Goal: Task Accomplishment & Management: Use online tool/utility

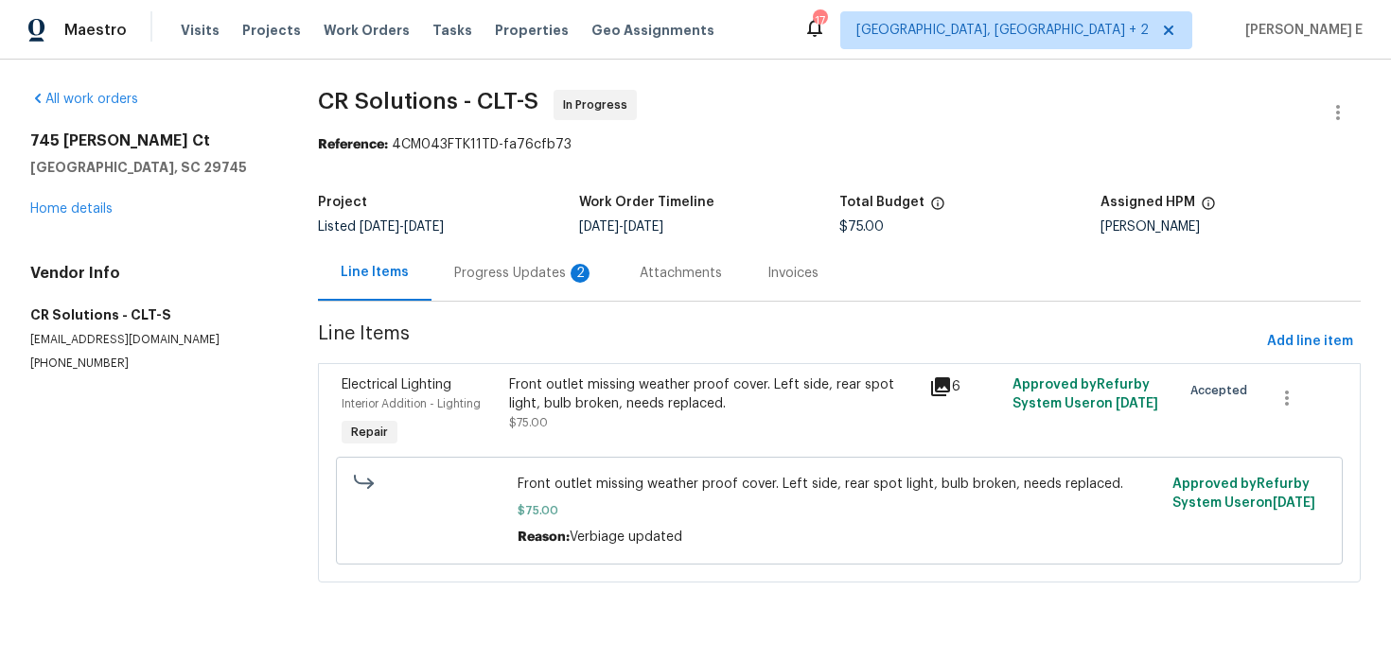
click at [543, 282] on div "Progress Updates 2" at bounding box center [524, 273] width 140 height 19
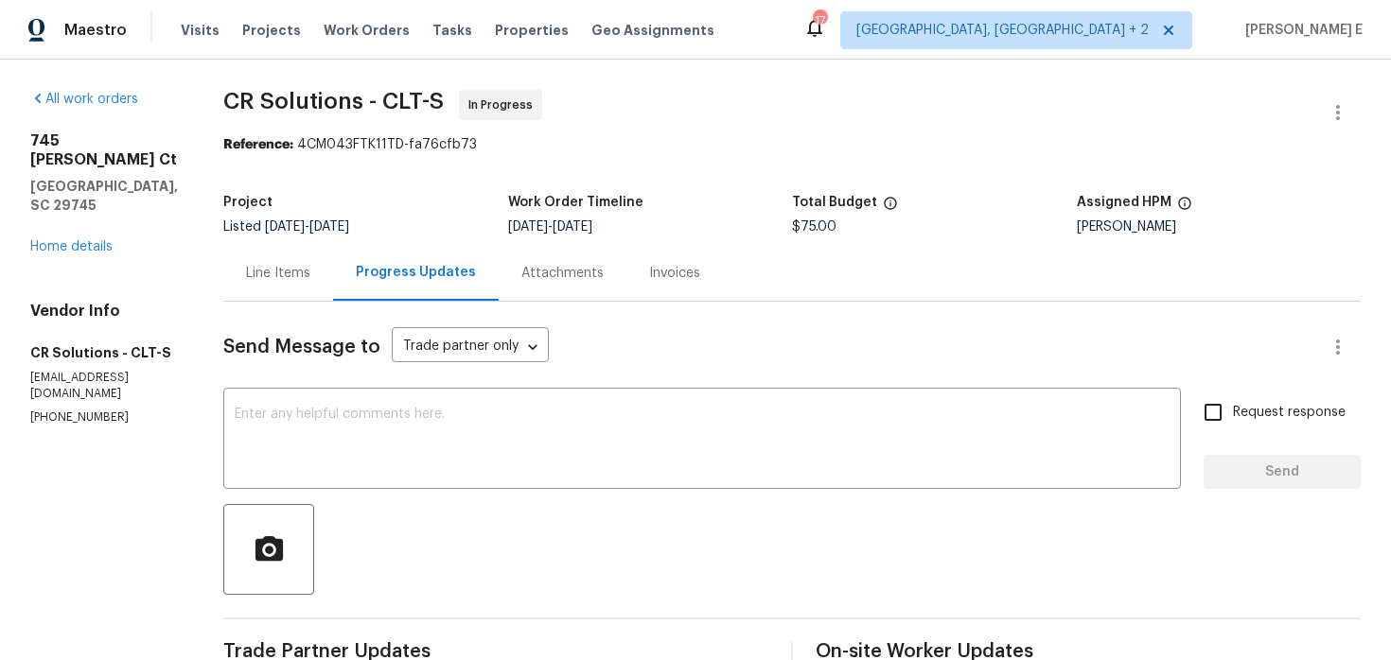
click at [269, 273] on div "Line Items" at bounding box center [278, 273] width 64 height 19
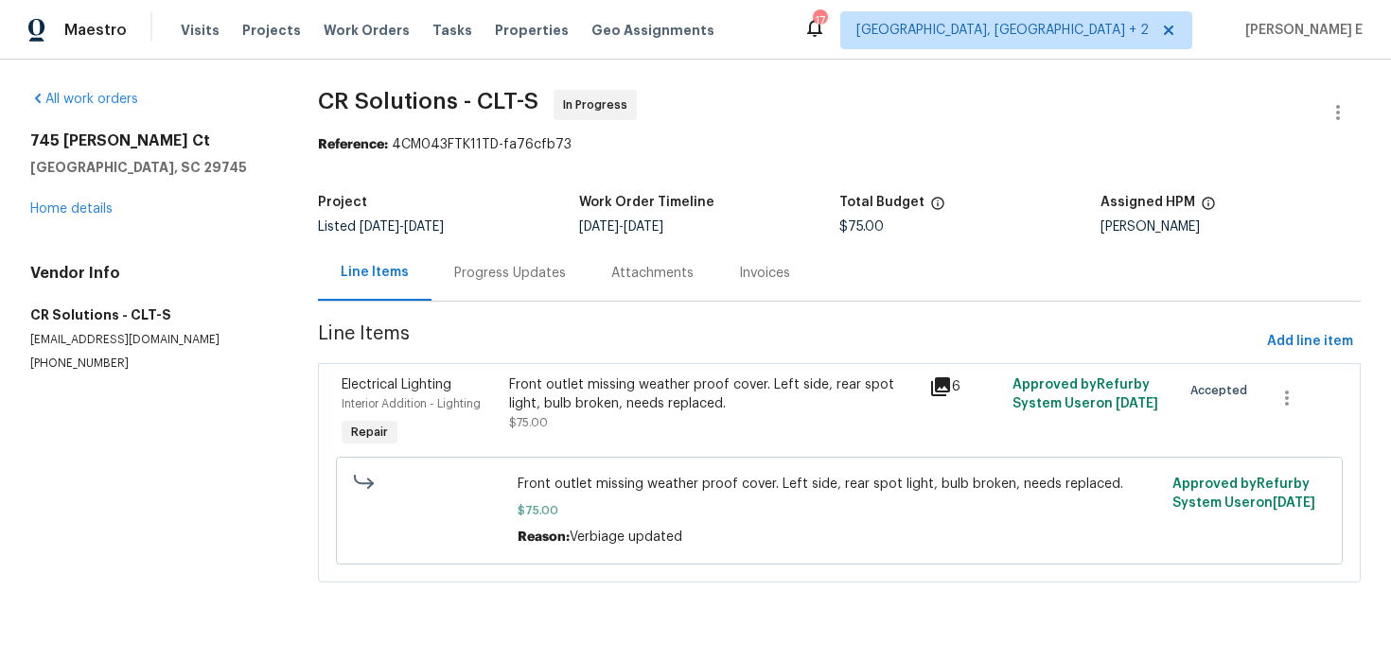
click at [558, 384] on div "Front outlet missing weather proof cover. Left side, rear spot light, bulb brok…" at bounding box center [713, 395] width 408 height 38
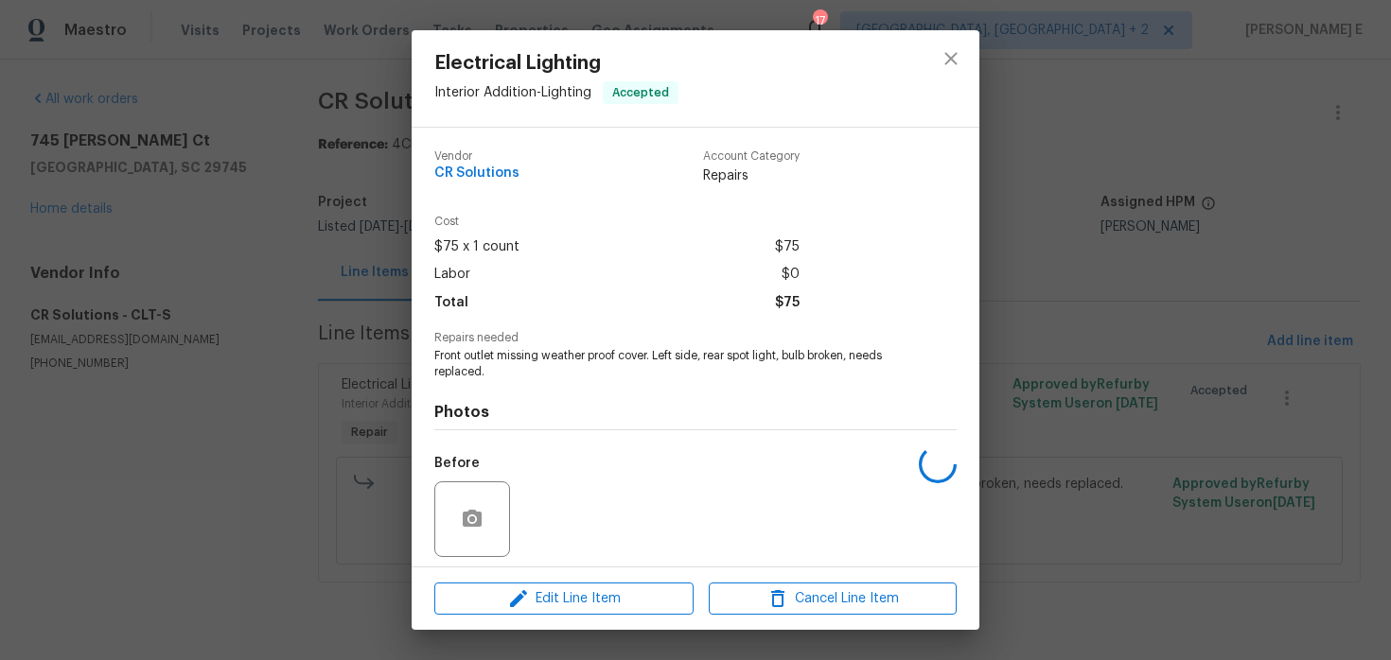
scroll to position [132, 0]
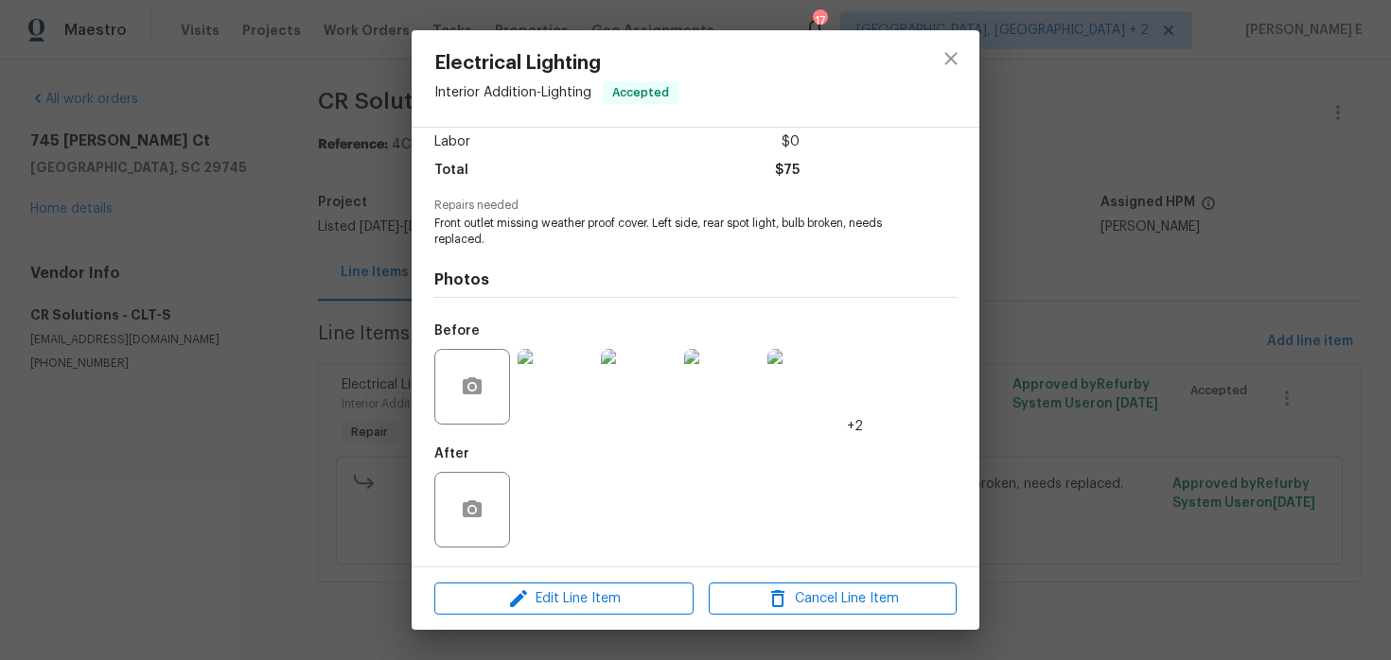
click at [558, 384] on img at bounding box center [555, 387] width 76 height 76
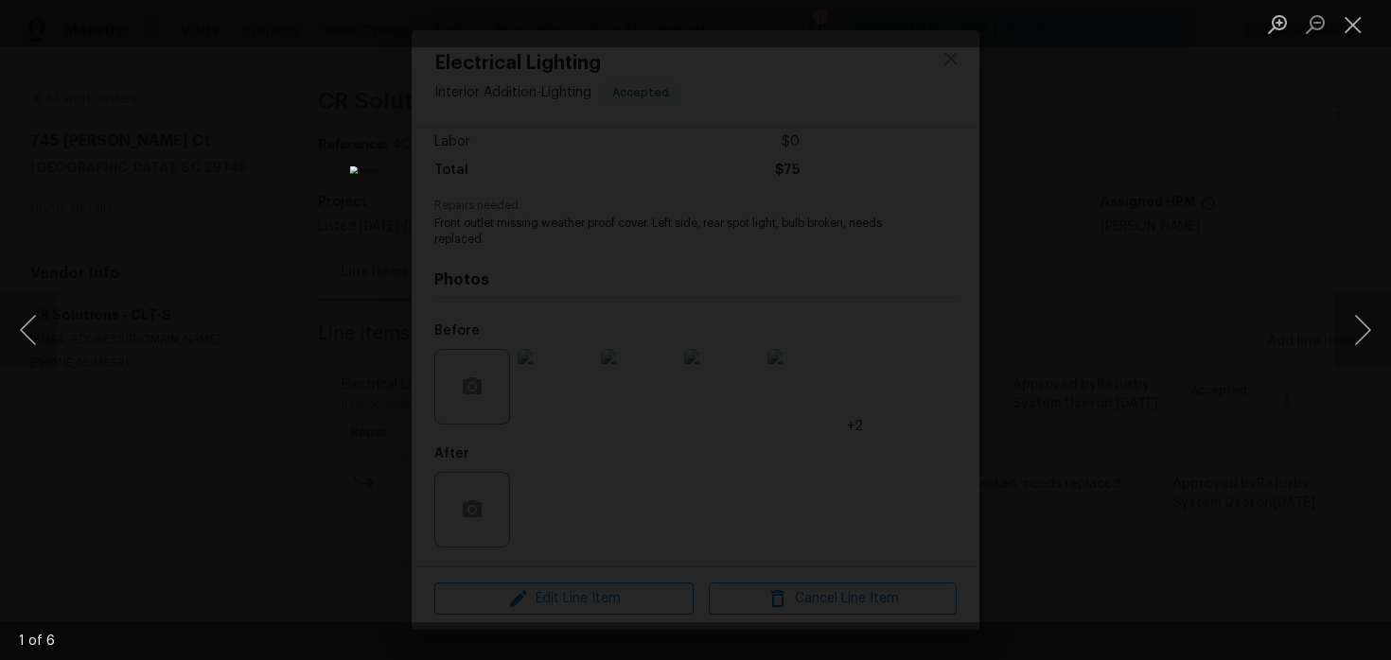
click at [1255, 240] on div "Lightbox" at bounding box center [695, 330] width 1391 height 660
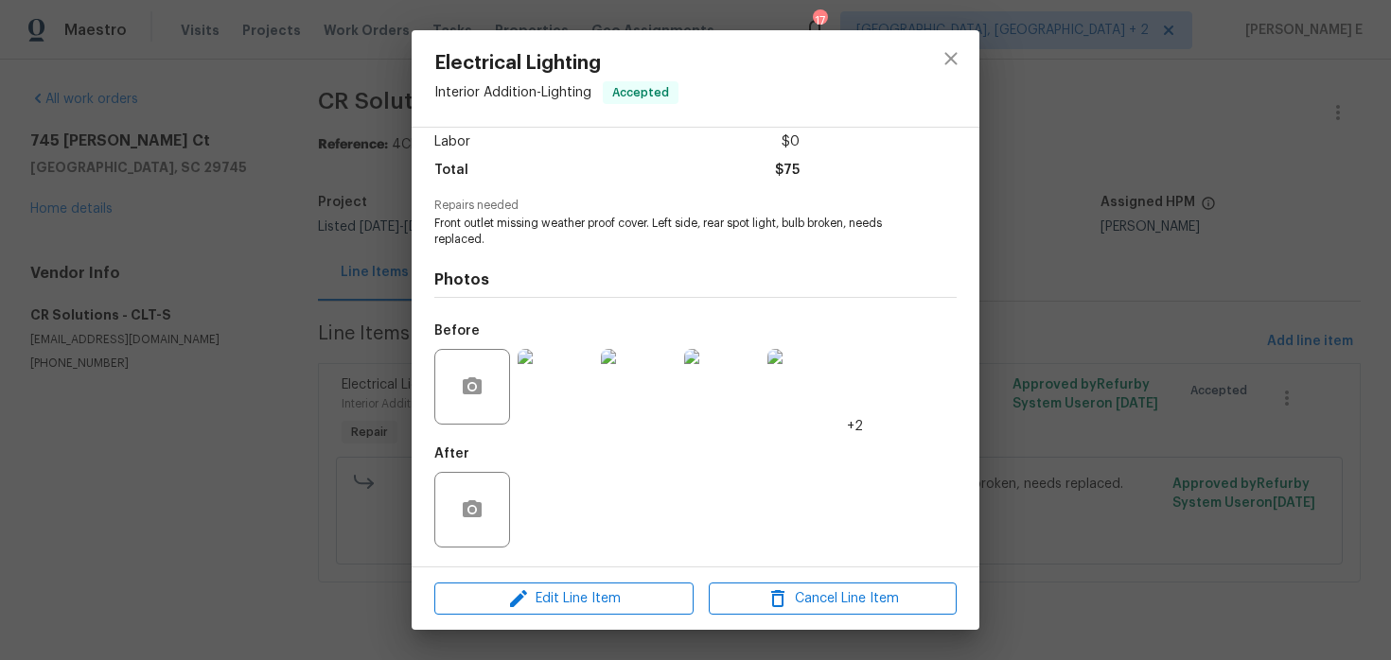
click at [1255, 240] on div "Electrical Lighting Interior Addition - Lighting Accepted Vendor CR Solutions A…" at bounding box center [695, 330] width 1391 height 660
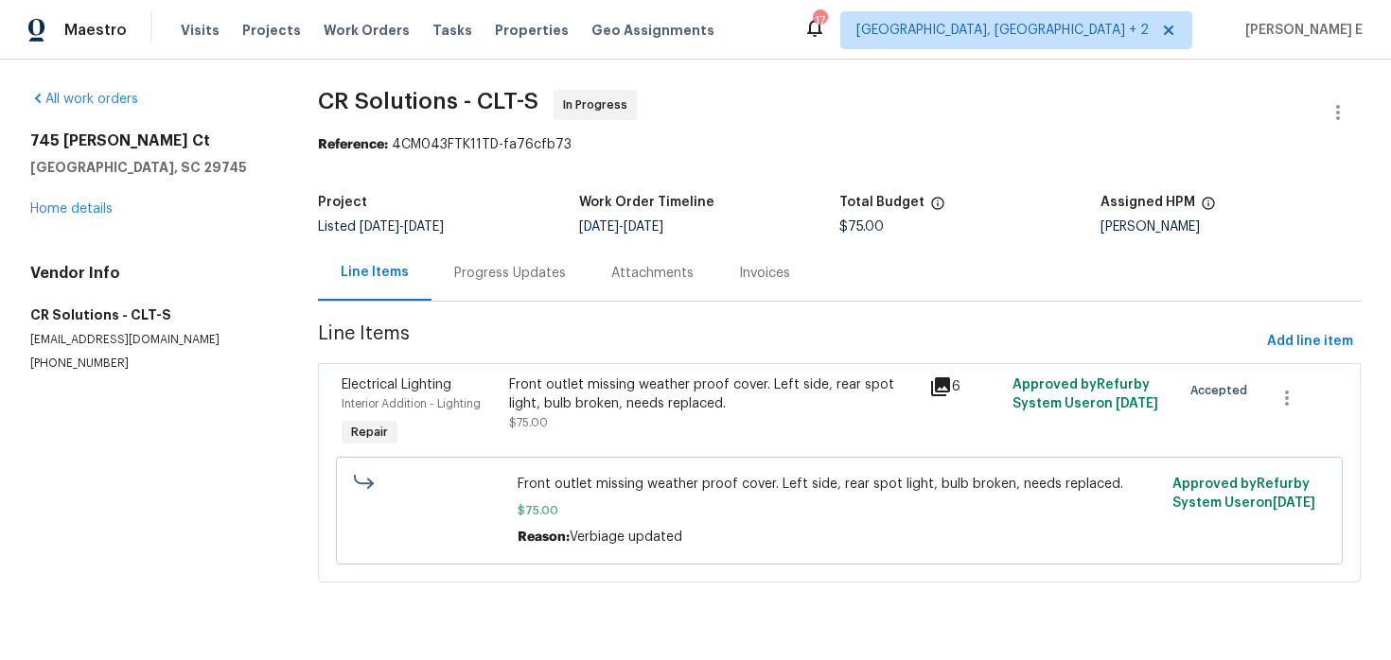
click at [448, 280] on div "Progress Updates" at bounding box center [509, 273] width 157 height 56
click at [409, 280] on div "Line Items" at bounding box center [375, 272] width 68 height 19
click at [491, 279] on div "Progress Updates" at bounding box center [510, 273] width 112 height 19
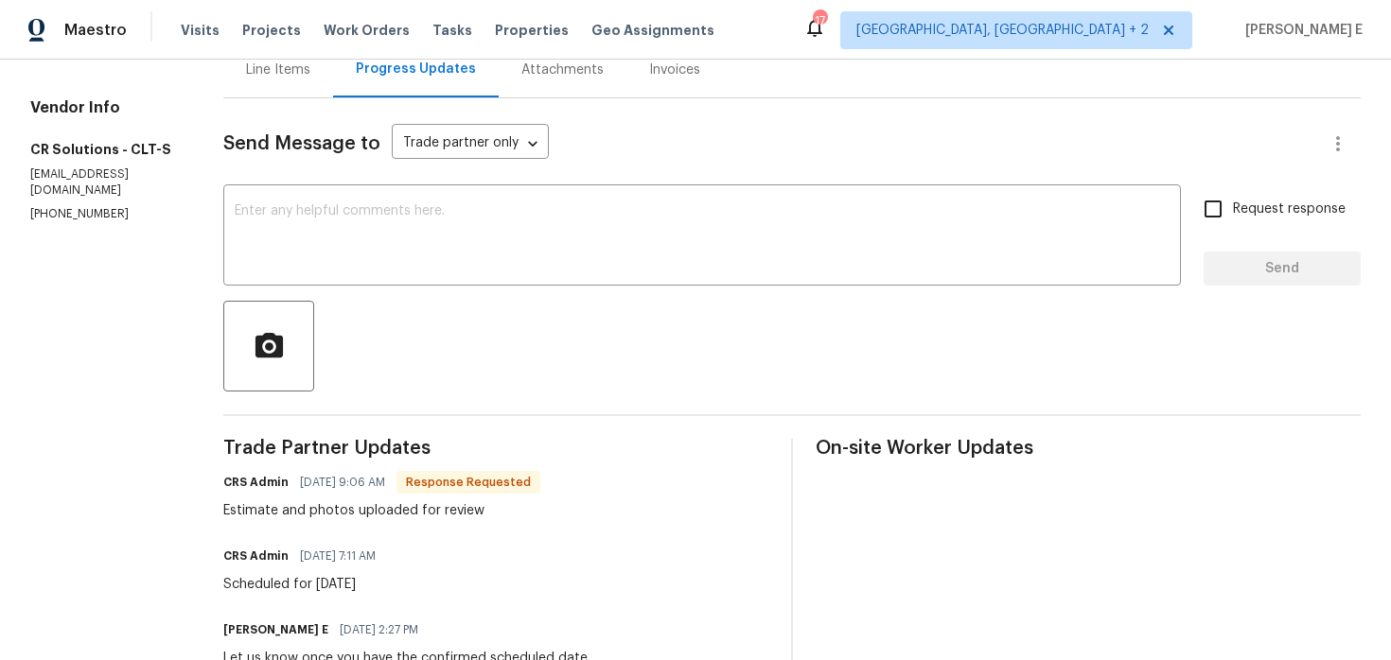
scroll to position [204, 0]
click at [598, 221] on textarea at bounding box center [702, 236] width 935 height 66
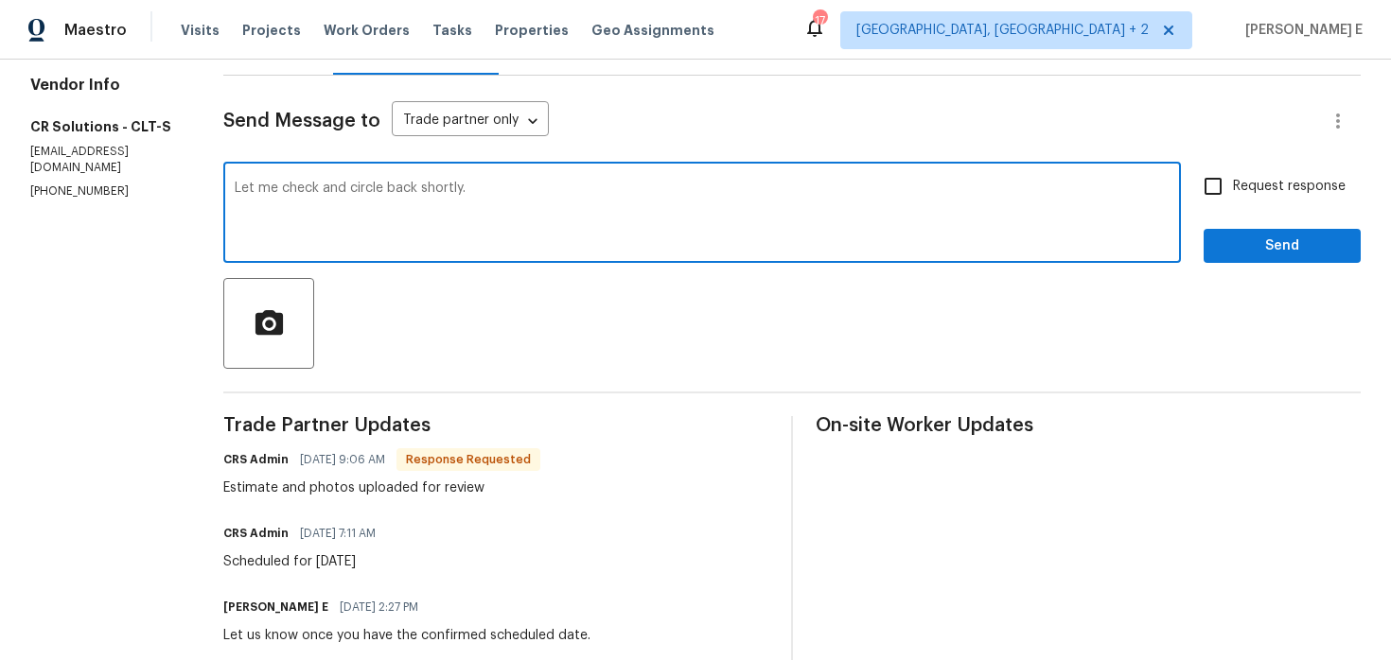
scroll to position [101, 0]
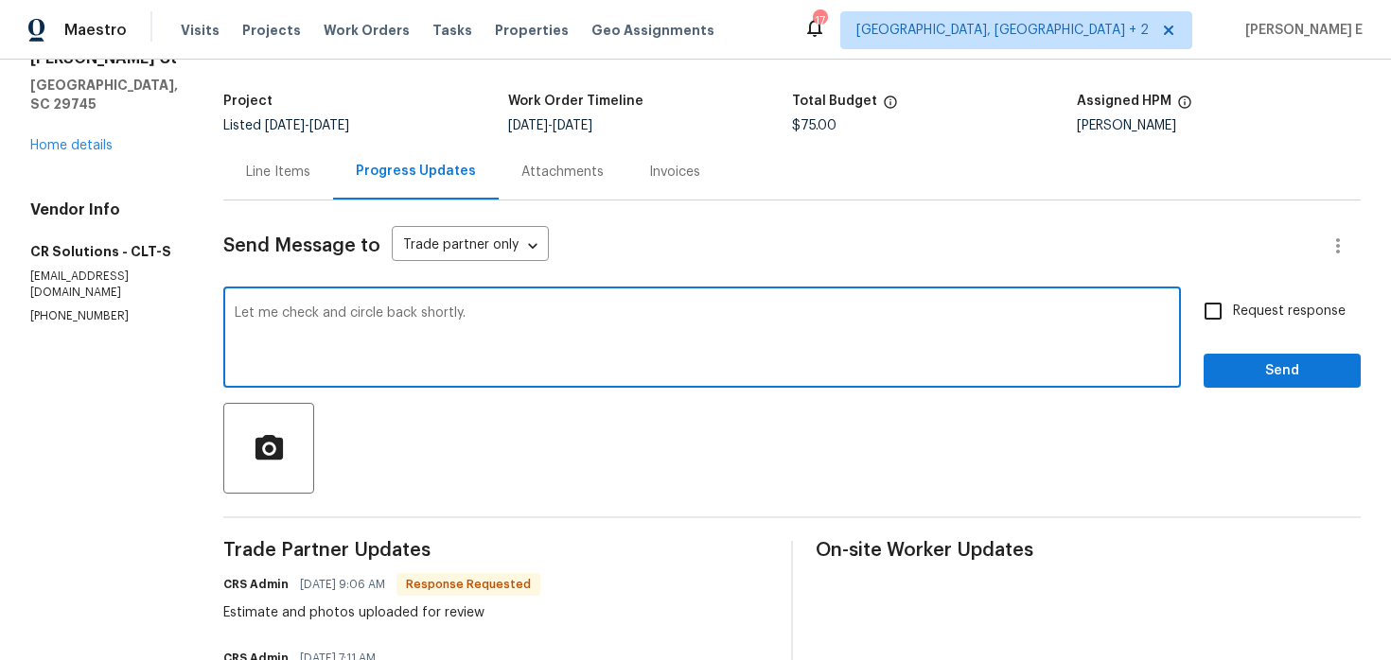
type textarea "Let me check and circle back shortly."
click at [1277, 376] on span "Send" at bounding box center [1281, 371] width 127 height 24
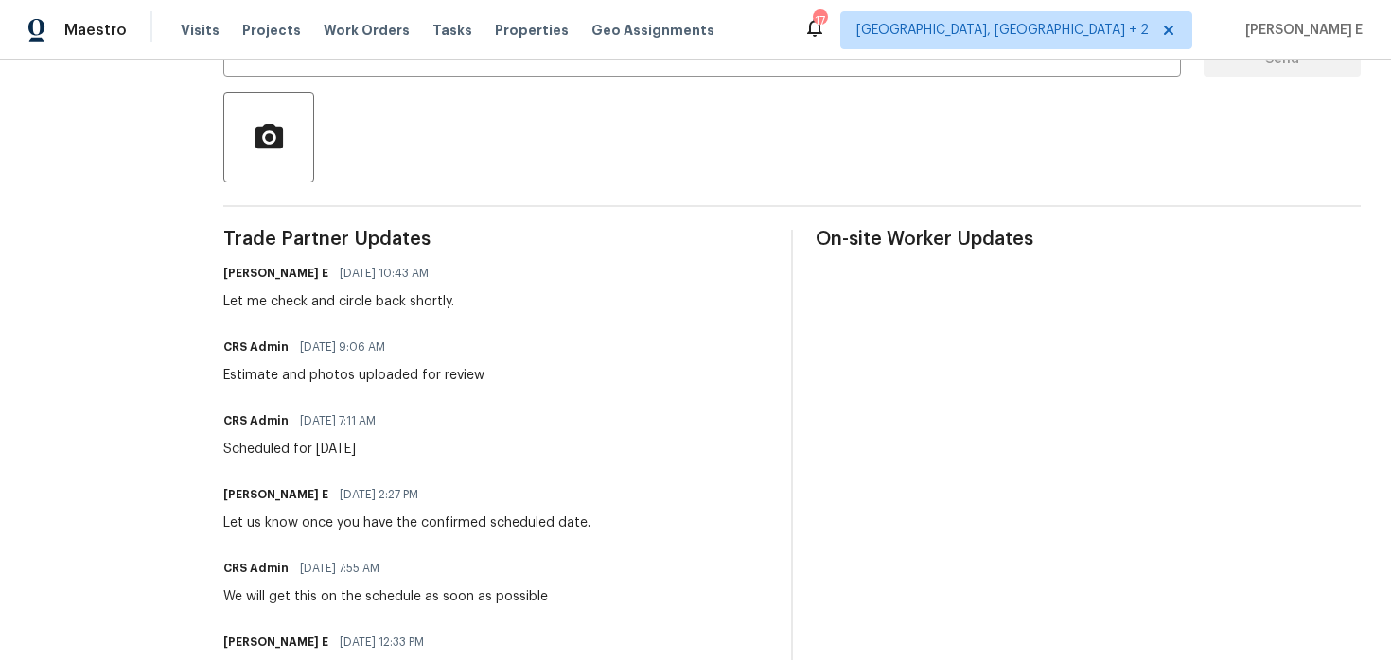
scroll to position [415, 0]
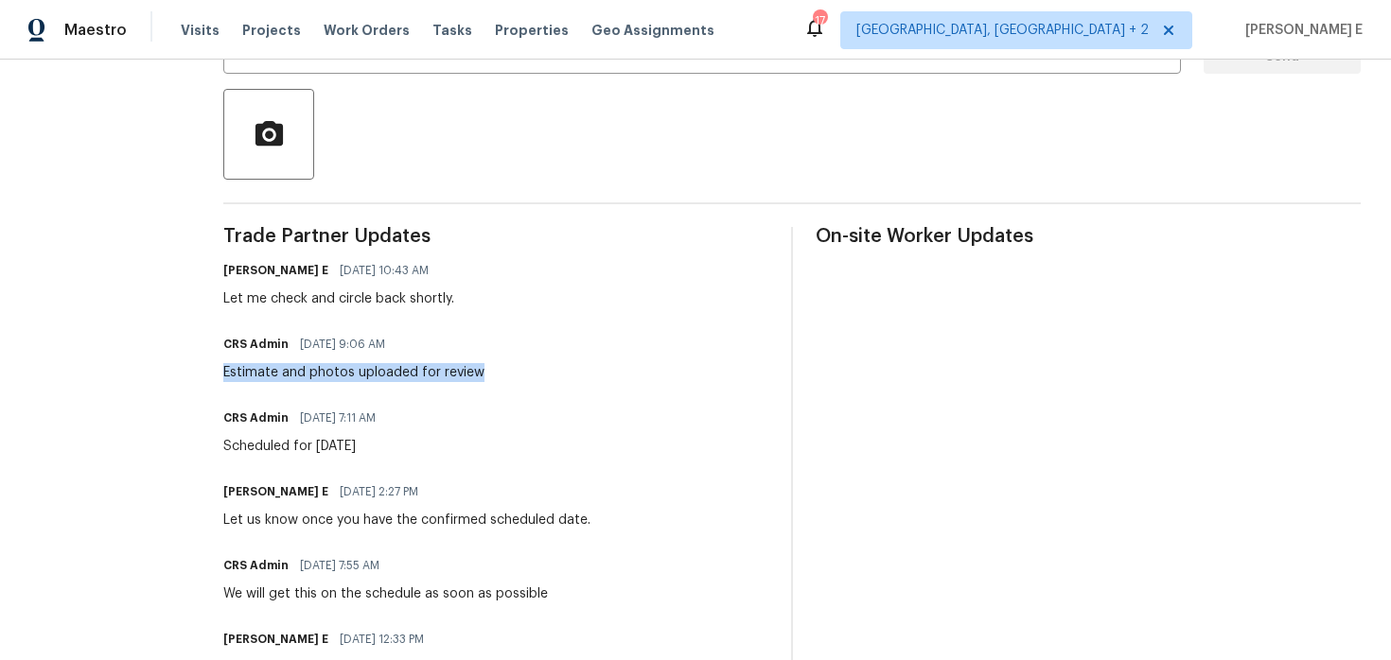
drag, startPoint x: 216, startPoint y: 369, endPoint x: 491, endPoint y: 376, distance: 275.3
click at [491, 376] on div "All work orders 745 Erin Brook Ct York, SC 29745 Home details Vendor Info CR So…" at bounding box center [695, 225] width 1391 height 1162
copy div "Estimate and photos uploaded for review"
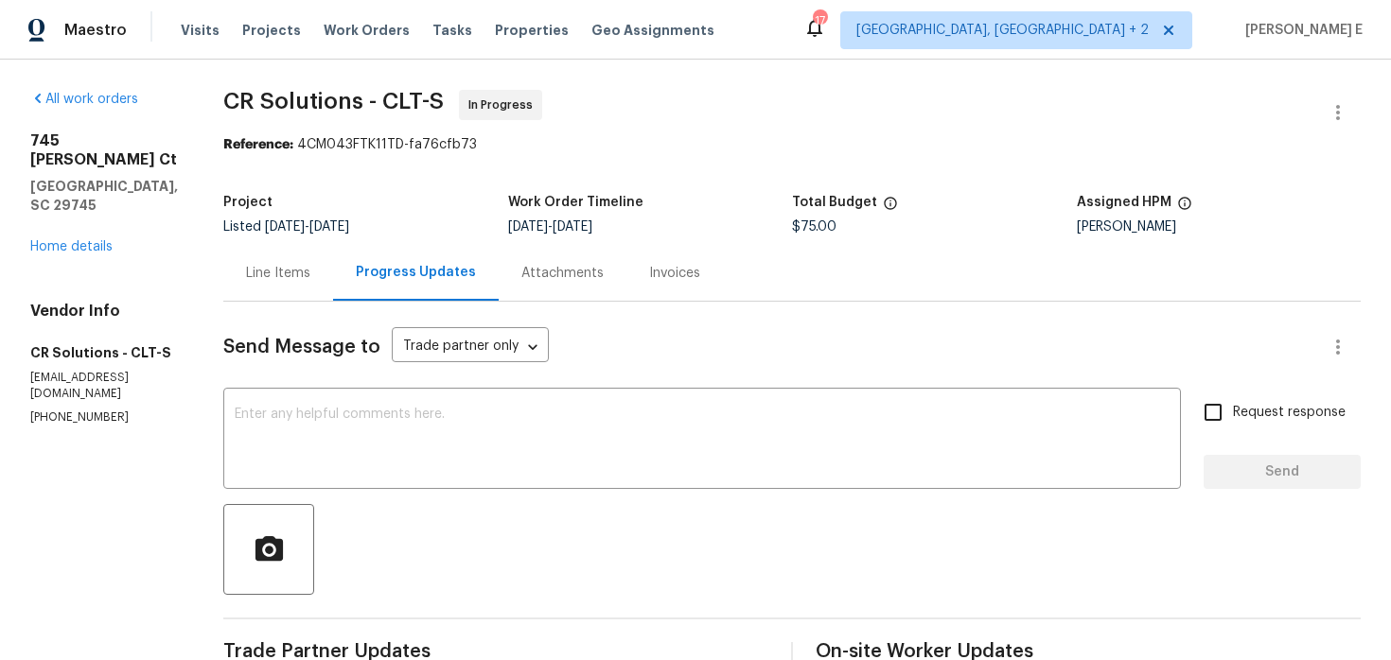
click at [259, 272] on div "Line Items" at bounding box center [278, 273] width 64 height 19
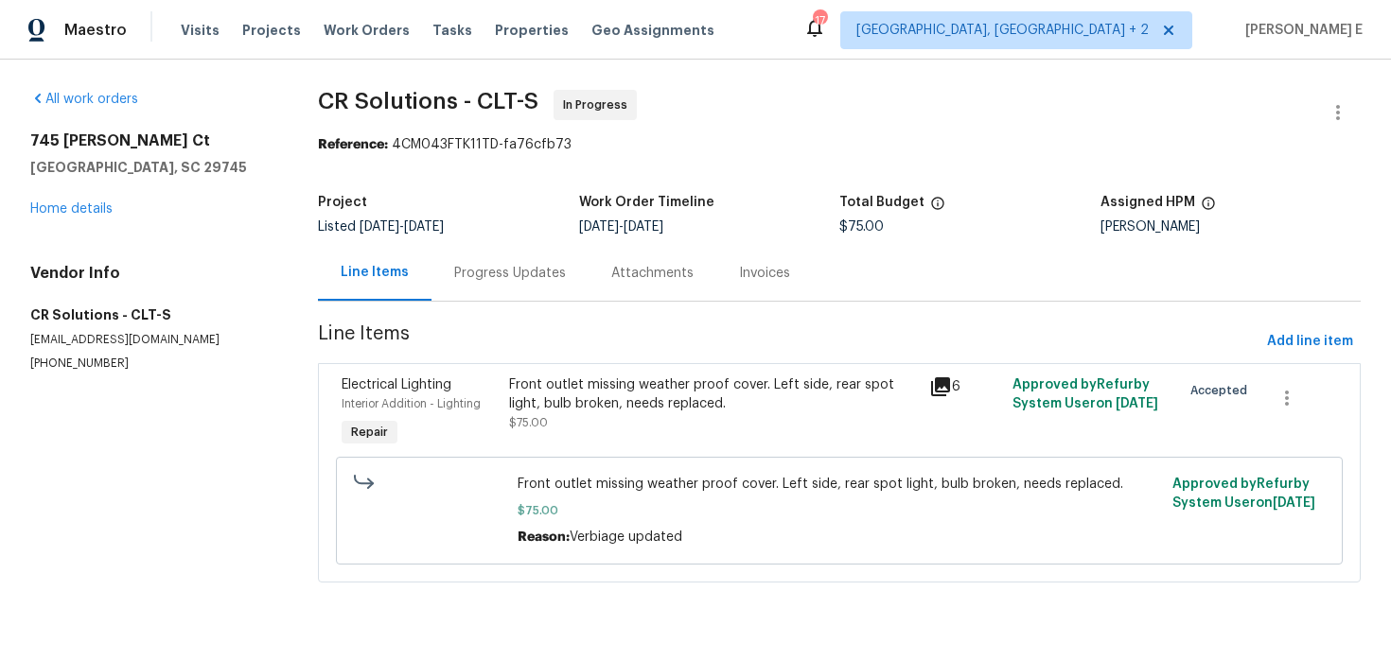
click at [521, 481] on span "Front outlet missing weather proof cover. Left side, rear spot light, bulb brok…" at bounding box center [838, 484] width 643 height 19
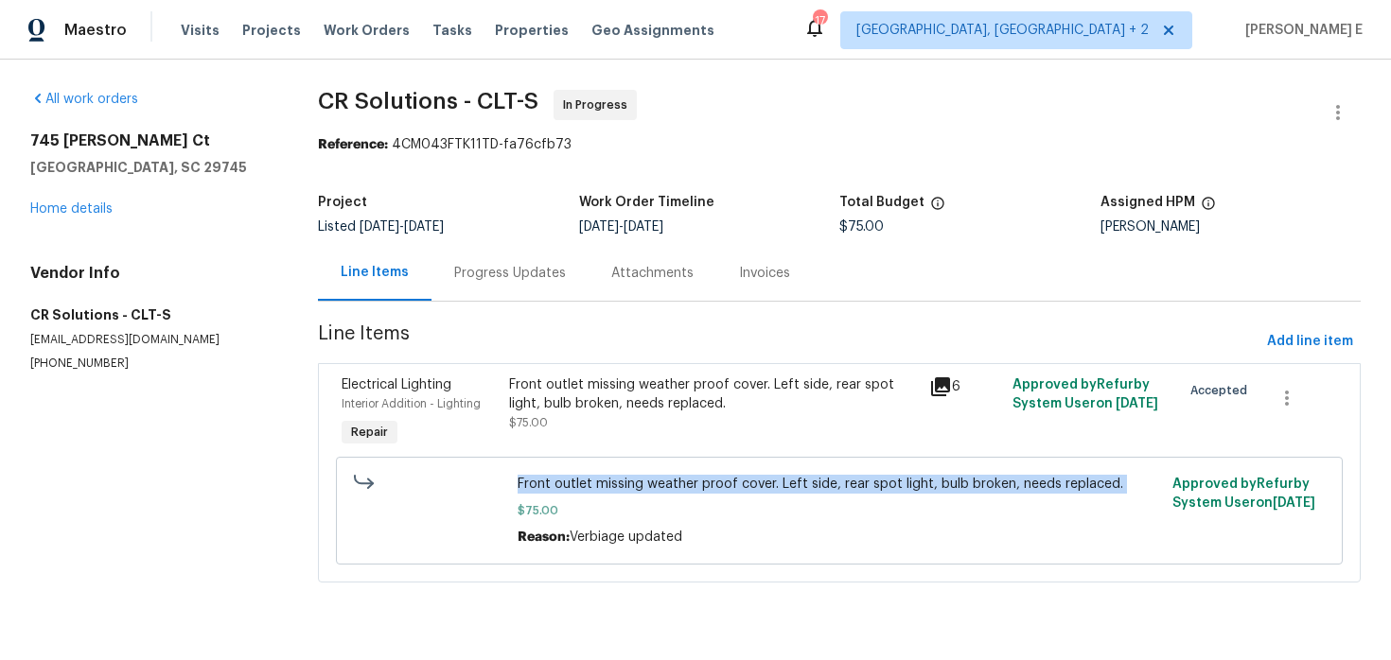
copy span "Front outlet missing weather proof cover. Left side, rear spot light, bulb brok…"
click at [33, 214] on link "Home details" at bounding box center [71, 208] width 82 height 13
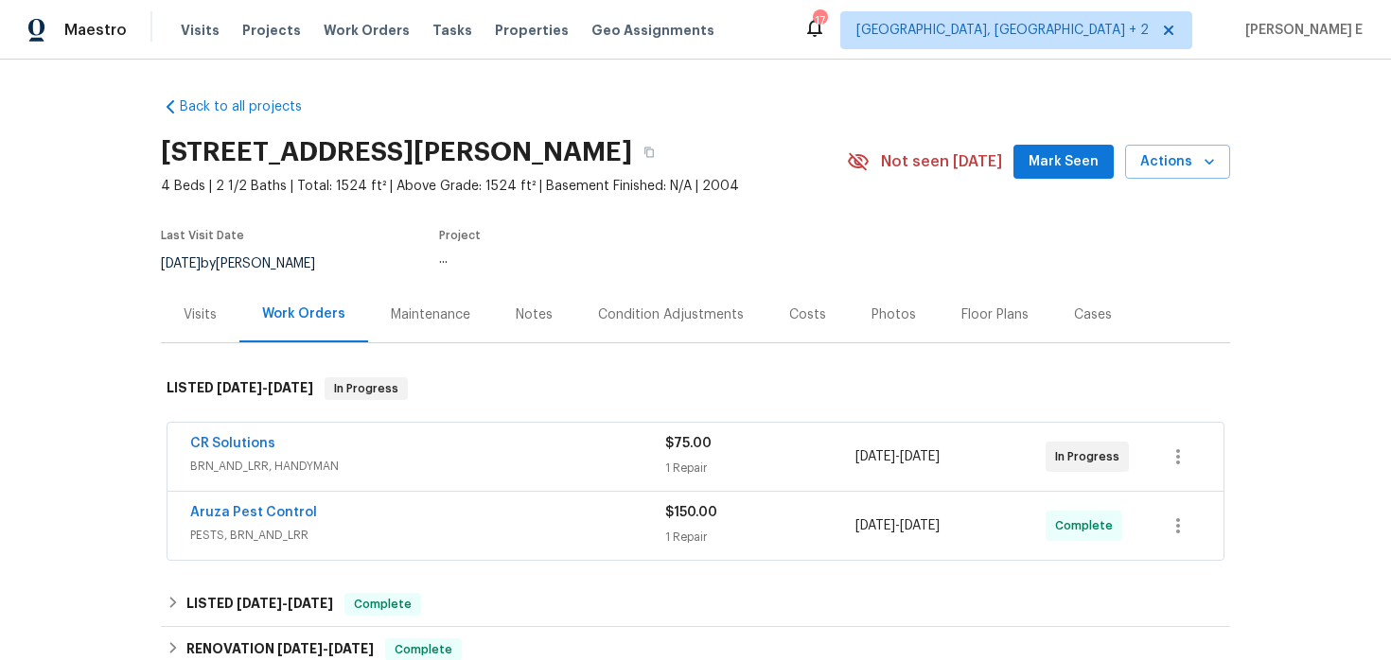
scroll to position [99, 0]
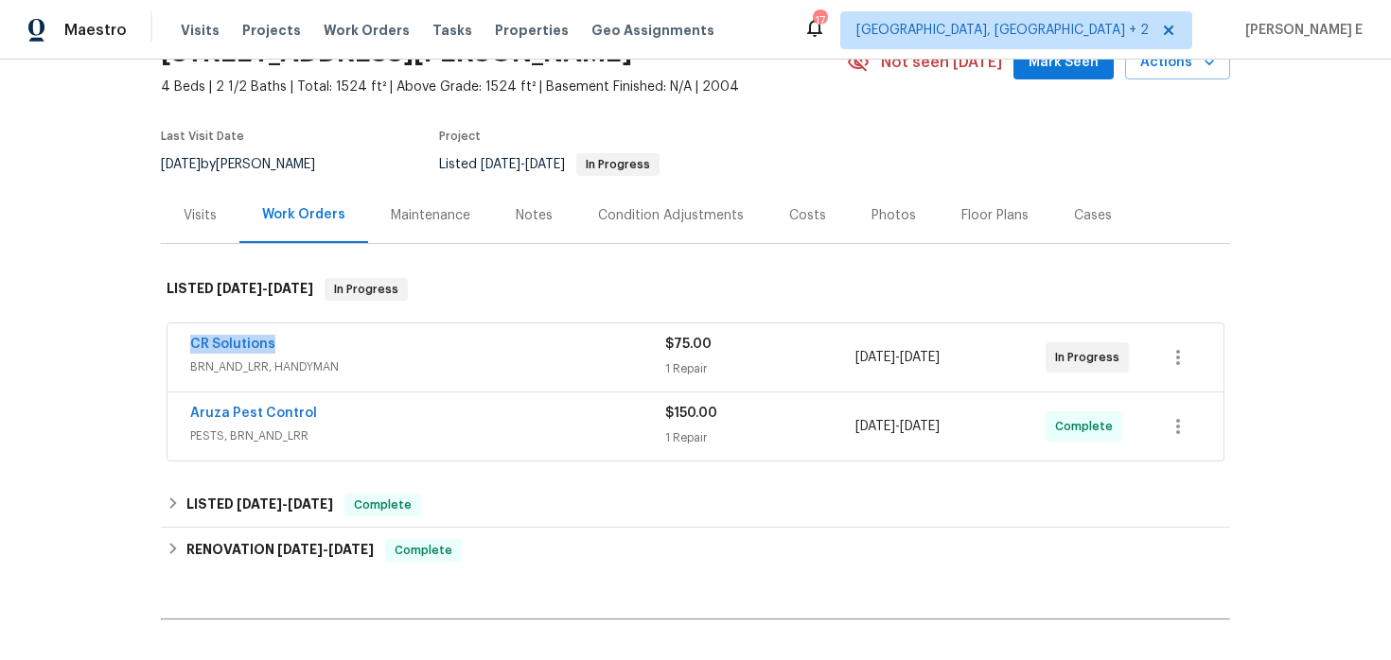
drag, startPoint x: 181, startPoint y: 345, endPoint x: 278, endPoint y: 345, distance: 97.4
click at [278, 345] on div "CR Solutions BRN_AND_LRR, HANDYMAN $75.00 1 Repair 8/13/2025 - 8/15/2025 In Pro…" at bounding box center [695, 358] width 1056 height 68
copy link "CR Solutions"
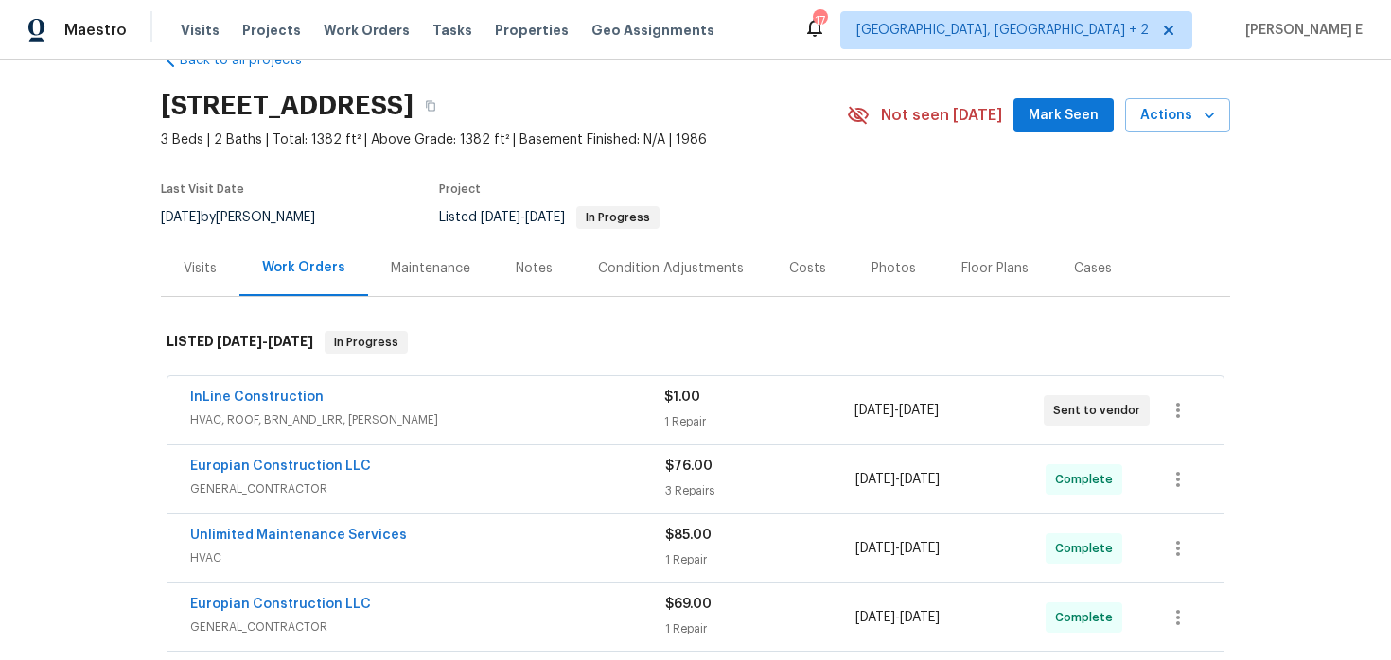
scroll to position [58, 0]
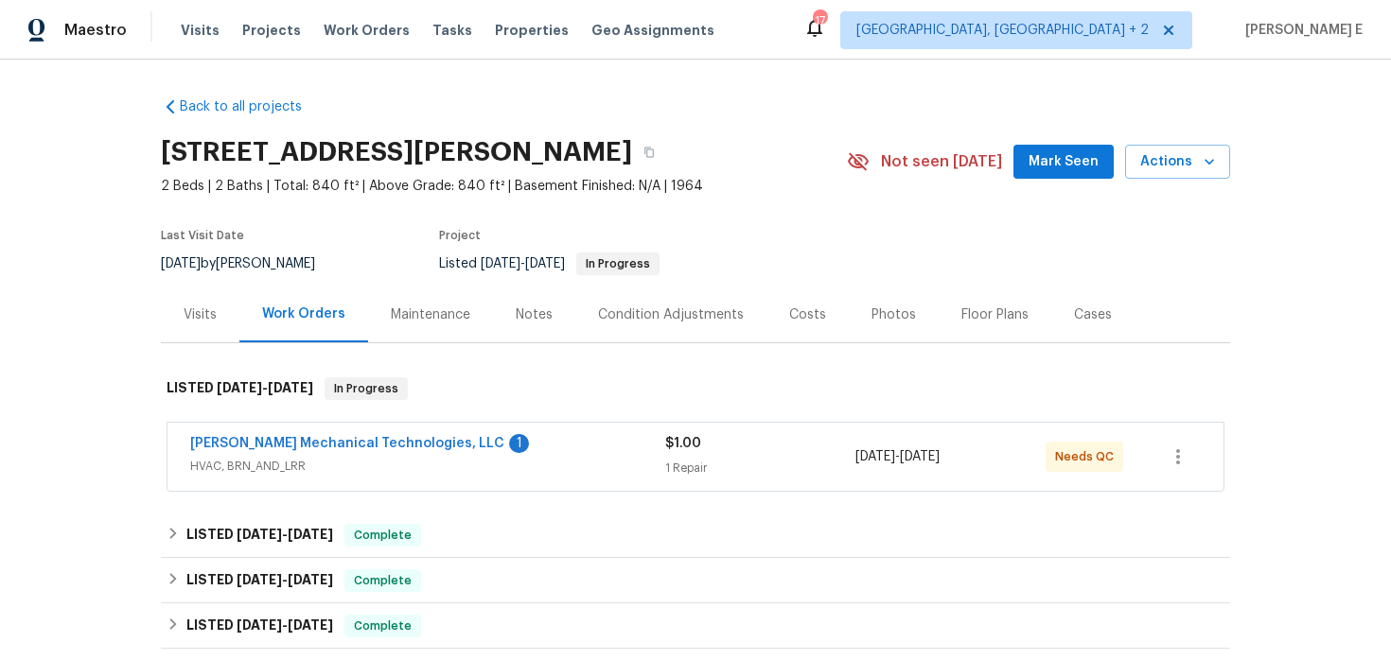
click at [423, 436] on span "[PERSON_NAME] Mechanical Technologies, LLC" at bounding box center [347, 443] width 314 height 19
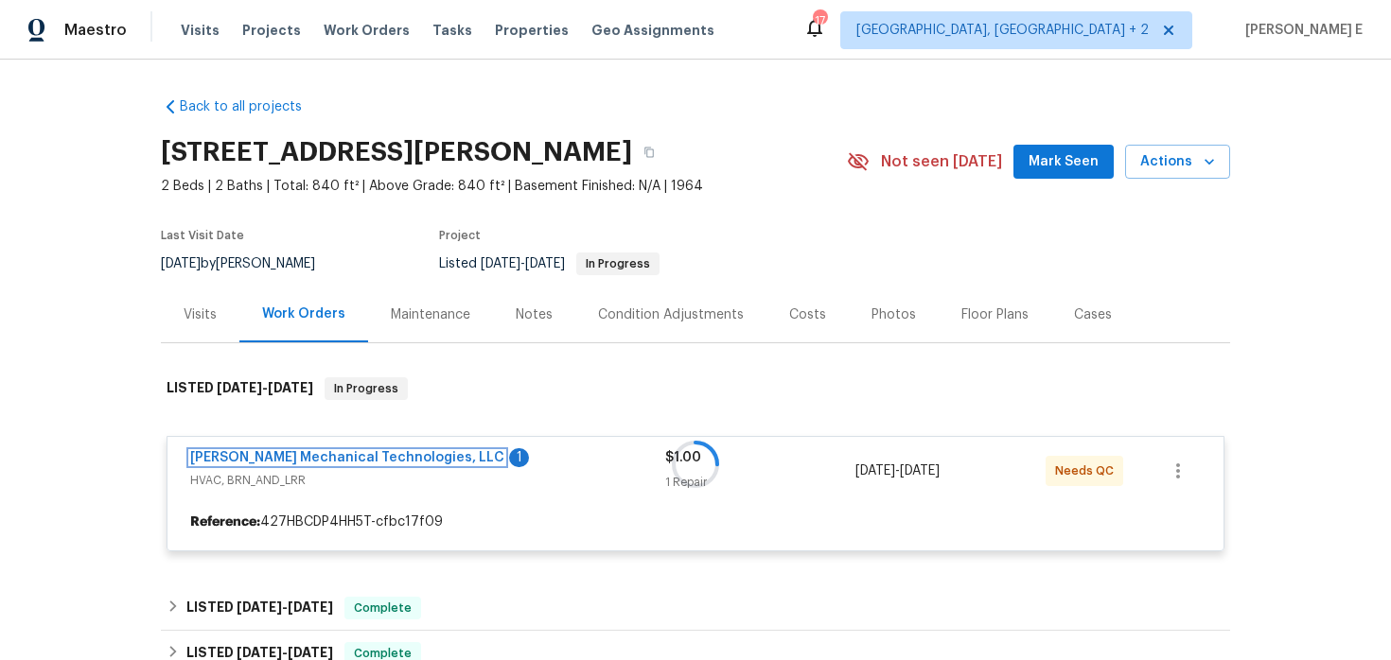
click at [398, 456] on link "Johnson's Mechanical Technologies, LLC" at bounding box center [347, 457] width 314 height 13
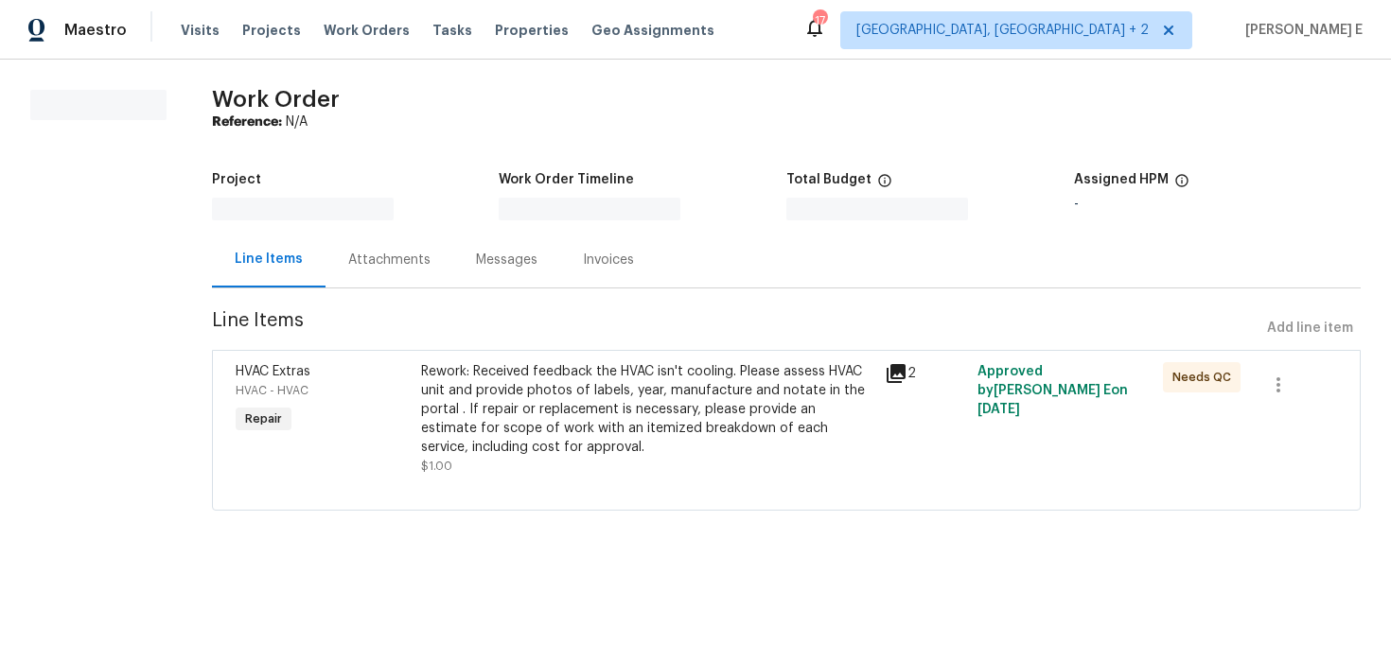
click at [398, 456] on div "HVAC Extras HVAC - HVAC Repair" at bounding box center [322, 419] width 185 height 125
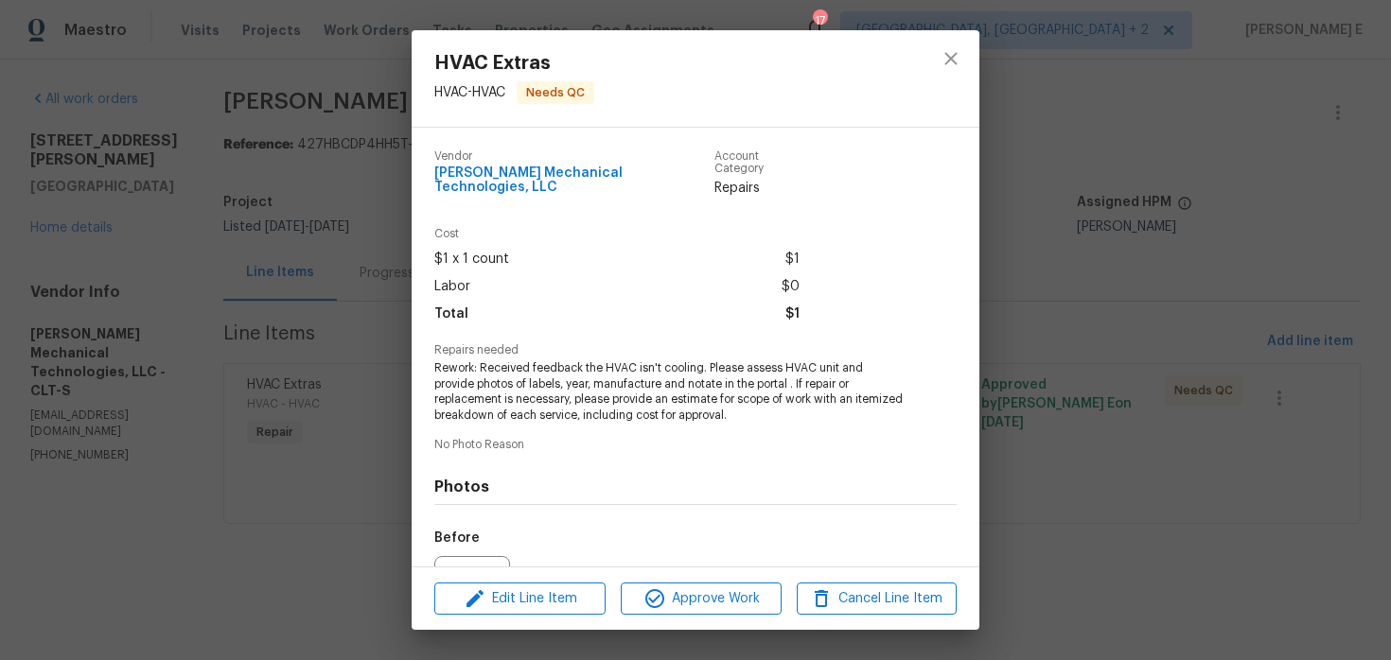
click at [368, 293] on div "HVAC Extras HVAC - HVAC Needs QC Vendor Johnson's Mechanical Technologies, LLC …" at bounding box center [695, 330] width 1391 height 660
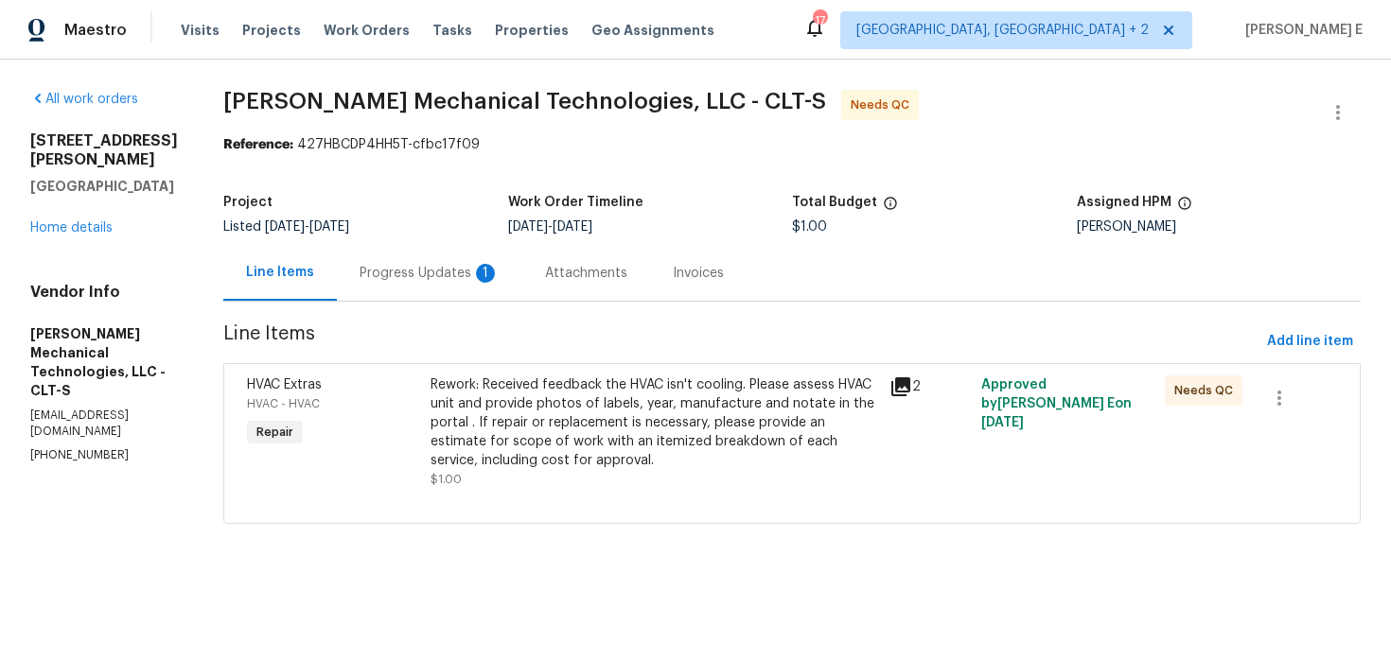
click at [419, 274] on div "Progress Updates 1" at bounding box center [429, 273] width 140 height 19
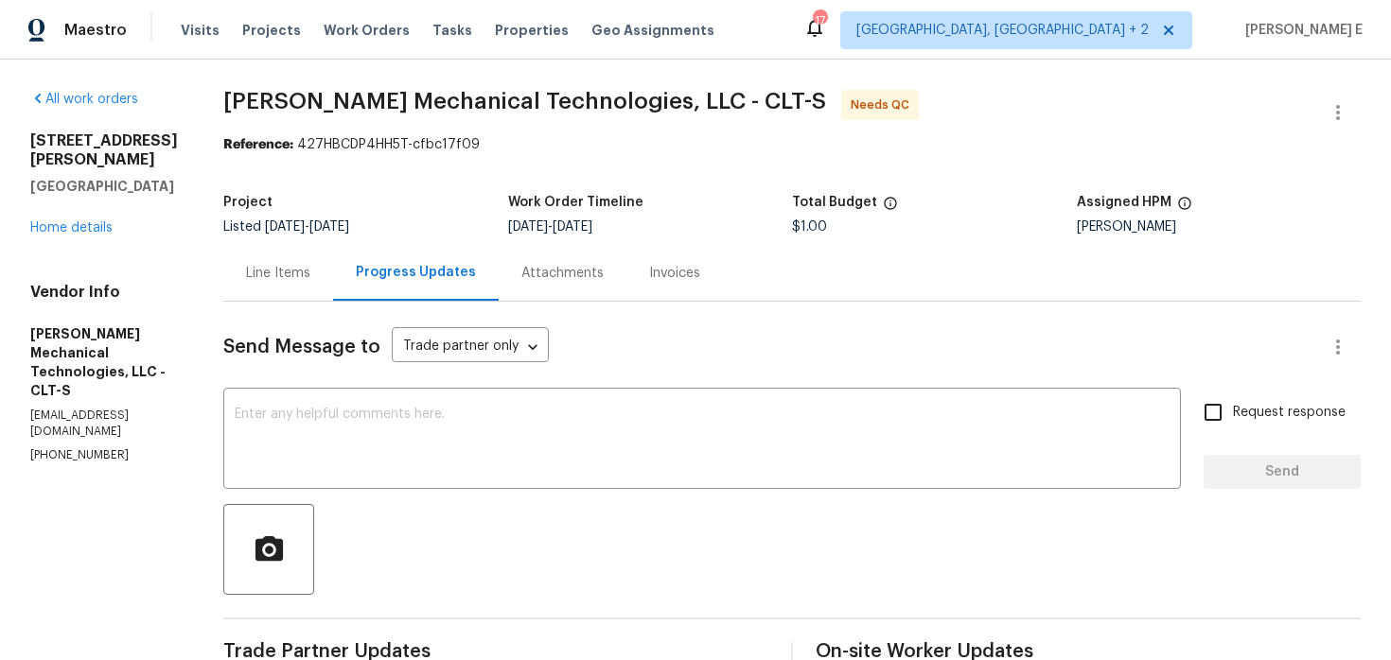
click at [306, 277] on div "Line Items" at bounding box center [278, 273] width 64 height 19
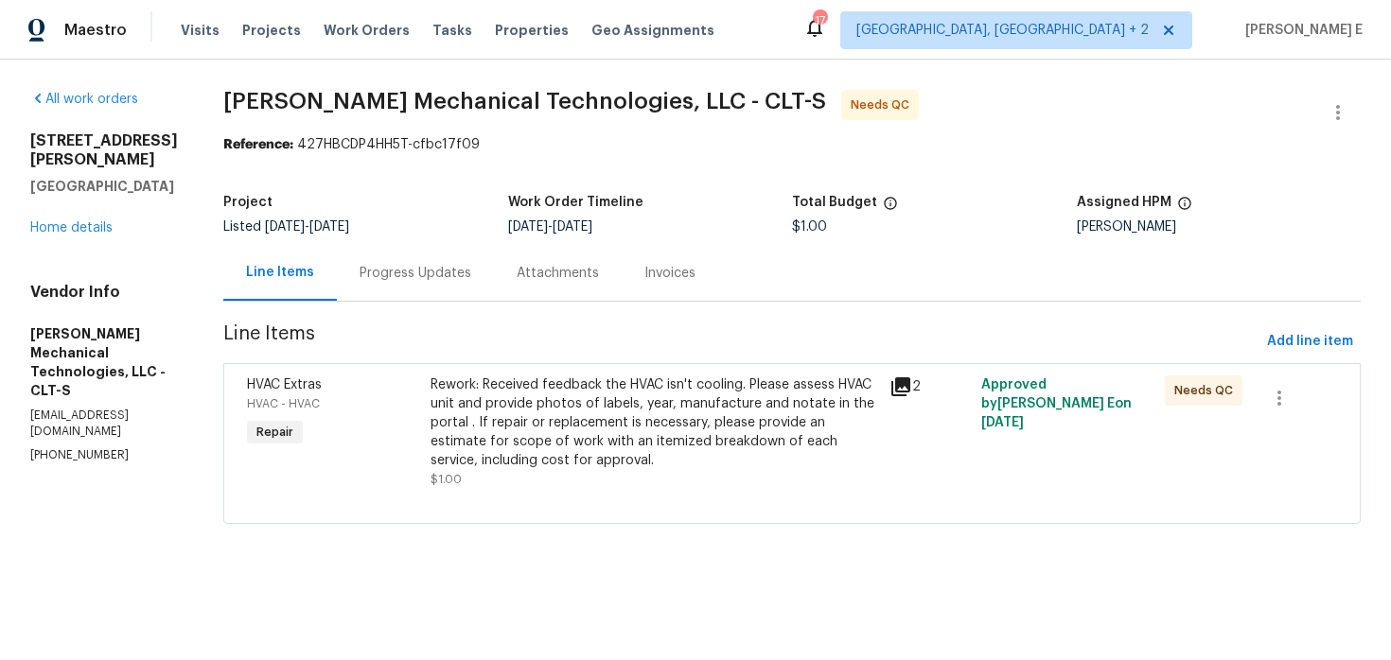
click at [617, 384] on div "Rework: Received feedback the HVAC isn't cooling. Please assess HVAC unit and p…" at bounding box center [653, 423] width 447 height 95
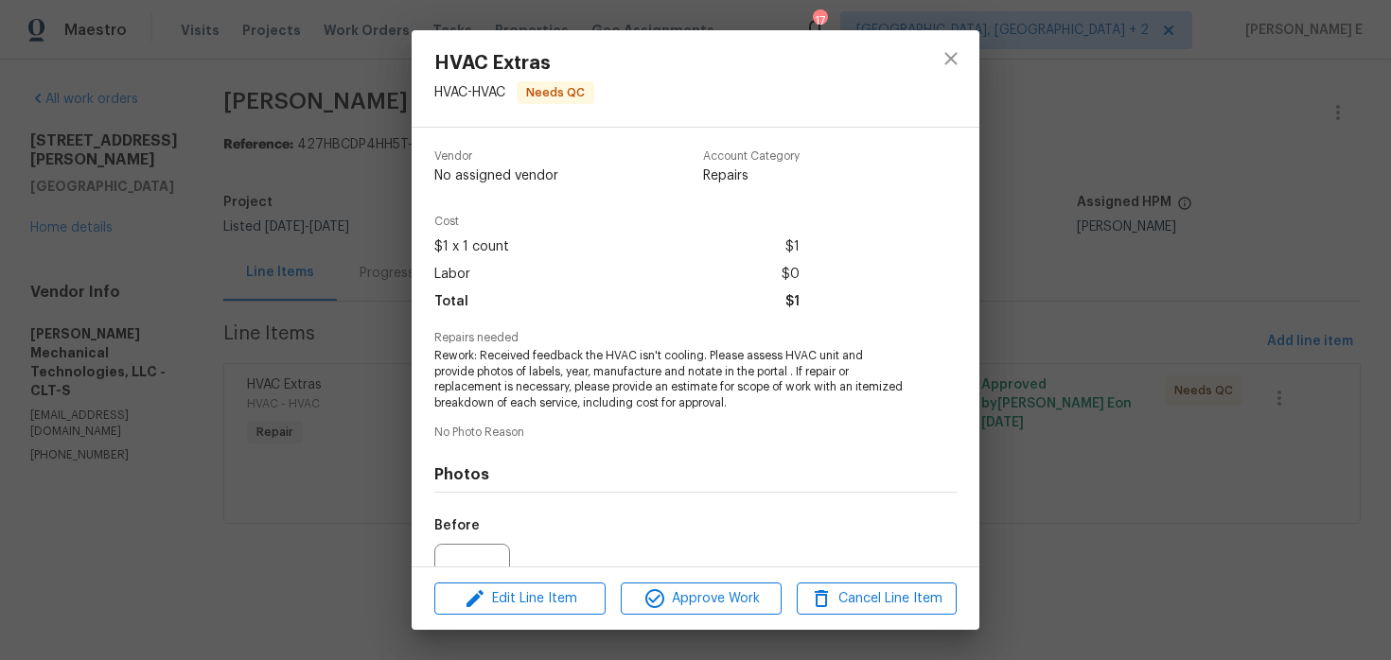
scroll to position [195, 0]
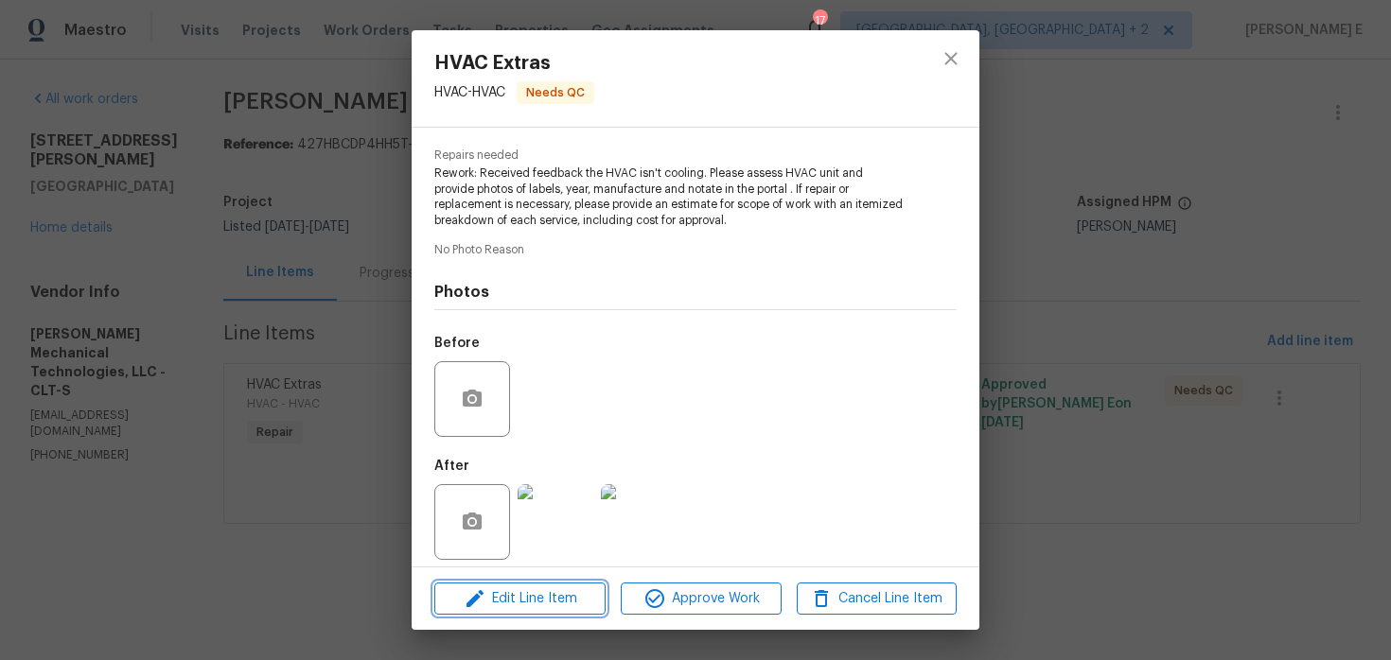
click at [516, 588] on span "Edit Line Item" at bounding box center [520, 599] width 160 height 24
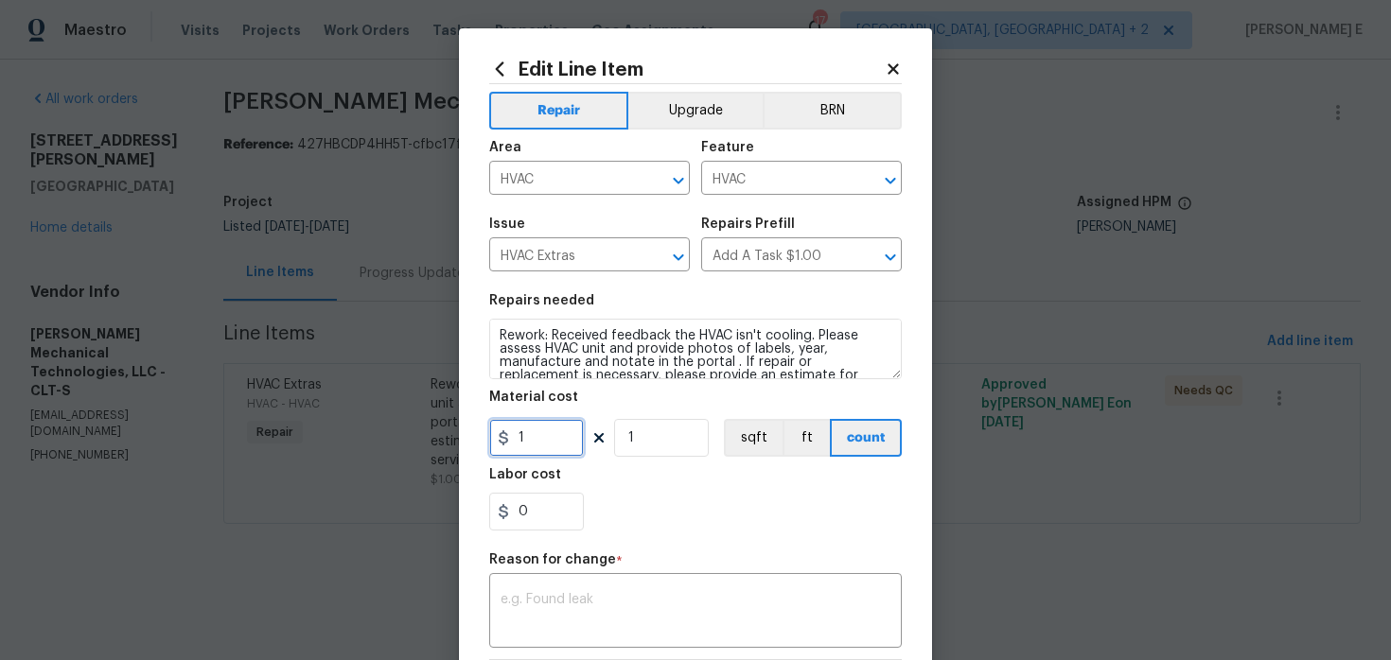
click at [533, 436] on input "1" at bounding box center [536, 438] width 95 height 38
type input "80.44"
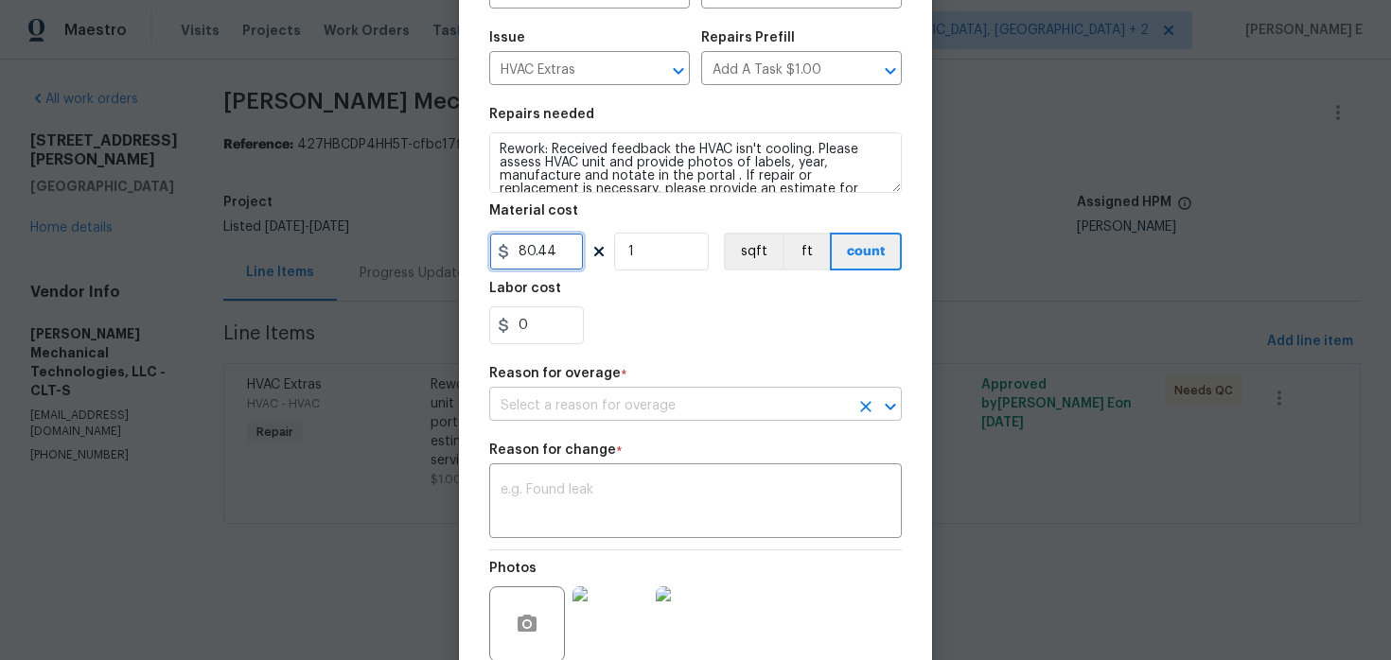
scroll to position [250, 0]
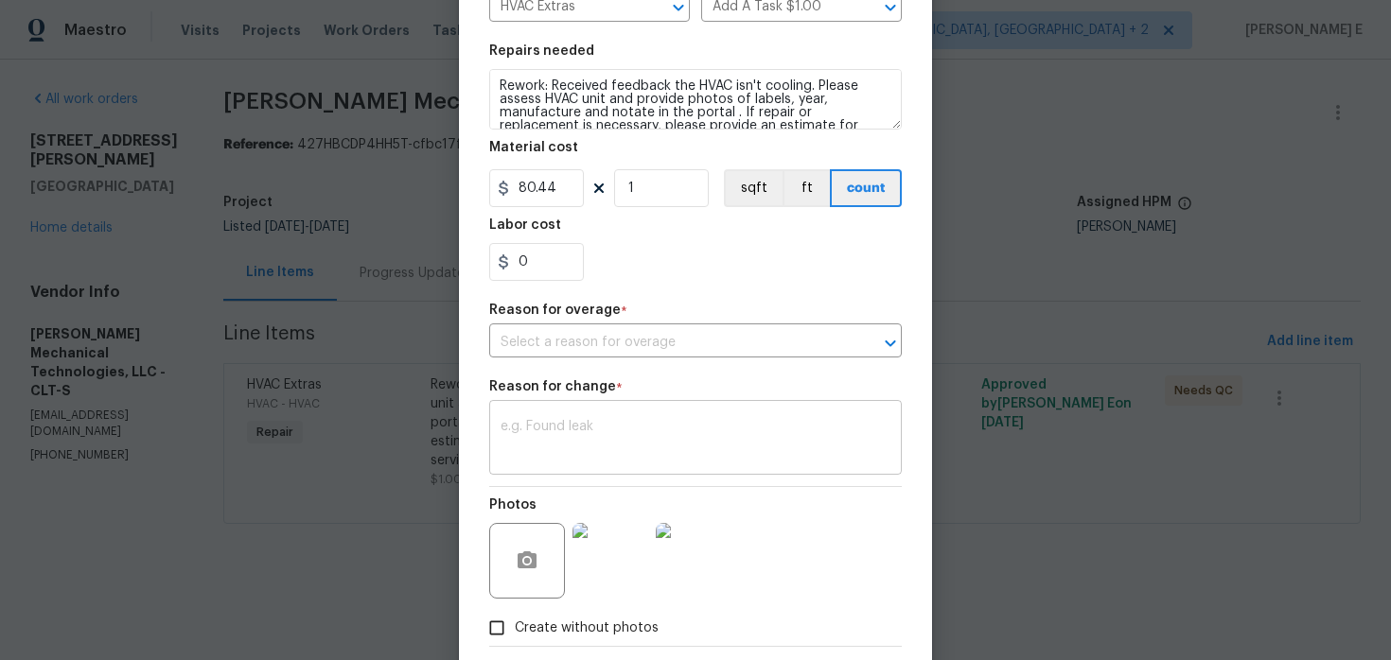
click at [572, 459] on textarea at bounding box center [695, 440] width 390 height 40
paste textarea "(KE) Updated cost per BR team approval."
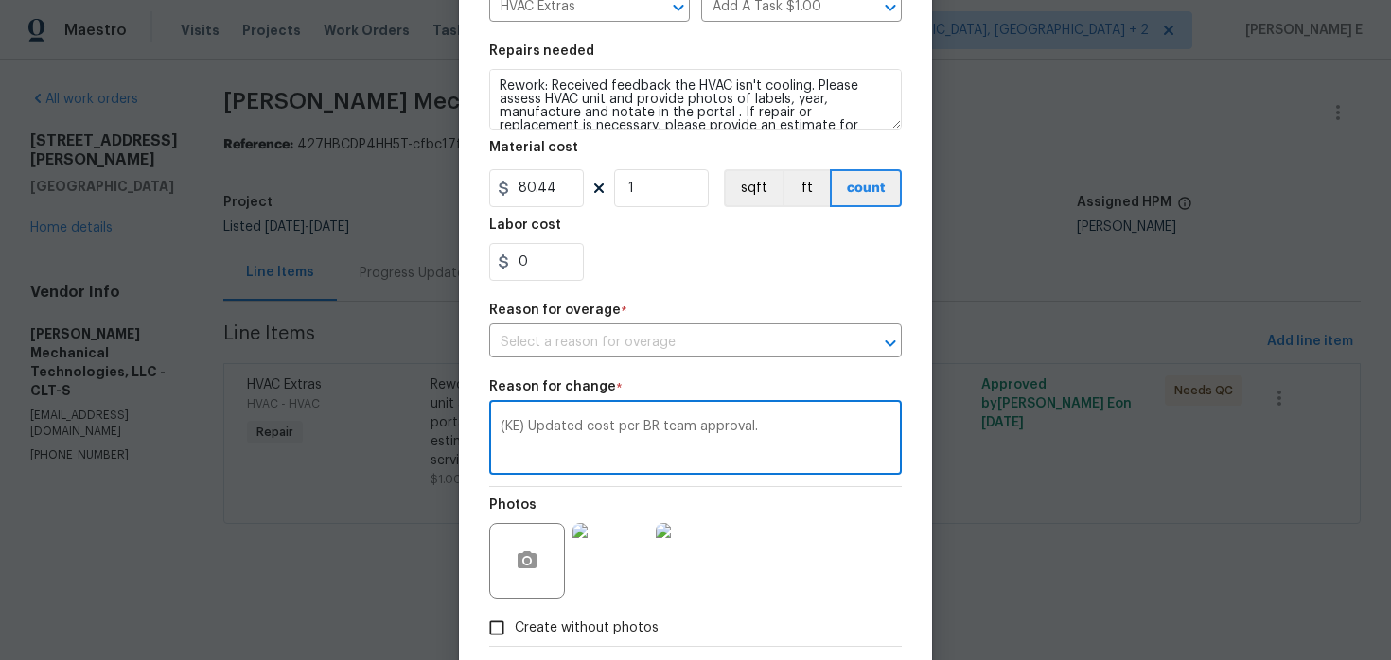
scroll to position [349, 0]
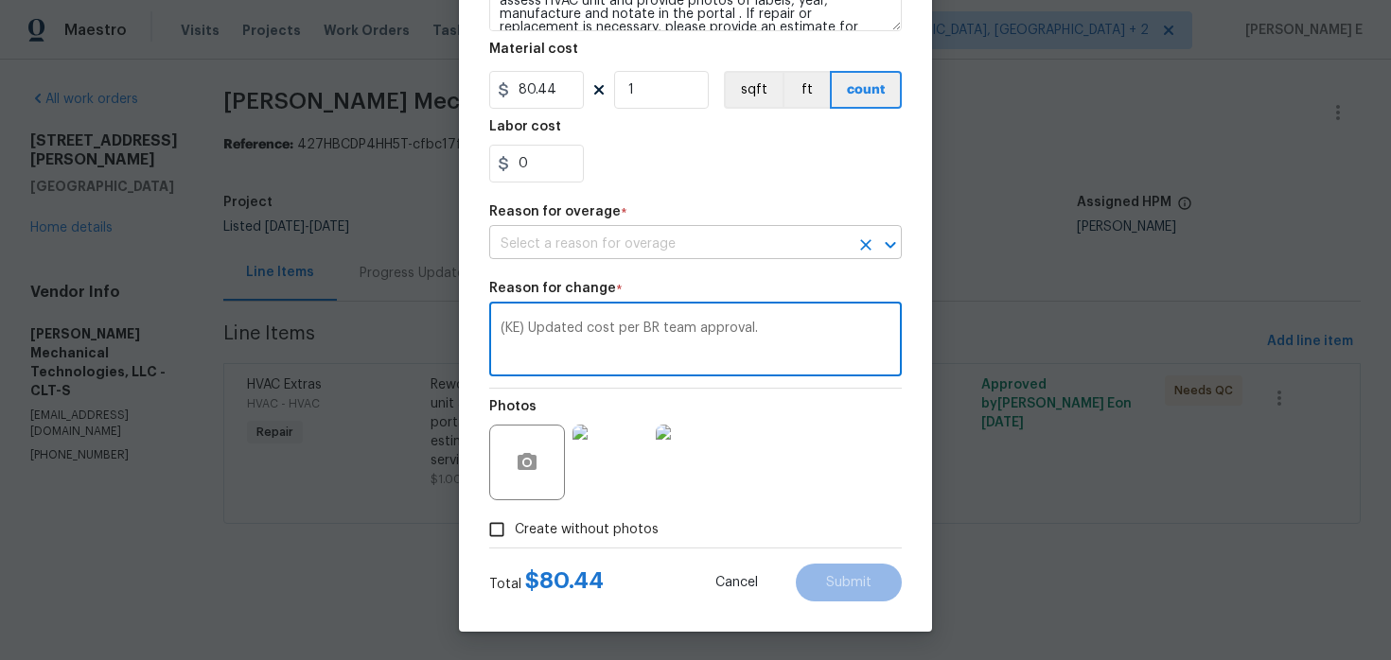
type textarea "(KE) Updated cost per BR team approval."
click at [601, 234] on input "text" at bounding box center [668, 244] width 359 height 29
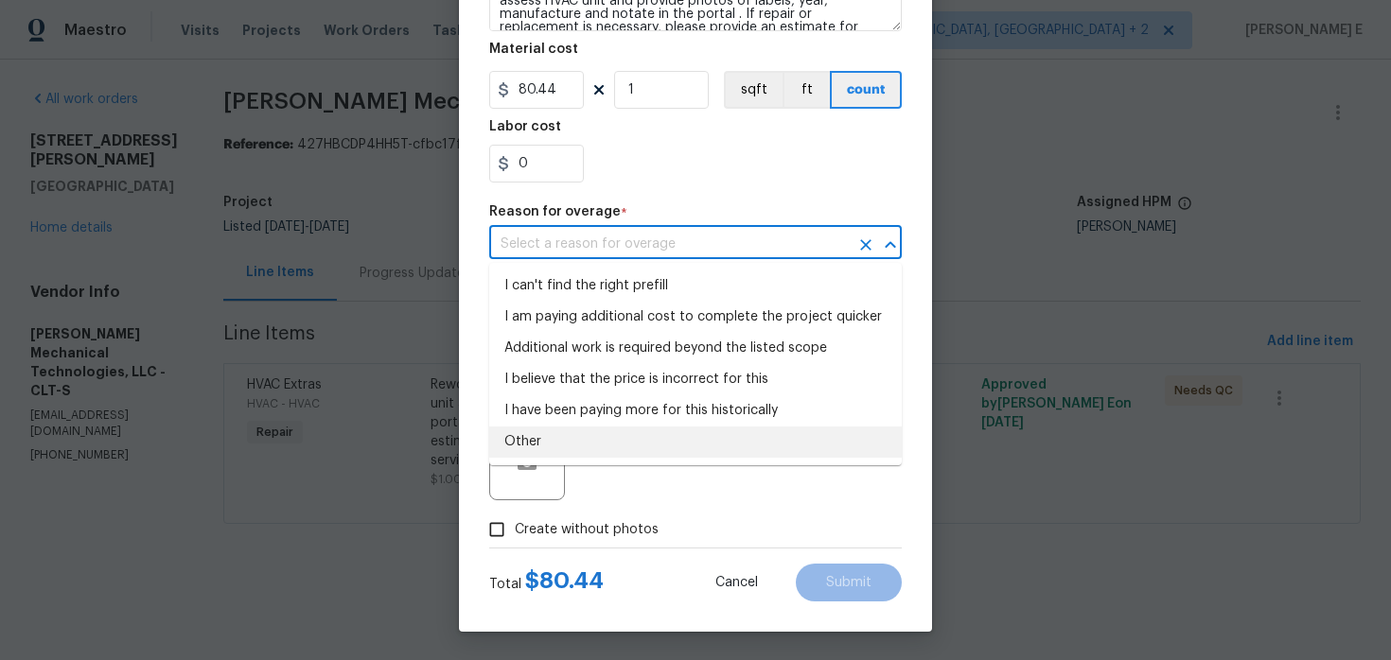
click at [537, 437] on li "Other" at bounding box center [695, 442] width 412 height 31
type input "Other"
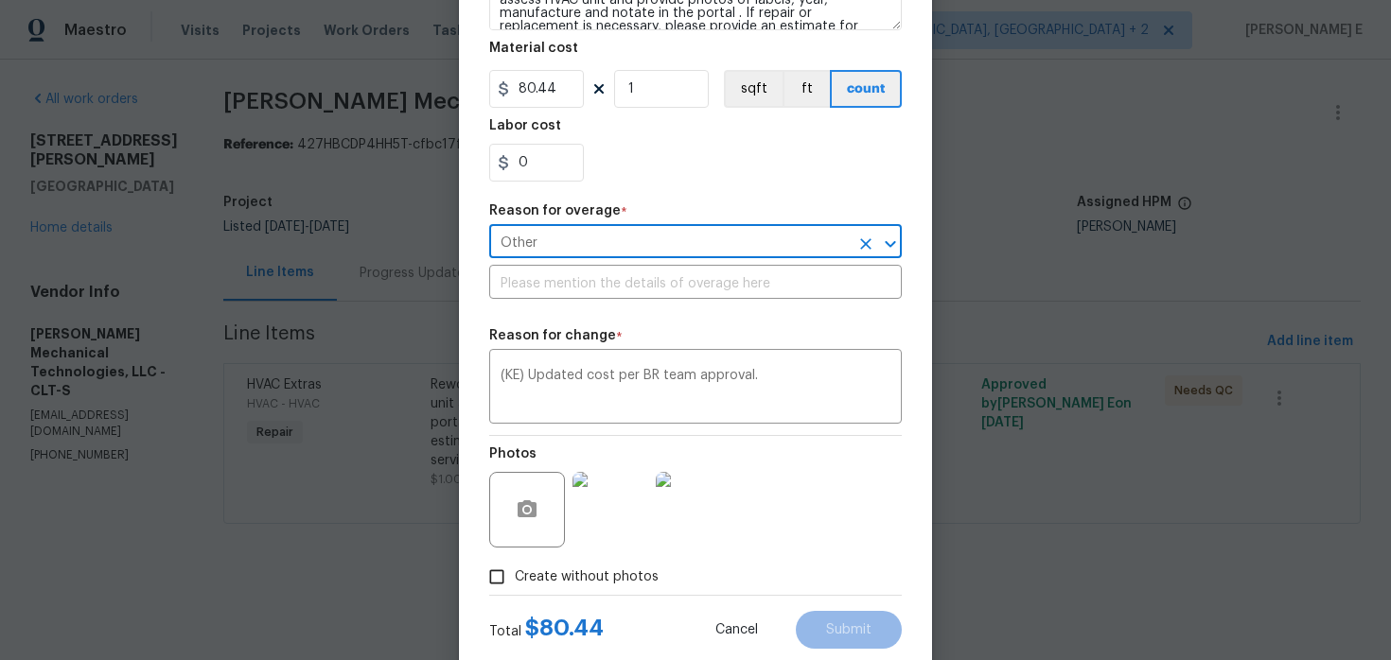
click at [593, 301] on div "Repair Upgrade BRN Area HVAC ​ Feature HVAC ​ Issue HVAC Extras ​ Repairs Prefi…" at bounding box center [695, 165] width 412 height 860
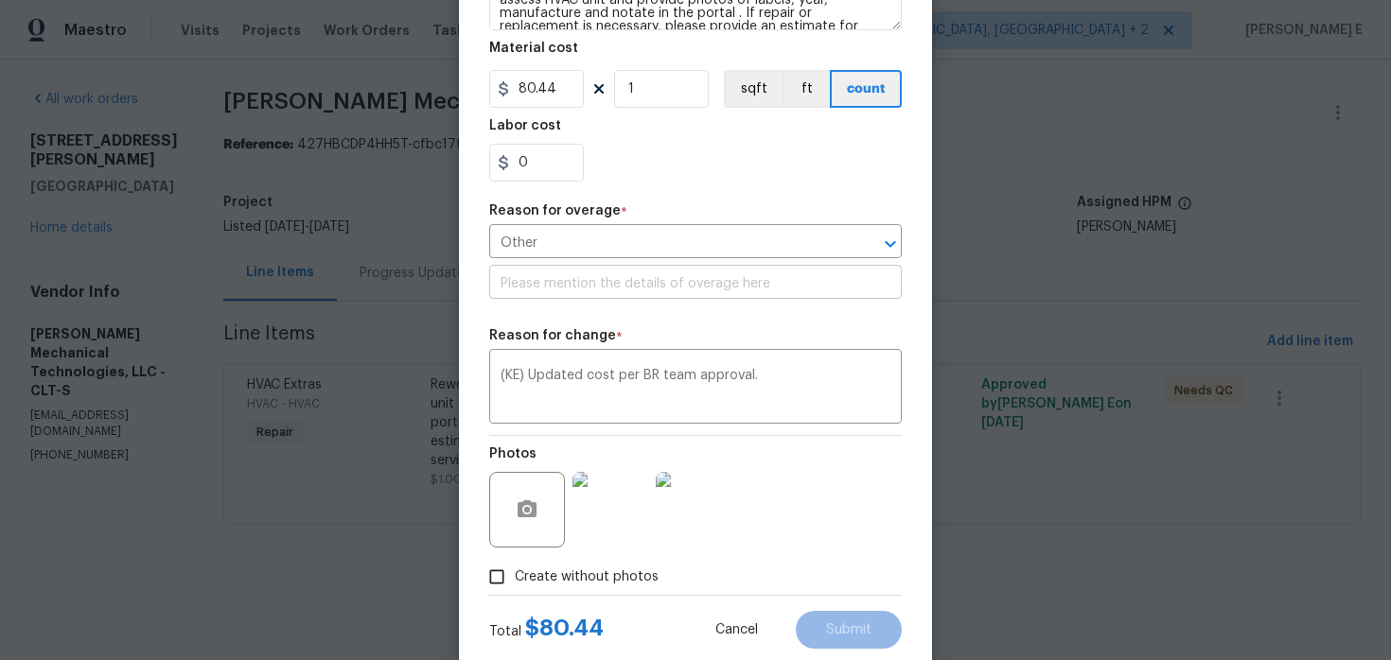
click at [609, 287] on input "text" at bounding box center [695, 284] width 412 height 29
paste input "(KE) Updated cost per BR team approval."
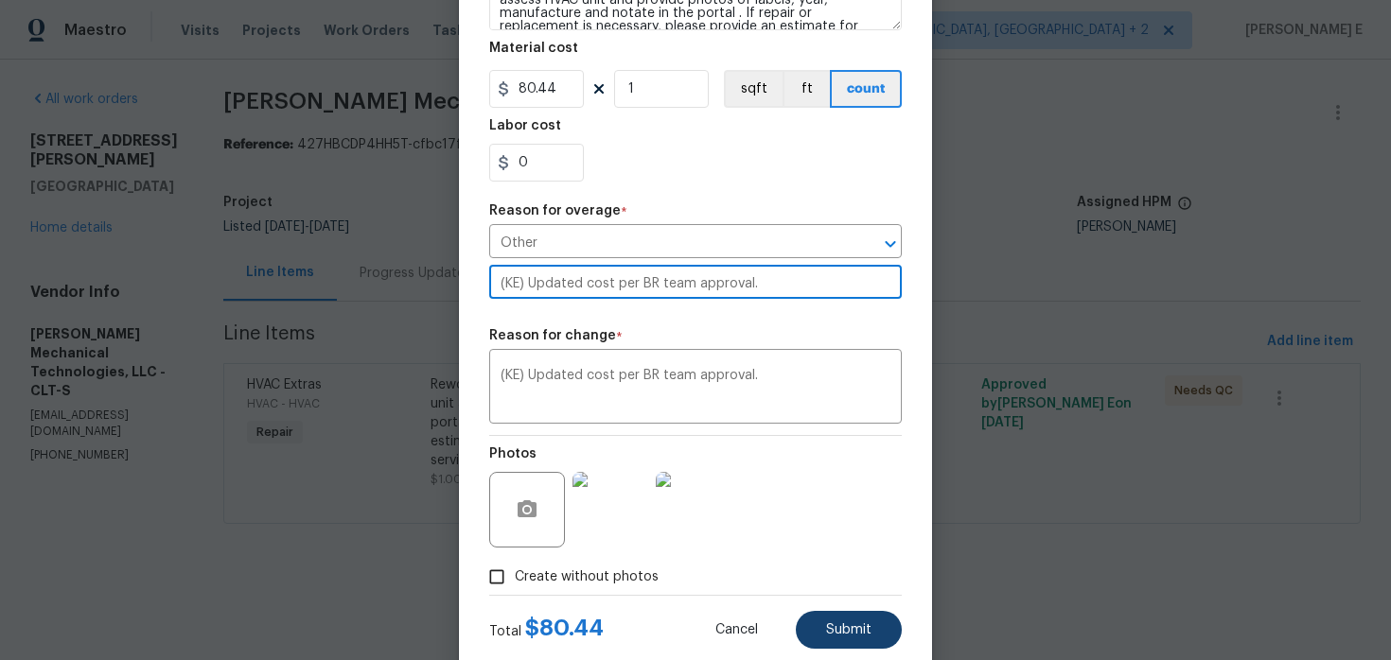
type input "(KE) Updated cost per BR team approval."
click at [848, 619] on button "Submit" at bounding box center [849, 630] width 106 height 38
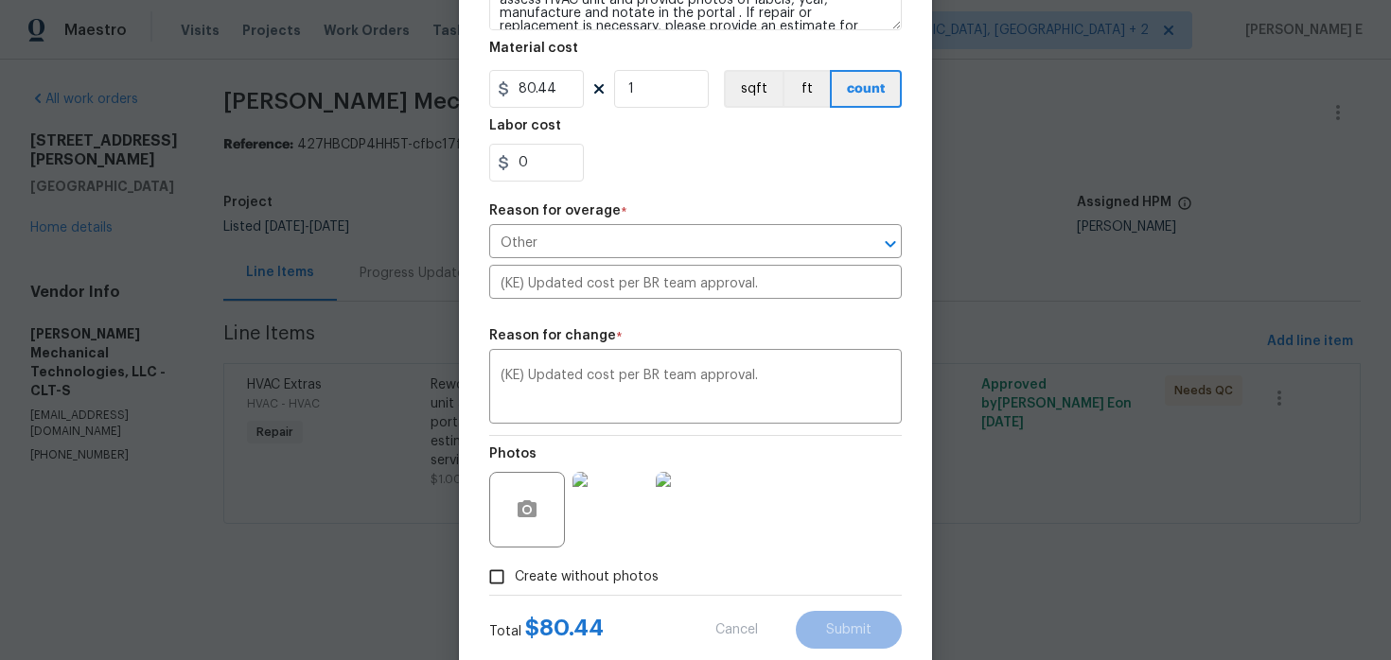
type input "1"
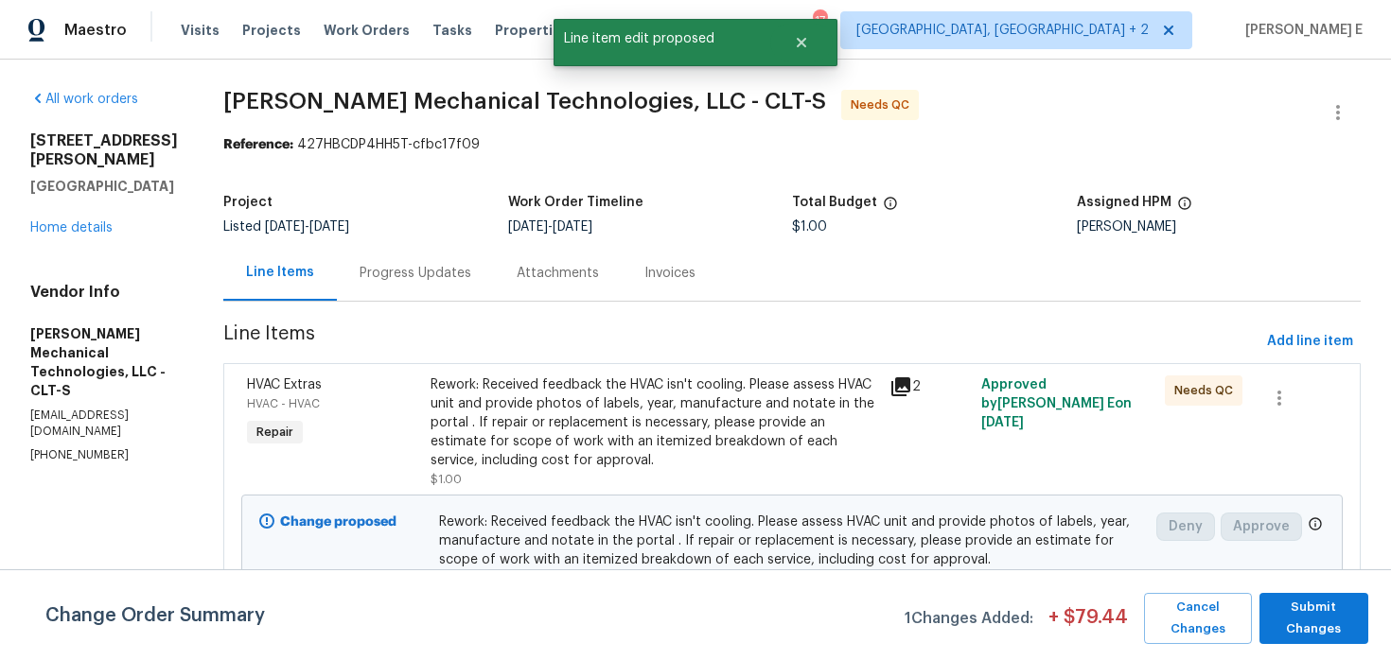
scroll to position [0, 0]
click at [1297, 628] on span "Submit Changes" at bounding box center [1314, 619] width 90 height 44
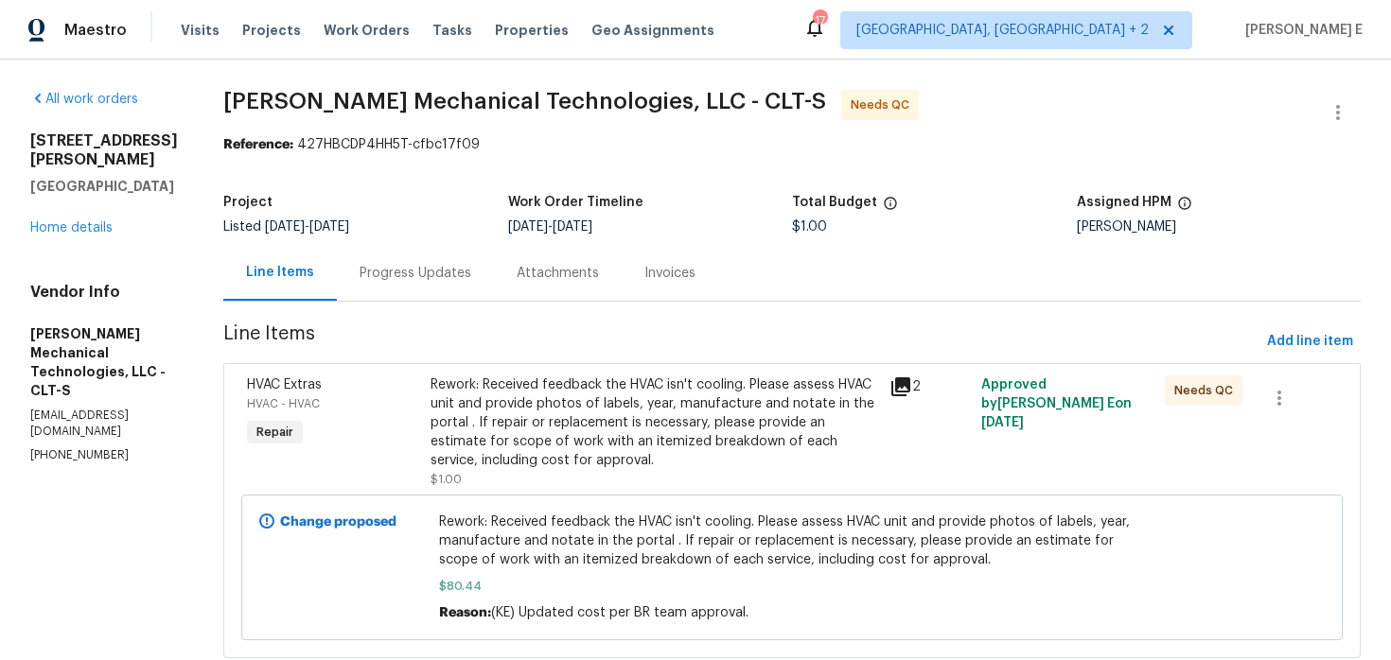
click at [1335, 85] on div "All work orders 1913 Herrin Ave Charlotte, NC 28205 Home details Vendor Info Jo…" at bounding box center [695, 386] width 1391 height 652
click at [1335, 104] on icon "button" at bounding box center [1337, 112] width 23 height 23
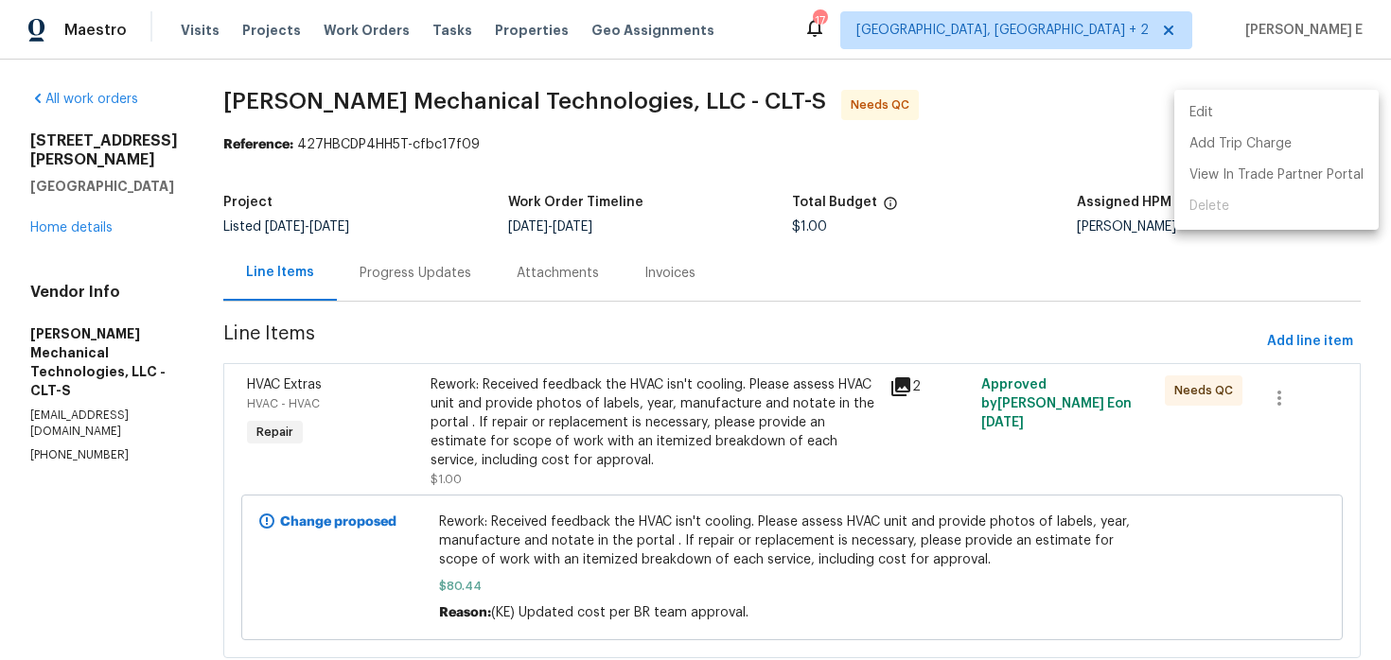
click at [1225, 108] on li "Edit" at bounding box center [1276, 112] width 204 height 31
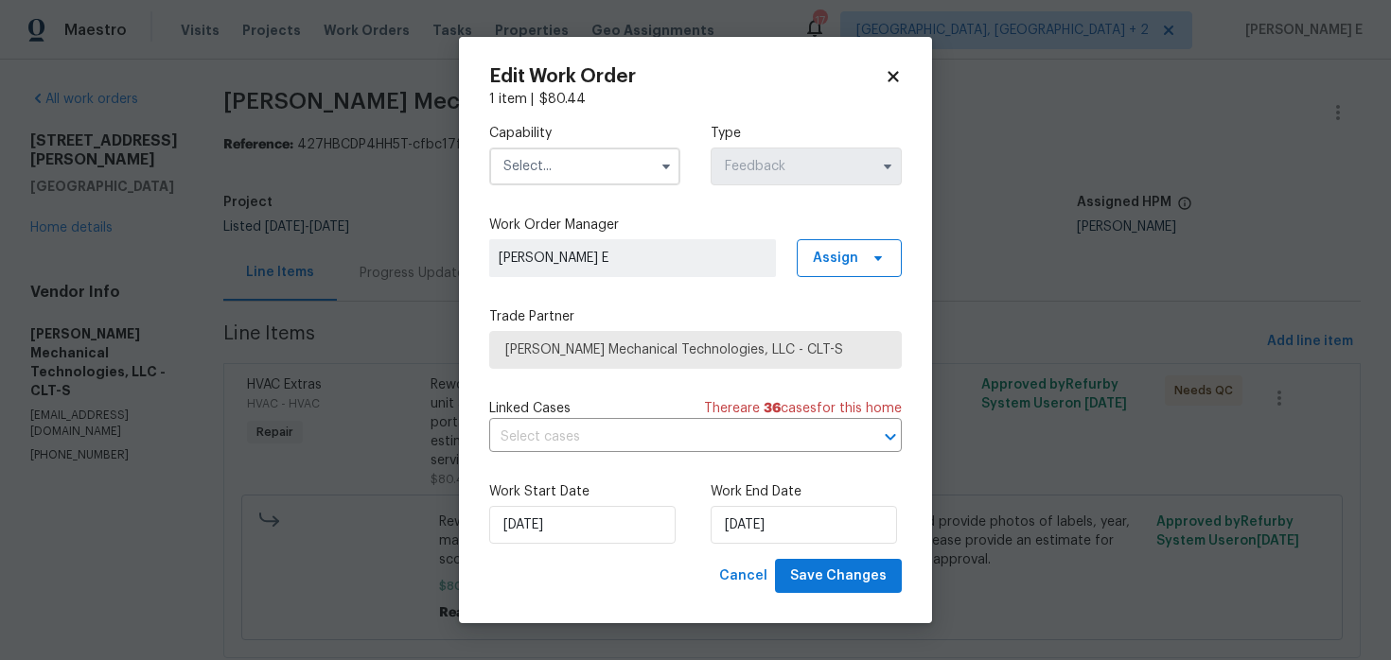
click at [573, 146] on div "Capability" at bounding box center [584, 154] width 191 height 61
click at [567, 161] on input "text" at bounding box center [584, 167] width 191 height 38
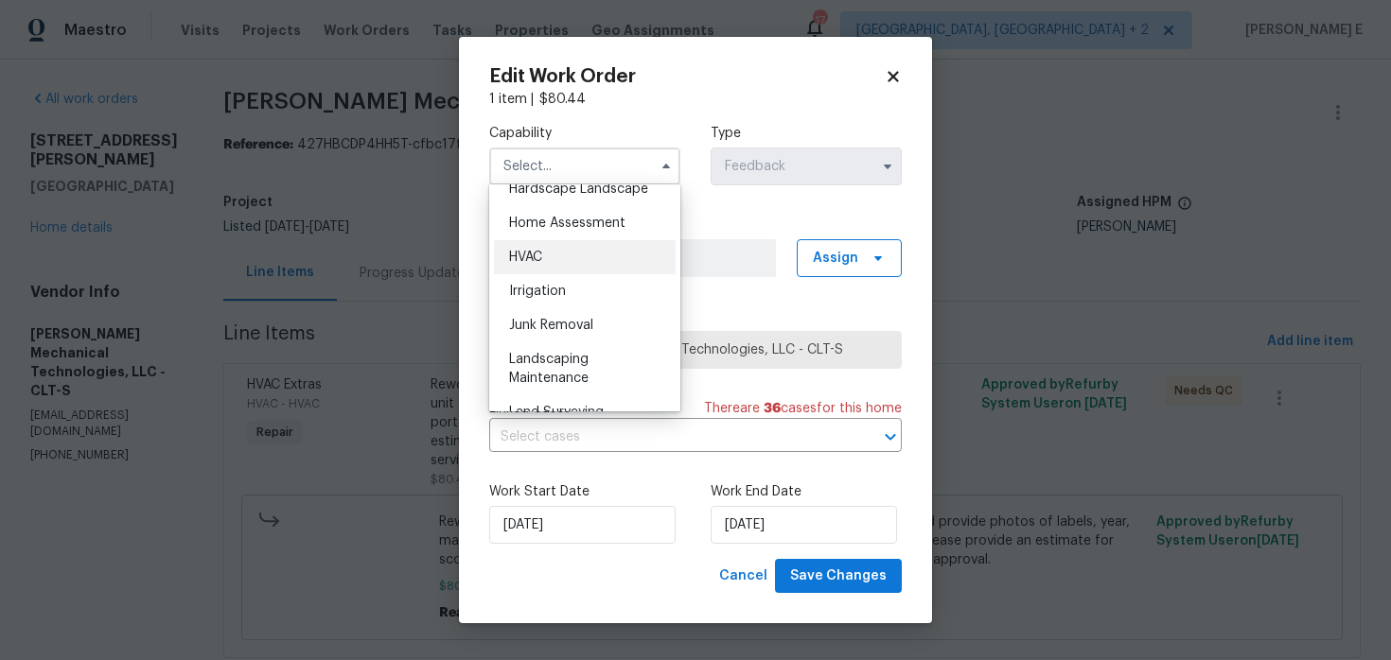
scroll to position [1093, 0]
click at [559, 259] on div "HVAC" at bounding box center [585, 256] width 182 height 34
type input "HVAC"
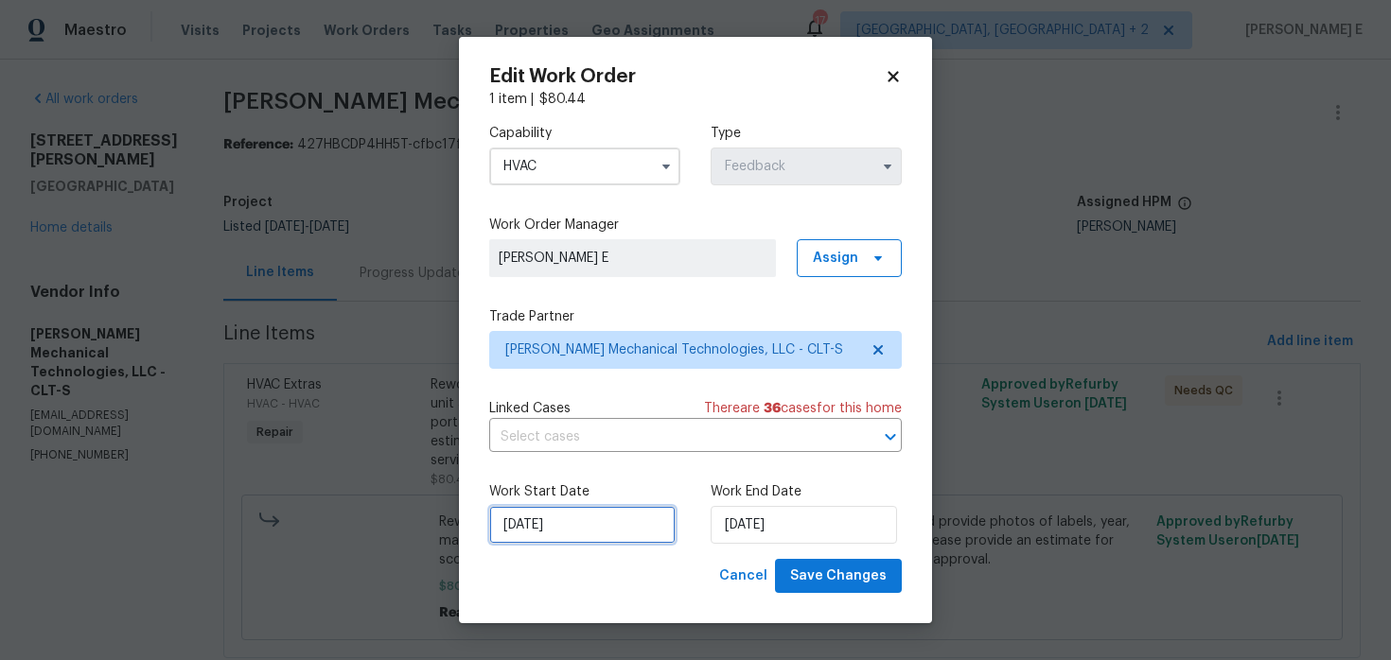
click at [551, 522] on input "12/08/2025" at bounding box center [582, 525] width 186 height 38
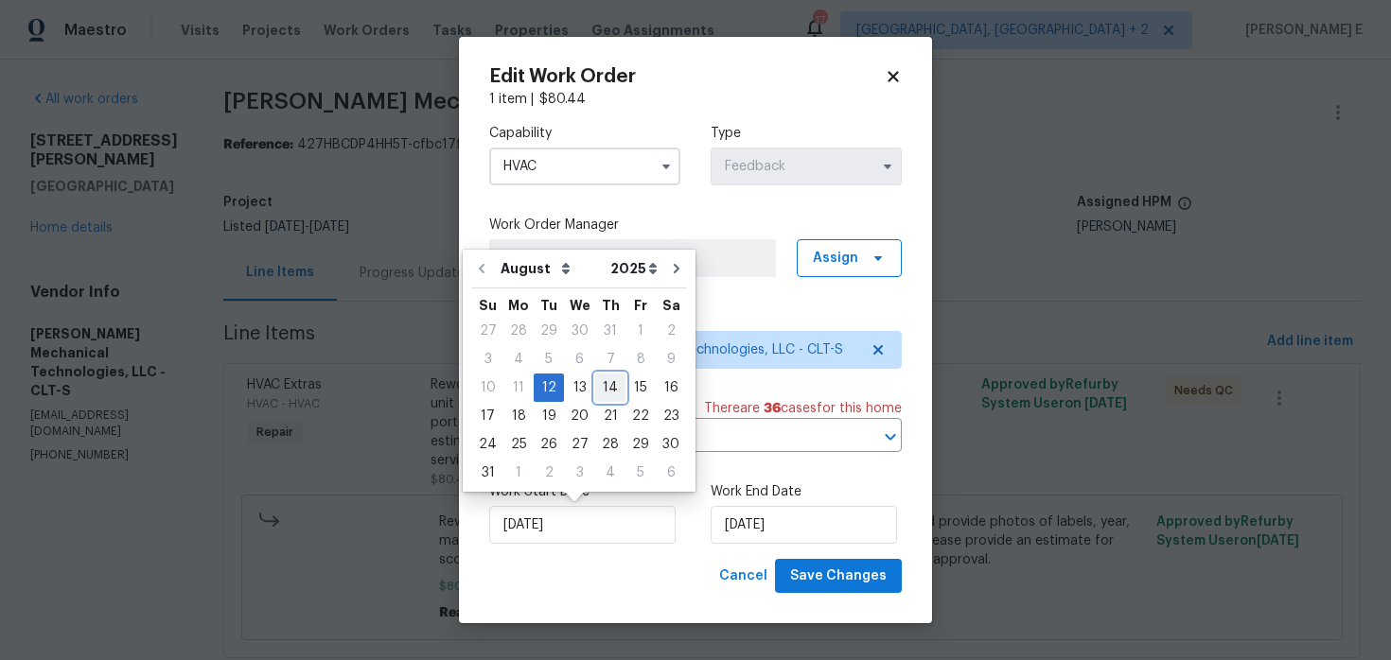
click at [597, 386] on div "14" at bounding box center [610, 388] width 30 height 26
type input "14/08/2025"
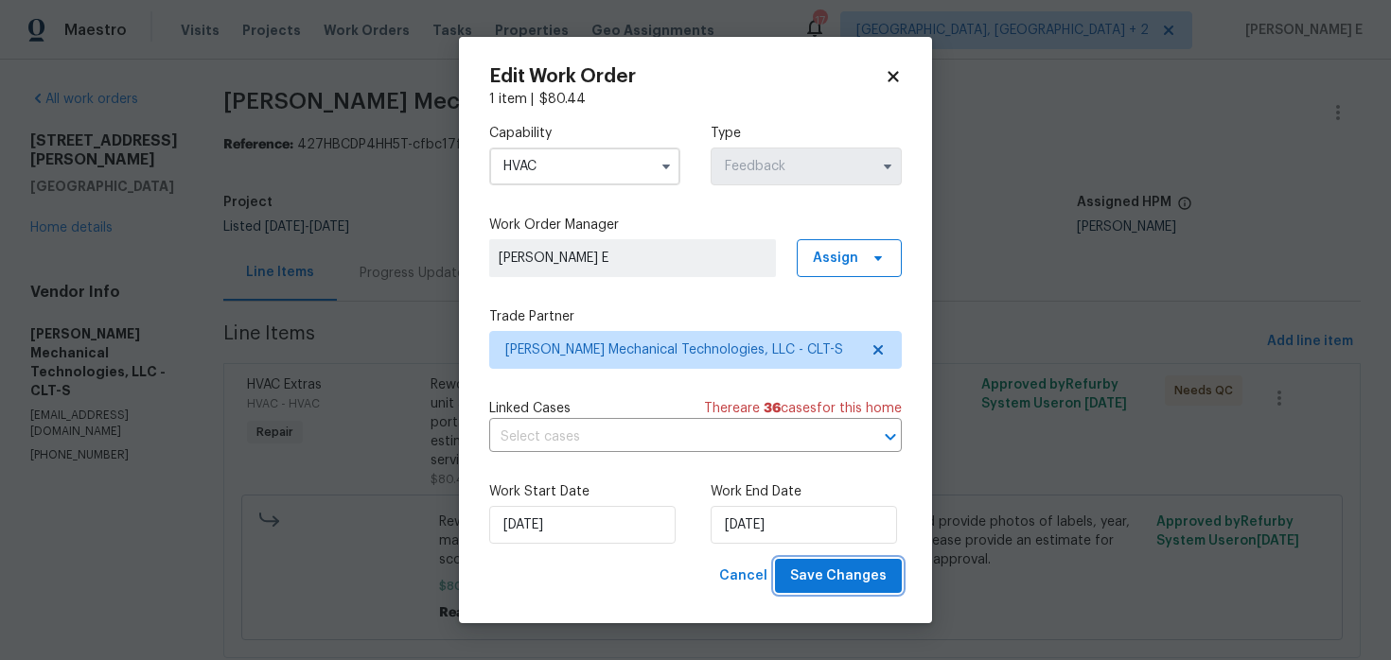
click at [810, 575] on span "Save Changes" at bounding box center [838, 577] width 96 height 24
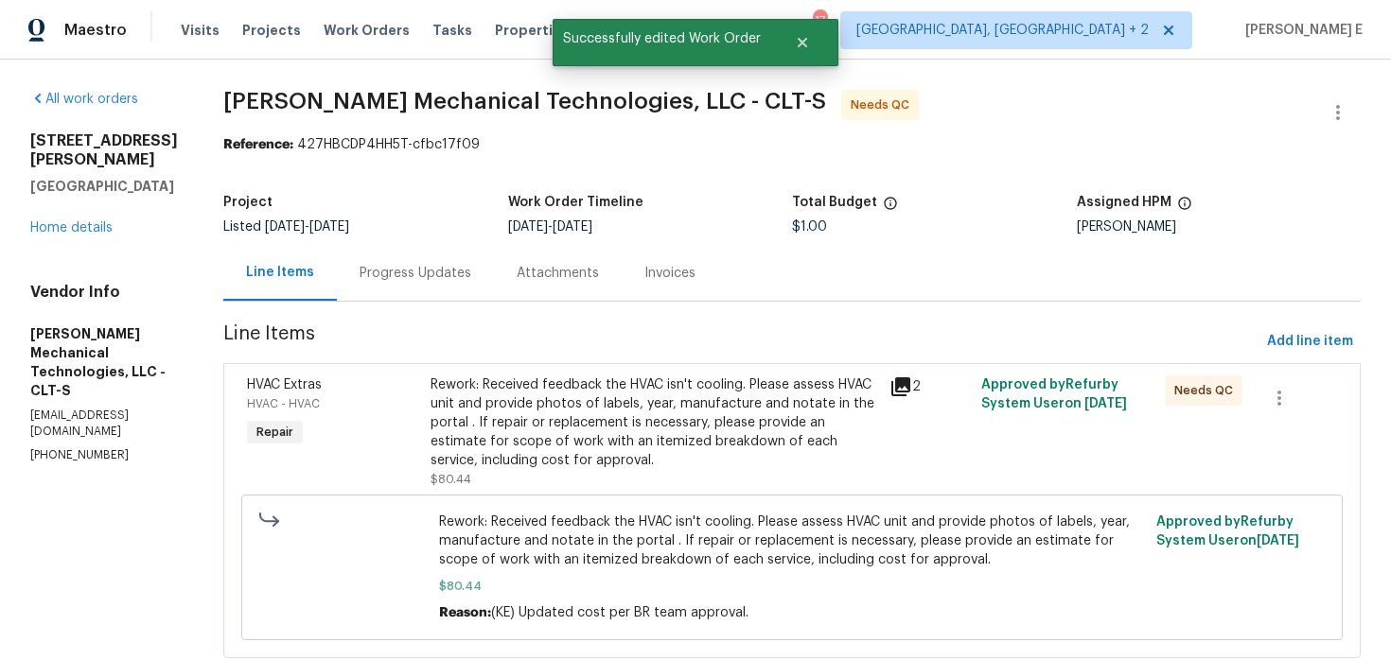
click at [506, 465] on div "Rework: Received feedback the HVAC isn't cooling. Please assess HVAC unit and p…" at bounding box center [653, 423] width 447 height 95
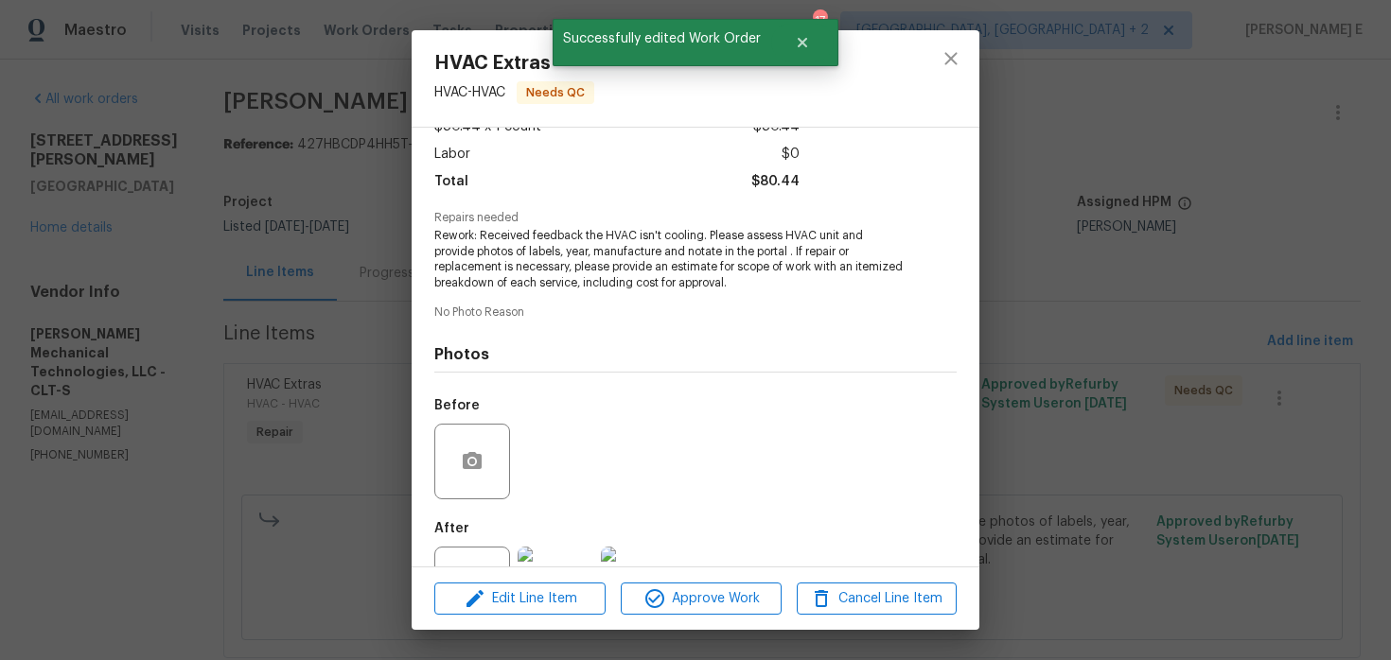
scroll to position [195, 0]
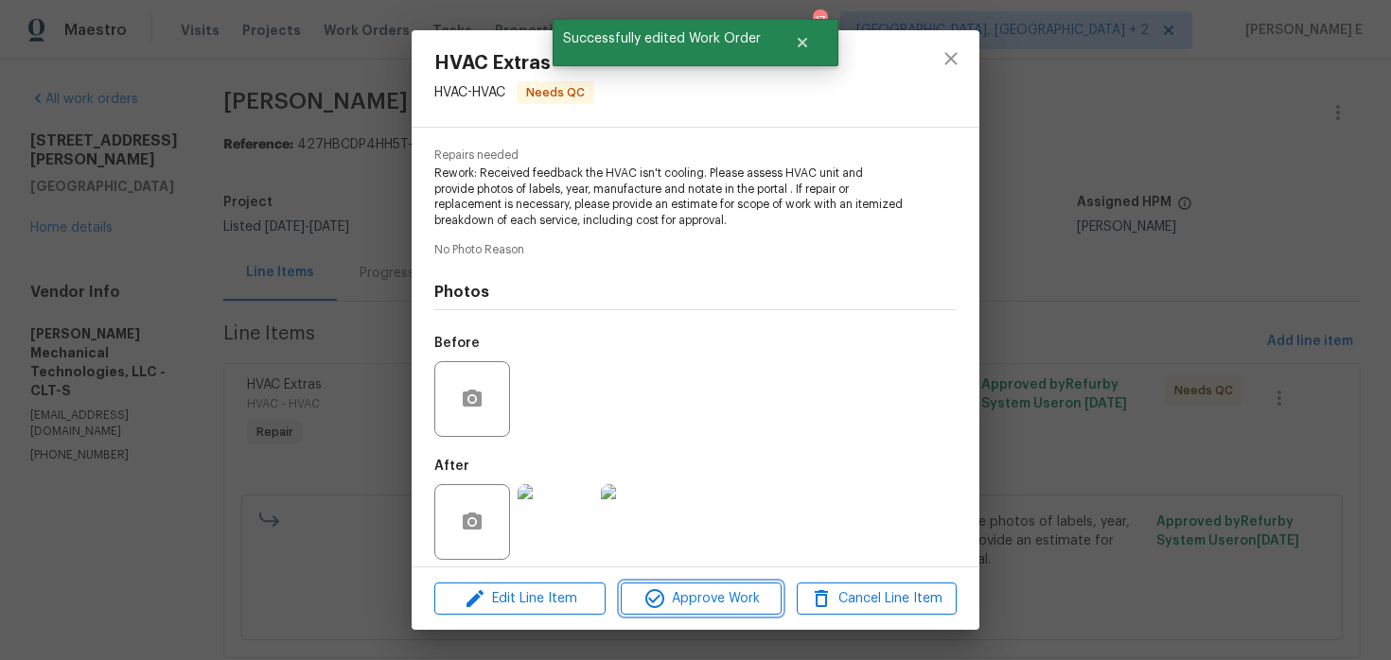
click at [680, 591] on span "Approve Work" at bounding box center [700, 599] width 149 height 24
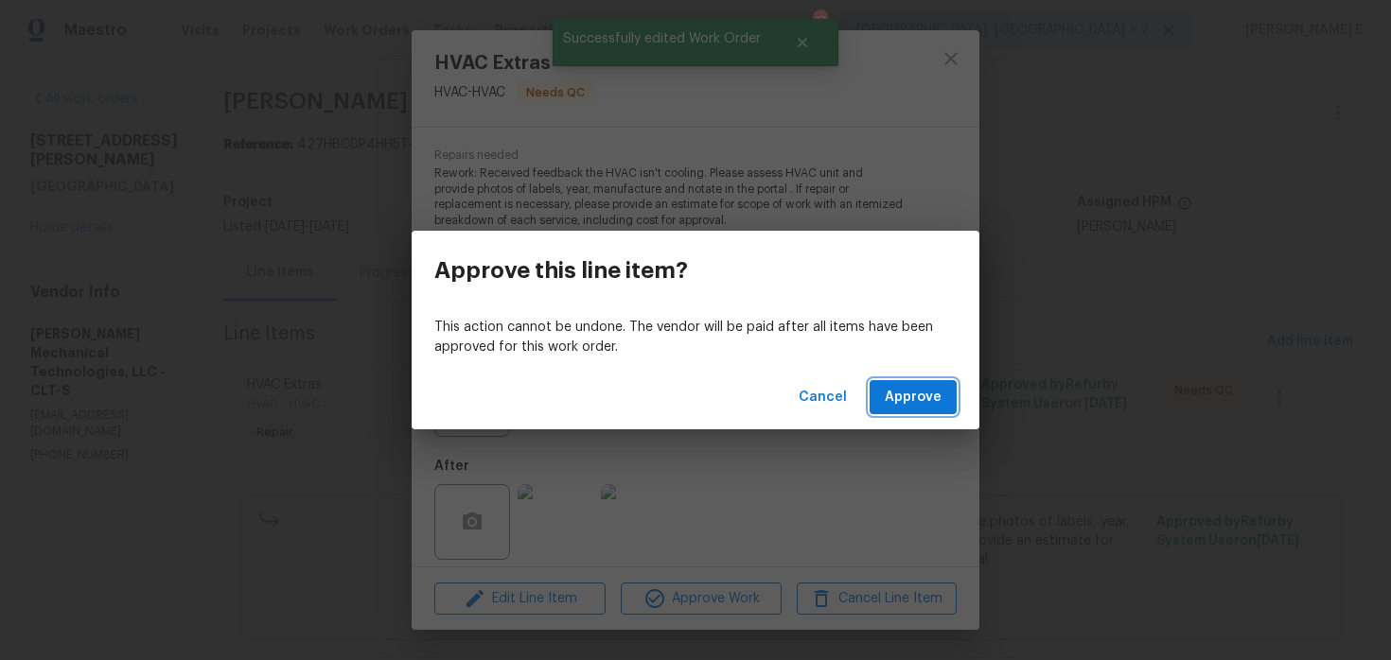
click at [918, 399] on span "Approve" at bounding box center [912, 398] width 57 height 24
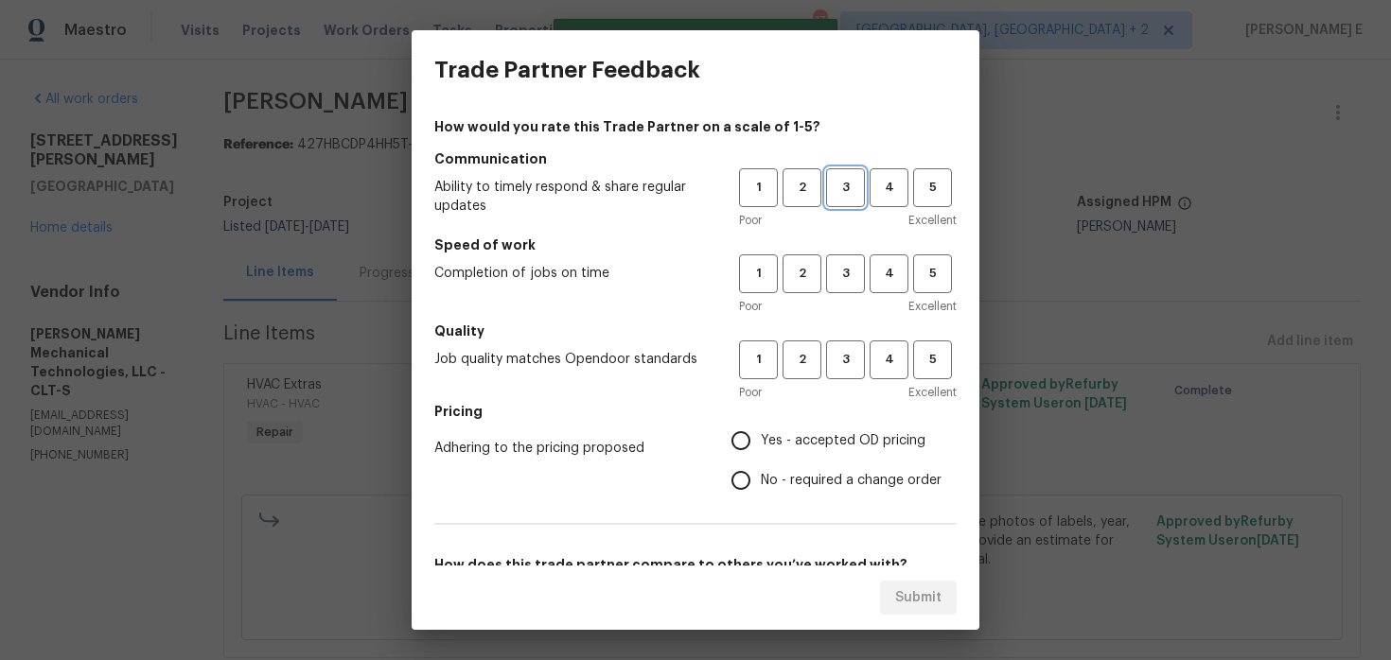
click at [844, 200] on button "3" at bounding box center [845, 187] width 39 height 39
click at [837, 271] on span "3" at bounding box center [845, 274] width 35 height 22
click at [841, 342] on button "3" at bounding box center [845, 360] width 39 height 39
click at [744, 484] on input "No - required a change order" at bounding box center [741, 481] width 40 height 40
radio input "true"
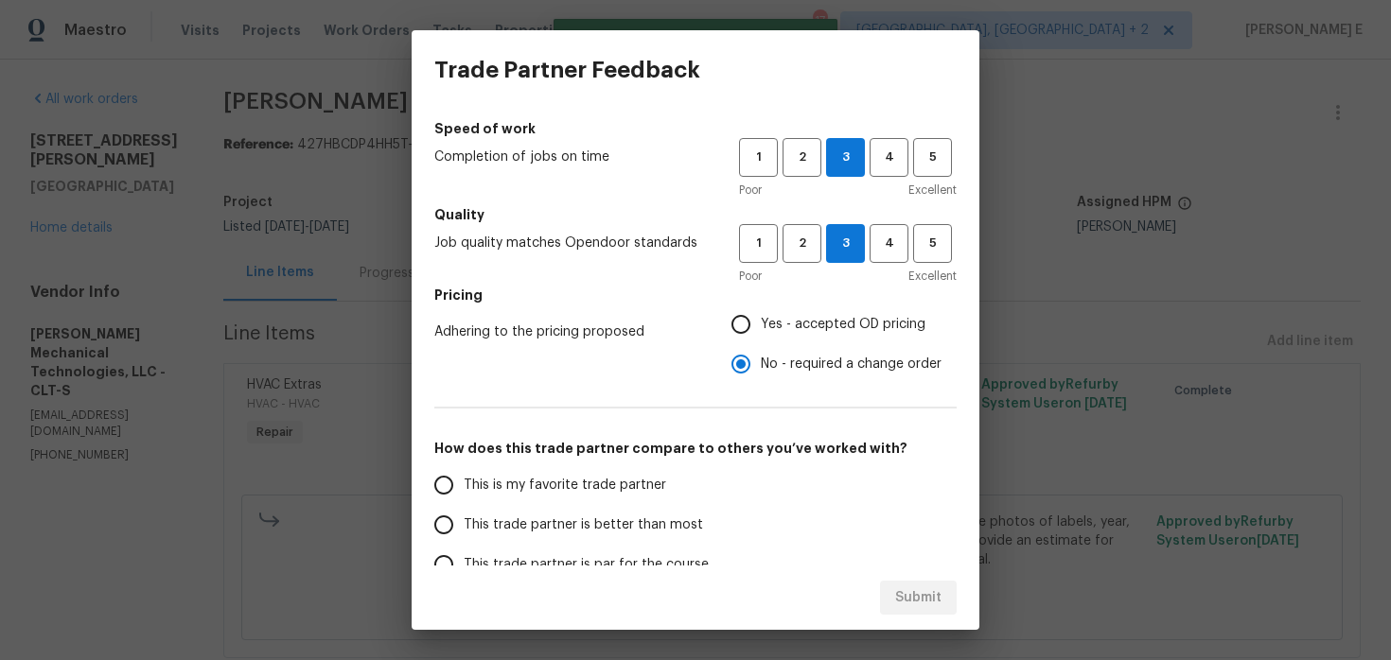
scroll to position [300, 0]
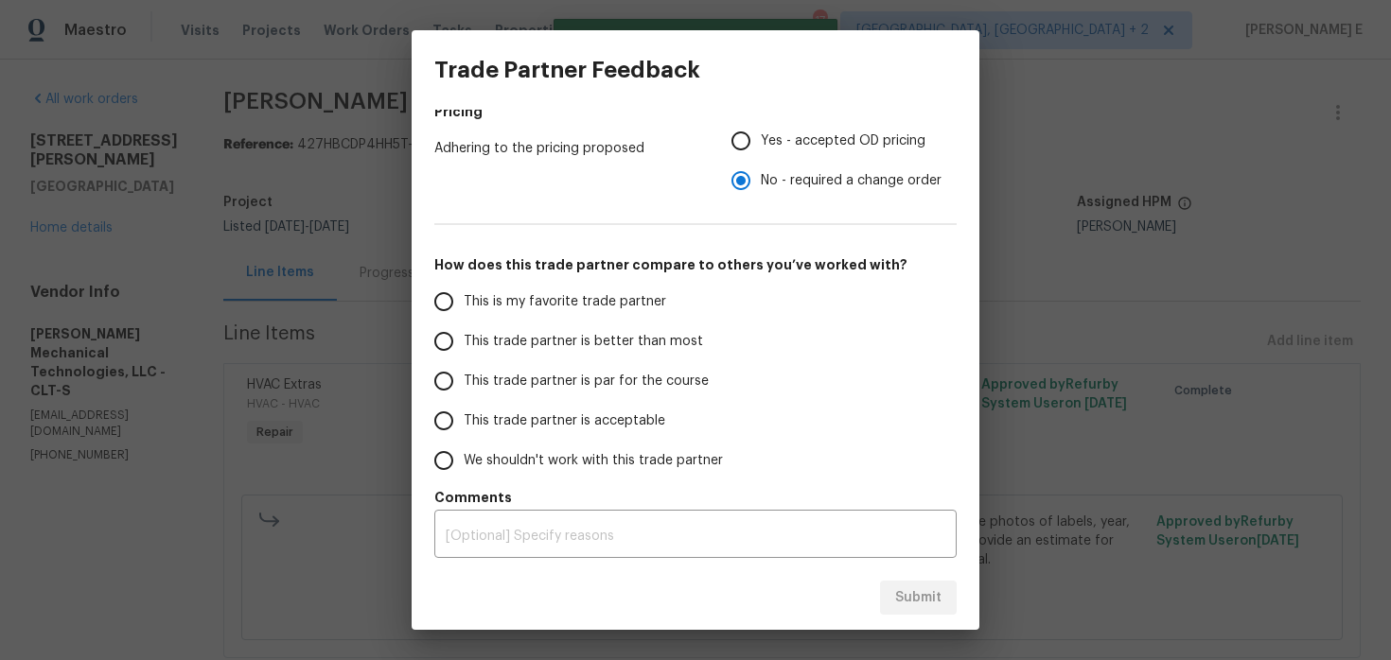
click at [618, 380] on span "This trade partner is par for the course" at bounding box center [586, 382] width 245 height 20
click at [464, 380] on input "This trade partner is par for the course" at bounding box center [444, 381] width 40 height 40
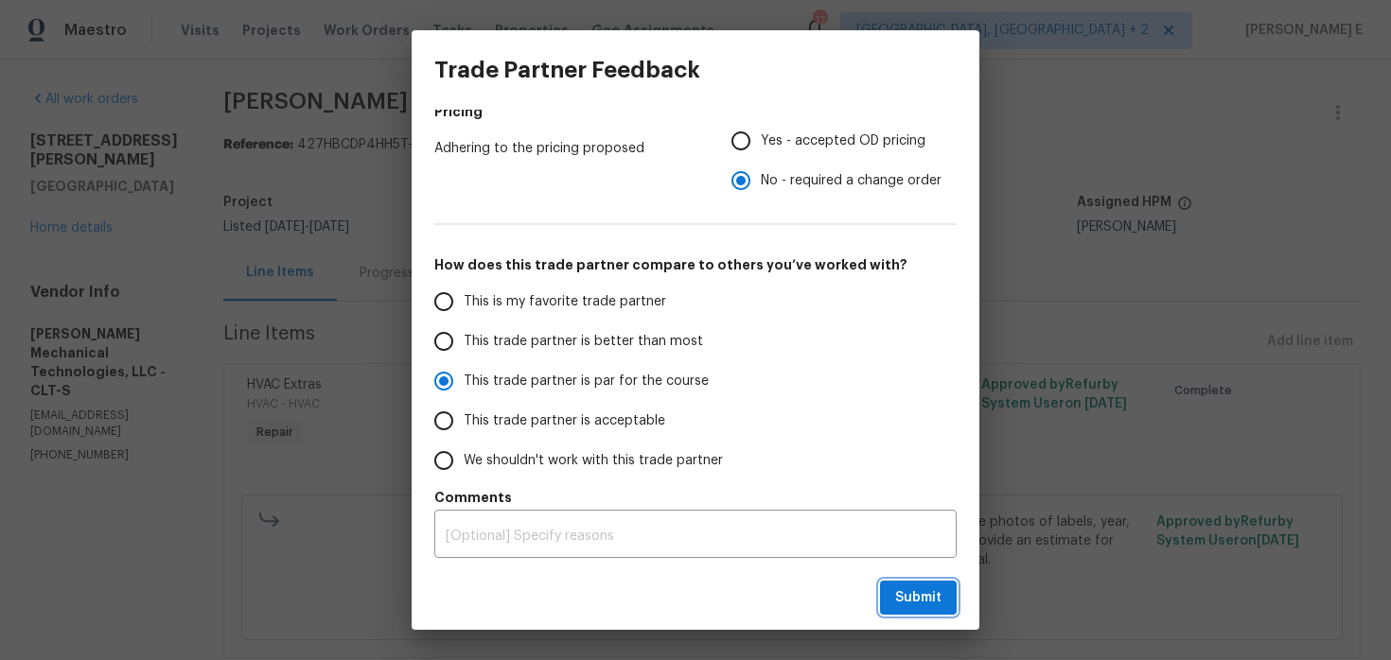
click at [901, 585] on button "Submit" at bounding box center [918, 598] width 77 height 35
radio input "true"
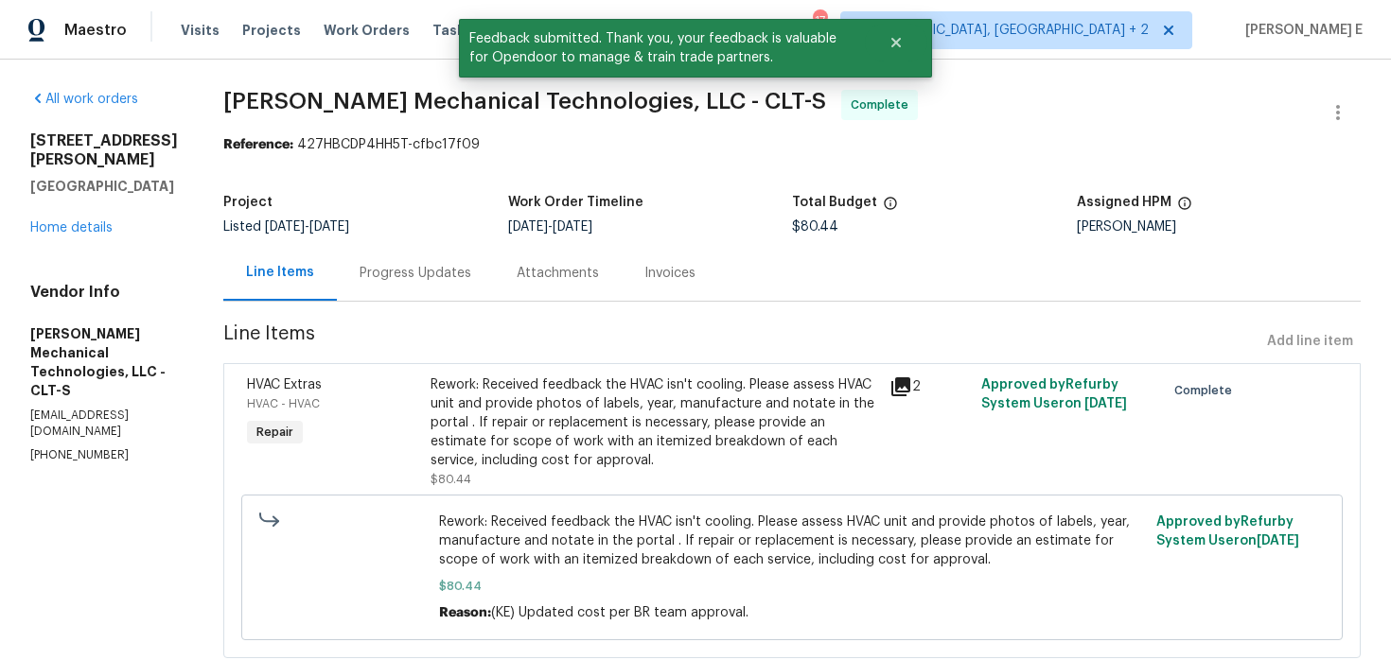
click at [471, 276] on div "Progress Updates" at bounding box center [415, 273] width 112 height 19
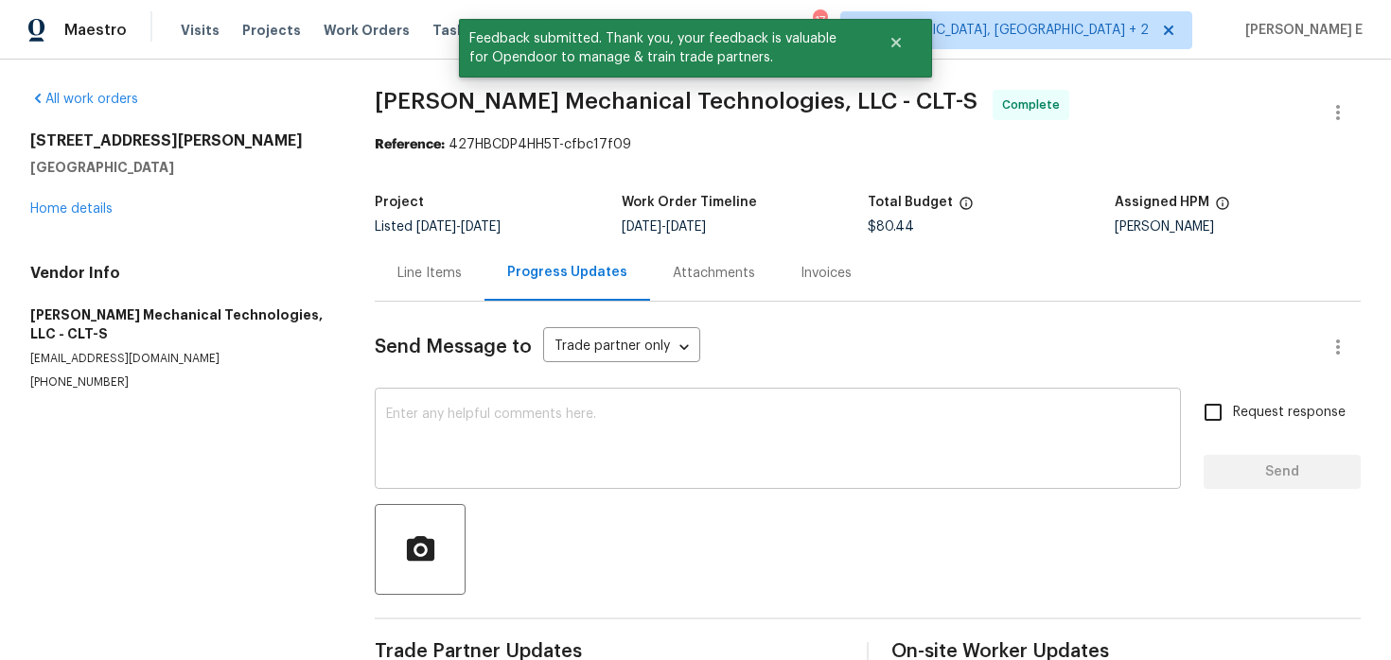
click at [478, 417] on textarea at bounding box center [777, 441] width 783 height 66
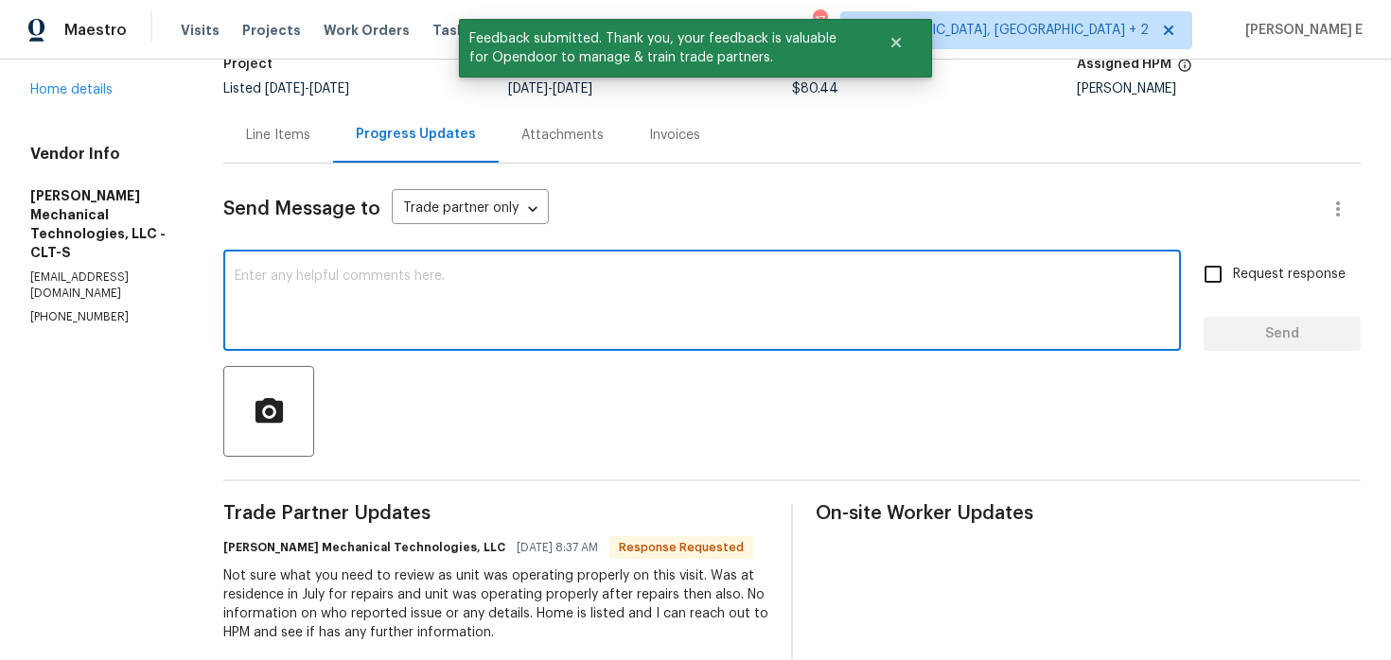
scroll to position [153, 0]
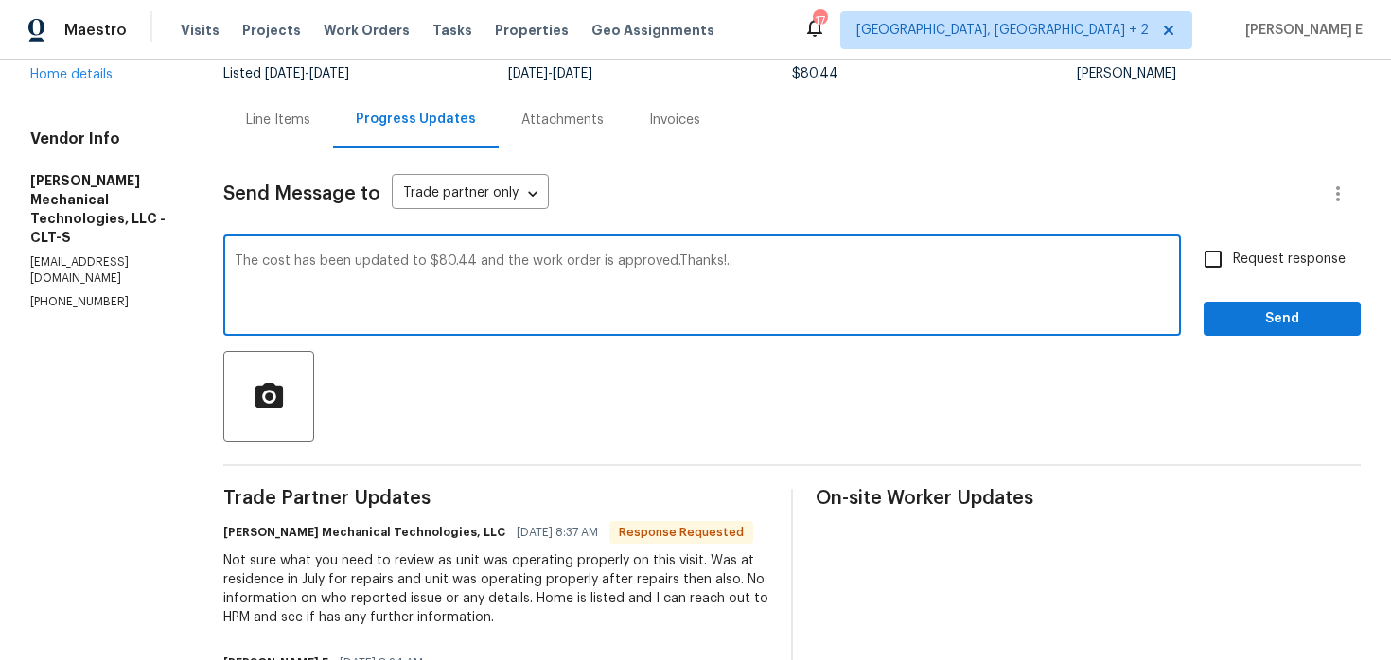
type textarea "The cost has been updated to $80.44 and the work order is approved.Thanks!.."
click at [1211, 269] on input "Request response" at bounding box center [1213, 259] width 40 height 40
checkbox input "true"
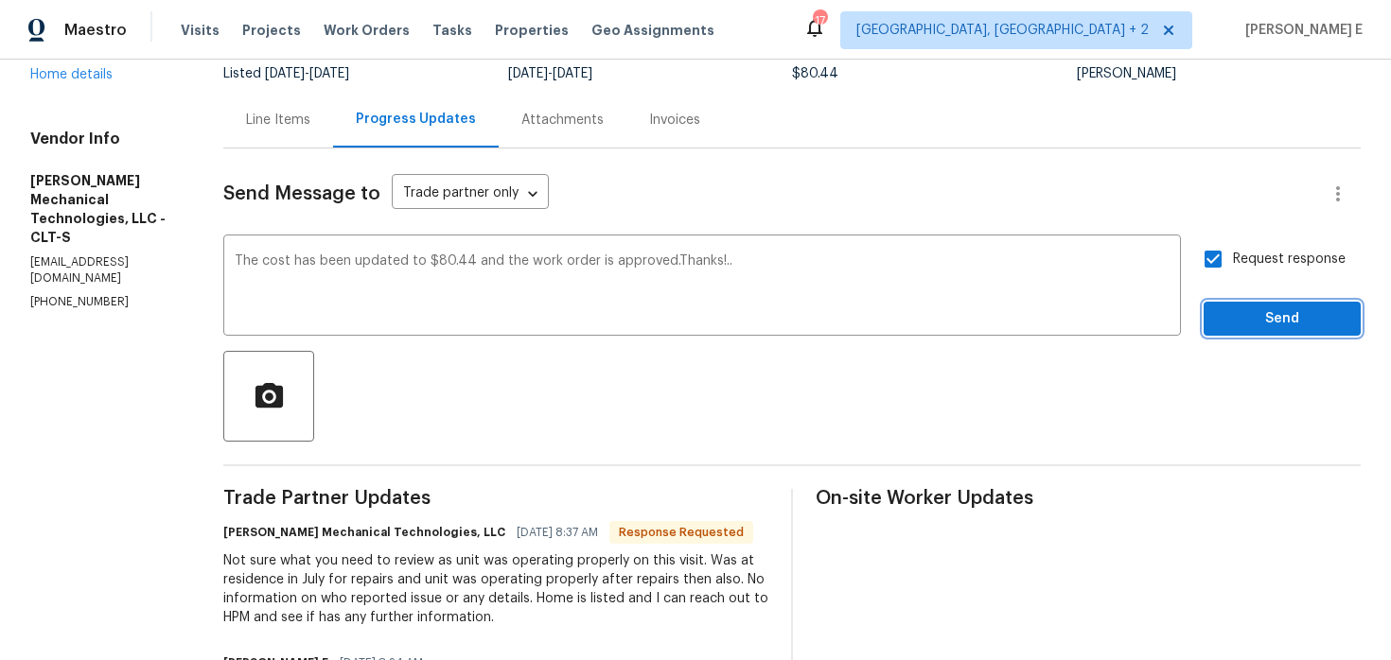
click at [1269, 317] on span "Send" at bounding box center [1281, 319] width 127 height 24
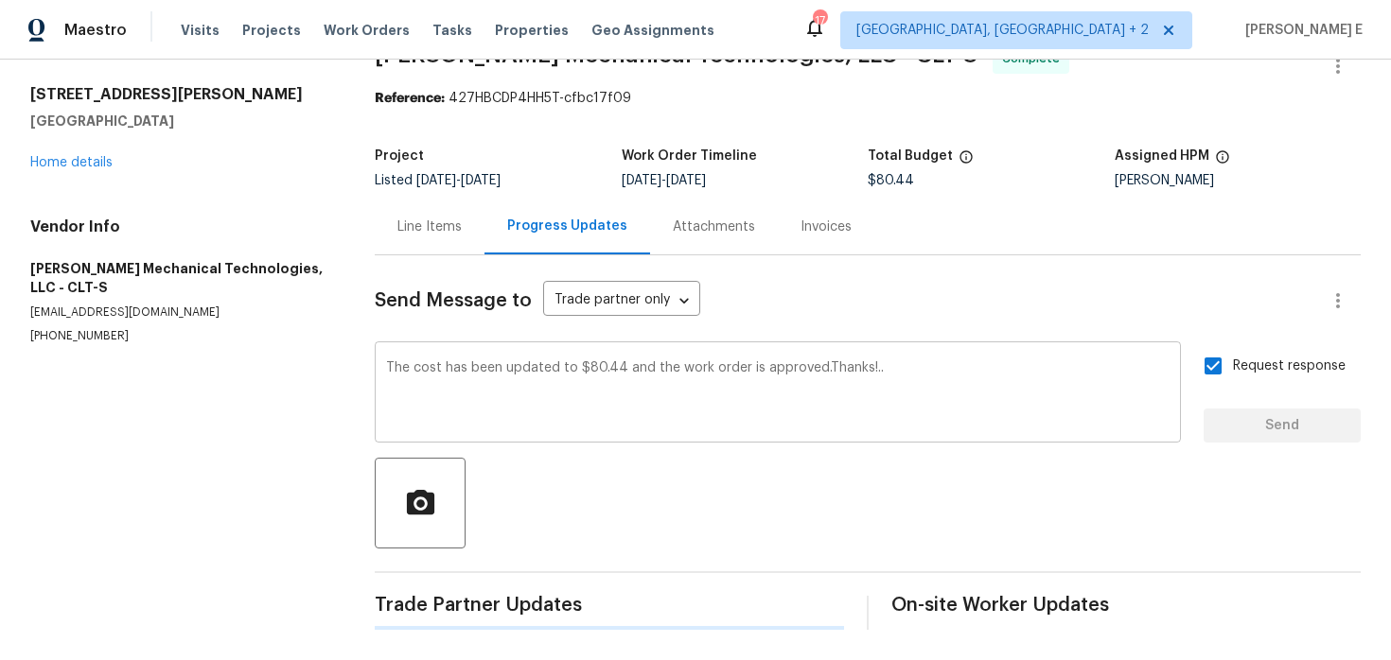
scroll to position [0, 0]
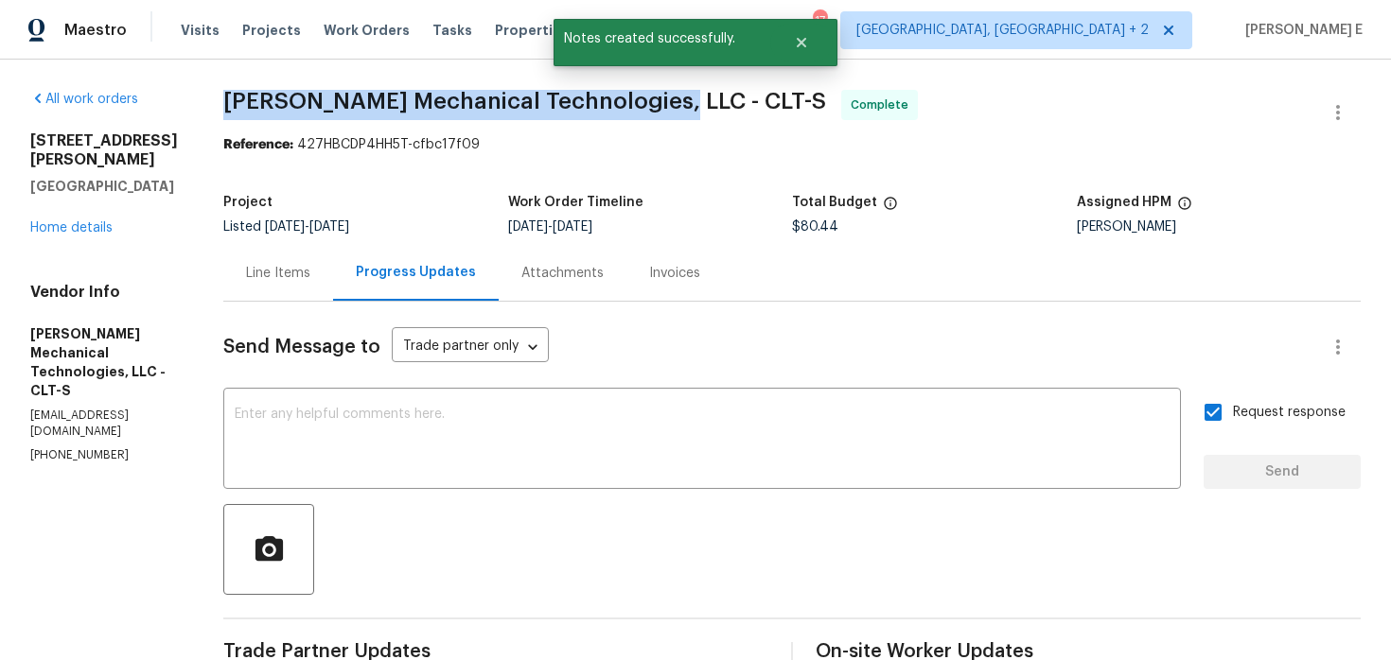
drag, startPoint x: 255, startPoint y: 98, endPoint x: 699, endPoint y: 95, distance: 443.7
copy span "Johnson's Mechanical Technologies, LLC"
click at [87, 221] on link "Home details" at bounding box center [71, 227] width 82 height 13
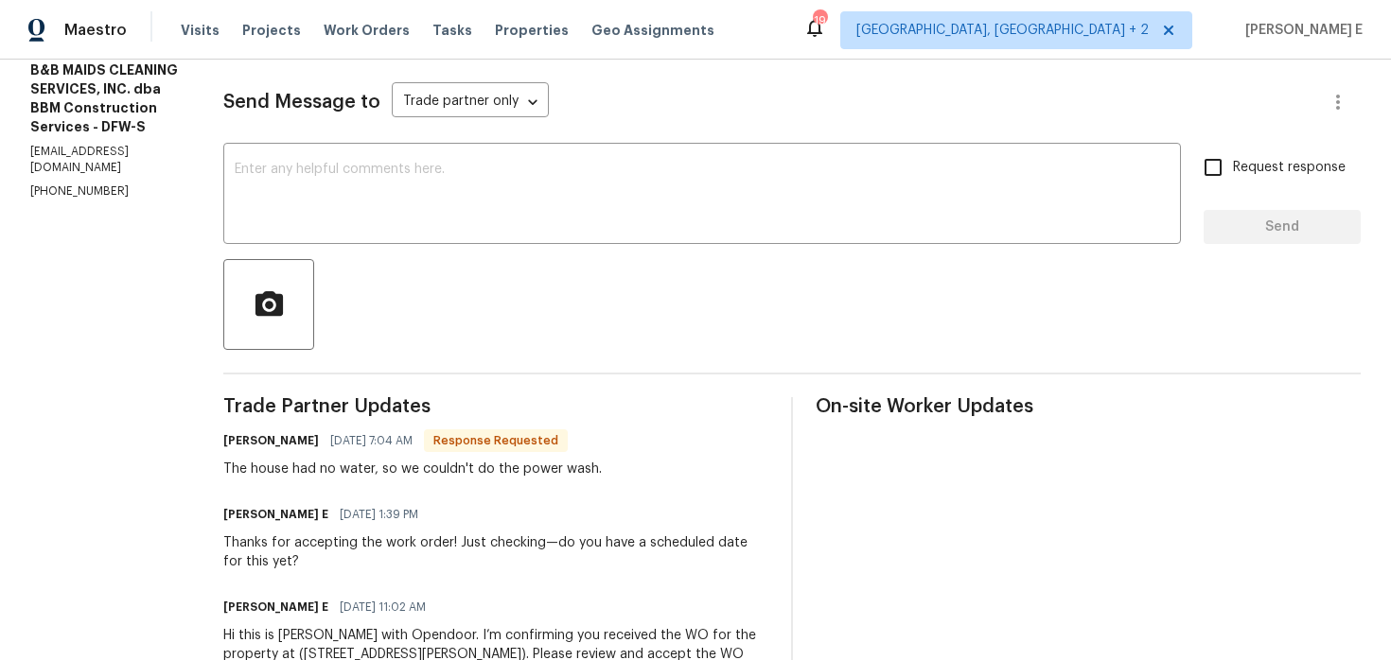
scroll to position [124, 0]
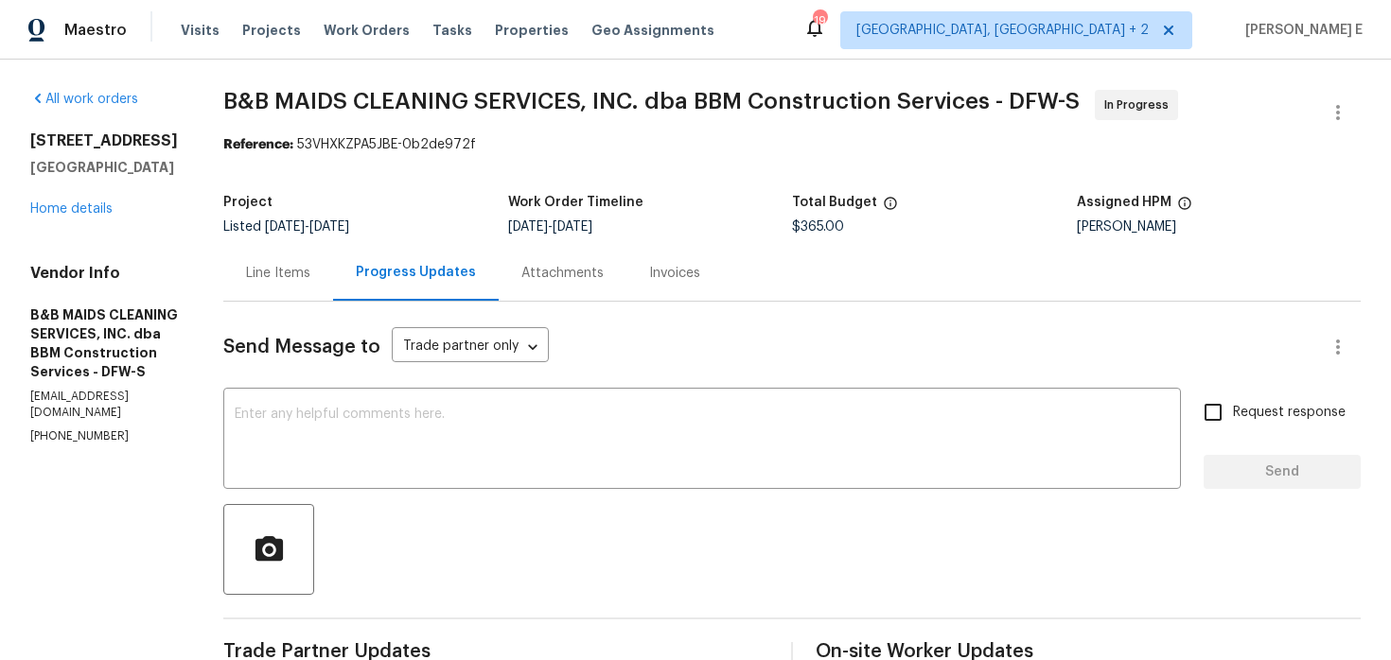
scroll to position [17, 0]
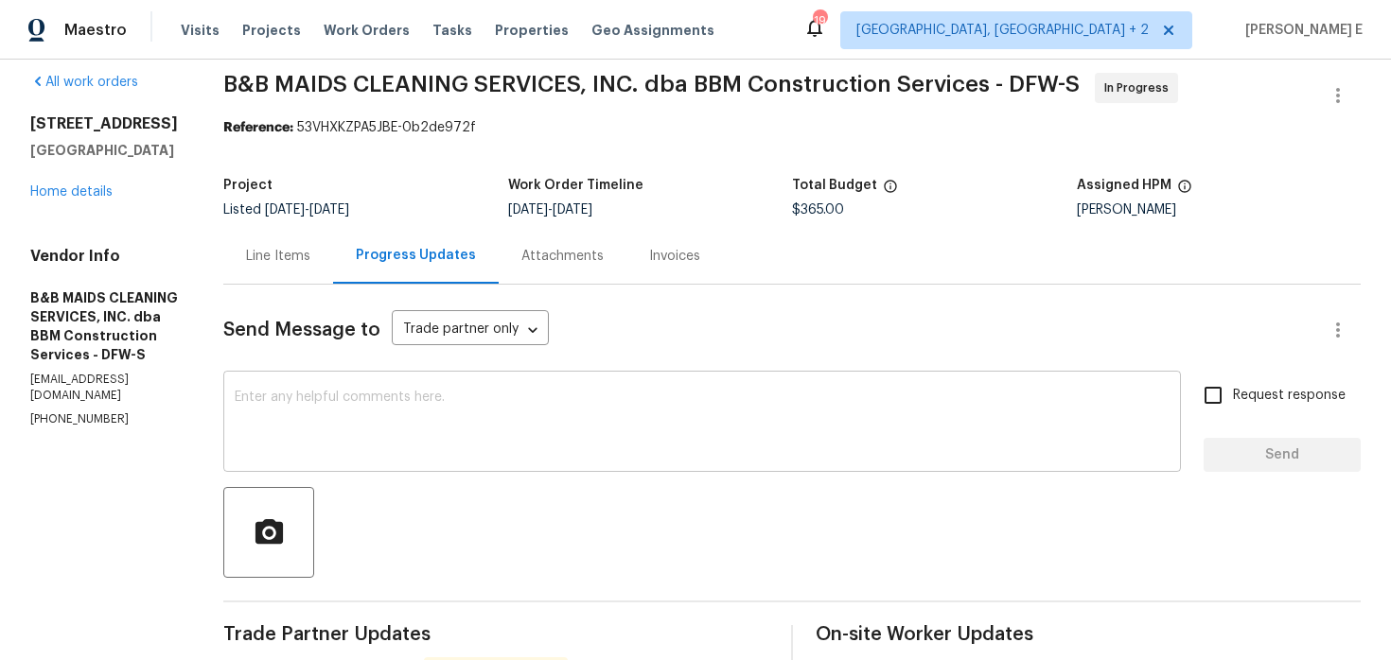
click at [803, 425] on textarea at bounding box center [702, 424] width 935 height 66
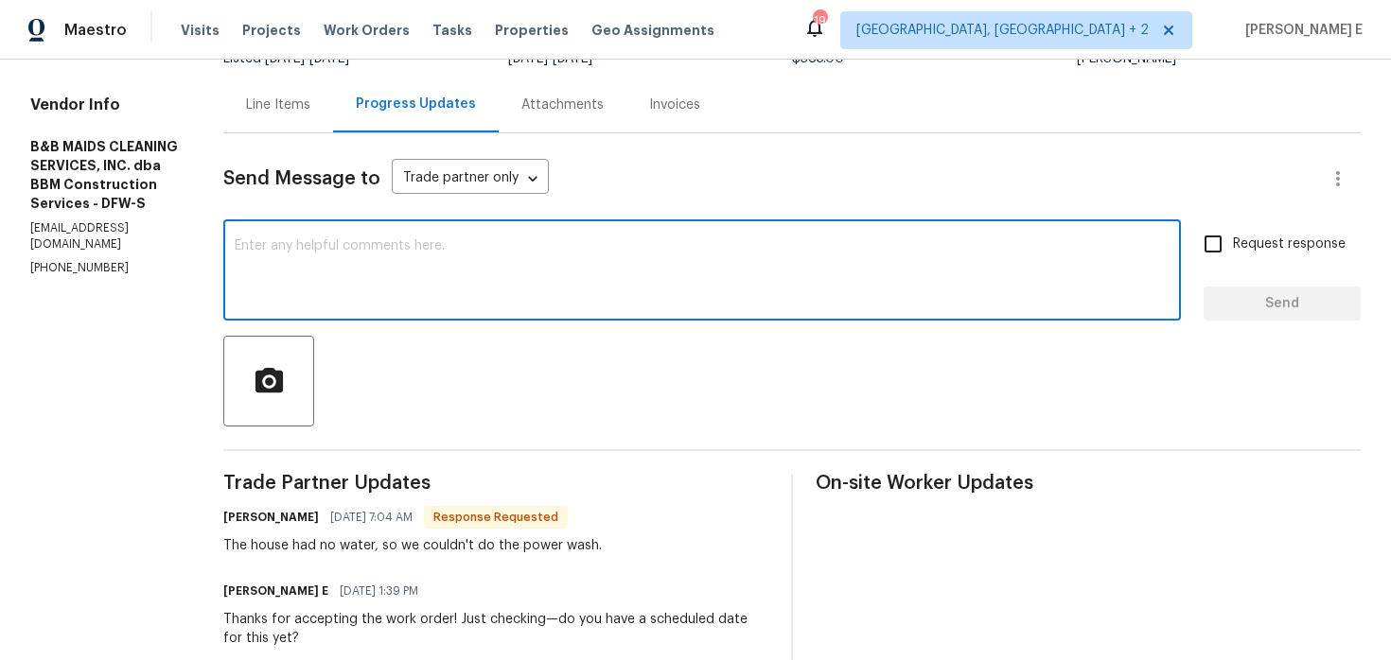
scroll to position [188, 0]
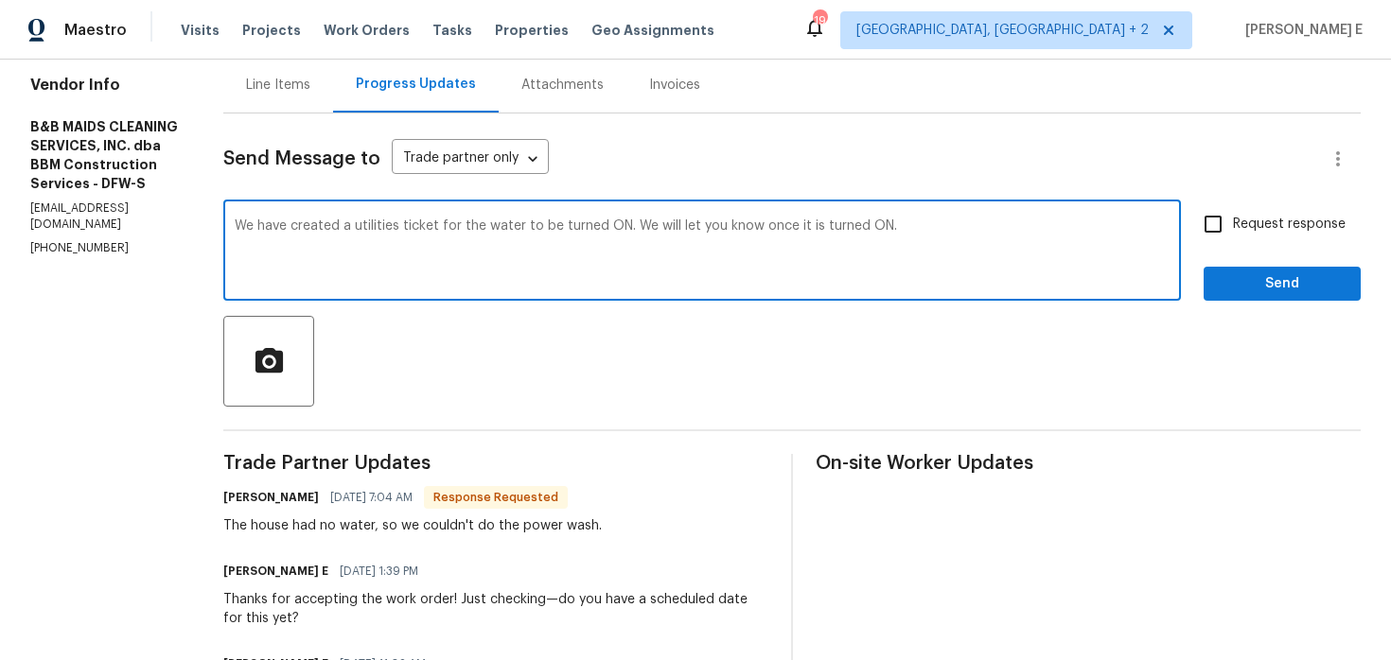
paste textarea "to have the water turned on and will let you know once it’s restored. Ask ChatG…"
drag, startPoint x: 308, startPoint y: 236, endPoint x: 536, endPoint y: 527, distance: 369.2
click at [531, 515] on div "Send Message to Trade partner only Trade partner only ​ We have created a utili…" at bounding box center [791, 457] width 1137 height 687
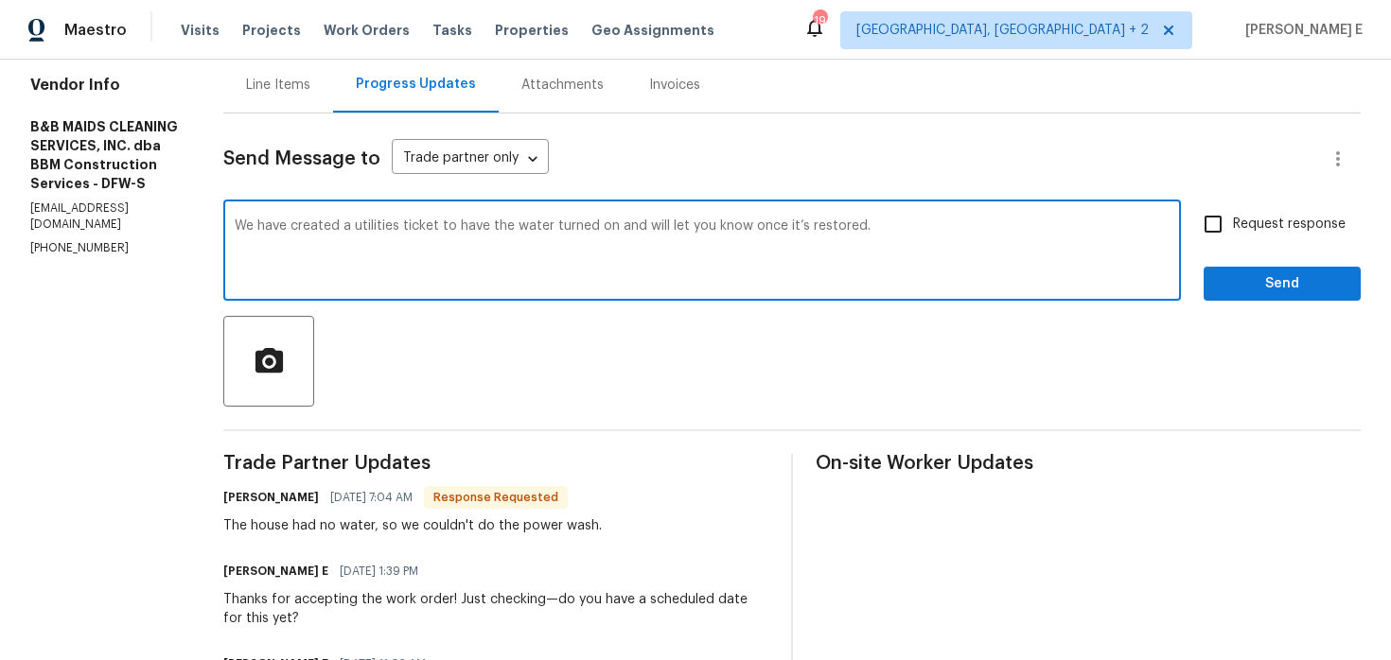
type textarea "We have created a utilities ticket to have the water turned on and will let you…"
click at [1224, 227] on input "Request response" at bounding box center [1213, 224] width 40 height 40
checkbox input "true"
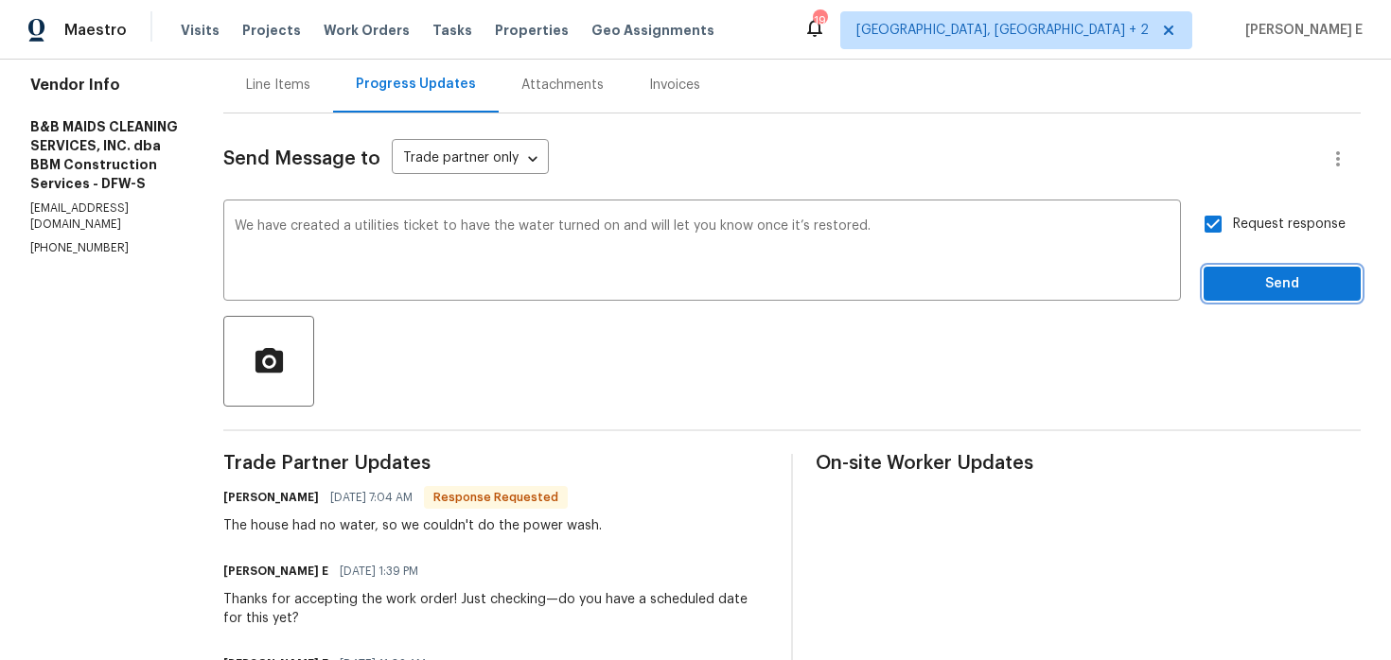
click at [1226, 279] on span "Send" at bounding box center [1281, 284] width 127 height 24
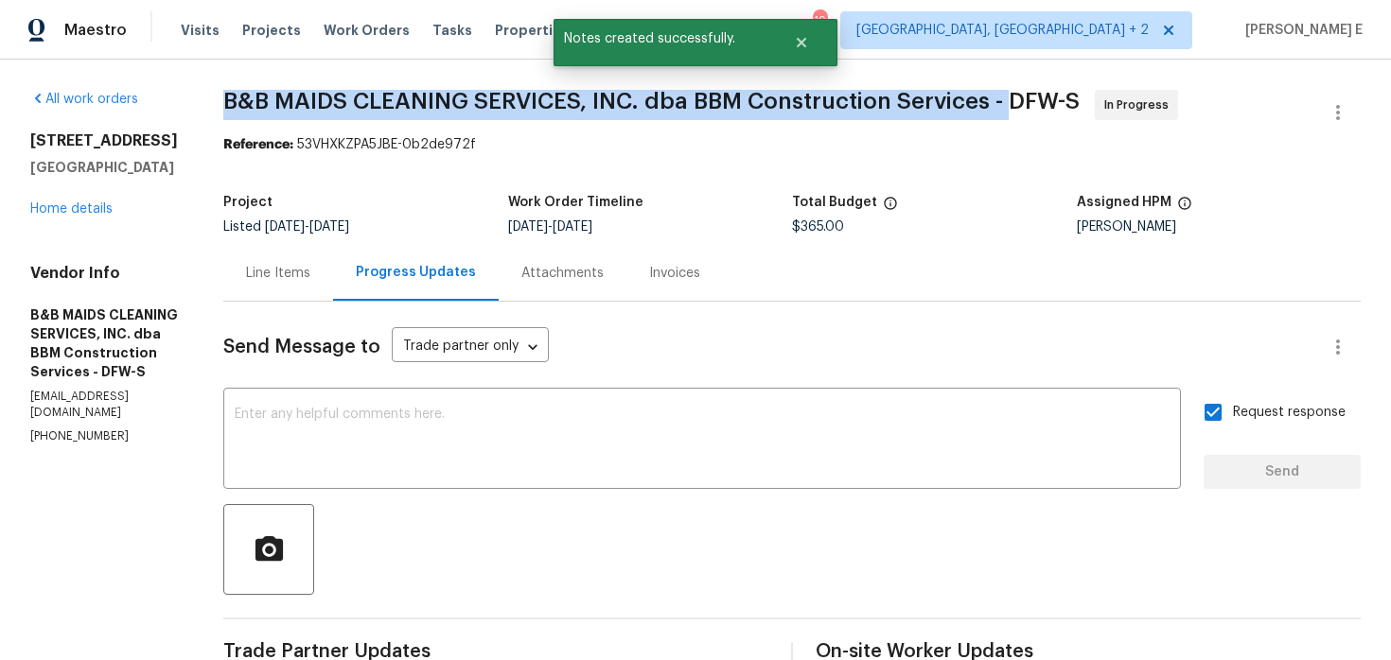
drag, startPoint x: 280, startPoint y: 92, endPoint x: 1078, endPoint y: 100, distance: 798.4
click at [1078, 101] on div "All work orders 3813 Paradise Ln Sanger, TX 76266 Home details Vendor Info B&B …" at bounding box center [695, 586] width 1391 height 1052
copy span "B&B MAIDS CLEANING SERVICES, INC. dba BBM Construction Services -"
click at [48, 203] on link "Home details" at bounding box center [71, 208] width 82 height 13
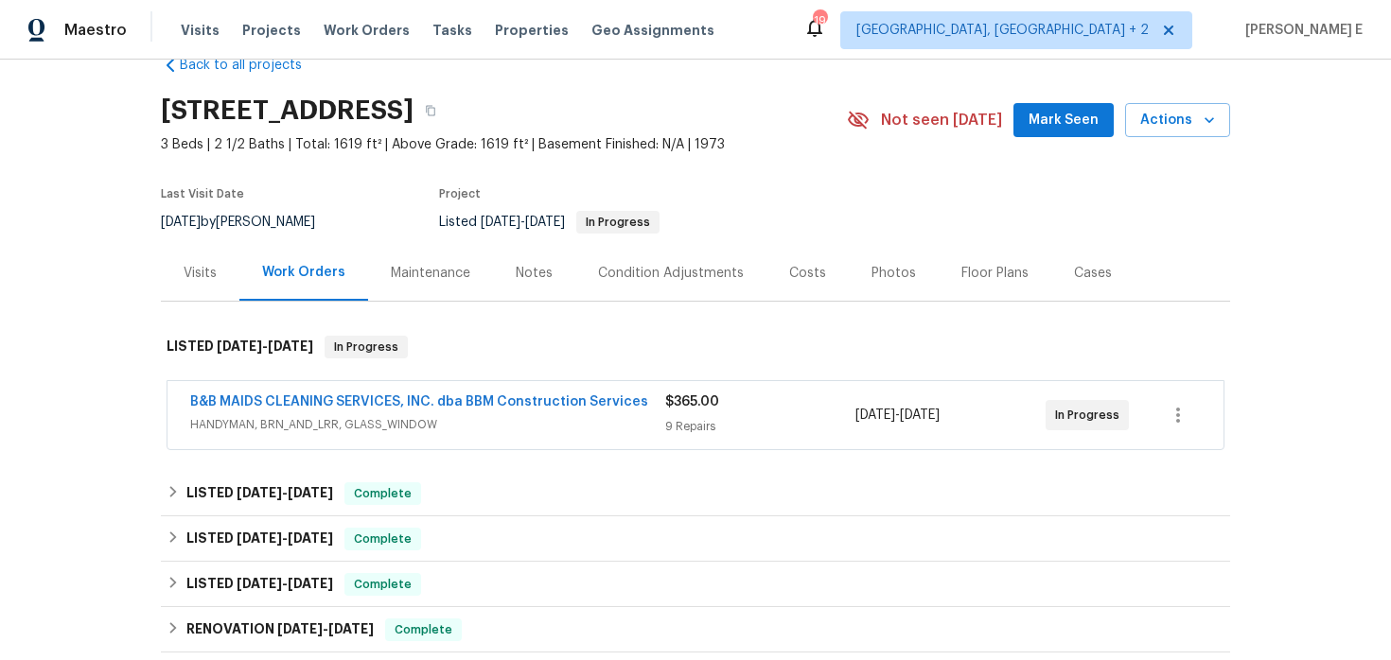
scroll to position [49, 0]
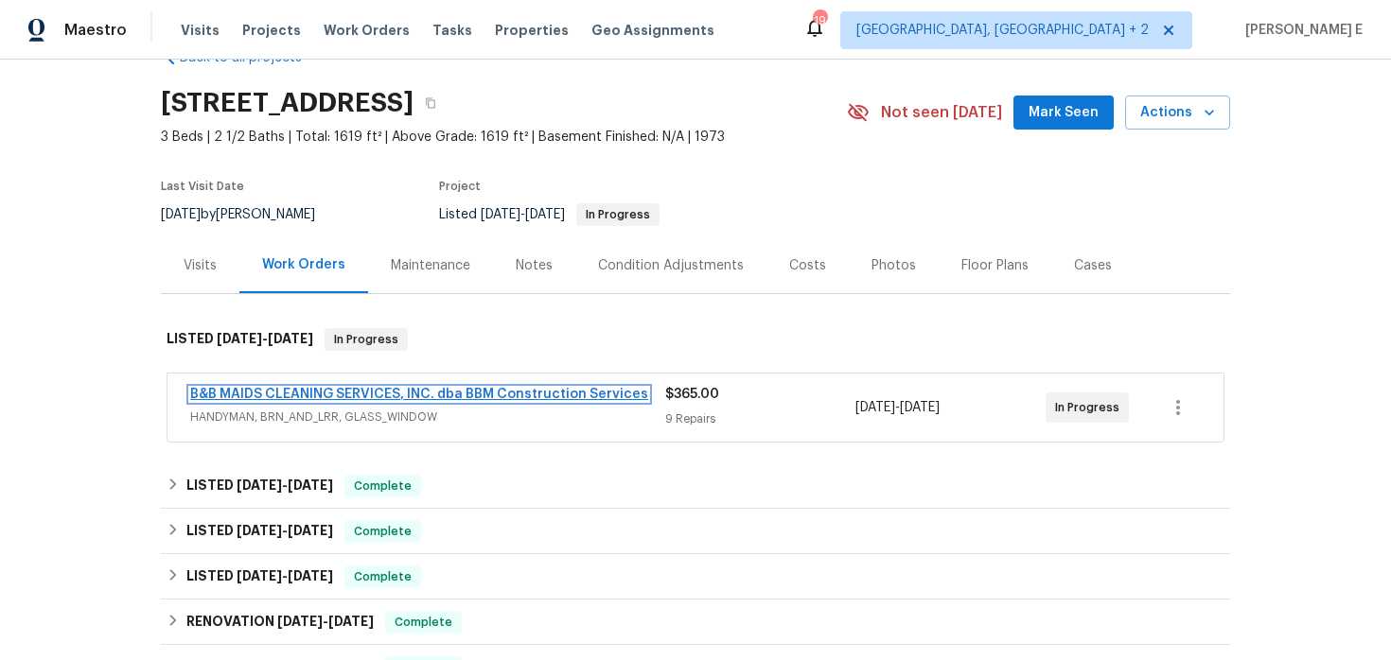
click at [503, 389] on link "B&B MAIDS CLEANING SERVICES, INC. dba BBM Construction Services" at bounding box center [419, 394] width 458 height 13
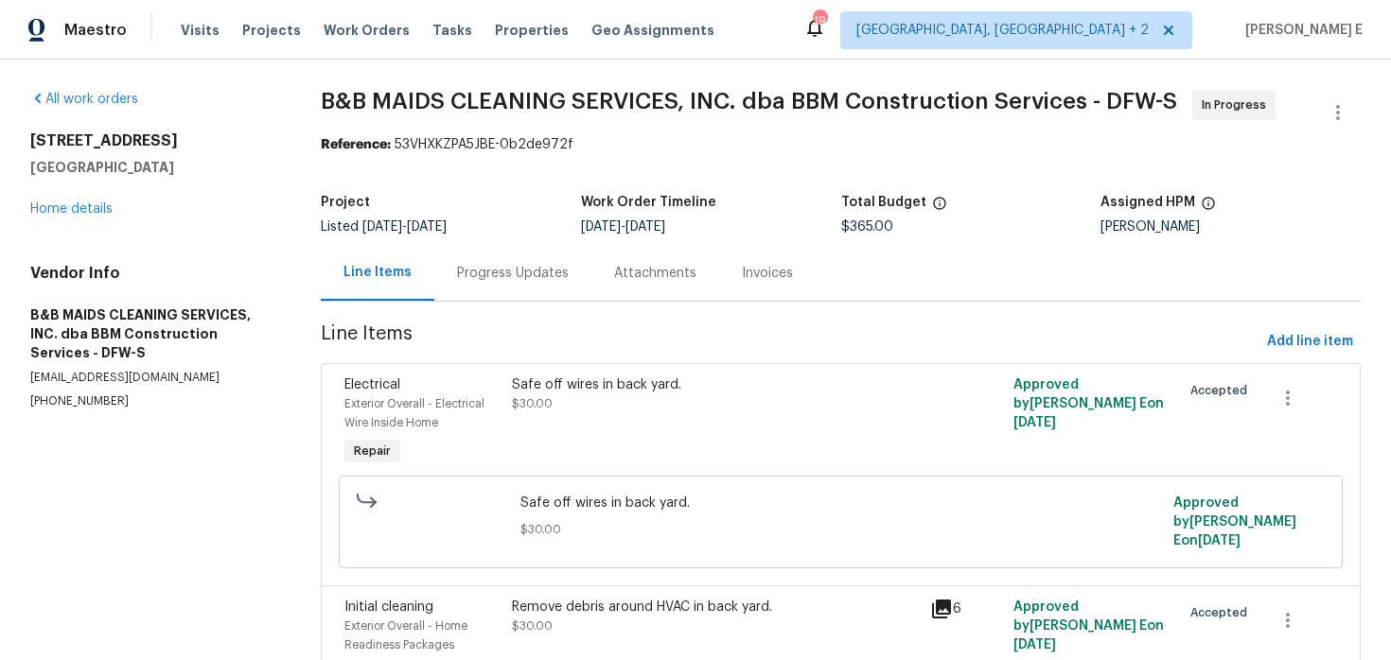
click at [535, 270] on div "Progress Updates" at bounding box center [513, 273] width 112 height 19
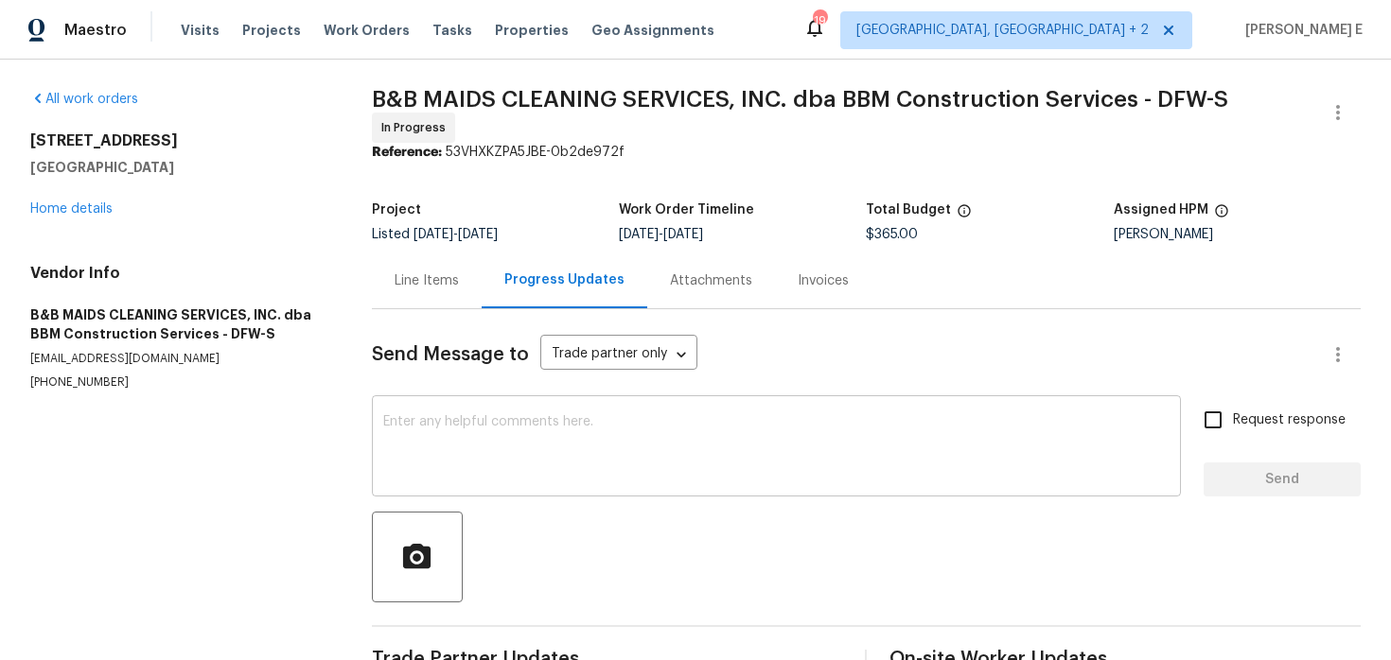
scroll to position [451, 0]
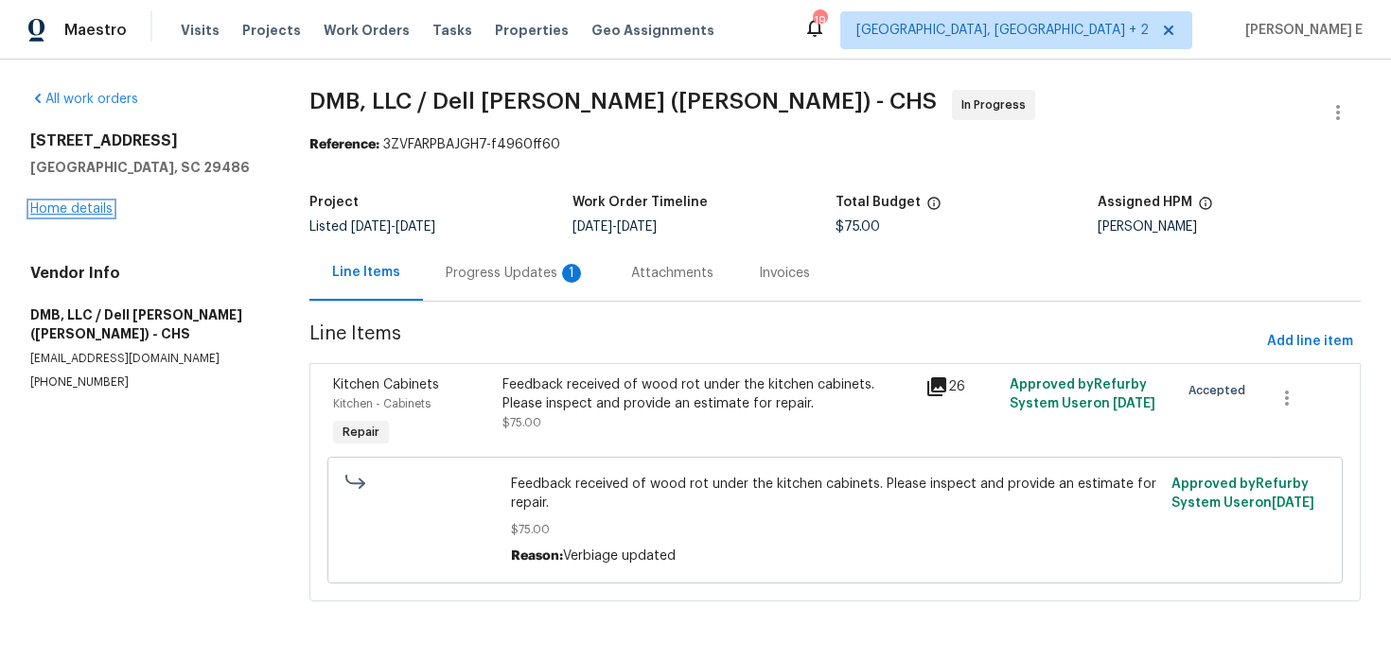
click at [78, 206] on link "Home details" at bounding box center [71, 208] width 82 height 13
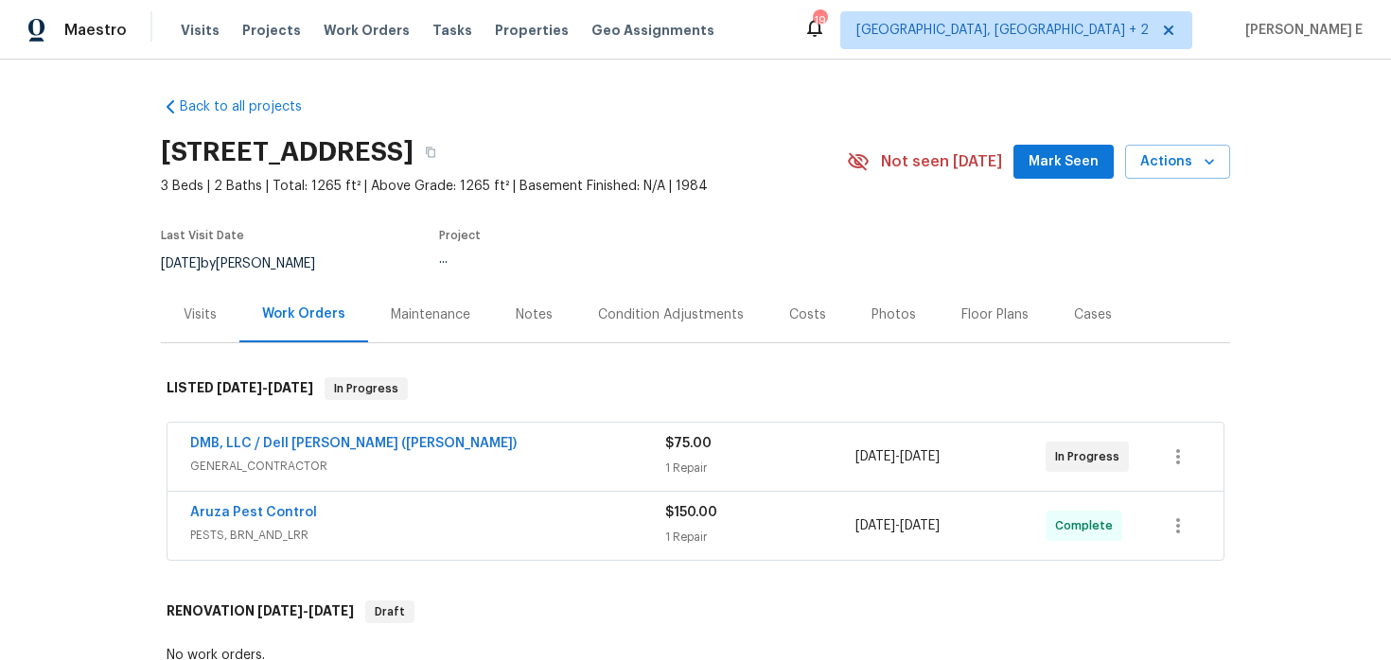
scroll to position [29, 0]
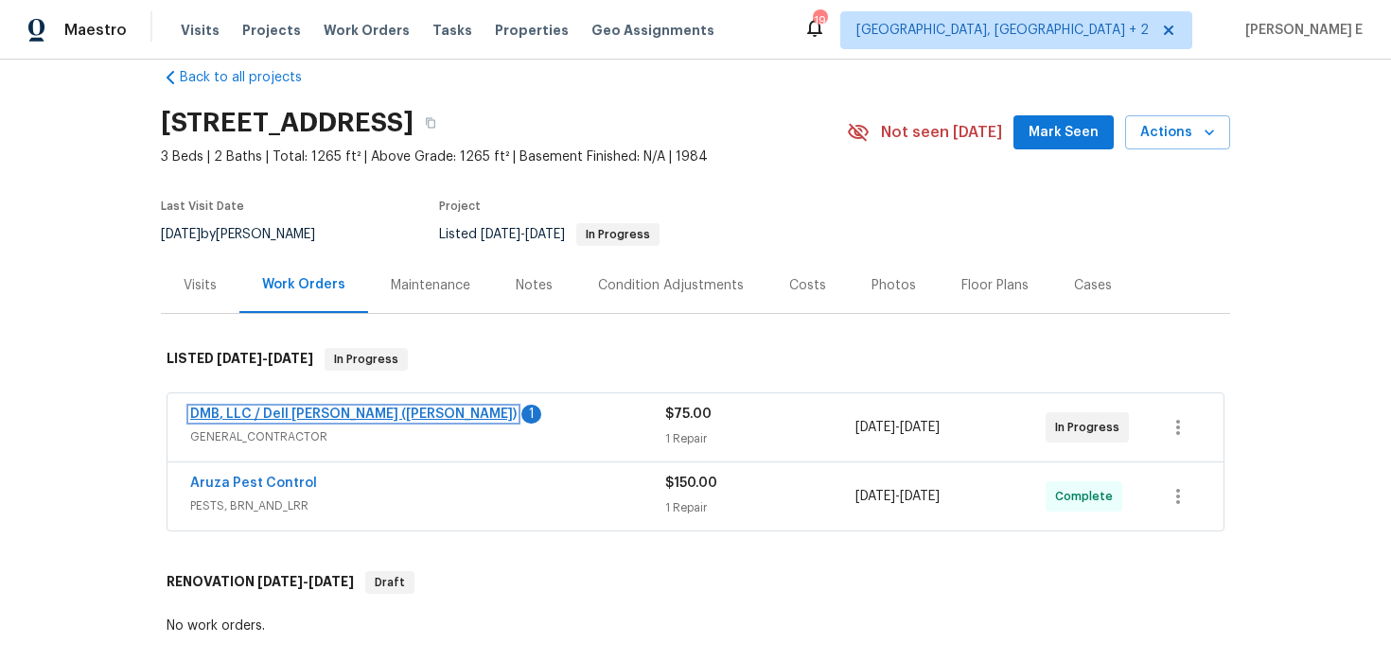
click at [342, 411] on link "DMB, LLC / Dell [PERSON_NAME] ([PERSON_NAME])" at bounding box center [353, 414] width 326 height 13
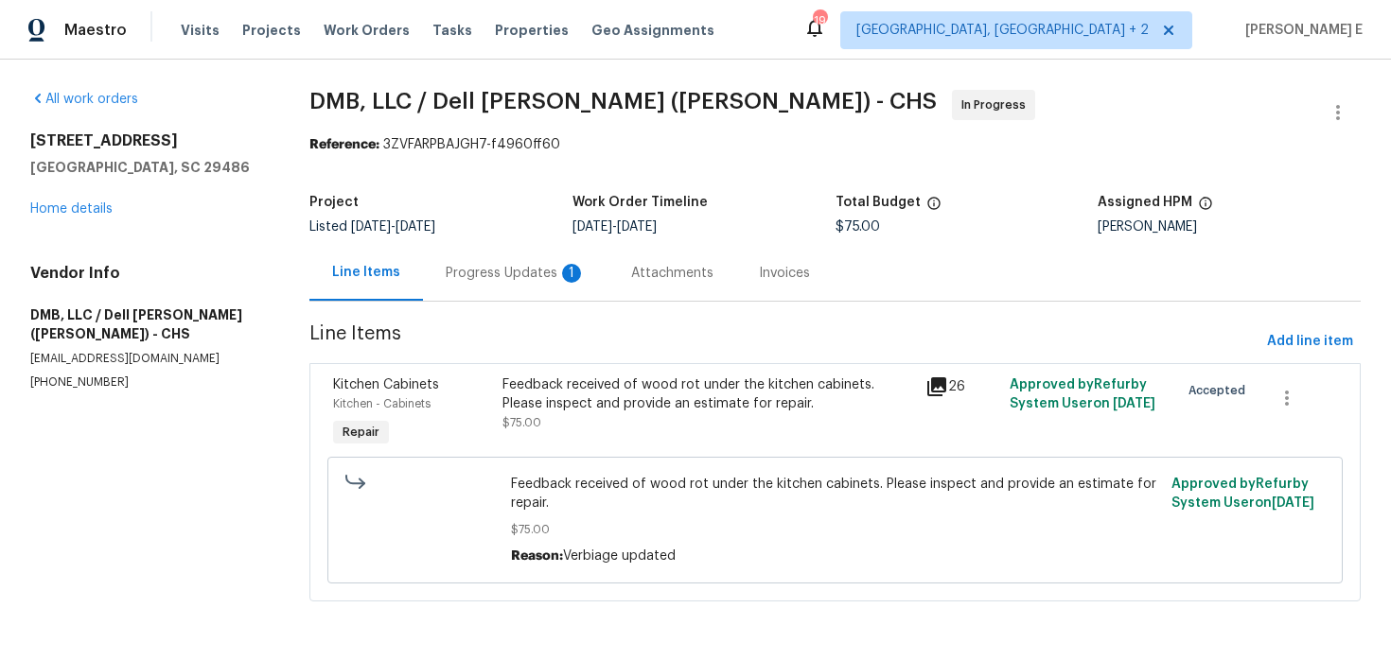
click at [501, 293] on div "Progress Updates 1" at bounding box center [515, 273] width 185 height 56
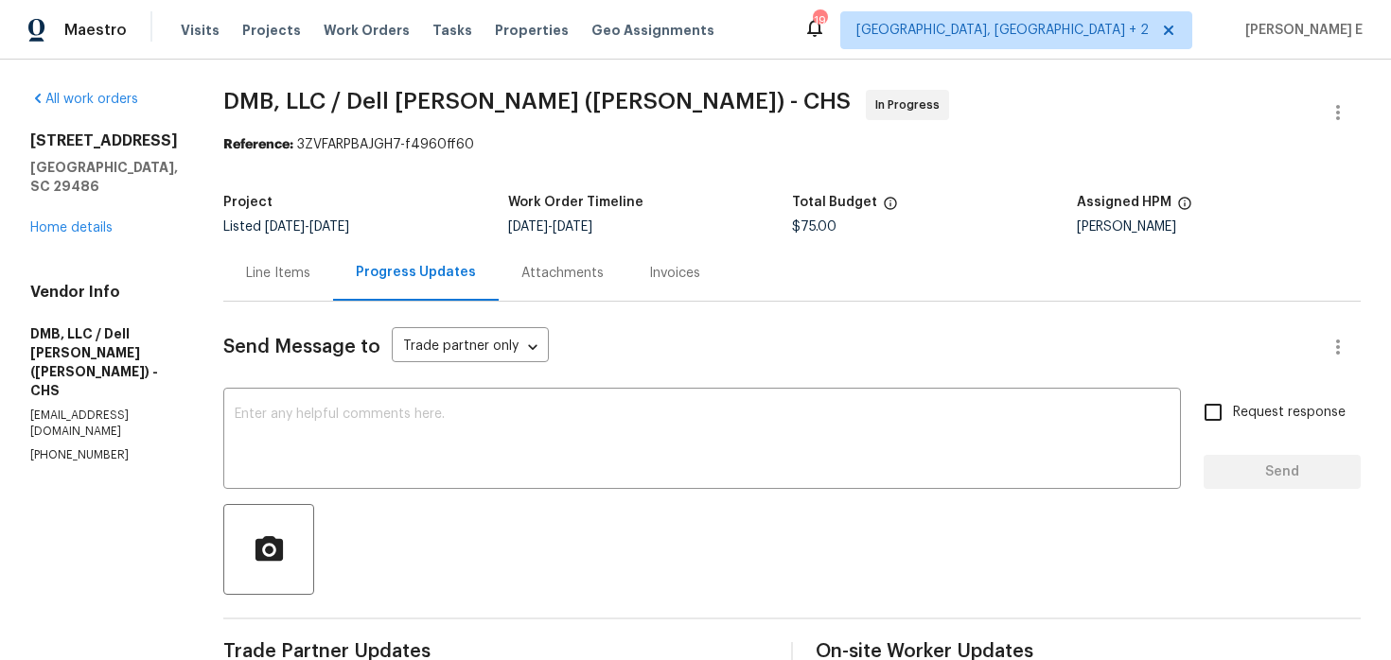
click at [251, 272] on div "Line Items" at bounding box center [278, 273] width 64 height 19
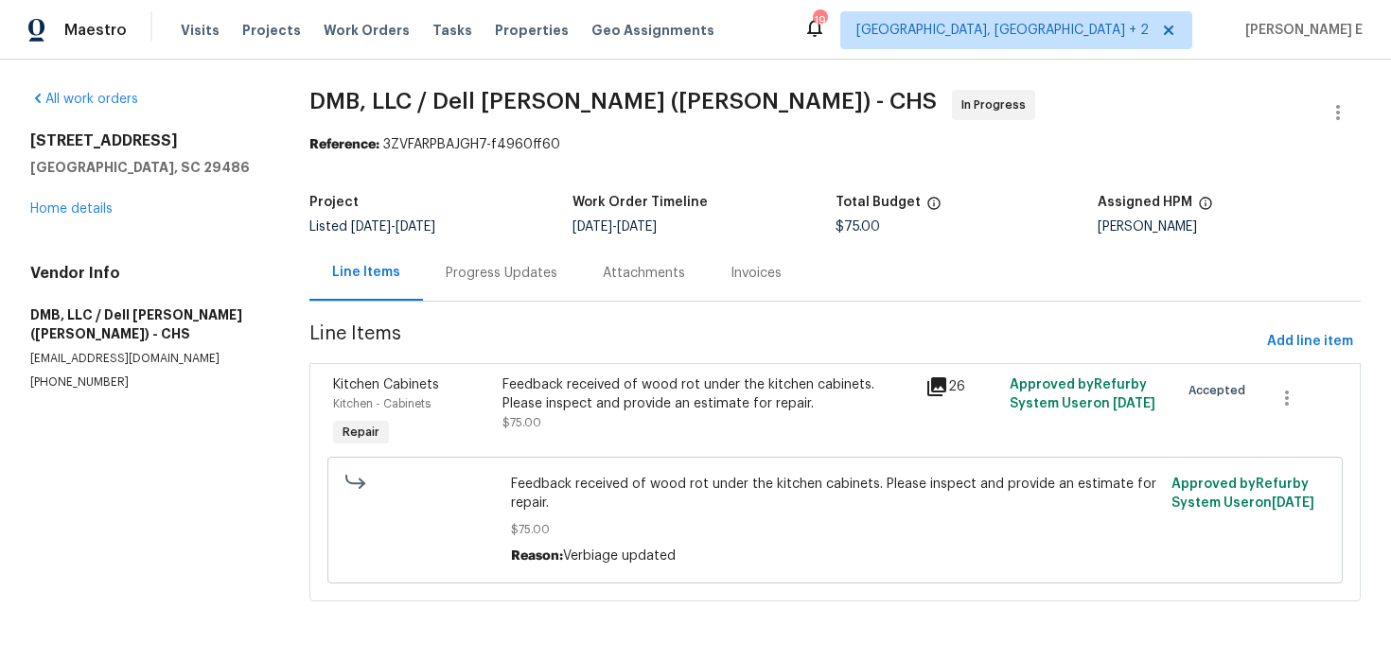
click at [592, 446] on div "Feedback received of wood rot under the kitchen cabinets. Please inspect and pr…" at bounding box center [708, 413] width 423 height 87
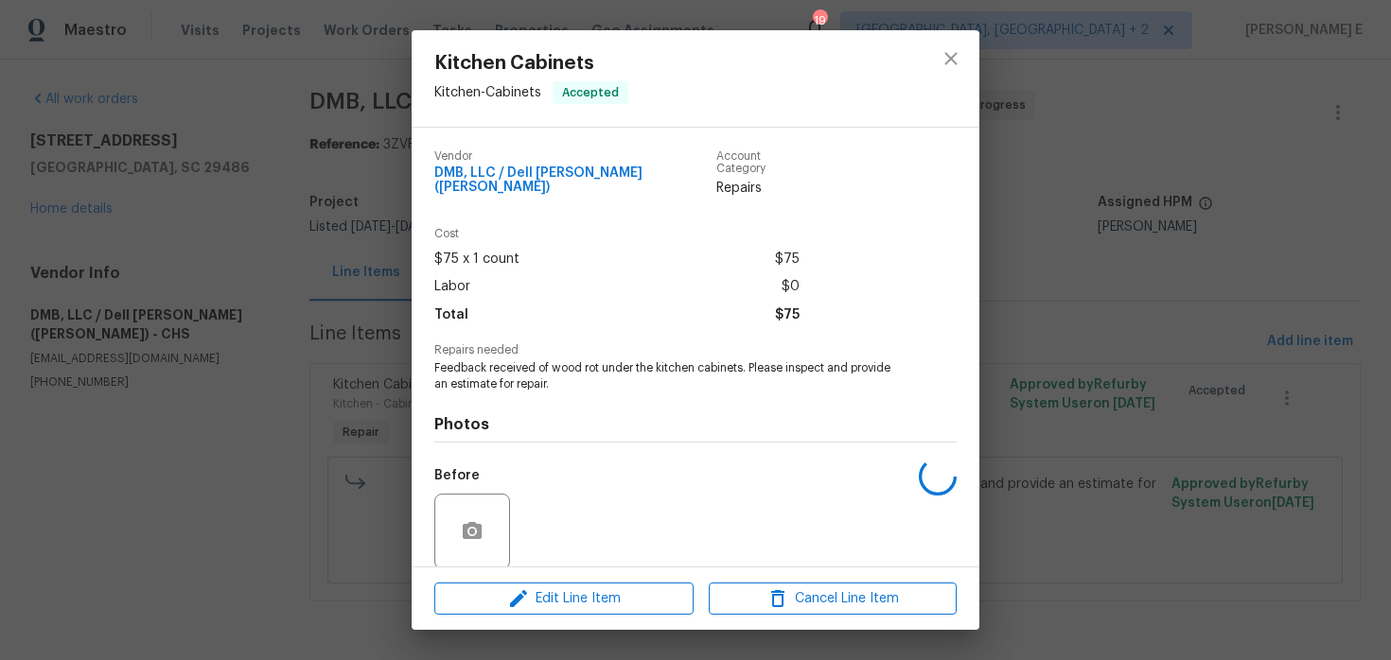
scroll to position [132, 0]
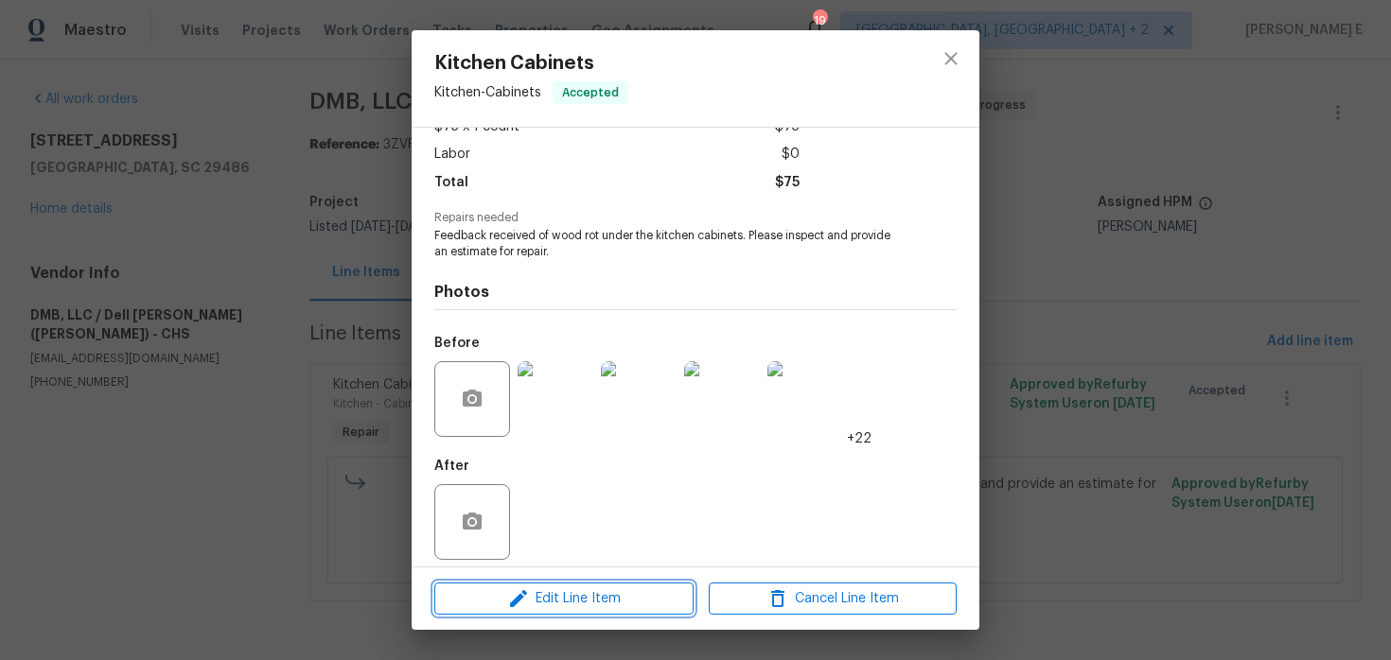
click at [542, 596] on span "Edit Line Item" at bounding box center [564, 599] width 248 height 24
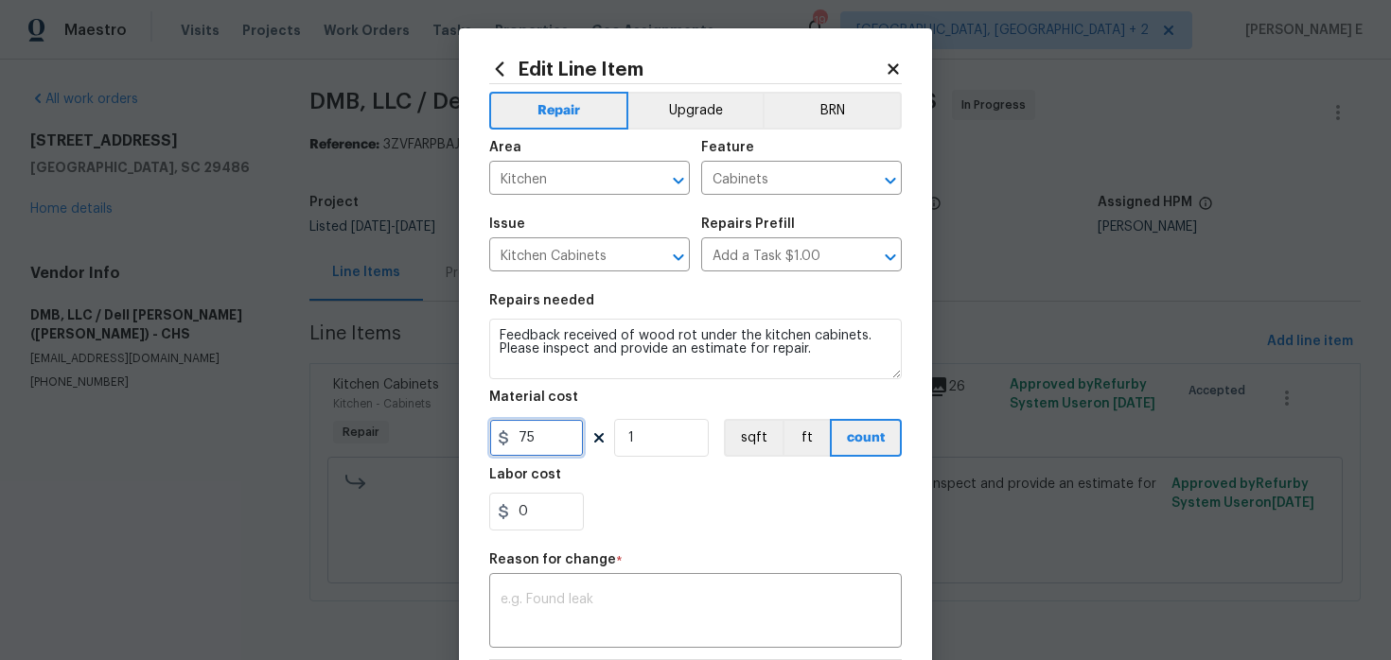
click at [545, 439] on input "75" at bounding box center [536, 438] width 95 height 38
type input "247"
click at [608, 595] on textarea at bounding box center [695, 613] width 390 height 40
paste textarea "(KE) Updated cost per BR team approval."
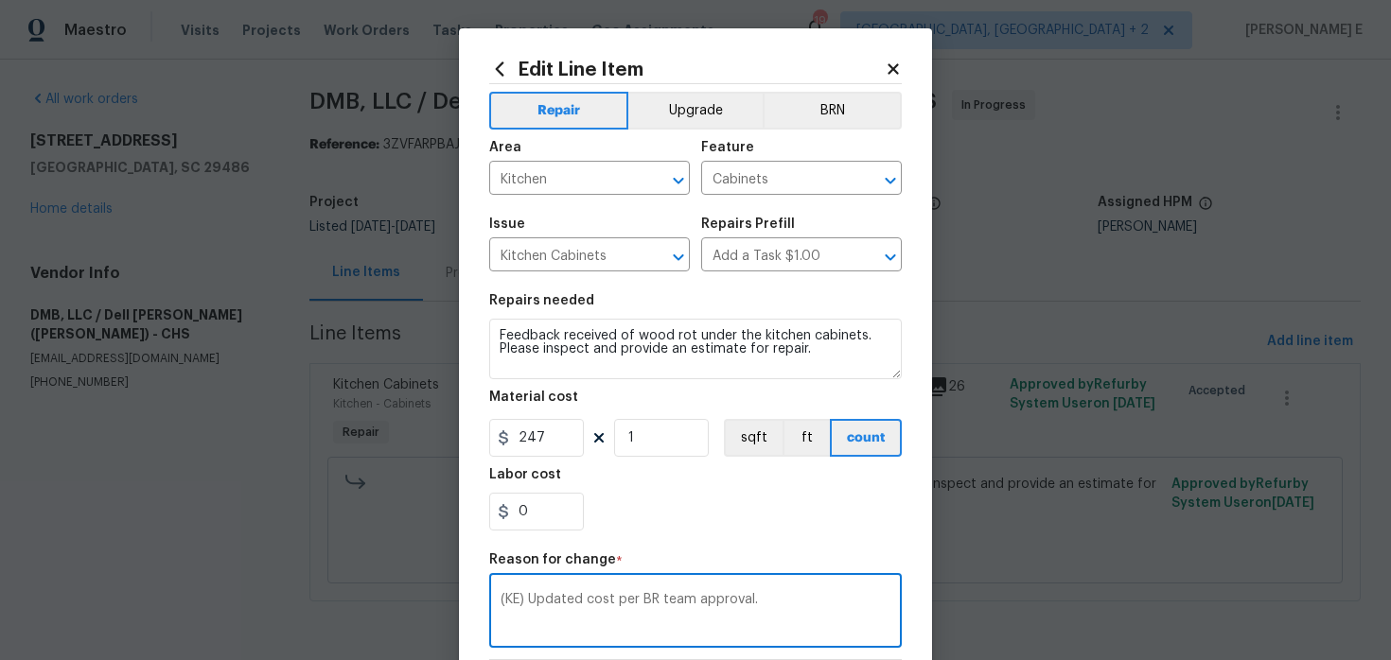
scroll to position [291, 0]
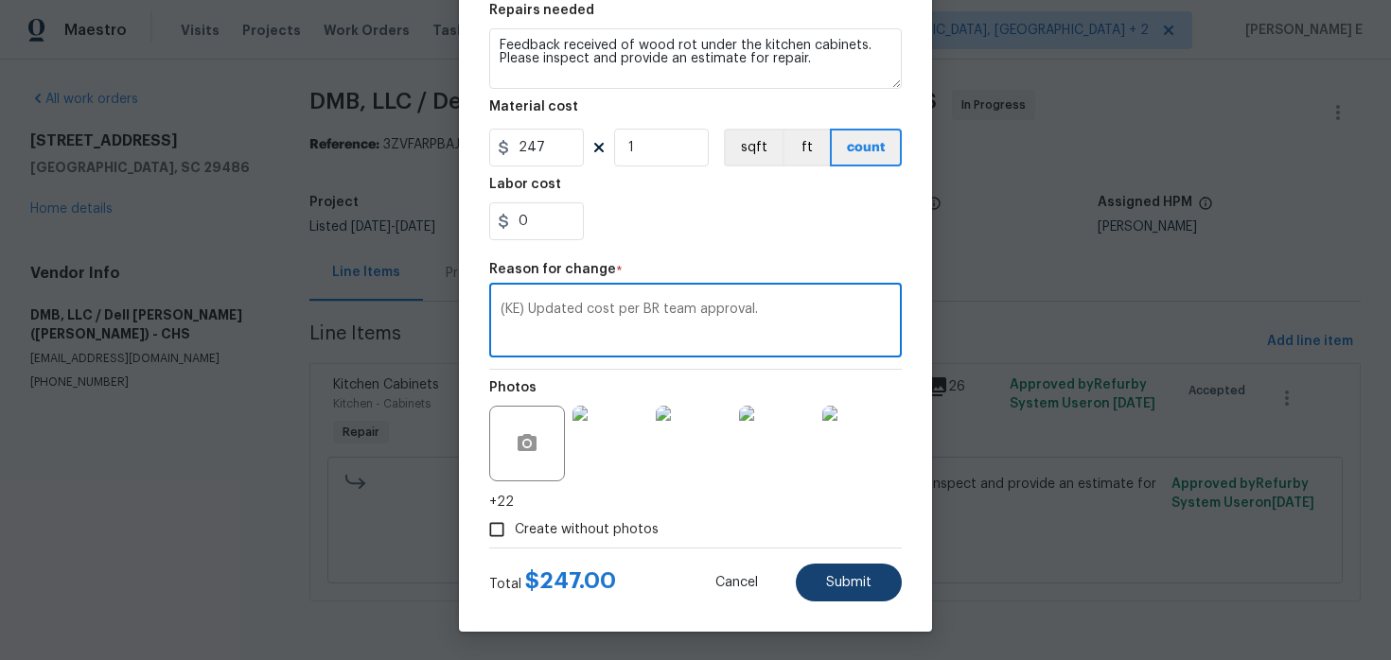
type textarea "(KE) Updated cost per BR team approval."
click at [817, 589] on button "Submit" at bounding box center [849, 583] width 106 height 38
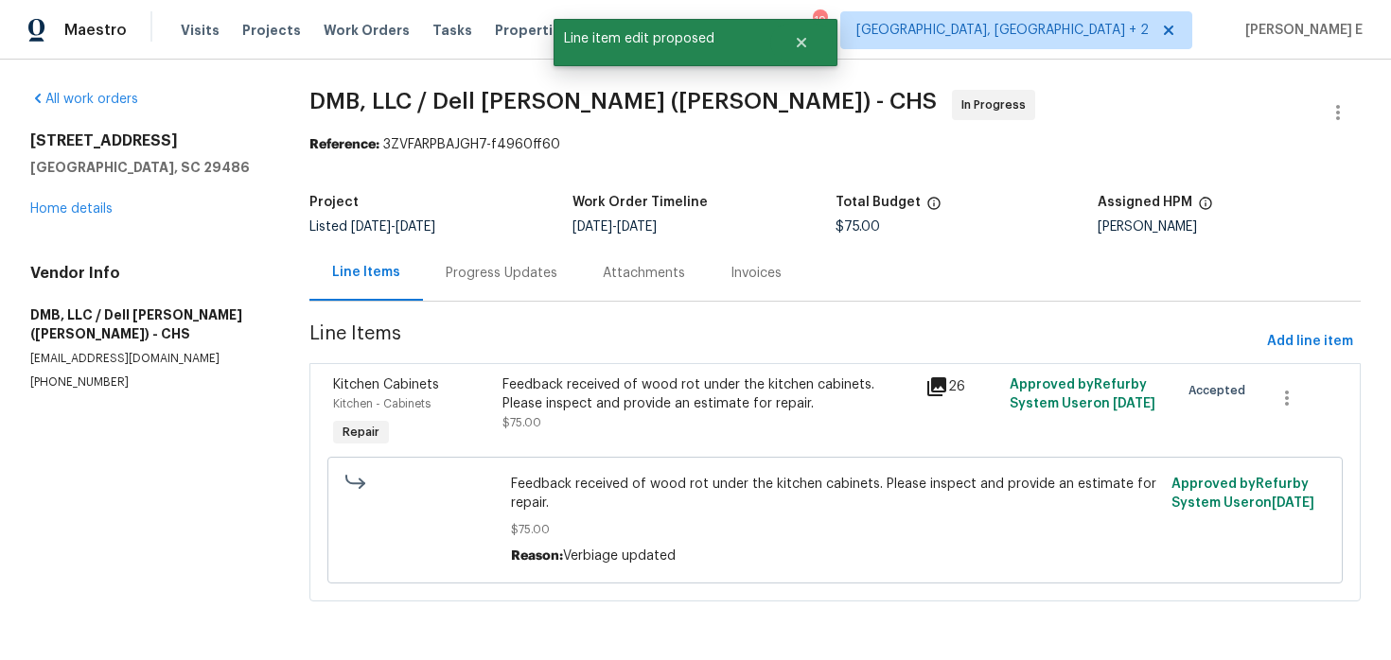
scroll to position [0, 0]
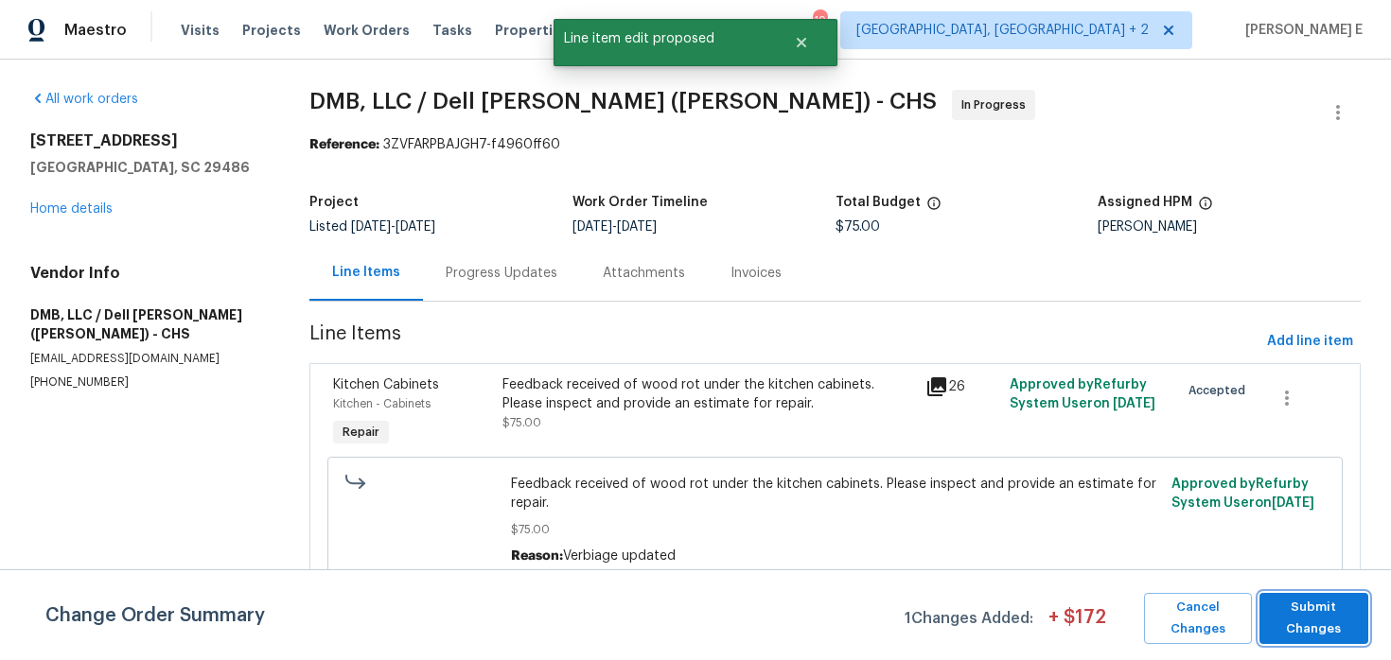
click at [1321, 629] on span "Submit Changes" at bounding box center [1314, 619] width 90 height 44
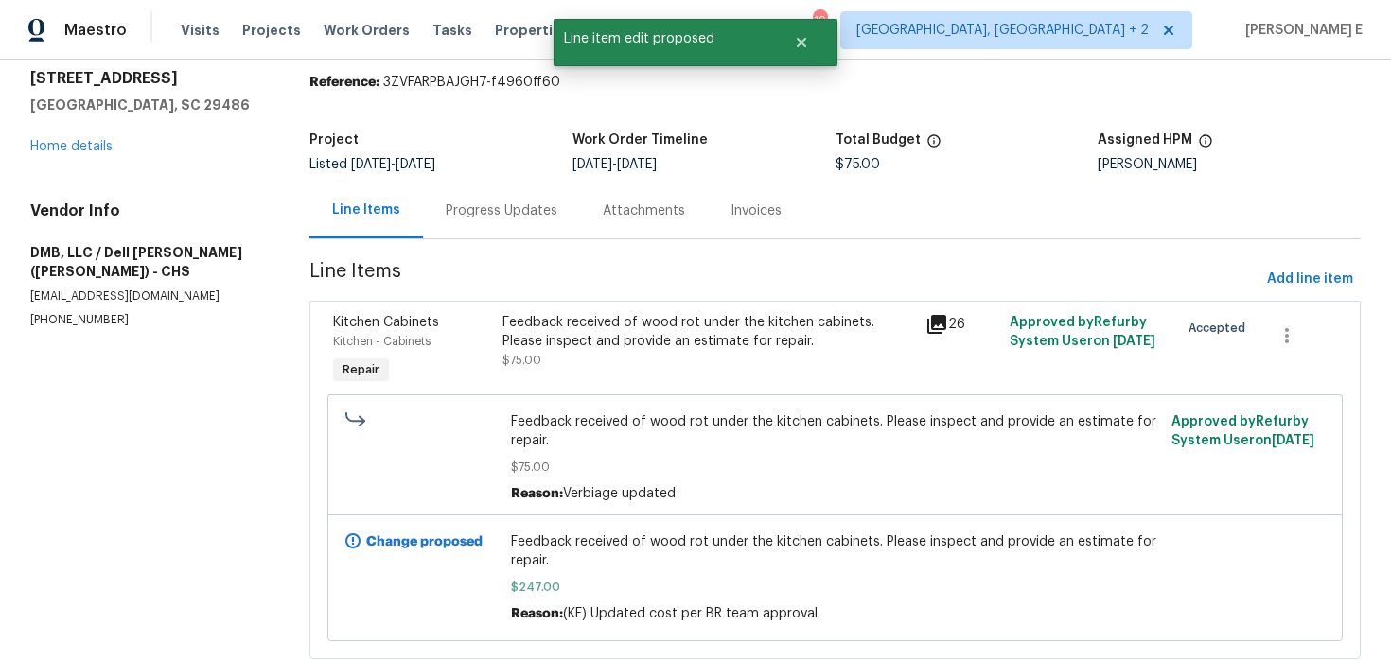
scroll to position [77, 0]
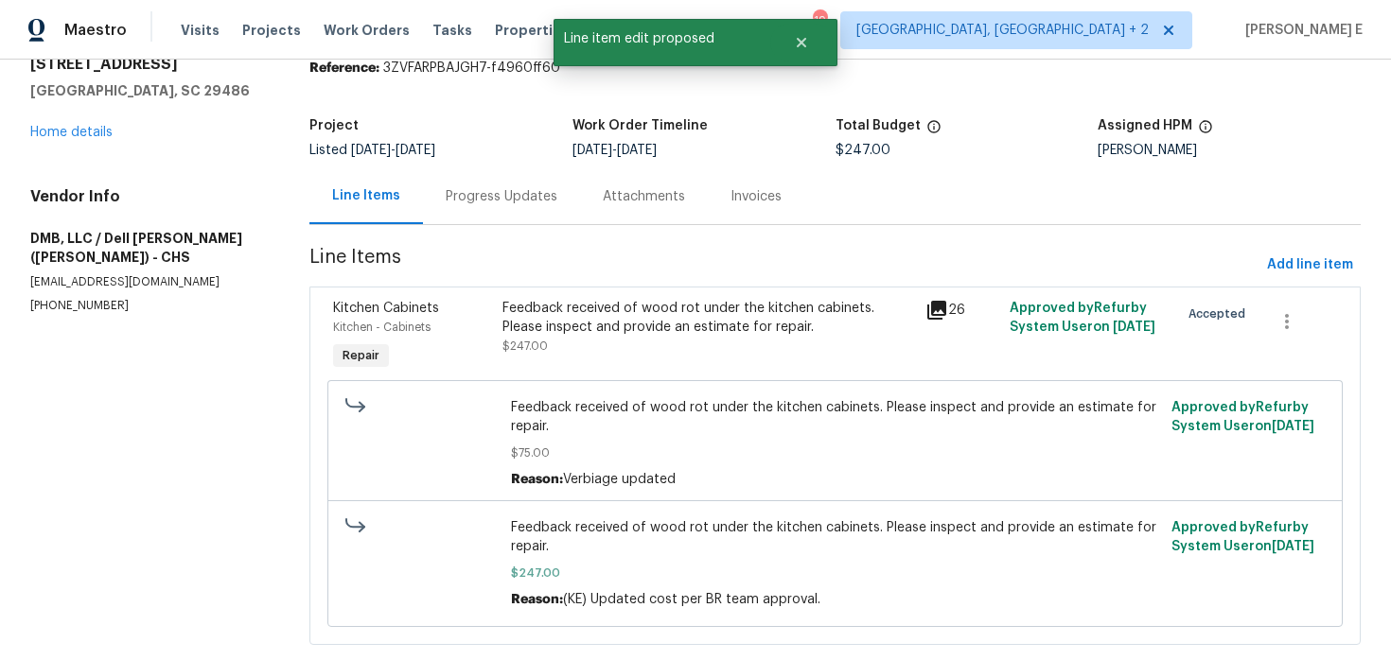
click at [468, 204] on div "Progress Updates" at bounding box center [502, 196] width 112 height 19
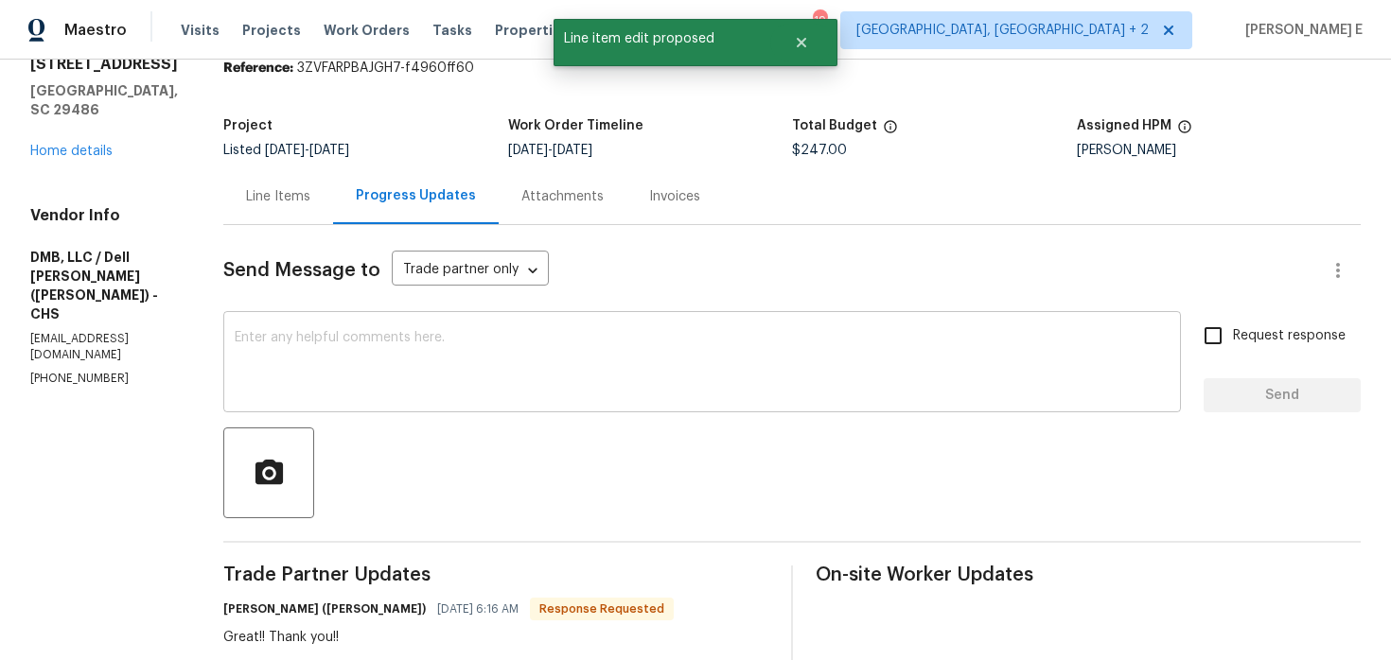
click at [528, 374] on textarea at bounding box center [702, 364] width 935 height 66
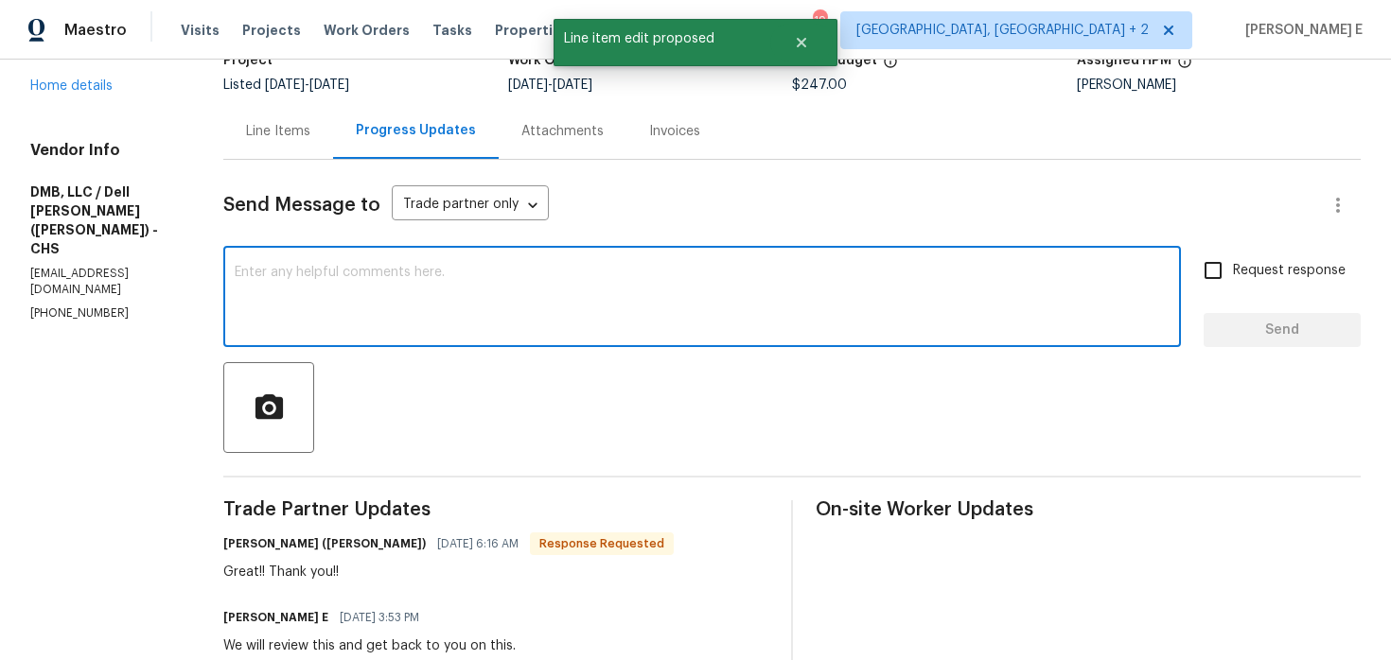
scroll to position [148, 0]
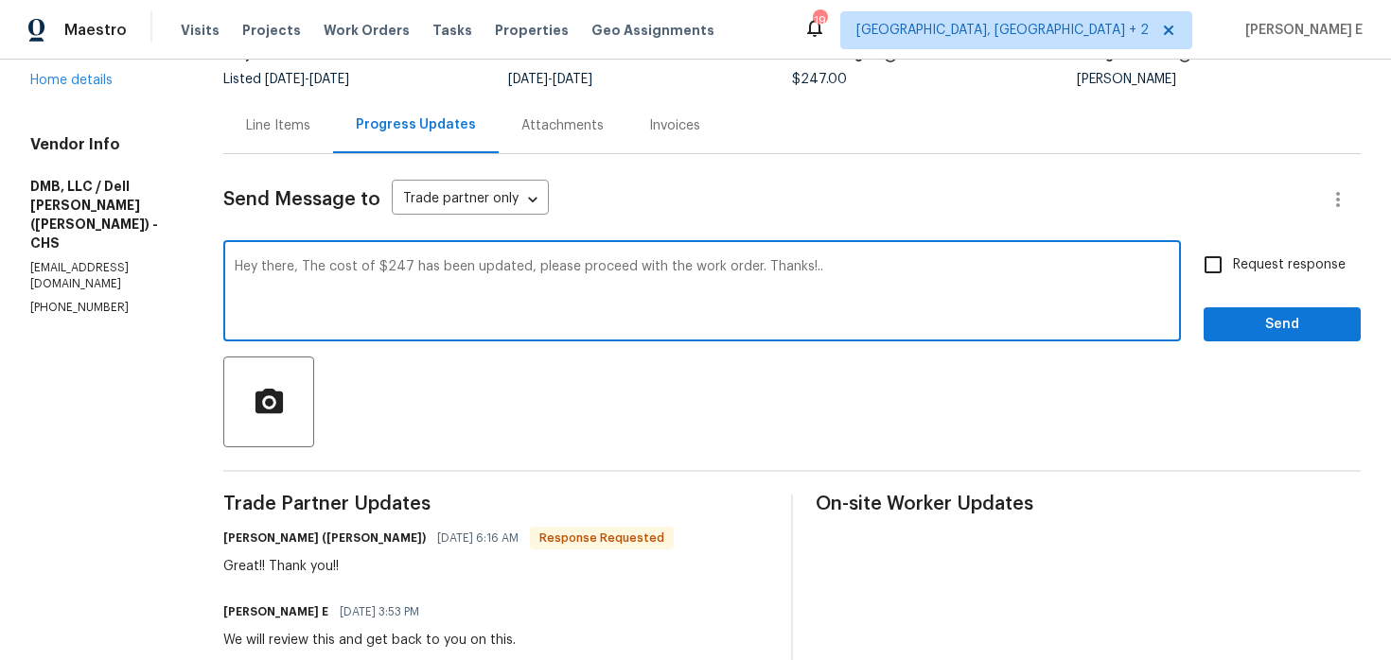
type textarea "Hey there, The cost of $247 has been updated, please proceed with the work orde…"
click at [1267, 260] on span "Request response" at bounding box center [1289, 265] width 113 height 20
click at [1233, 260] on input "Request response" at bounding box center [1213, 265] width 40 height 40
checkbox input "true"
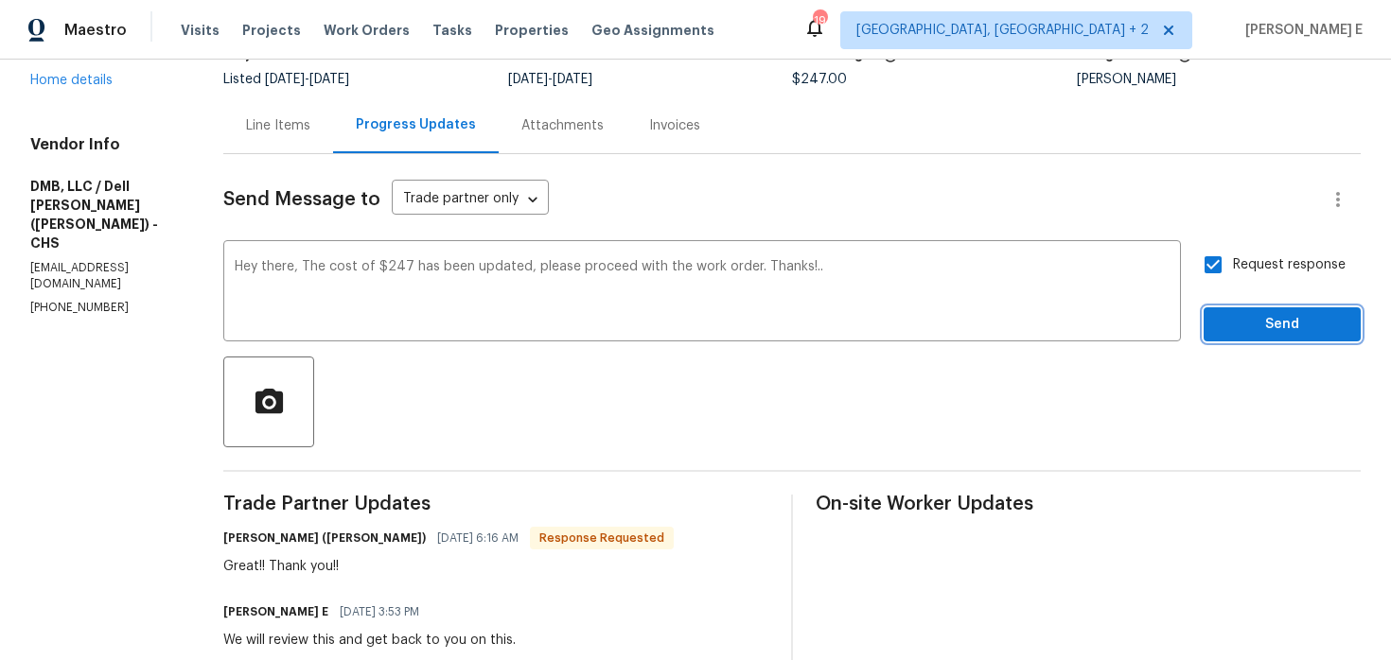
click at [1258, 317] on span "Send" at bounding box center [1281, 325] width 127 height 24
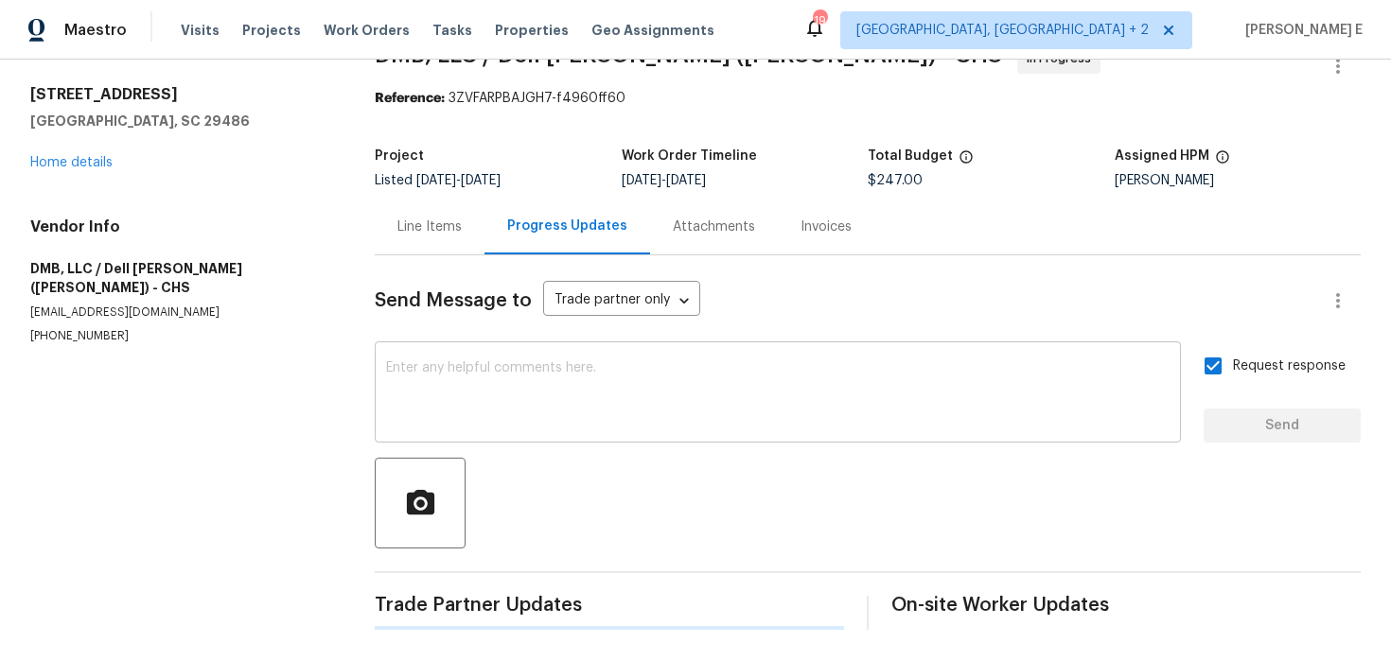
scroll to position [0, 0]
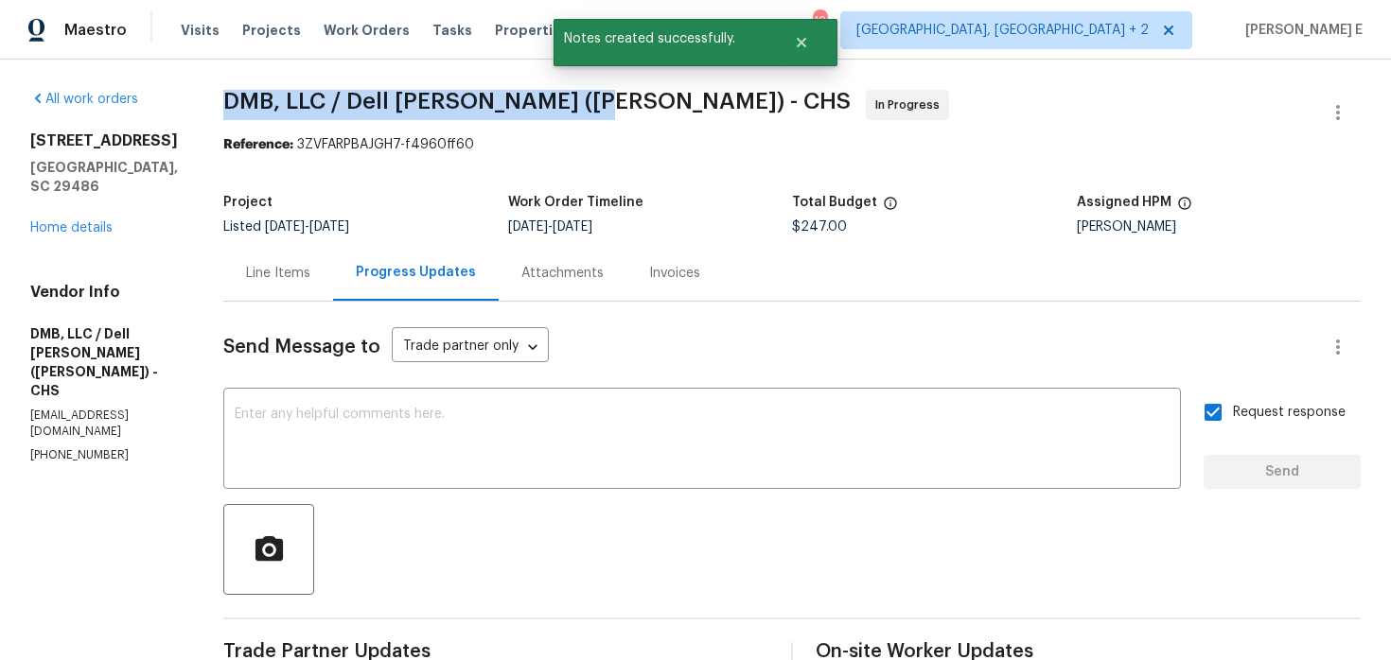
drag, startPoint x: 205, startPoint y: 96, endPoint x: 549, endPoint y: 107, distance: 343.5
click at [549, 107] on span "DMB, LLC / Dell Bryson (Heise) - CHS" at bounding box center [536, 101] width 627 height 23
copy span "DMB, LLC / Dell Bryson (Heise) -"
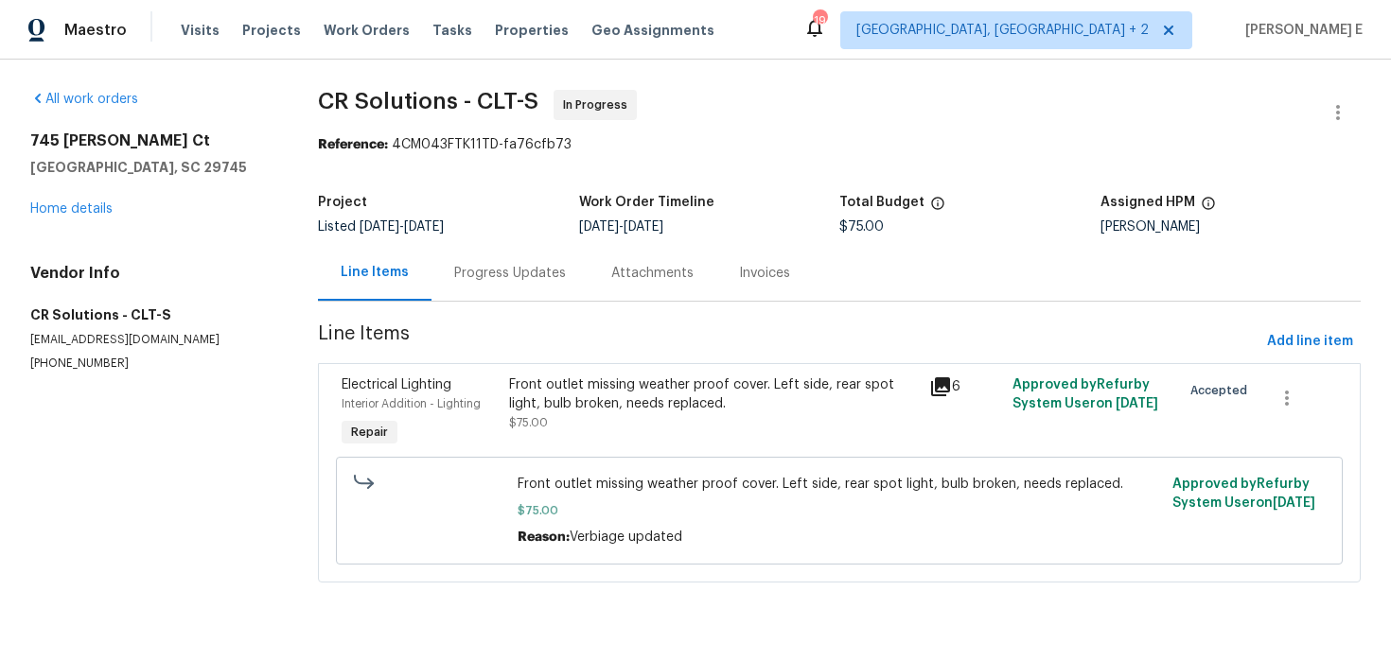
click at [573, 395] on div "Front outlet missing weather proof cover. Left side, rear spot light, bulb brok…" at bounding box center [713, 395] width 408 height 38
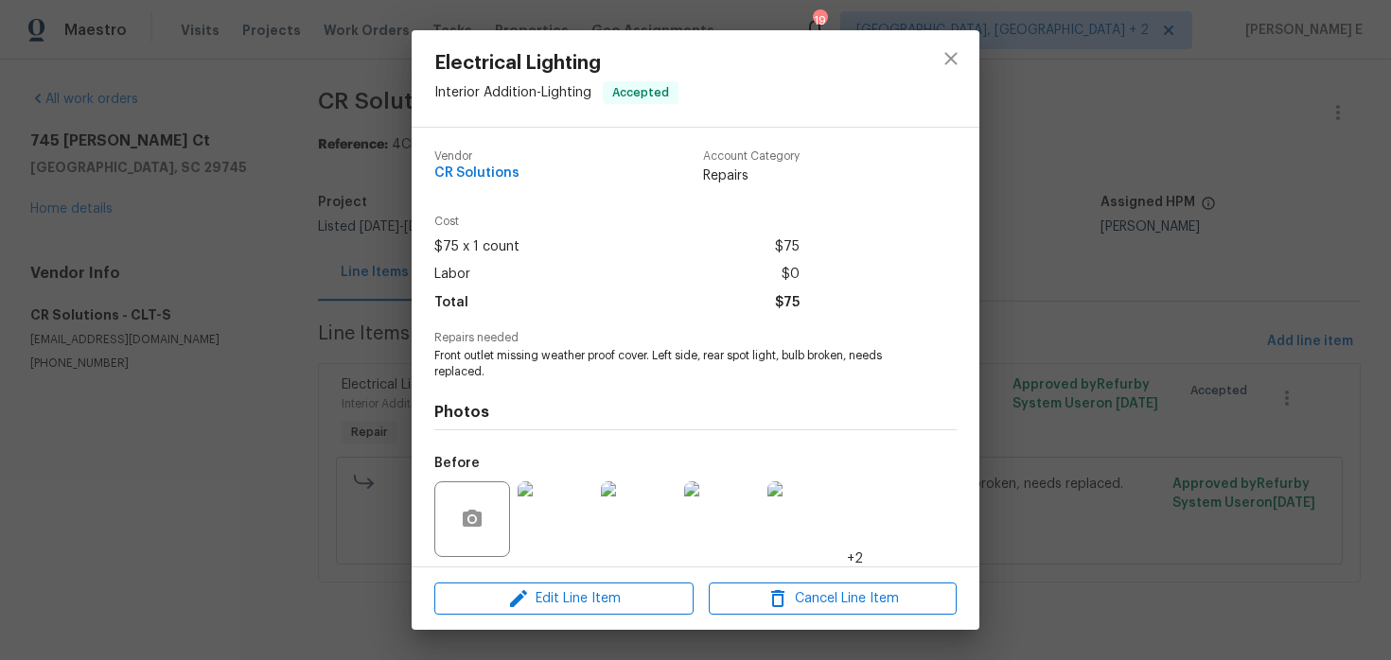
scroll to position [132, 0]
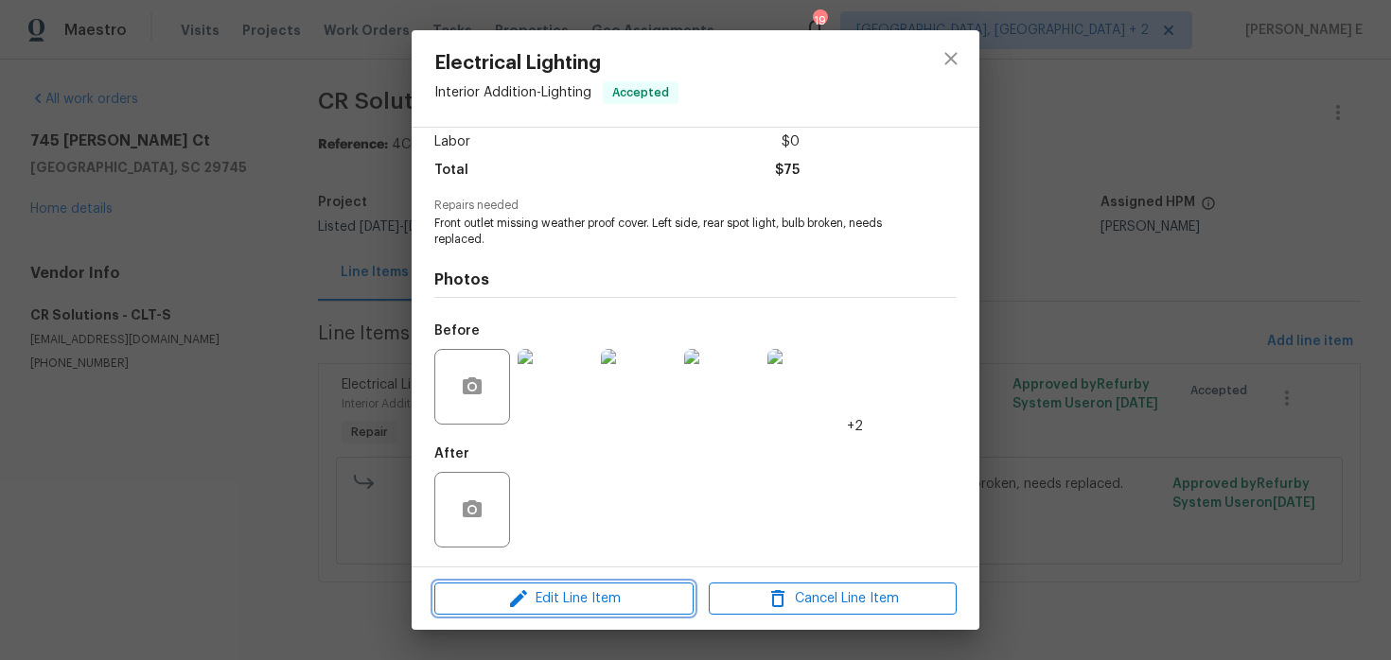
click at [529, 602] on icon "button" at bounding box center [518, 598] width 23 height 23
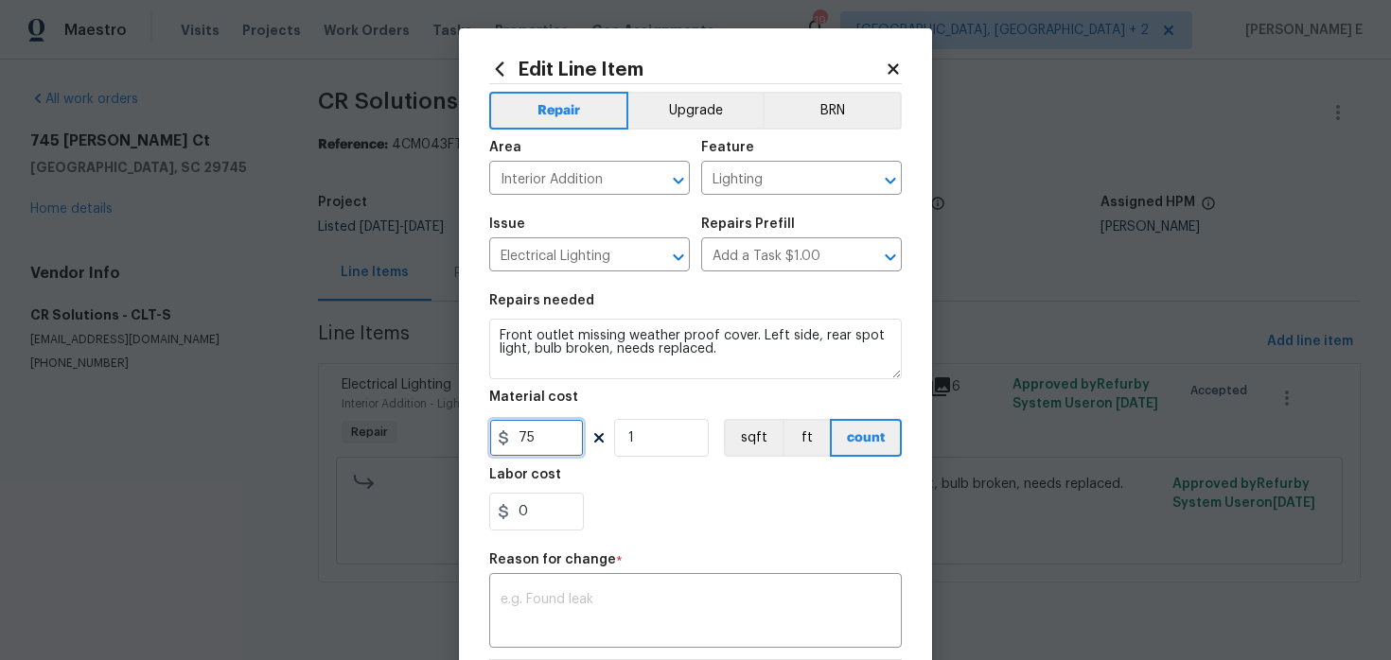
click at [532, 439] on input "75" at bounding box center [536, 438] width 95 height 38
type input "355"
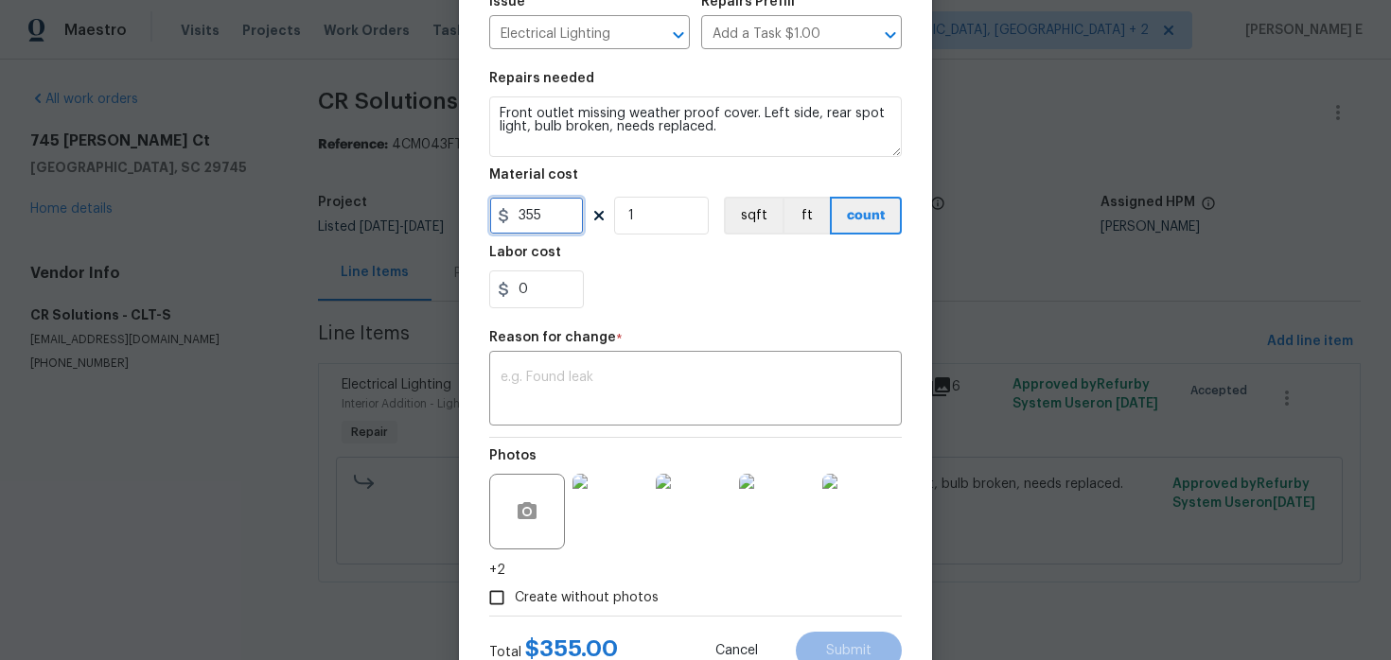
scroll to position [291, 0]
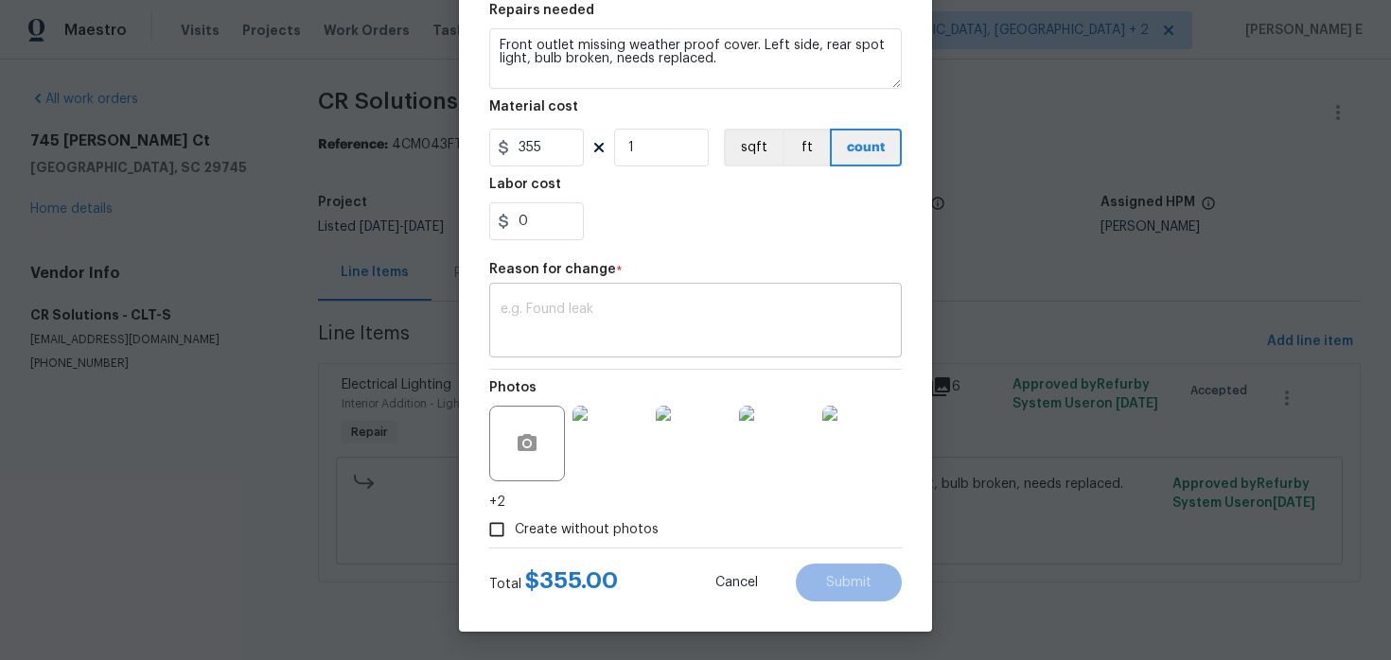
click at [741, 338] on textarea at bounding box center [695, 323] width 390 height 40
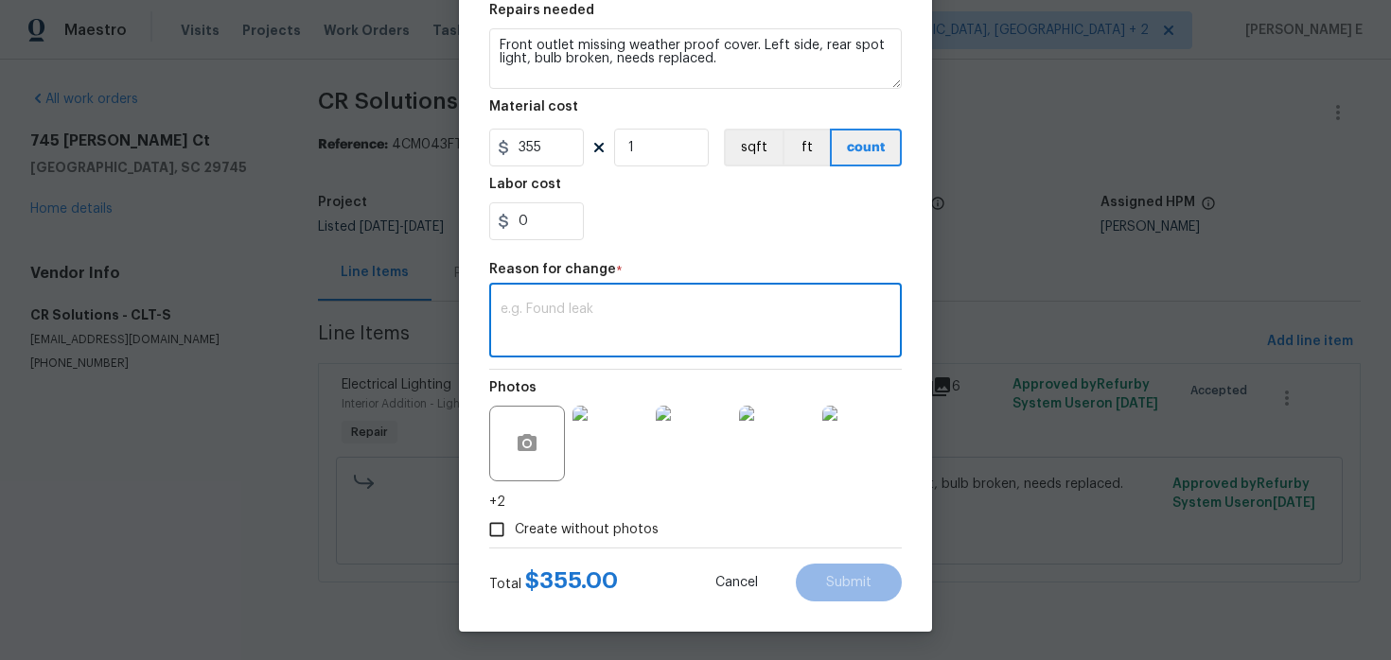
paste textarea "(KE) Updated cost per BR team approval."
type textarea "(KE) Updated cost per BR team approval."
click at [845, 579] on span "Submit" at bounding box center [848, 583] width 45 height 14
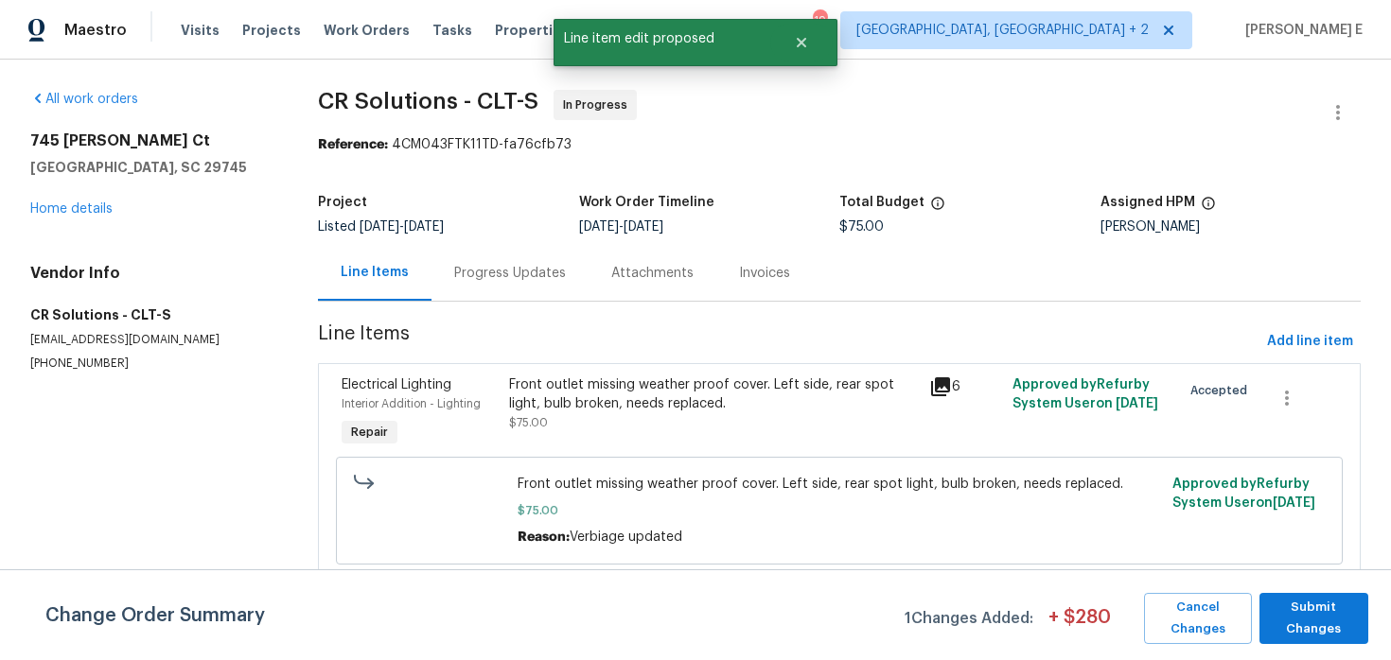
scroll to position [0, 0]
click at [1331, 622] on span "Submit Changes" at bounding box center [1314, 619] width 90 height 44
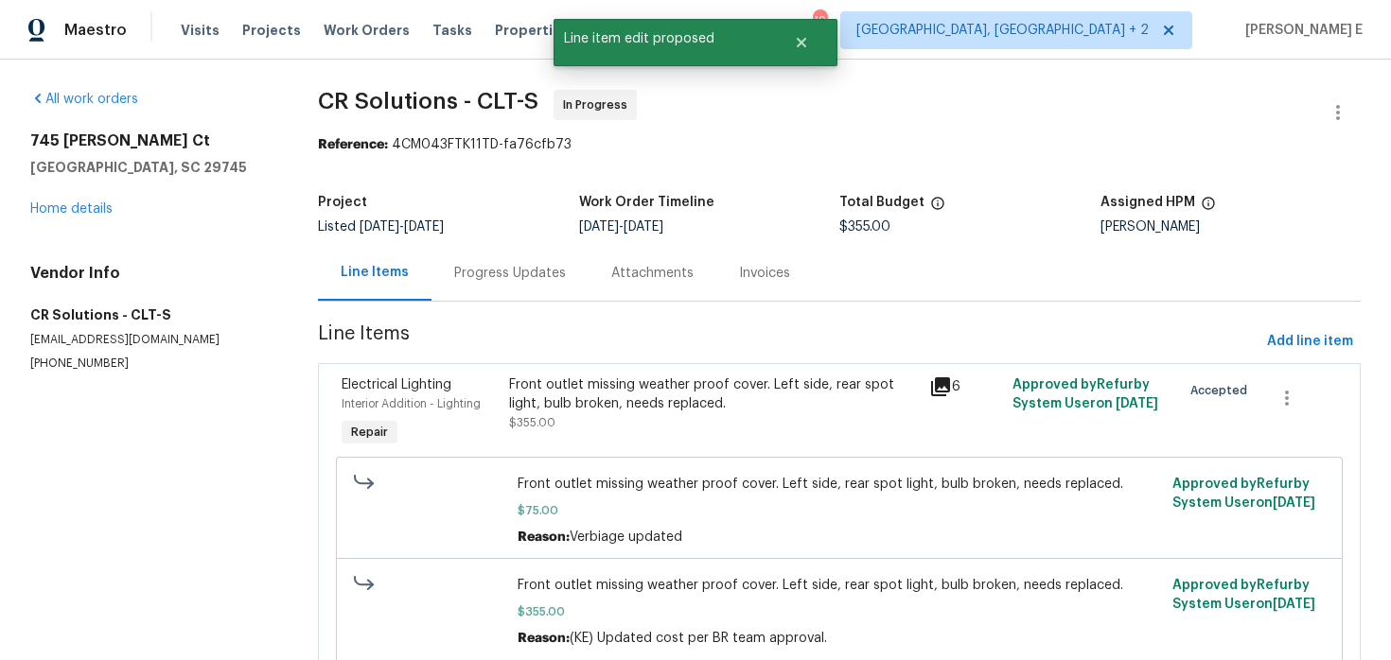
click at [481, 282] on div "Progress Updates" at bounding box center [510, 273] width 112 height 19
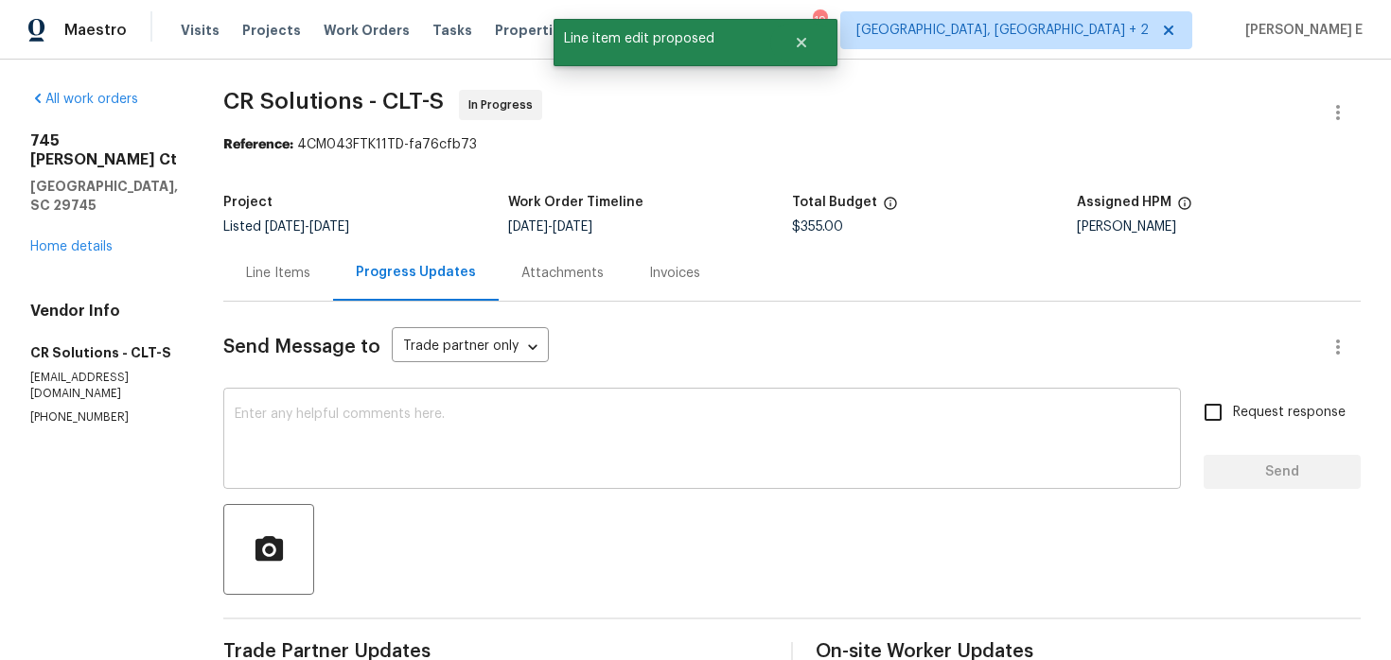
click at [490, 445] on textarea at bounding box center [702, 441] width 935 height 66
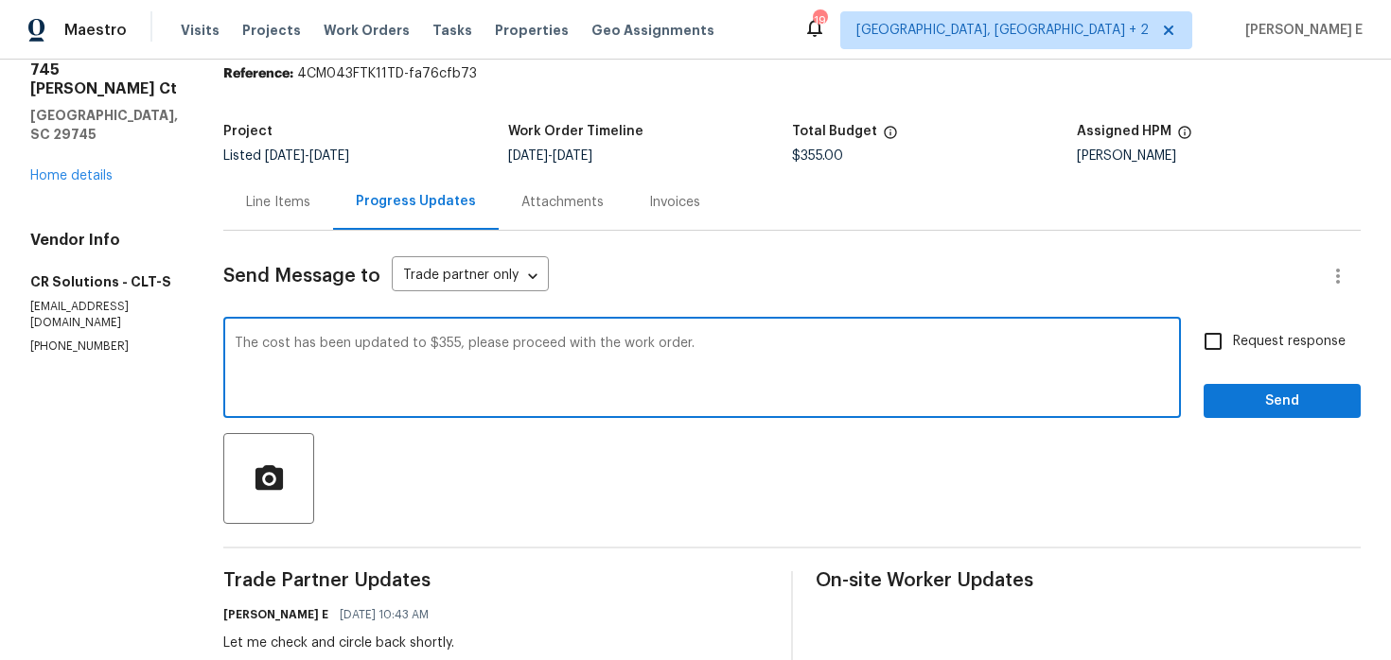
scroll to position [42, 0]
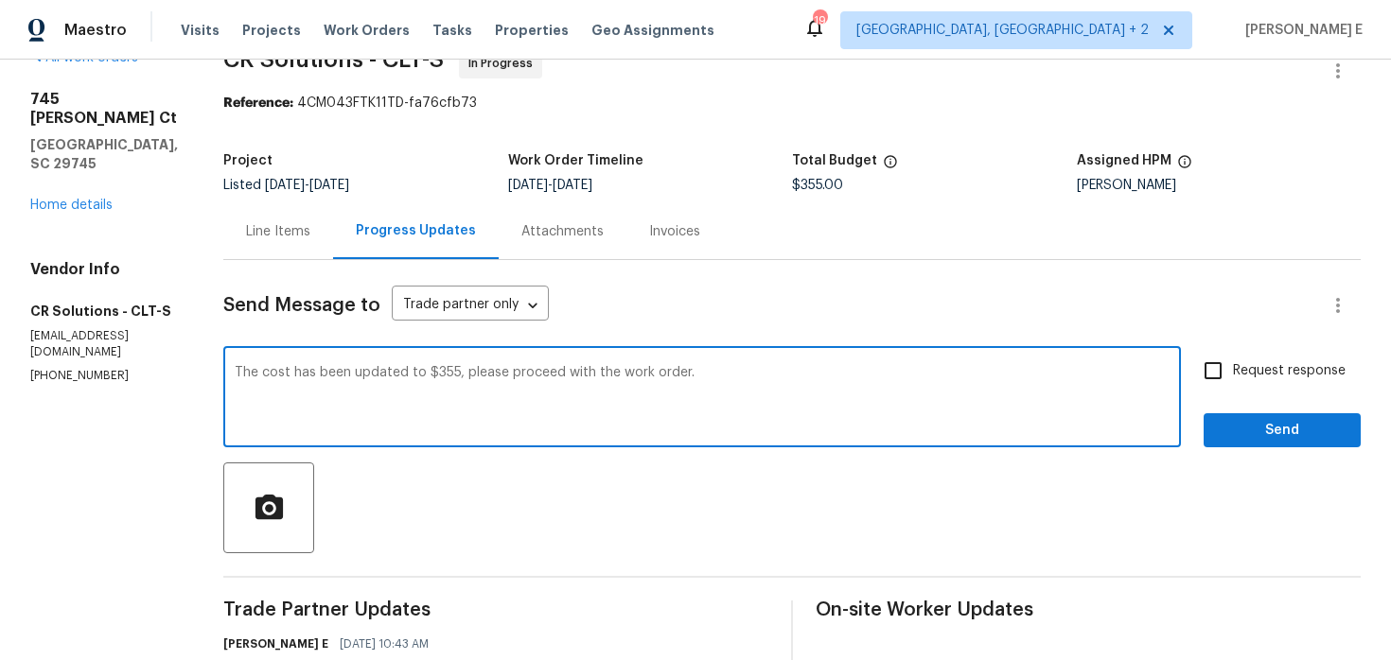
type textarea "The cost has been updated to $355, please proceed with the work order."
click at [1214, 376] on input "Request response" at bounding box center [1213, 371] width 40 height 40
checkbox input "true"
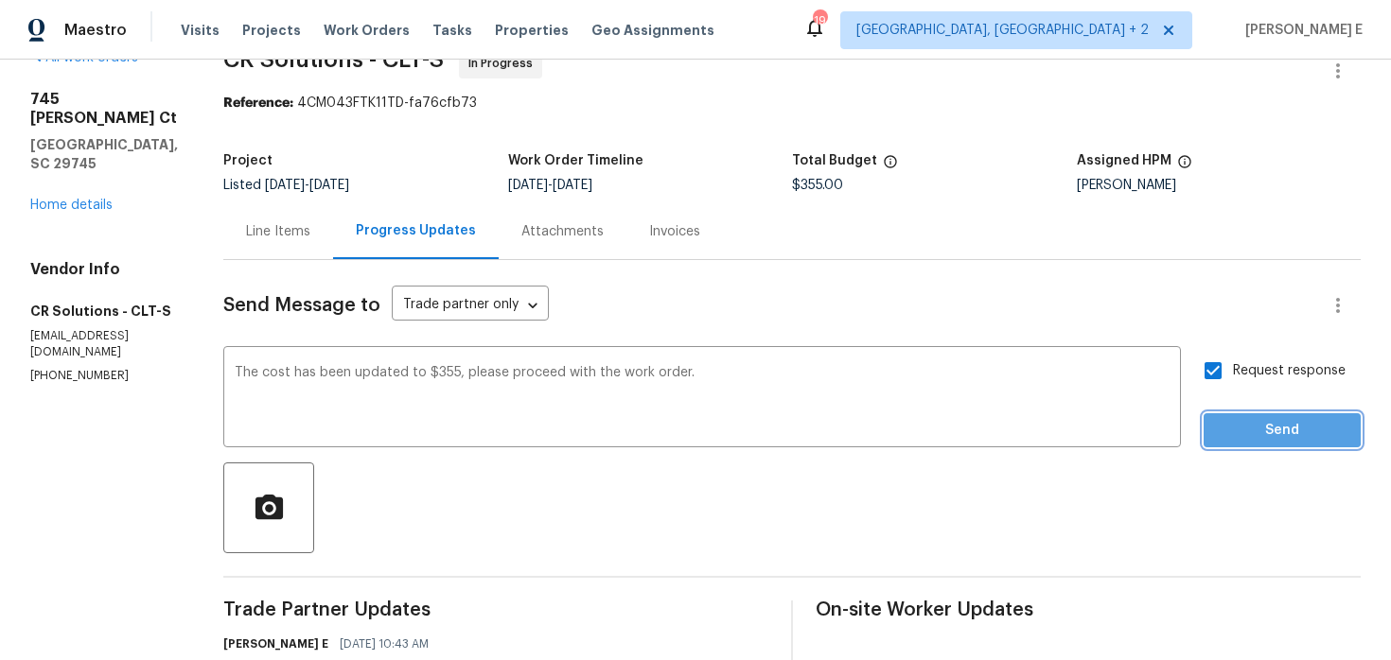
click at [1238, 427] on span "Send" at bounding box center [1281, 431] width 127 height 24
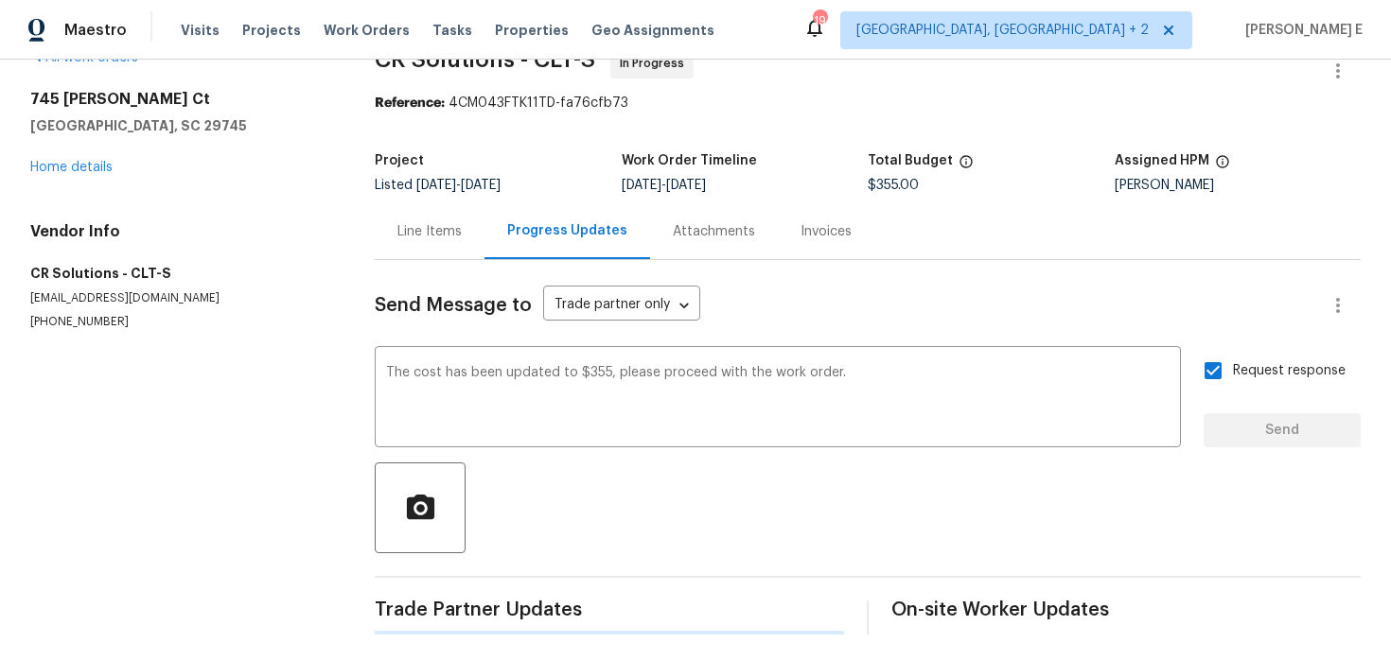
scroll to position [0, 0]
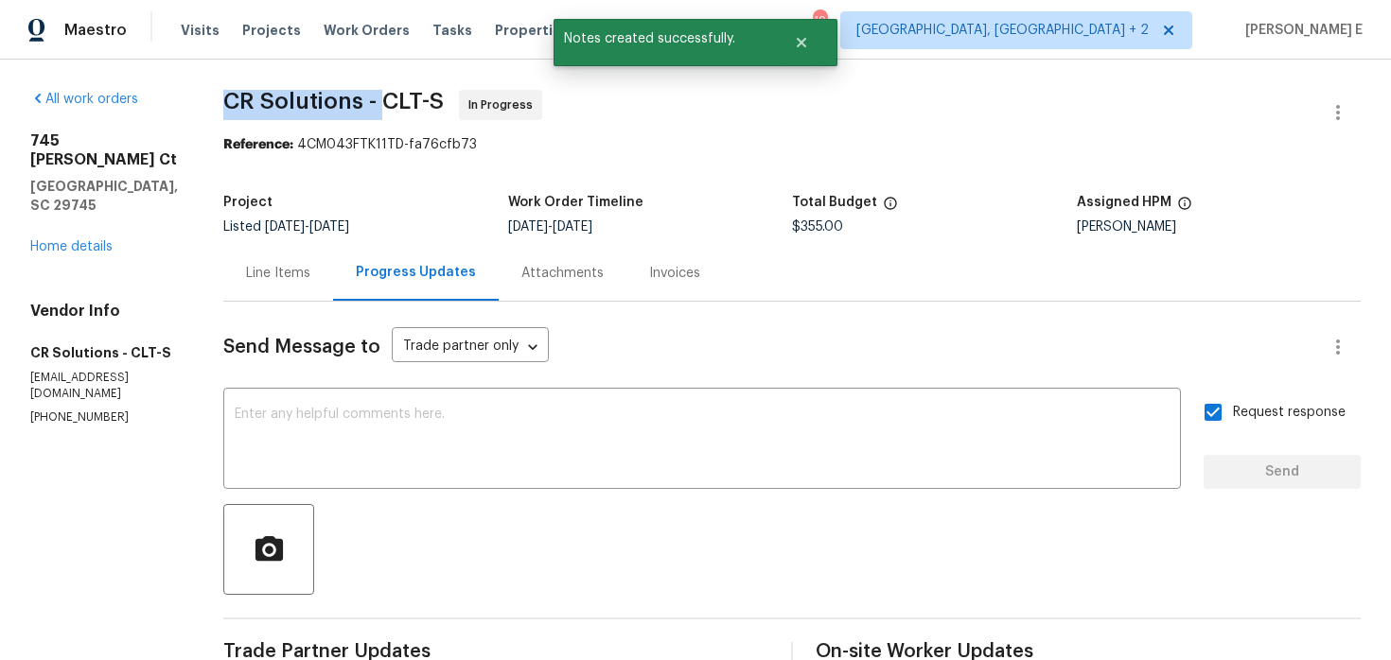
drag, startPoint x: 207, startPoint y: 98, endPoint x: 380, endPoint y: 108, distance: 173.4
copy span "CR Solutions -"
click at [42, 240] on link "Home details" at bounding box center [71, 246] width 82 height 13
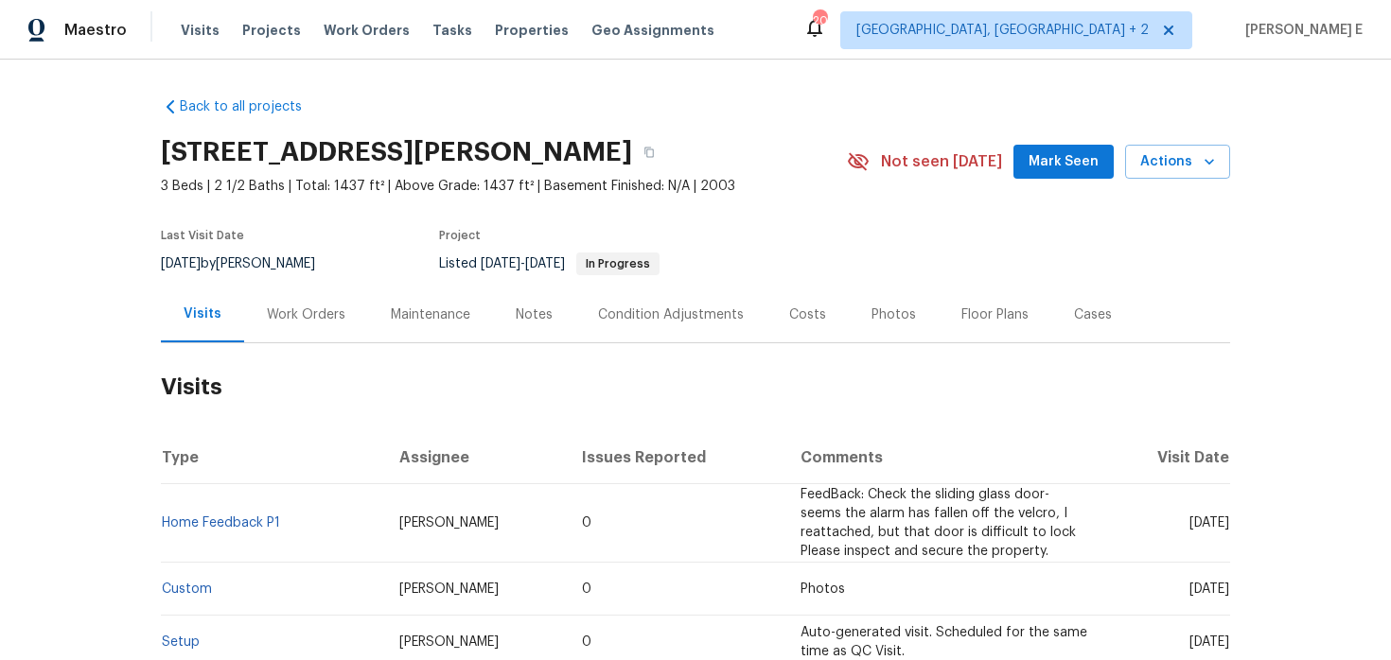
click at [315, 304] on div "Work Orders" at bounding box center [306, 315] width 124 height 56
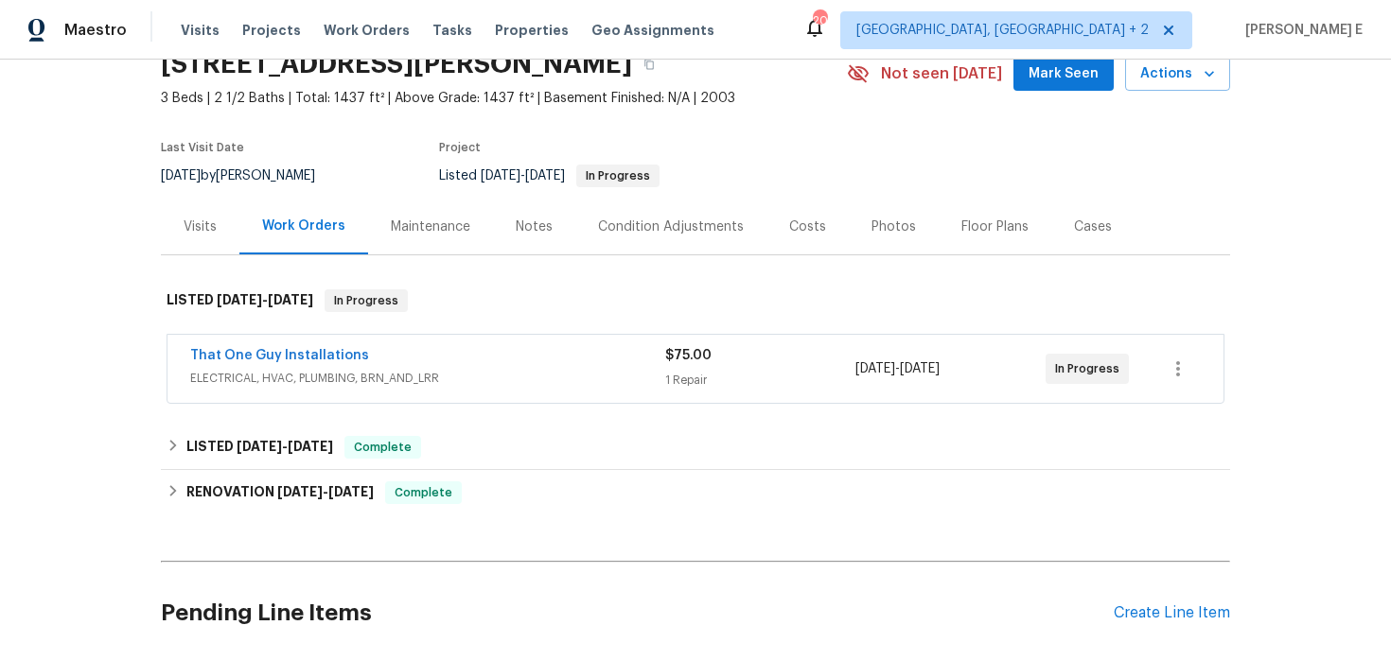
scroll to position [90, 0]
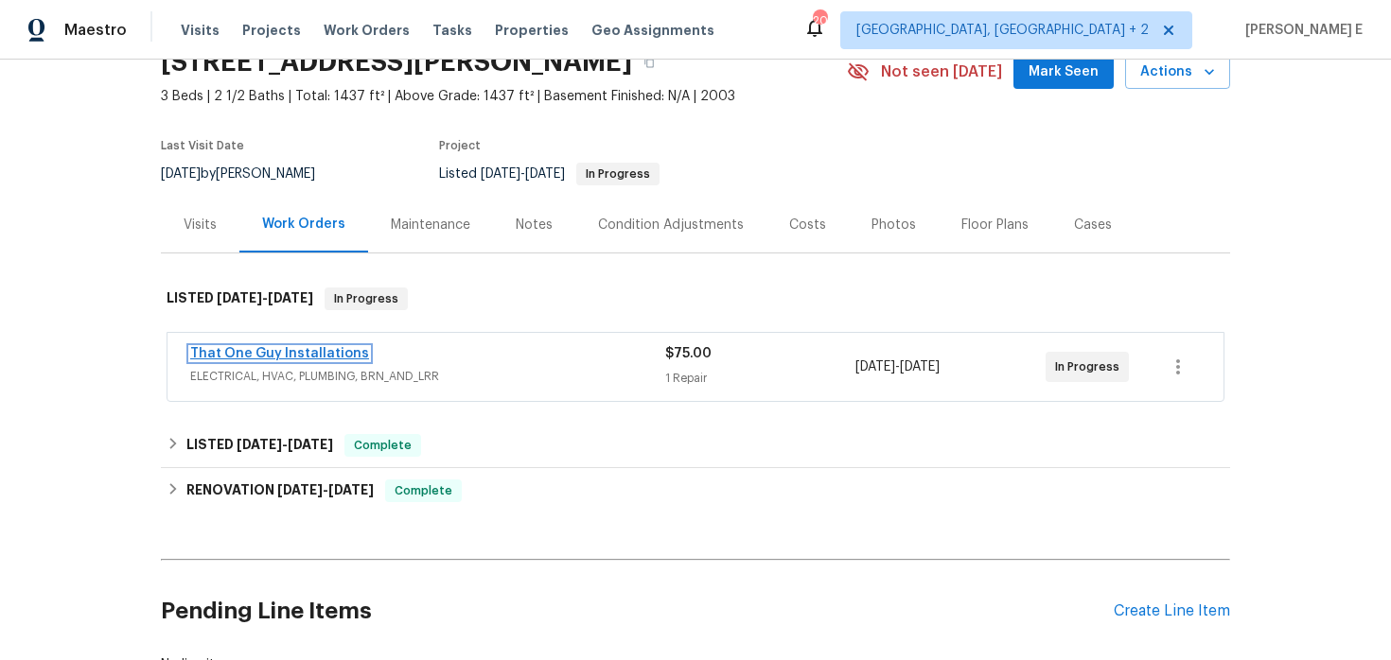
click at [340, 353] on link "That One Guy Installations" at bounding box center [279, 353] width 179 height 13
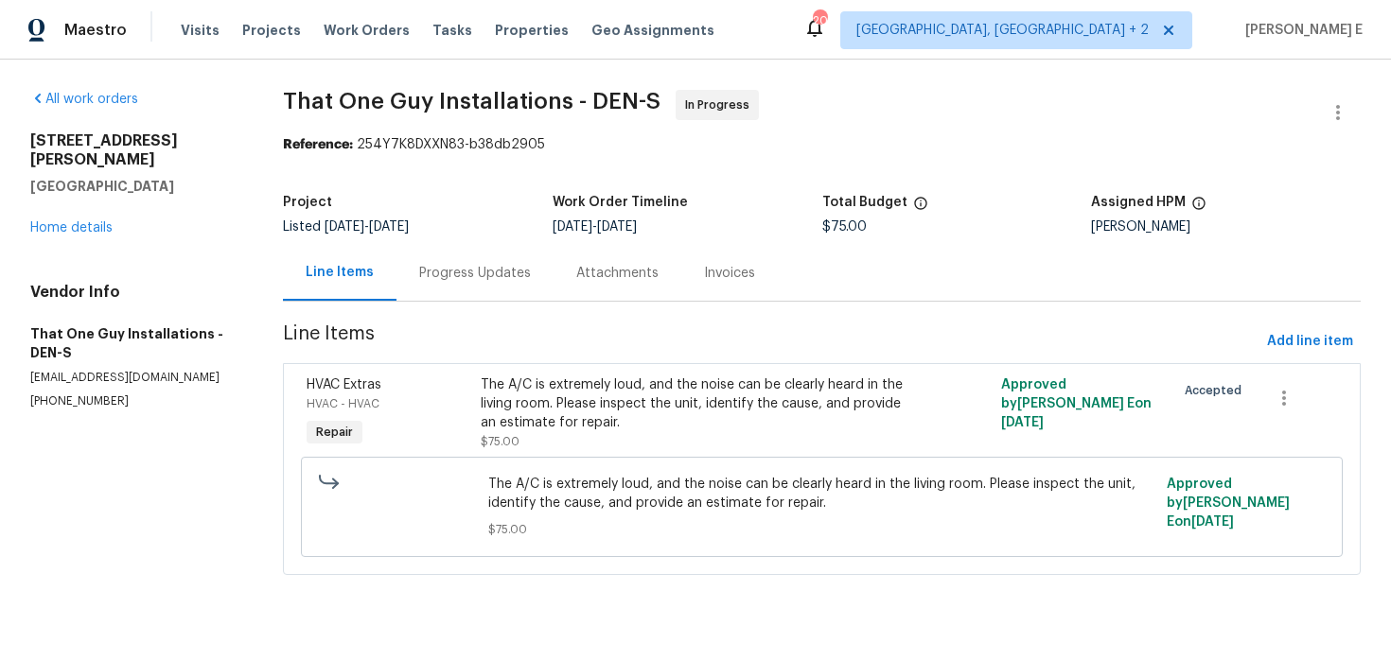
click at [500, 281] on div "Progress Updates" at bounding box center [475, 273] width 112 height 19
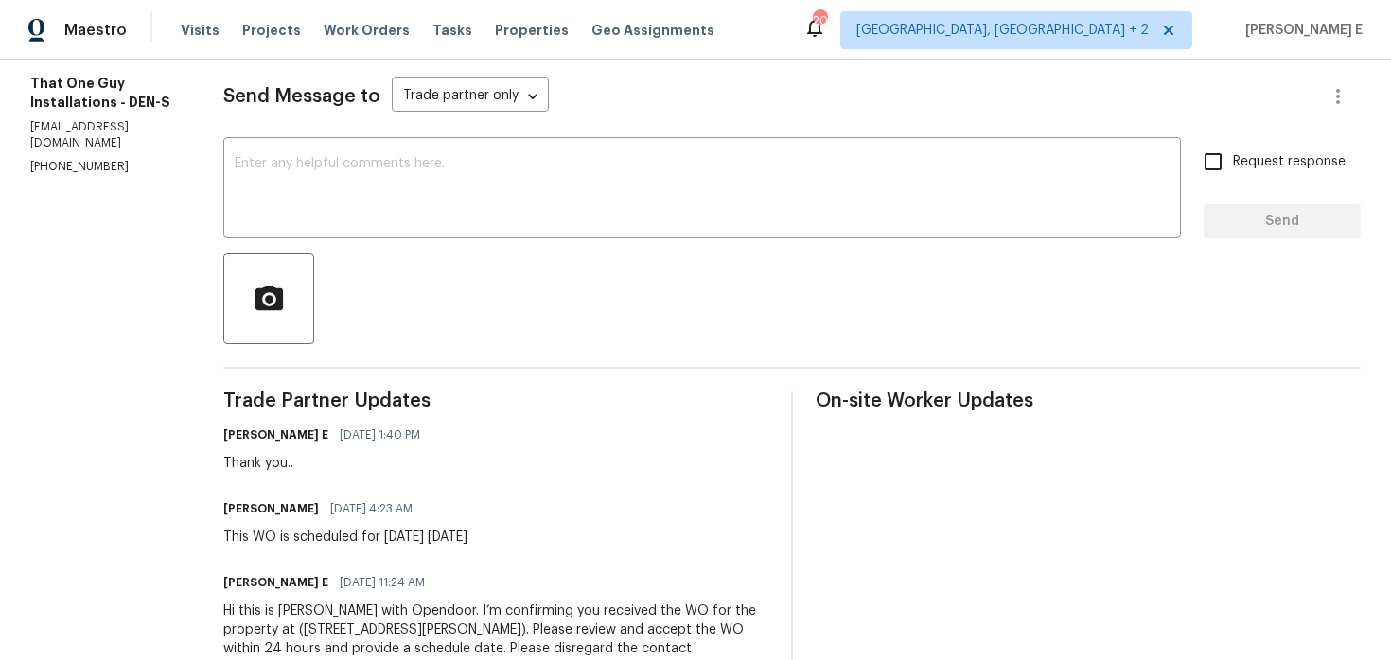
scroll to position [246, 0]
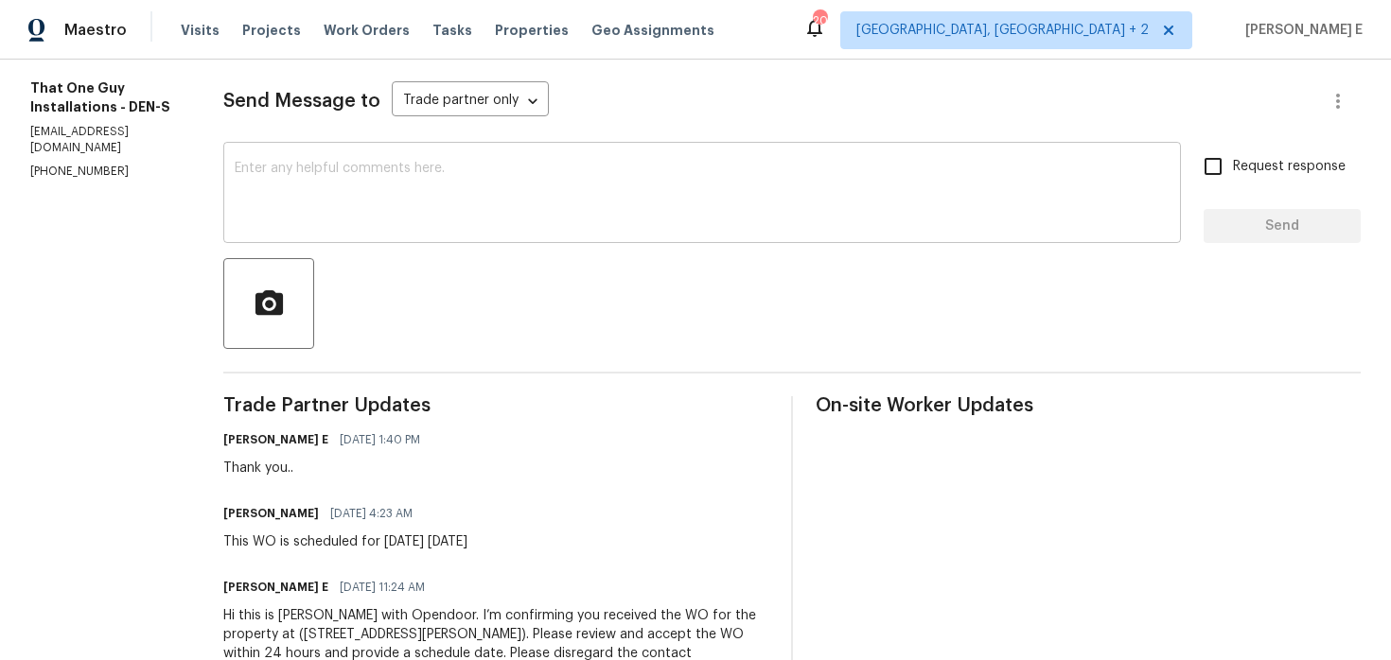
click at [900, 234] on div "x ​" at bounding box center [701, 195] width 957 height 96
paste textarea "Wanted to see if there’s been any movement on this."
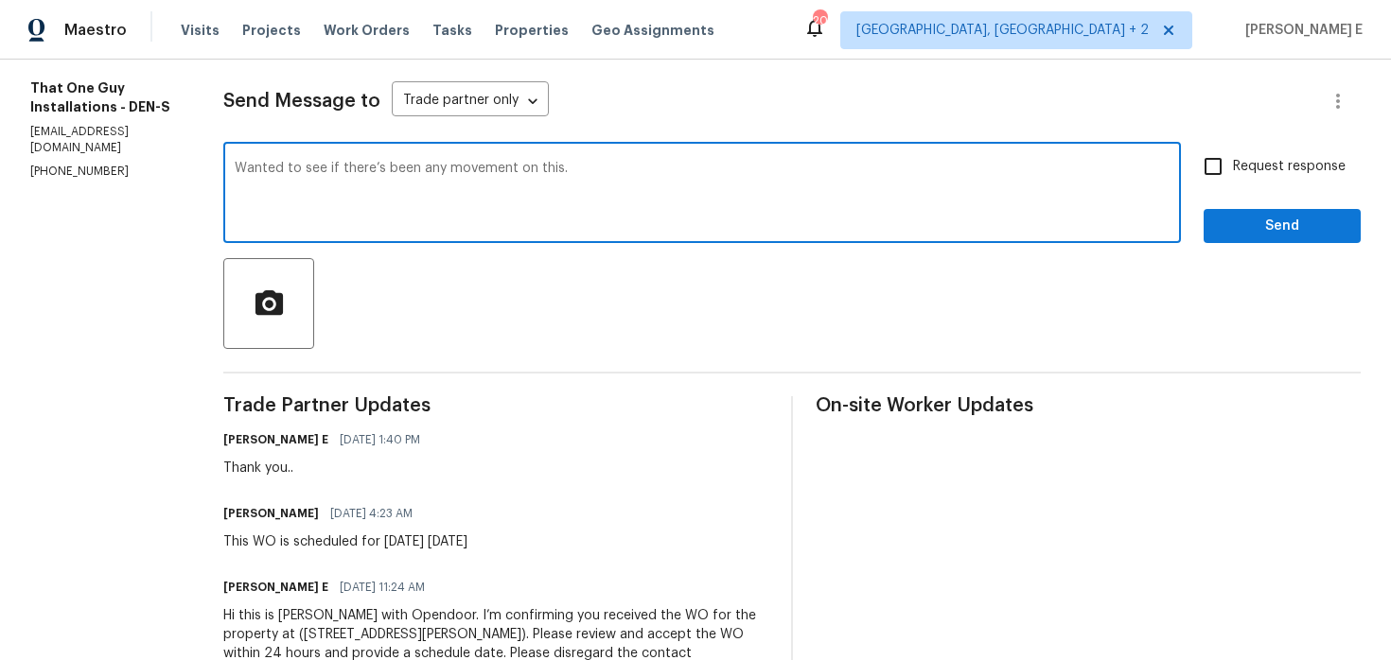
type textarea "Wanted to see if there’s been any movement on this."
click at [1224, 159] on input "Request response" at bounding box center [1213, 167] width 40 height 40
checkbox input "true"
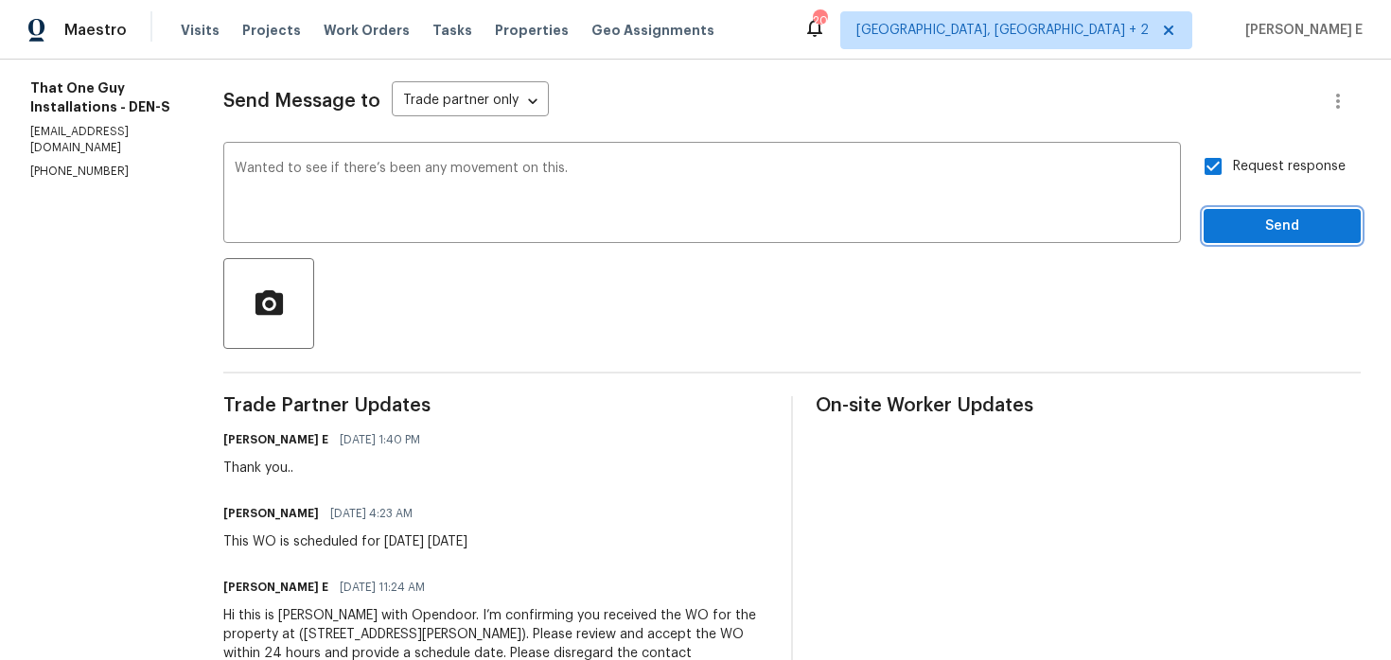
click at [1220, 222] on span "Send" at bounding box center [1281, 227] width 127 height 24
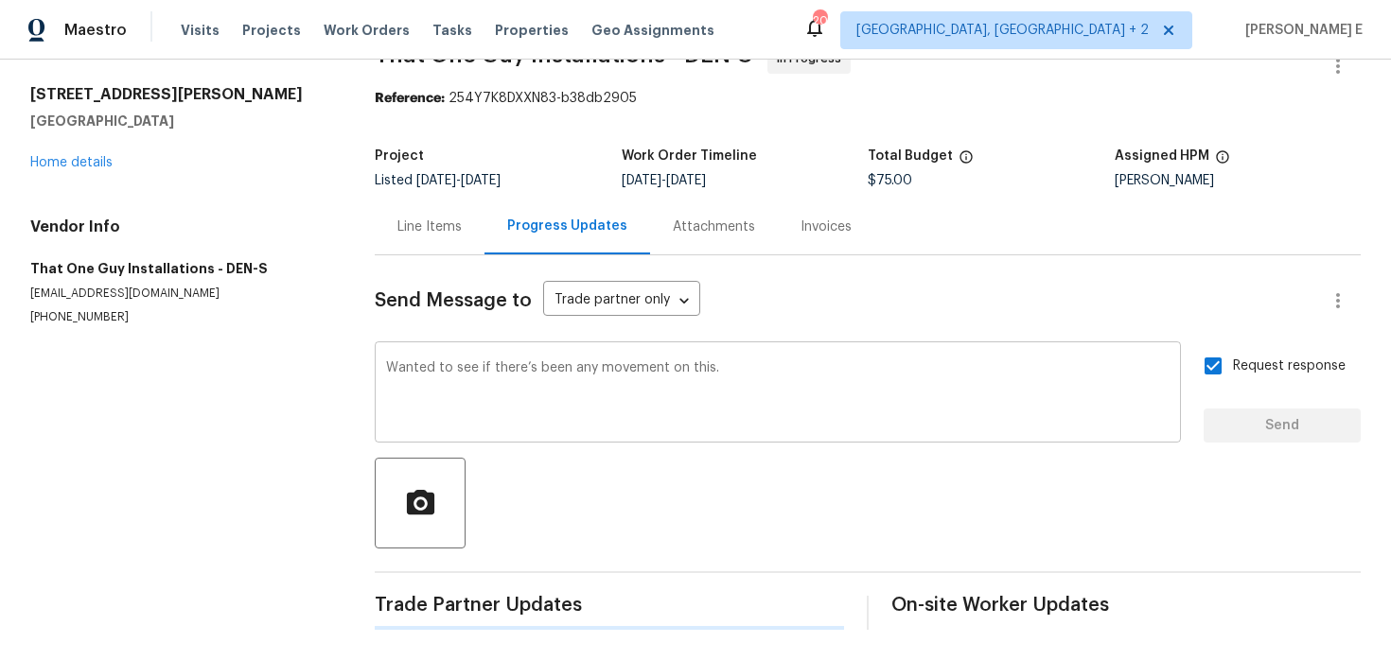
scroll to position [0, 0]
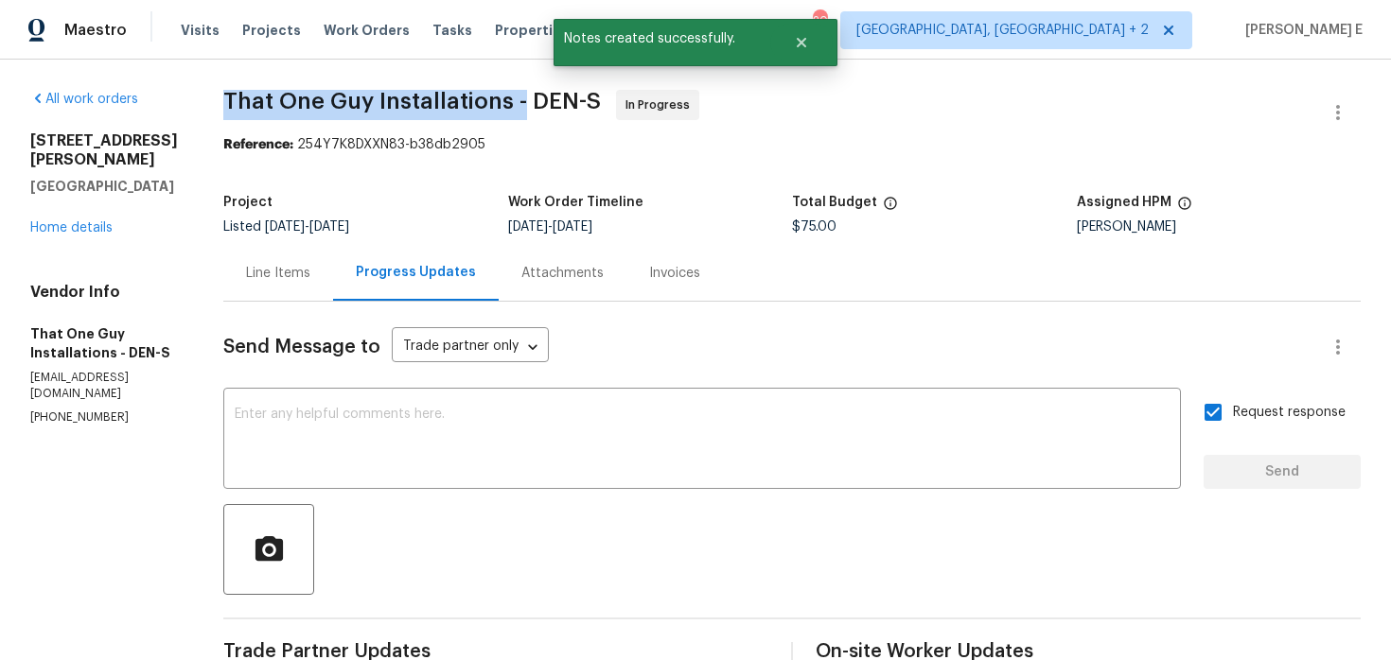
drag, startPoint x: 214, startPoint y: 92, endPoint x: 515, endPoint y: 97, distance: 300.9
click at [515, 97] on div "All work orders 10674 Cherrington St Highlands Ranch, CO 80126 Home details Ven…" at bounding box center [695, 567] width 1391 height 1014
copy span "That One Guy Installations -"
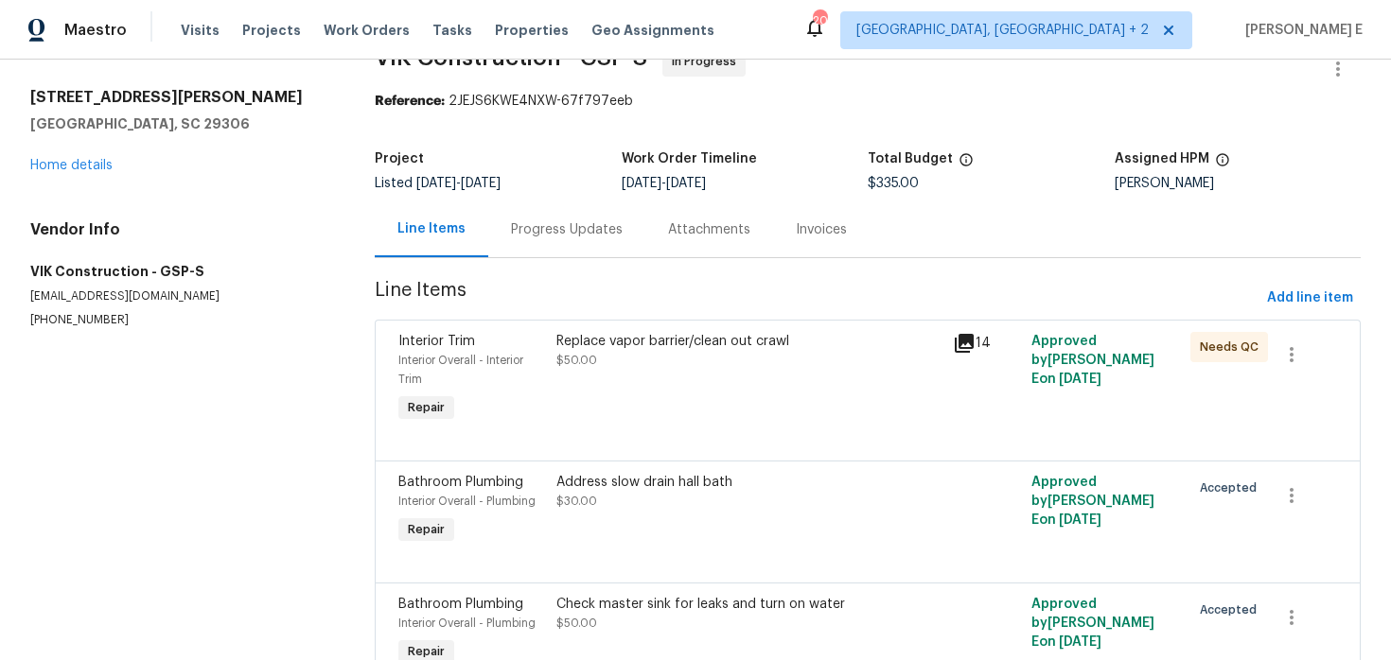
scroll to position [46, 0]
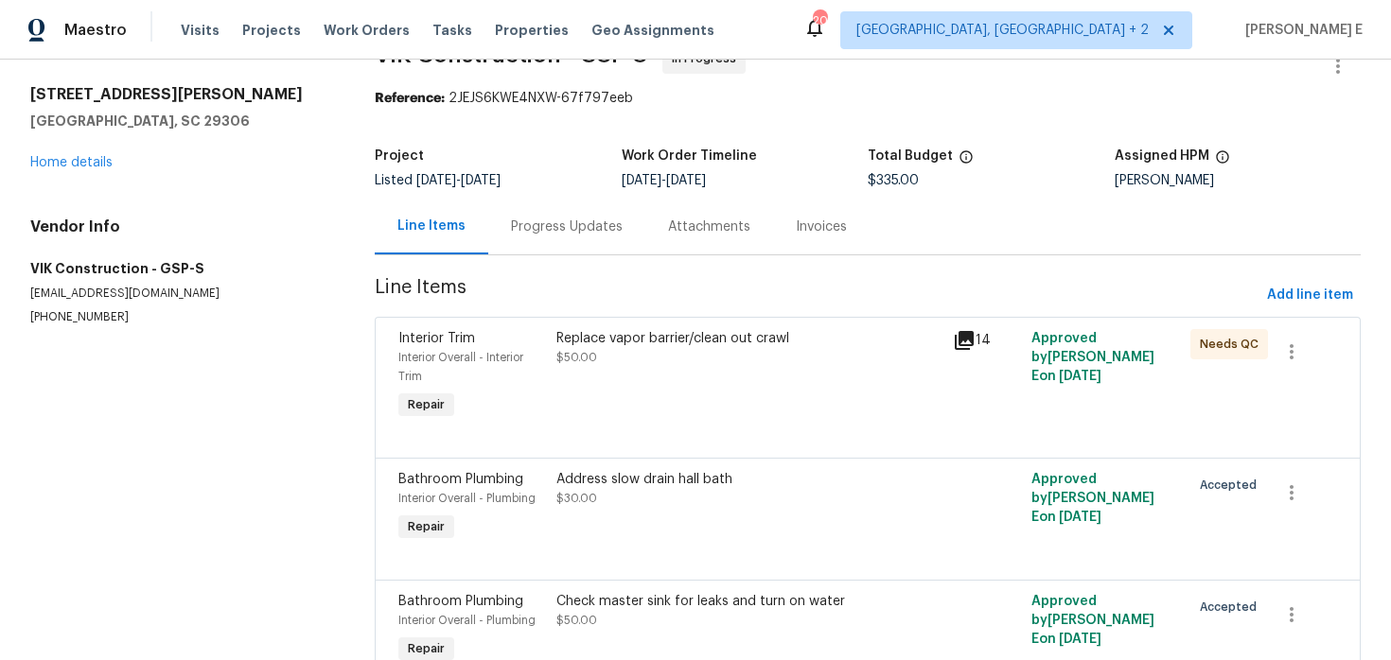
click at [551, 233] on div "Progress Updates" at bounding box center [567, 227] width 112 height 19
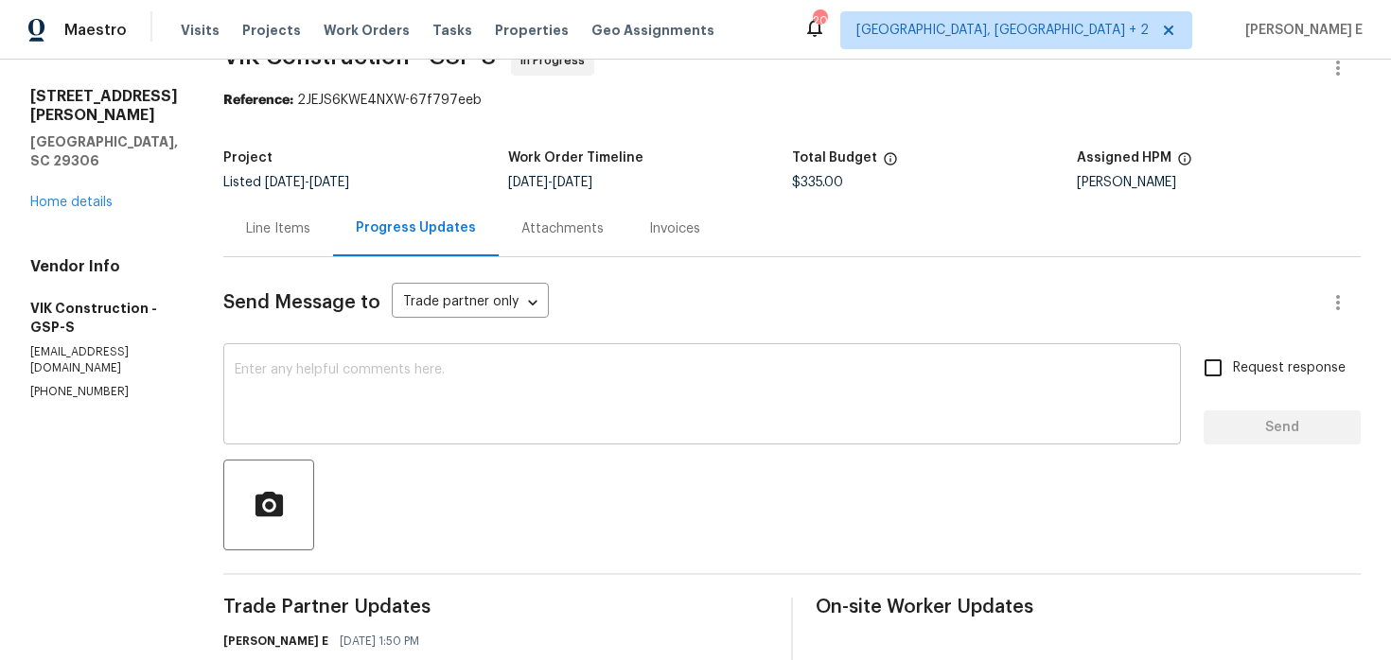
click at [718, 366] on textarea at bounding box center [702, 396] width 935 height 66
paste textarea "Hey, any word on when this is scheduled?"
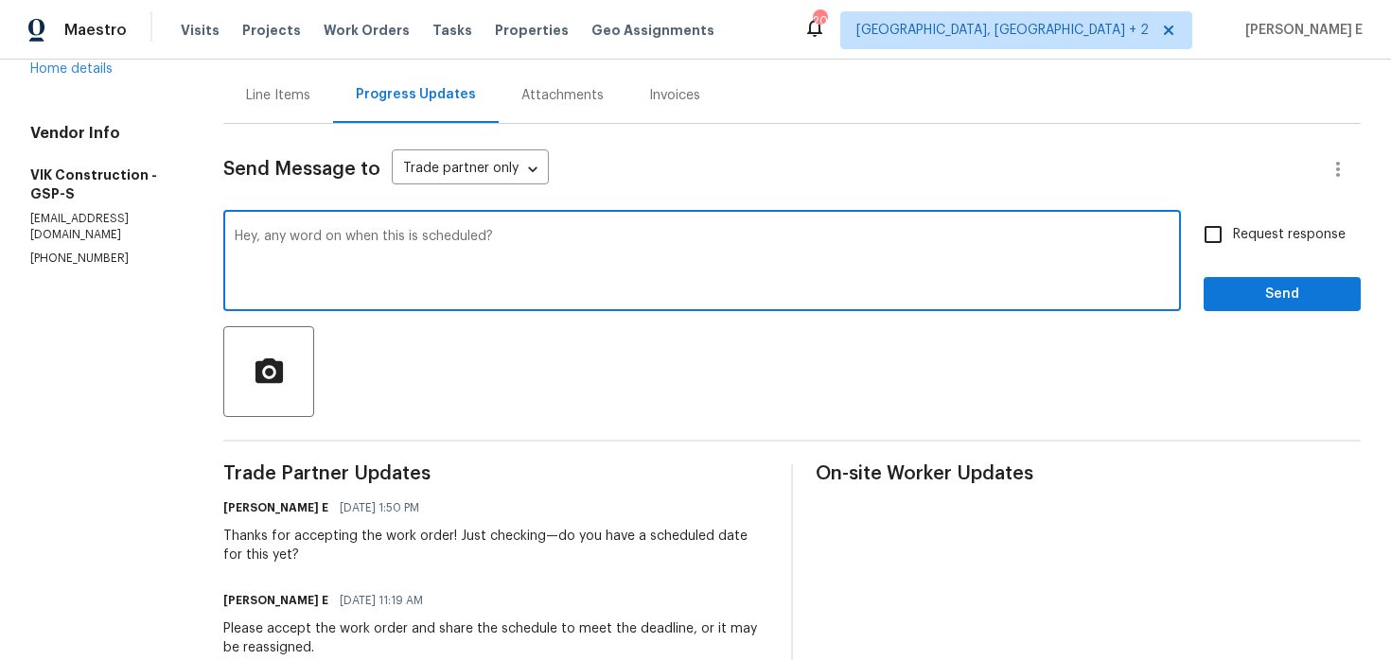
scroll to position [193, 0]
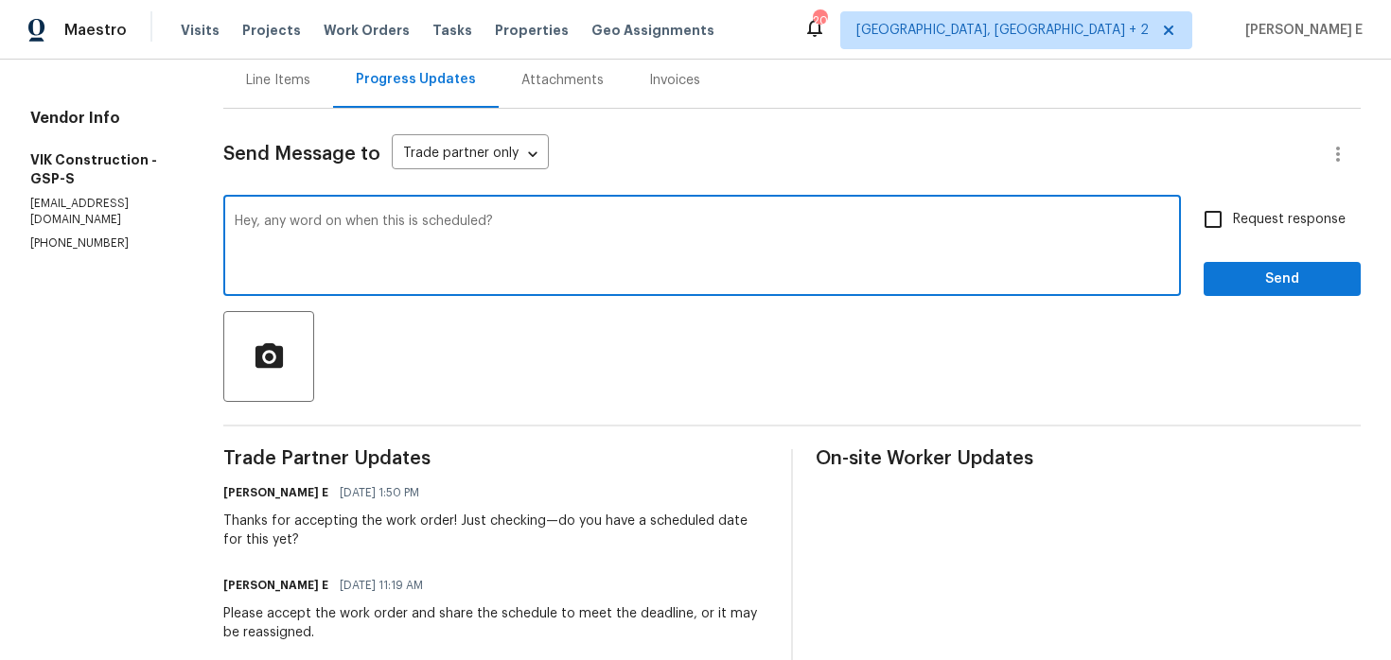
type textarea "Hey, any word on when this is scheduled?"
click at [1223, 215] on input "Request response" at bounding box center [1213, 220] width 40 height 40
checkbox input "true"
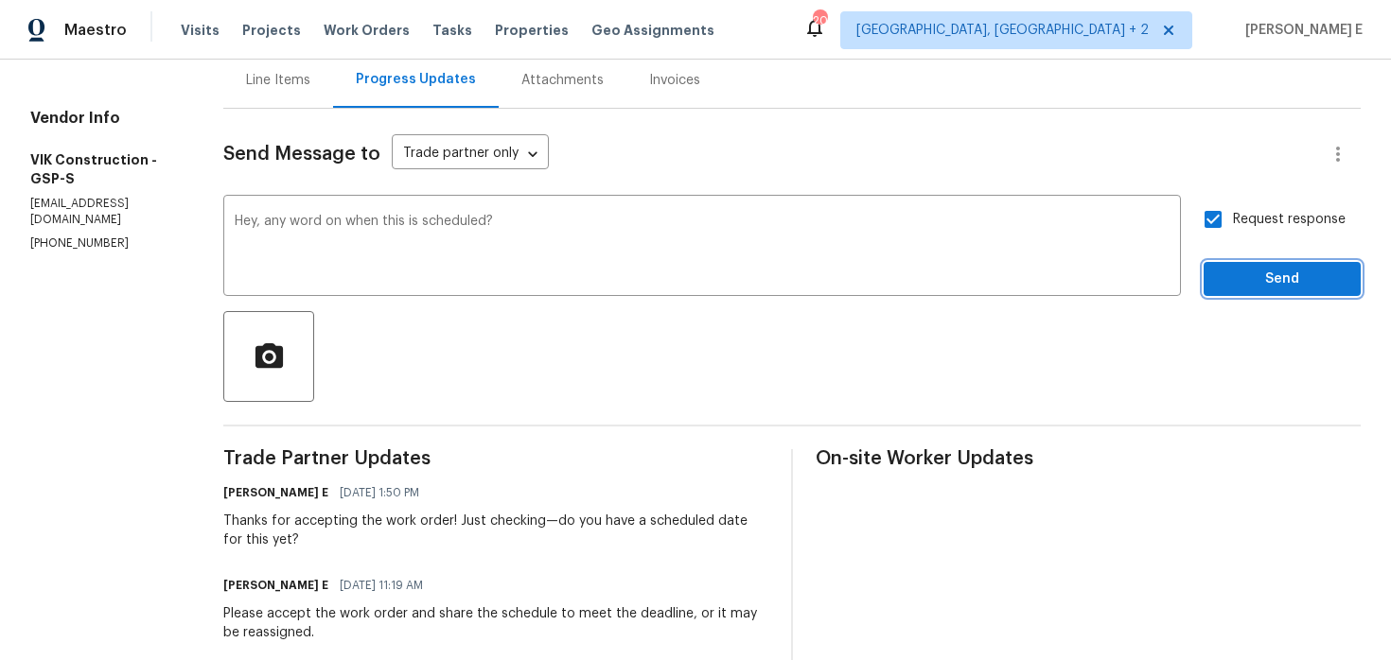
click at [1229, 274] on span "Send" at bounding box center [1281, 280] width 127 height 24
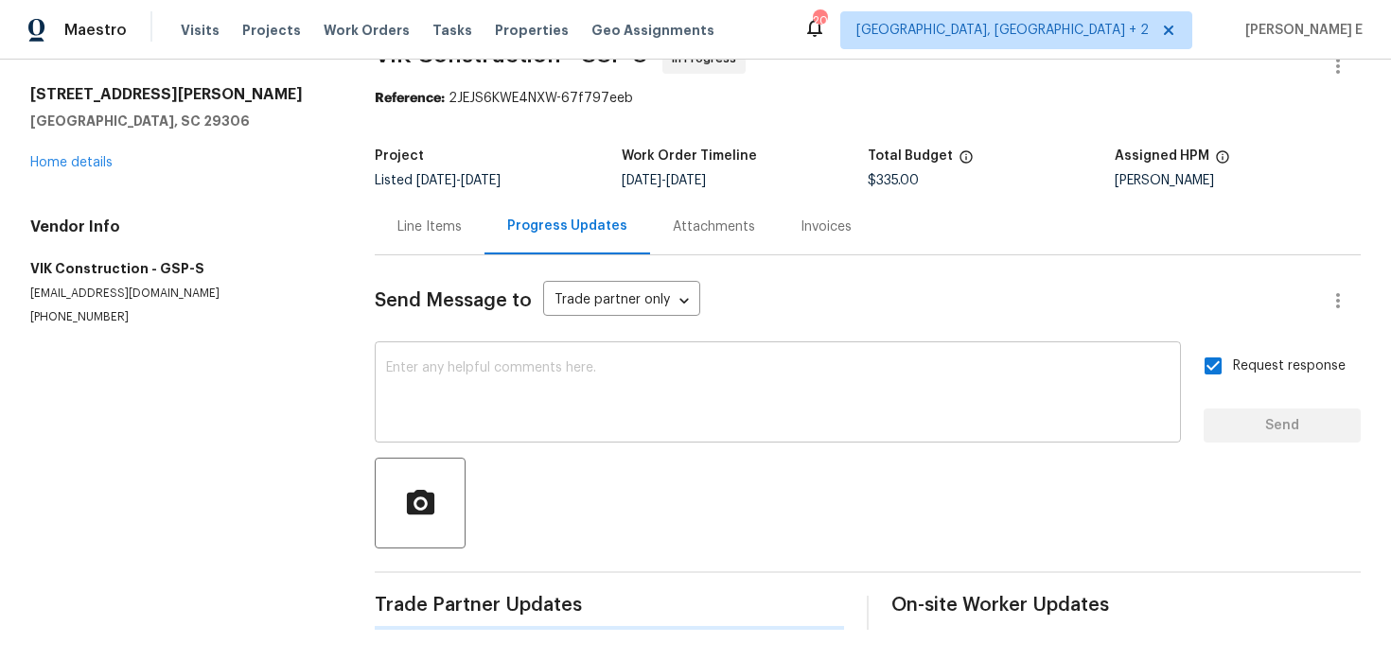
scroll to position [0, 0]
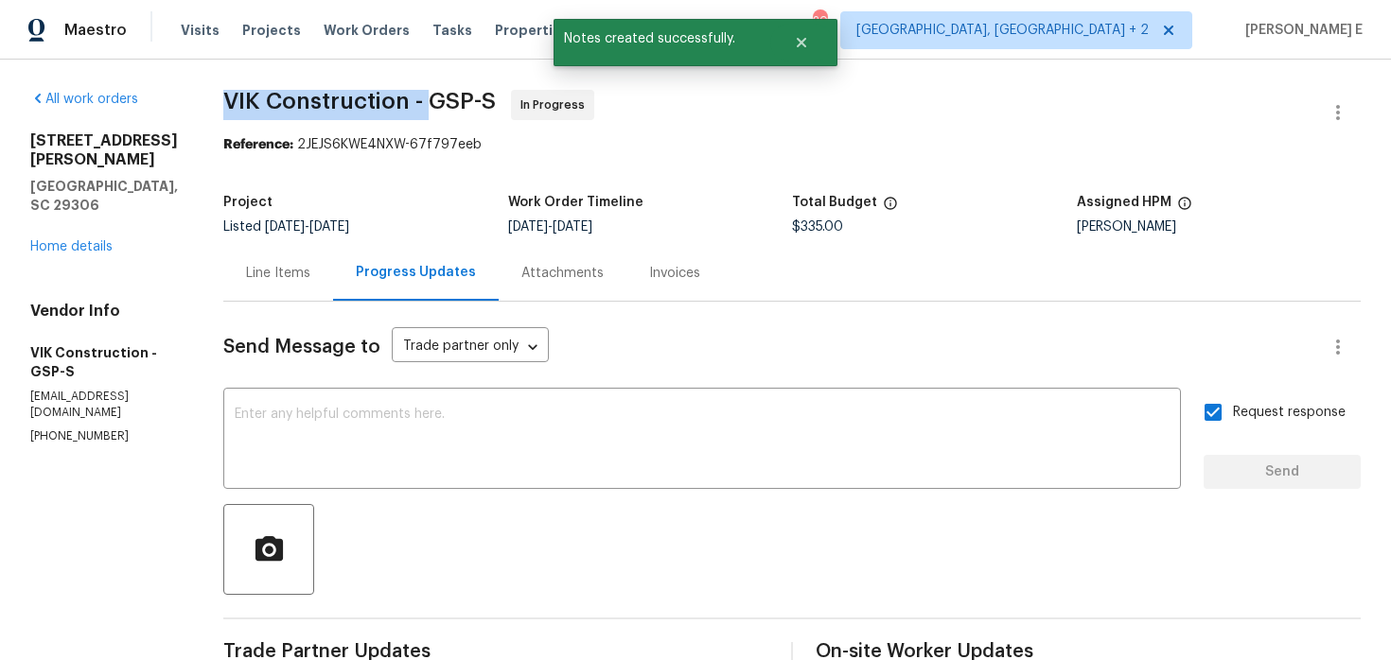
drag, startPoint x: 255, startPoint y: 107, endPoint x: 466, endPoint y: 107, distance: 210.9
click at [466, 107] on div "All work orders [STREET_ADDRESS][PERSON_NAME] Home details Vendor Info VIK Cons…" at bounding box center [695, 586] width 1391 height 1052
copy span "VIK Construction -"
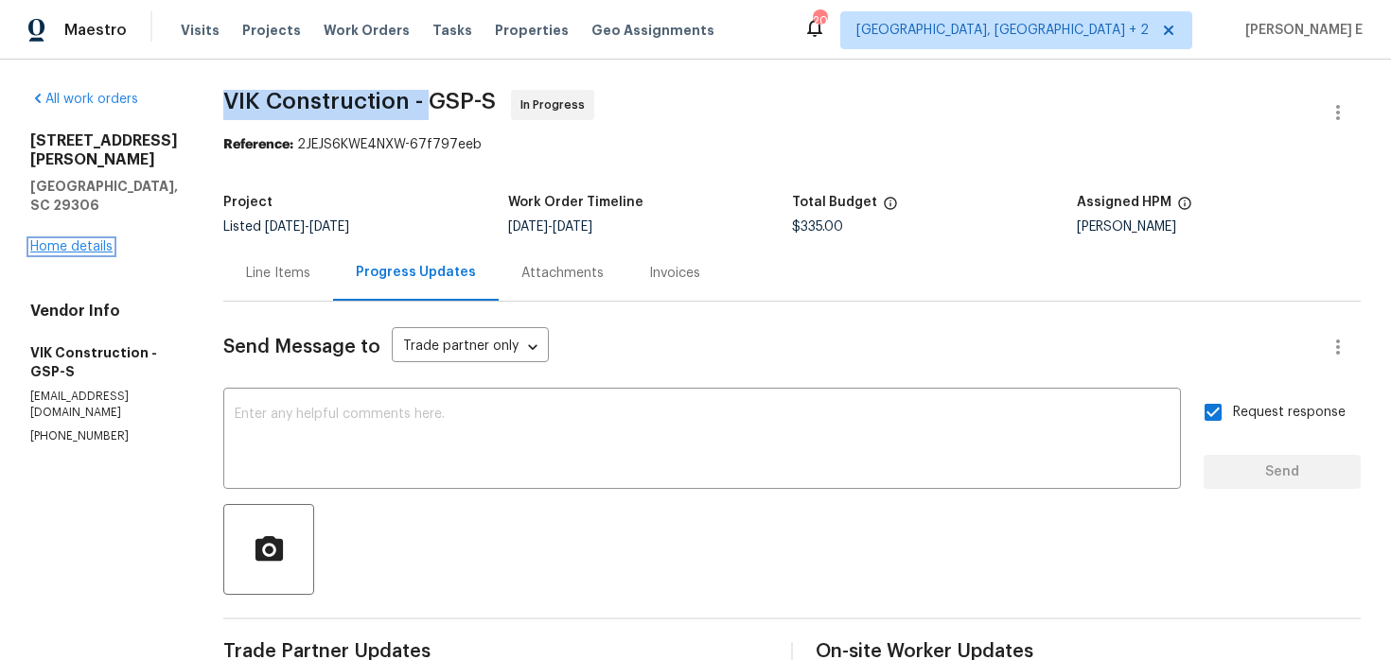
click at [61, 240] on link "Home details" at bounding box center [71, 246] width 82 height 13
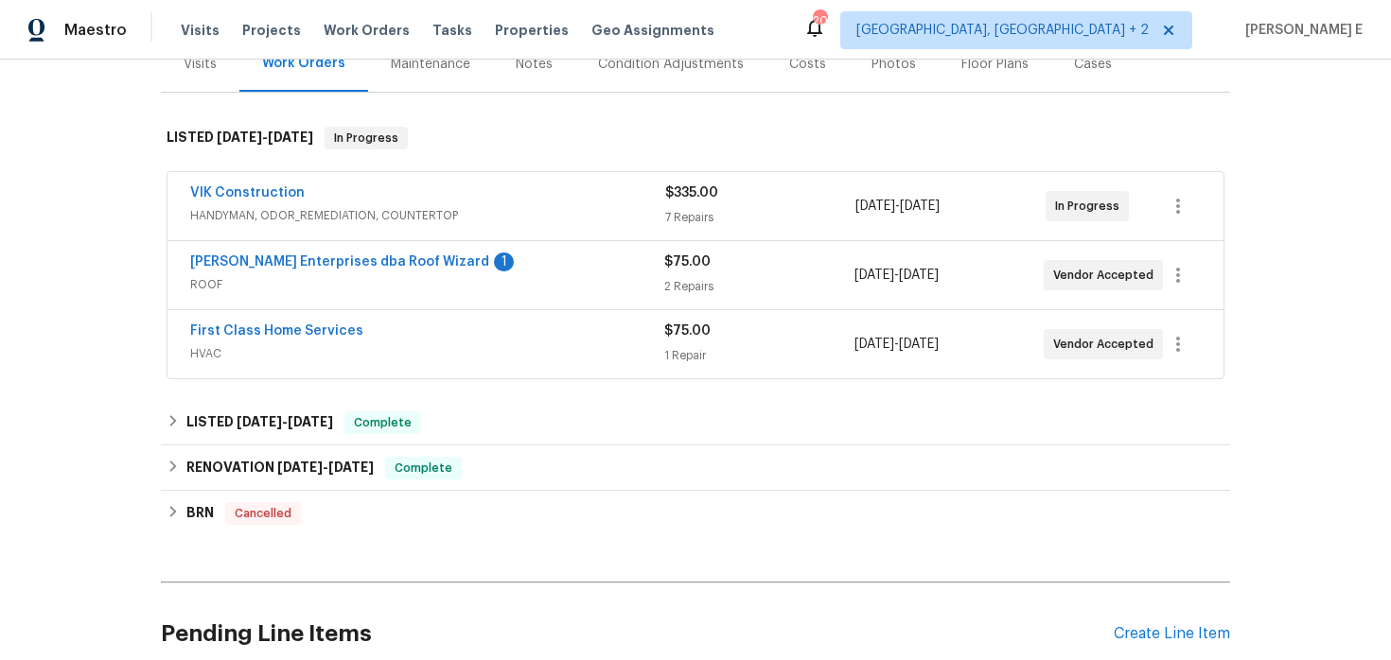
scroll to position [286, 0]
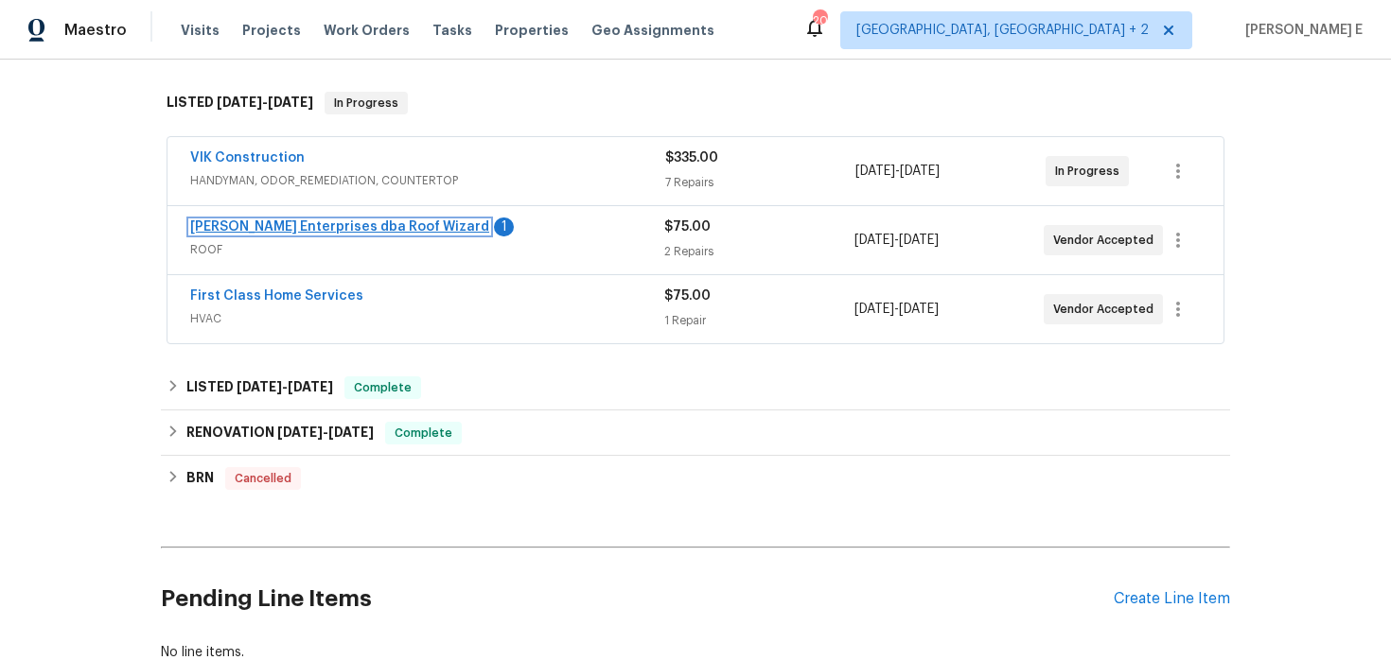
click at [360, 226] on link "[PERSON_NAME] Enterprises dba Roof Wizard" at bounding box center [339, 226] width 299 height 13
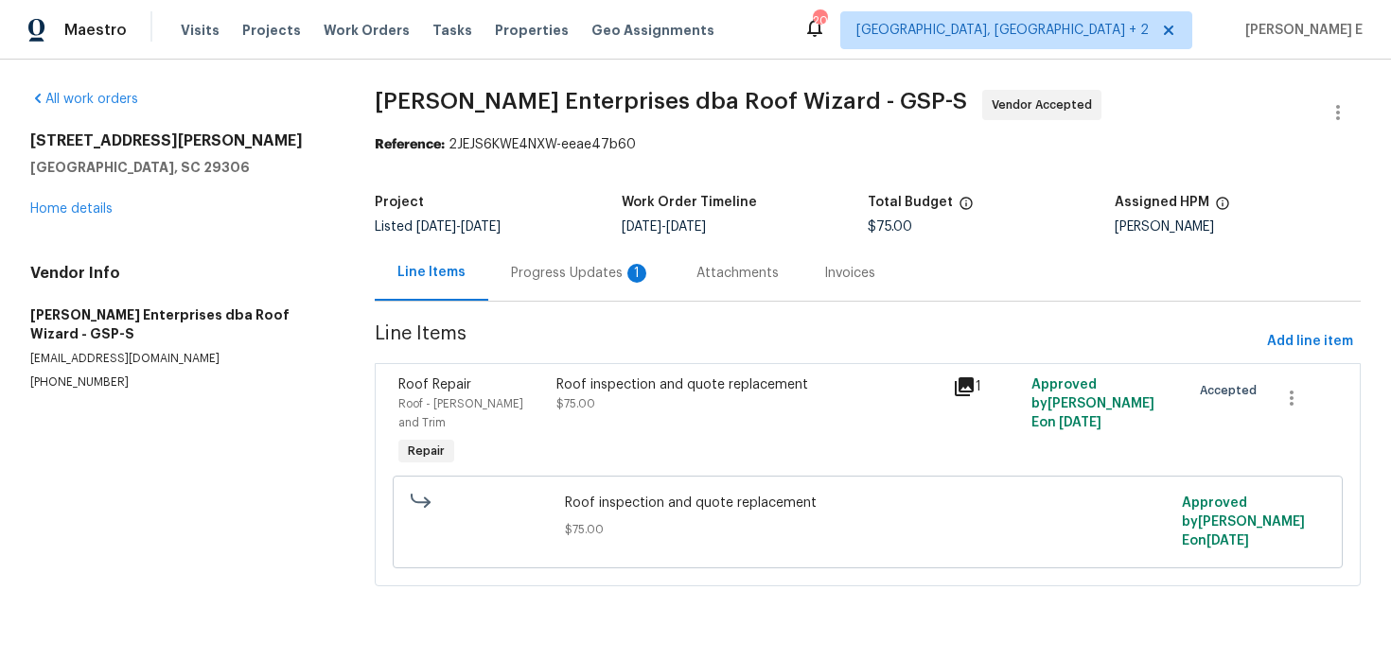
click at [542, 274] on div "Progress Updates 1" at bounding box center [581, 273] width 140 height 19
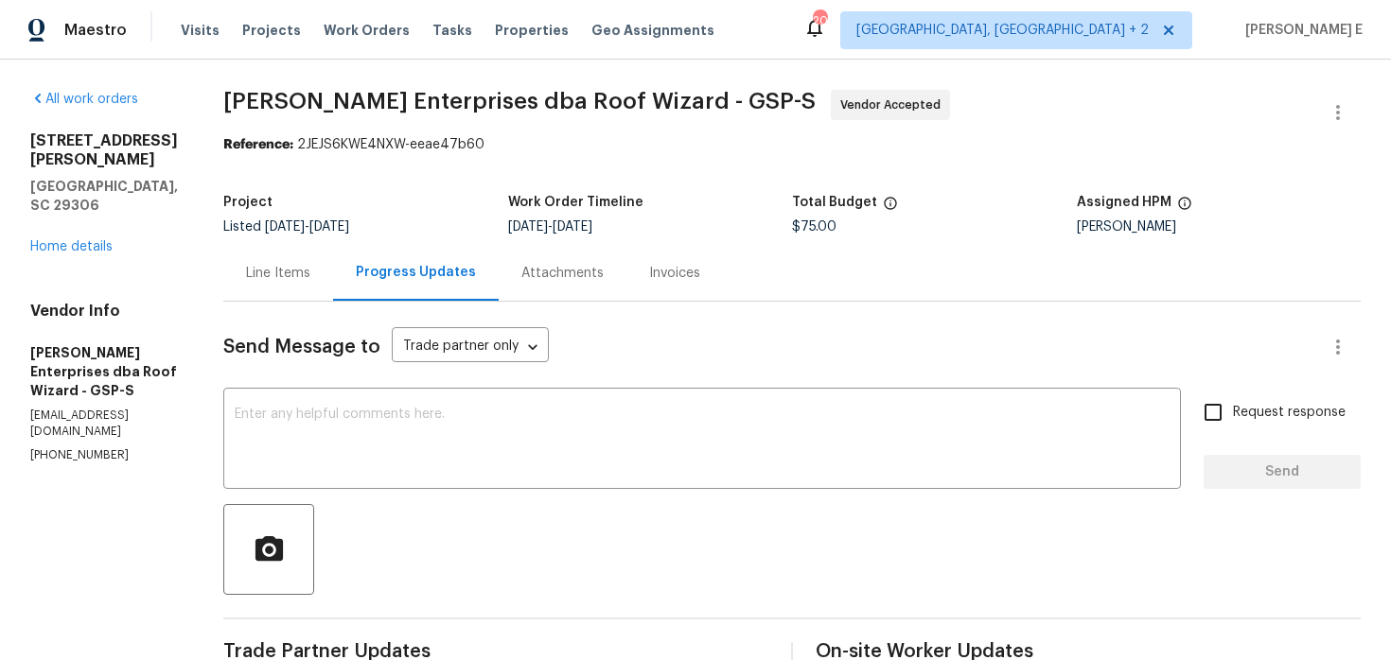
click at [275, 265] on div "Line Items" at bounding box center [278, 273] width 64 height 19
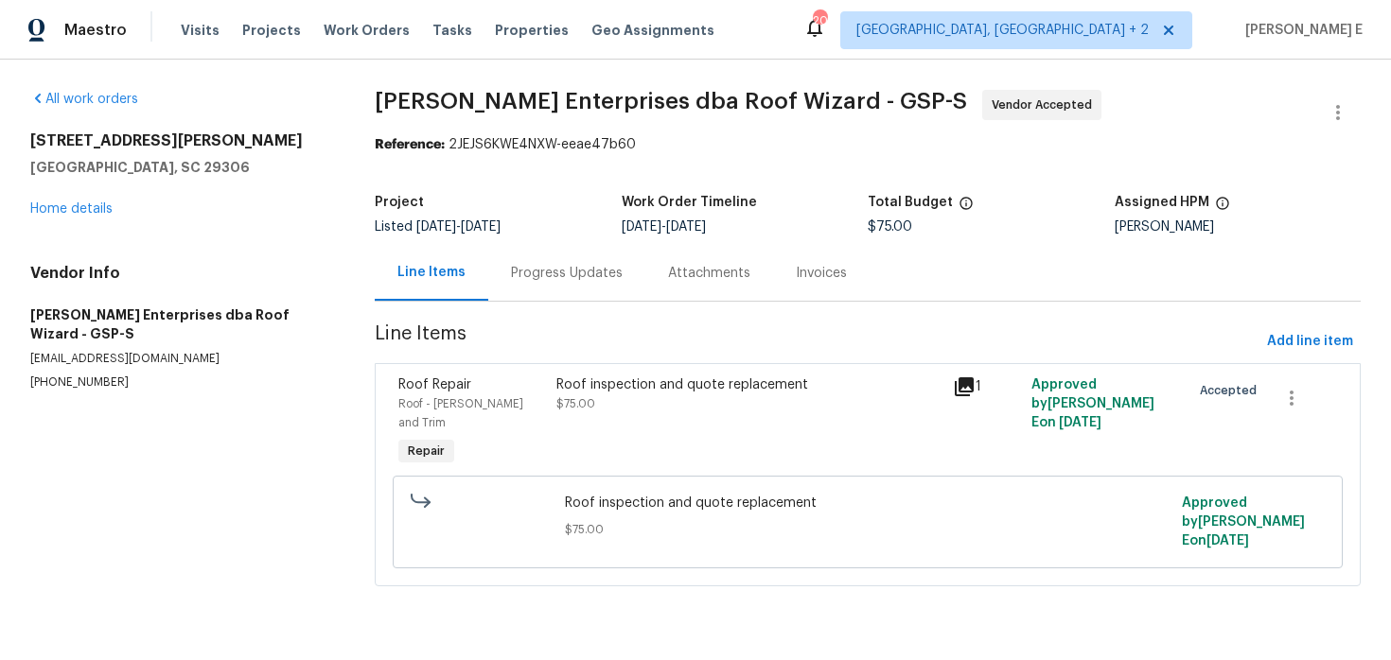
click at [596, 394] on div "Roof inspection and quote replacement" at bounding box center [748, 385] width 384 height 19
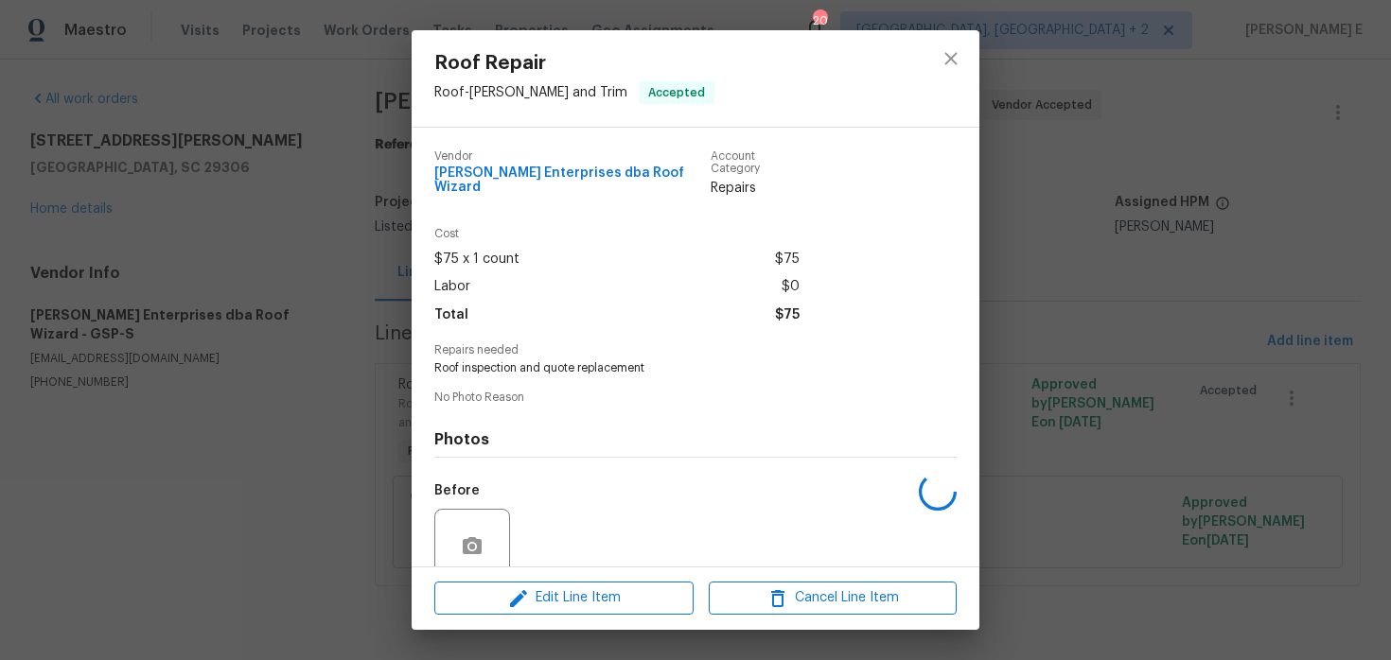
scroll to position [147, 0]
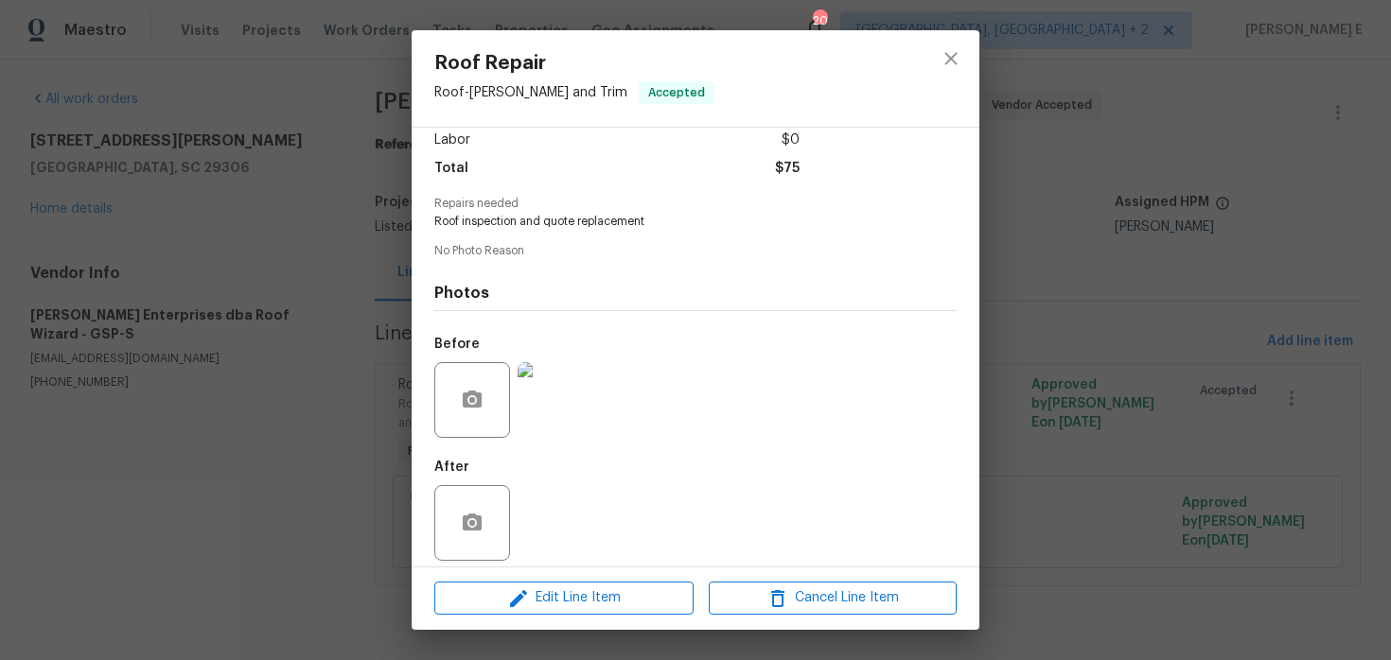
click at [551, 384] on img at bounding box center [555, 400] width 76 height 76
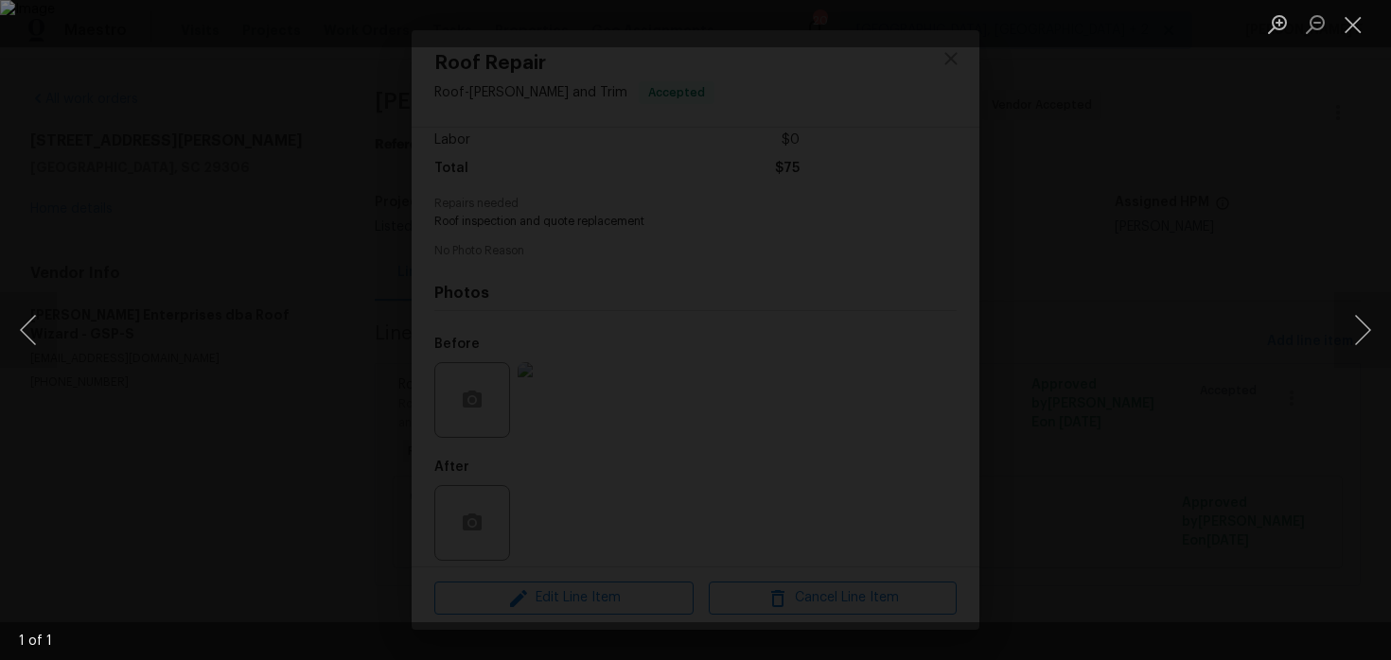
click at [1241, 232] on div "Lightbox" at bounding box center [695, 330] width 1391 height 660
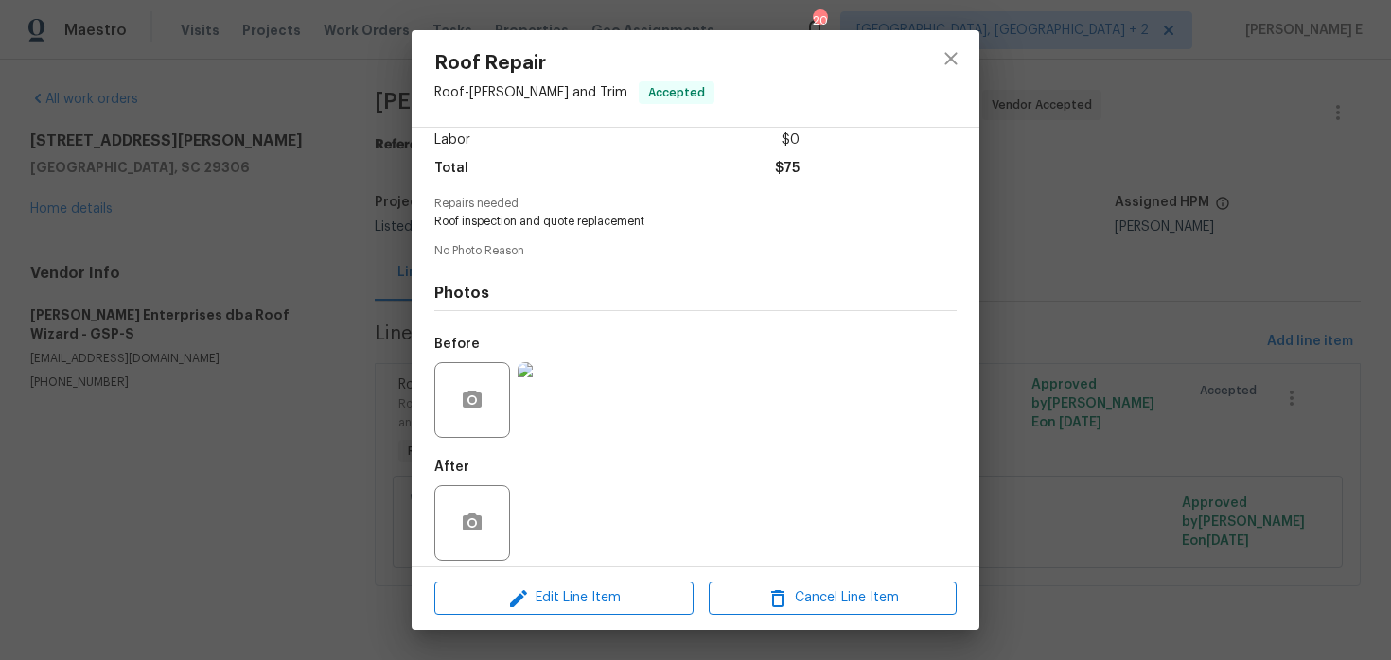
click at [1241, 232] on div "Roof Repair Roof - [PERSON_NAME] and Trim Accepted Vendor [PERSON_NAME] Enterpr…" at bounding box center [695, 330] width 1391 height 660
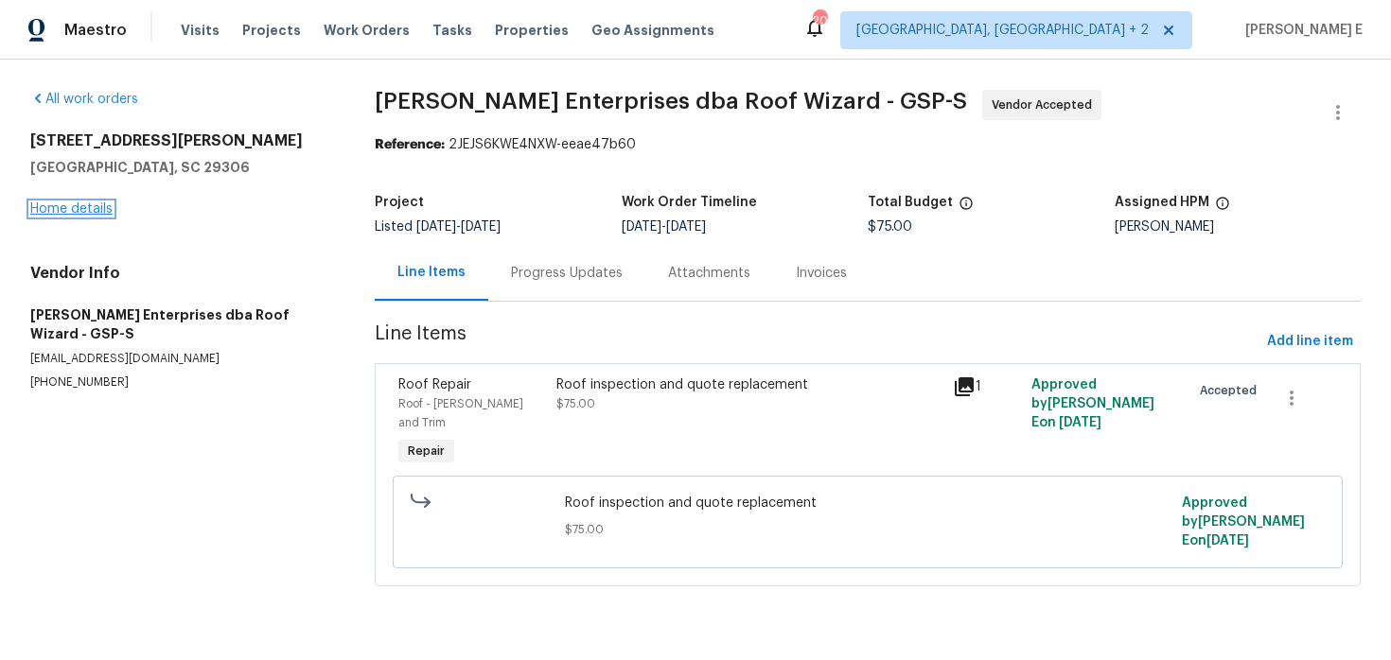
click at [90, 203] on link "Home details" at bounding box center [71, 208] width 82 height 13
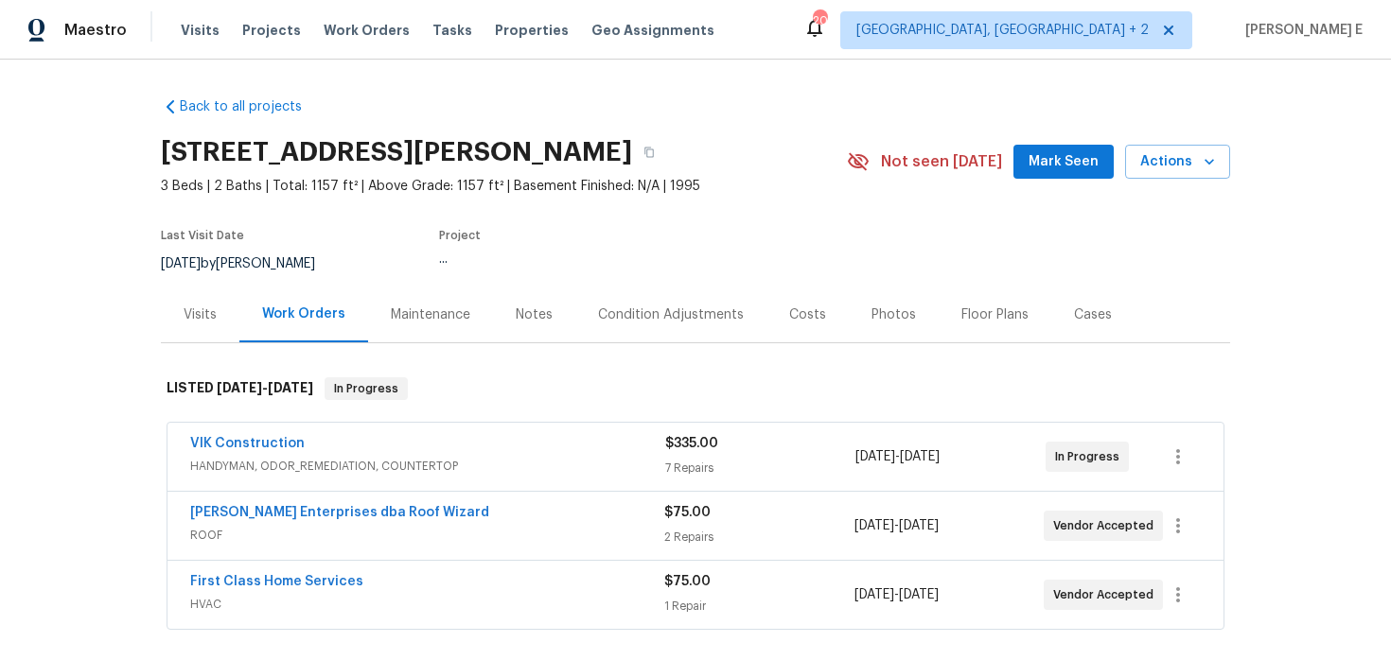
scroll to position [82, 0]
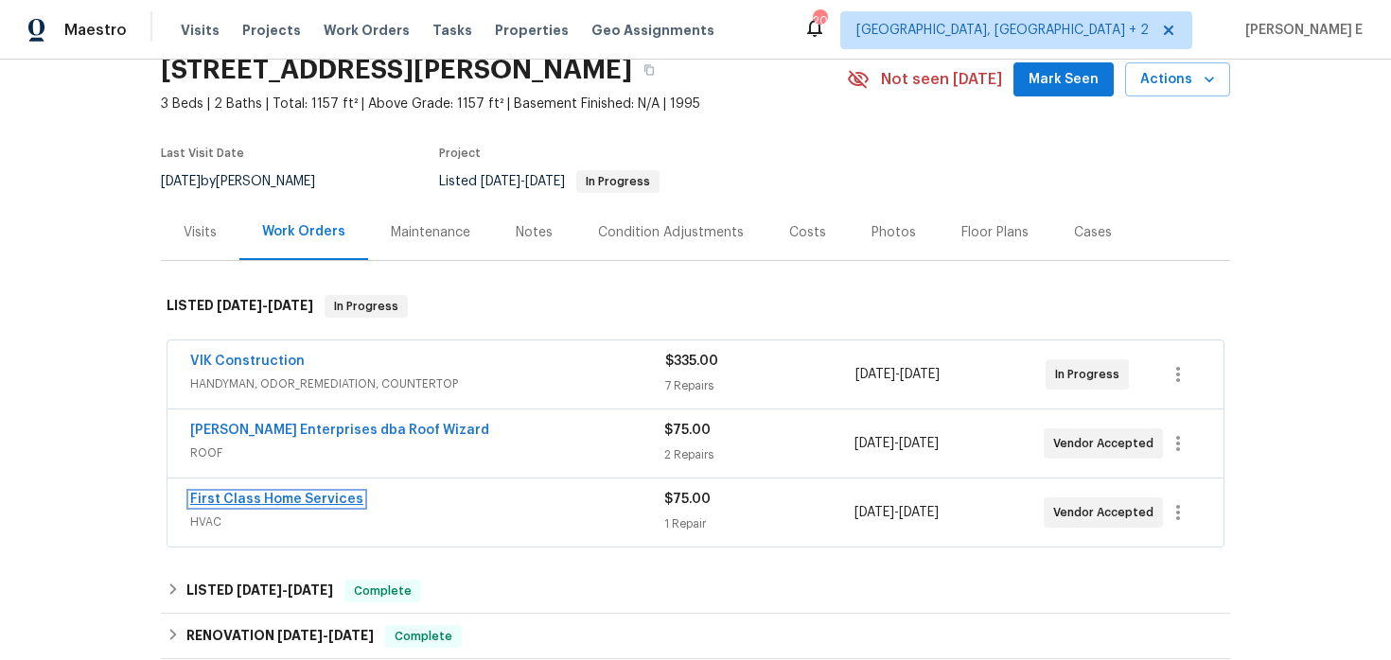
click at [251, 500] on link "First Class Home Services" at bounding box center [276, 499] width 173 height 13
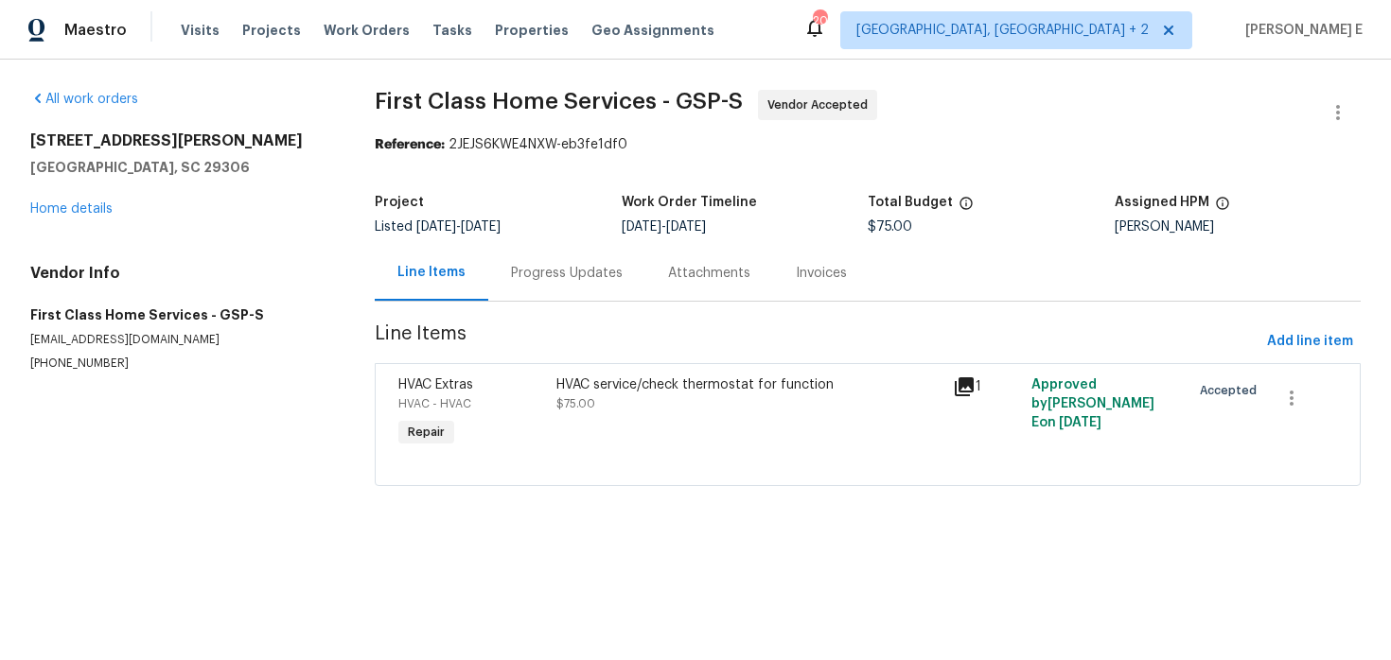
click at [520, 291] on div "Progress Updates" at bounding box center [566, 273] width 157 height 56
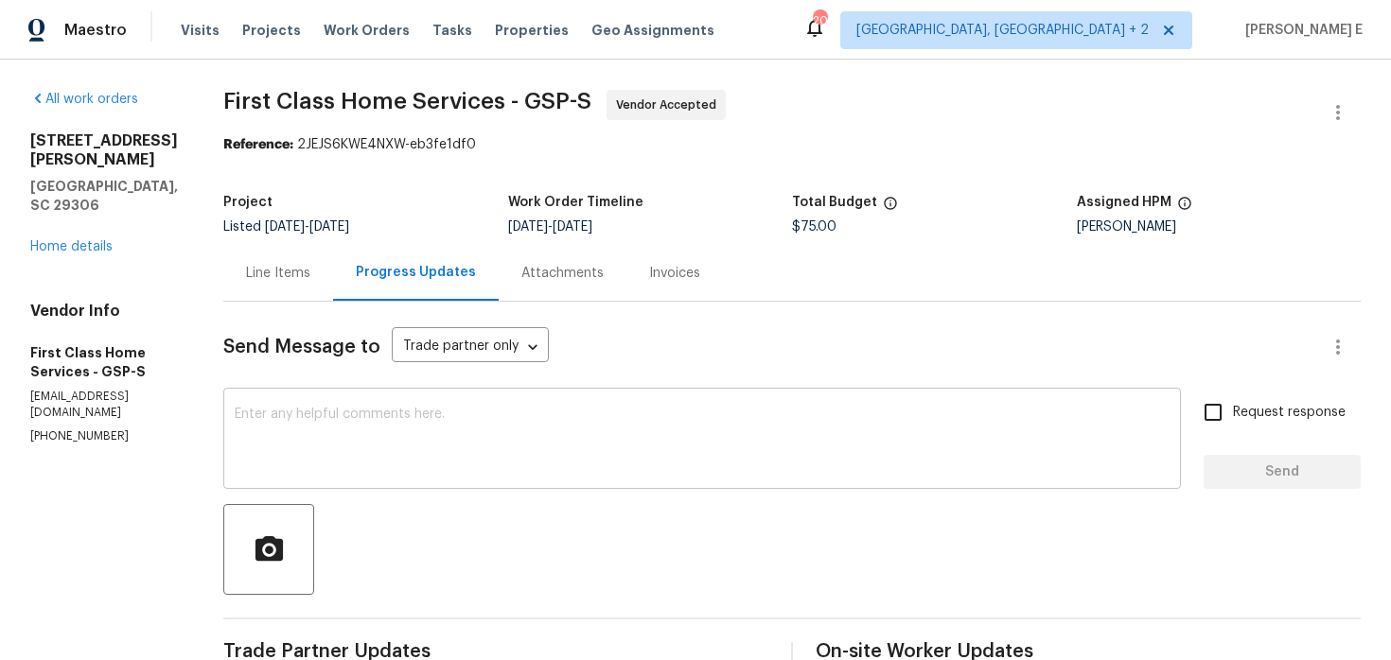
click at [482, 413] on textarea at bounding box center [702, 441] width 935 height 66
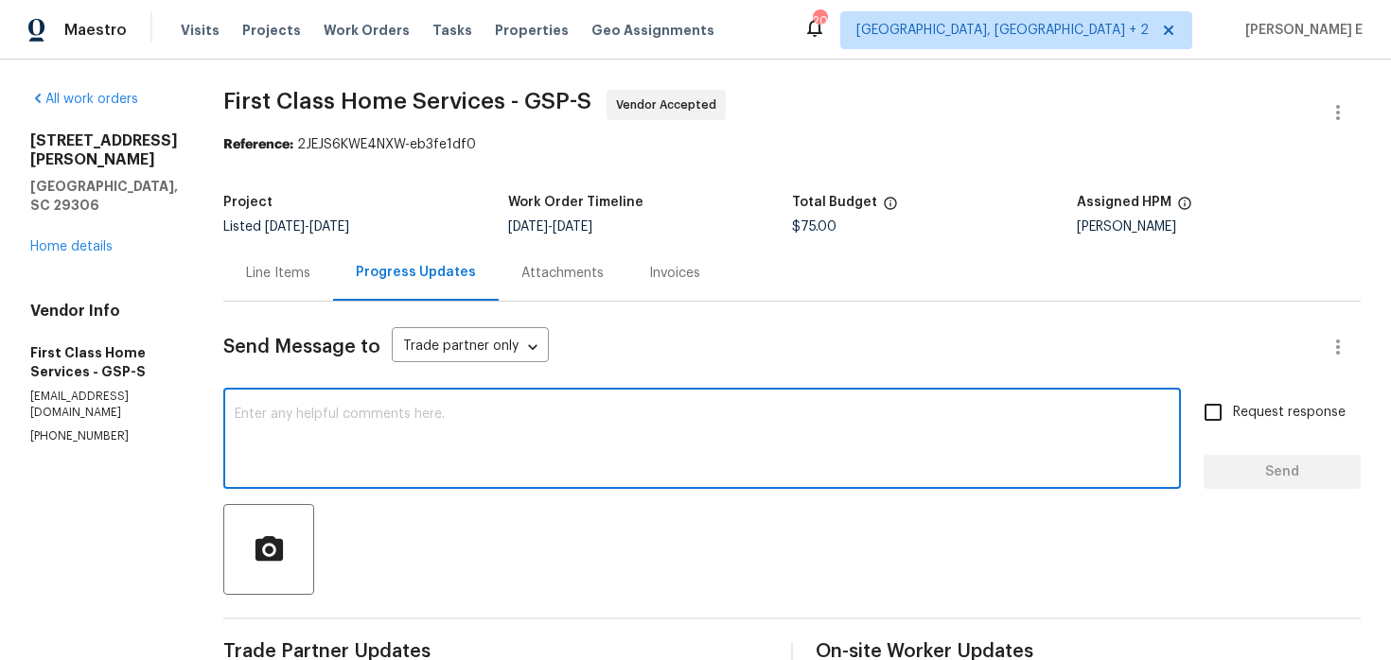
paste textarea "Thanks for accepting the work order! Just checking—do you have a scheduled date…"
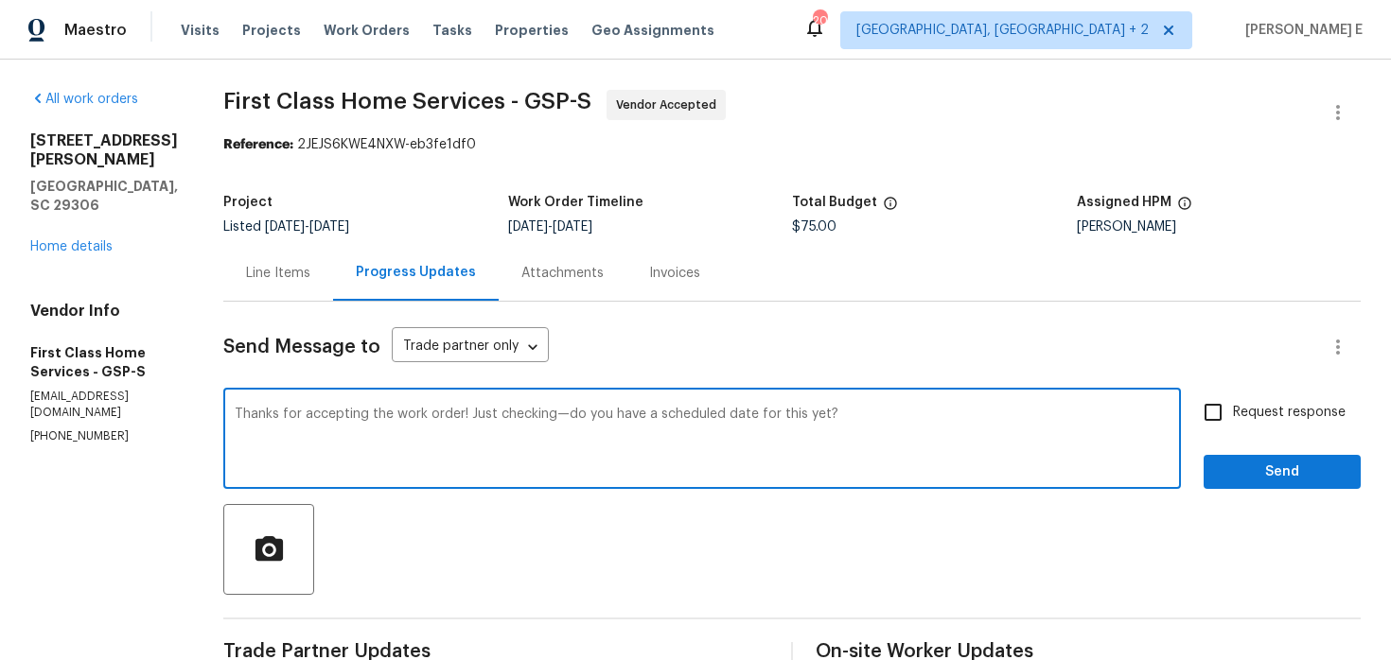
type textarea "Thanks for accepting the work order! Just checking—do you have a scheduled date…"
click at [1271, 413] on span "Request response" at bounding box center [1289, 413] width 113 height 20
click at [1233, 413] on input "Request response" at bounding box center [1213, 413] width 40 height 40
checkbox input "true"
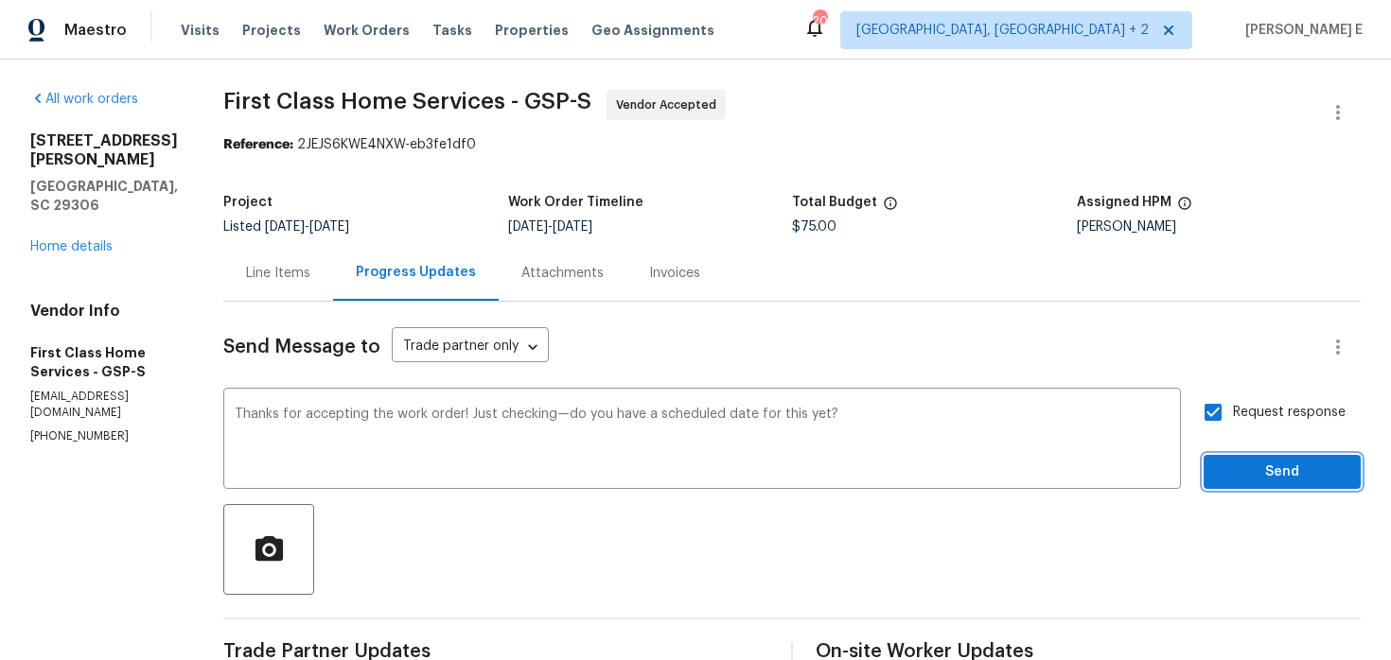
click at [1243, 455] on button "Send" at bounding box center [1281, 472] width 157 height 35
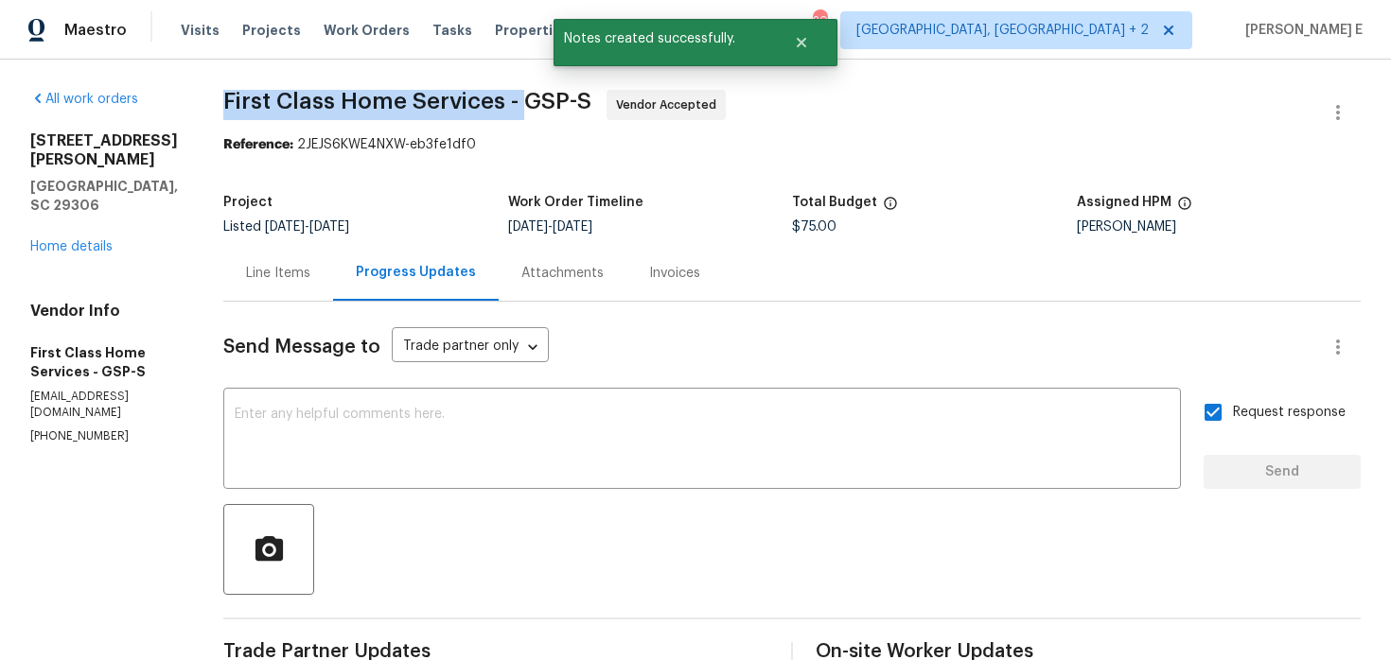
drag, startPoint x: 216, startPoint y: 114, endPoint x: 516, endPoint y: 110, distance: 299.9
click at [516, 110] on div "All work orders [STREET_ADDRESS][PERSON_NAME] Home details Vendor Info First Cl…" at bounding box center [695, 595] width 1391 height 1071
copy span "First Class Home Services -"
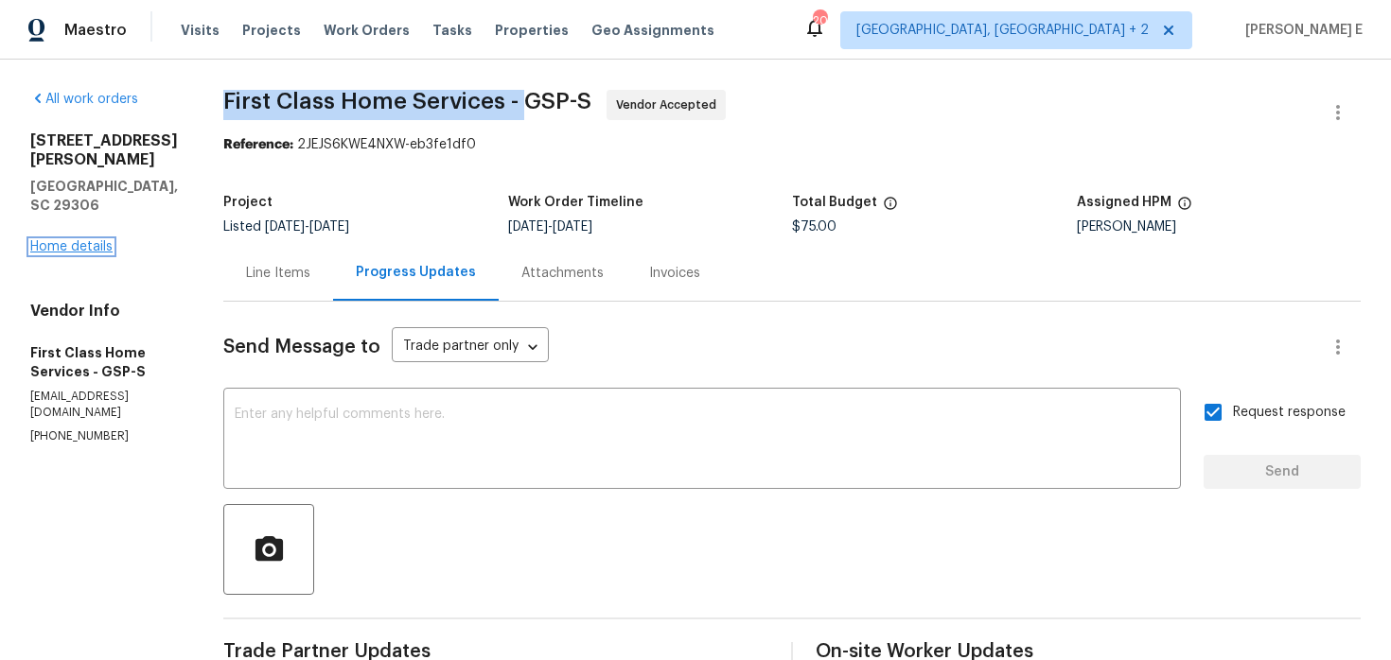
click at [63, 240] on link "Home details" at bounding box center [71, 246] width 82 height 13
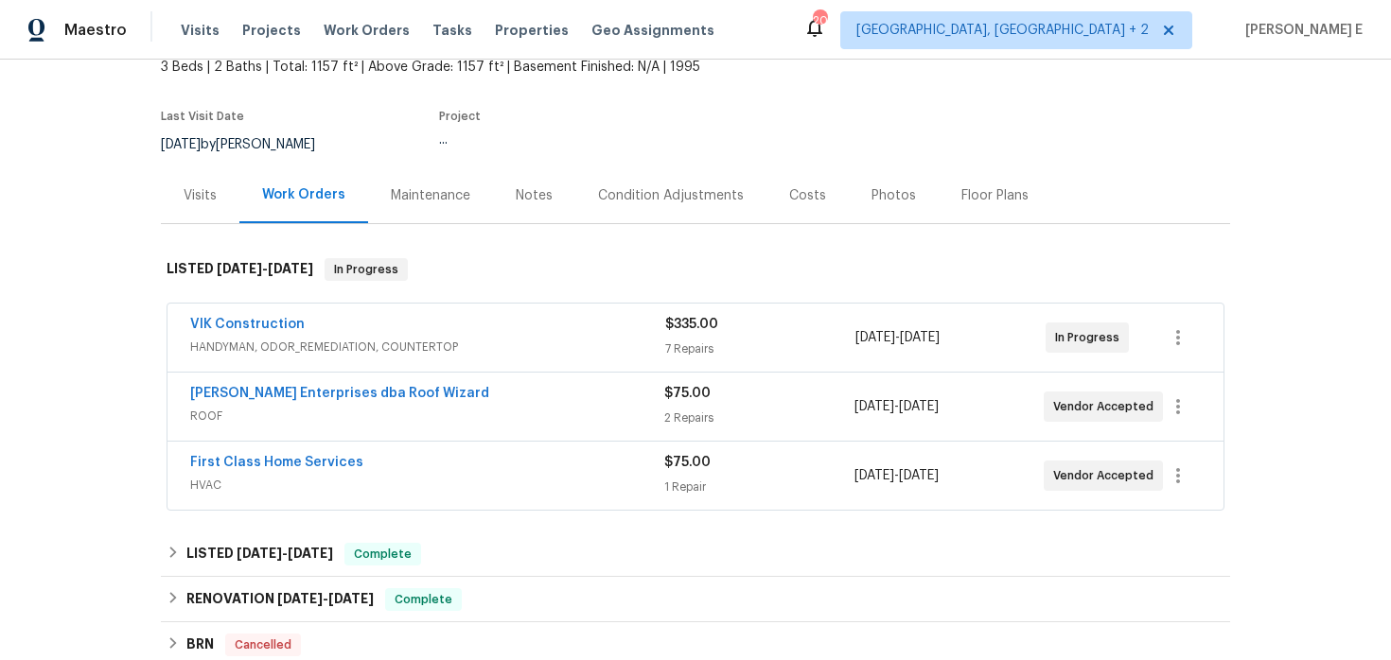
scroll to position [125, 0]
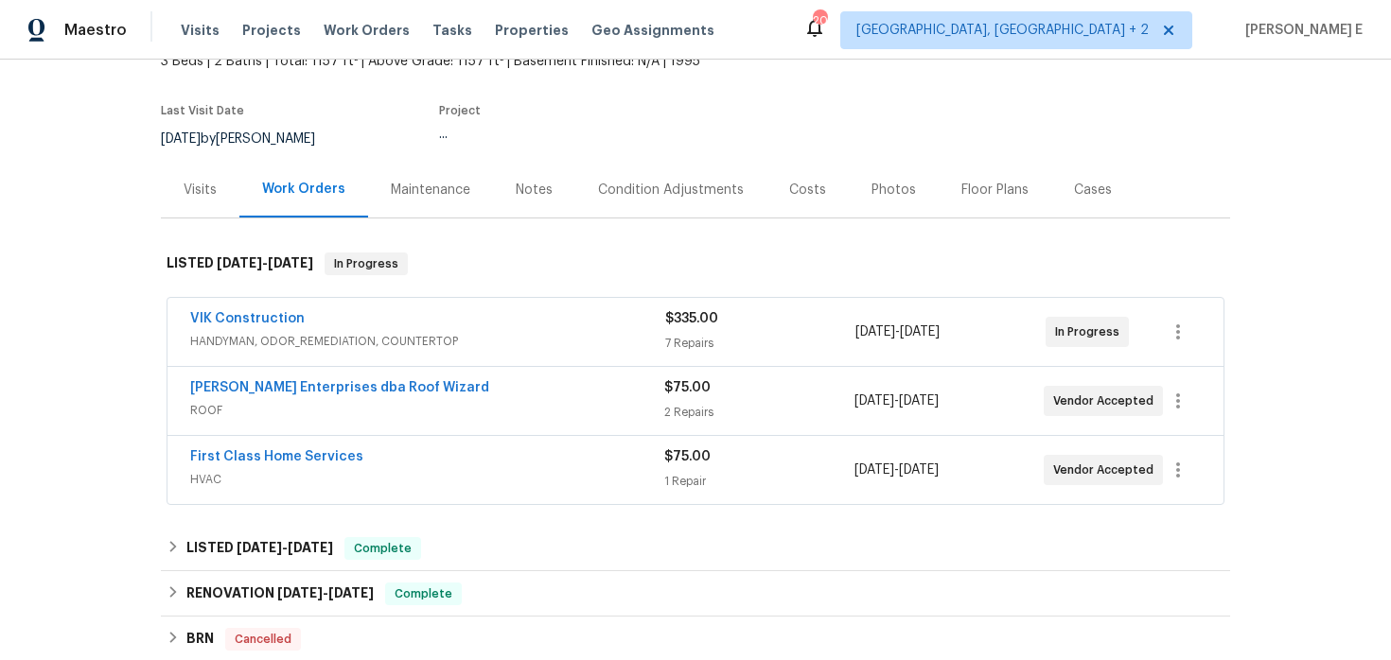
click at [359, 394] on span "[PERSON_NAME] Enterprises dba Roof Wizard" at bounding box center [339, 387] width 299 height 19
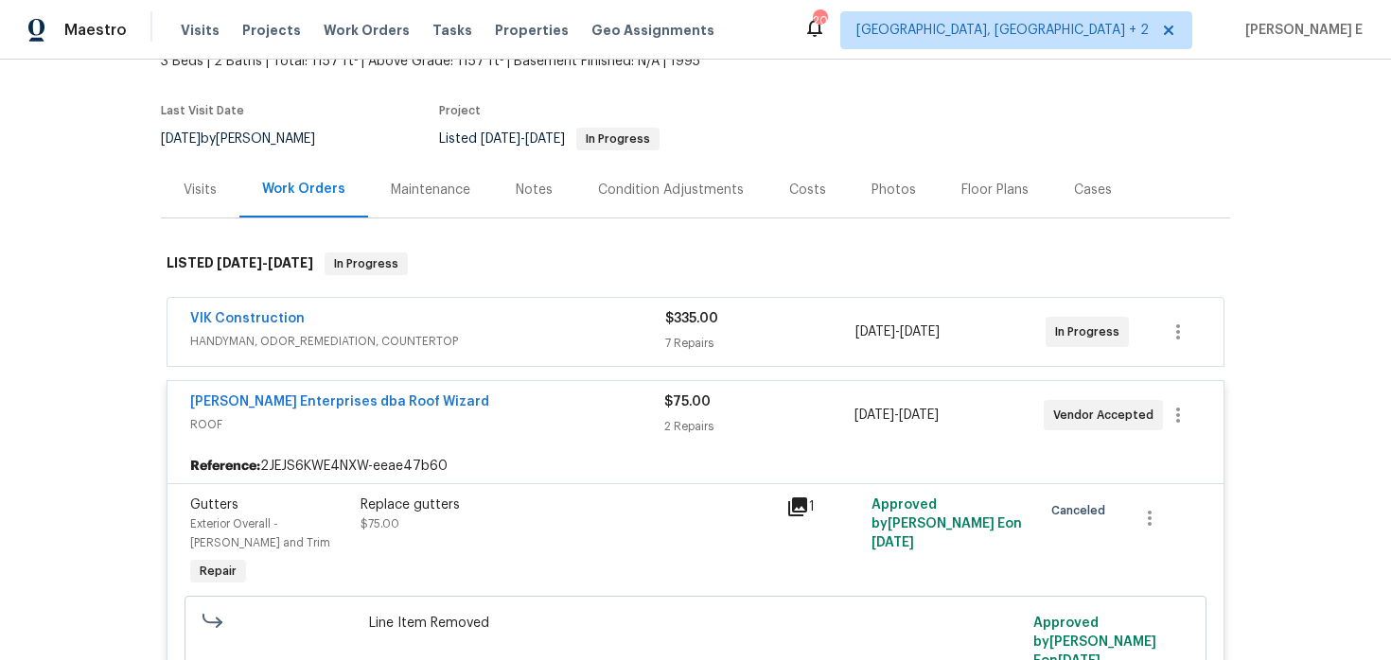
click at [364, 394] on span "[PERSON_NAME] Enterprises dba Roof Wizard" at bounding box center [339, 402] width 299 height 19
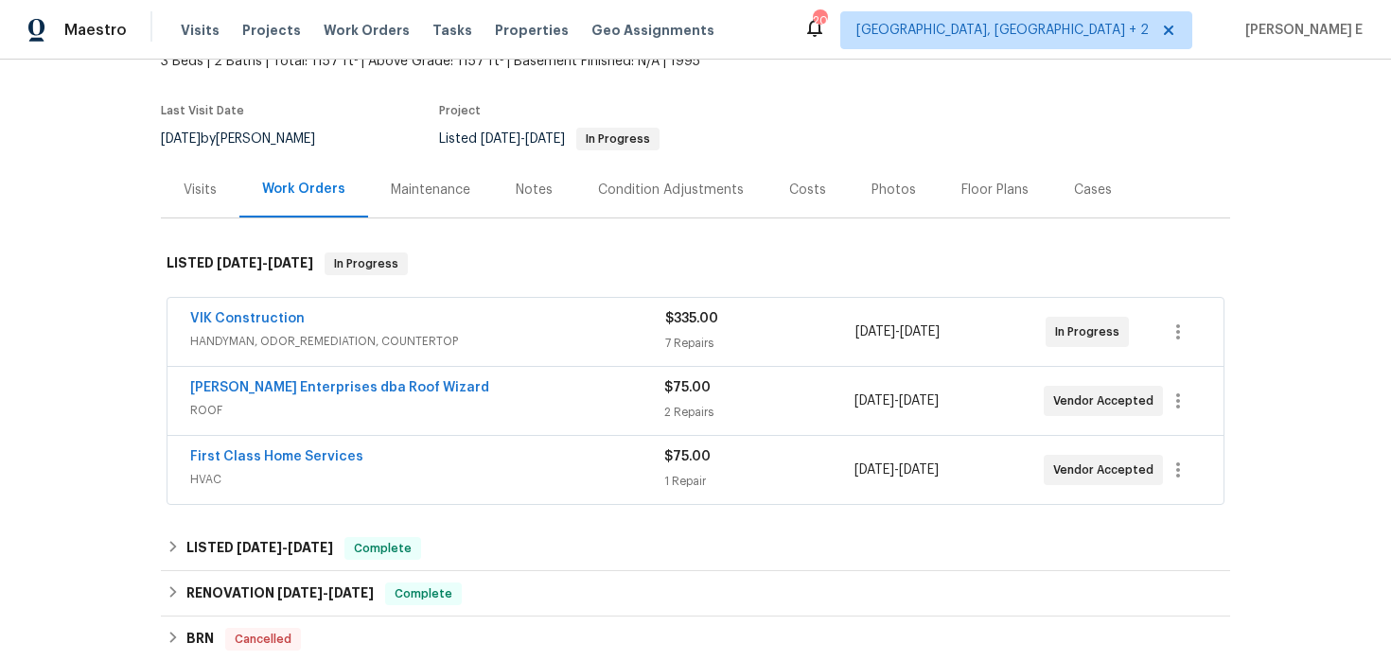
click at [364, 394] on span "[PERSON_NAME] Enterprises dba Roof Wizard" at bounding box center [339, 387] width 299 height 19
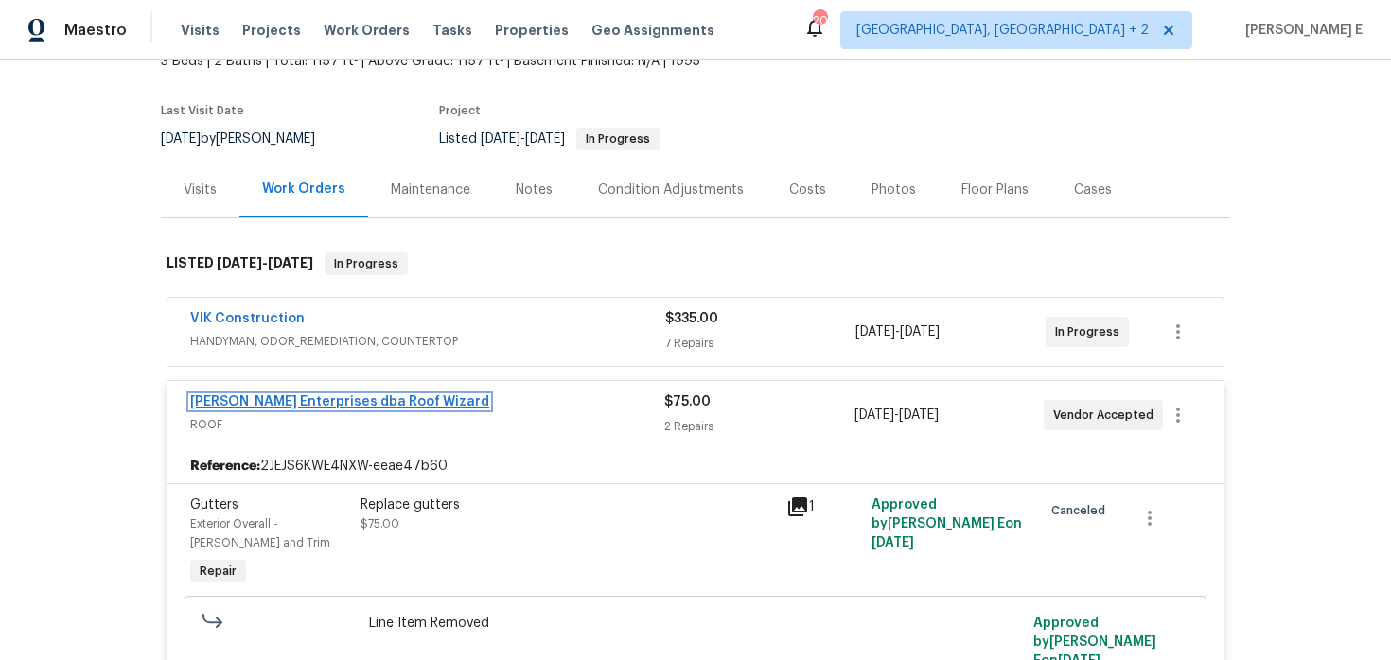
click at [362, 400] on link "[PERSON_NAME] Enterprises dba Roof Wizard" at bounding box center [339, 401] width 299 height 13
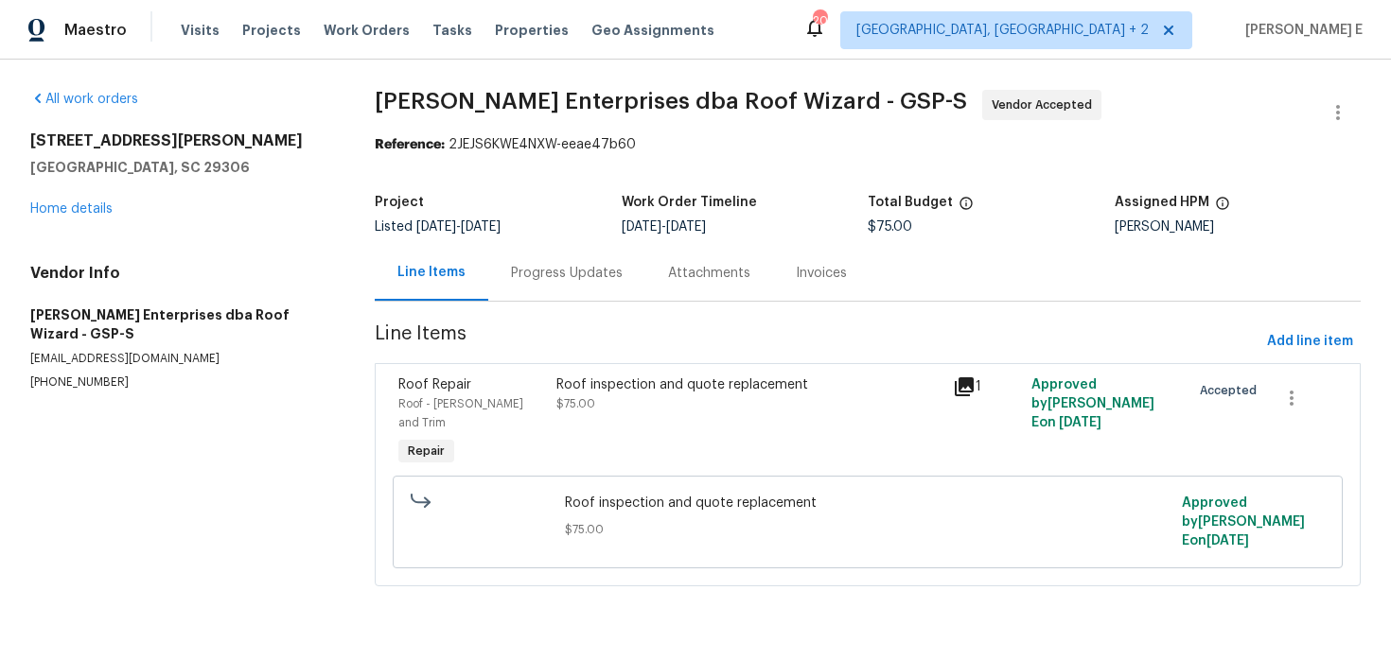
click at [536, 268] on div "Progress Updates" at bounding box center [567, 273] width 112 height 19
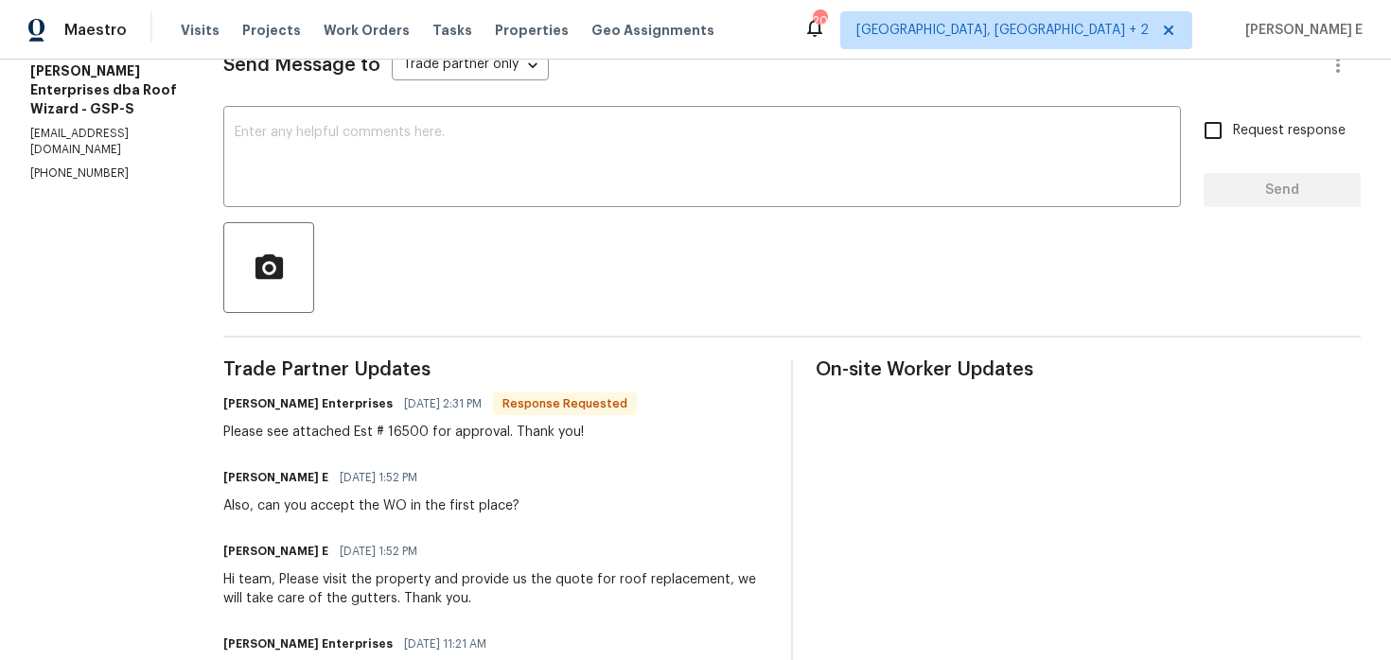
scroll to position [256, 0]
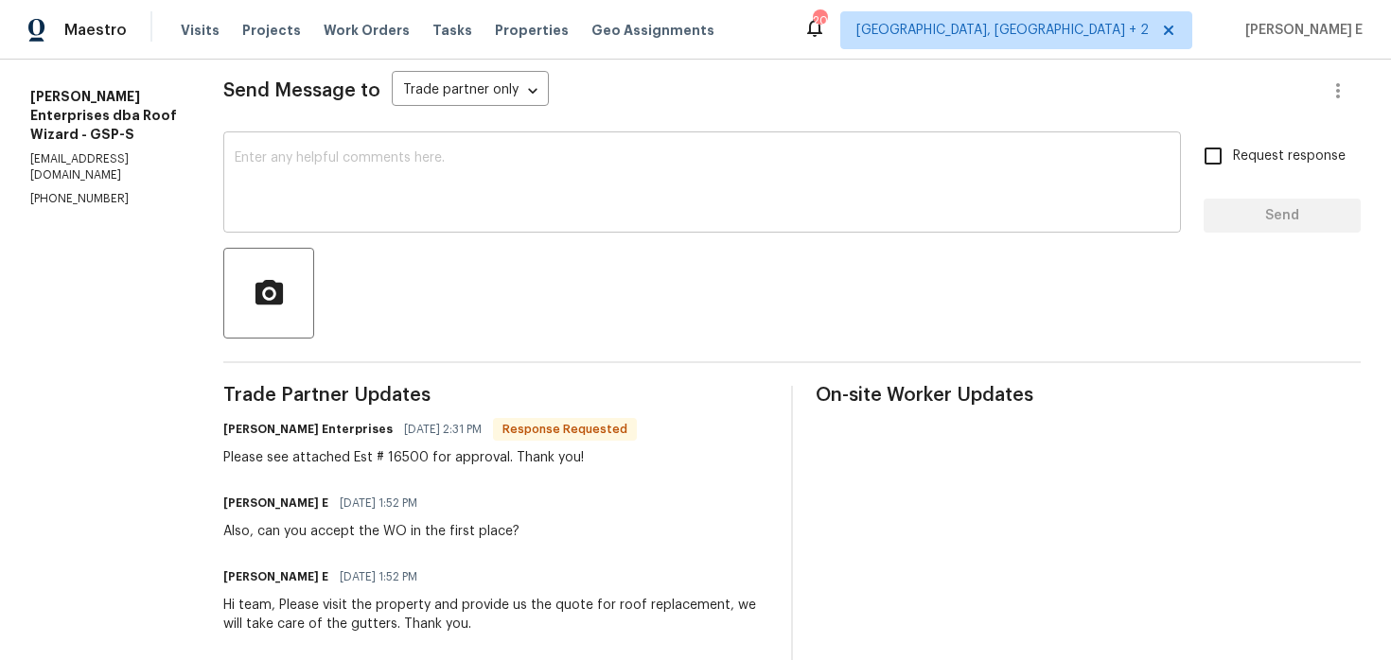
click at [648, 207] on textarea at bounding box center [702, 184] width 935 height 66
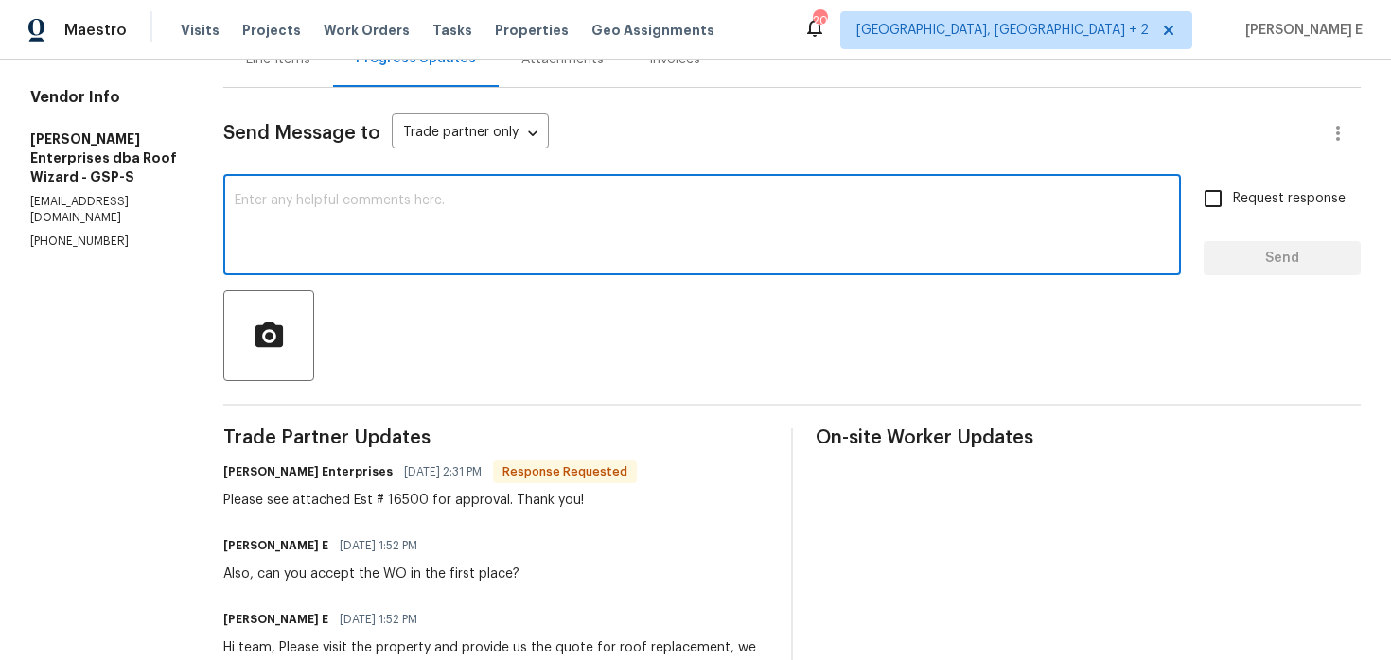
scroll to position [226, 0]
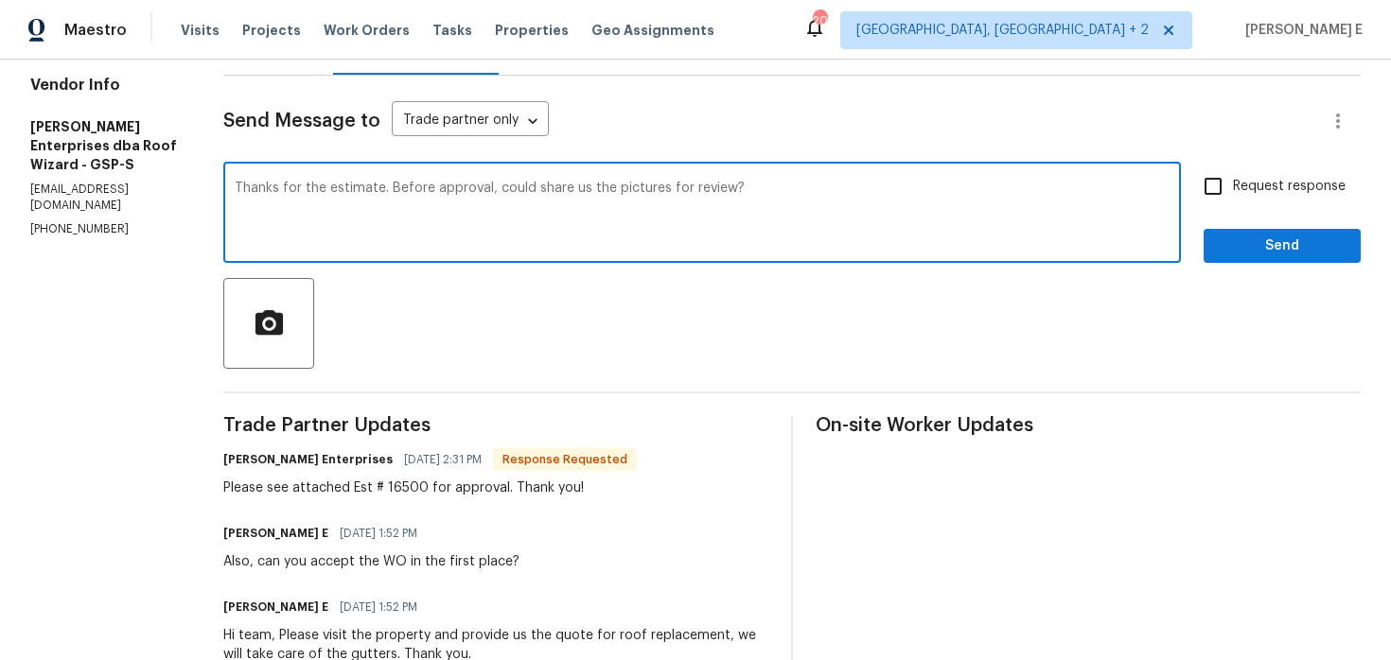
click at [604, 184] on textarea "Thanks for the estimate. Before approval, could share us the pictures for revie…" at bounding box center [702, 215] width 935 height 66
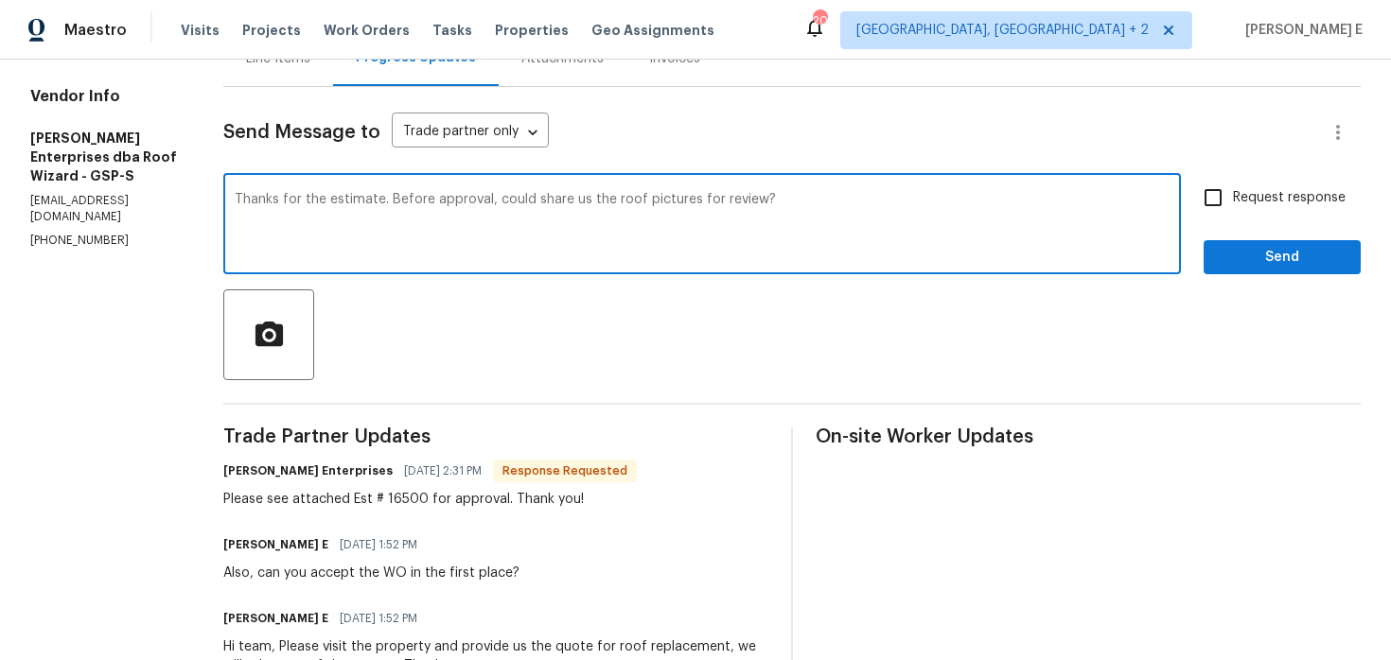
scroll to position [219, 0]
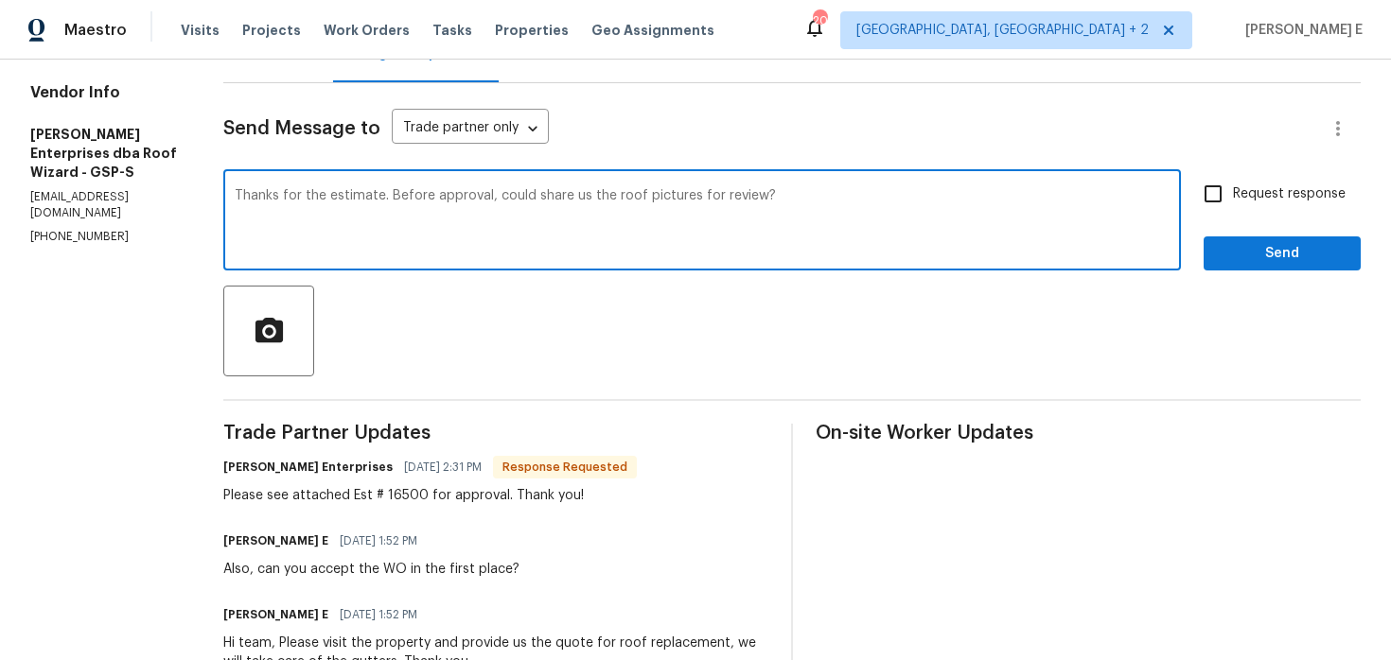
type textarea "Thanks for the estimate. Before approval, could share us the roof pictures for …"
click at [1217, 206] on input "Request response" at bounding box center [1213, 194] width 40 height 40
checkbox input "true"
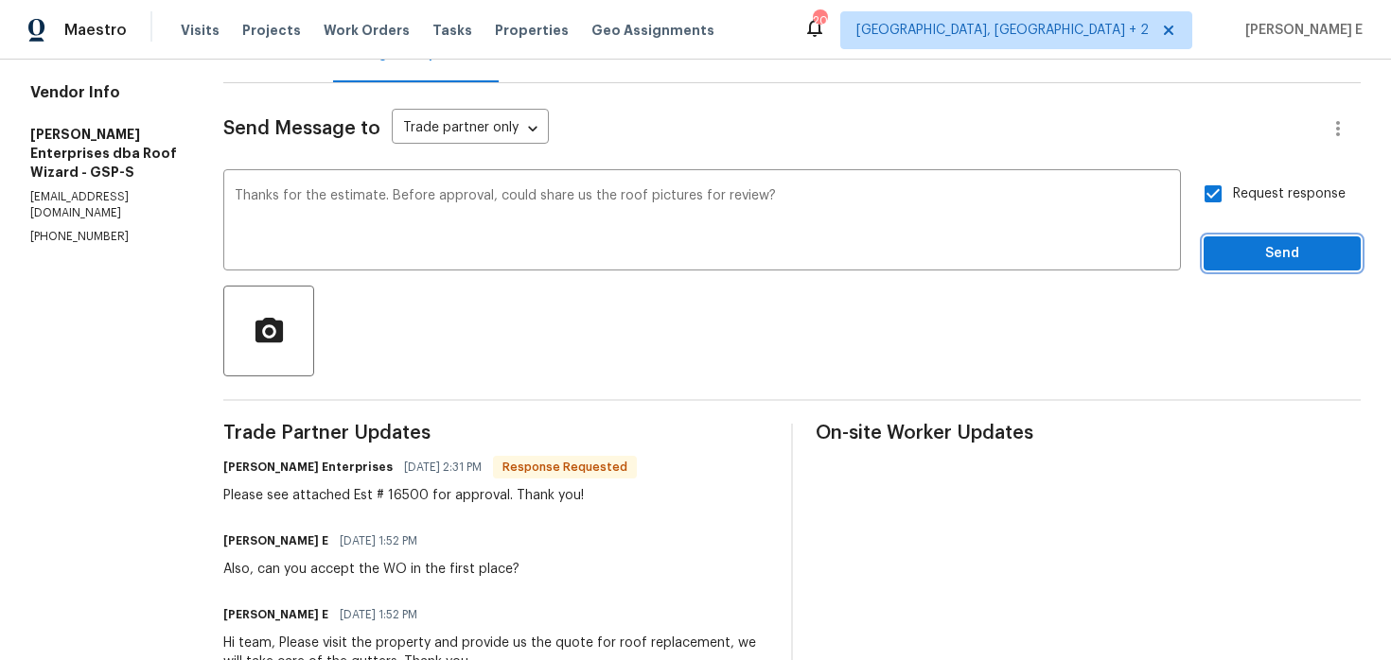
click at [1220, 247] on span "Send" at bounding box center [1281, 254] width 127 height 24
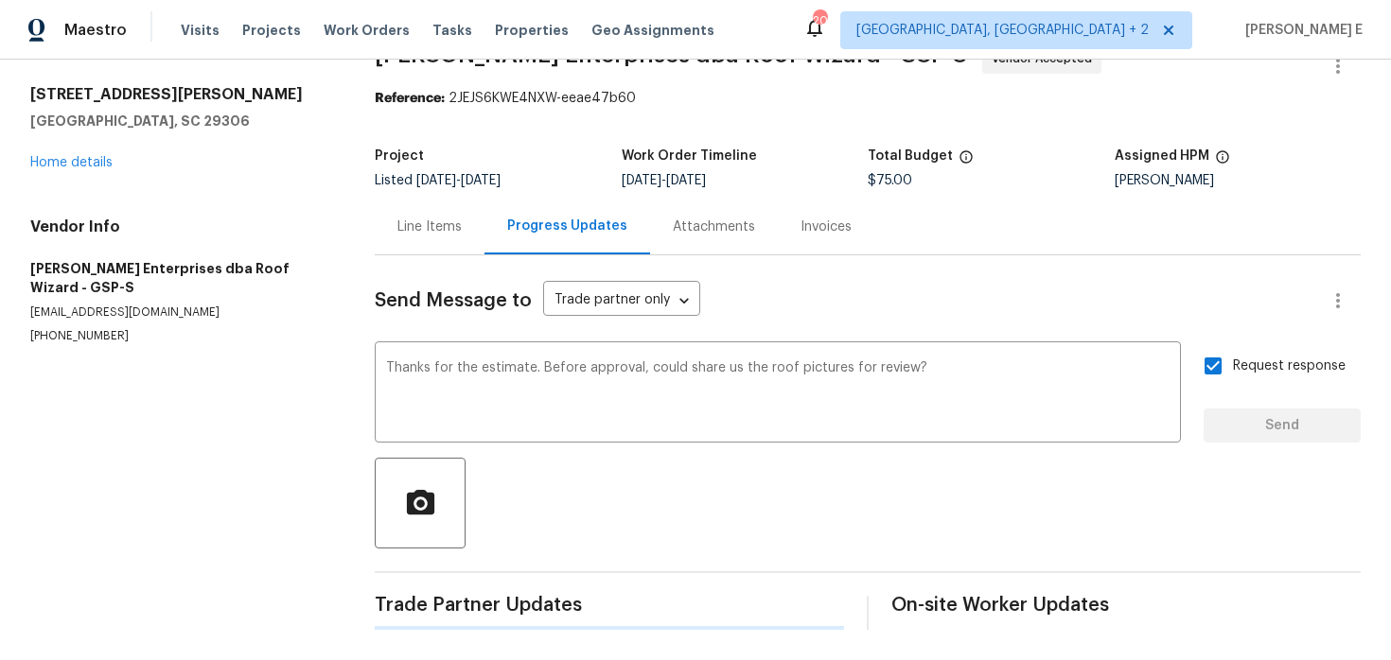
scroll to position [0, 0]
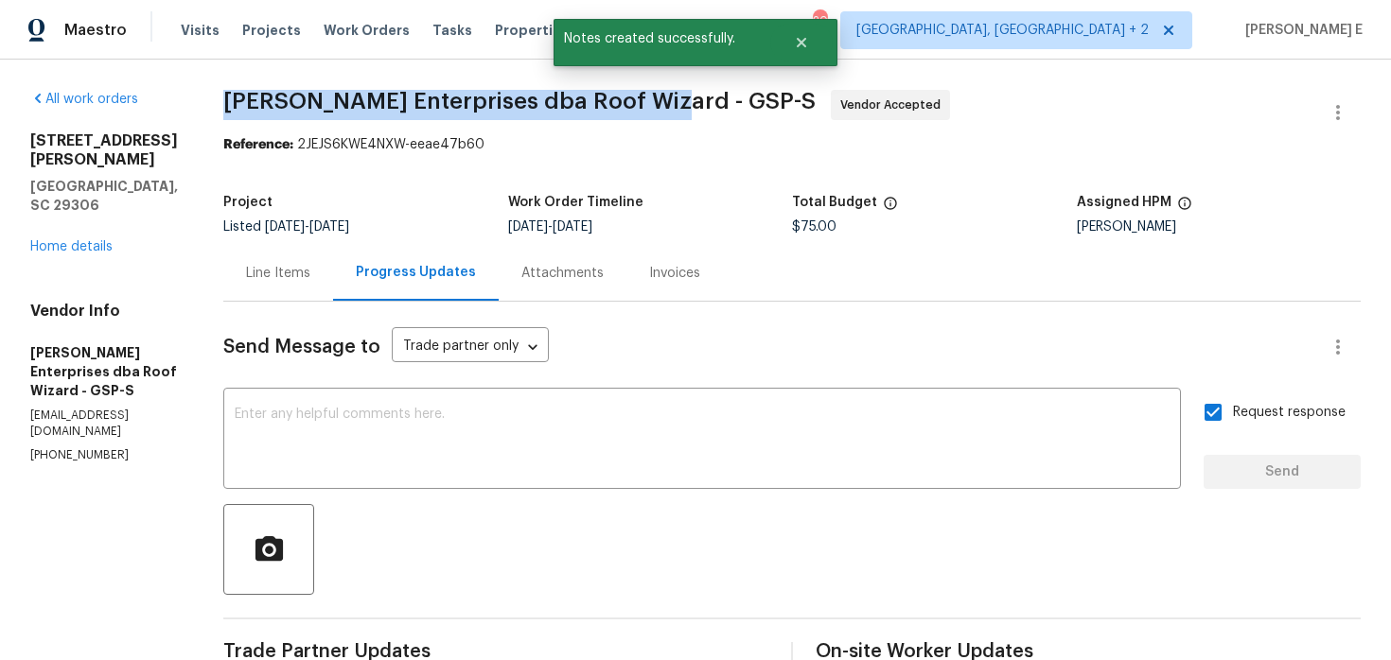
drag, startPoint x: 220, startPoint y: 98, endPoint x: 655, endPoint y: 96, distance: 434.2
click at [655, 96] on span "[PERSON_NAME] Enterprises dba Roof Wizard - GSP-S" at bounding box center [519, 101] width 592 height 23
copy span "[PERSON_NAME] Enterprises dba Roof Wizard -"
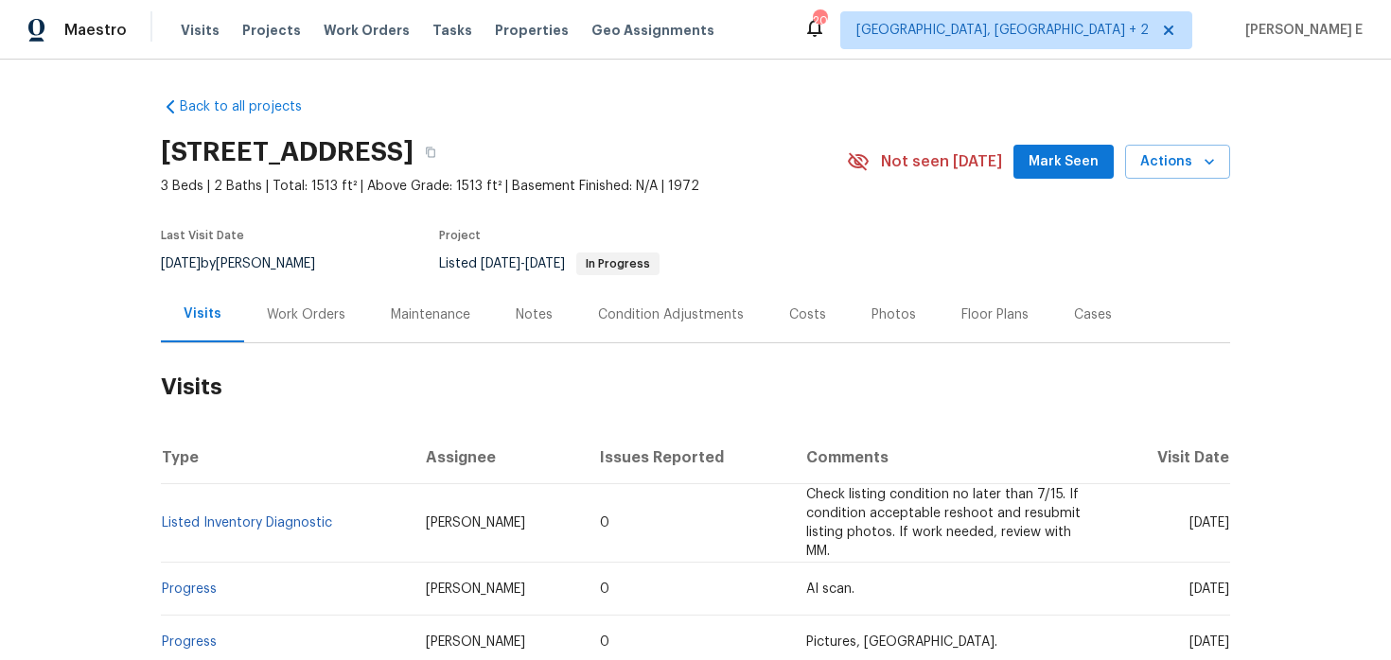
click at [306, 334] on div "Work Orders" at bounding box center [306, 315] width 124 height 56
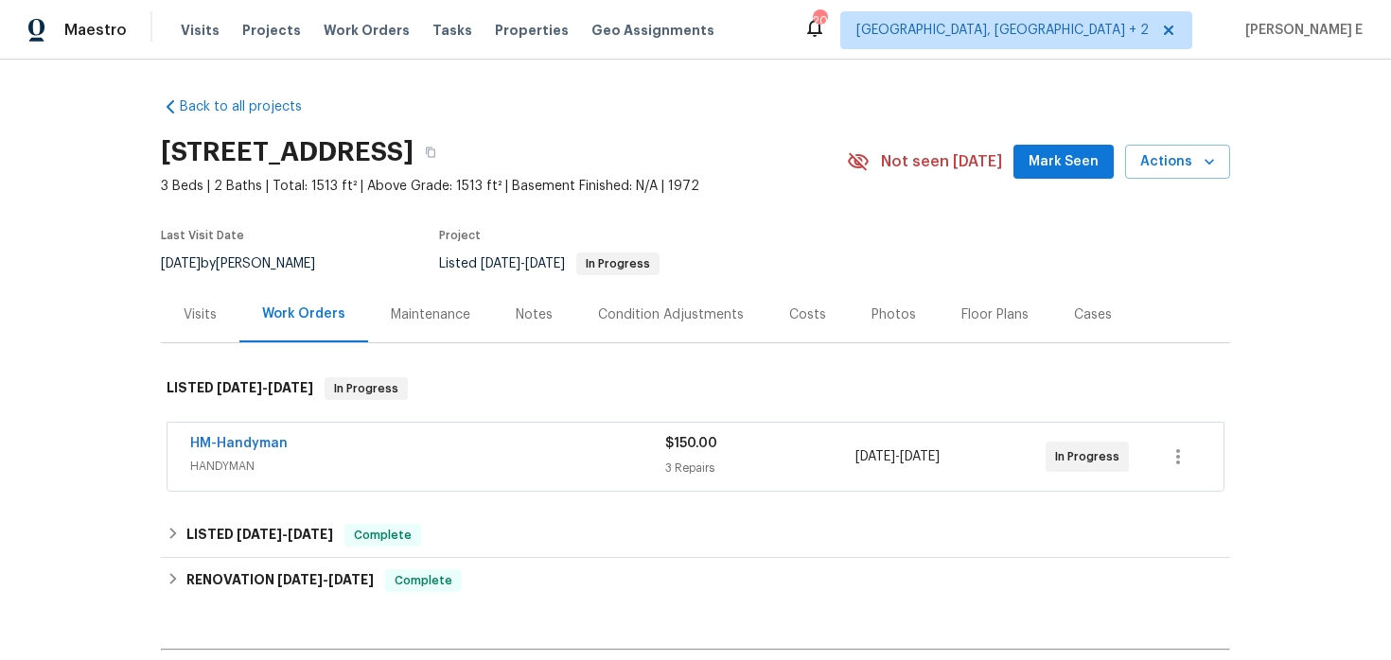
scroll to position [71, 0]
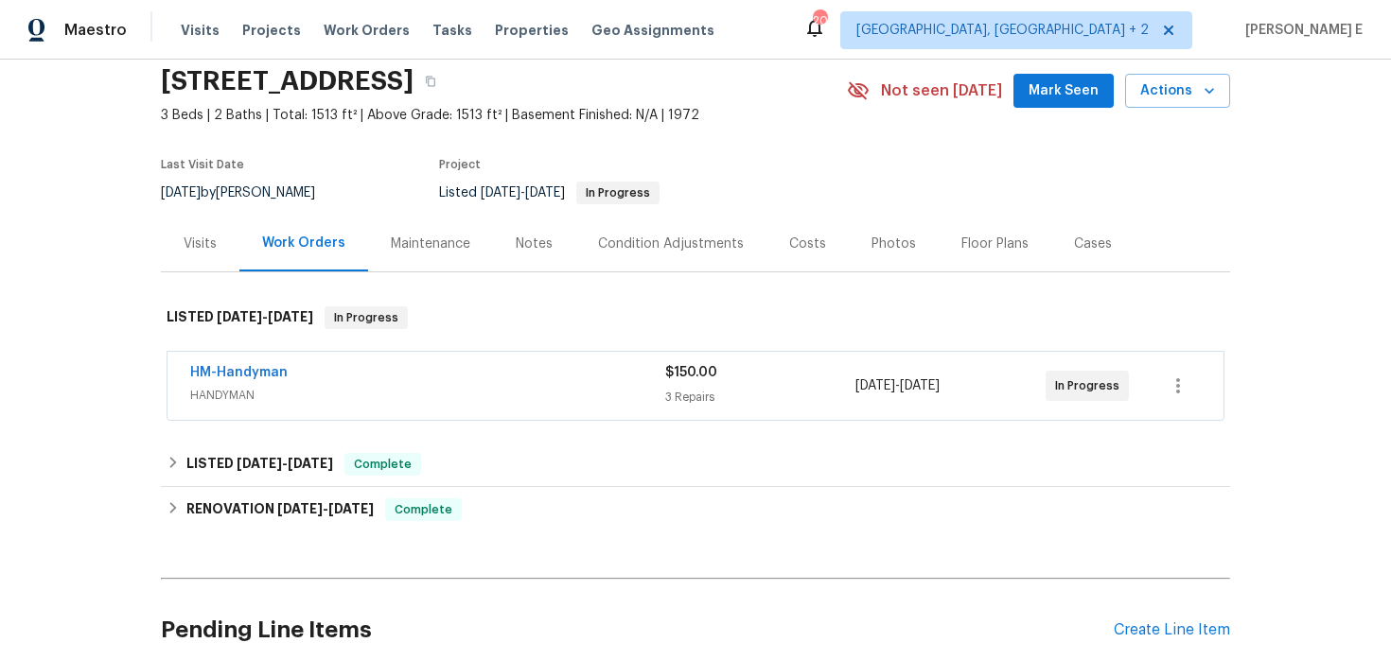
click at [247, 365] on span "HM-Handyman" at bounding box center [238, 372] width 97 height 19
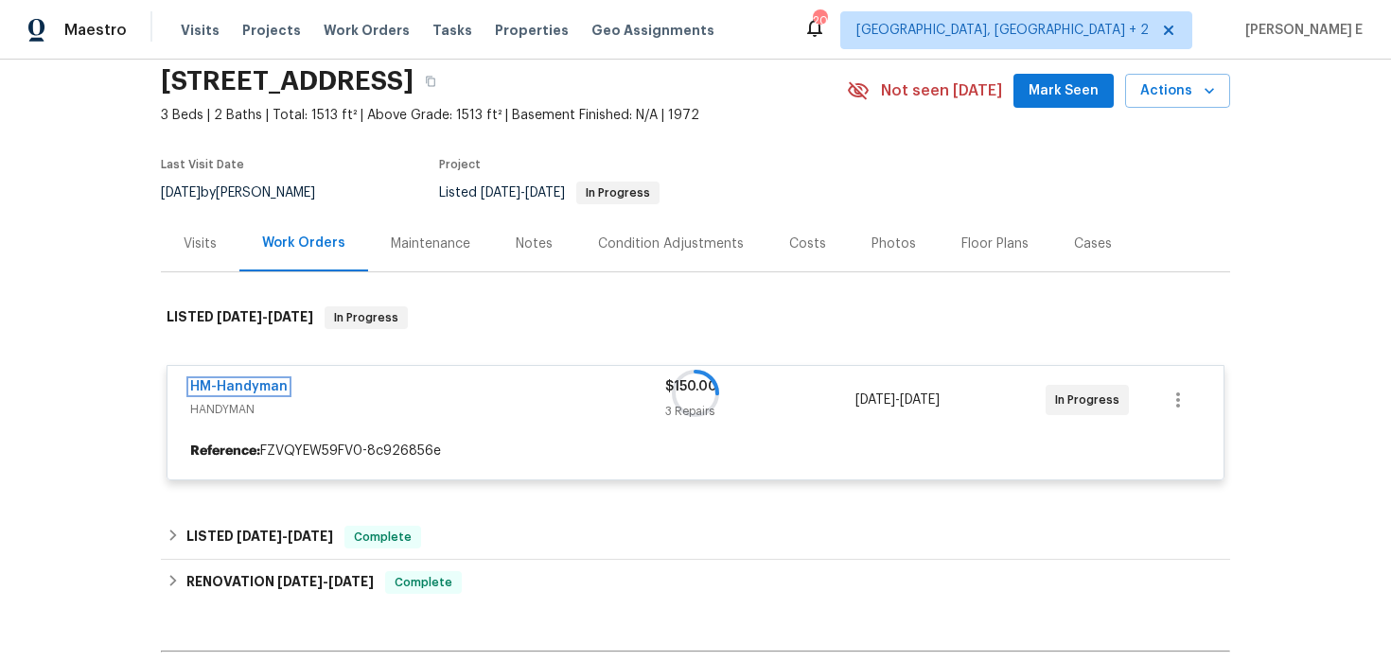
click at [219, 391] on link "HM-Handyman" at bounding box center [238, 386] width 97 height 13
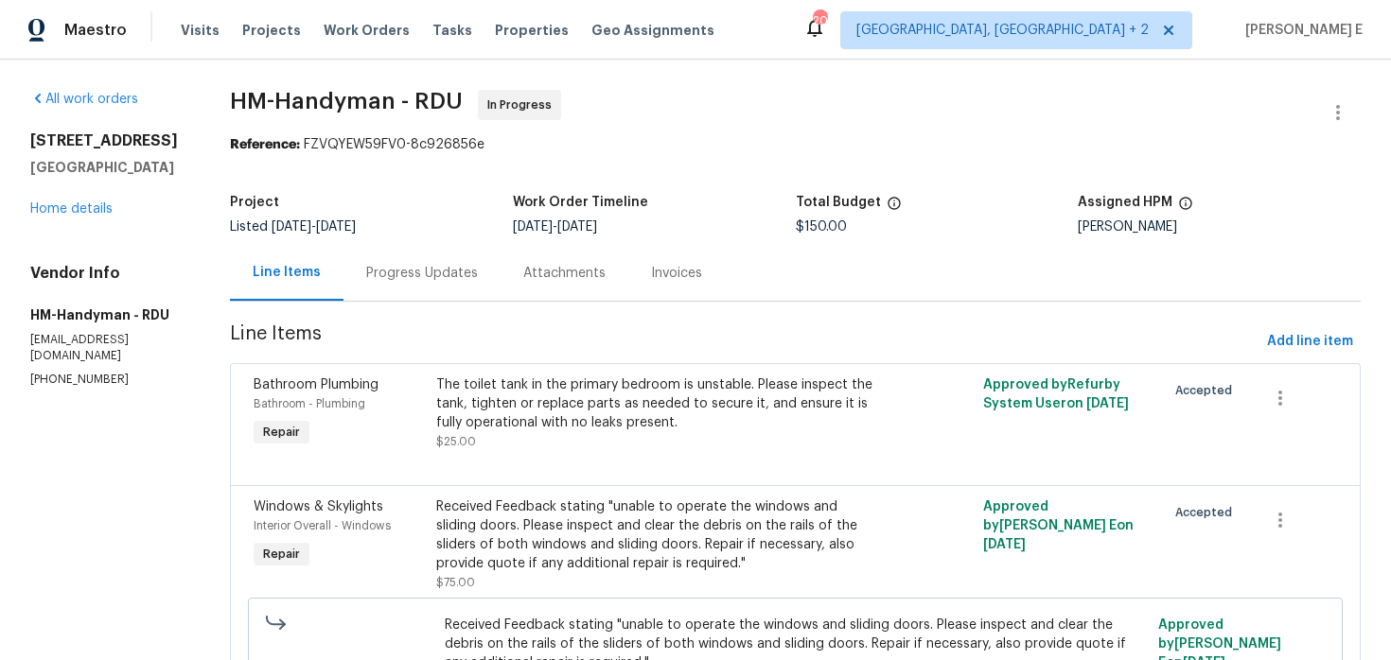
click at [416, 290] on div "Progress Updates" at bounding box center [421, 273] width 157 height 56
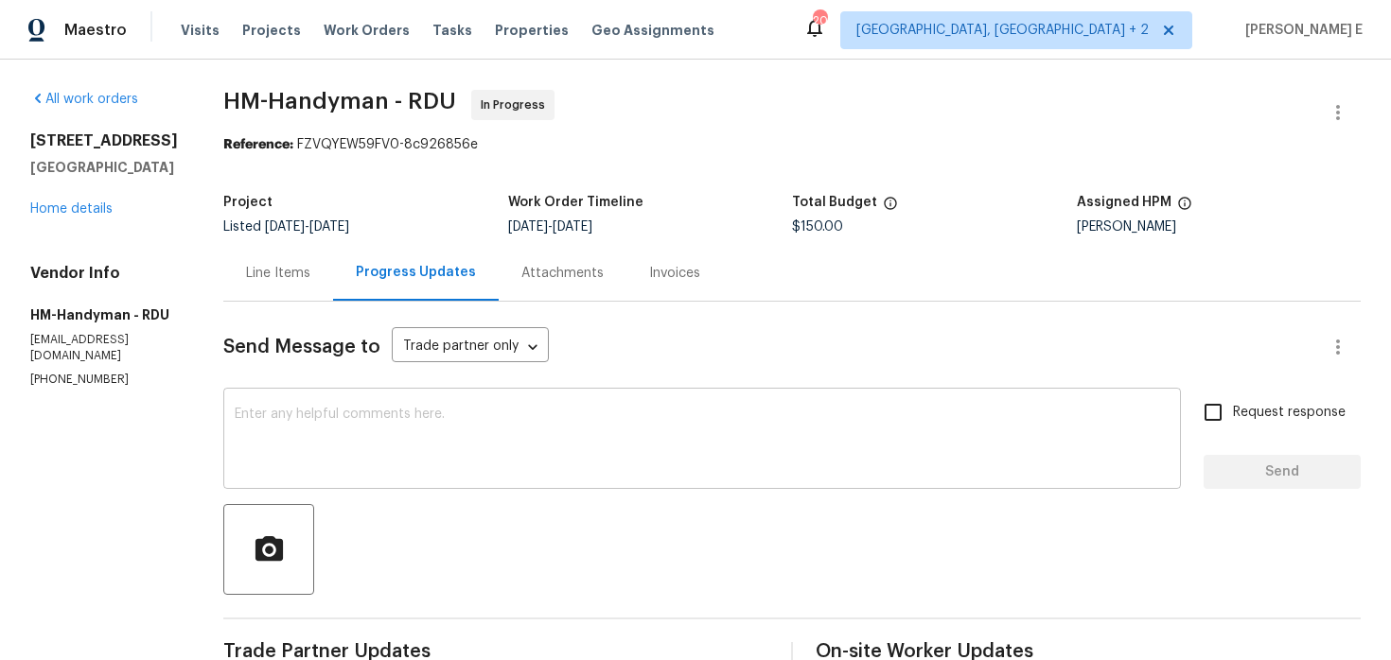
click at [718, 455] on textarea at bounding box center [702, 441] width 935 height 66
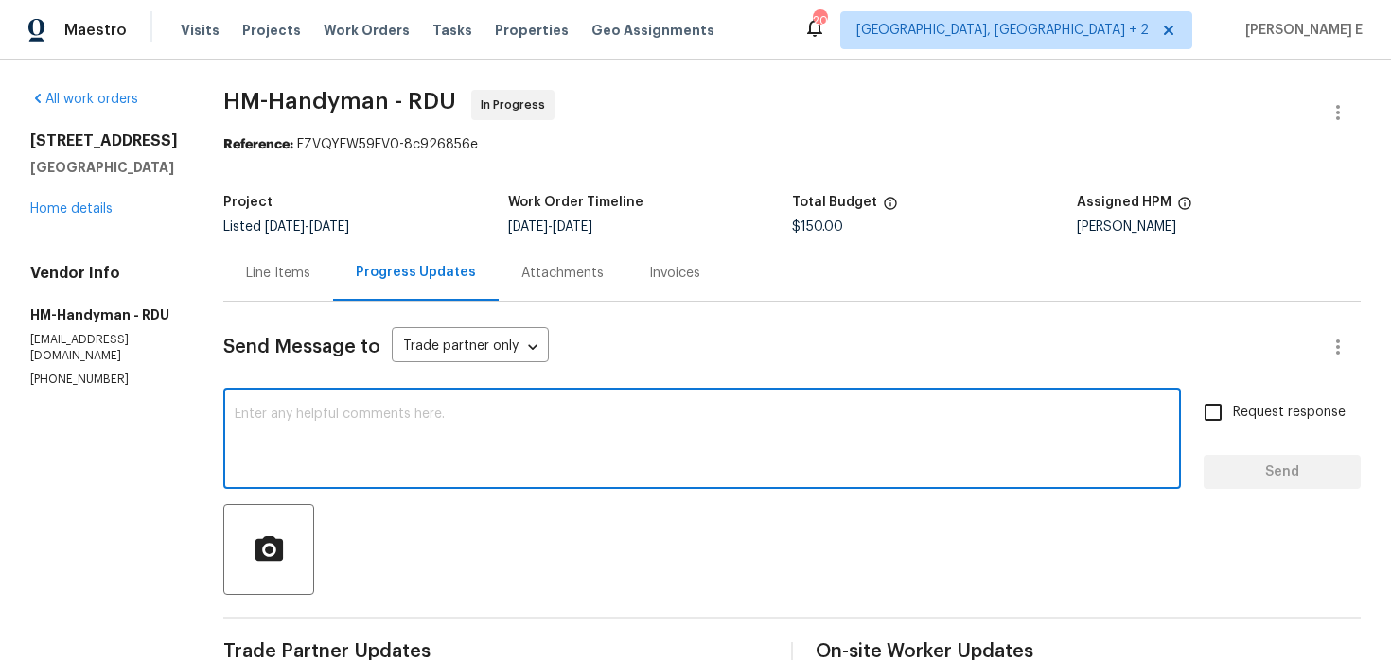
paste textarea "Hi, this work order needs to be done by the target date to stay on track. Pleas…"
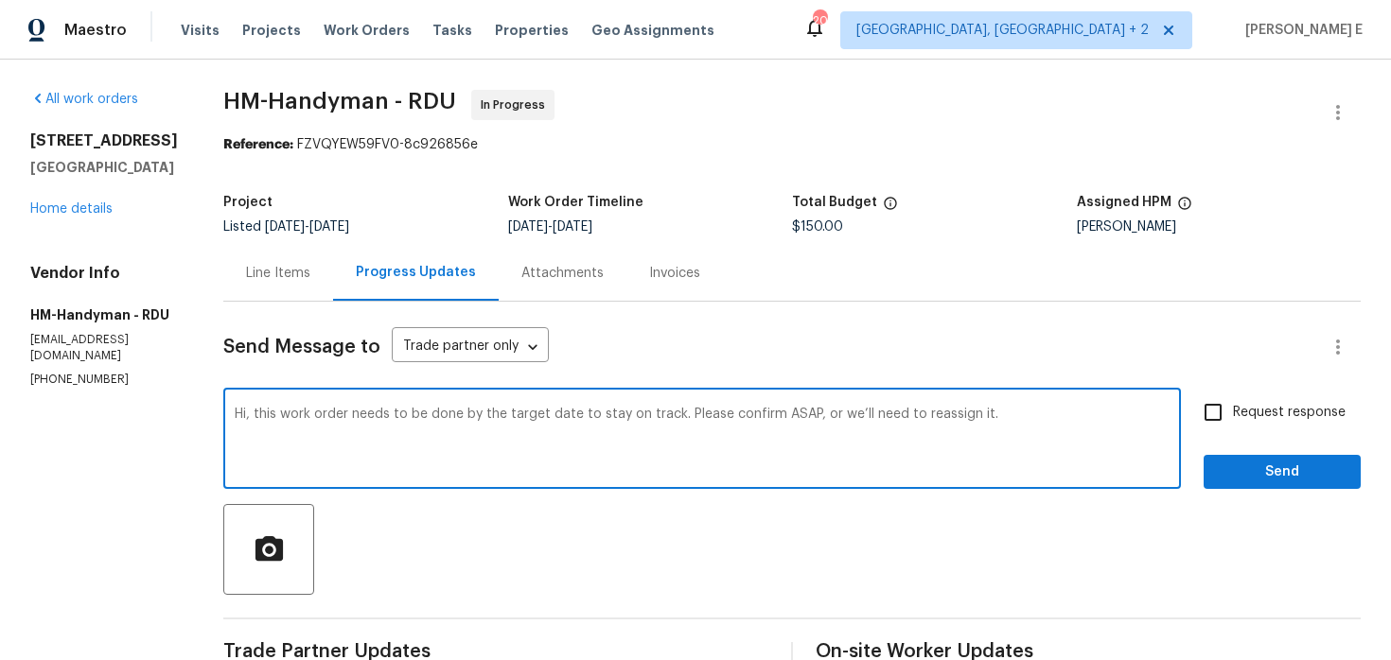
type textarea "Hi, this work order needs to be done by the target date to stay on track. Pleas…"
click at [1213, 410] on input "Request response" at bounding box center [1213, 413] width 40 height 40
checkbox input "true"
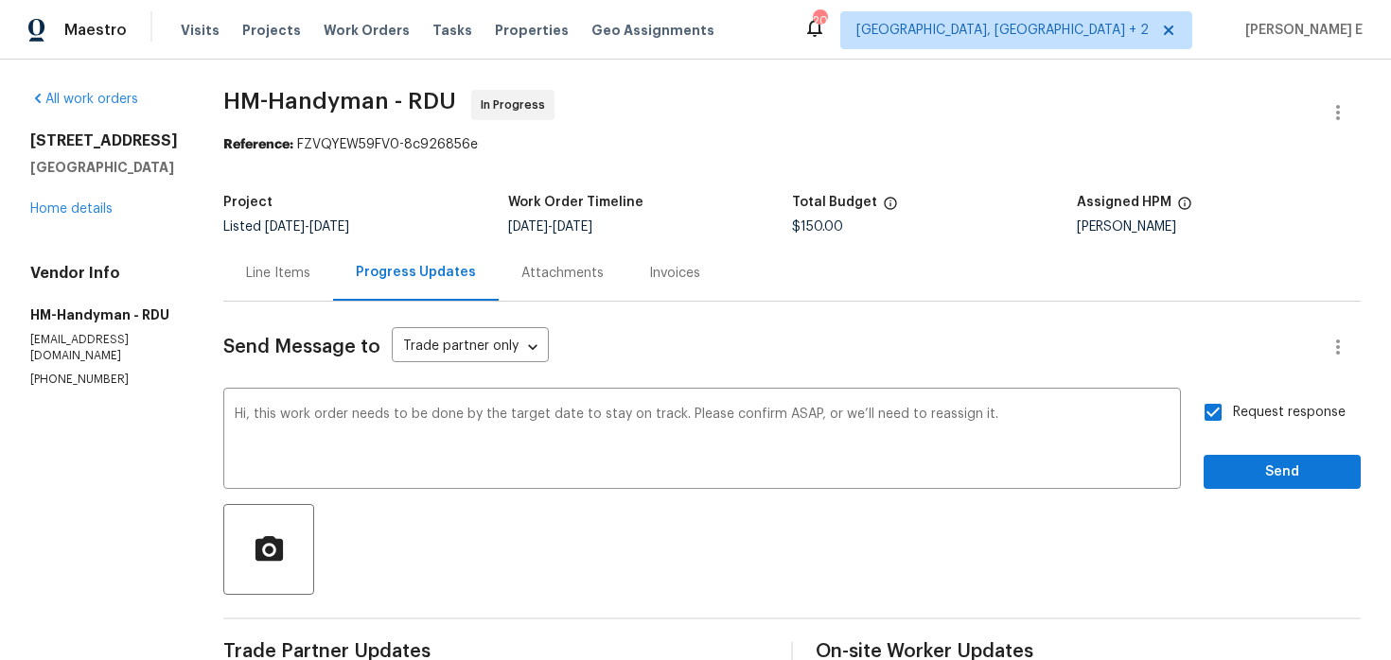
click at [1244, 447] on div "Request response Send" at bounding box center [1281, 441] width 157 height 96
click at [1237, 464] on span "Send" at bounding box center [1281, 473] width 127 height 24
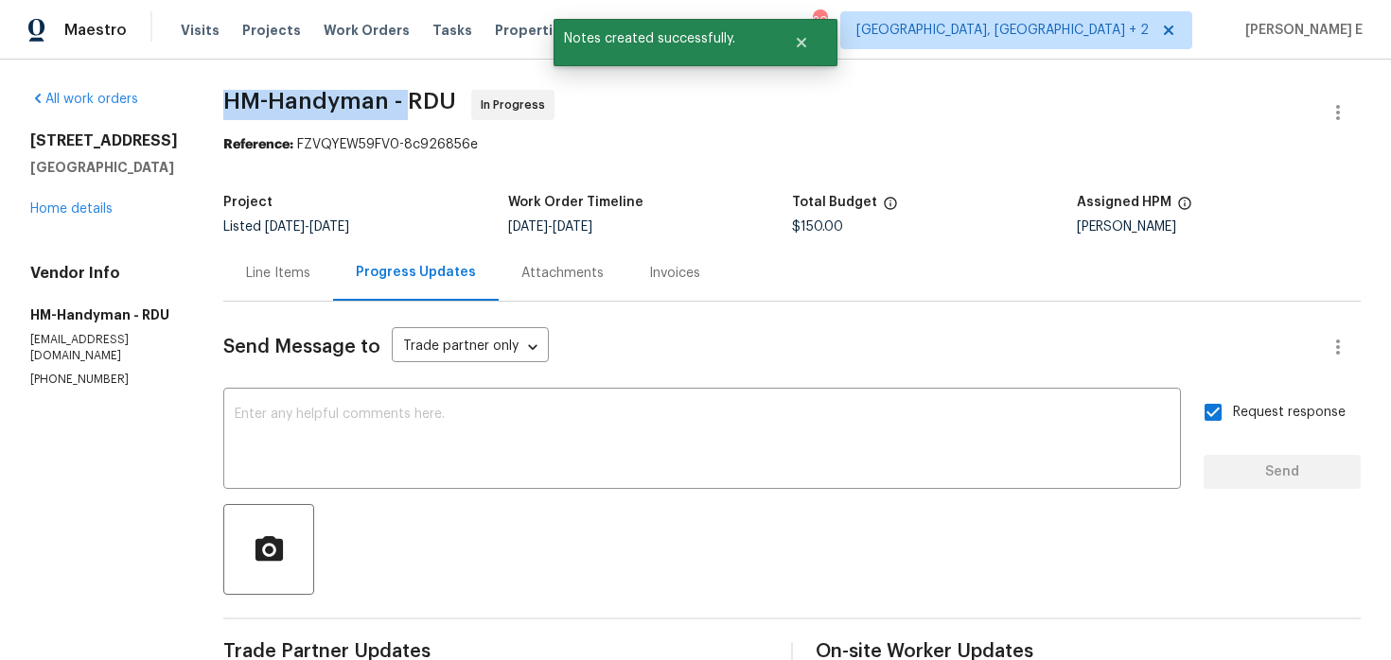
drag, startPoint x: 264, startPoint y: 103, endPoint x: 429, endPoint y: 103, distance: 165.5
click at [429, 103] on div "All work orders 3721 Suffolk St Durham, NC 27707 Home details Vendor Info HM-Ha…" at bounding box center [695, 576] width 1391 height 1033
copy span "HM-Handyman -"
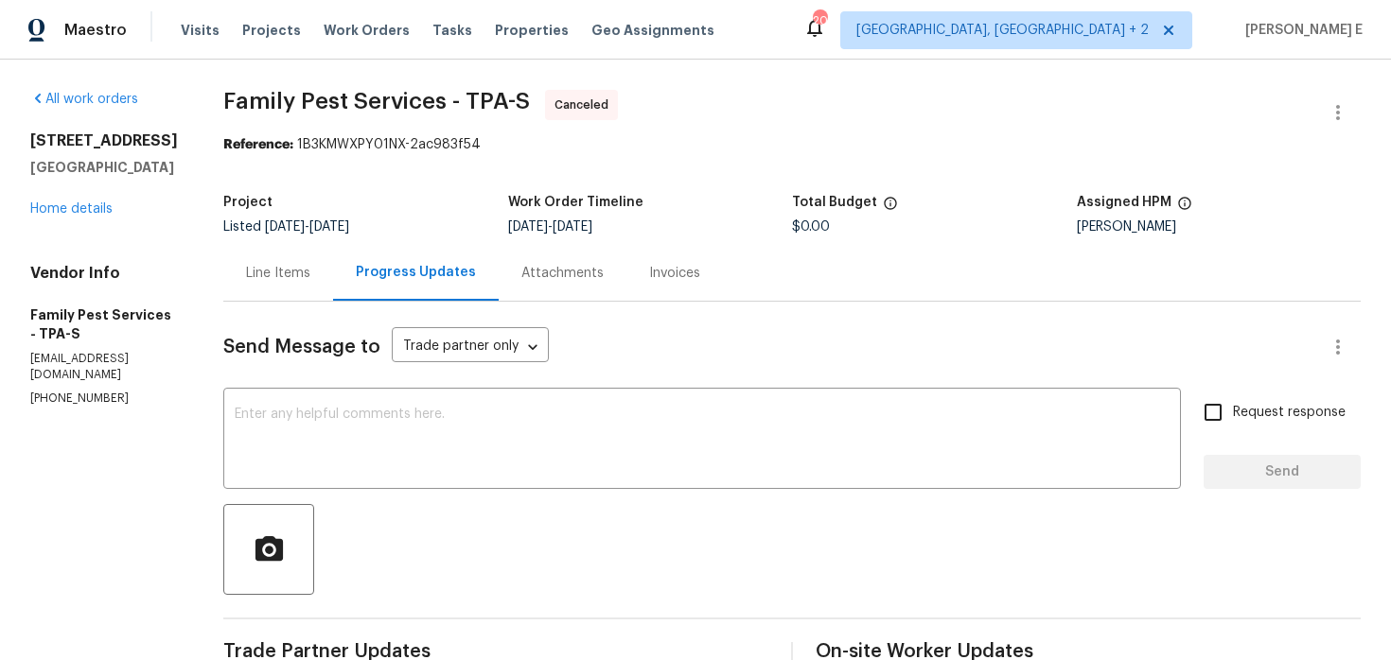
click at [58, 218] on div "[STREET_ADDRESS] Home details" at bounding box center [104, 174] width 148 height 87
click at [66, 212] on link "Home details" at bounding box center [71, 208] width 82 height 13
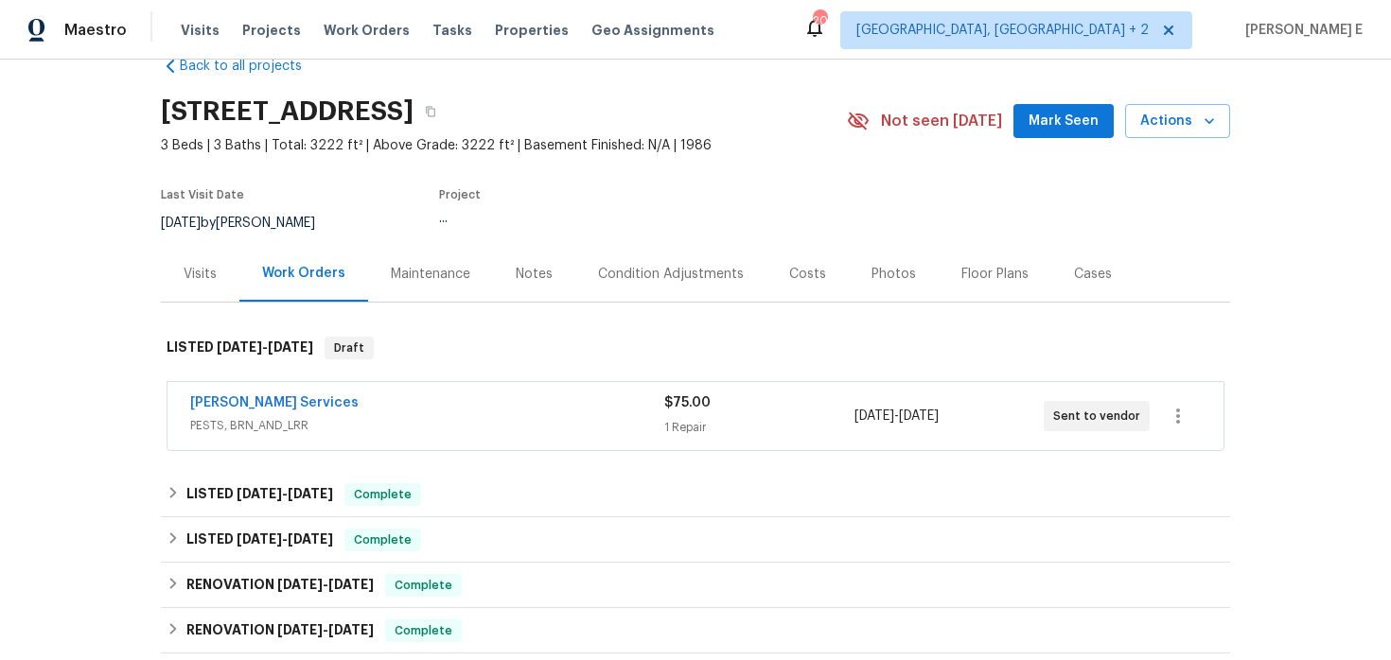
scroll to position [58, 0]
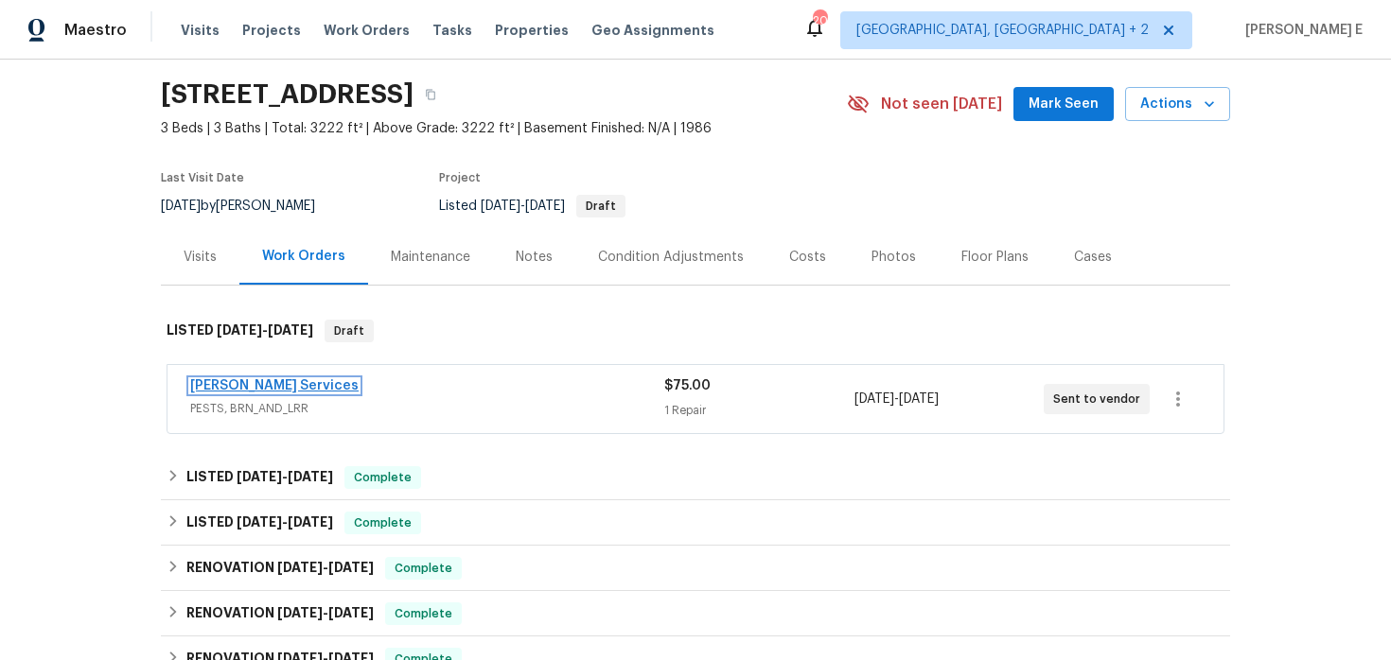
click at [257, 380] on link "[PERSON_NAME] Services" at bounding box center [274, 385] width 168 height 13
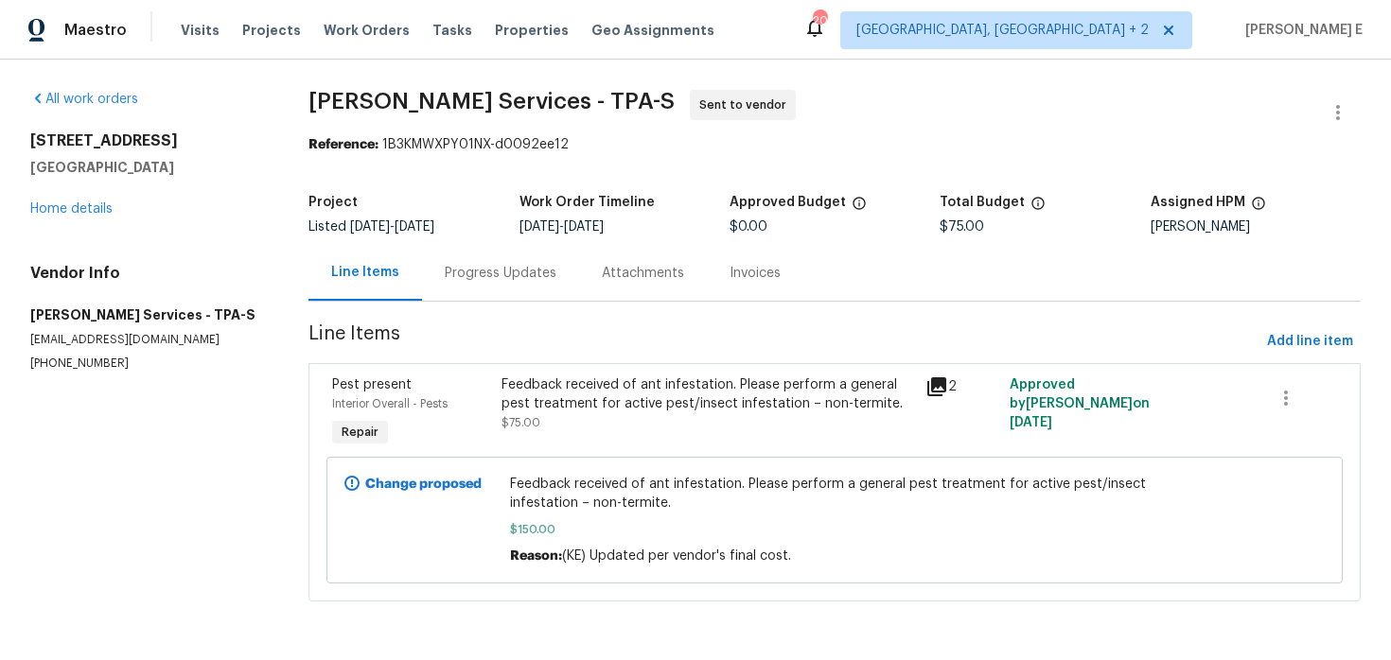
click at [485, 282] on div "Progress Updates" at bounding box center [501, 273] width 112 height 19
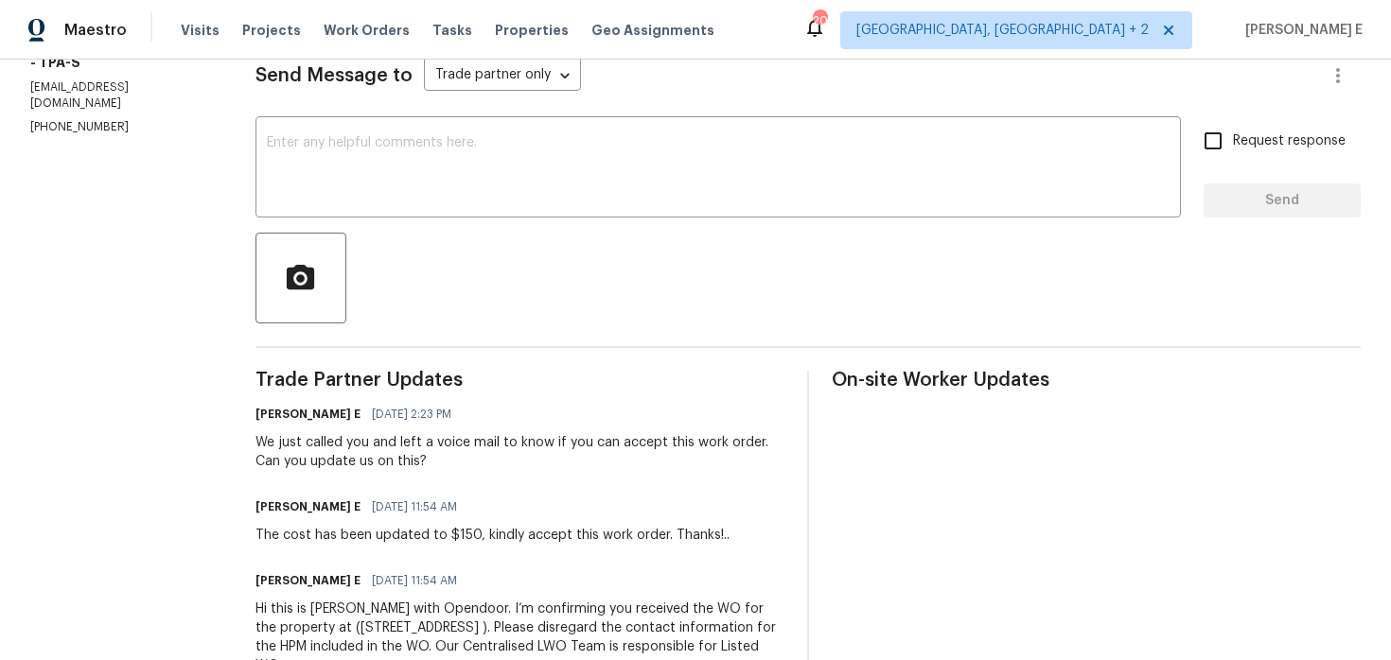
scroll to position [207, 0]
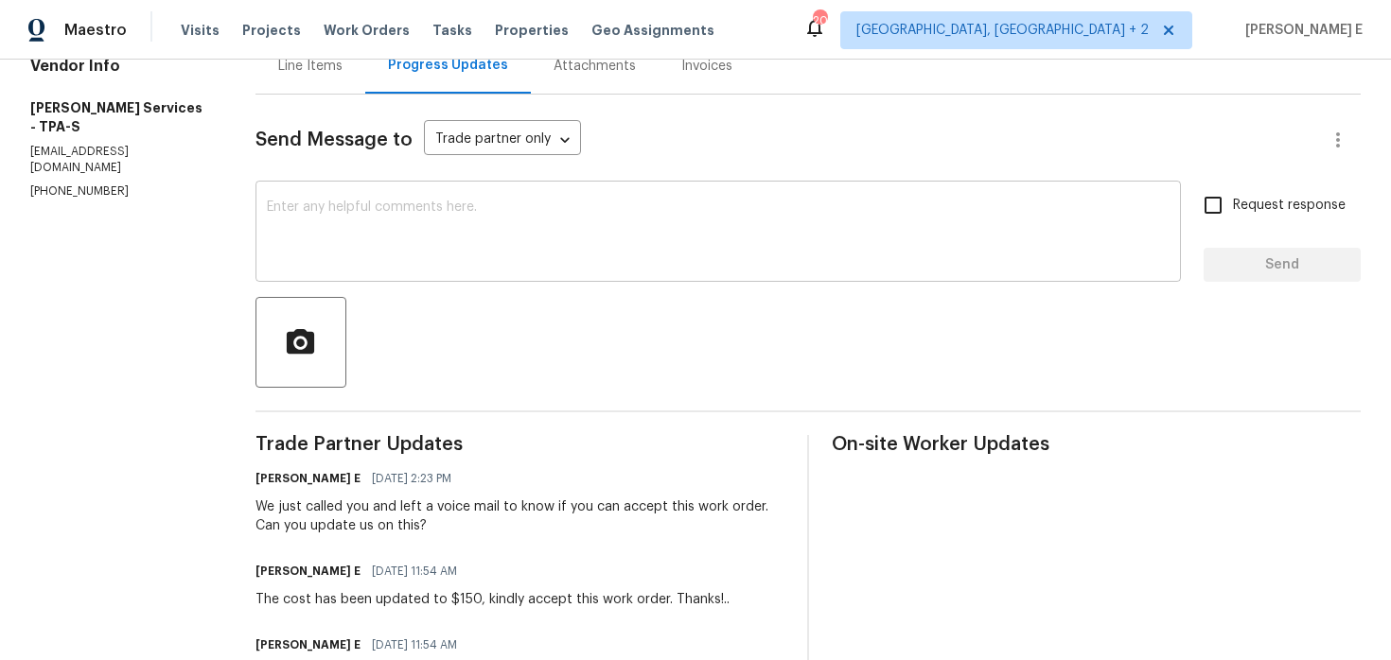
click at [499, 244] on textarea at bounding box center [718, 234] width 902 height 66
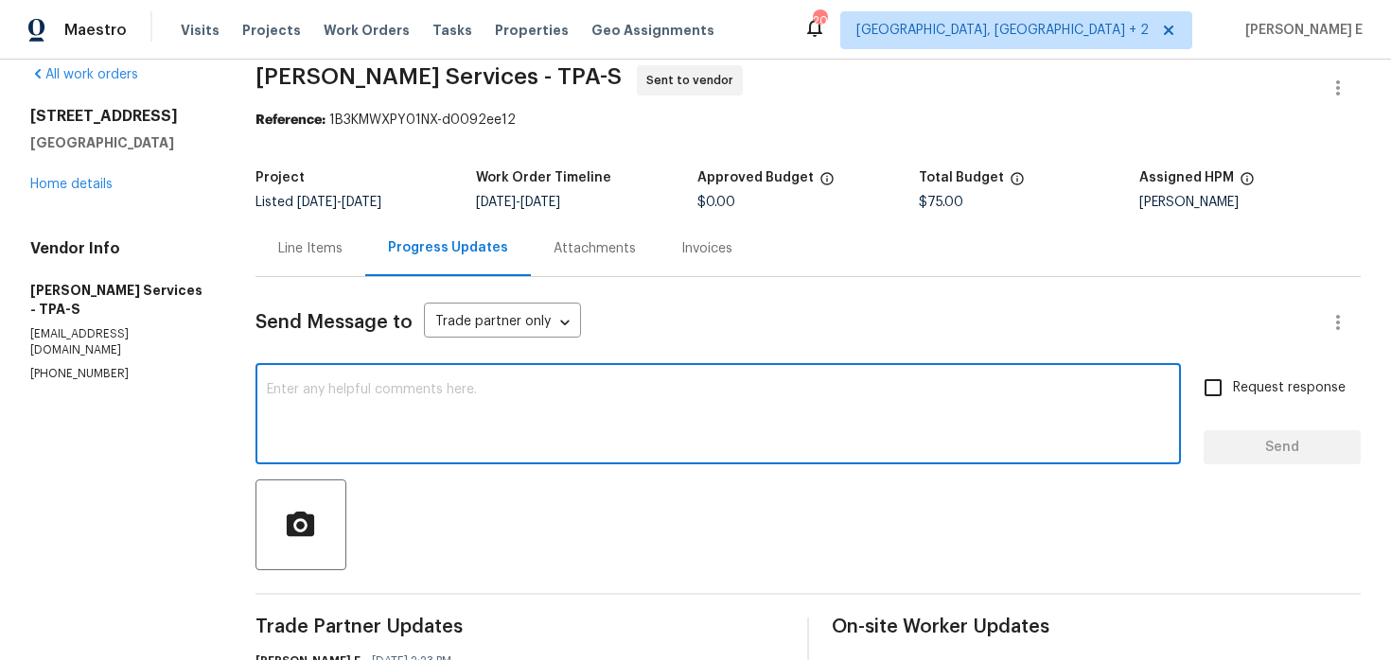
scroll to position [32, 0]
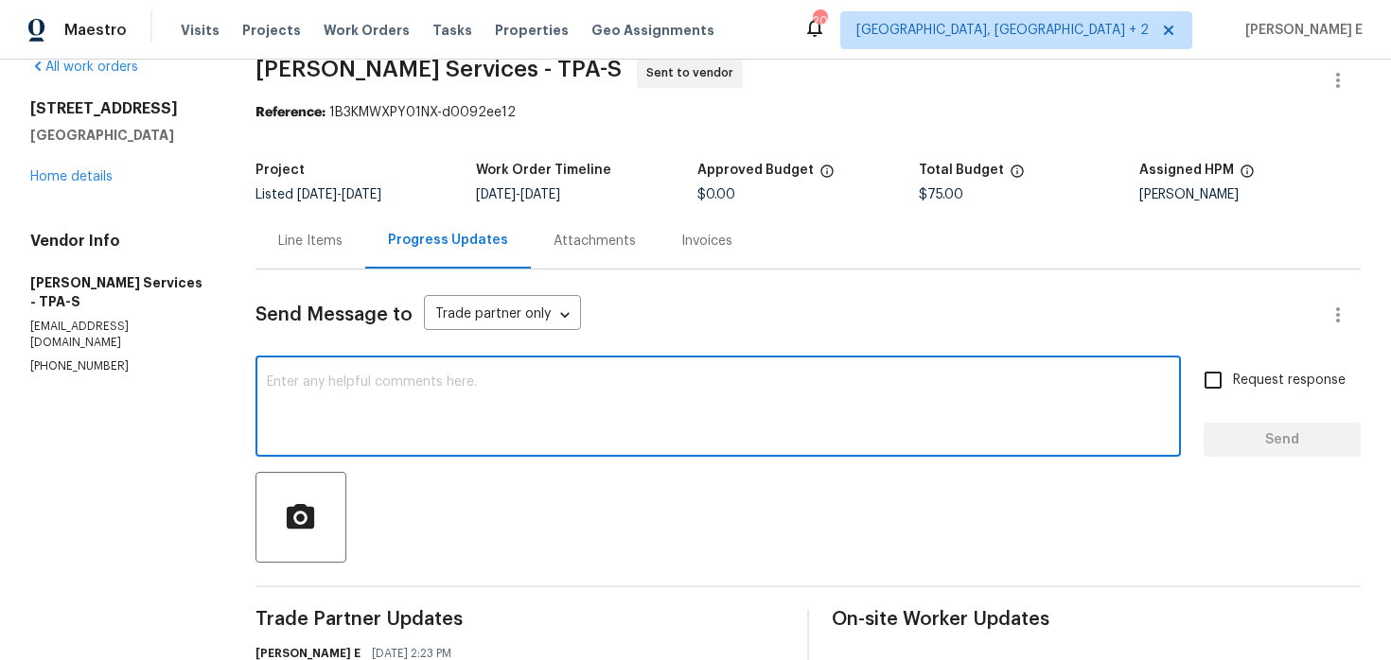
click at [920, 389] on textarea at bounding box center [718, 409] width 902 height 66
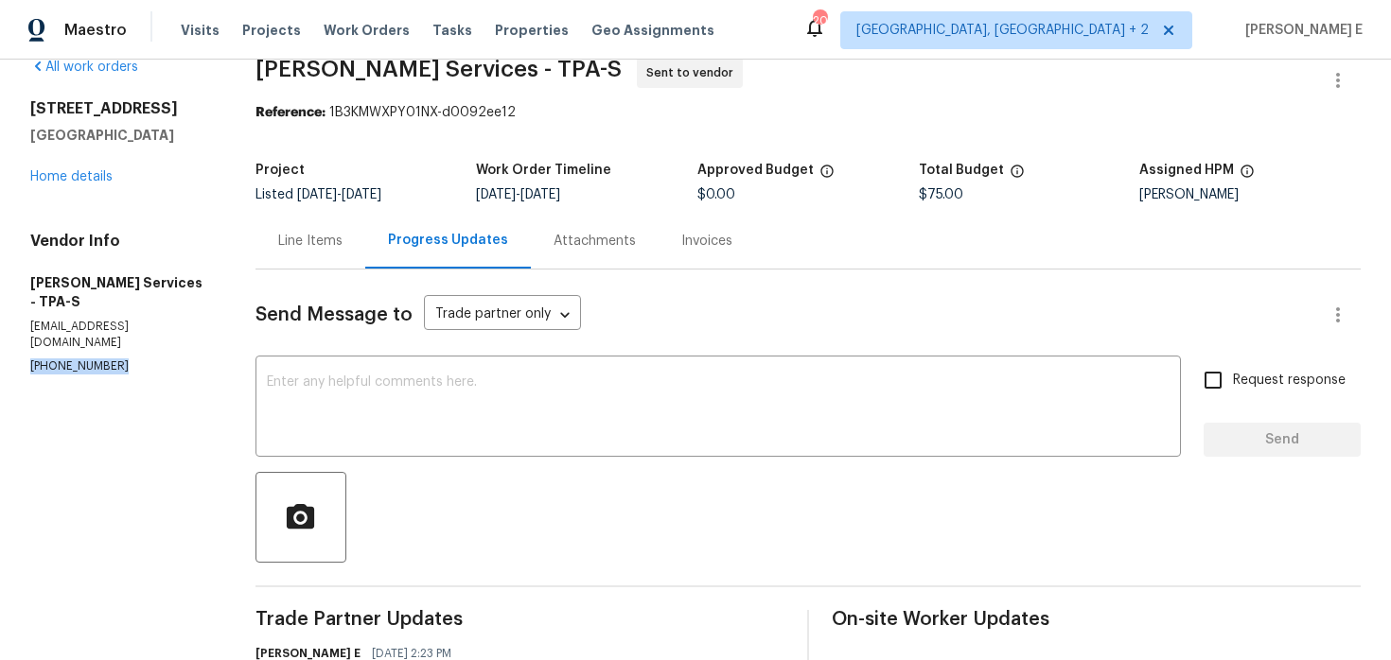
drag, startPoint x: 29, startPoint y: 337, endPoint x: 148, endPoint y: 337, distance: 118.2
click at [147, 359] on p "[PHONE_NUMBER]" at bounding box center [120, 367] width 180 height 16
copy p "[PHONE_NUMBER]"
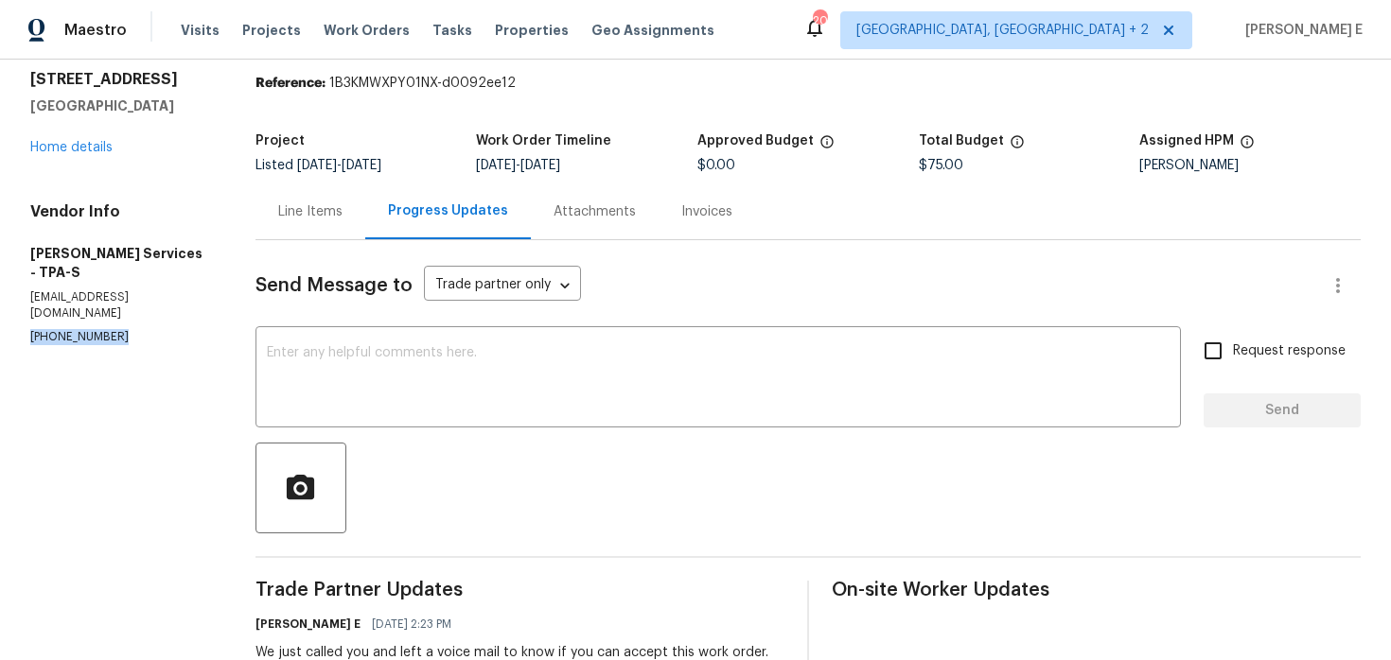
scroll to position [0, 0]
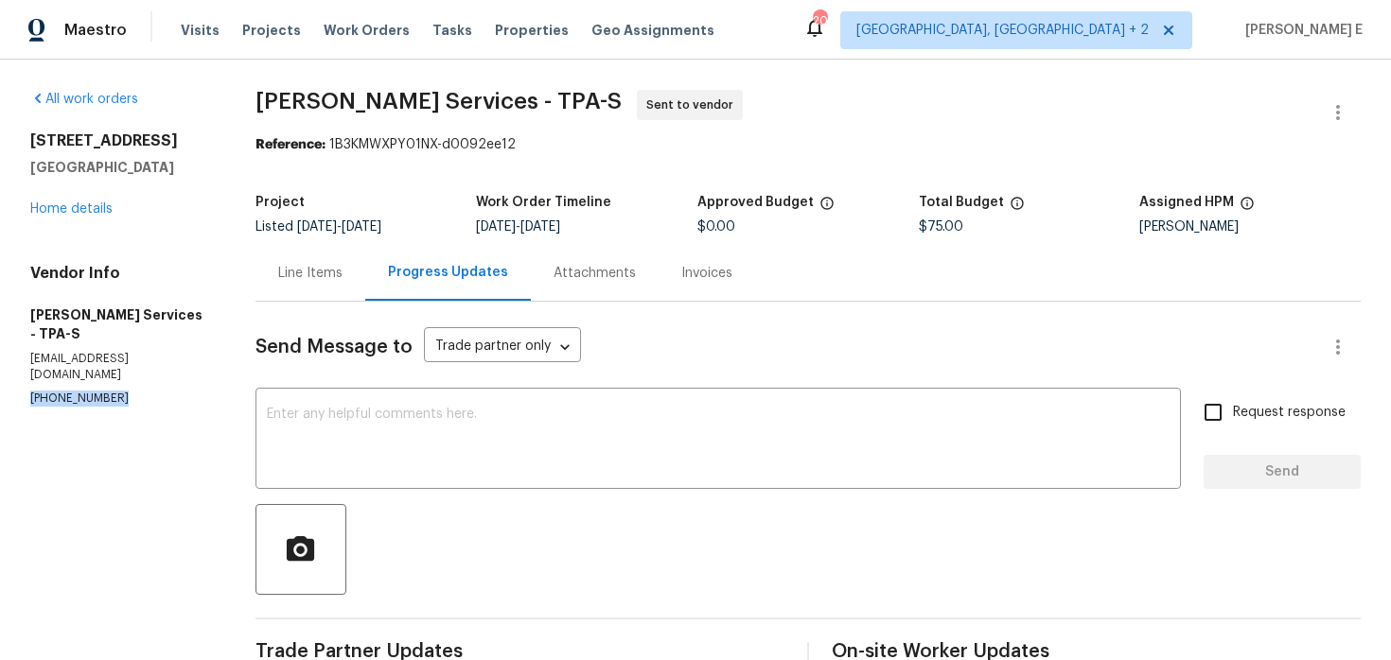
click at [342, 268] on div "Line Items" at bounding box center [310, 273] width 64 height 19
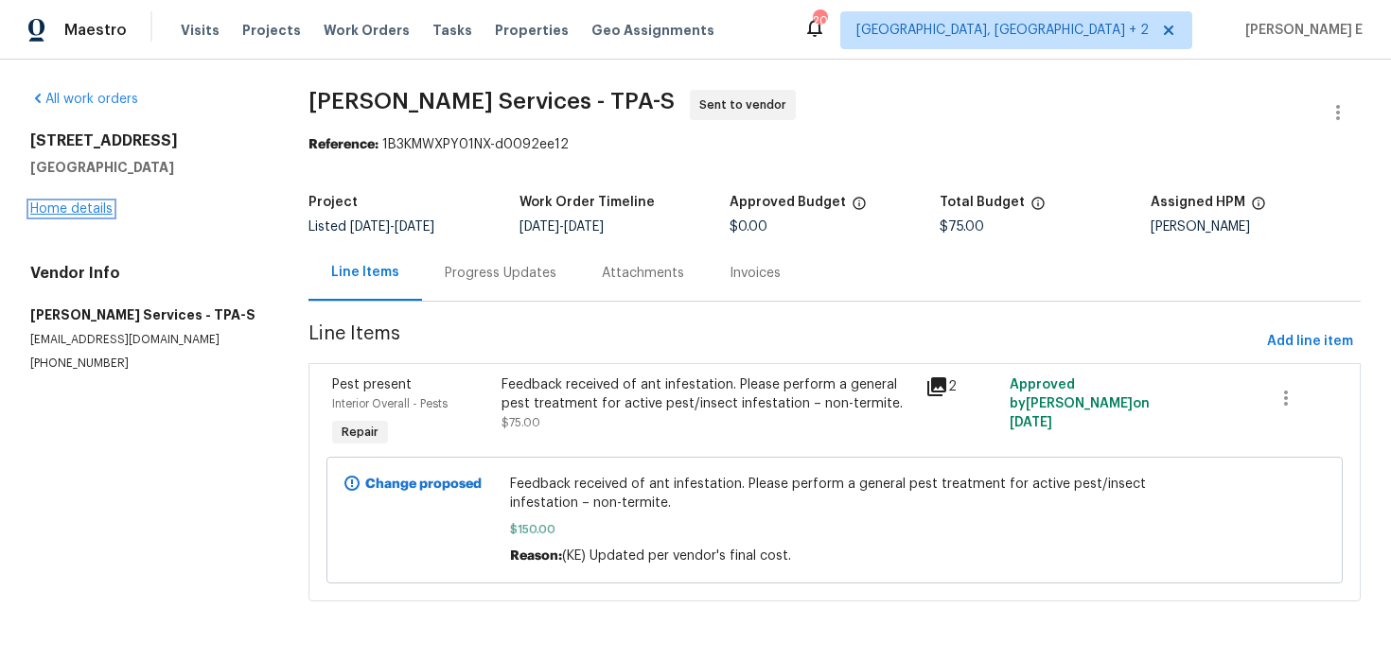
click at [81, 204] on link "Home details" at bounding box center [71, 208] width 82 height 13
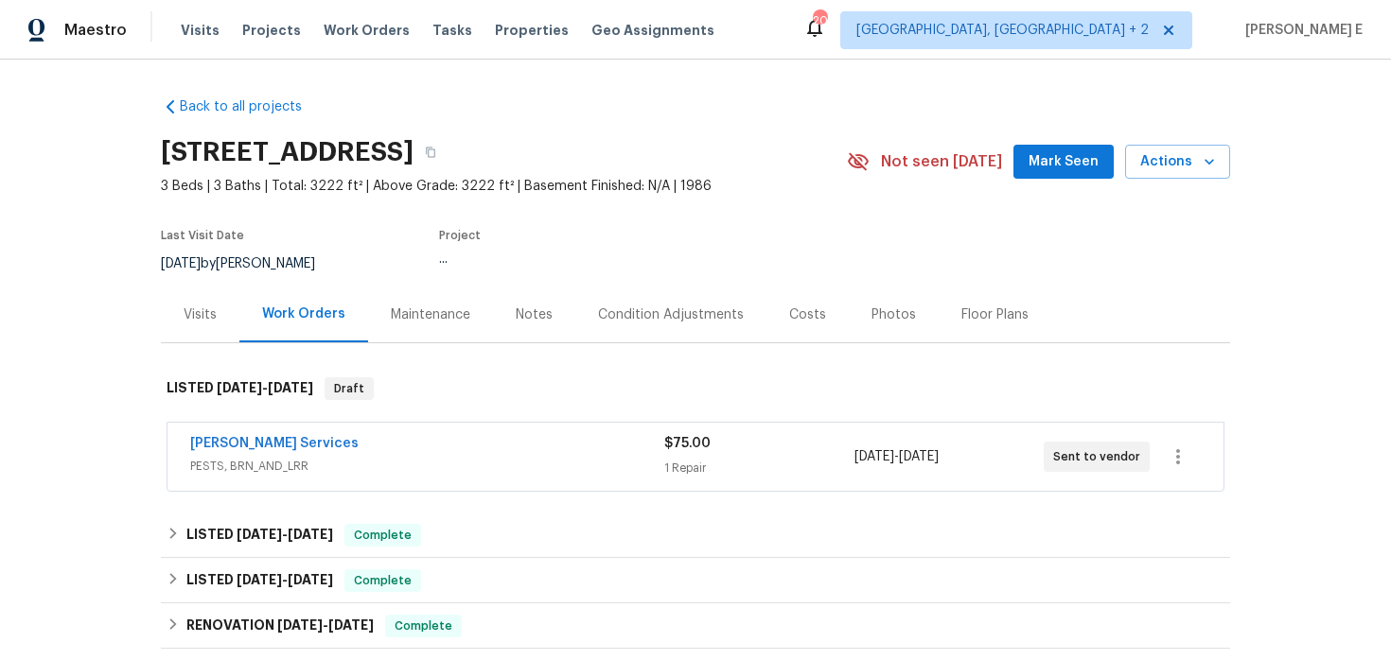
scroll to position [73, 0]
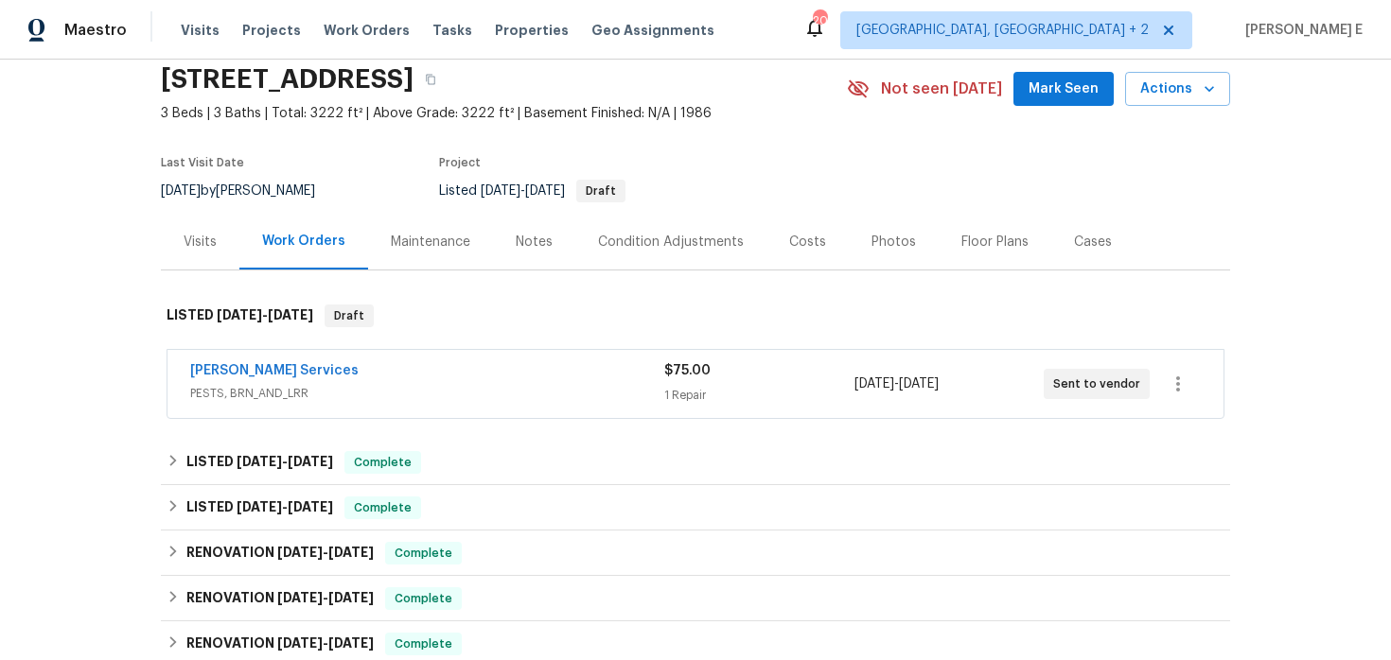
click at [343, 375] on div "Massey Services" at bounding box center [427, 372] width 474 height 23
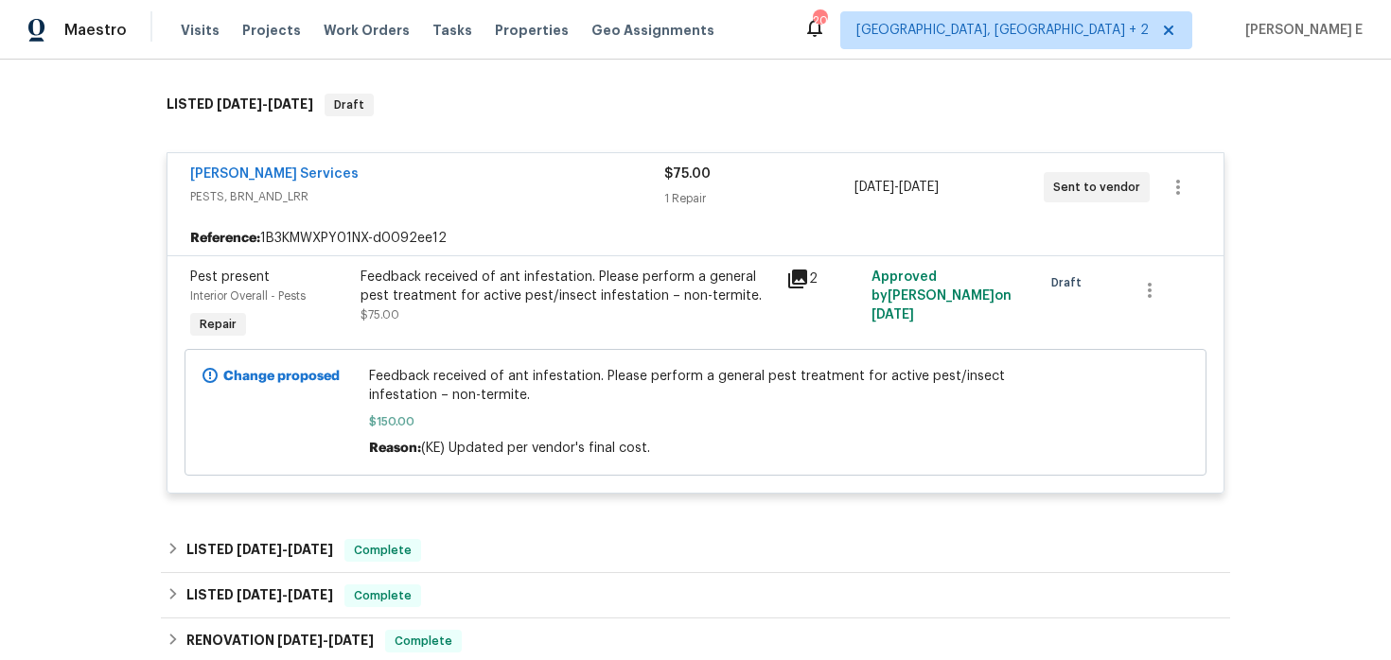
scroll to position [295, 0]
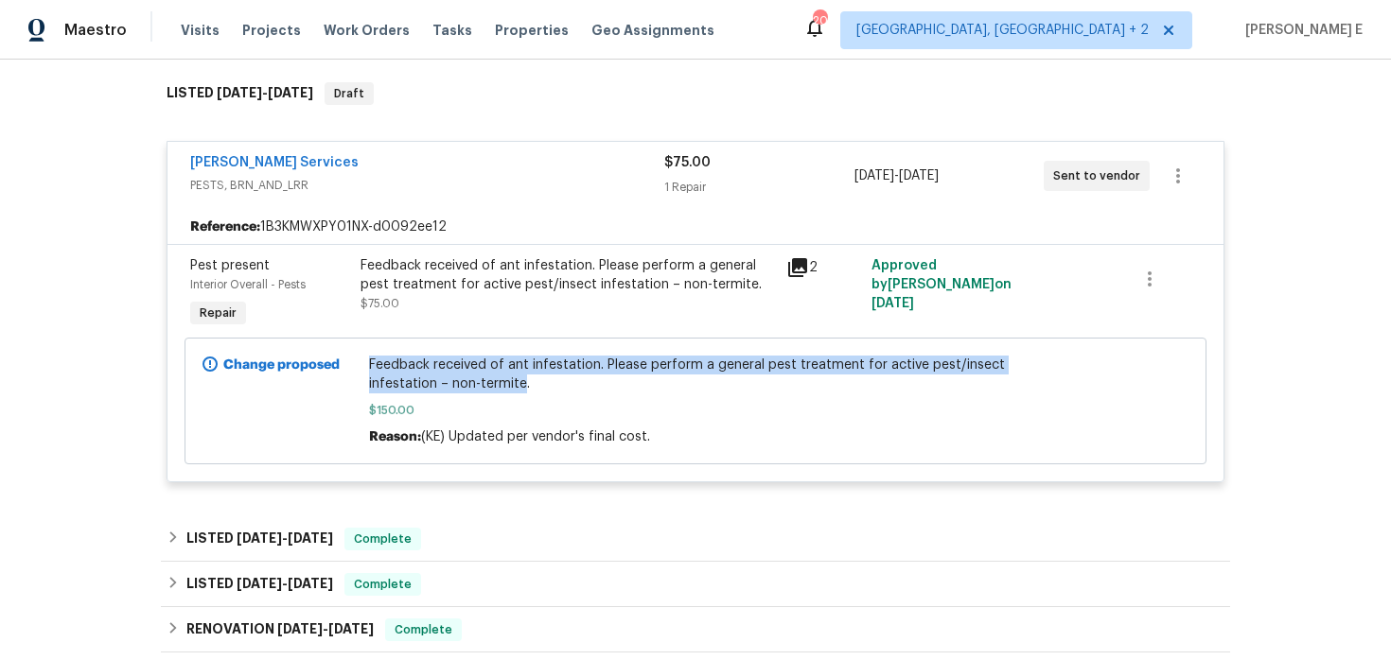
drag, startPoint x: 366, startPoint y: 368, endPoint x: 523, endPoint y: 384, distance: 157.8
click at [523, 384] on div "Feedback received of ant infestation. Please perform a general pest treatment f…" at bounding box center [695, 401] width 665 height 102
copy span "Feedback received of ant infestation. Please perform a general pest treatment f…"
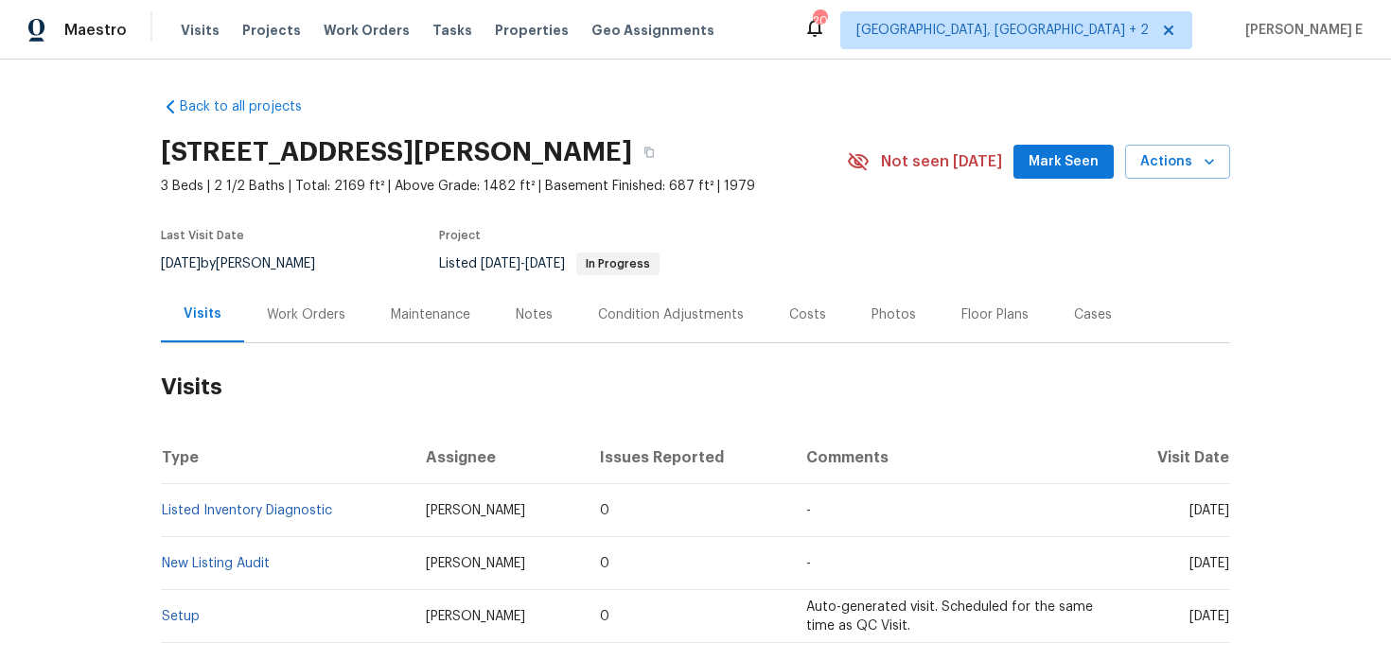
scroll to position [22, 0]
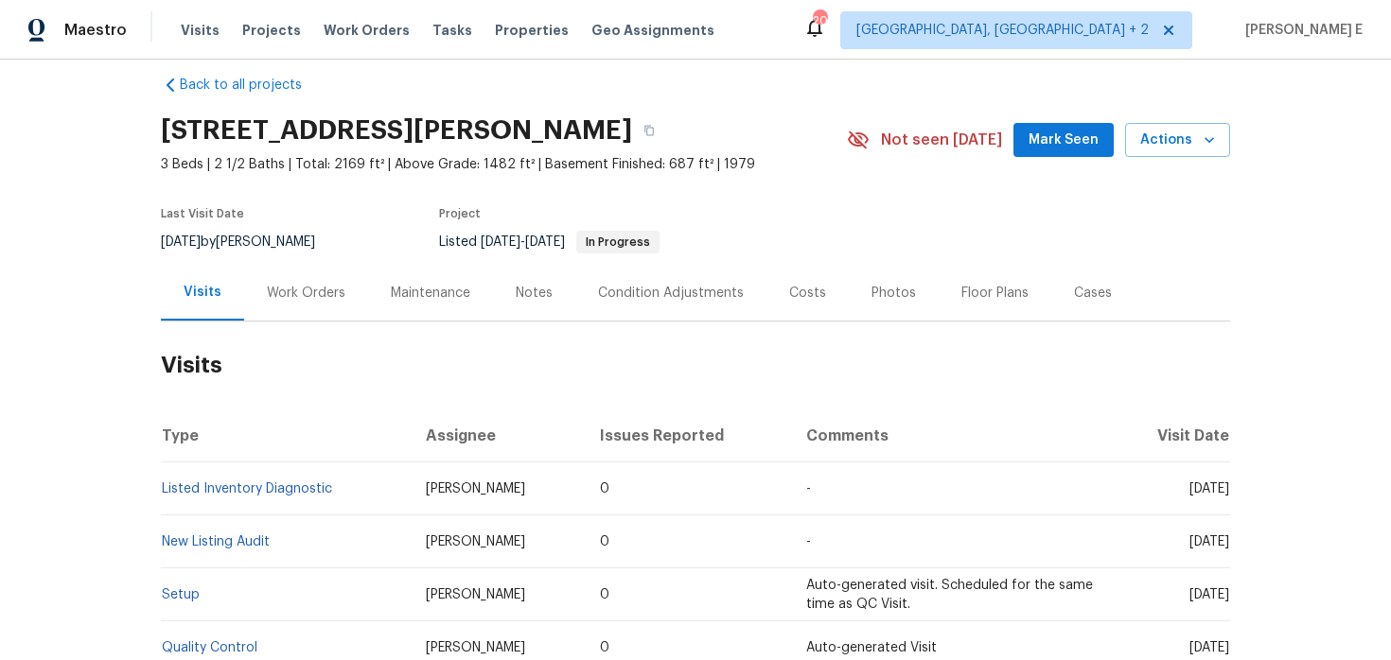
click at [325, 314] on div "Work Orders" at bounding box center [306, 293] width 124 height 56
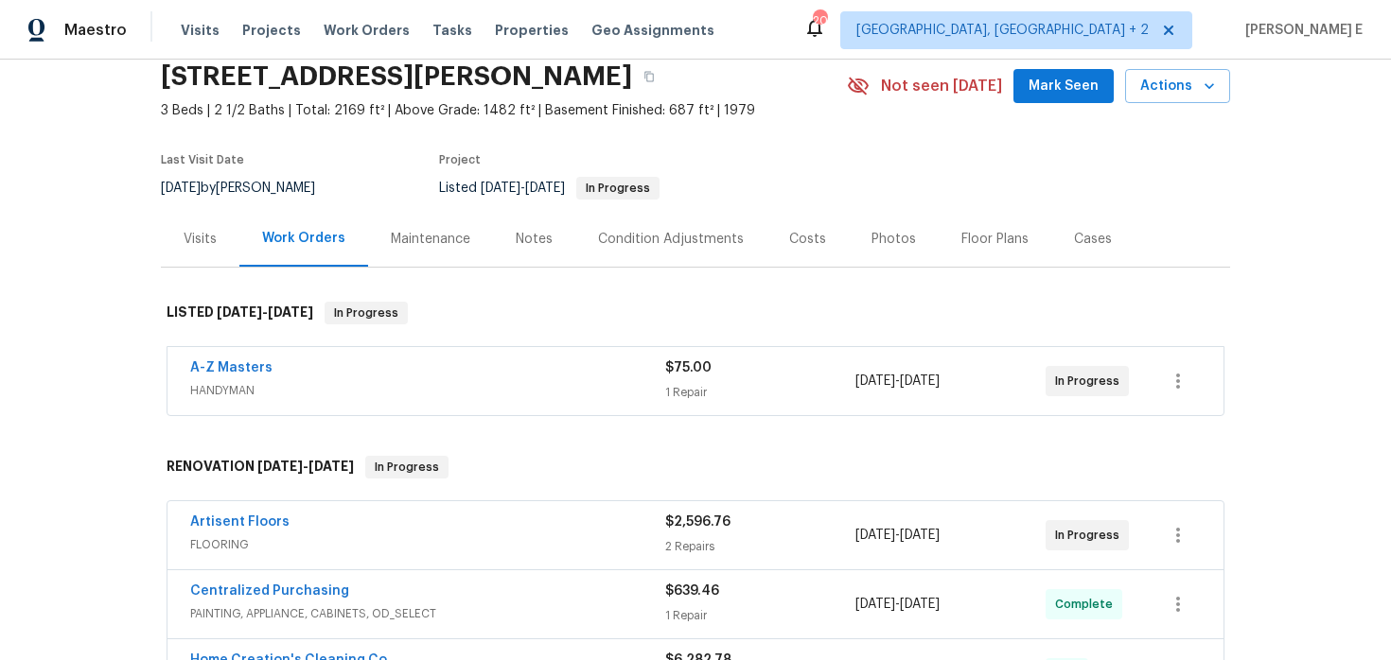
scroll to position [88, 0]
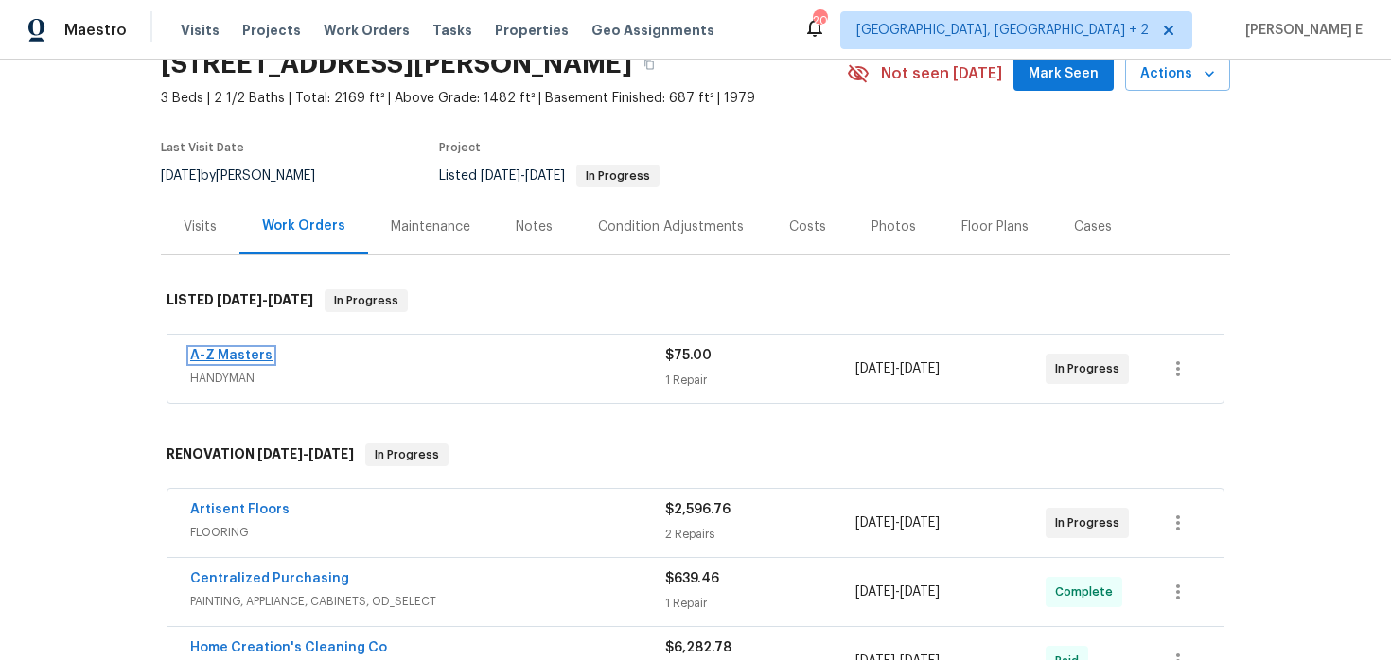
click at [219, 352] on link "A-Z Masters" at bounding box center [231, 355] width 82 height 13
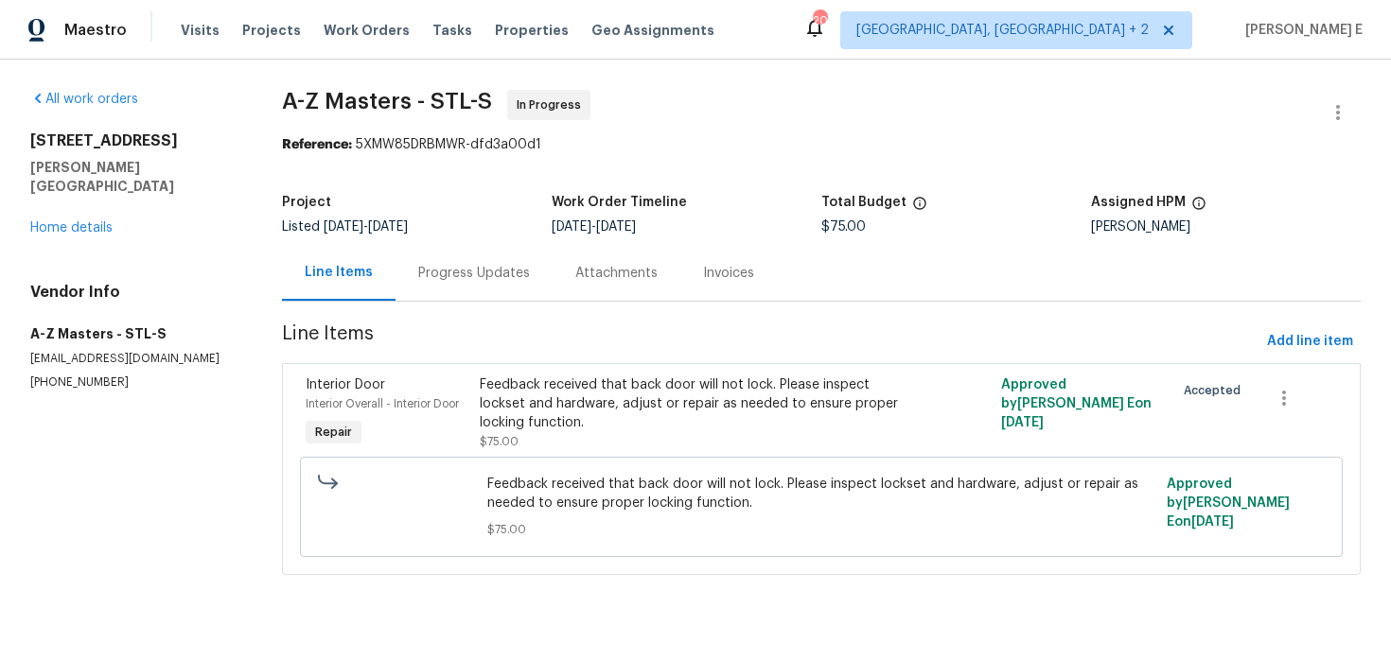
click at [505, 271] on div "Progress Updates" at bounding box center [474, 273] width 112 height 19
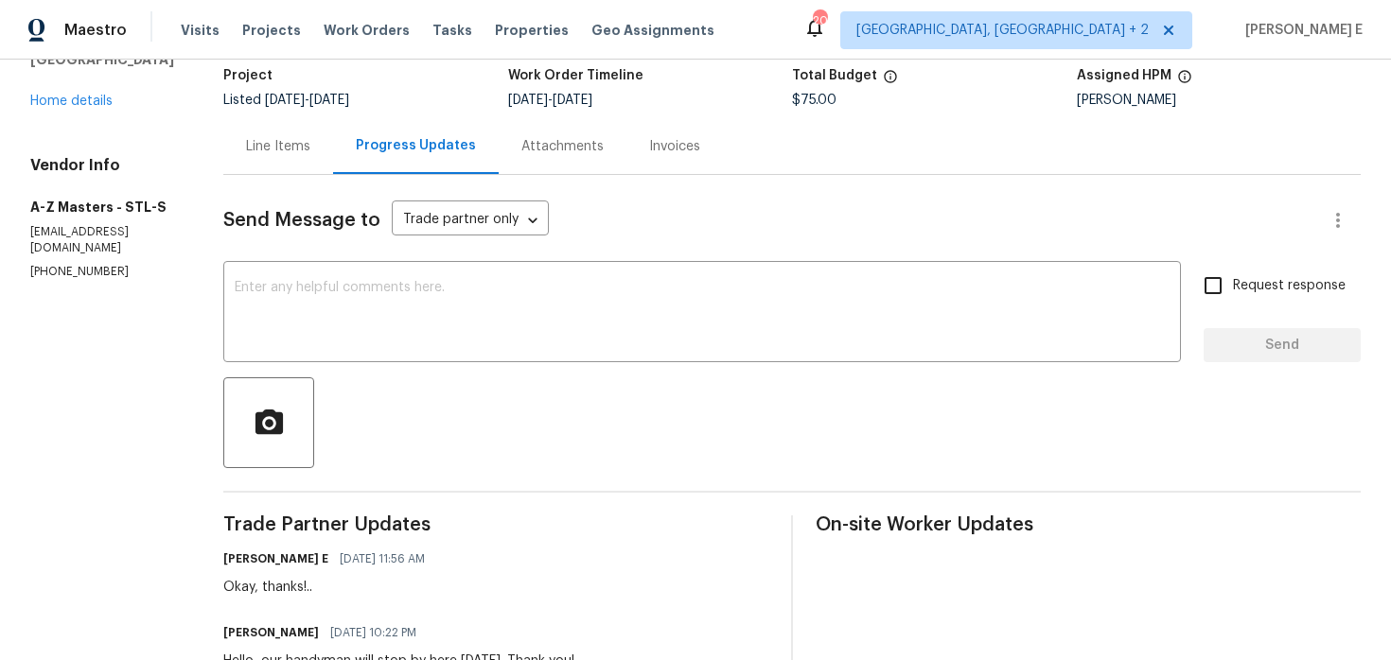
scroll to position [68, 0]
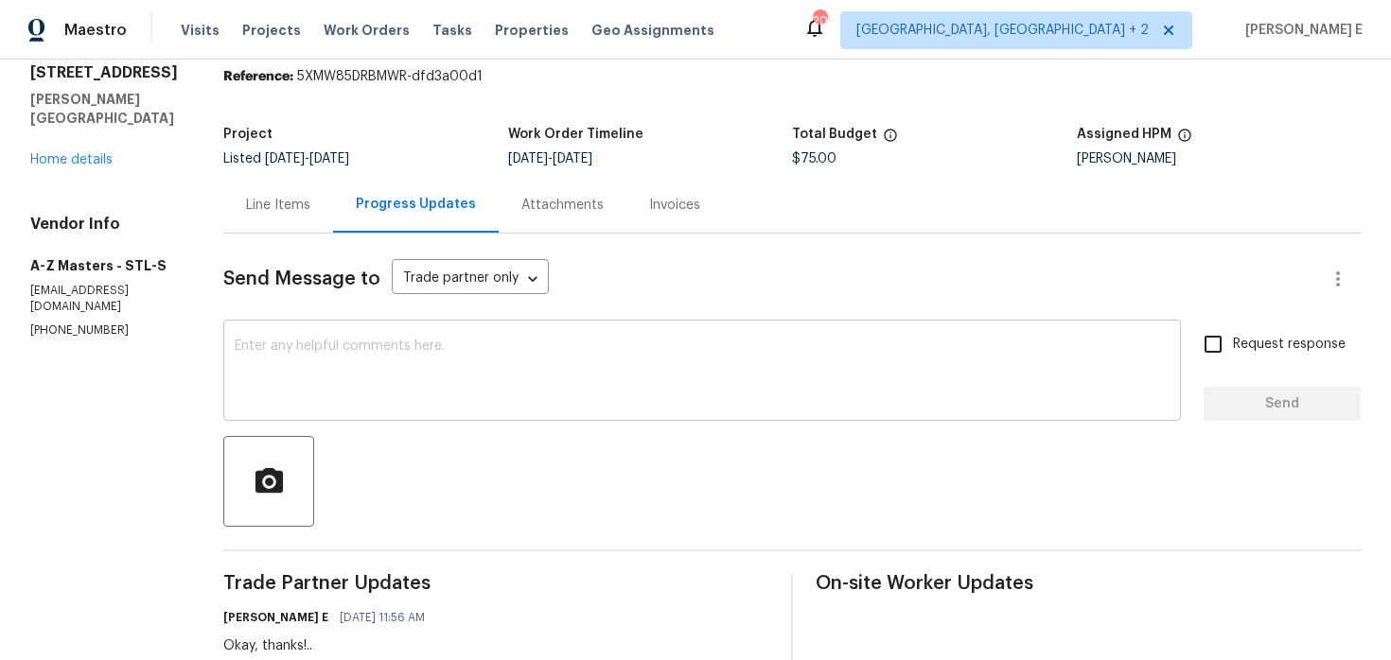
click at [731, 406] on div "x ​" at bounding box center [701, 372] width 957 height 96
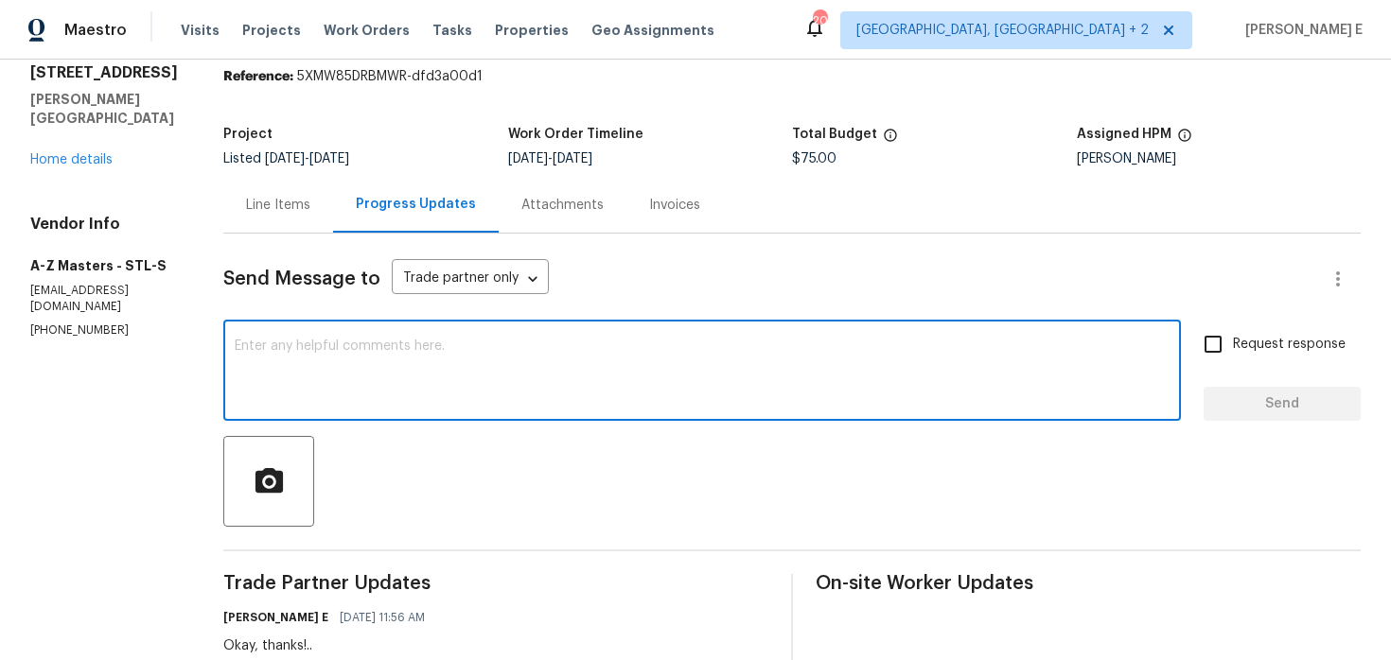
paste textarea "Just checking in—are we still on track with this work order today?"
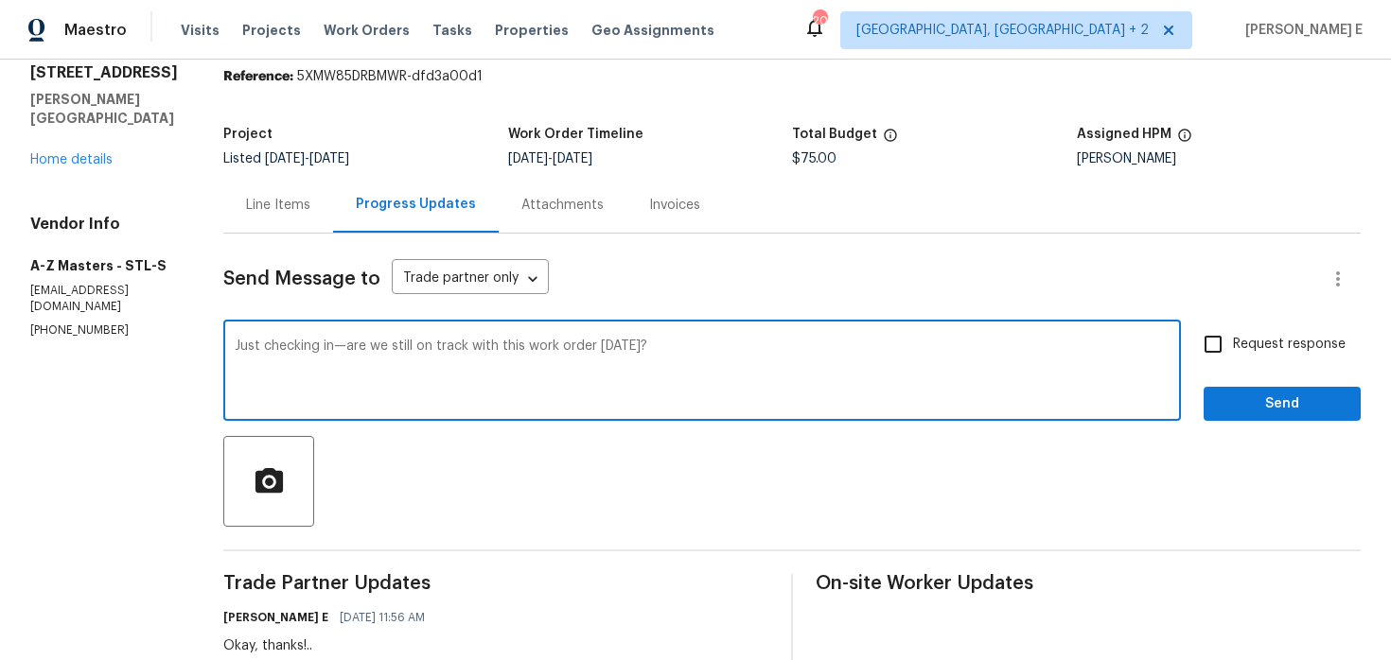
type textarea "Just checking in—are we still on track with this work order today?"
click at [1205, 351] on input "Request response" at bounding box center [1213, 344] width 40 height 40
checkbox input "true"
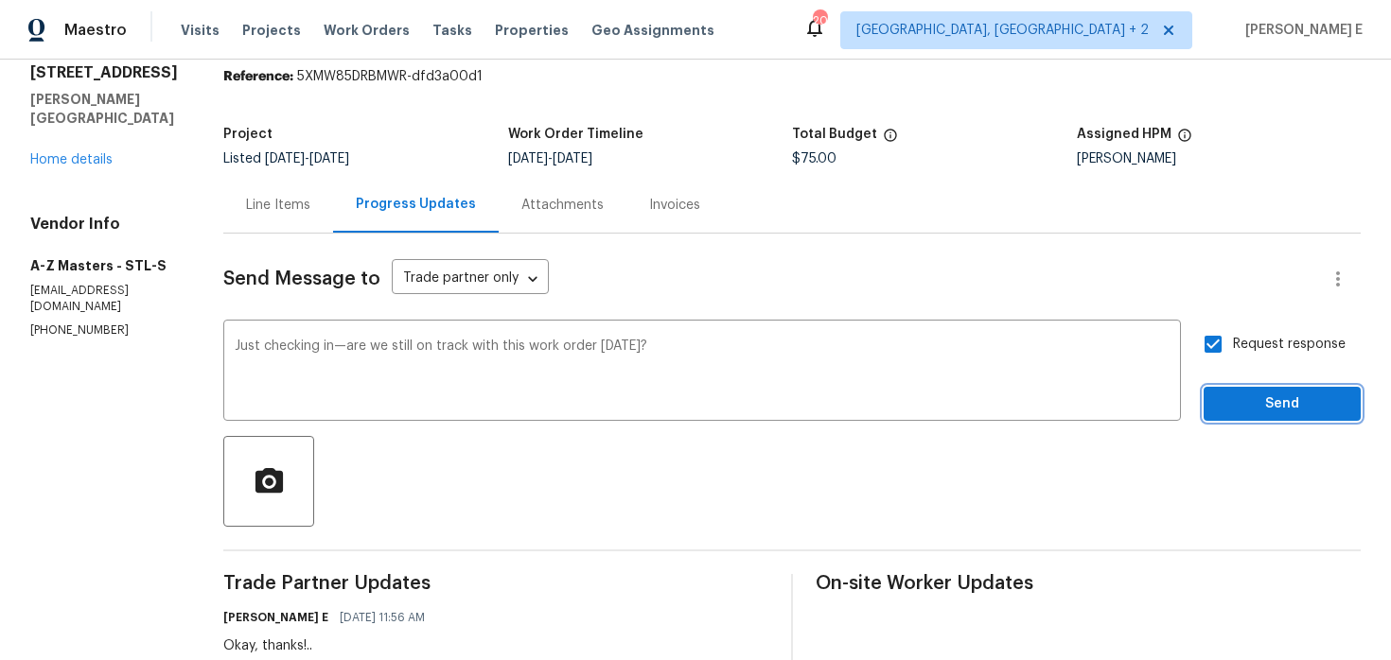
click at [1221, 403] on span "Send" at bounding box center [1281, 405] width 127 height 24
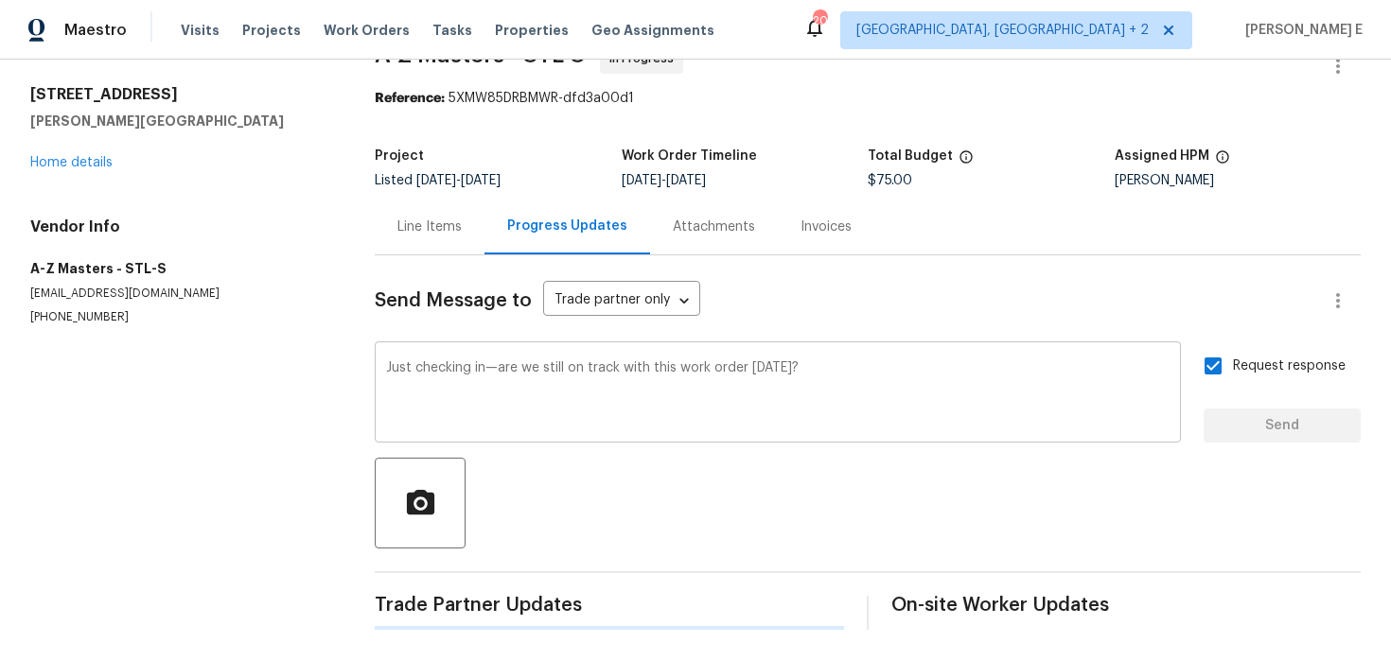
scroll to position [0, 0]
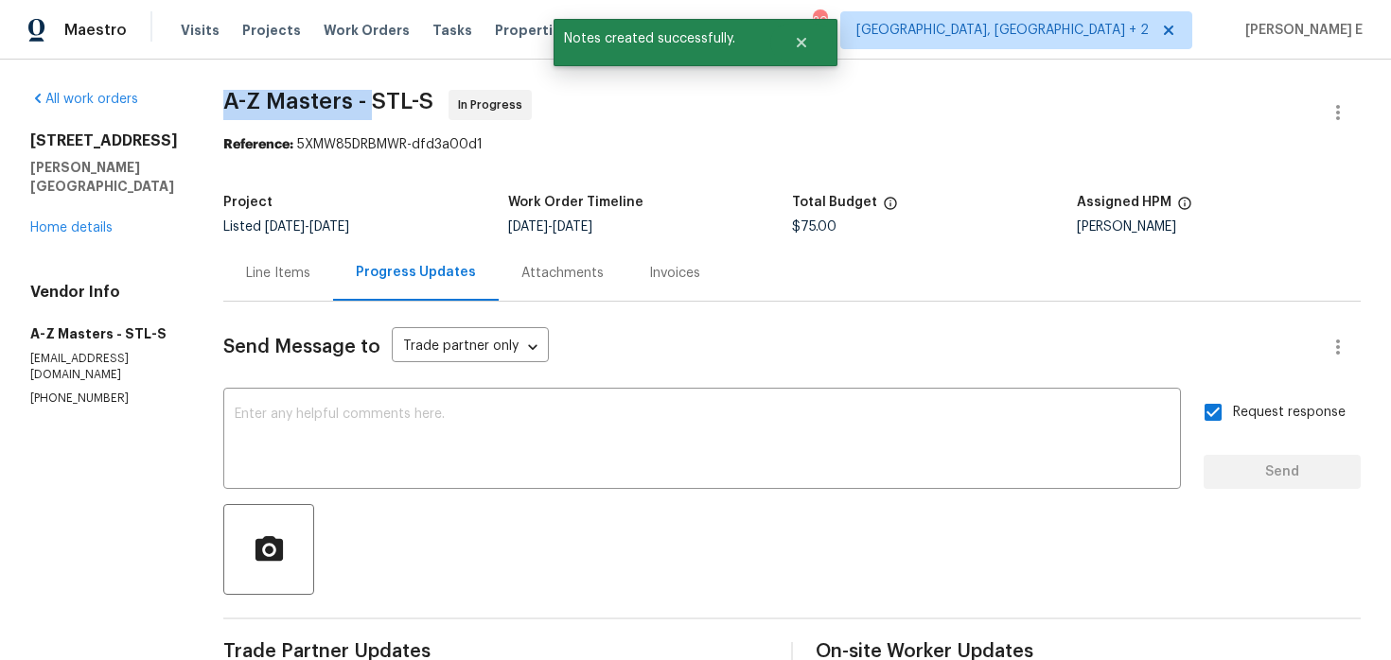
drag, startPoint x: 201, startPoint y: 100, endPoint x: 366, endPoint y: 101, distance: 164.6
click at [366, 101] on div "All work orders 68 W Lakewood Dr Fenton, MO 63026 Home details Vendor Info A-Z …" at bounding box center [695, 650] width 1391 height 1181
copy span "A-Z Masters -"
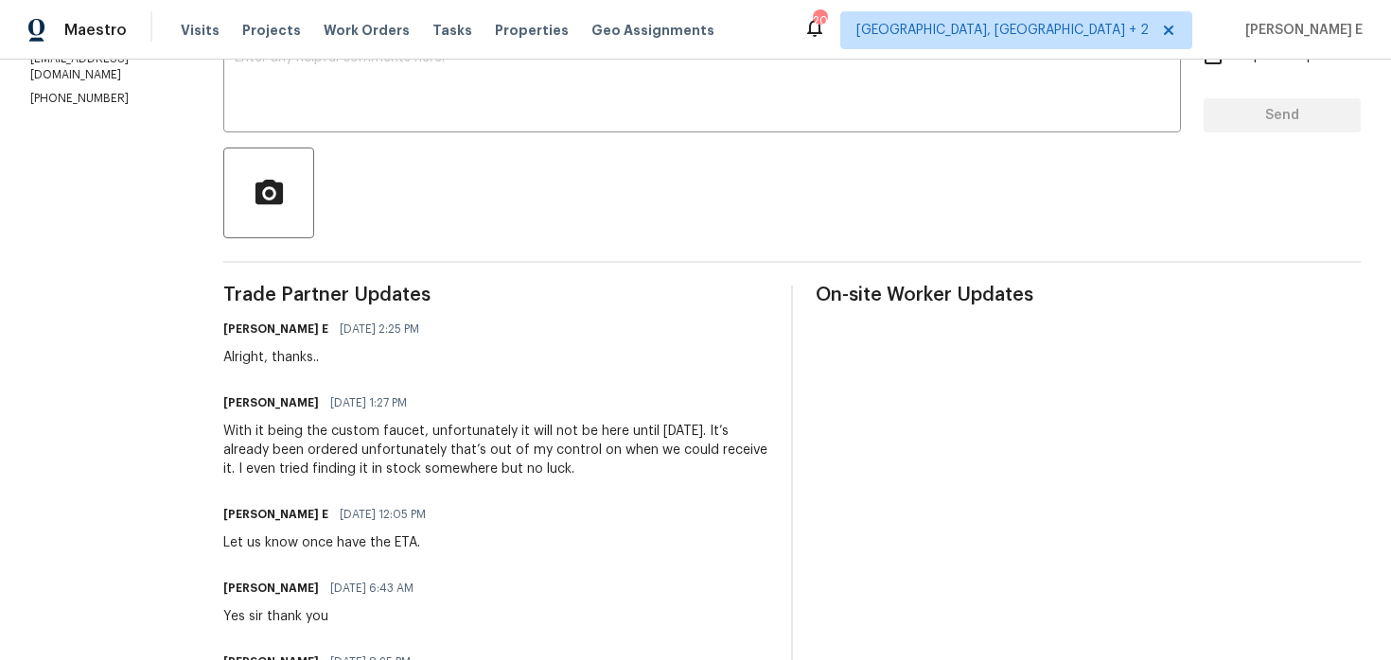
scroll to position [376, 0]
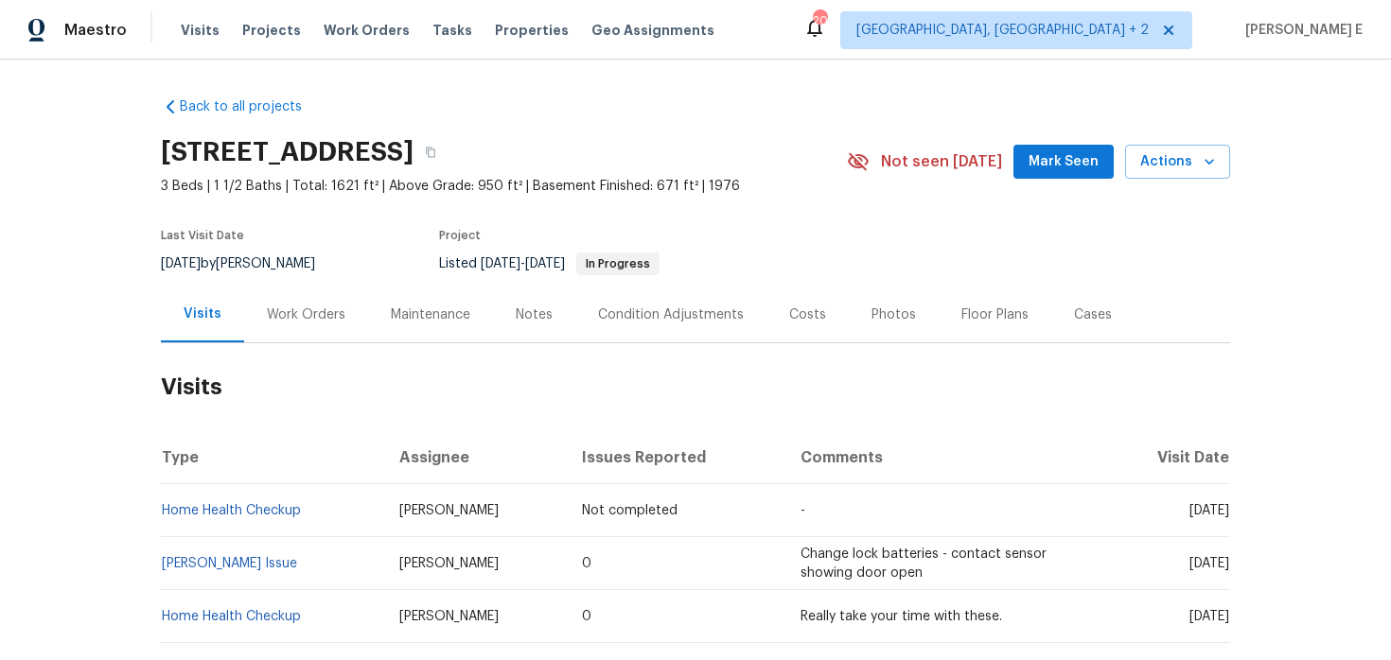
click at [321, 295] on div "Work Orders" at bounding box center [306, 315] width 124 height 56
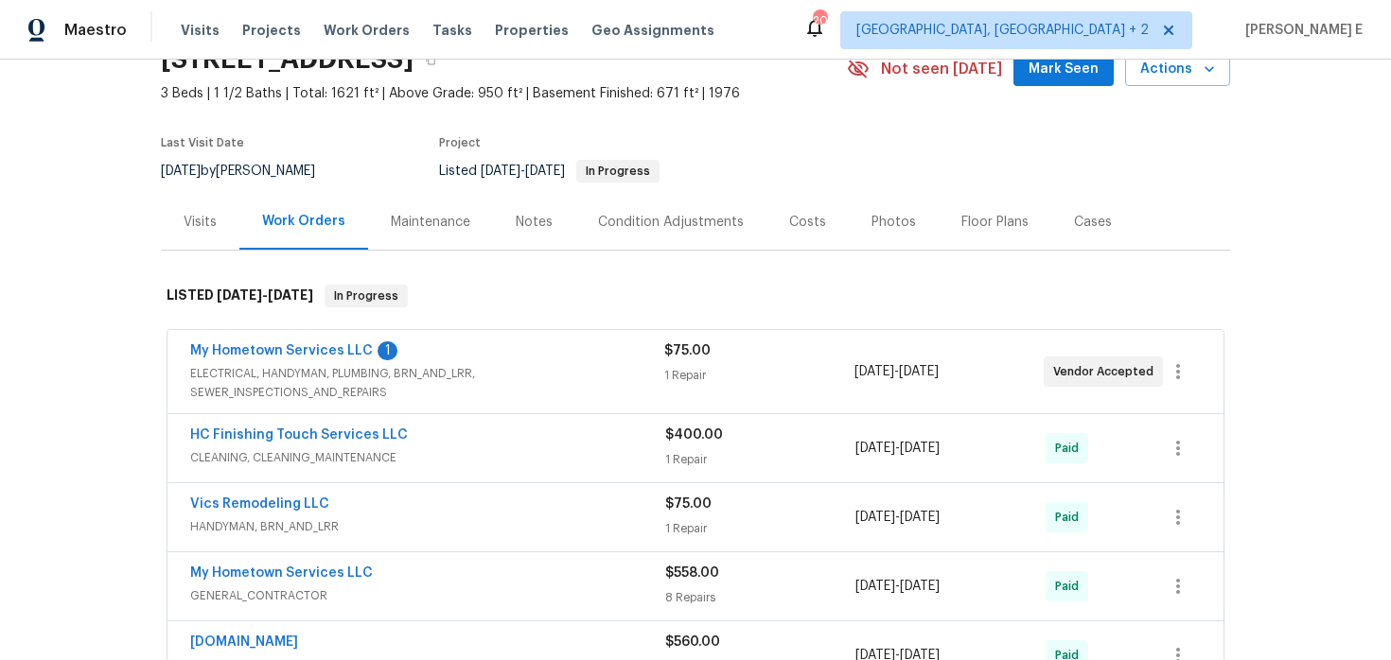
scroll to position [116, 0]
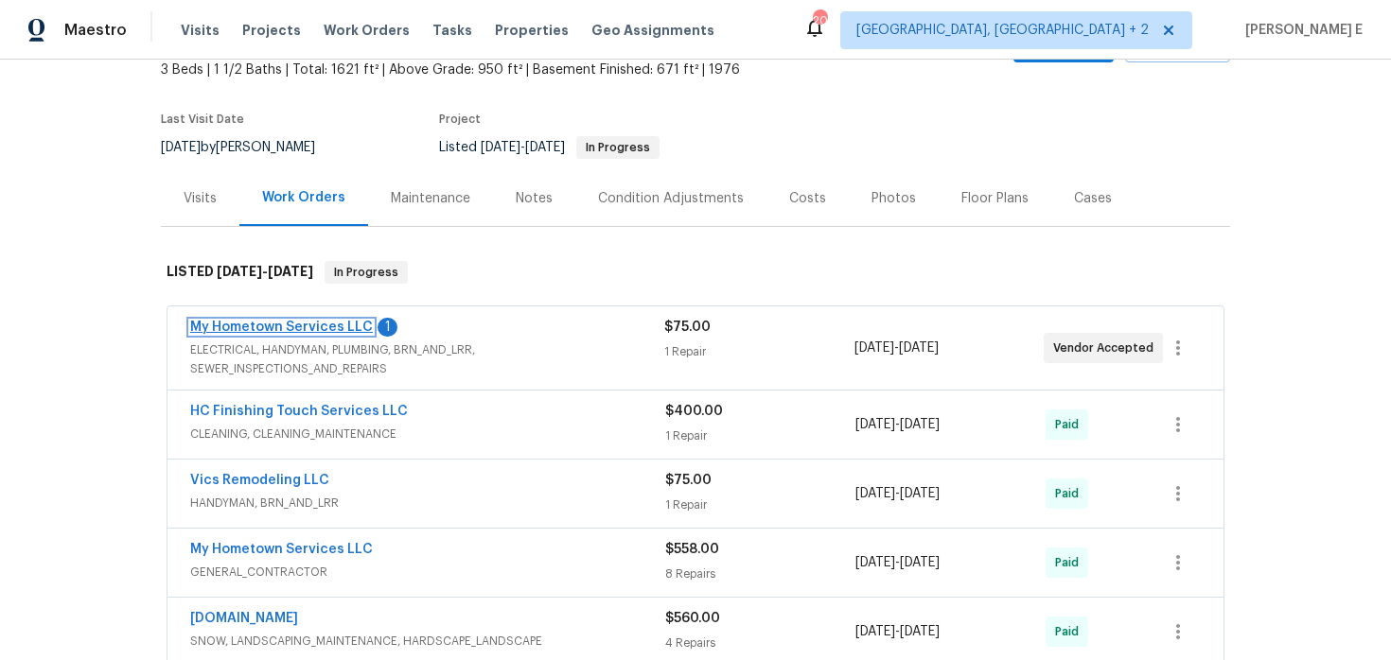
click at [339, 326] on link "My Hometown Services LLC" at bounding box center [281, 327] width 183 height 13
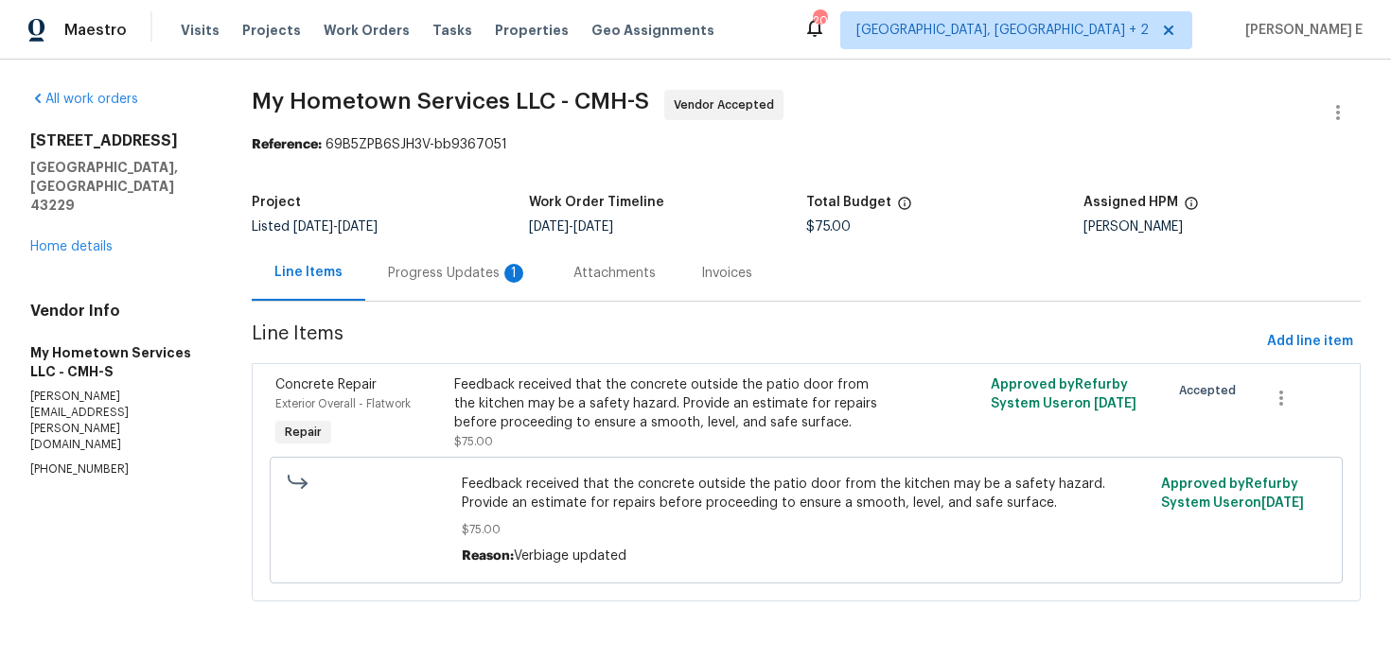
click at [498, 278] on div "Progress Updates 1" at bounding box center [458, 273] width 140 height 19
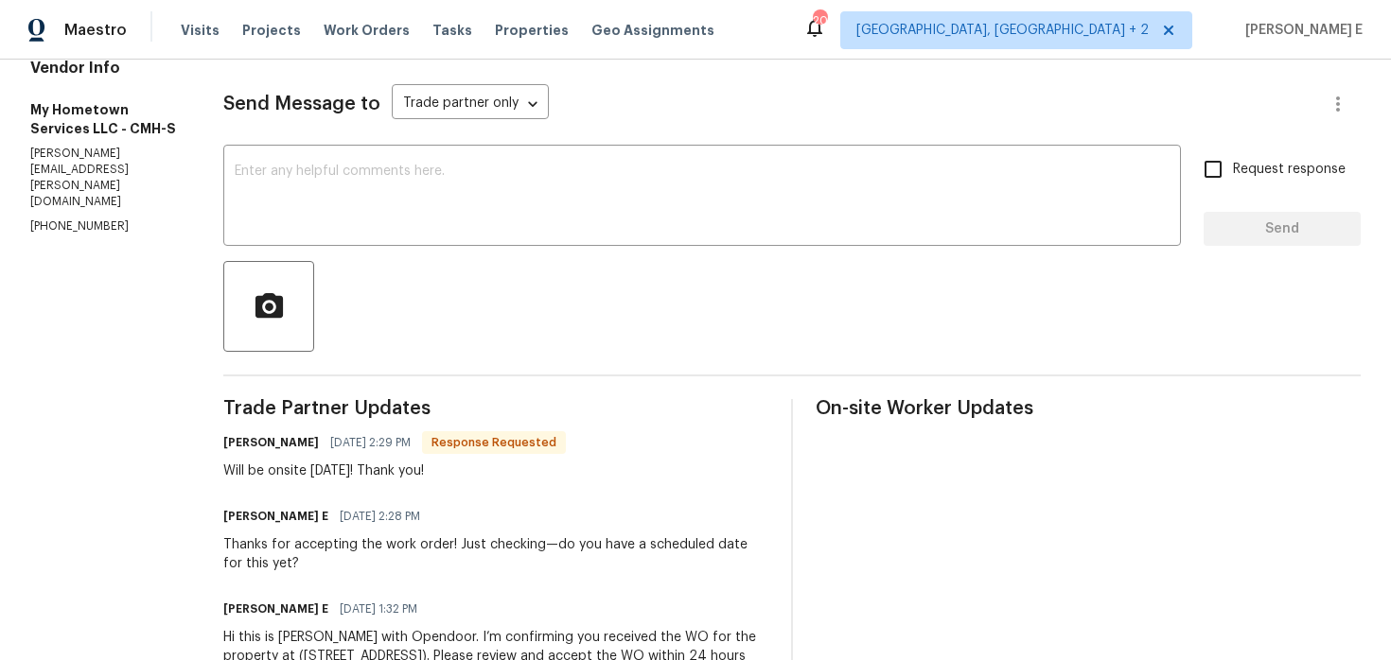
scroll to position [340, 0]
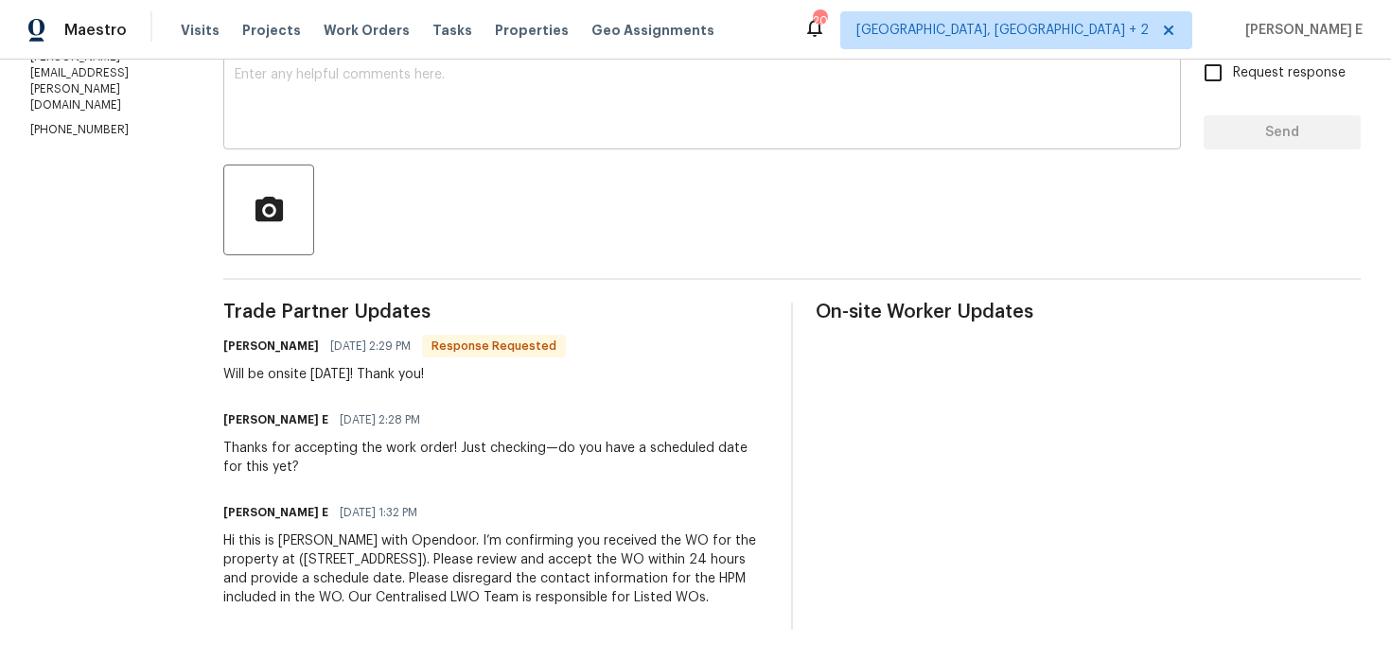
click at [642, 96] on textarea at bounding box center [702, 101] width 935 height 66
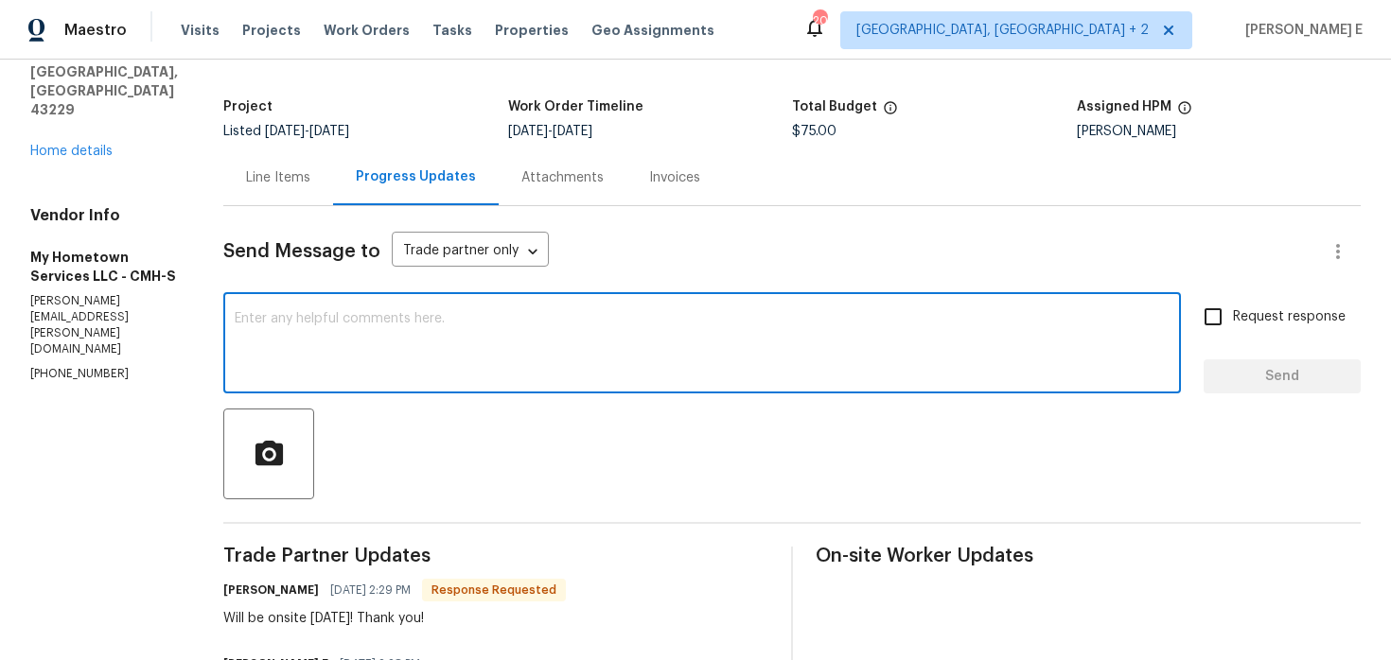
scroll to position [94, 0]
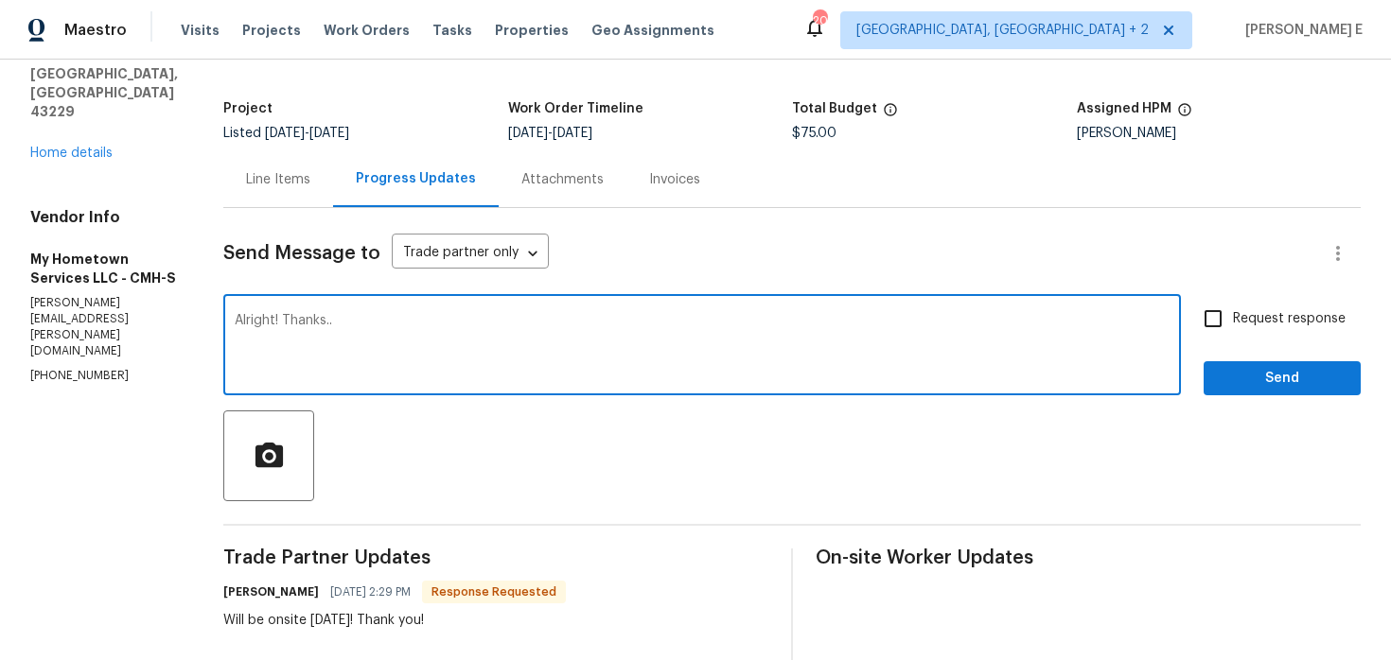
type textarea "Alright! Thanks.."
click at [1239, 384] on span "Send" at bounding box center [1281, 379] width 127 height 24
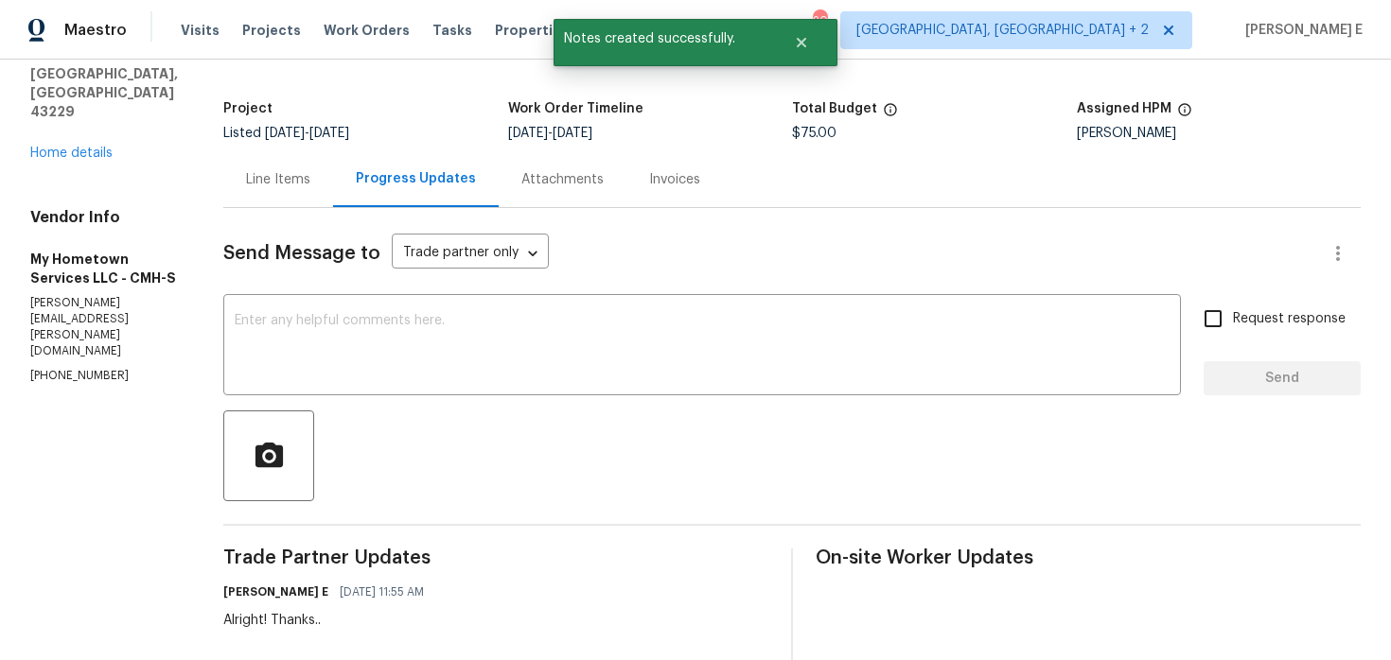
scroll to position [0, 0]
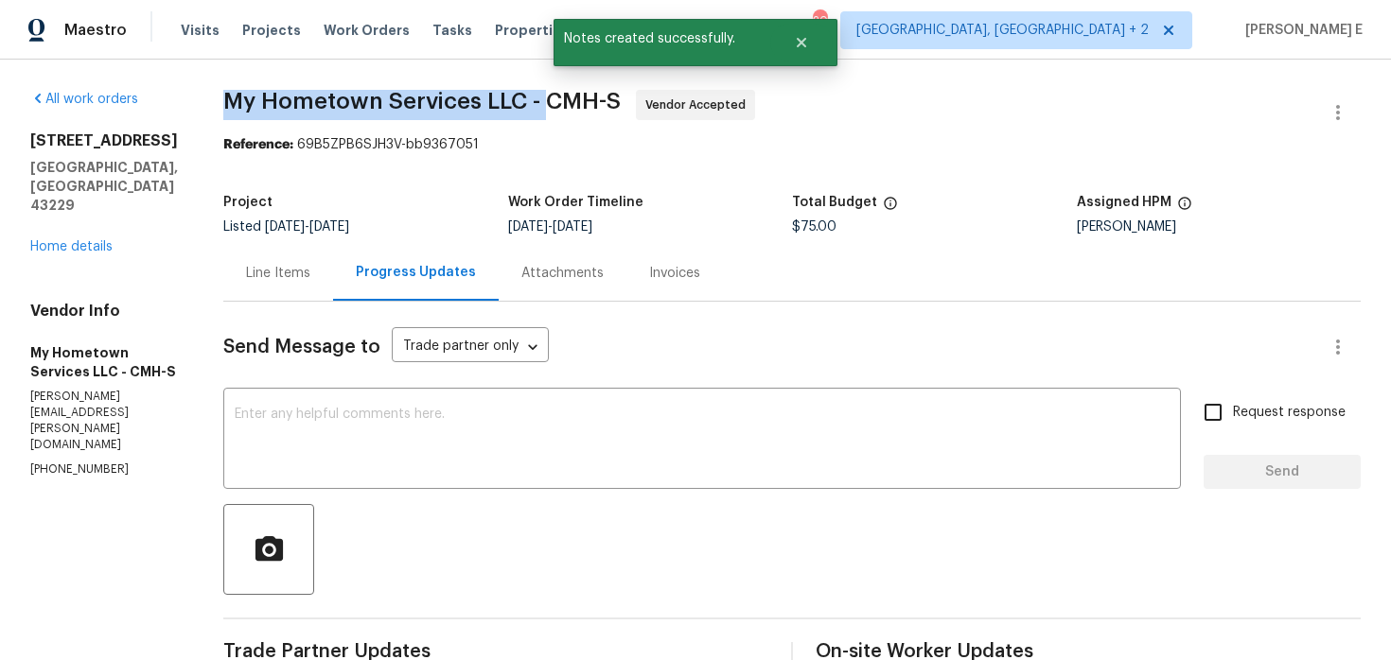
drag, startPoint x: 219, startPoint y: 99, endPoint x: 541, endPoint y: 96, distance: 321.6
click at [541, 96] on span "My Hometown Services LLC - CMH-S" at bounding box center [421, 101] width 397 height 23
copy span "My Hometown Services LLC -"
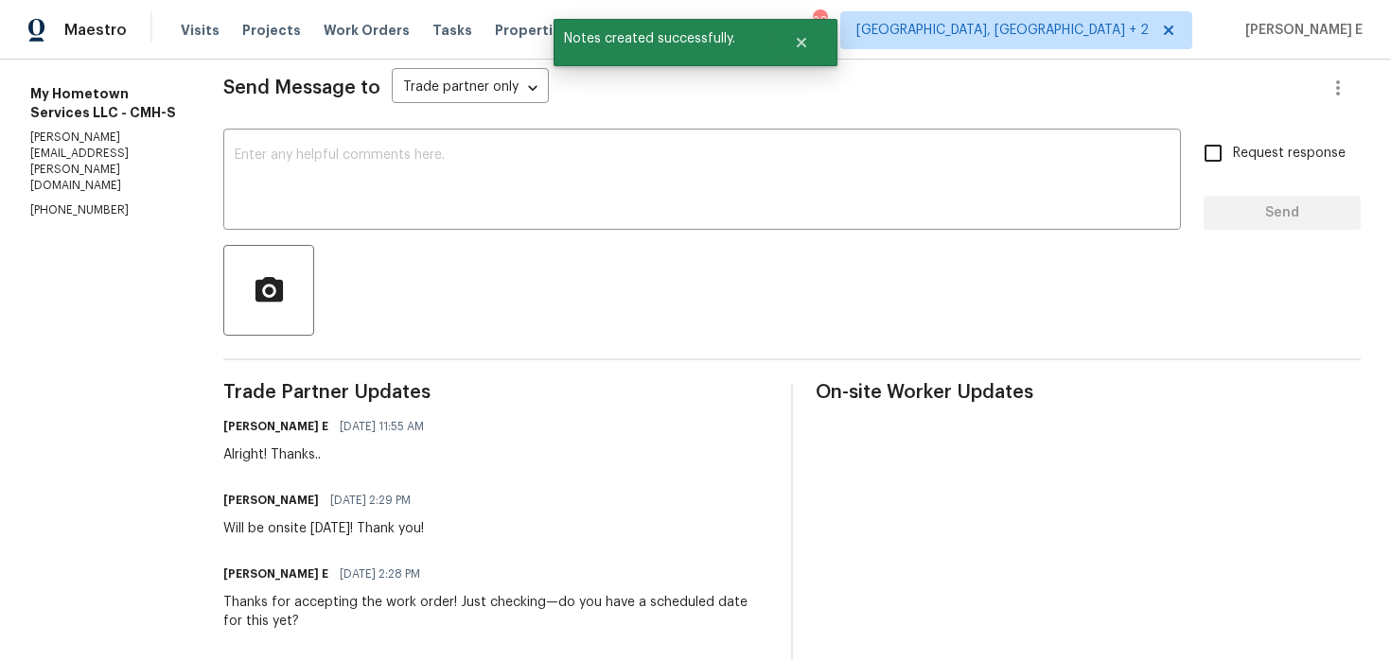
scroll to position [311, 0]
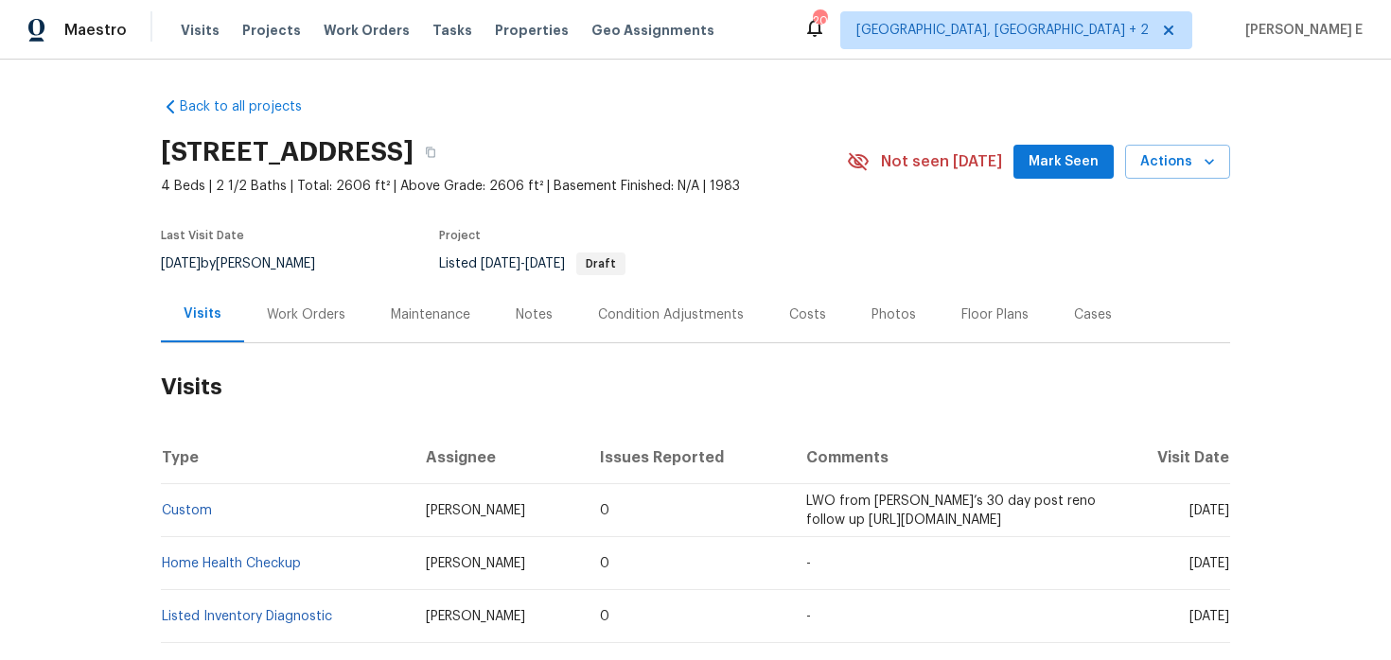
click at [306, 315] on div "Work Orders" at bounding box center [306, 315] width 79 height 19
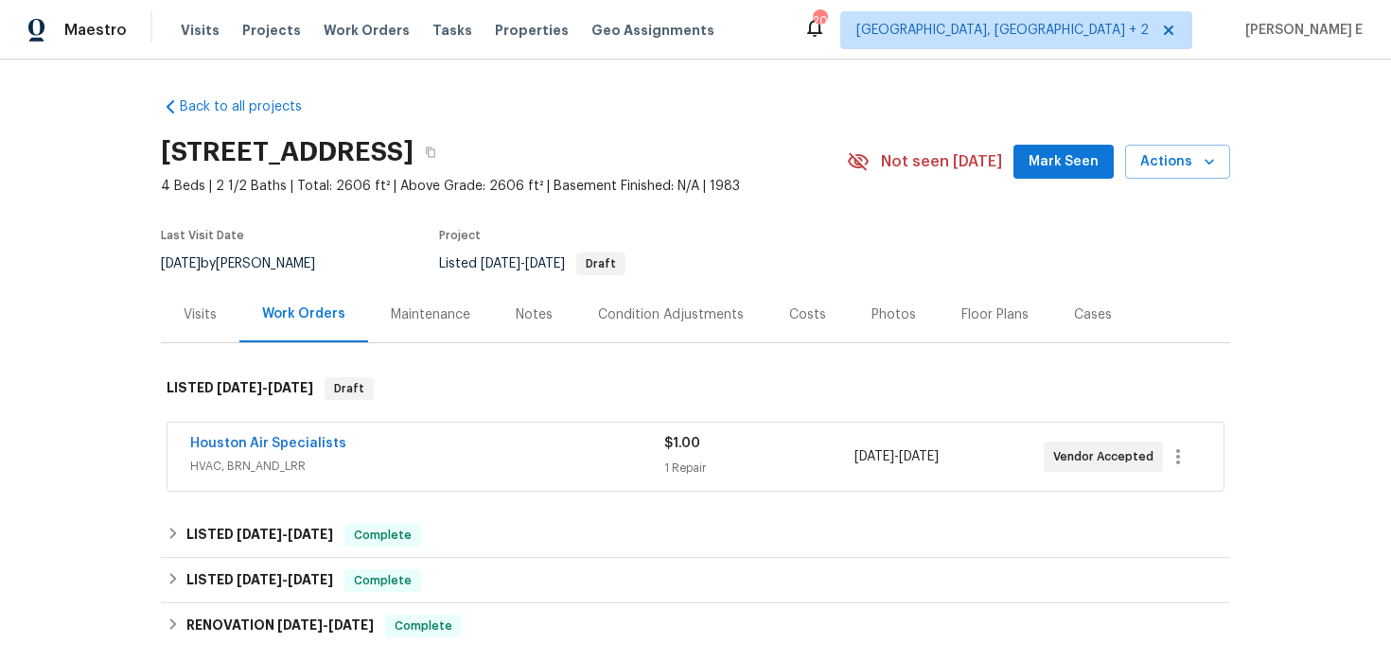
scroll to position [95, 0]
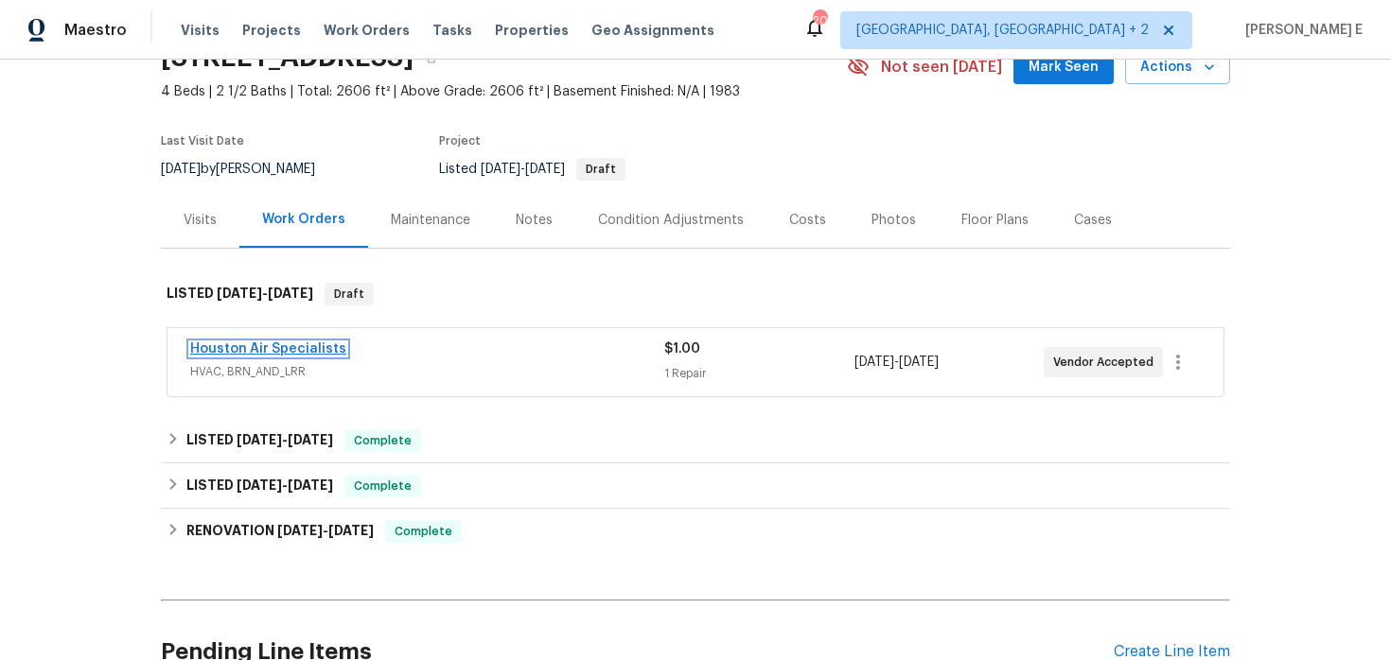
click at [314, 348] on link "Houston Air Specialists" at bounding box center [268, 348] width 156 height 13
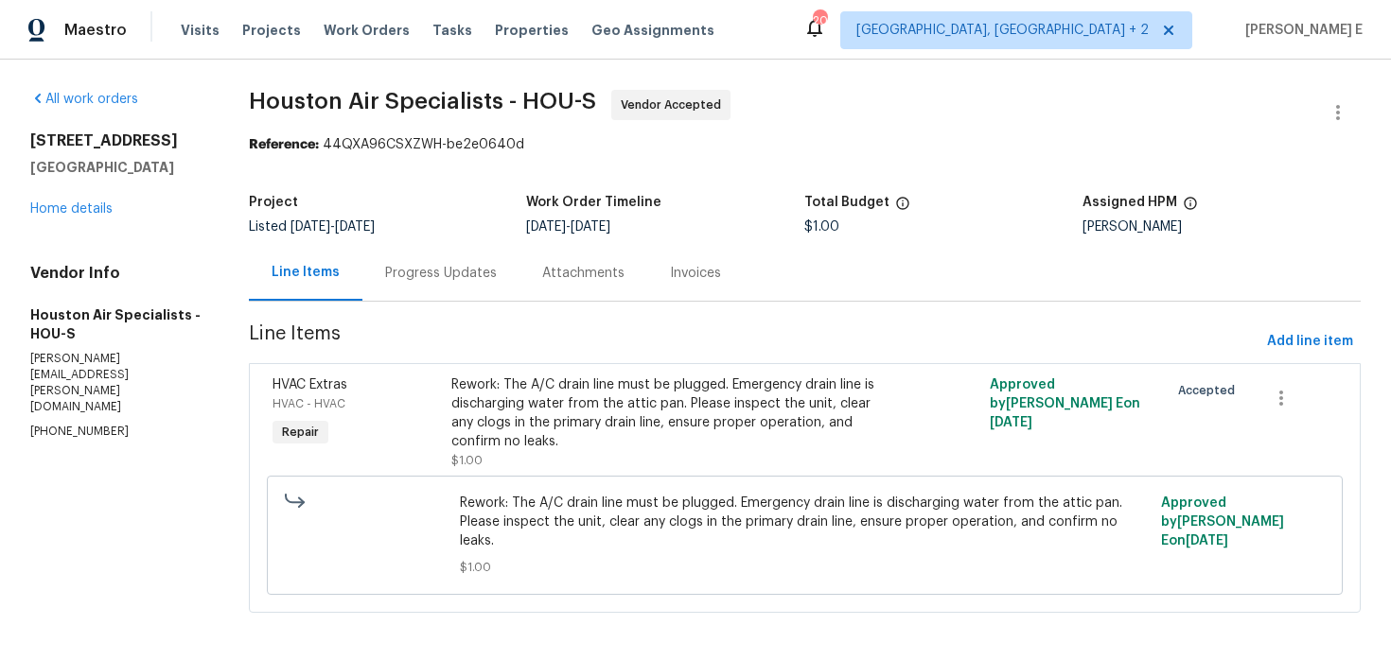
click at [474, 276] on div "Progress Updates" at bounding box center [441, 273] width 112 height 19
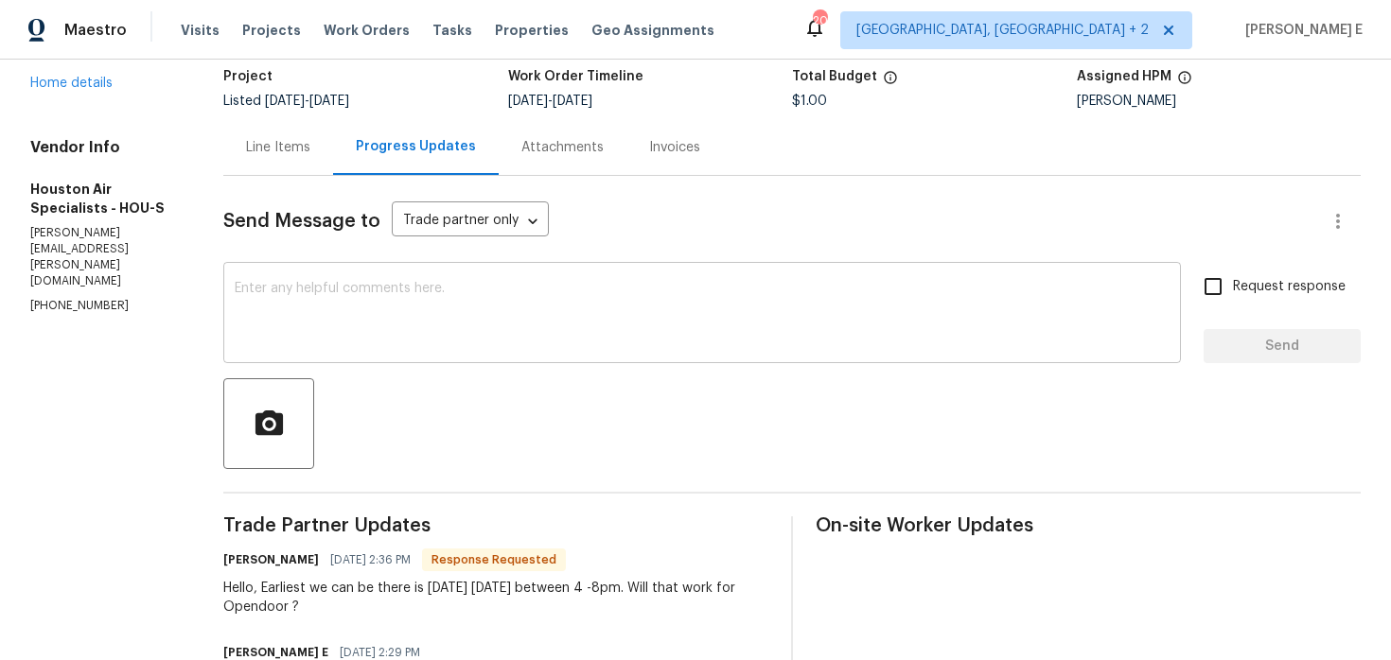
scroll to position [104, 0]
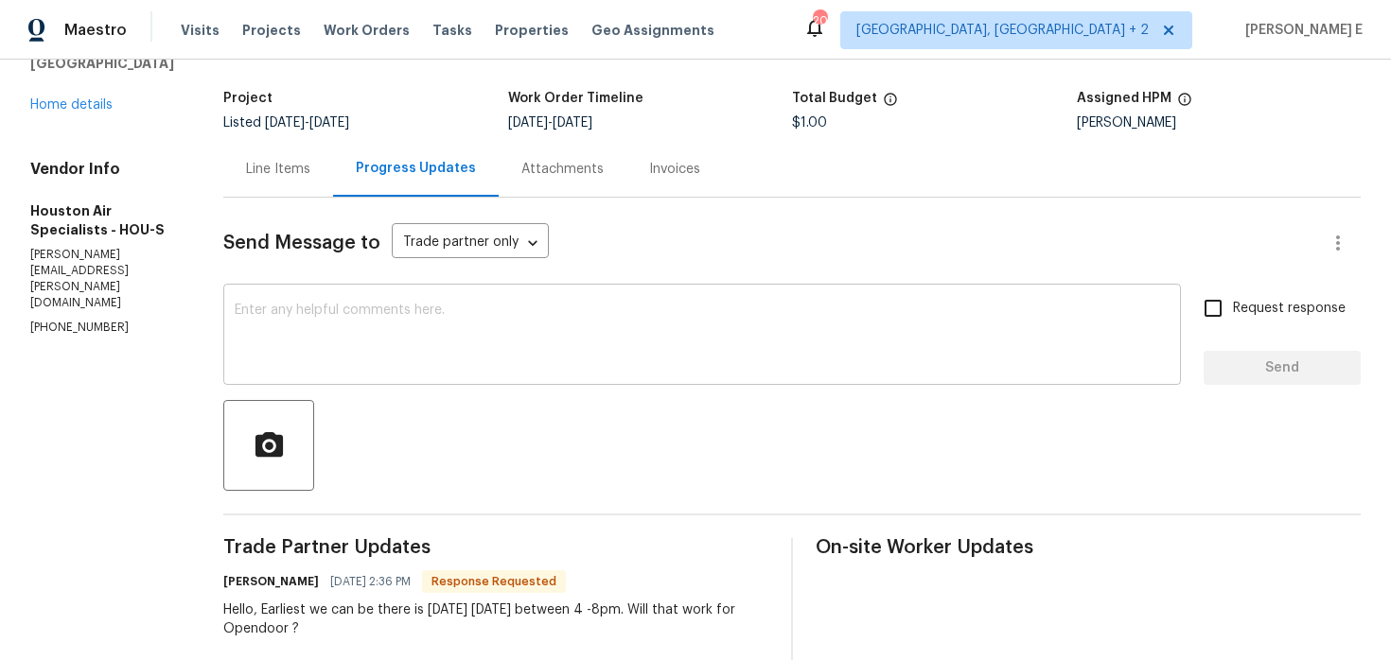
click at [479, 363] on textarea at bounding box center [702, 337] width 935 height 66
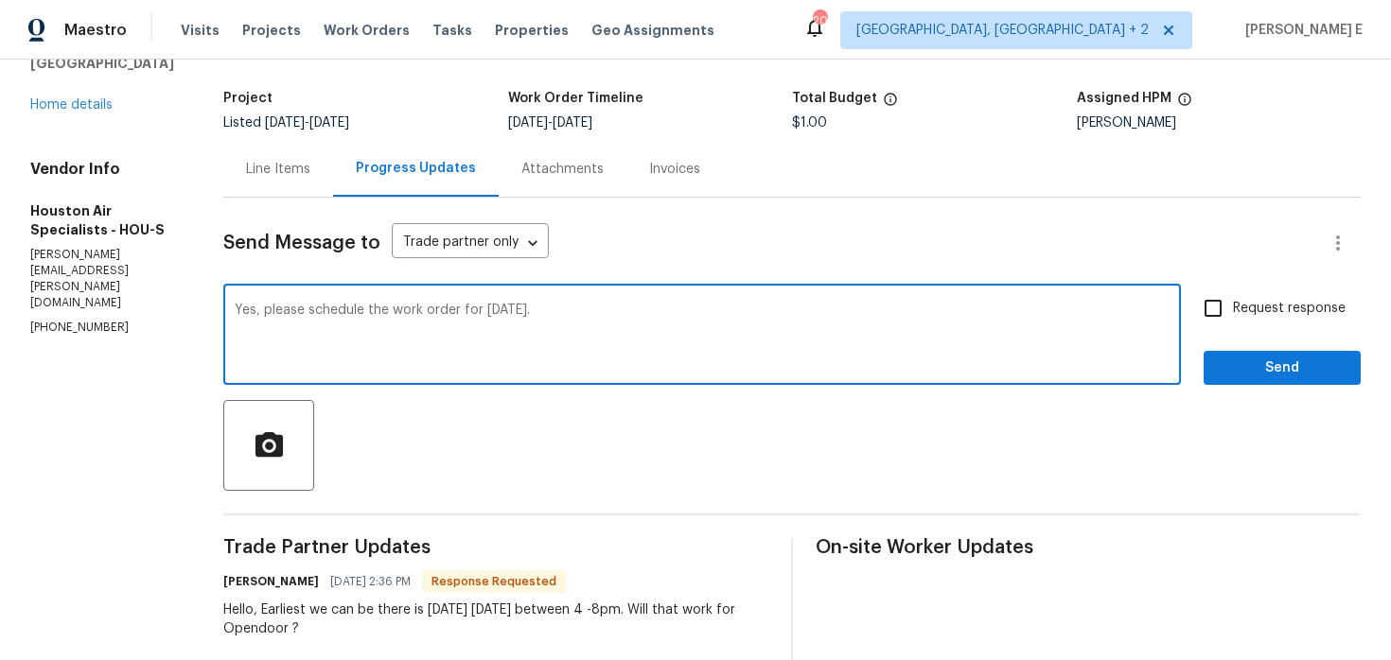
type textarea "Yes, please schedule the work order for today."
click at [1310, 377] on span "Send" at bounding box center [1281, 369] width 127 height 24
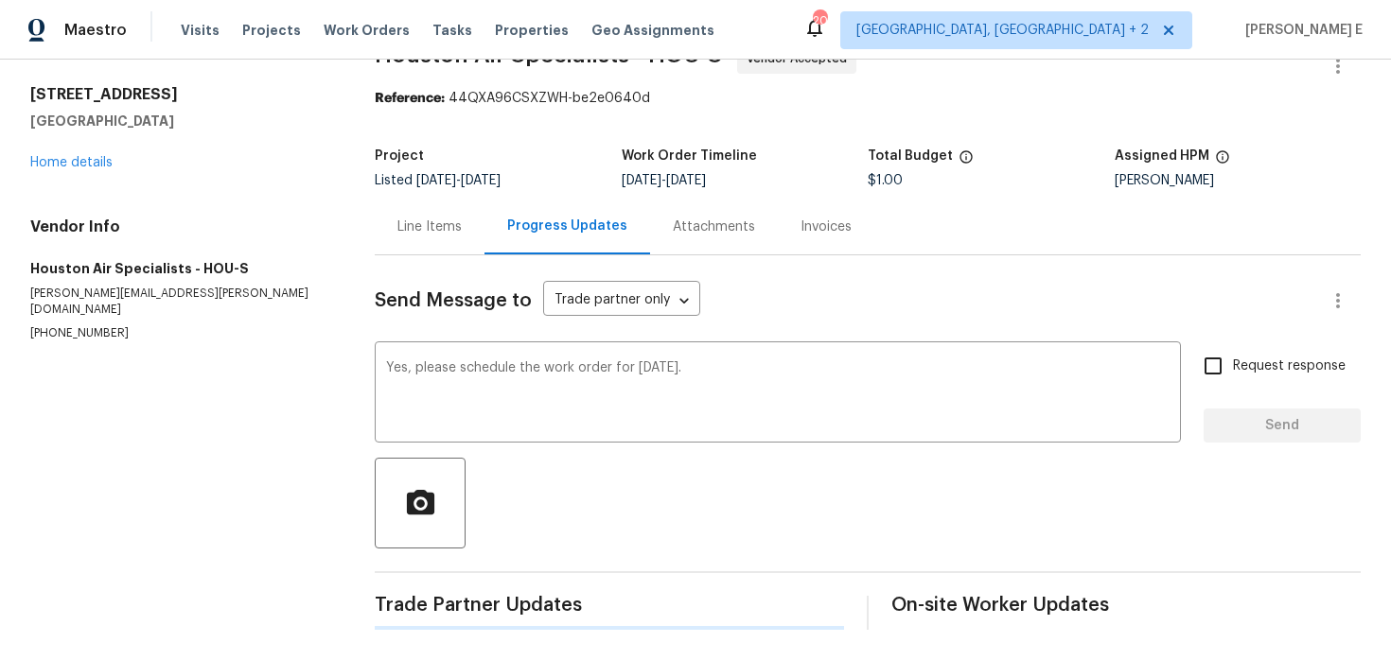
scroll to position [0, 0]
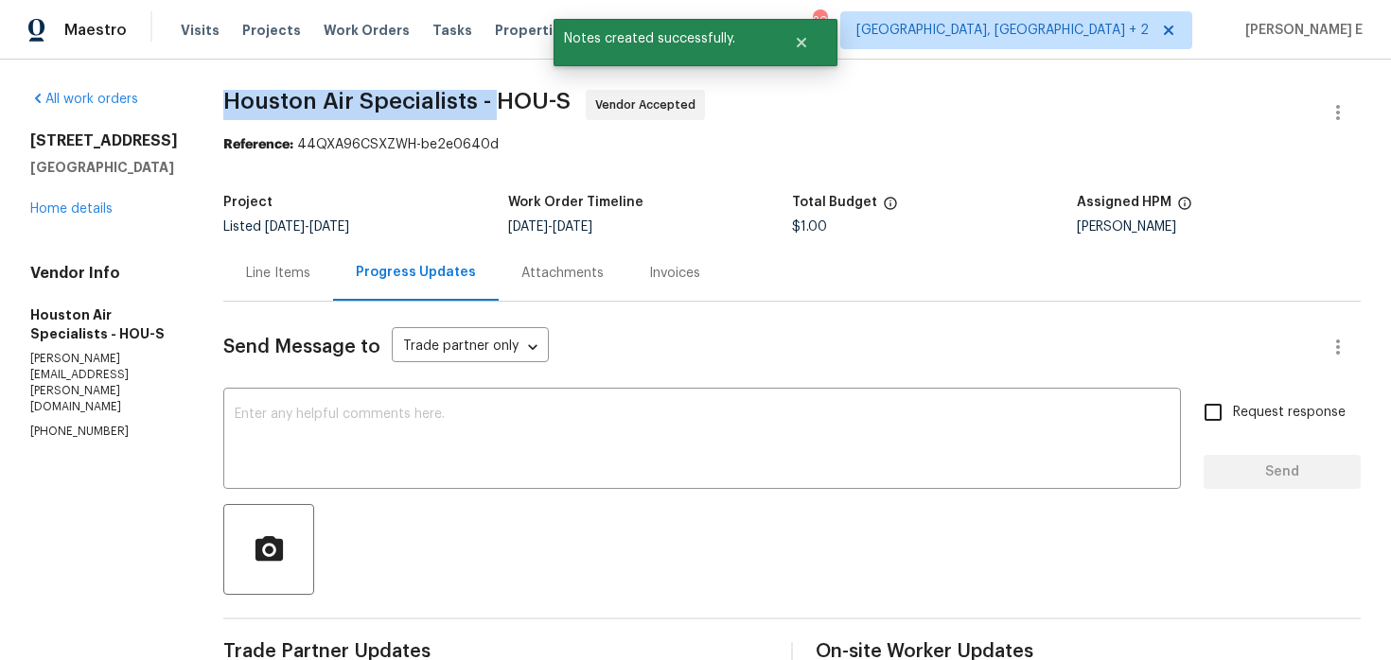
drag, startPoint x: 235, startPoint y: 104, endPoint x: 511, endPoint y: 105, distance: 276.2
click at [511, 105] on div "All work orders 2626 Silver Falls Dr Kingwood, TX 77339 Home details Vendor Inf…" at bounding box center [695, 586] width 1391 height 1052
copy span "Houston Air Specialists -"
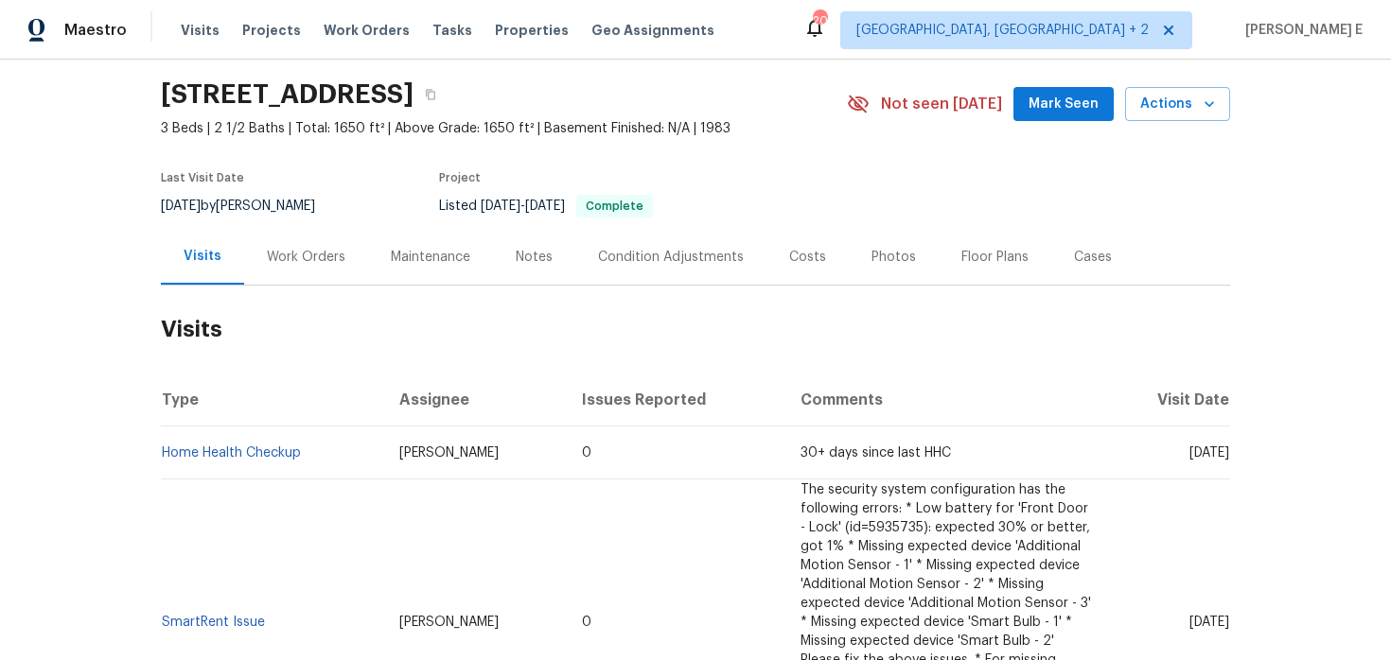
scroll to position [61, 0]
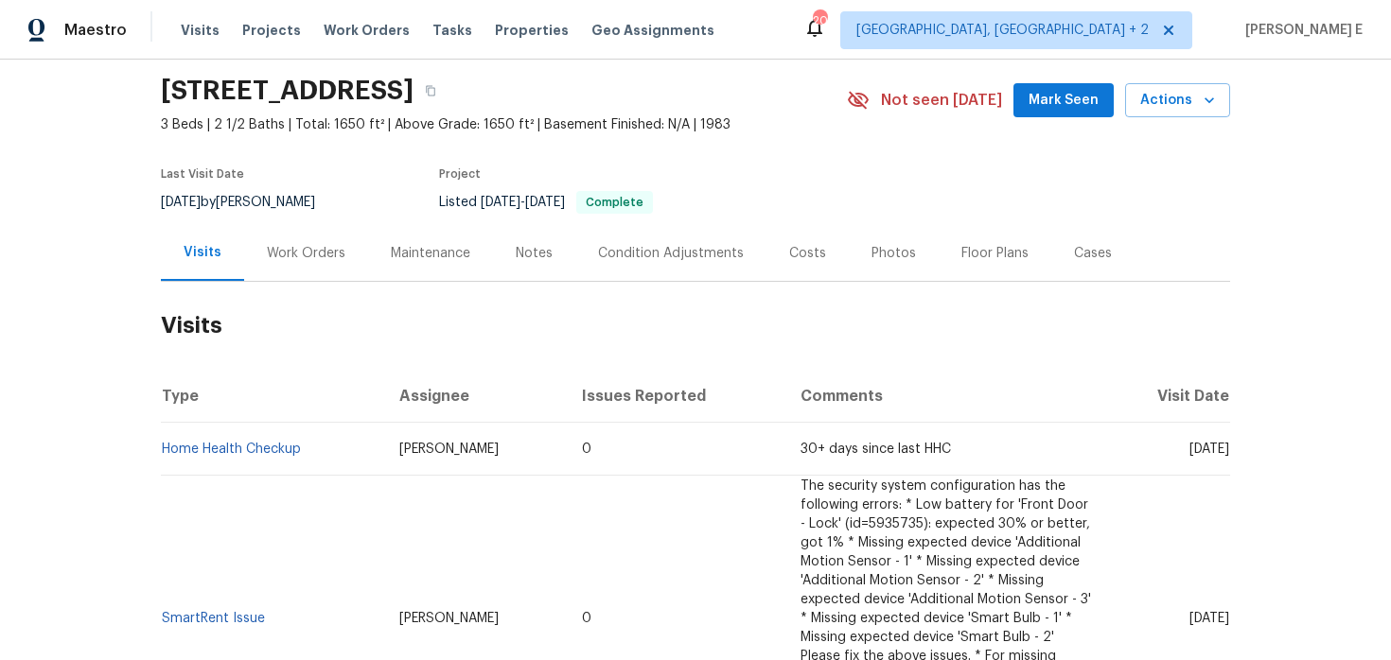
click at [320, 250] on div "Work Orders" at bounding box center [306, 253] width 79 height 19
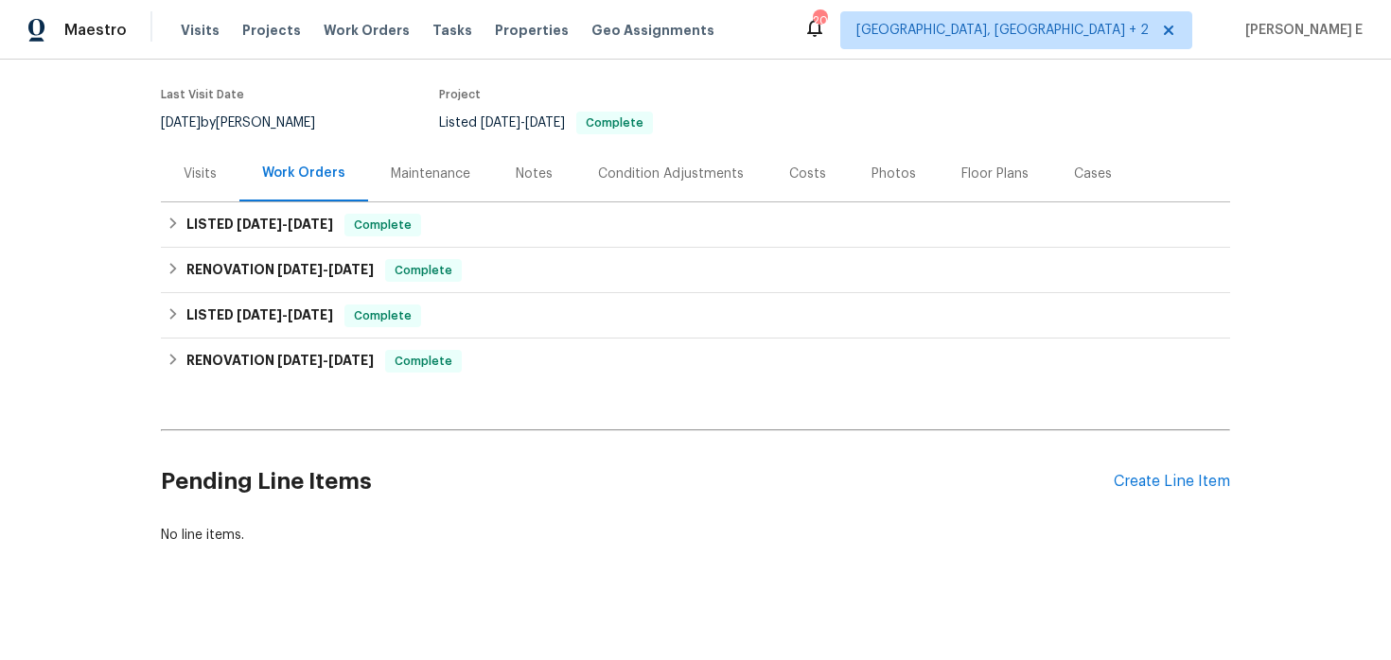
scroll to position [154, 0]
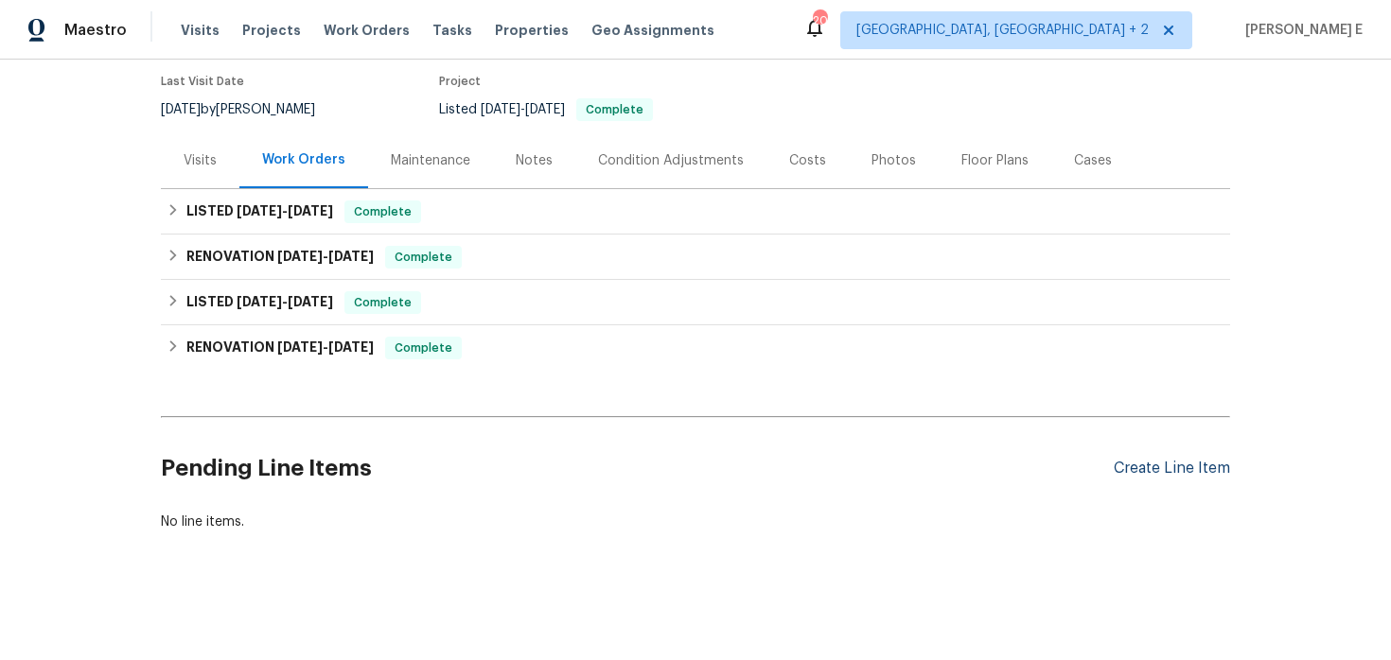
click at [1146, 474] on div "Create Line Item" at bounding box center [1171, 469] width 116 height 18
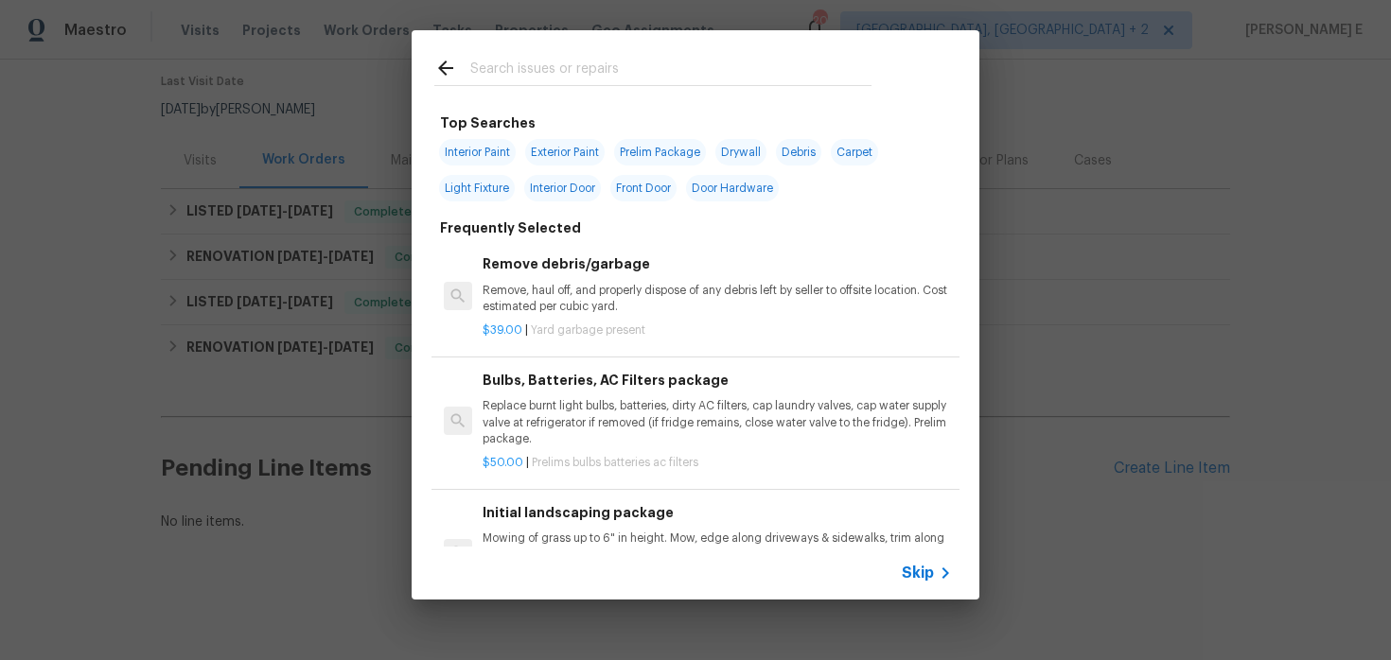
click at [919, 558] on div "Skip" at bounding box center [695, 573] width 568 height 53
click at [914, 567] on span "Skip" at bounding box center [917, 573] width 32 height 19
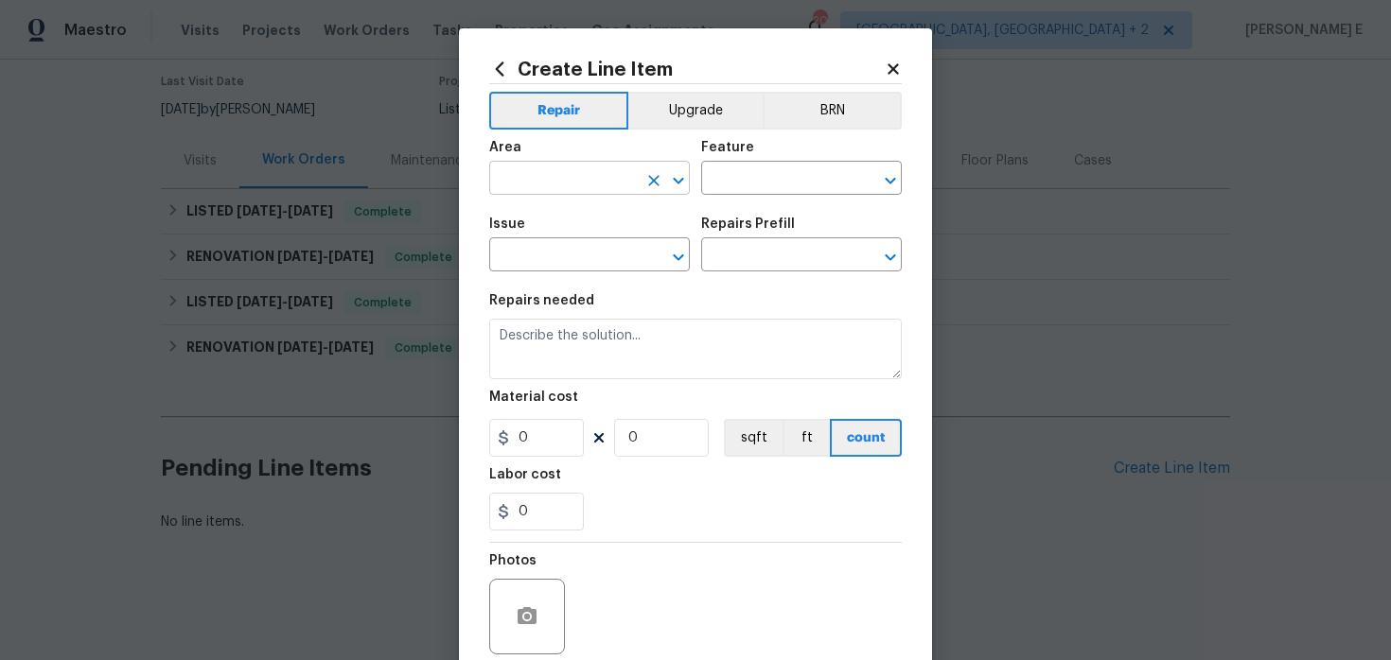
click at [531, 184] on input "text" at bounding box center [563, 180] width 148 height 29
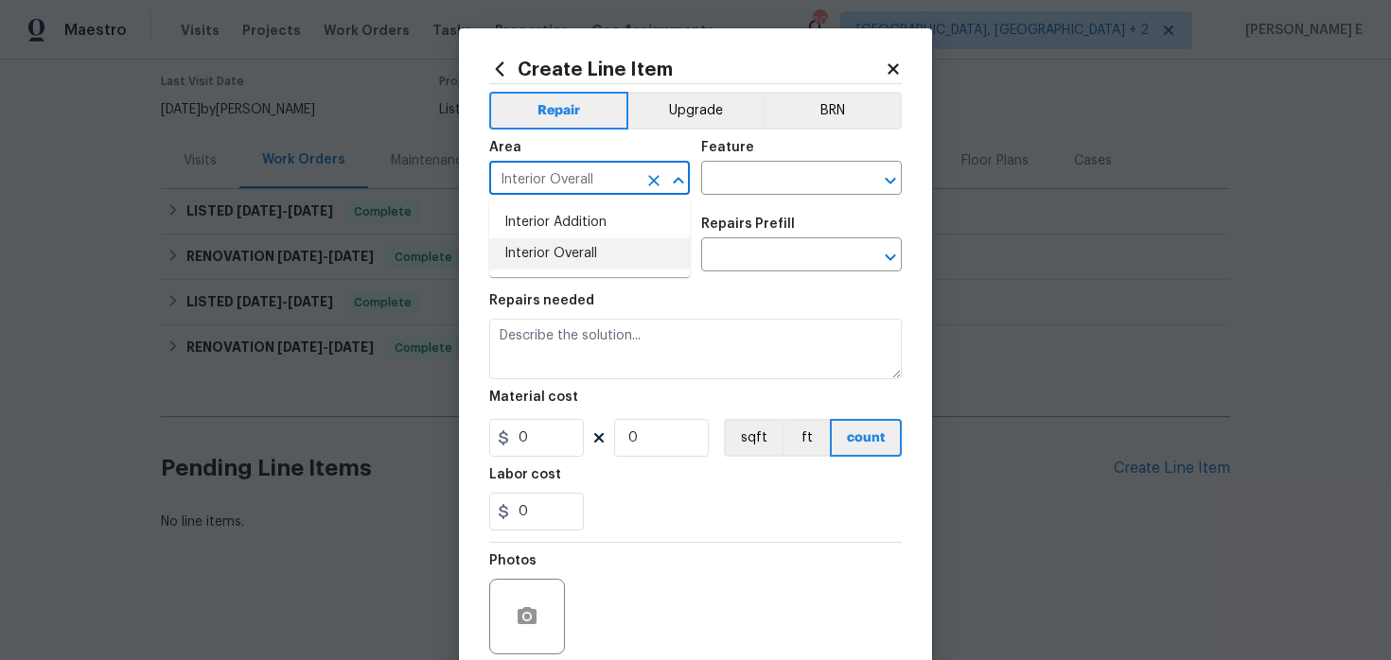
type input "Interior Overall"
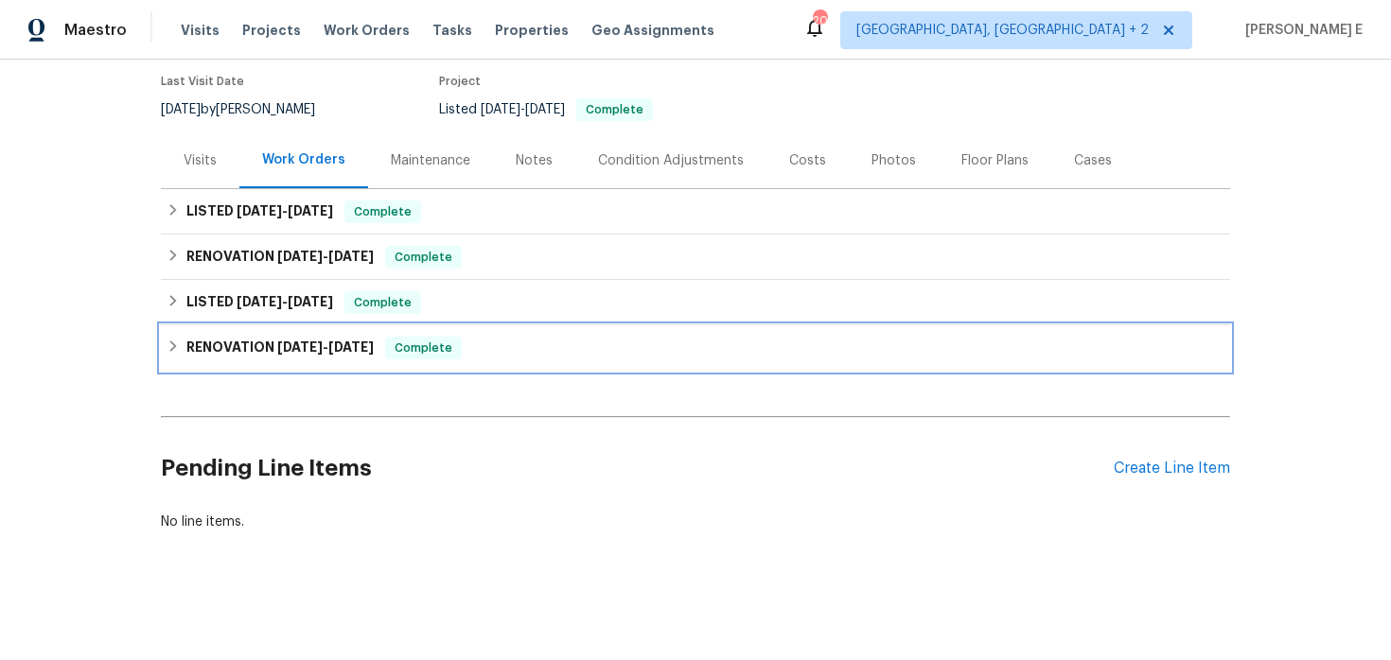
click at [253, 364] on div "RENOVATION 3/31/25 - 5/5/25 Complete" at bounding box center [695, 347] width 1069 height 45
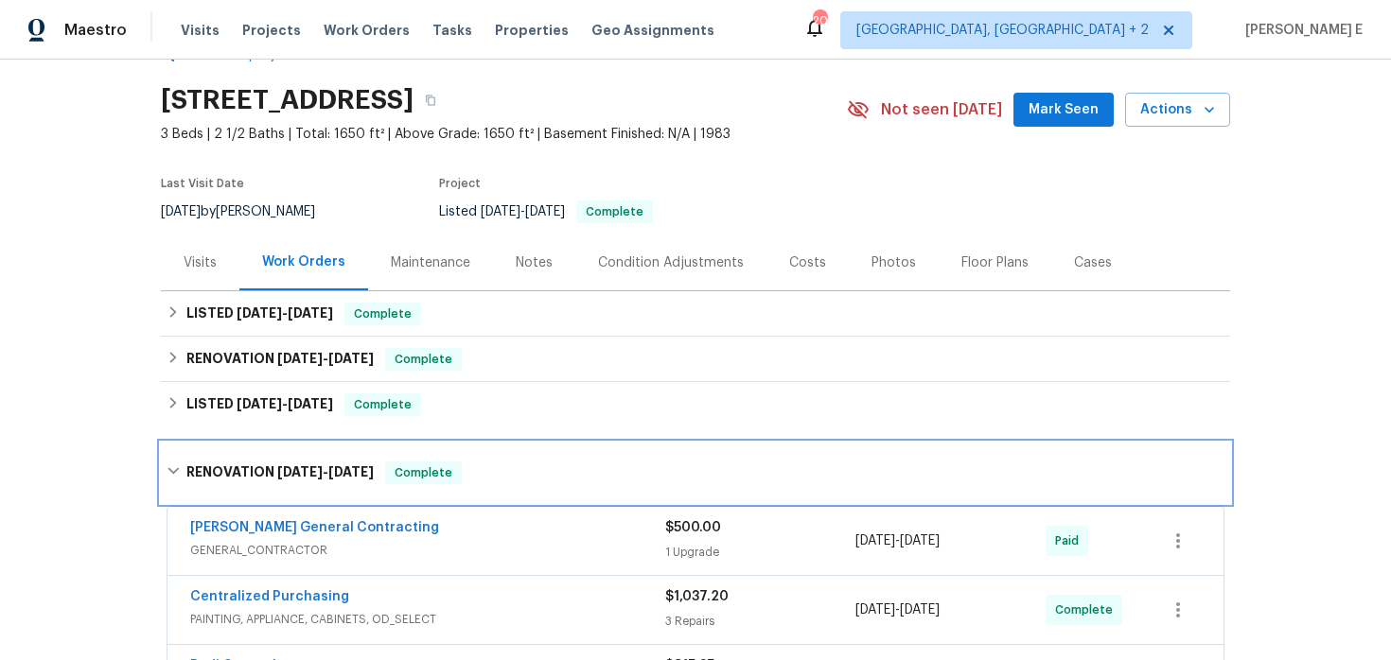
scroll to position [50, 0]
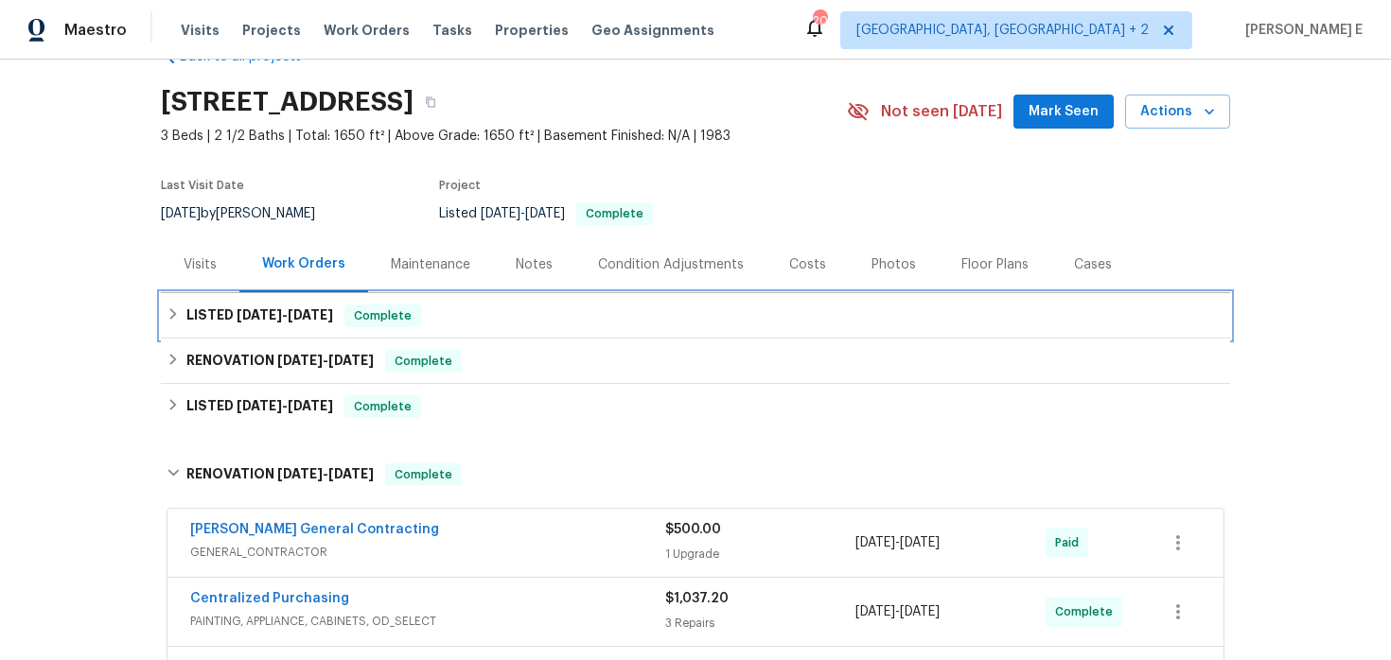
click at [298, 306] on h6 "LISTED 5/27/25 - 6/25/25" at bounding box center [259, 316] width 147 height 23
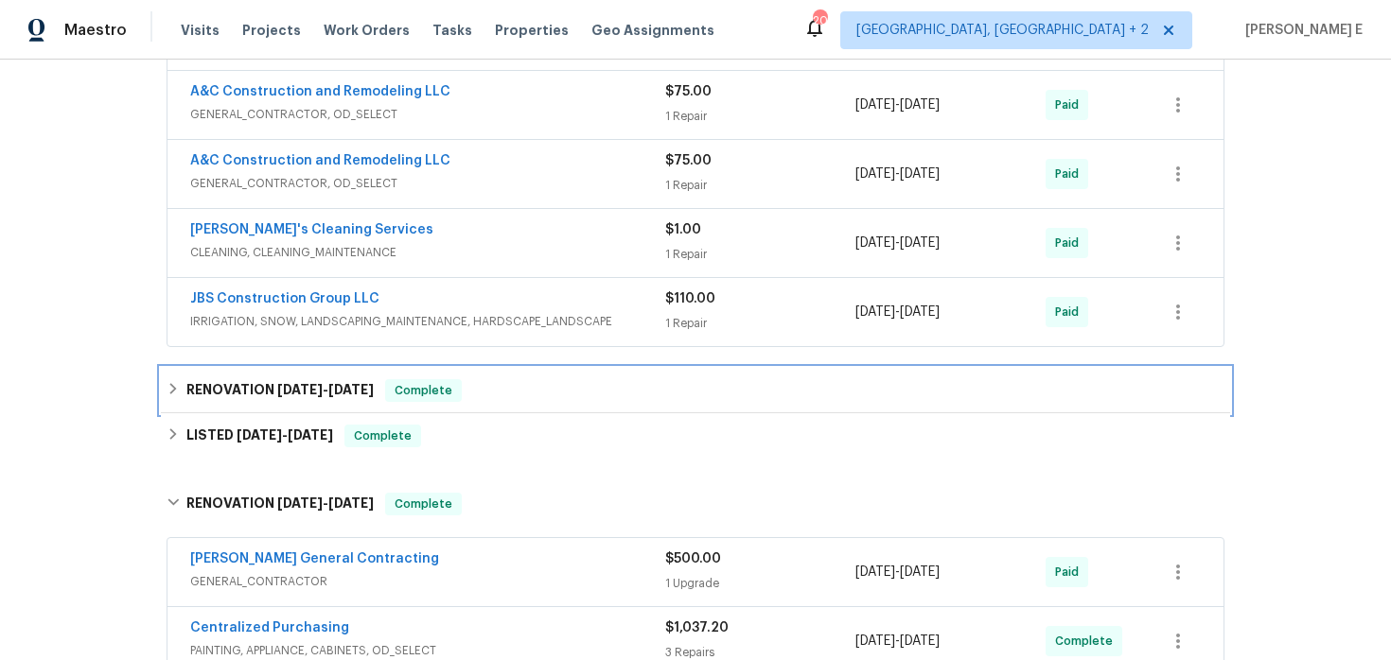
click at [281, 376] on div "RENOVATION 5/13/25 - 5/13/25 Complete" at bounding box center [695, 390] width 1069 height 45
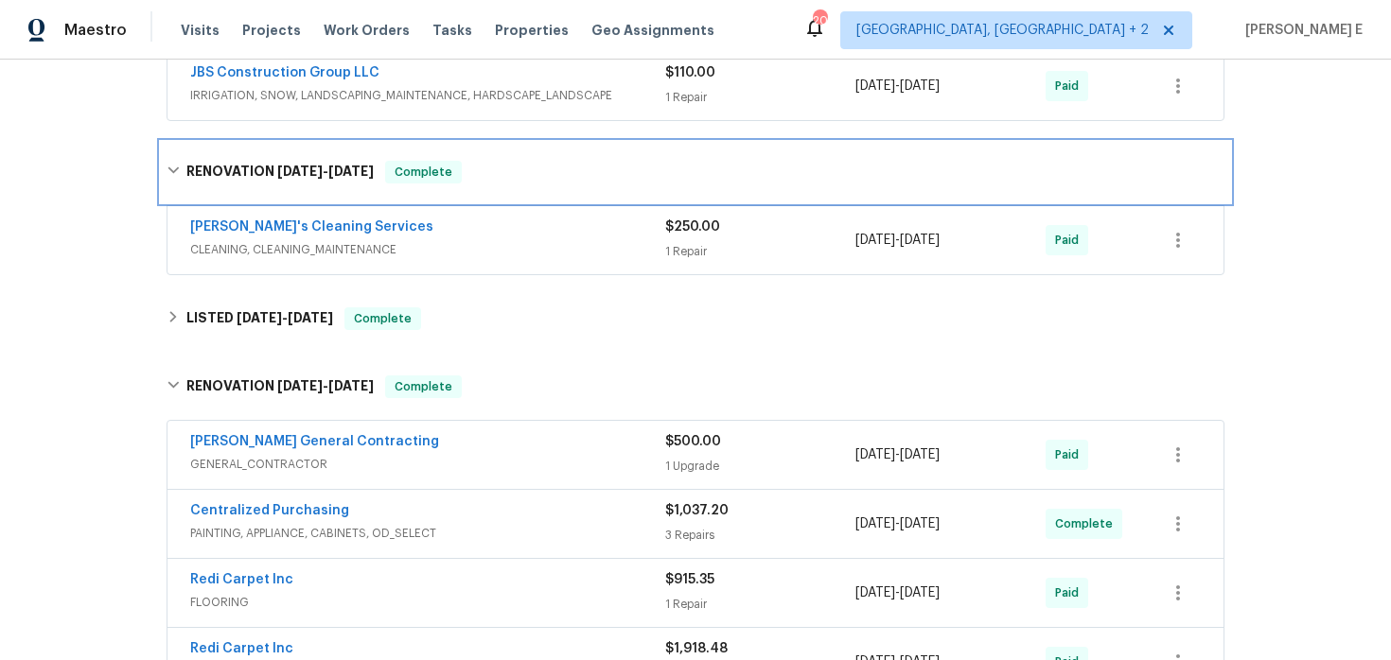
scroll to position [717, 0]
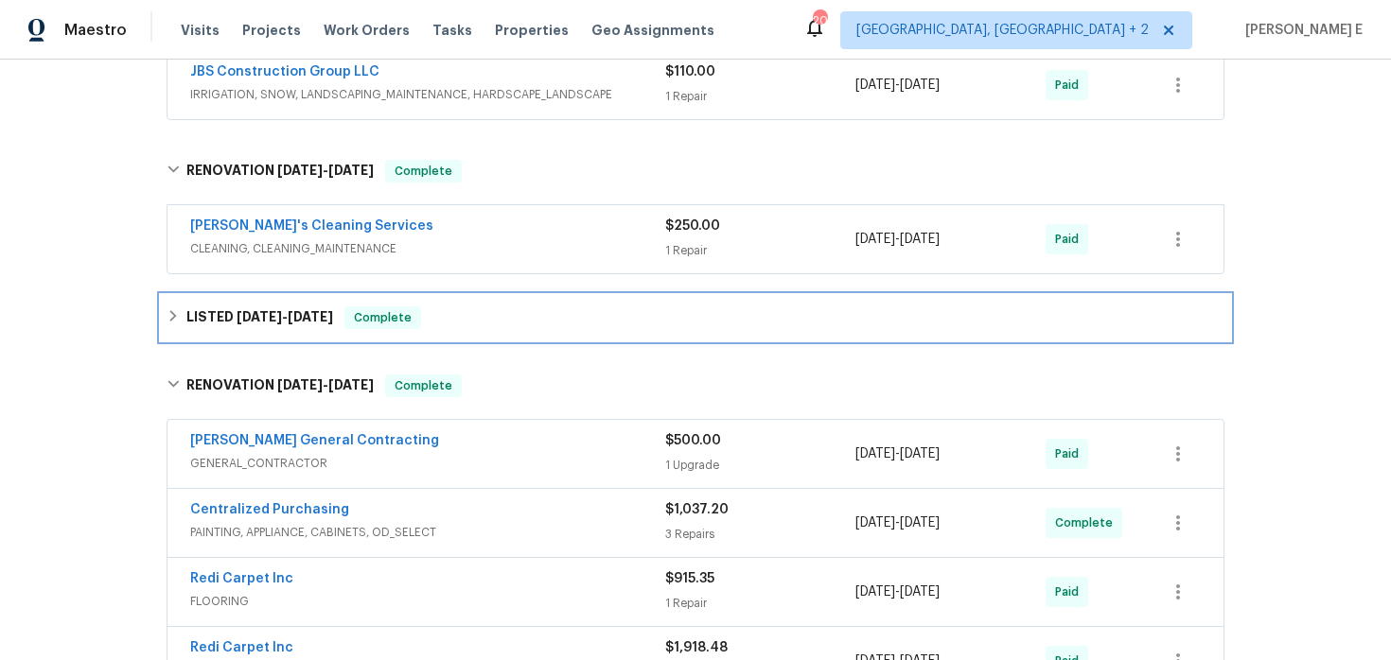
click at [263, 312] on span "5/9/25" at bounding box center [258, 316] width 45 height 13
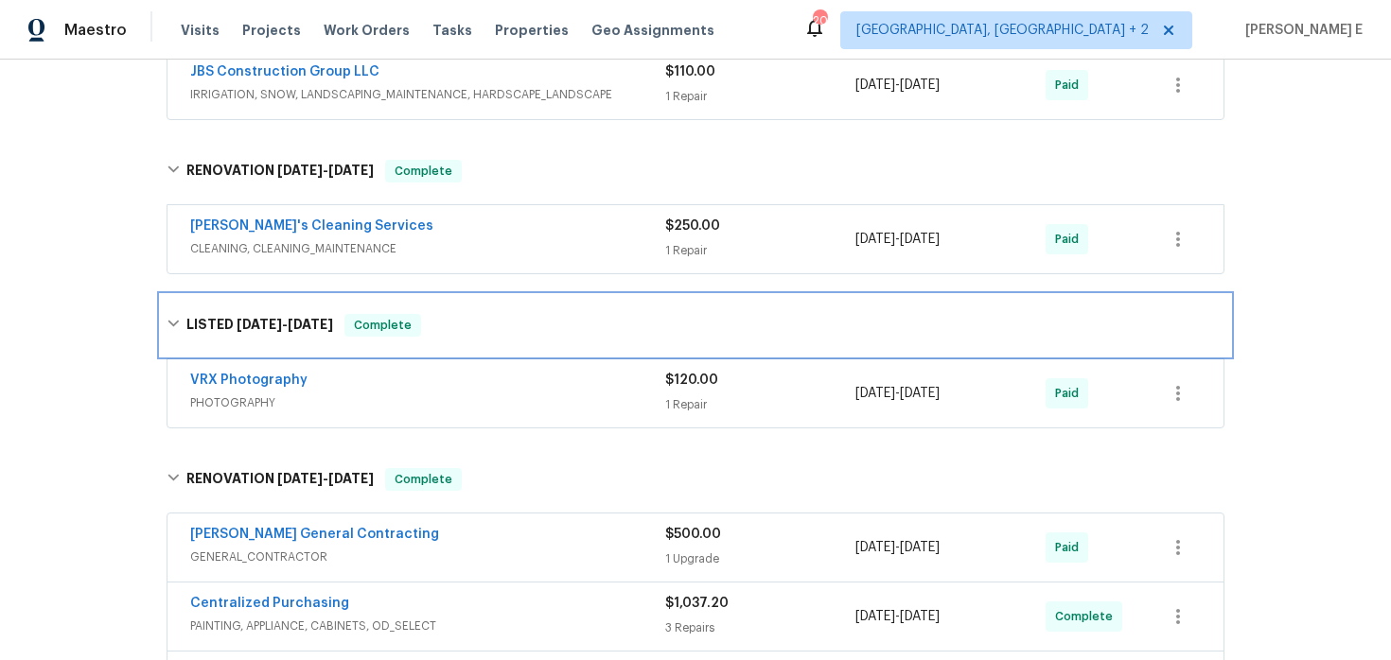
scroll to position [716, 0]
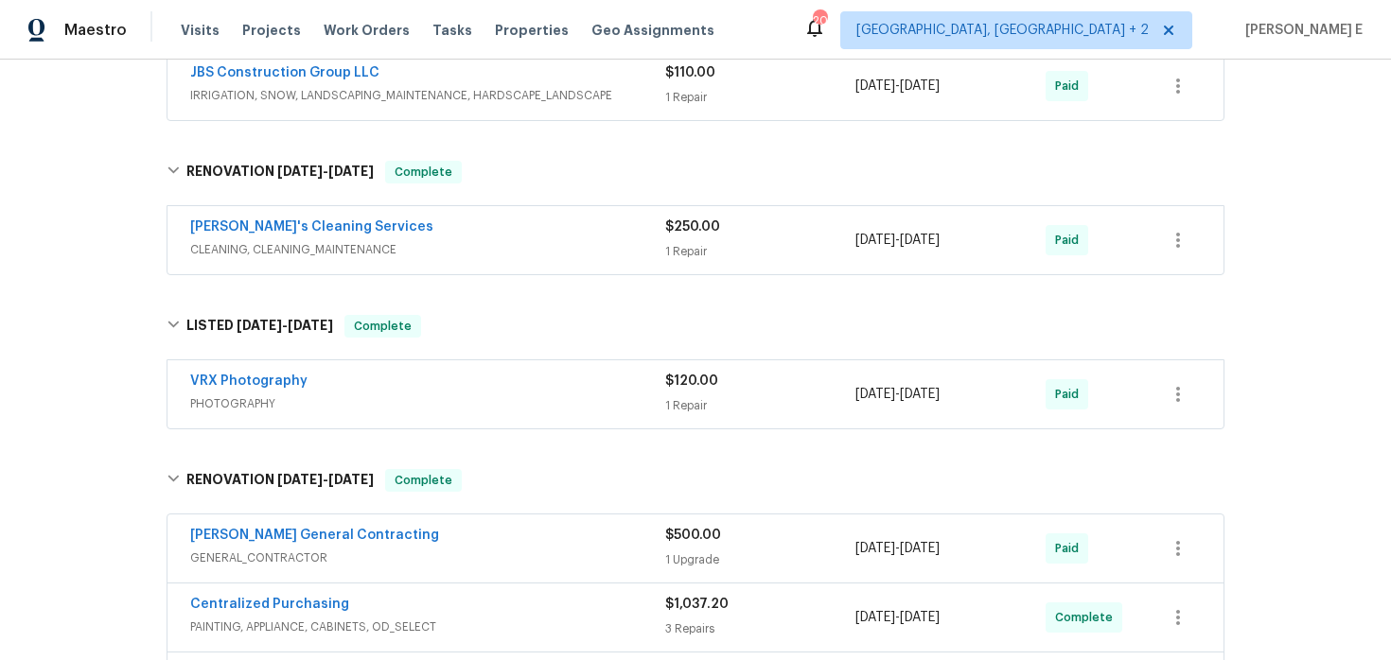
click at [448, 219] on div "Velo's Cleaning Services" at bounding box center [427, 229] width 475 height 23
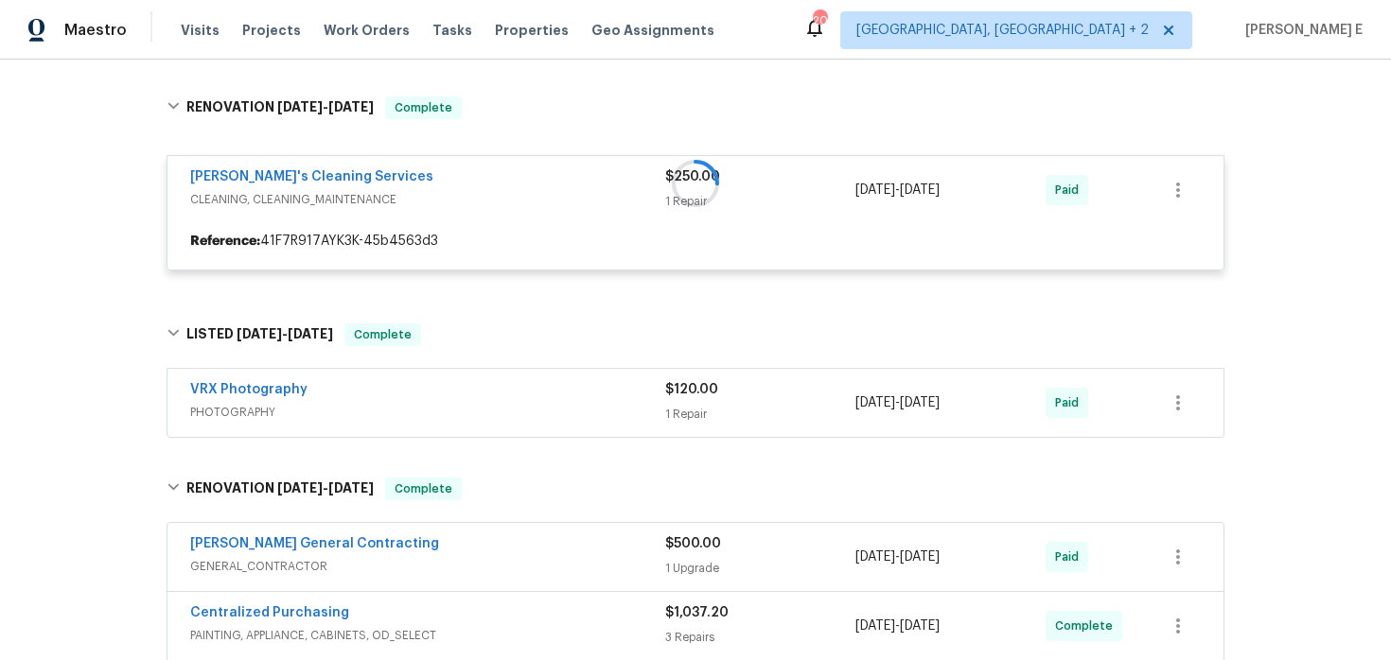
scroll to position [807, 0]
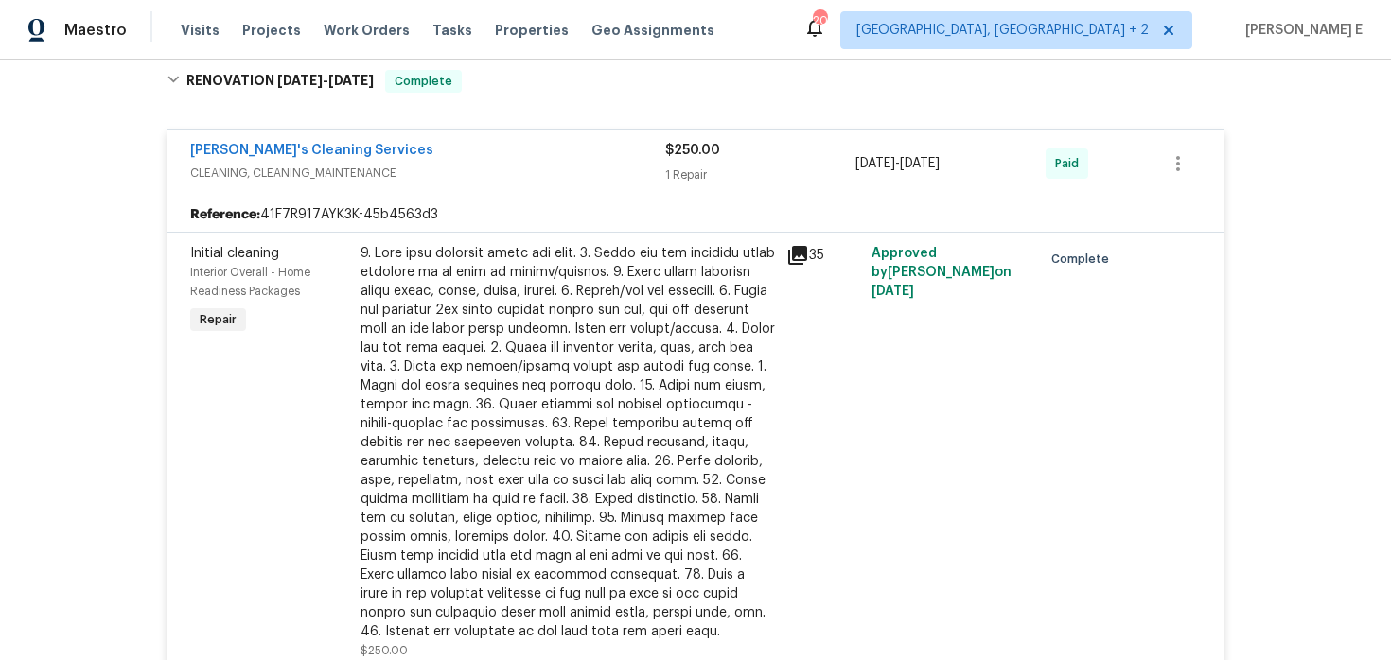
click at [439, 172] on span "CLEANING, CLEANING_MAINTENANCE" at bounding box center [427, 173] width 475 height 19
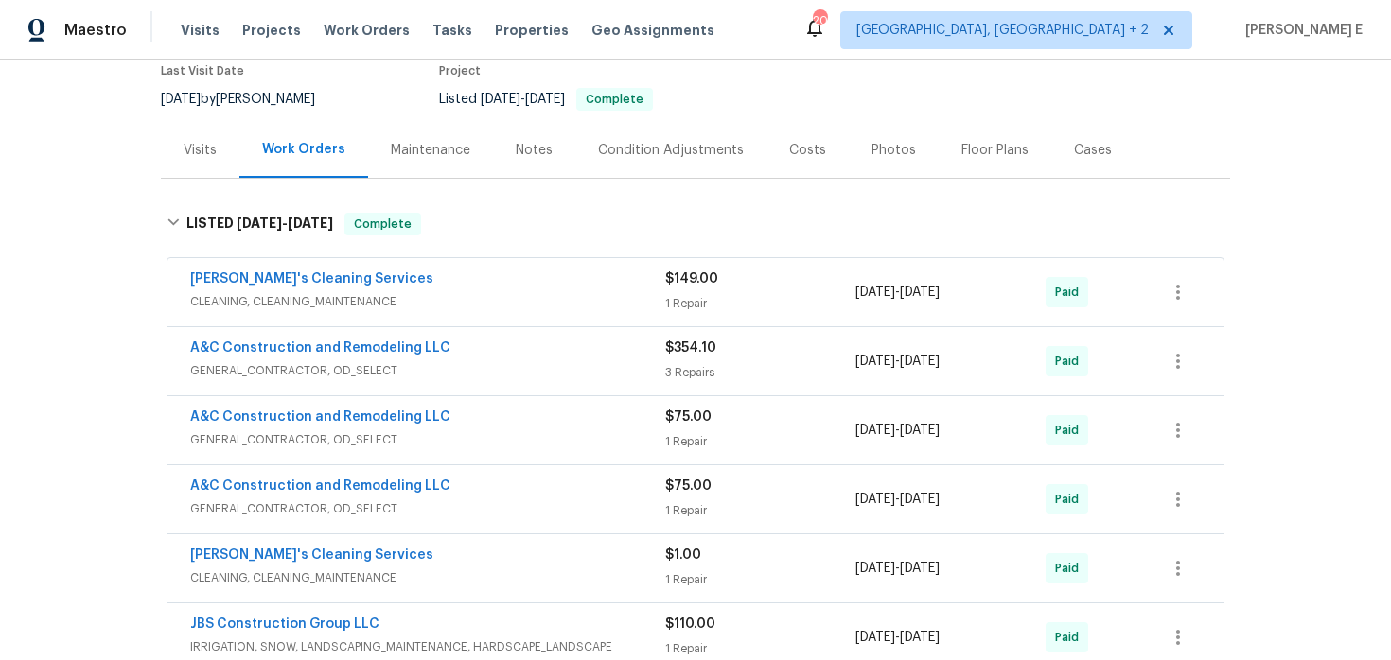
scroll to position [127, 0]
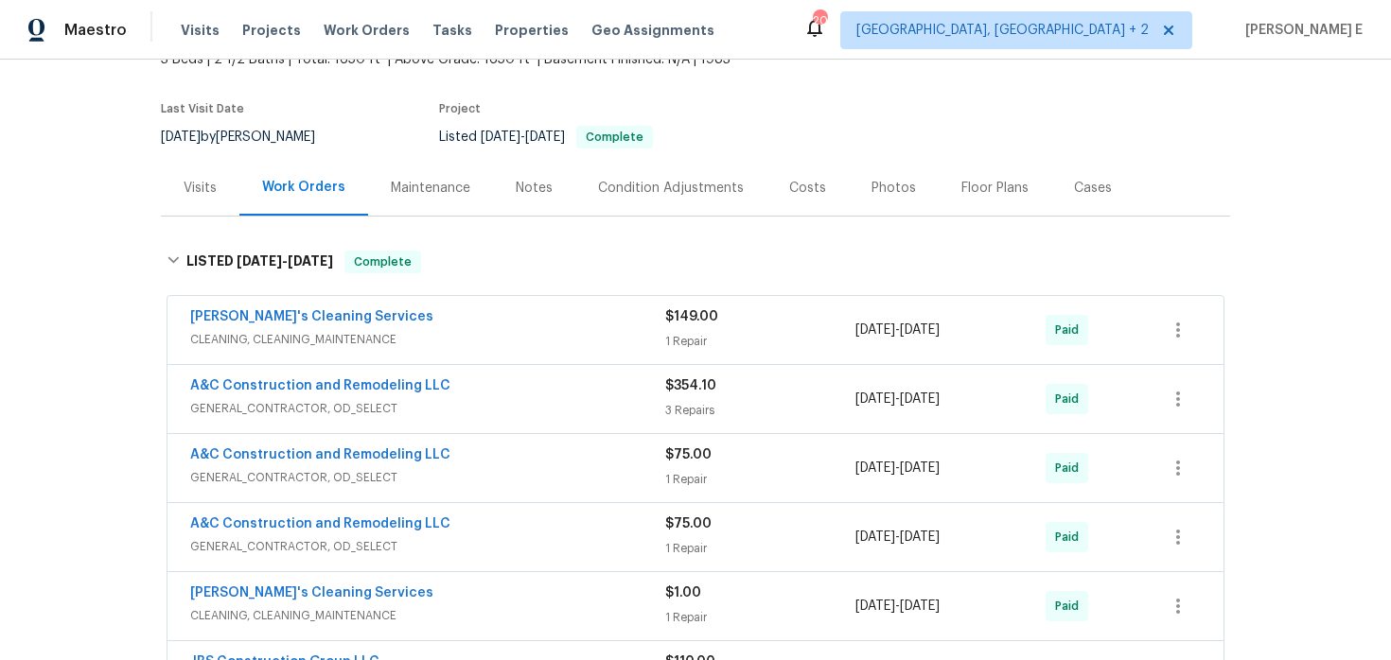
click at [454, 201] on div "Maintenance" at bounding box center [430, 188] width 125 height 56
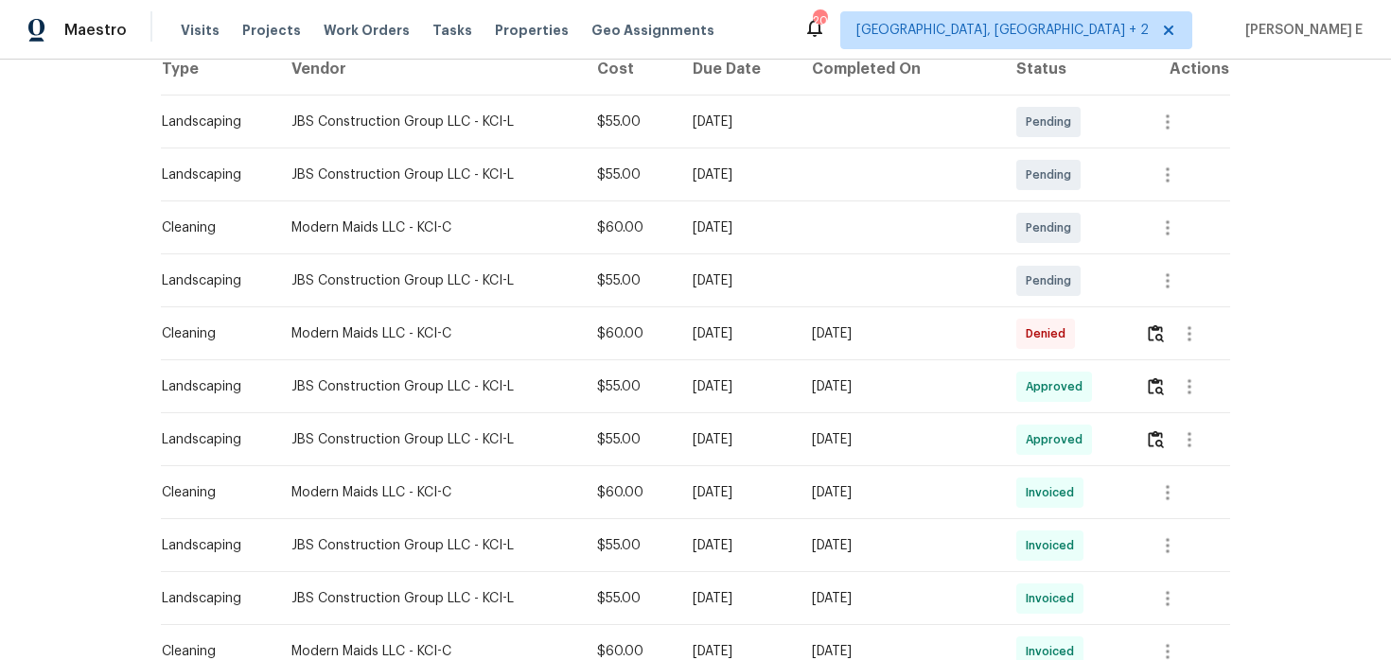
scroll to position [337, 0]
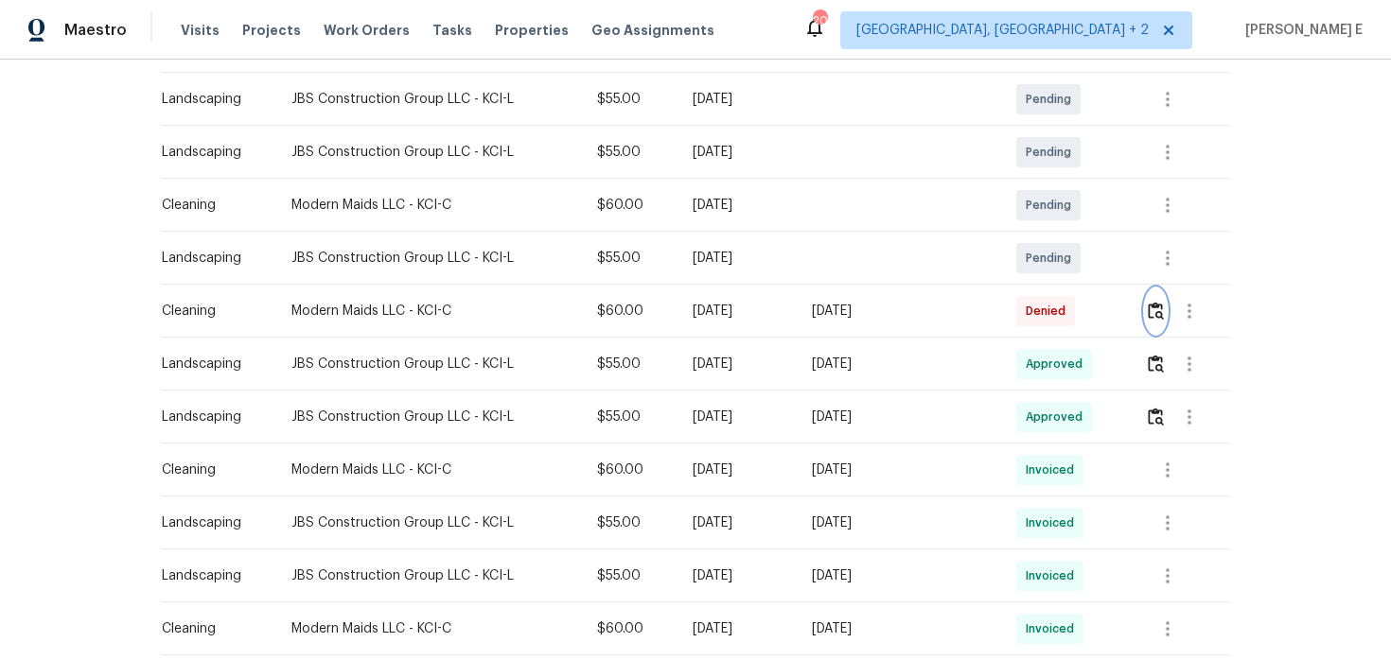
click at [1165, 301] on button "button" at bounding box center [1156, 311] width 22 height 45
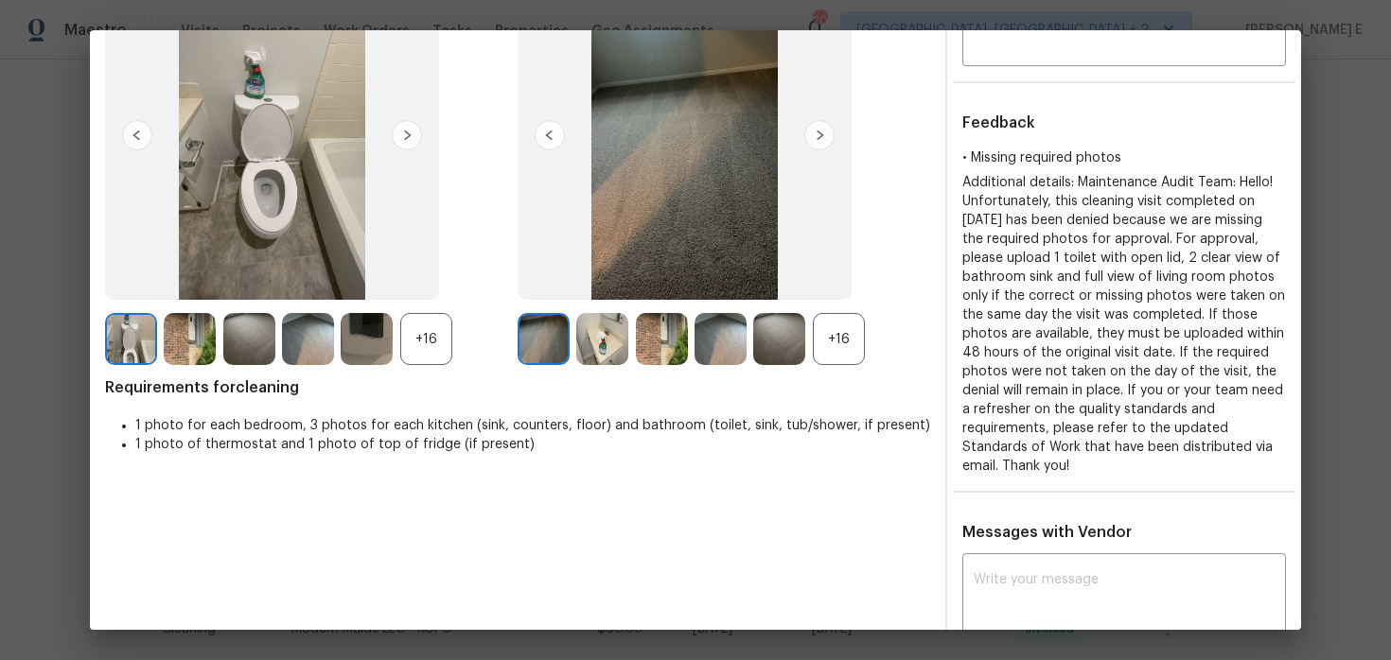
scroll to position [179, 0]
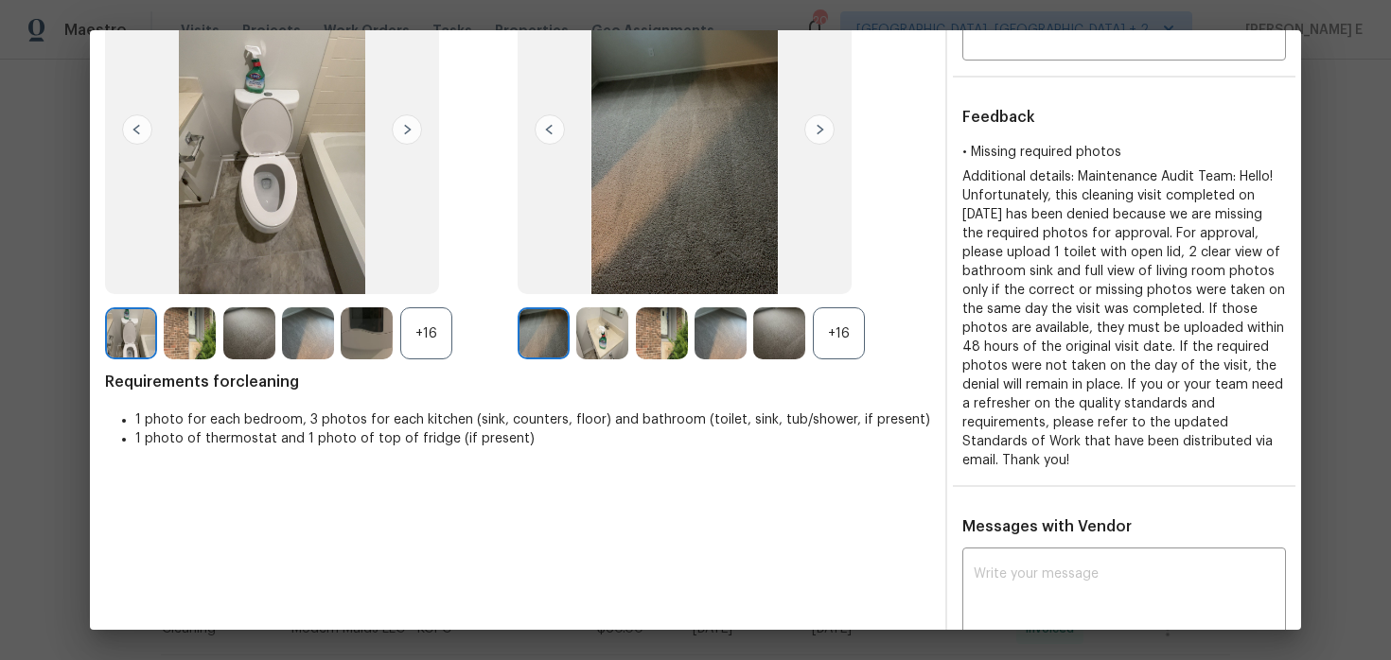
click at [838, 341] on div "+16" at bounding box center [839, 333] width 52 height 52
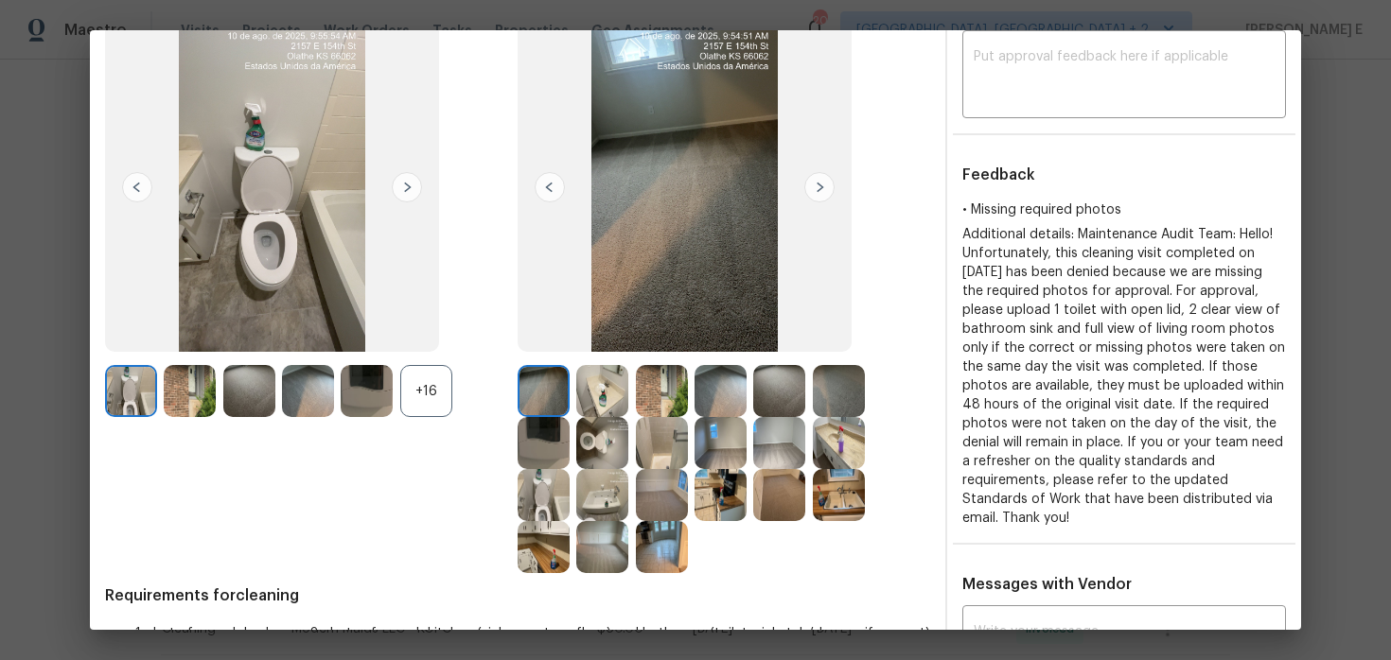
scroll to position [131, 0]
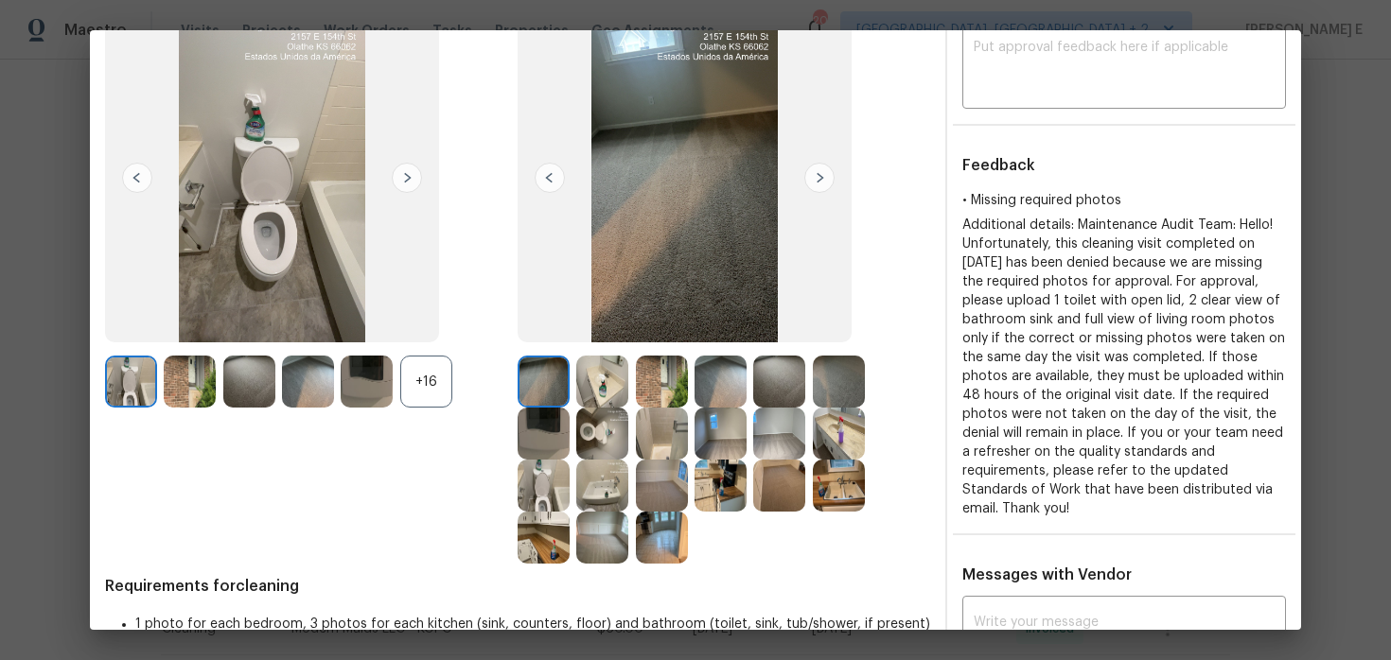
click at [666, 383] on img at bounding box center [662, 382] width 52 height 52
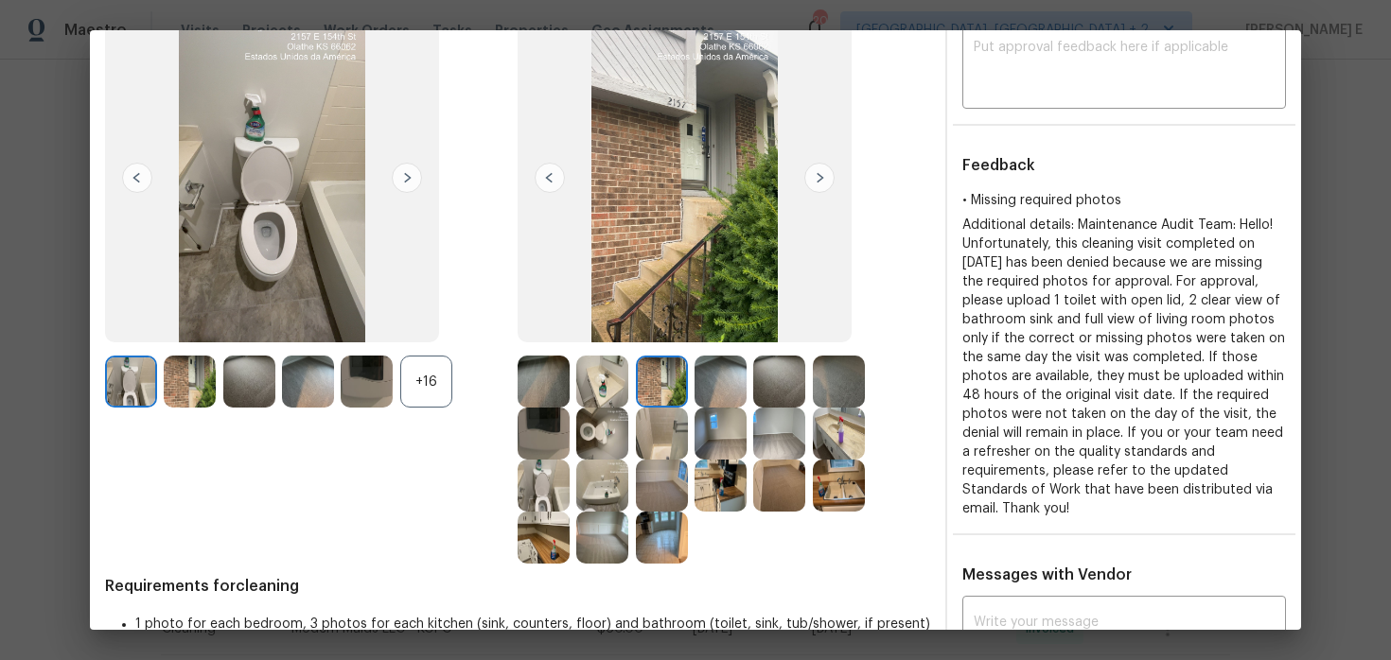
click at [428, 375] on div "+16" at bounding box center [426, 382] width 52 height 52
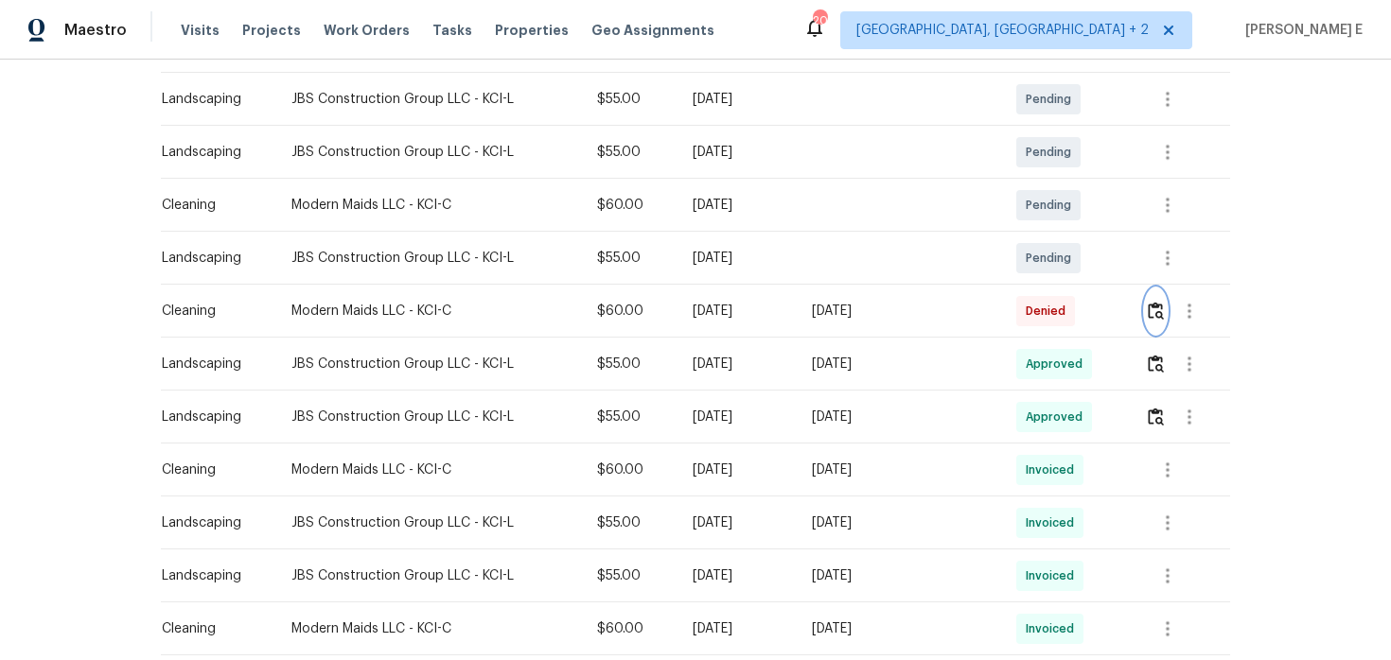
scroll to position [0, 0]
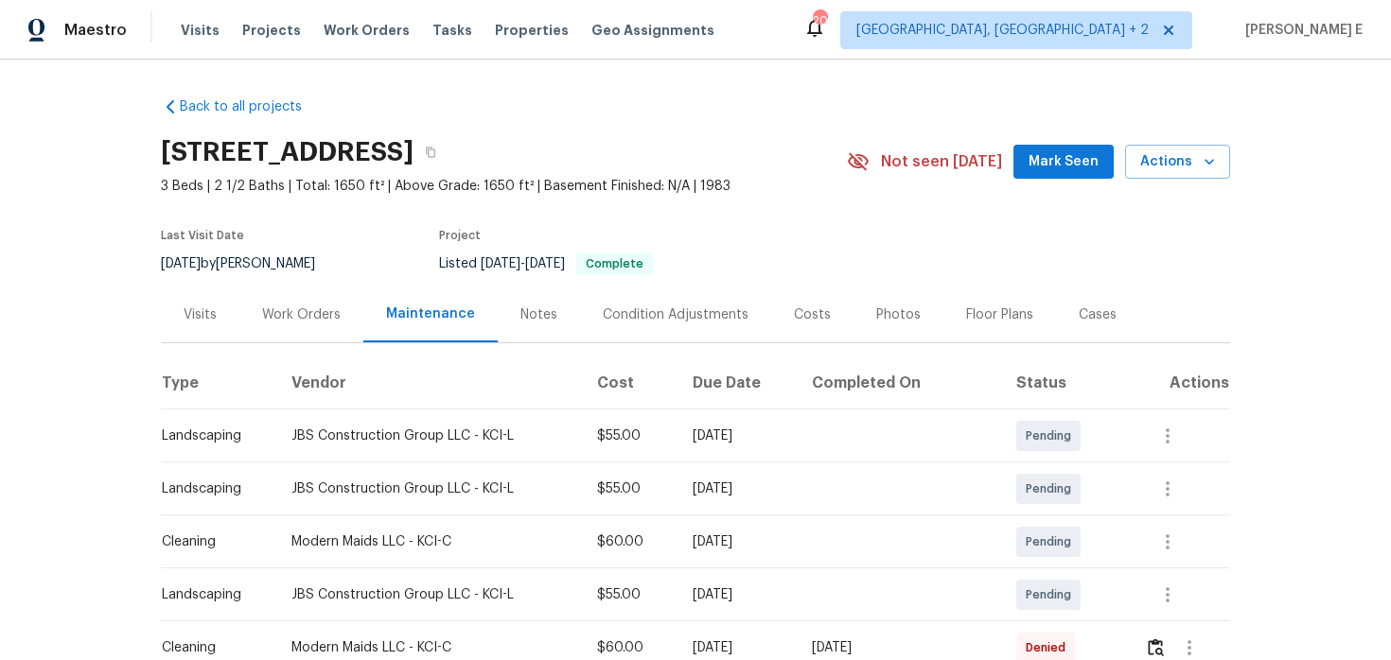
click at [308, 322] on div "Work Orders" at bounding box center [301, 315] width 79 height 19
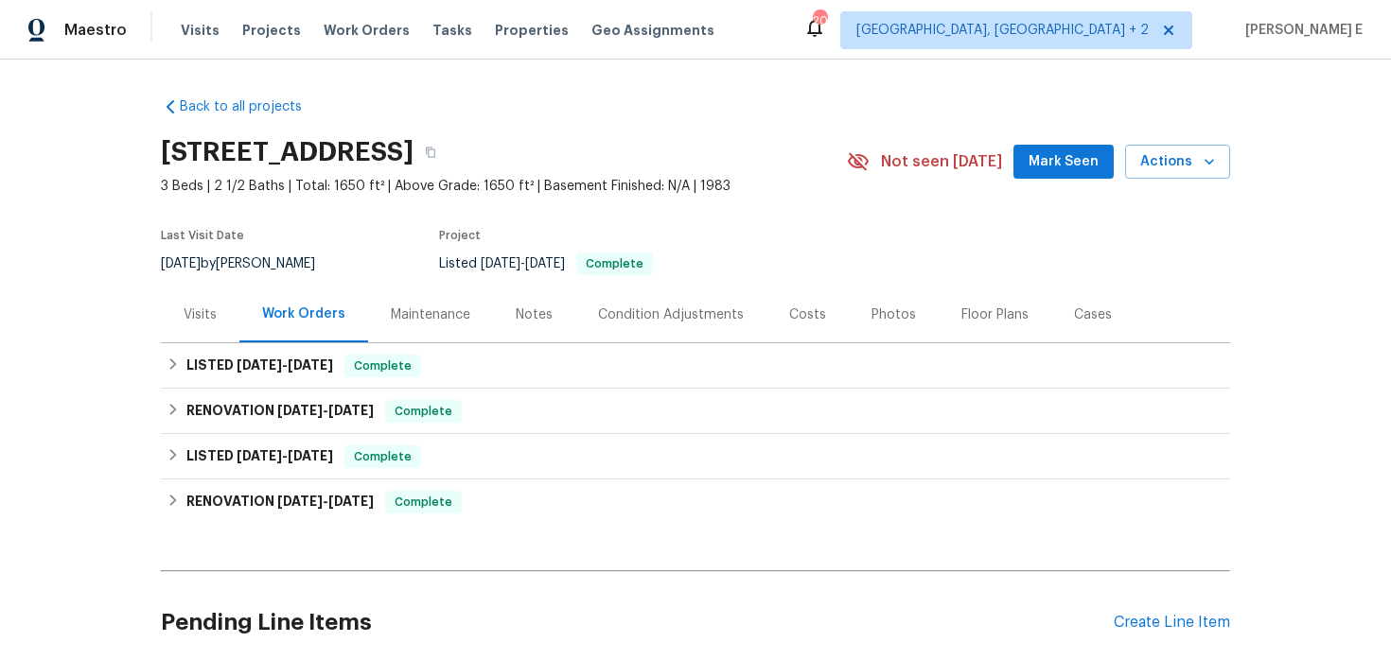
scroll to position [154, 0]
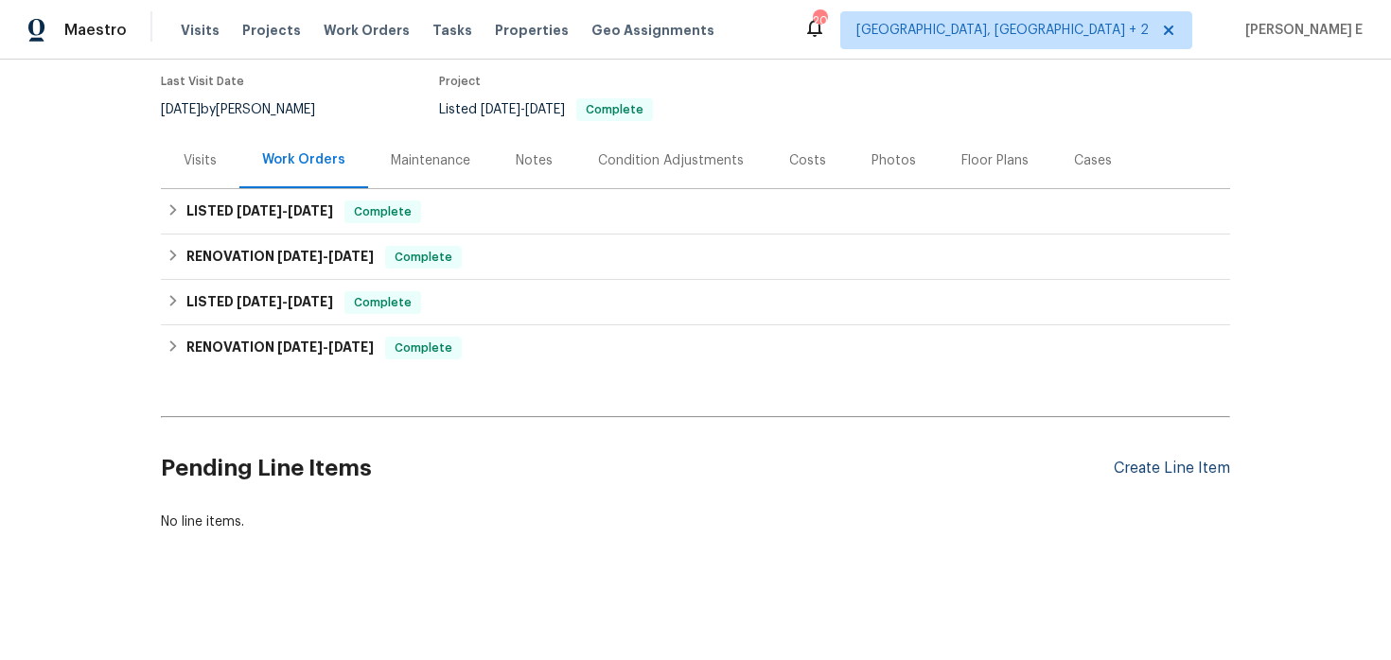
click at [1148, 462] on div "Create Line Item" at bounding box center [1171, 469] width 116 height 18
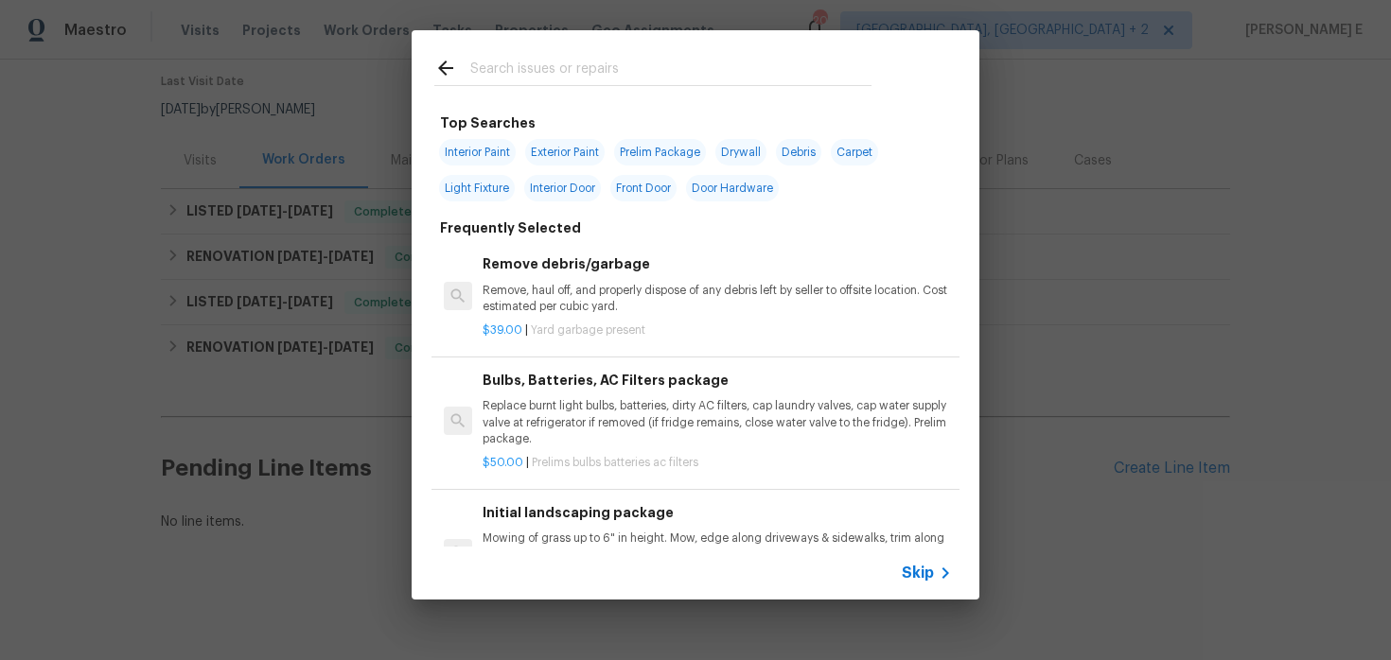
click at [913, 564] on span "Skip" at bounding box center [917, 573] width 32 height 19
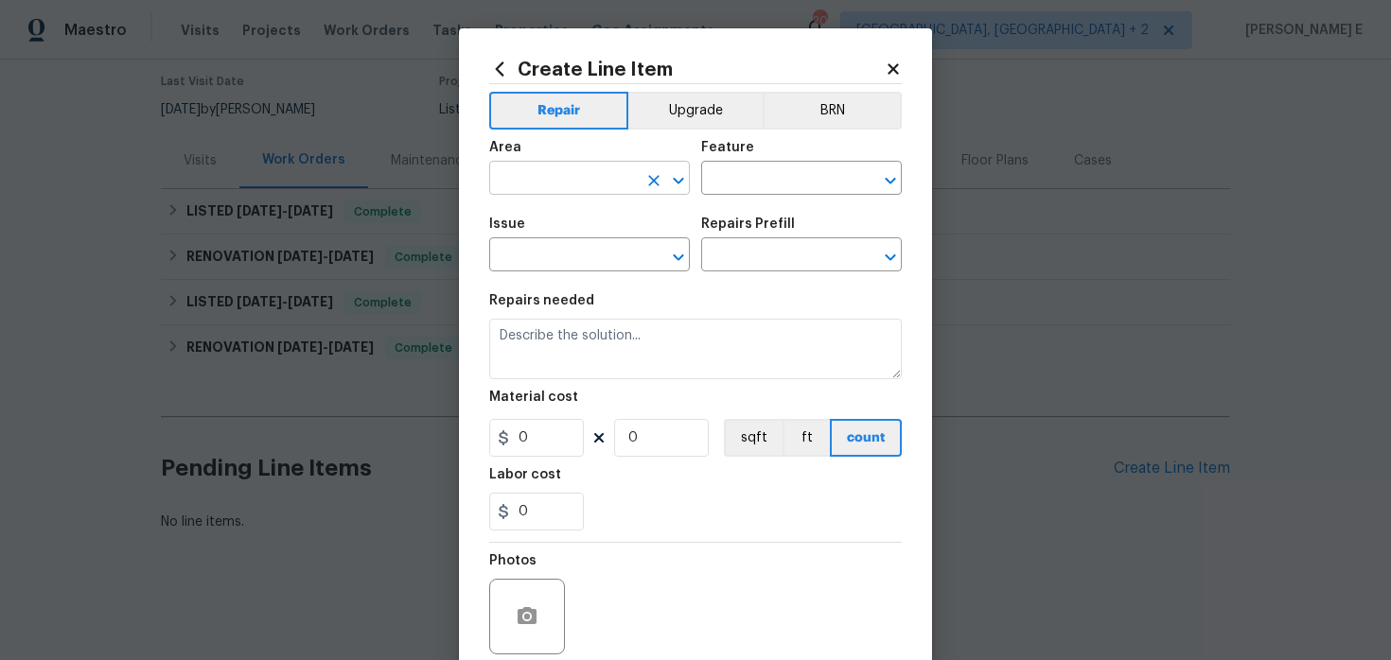
click at [531, 183] on input "text" at bounding box center [563, 180] width 148 height 29
type input "Exterior Overall"
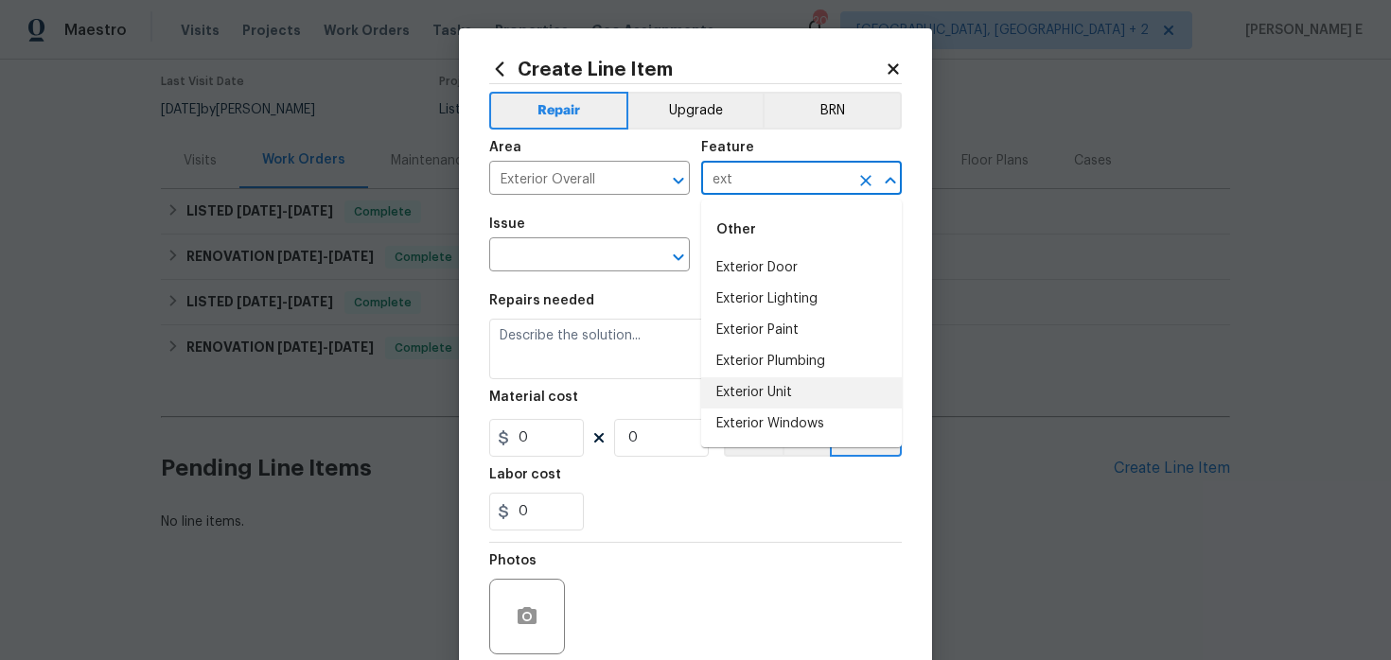
click at [709, 383] on li "Exterior Unit" at bounding box center [801, 392] width 201 height 31
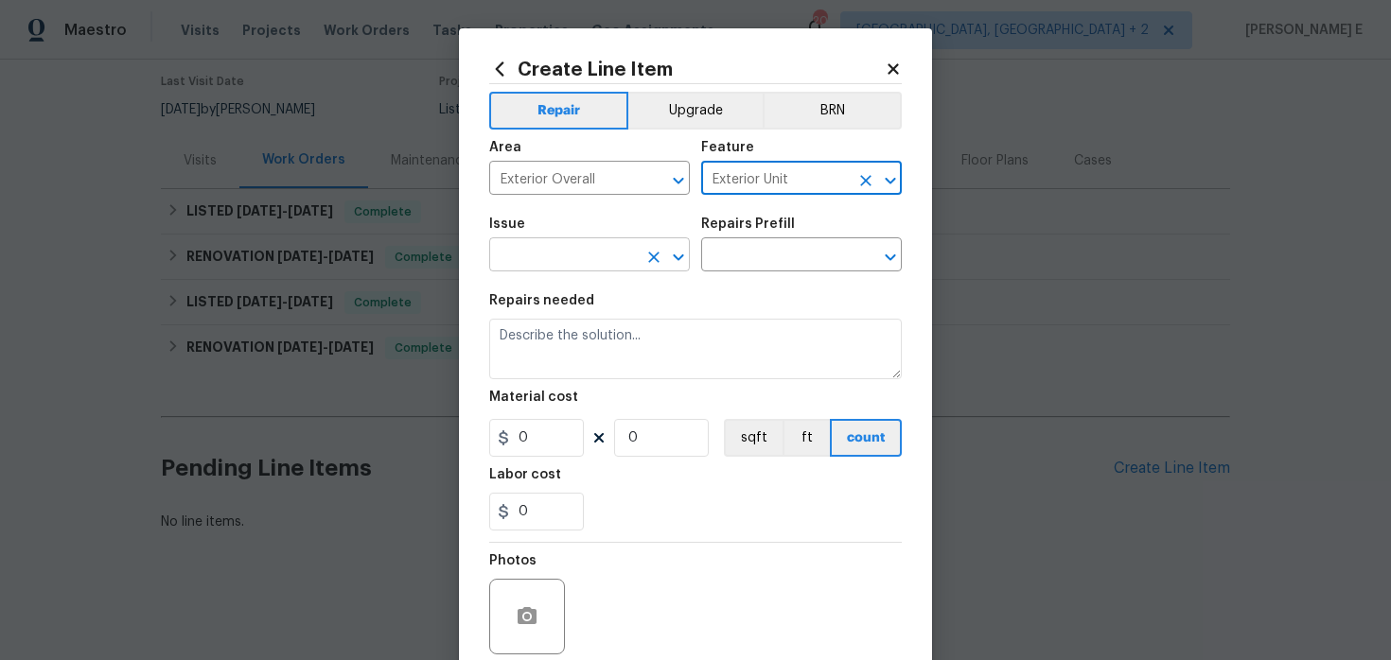
type input "Exterior Unit"
click at [534, 260] on input "text" at bounding box center [563, 256] width 148 height 29
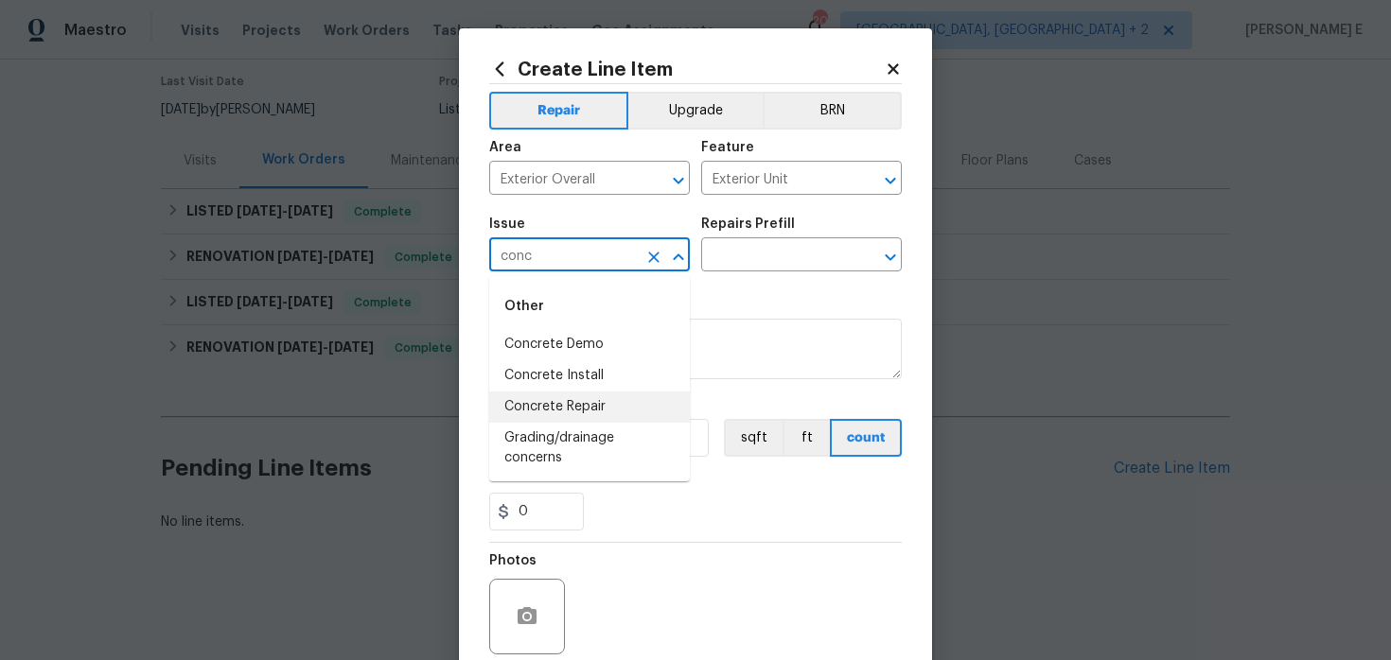
click at [559, 395] on li "Concrete Repair" at bounding box center [589, 407] width 201 height 31
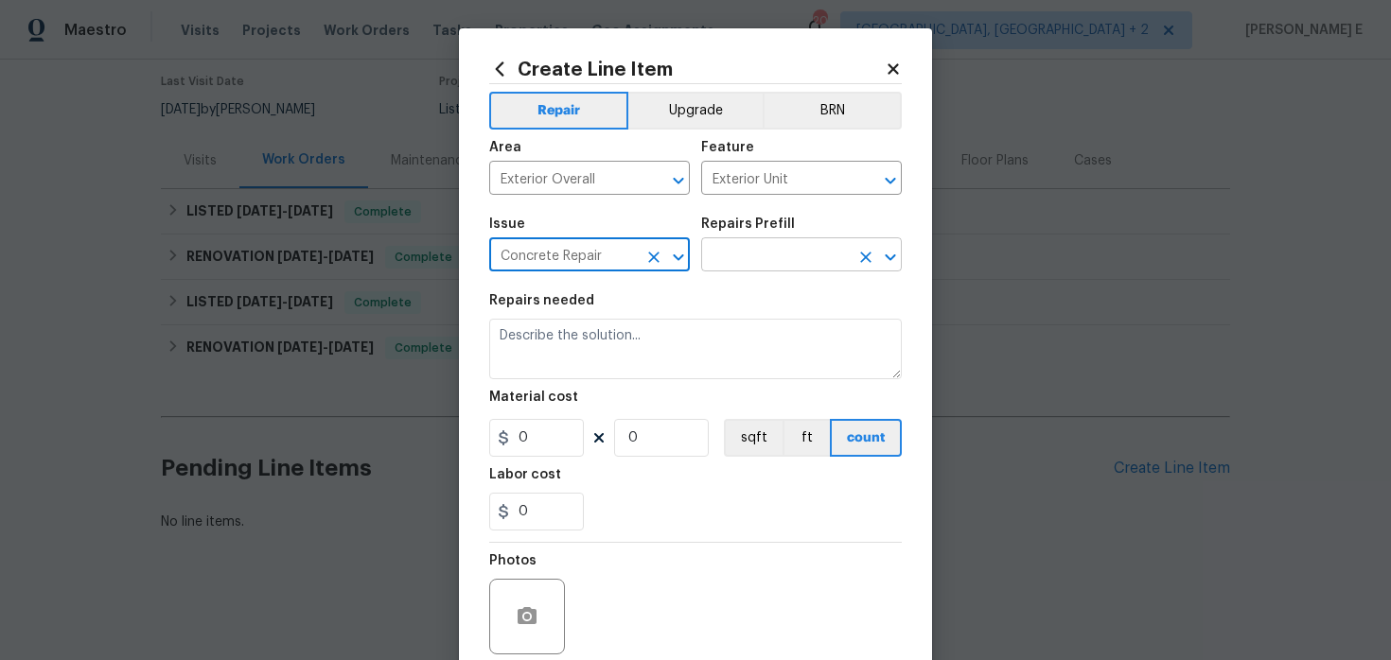
type input "Concrete Repair"
click at [739, 264] on input "text" at bounding box center [775, 256] width 148 height 29
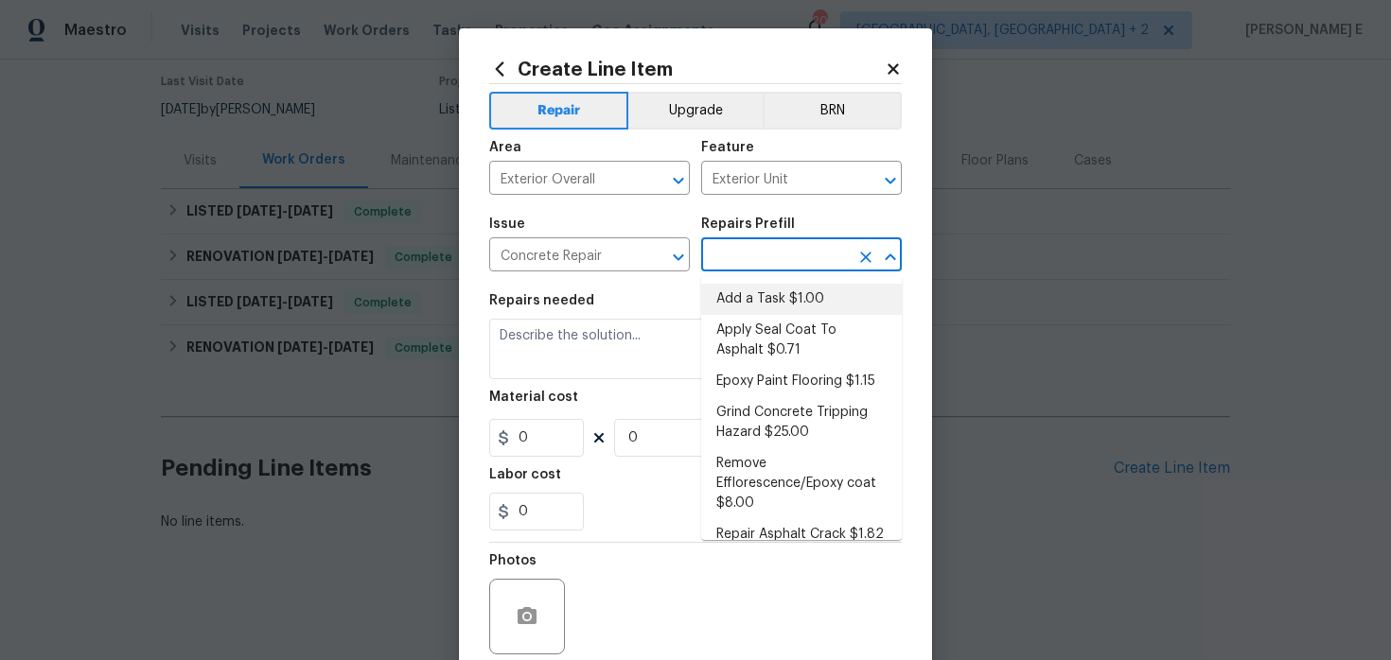
click at [738, 296] on li "Add a Task $1.00" at bounding box center [801, 299] width 201 height 31
type input "Flatwork"
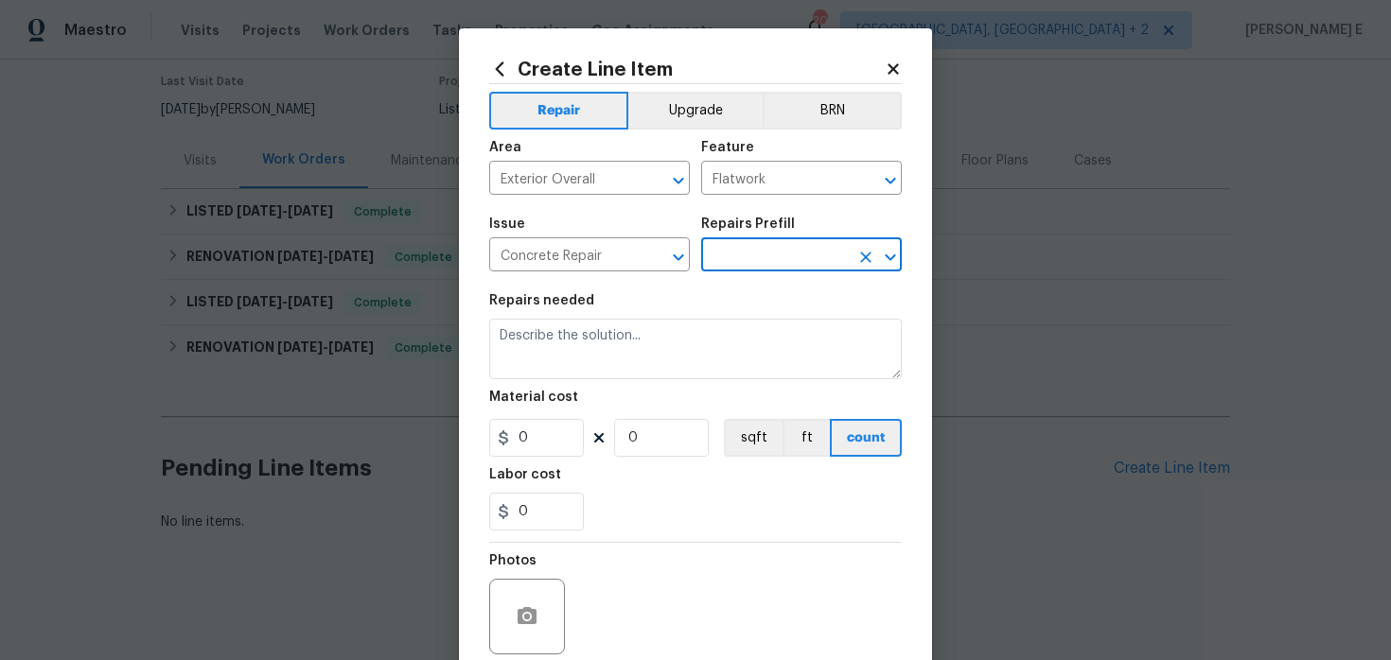
type input "Add a Task $1.00"
type textarea "HPM to detail"
type input "1"
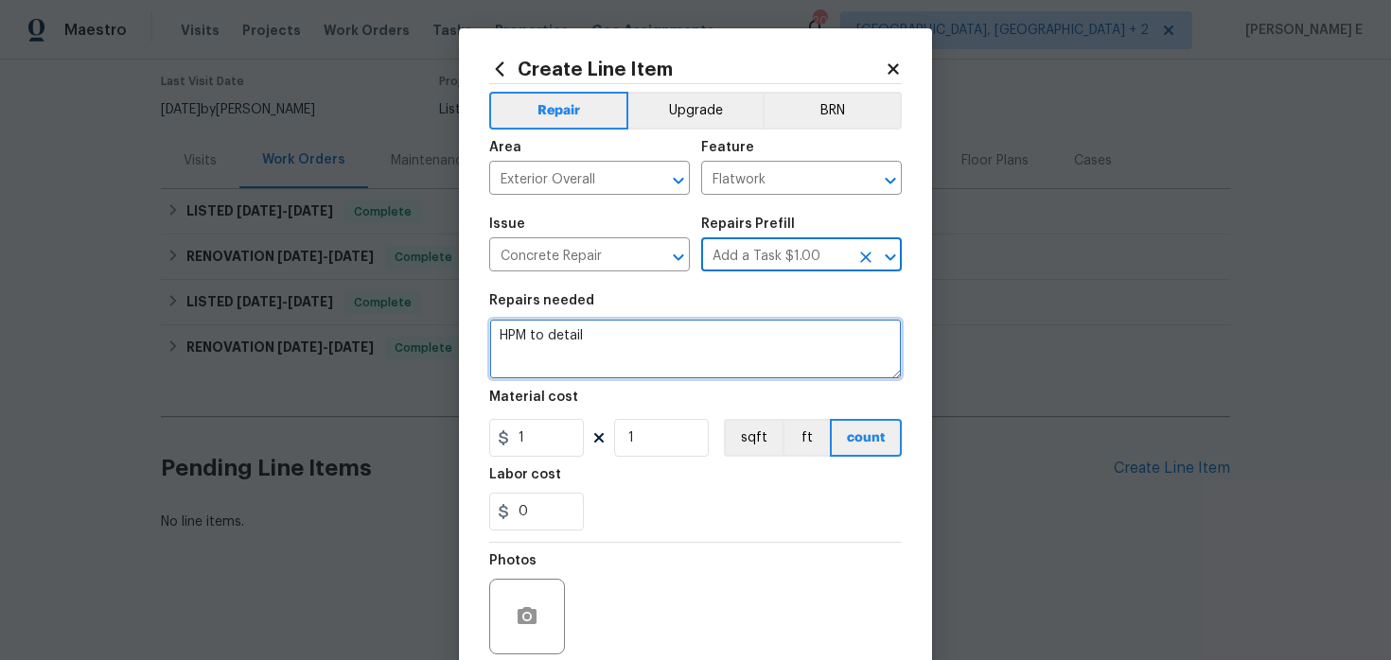
click at [644, 334] on textarea "HPM to detail" at bounding box center [695, 349] width 412 height 61
paste textarea "Reported - "There was obvious structural damage to the front of the home and hu…"
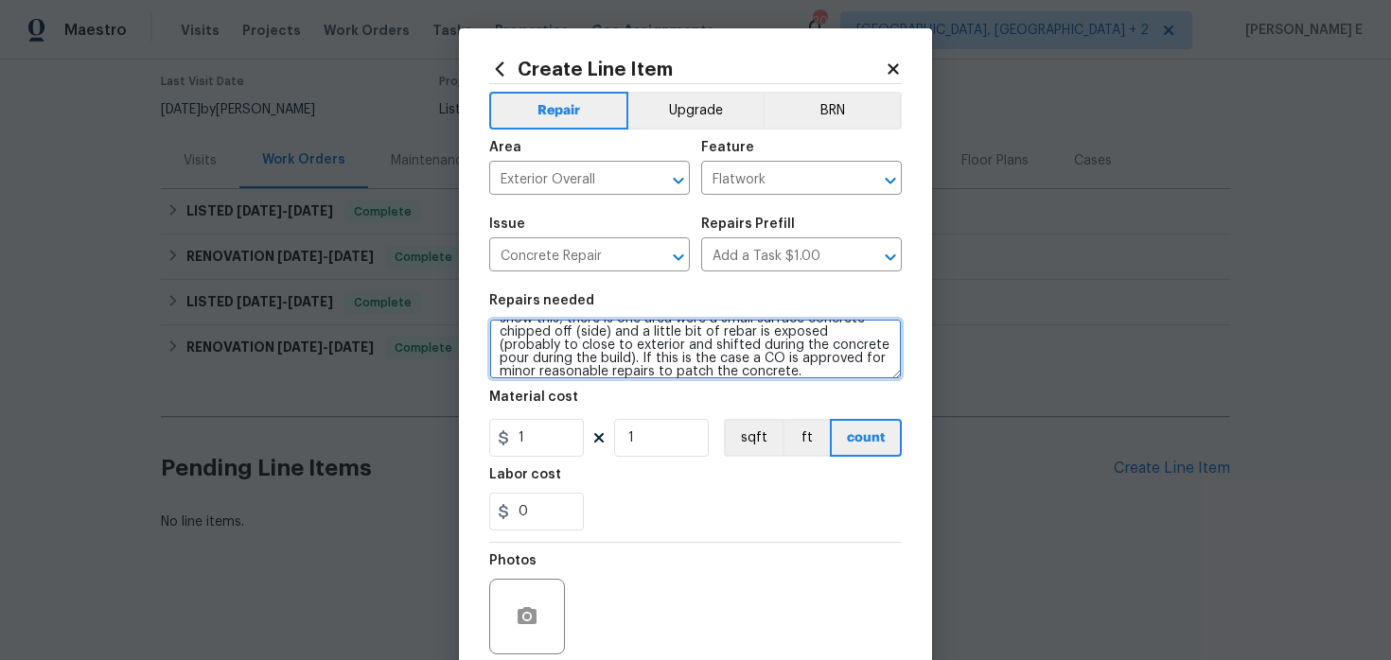
scroll to position [0, 0]
drag, startPoint x: 578, startPoint y: 354, endPoint x: 806, endPoint y: 346, distance: 228.1
click at [806, 346] on textarea "Reported - "There was obvious structural damage to the front of the home and hu…" at bounding box center [695, 349] width 412 height 61
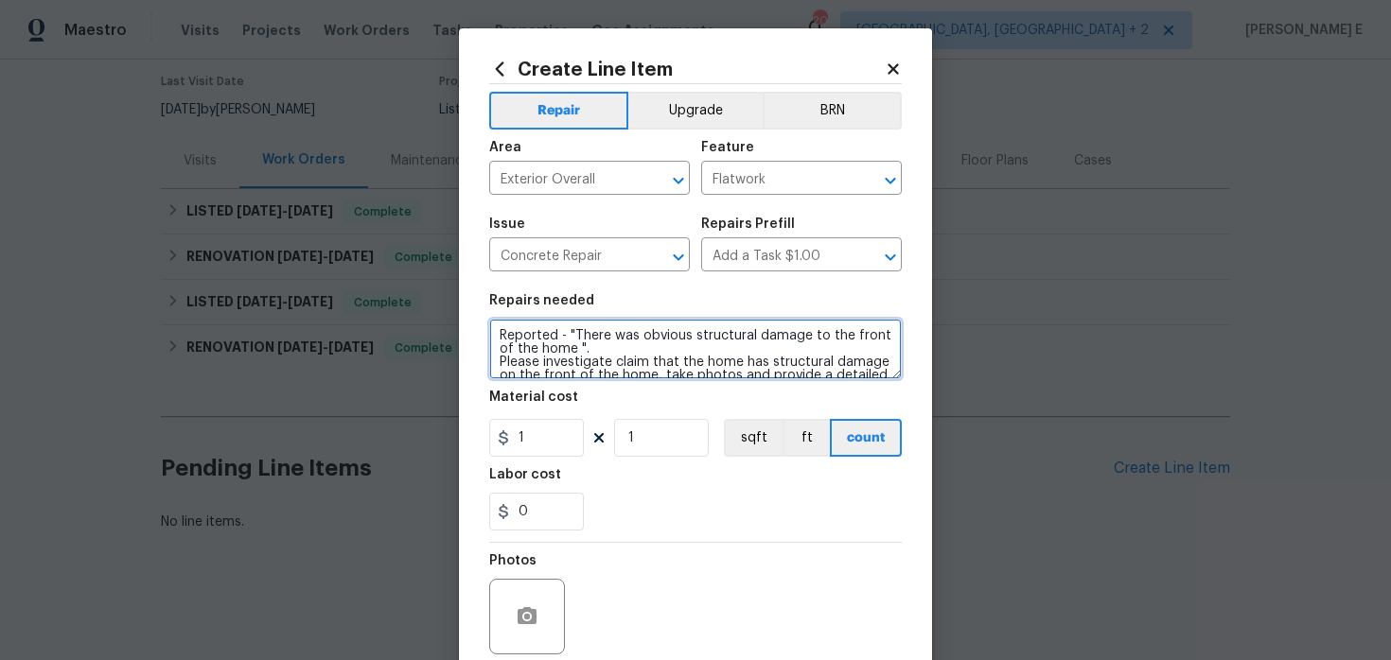
type textarea "Reported - "There was obvious structural damage to the front of the home ". Ple…"
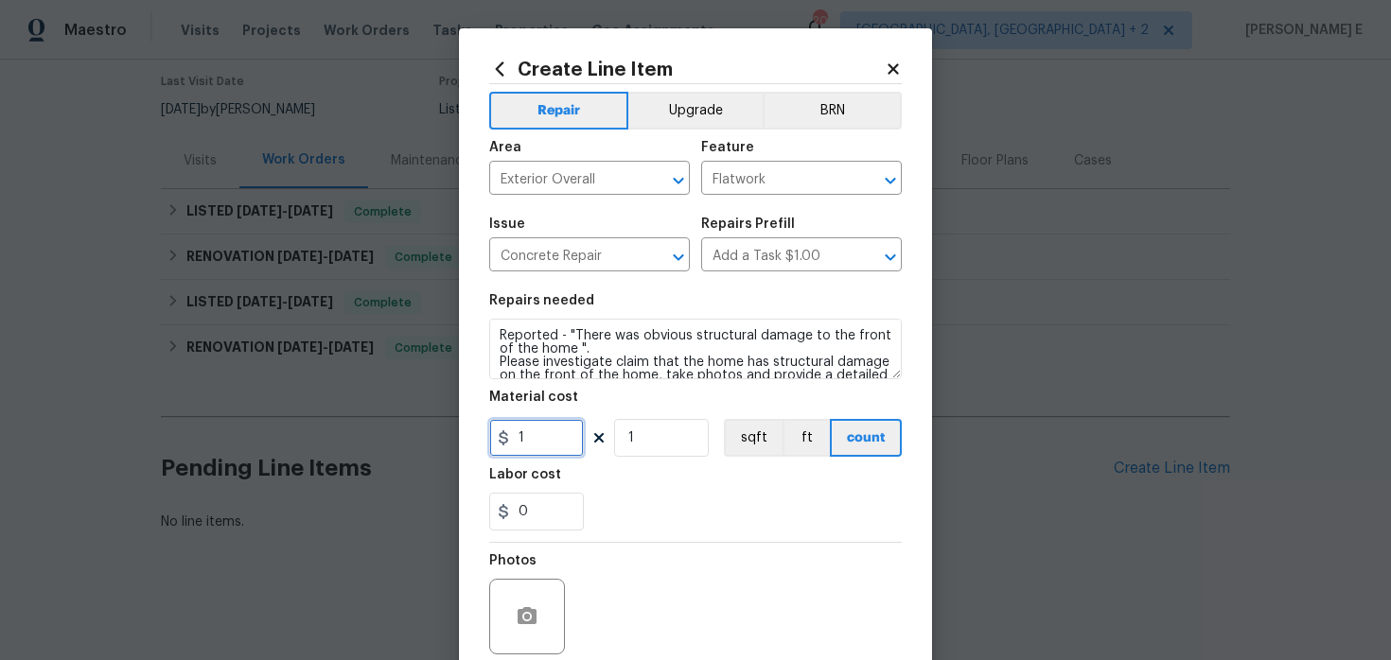
drag, startPoint x: 534, startPoint y: 440, endPoint x: 488, endPoint y: 451, distance: 46.8
click at [489, 451] on input "1" at bounding box center [536, 438] width 95 height 38
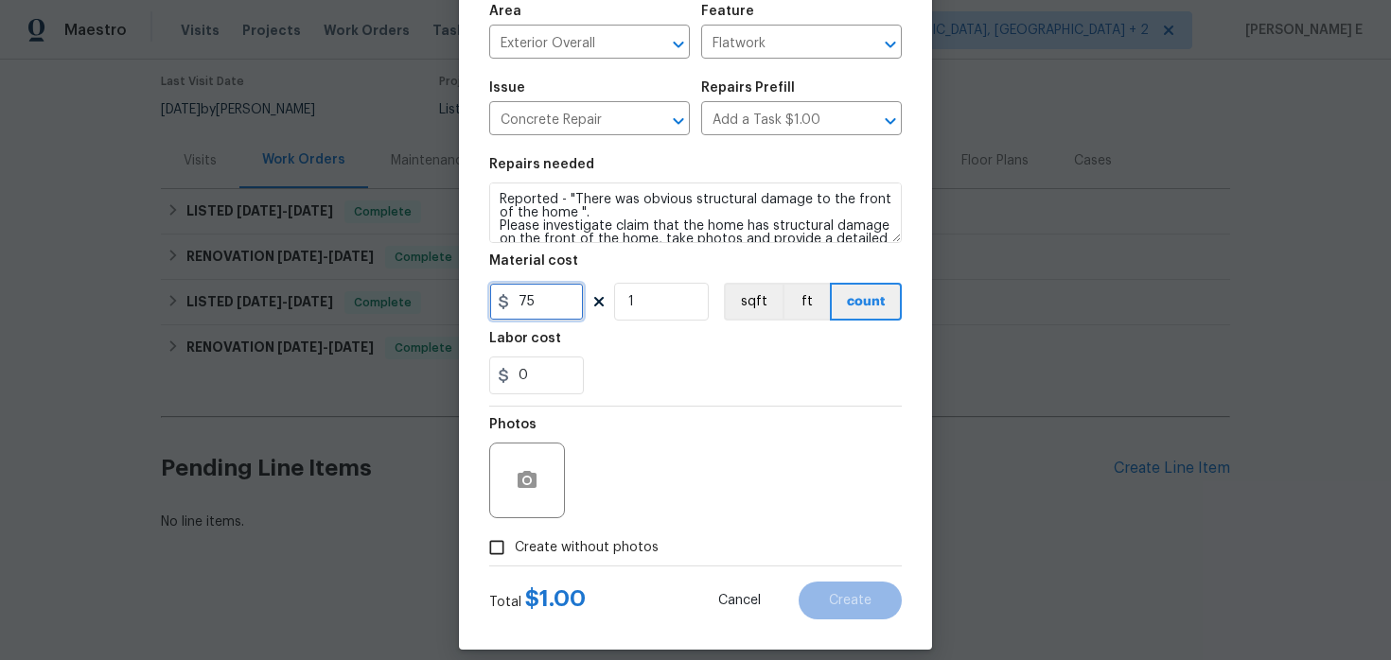
scroll to position [155, 0]
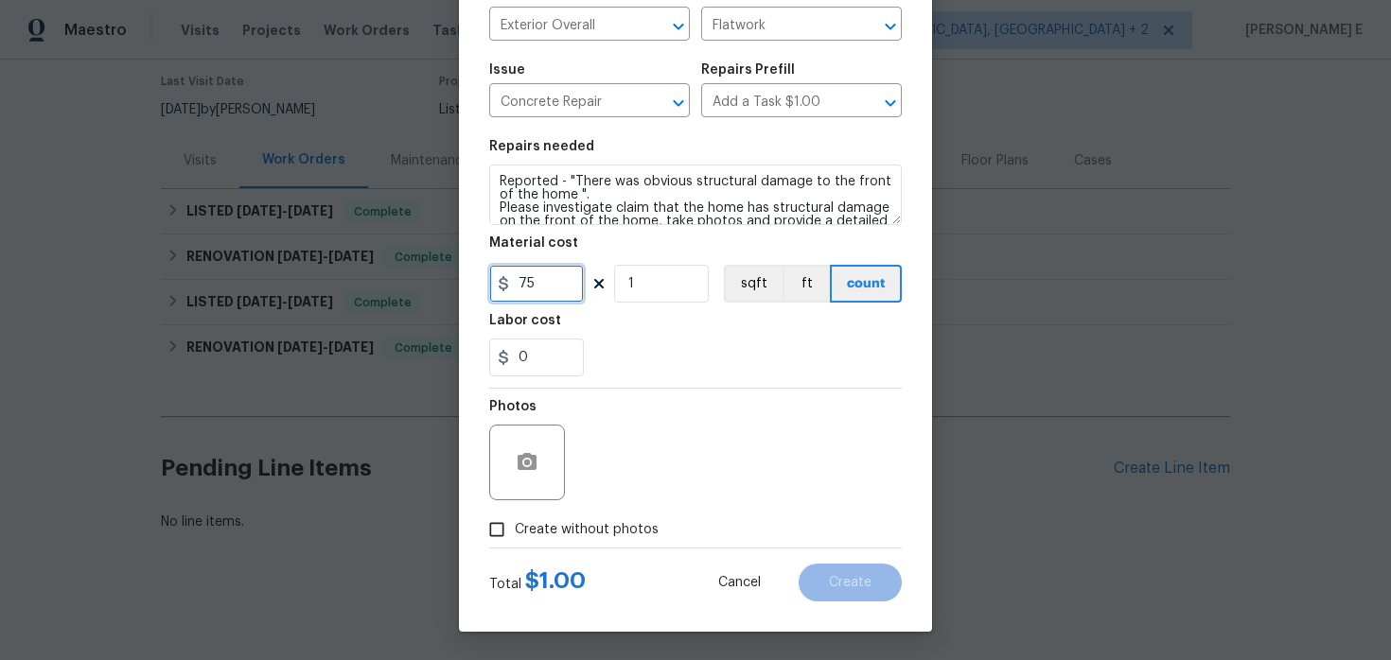
type input "75"
click at [567, 532] on span "Create without photos" at bounding box center [587, 530] width 144 height 20
click at [515, 532] on input "Create without photos" at bounding box center [497, 530] width 36 height 36
checkbox input "true"
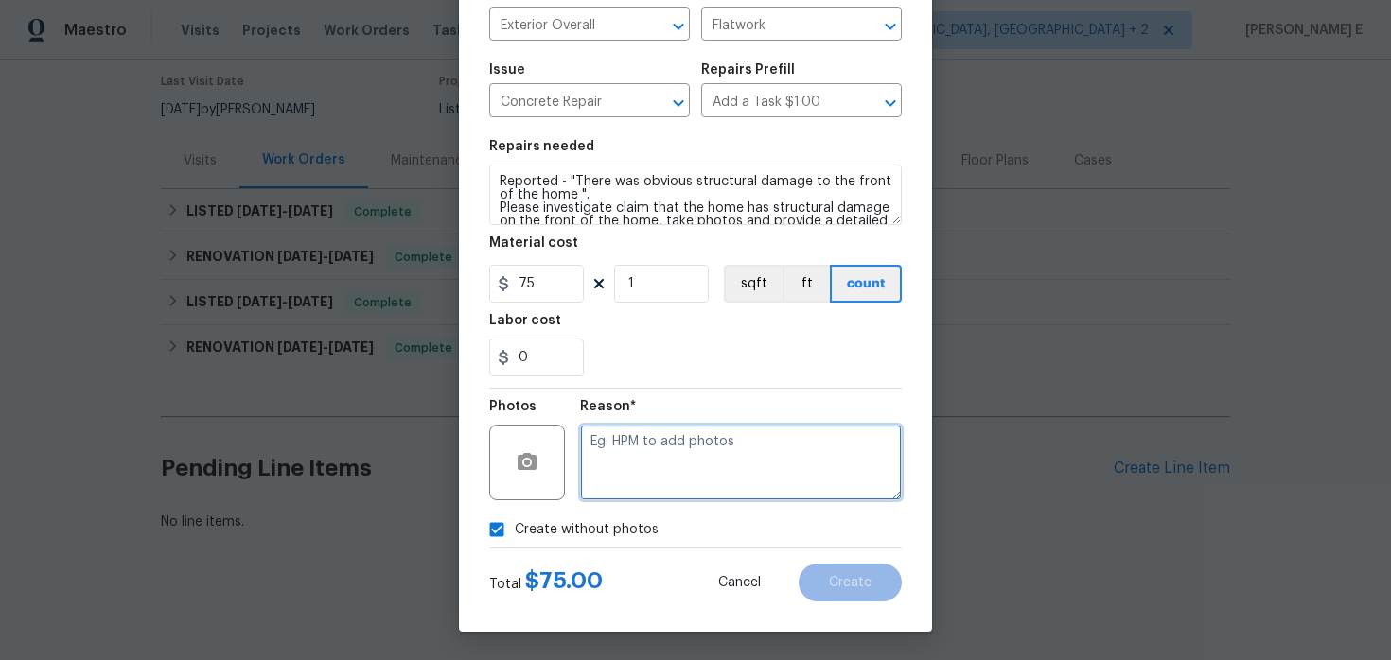
click at [660, 473] on textarea at bounding box center [741, 463] width 322 height 76
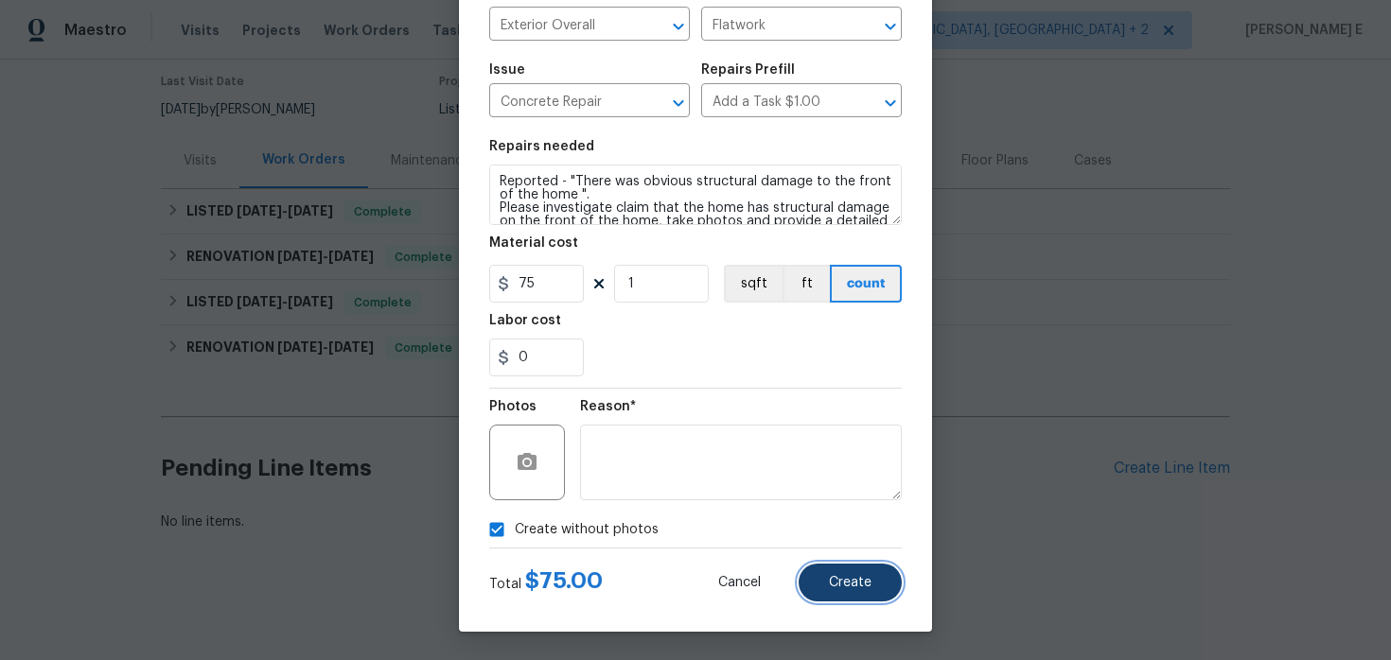
click at [887, 586] on button "Create" at bounding box center [849, 583] width 103 height 38
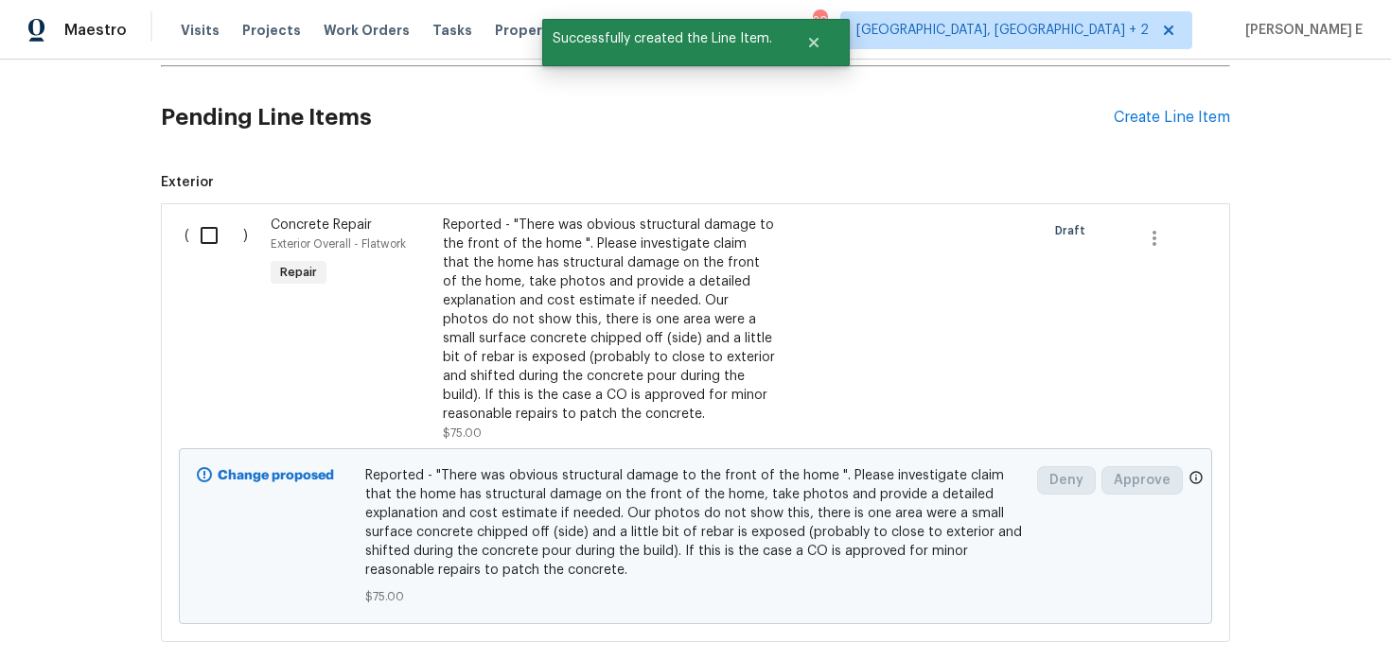
scroll to position [508, 0]
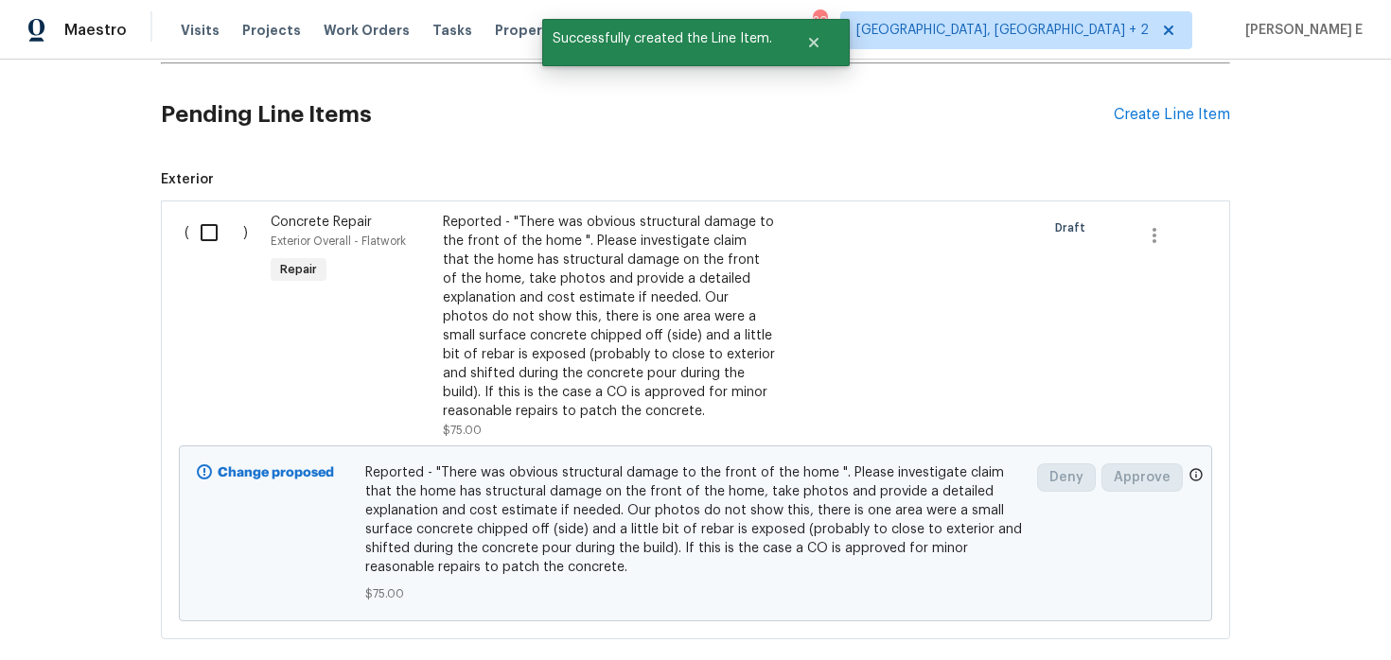
click at [210, 233] on input "checkbox" at bounding box center [216, 233] width 54 height 40
checkbox input "true"
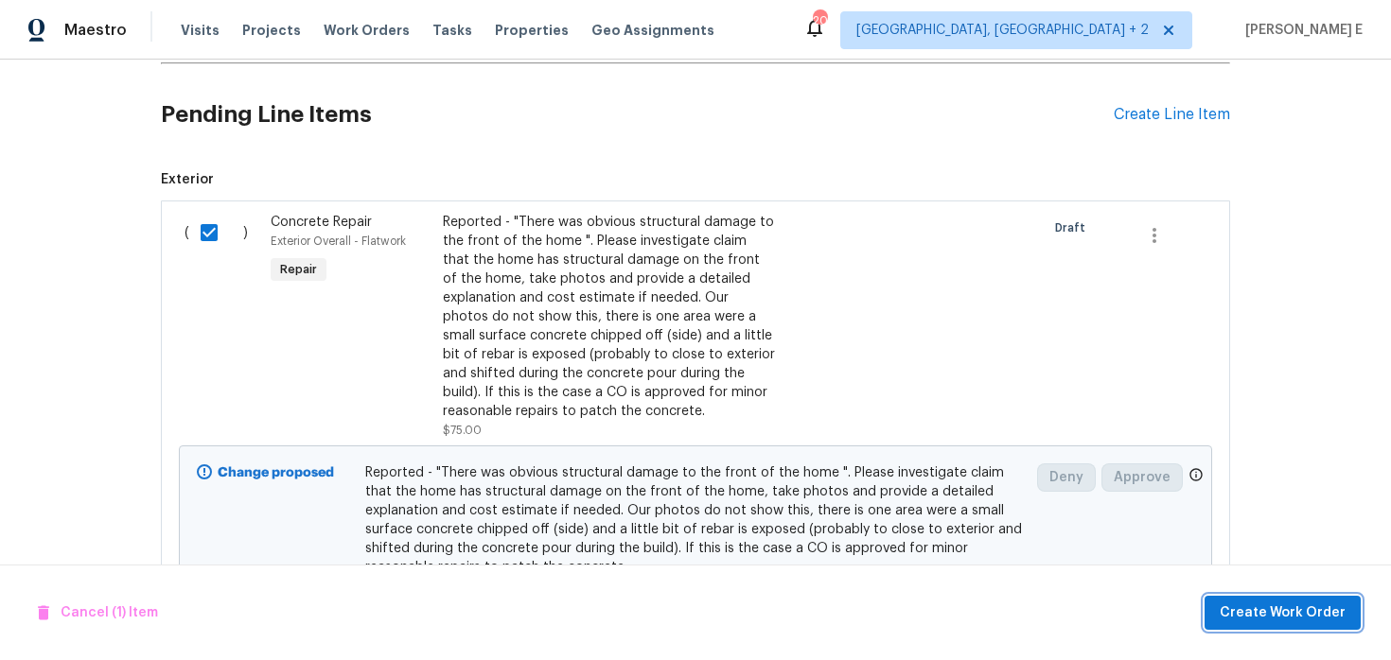
click at [1291, 626] on button "Create Work Order" at bounding box center [1282, 613] width 156 height 35
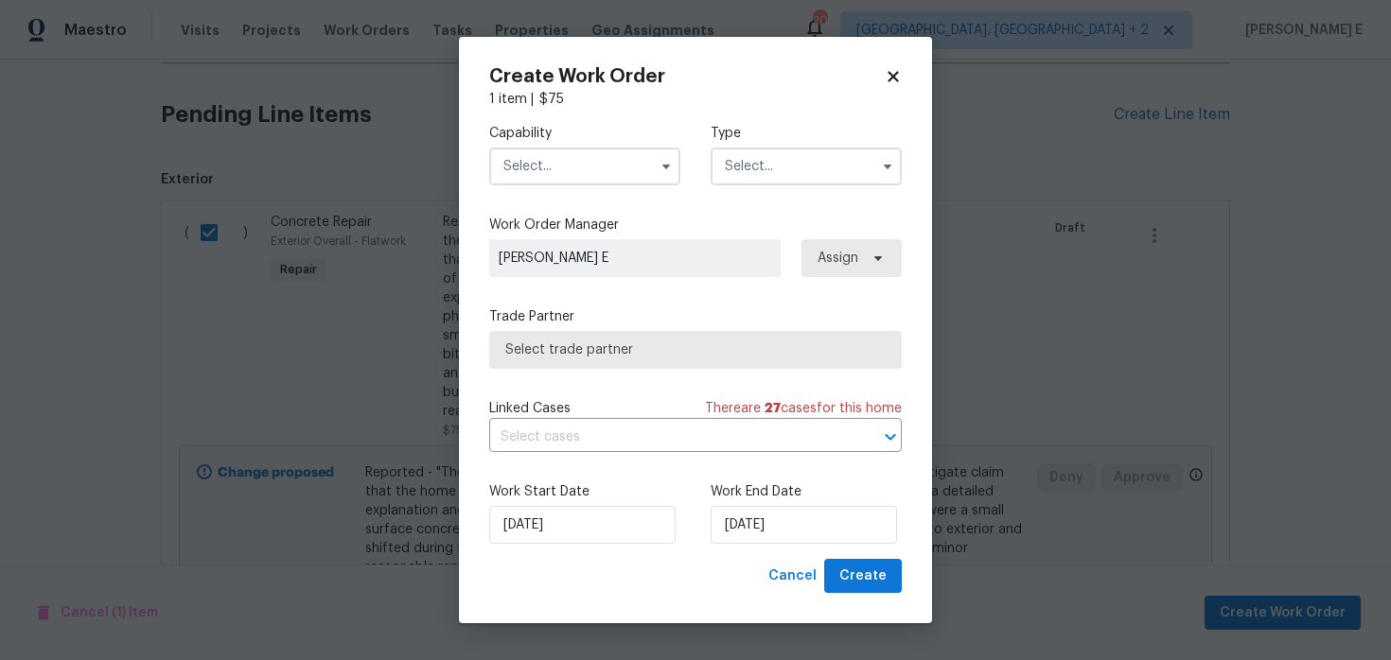
click at [585, 176] on input "text" at bounding box center [584, 167] width 191 height 38
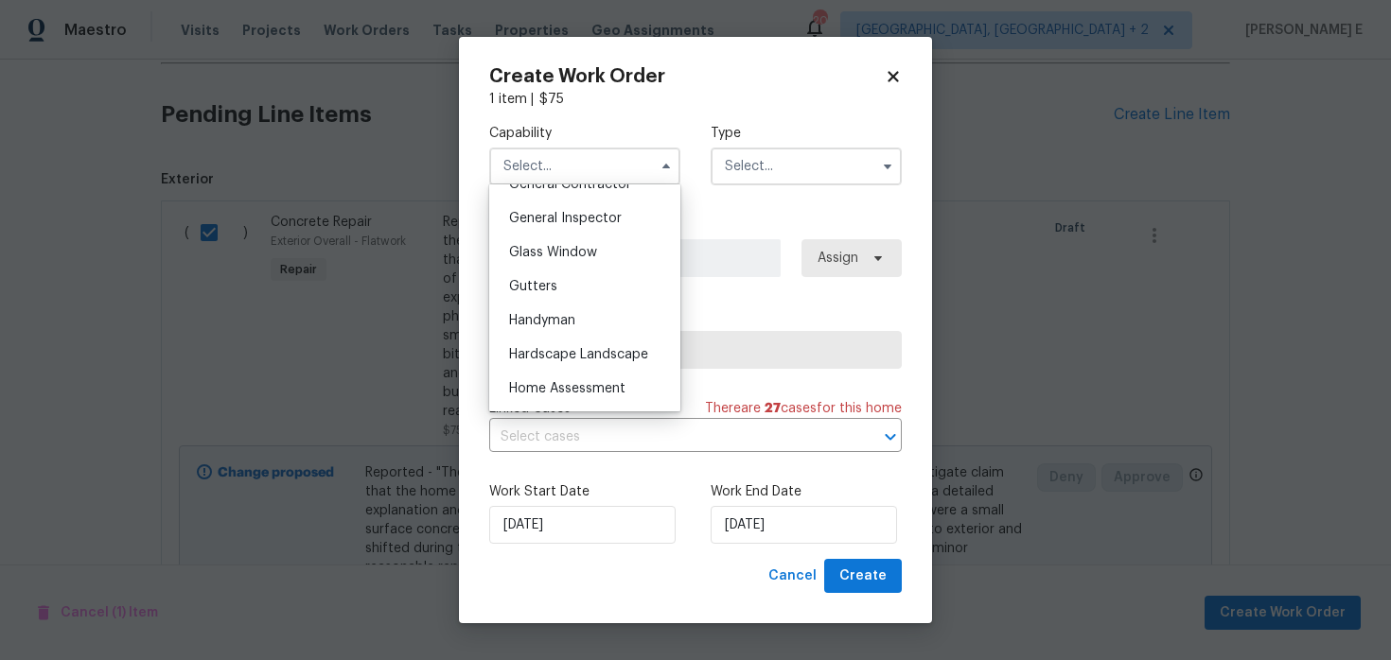
scroll to position [936, 0]
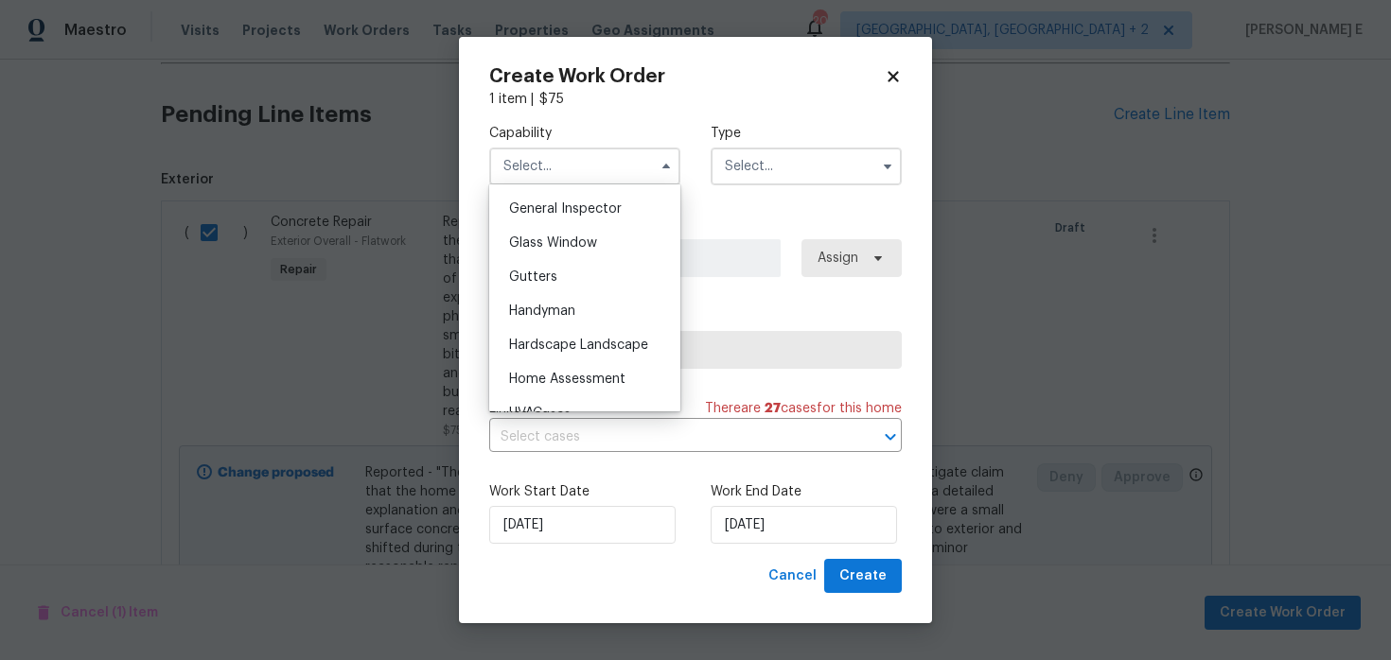
click at [569, 301] on div "Handyman" at bounding box center [585, 311] width 182 height 34
type input "Handyman"
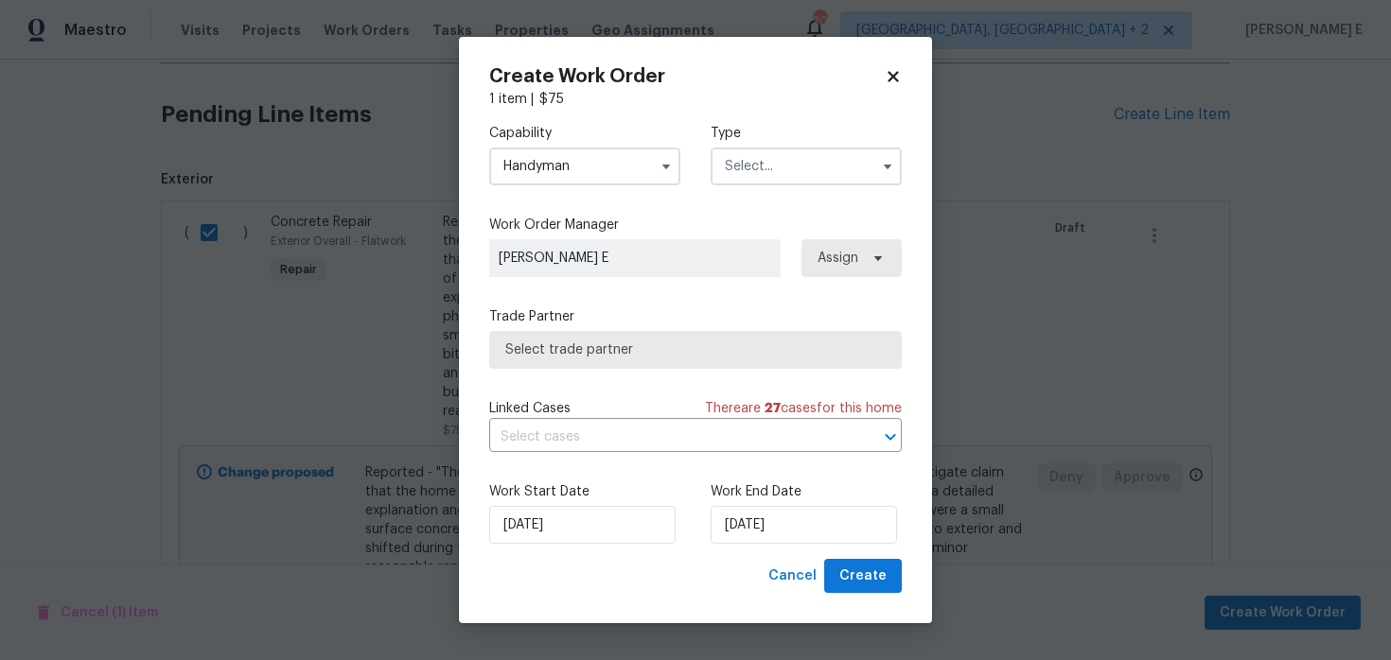
click at [750, 146] on div "Type" at bounding box center [805, 154] width 191 height 61
click at [739, 162] on input "text" at bounding box center [805, 167] width 191 height 38
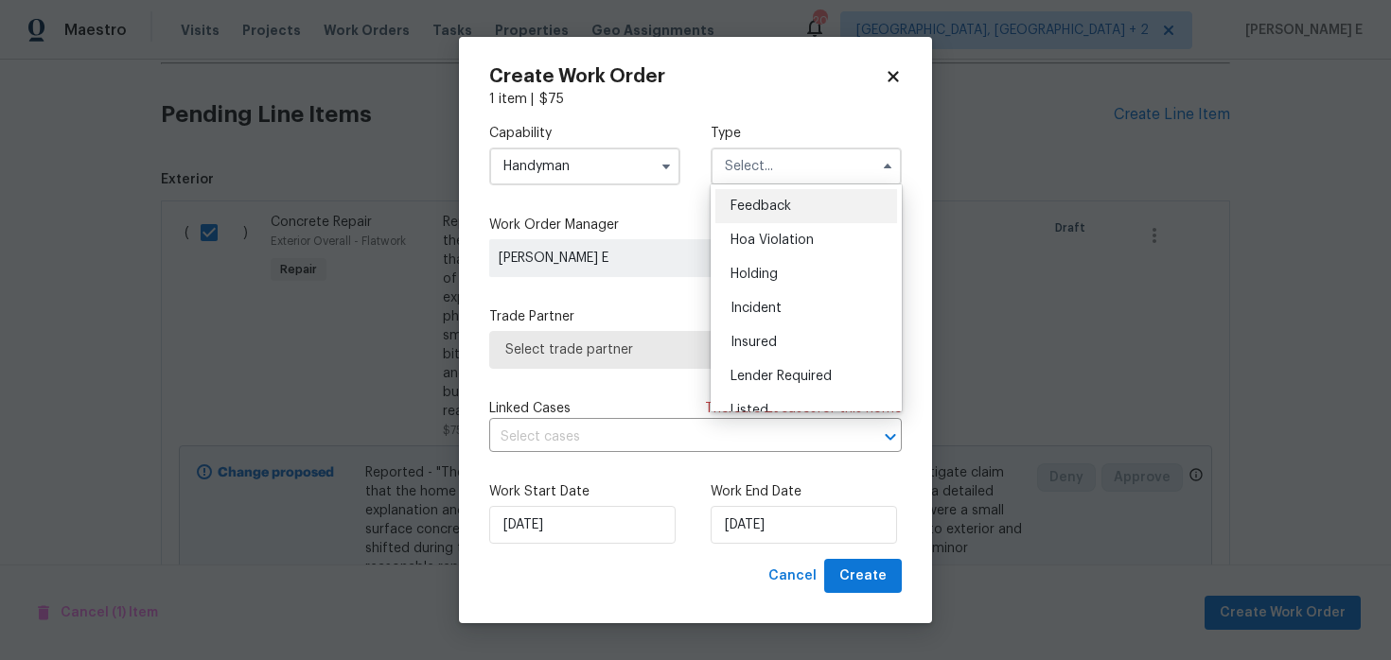
click at [745, 209] on span "Feedback" at bounding box center [760, 206] width 61 height 13
type input "Feedback"
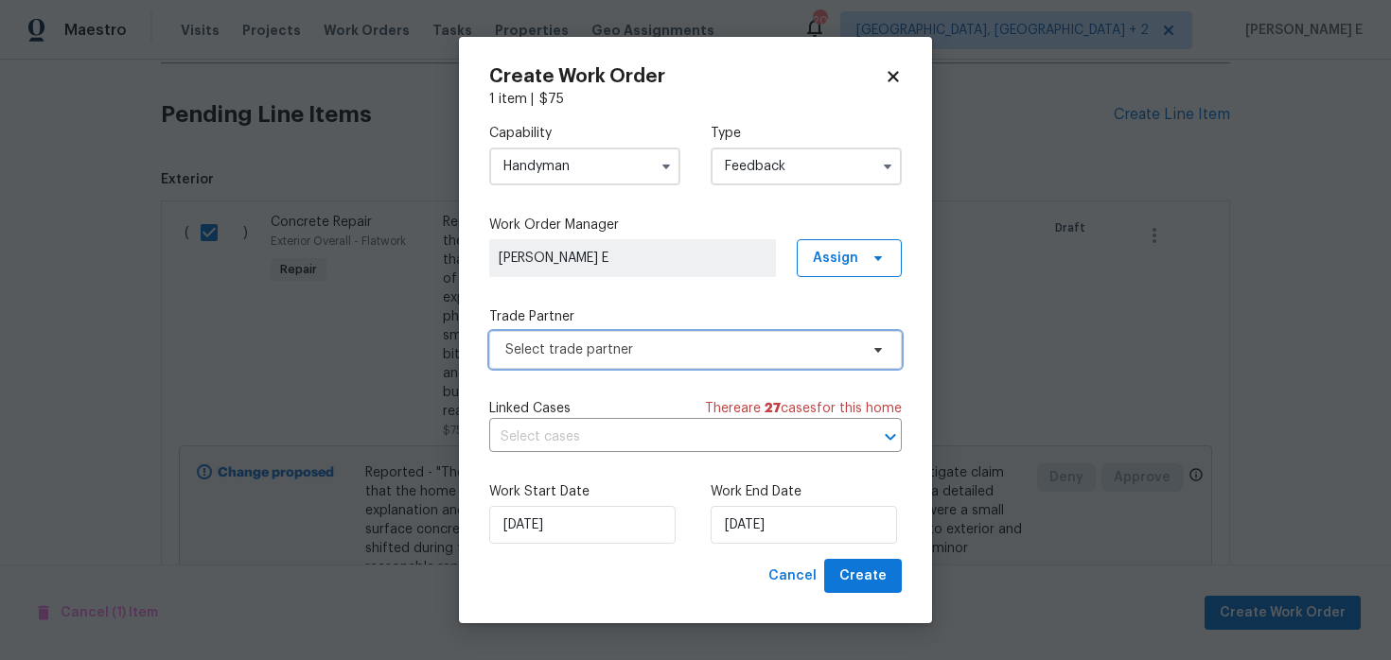
click at [565, 356] on span "Select trade partner" at bounding box center [681, 350] width 353 height 19
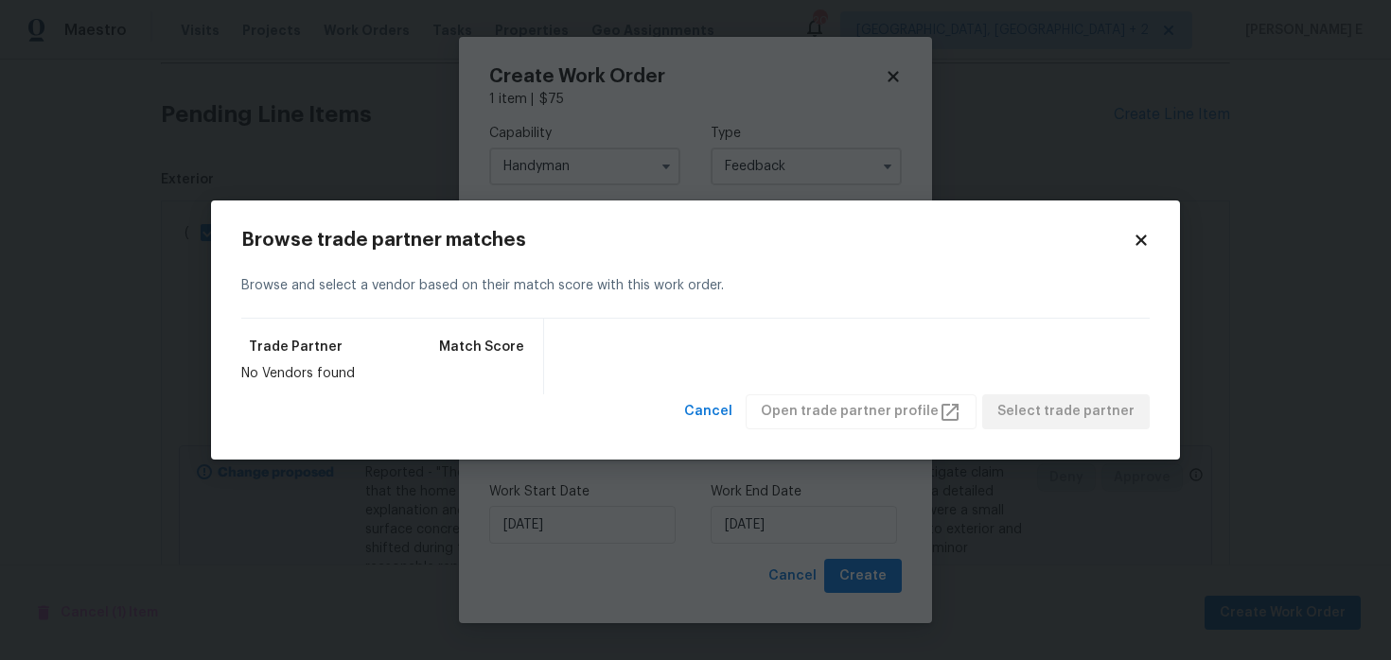
click at [1146, 219] on div "Browse trade partner matches Browse and select a vendor based on their match sc…" at bounding box center [695, 330] width 969 height 259
click at [1136, 236] on icon at bounding box center [1140, 241] width 10 height 10
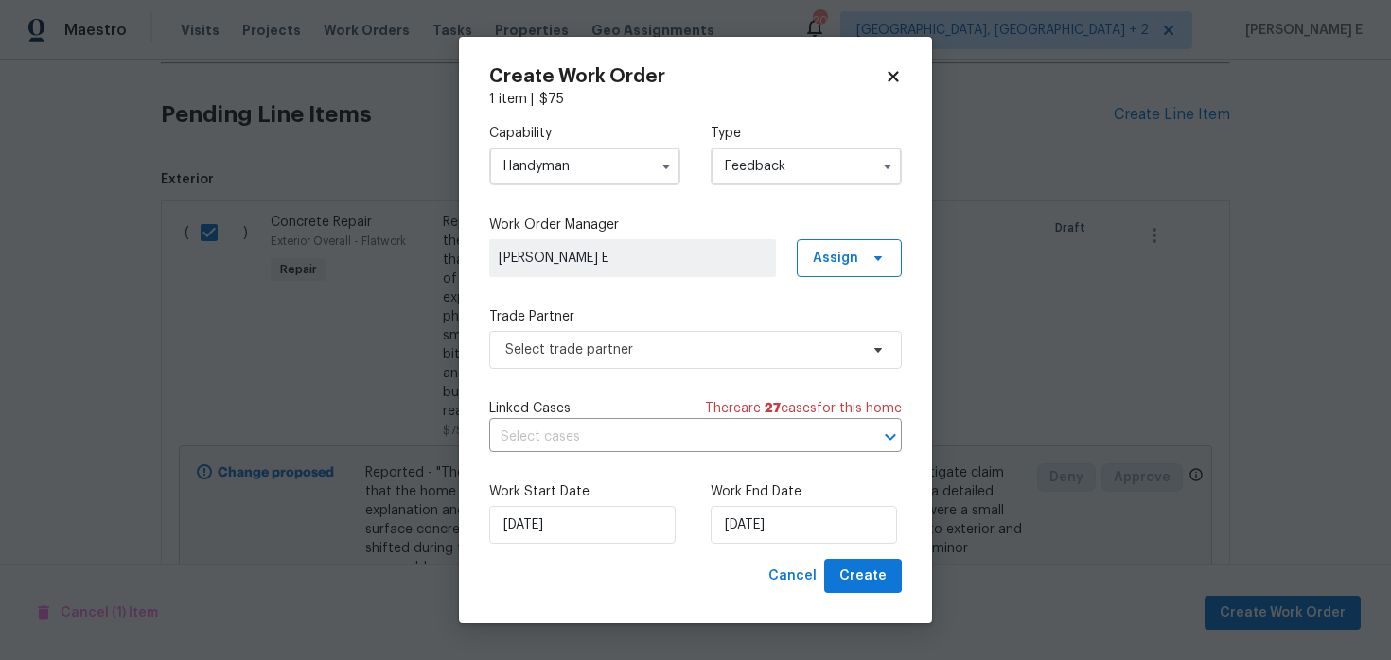
click at [649, 174] on input "Handyman" at bounding box center [584, 167] width 191 height 38
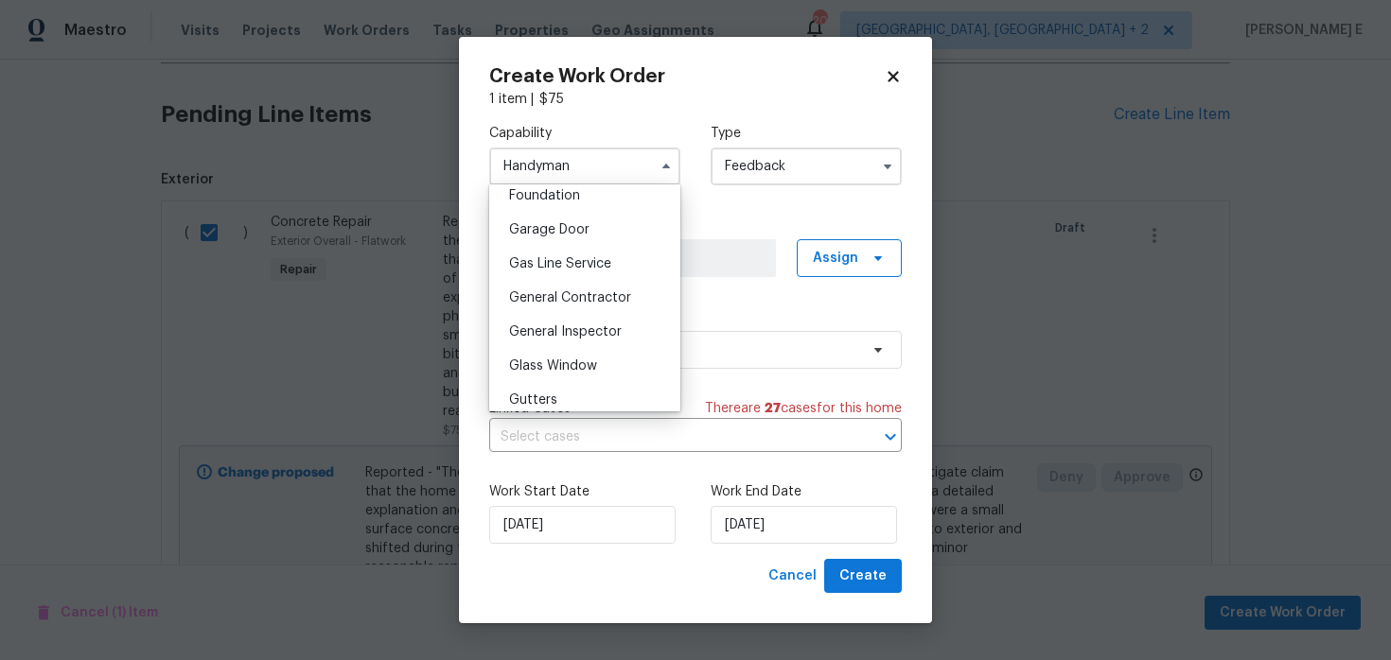
scroll to position [814, 0]
click at [611, 294] on span "General Contractor" at bounding box center [570, 295] width 122 height 13
type input "General Contractor"
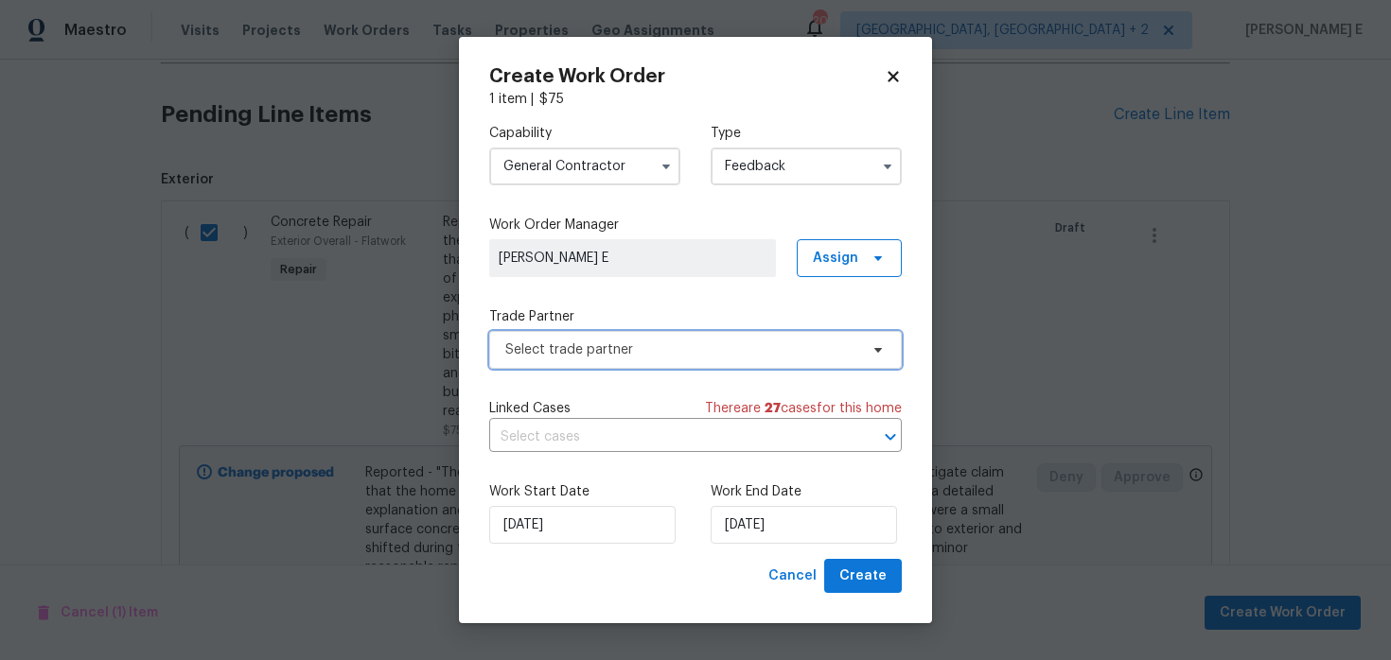
click at [595, 341] on span "Select trade partner" at bounding box center [681, 350] width 353 height 19
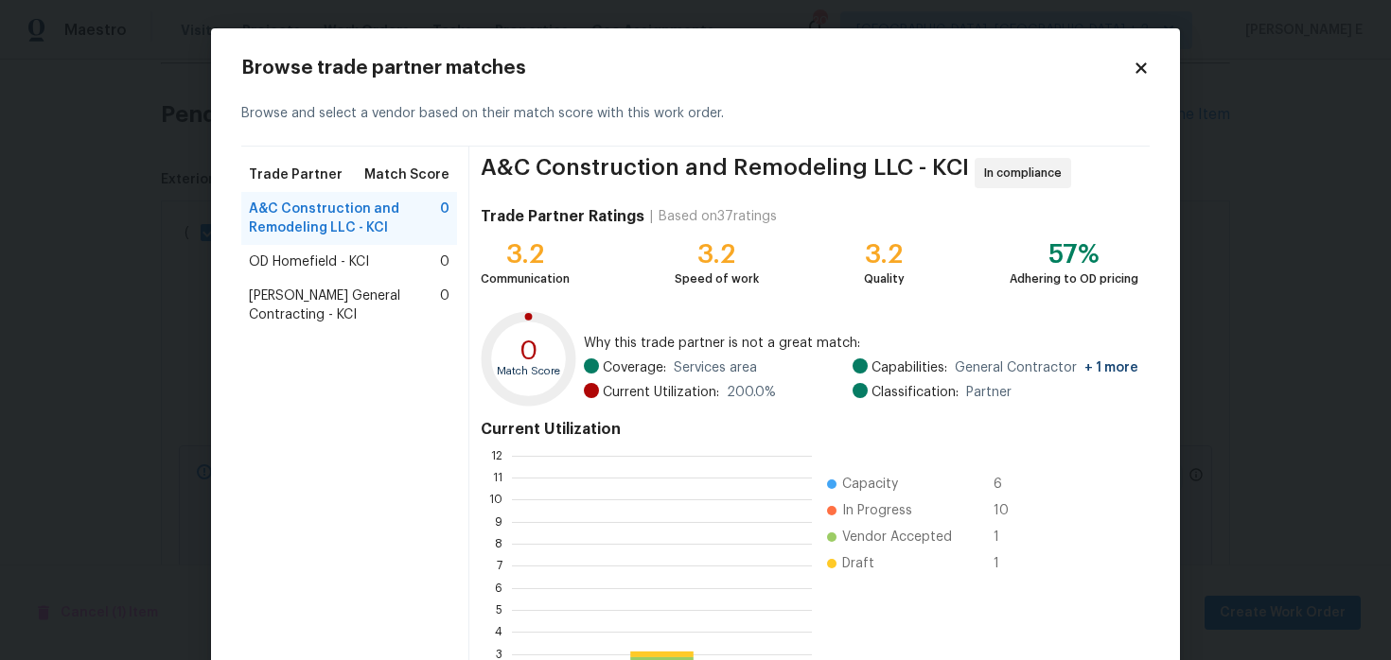
scroll to position [265, 300]
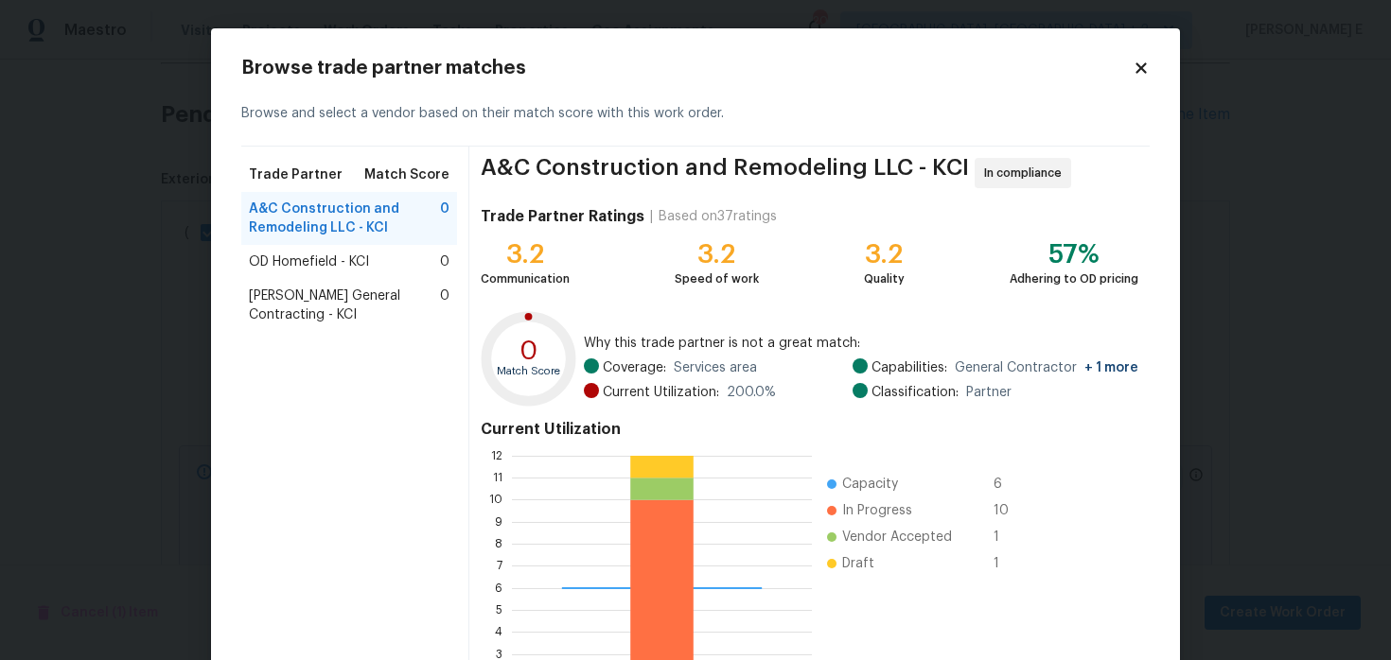
click at [364, 259] on span "OD Homefield - KCI" at bounding box center [309, 262] width 120 height 19
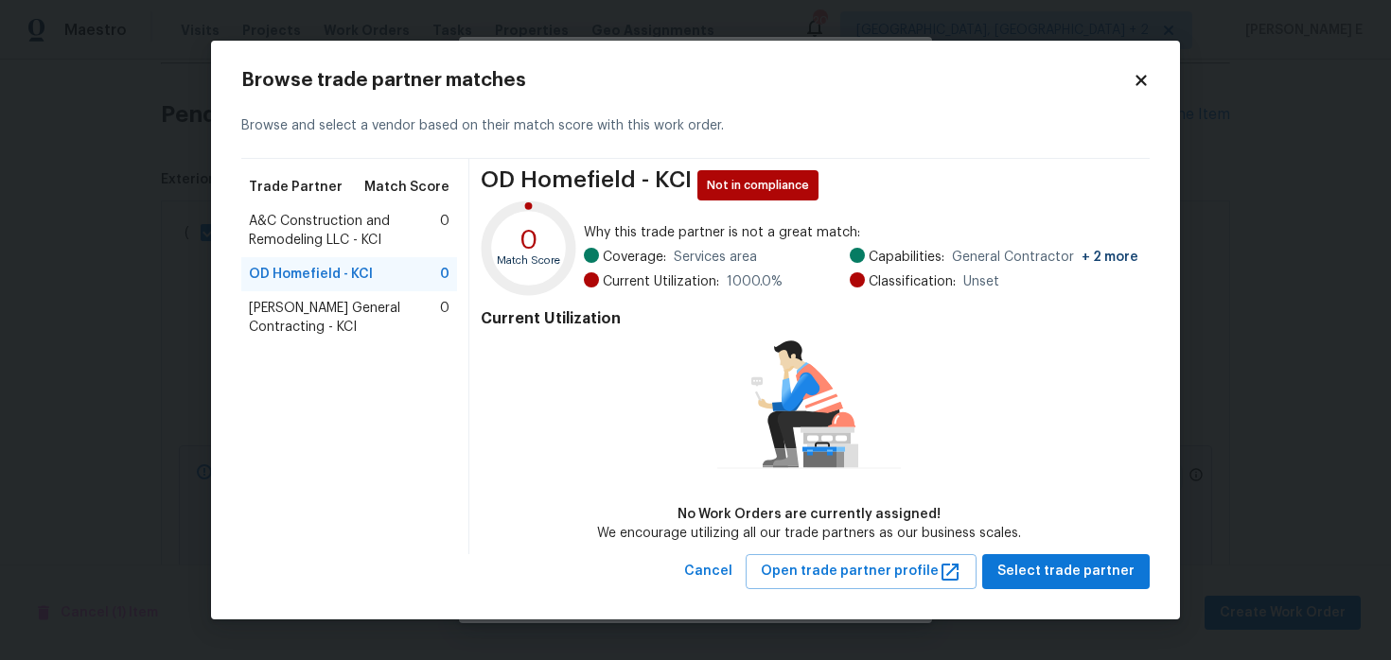
click at [319, 337] on span "Nicholson General Contracting - KCI" at bounding box center [344, 318] width 191 height 38
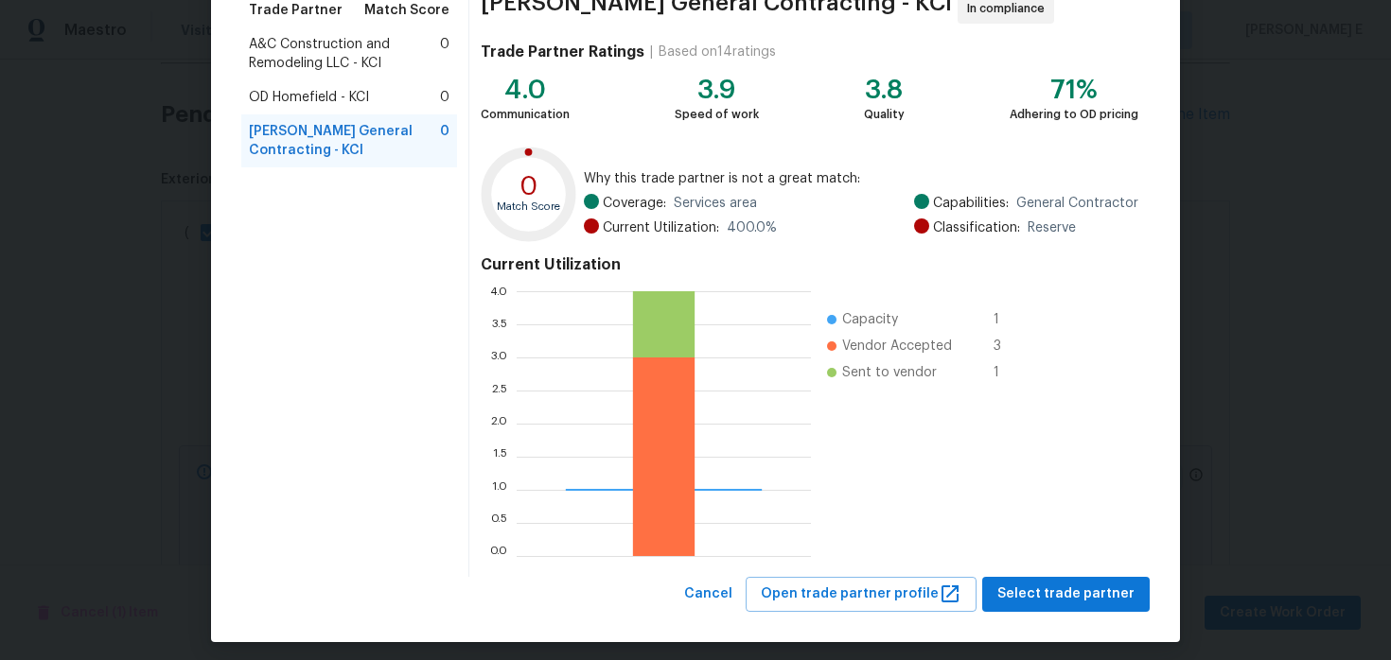
scroll to position [174, 0]
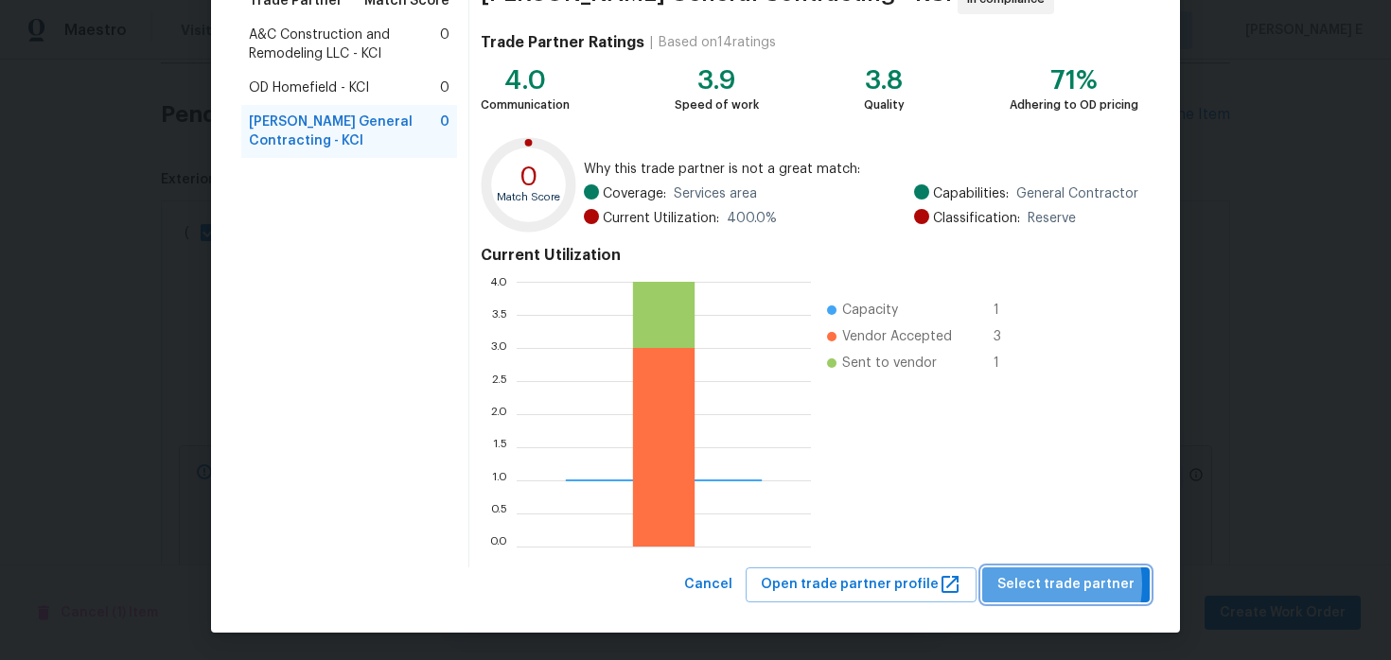
click at [1040, 585] on span "Select trade partner" at bounding box center [1065, 585] width 137 height 24
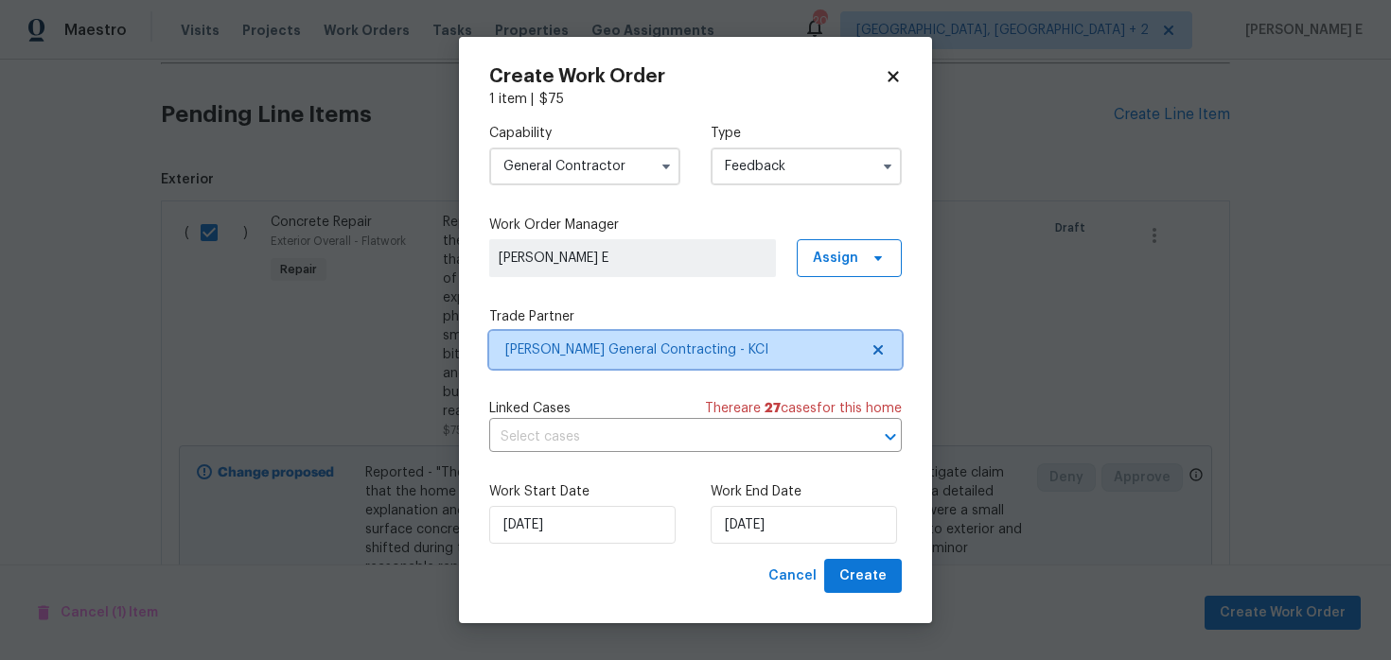
scroll to position [0, 0]
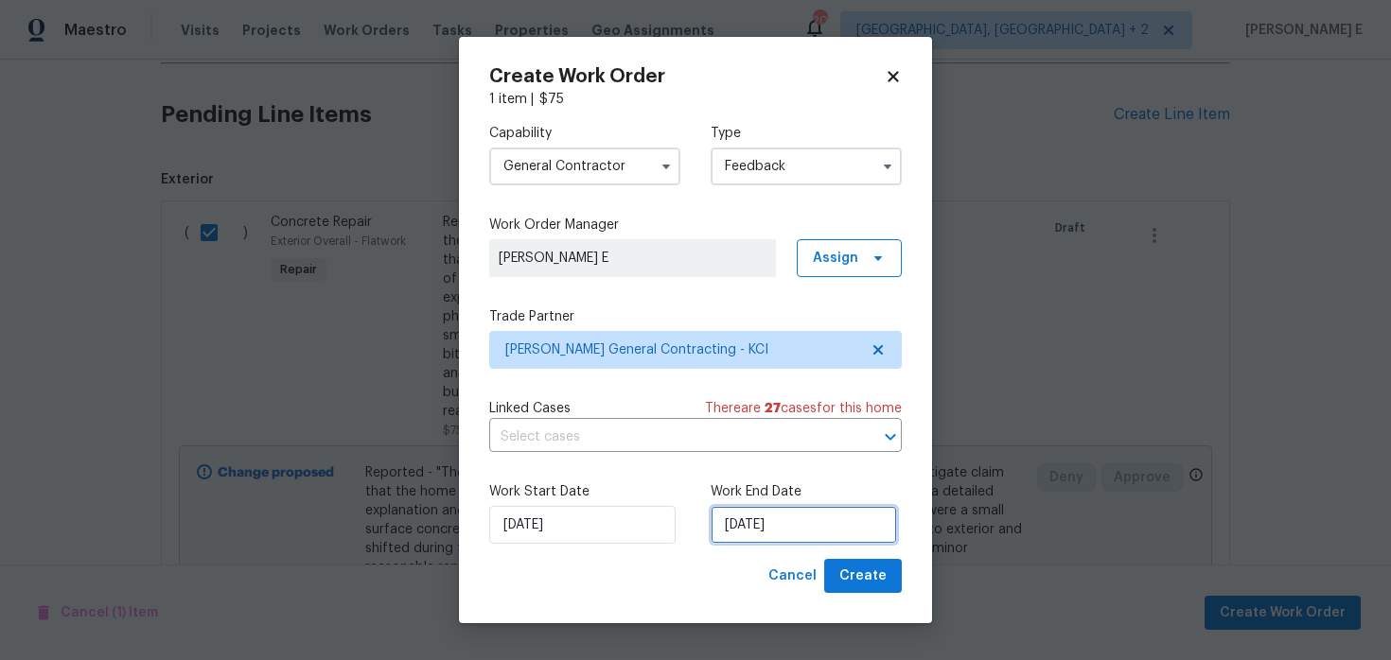
click at [735, 528] on input "15/08/2025" at bounding box center [803, 525] width 186 height 38
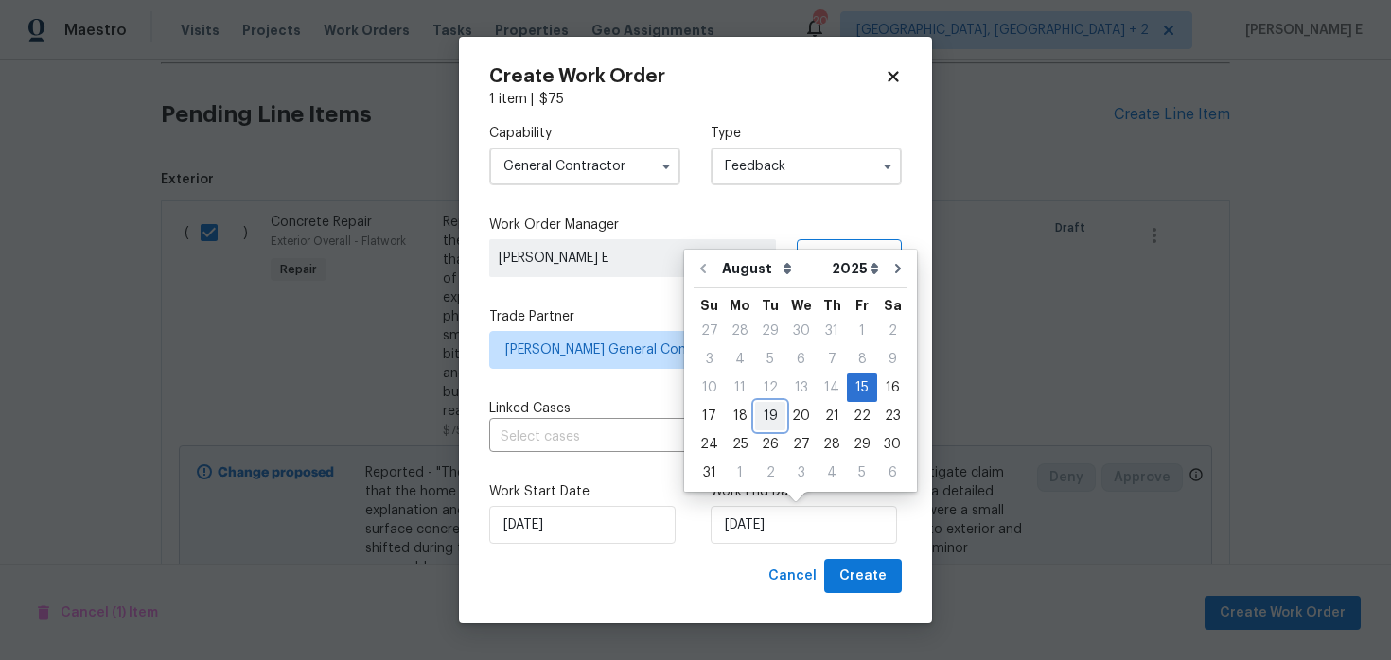
click at [764, 420] on div "19" at bounding box center [770, 416] width 30 height 26
type input "19/08/2025"
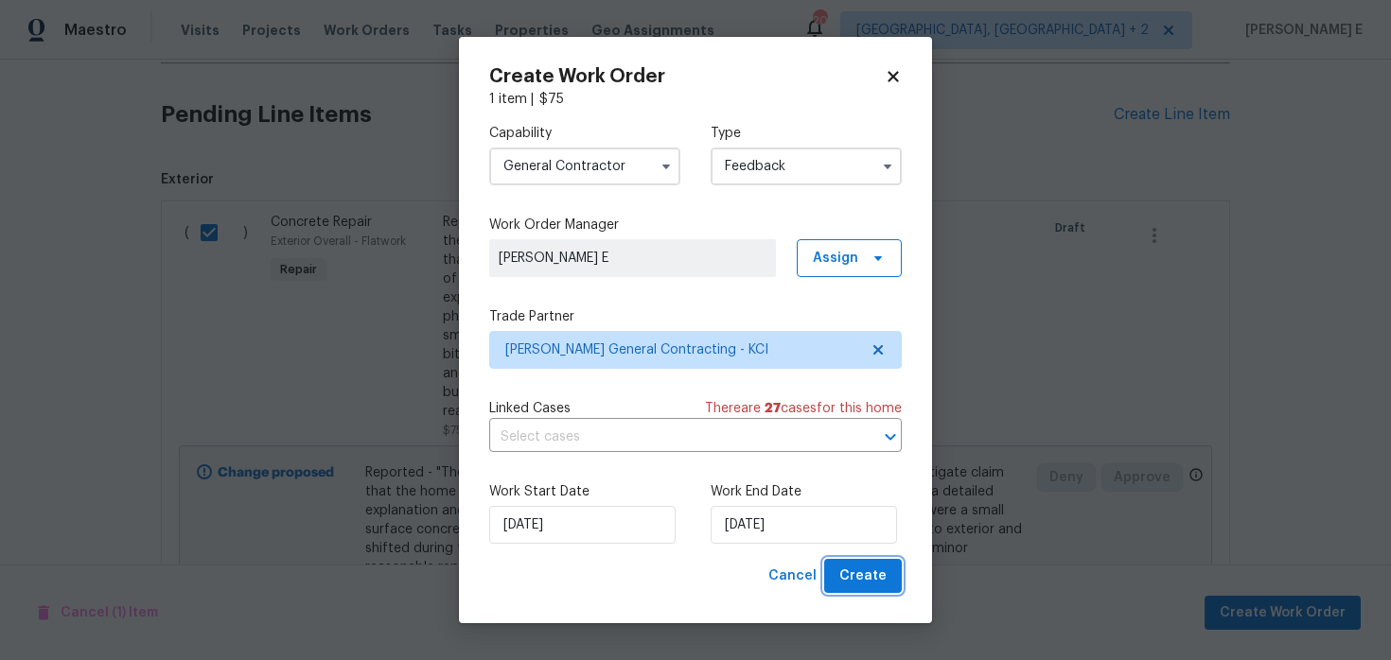
click at [853, 577] on span "Create" at bounding box center [862, 577] width 47 height 24
checkbox input "false"
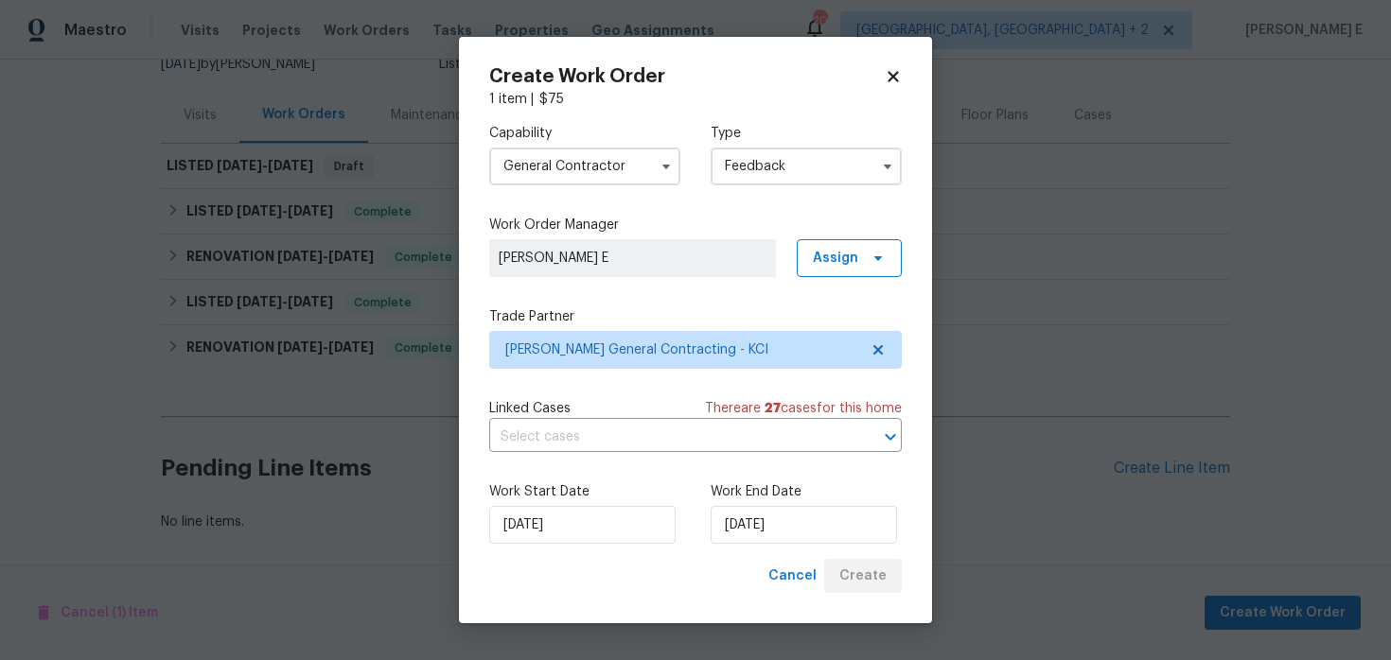
scroll to position [200, 0]
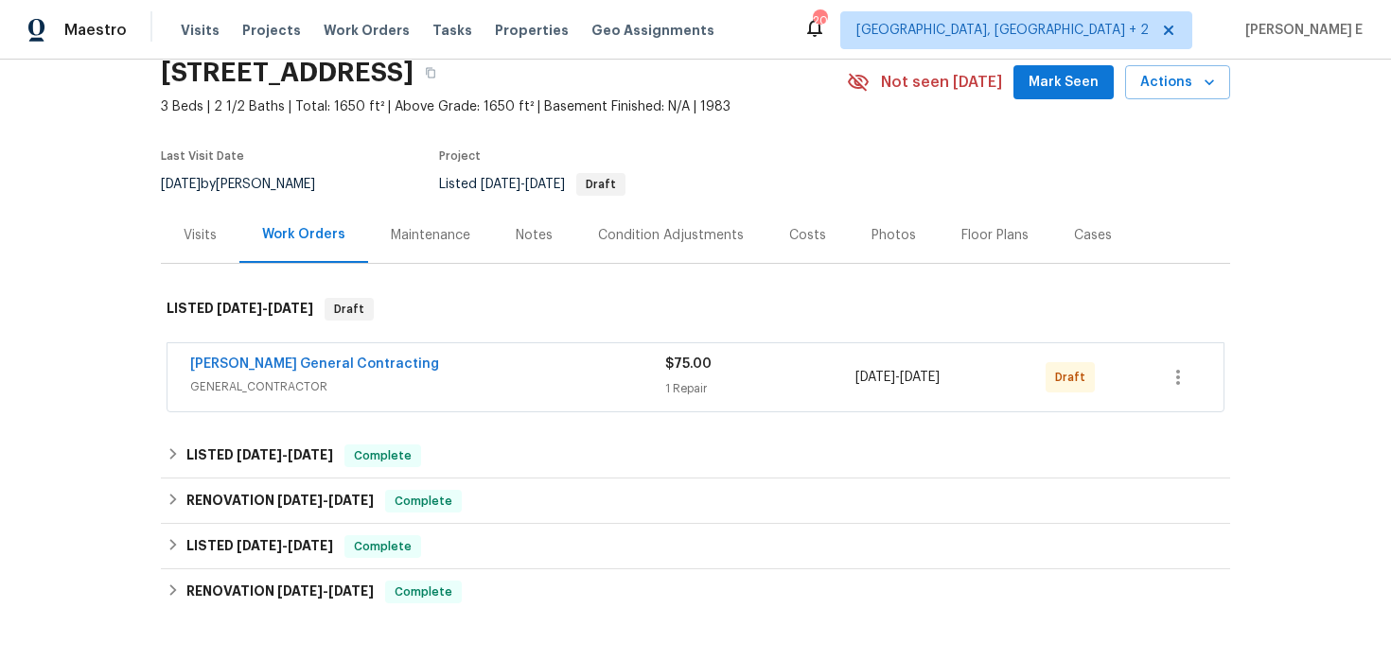
scroll to position [115, 0]
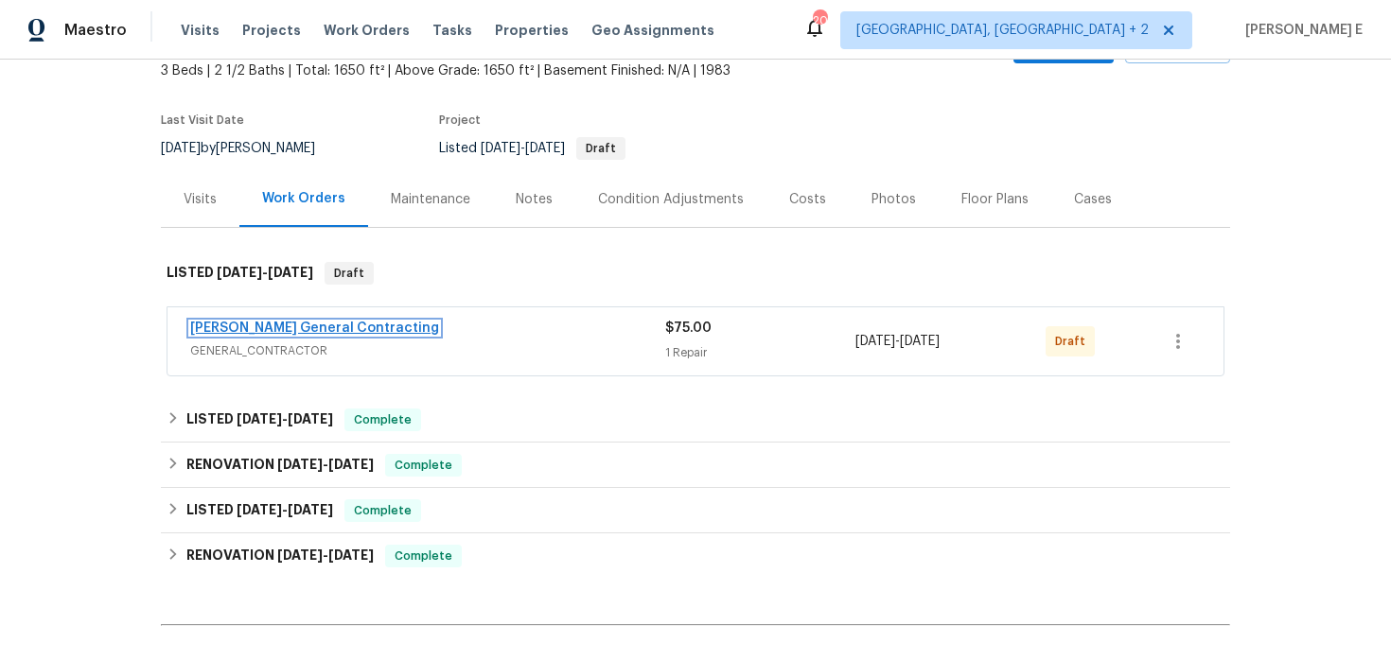
click at [343, 324] on link "[PERSON_NAME] General Contracting" at bounding box center [314, 328] width 249 height 13
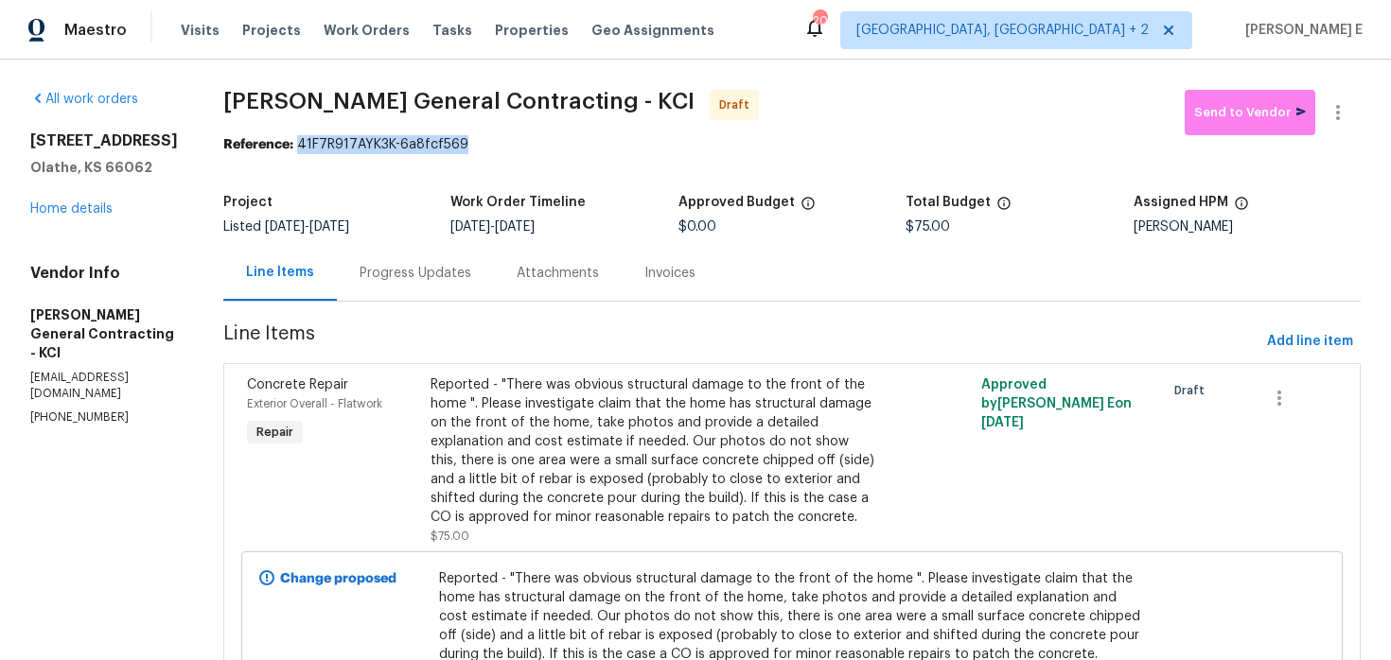
drag, startPoint x: 332, startPoint y: 146, endPoint x: 496, endPoint y: 147, distance: 163.7
click at [495, 147] on div "Reference: 41F7R917AYK3K-6a8fcf569" at bounding box center [791, 144] width 1137 height 19
copy div "41F7R917AYK3K-6a8fcf569"
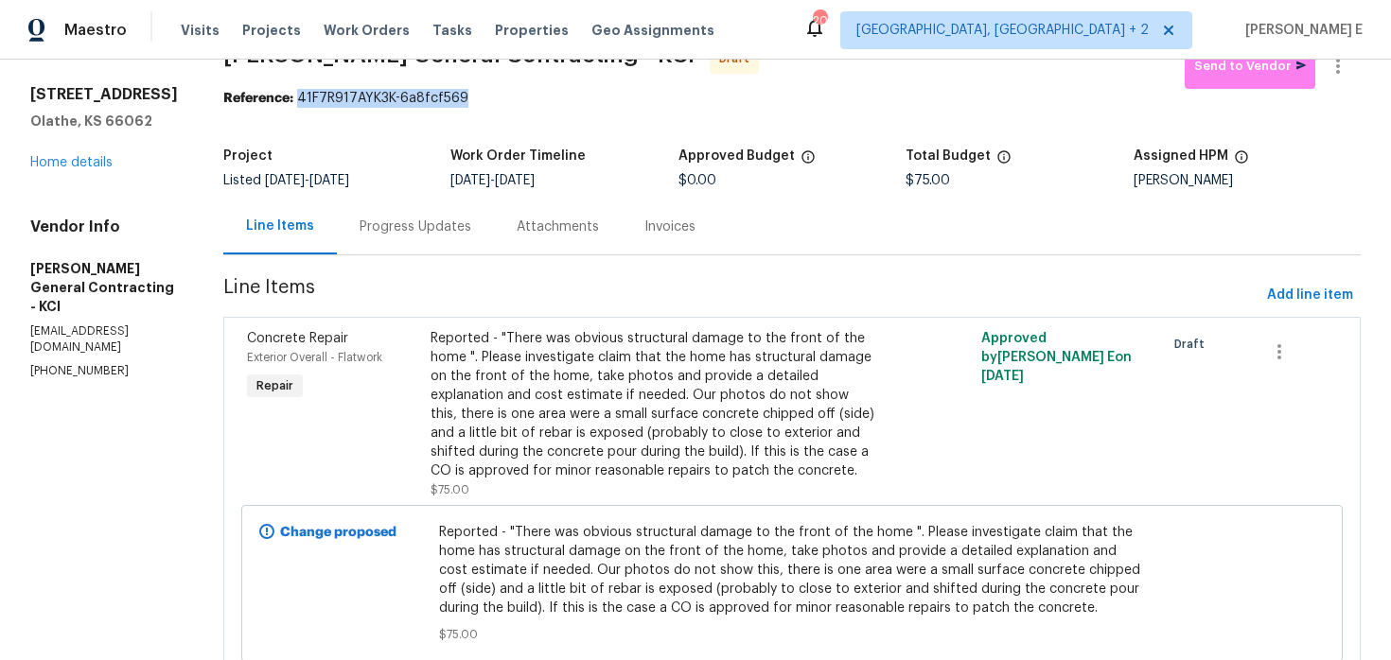
click at [441, 252] on div "Progress Updates" at bounding box center [415, 227] width 157 height 56
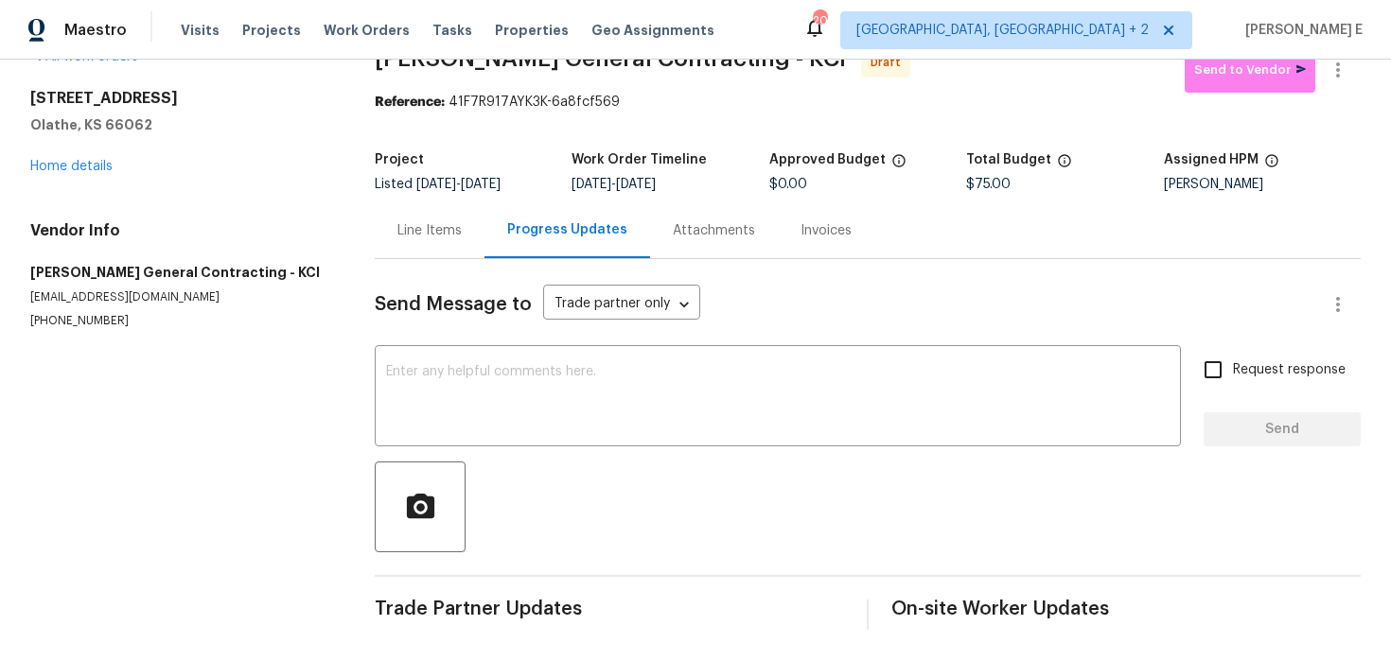
scroll to position [43, 0]
click at [659, 343] on div "Send Message to Trade partner only Trade partner only ​ x ​ Request response Se…" at bounding box center [868, 444] width 986 height 371
click at [601, 381] on textarea at bounding box center [777, 398] width 783 height 66
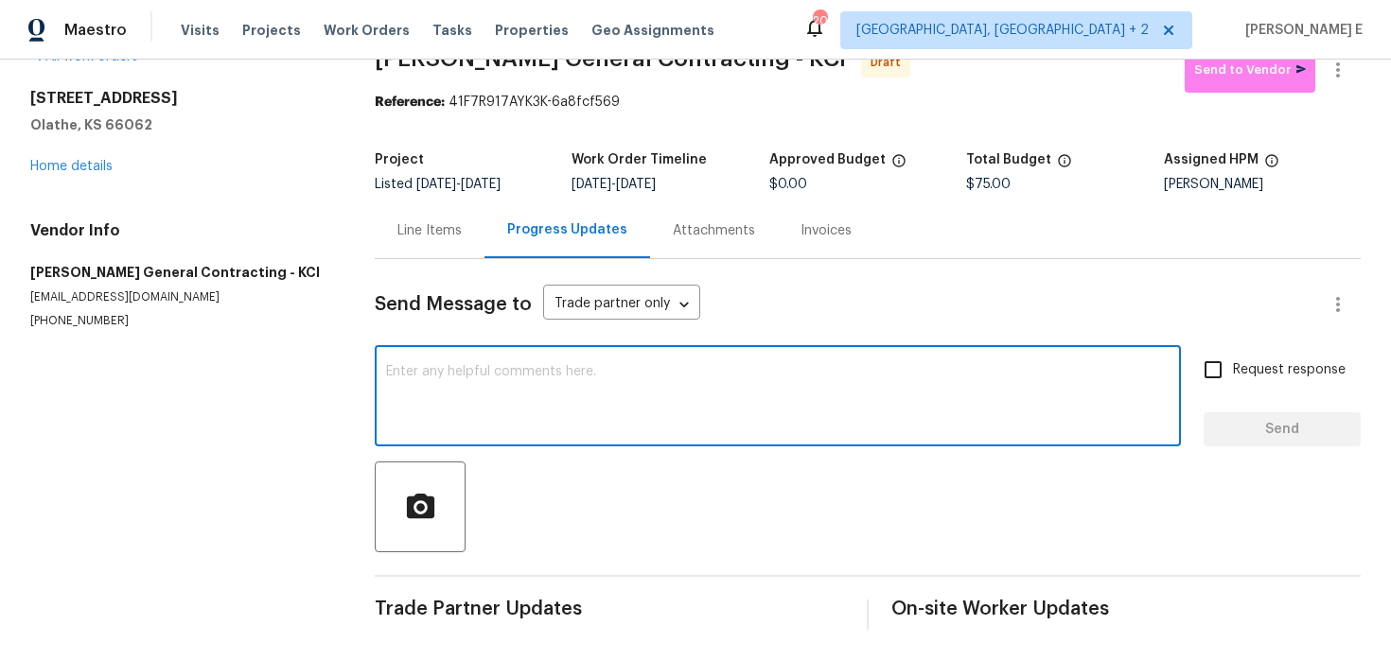
paste textarea "Hi this is [PERSON_NAME] with Opendoor. I’m confirming you received the WO for …"
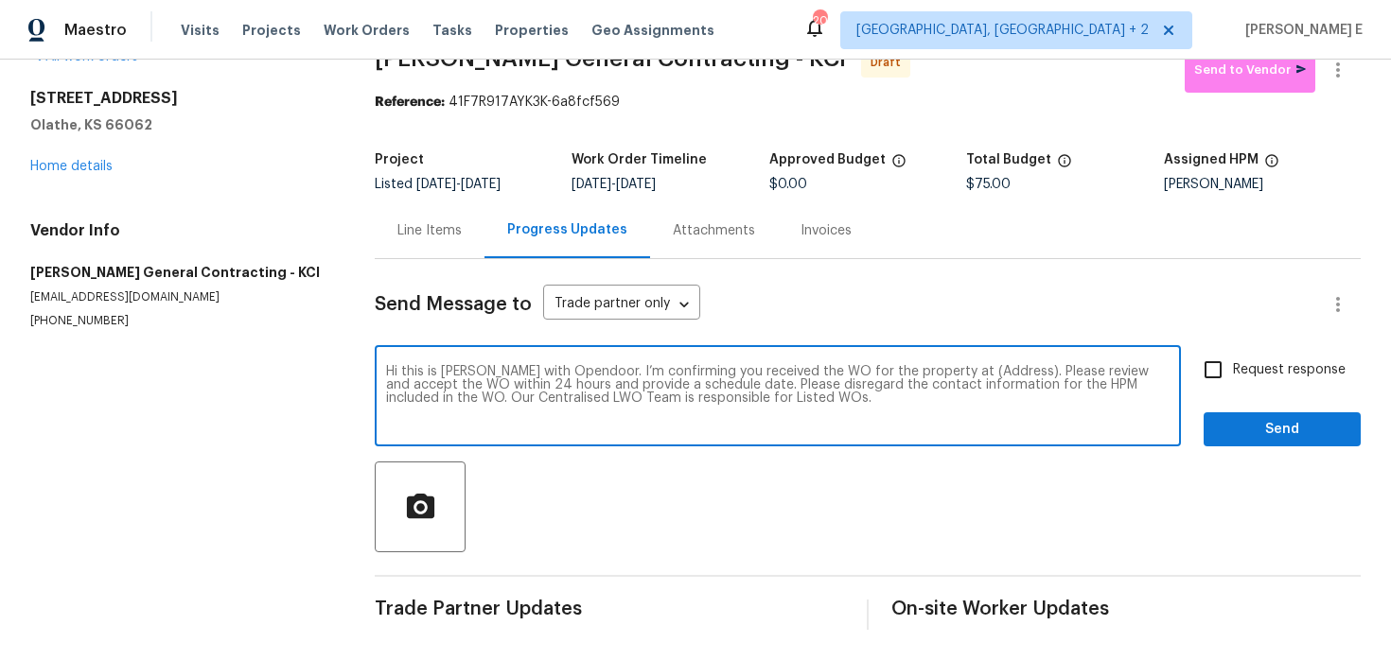
scroll to position [0, 0]
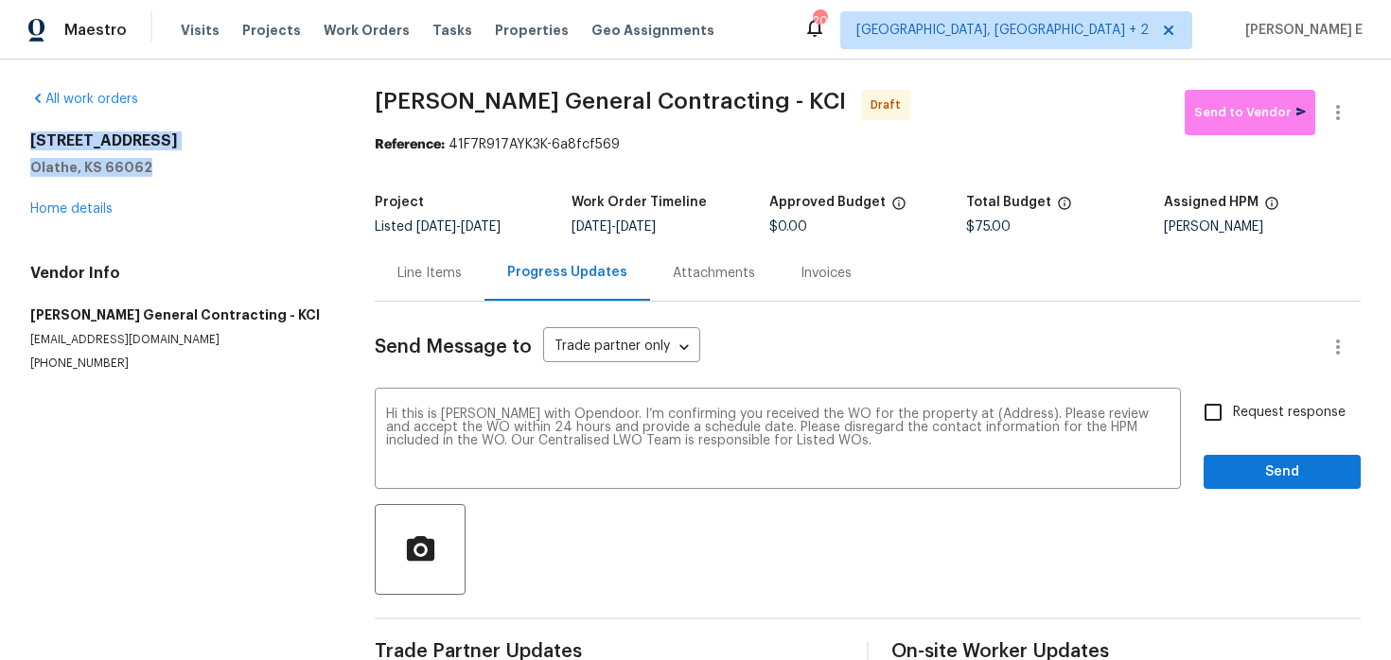
drag, startPoint x: 24, startPoint y: 138, endPoint x: 179, endPoint y: 171, distance: 158.6
click at [179, 171] on div "All work orders [STREET_ADDRESS] Home details Vendor Info [PERSON_NAME] General…" at bounding box center [695, 381] width 1391 height 643
copy div "[STREET_ADDRESS]"
click at [996, 412] on textarea "Hi this is [PERSON_NAME] with Opendoor. I’m confirming you received the WO for …" at bounding box center [777, 441] width 783 height 66
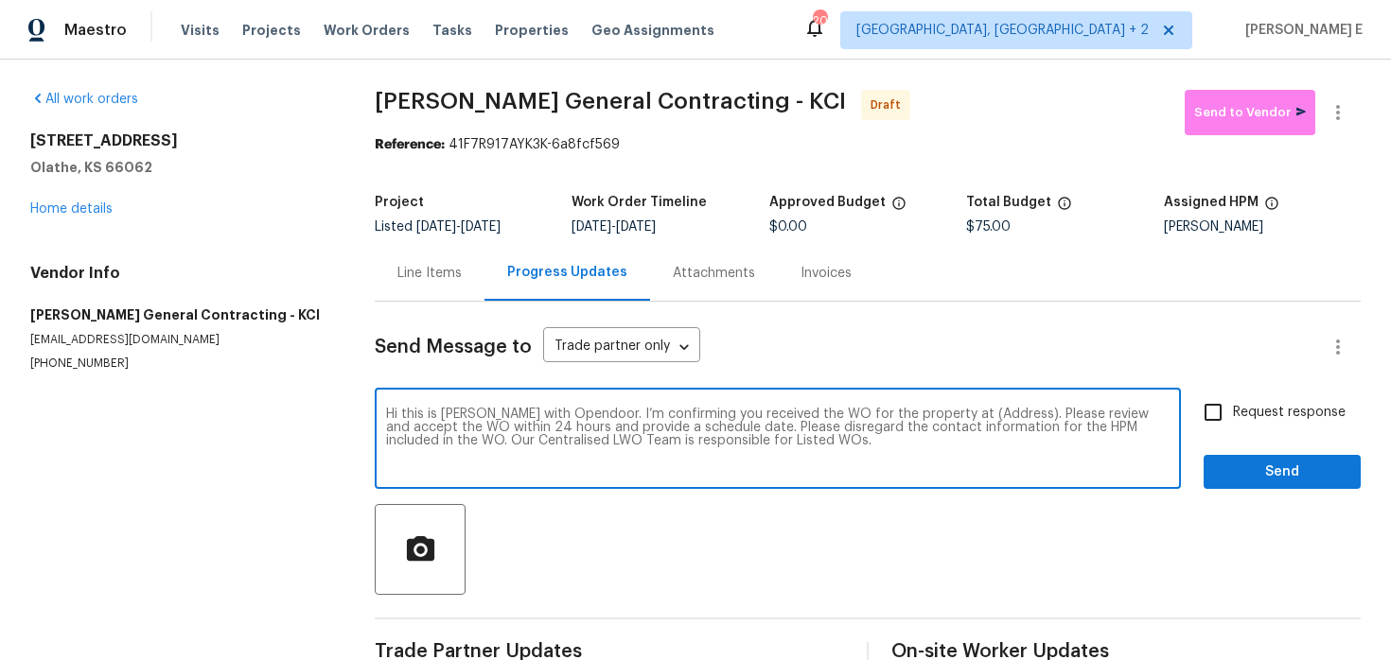
click at [996, 412] on textarea "Hi this is [PERSON_NAME] with Opendoor. I’m confirming you received the WO for …" at bounding box center [777, 441] width 783 height 66
paste textarea "[STREET_ADDRESS]"
type textarea "Hi this is [PERSON_NAME] with Opendoor. I’m confirming you received the WO for …"
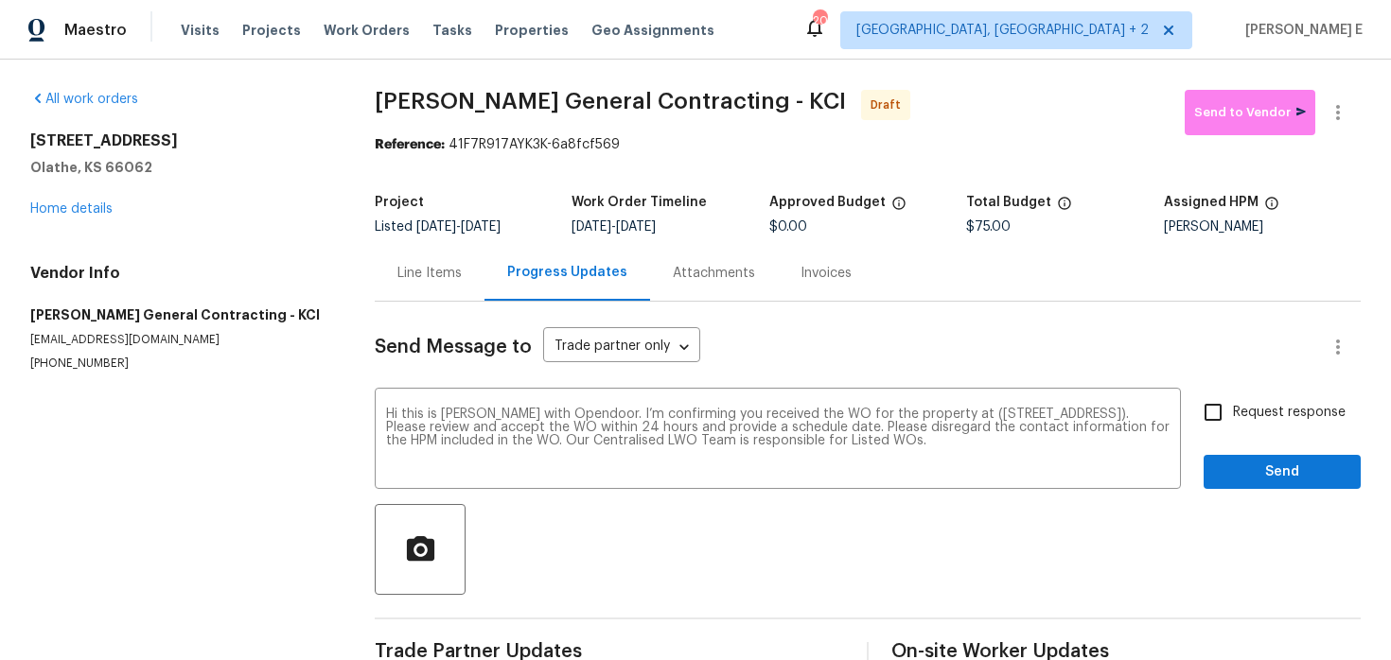
click at [1255, 434] on div "Request response Send" at bounding box center [1281, 441] width 157 height 96
click at [1235, 425] on label "Request response" at bounding box center [1269, 413] width 152 height 40
click at [1233, 425] on input "Request response" at bounding box center [1213, 413] width 40 height 40
checkbox input "true"
click at [1254, 458] on button "Send" at bounding box center [1281, 472] width 157 height 35
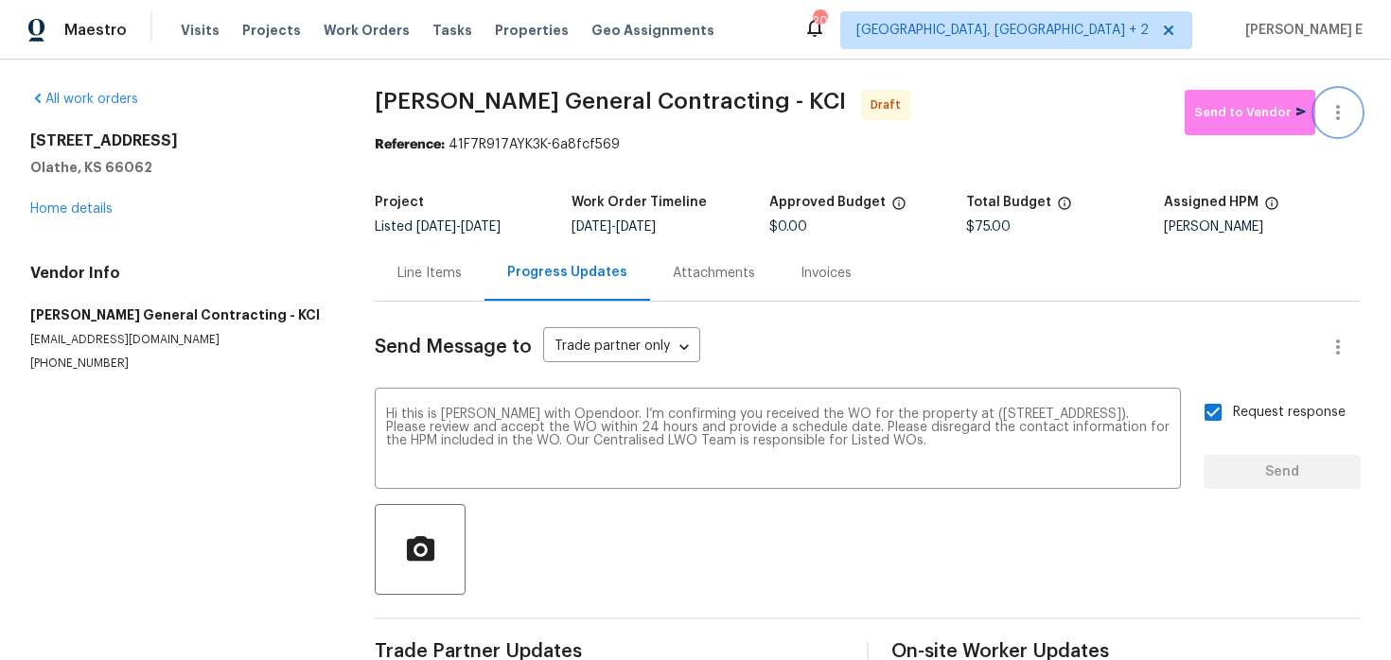
click at [1342, 119] on icon "button" at bounding box center [1337, 112] width 23 height 23
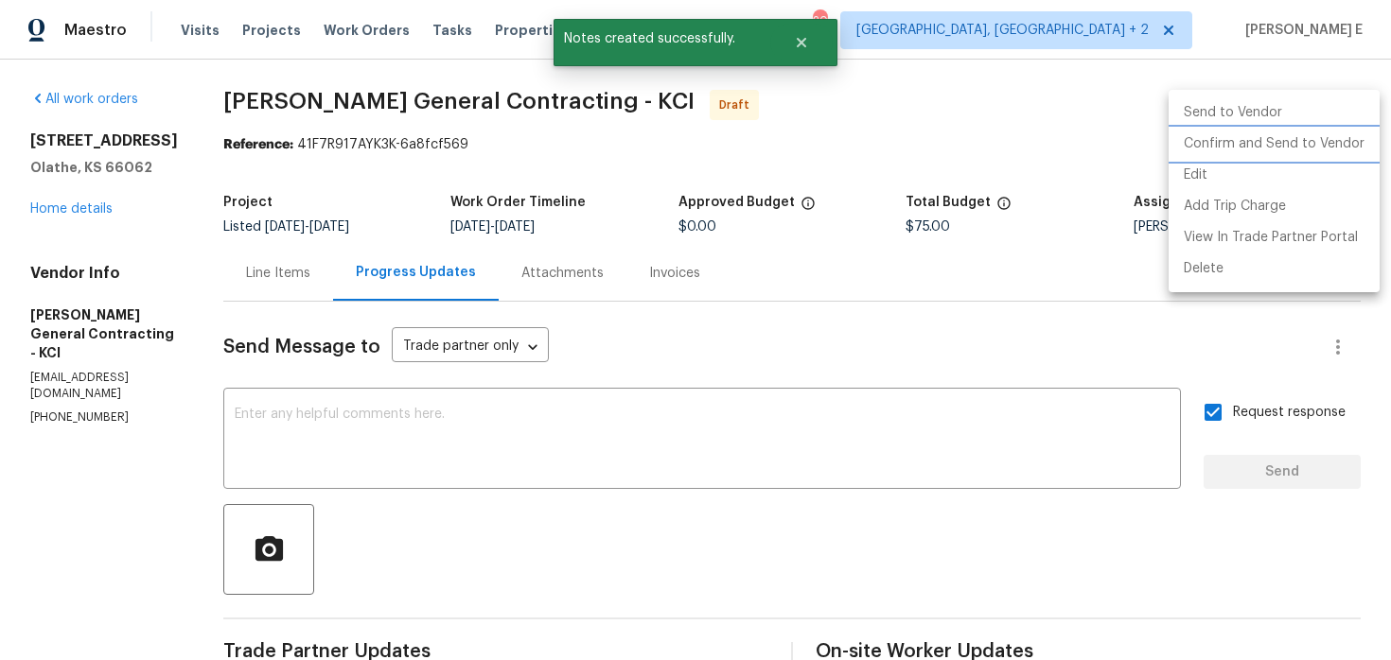
click at [1260, 149] on li "Confirm and Send to Vendor" at bounding box center [1273, 144] width 211 height 31
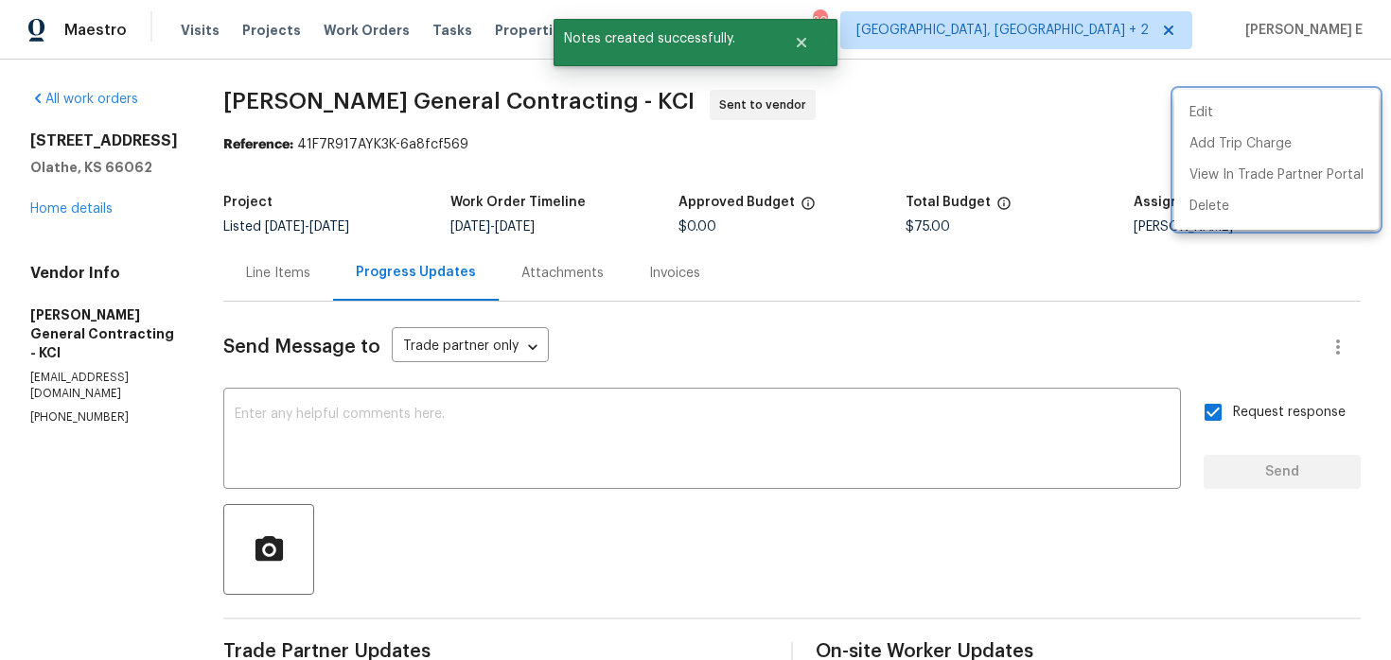
click at [753, 190] on div at bounding box center [695, 330] width 1391 height 660
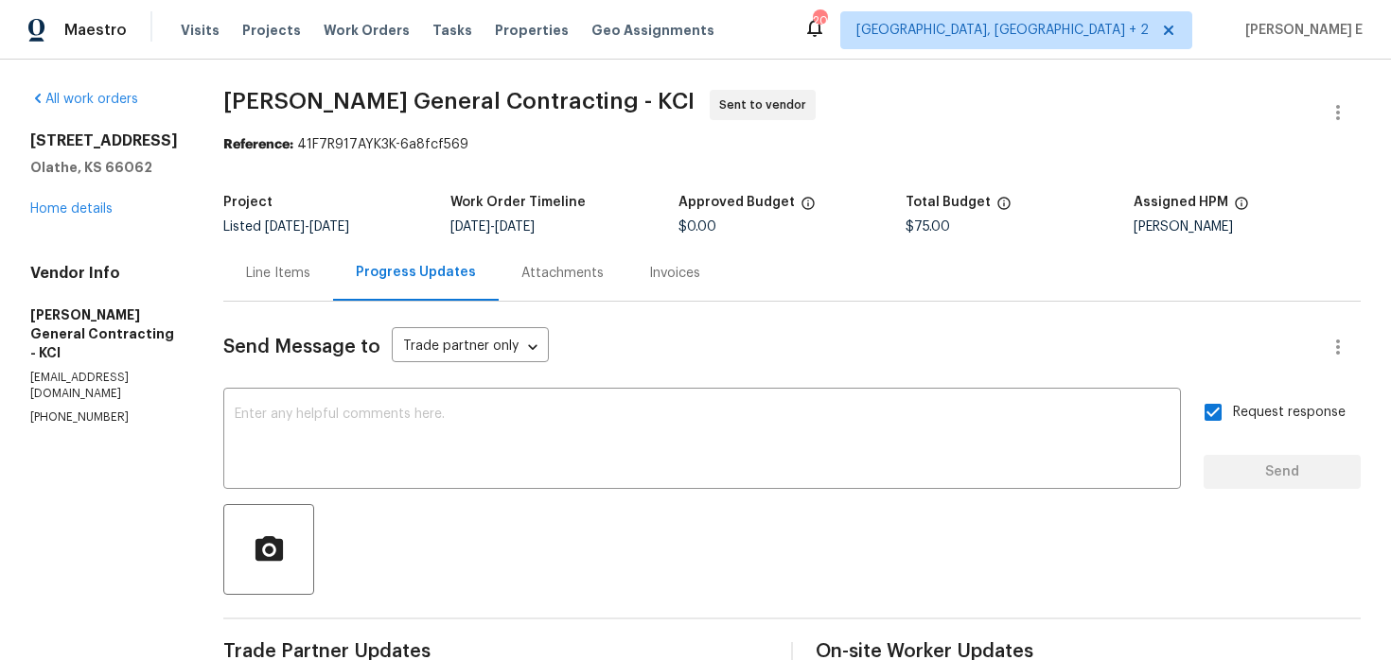
click at [288, 192] on div "Project Listed [DATE] - [DATE] Work Order Timeline [DATE] - [DATE] Approved Bud…" at bounding box center [791, 214] width 1137 height 61
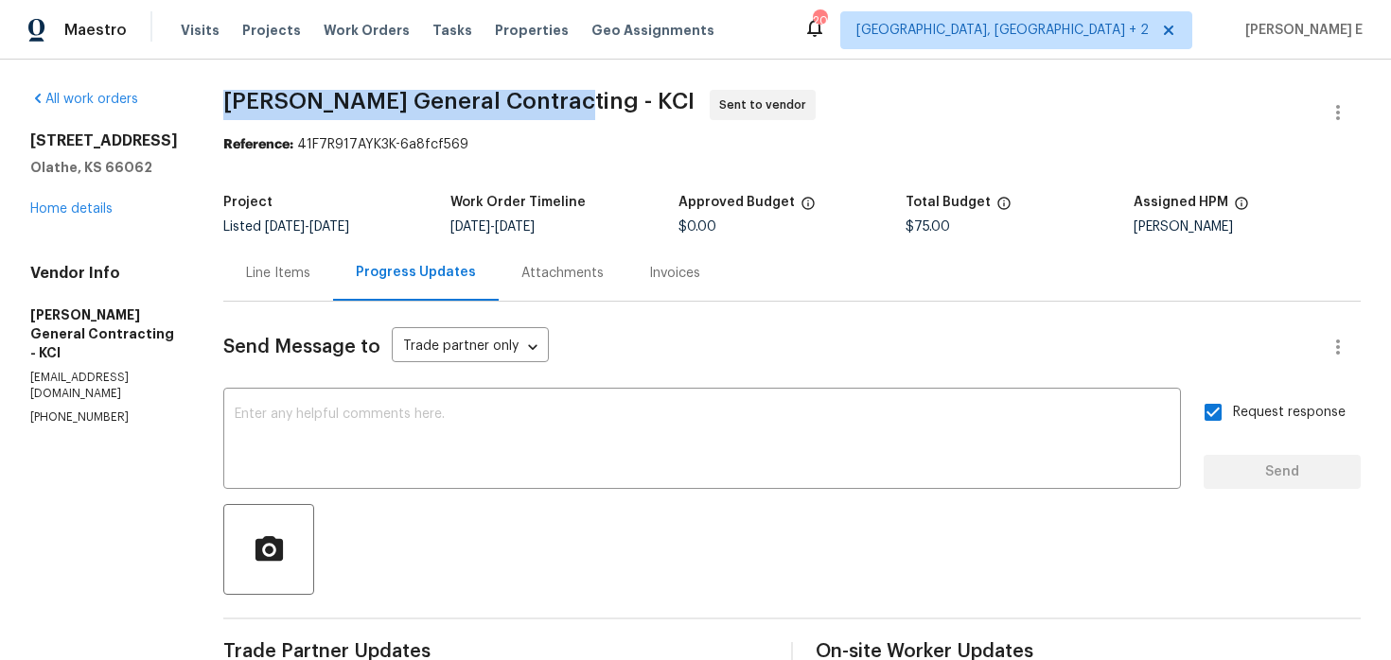
drag, startPoint x: 262, startPoint y: 102, endPoint x: 595, endPoint y: 96, distance: 333.0
click at [595, 96] on span "[PERSON_NAME] General Contracting - KCI" at bounding box center [458, 101] width 471 height 23
copy span "[PERSON_NAME] General Contracting"
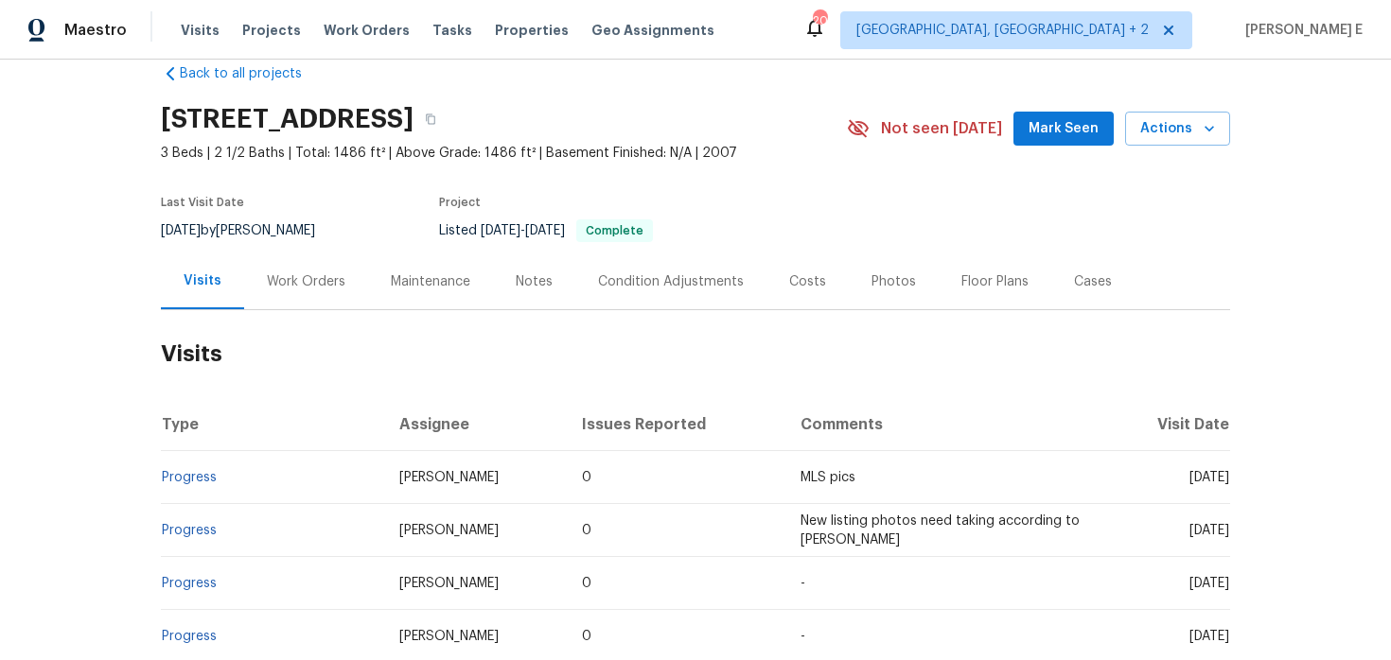
scroll to position [36, 0]
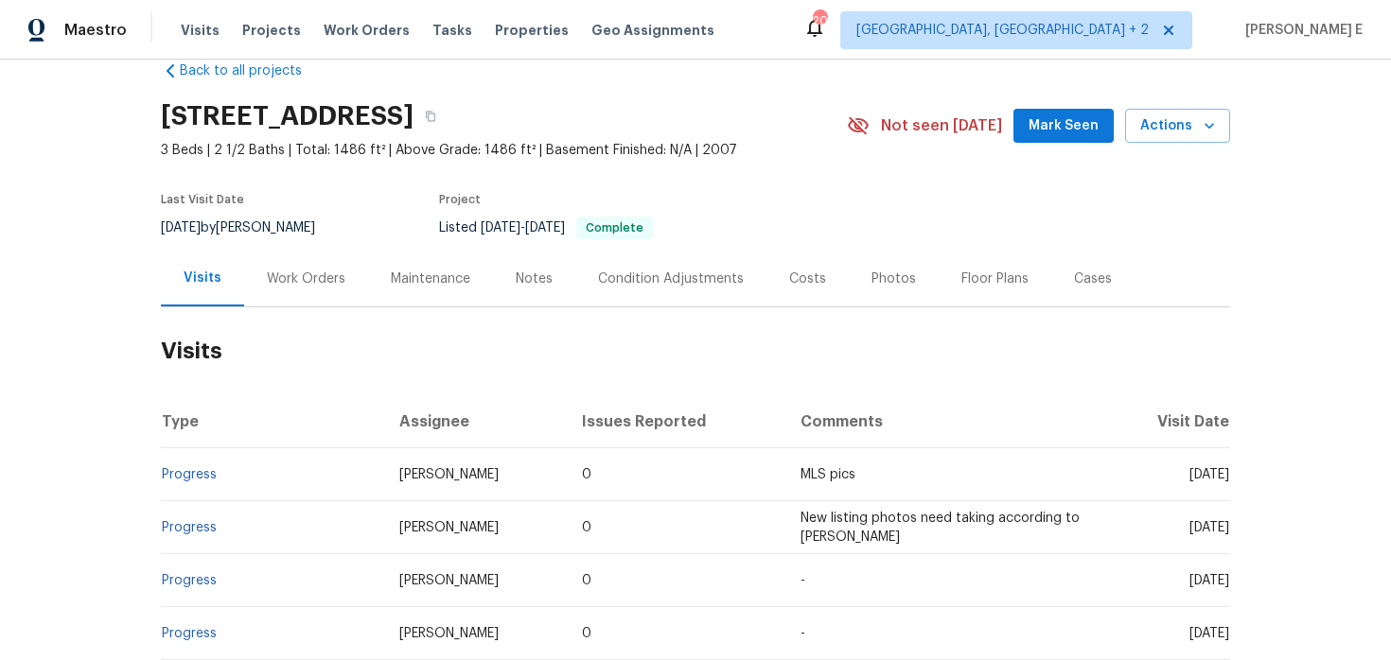
click at [327, 296] on div "Work Orders" at bounding box center [306, 279] width 124 height 56
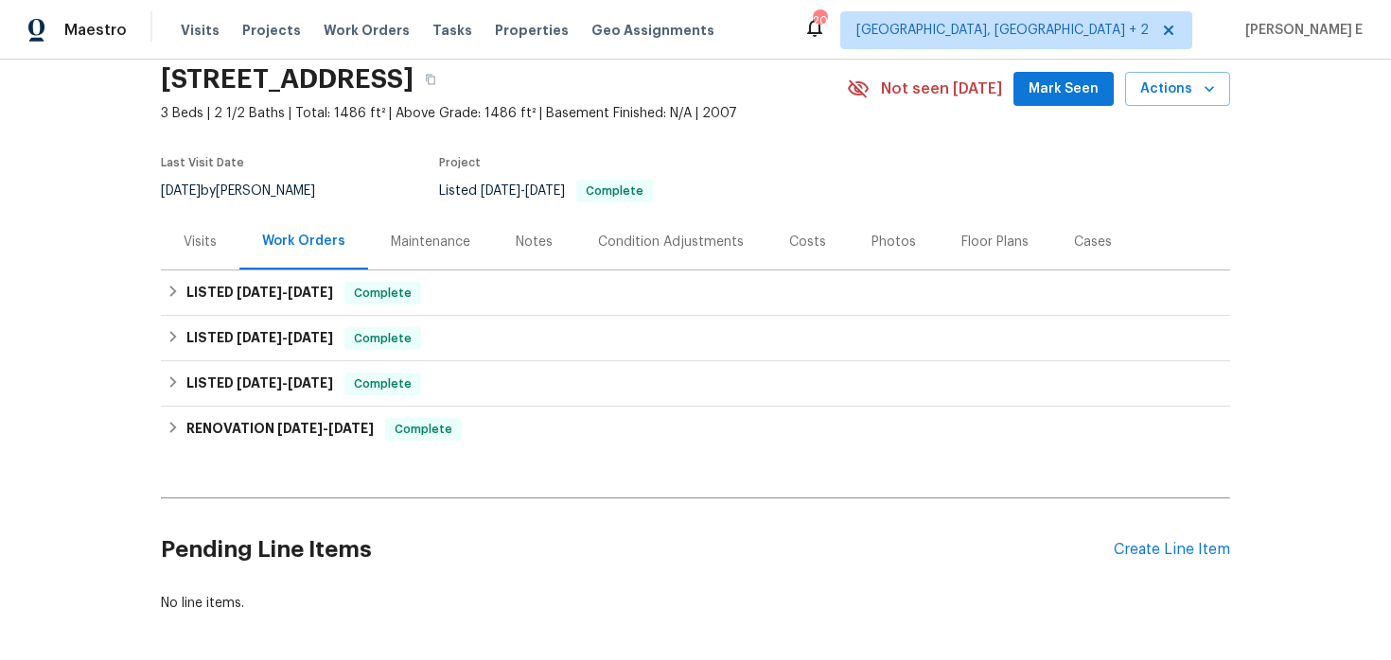
scroll to position [93, 0]
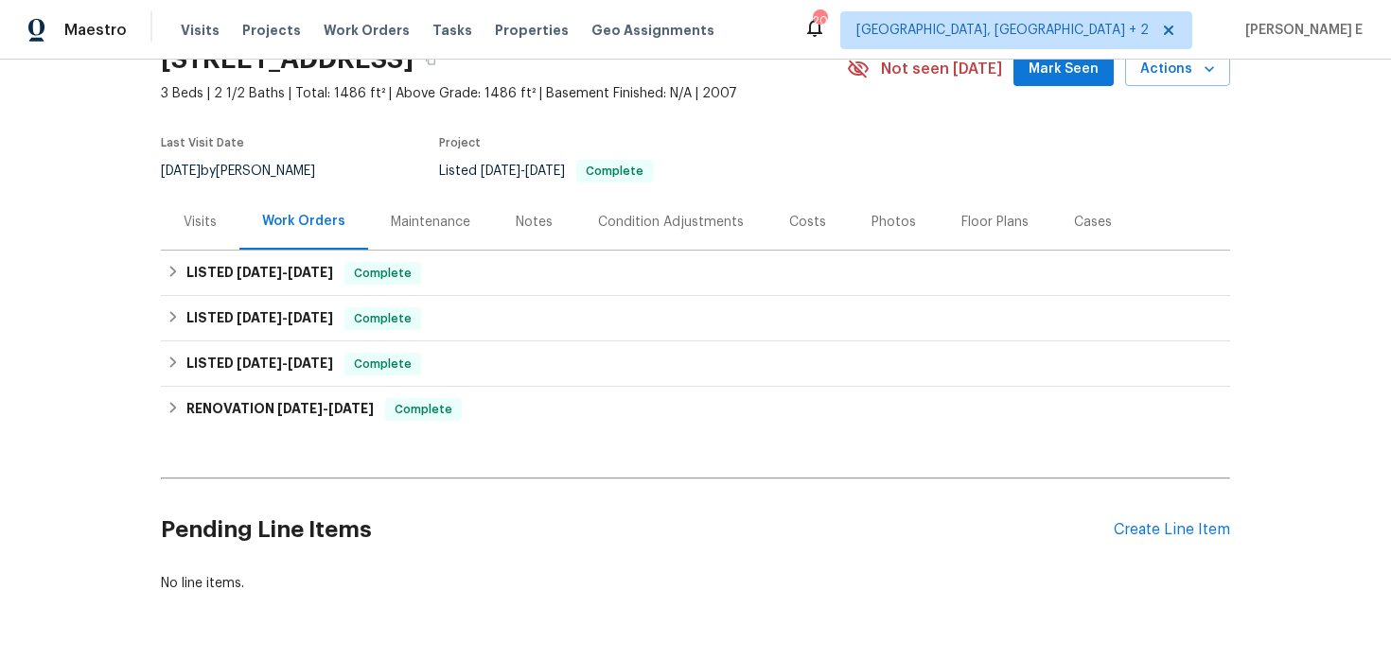
click at [1157, 511] on div "Pending Line Items Create Line Item" at bounding box center [695, 530] width 1069 height 88
click at [1142, 530] on div "Create Line Item" at bounding box center [1171, 530] width 116 height 18
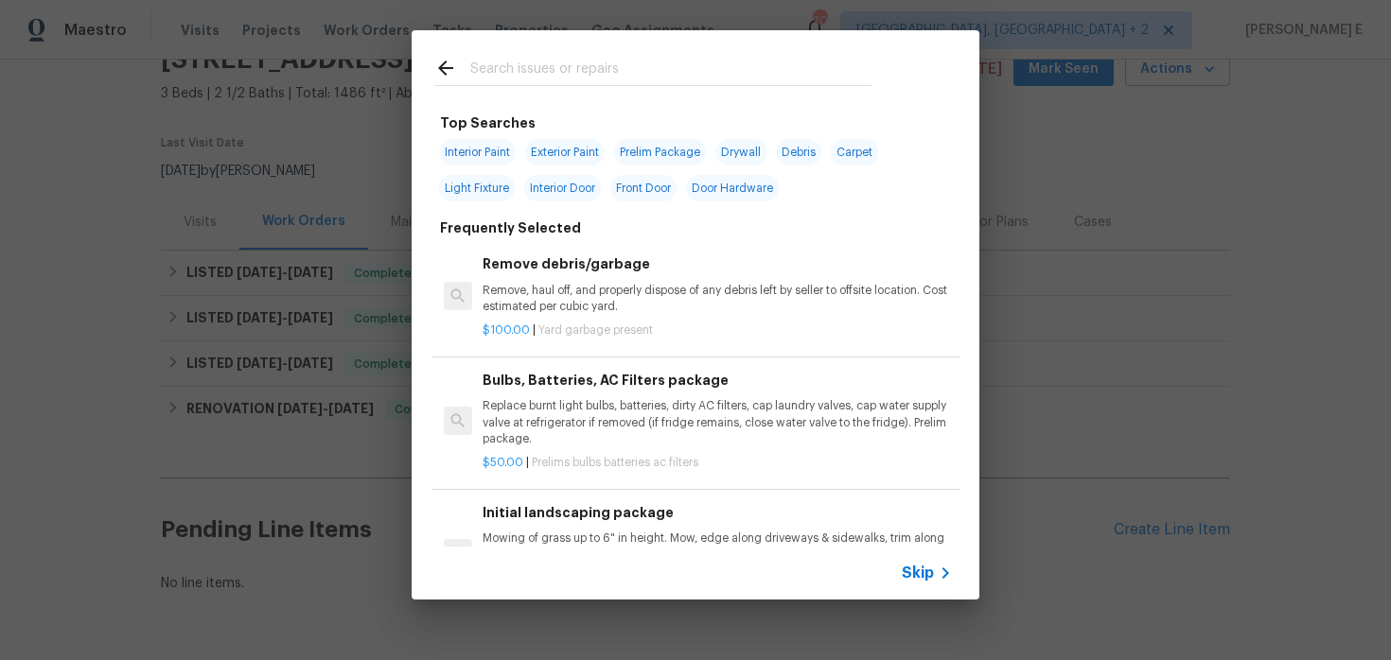
click at [912, 576] on span "Skip" at bounding box center [917, 573] width 32 height 19
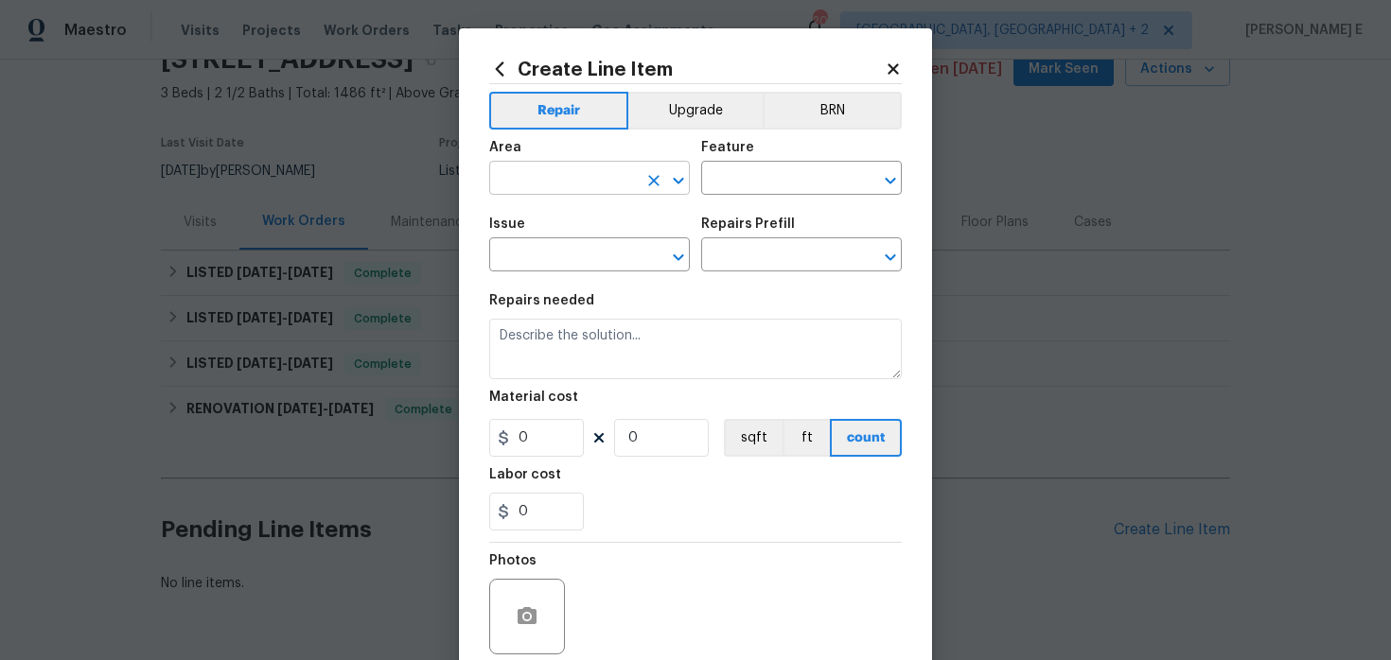
click at [526, 185] on input "text" at bounding box center [563, 180] width 148 height 29
type input "Interior Overall"
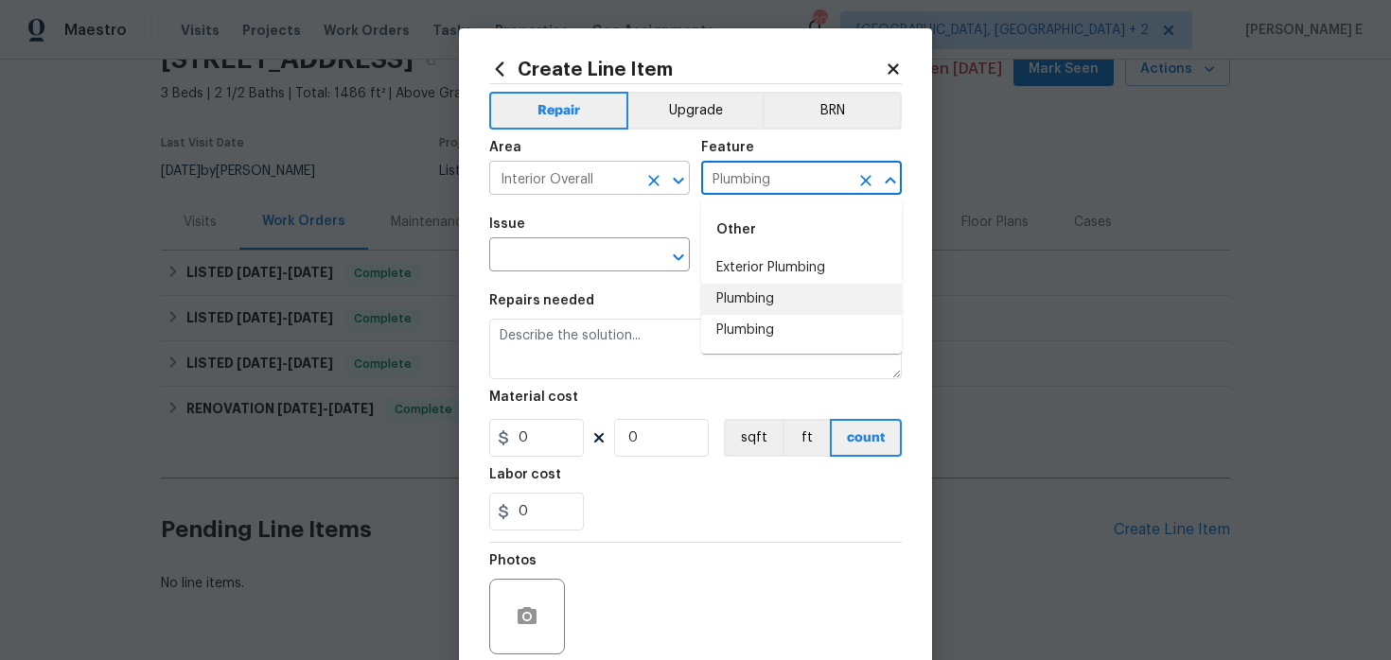
type input "Plumbing"
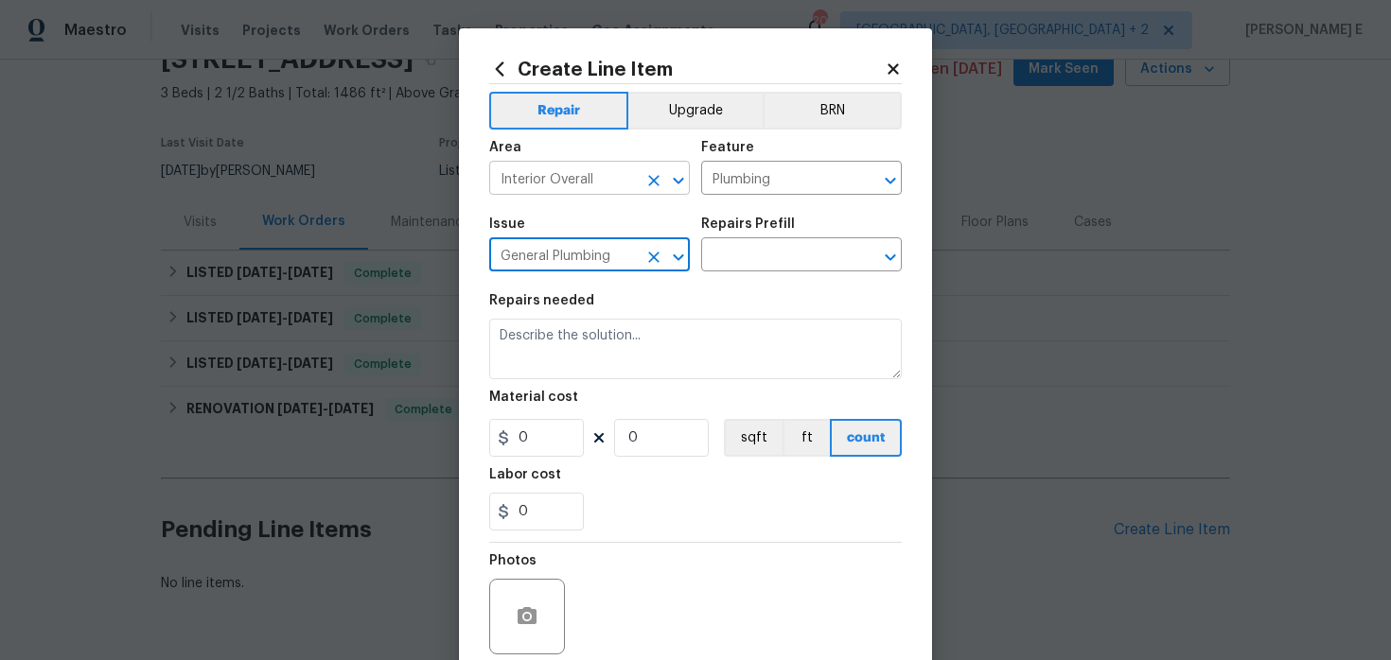
type input "General Plumbing"
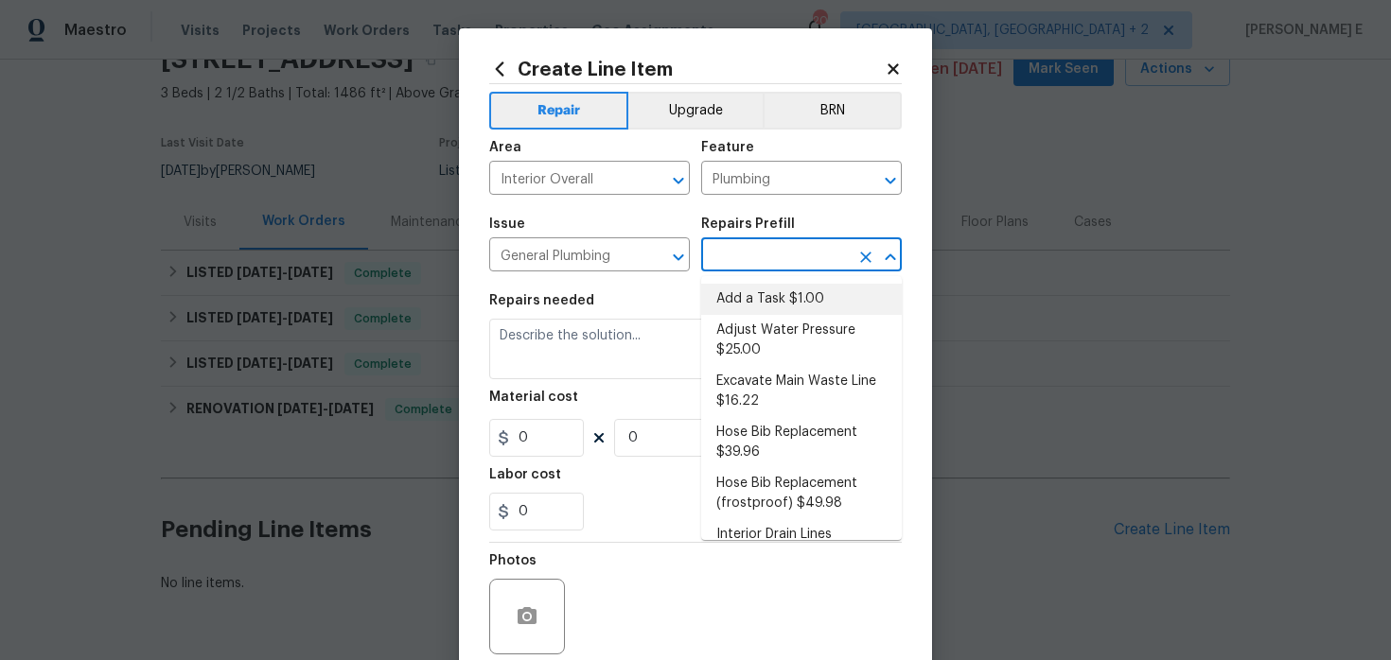
click at [746, 300] on li "Add a Task $1.00" at bounding box center [801, 299] width 201 height 31
type input "Add a Task $1.00"
type textarea "HPM to detail"
type input "1"
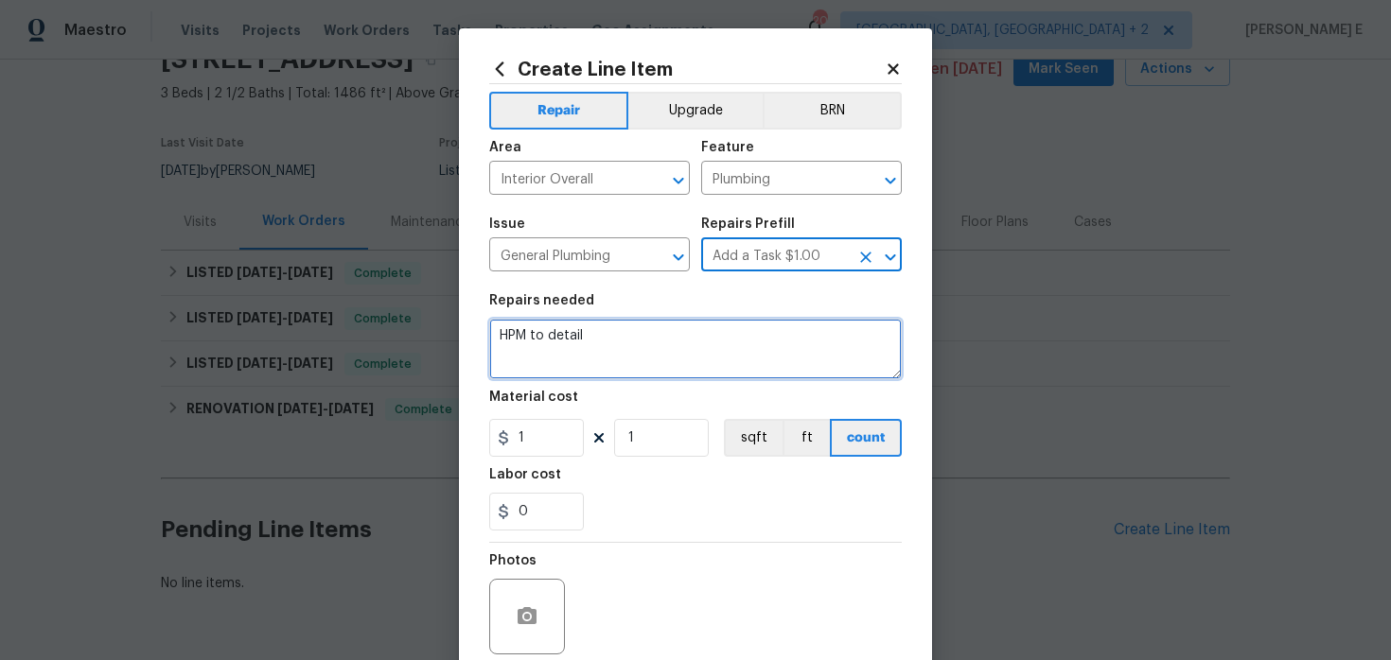
click at [617, 355] on textarea "HPM to detail" at bounding box center [695, 349] width 412 height 61
paste textarea "The bathroom sinks upstairs are leaking, with visible leak stains under the sin…"
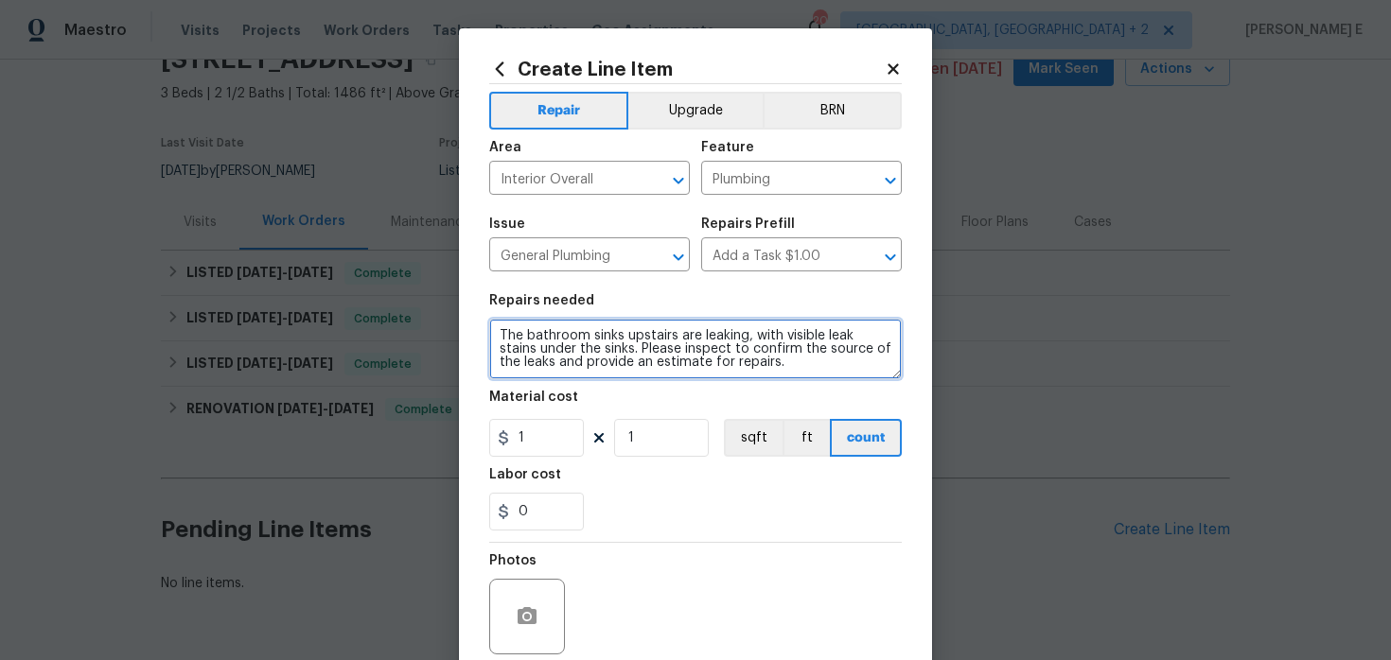
type textarea "The bathroom sinks upstairs are leaking, with visible leak stains under the sin…"
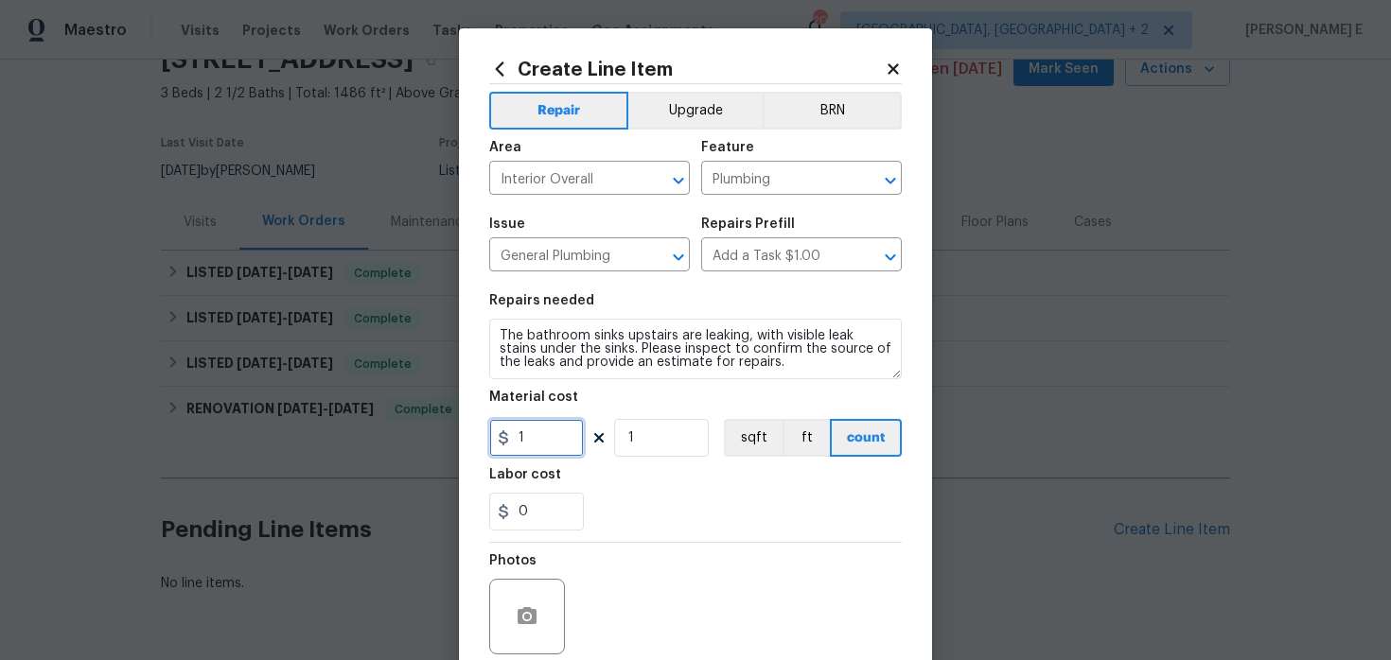
drag, startPoint x: 538, startPoint y: 435, endPoint x: 504, endPoint y: 429, distance: 34.5
click at [504, 434] on div "1" at bounding box center [536, 438] width 95 height 38
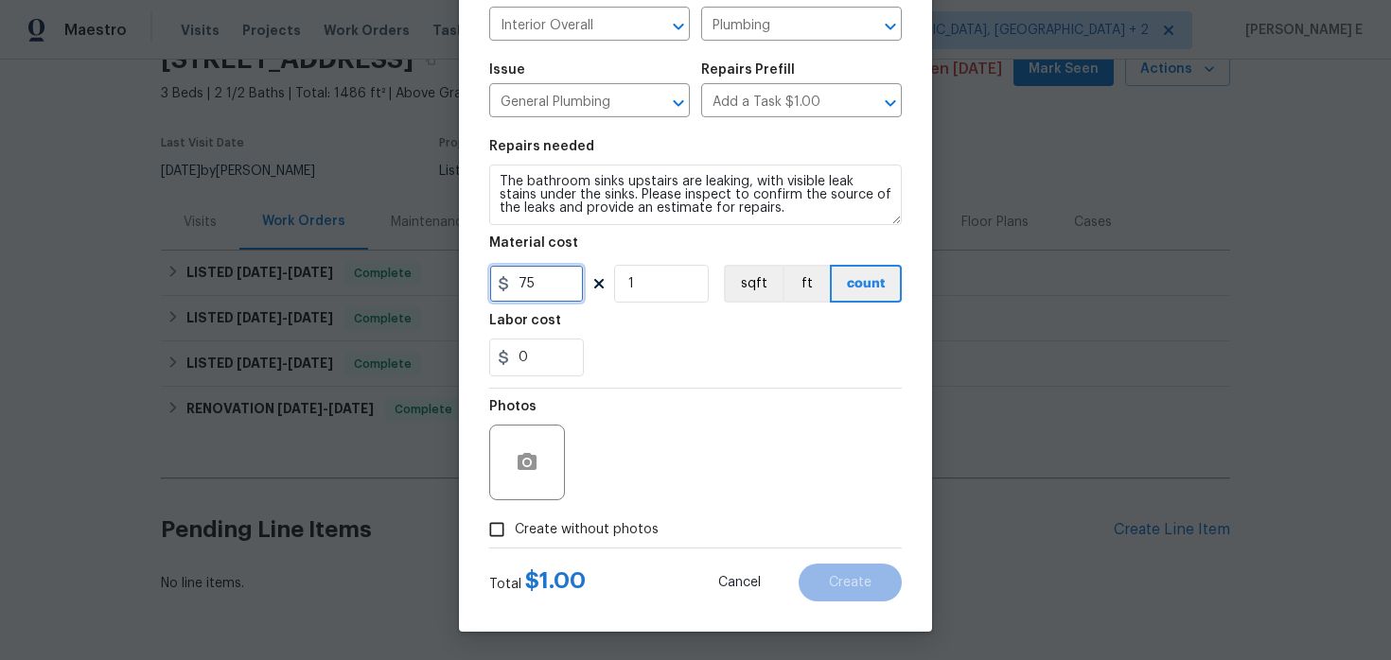
type input "75"
click at [516, 516] on label "Create without photos" at bounding box center [569, 530] width 180 height 36
click at [515, 516] on input "Create without photos" at bounding box center [497, 530] width 36 height 36
checkbox input "true"
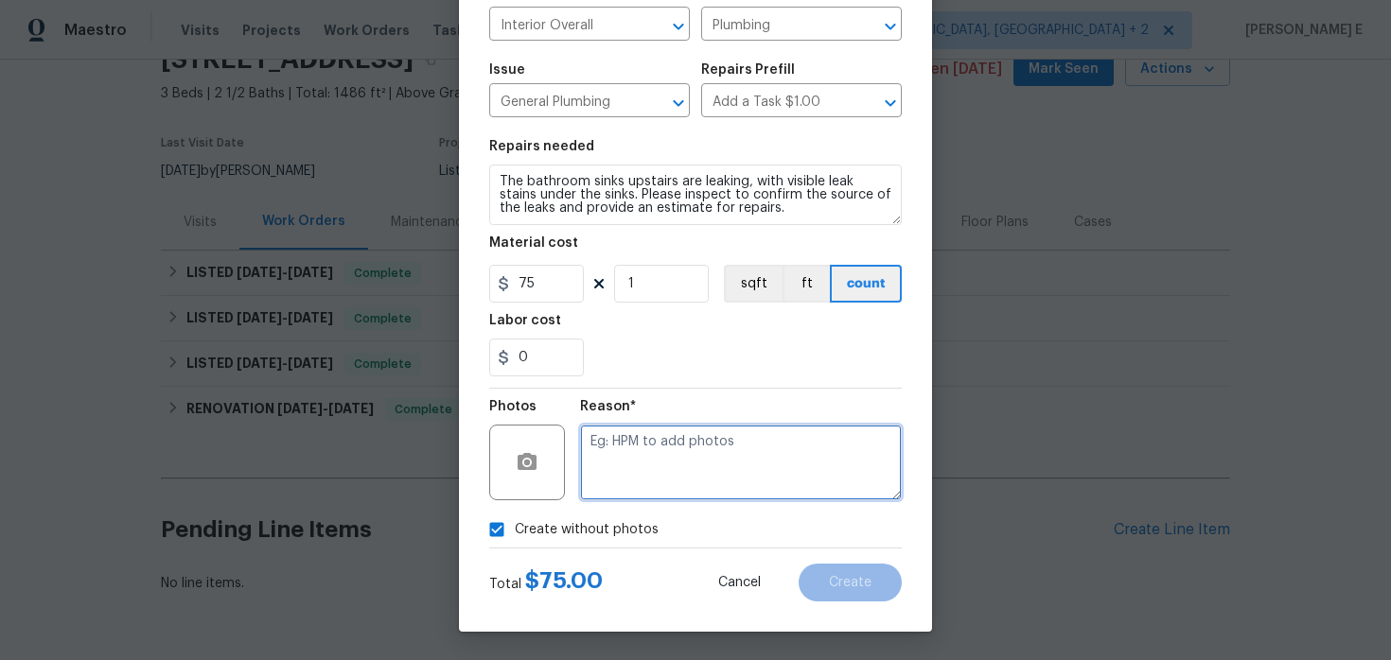
click at [626, 465] on textarea at bounding box center [741, 463] width 322 height 76
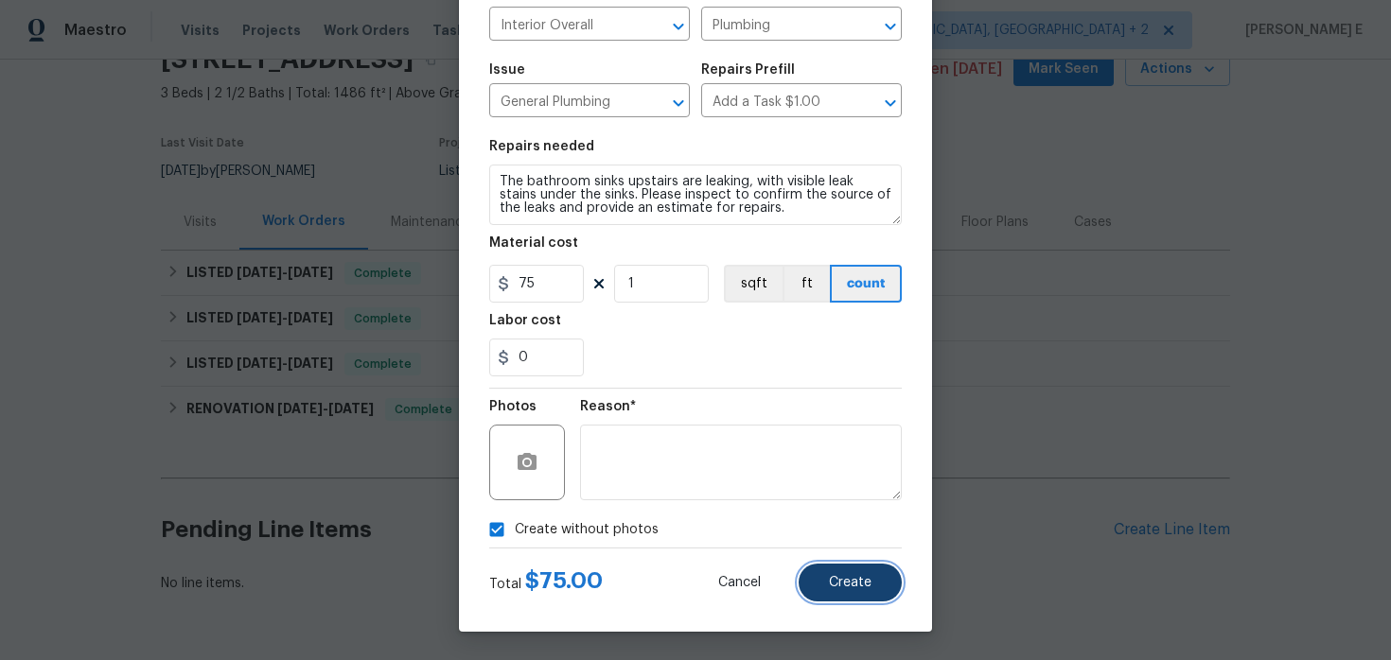
click at [839, 585] on span "Create" at bounding box center [850, 583] width 43 height 14
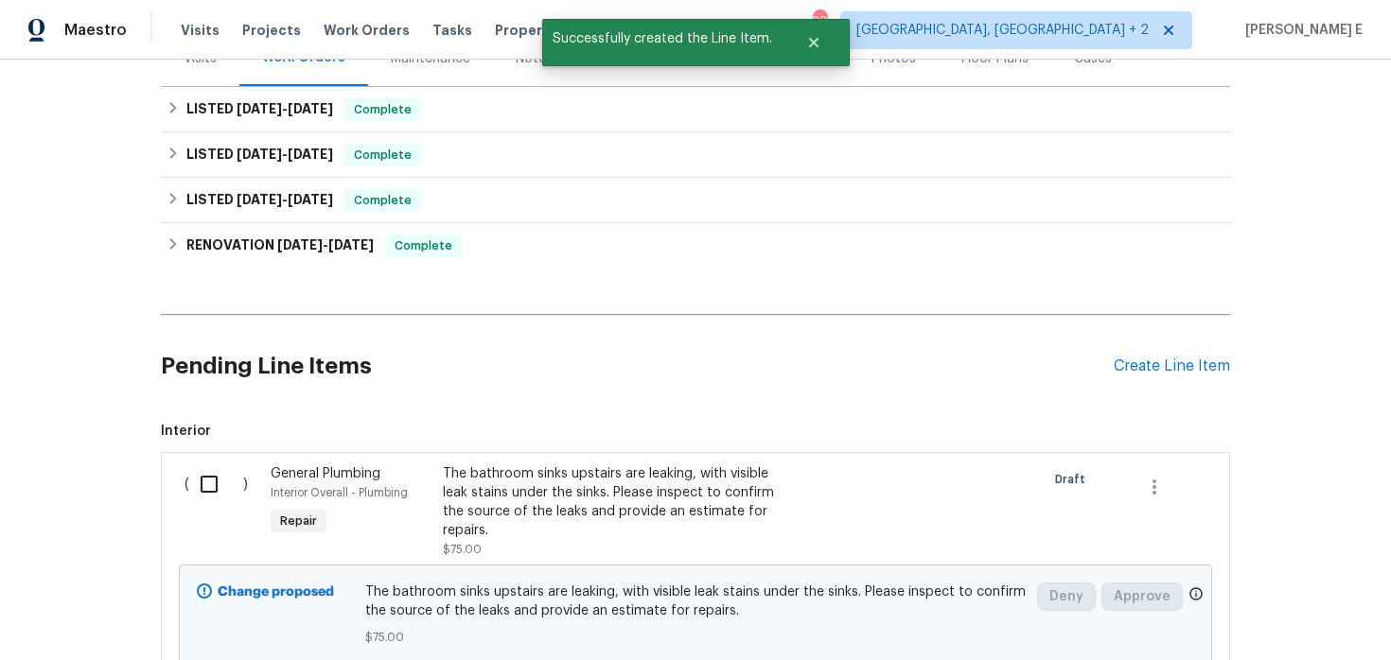
scroll to position [408, 0]
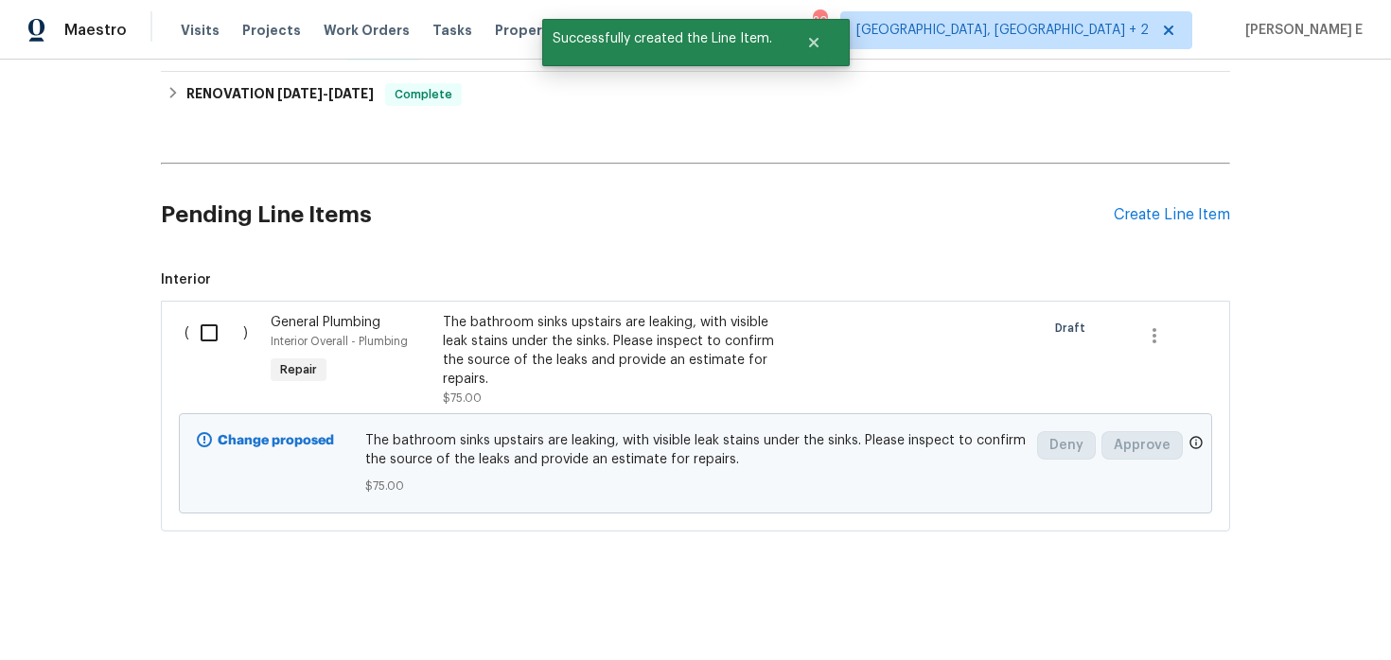
click at [230, 319] on input "checkbox" at bounding box center [216, 333] width 54 height 40
checkbox input "true"
click at [1270, 604] on span "Create Work Order" at bounding box center [1282, 614] width 126 height 24
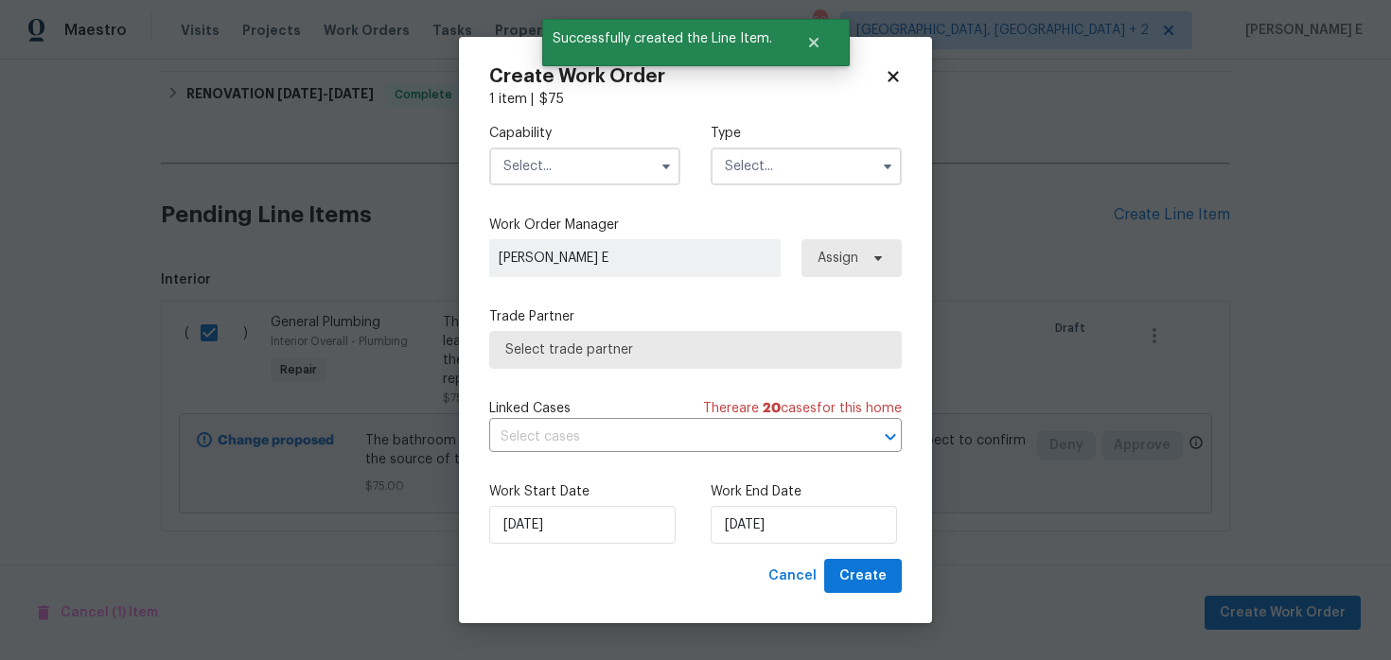
click at [611, 154] on input "text" at bounding box center [584, 167] width 191 height 38
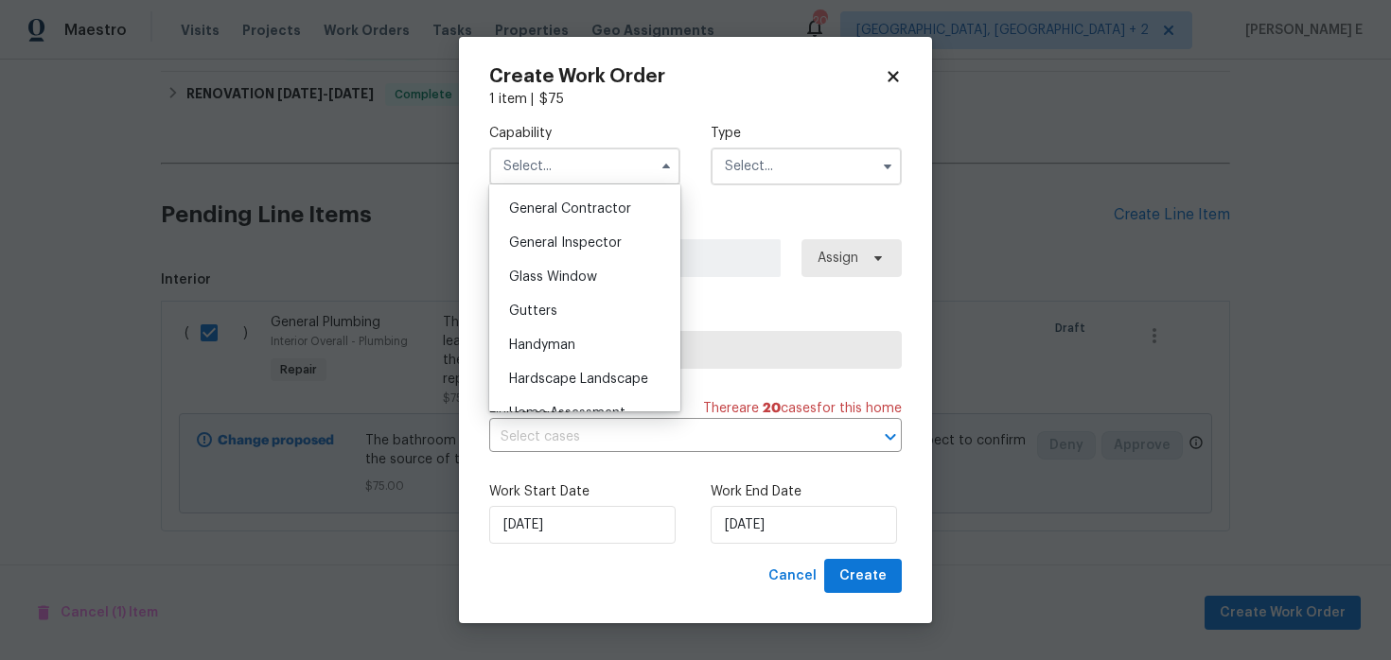
scroll to position [921, 0]
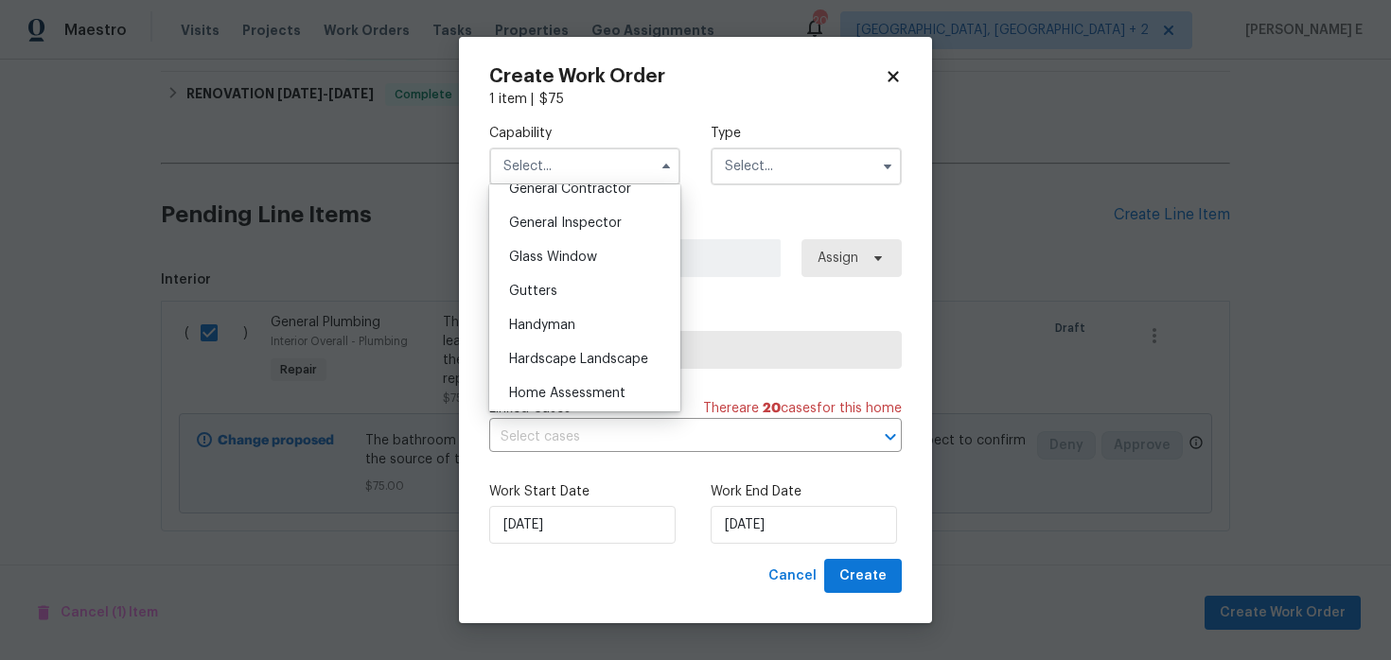
click at [576, 318] on div "Handyman" at bounding box center [585, 325] width 182 height 34
type input "Handyman"
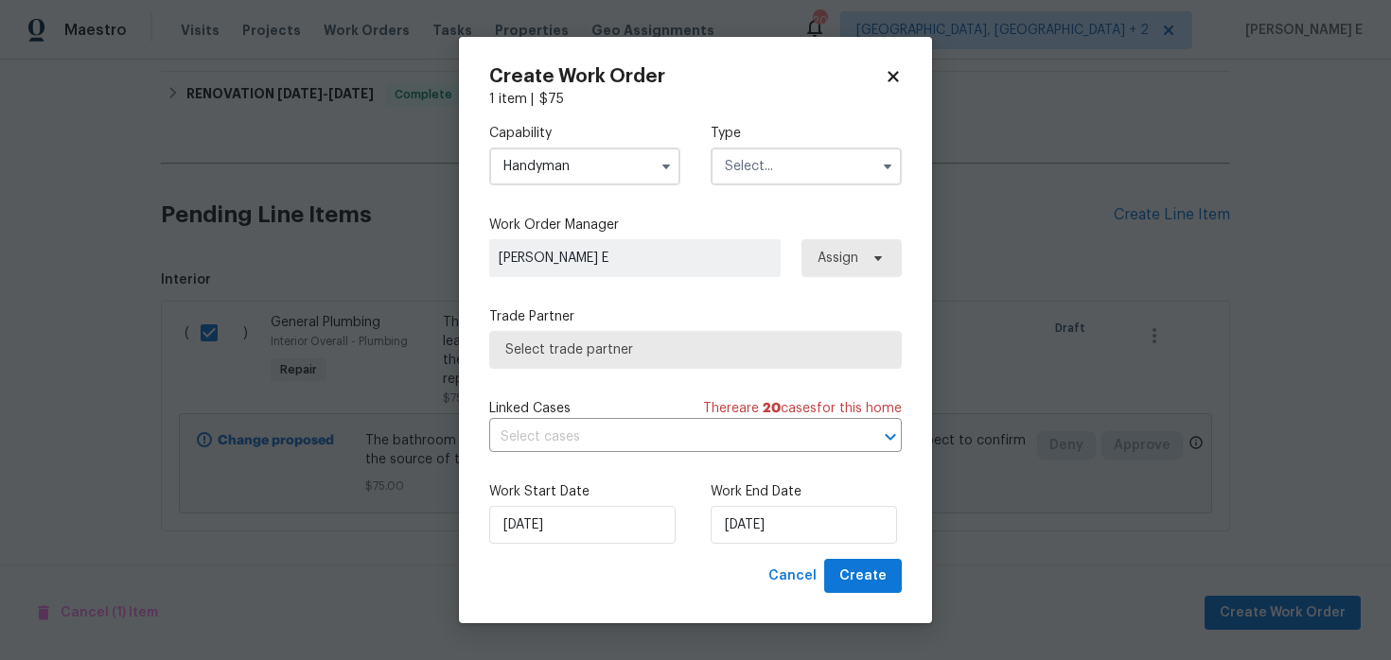
click at [808, 165] on input "text" at bounding box center [805, 167] width 191 height 38
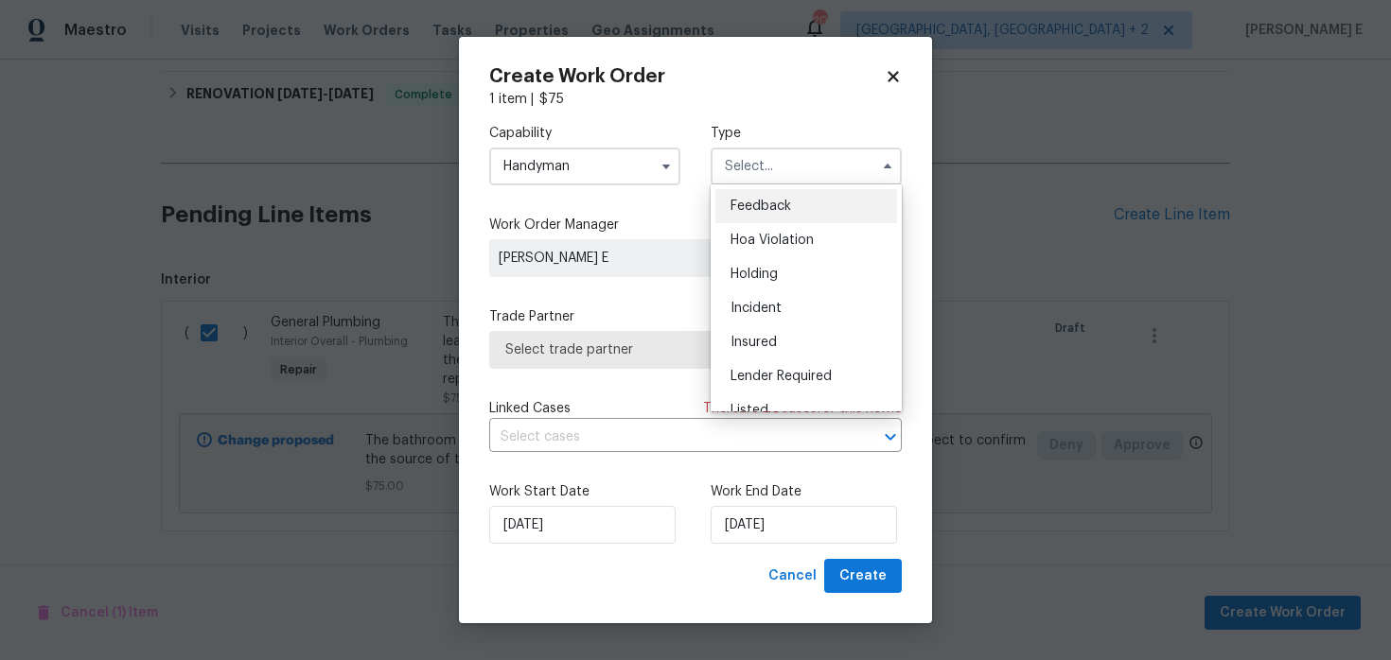
click at [779, 203] on span "Feedback" at bounding box center [760, 206] width 61 height 13
type input "Feedback"
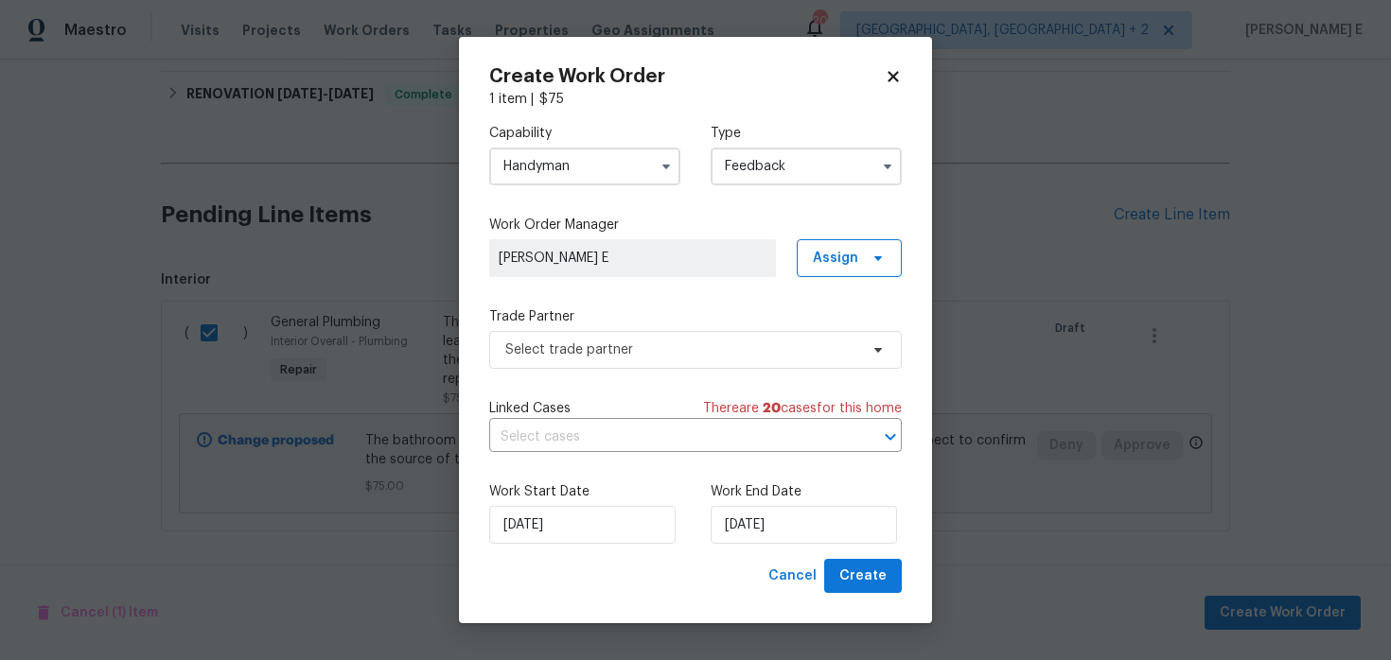
click at [563, 372] on div "Capability Handyman Type Feedback Work Order Manager Keerthana E Assign Trade P…" at bounding box center [695, 334] width 412 height 450
click at [585, 348] on span "Select trade partner" at bounding box center [681, 350] width 353 height 19
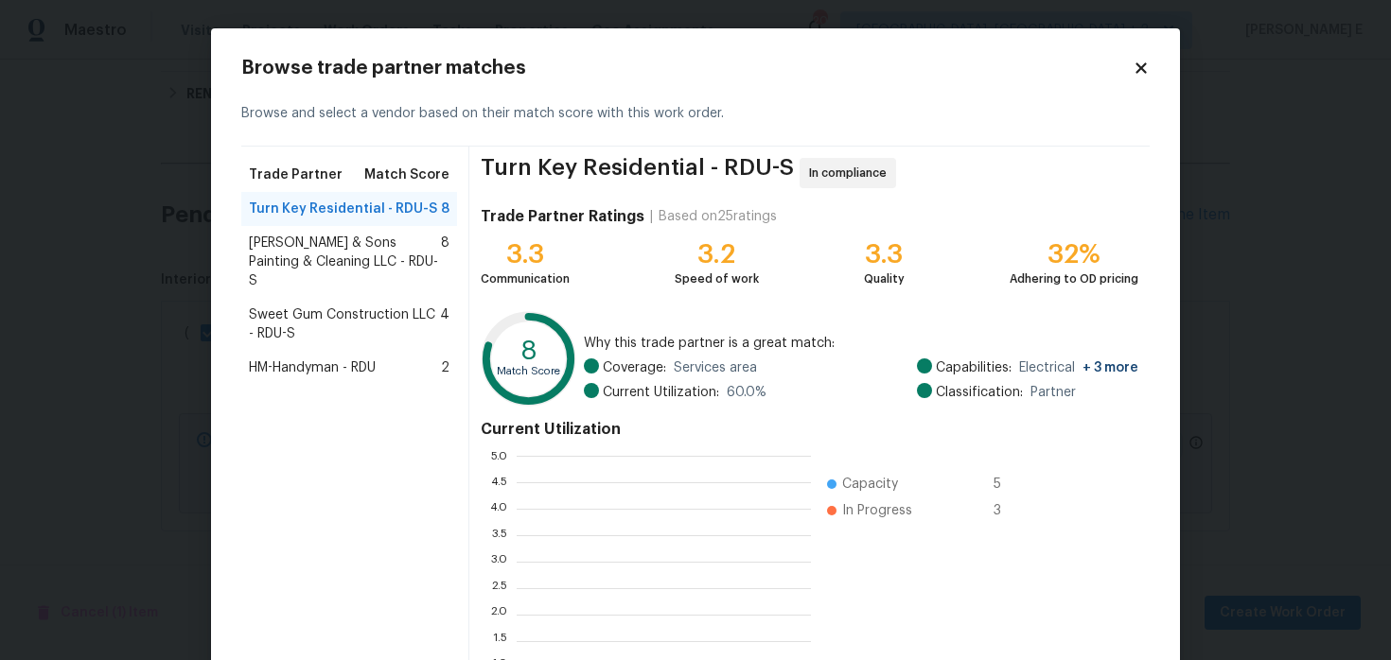
scroll to position [265, 294]
click at [381, 263] on span "Hodge & Sons Painting & Cleaning LLC - RDU-S" at bounding box center [345, 262] width 192 height 57
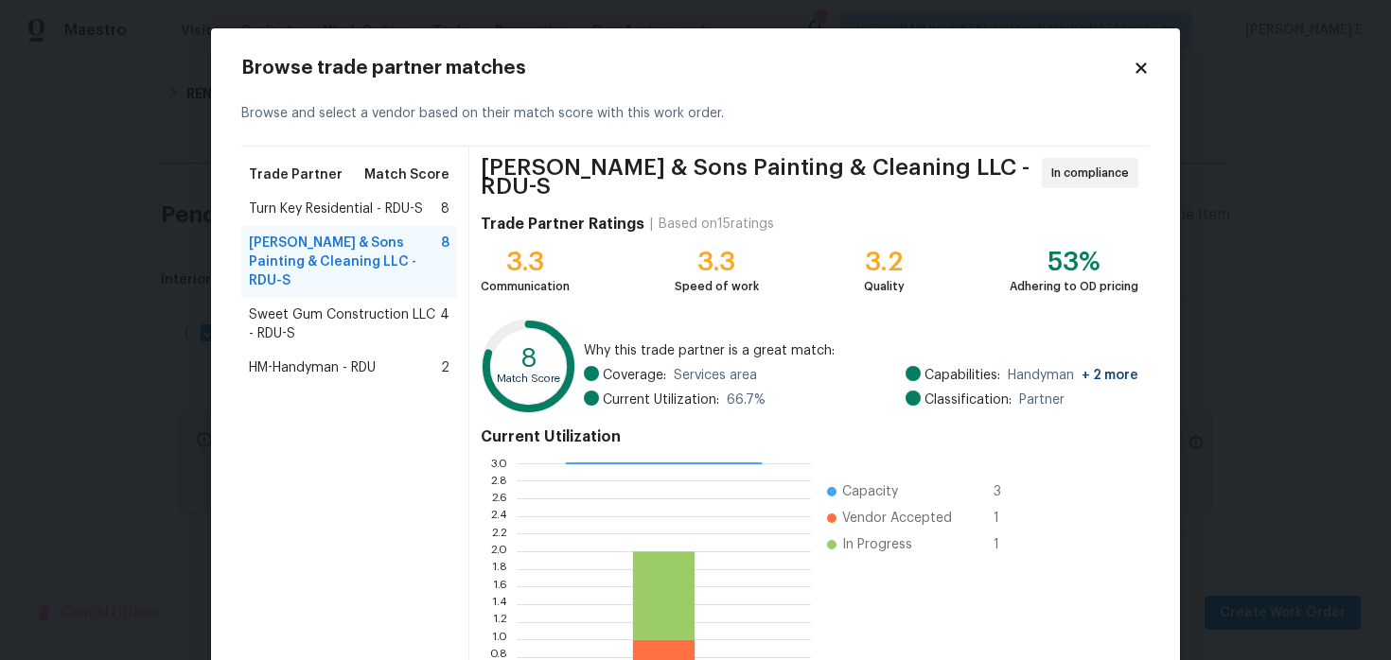
click at [357, 319] on span "Sweet Gum Construction LLC - RDU-S" at bounding box center [344, 325] width 191 height 38
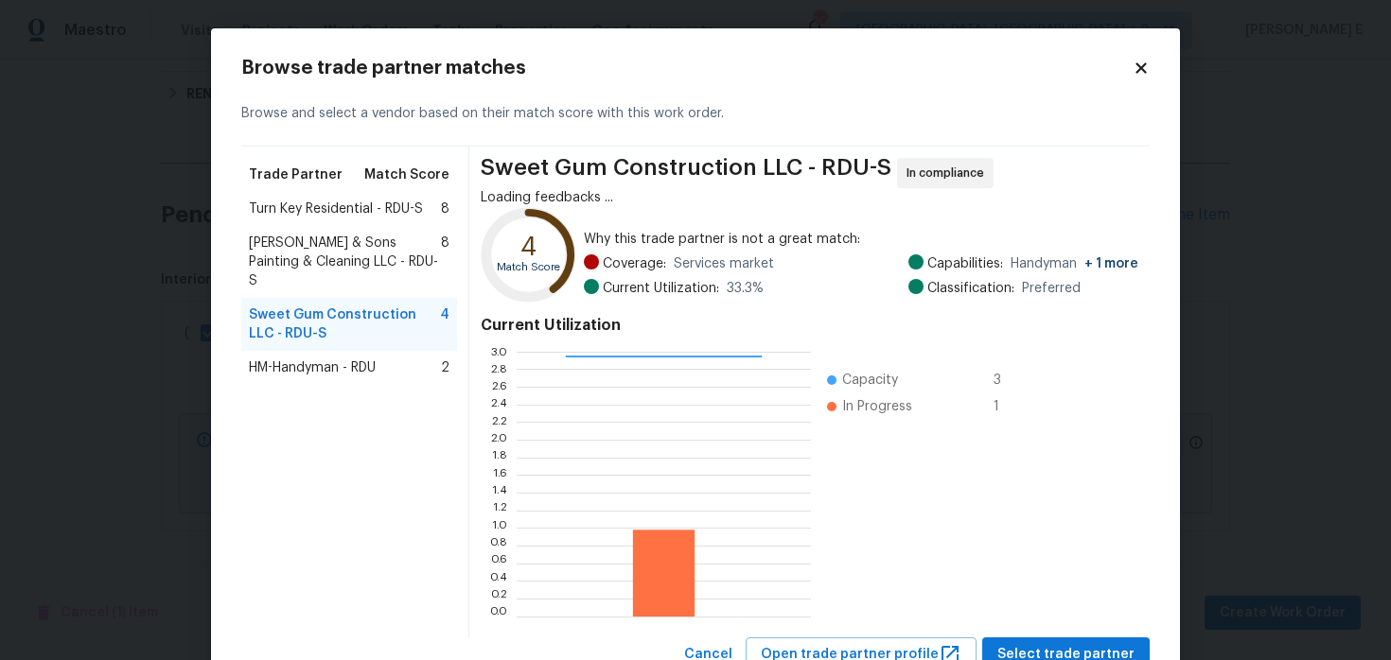
click at [341, 219] on div "Turn Key Residential - RDU-S 8" at bounding box center [349, 209] width 216 height 34
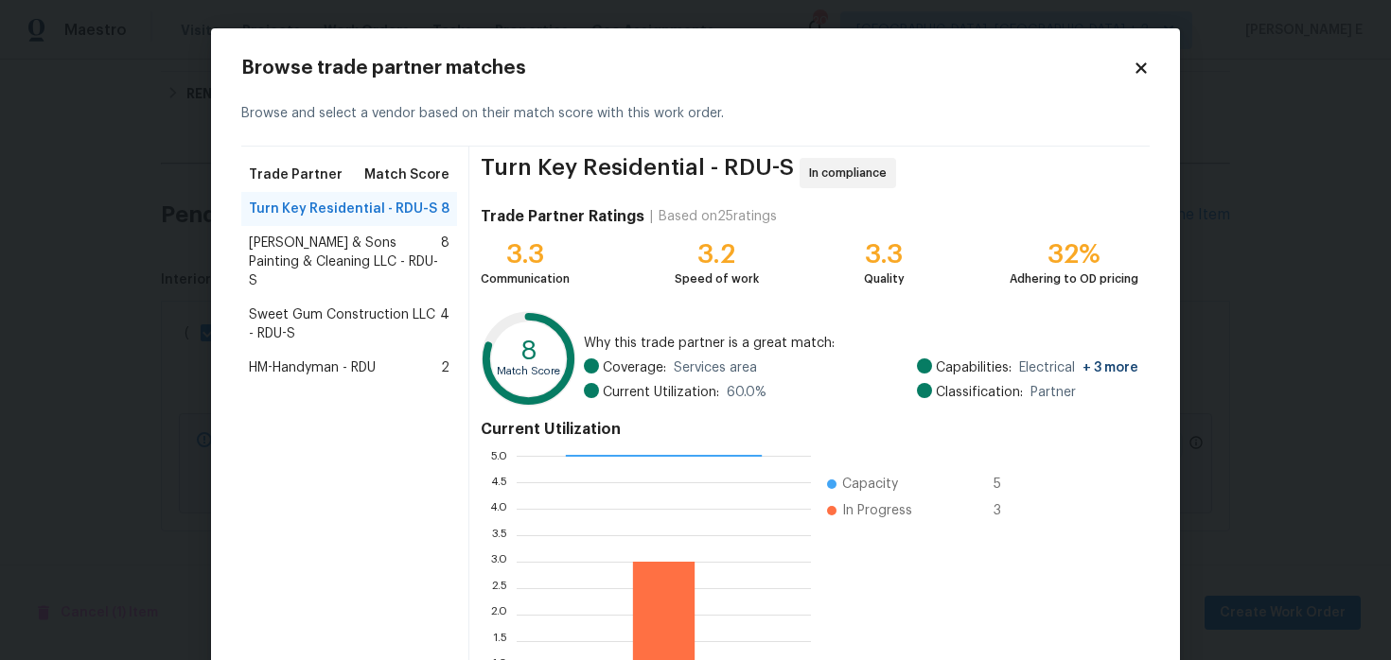
scroll to position [174, 0]
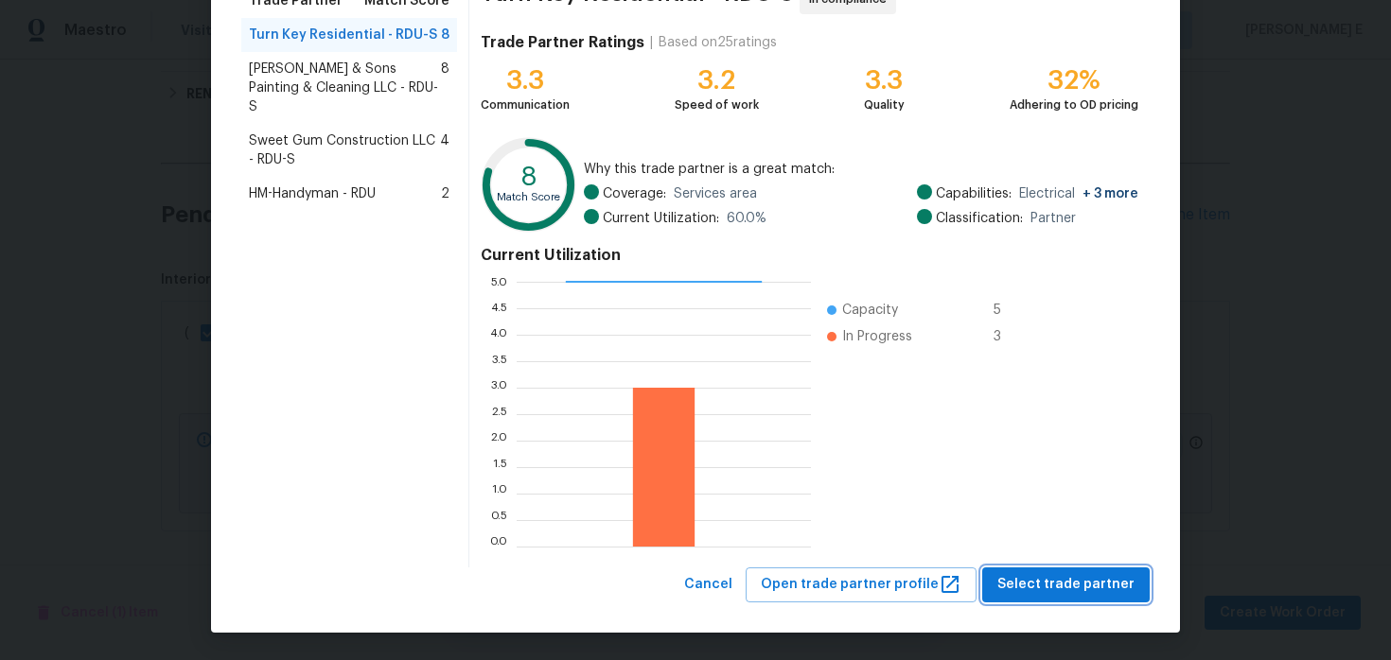
click at [1110, 581] on span "Select trade partner" at bounding box center [1065, 585] width 137 height 24
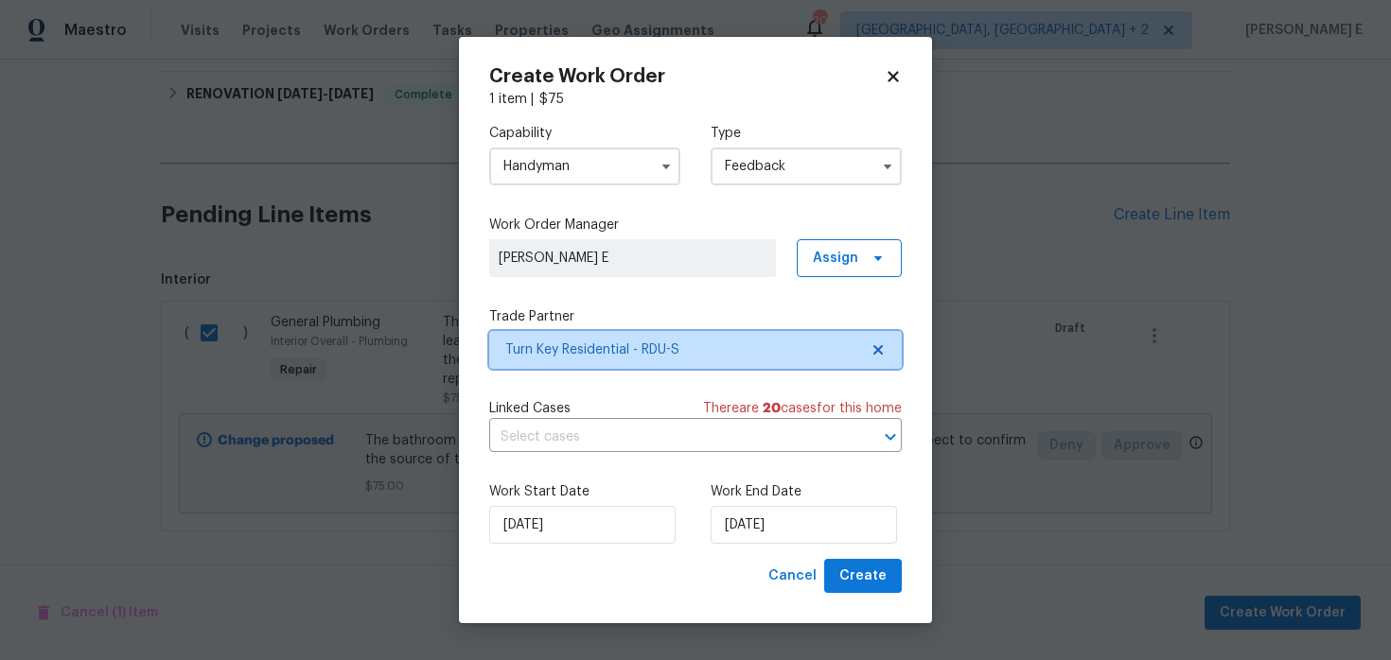
scroll to position [0, 0]
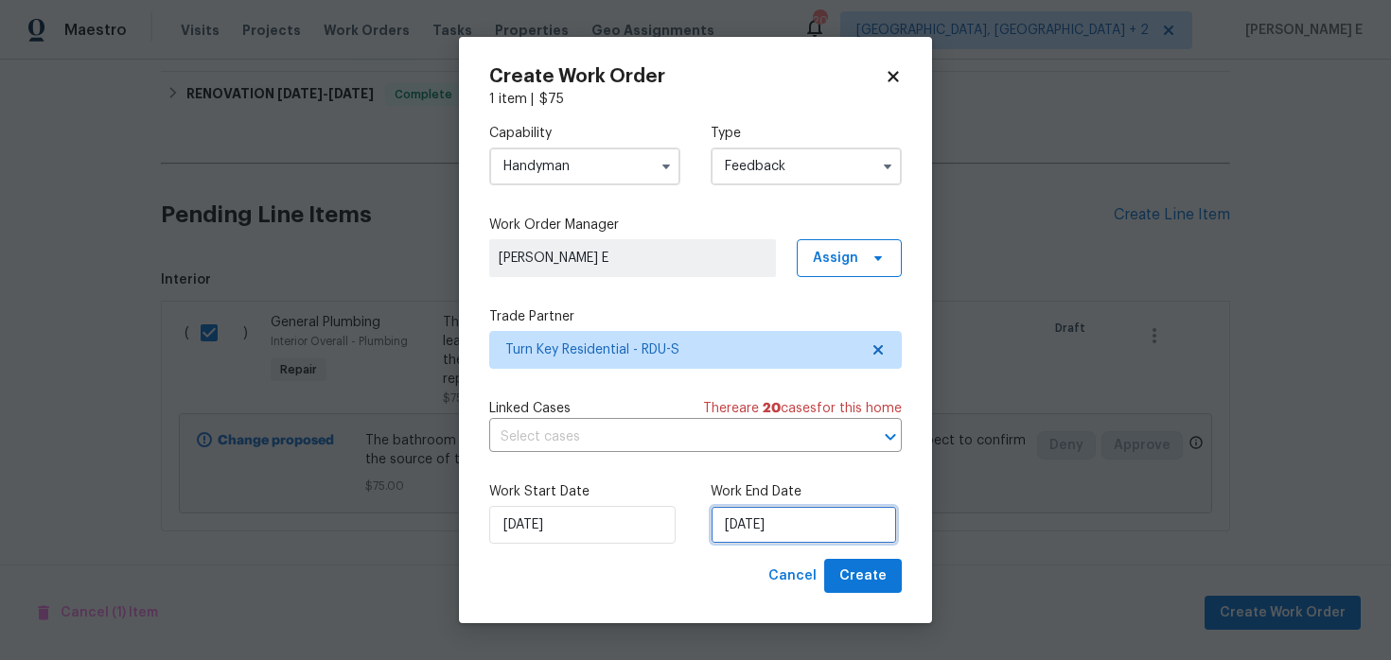
click at [755, 522] on input "15/08/2025" at bounding box center [803, 525] width 186 height 38
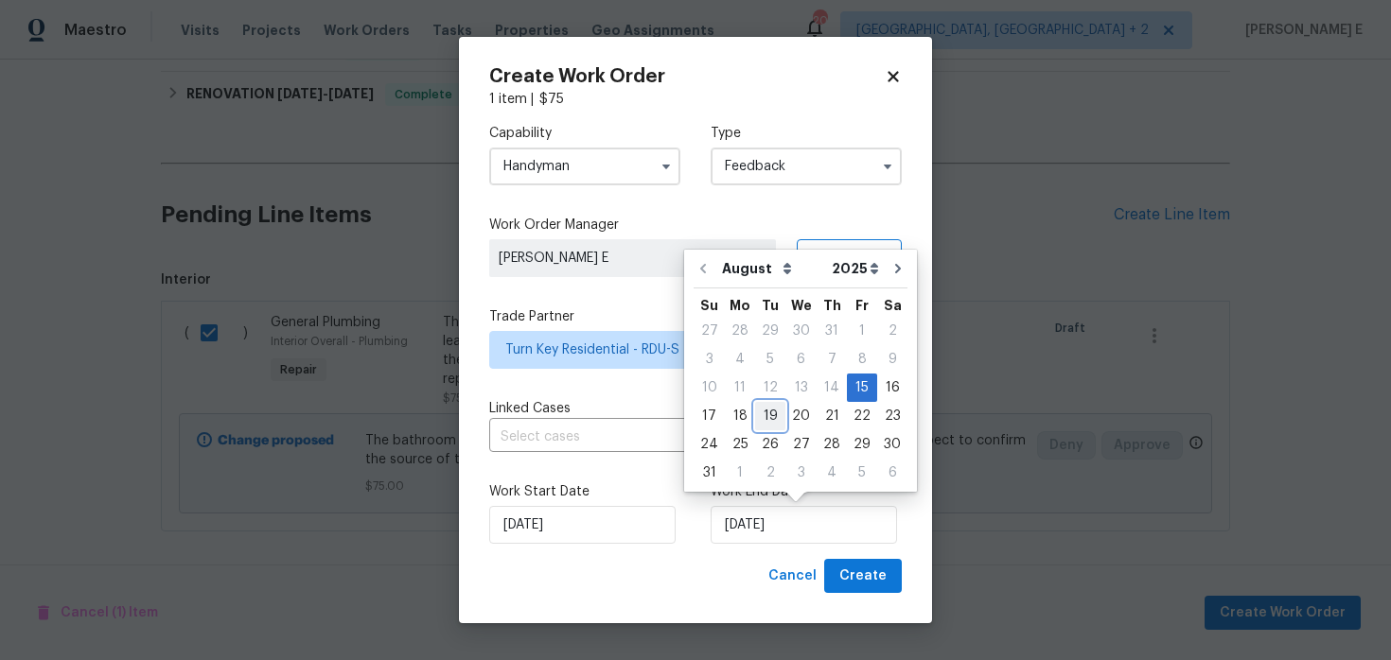
click at [766, 425] on div "19" at bounding box center [770, 416] width 30 height 26
type input "19/08/2025"
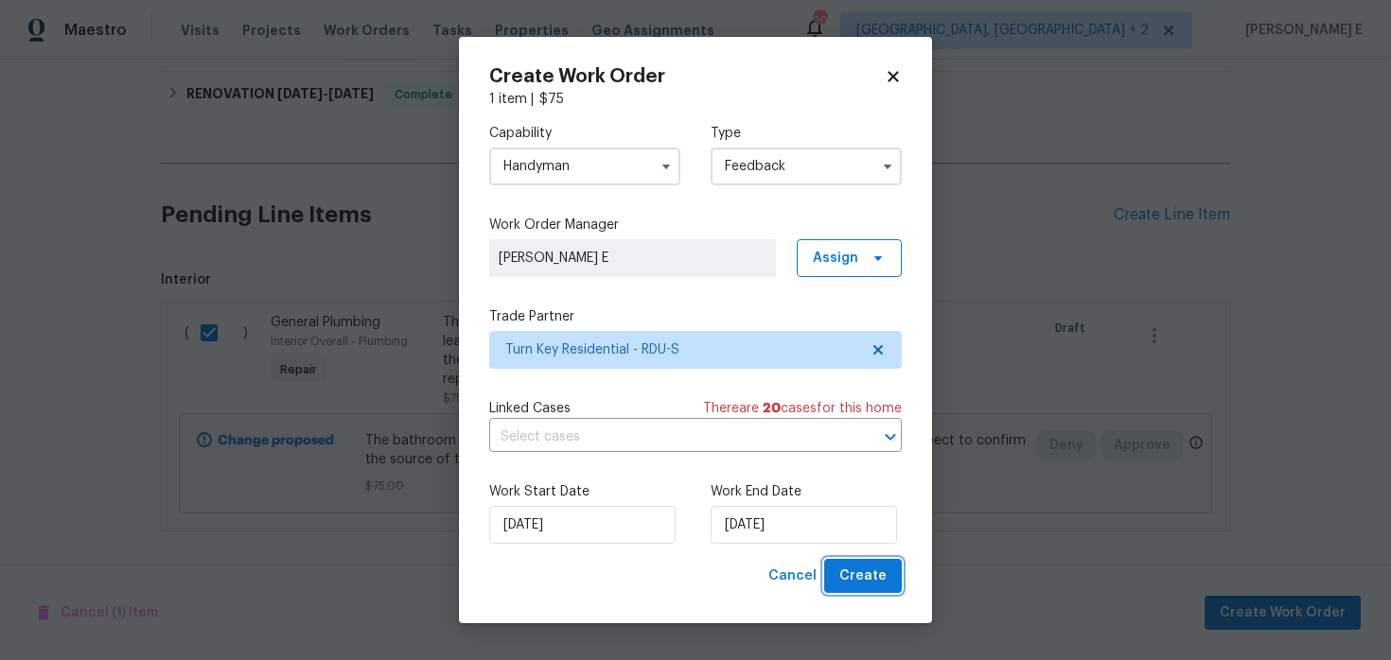
click at [851, 576] on span "Create" at bounding box center [862, 577] width 47 height 24
checkbox input "false"
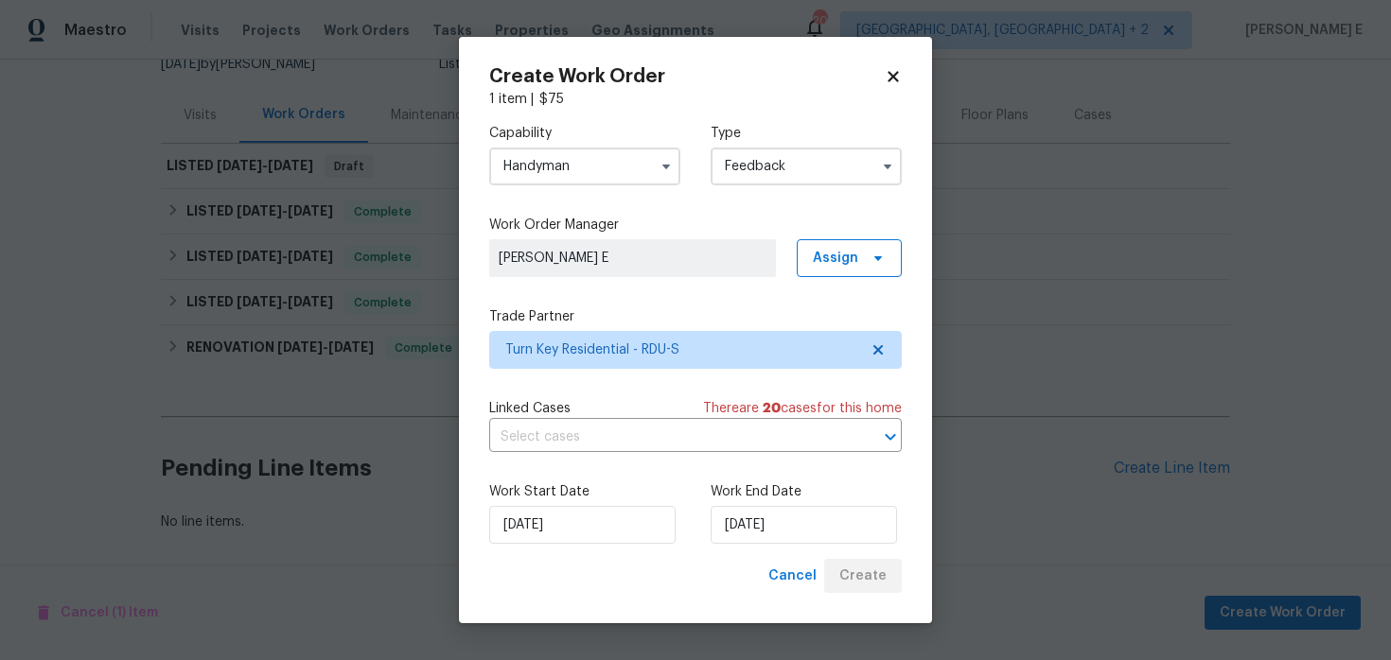
scroll to position [200, 0]
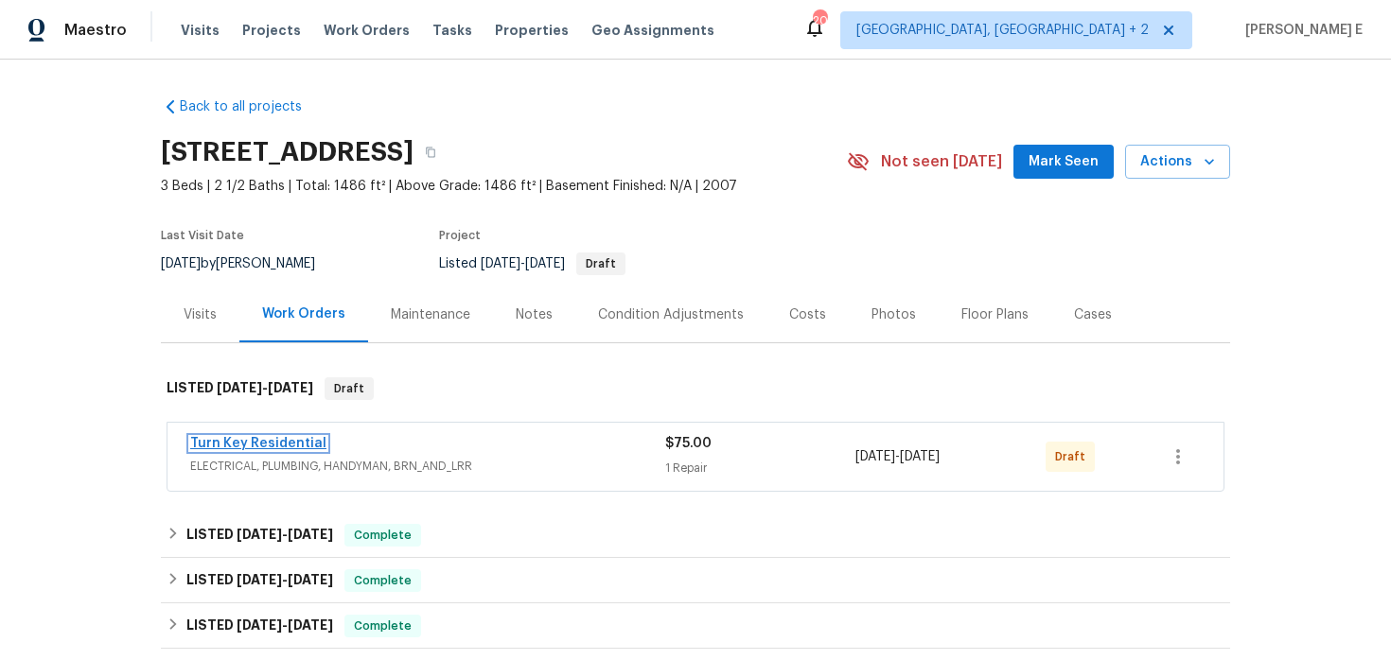
click at [273, 446] on link "Turn Key Residential" at bounding box center [258, 443] width 136 height 13
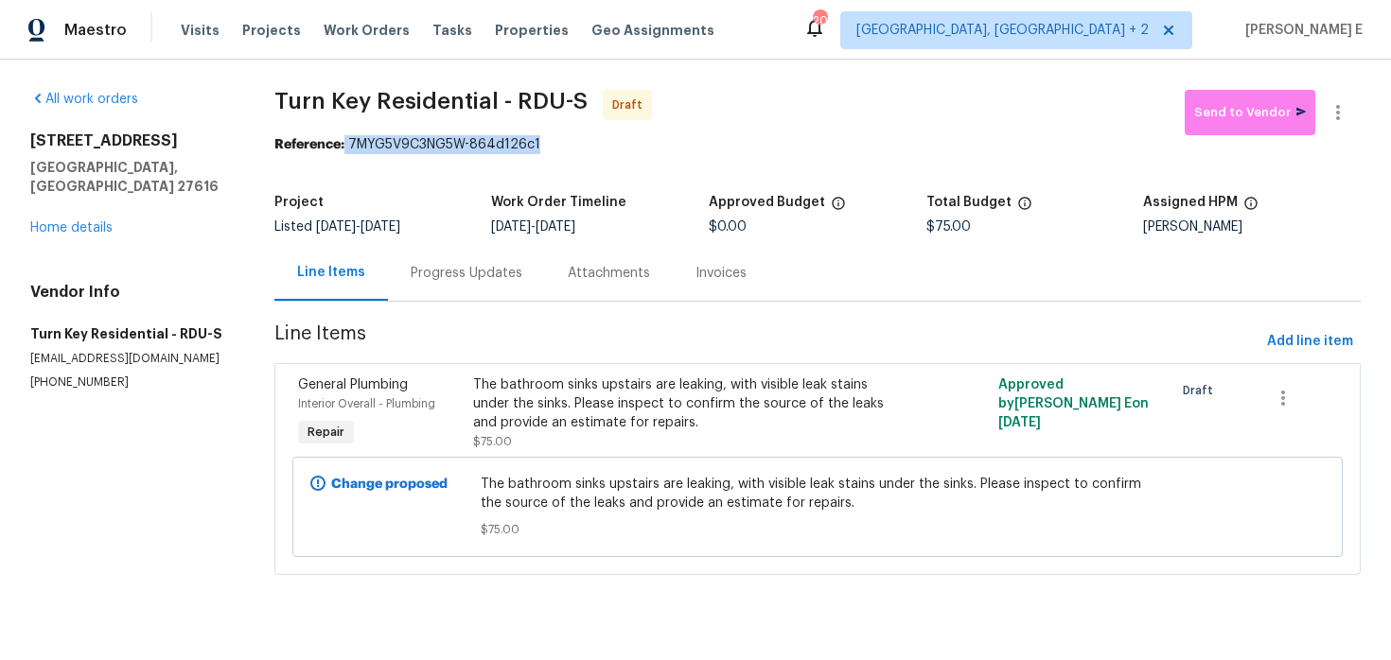
drag, startPoint x: 350, startPoint y: 143, endPoint x: 568, endPoint y: 137, distance: 217.6
click at [568, 137] on div "Reference: 7MYG5V9C3NG5W-864d126c1" at bounding box center [817, 144] width 1086 height 19
copy div "7MYG5V9C3NG5W-864d126c1"
click at [481, 283] on div "Progress Updates" at bounding box center [466, 273] width 157 height 56
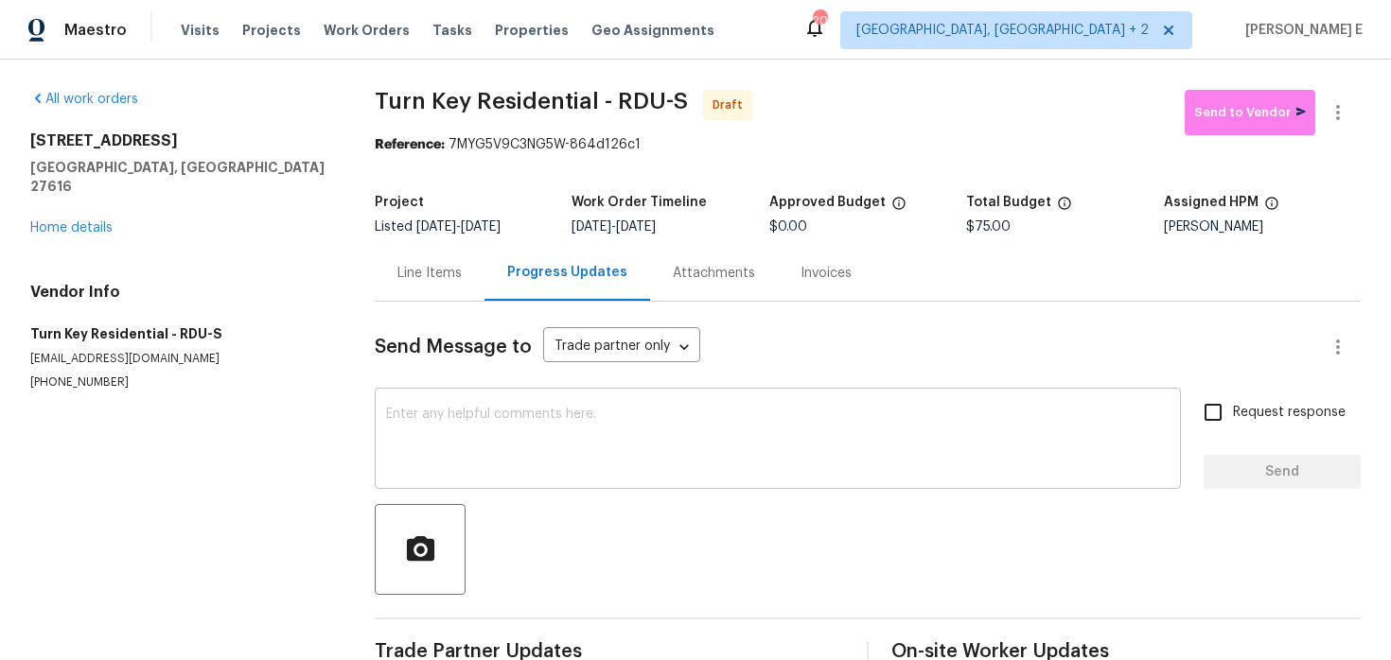
click at [482, 437] on textarea at bounding box center [777, 441] width 783 height 66
paste textarea "Hi this is [PERSON_NAME] with Opendoor. I’m confirming you received the WO for …"
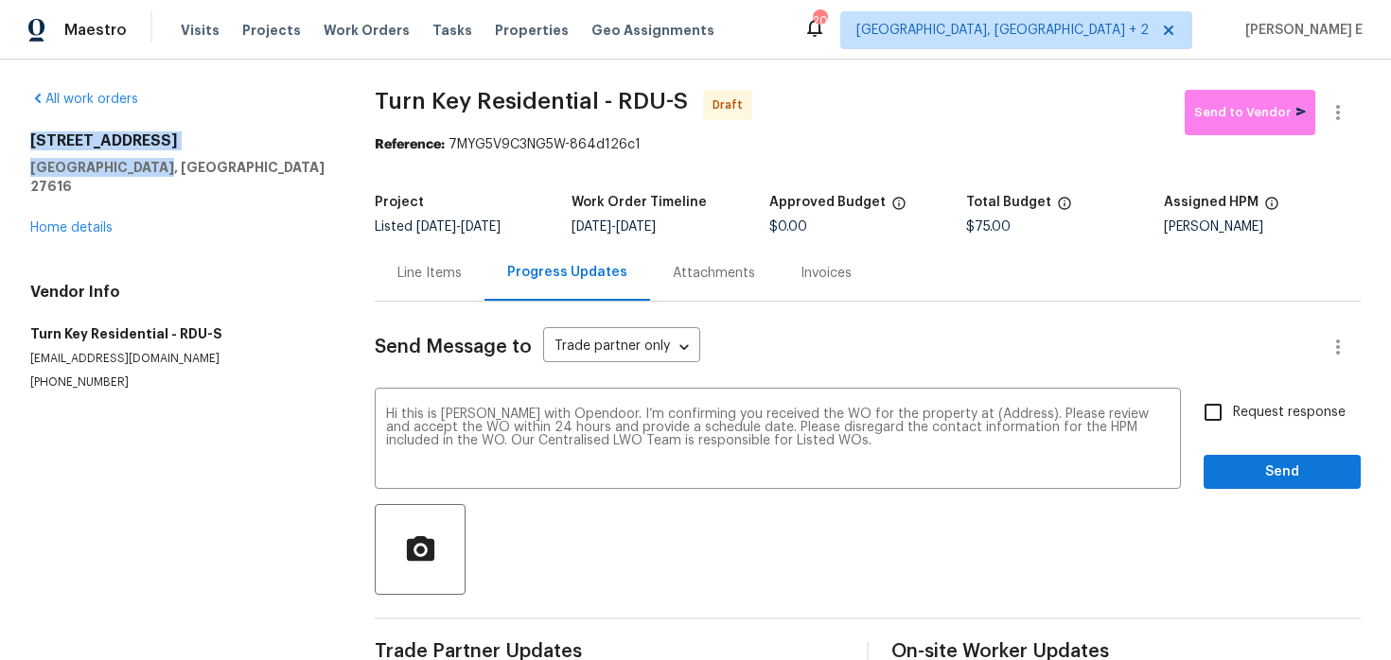
drag, startPoint x: 28, startPoint y: 134, endPoint x: 163, endPoint y: 173, distance: 139.8
click at [162, 171] on div "All work orders [STREET_ADDRESS] Home details Vendor Info Turn Key Residential …" at bounding box center [695, 381] width 1391 height 643
copy div "[STREET_ADDRESS]"
click at [987, 413] on textarea "Hi this is Keerthana with Opendoor. I’m confirming you received the WO for the …" at bounding box center [777, 441] width 783 height 66
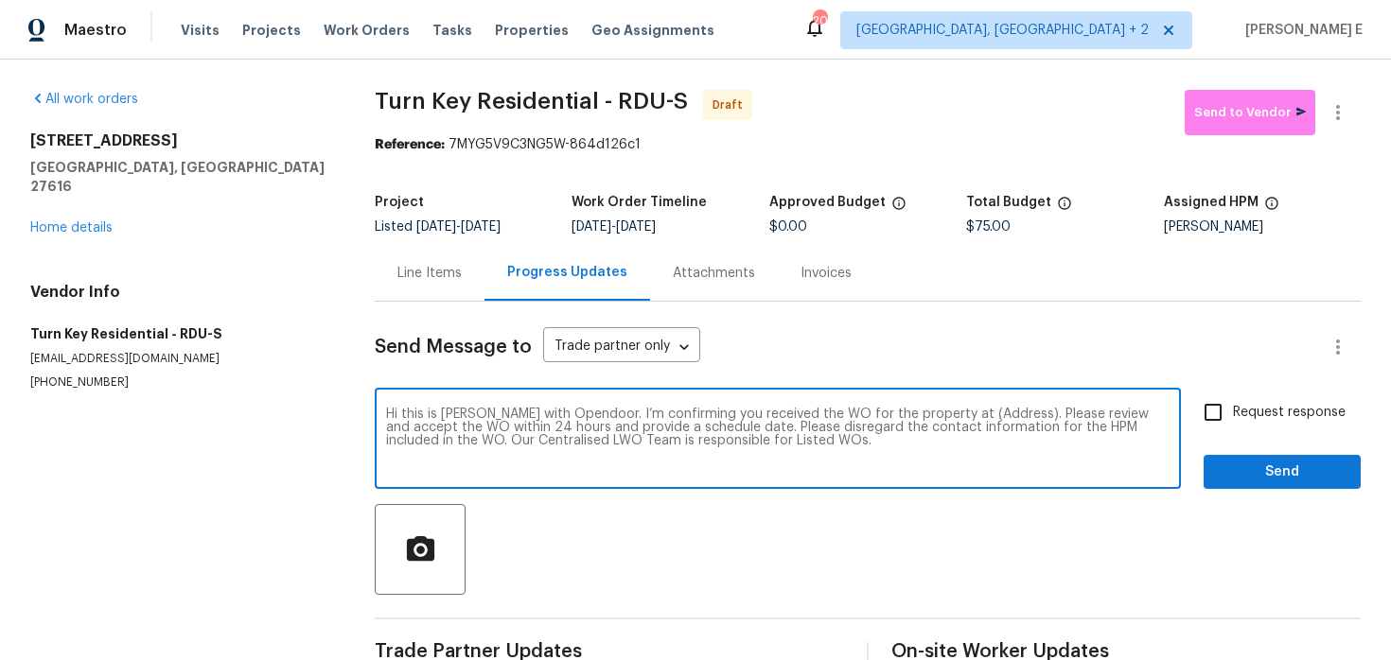
click at [987, 413] on textarea "Hi this is Keerthana with Opendoor. I’m confirming you received the WO for the …" at bounding box center [777, 441] width 783 height 66
paste textarea "4820 Landover Arbor Pl Raleigh, NC 27616"
type textarea "Hi this is Keerthana with Opendoor. I’m confirming you received the WO for the …"
click at [1211, 420] on input "Request response" at bounding box center [1213, 413] width 40 height 40
checkbox input "true"
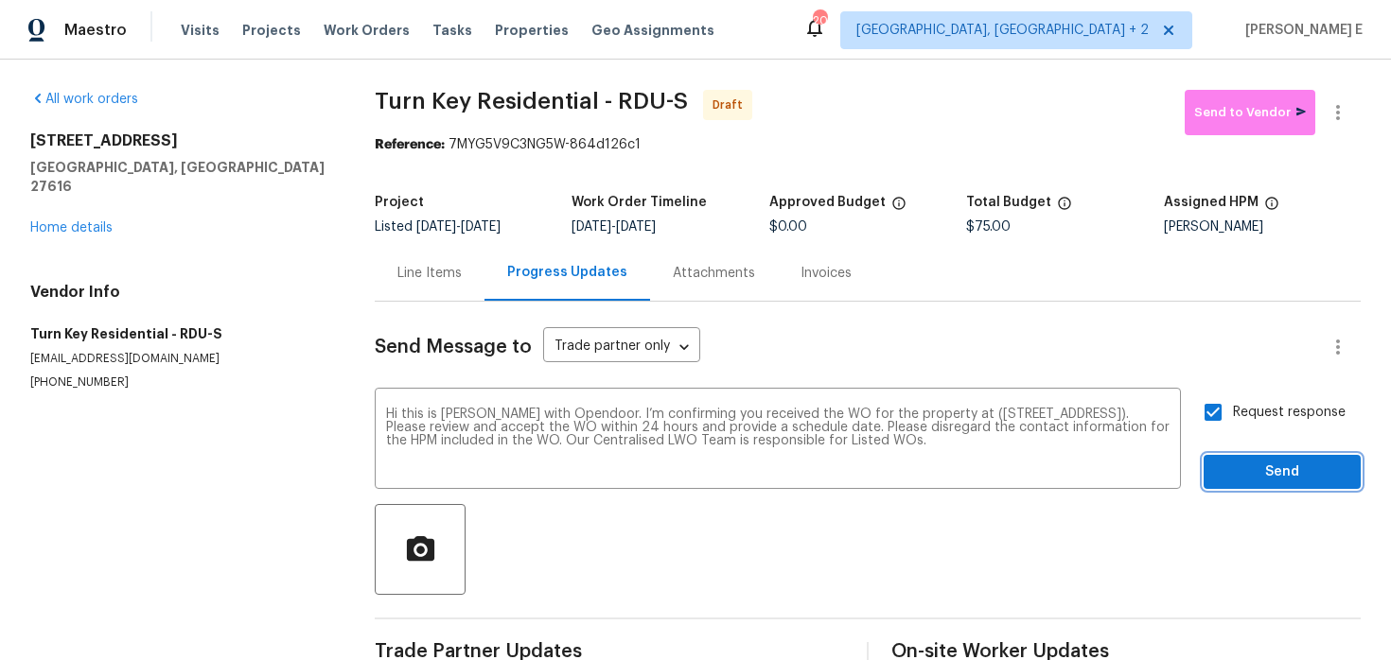
click at [1245, 465] on span "Send" at bounding box center [1281, 473] width 127 height 24
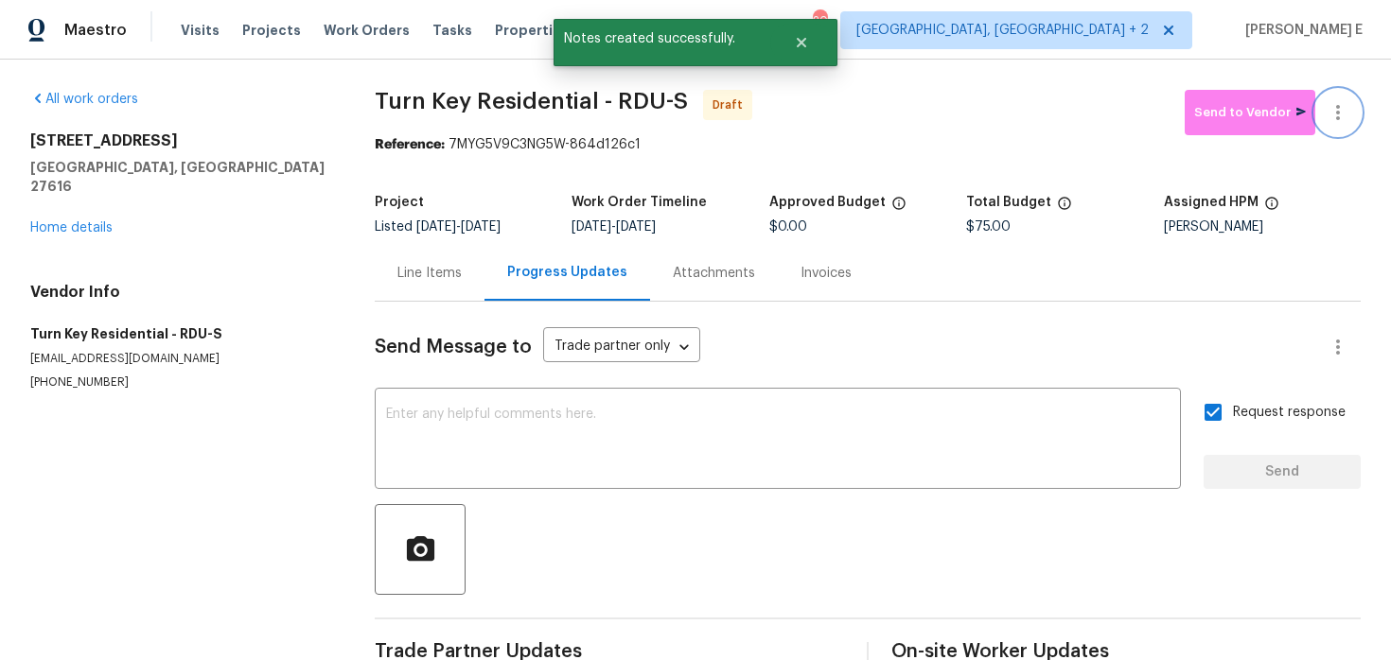
click at [1349, 104] on button "button" at bounding box center [1337, 112] width 45 height 45
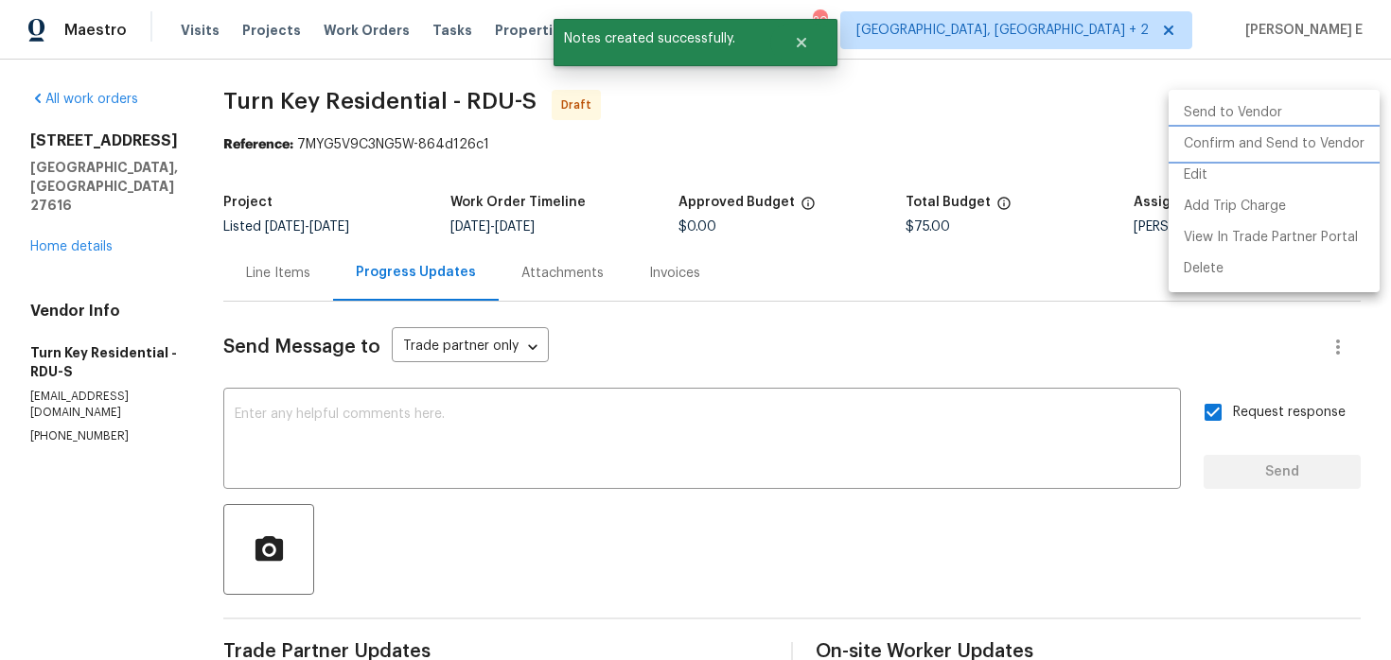
click at [1255, 143] on li "Confirm and Send to Vendor" at bounding box center [1273, 144] width 211 height 31
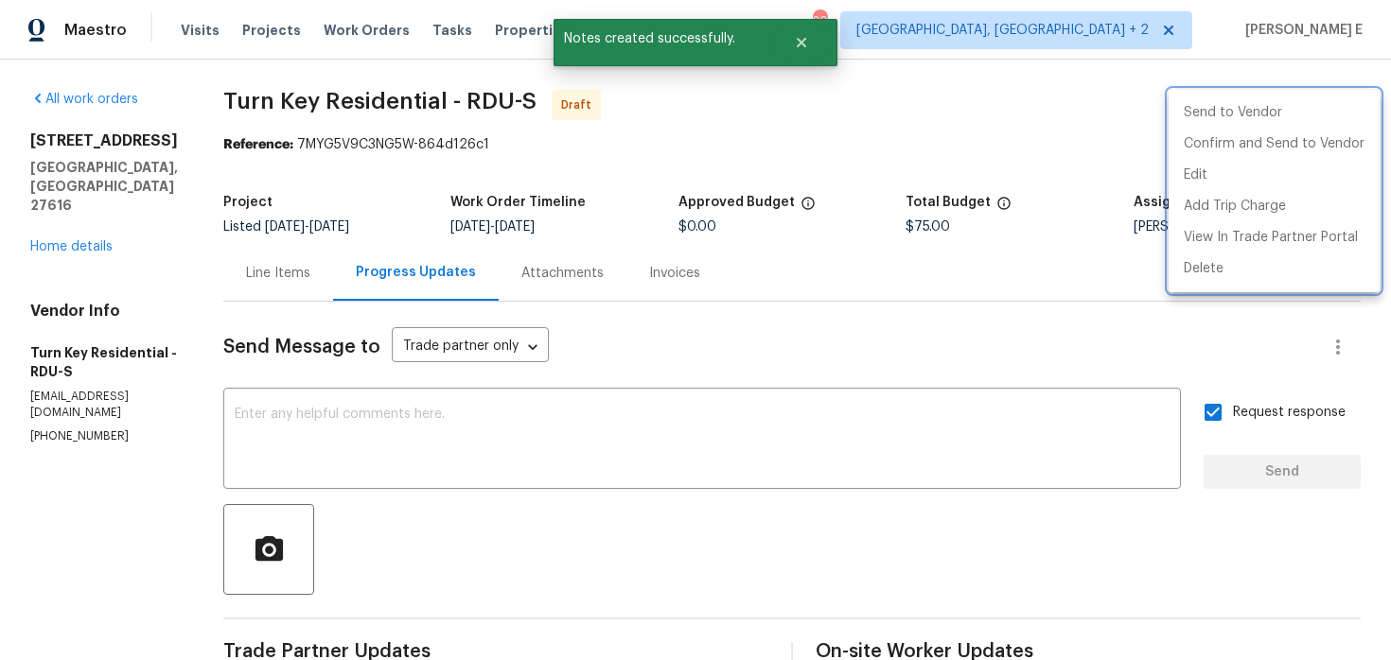
click at [991, 127] on div at bounding box center [695, 330] width 1391 height 660
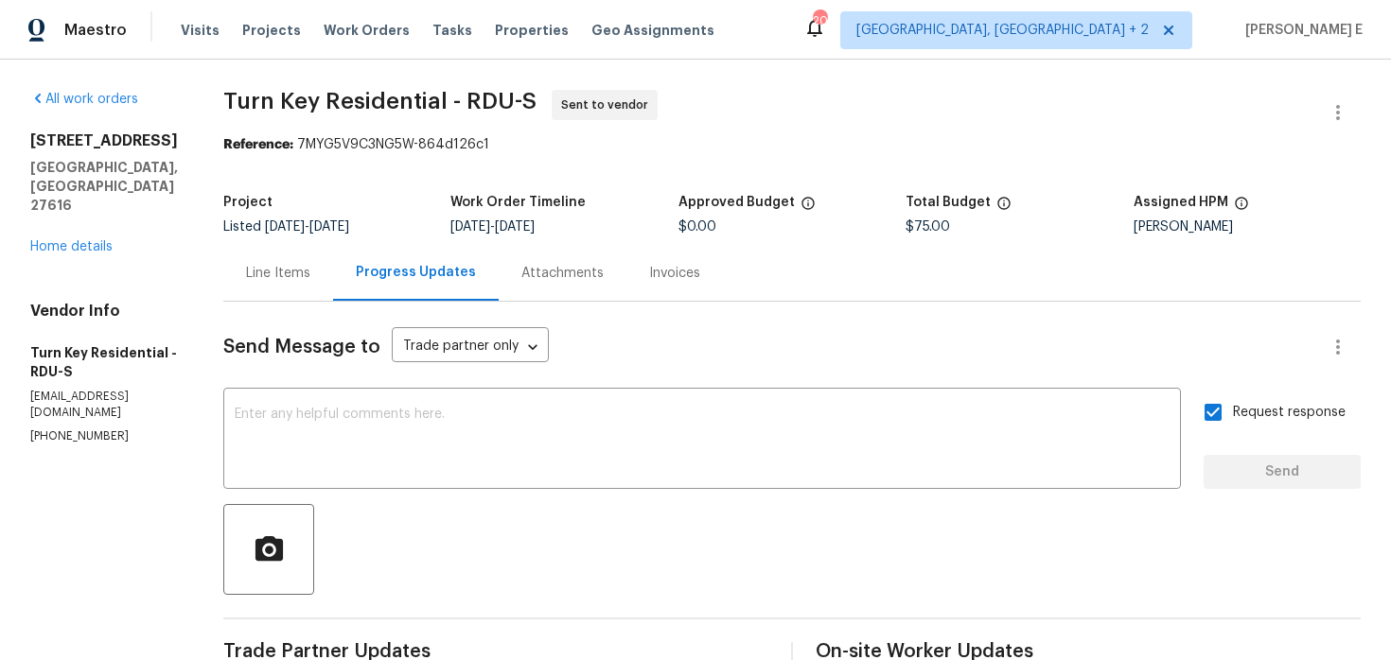
click at [178, 181] on div "4820 Landover Arbor Pl Raleigh, NC 27616 Home details" at bounding box center [104, 193] width 148 height 125
drag, startPoint x: 271, startPoint y: 97, endPoint x: 483, endPoint y: 98, distance: 211.9
click at [482, 98] on span "Turn Key Residential - RDU-S" at bounding box center [379, 101] width 313 height 23
copy span "Turn Key Residentia"
copy span "Turn Key Residential"
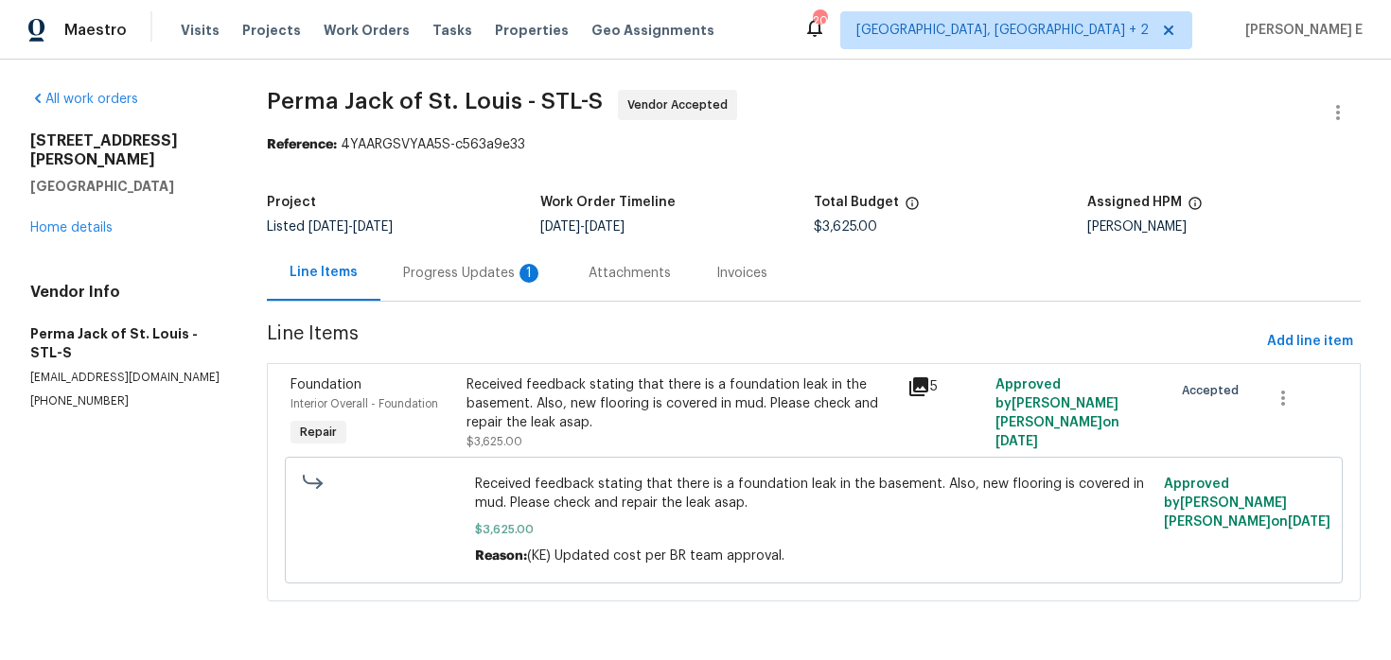
click at [464, 279] on div "Progress Updates 1" at bounding box center [473, 273] width 140 height 19
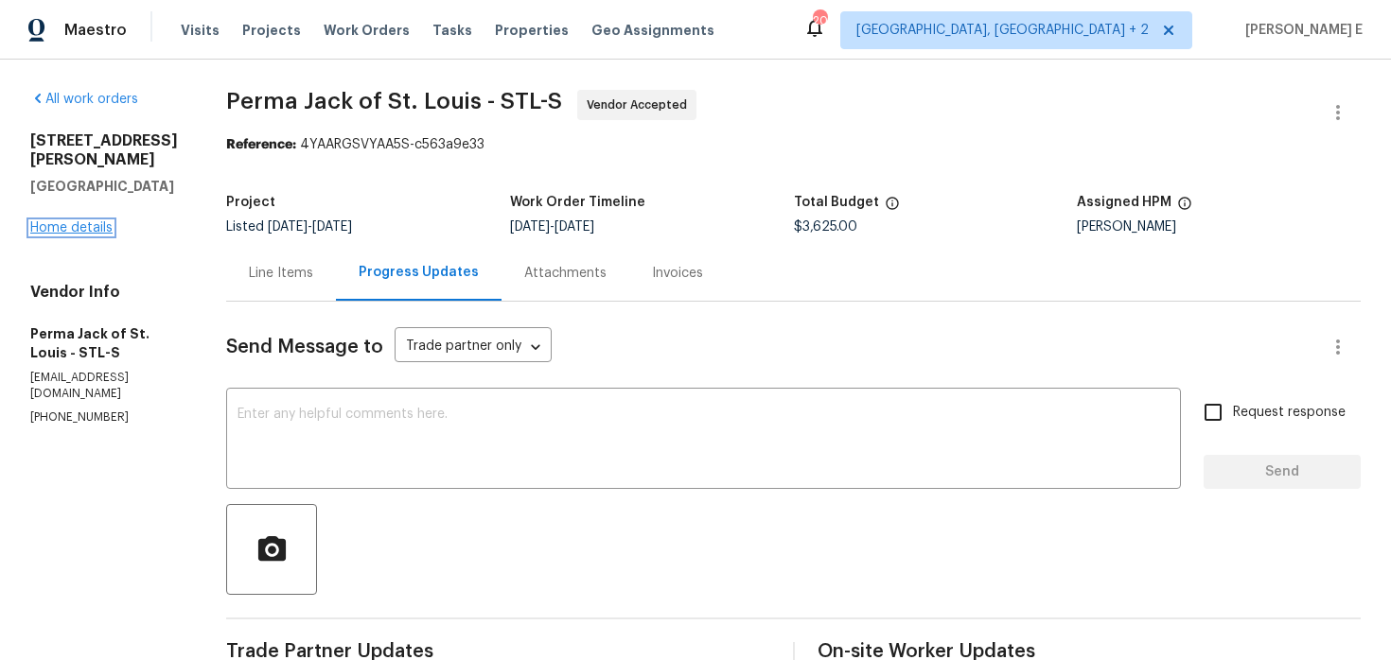
click at [88, 221] on link "Home details" at bounding box center [71, 227] width 82 height 13
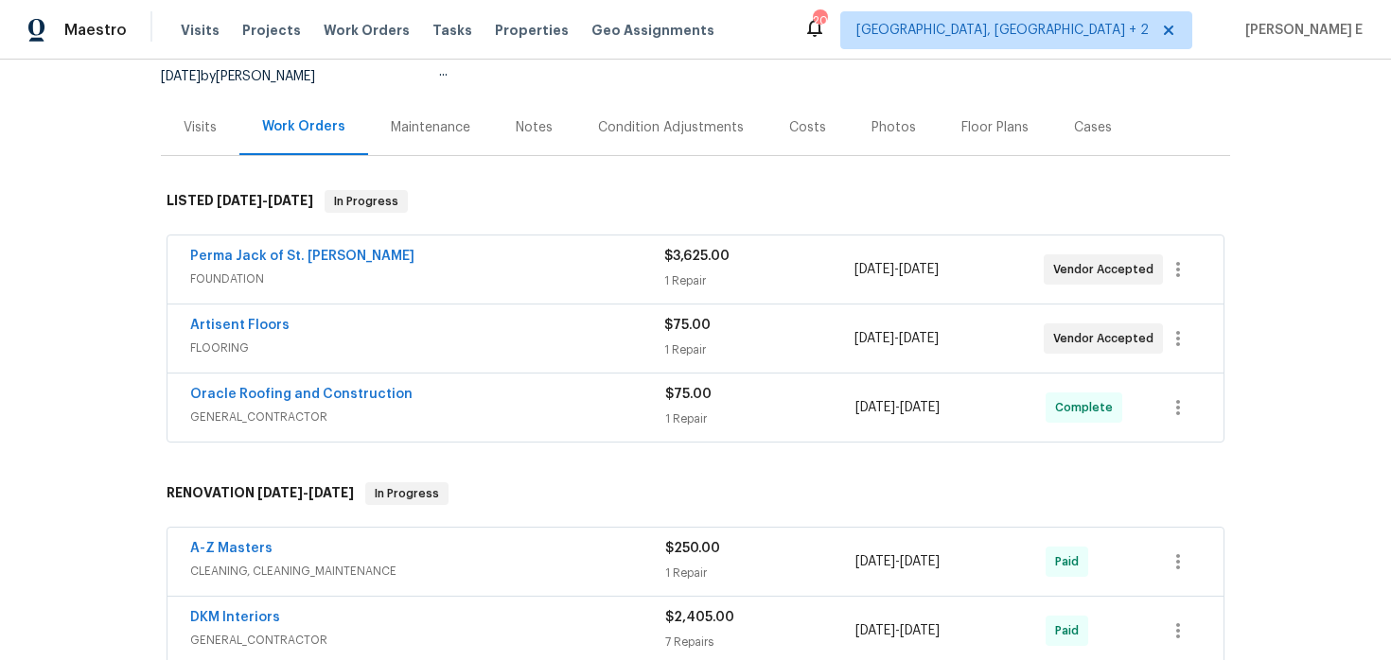
scroll to position [198, 0]
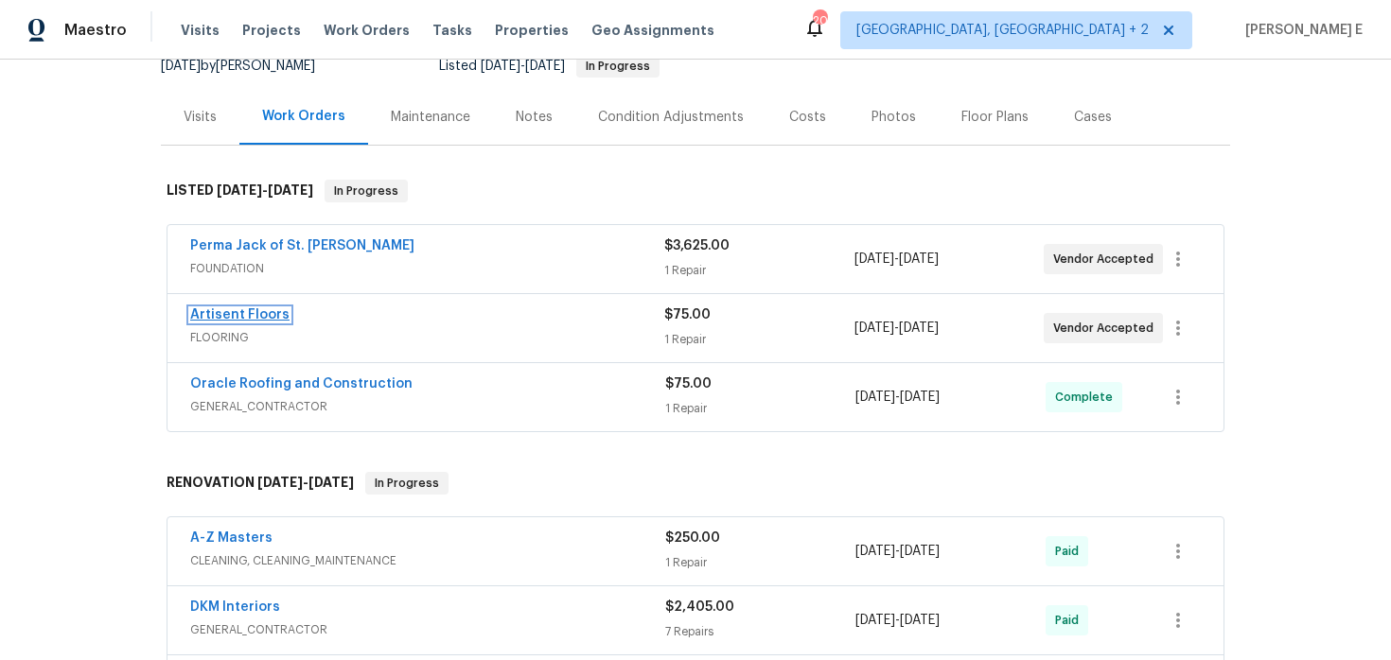
click at [260, 320] on link "Artisent Floors" at bounding box center [239, 314] width 99 height 13
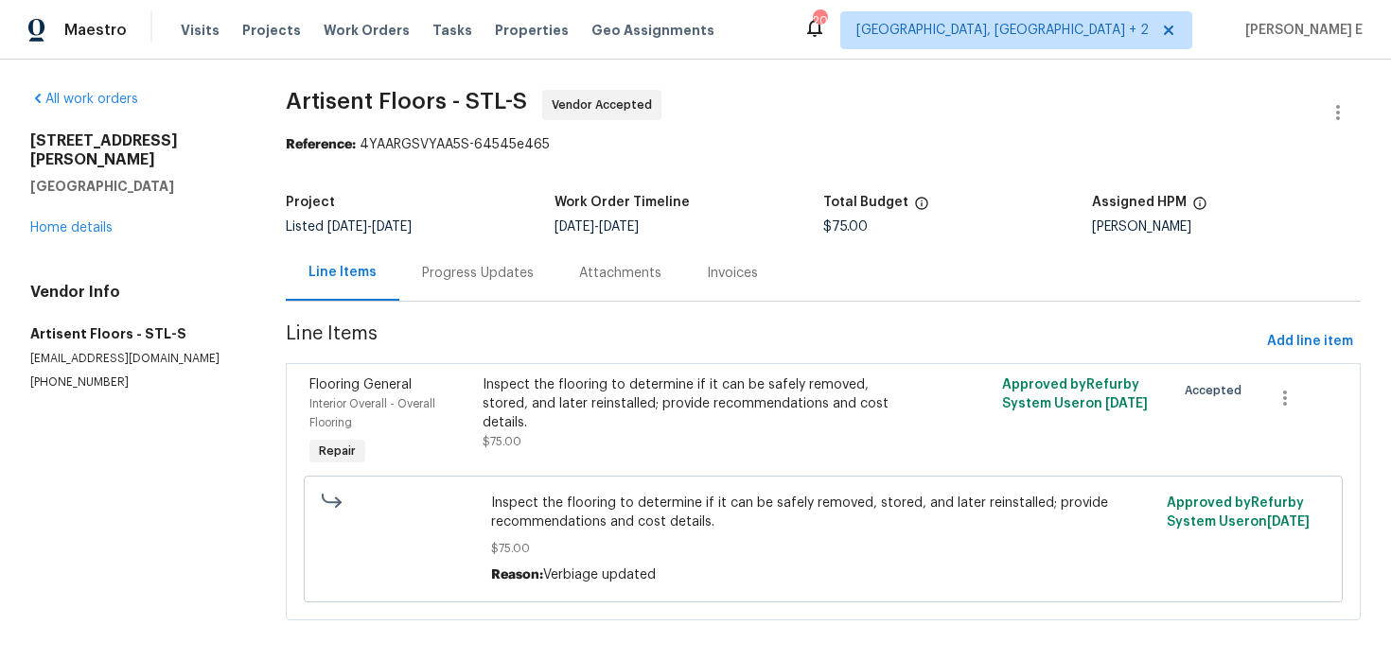
click at [487, 289] on div "Progress Updates" at bounding box center [477, 273] width 157 height 56
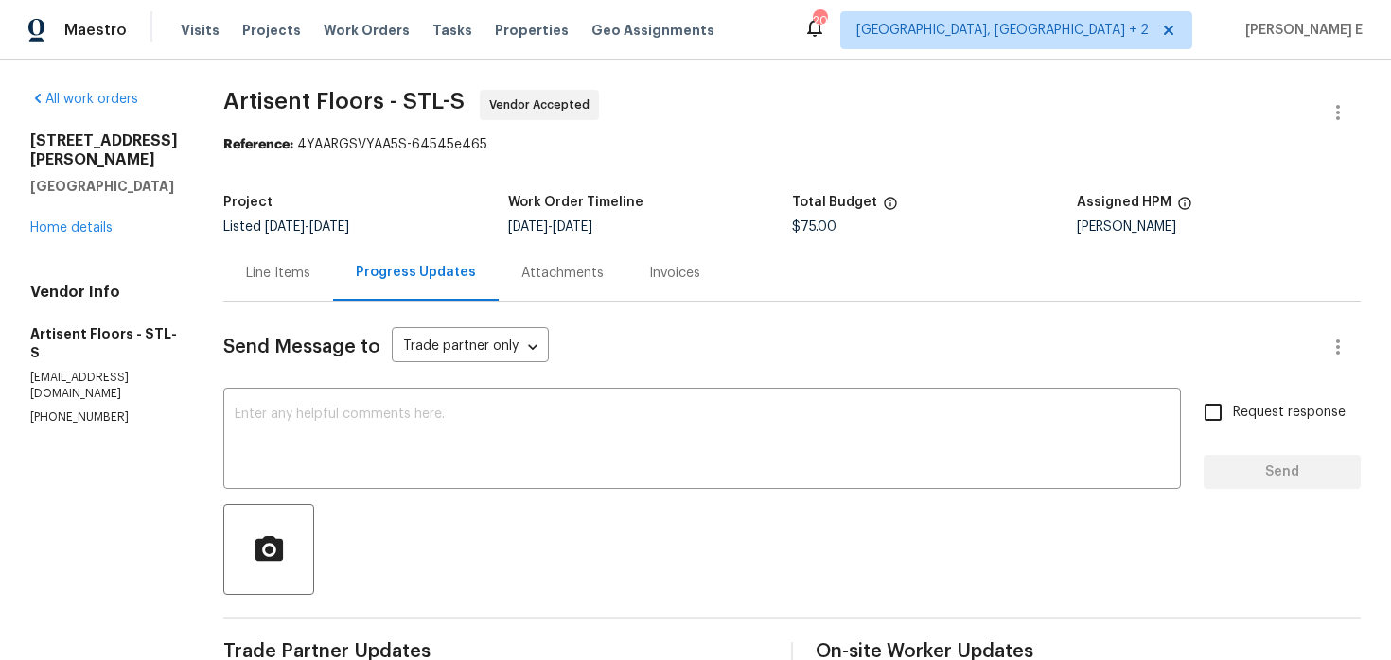
click at [277, 295] on div "Line Items" at bounding box center [278, 273] width 110 height 56
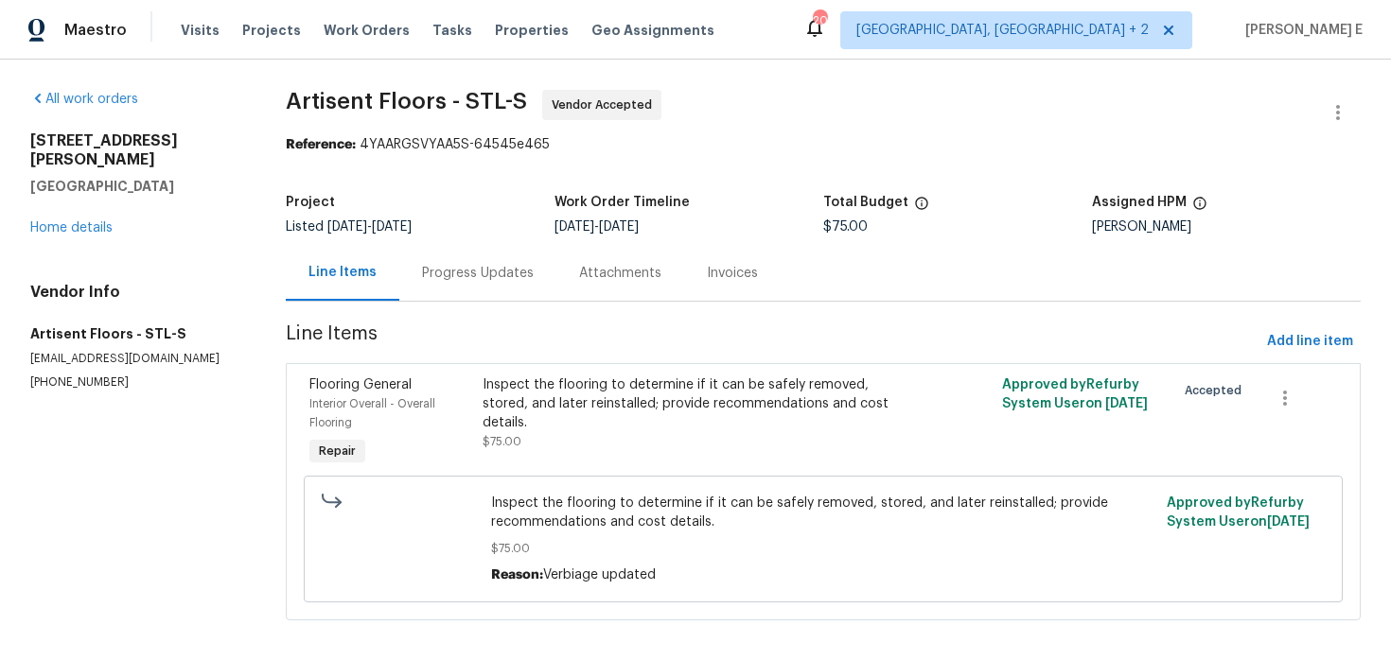
scroll to position [14, 0]
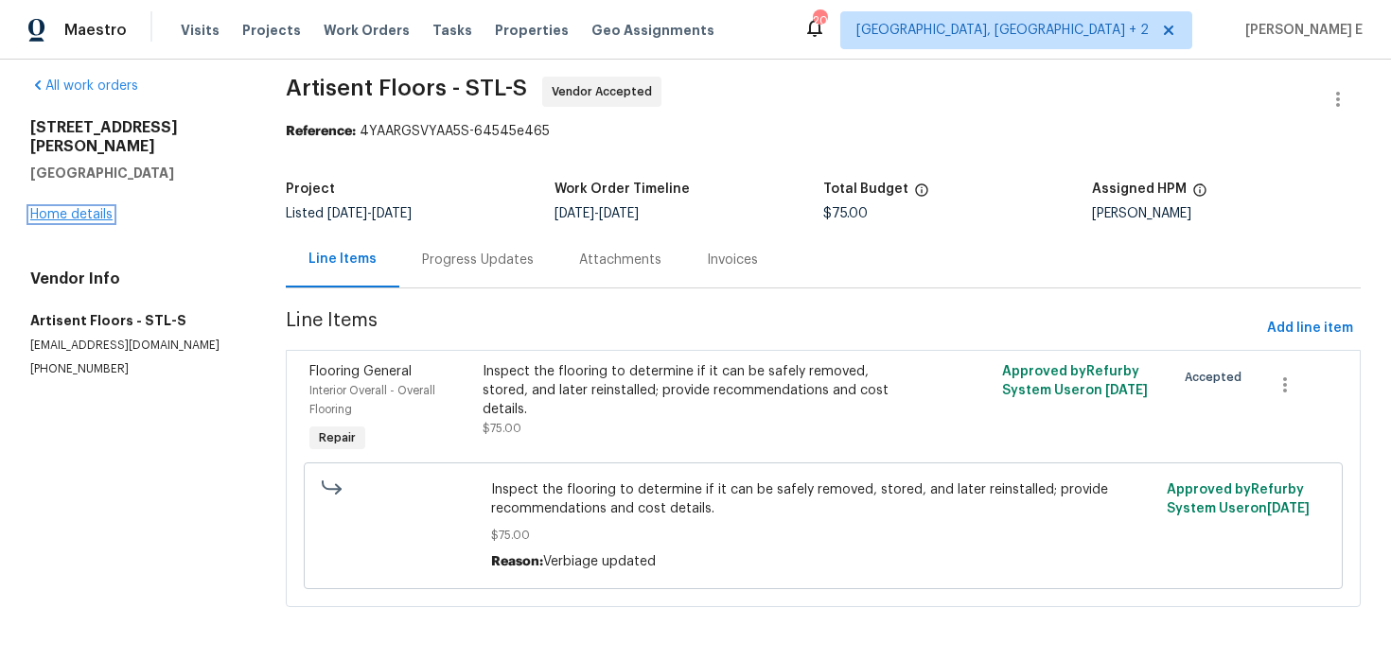
click at [64, 208] on link "Home details" at bounding box center [71, 214] width 82 height 13
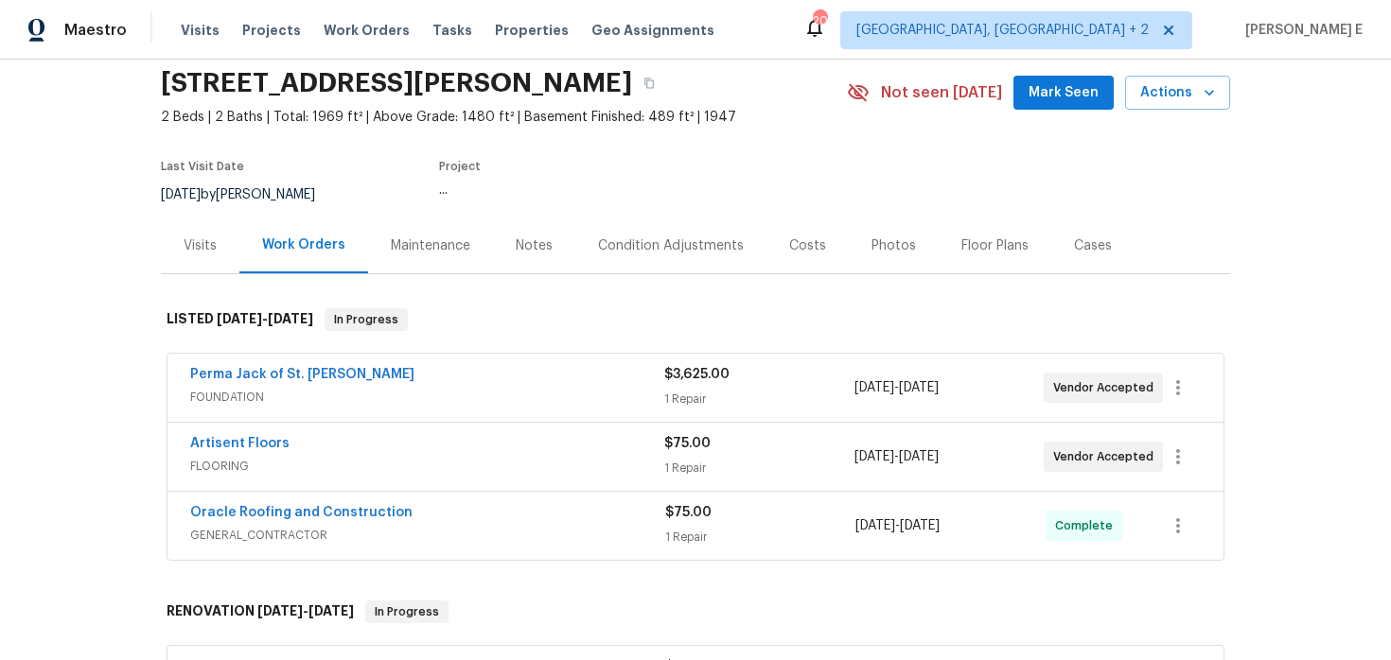
scroll to position [75, 0]
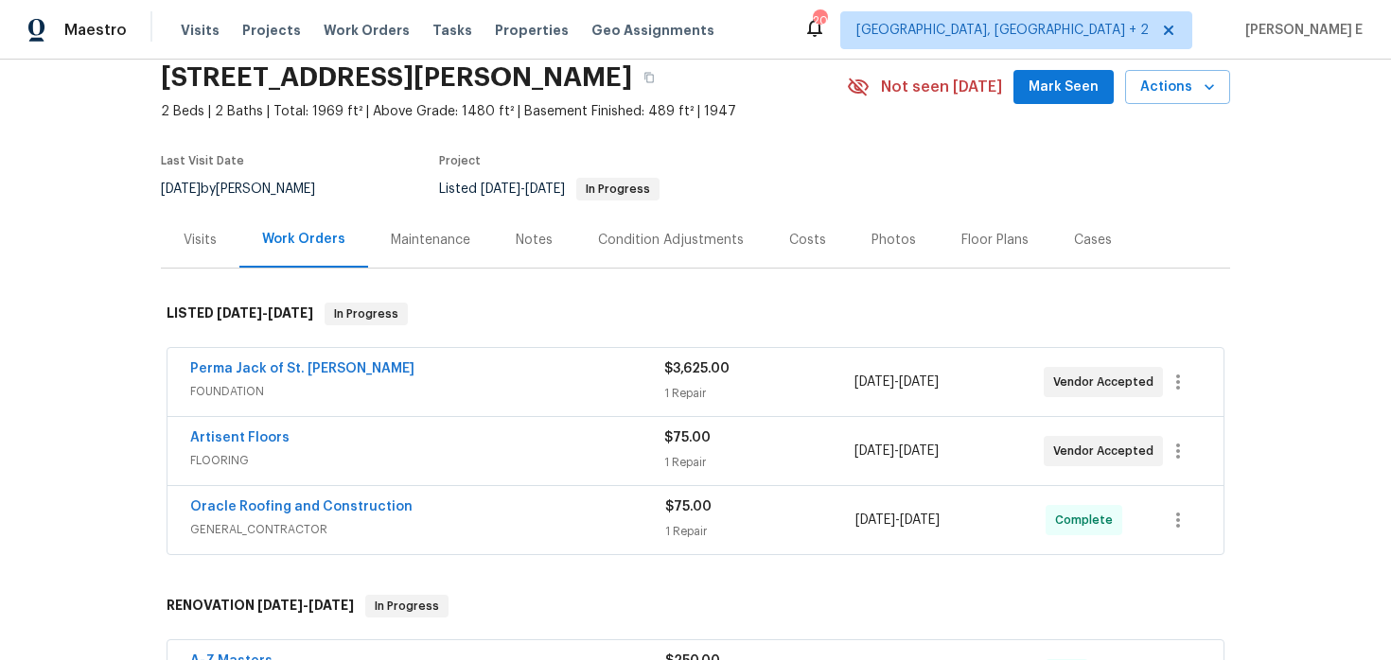
click at [255, 360] on span "Perma Jack of St. [PERSON_NAME]" at bounding box center [302, 368] width 224 height 19
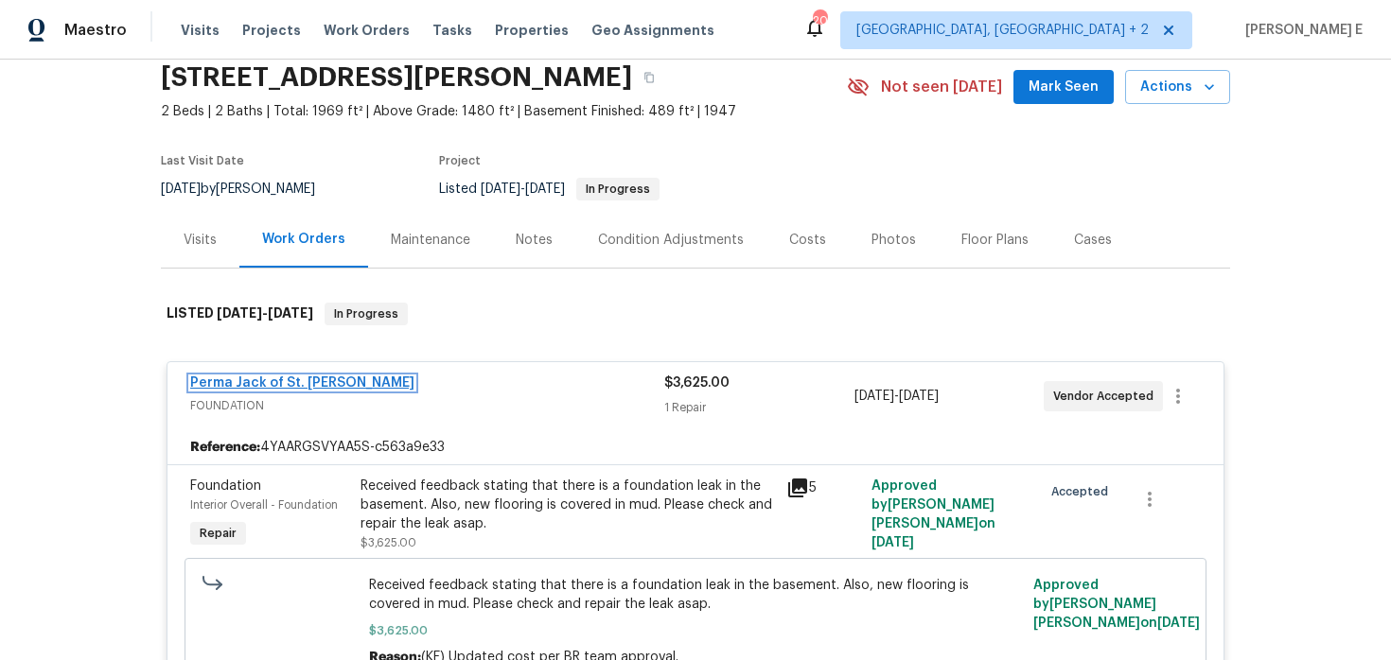
click at [221, 383] on link "Perma Jack of St. [PERSON_NAME]" at bounding box center [302, 382] width 224 height 13
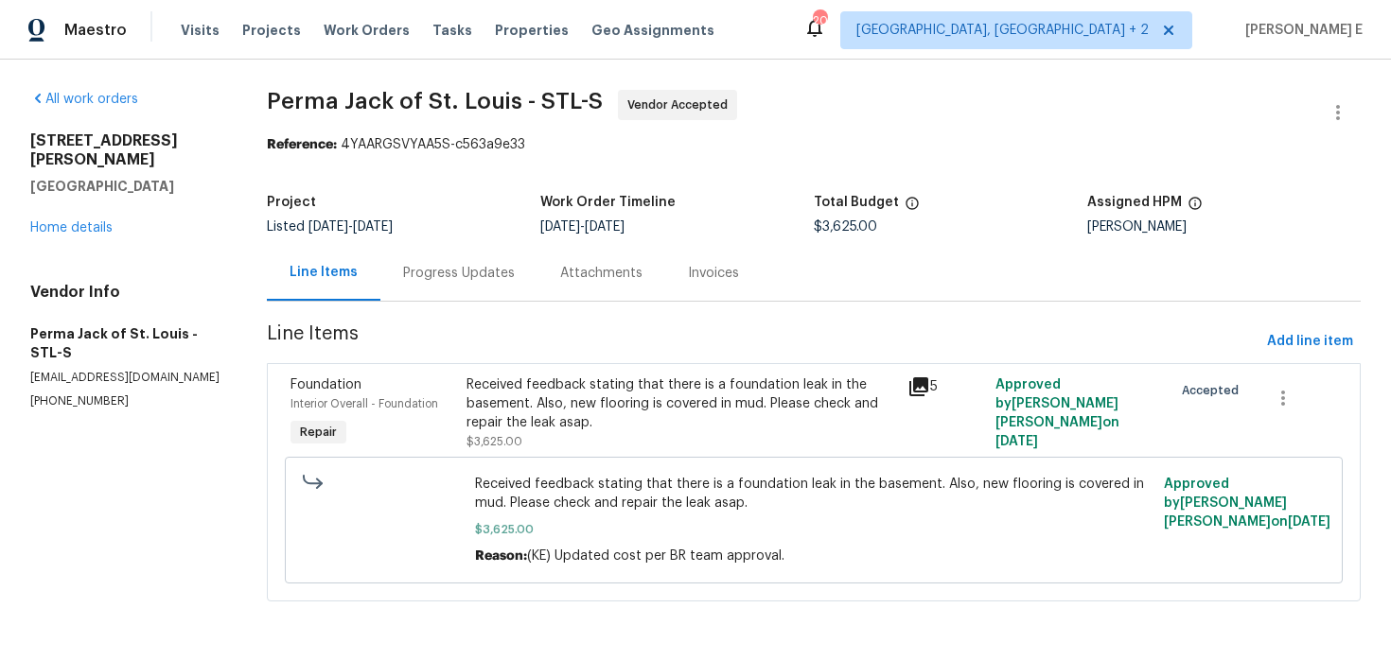
click at [504, 281] on div "Progress Updates" at bounding box center [459, 273] width 112 height 19
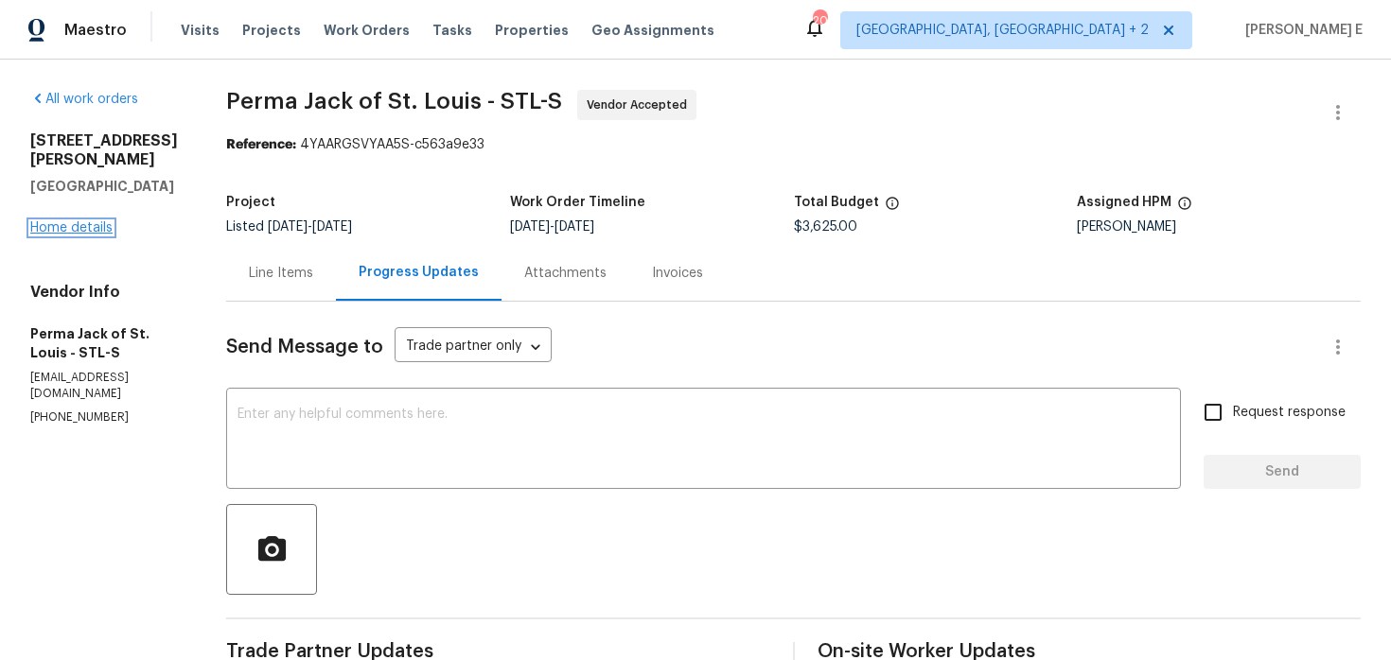
click at [51, 221] on link "Home details" at bounding box center [71, 227] width 82 height 13
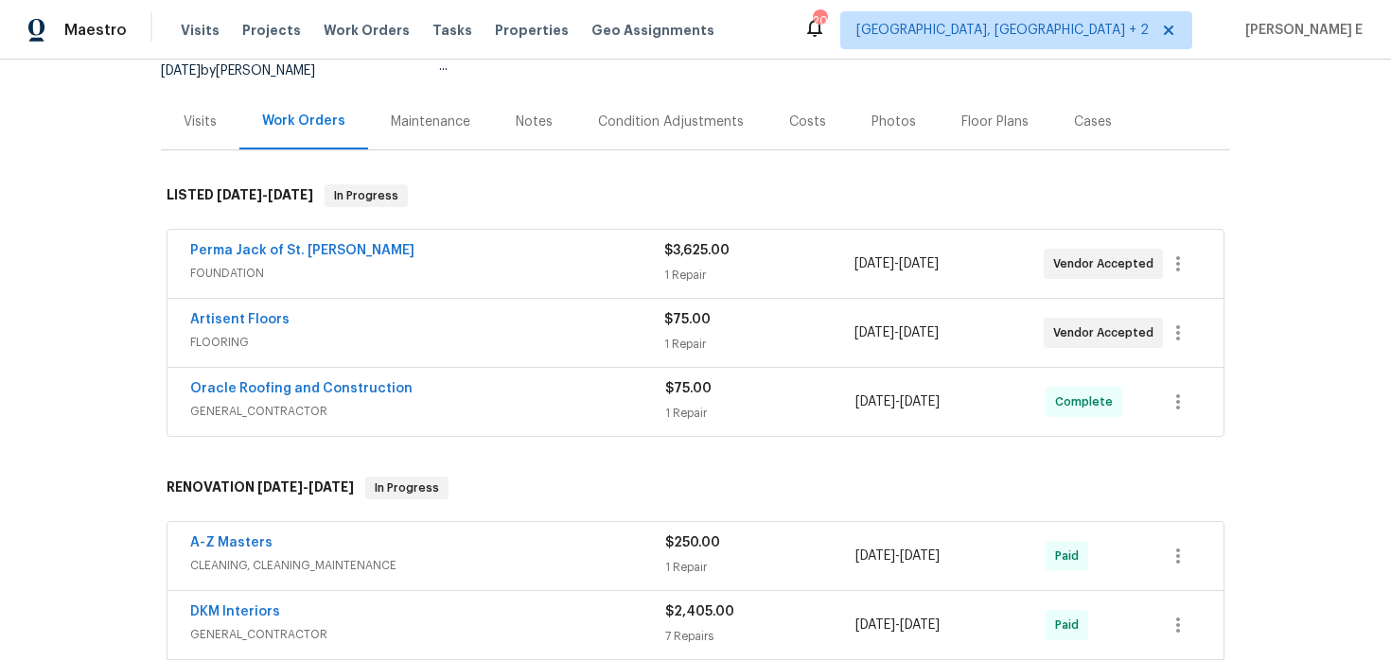
scroll to position [194, 0]
click at [264, 319] on link "Artisent Floors" at bounding box center [239, 318] width 99 height 13
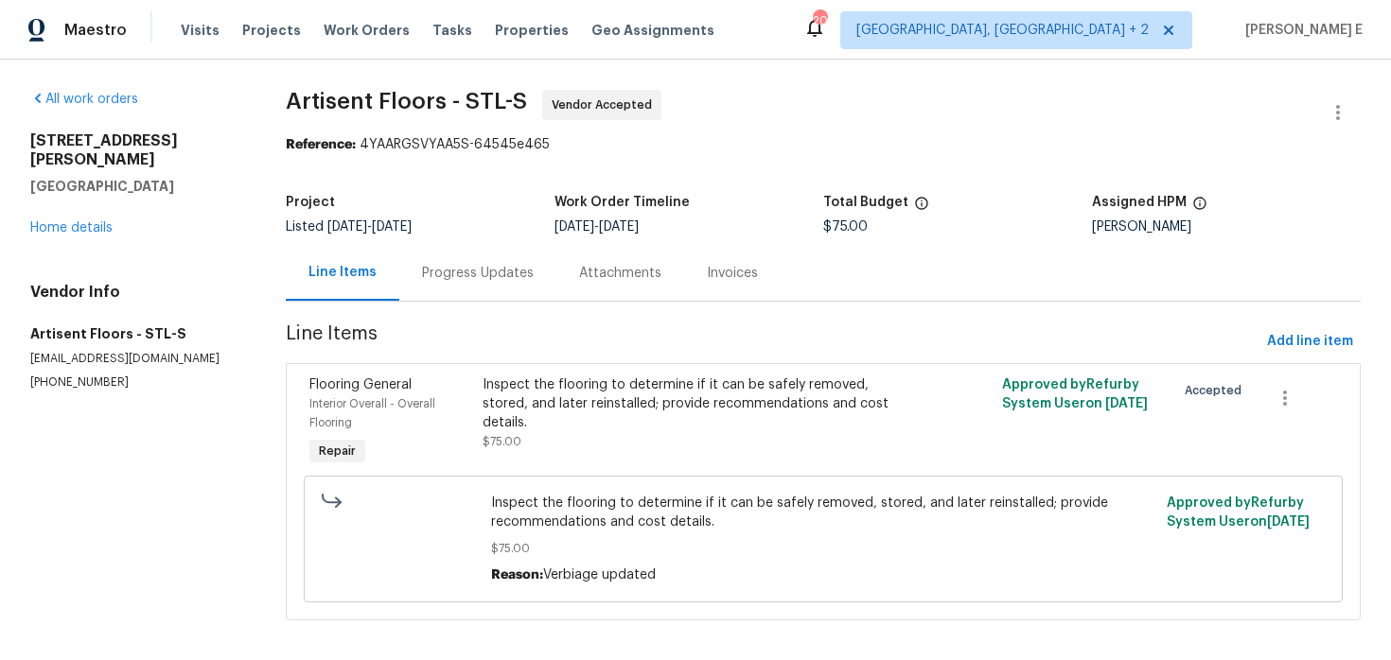
click at [469, 276] on div "Progress Updates" at bounding box center [478, 273] width 112 height 19
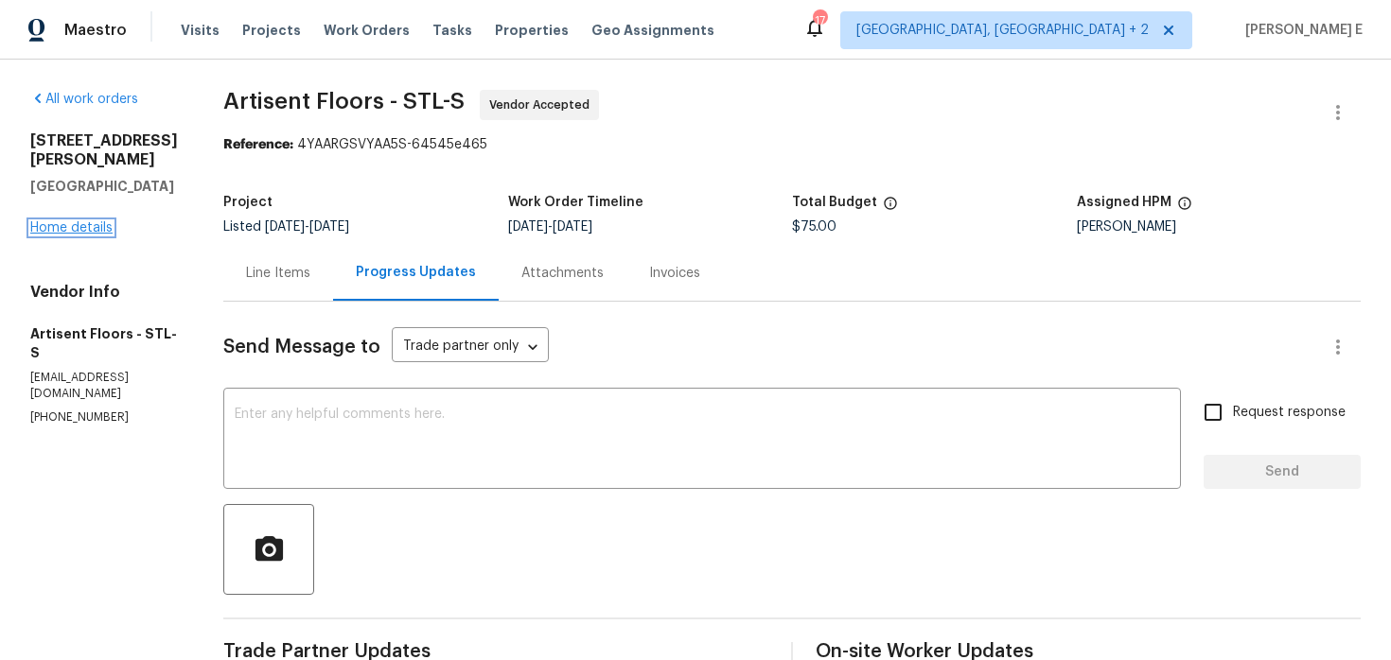
click at [105, 221] on link "Home details" at bounding box center [71, 227] width 82 height 13
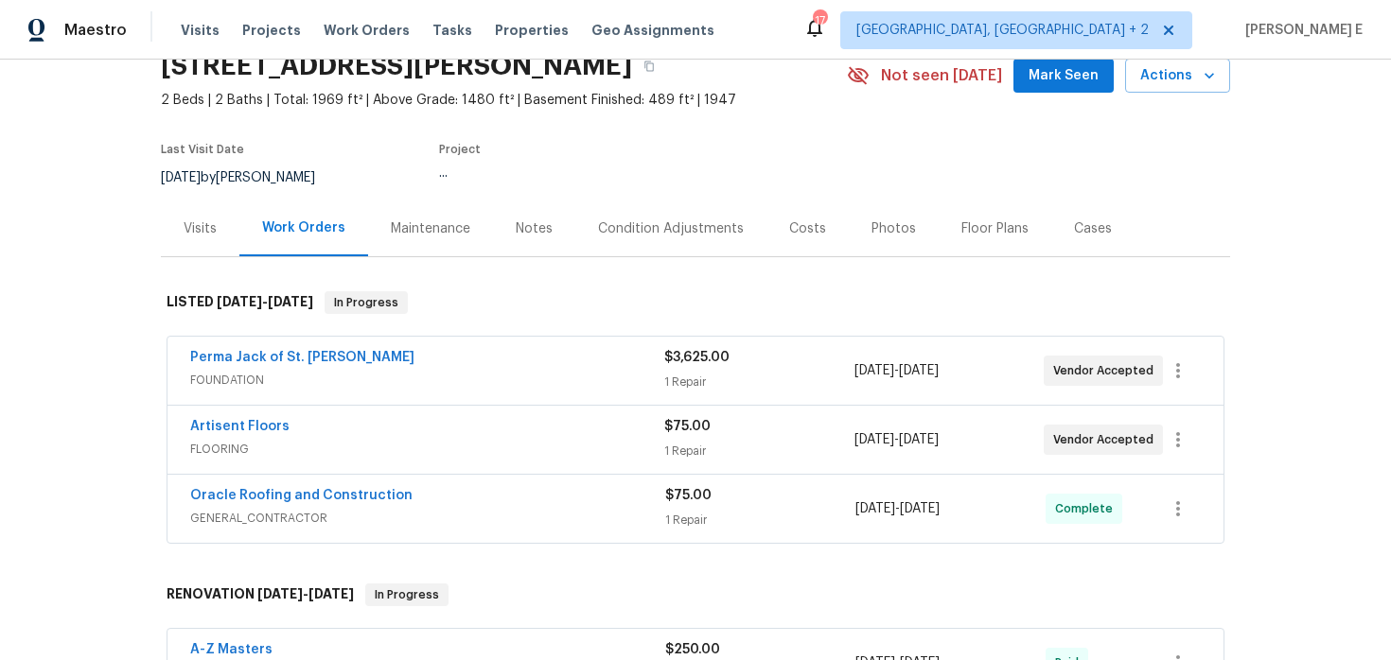
scroll to position [85, 0]
click at [333, 364] on link "Perma Jack of St. Louis" at bounding box center [302, 358] width 224 height 13
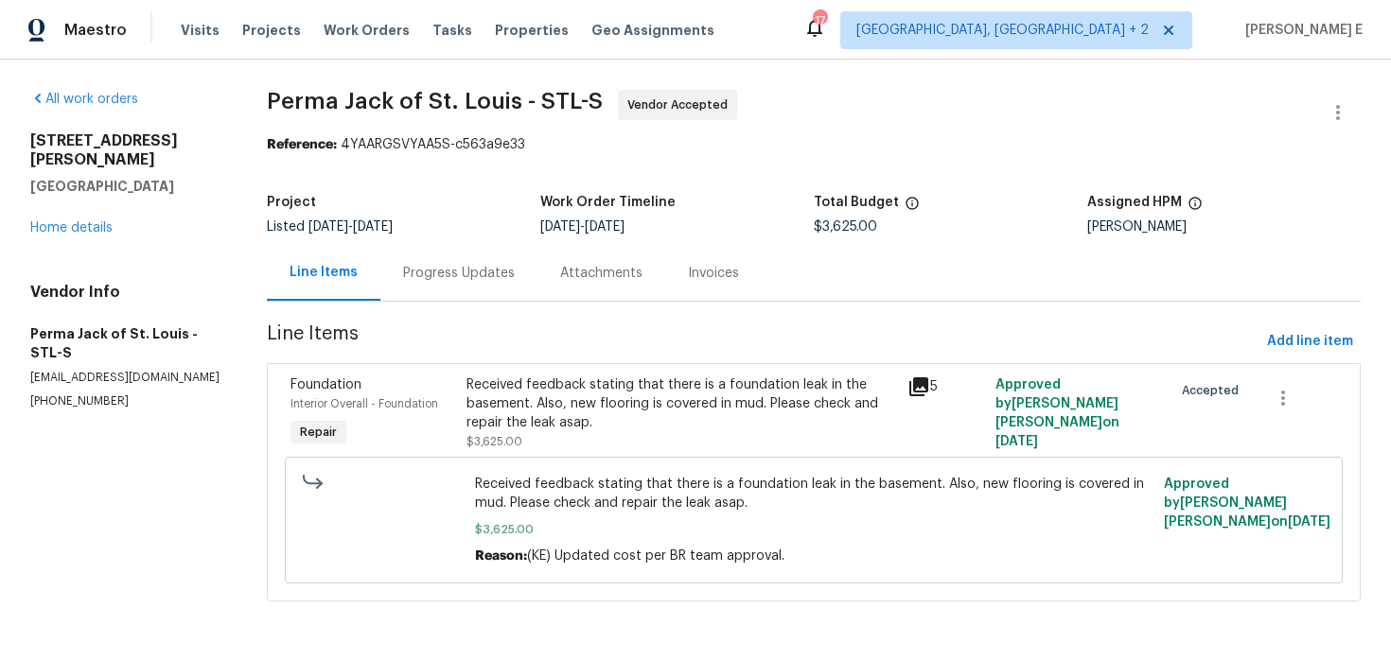
click at [491, 299] on div "Progress Updates" at bounding box center [458, 273] width 157 height 56
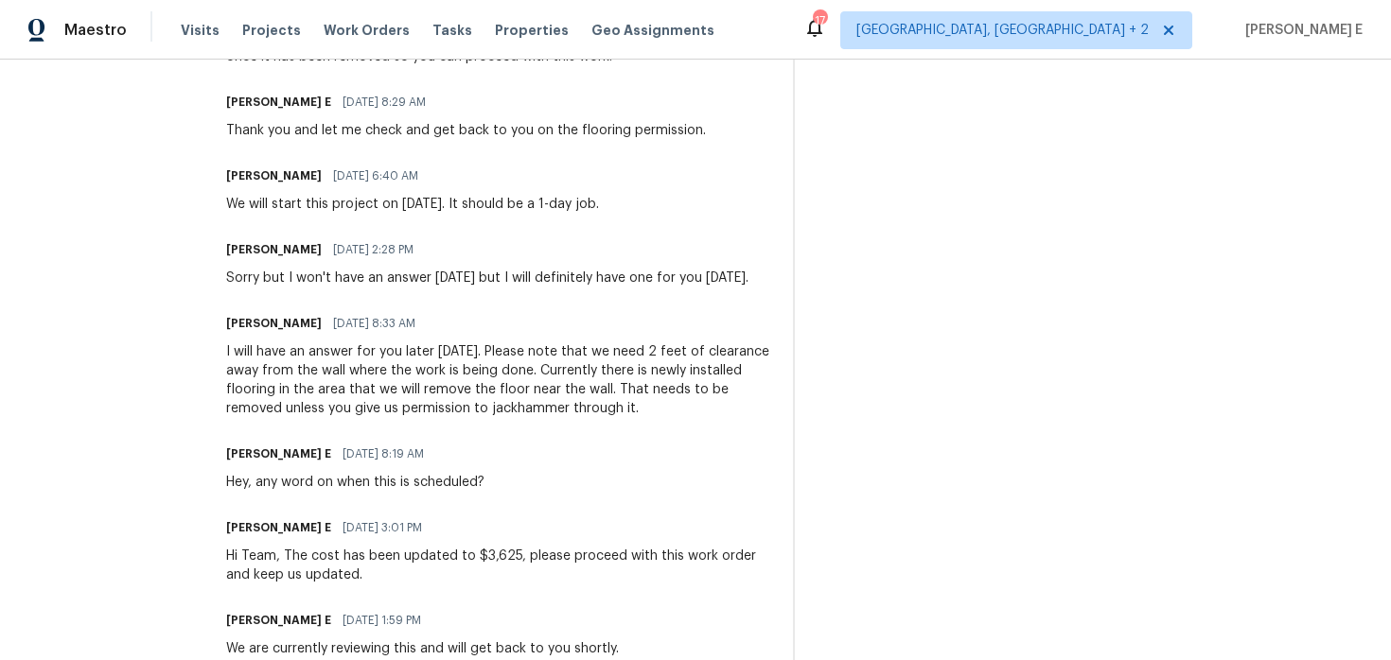
scroll to position [865, 0]
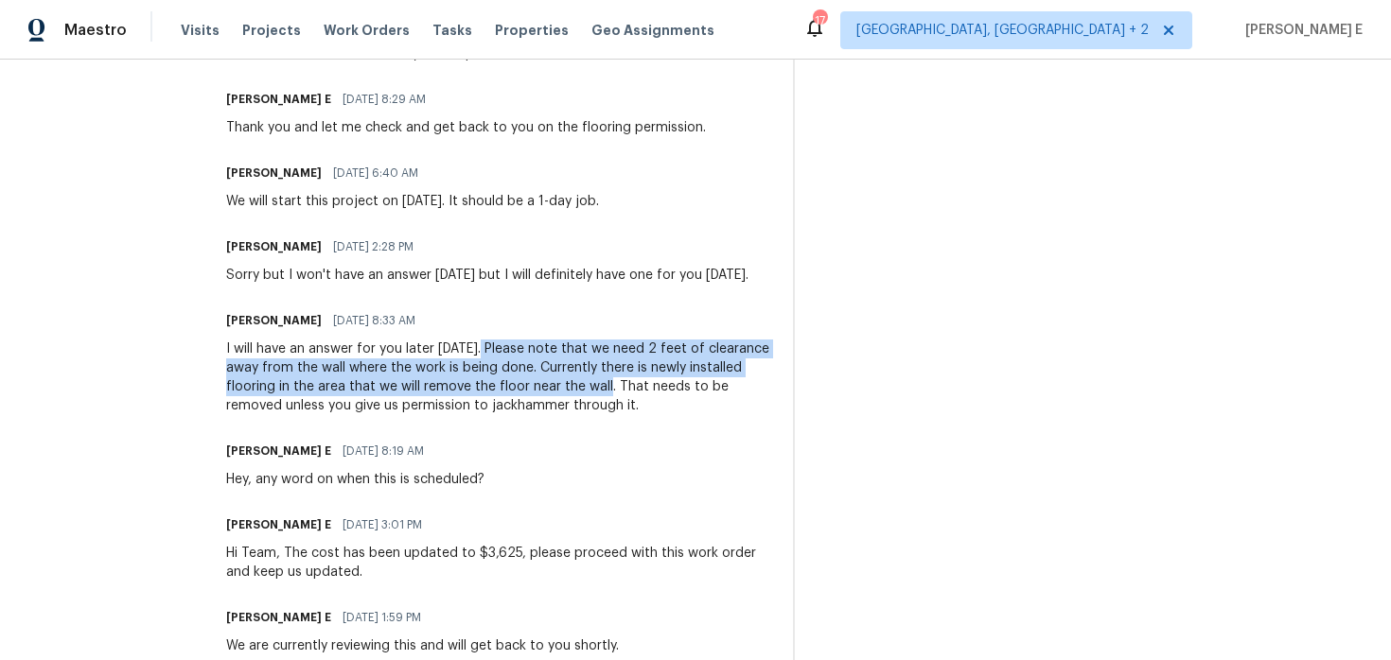
drag, startPoint x: 478, startPoint y: 346, endPoint x: 612, endPoint y: 390, distance: 141.2
click at [612, 390] on div "I will have an answer for you later today. Please note that we need 2 feet of c…" at bounding box center [497, 378] width 543 height 76
copy div "Please note that we need 2 feet of clearance away from the wall where the work …"
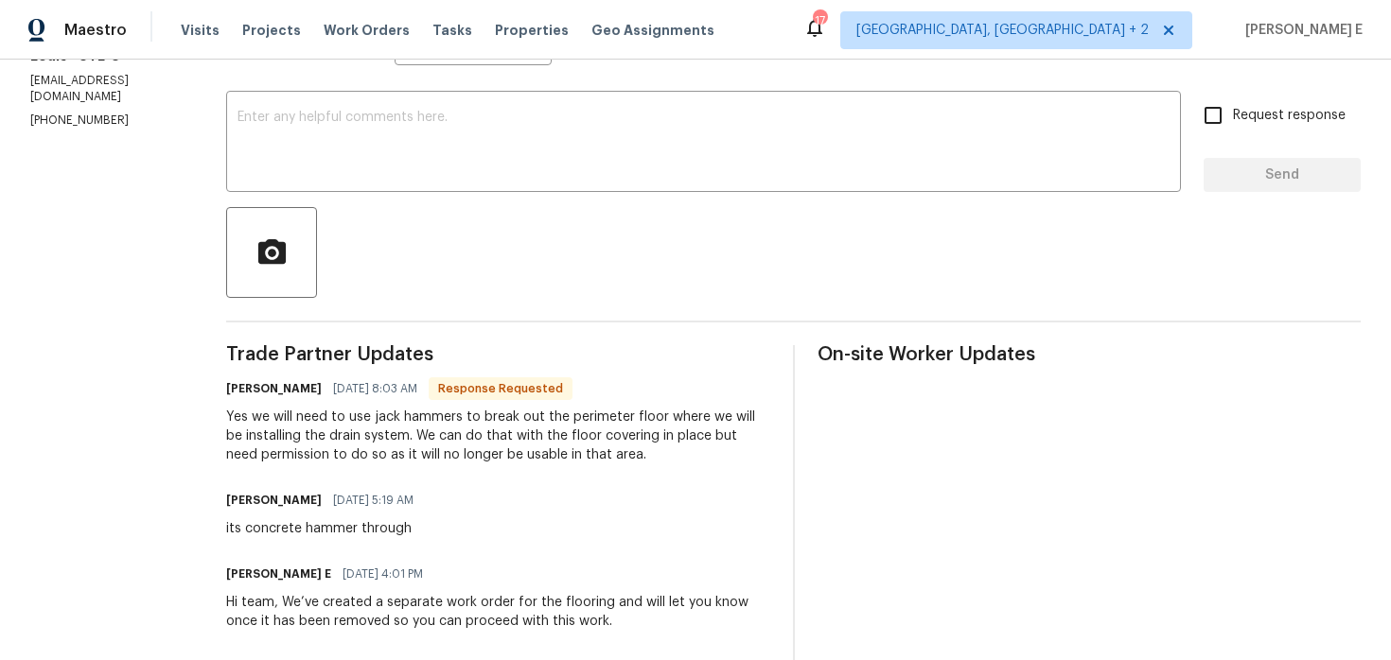
scroll to position [0, 0]
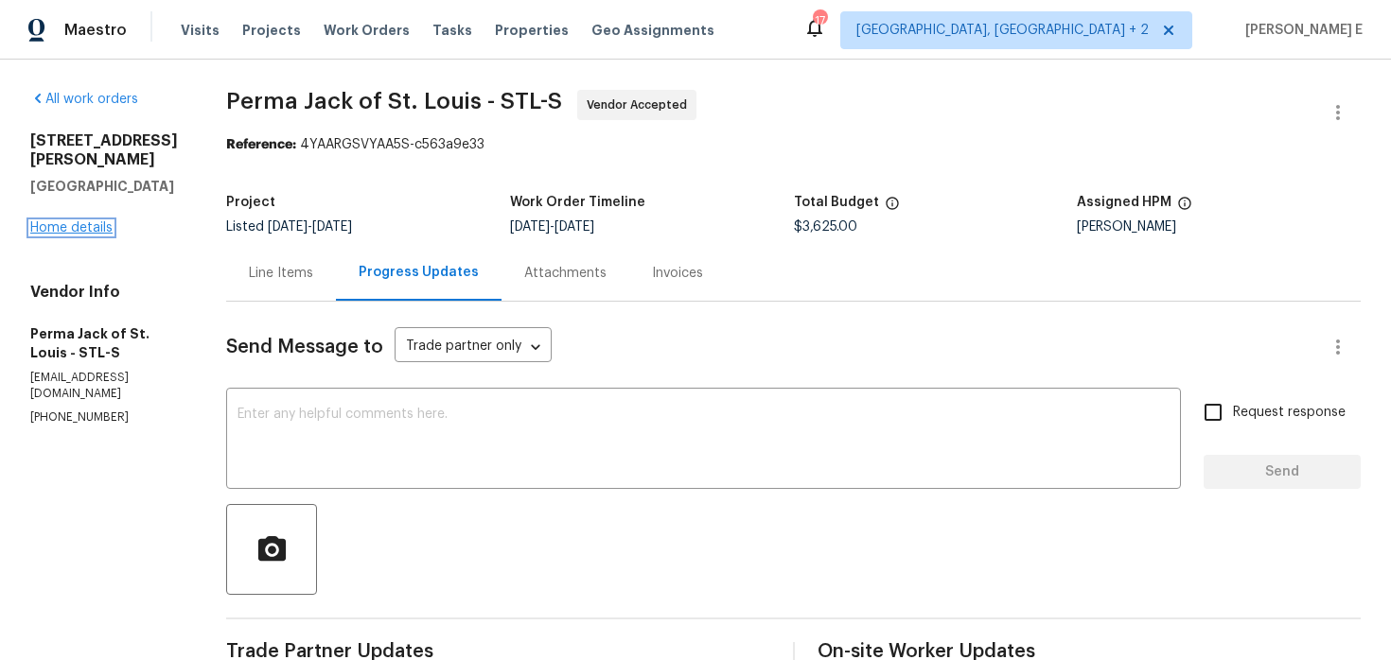
click at [90, 221] on link "Home details" at bounding box center [71, 227] width 82 height 13
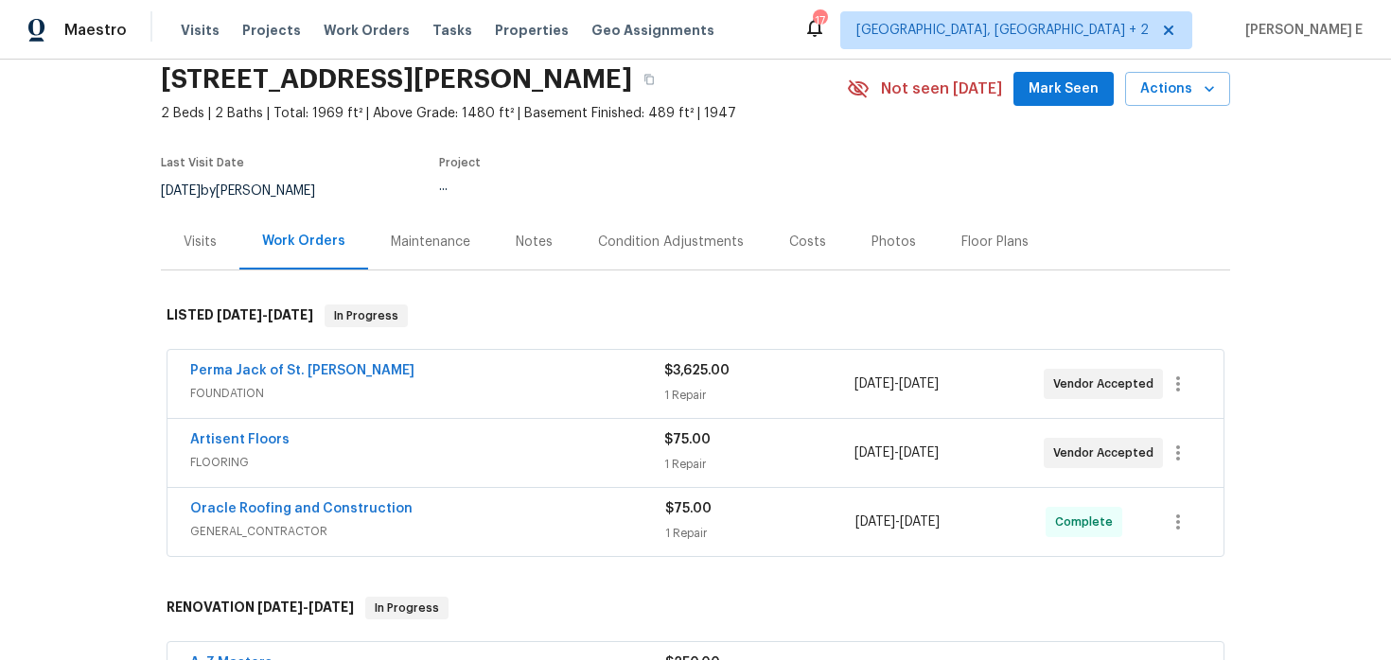
scroll to position [74, 0]
click at [262, 440] on link "Artisent Floors" at bounding box center [239, 438] width 99 height 13
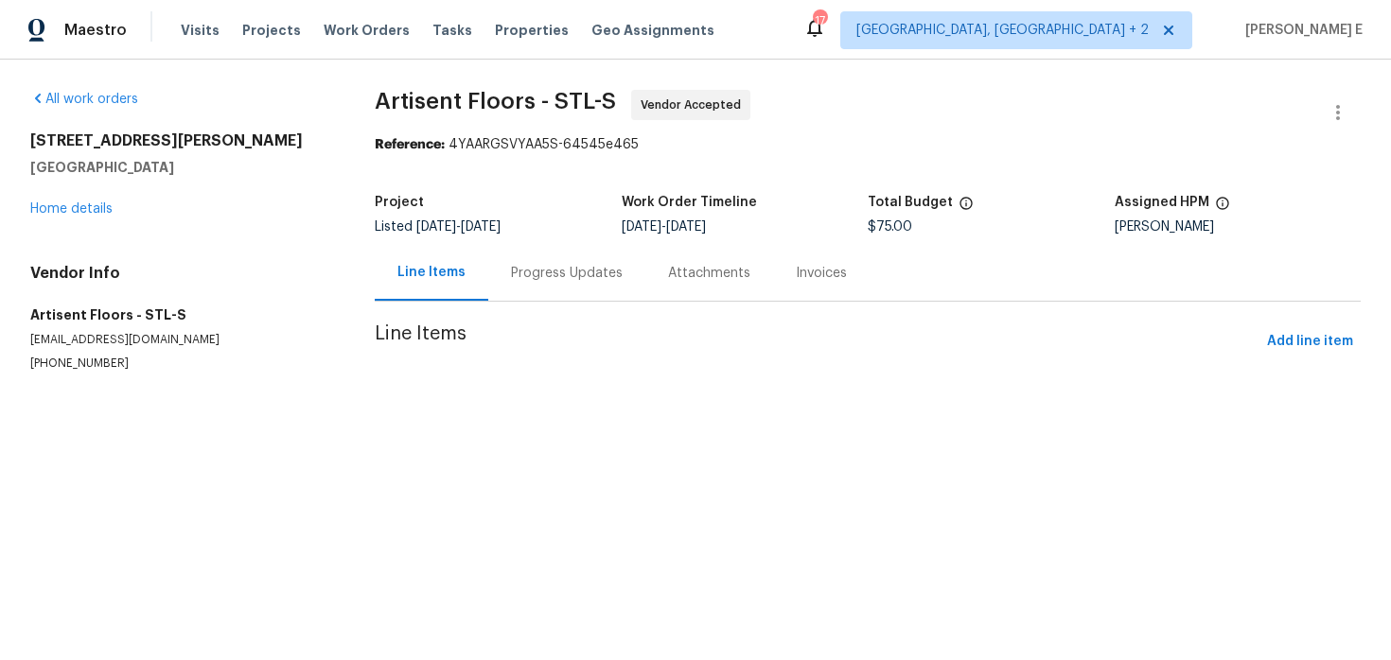
scroll to position [14, 0]
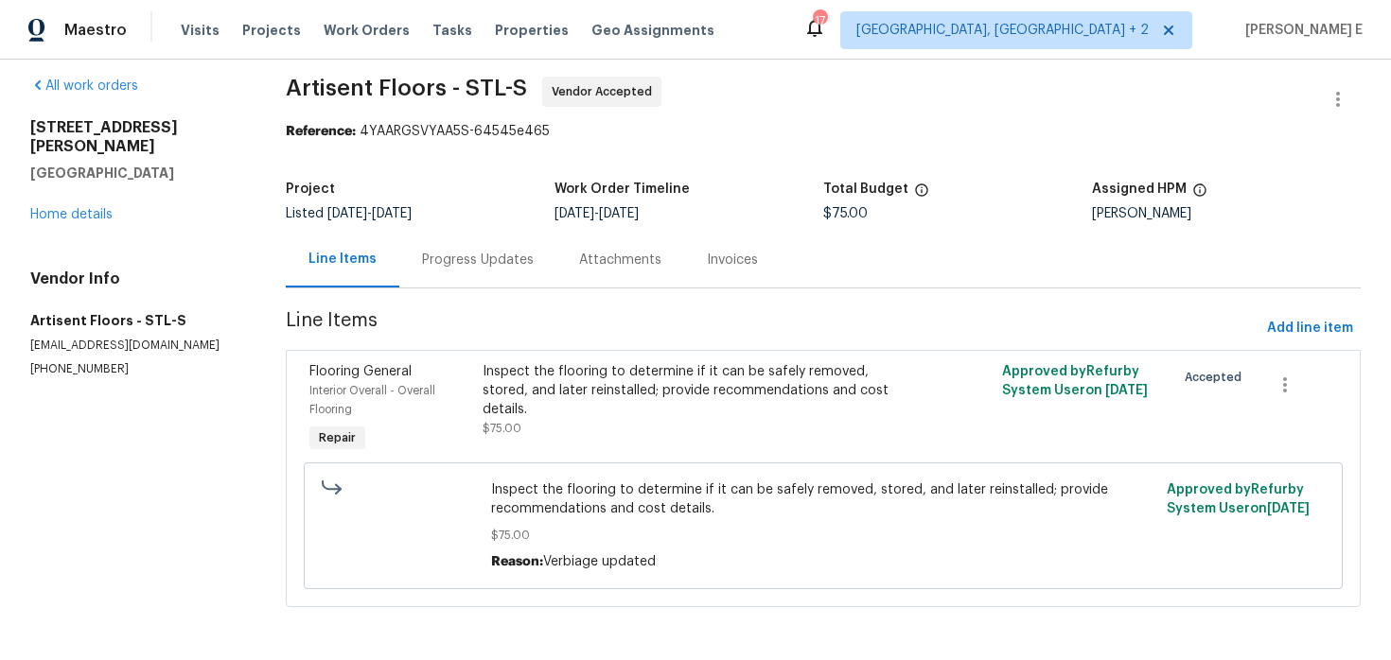
click at [505, 282] on div "Progress Updates" at bounding box center [477, 260] width 157 height 56
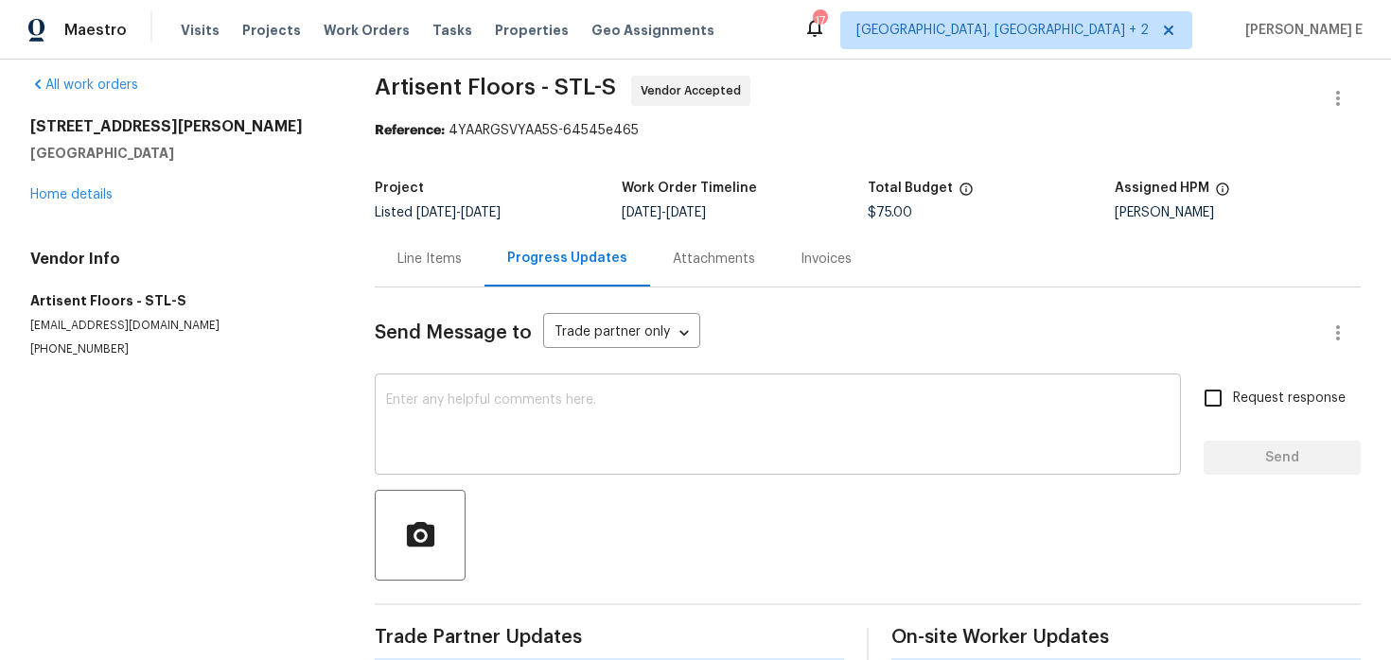
click at [518, 449] on textarea at bounding box center [777, 427] width 783 height 66
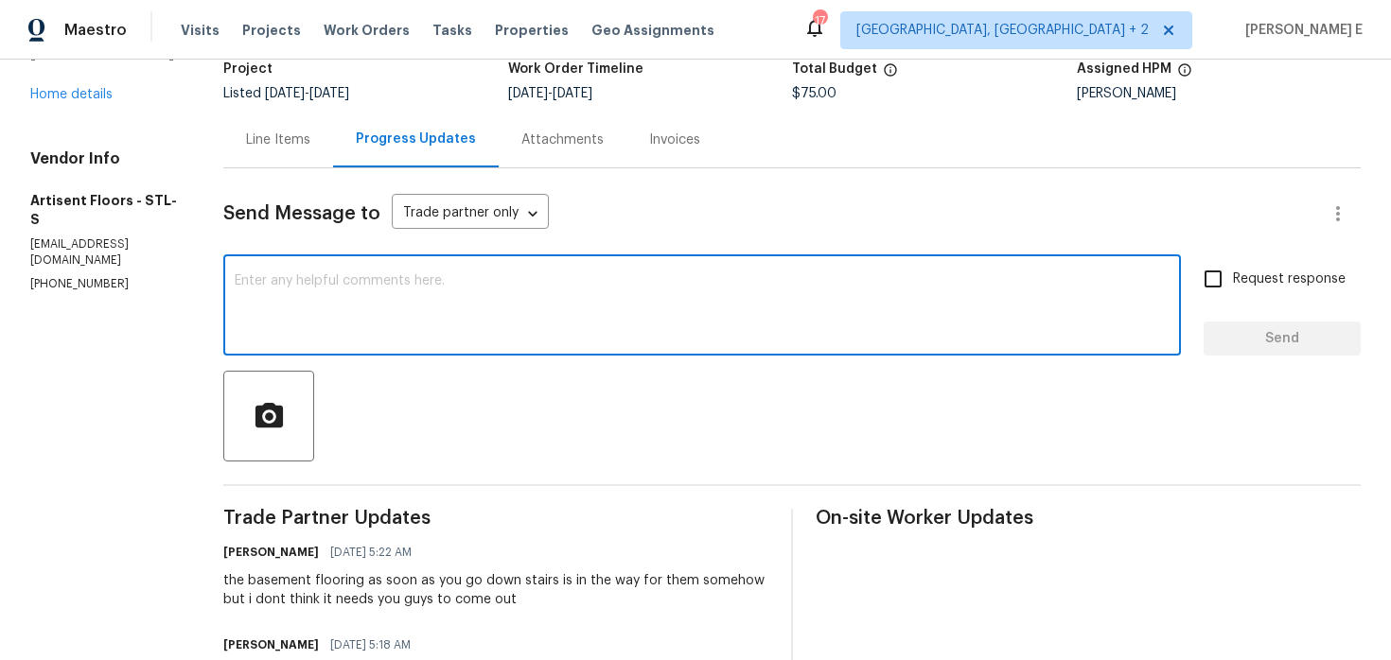
scroll to position [27, 0]
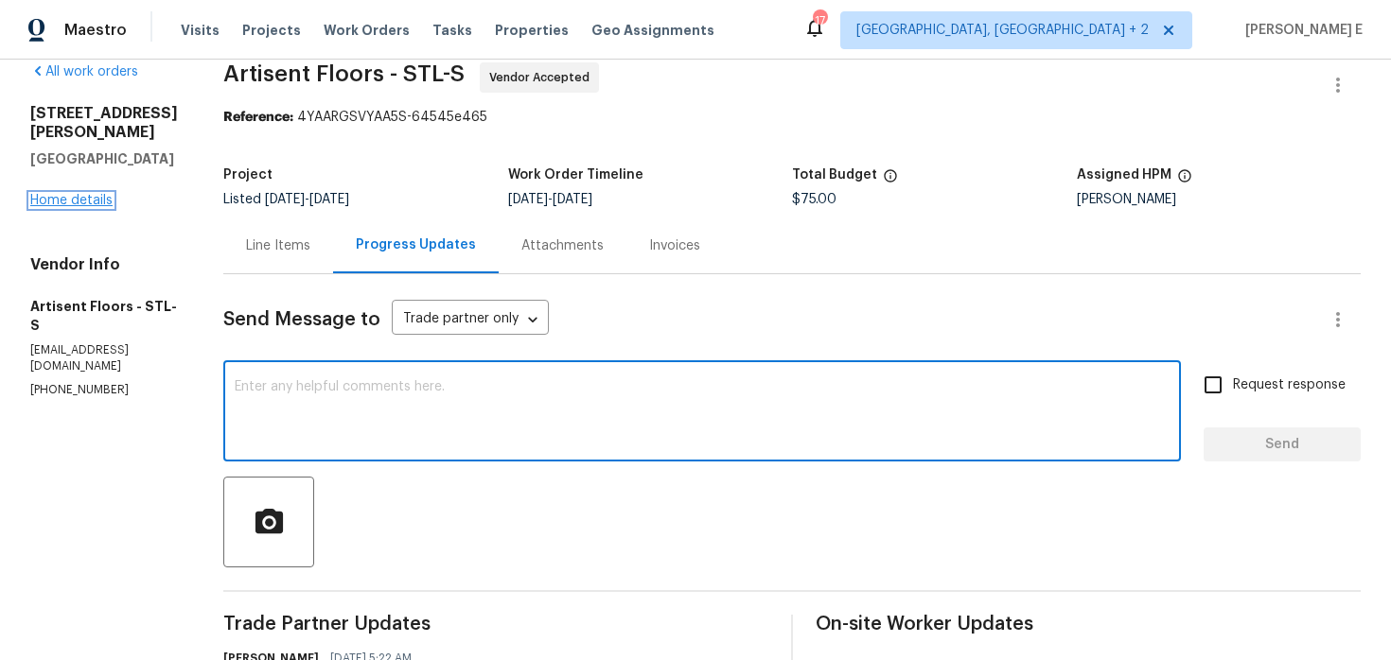
click at [71, 194] on link "Home details" at bounding box center [71, 200] width 82 height 13
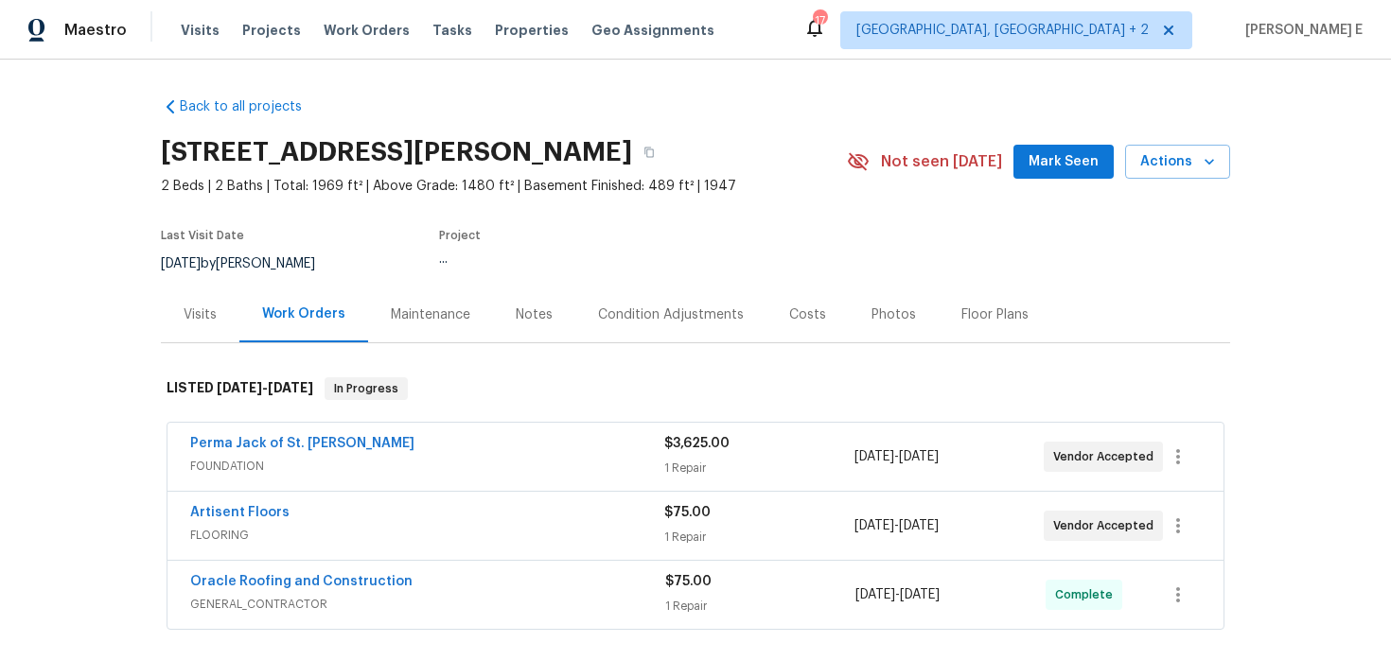
scroll to position [59, 0]
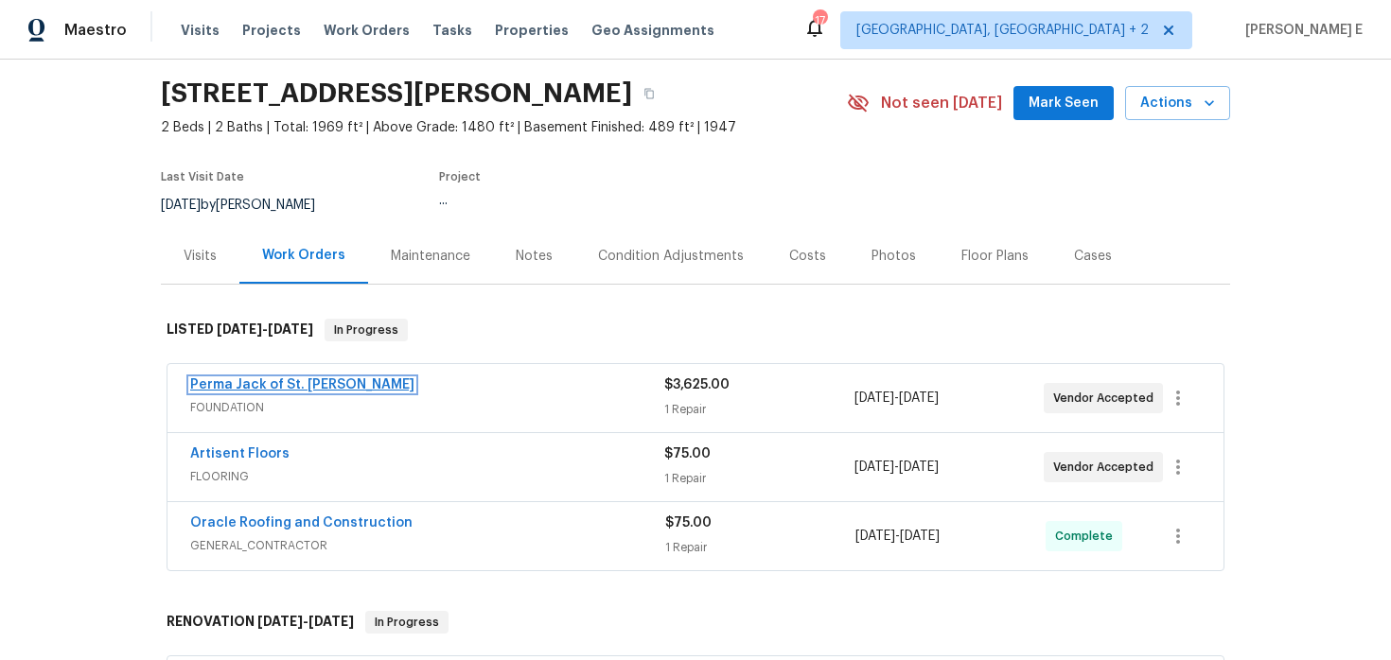
click at [281, 387] on link "Perma Jack of St. Louis" at bounding box center [302, 384] width 224 height 13
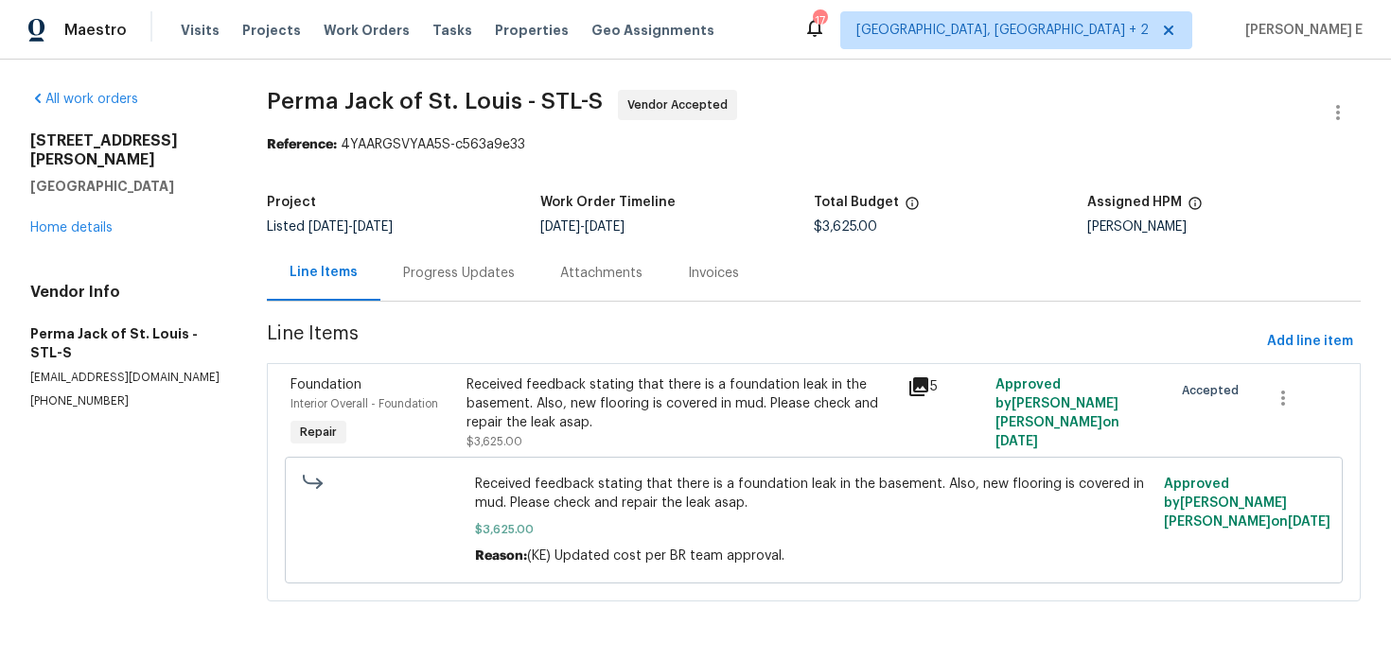
click at [485, 282] on div "Progress Updates" at bounding box center [459, 273] width 112 height 19
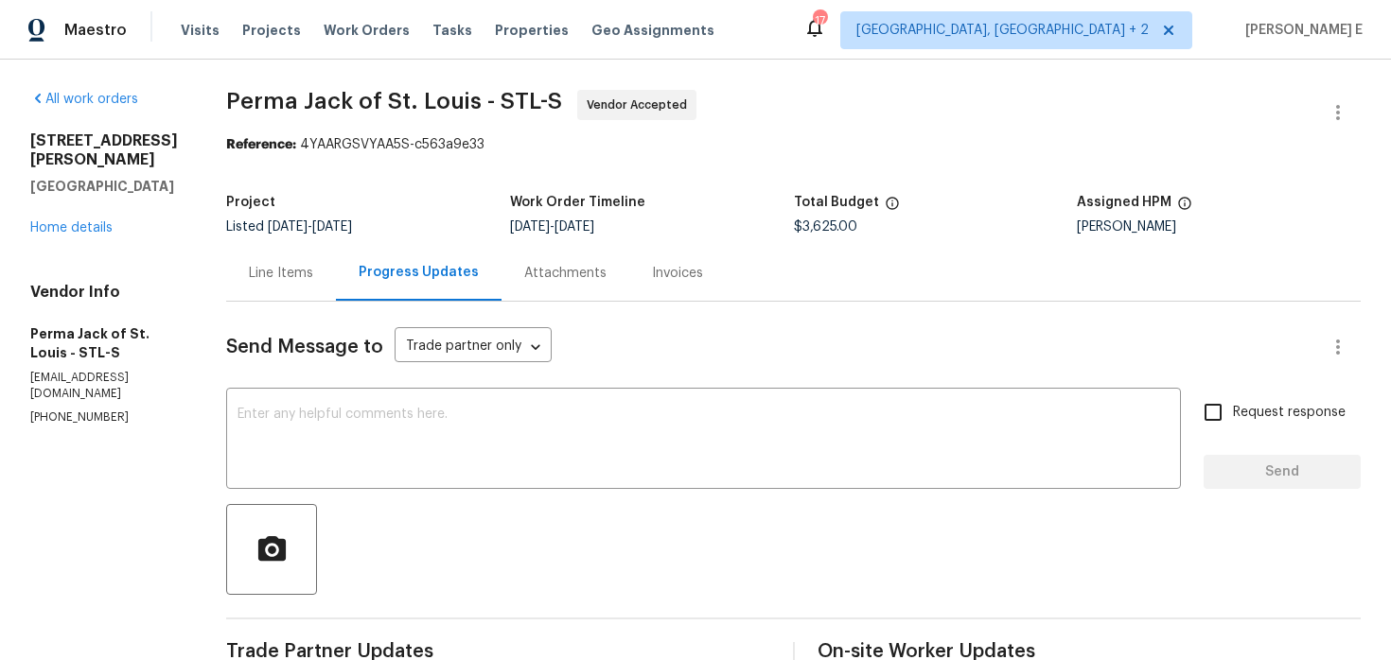
click at [276, 289] on div "Line Items" at bounding box center [281, 273] width 110 height 56
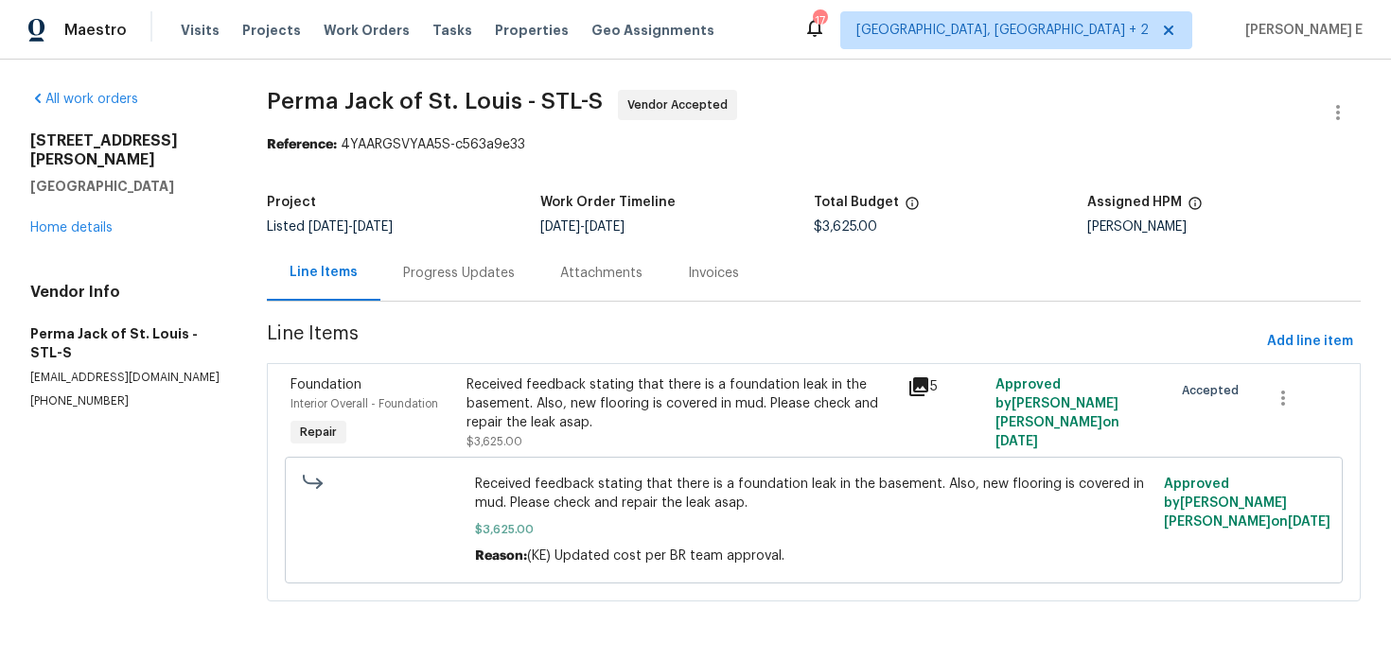
drag, startPoint x: 732, startPoint y: 483, endPoint x: 936, endPoint y: 486, distance: 204.3
click at [940, 486] on span "Received feedback stating that there is a foundation leak in the basement. Also…" at bounding box center [813, 494] width 677 height 38
drag, startPoint x: 937, startPoint y: 487, endPoint x: 733, endPoint y: 483, distance: 204.4
click at [733, 483] on span "Received feedback stating that there is a foundation leak in the basement. Also…" at bounding box center [813, 494] width 677 height 38
copy span "foundation leak in the basement."
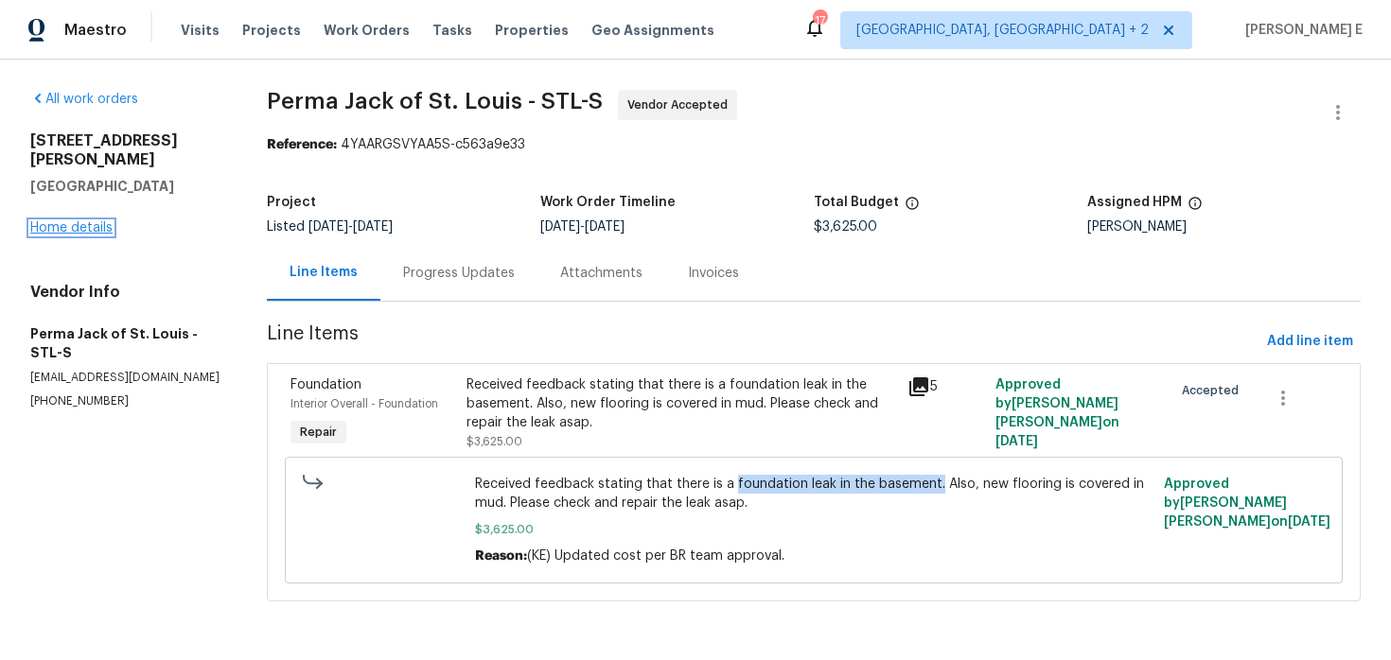
click at [68, 221] on link "Home details" at bounding box center [71, 227] width 82 height 13
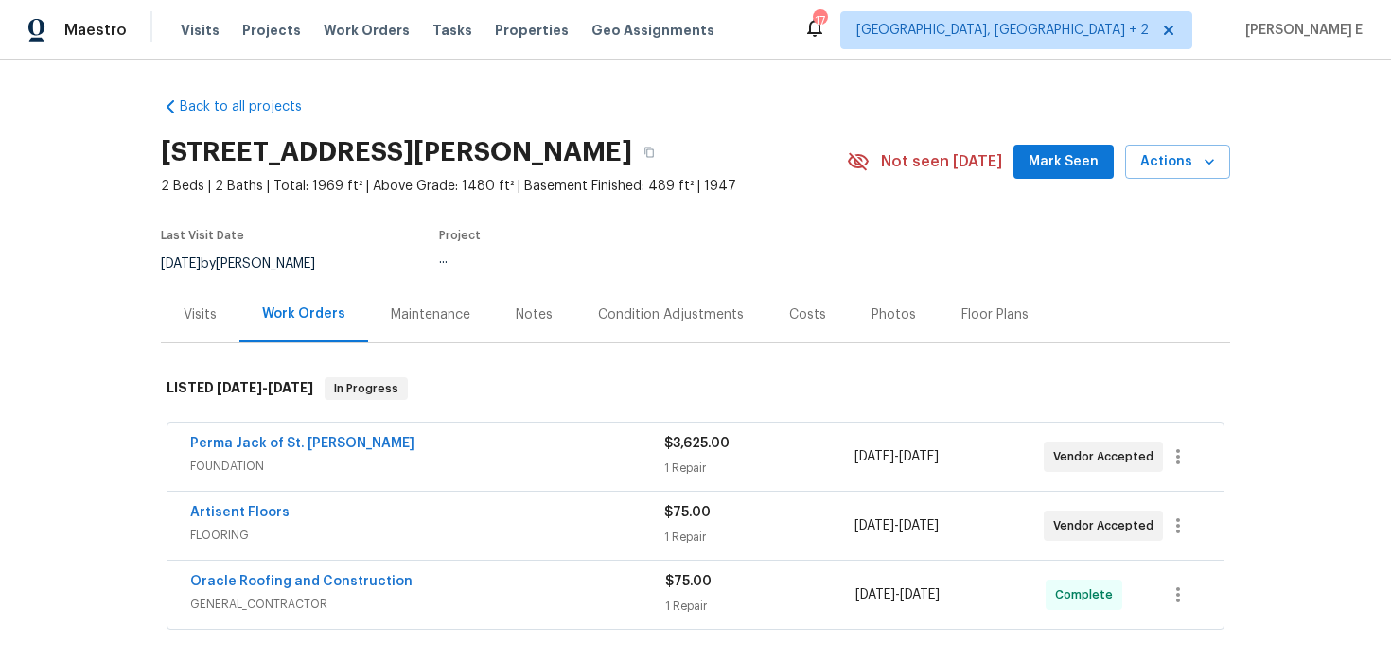
scroll to position [118, 0]
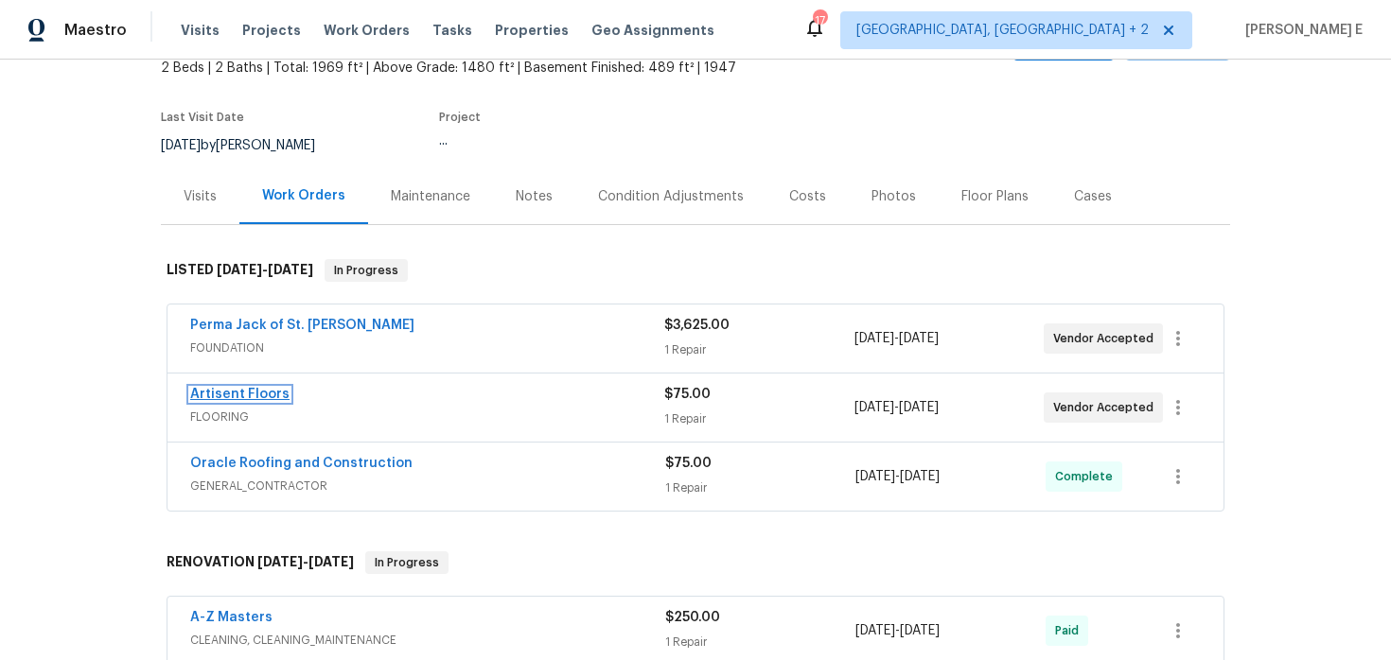
click at [239, 397] on link "Artisent Floors" at bounding box center [239, 394] width 99 height 13
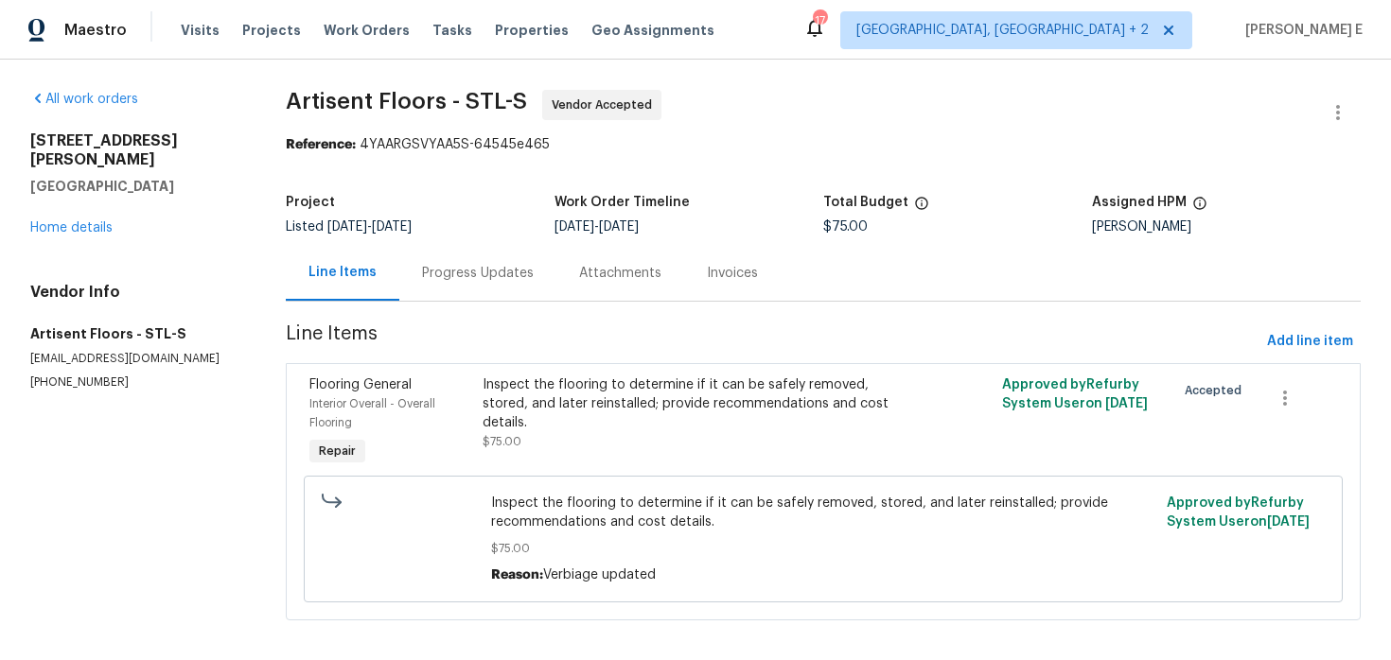
click at [507, 253] on div "Progress Updates" at bounding box center [477, 273] width 157 height 56
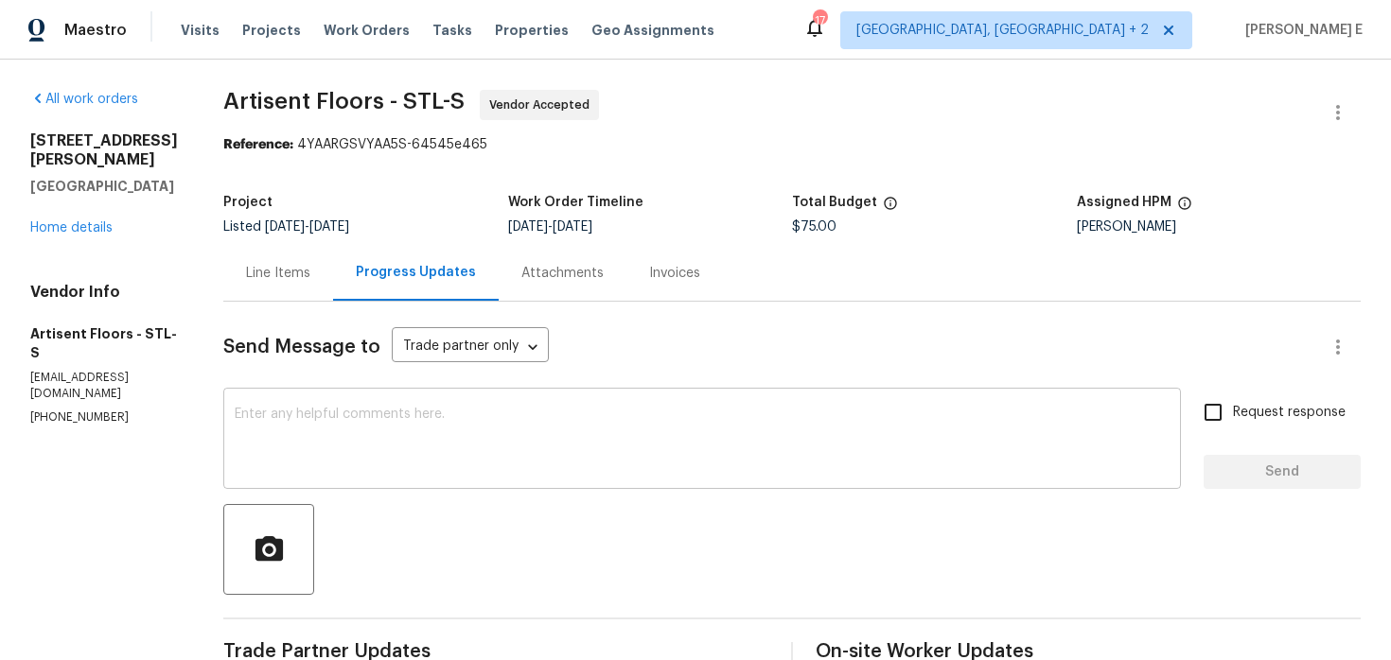
click at [343, 474] on div "x ​" at bounding box center [701, 441] width 957 height 96
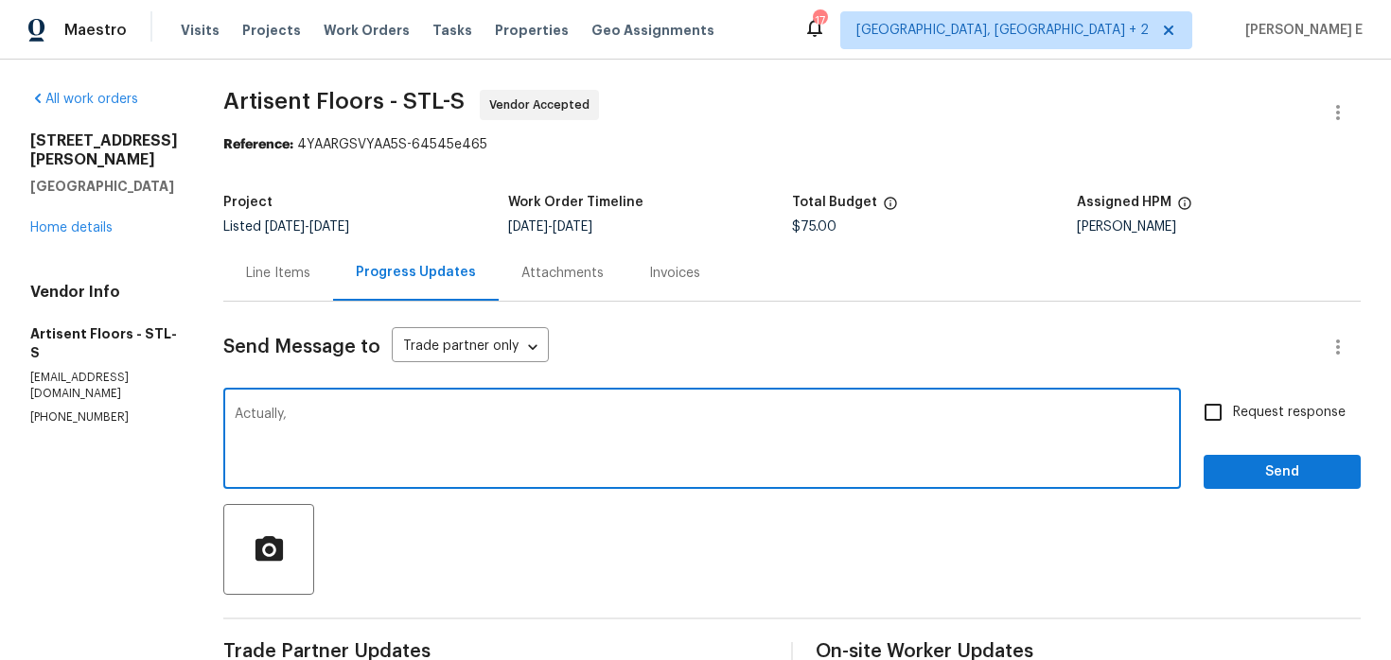
paste textarea "We have a foundation leak in the basement, and the foundation TP requires 2 fee…"
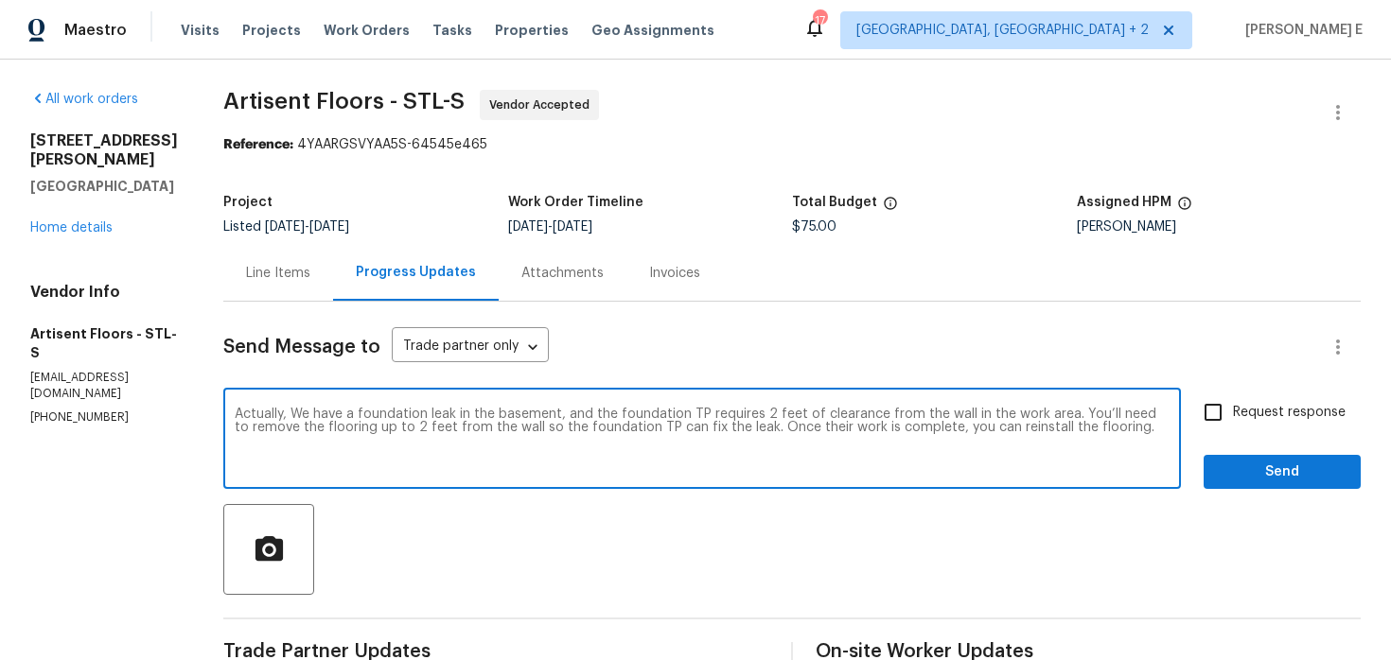
click at [0, 0] on div "we" at bounding box center [0, 0] width 0 height 0
click at [1136, 430] on textarea "Actually, we have a foundation leak in the basement, and the foundation TP requ…" at bounding box center [702, 441] width 935 height 66
click at [0, 0] on span "needs to" at bounding box center [0, 0] width 0 height 0
click at [0, 0] on span "pictures" at bounding box center [0, 0] width 0 height 0
type textarea "Actually, we have a foundation leak in the basement, and the foundation TP requ…"
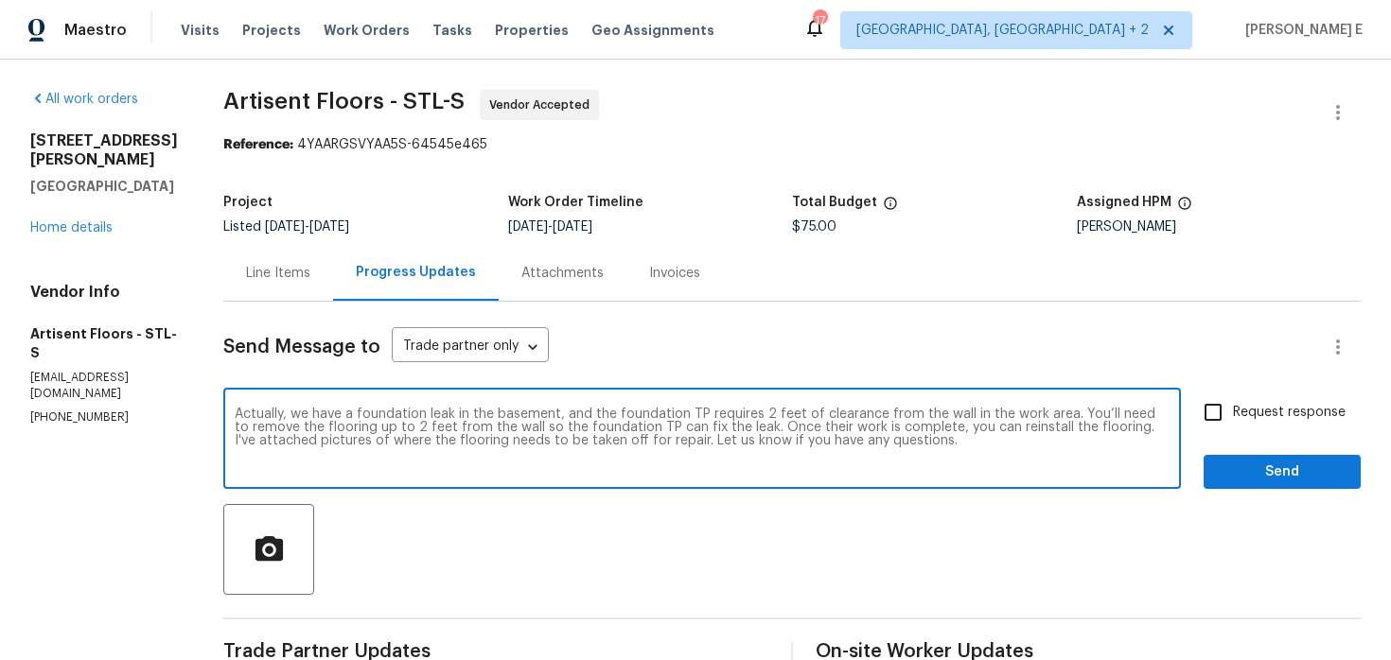
click at [1216, 417] on input "Request response" at bounding box center [1213, 413] width 40 height 40
checkbox input "true"
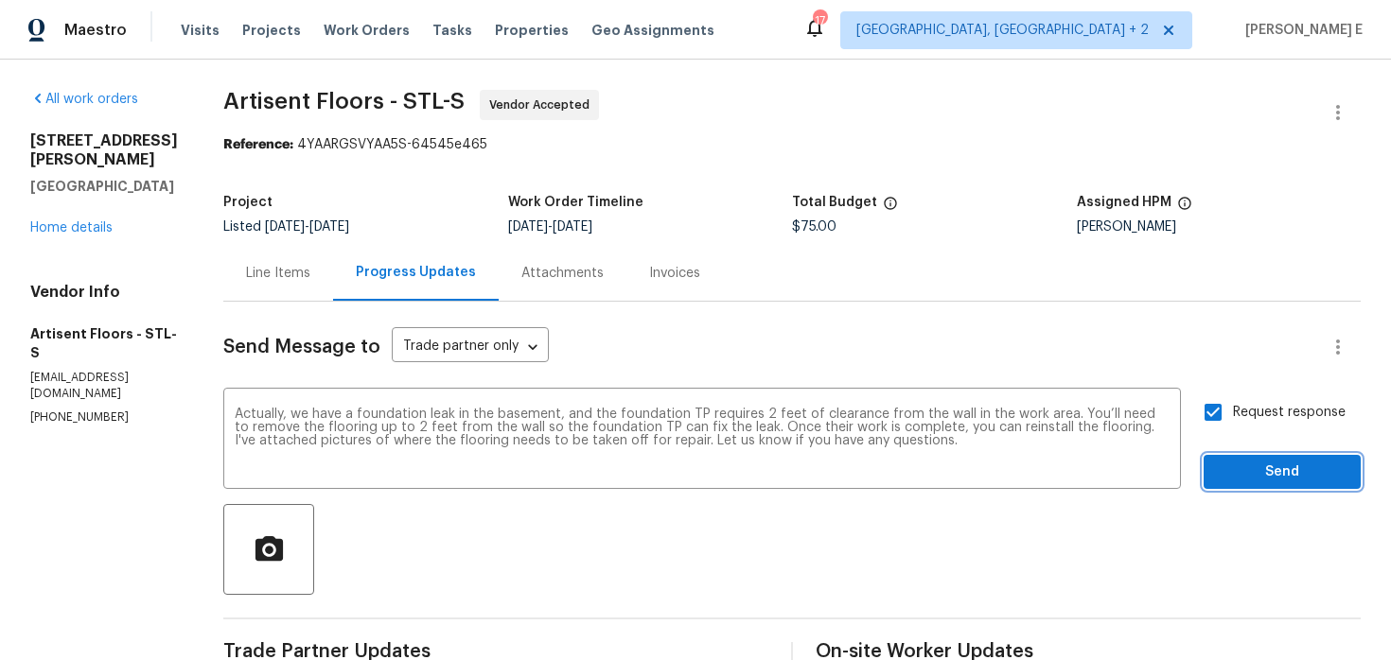
click at [1217, 455] on button "Send" at bounding box center [1281, 472] width 157 height 35
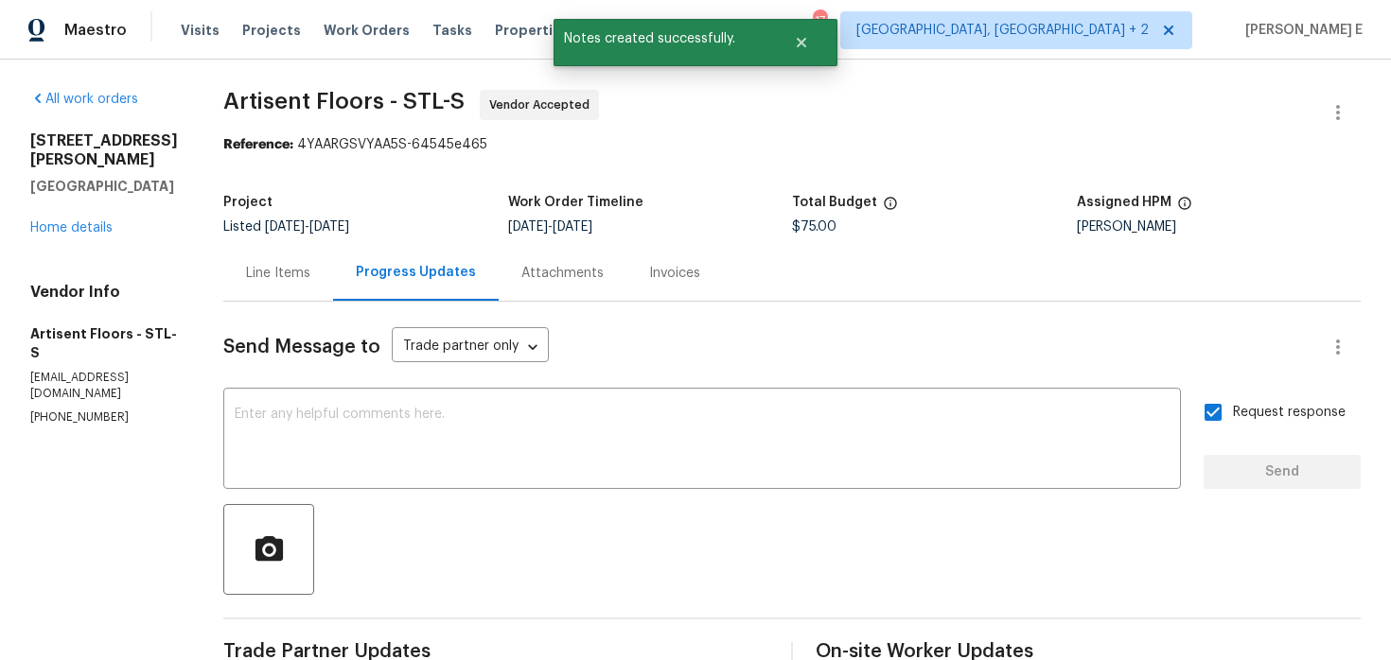
click at [310, 265] on div "Line Items" at bounding box center [278, 273] width 64 height 19
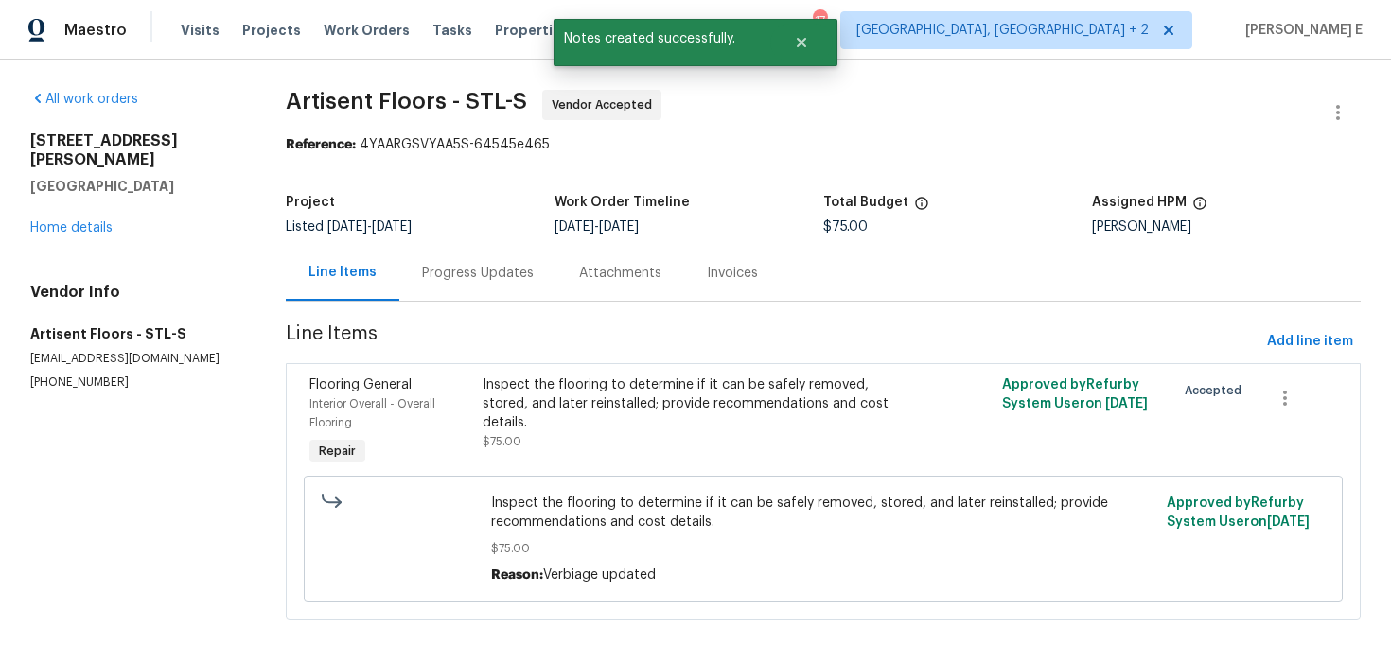
click at [622, 442] on div "Inspect the flooring to determine if it can be safely removed, stored, and late…" at bounding box center [692, 414] width 421 height 76
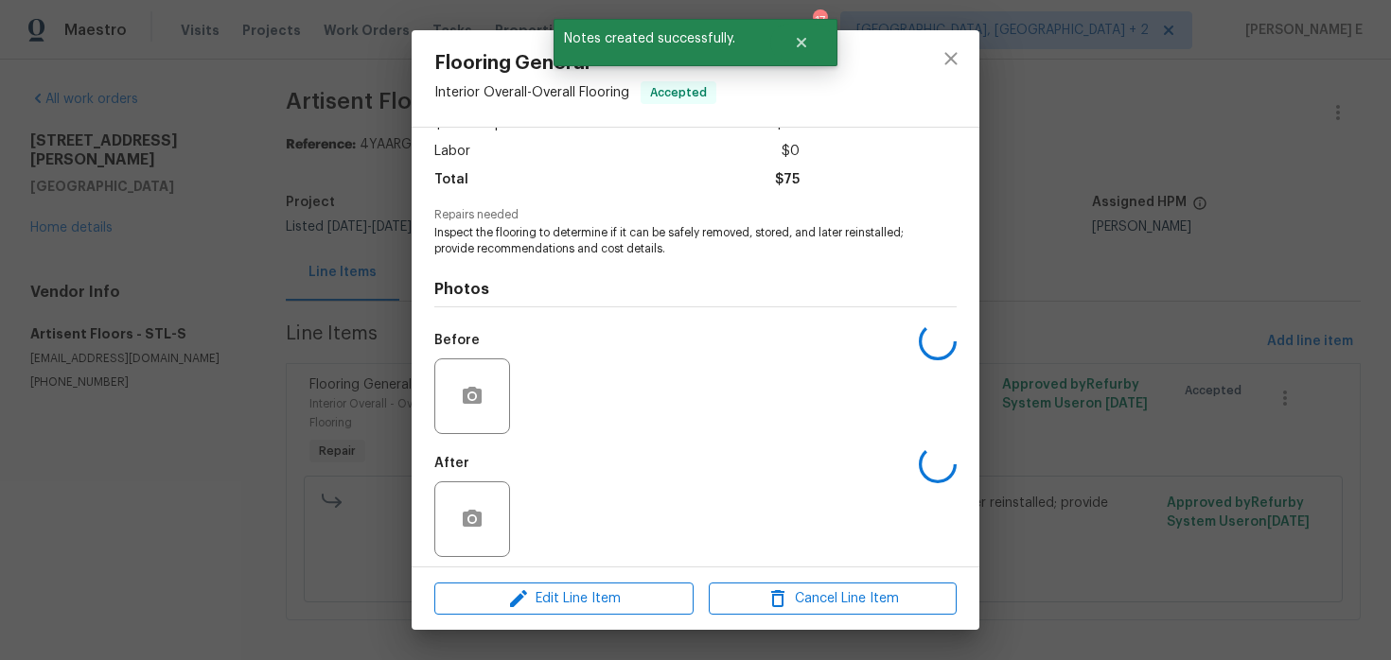
scroll to position [132, 0]
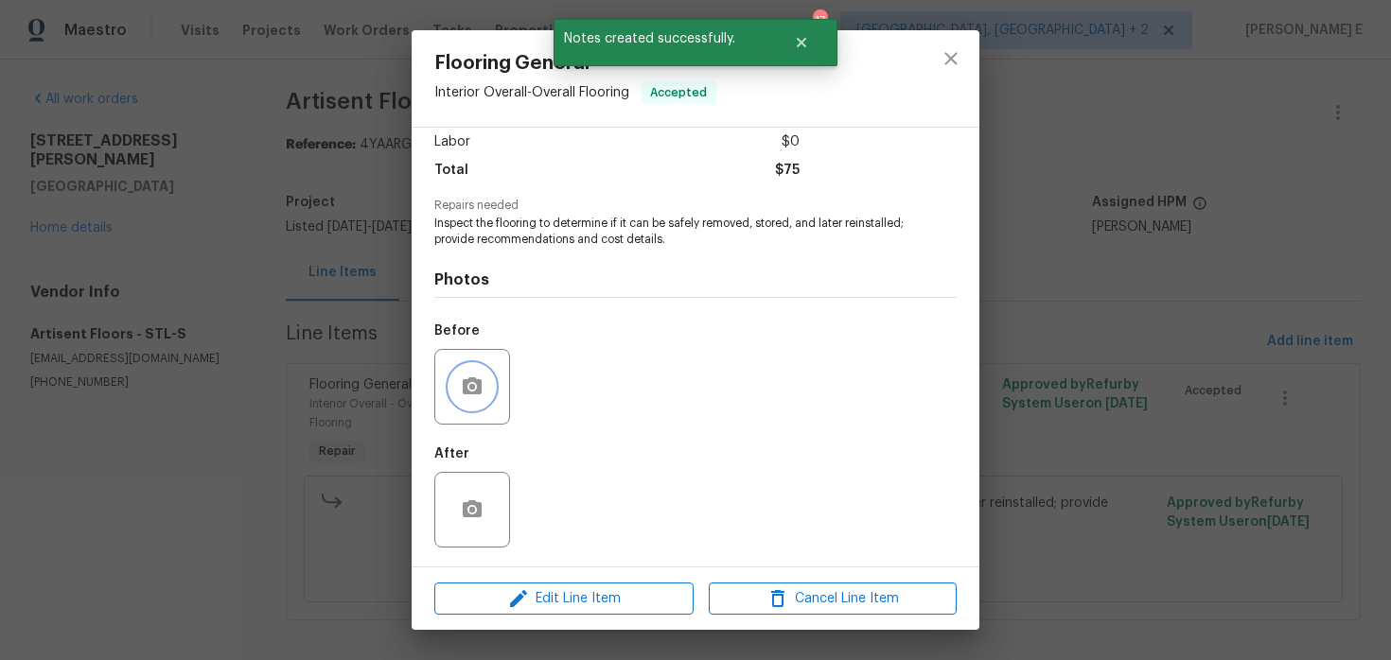
click at [475, 407] on button "button" at bounding box center [471, 386] width 45 height 45
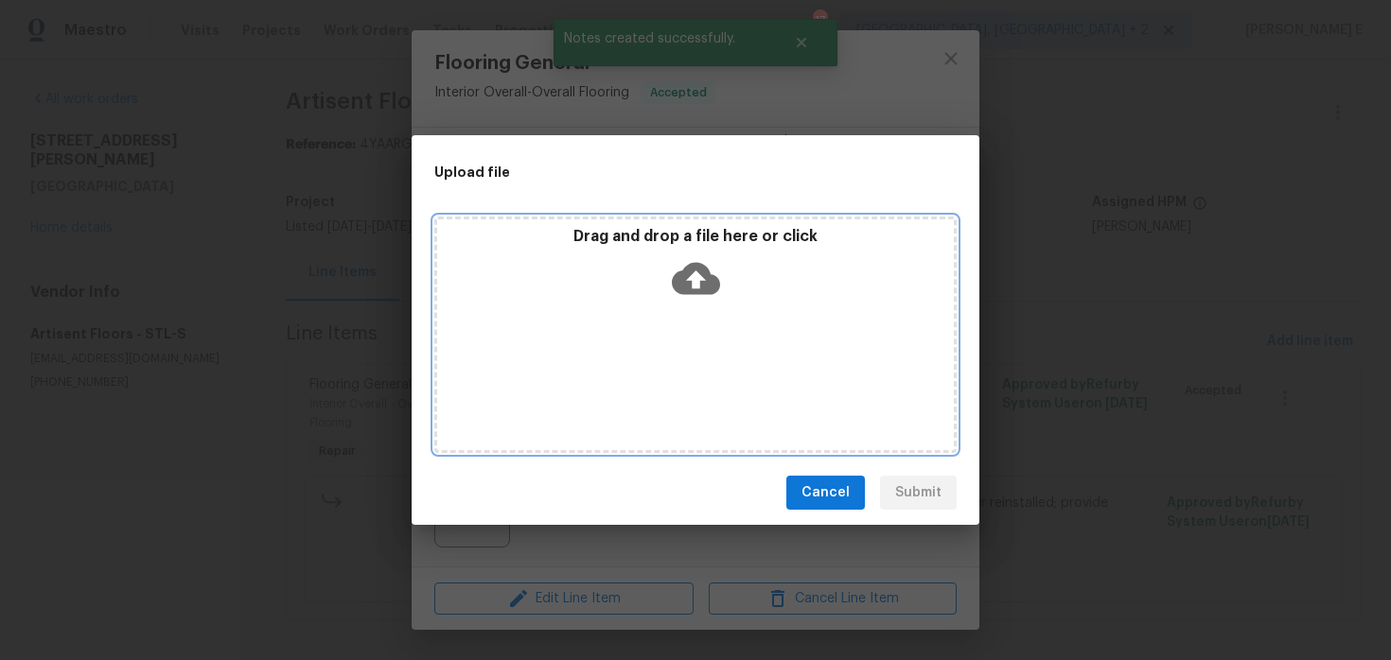
click at [691, 286] on icon at bounding box center [696, 278] width 48 height 48
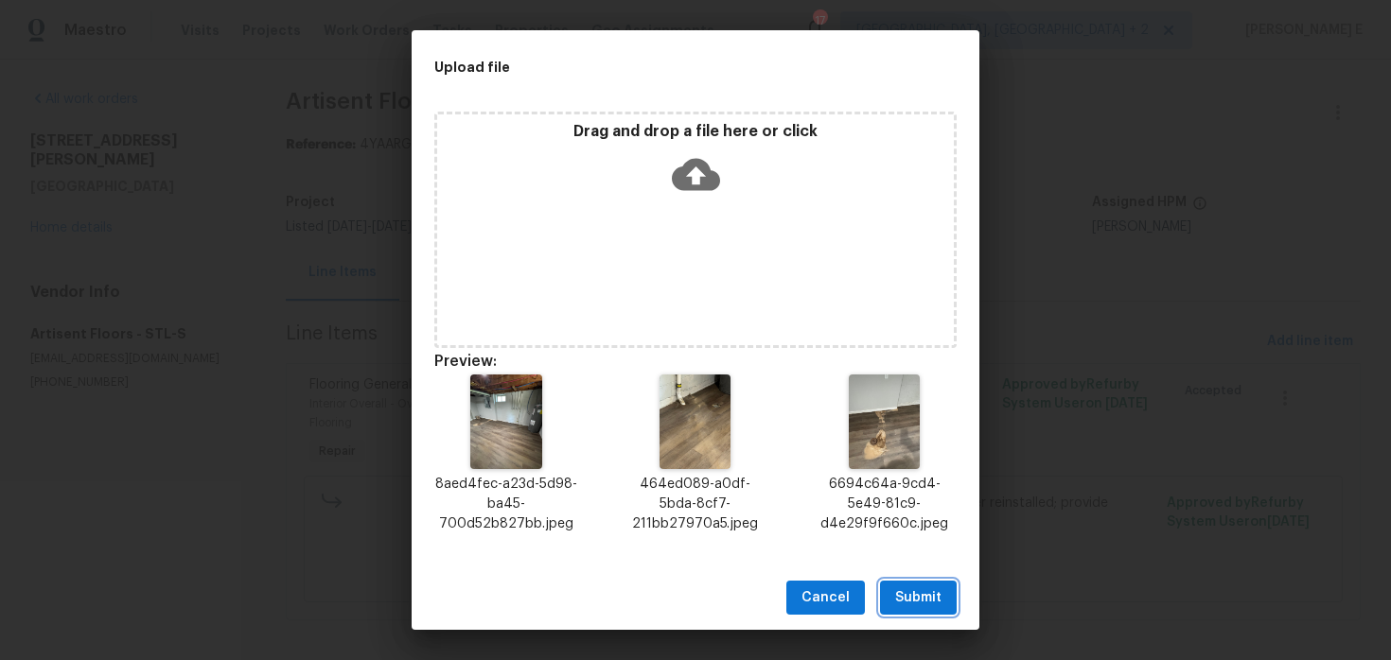
click at [920, 581] on button "Submit" at bounding box center [918, 598] width 77 height 35
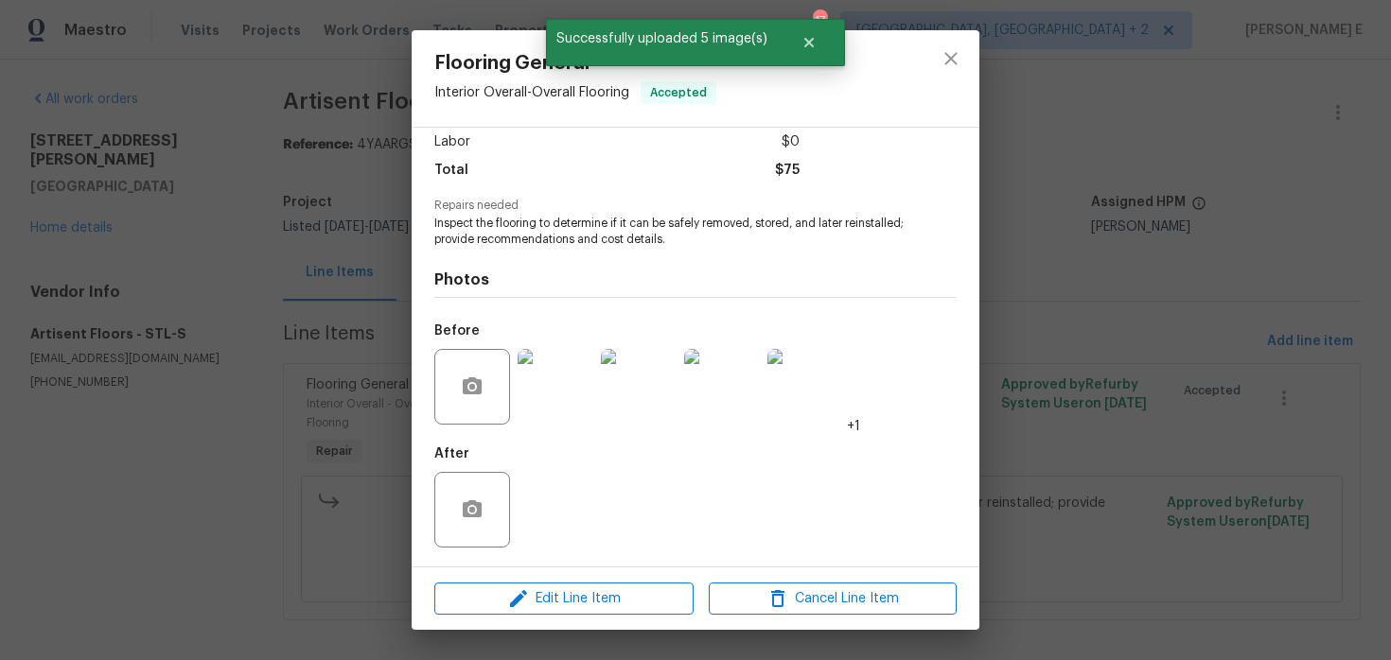
click at [251, 316] on div "Flooring General Interior Overall - Overall Flooring Accepted Vendor Artisent F…" at bounding box center [695, 330] width 1391 height 660
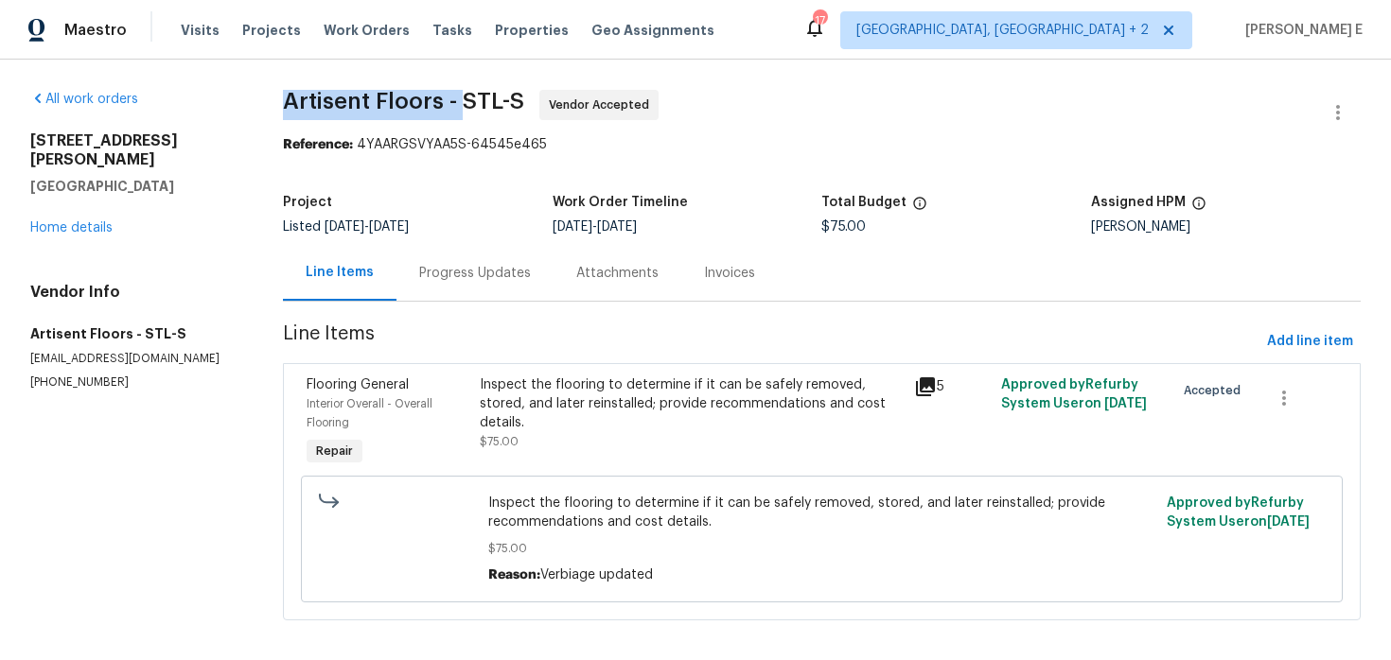
drag, startPoint x: 275, startPoint y: 101, endPoint x: 464, endPoint y: 104, distance: 188.3
click at [463, 103] on div "All work orders 7546 Becker Rd Saint Louis, MO 63129 Home details Vendor Info A…" at bounding box center [695, 367] width 1391 height 614
copy span "Artisent Floors -"
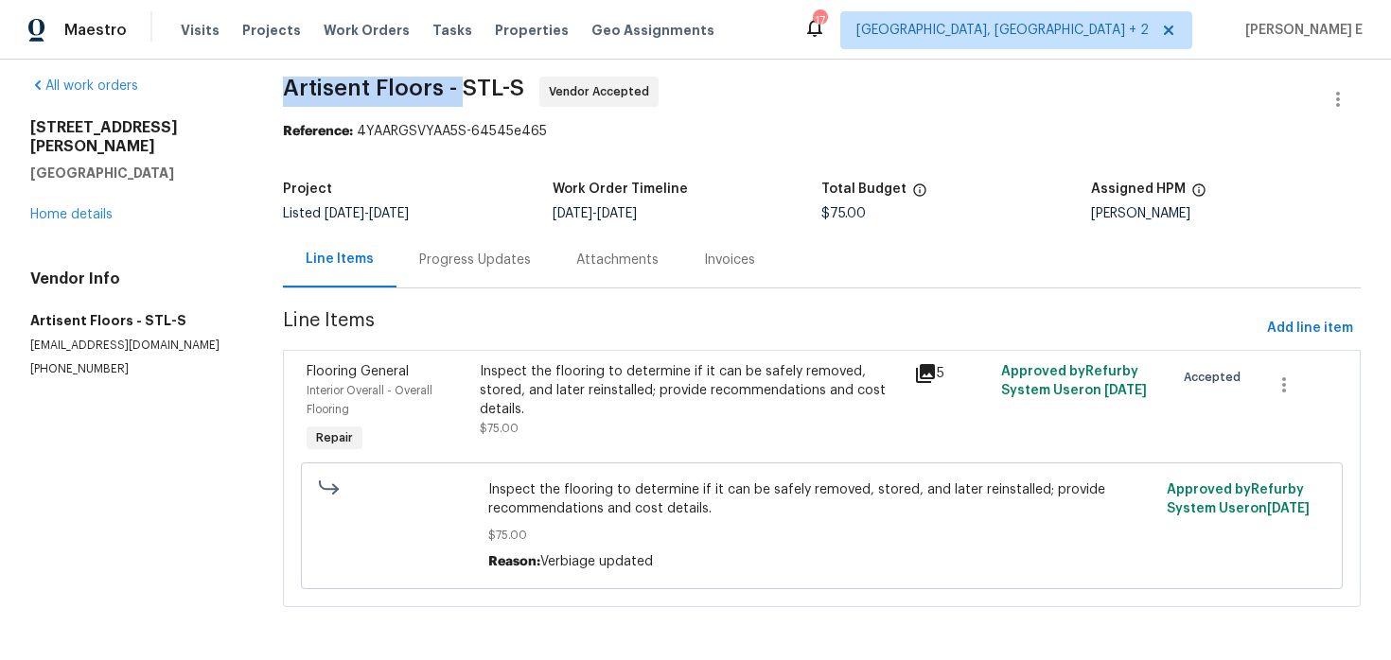
scroll to position [10, 0]
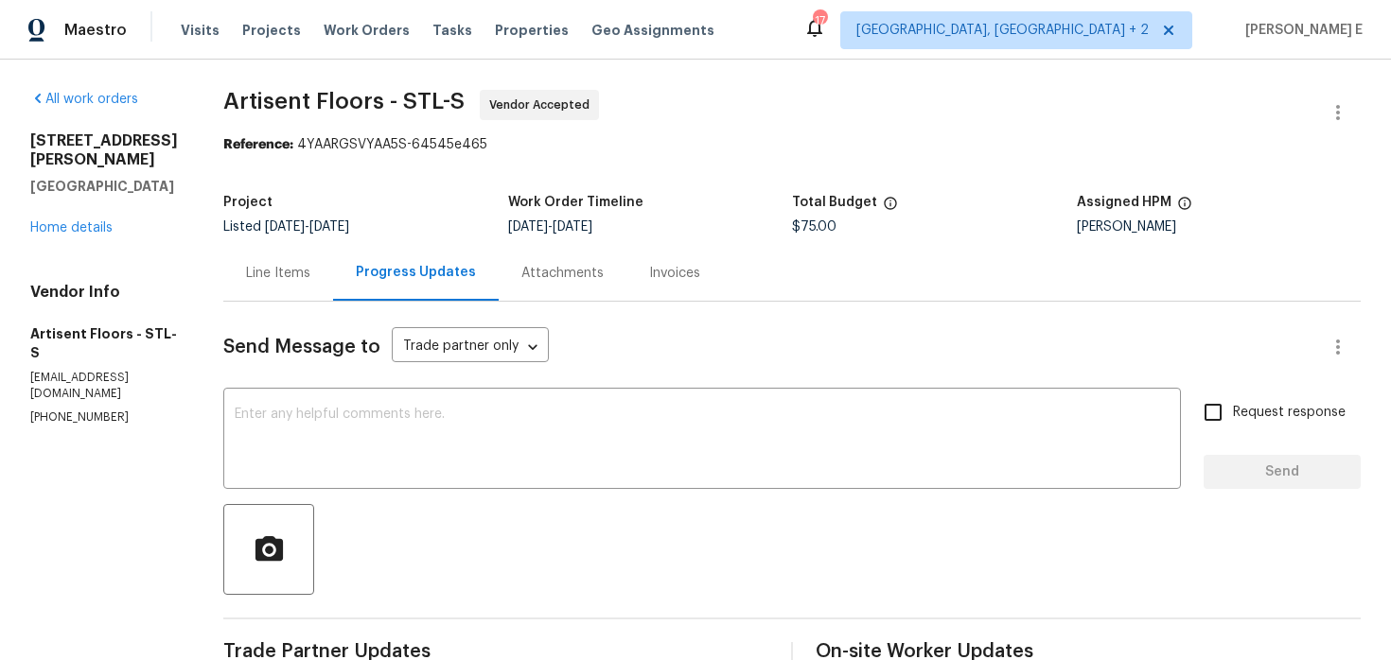
click at [63, 216] on div "[STREET_ADDRESS][PERSON_NAME] Home details" at bounding box center [104, 184] width 148 height 106
click at [77, 221] on link "Home details" at bounding box center [71, 227] width 82 height 13
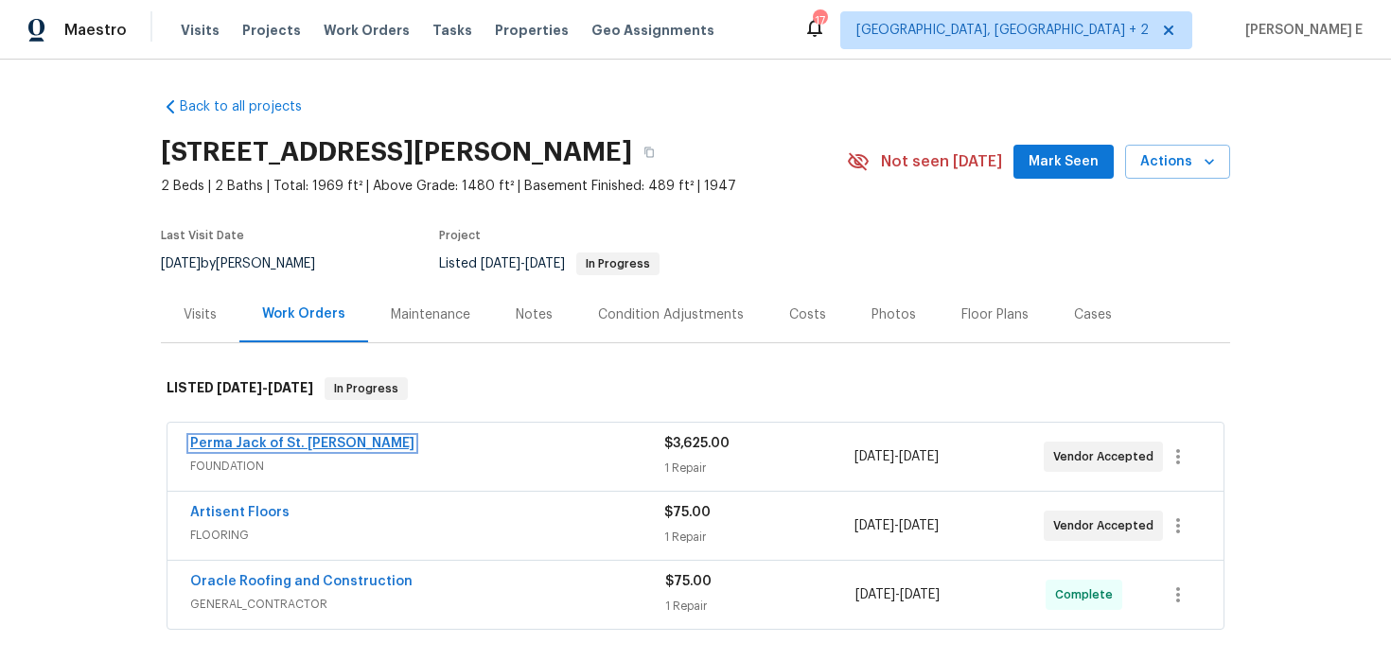
click at [219, 447] on link "Perma Jack of St. Louis" at bounding box center [302, 443] width 224 height 13
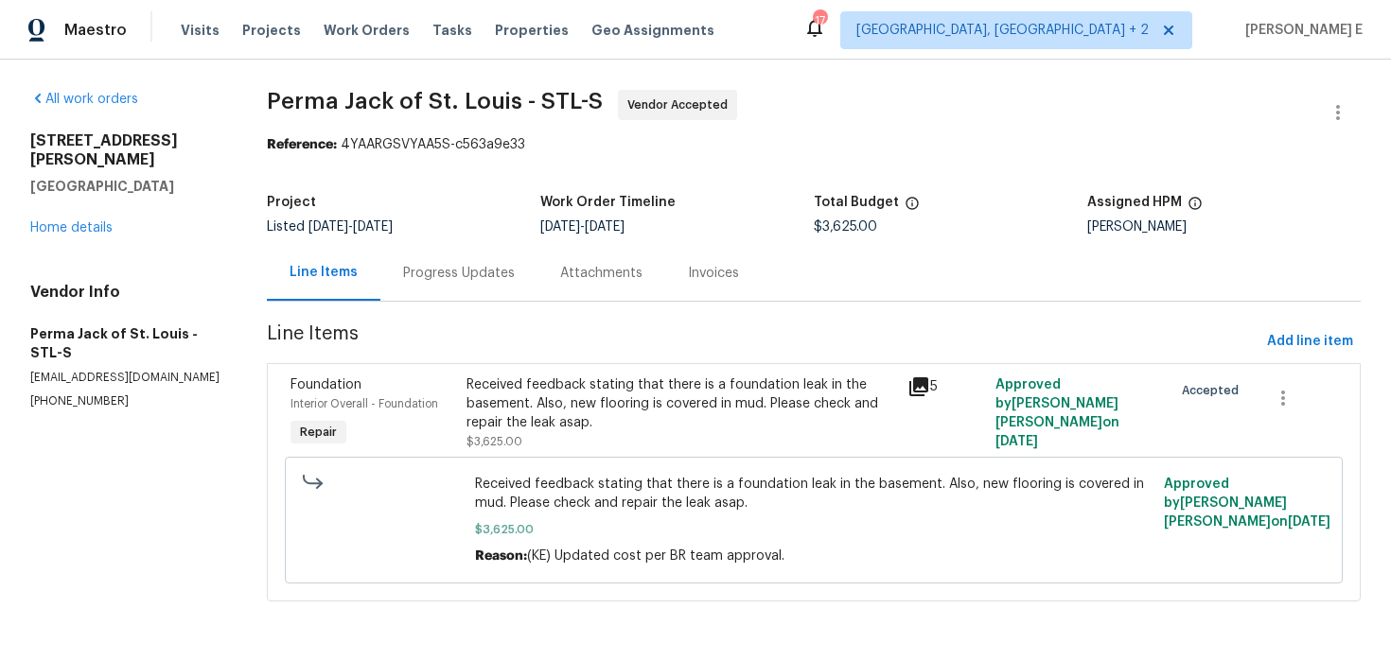
click at [639, 414] on div "Received feedback stating that there is a foundation leak in the basement. Also…" at bounding box center [680, 404] width 429 height 57
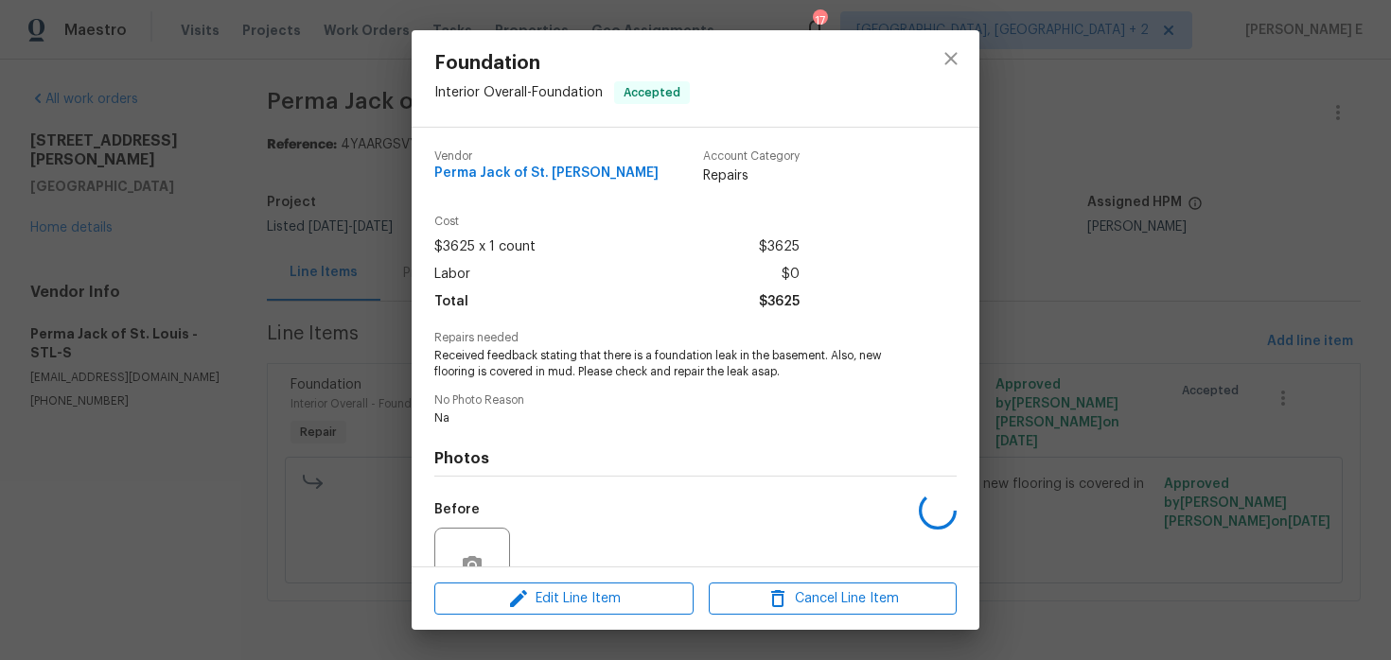
scroll to position [179, 0]
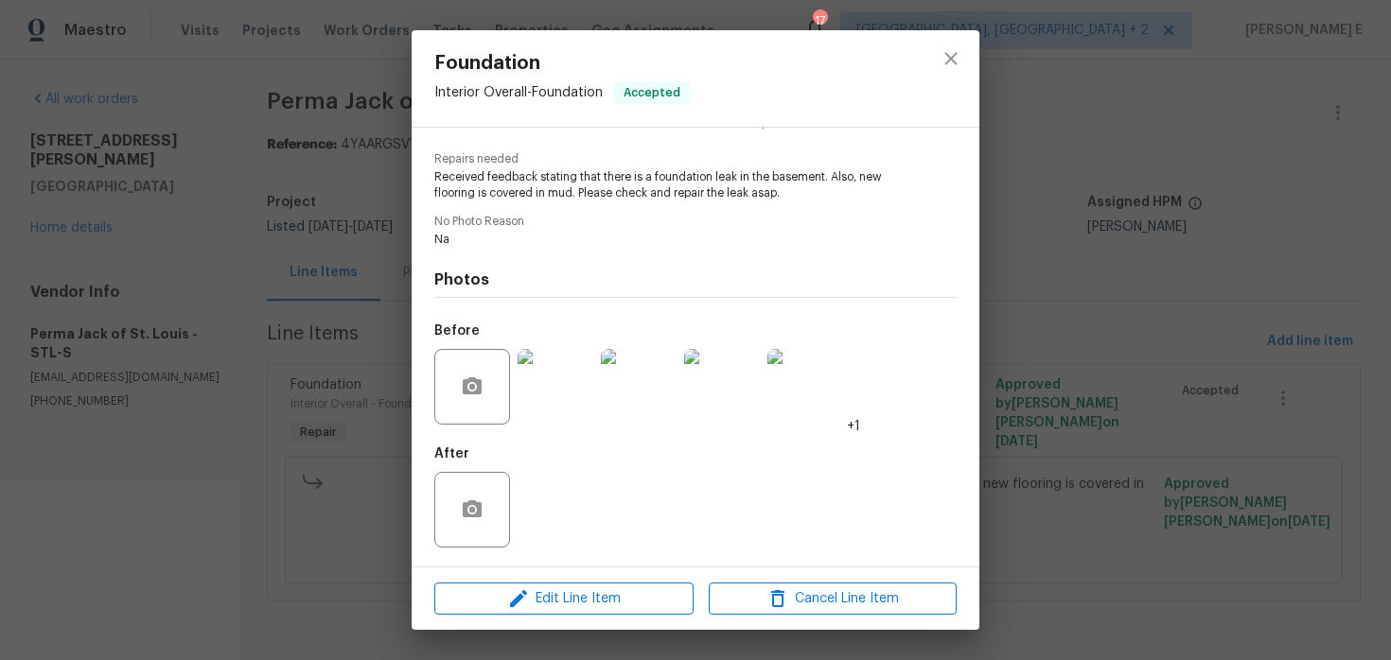
click at [562, 399] on img at bounding box center [555, 387] width 76 height 76
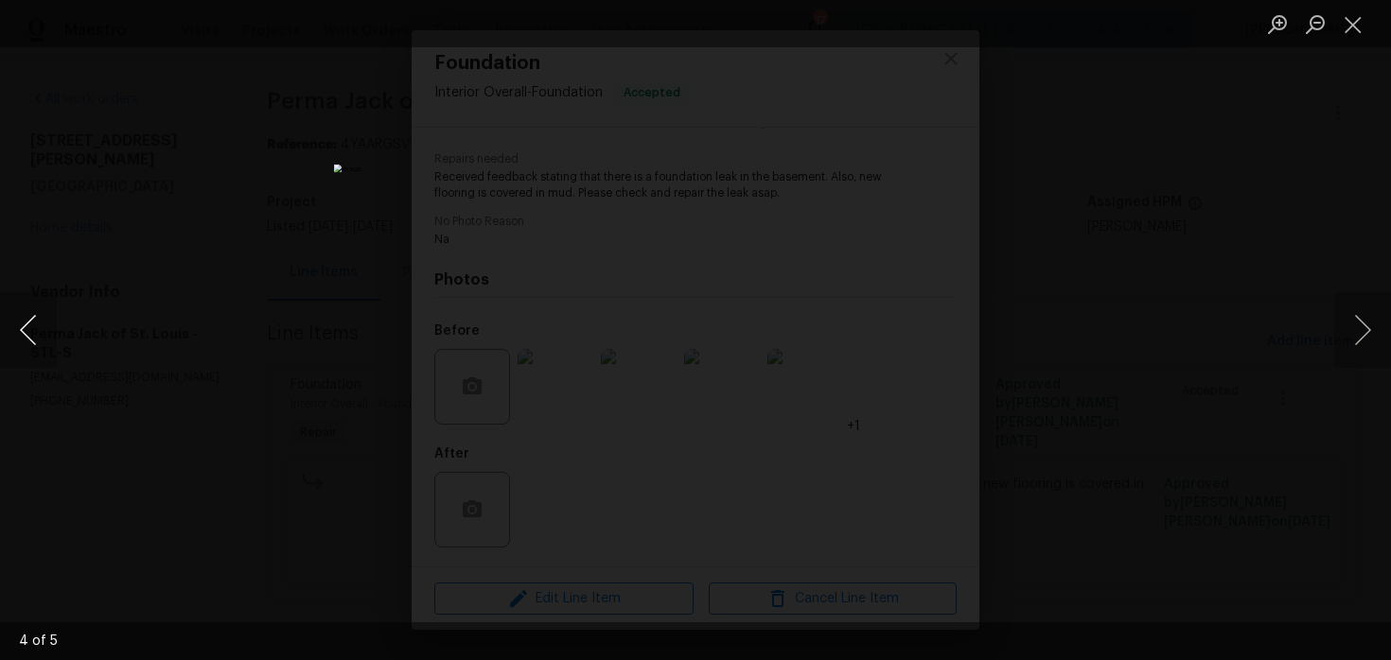
click at [26, 318] on button "Previous image" at bounding box center [28, 330] width 57 height 76
click at [1100, 243] on div "Lightbox" at bounding box center [695, 330] width 1391 height 660
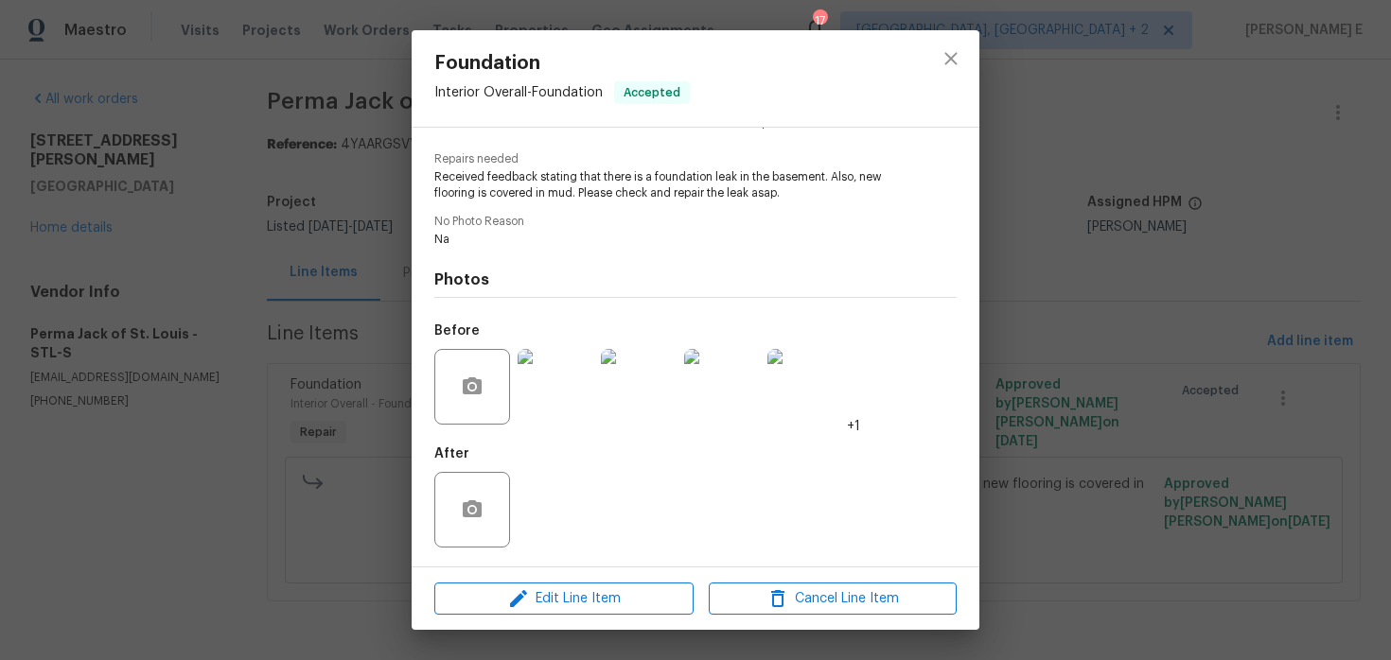
click at [1100, 243] on div "Lightbox" at bounding box center [695, 330] width 1391 height 660
click at [1100, 243] on div "Foundation Interior Overall - Foundation Accepted Vendor Perma Jack of St. Loui…" at bounding box center [695, 330] width 1391 height 660
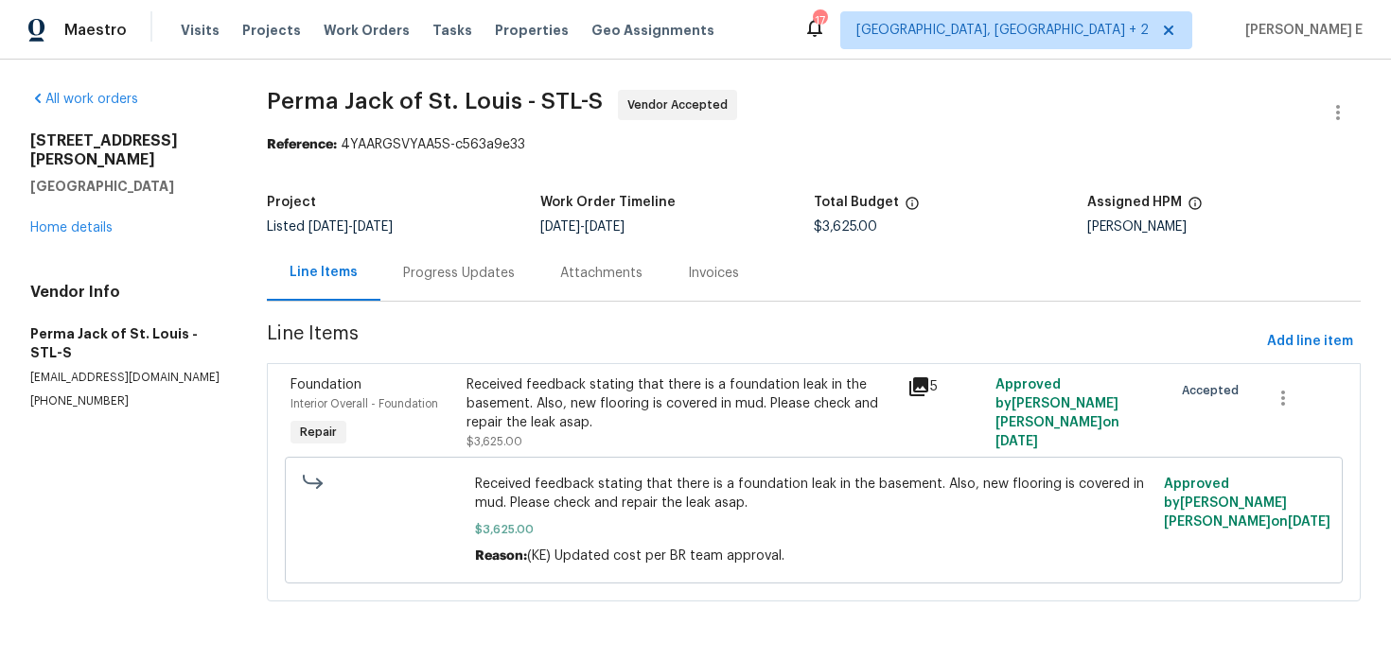
click at [443, 274] on div "Progress Updates" at bounding box center [459, 273] width 112 height 19
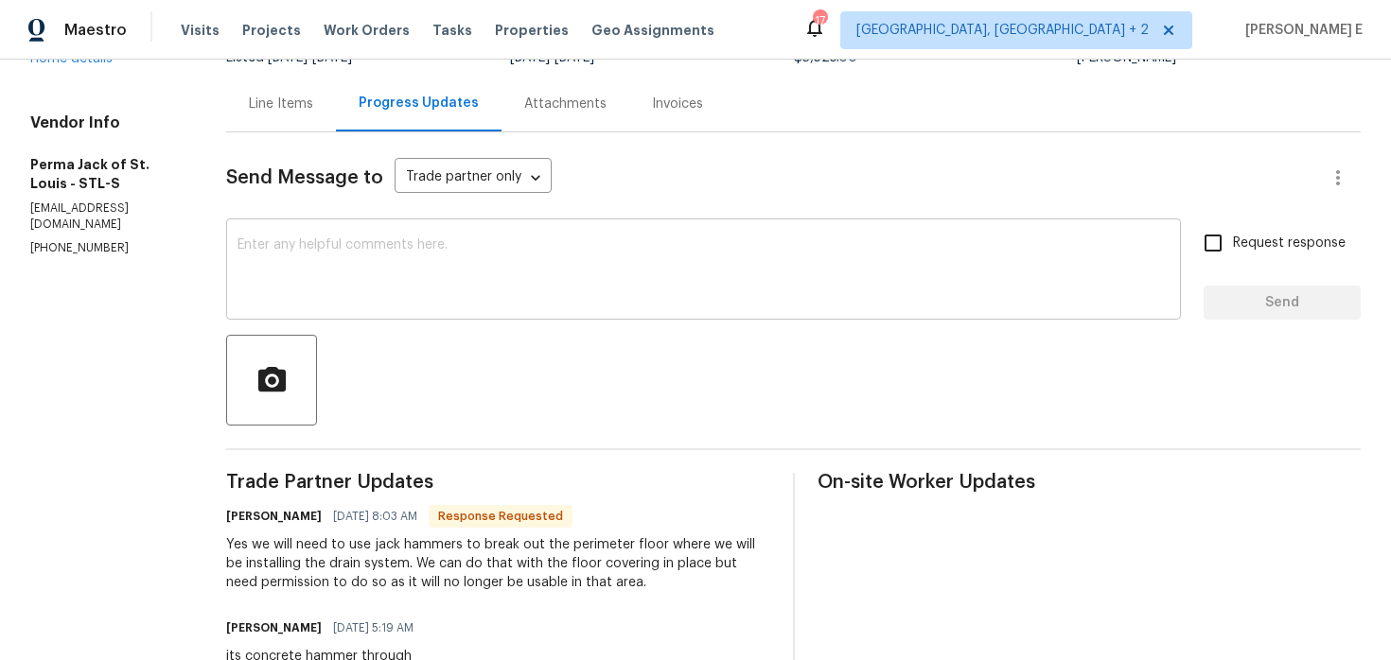
scroll to position [182, 0]
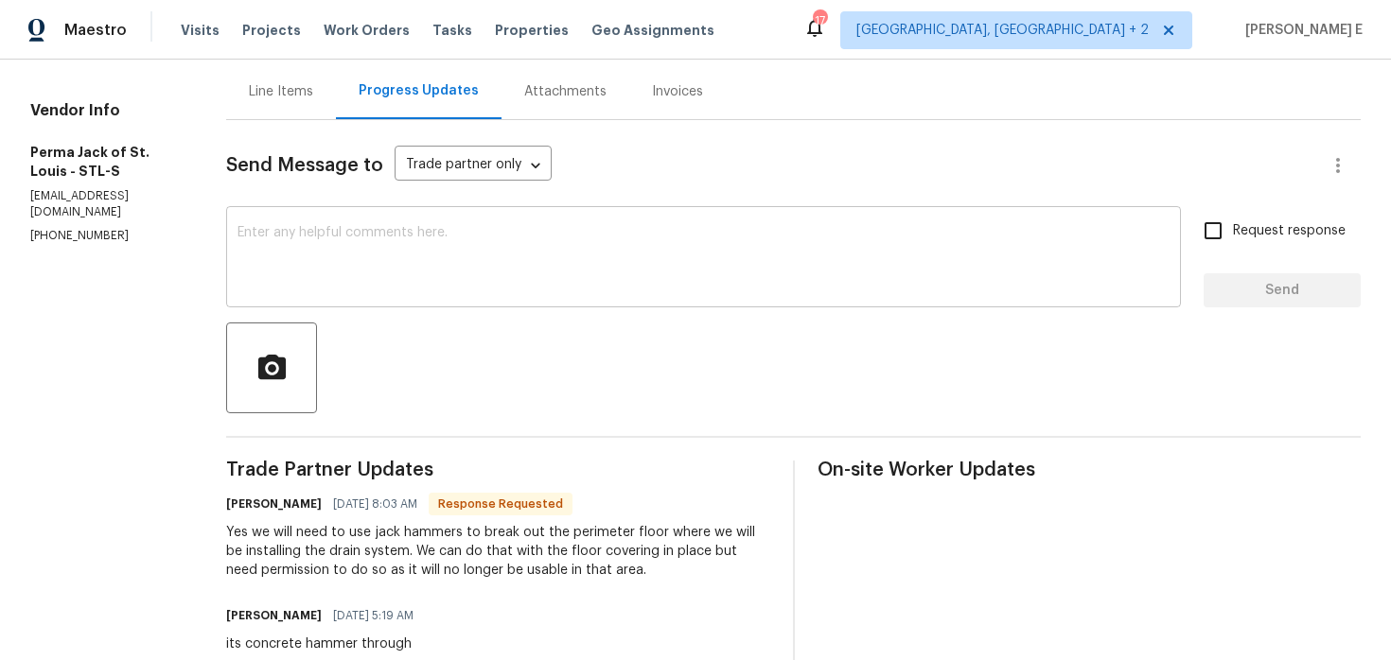
click at [491, 285] on textarea at bounding box center [703, 259] width 932 height 66
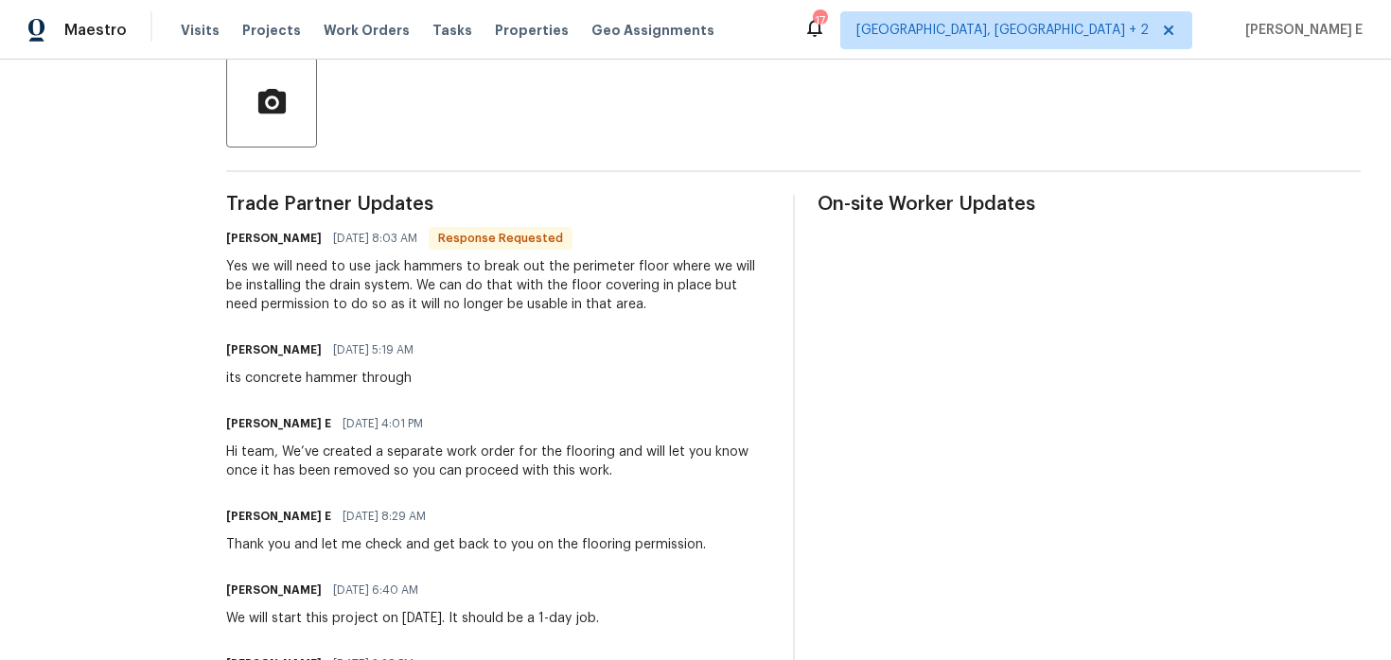
scroll to position [481, 0]
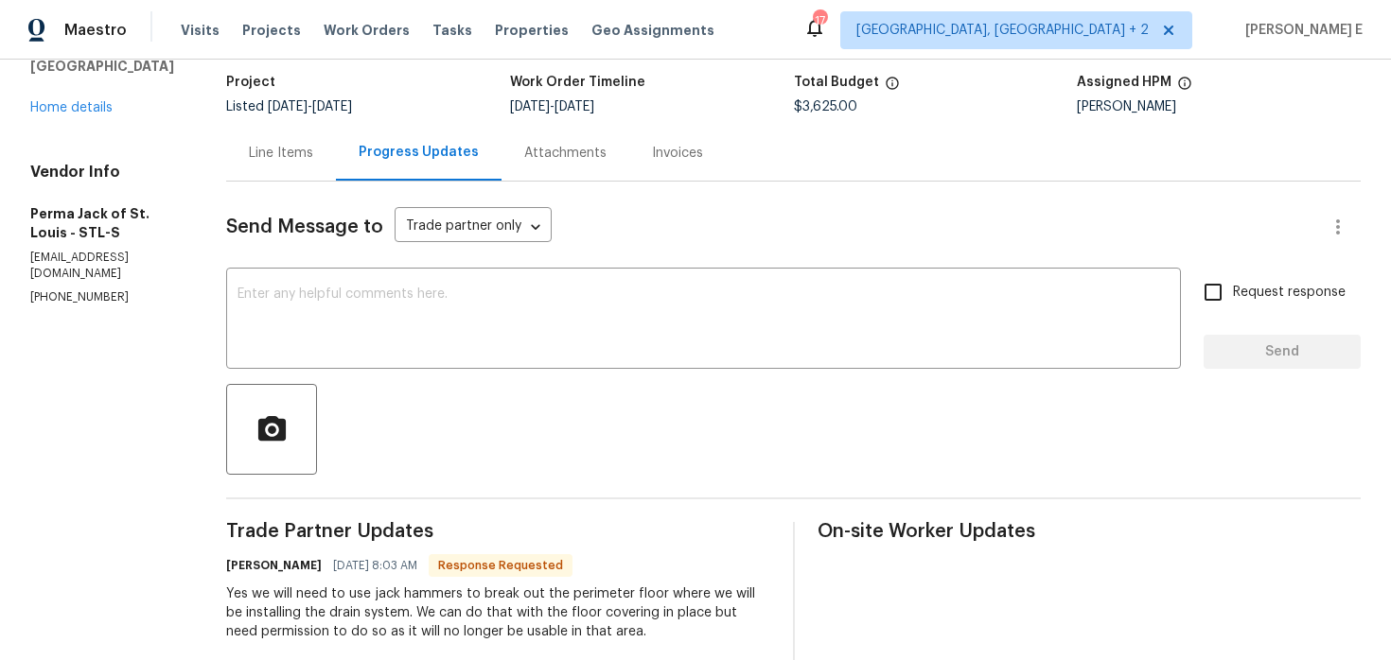
scroll to position [142, 0]
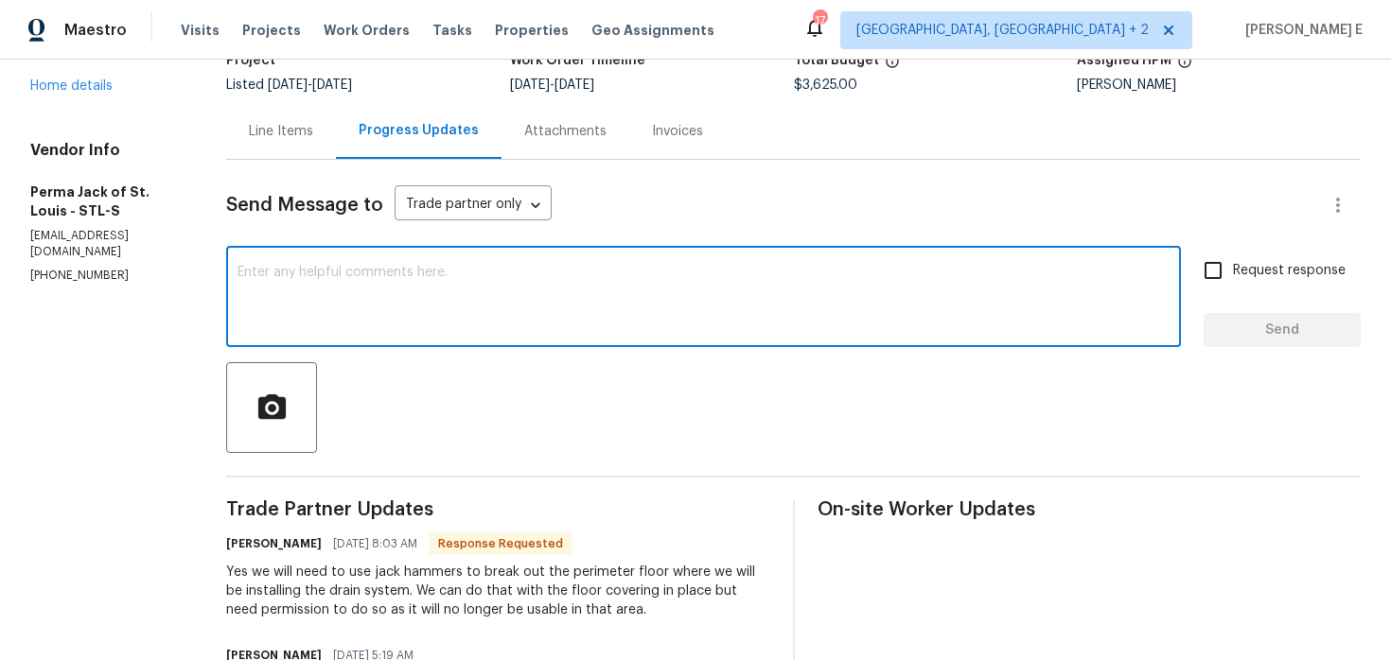
click at [458, 309] on textarea at bounding box center [703, 299] width 932 height 66
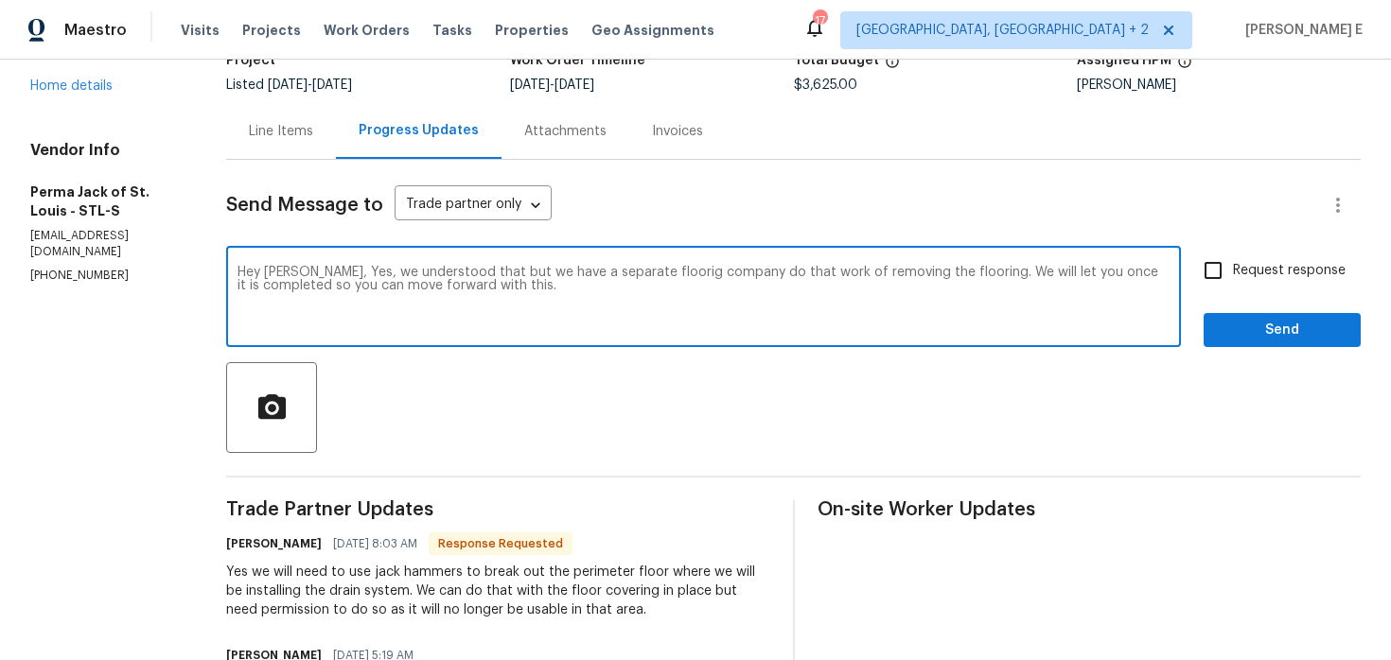
drag, startPoint x: 311, startPoint y: 272, endPoint x: 384, endPoint y: 364, distance: 117.2
paste textarea "We understand, but we have a separate flooring company handling the removal. We…"
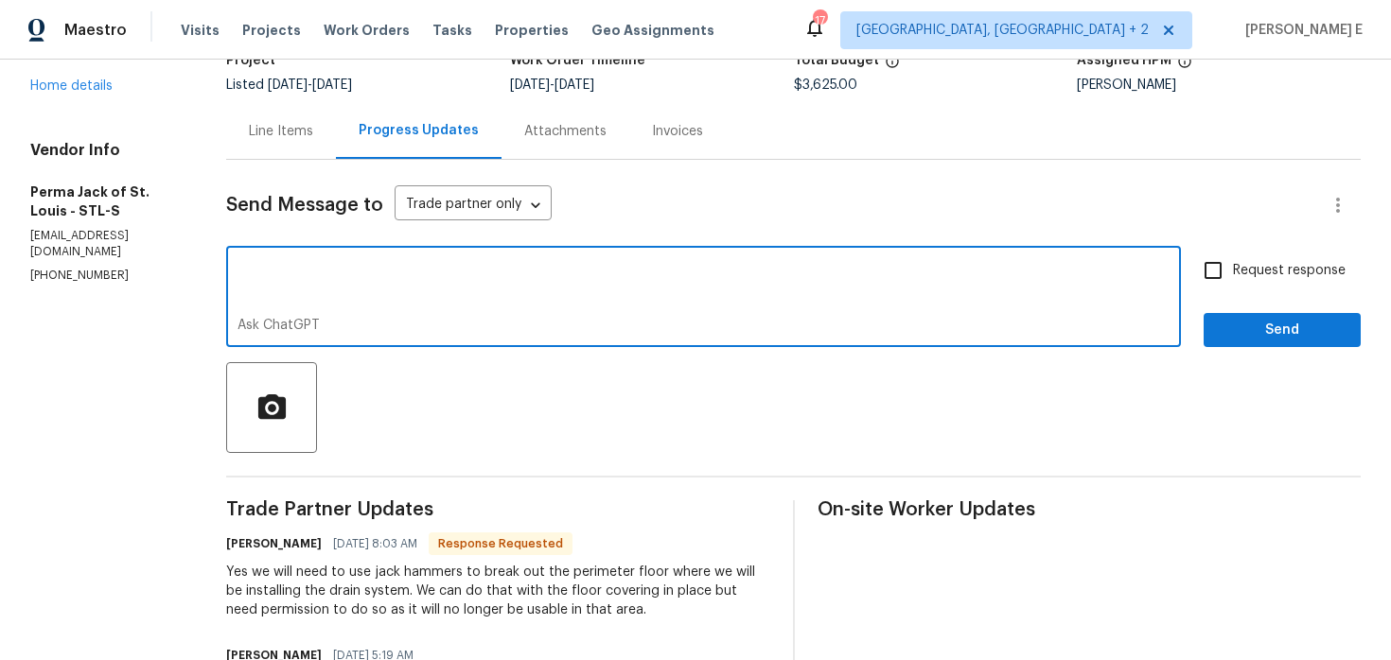
drag, startPoint x: 486, startPoint y: 271, endPoint x: 526, endPoint y: 740, distance: 470.9
click at [526, 659] on html "Maestro Visits Projects Work Orders Tasks Properties Geo Assignments 17 Albuque…" at bounding box center [695, 330] width 1391 height 660
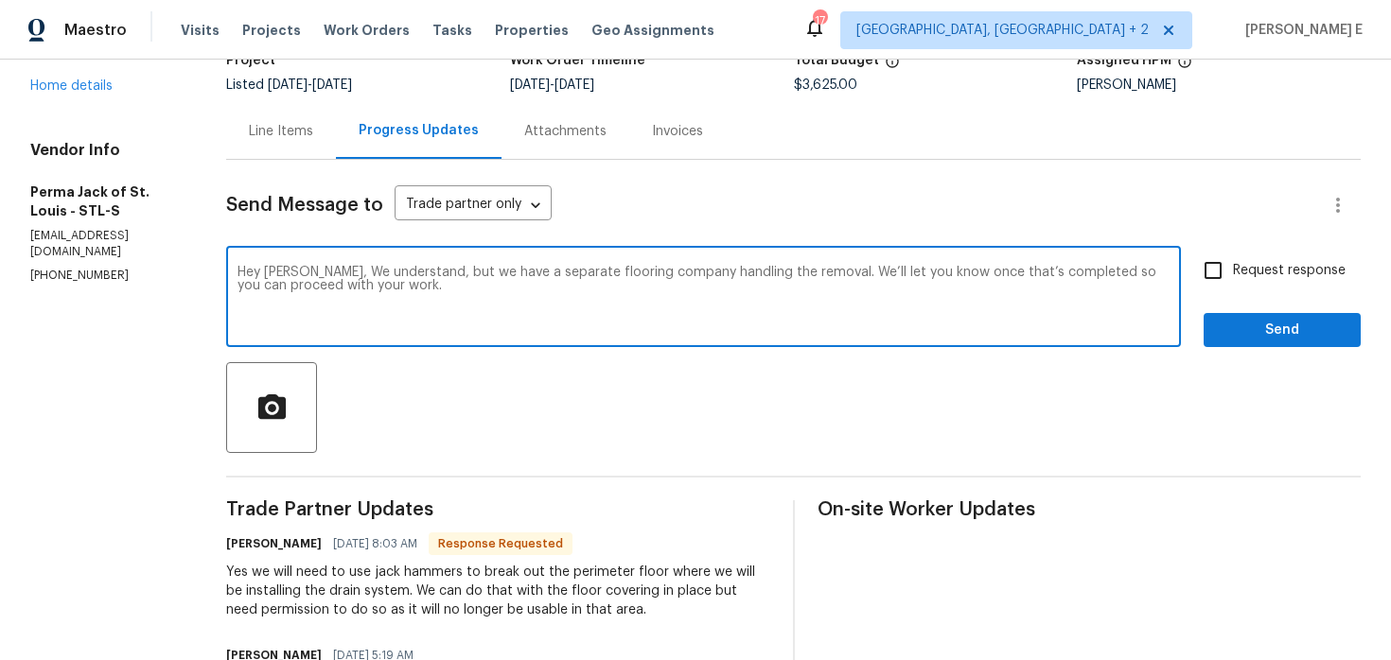
scroll to position [0, 0]
click at [0, 0] on div "Chris," at bounding box center [0, 0] width 0 height 0
type textarea "Hey Chris, We understand, but we have a separate flooring company handling the …"
click at [1217, 285] on input "Request response" at bounding box center [1213, 271] width 40 height 40
checkbox input "true"
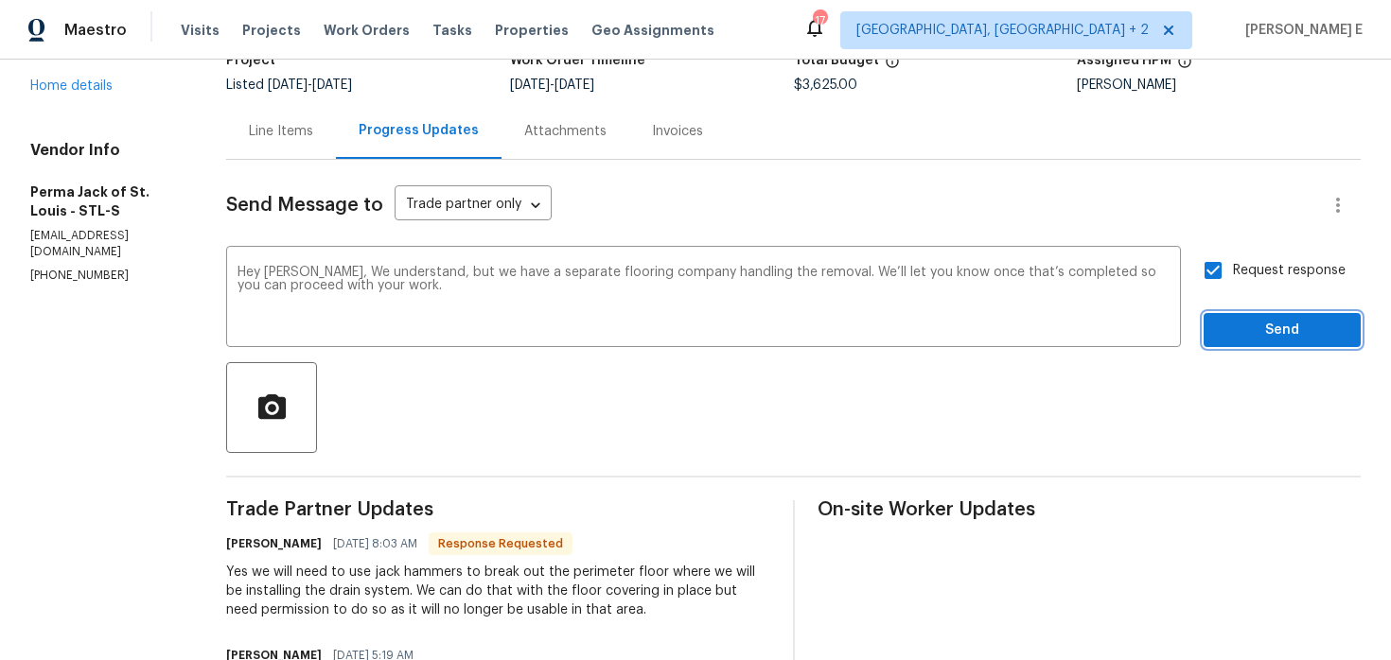
click at [1268, 327] on span "Send" at bounding box center [1281, 331] width 127 height 24
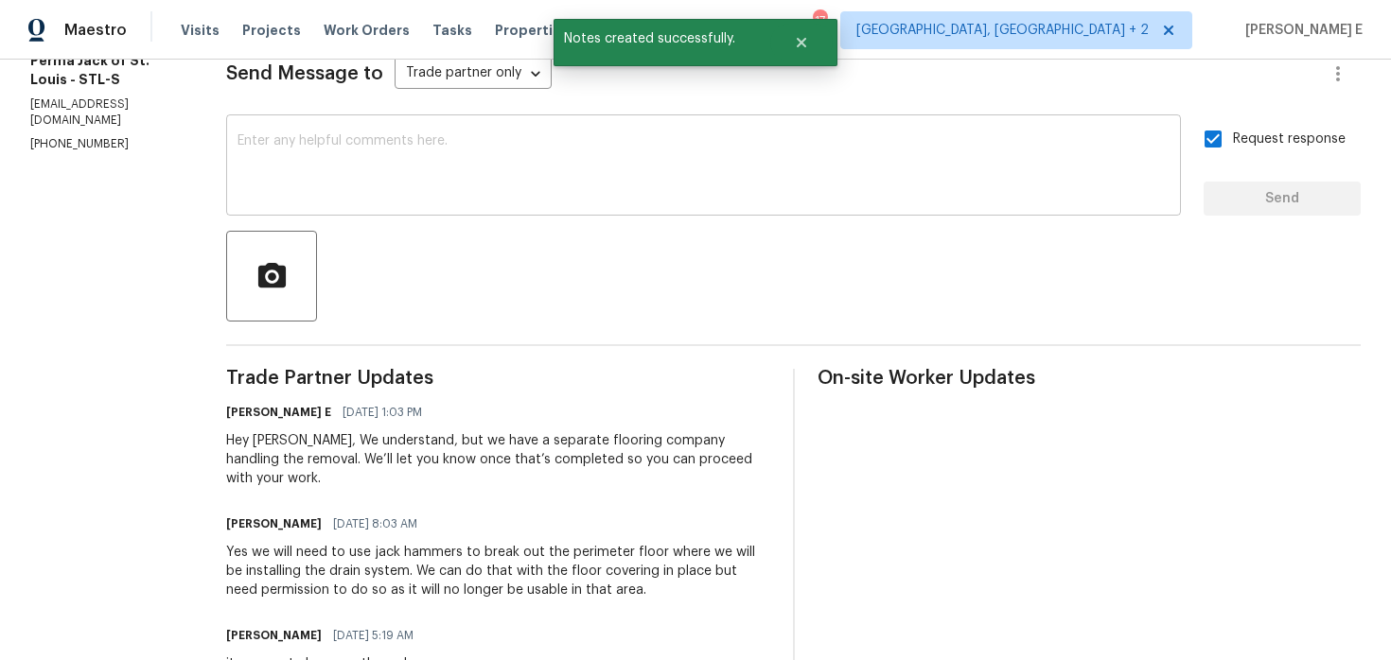
scroll to position [275, 0]
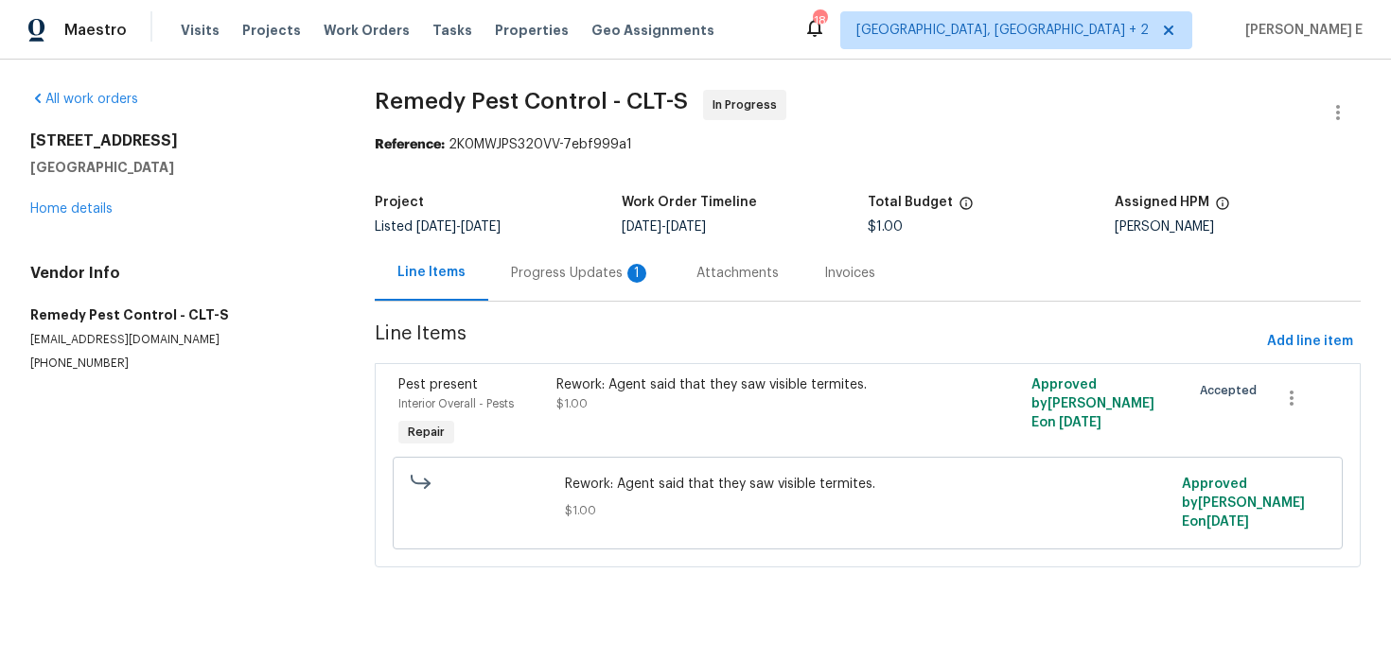
click at [568, 274] on div "Progress Updates 1" at bounding box center [581, 273] width 140 height 19
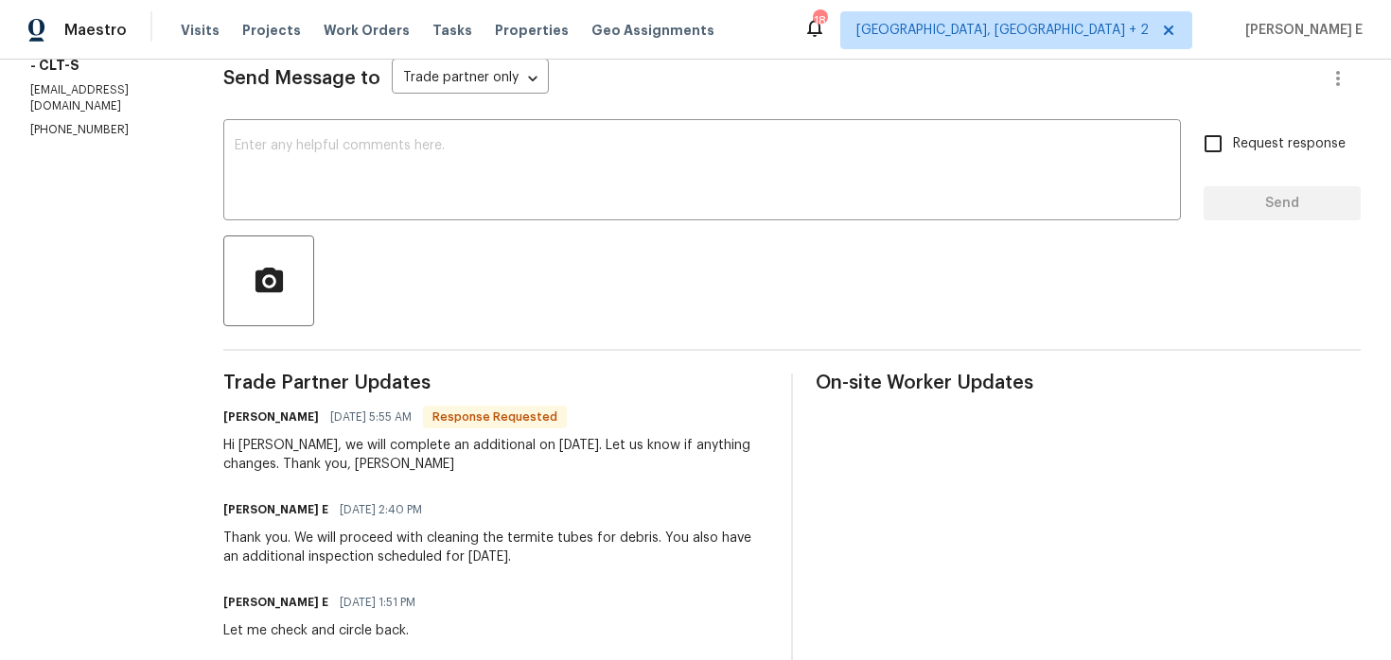
scroll to position [188, 0]
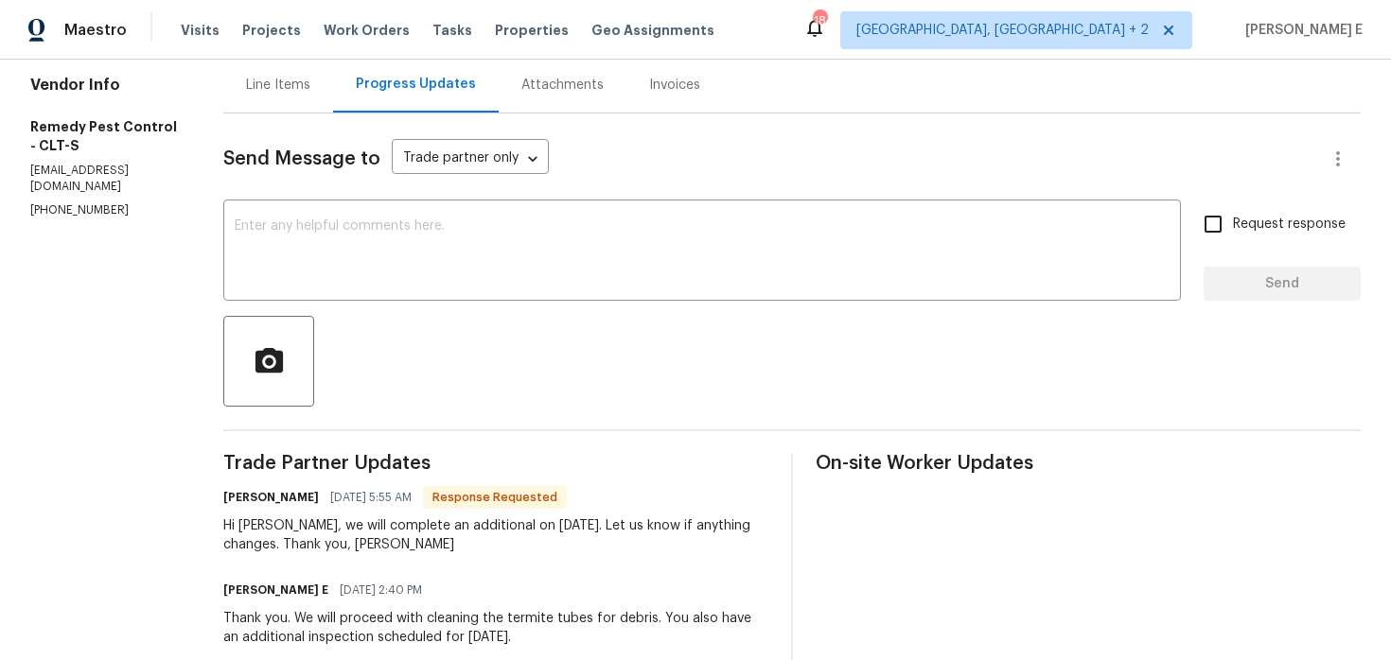
click at [559, 295] on div "x ​" at bounding box center [701, 252] width 957 height 96
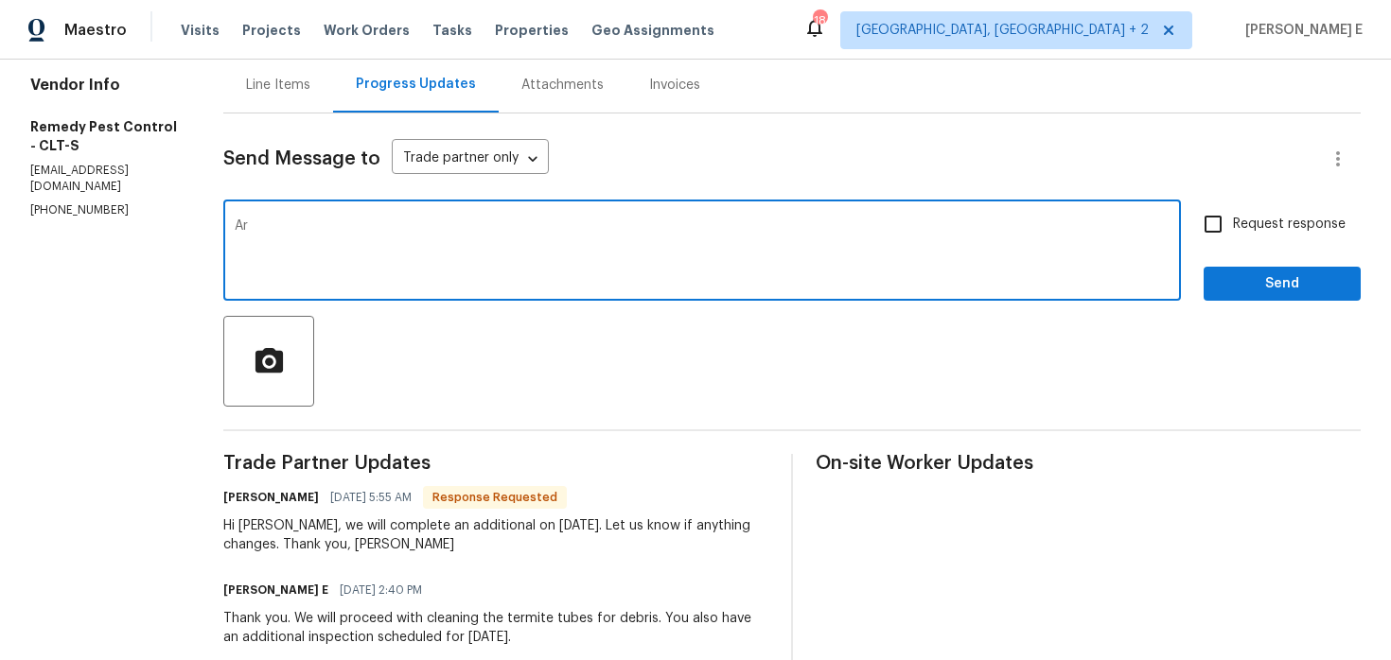
type textarea "A"
type textarea "Are we good to close out this work order?"
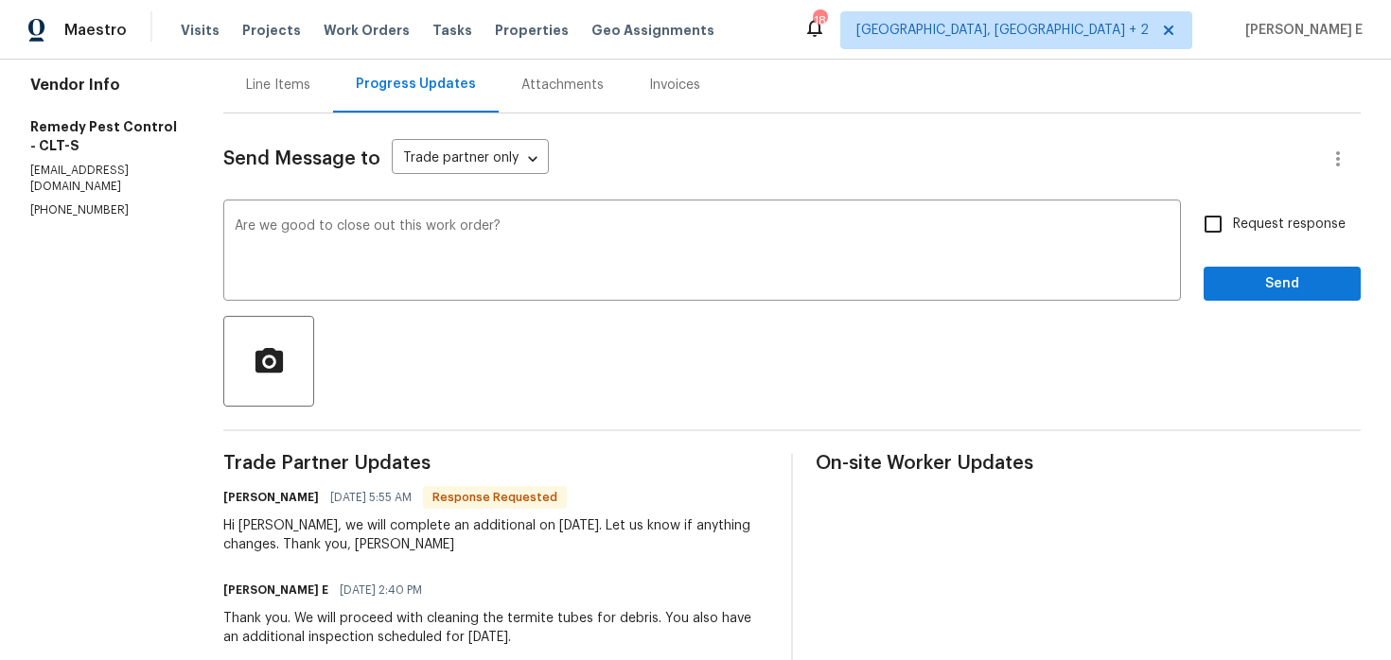
click at [1289, 241] on label "Request response" at bounding box center [1269, 224] width 152 height 40
click at [1233, 241] on input "Request response" at bounding box center [1213, 224] width 40 height 40
checkbox input "true"
click at [1272, 276] on span "Send" at bounding box center [1281, 284] width 127 height 24
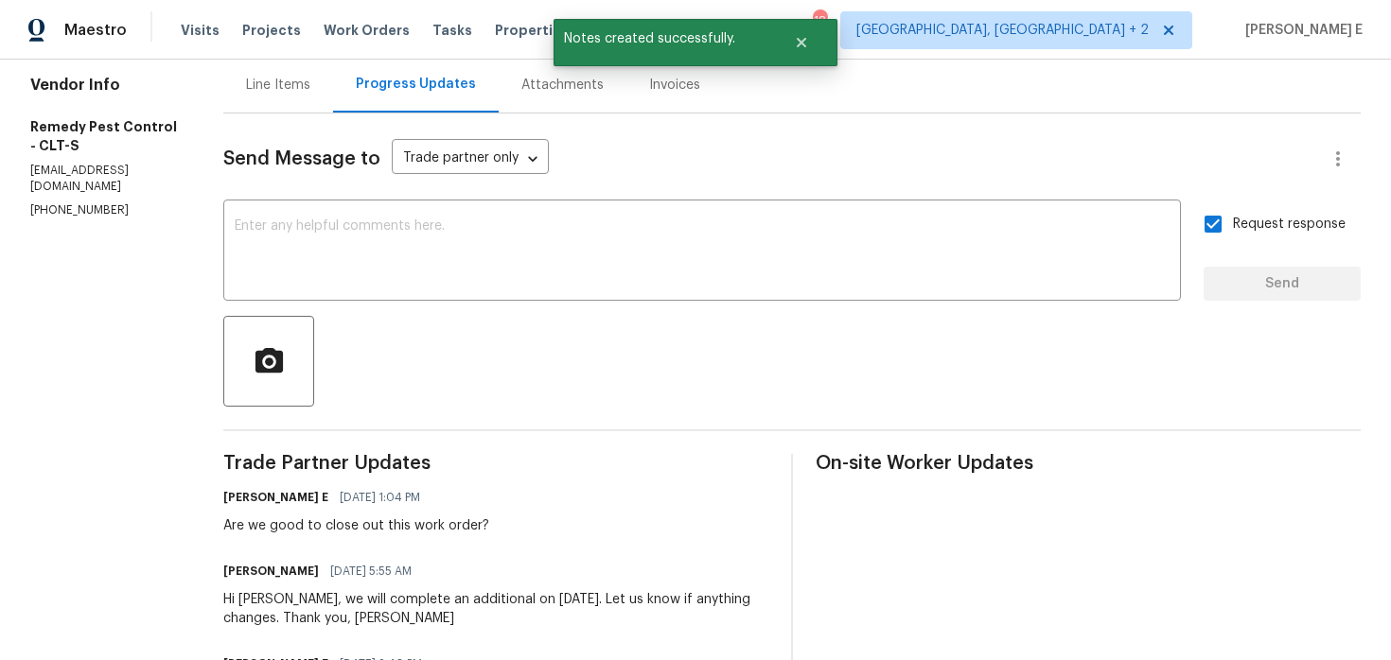
scroll to position [0, 0]
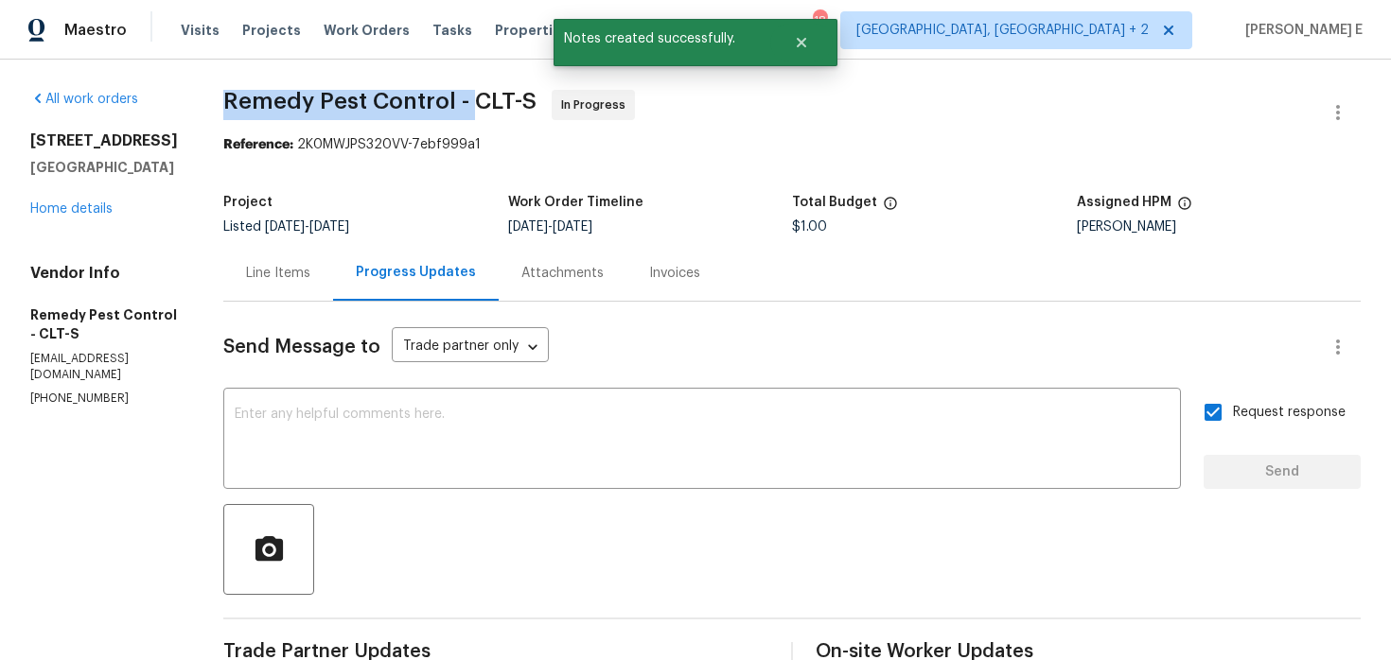
drag, startPoint x: 198, startPoint y: 102, endPoint x: 442, endPoint y: 102, distance: 244.1
click at [441, 102] on span "Remedy Pest Control - CLT-S" at bounding box center [379, 101] width 313 height 23
copy span "Remedy Pest Control -"
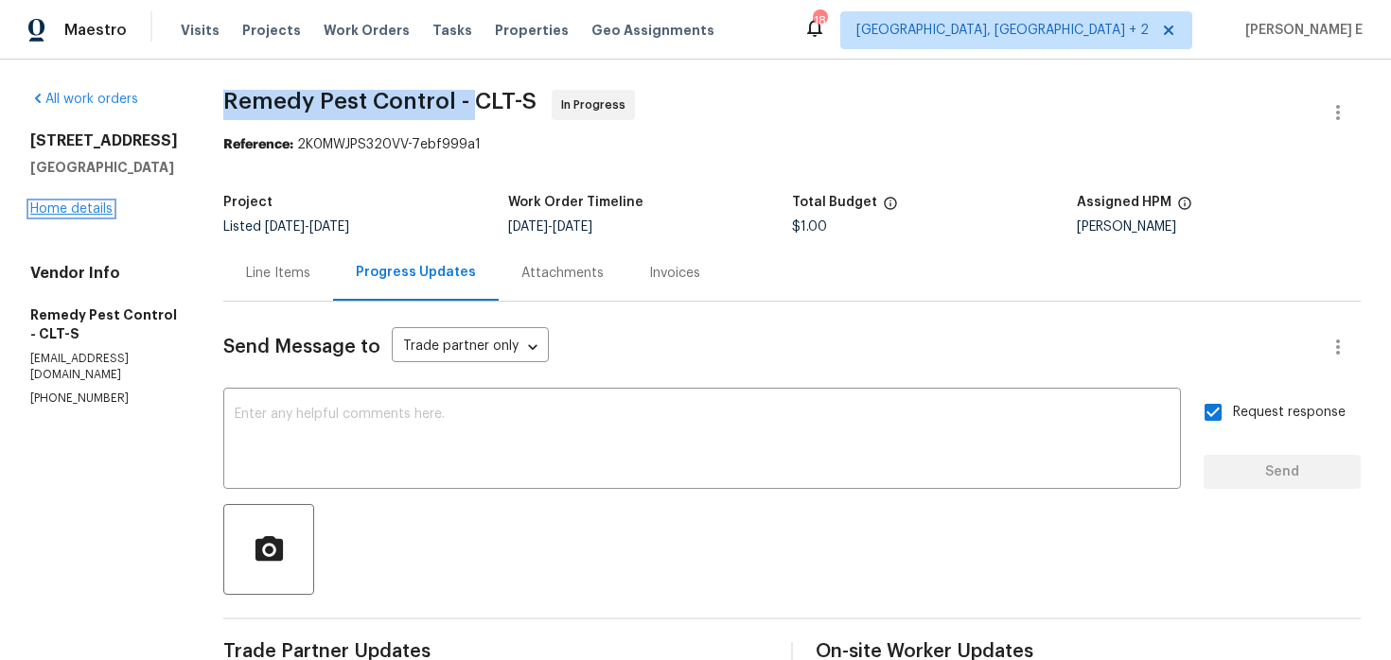
click at [92, 216] on link "Home details" at bounding box center [71, 208] width 82 height 13
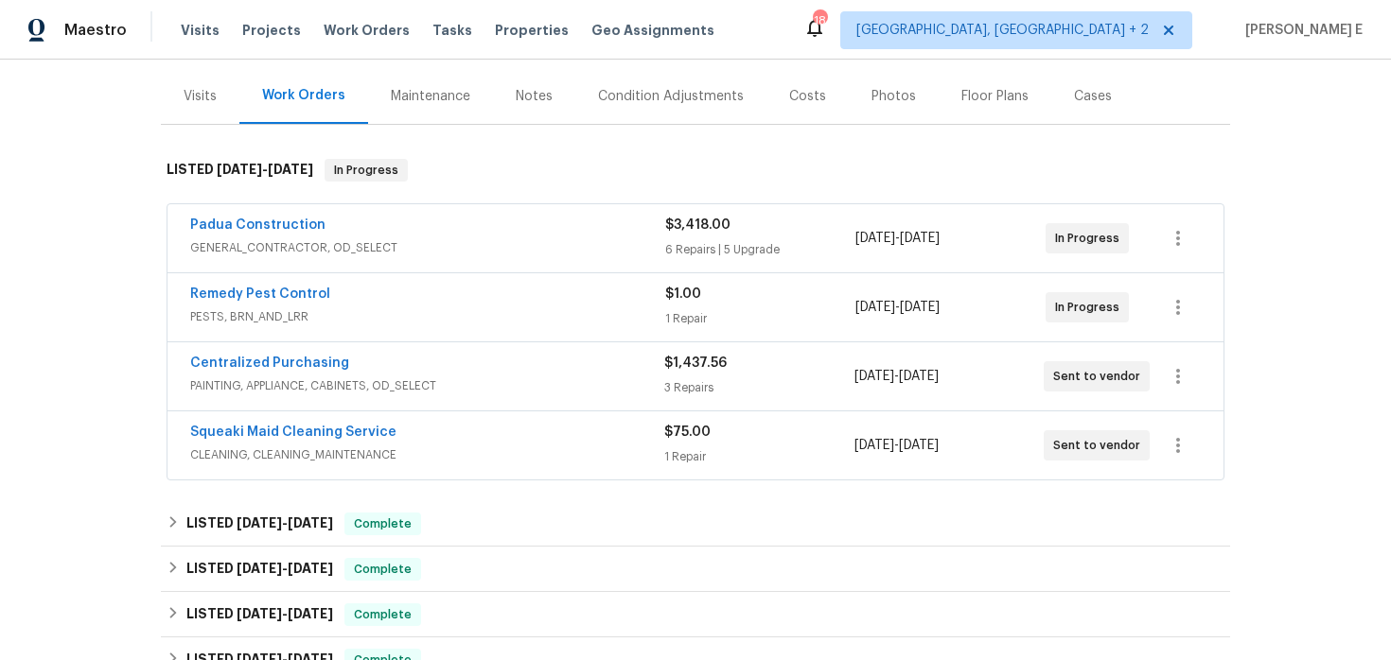
scroll to position [221, 0]
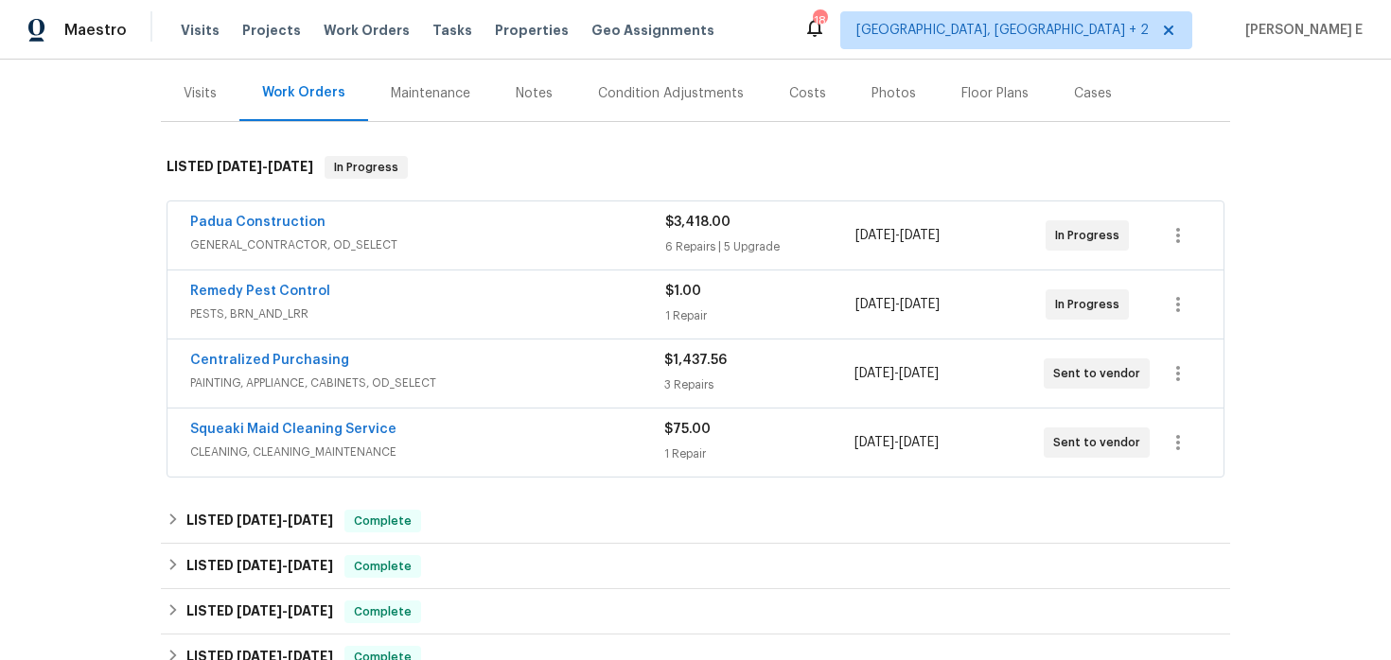
click at [460, 432] on div "Squeaki Maid Cleaning Service" at bounding box center [427, 431] width 474 height 23
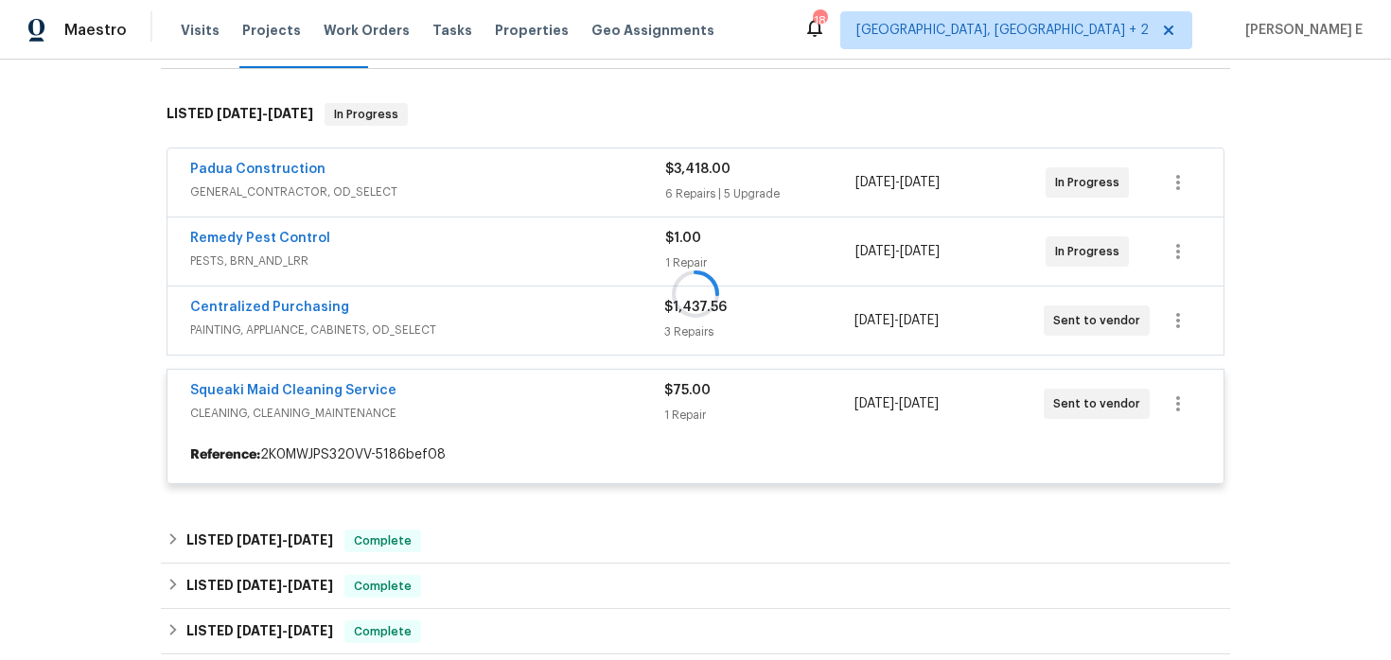
scroll to position [301, 0]
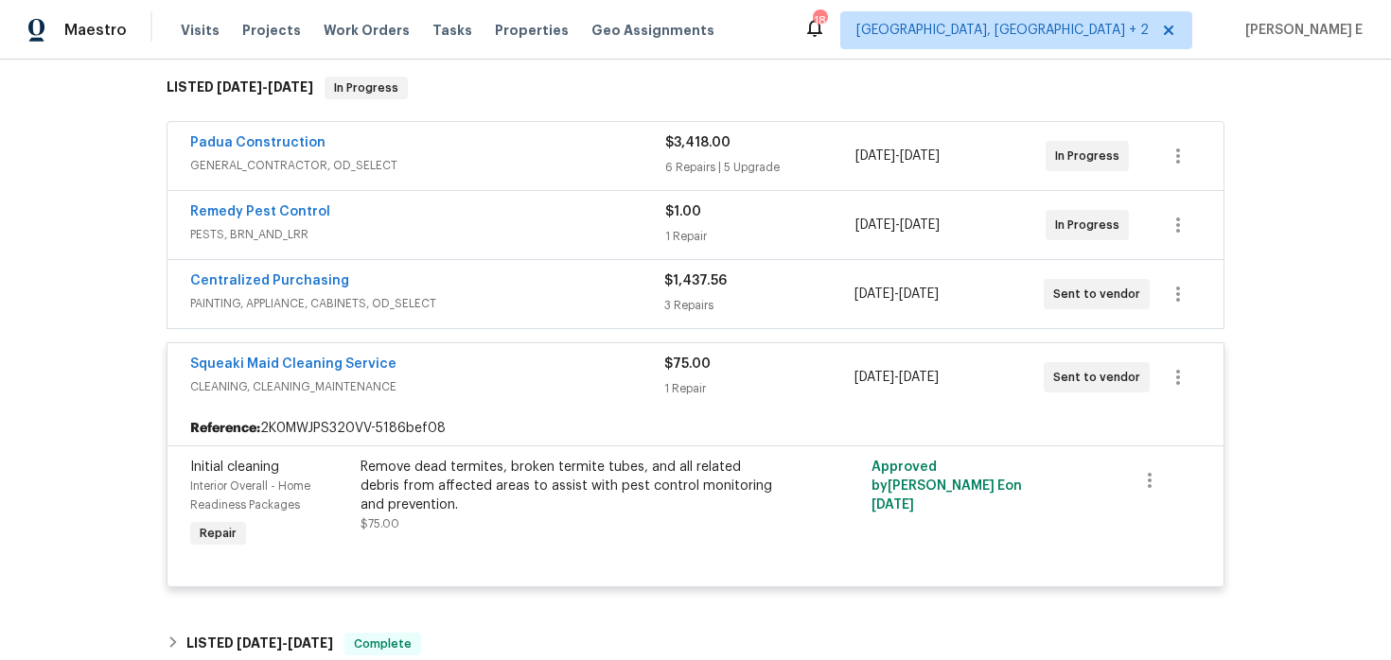
click at [429, 151] on div "Padua Construction" at bounding box center [427, 144] width 475 height 23
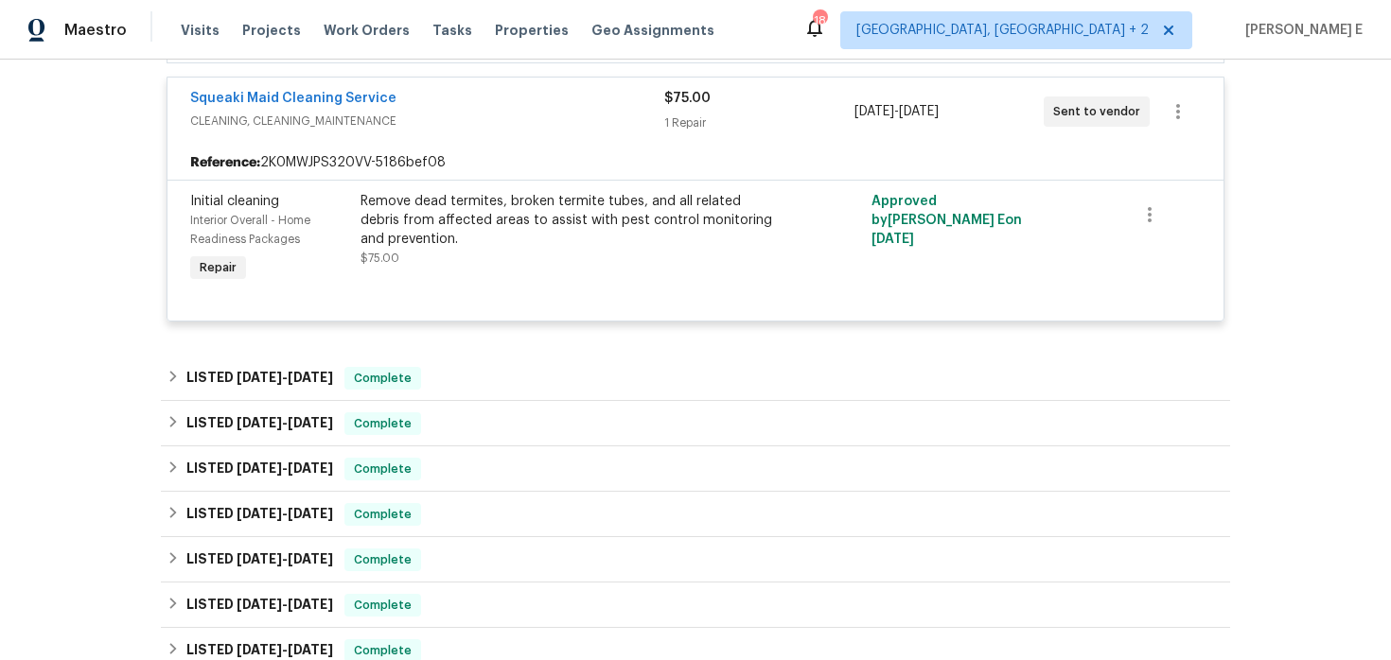
scroll to position [2822, 0]
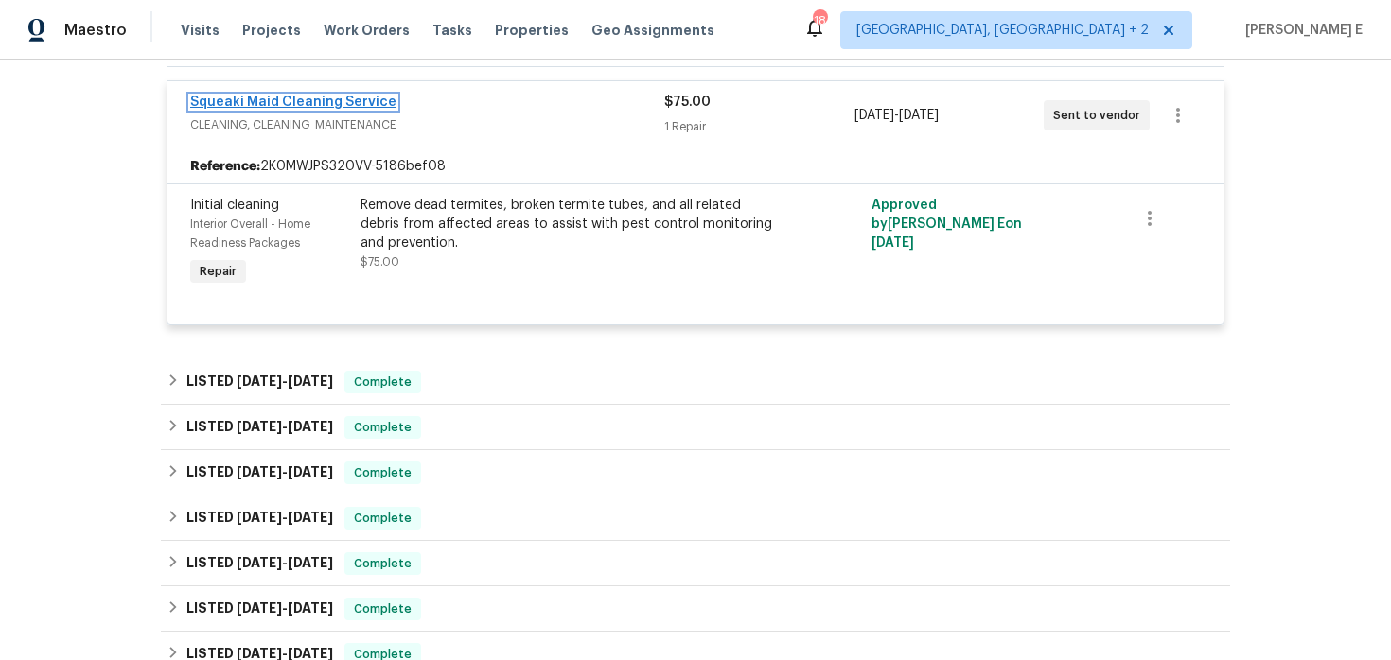
click at [341, 96] on link "Squeaki Maid Cleaning Service" at bounding box center [293, 102] width 206 height 13
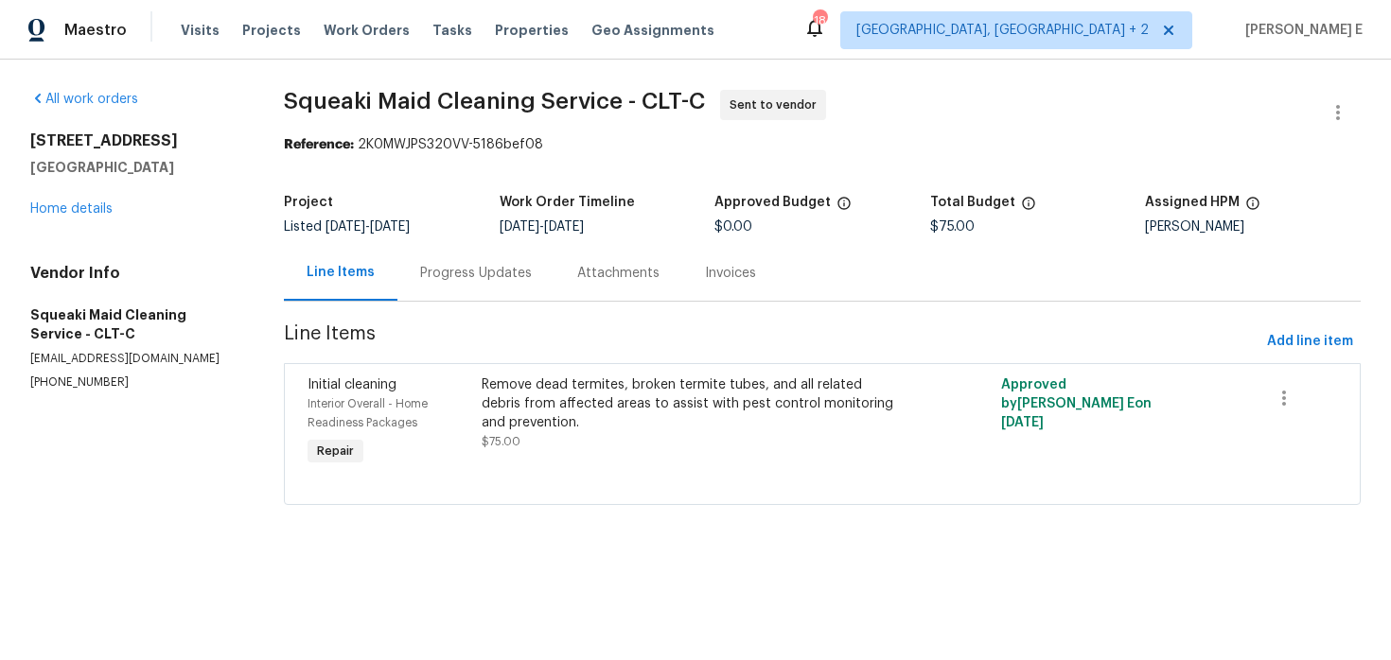
click at [497, 264] on div "Progress Updates" at bounding box center [476, 273] width 112 height 19
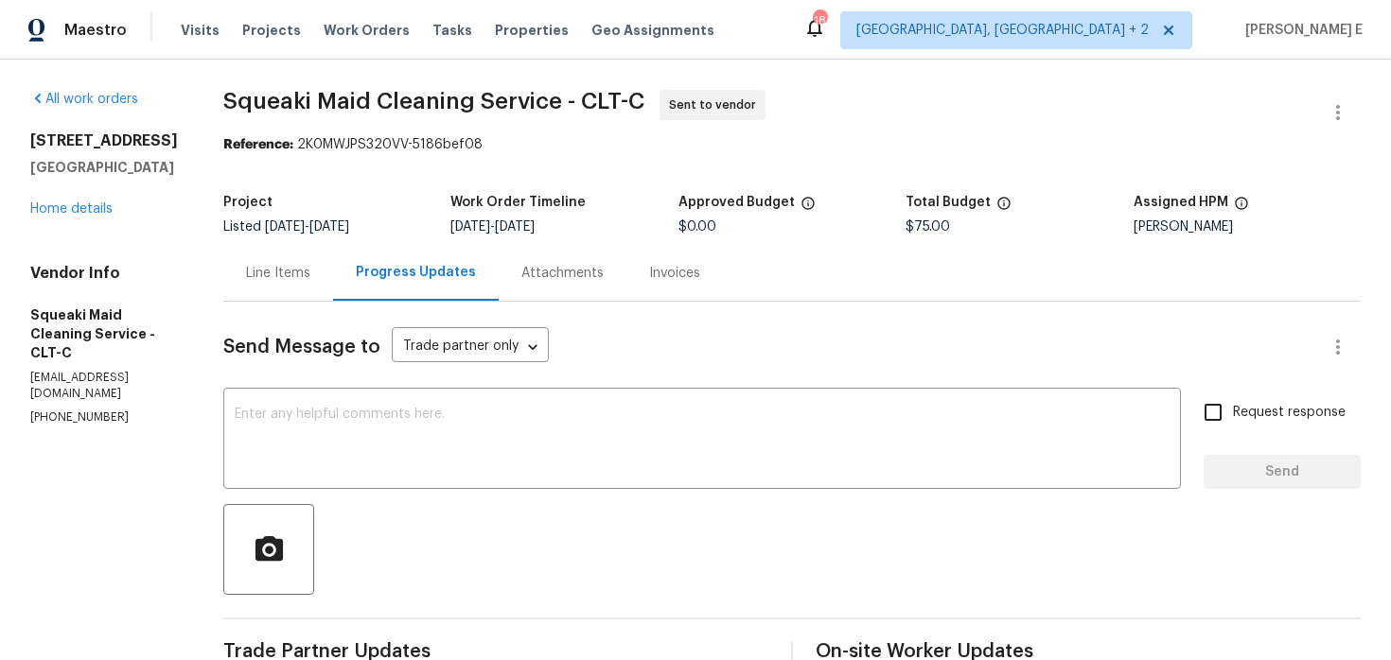
click at [674, 318] on div "Send Message to Trade partner only Trade partner only ​ x ​ Request response Se…" at bounding box center [791, 562] width 1137 height 520
click at [584, 468] on textarea at bounding box center [702, 441] width 935 height 66
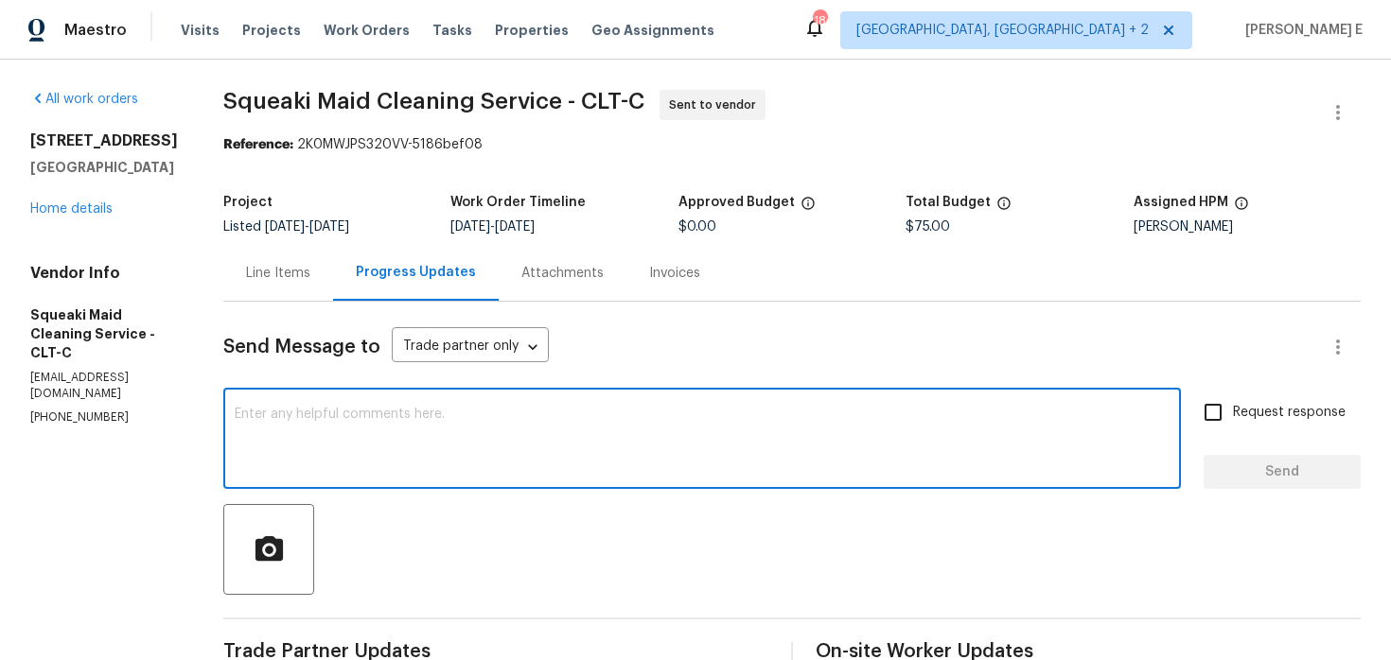
paste textarea "Please accept the work order and share the schedule to meet the deadline, or it…"
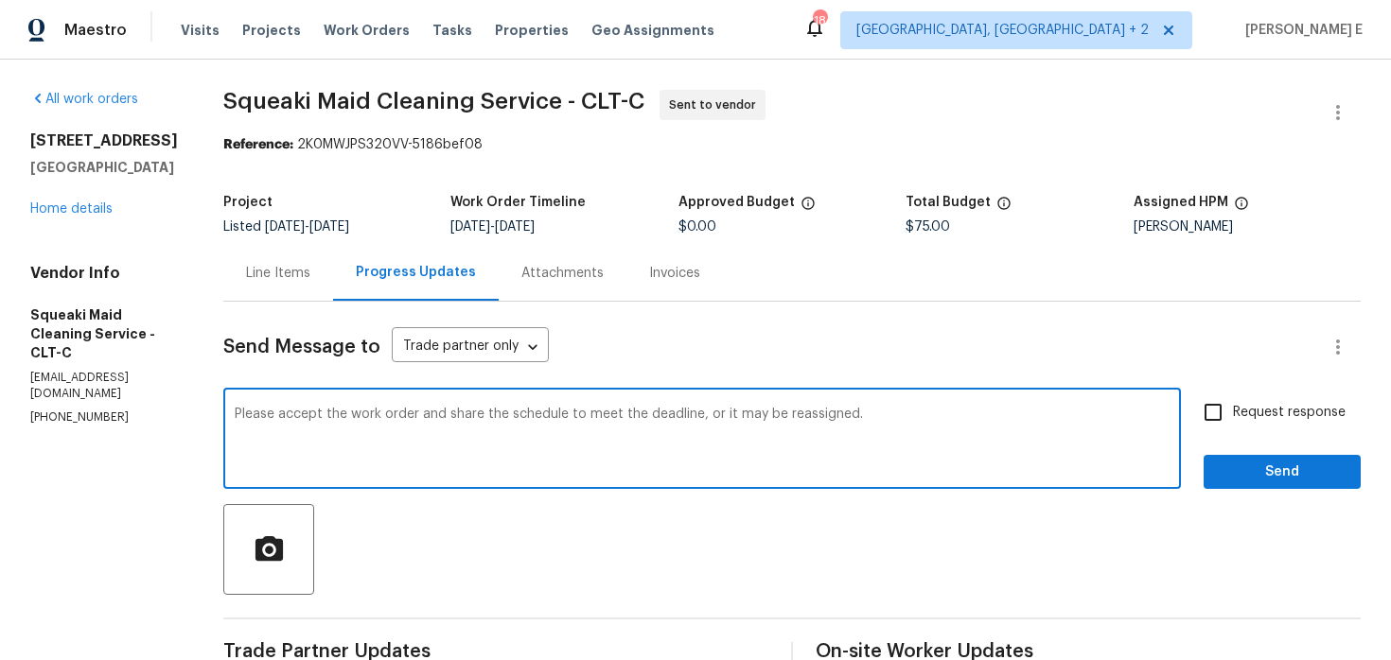
type textarea "Please accept the work order and share the schedule to meet the deadline, or it…"
click at [1254, 404] on span "Request response" at bounding box center [1289, 413] width 113 height 20
click at [1233, 404] on input "Request response" at bounding box center [1213, 413] width 40 height 40
checkbox input "true"
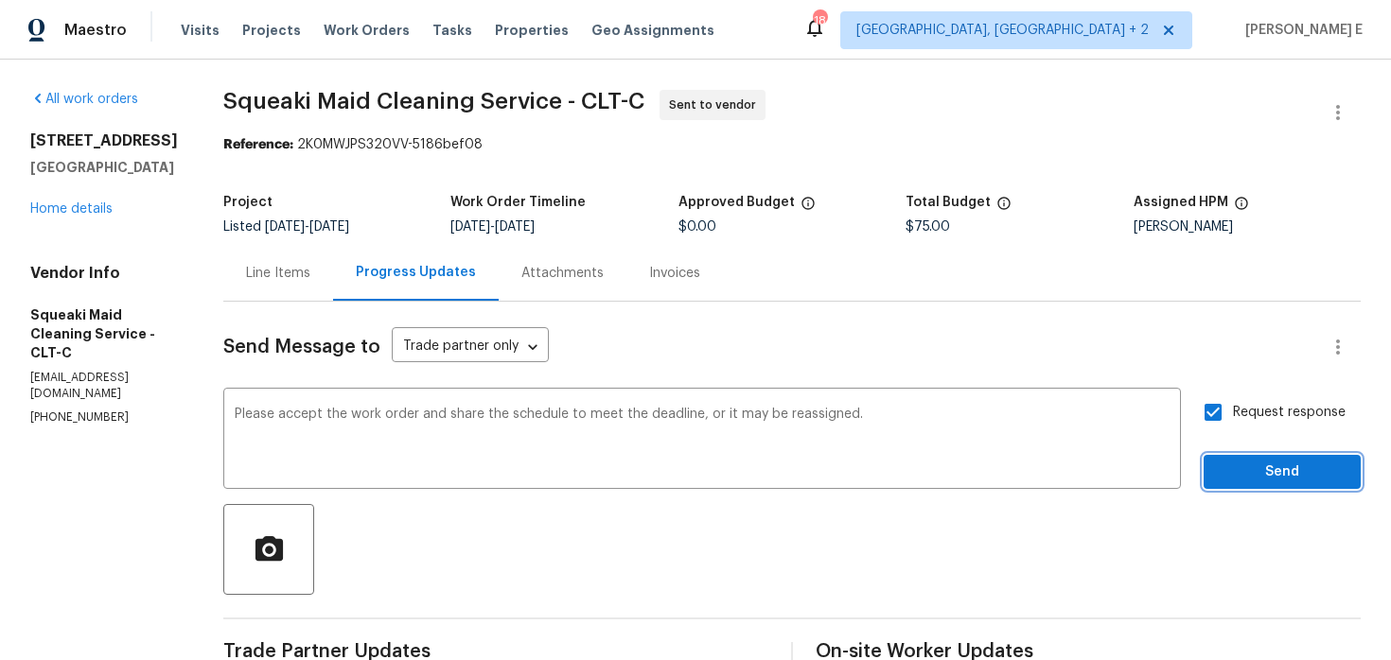
click at [1245, 471] on span "Send" at bounding box center [1281, 473] width 127 height 24
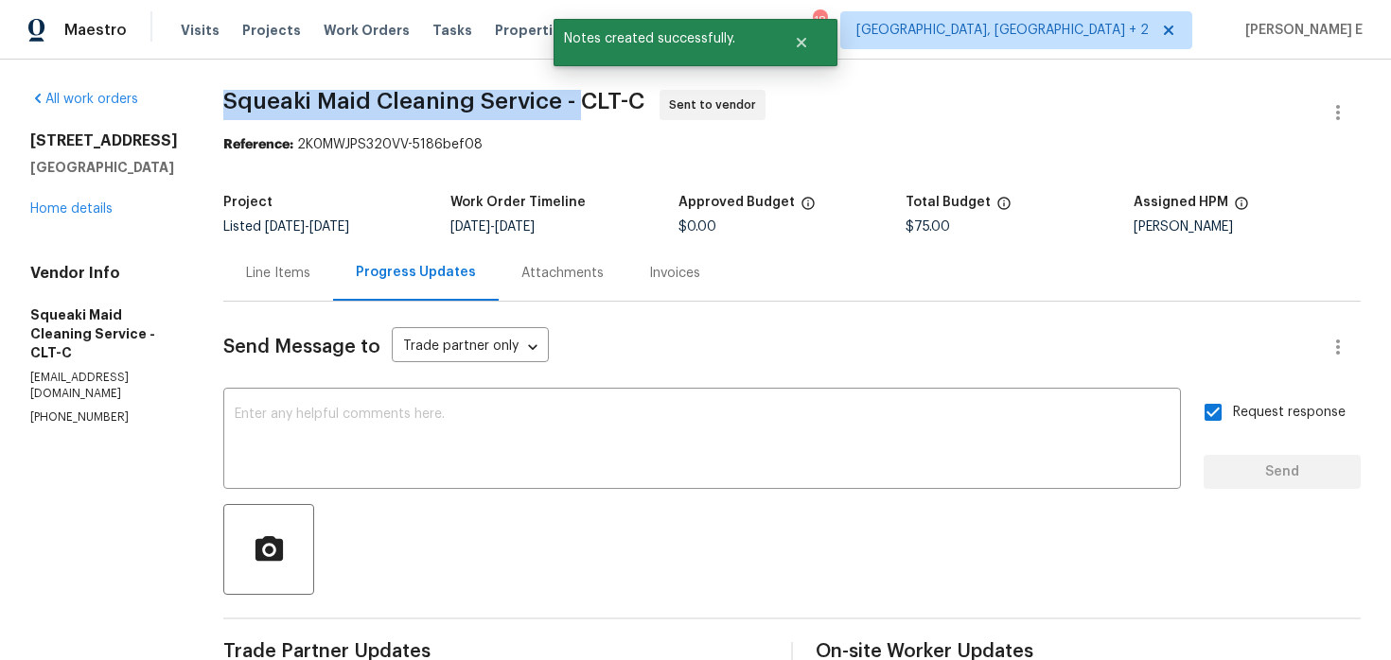
drag, startPoint x: 239, startPoint y: 102, endPoint x: 604, endPoint y: 101, distance: 364.2
click at [604, 101] on div "All work orders [STREET_ADDRESS][PERSON_NAME] Home details Vendor Info Squeaki …" at bounding box center [695, 502] width 1391 height 885
copy span "Squeaki Maid Cleaning Service -"
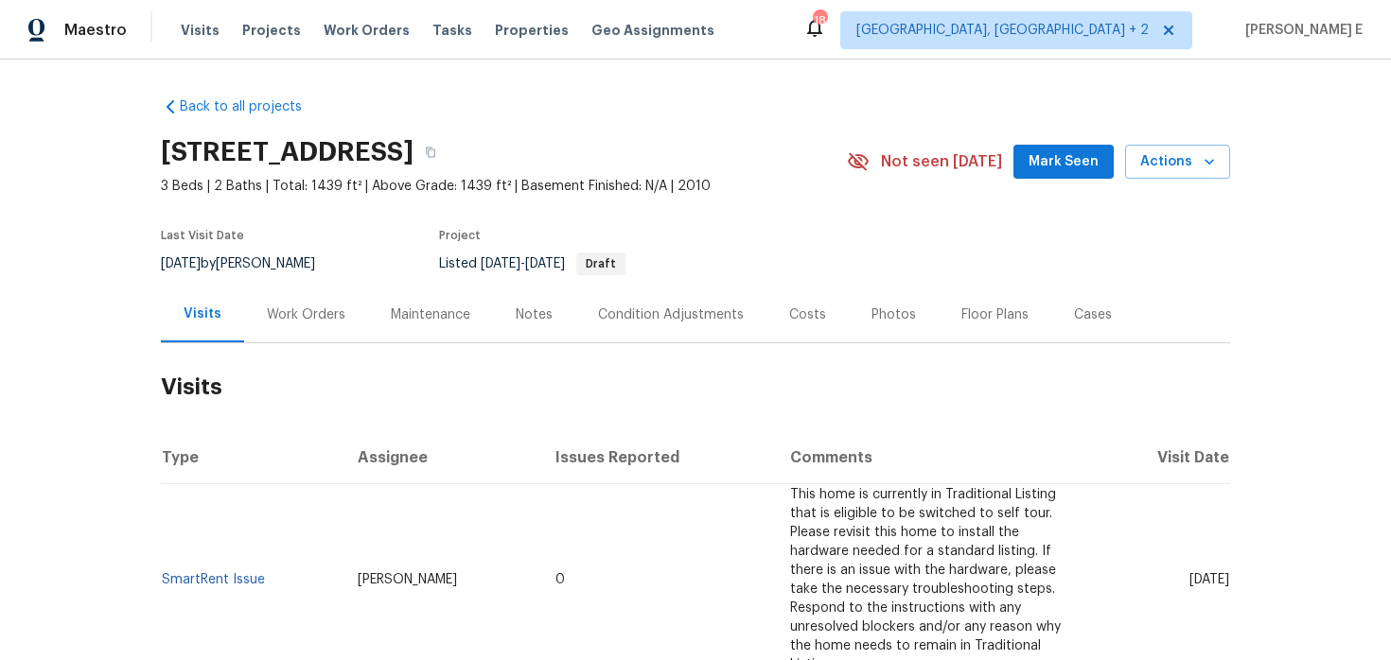
click at [300, 315] on div "Work Orders" at bounding box center [306, 315] width 79 height 19
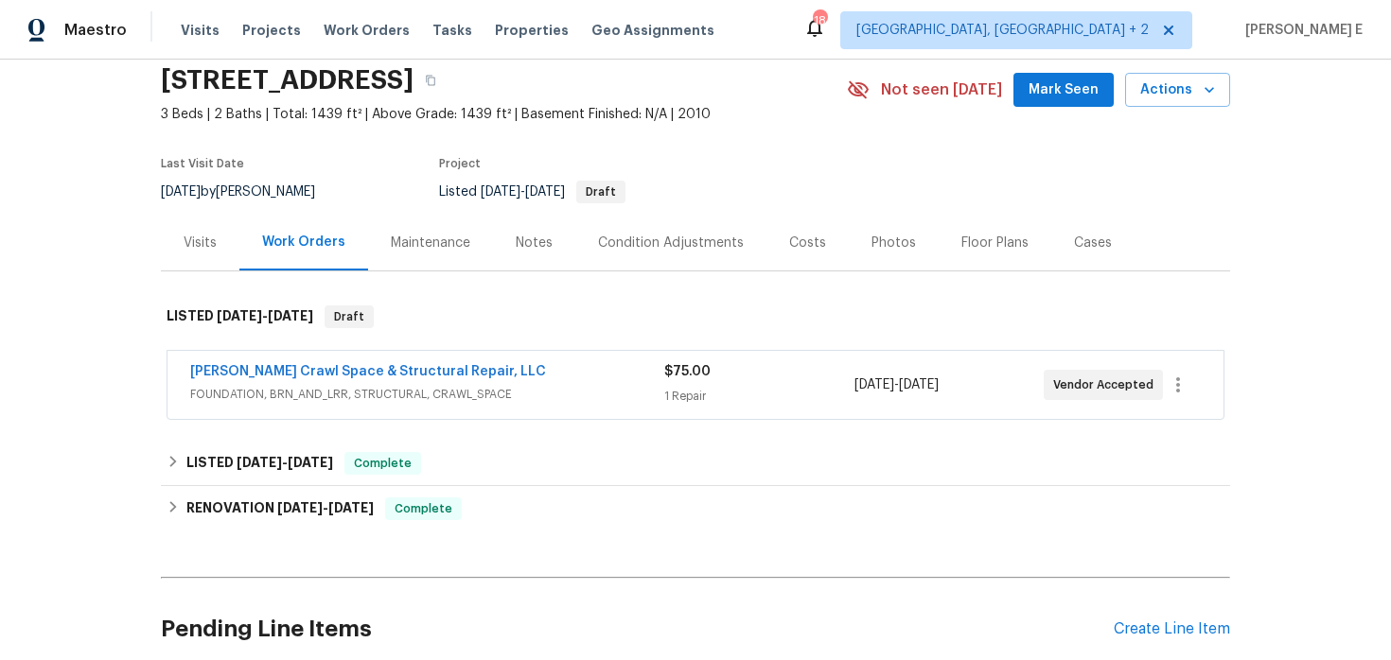
scroll to position [116, 0]
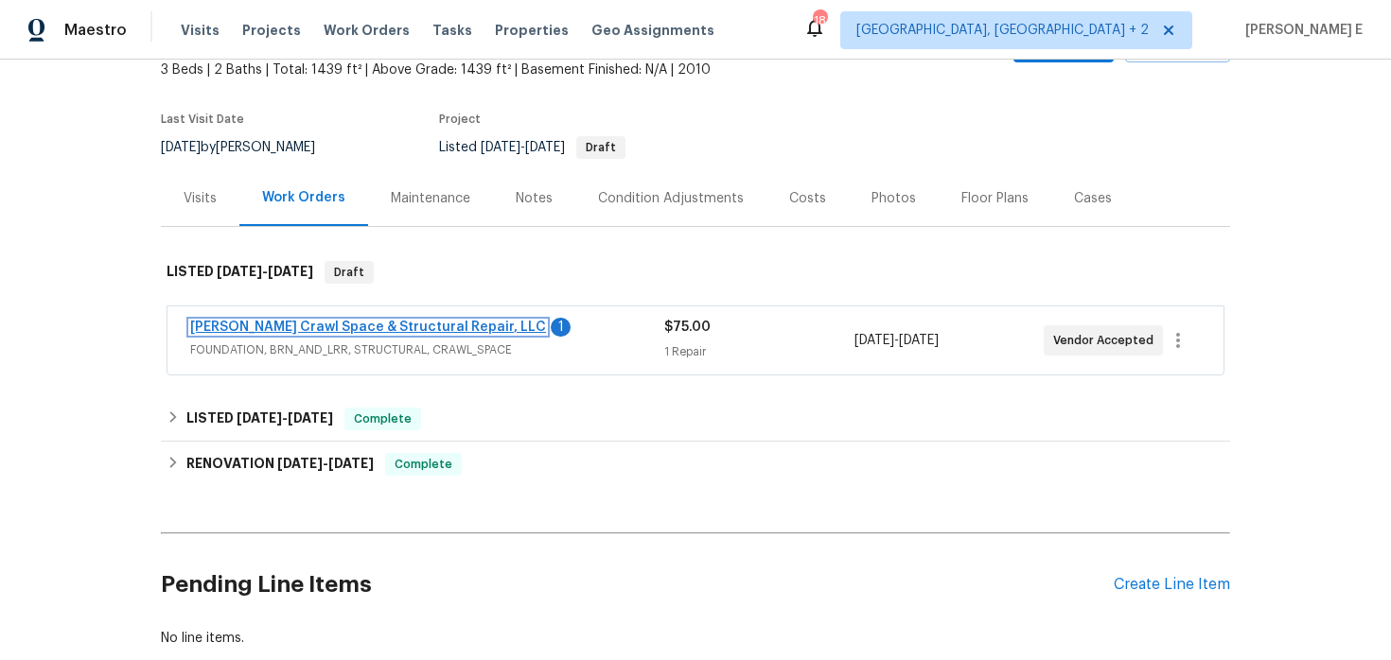
click at [379, 323] on link "[PERSON_NAME] Crawl Space & Structural Repair, LLC" at bounding box center [368, 327] width 356 height 13
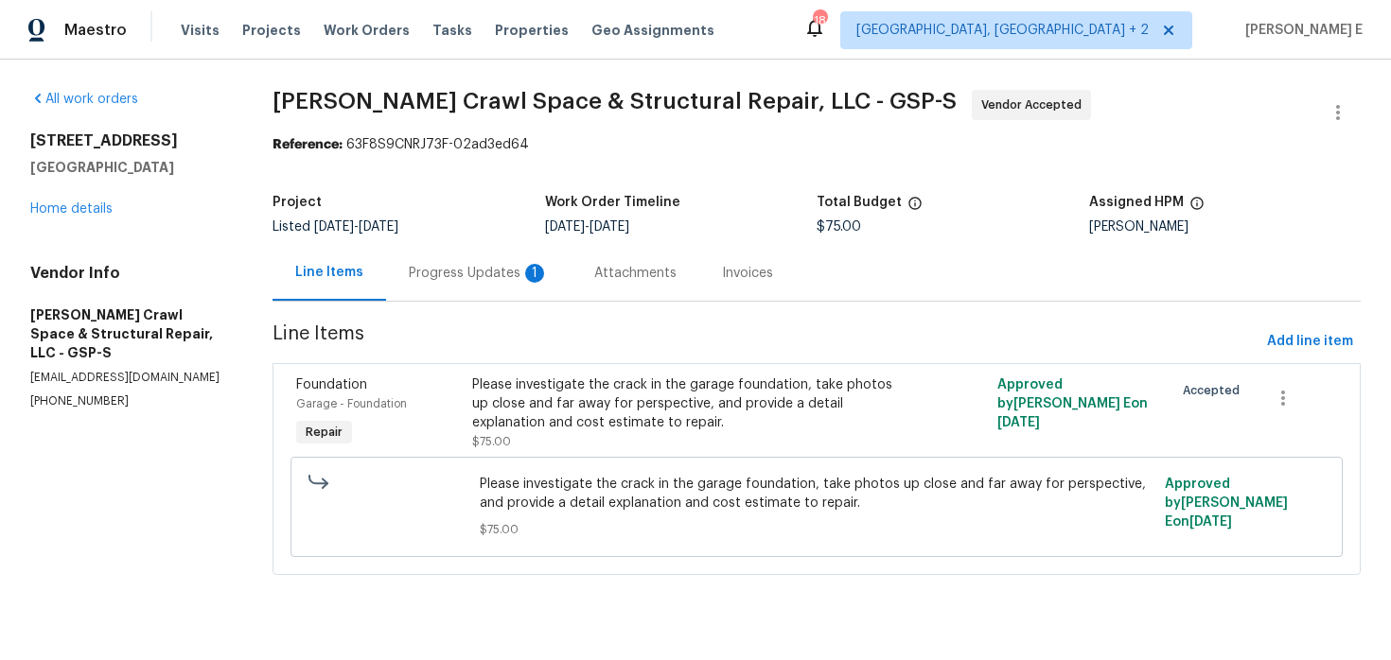
click at [504, 271] on div "Progress Updates 1" at bounding box center [479, 273] width 140 height 19
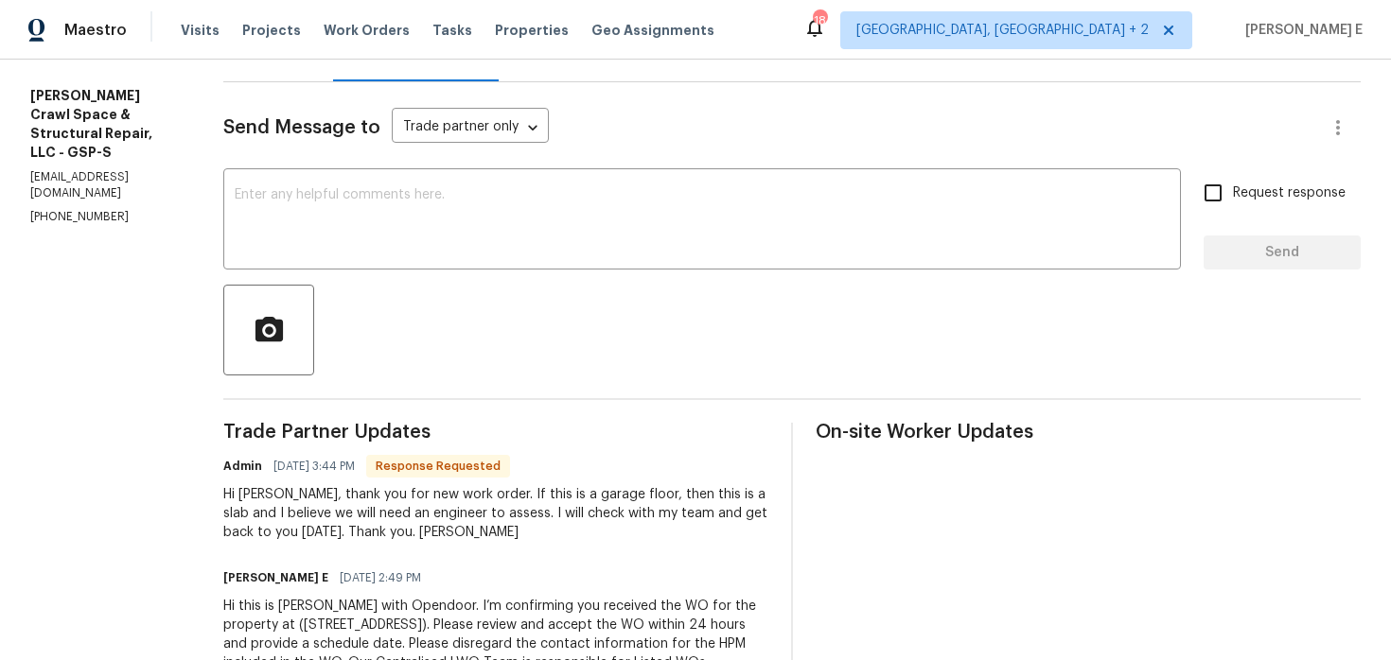
scroll to position [195, 0]
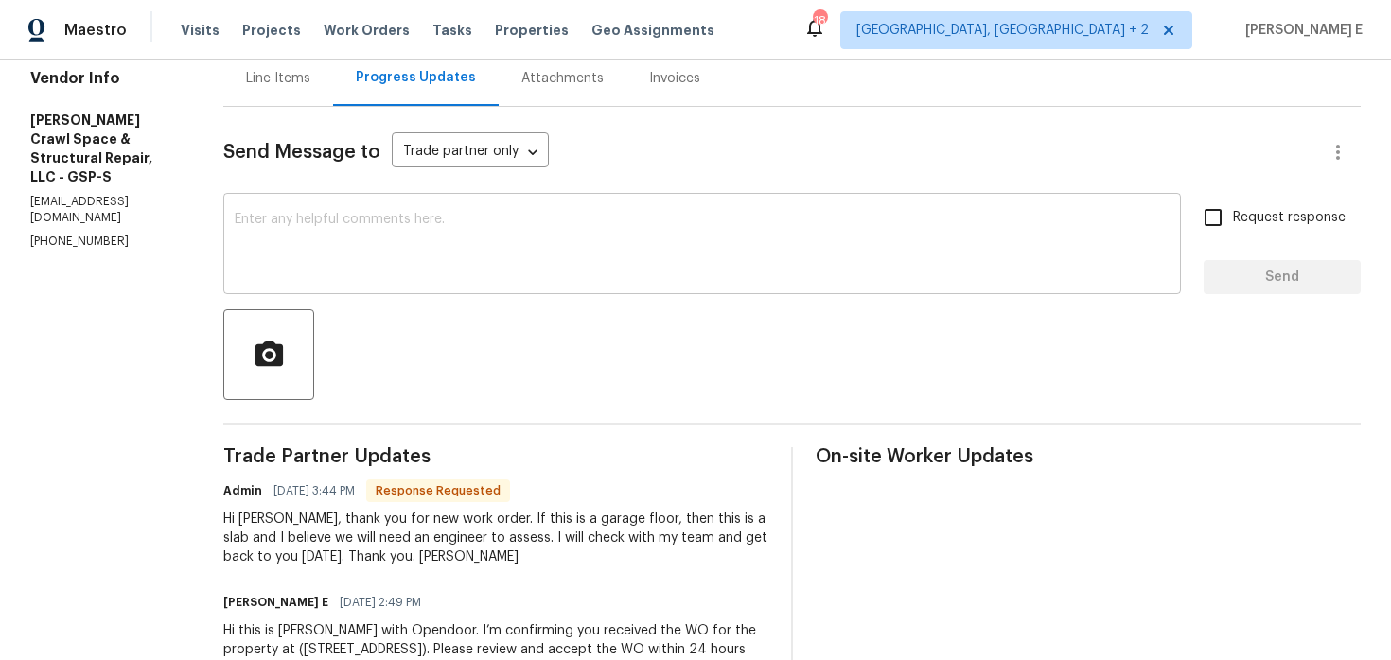
click at [552, 282] on div "x ​" at bounding box center [701, 246] width 957 height 96
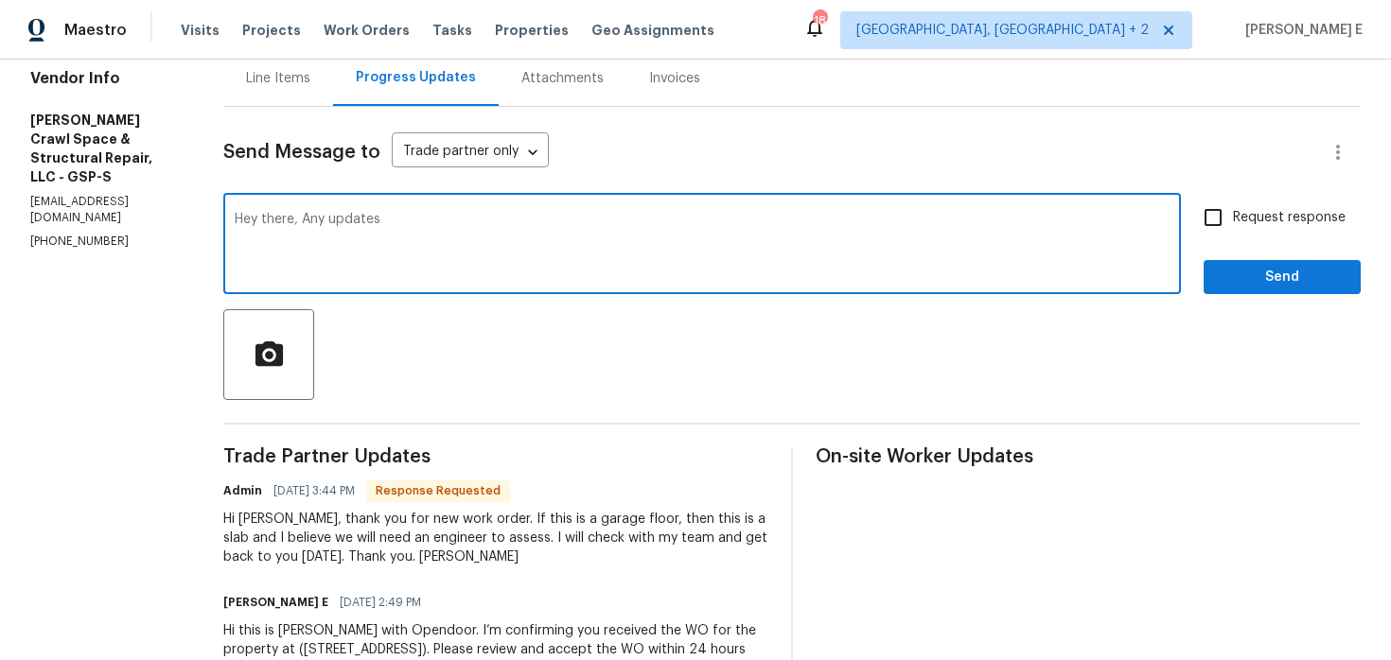
click at [690, 253] on textarea "Hey there, Any updates" at bounding box center [702, 246] width 935 height 66
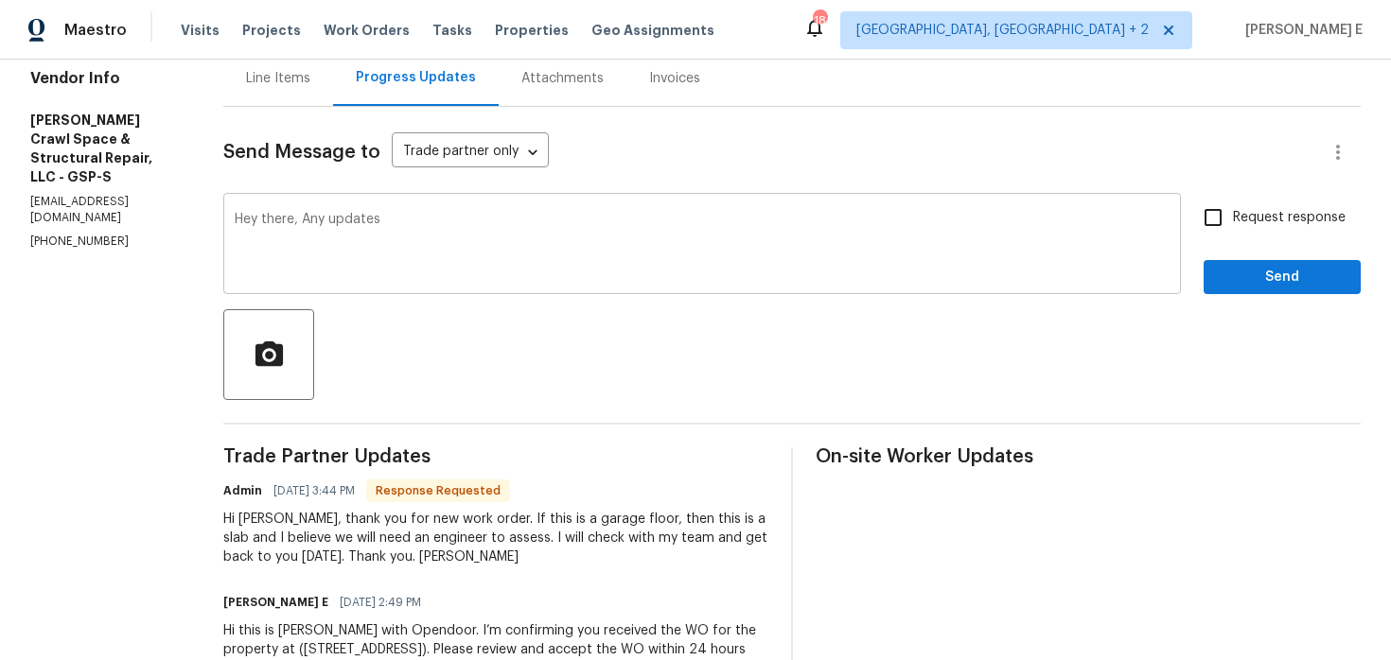
drag, startPoint x: 250, startPoint y: 222, endPoint x: 660, endPoint y: 248, distance: 411.3
click at [650, 241] on div "Hey there, Any updates x ​" at bounding box center [701, 246] width 957 height 96
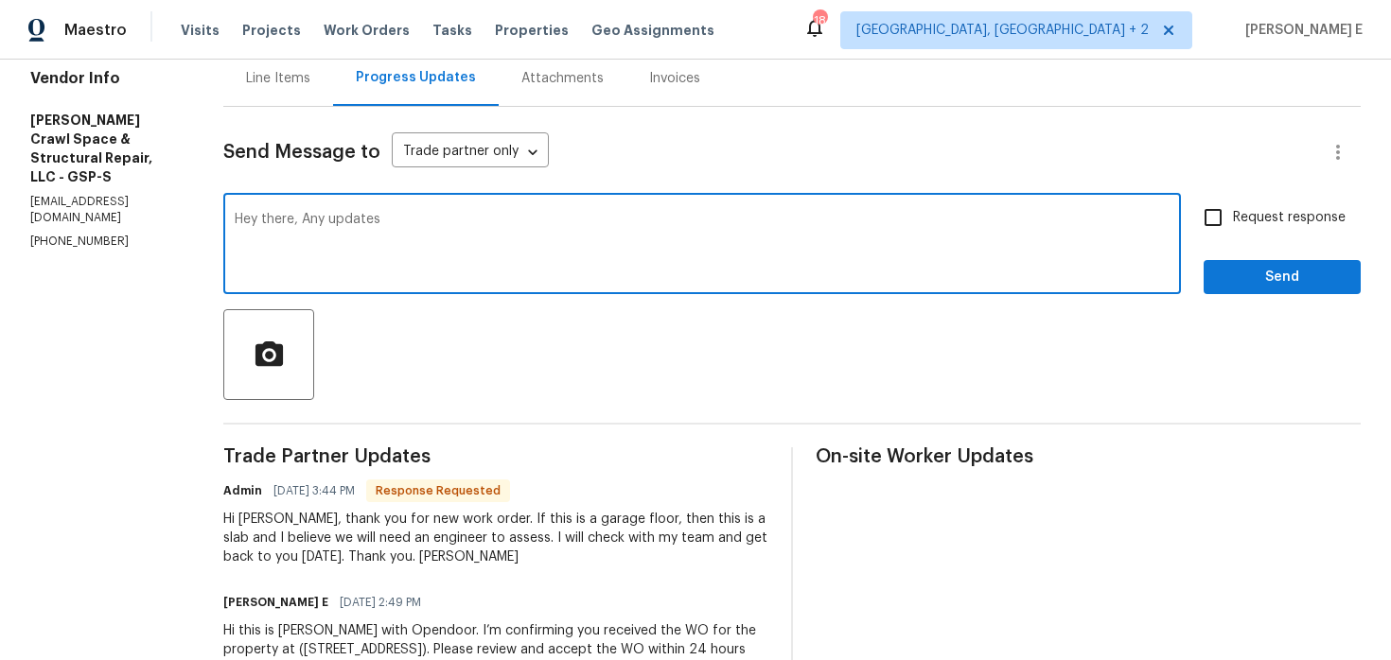
paste textarea ", any updates on this?"
type textarea "Hey, any updates on this?"
click at [1279, 212] on span "Request response" at bounding box center [1289, 218] width 113 height 20
click at [1233, 212] on input "Request response" at bounding box center [1213, 218] width 40 height 40
checkbox input "true"
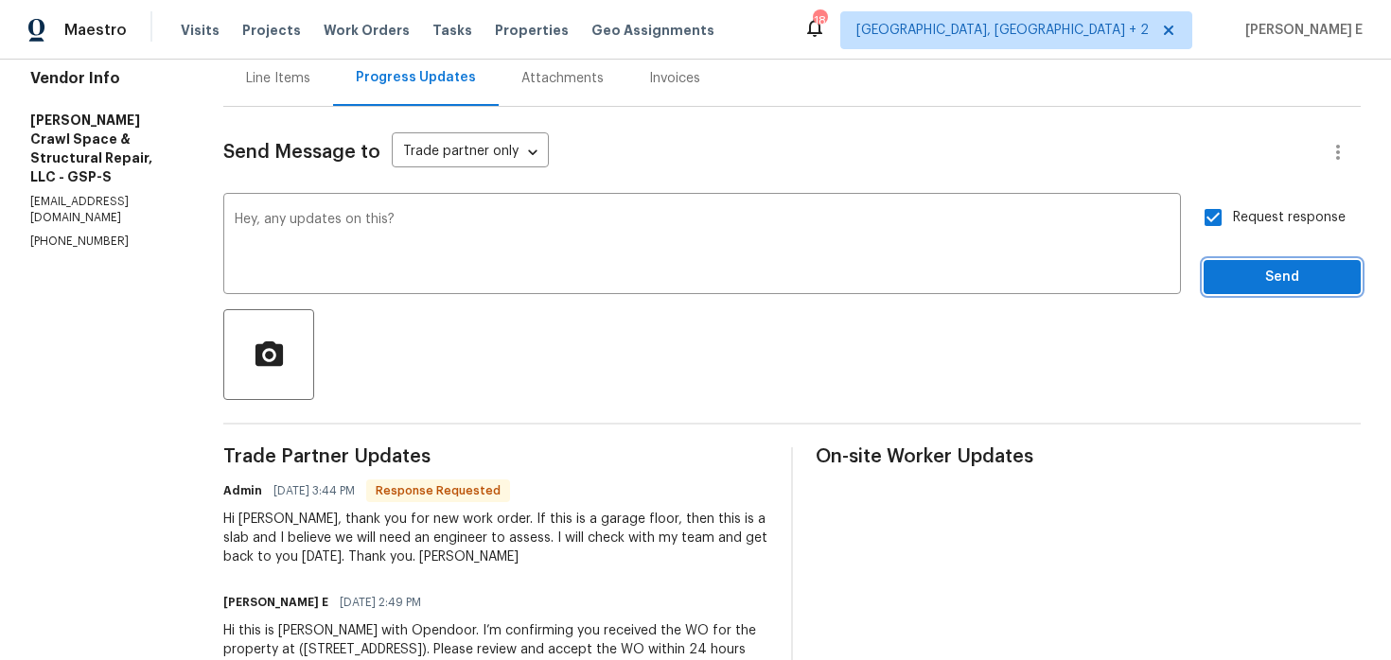
click at [1259, 278] on span "Send" at bounding box center [1281, 278] width 127 height 24
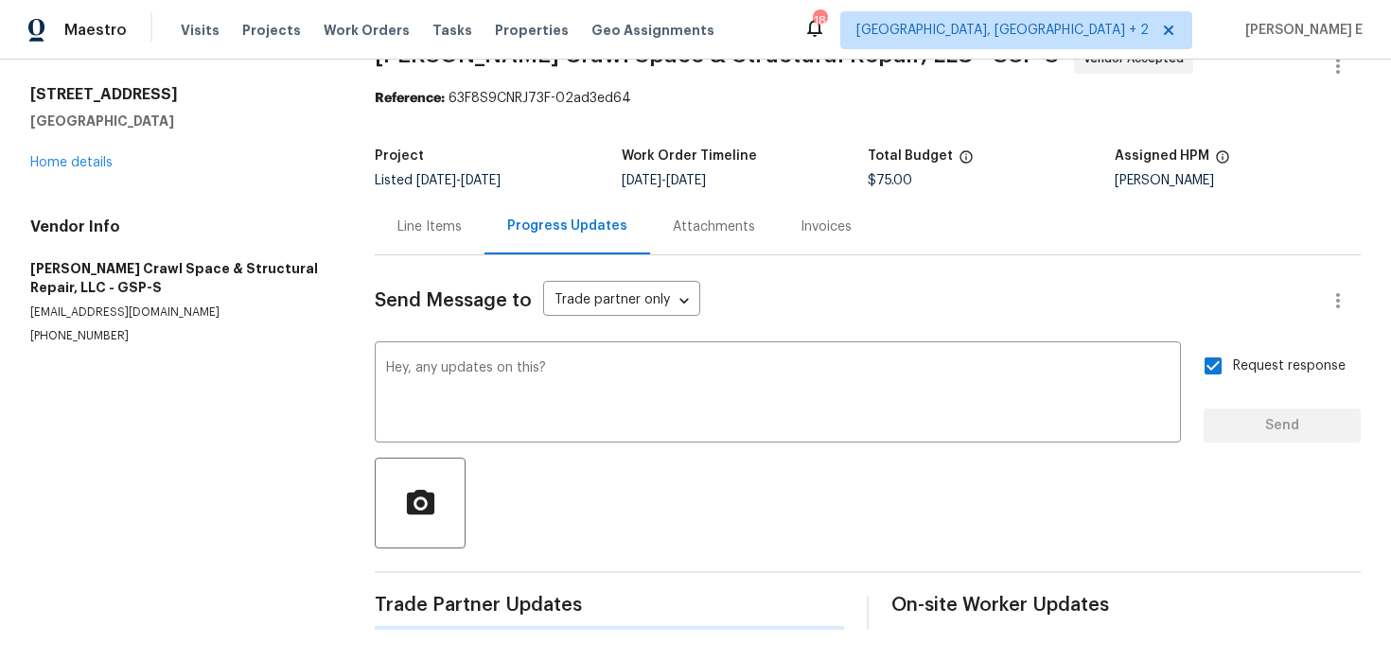
scroll to position [0, 0]
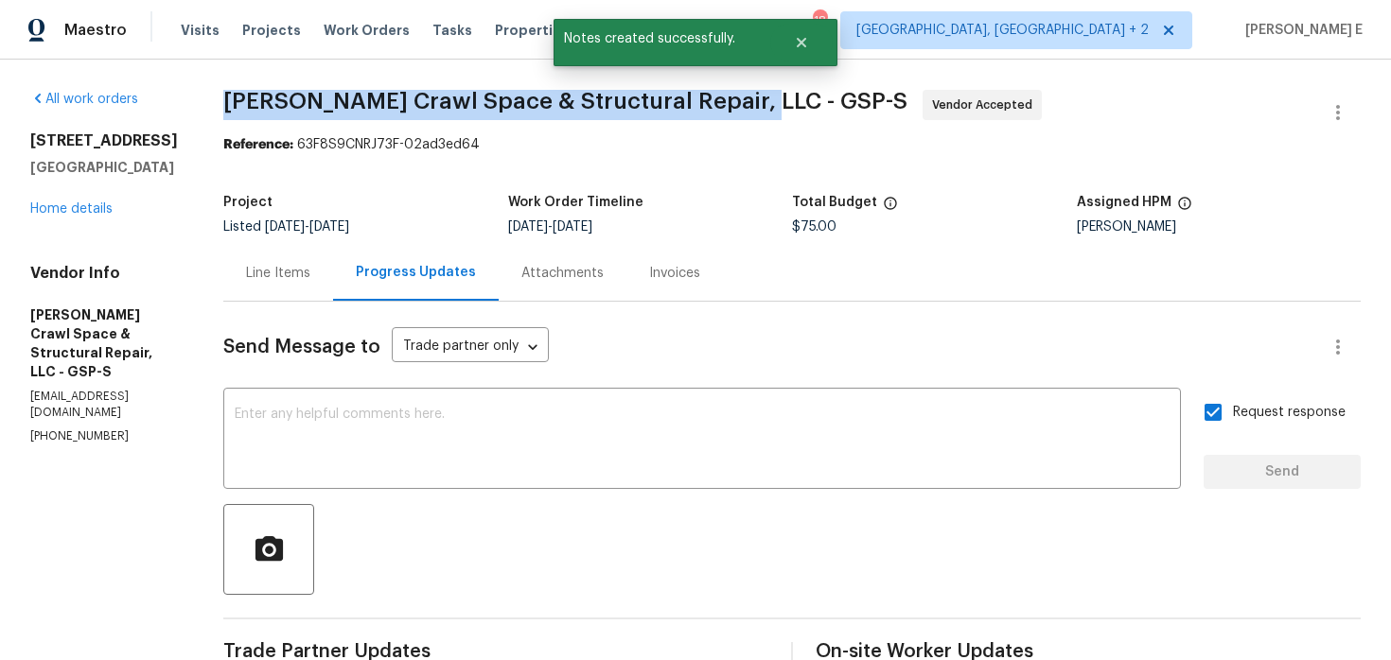
drag, startPoint x: 240, startPoint y: 105, endPoint x: 749, endPoint y: 101, distance: 508.9
click at [749, 101] on div "All work orders 10 Maplecroft St Greenville, SC 29609 Home details Vendor Info …" at bounding box center [695, 539] width 1391 height 959
copy span "Falcone Crawl Space & Structural Repair, LLC -"
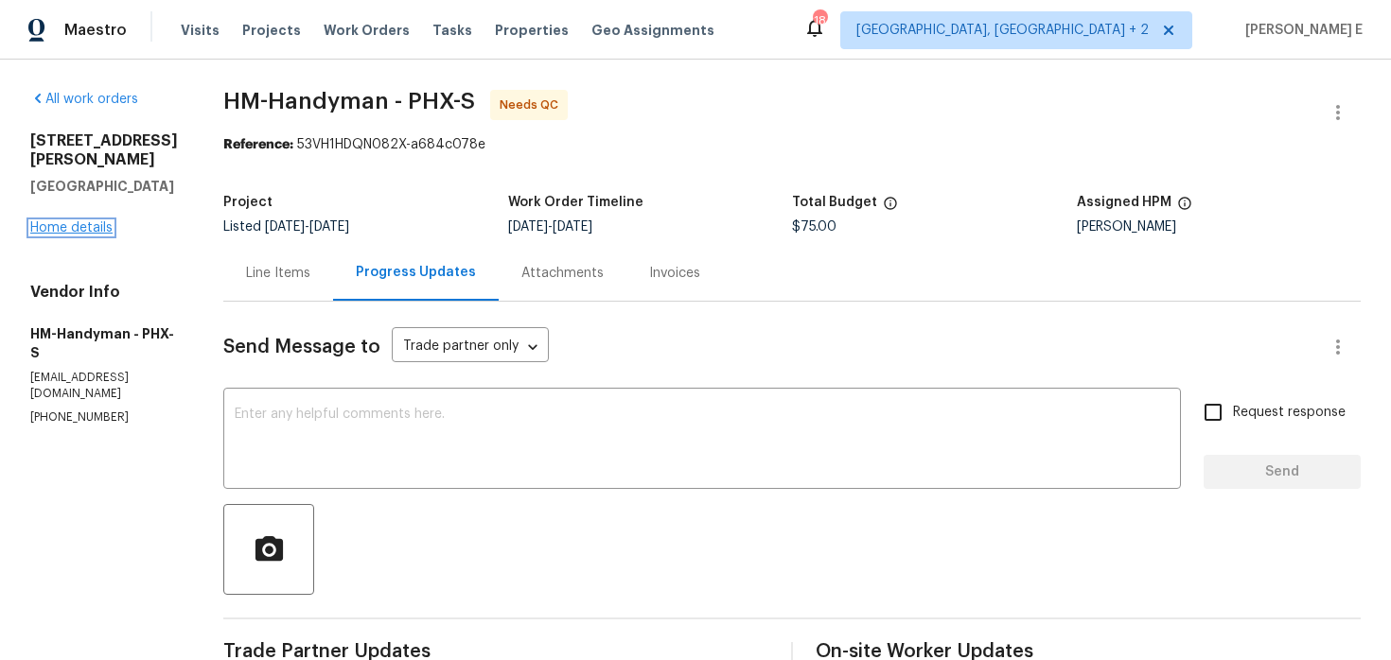
click at [42, 221] on link "Home details" at bounding box center [71, 227] width 82 height 13
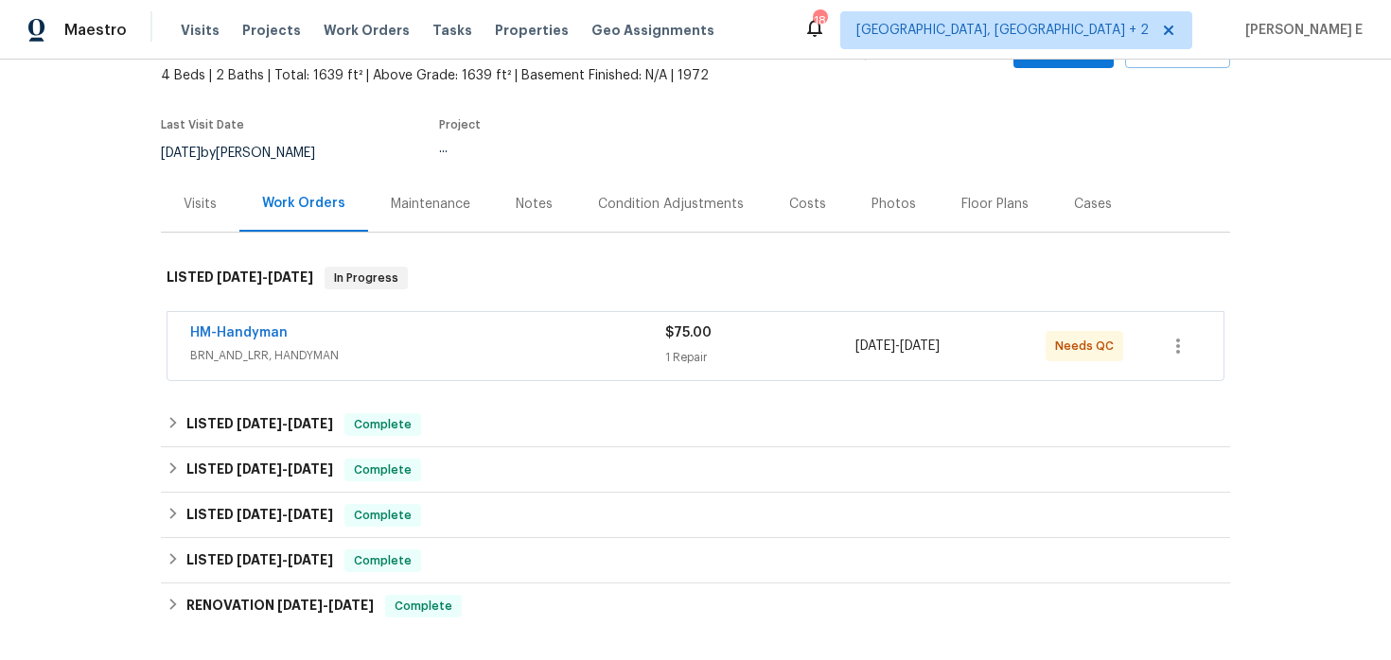
scroll to position [118, 0]
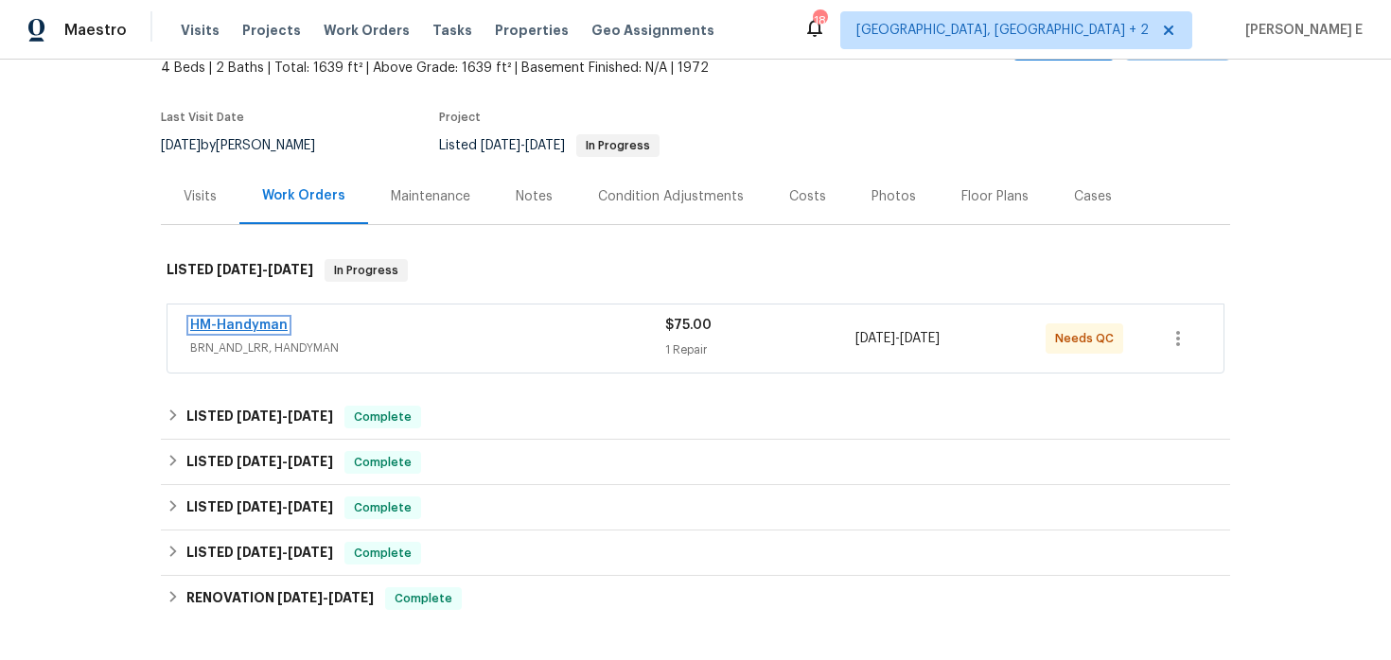
click at [267, 327] on link "HM-Handyman" at bounding box center [238, 325] width 97 height 13
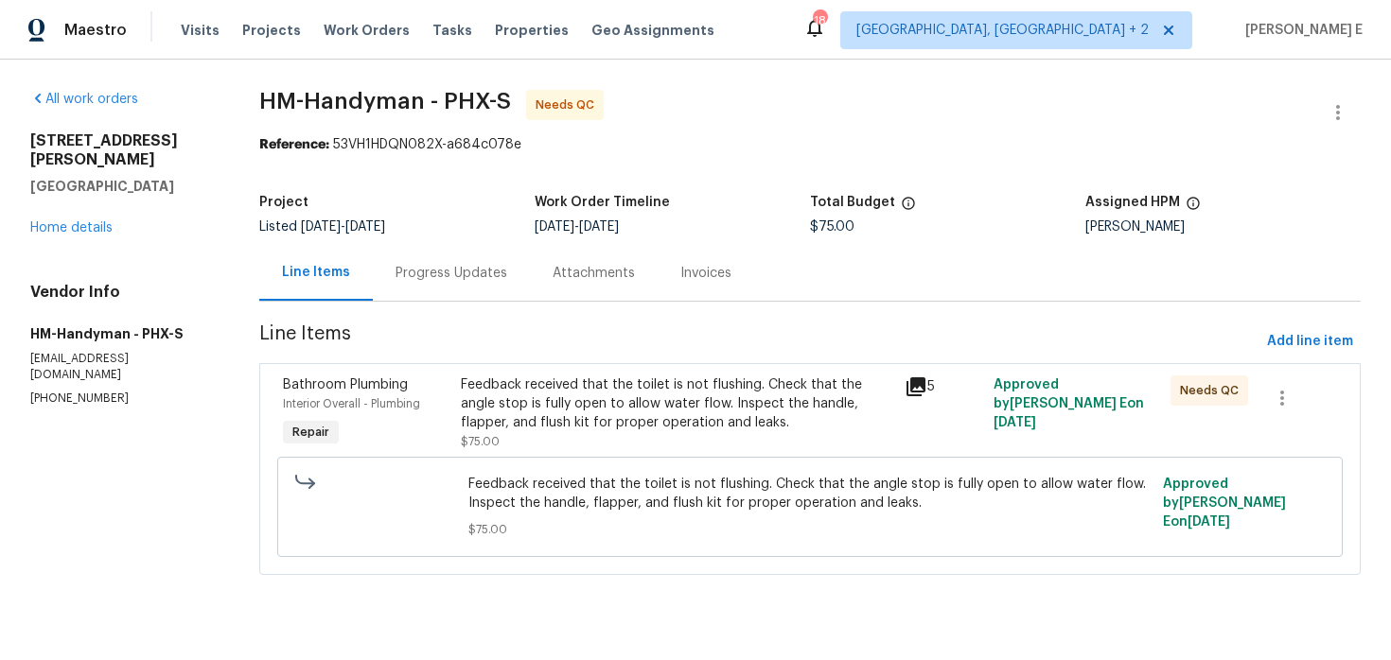
click at [541, 392] on div "Feedback received that the toilet is not flushing. Check that the angle stop is…" at bounding box center [677, 404] width 432 height 57
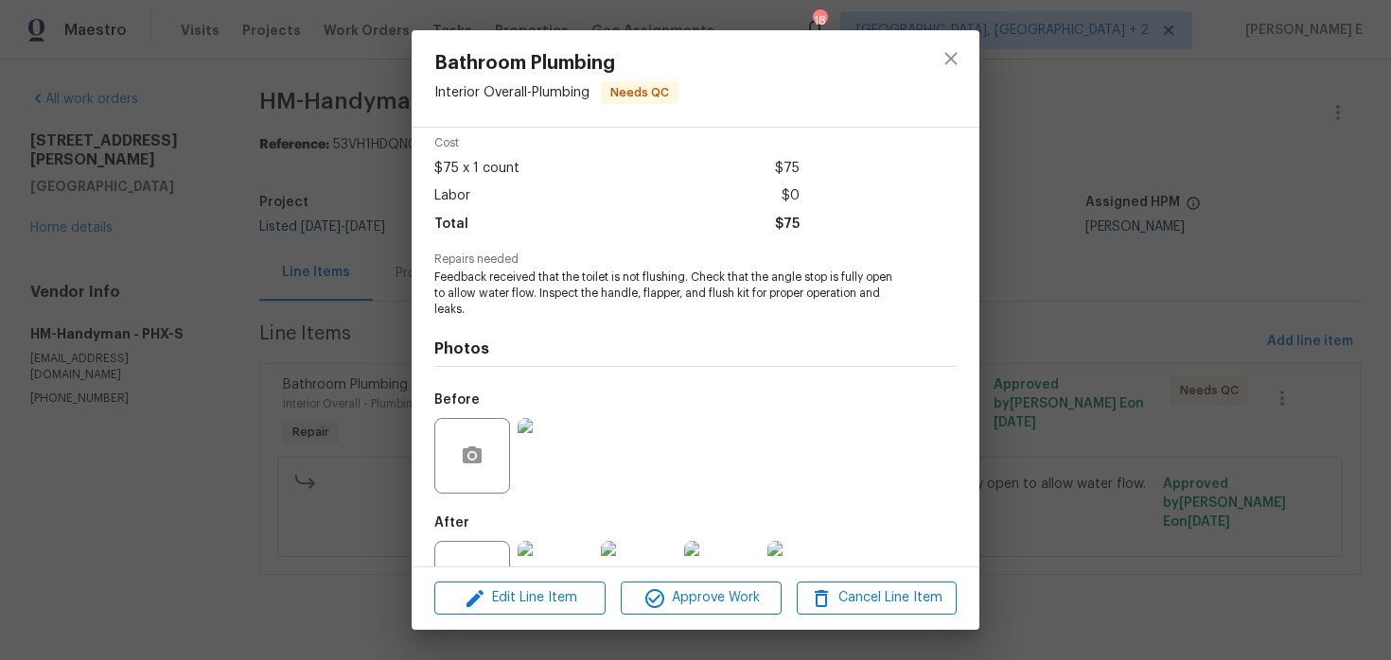
scroll to position [148, 0]
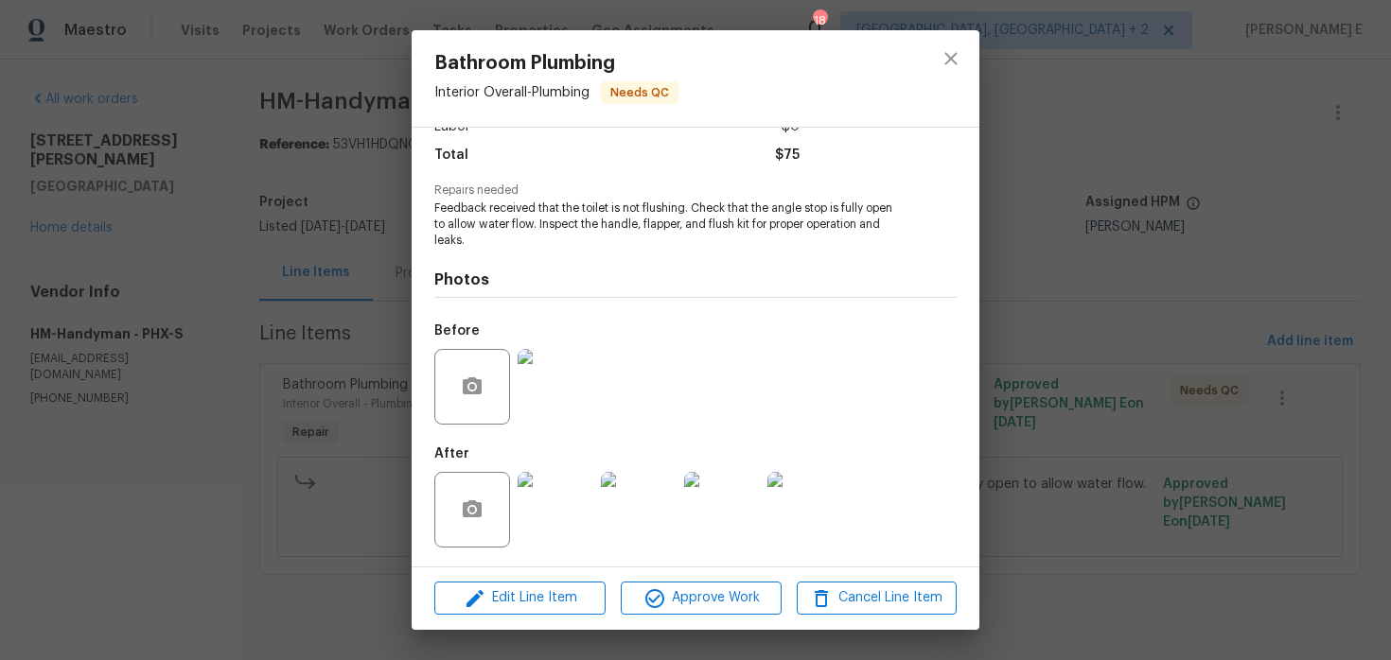
click at [544, 499] on img at bounding box center [555, 510] width 76 height 76
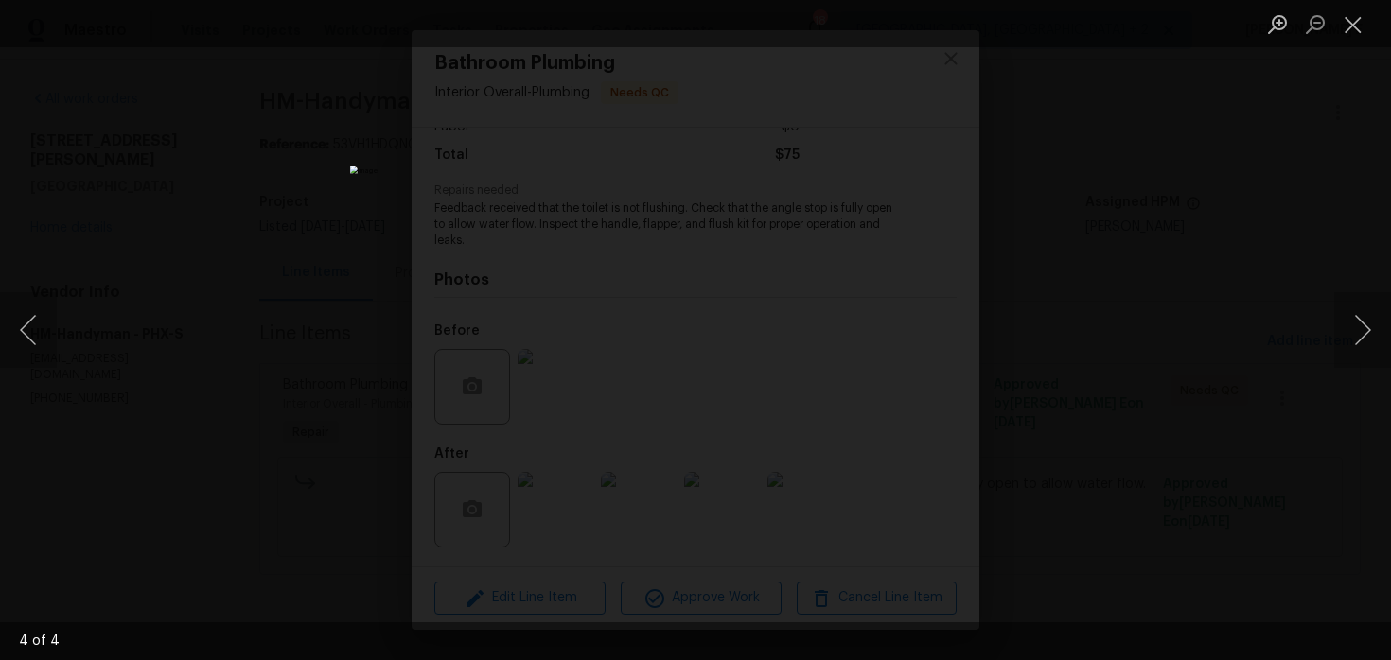
click at [1158, 231] on div "Lightbox" at bounding box center [695, 330] width 1391 height 660
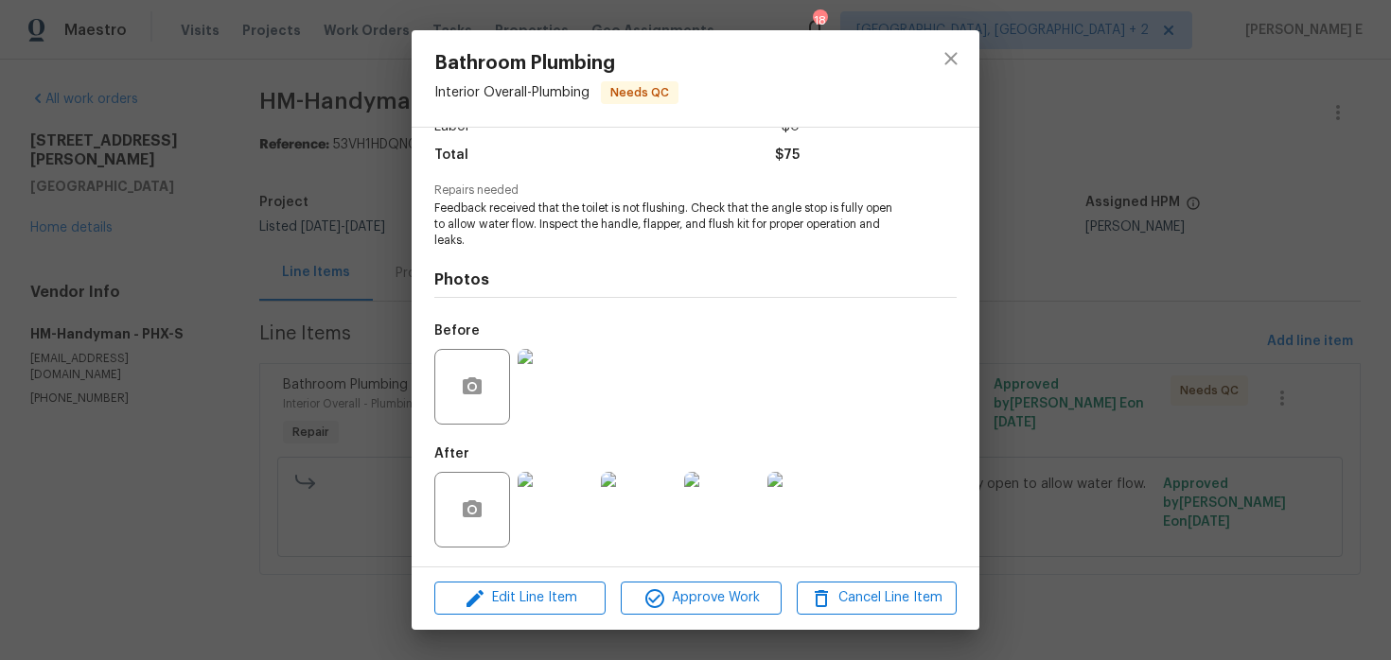
click at [1158, 231] on div "Bathroom Plumbing Interior Overall - Plumbing Needs QC Vendor HM-Handyman Accou…" at bounding box center [695, 330] width 1391 height 660
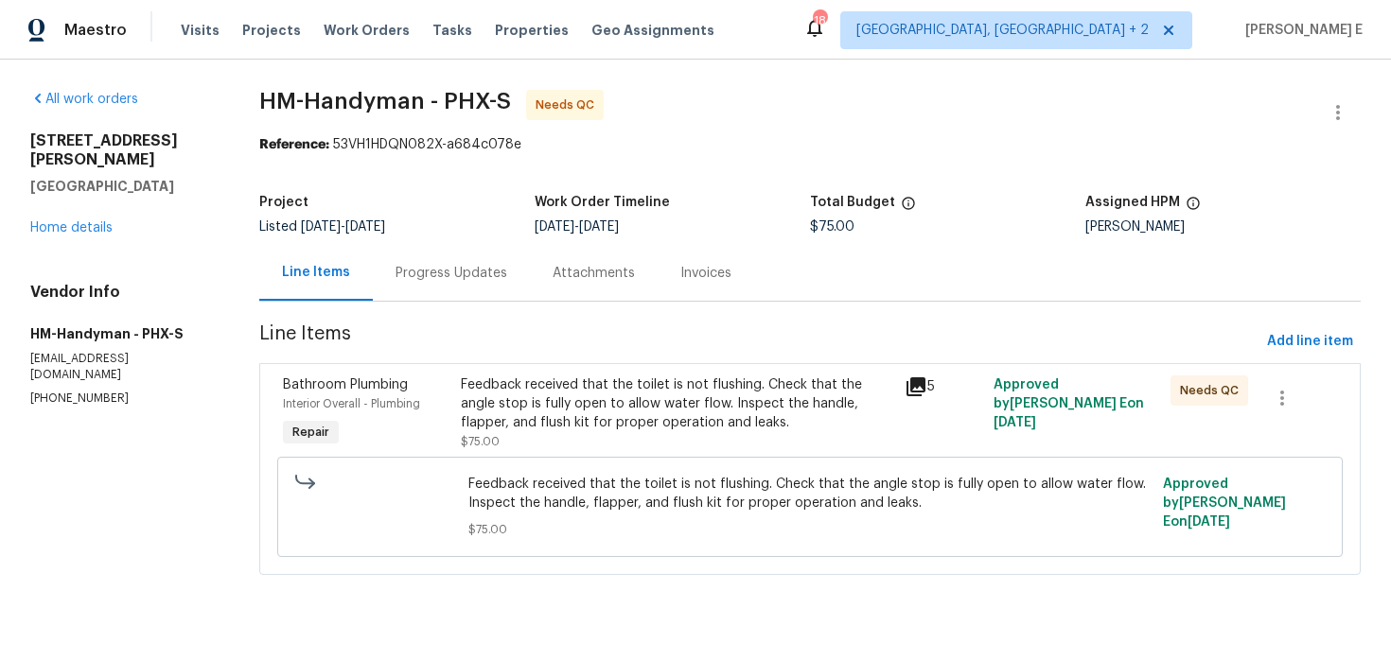
click at [496, 268] on div "Progress Updates" at bounding box center [451, 273] width 112 height 19
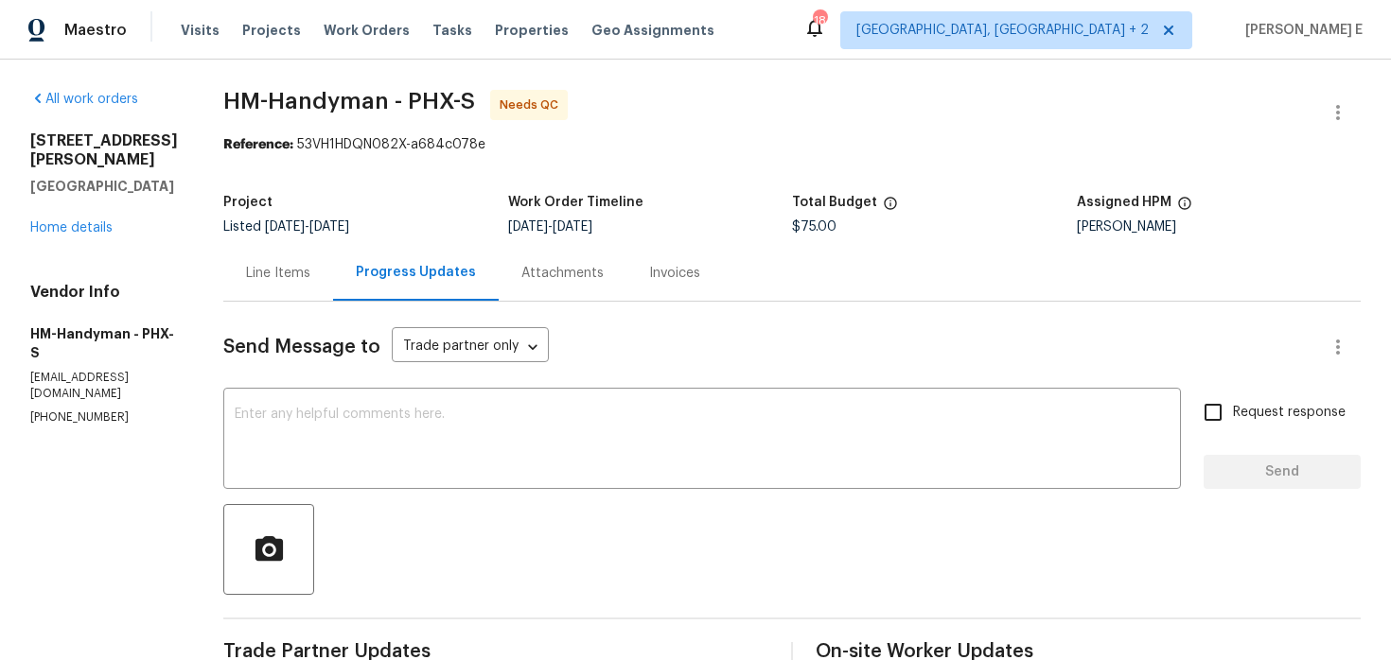
click at [268, 274] on div "Line Items" at bounding box center [278, 273] width 64 height 19
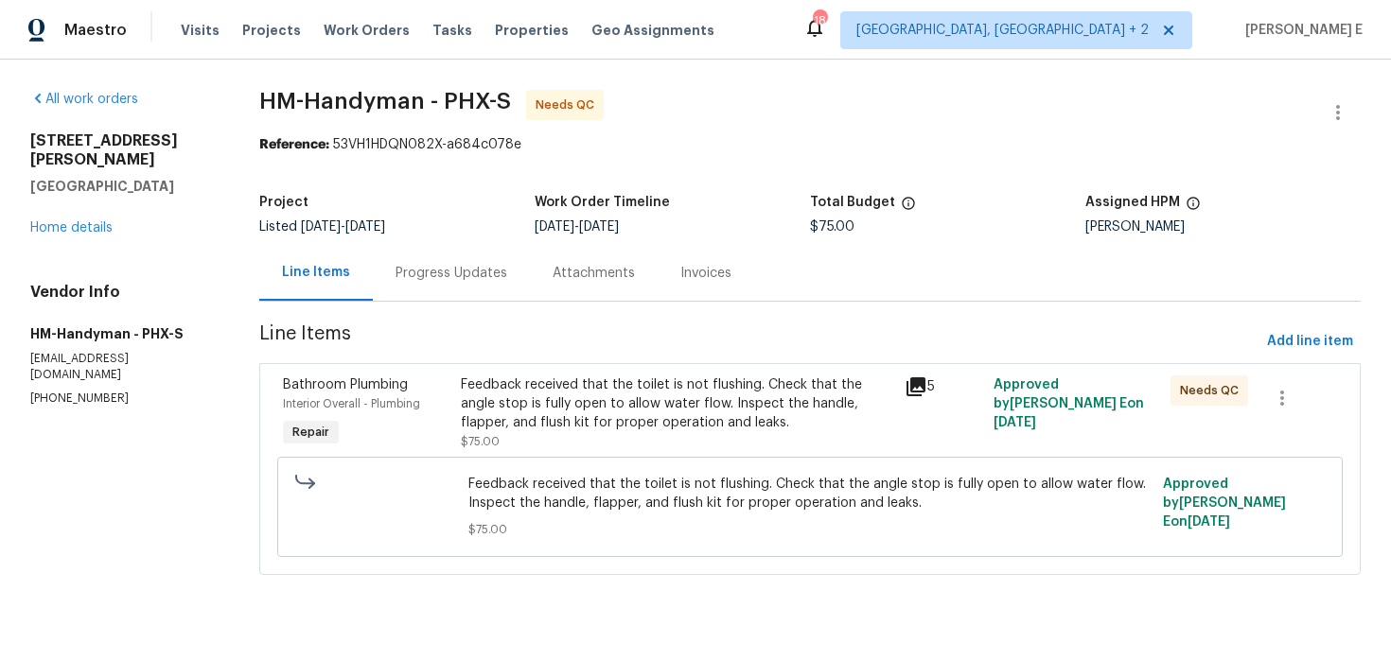
click at [542, 390] on div "Feedback received that the toilet is not flushing. Check that the angle stop is…" at bounding box center [677, 404] width 432 height 57
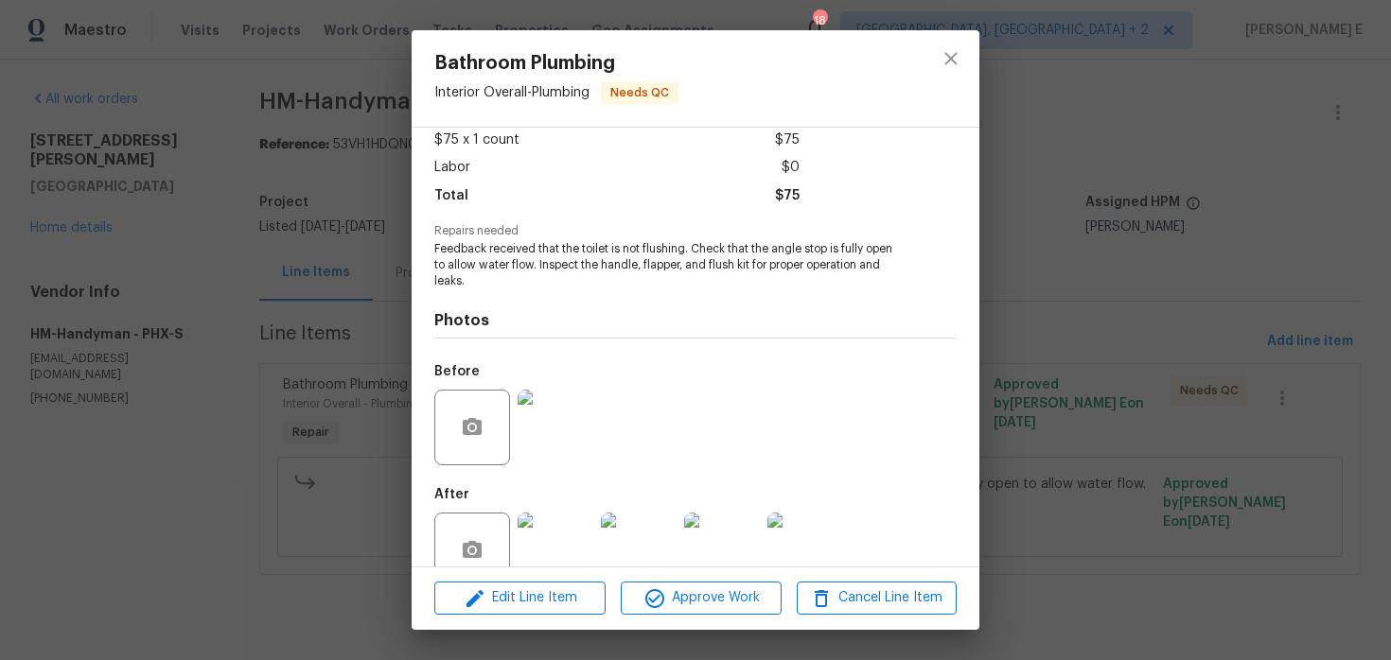
scroll to position [148, 0]
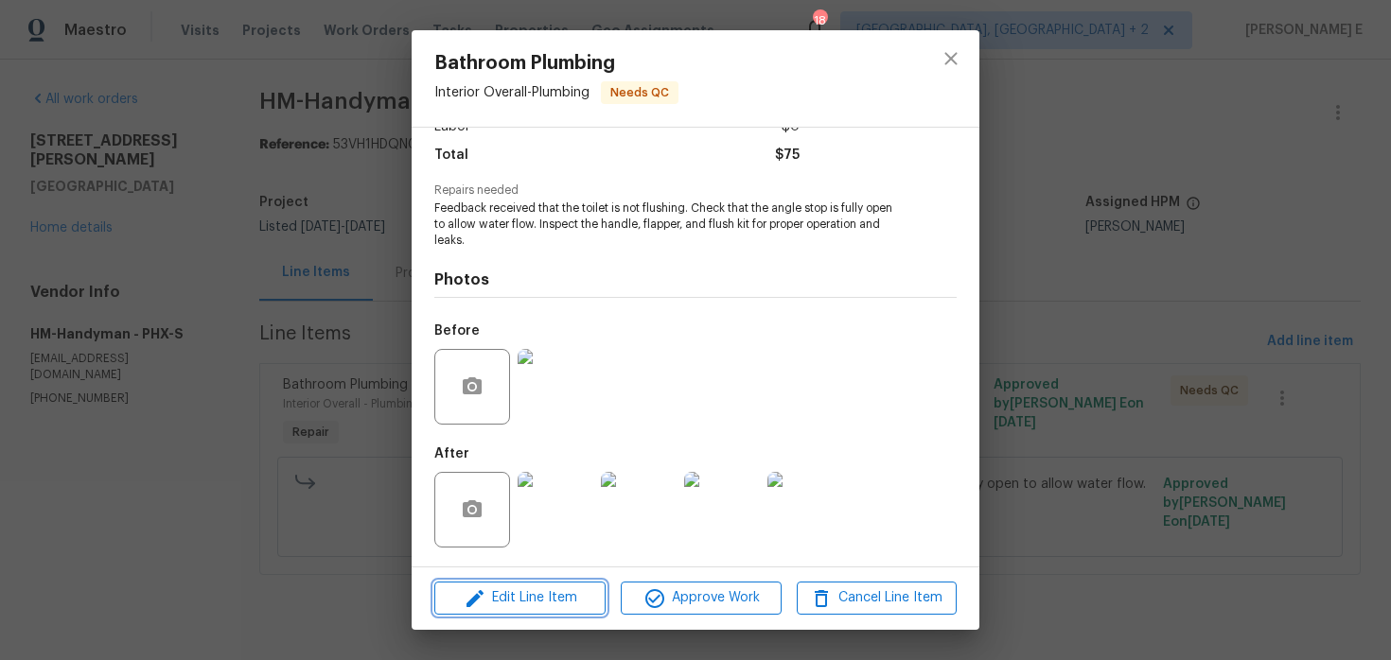
click at [471, 582] on button "Edit Line Item" at bounding box center [519, 598] width 171 height 33
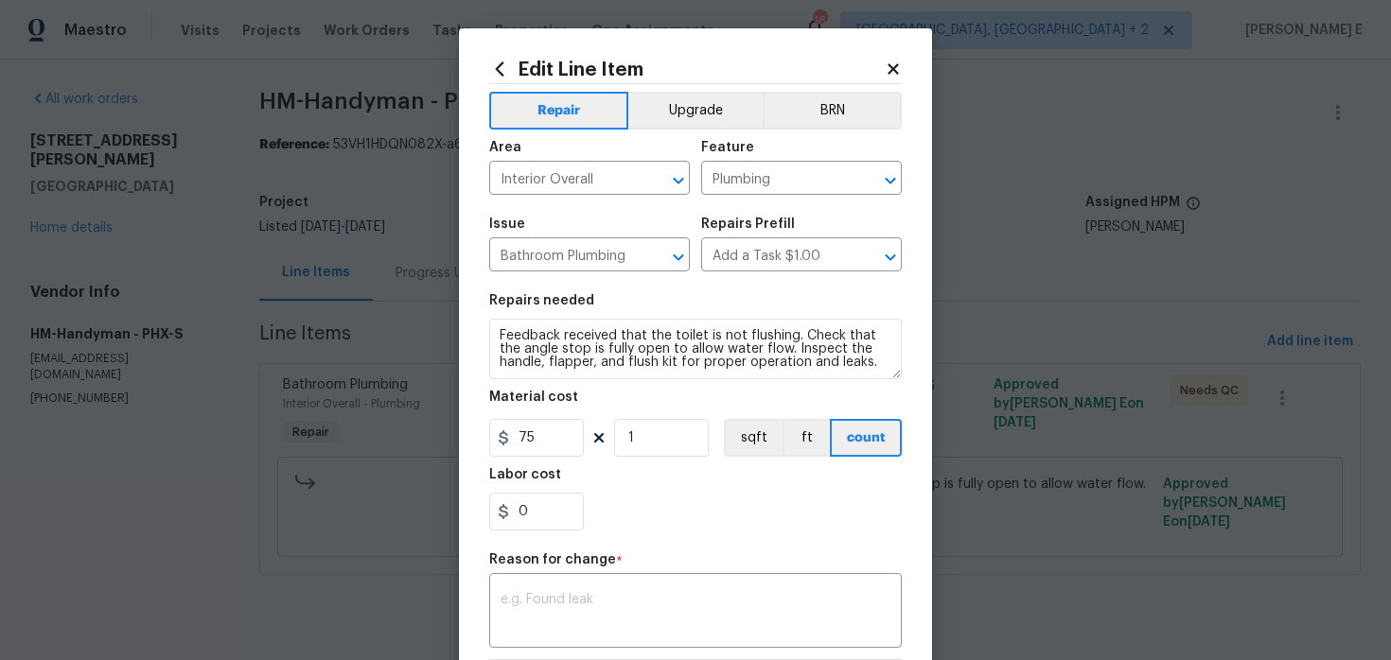
click at [527, 415] on div "Material cost" at bounding box center [695, 403] width 412 height 25
click at [519, 430] on input "75" at bounding box center [536, 438] width 95 height 38
type input "150"
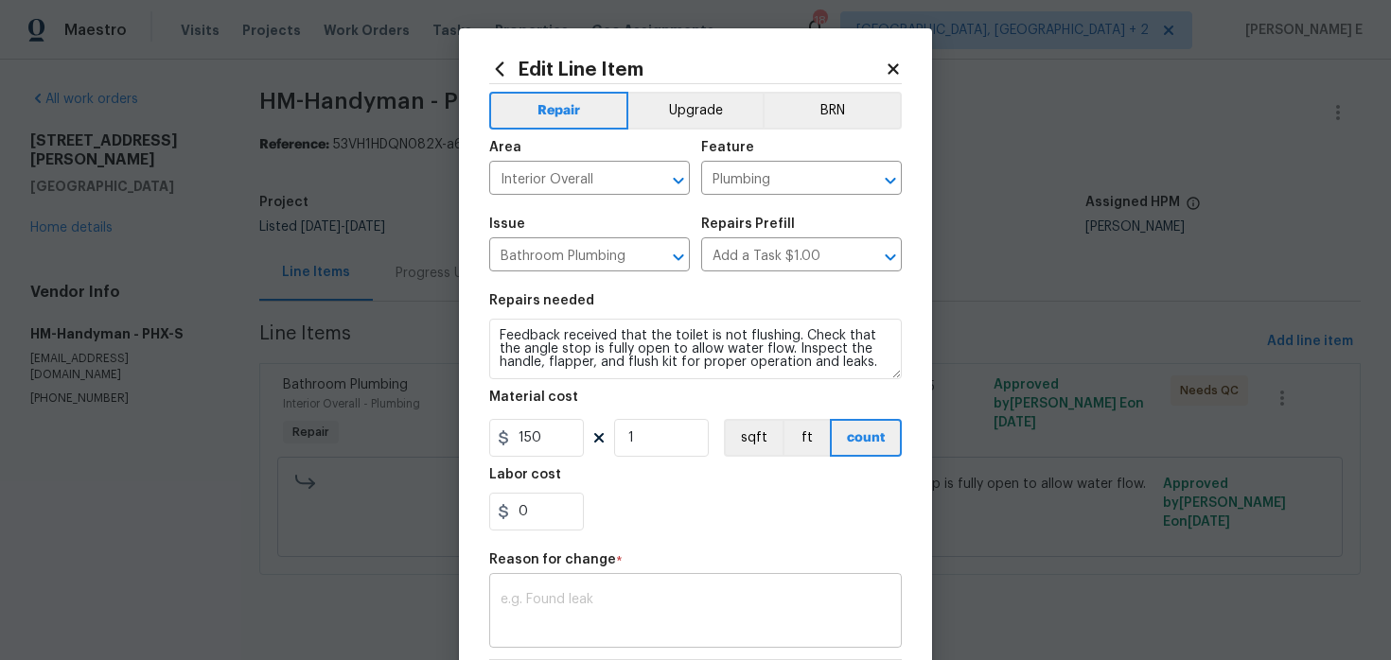
click at [593, 628] on textarea at bounding box center [695, 613] width 390 height 40
paste textarea "(KE) Updated per vendor's final cost."
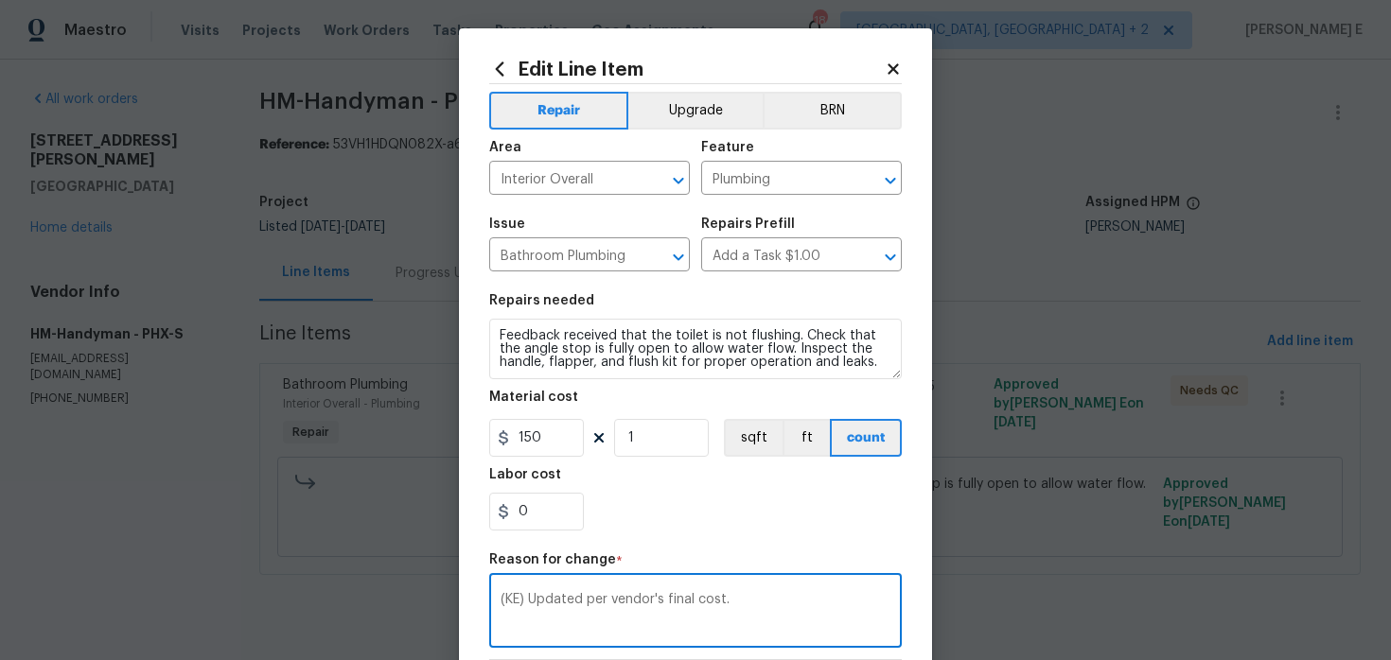
scroll to position [291, 0]
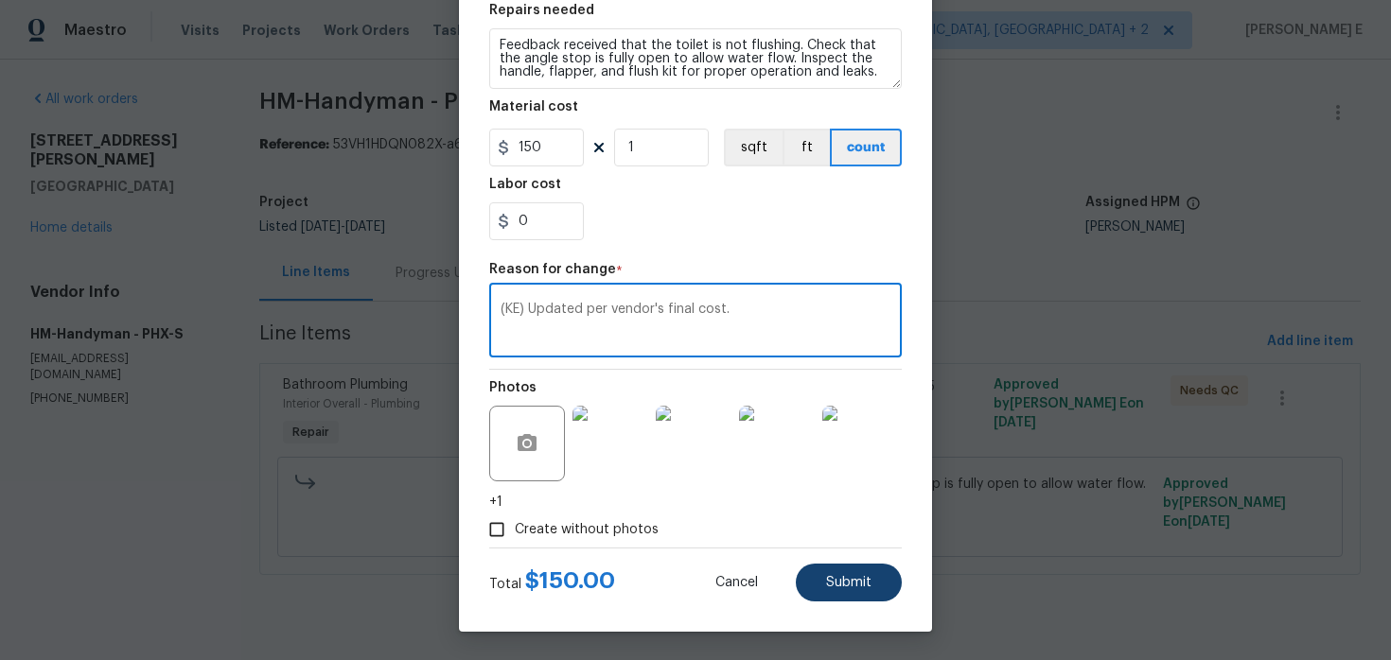
type textarea "(KE) Updated per vendor's final cost."
click at [822, 576] on button "Submit" at bounding box center [849, 583] width 106 height 38
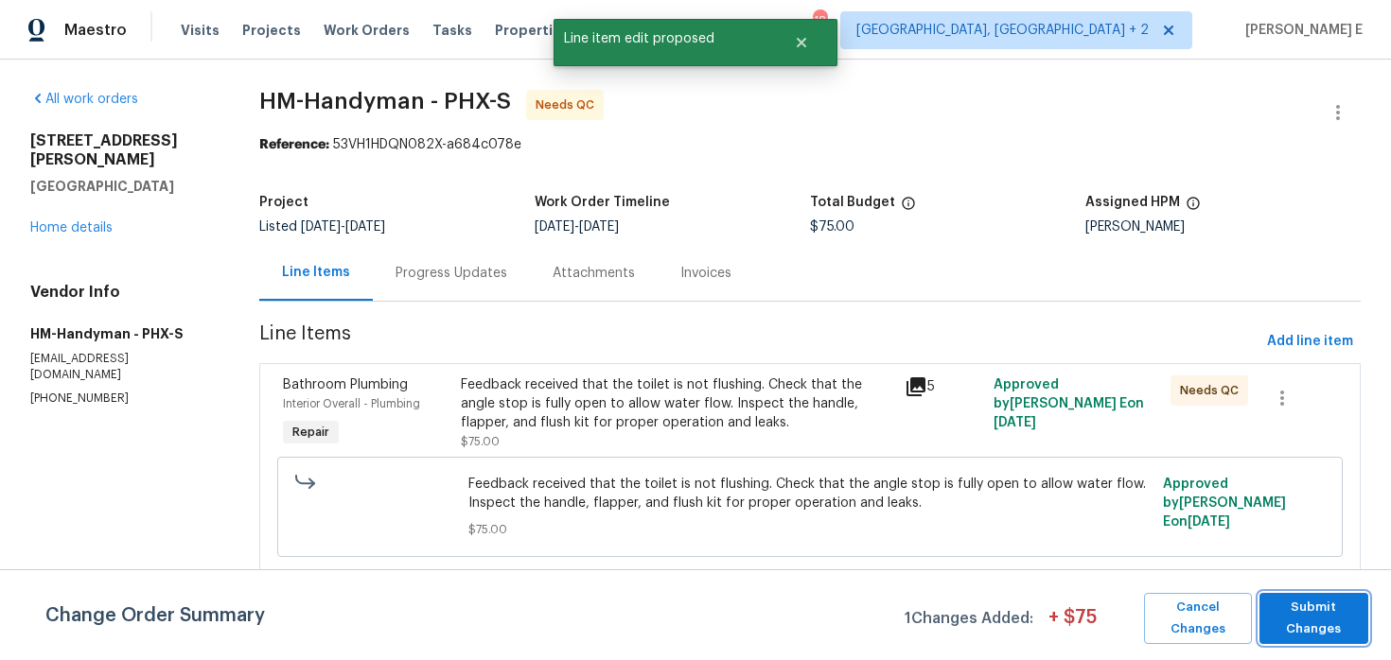
click at [1325, 633] on span "Submit Changes" at bounding box center [1314, 619] width 90 height 44
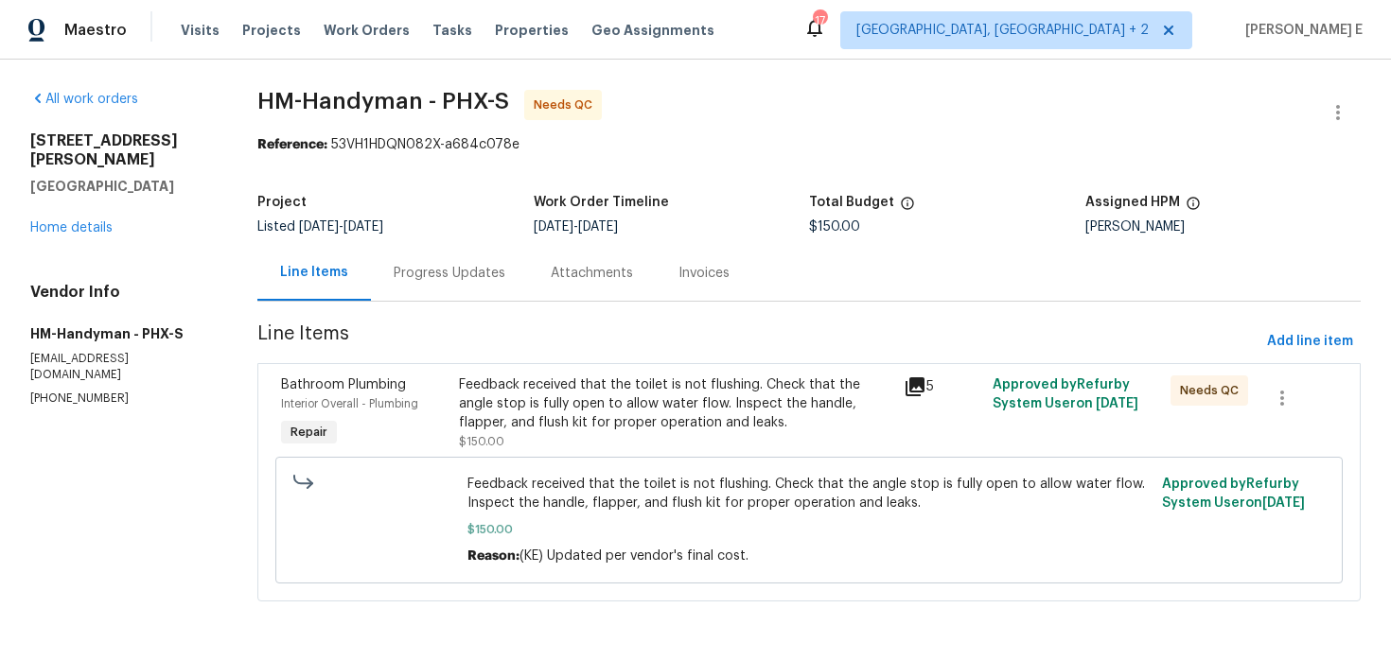
click at [436, 258] on div "Progress Updates" at bounding box center [449, 273] width 157 height 56
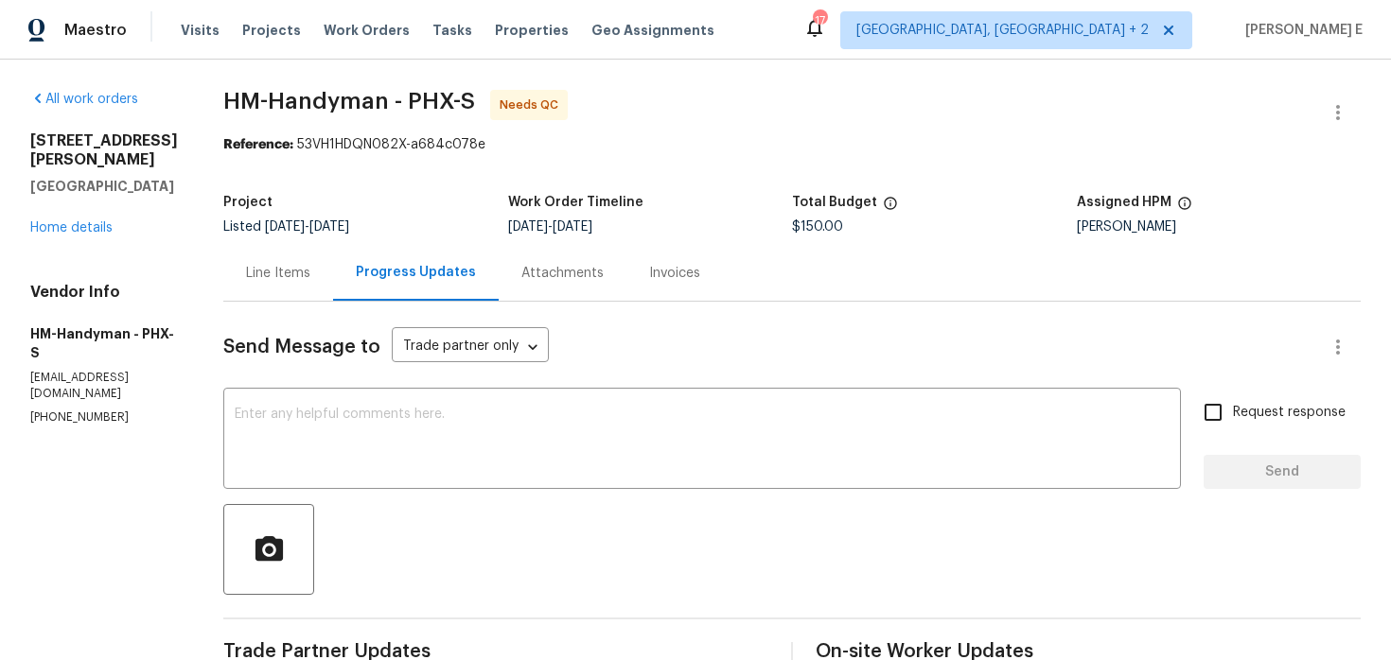
click at [1363, 107] on div "All work orders 4607 W Becker Ln Glendale, AZ 85304 Home details Vendor Info HM…" at bounding box center [695, 623] width 1391 height 1126
click at [1324, 100] on button "button" at bounding box center [1337, 112] width 45 height 45
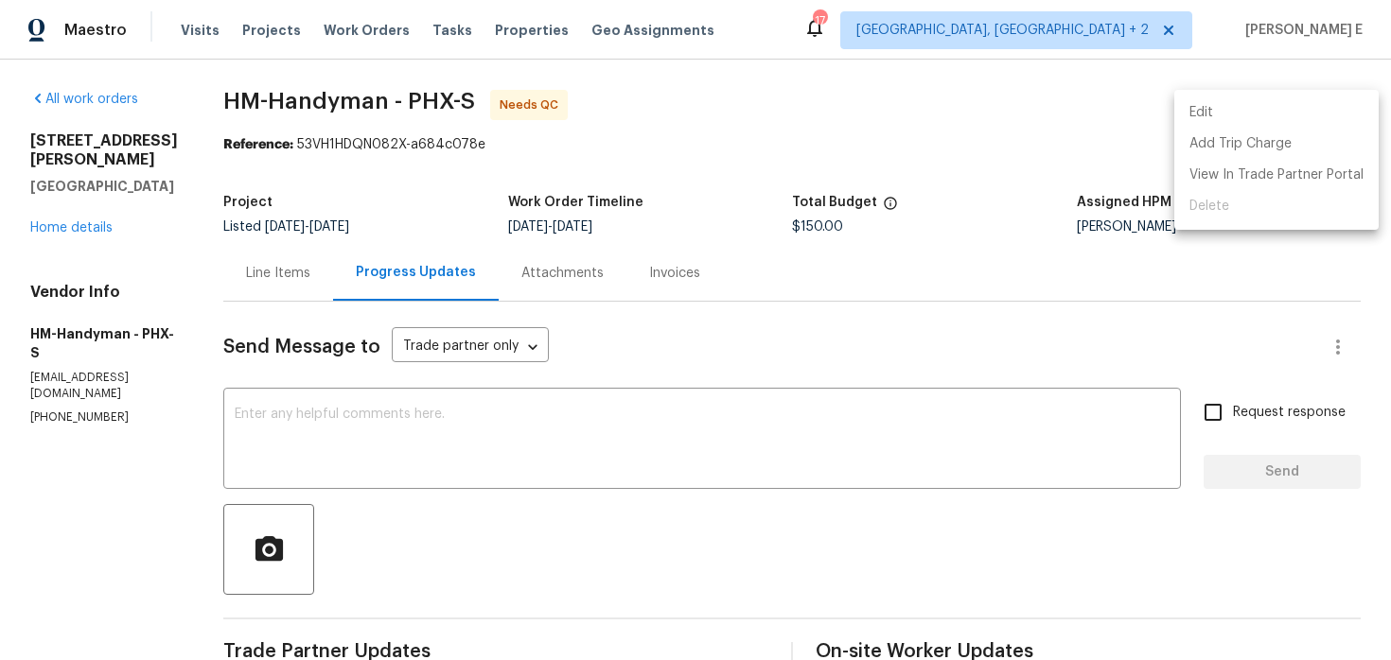
click at [1198, 103] on li "Edit" at bounding box center [1276, 112] width 204 height 31
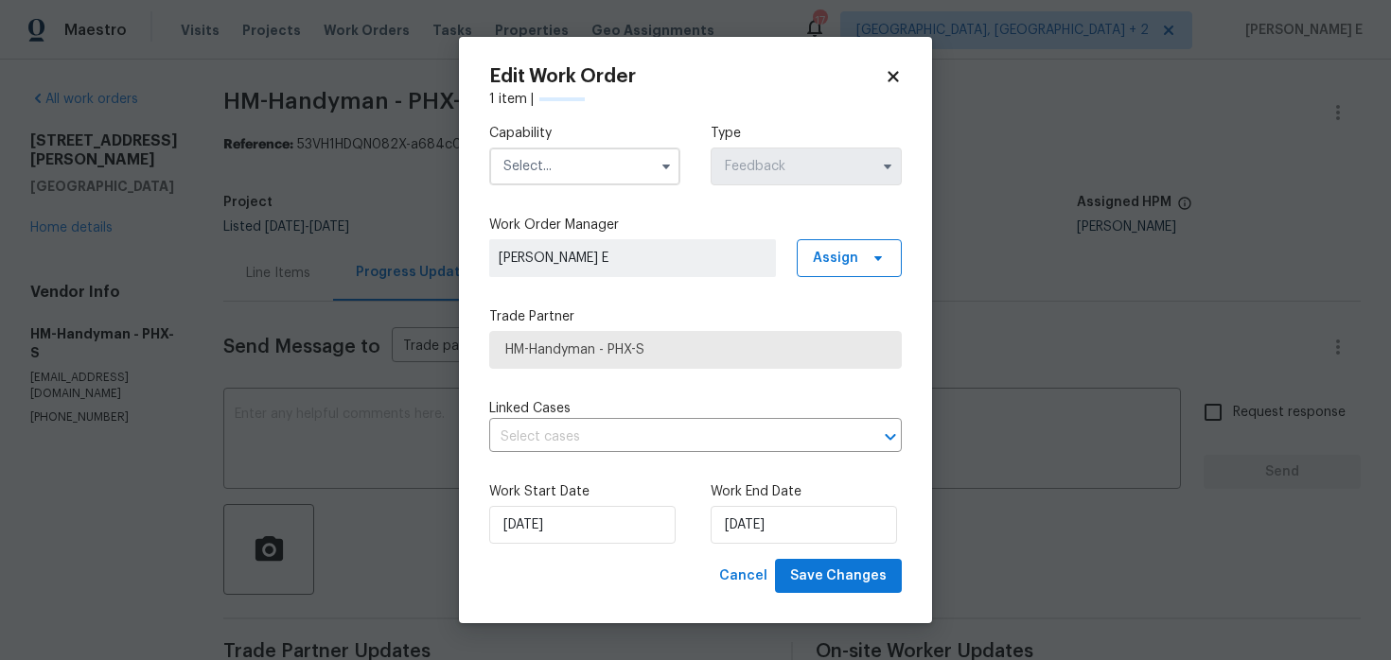
click at [564, 169] on input "text" at bounding box center [584, 167] width 191 height 38
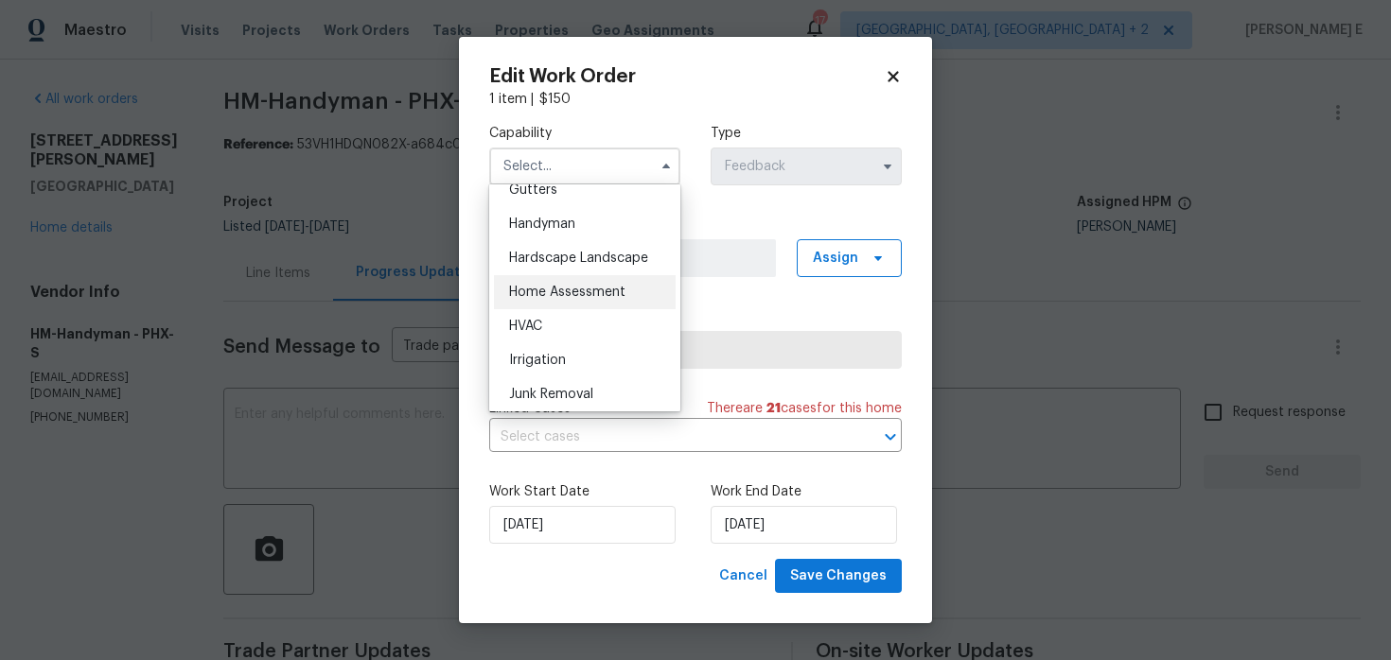
scroll to position [1019, 0]
click at [575, 219] on div "Handyman" at bounding box center [585, 228] width 182 height 34
type input "Handyman"
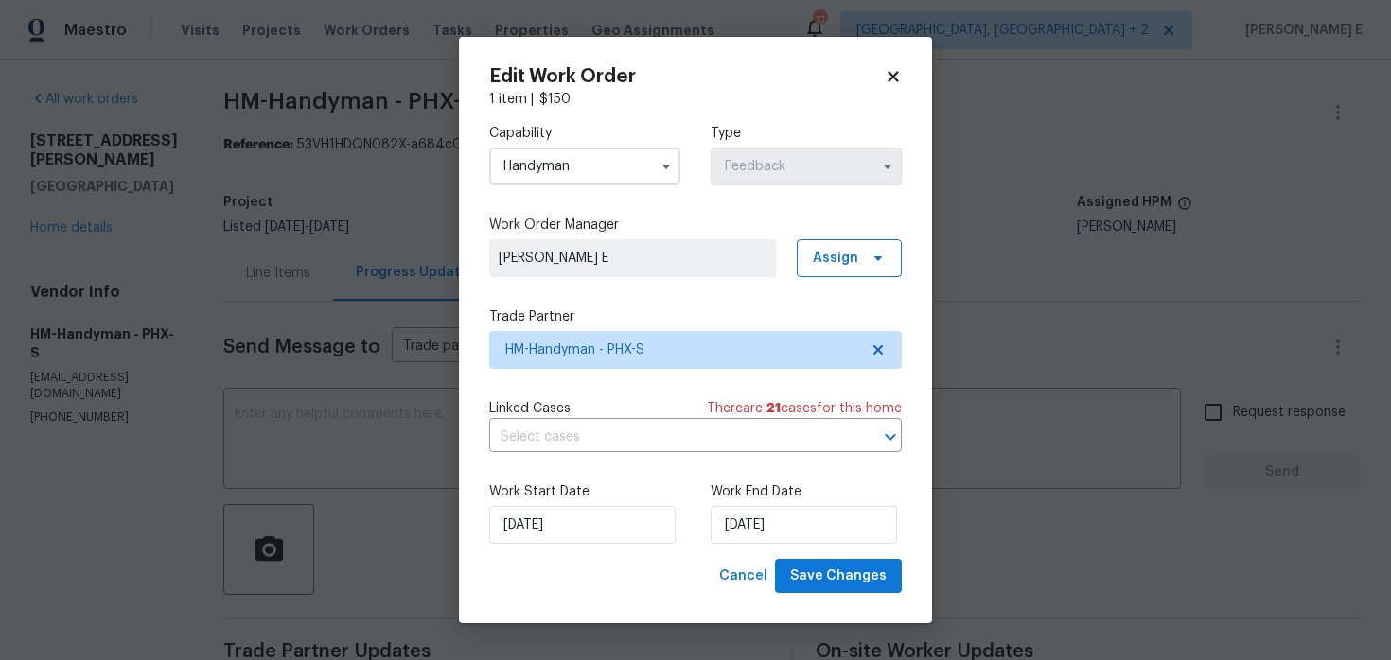
click at [551, 547] on div "Work Start Date 12/08/2025 Work End Date 14/08/2025" at bounding box center [695, 513] width 412 height 92
click at [549, 523] on input "12/08/2025" at bounding box center [582, 525] width 186 height 38
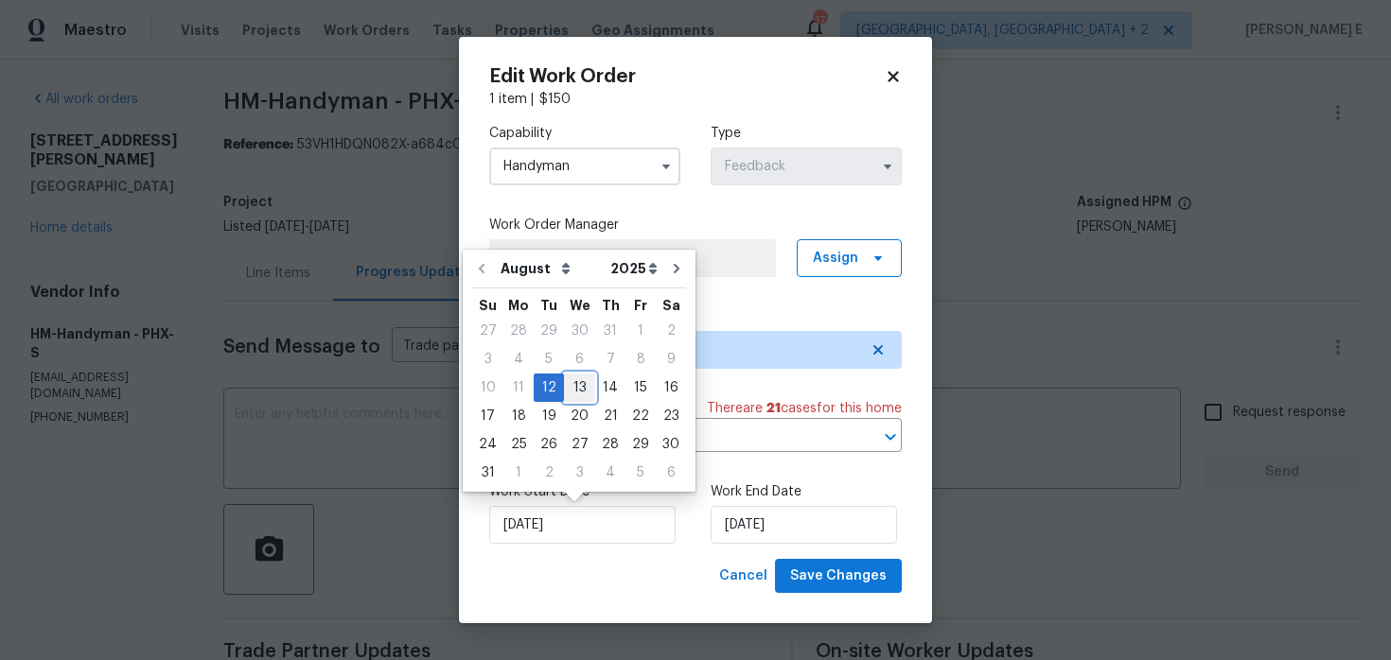
click at [569, 394] on div "13" at bounding box center [579, 388] width 31 height 26
type input "13/08/2025"
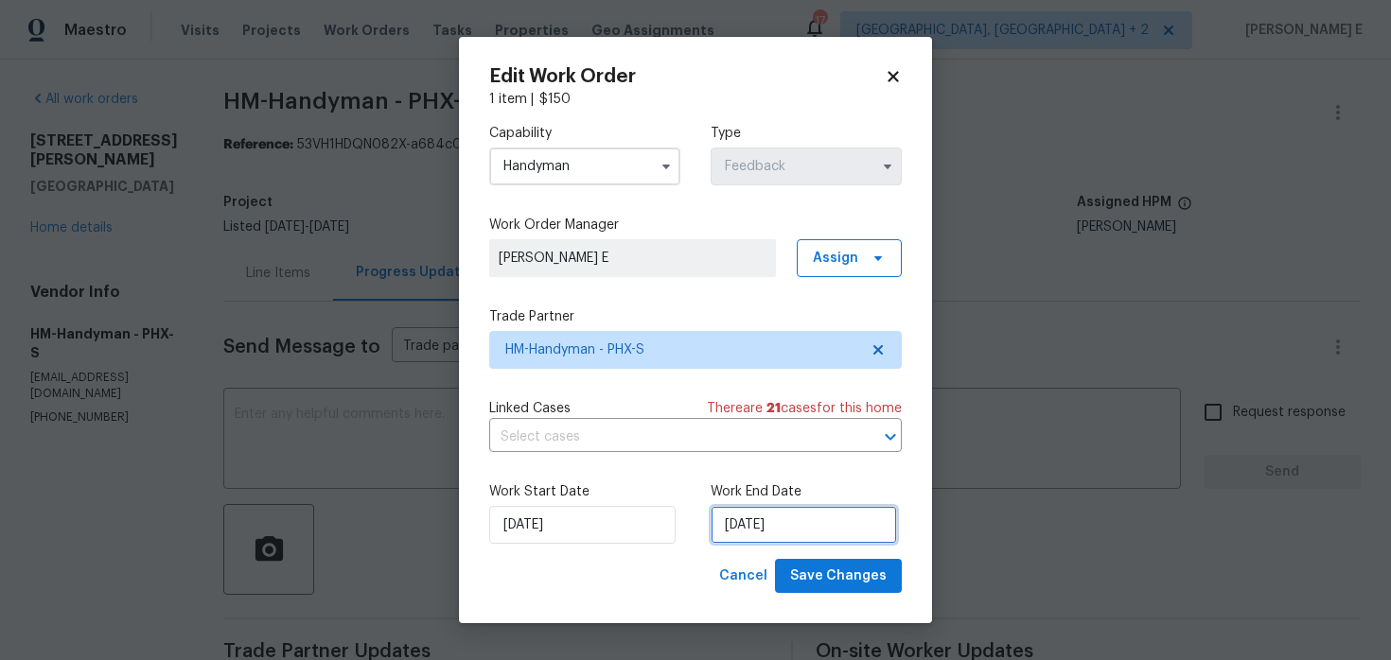
click at [779, 534] on input "[DATE]" at bounding box center [803, 525] width 186 height 38
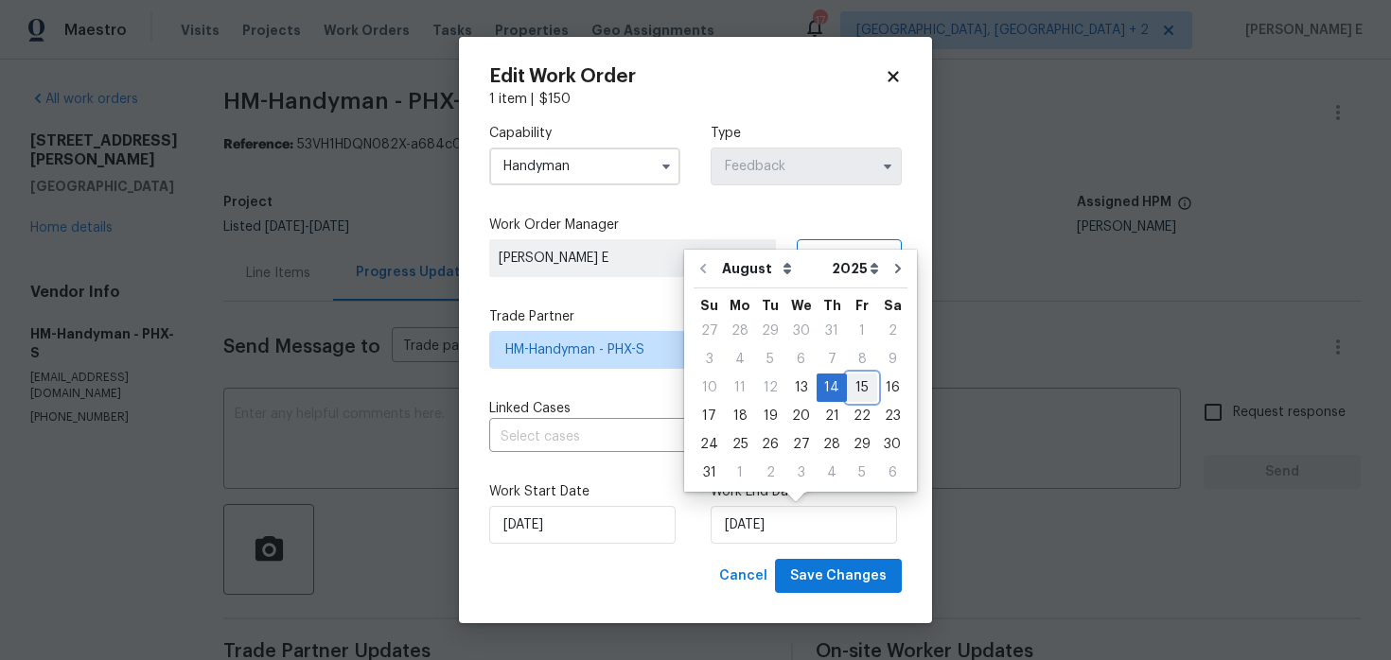
click at [851, 379] on div "15" at bounding box center [862, 388] width 30 height 26
type input "15/08/2025"
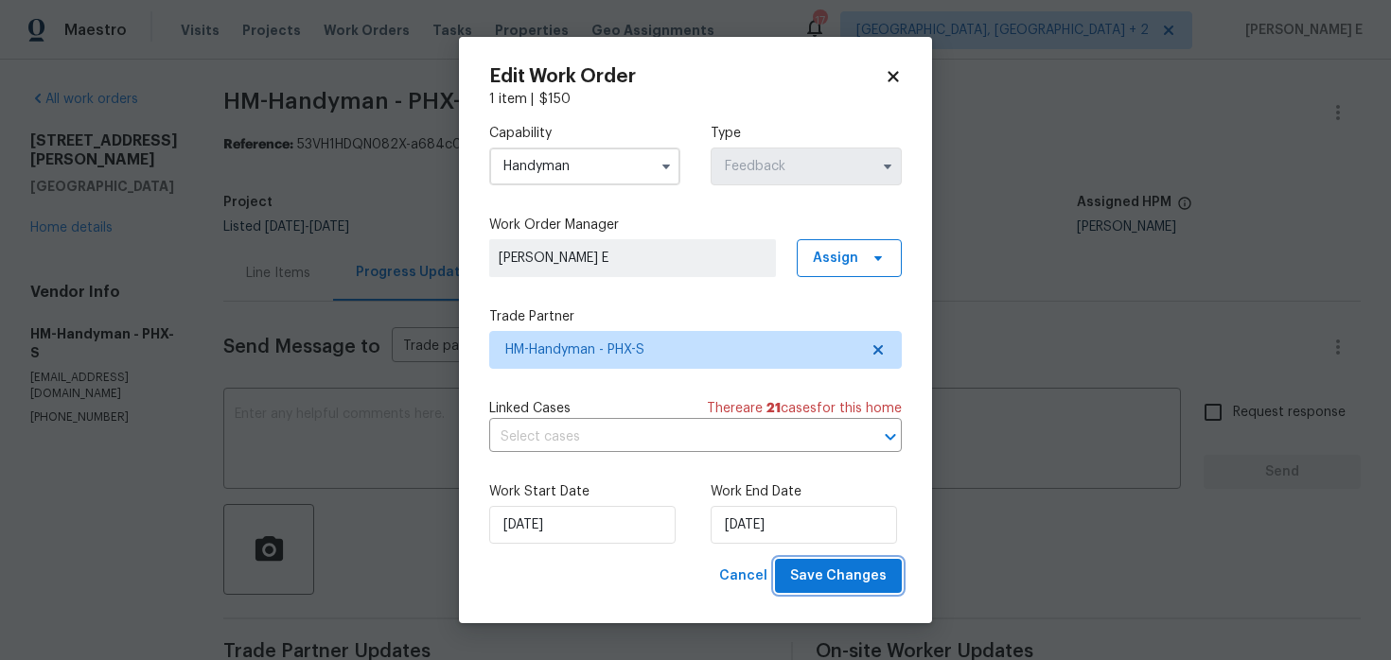
click at [844, 580] on span "Save Changes" at bounding box center [838, 577] width 96 height 24
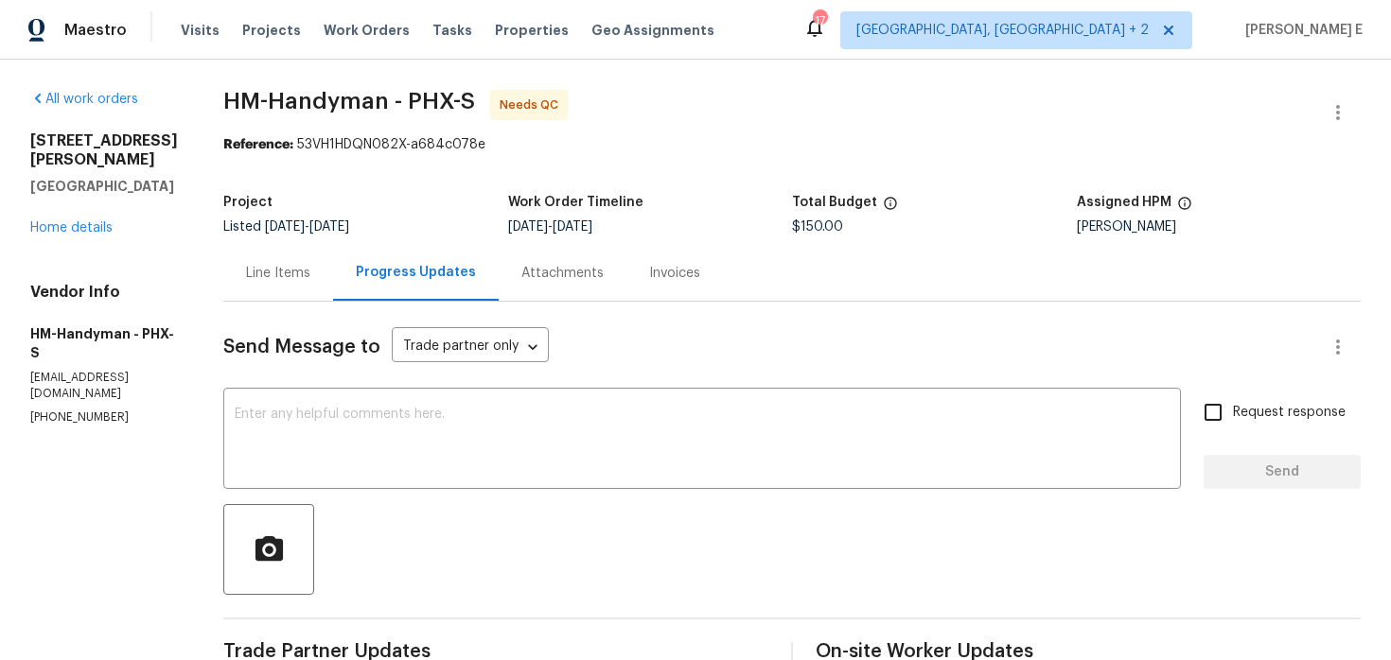
click at [302, 296] on div "Line Items" at bounding box center [278, 273] width 110 height 56
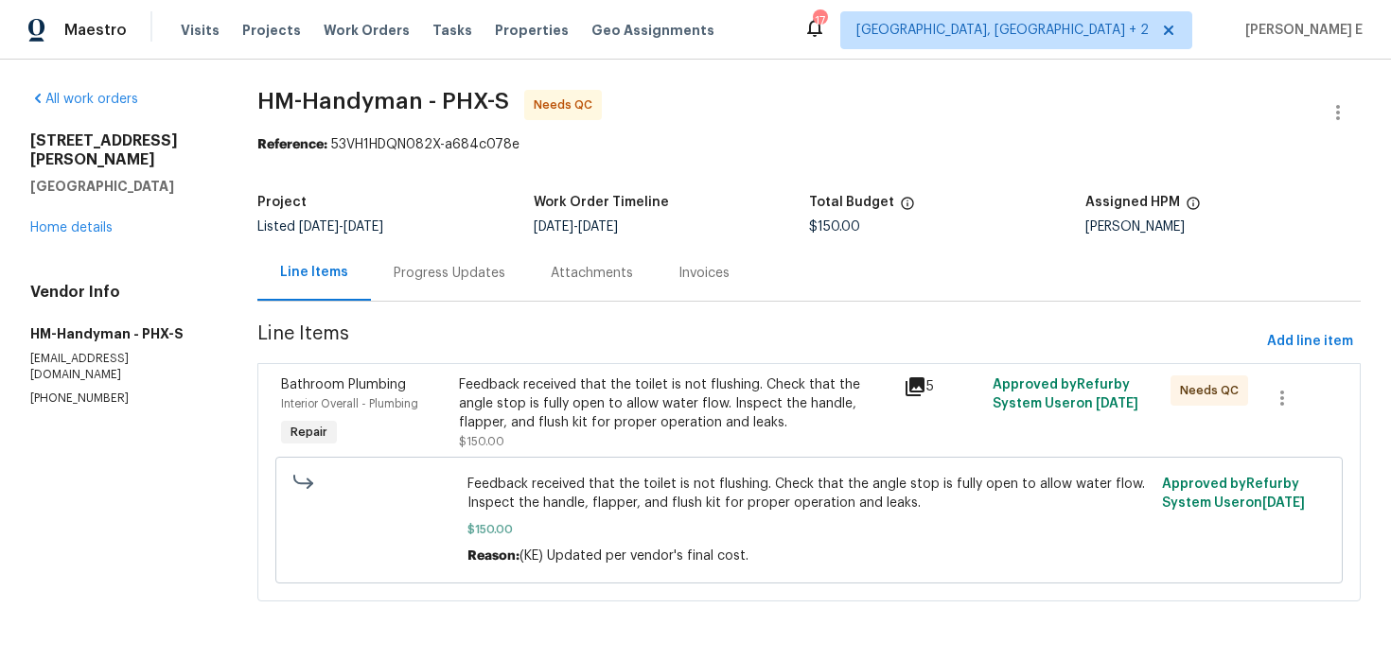
click at [617, 391] on div "Feedback received that the toilet is not flushing. Check that the angle stop is…" at bounding box center [675, 404] width 433 height 57
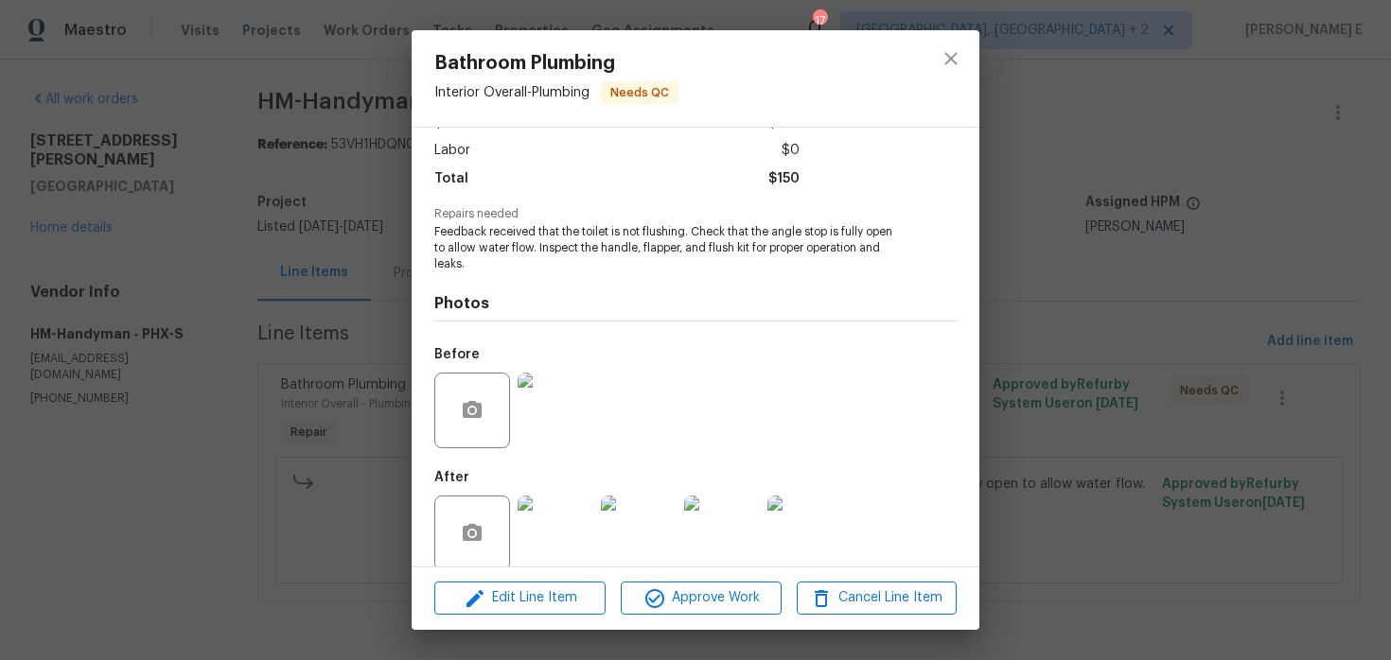
scroll to position [148, 0]
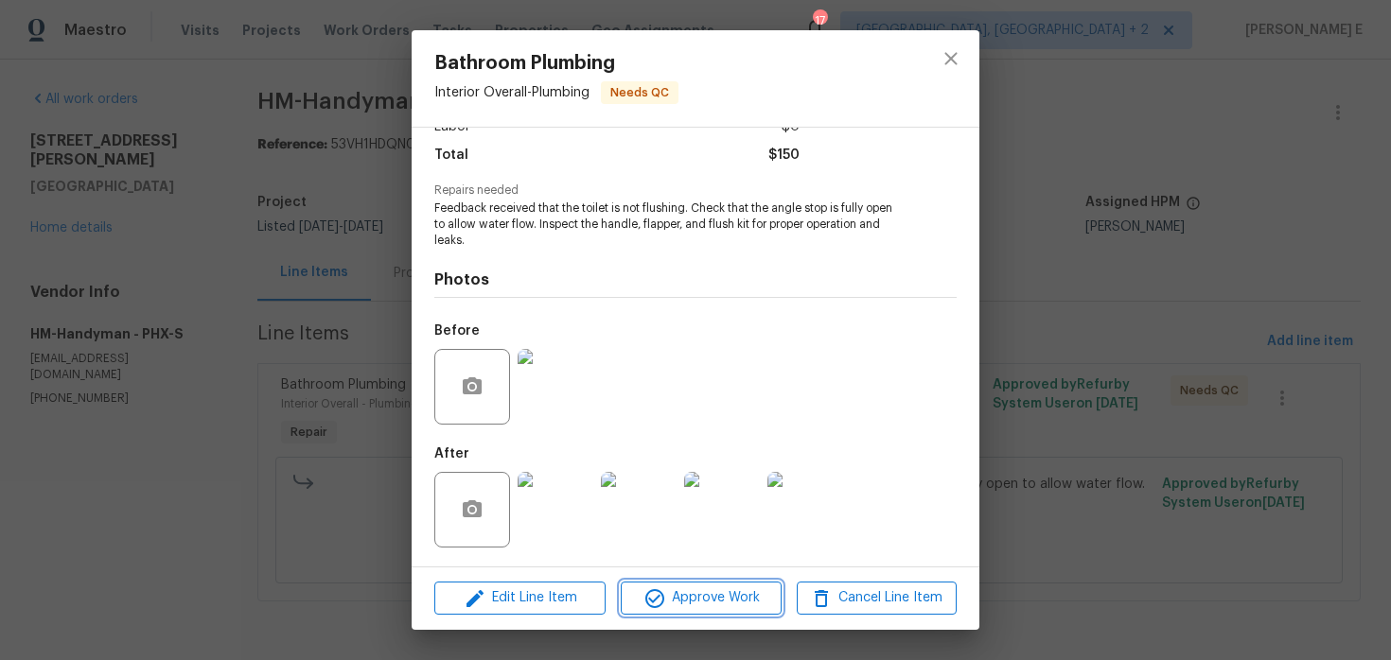
click at [721, 596] on span "Approve Work" at bounding box center [700, 598] width 149 height 24
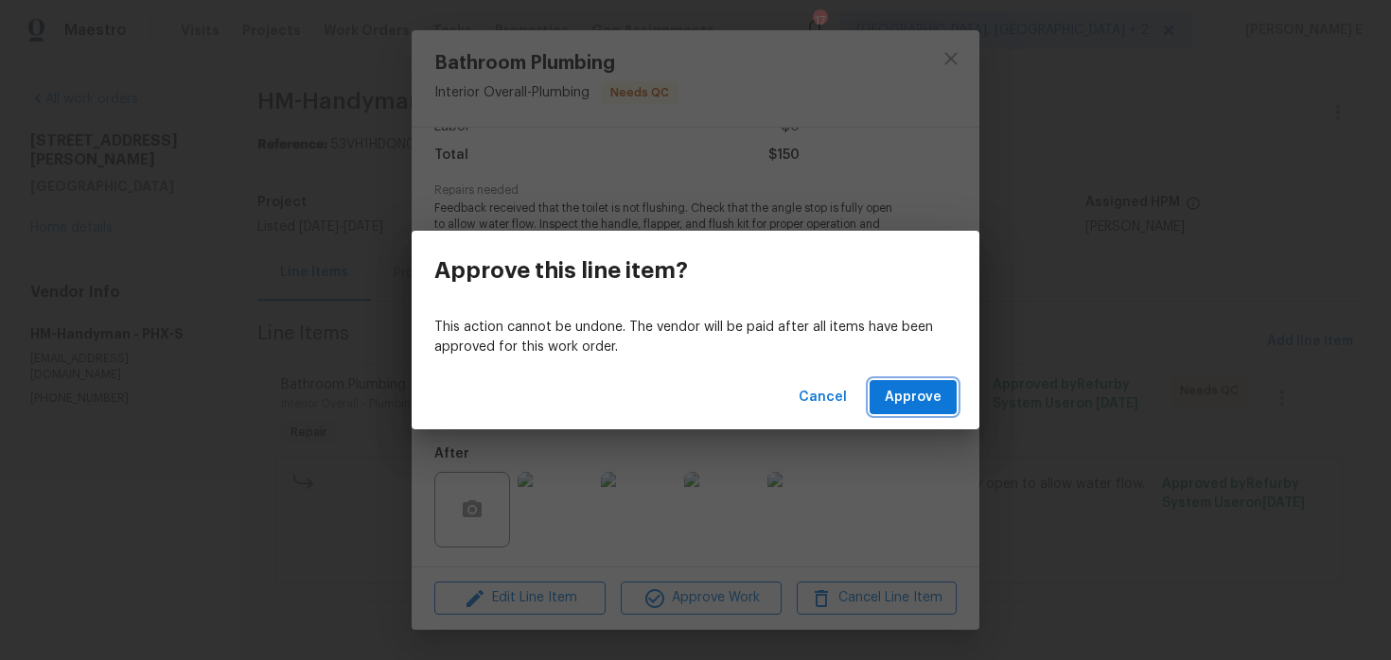
click at [915, 399] on span "Approve" at bounding box center [912, 398] width 57 height 24
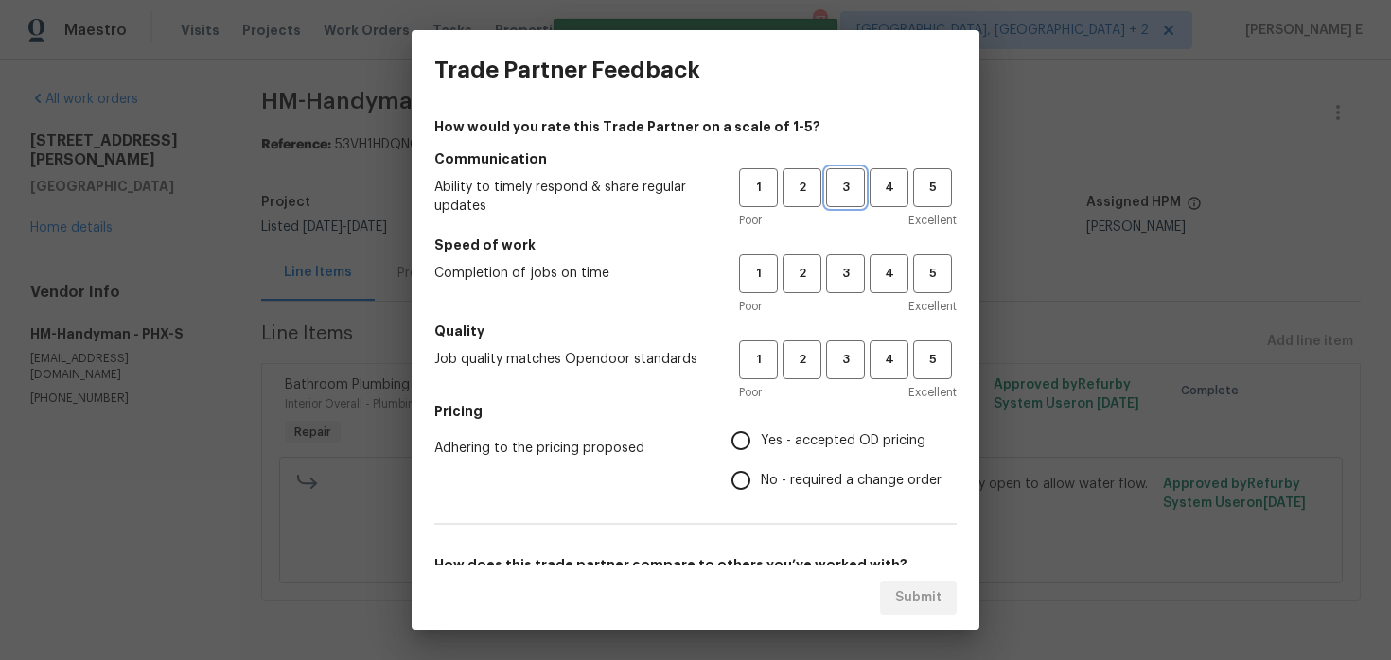
click at [848, 185] on span "3" at bounding box center [845, 188] width 35 height 22
click at [849, 271] on span "3" at bounding box center [845, 274] width 35 height 22
click at [836, 366] on span "3" at bounding box center [845, 360] width 35 height 22
click at [738, 473] on input "No - required a change order" at bounding box center [741, 481] width 40 height 40
radio input "true"
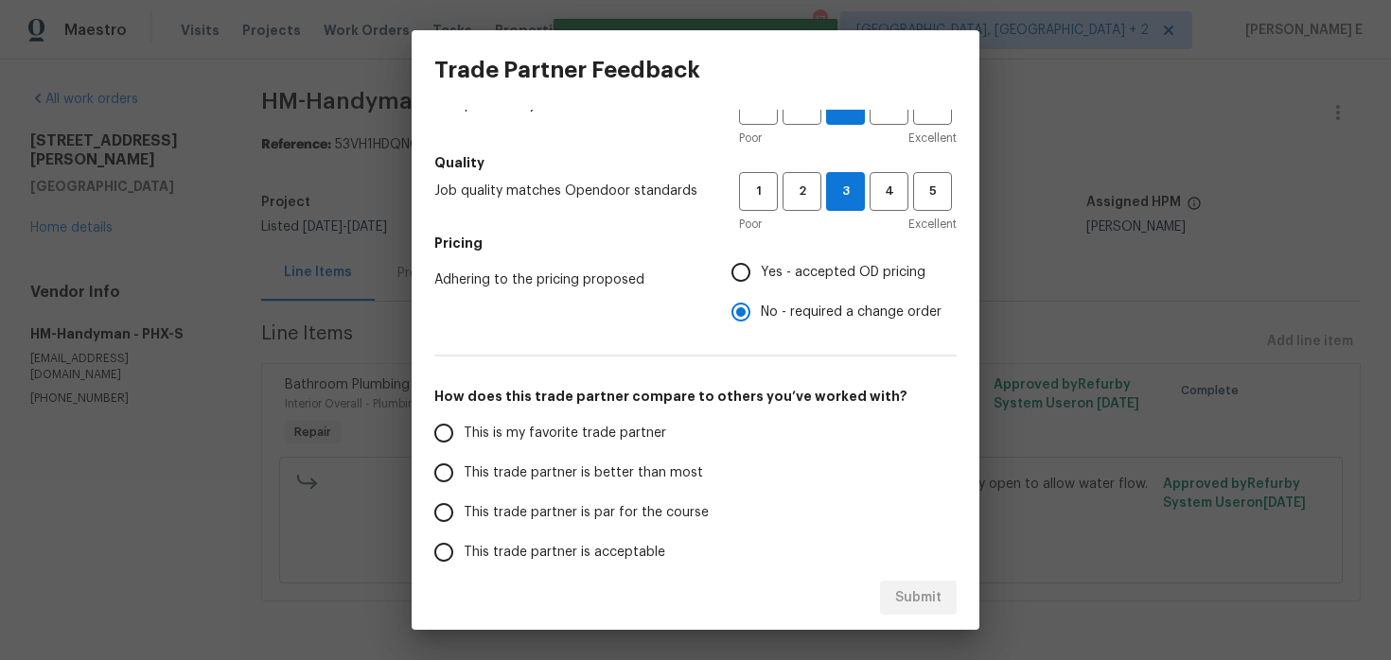
scroll to position [190, 0]
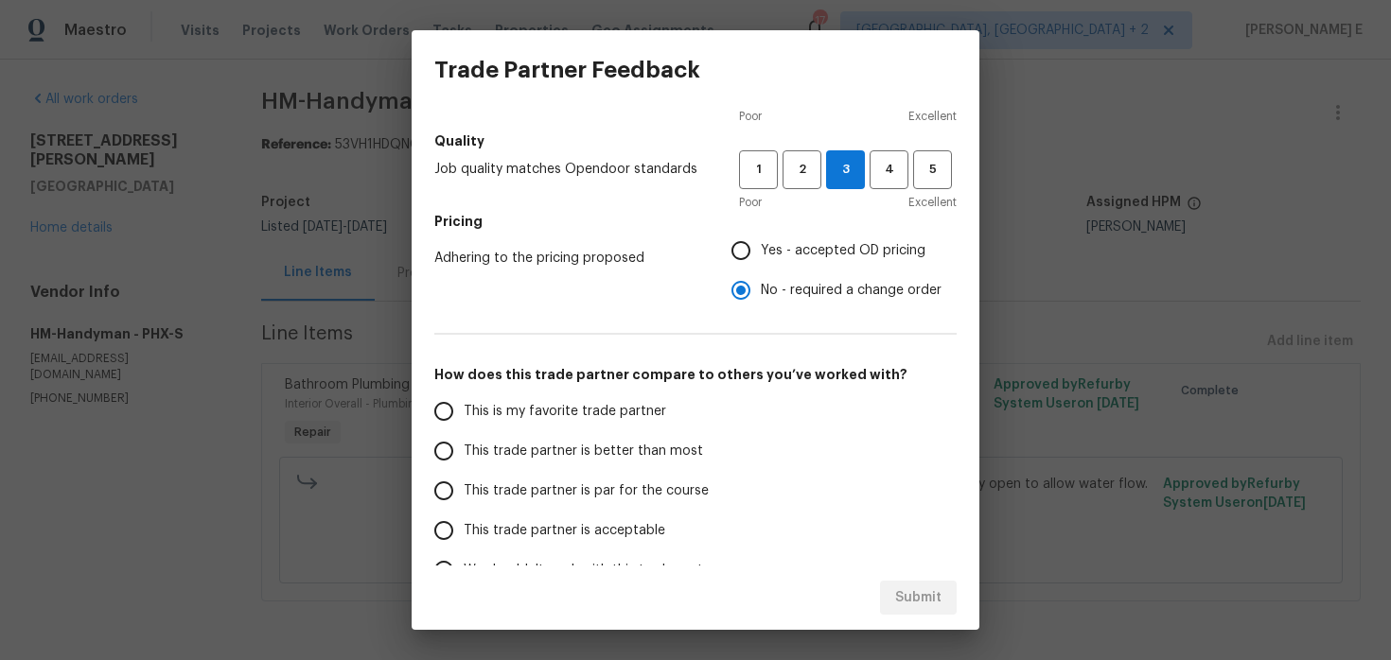
click at [583, 484] on span "This trade partner is par for the course" at bounding box center [586, 491] width 245 height 20
click at [464, 484] on input "This trade partner is par for the course" at bounding box center [444, 491] width 40 height 40
click at [895, 602] on button "Submit" at bounding box center [918, 598] width 77 height 35
radio input "true"
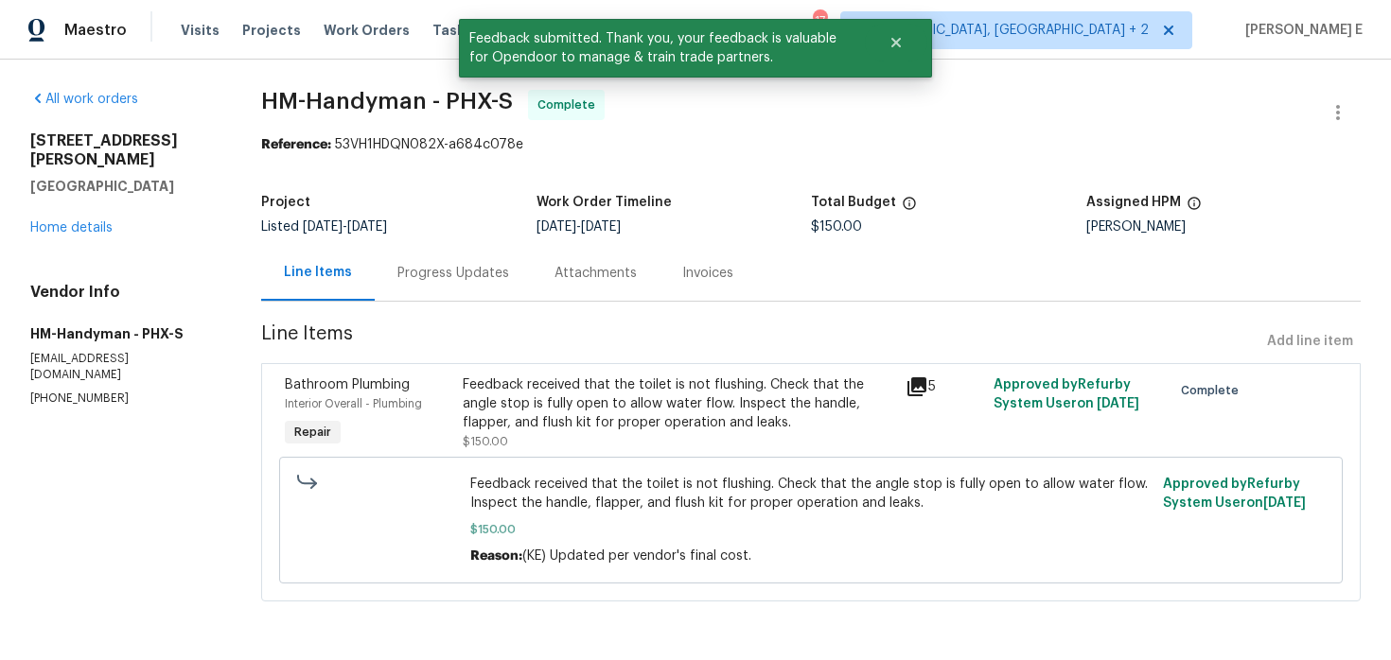
click at [498, 259] on div "Progress Updates" at bounding box center [453, 273] width 157 height 56
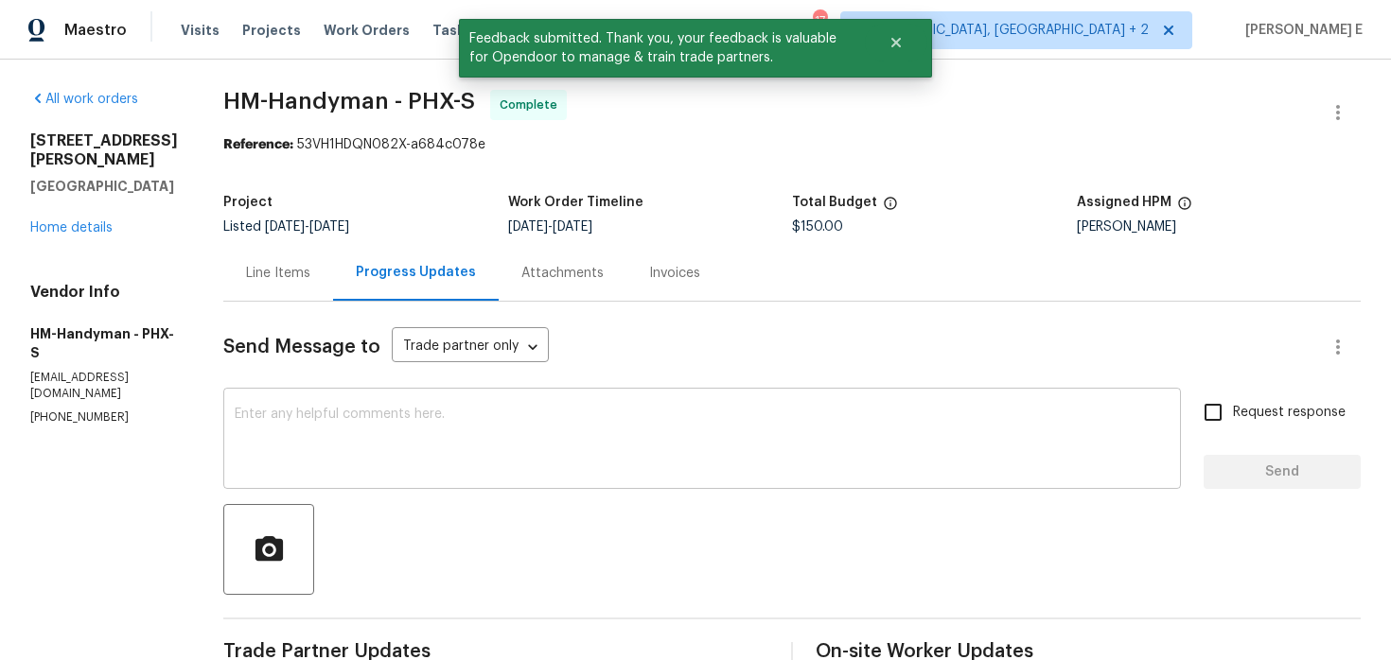
click at [480, 436] on textarea at bounding box center [702, 441] width 935 height 66
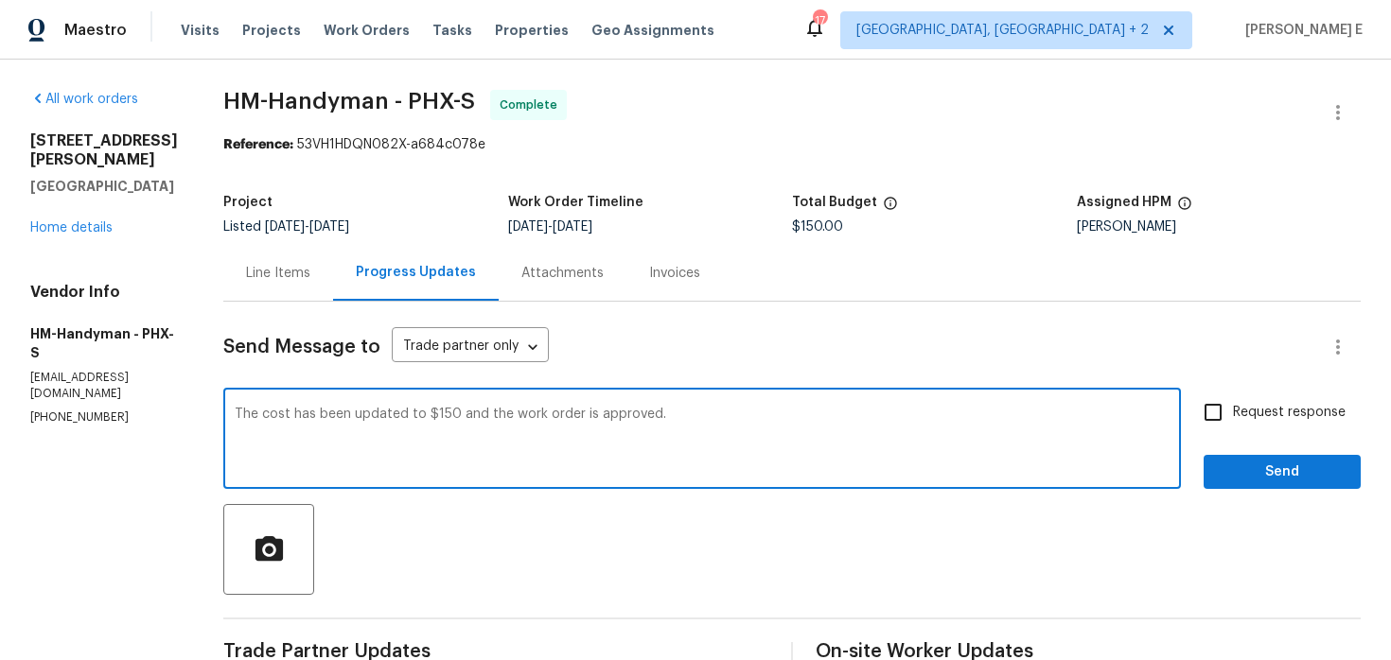
type textarea "The cost has been updated to $150 and the work order is approved."
click at [1205, 435] on div "Request response Send" at bounding box center [1281, 441] width 157 height 96
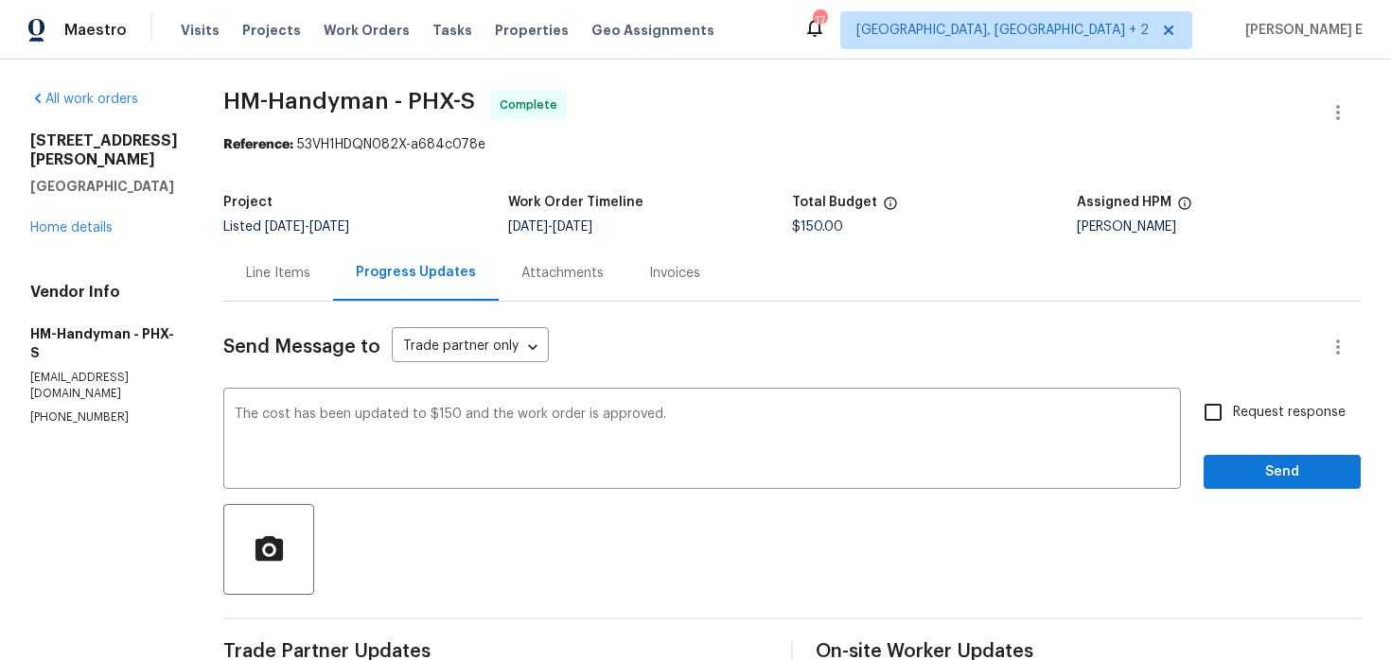
click at [1222, 420] on input "Request response" at bounding box center [1213, 413] width 40 height 40
checkbox input "true"
click at [1226, 464] on span "Send" at bounding box center [1281, 473] width 127 height 24
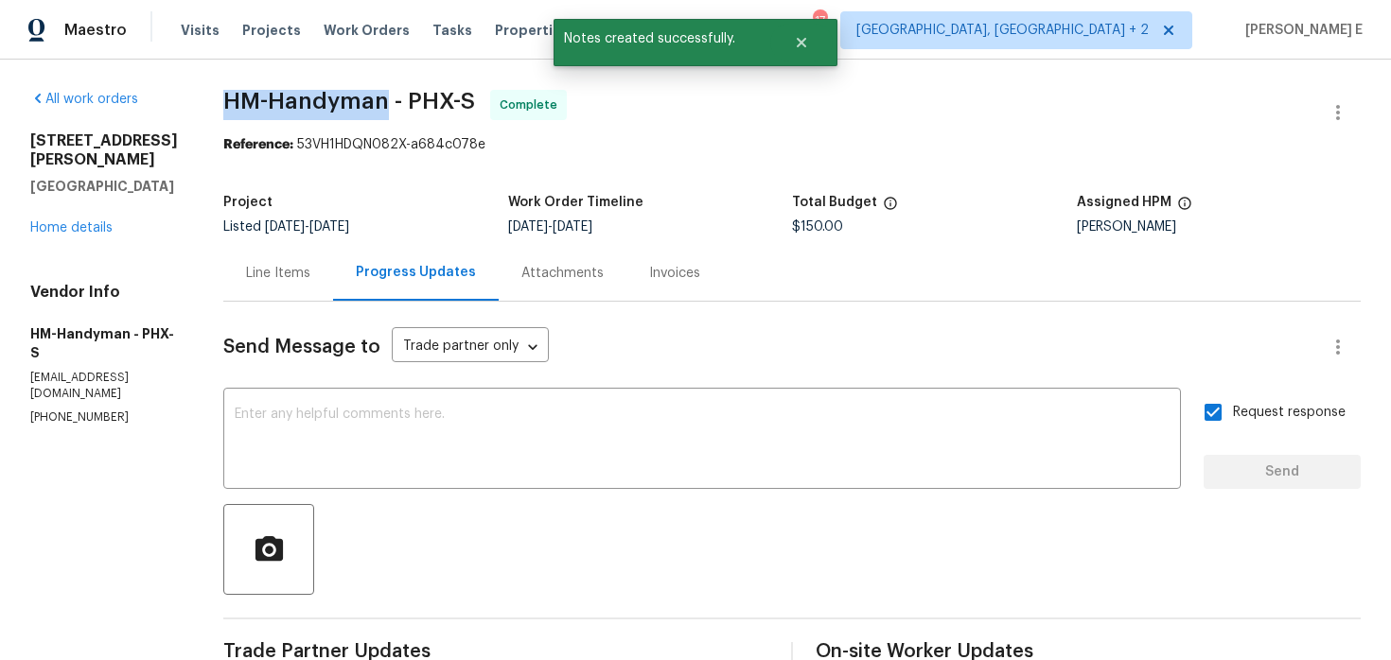
drag, startPoint x: 239, startPoint y: 108, endPoint x: 406, endPoint y: 109, distance: 166.5
click at [406, 109] on div "All work orders 4607 W Becker Ln Glendale, AZ 85304 Home details Vendor Info HM…" at bounding box center [695, 659] width 1391 height 1199
copy span "HM-Handyman"
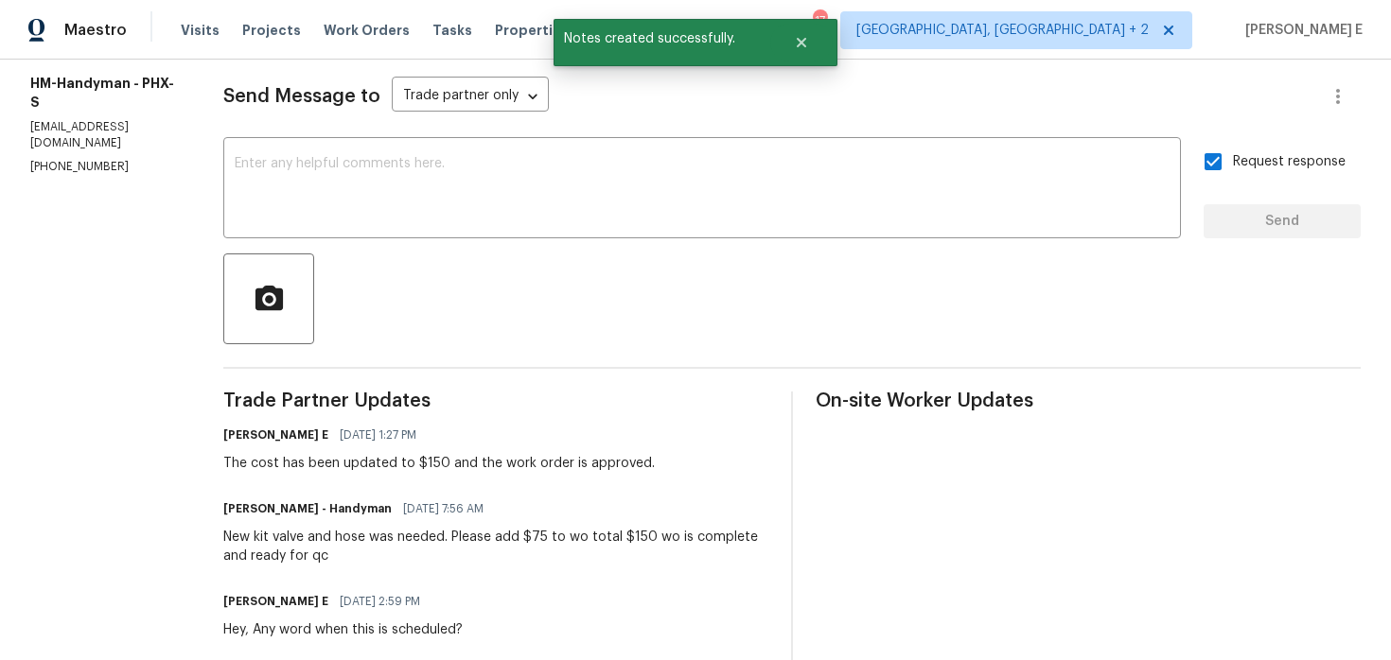
scroll to position [264, 0]
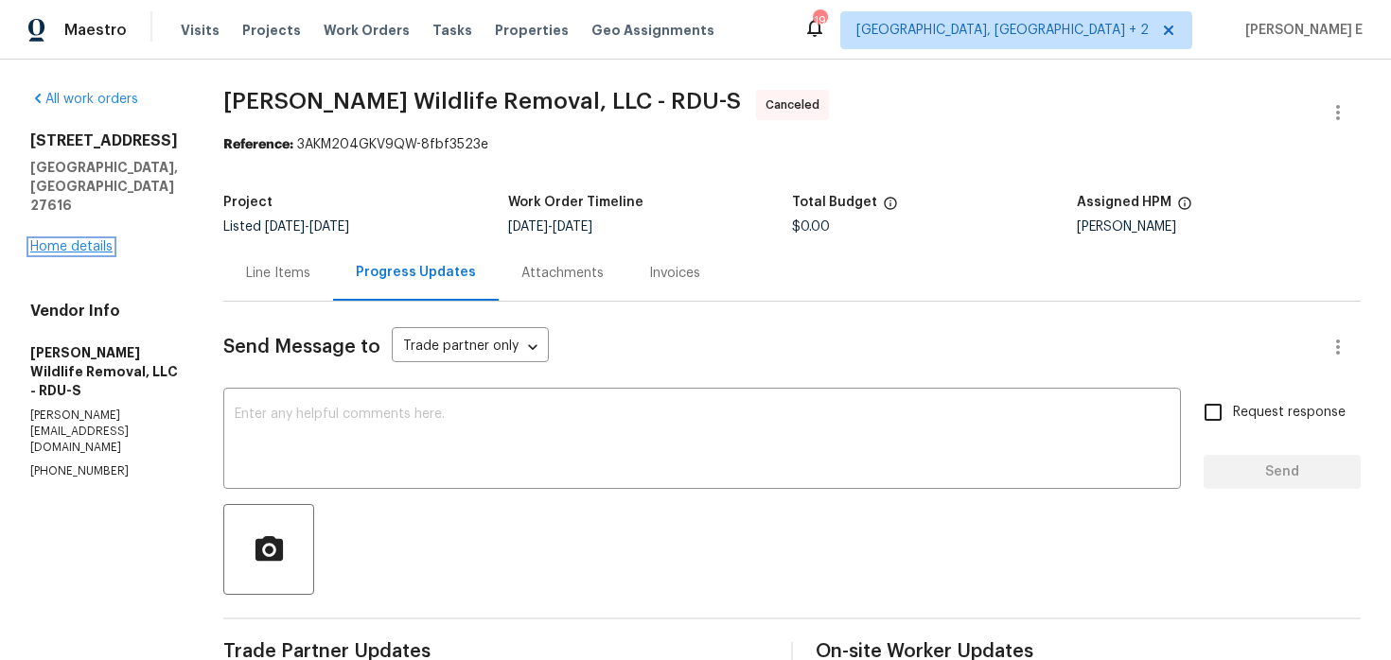
click at [96, 240] on link "Home details" at bounding box center [71, 246] width 82 height 13
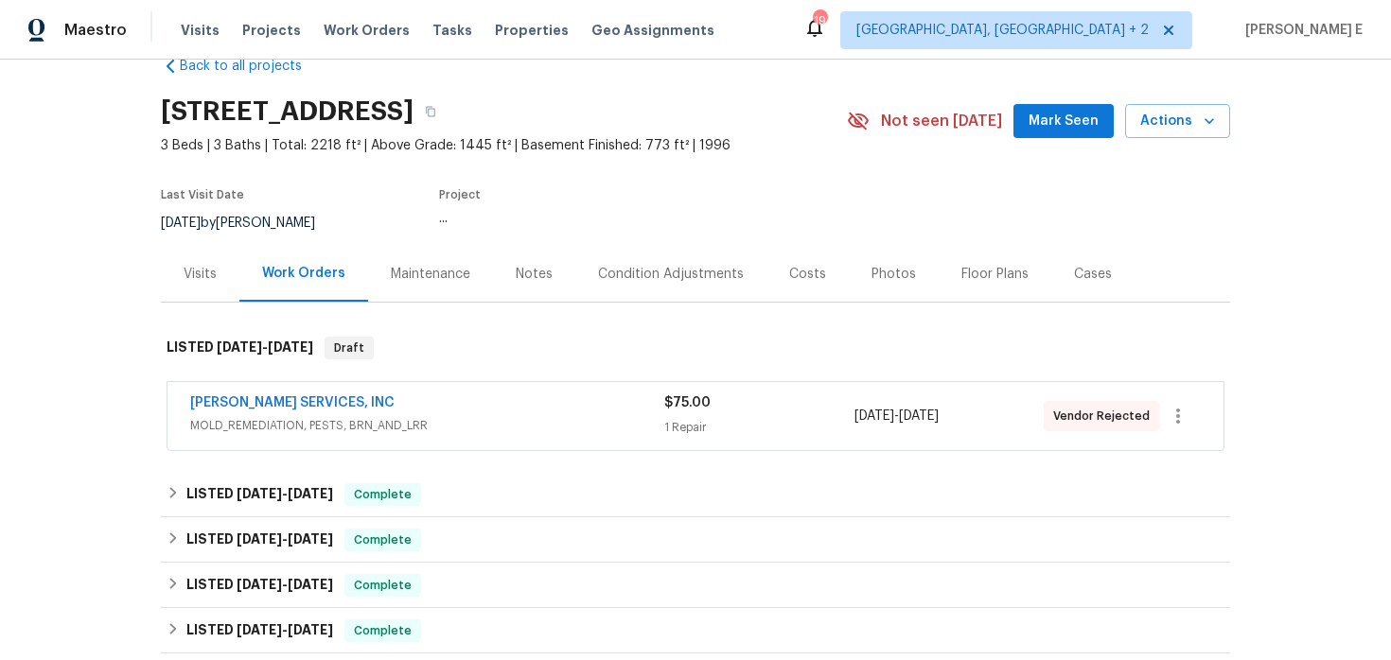
scroll to position [66, 0]
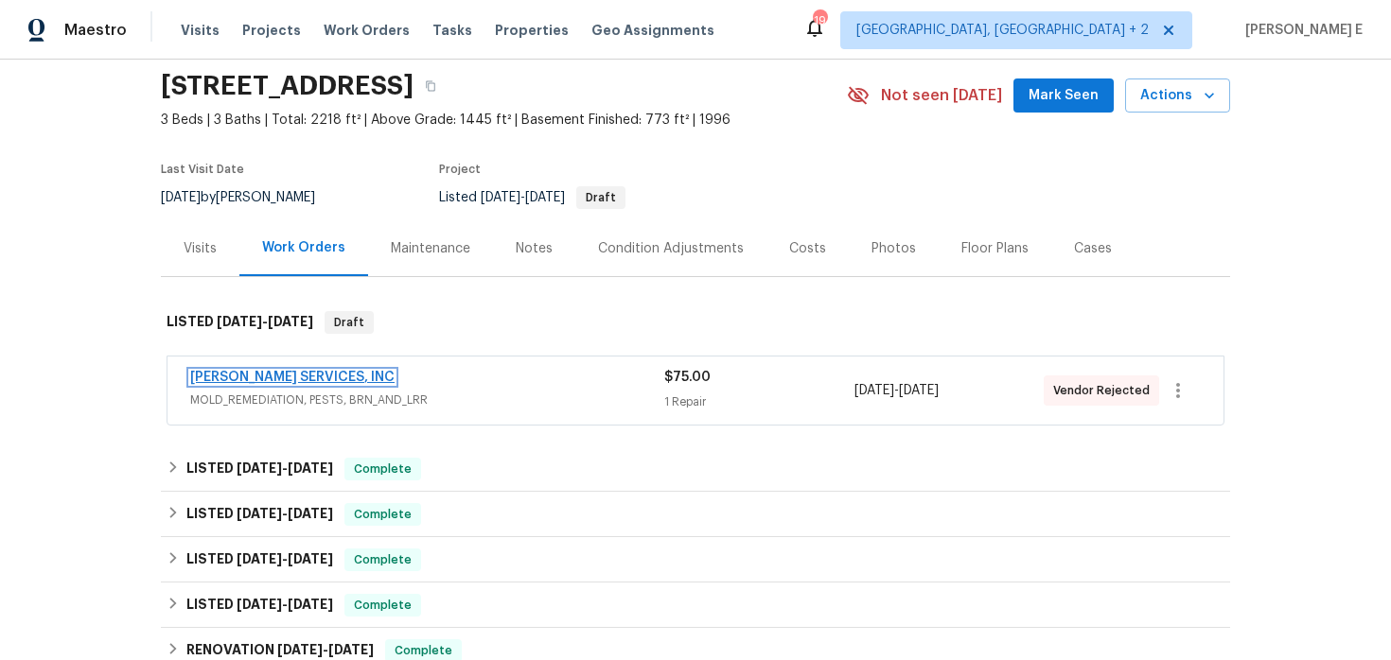
click at [271, 377] on link "[PERSON_NAME] SERVICES, INC" at bounding box center [292, 377] width 204 height 13
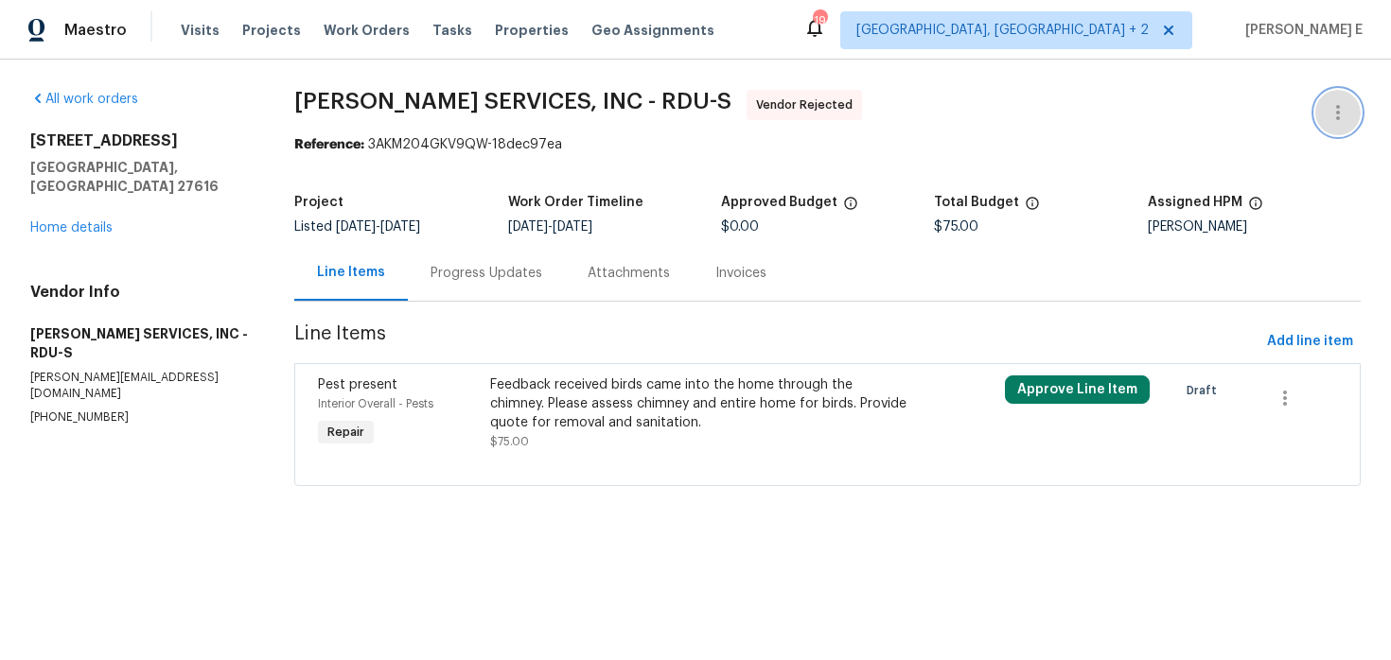
click at [1331, 104] on icon "button" at bounding box center [1337, 112] width 23 height 23
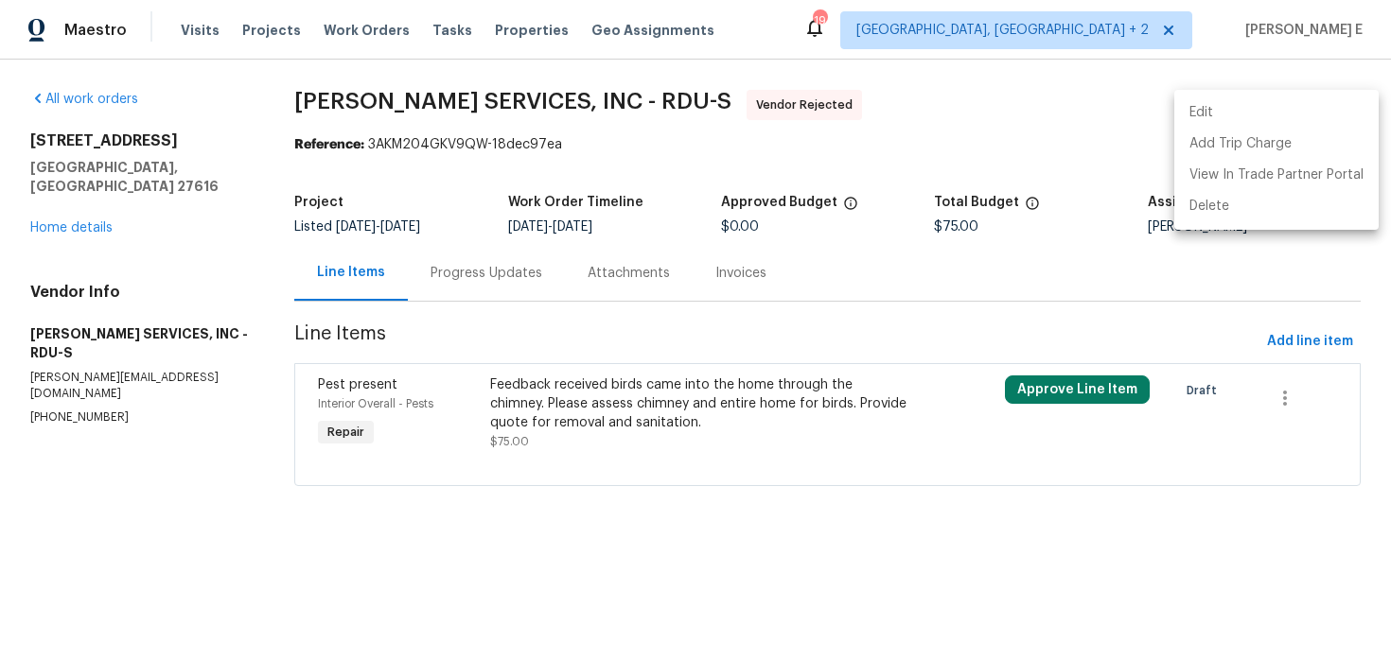
click at [1194, 96] on ul "Edit Add Trip Charge View In Trade Partner Portal Delete" at bounding box center [1276, 160] width 204 height 140
click at [1188, 104] on li "Edit" at bounding box center [1276, 112] width 204 height 31
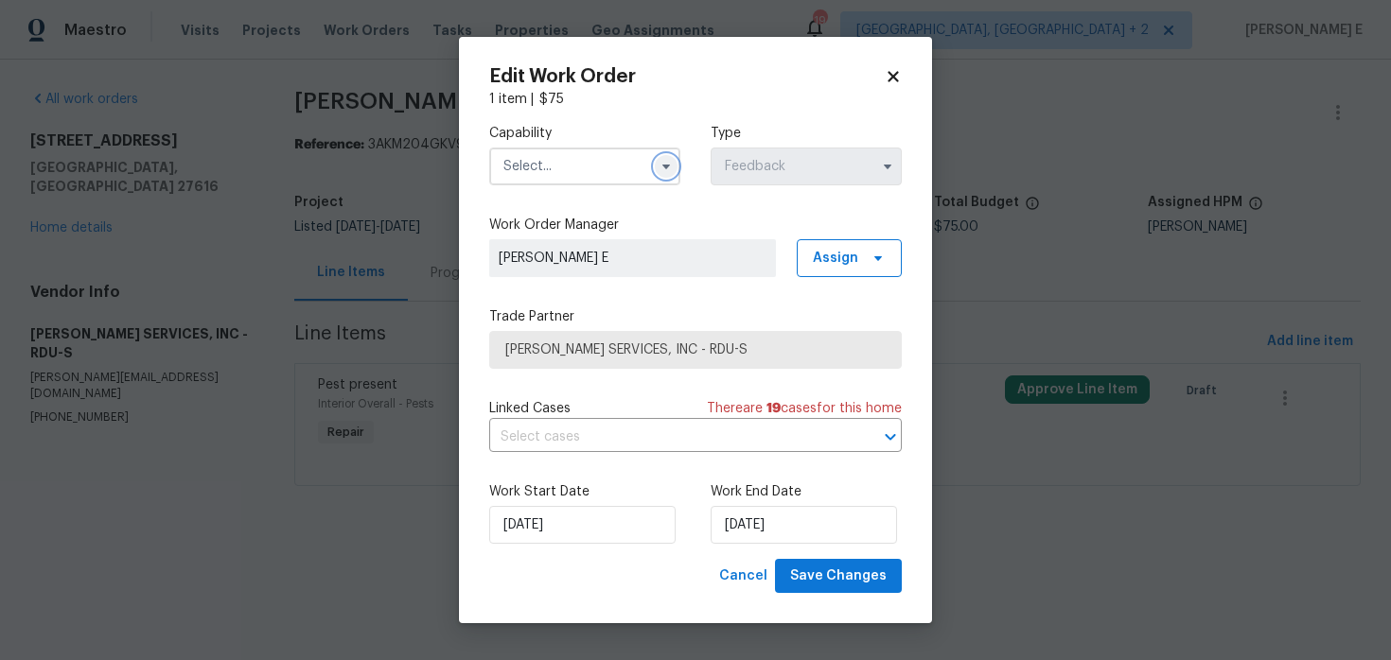
click at [658, 167] on icon "button" at bounding box center [665, 166] width 15 height 15
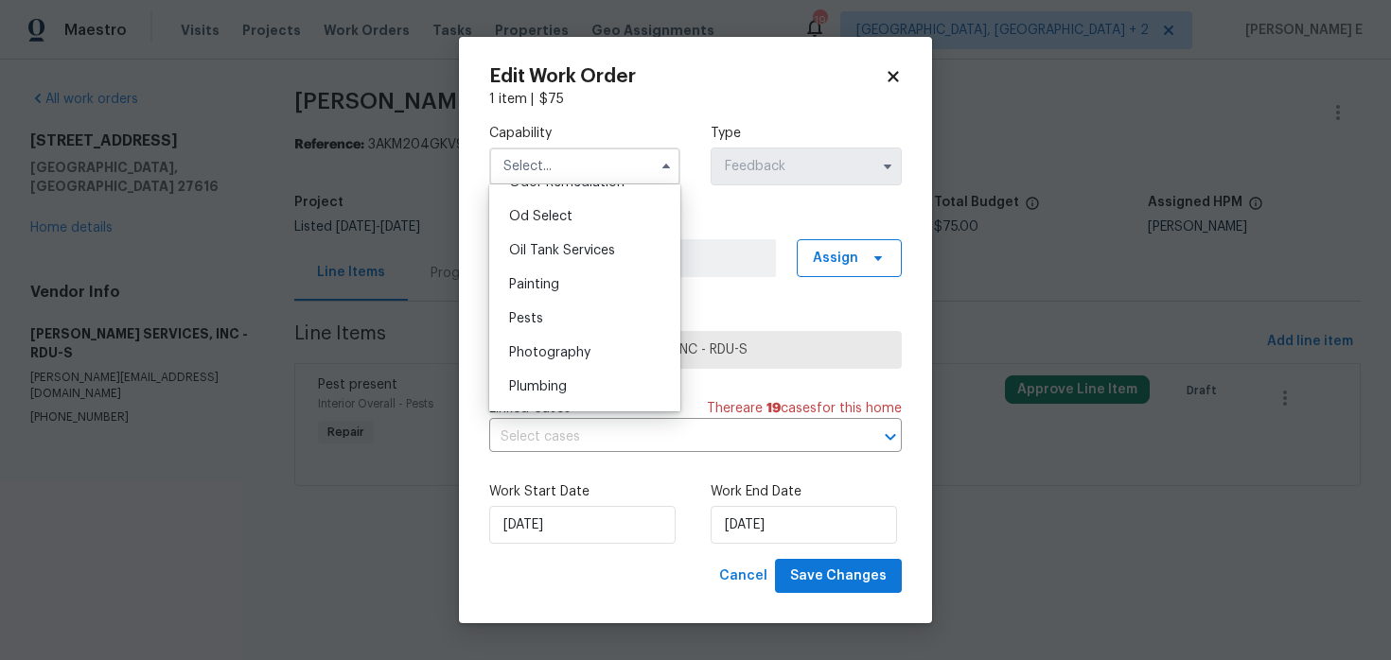
scroll to position [1563, 0]
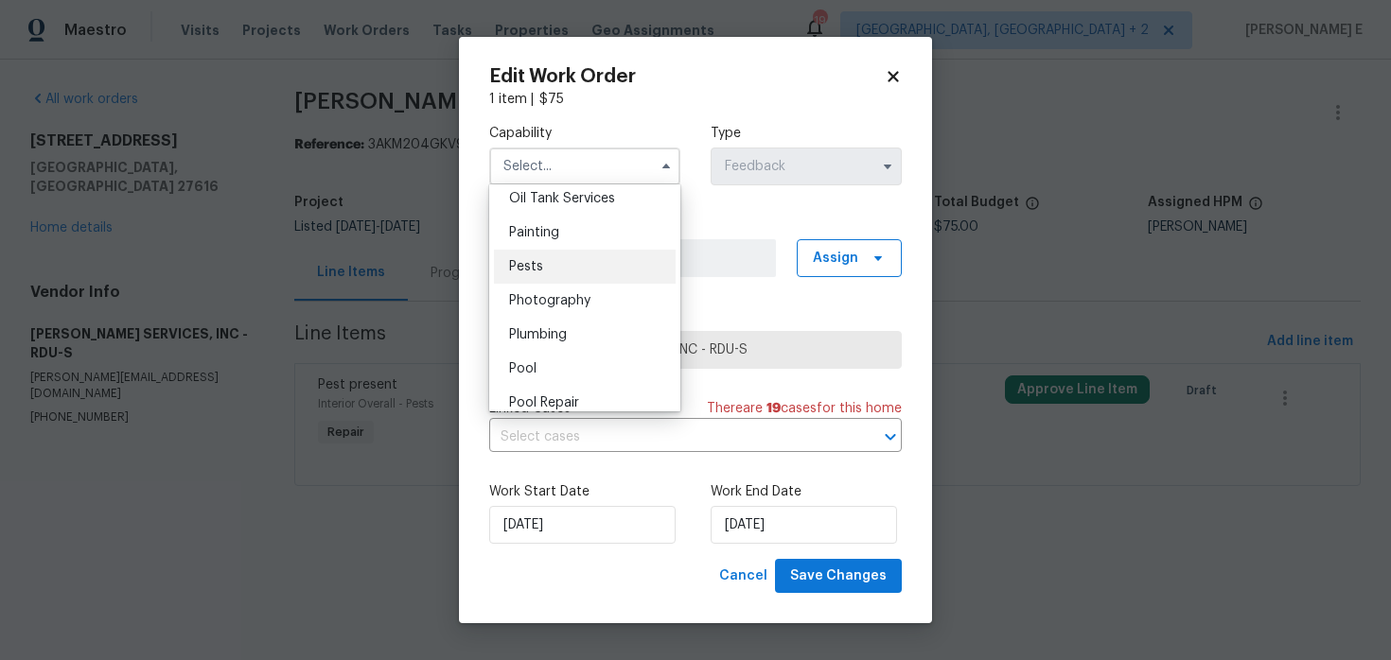
click at [603, 261] on div "Pests" at bounding box center [585, 267] width 182 height 34
type input "Pests"
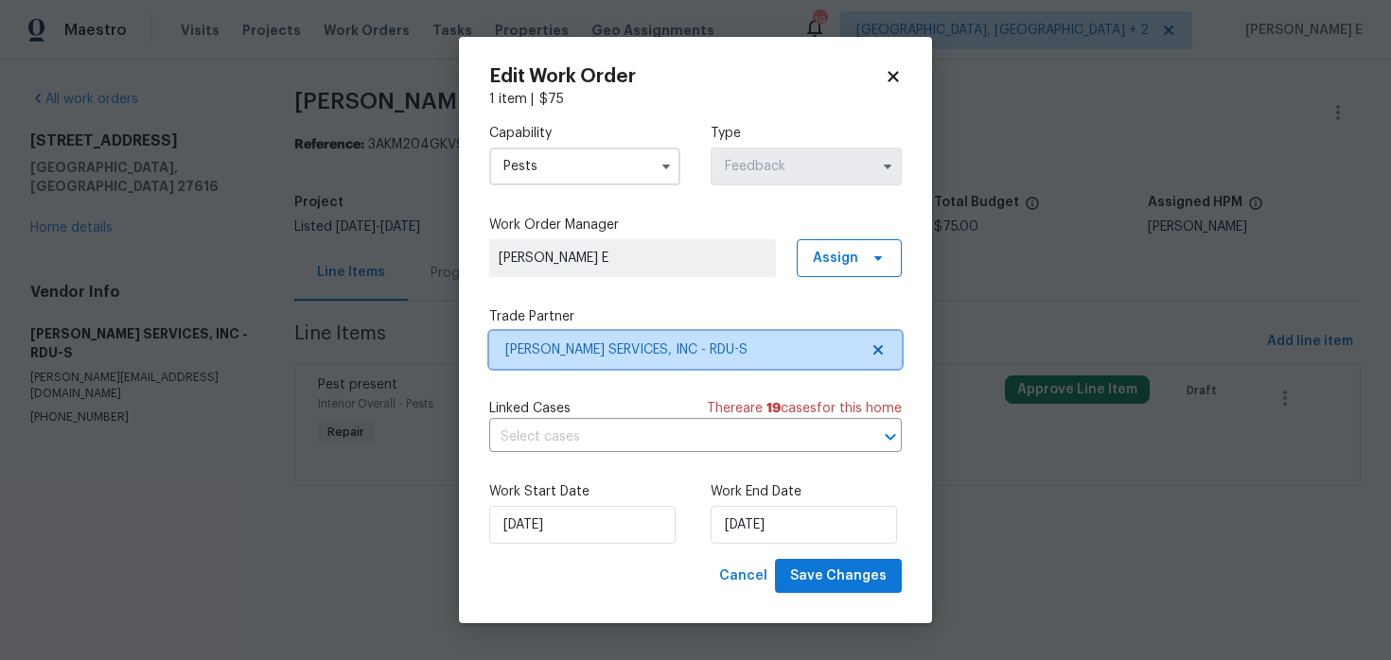
click at [603, 351] on span "[PERSON_NAME] SERVICES, INC - RDU-S" at bounding box center [681, 350] width 353 height 19
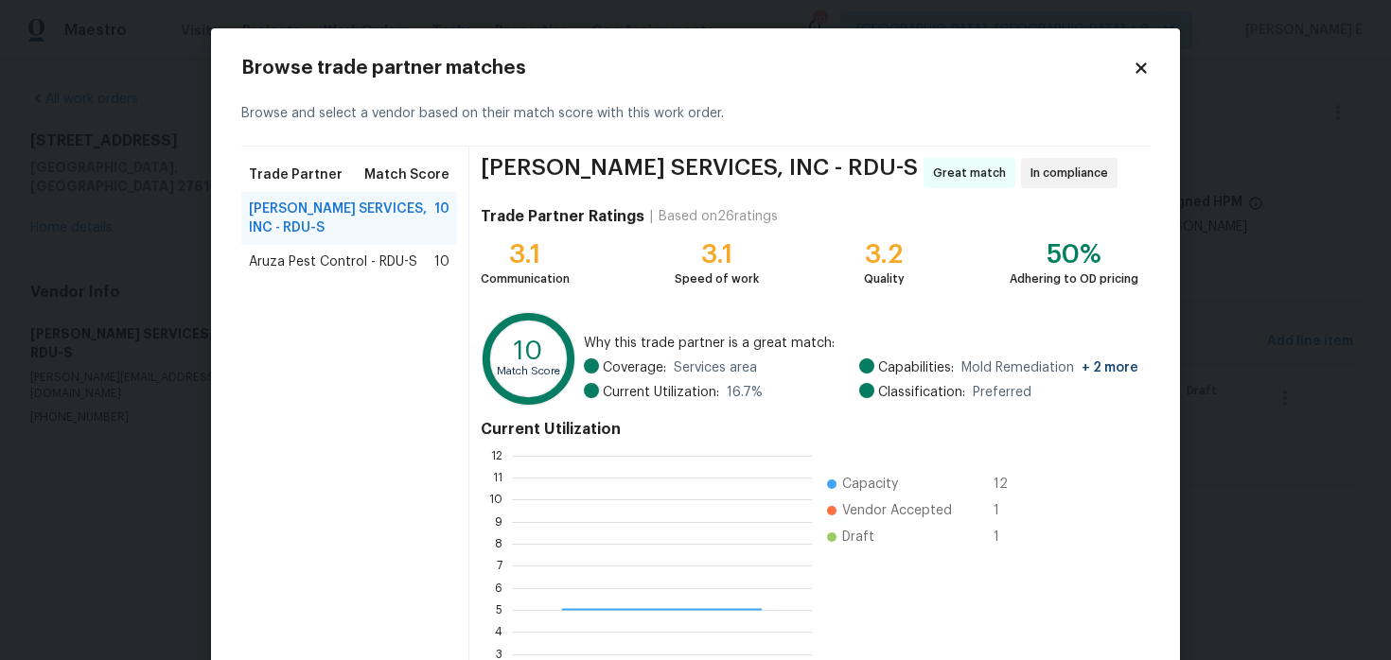
scroll to position [265, 300]
click at [1140, 63] on icon at bounding box center [1140, 68] width 17 height 17
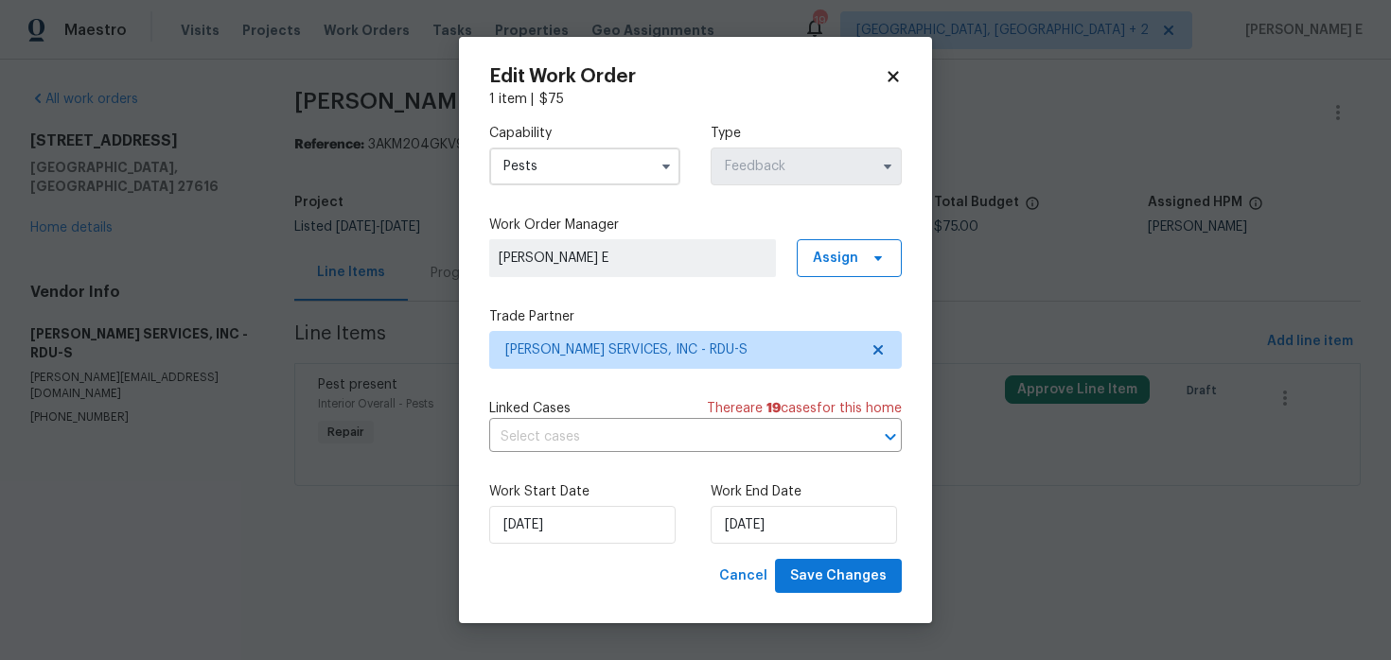
click at [1085, 190] on body "Maestro Visits Projects Work Orders Tasks Properties Geo Assignments 19 [GEOGRA…" at bounding box center [695, 269] width 1391 height 539
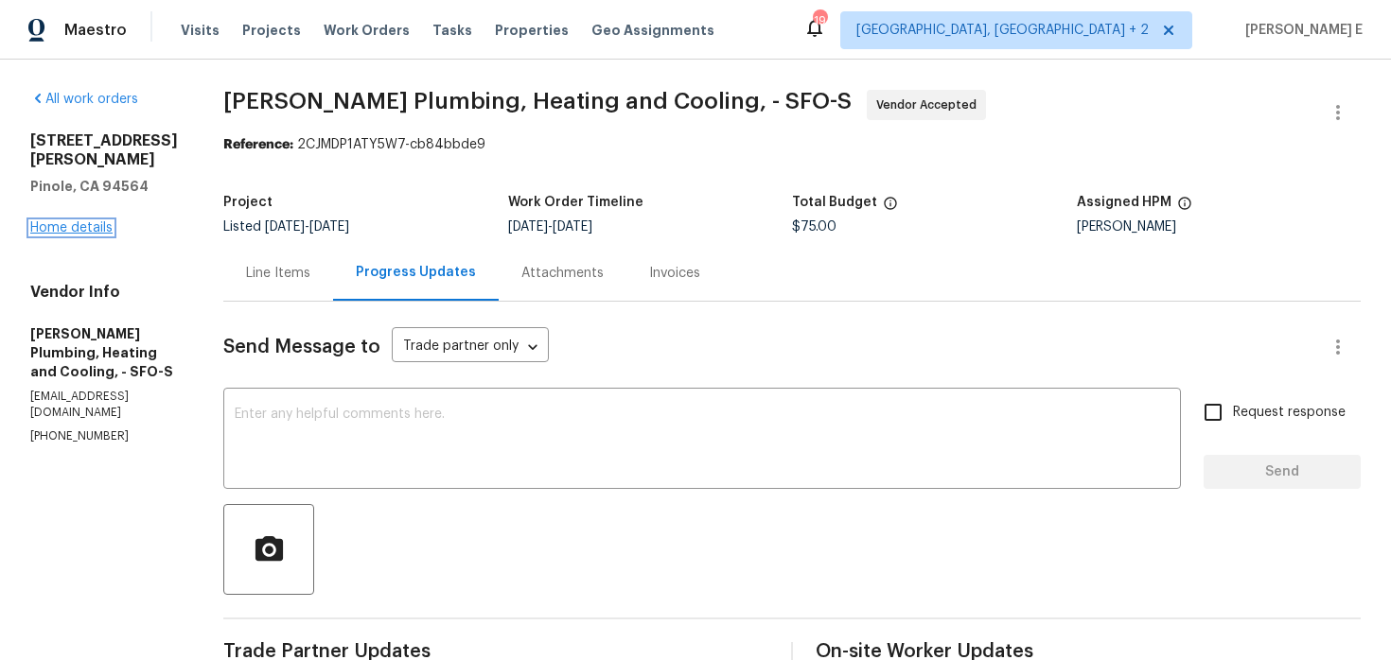
click at [104, 221] on link "Home details" at bounding box center [71, 227] width 82 height 13
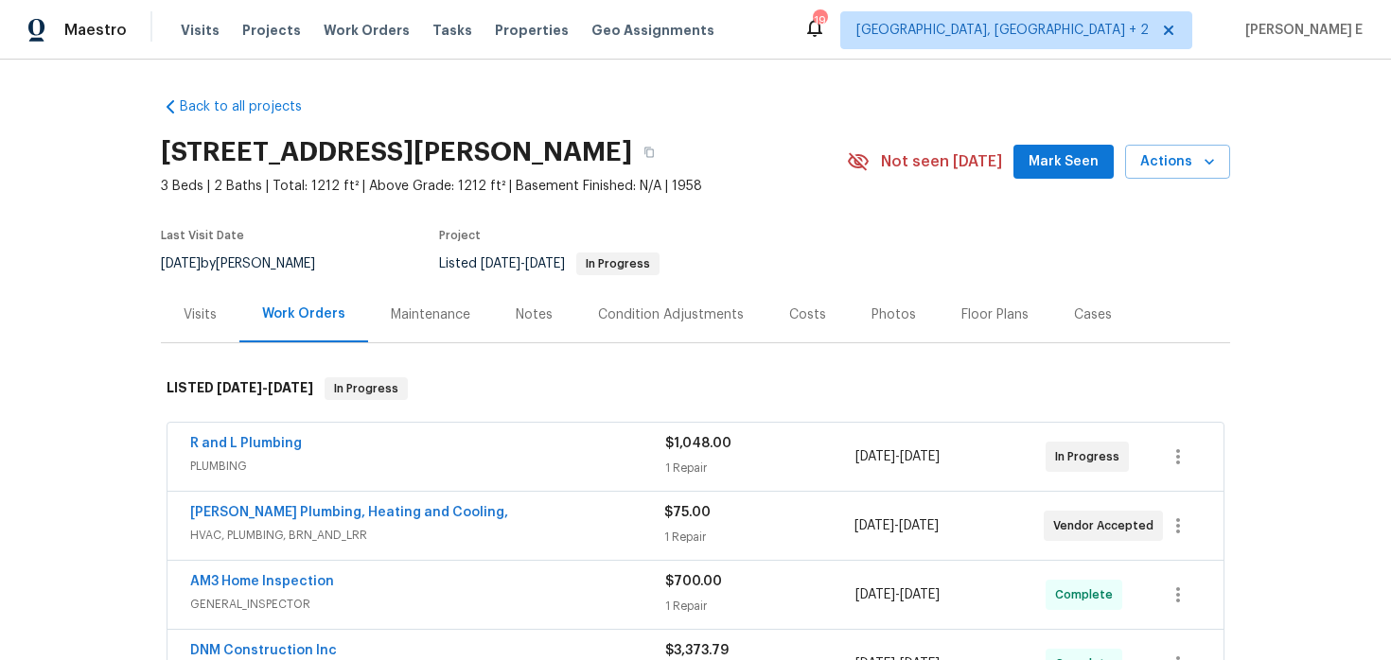
click at [334, 466] on span "PLUMBING" at bounding box center [427, 466] width 475 height 19
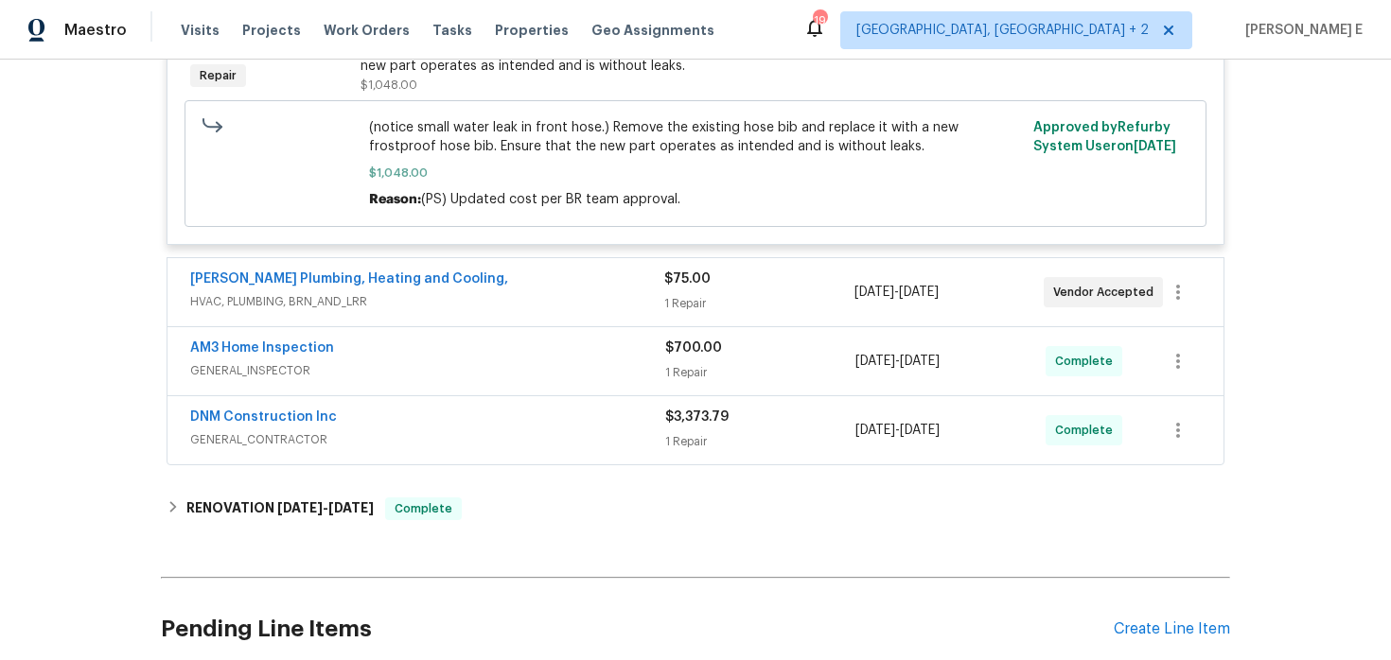
scroll to position [553, 0]
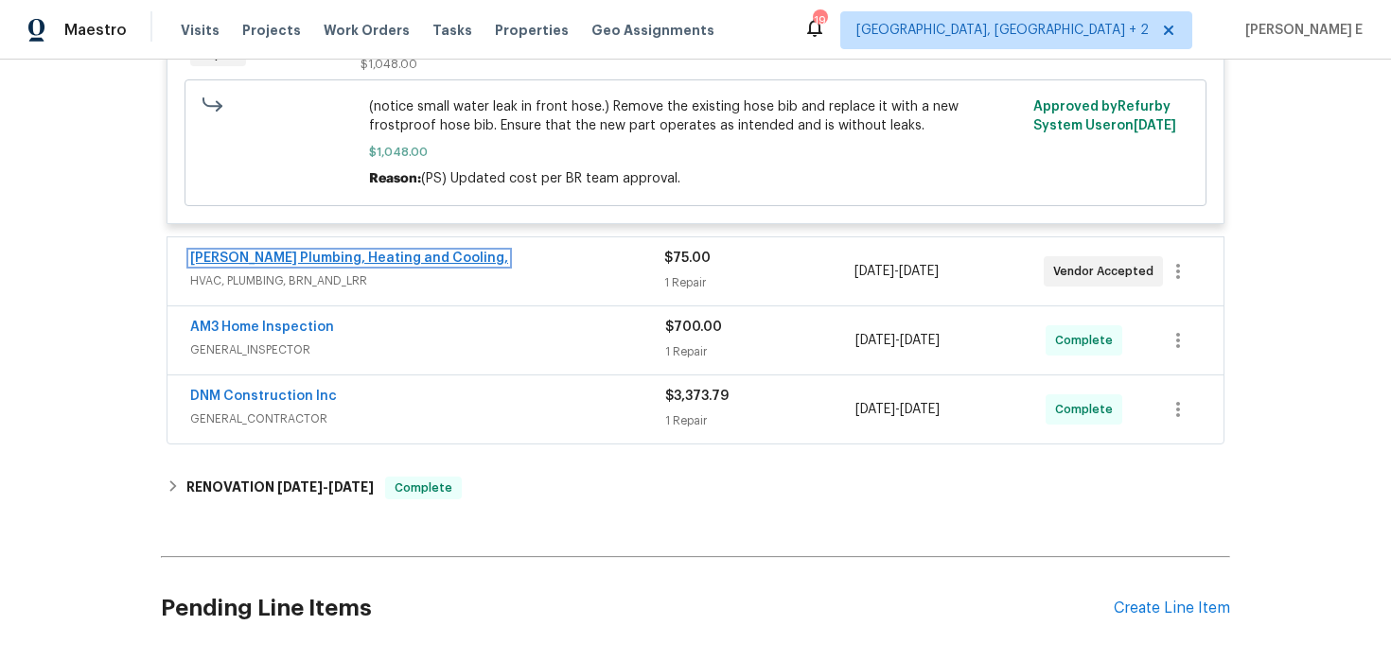
click at [449, 257] on link "[PERSON_NAME] Plumbing, Heating and Cooling," at bounding box center [349, 258] width 318 height 13
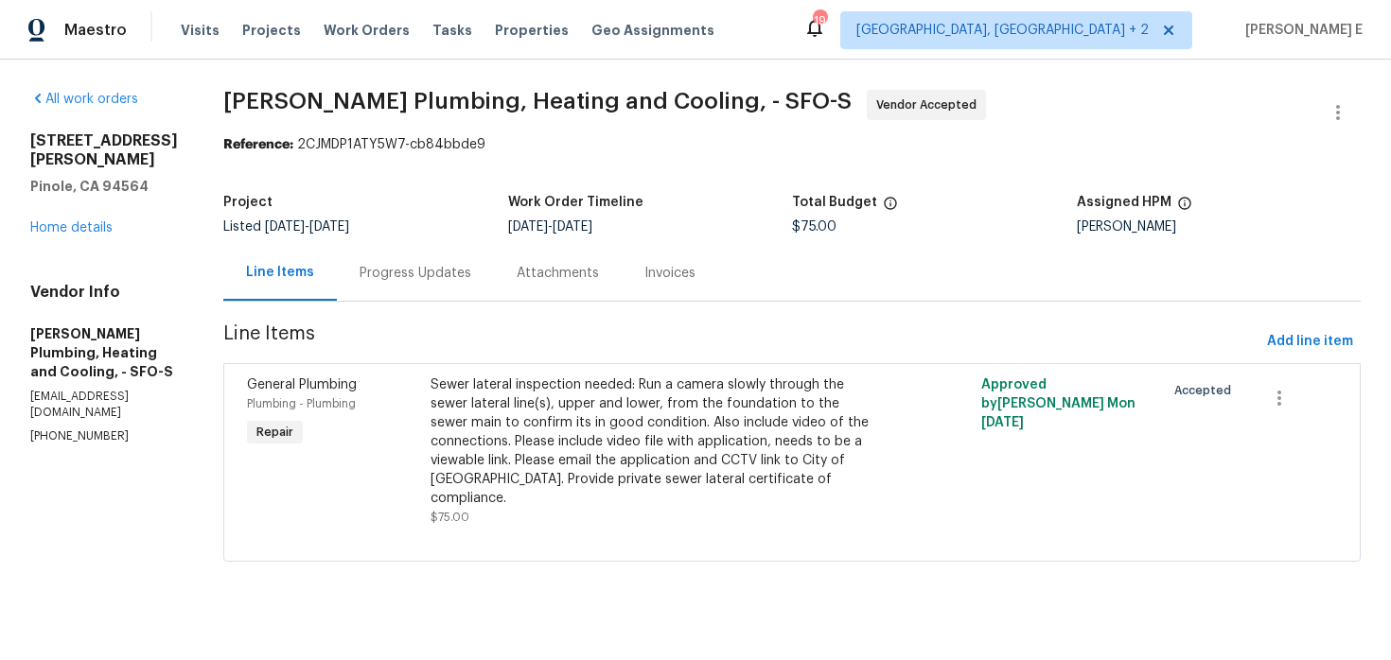
click at [494, 294] on div "Progress Updates" at bounding box center [415, 273] width 157 height 56
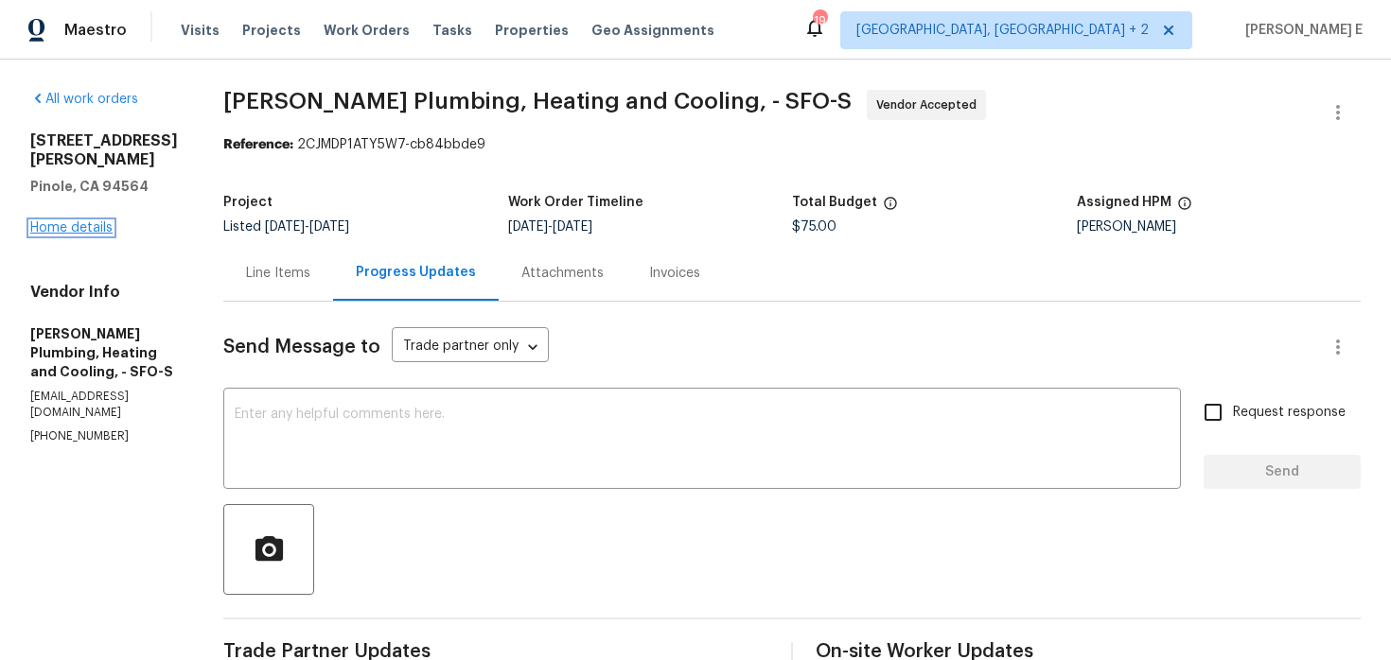
click at [49, 221] on link "Home details" at bounding box center [71, 227] width 82 height 13
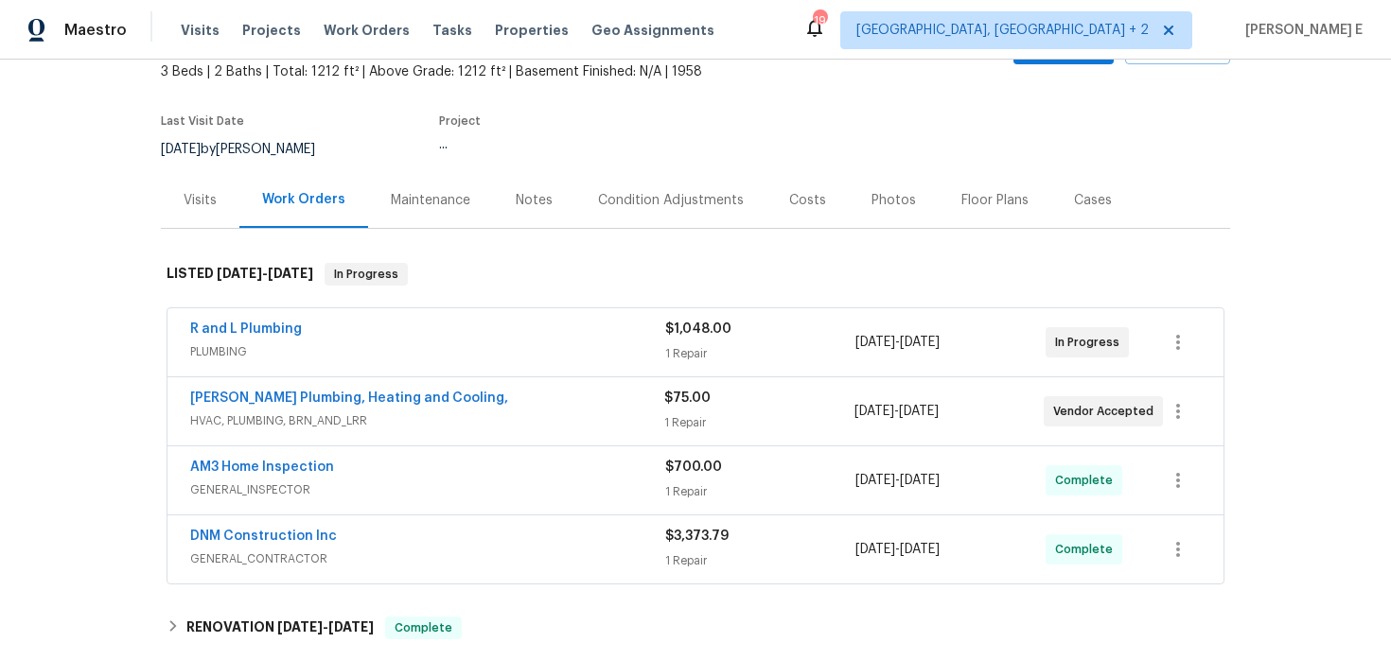
scroll to position [115, 0]
click at [358, 348] on span "PLUMBING" at bounding box center [427, 350] width 475 height 19
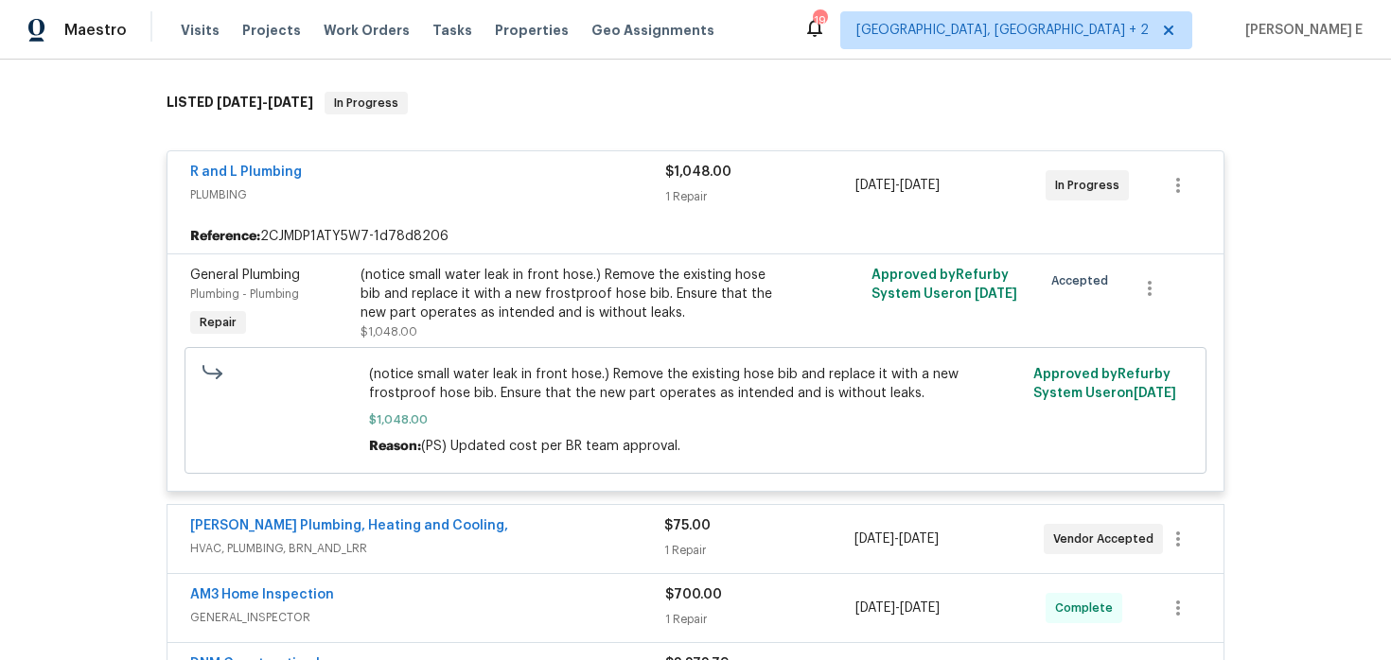
scroll to position [306, 0]
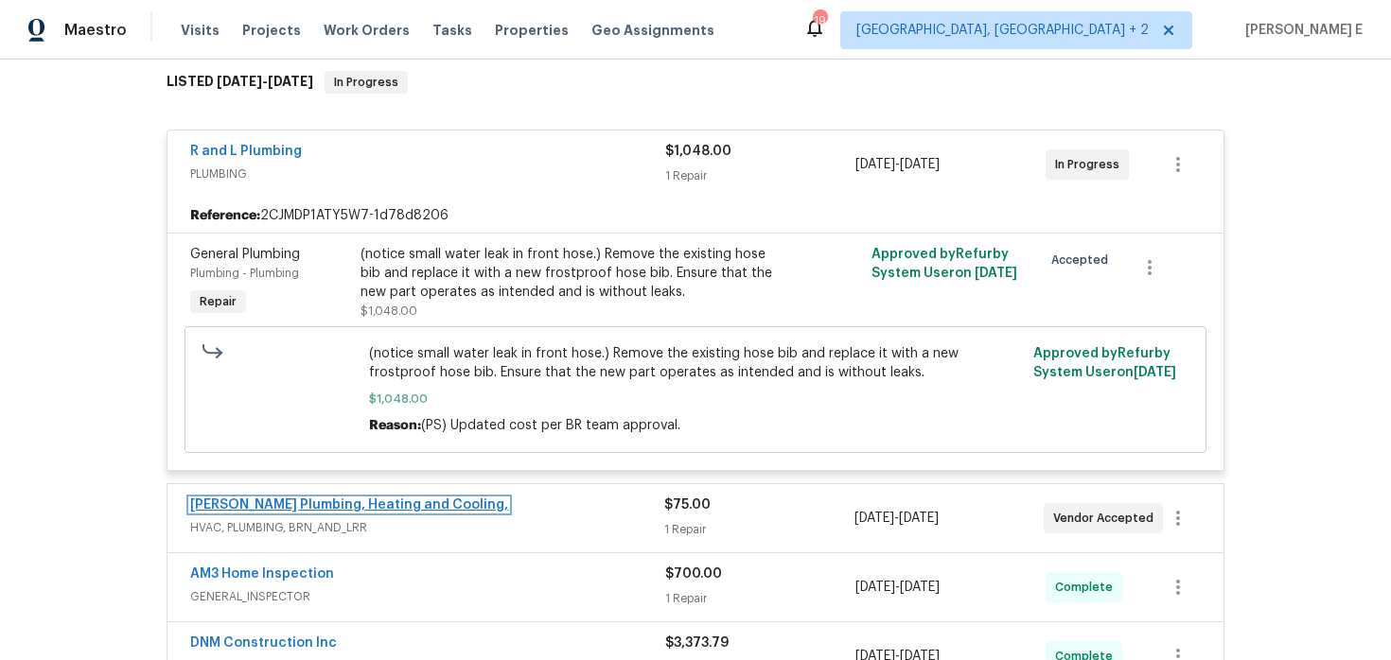
click at [352, 507] on link "Albert Nahman Plumbing, Heating and Cooling," at bounding box center [349, 505] width 318 height 13
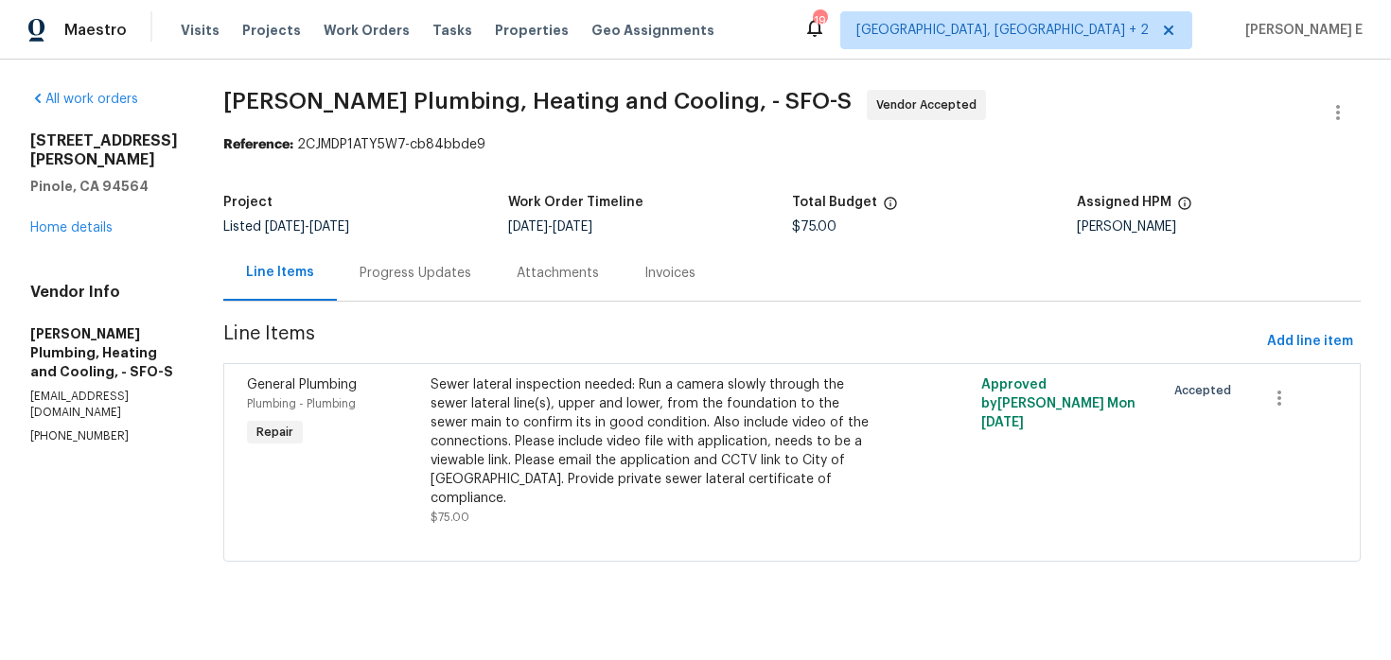
click at [494, 261] on div "Progress Updates" at bounding box center [415, 273] width 157 height 56
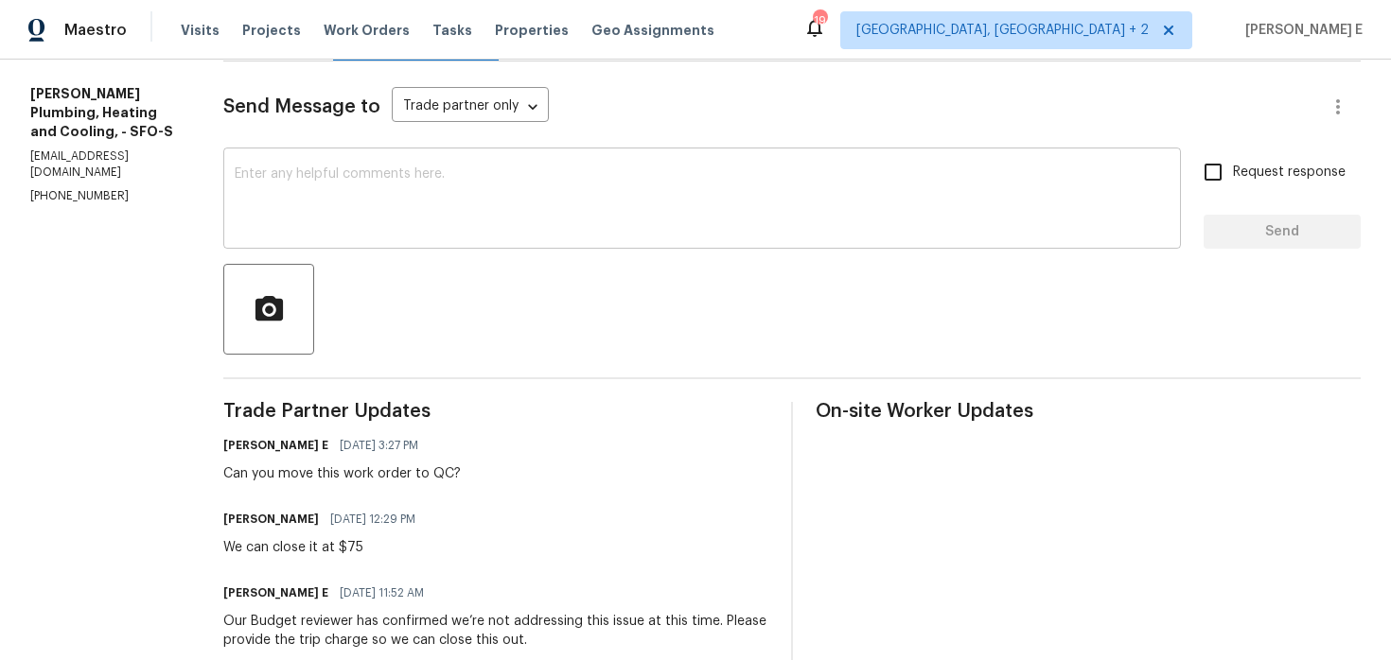
scroll to position [239, 0]
click at [602, 206] on textarea at bounding box center [702, 201] width 935 height 66
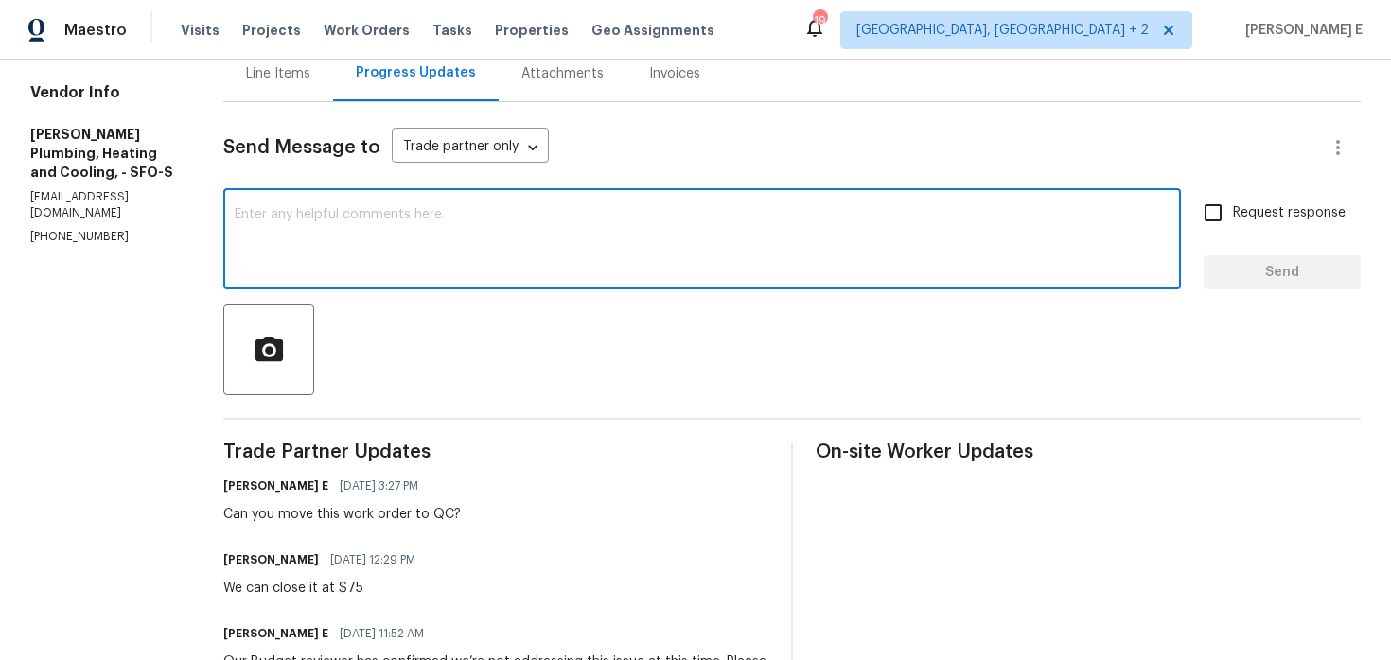
scroll to position [201, 0]
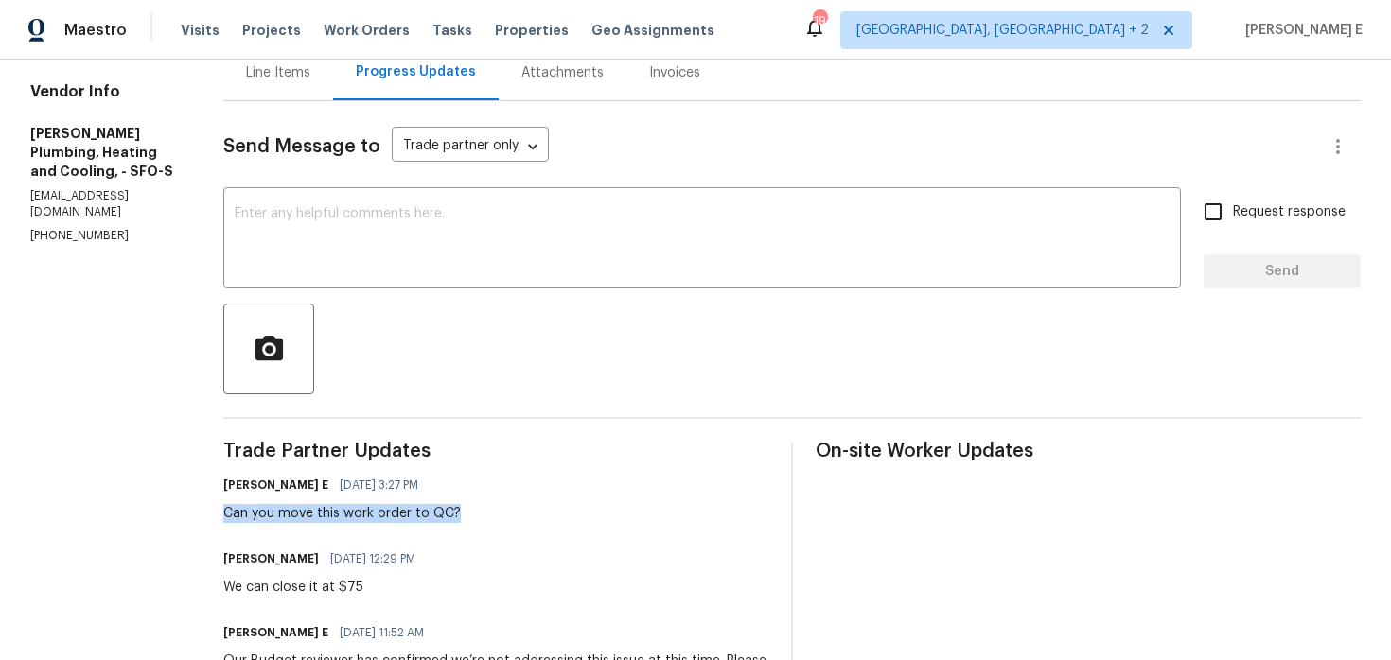
drag, startPoint x: 296, startPoint y: 518, endPoint x: 537, endPoint y: 522, distance: 241.2
click at [537, 521] on div "Keerthana E 08/14/2025 3:27 PM Can you move this work order to QC?" at bounding box center [495, 497] width 545 height 51
copy div "Can you move this work order to QC?"
click at [802, 245] on textarea at bounding box center [702, 240] width 935 height 66
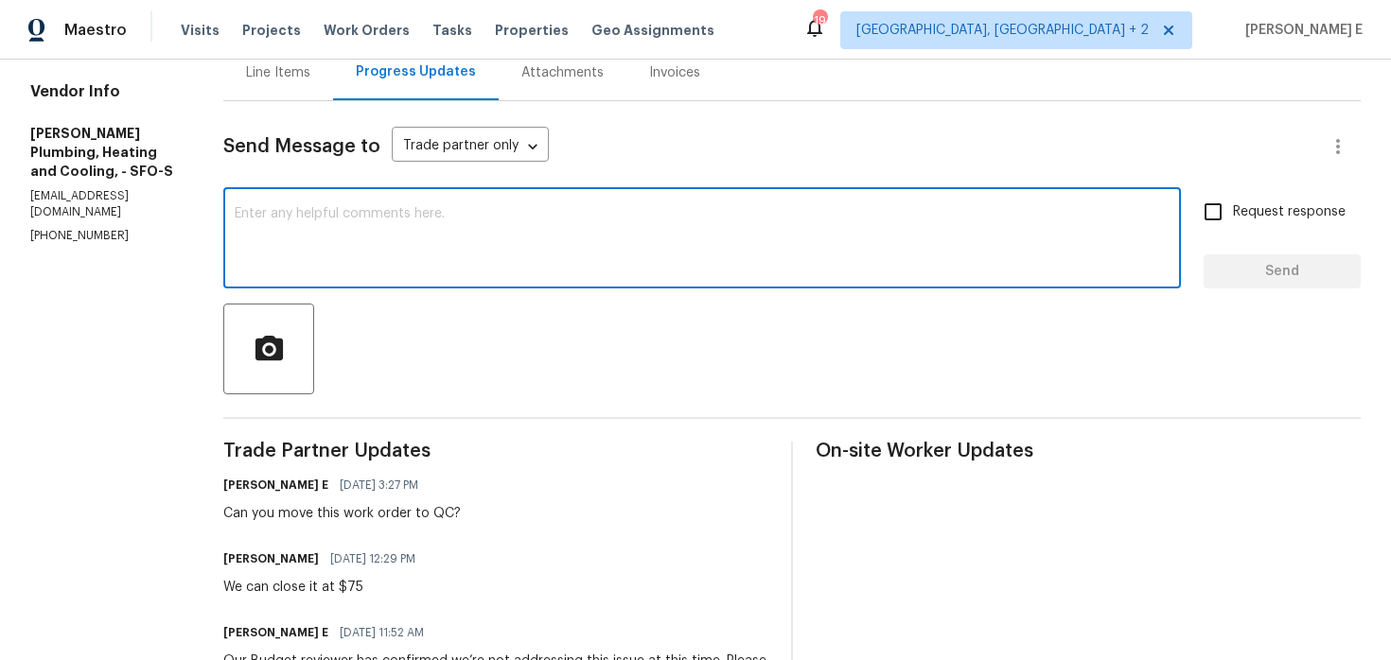
paste textarea "Please shift this work order to QC"
click at [810, 237] on textarea "Please shift this work order to QC" at bounding box center [702, 240] width 935 height 66
type textarea "Please shift this work order to QC."
click at [1239, 221] on span "Request response" at bounding box center [1289, 212] width 113 height 20
click at [1233, 221] on input "Request response" at bounding box center [1213, 212] width 40 height 40
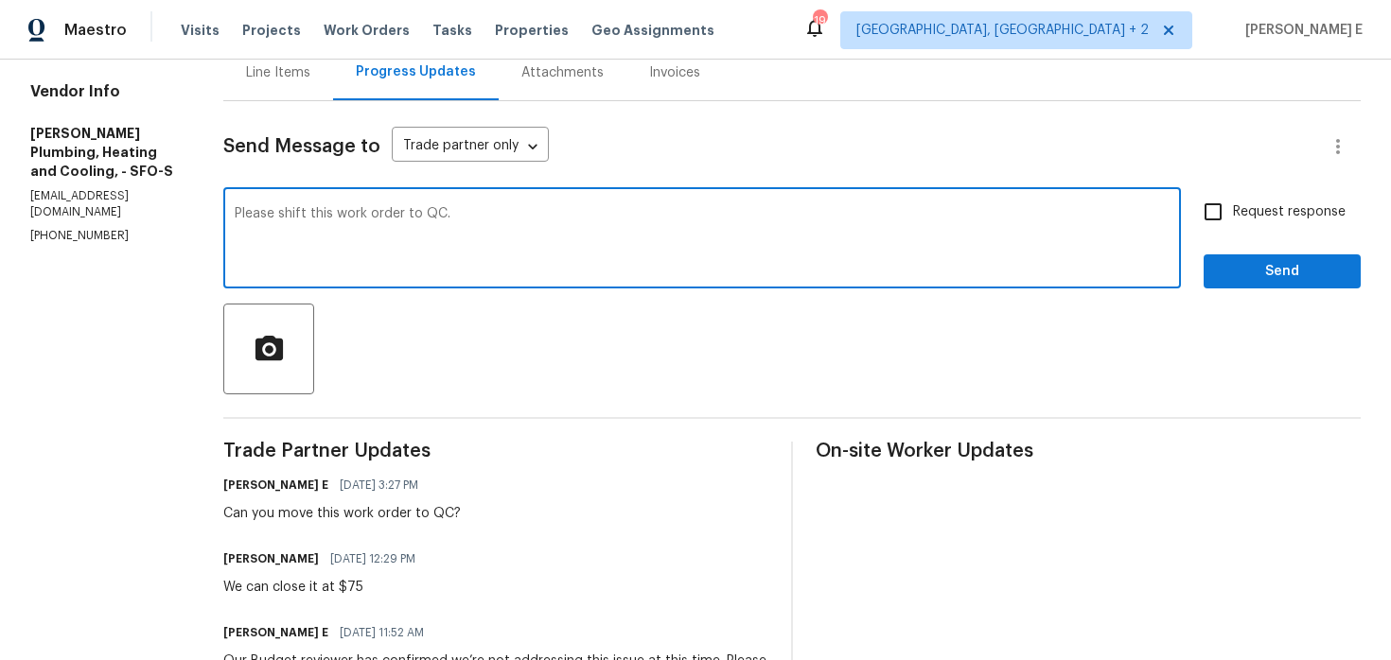
checkbox input "true"
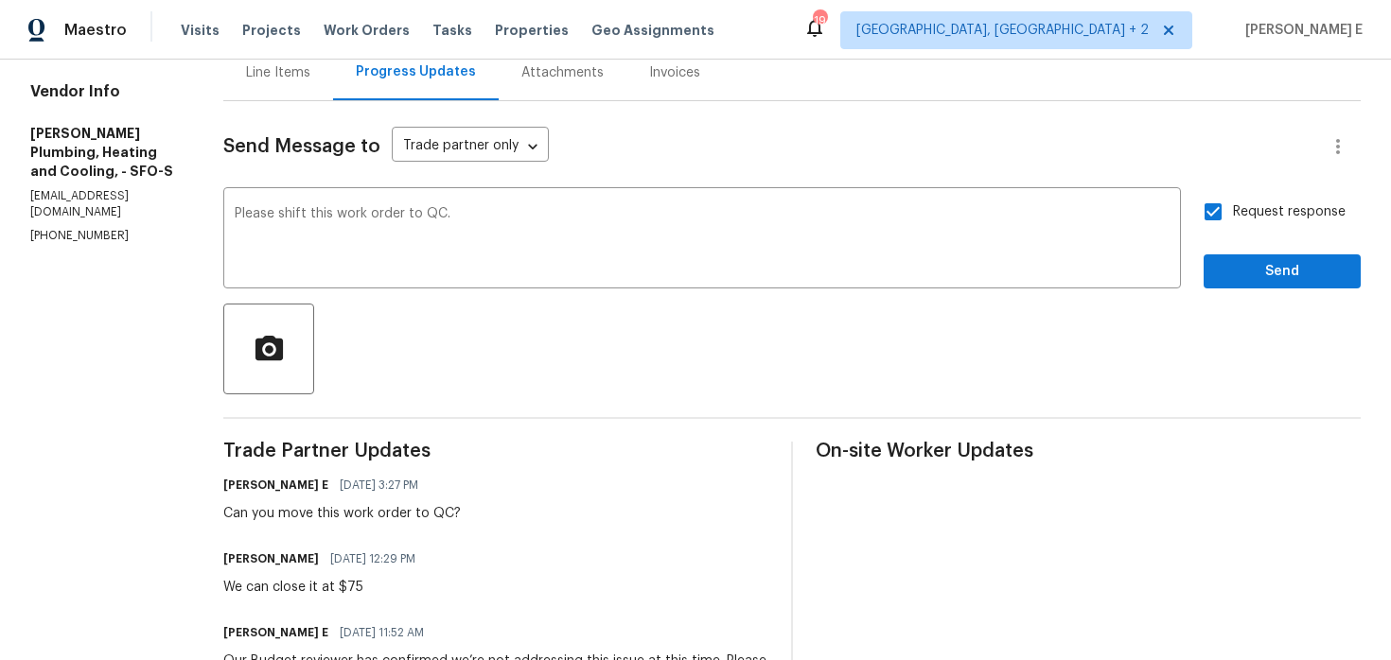
click at [1250, 284] on button "Send" at bounding box center [1281, 271] width 157 height 35
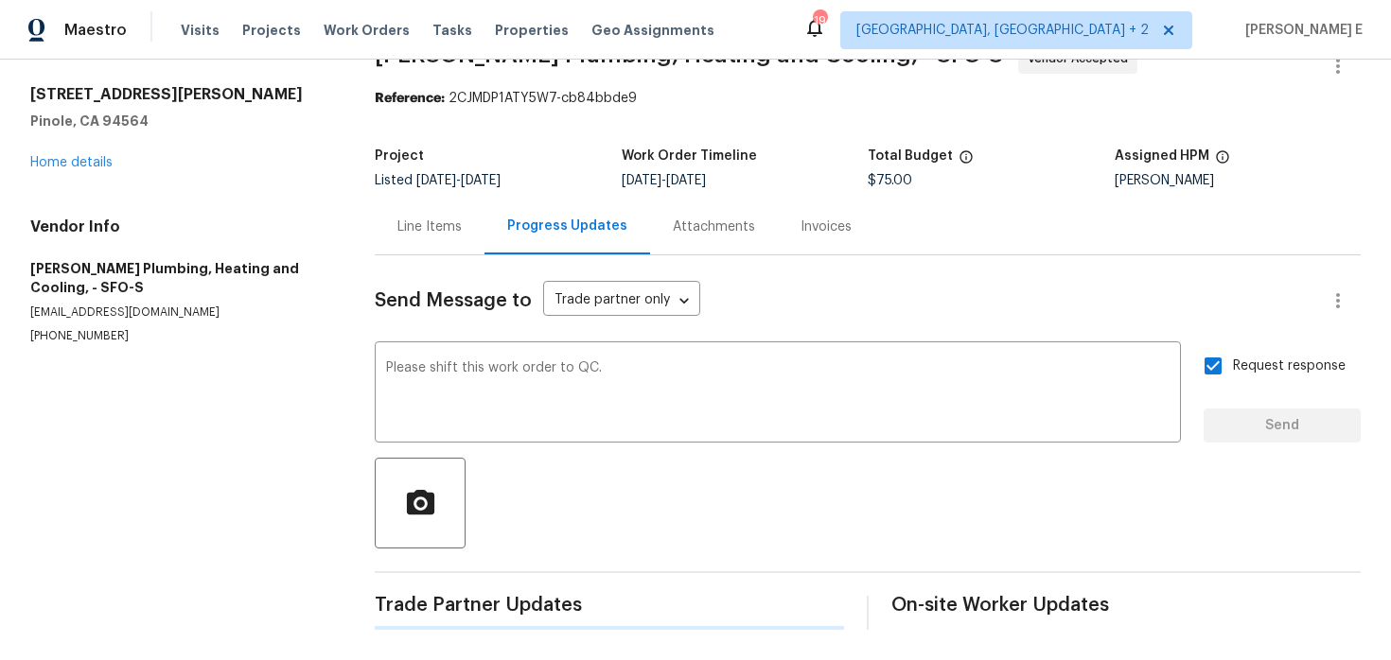
scroll to position [0, 0]
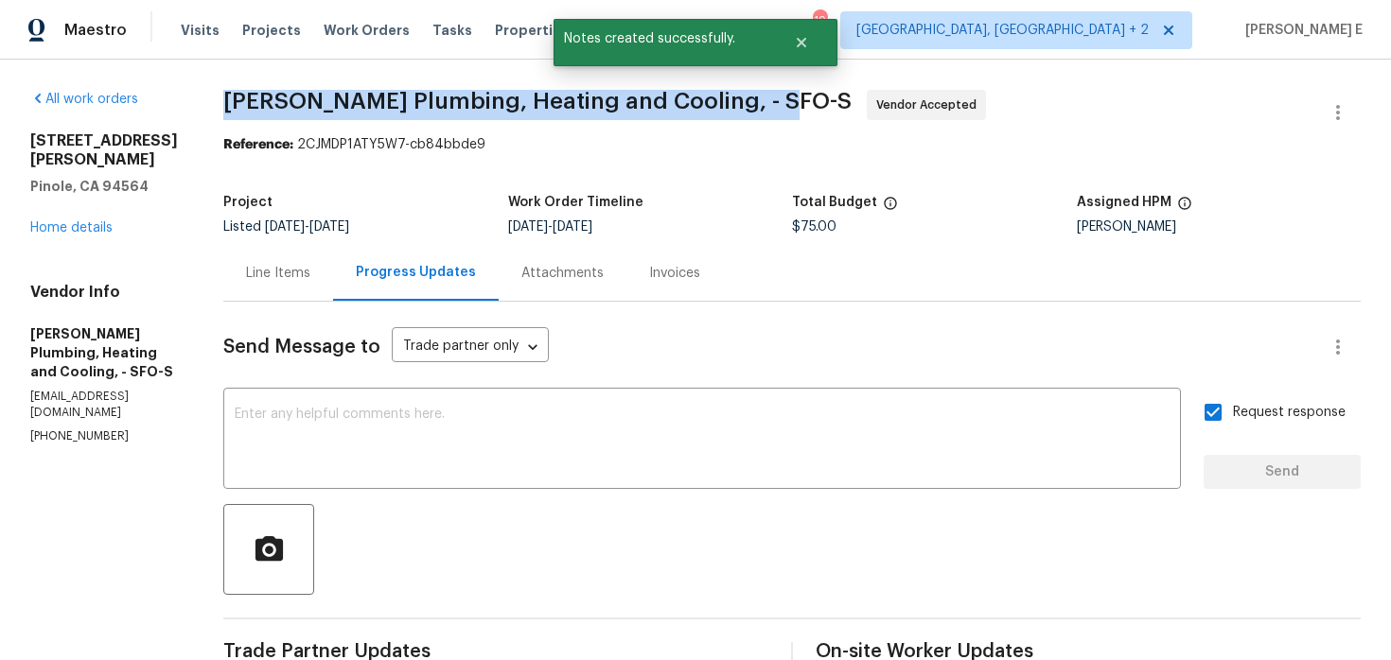
drag, startPoint x: 292, startPoint y: 101, endPoint x: 838, endPoint y: 108, distance: 545.8
copy span "Albert Nahman Plumbing, Heating and Cooling, - S"
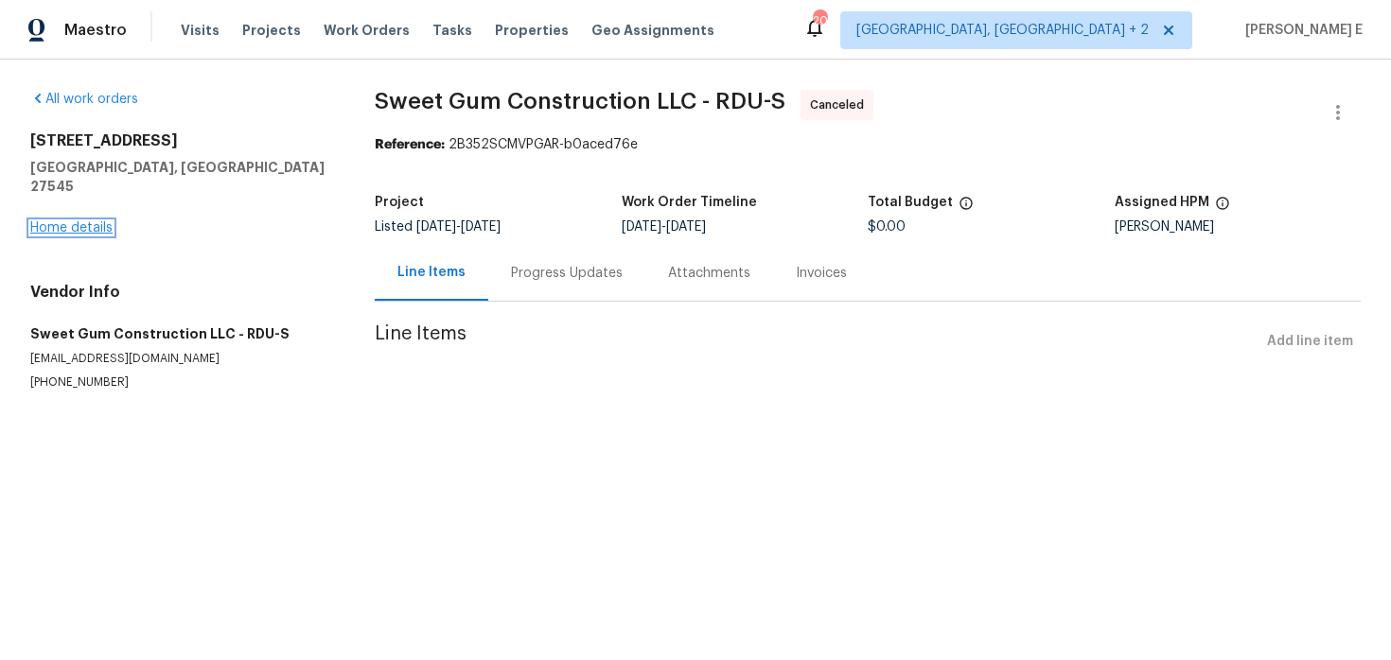
click at [105, 221] on link "Home details" at bounding box center [71, 227] width 82 height 13
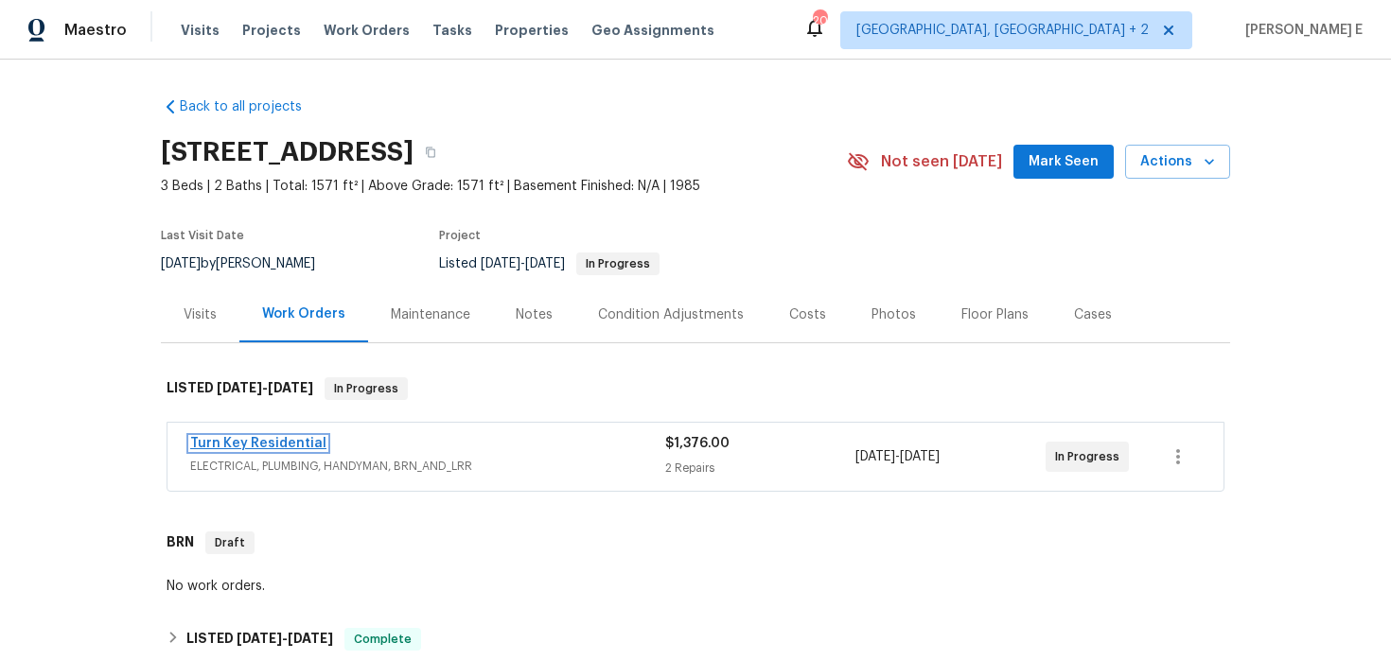
click at [253, 446] on link "Turn Key Residential" at bounding box center [258, 443] width 136 height 13
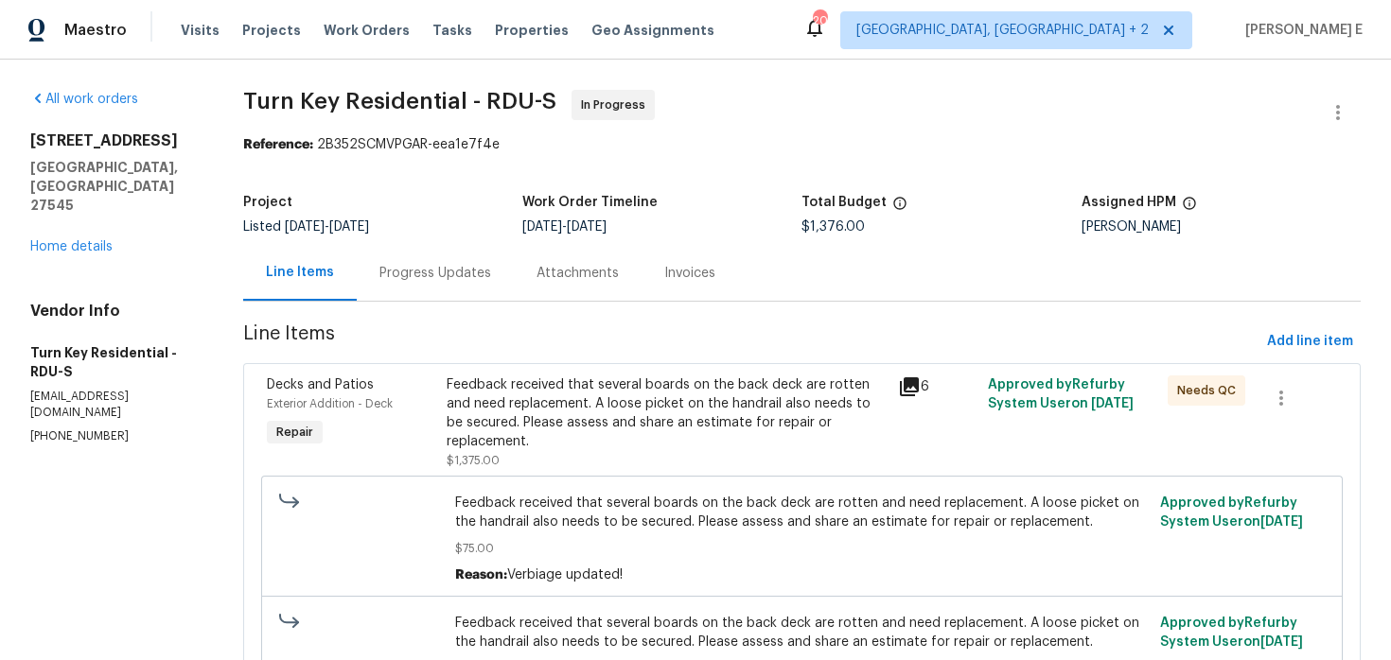
click at [491, 271] on div "Progress Updates" at bounding box center [435, 273] width 112 height 19
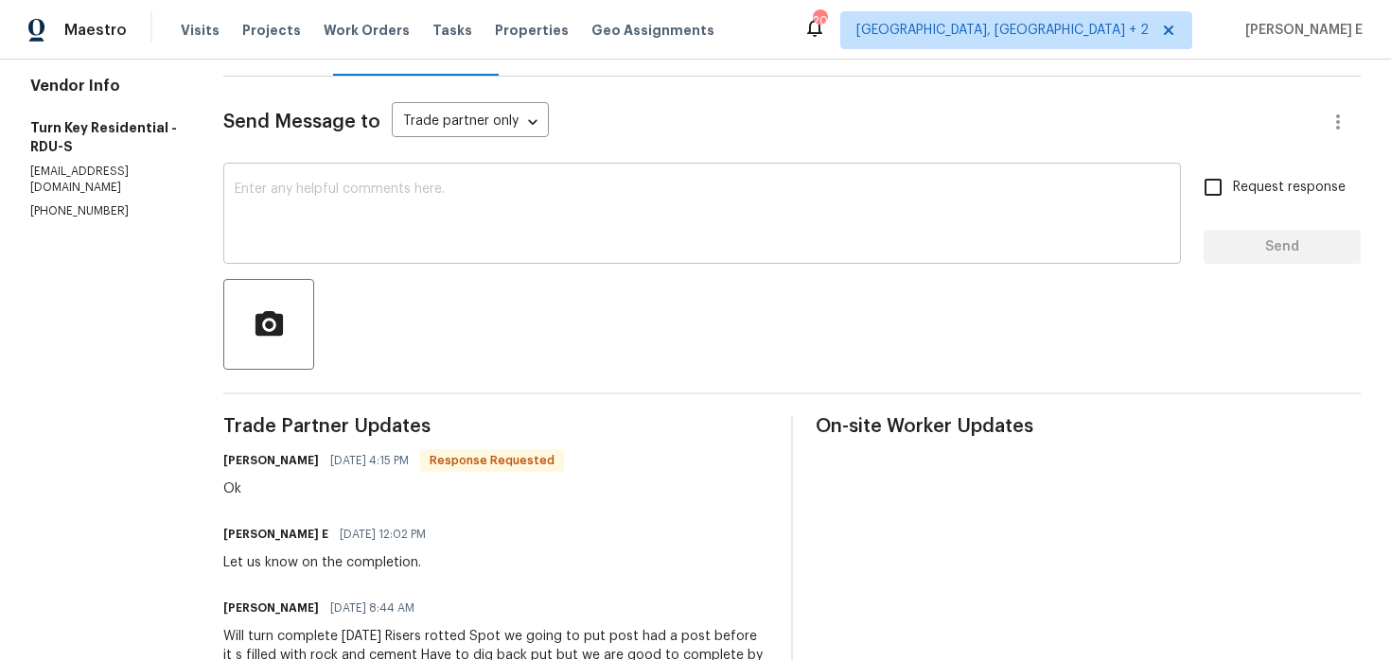
scroll to position [226, 0]
click at [924, 217] on textarea at bounding box center [702, 215] width 935 height 66
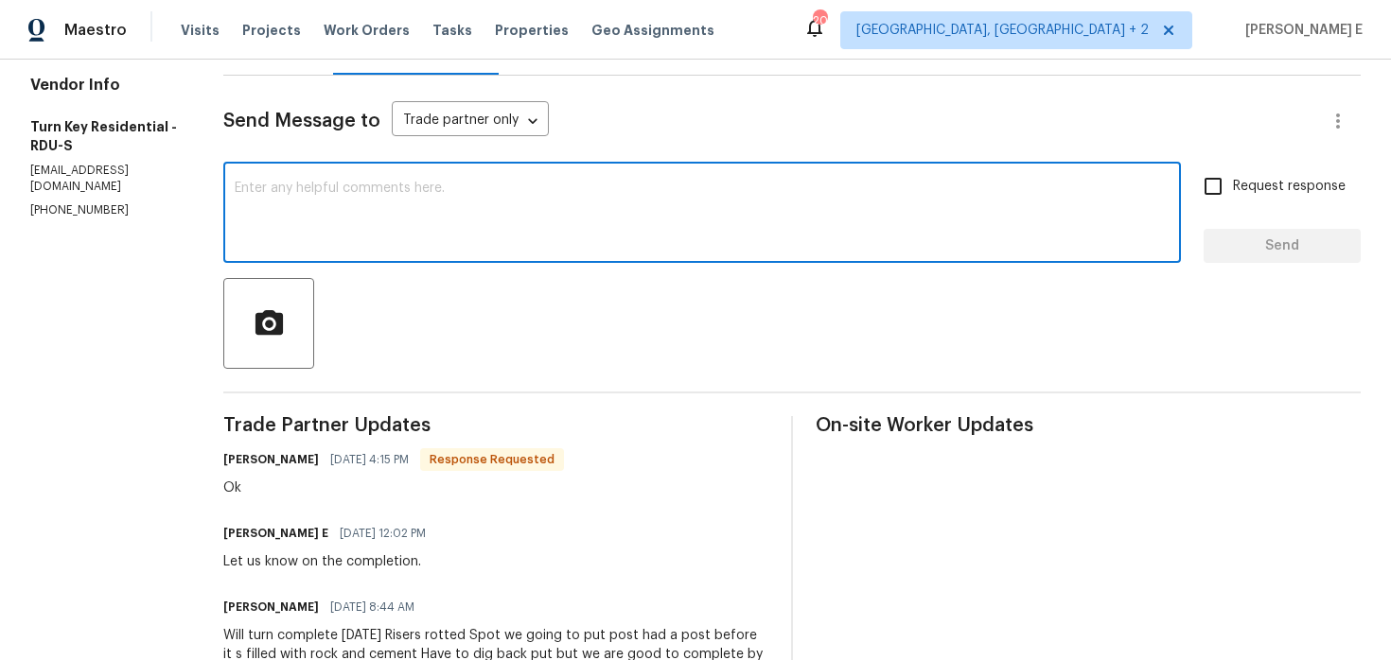
paste textarea "Just checking in—are we still on track with this work order [DATE]?"
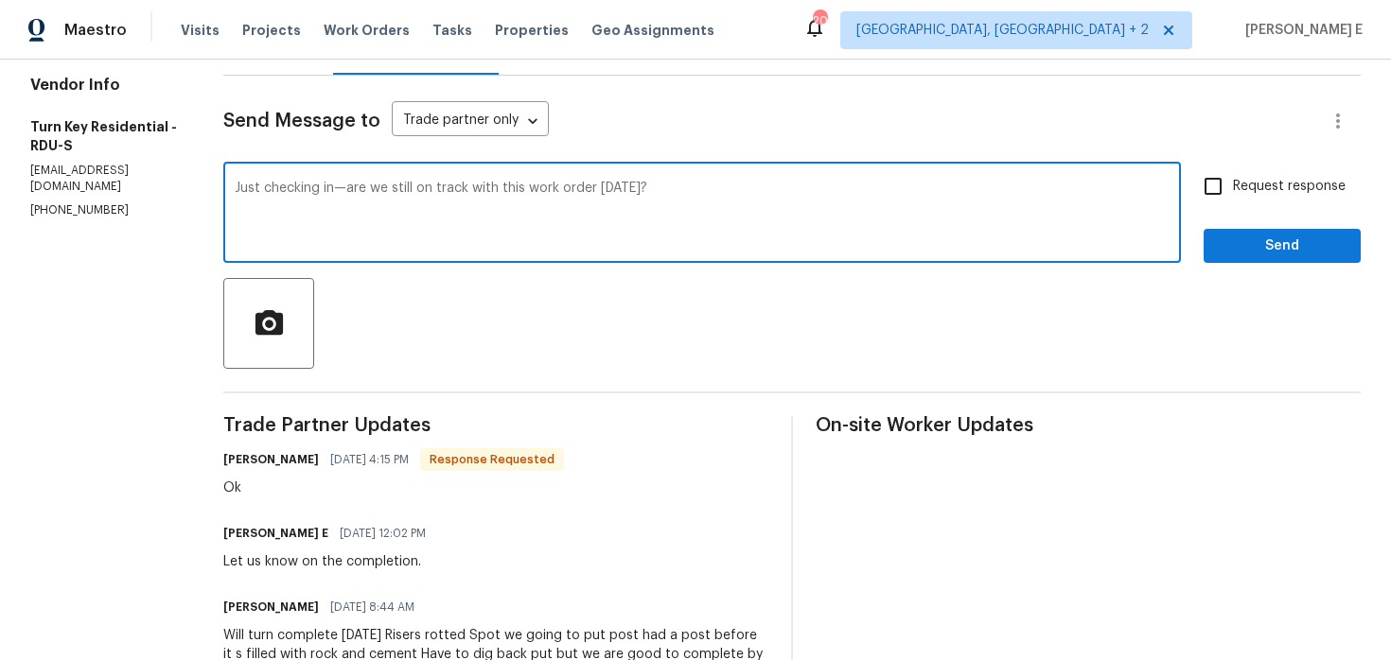
type textarea "Just checking in—are we still on track with this work order [DATE]?"
click at [1257, 185] on span "Request response" at bounding box center [1289, 187] width 113 height 20
click at [1233, 185] on input "Request response" at bounding box center [1213, 186] width 40 height 40
checkbox input "true"
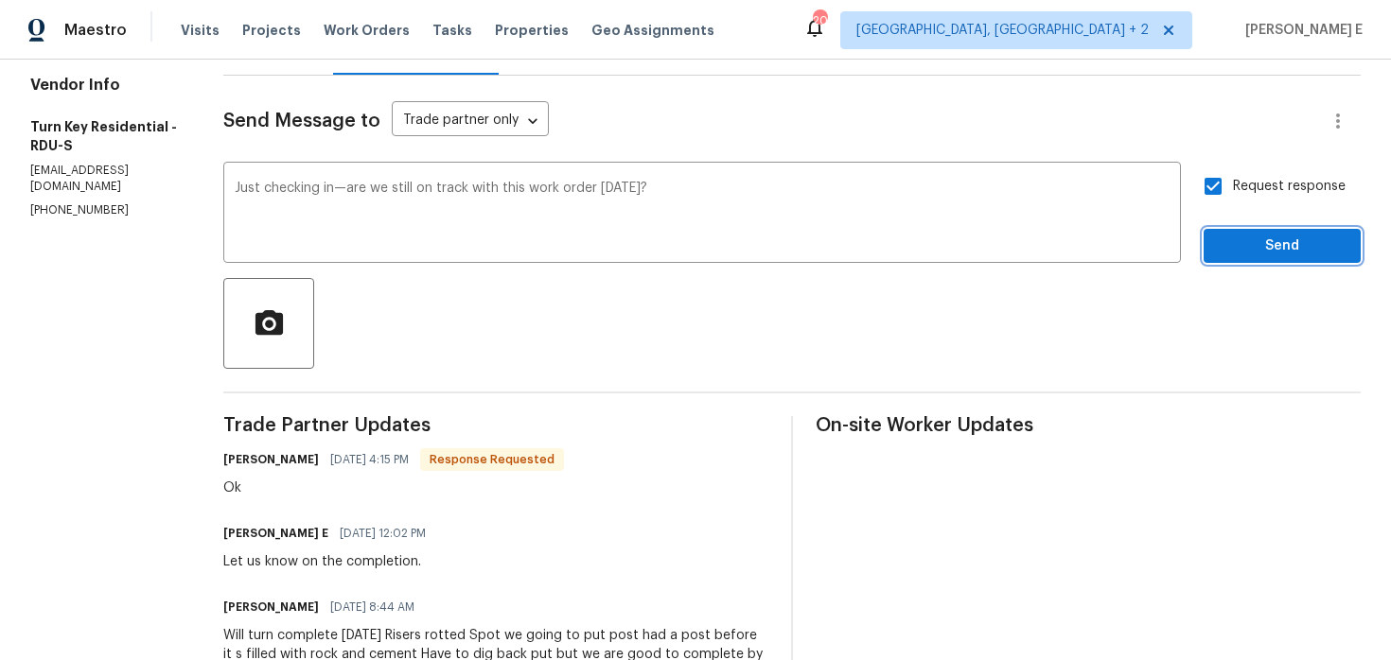
click at [1251, 242] on span "Send" at bounding box center [1281, 247] width 127 height 24
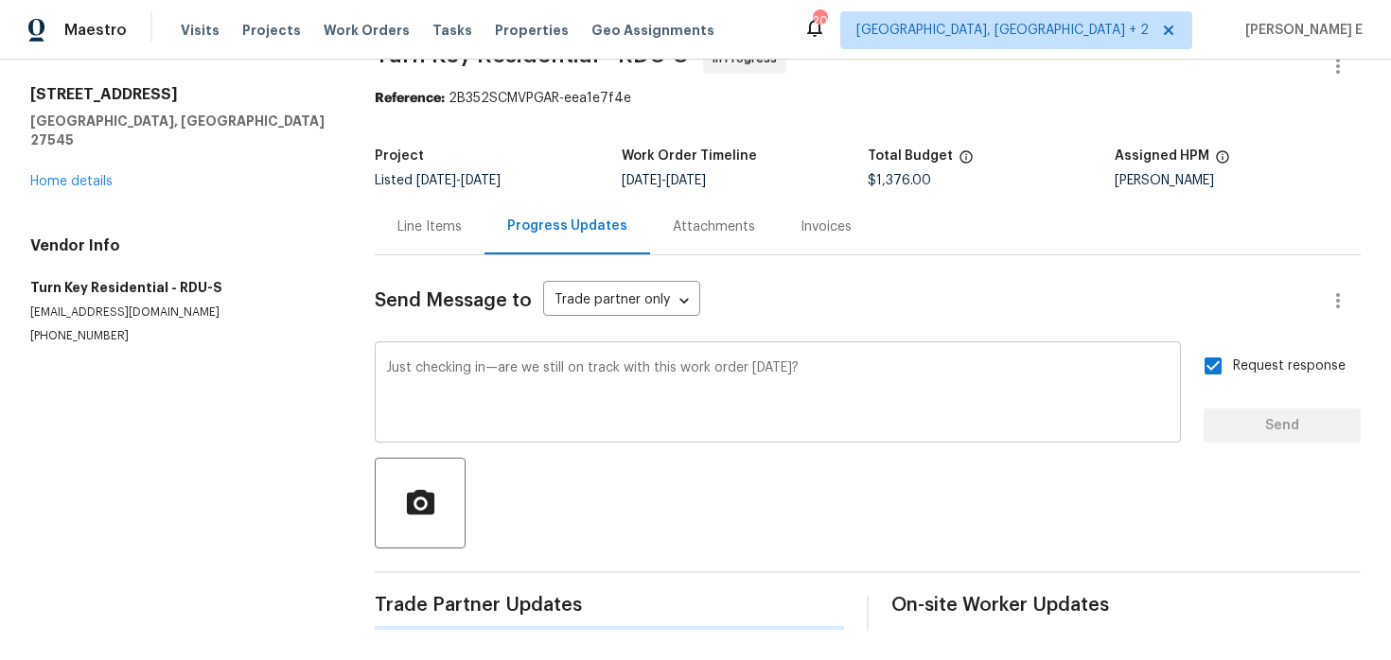
scroll to position [0, 0]
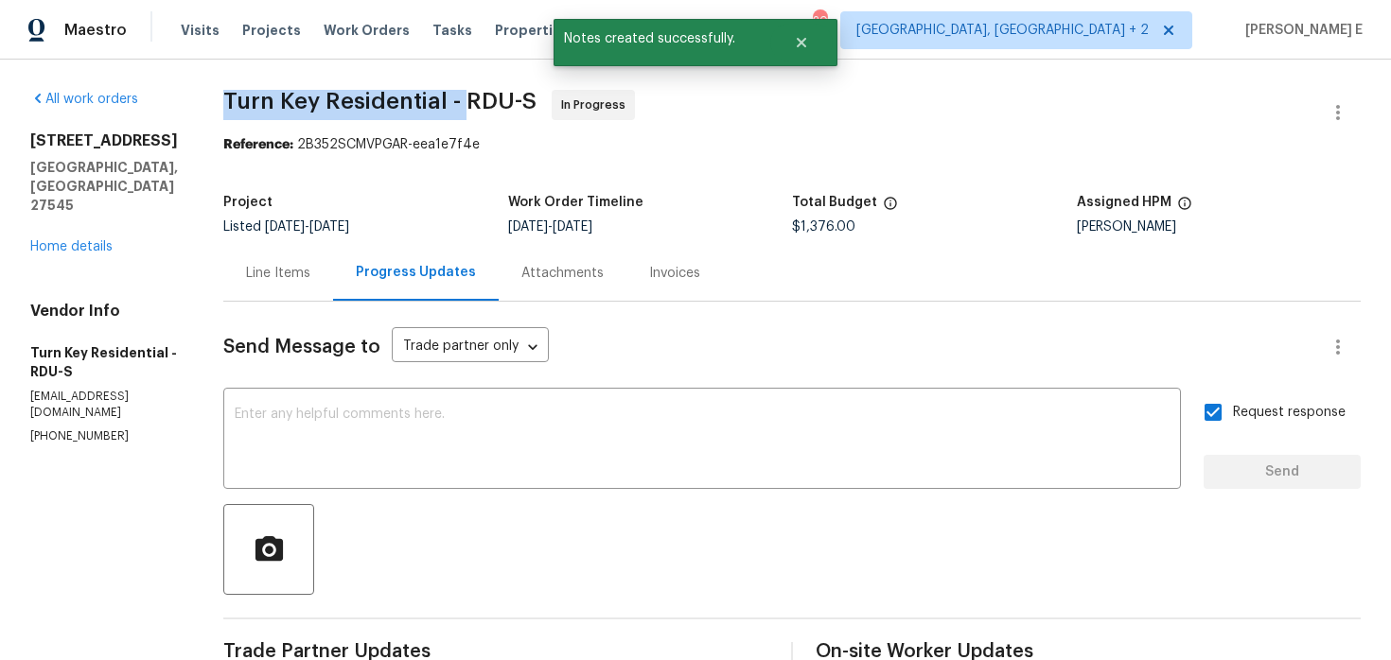
drag, startPoint x: 262, startPoint y: 104, endPoint x: 509, endPoint y: 104, distance: 246.9
copy span "Turn Key Residential -"
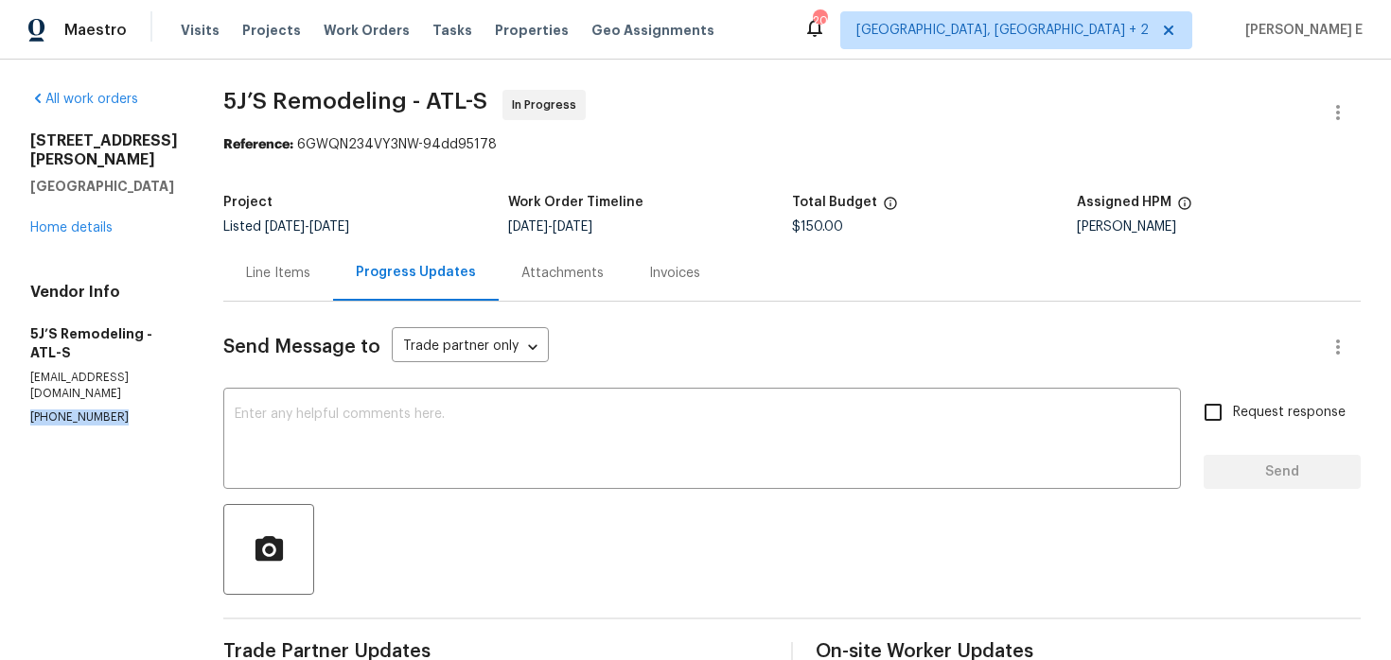
drag, startPoint x: 25, startPoint y: 396, endPoint x: 143, endPoint y: 396, distance: 118.2
copy p "[PHONE_NUMBER]"
click at [290, 285] on div "Line Items" at bounding box center [278, 273] width 110 height 56
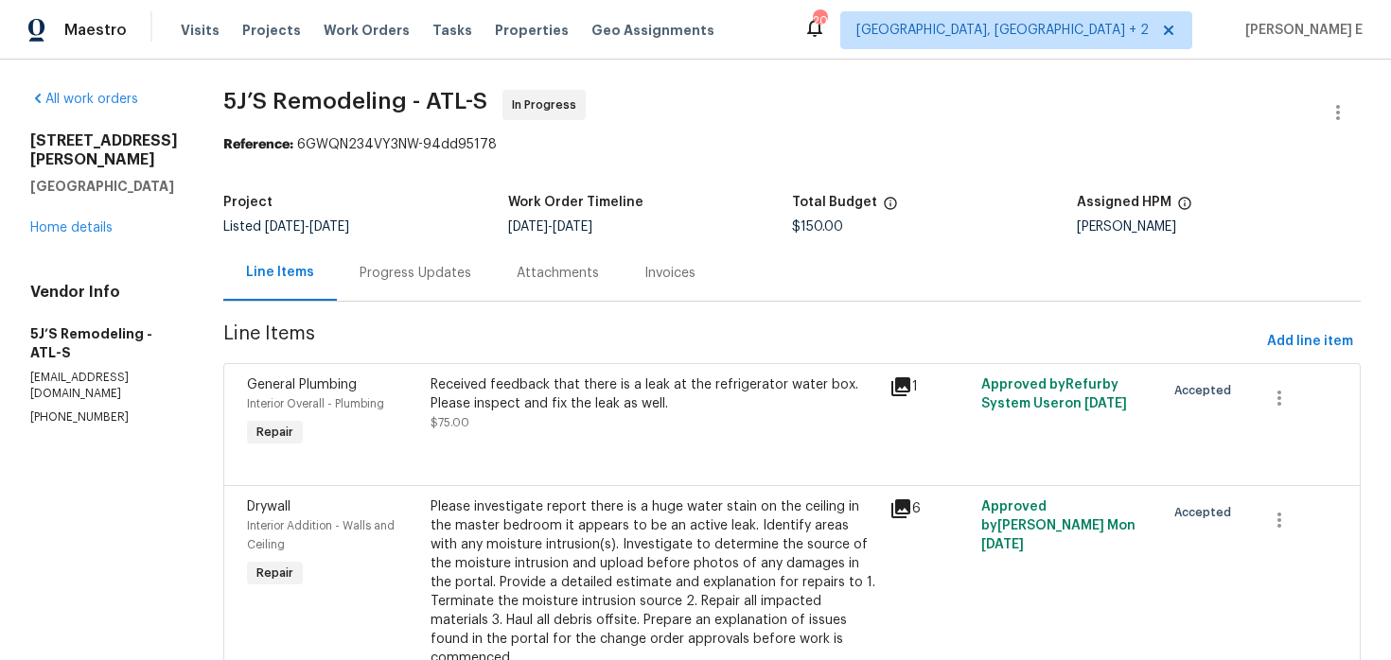
click at [361, 296] on div "Progress Updates" at bounding box center [415, 273] width 157 height 56
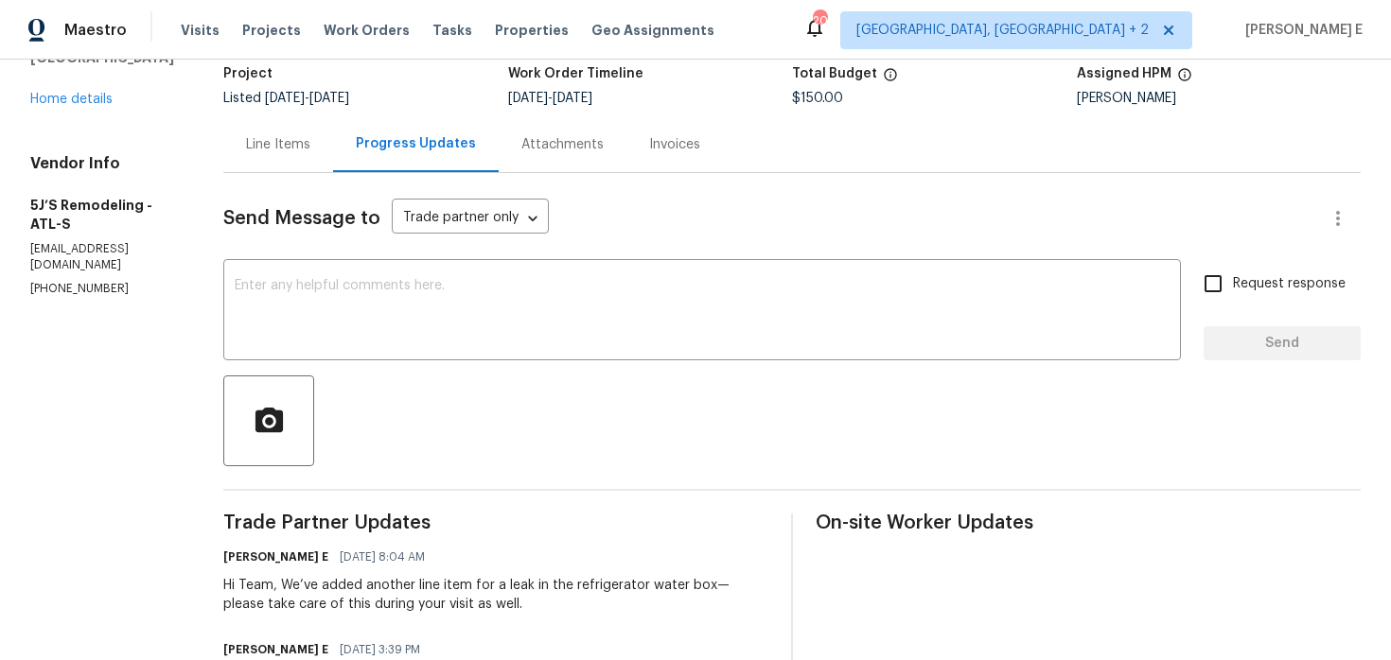
scroll to position [124, 0]
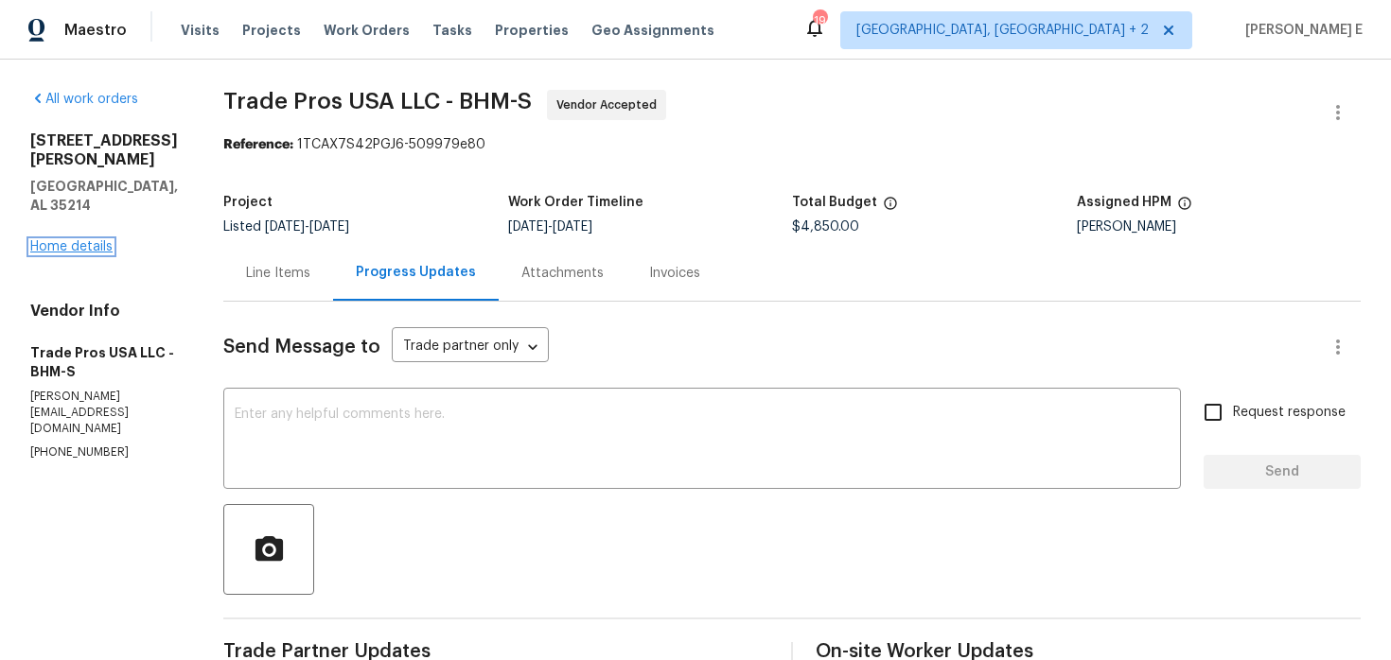
click at [50, 240] on link "Home details" at bounding box center [71, 246] width 82 height 13
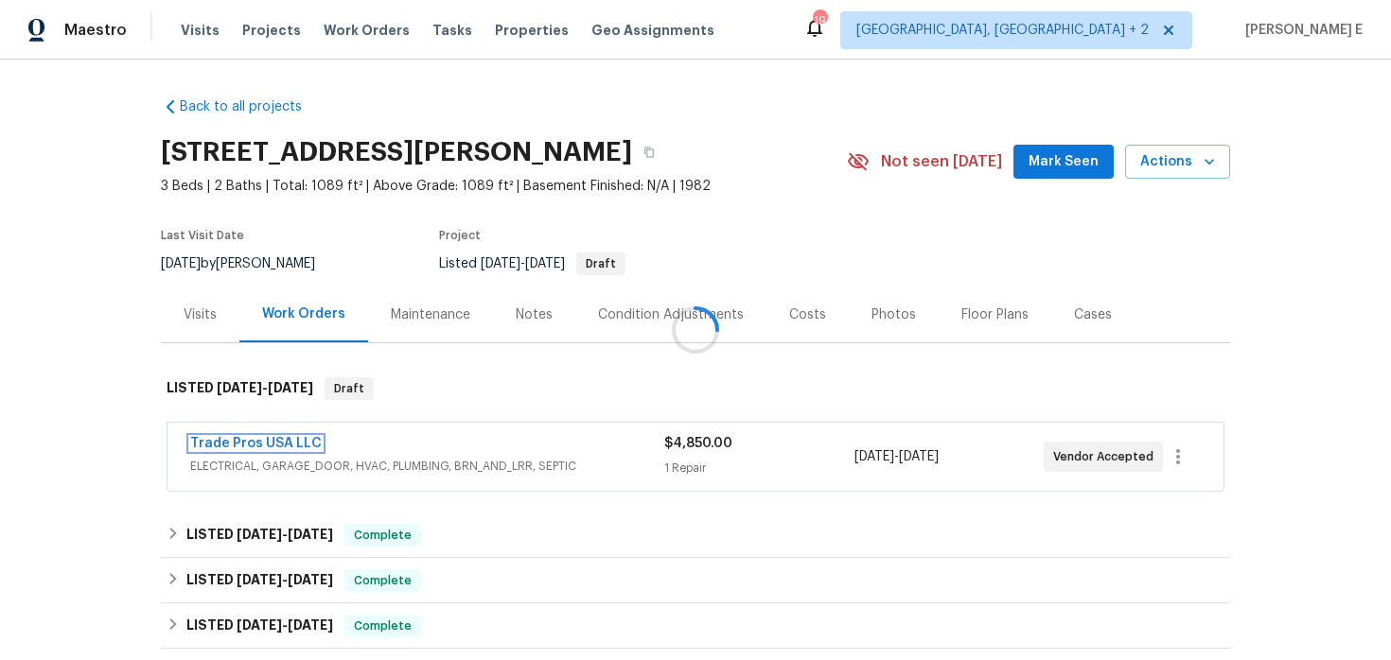
click at [223, 438] on link "Trade Pros USA LLC" at bounding box center [255, 443] width 131 height 13
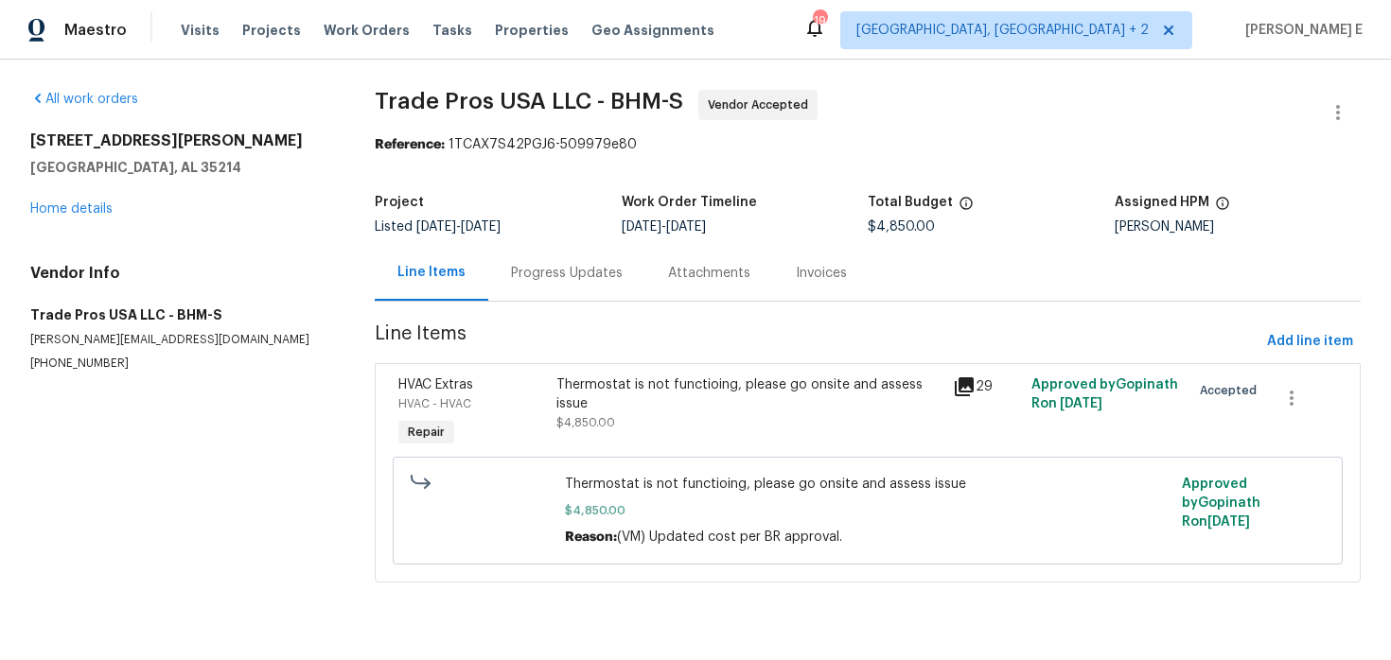
click at [516, 282] on div "Progress Updates" at bounding box center [567, 273] width 112 height 19
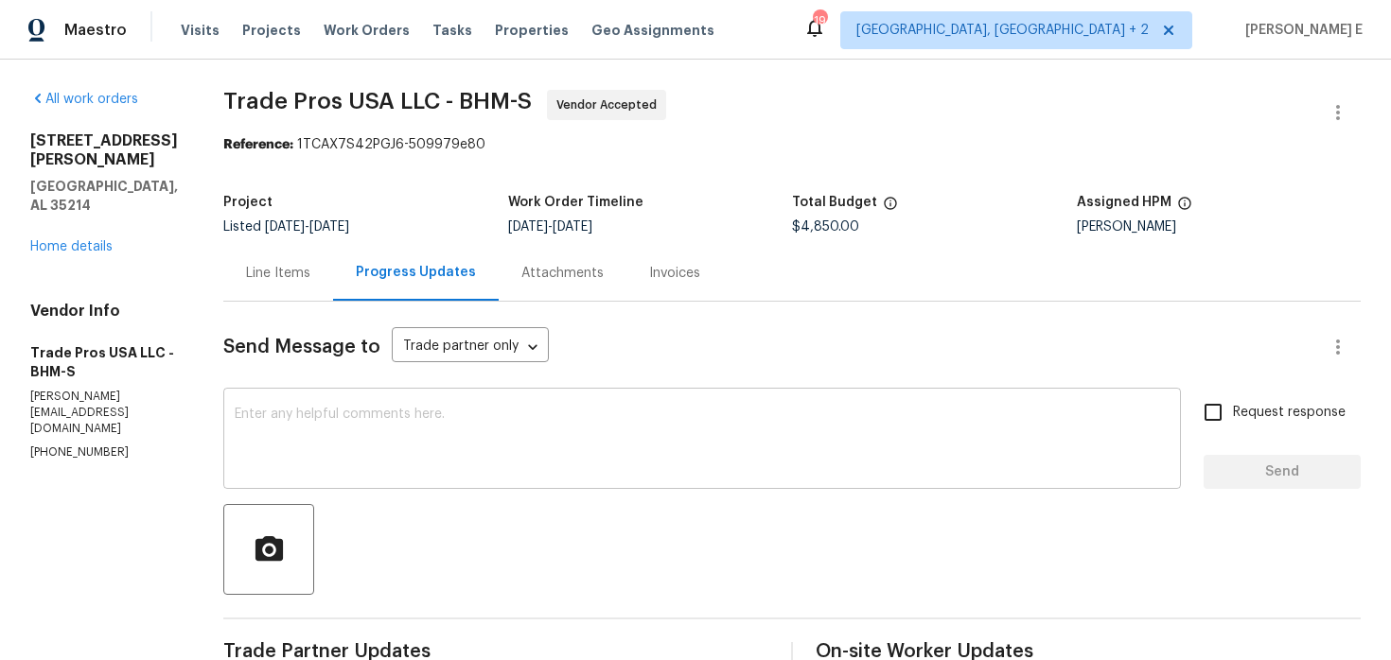
click at [421, 465] on textarea at bounding box center [702, 441] width 935 height 66
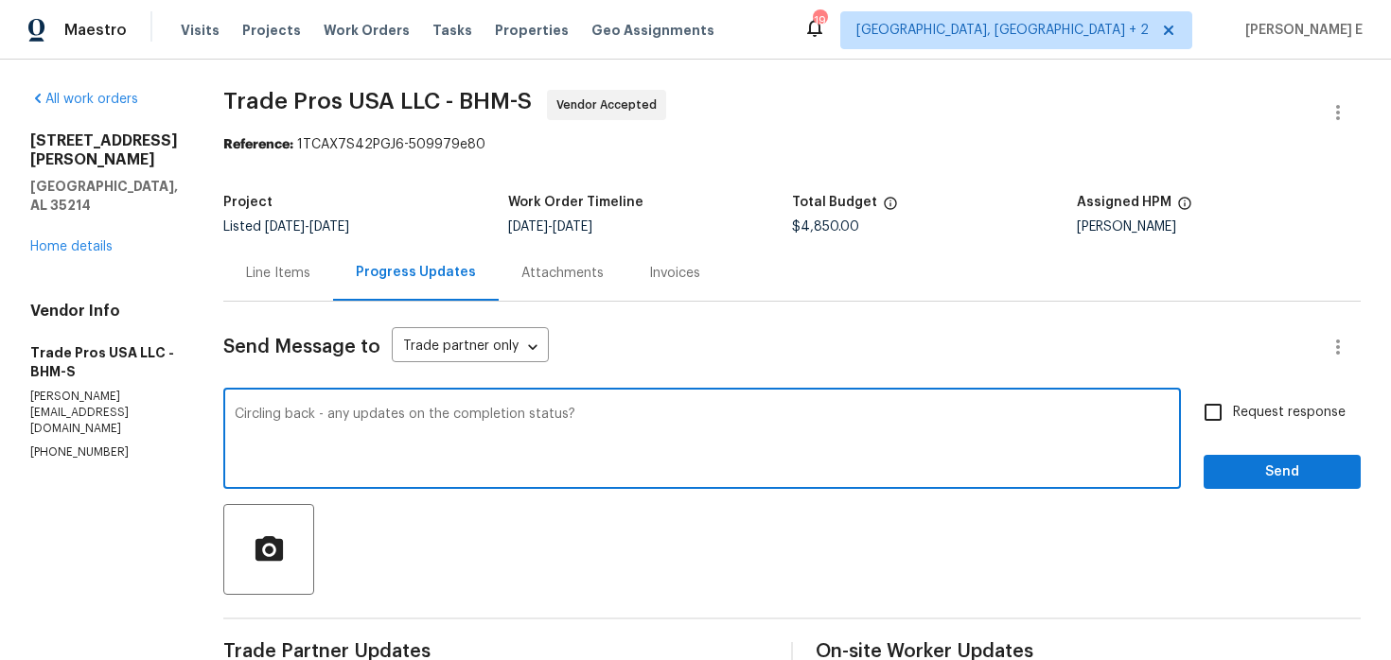
type textarea "Circling back - any updates on the completion status?"
click at [1280, 405] on span "Request response" at bounding box center [1289, 413] width 113 height 20
click at [1233, 405] on input "Request response" at bounding box center [1213, 413] width 40 height 40
checkbox input "true"
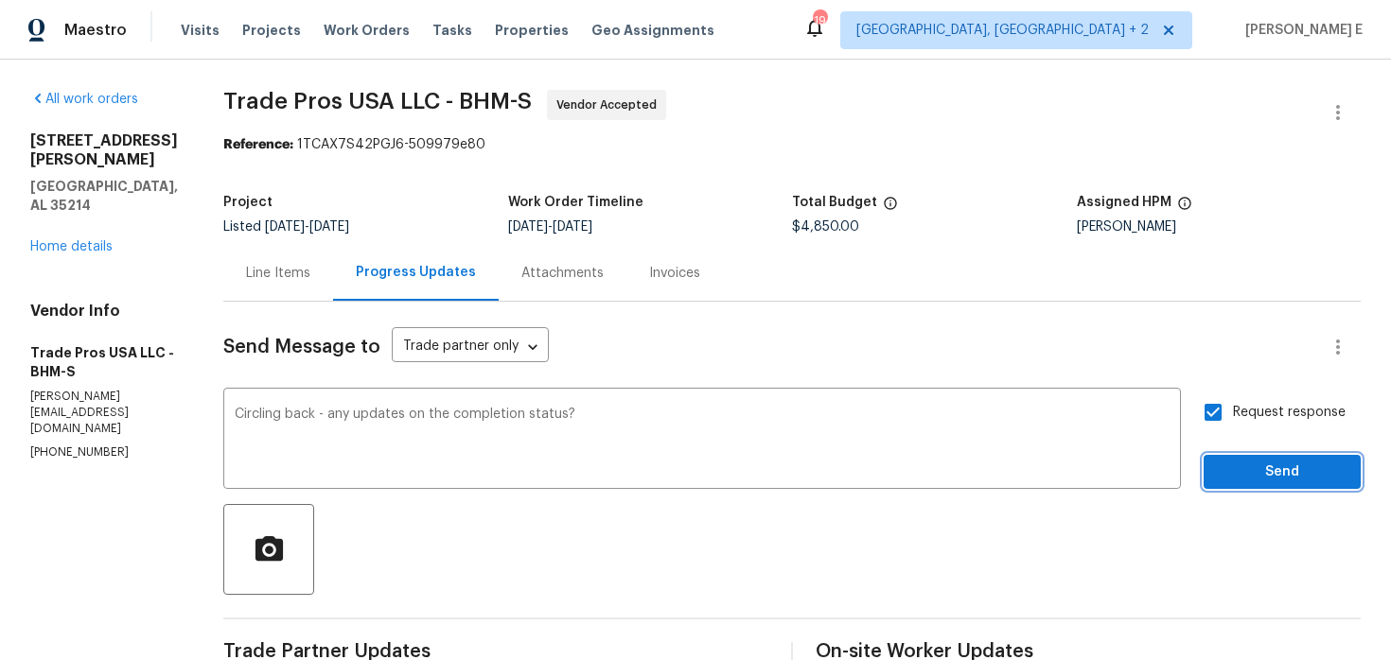
click at [1269, 456] on button "Send" at bounding box center [1281, 472] width 157 height 35
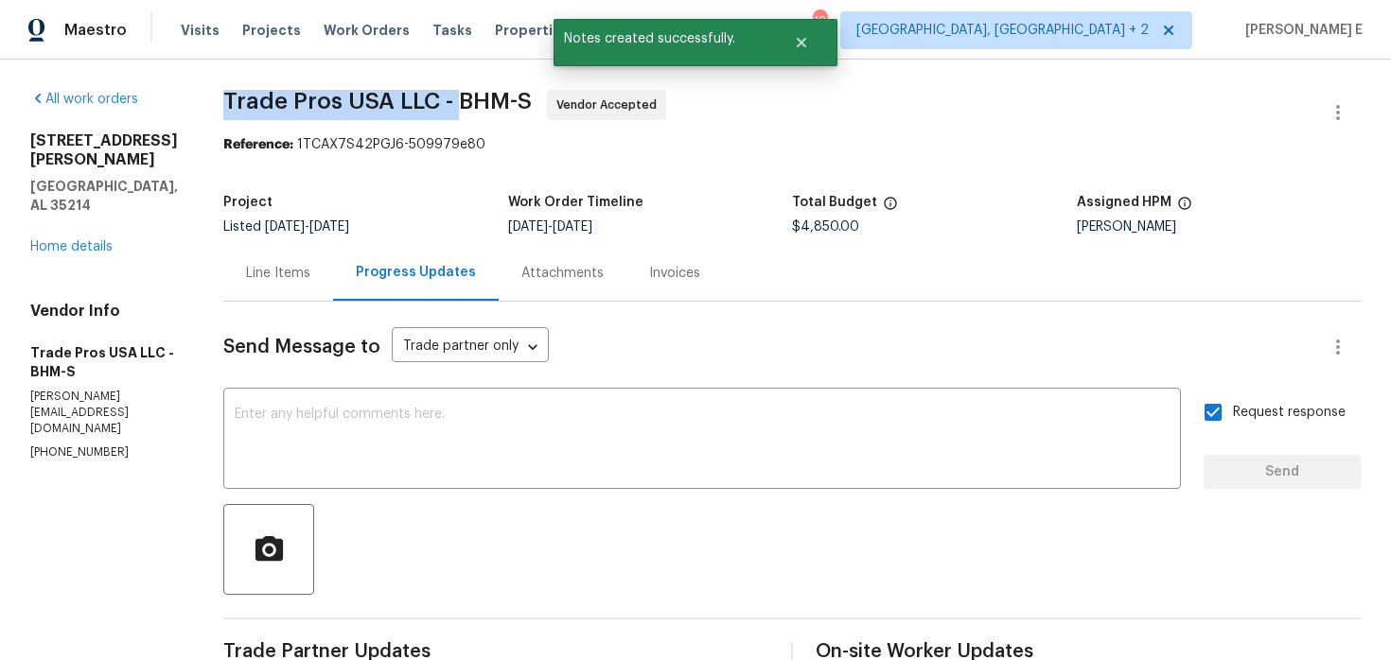
drag, startPoint x: 218, startPoint y: 108, endPoint x: 449, endPoint y: 108, distance: 231.8
copy span "Trade Pros USA LLC -"
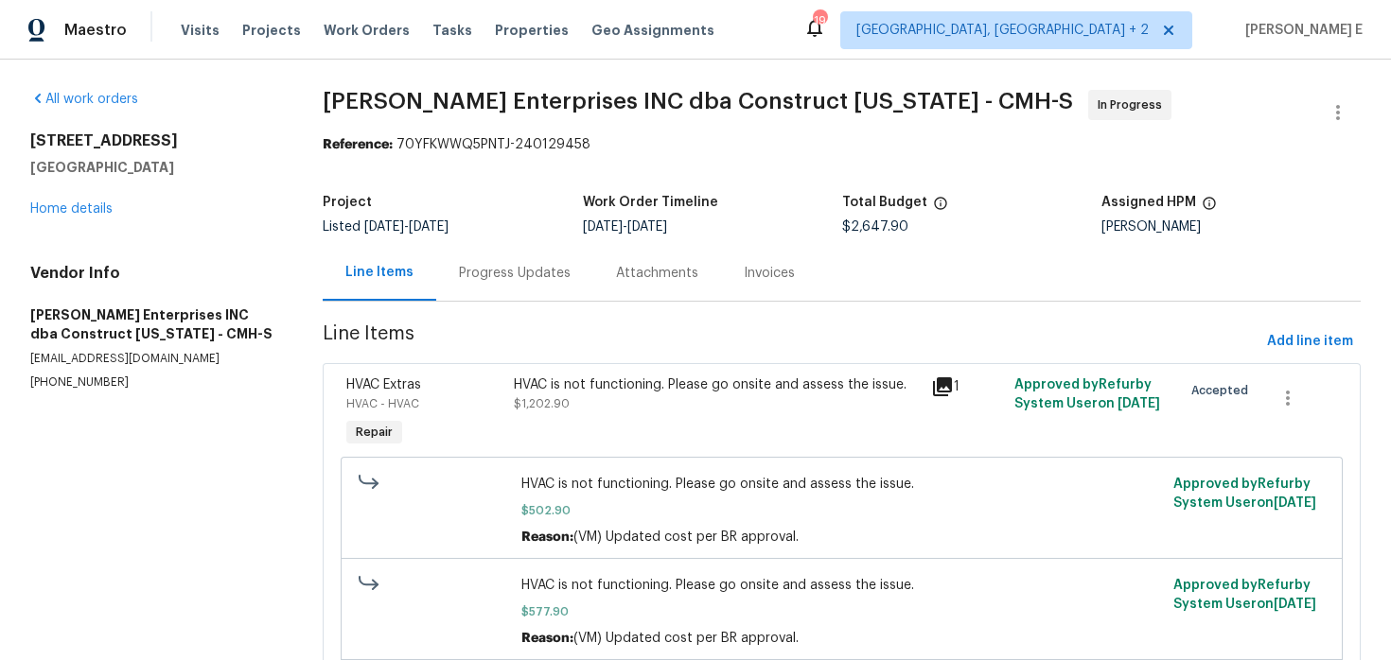
click at [519, 282] on div "Progress Updates" at bounding box center [515, 273] width 112 height 19
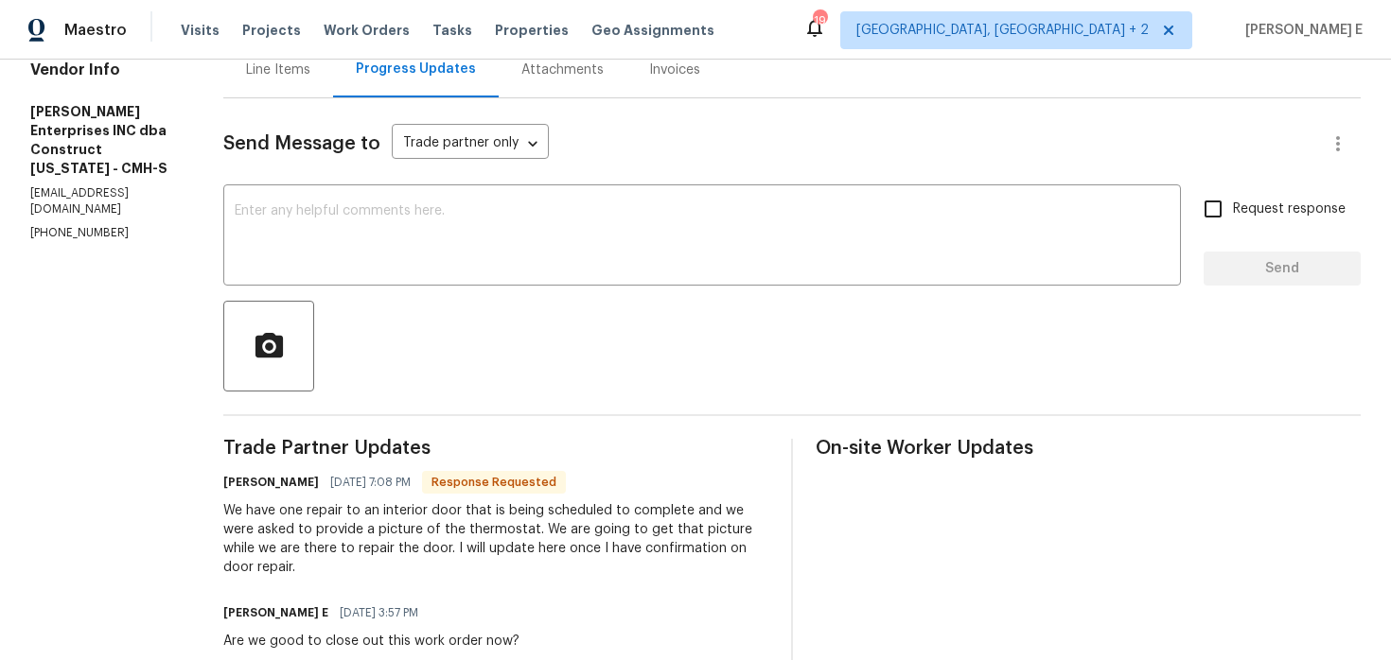
scroll to position [201, 0]
click at [593, 264] on textarea at bounding box center [702, 239] width 935 height 66
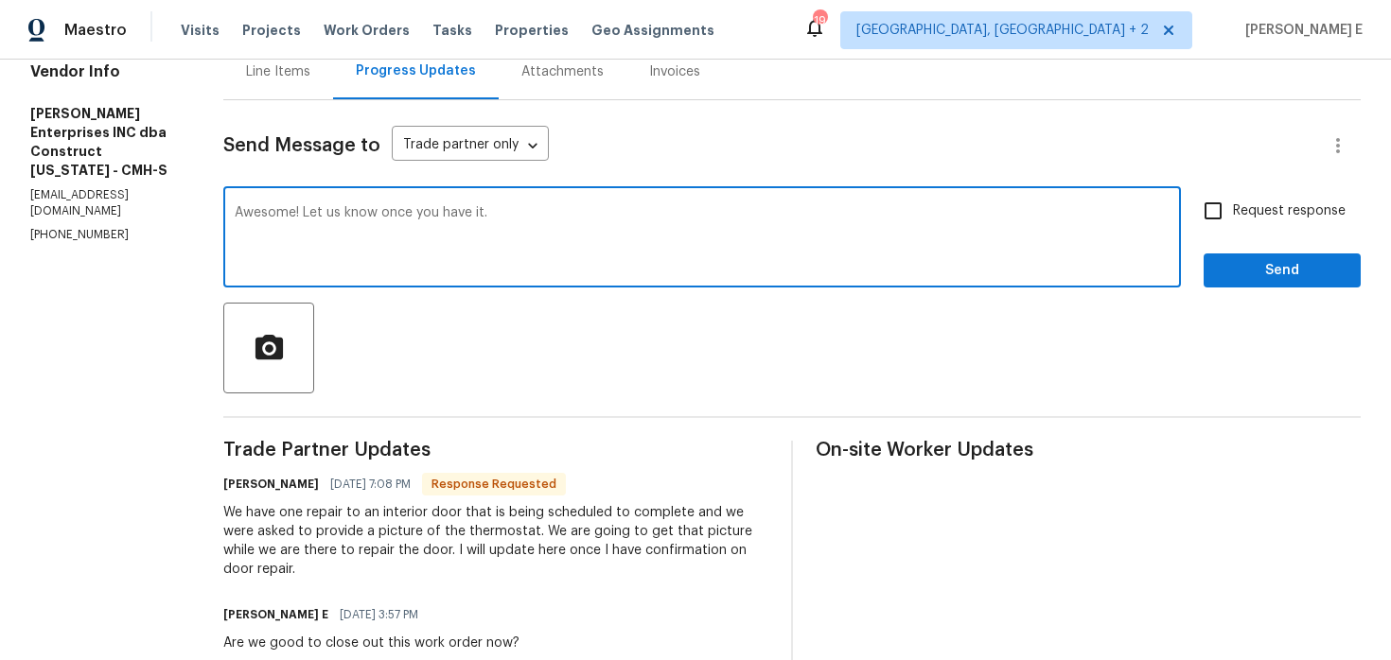
type textarea "Awesome! Let us know once you have it."
click at [1271, 223] on label "Request response" at bounding box center [1269, 211] width 152 height 40
click at [1233, 223] on input "Request response" at bounding box center [1213, 211] width 40 height 40
checkbox input "true"
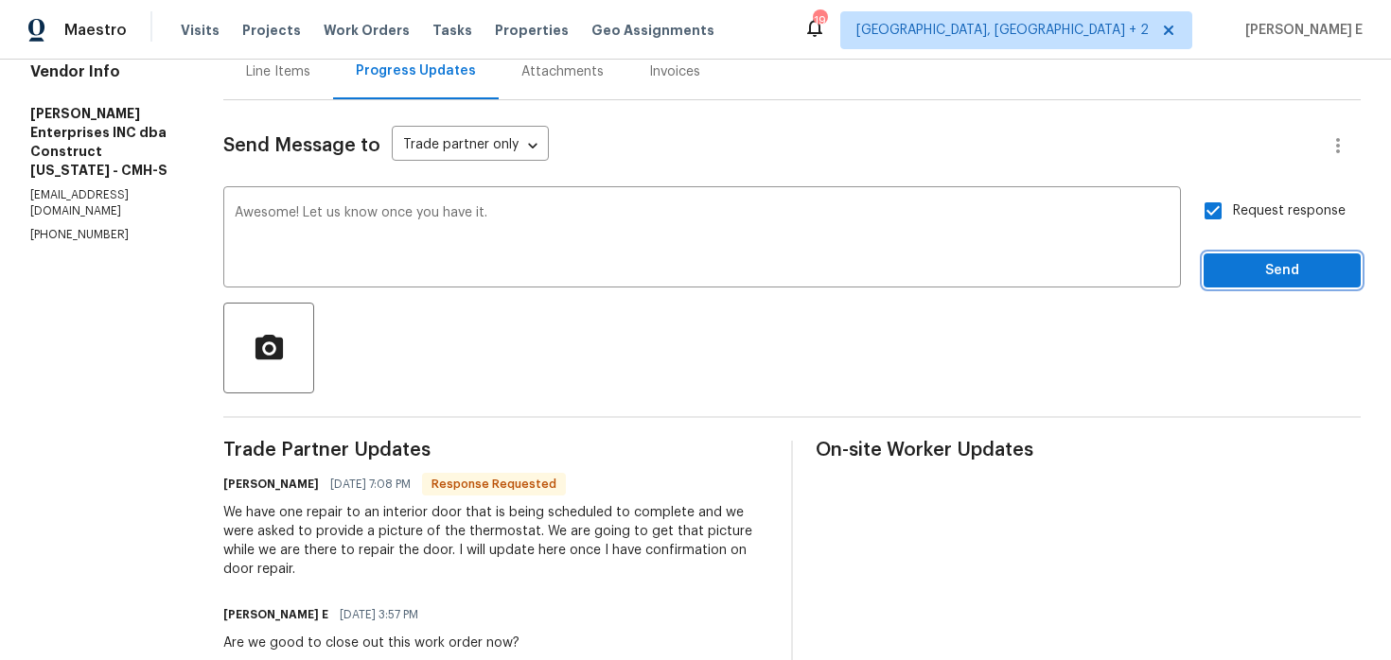
click at [1275, 285] on button "Send" at bounding box center [1281, 271] width 157 height 35
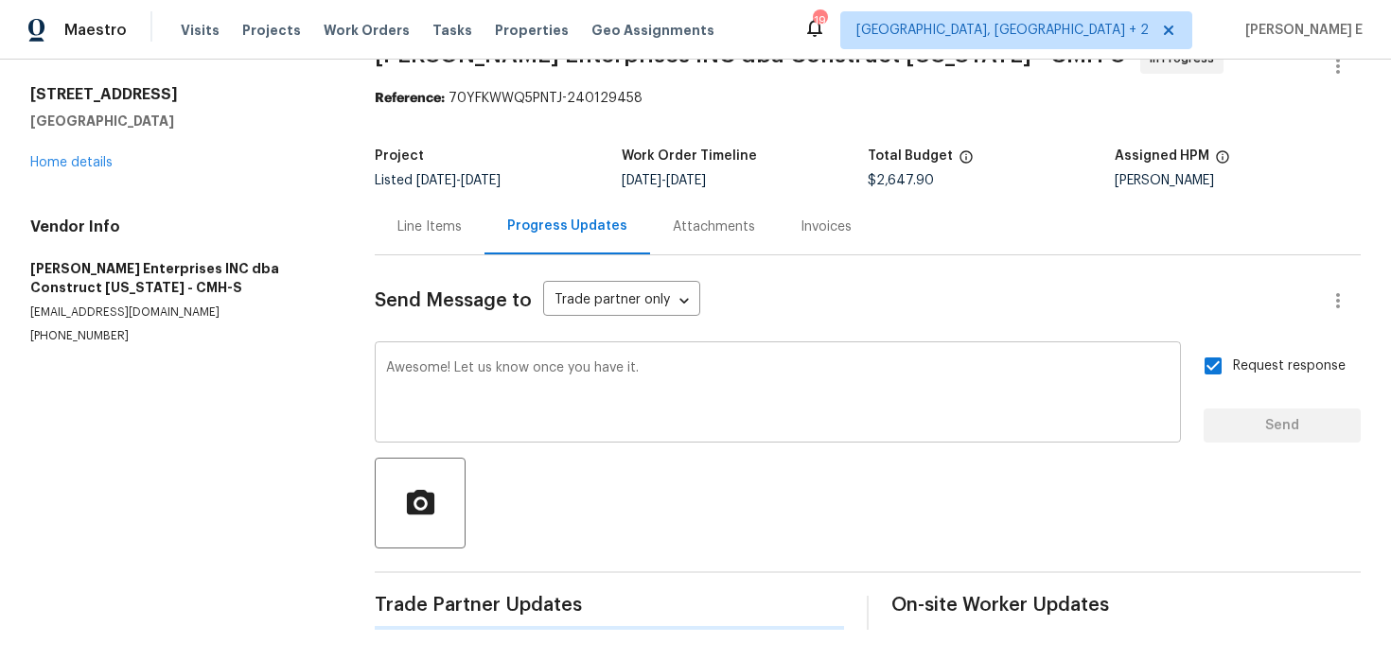
scroll to position [0, 0]
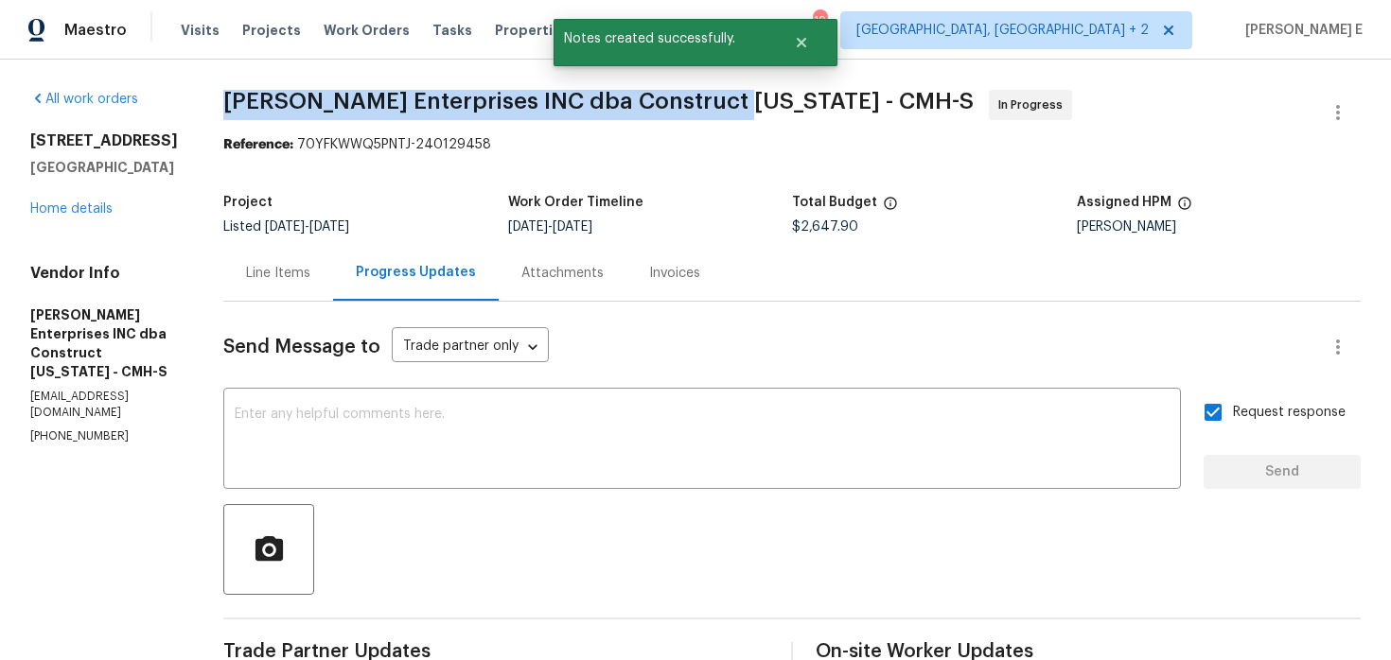
drag, startPoint x: 232, startPoint y: 109, endPoint x: 712, endPoint y: 105, distance: 480.6
copy span "[PERSON_NAME] Enterprises INC dba Construct [US_STATE] -"
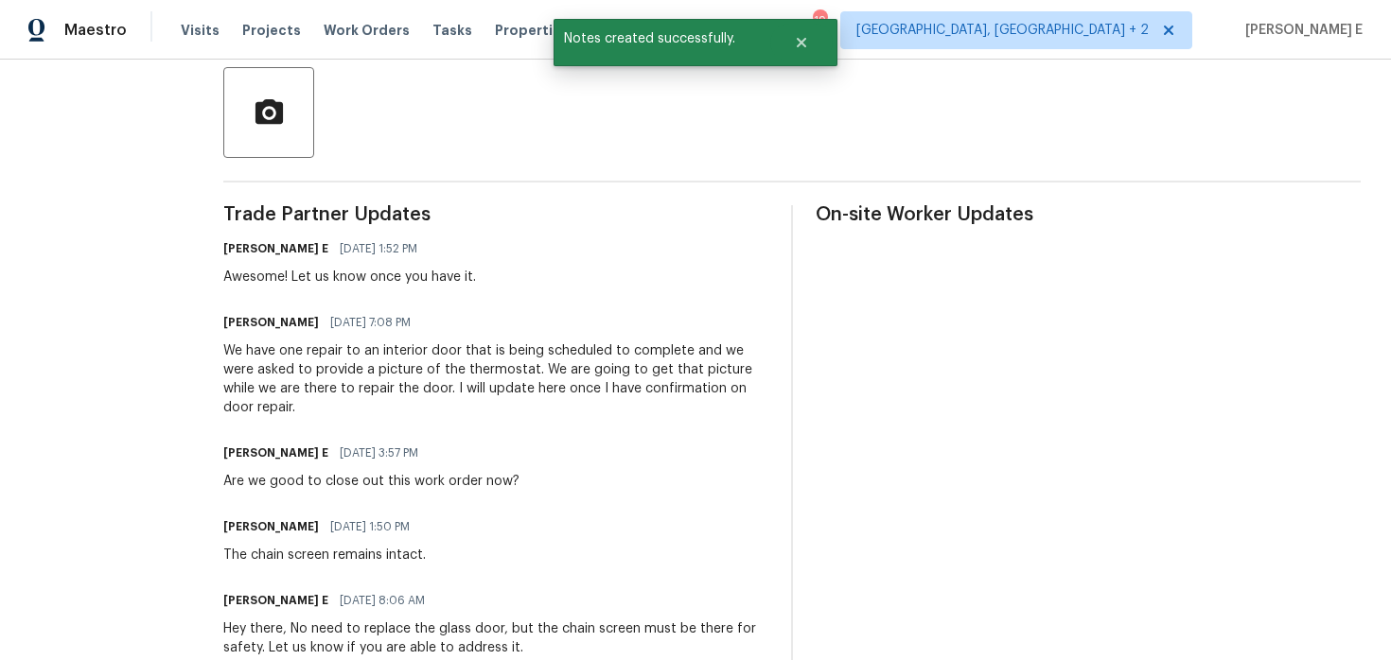
scroll to position [422, 0]
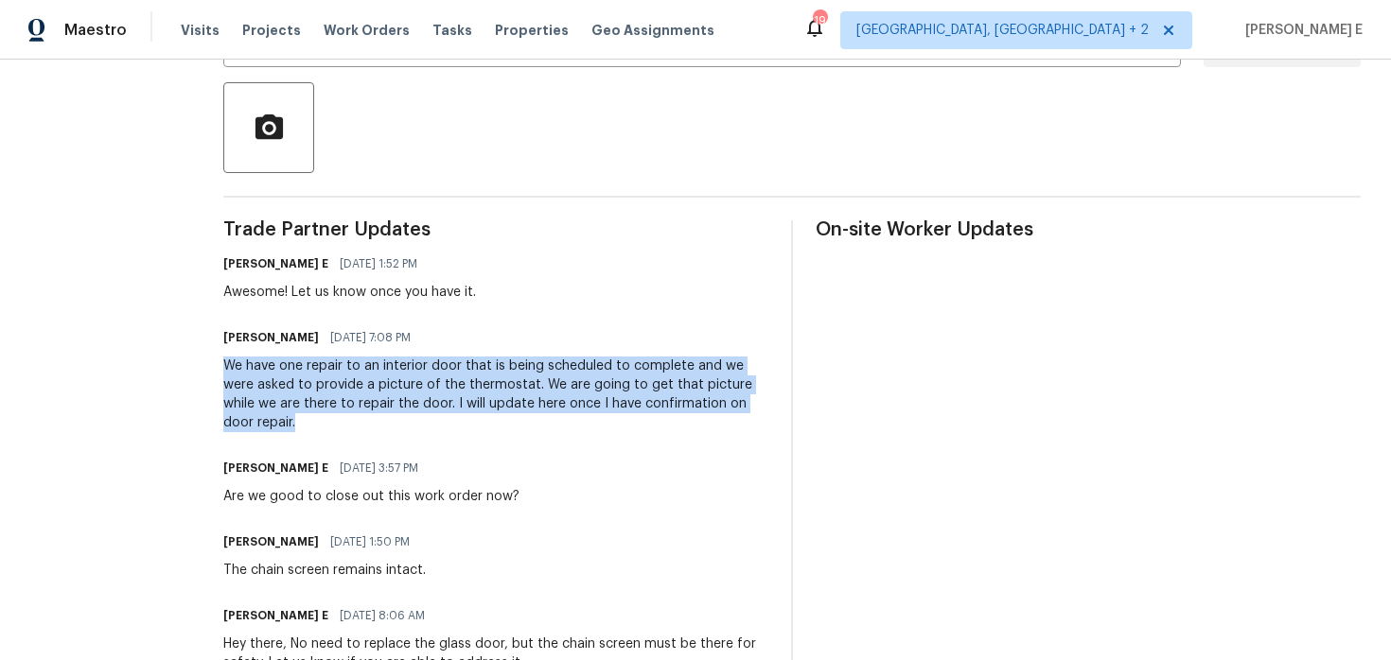
drag, startPoint x: 223, startPoint y: 366, endPoint x: 336, endPoint y: 425, distance: 126.9
copy div "We have one repair to an interior door that is being scheduled to complete and …"
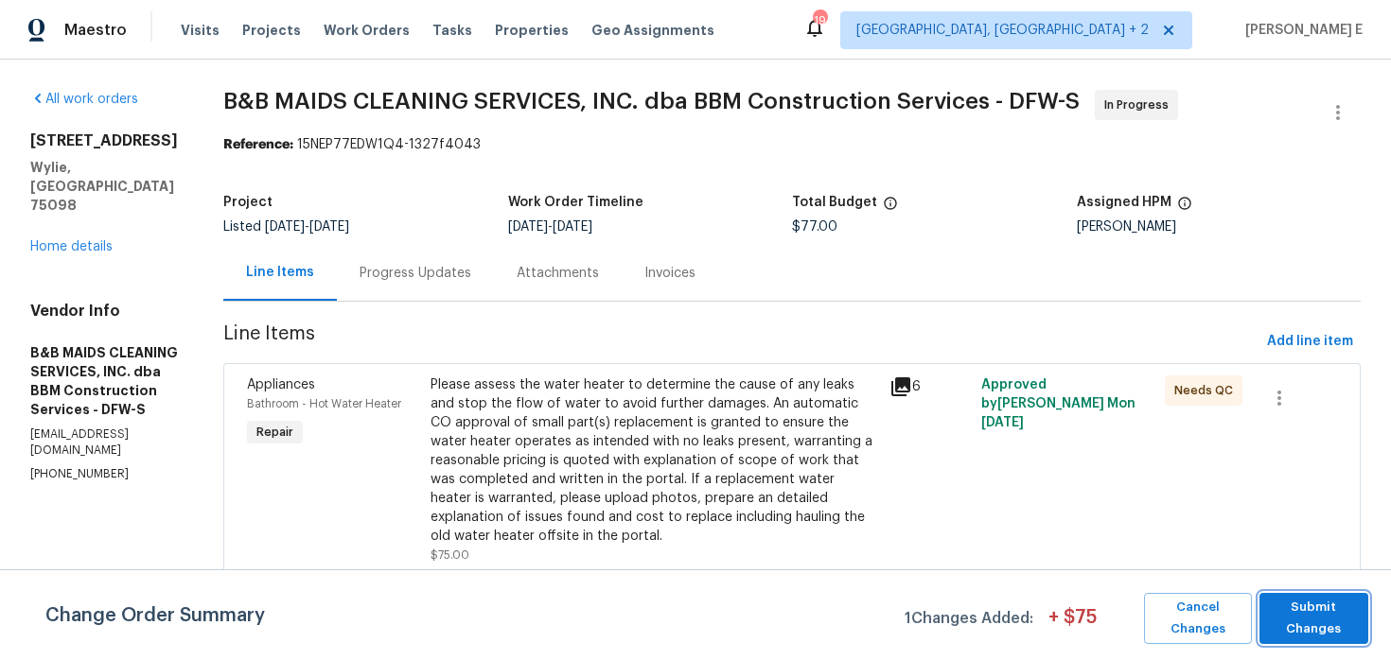
click at [1270, 631] on span "Submit Changes" at bounding box center [1314, 619] width 90 height 44
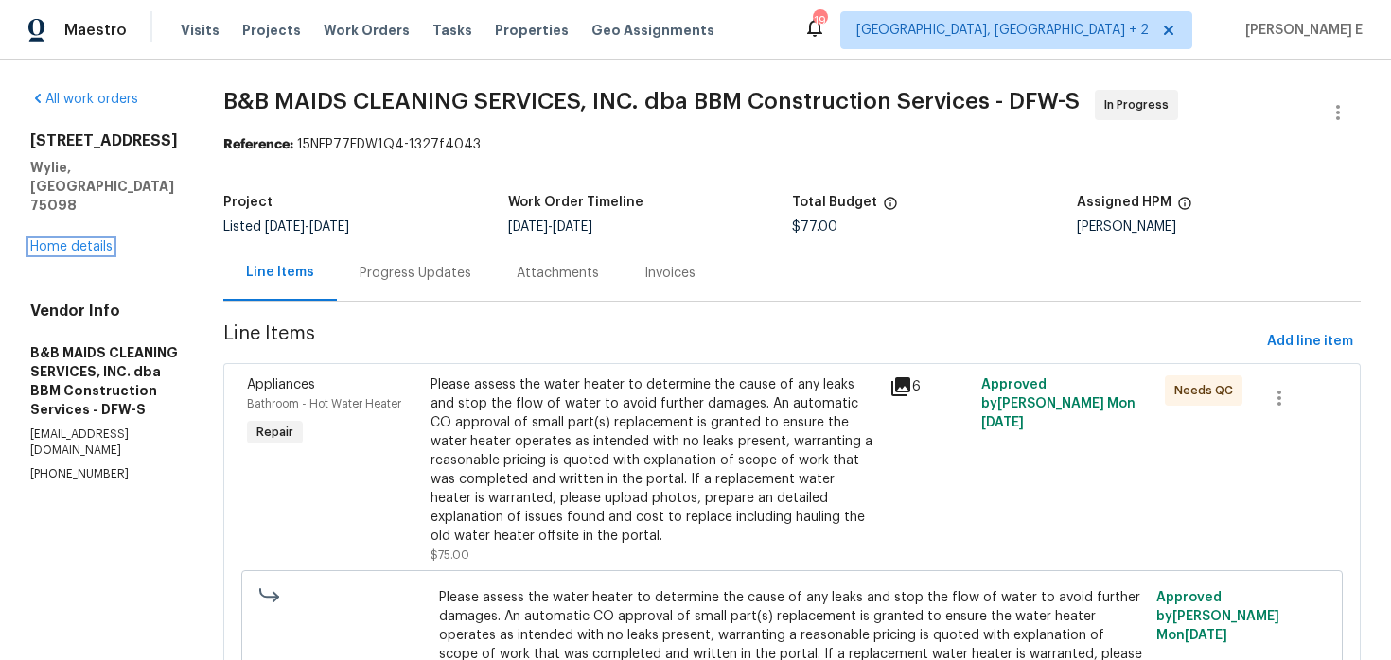
click at [89, 240] on link "Home details" at bounding box center [71, 246] width 82 height 13
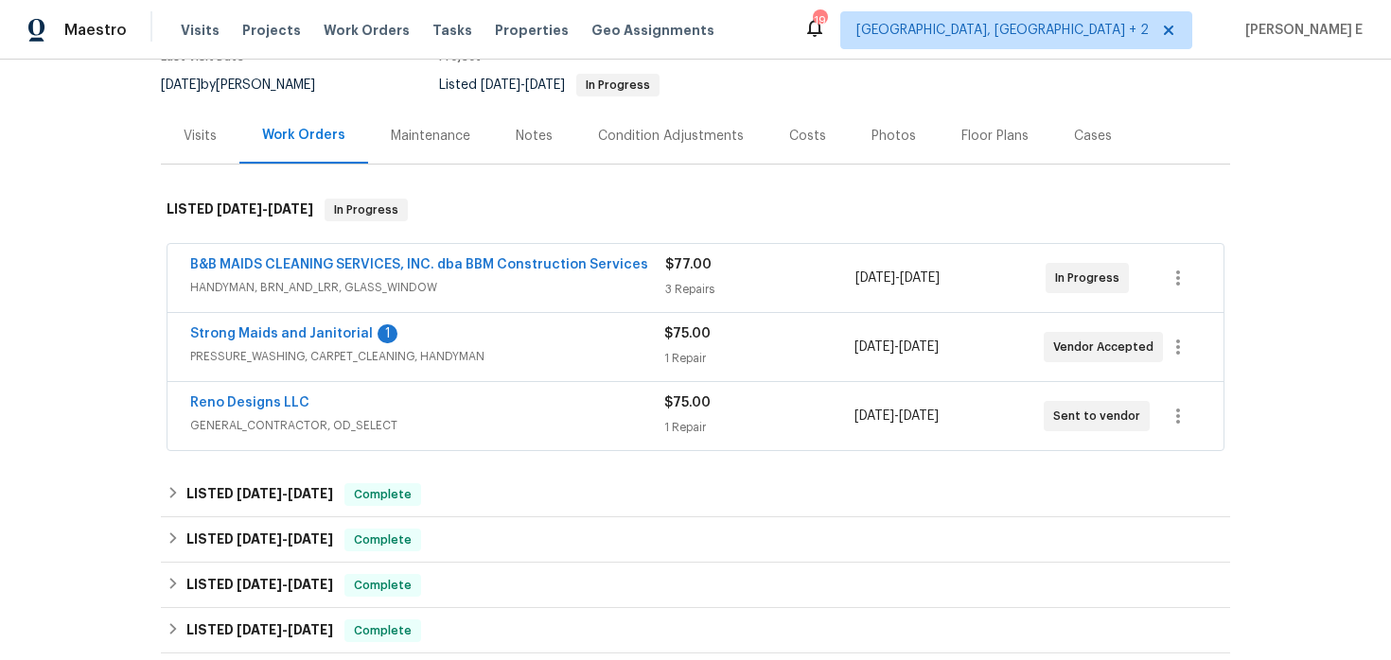
scroll to position [197, 0]
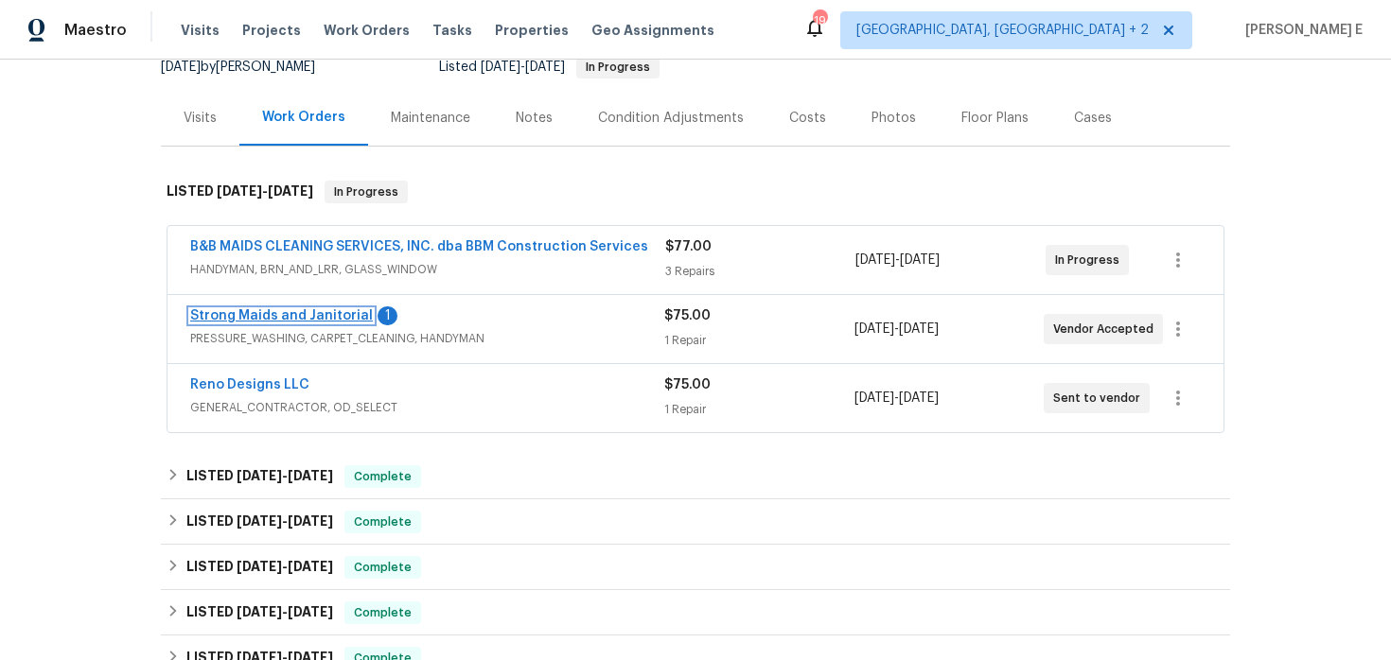
click at [328, 316] on link "Strong Maids and Janitorial" at bounding box center [281, 315] width 183 height 13
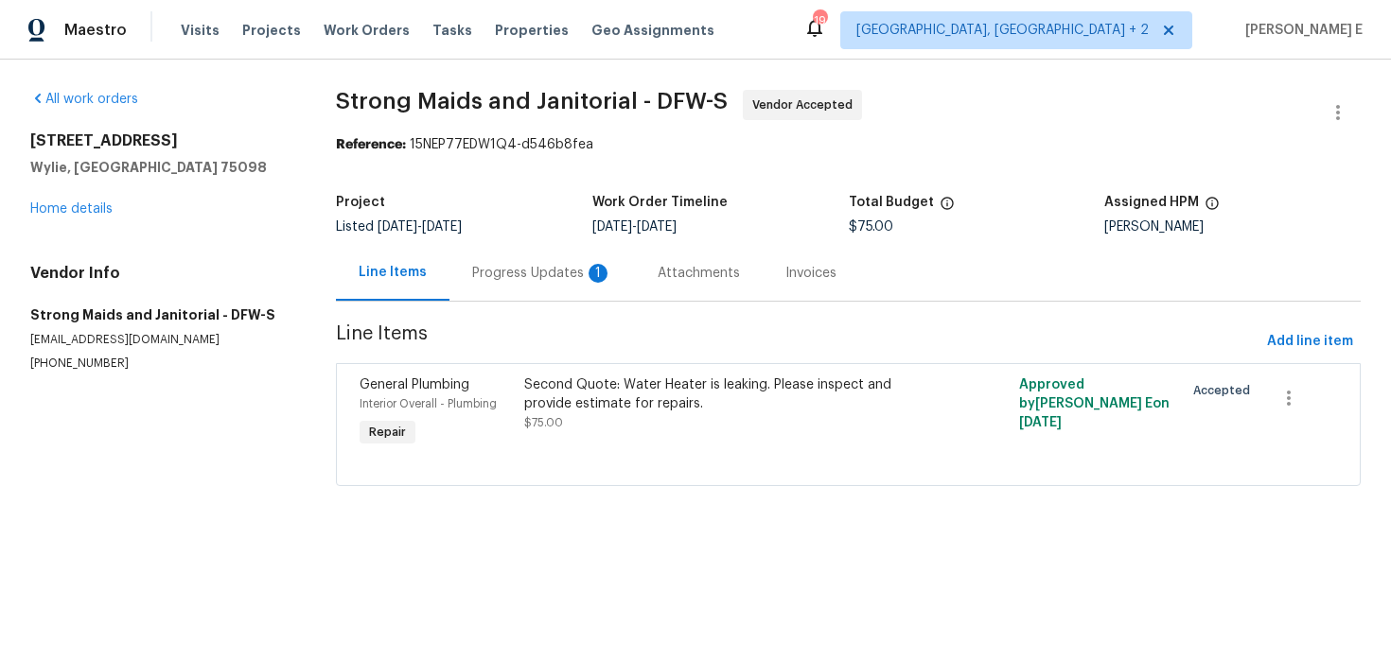
click div "Progress Updates 1"
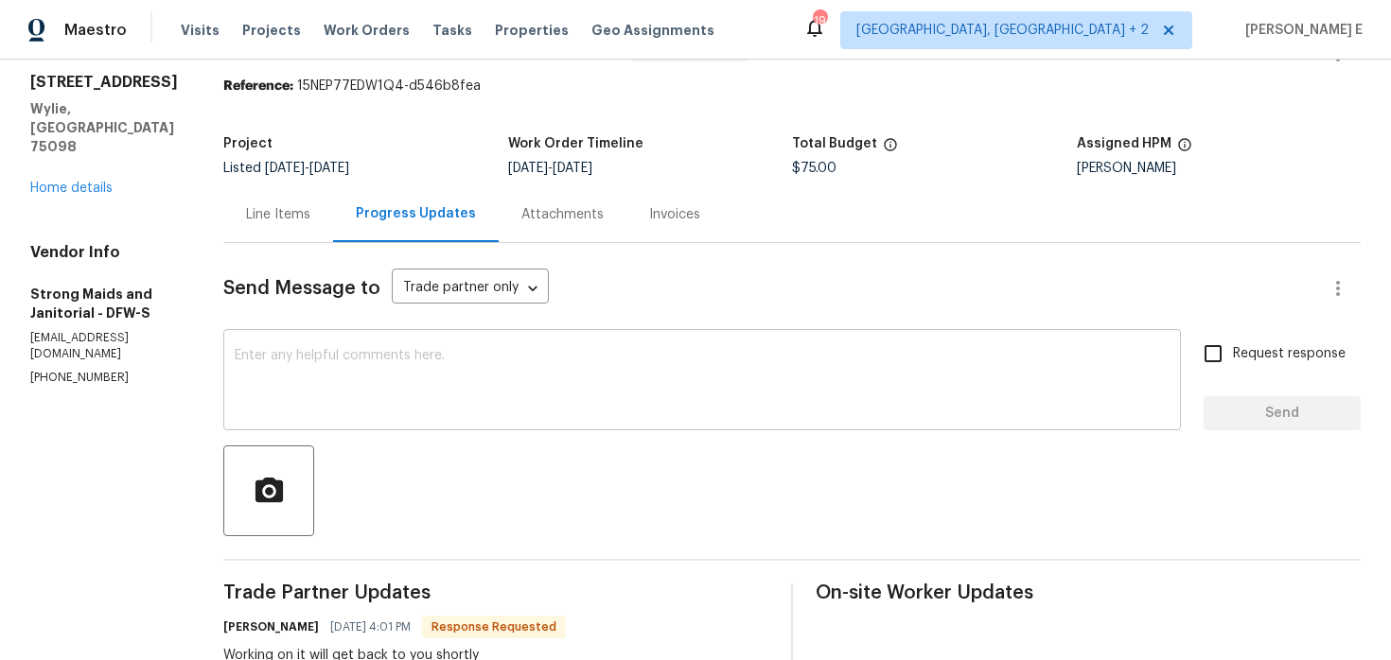
scroll to position [3, 0]
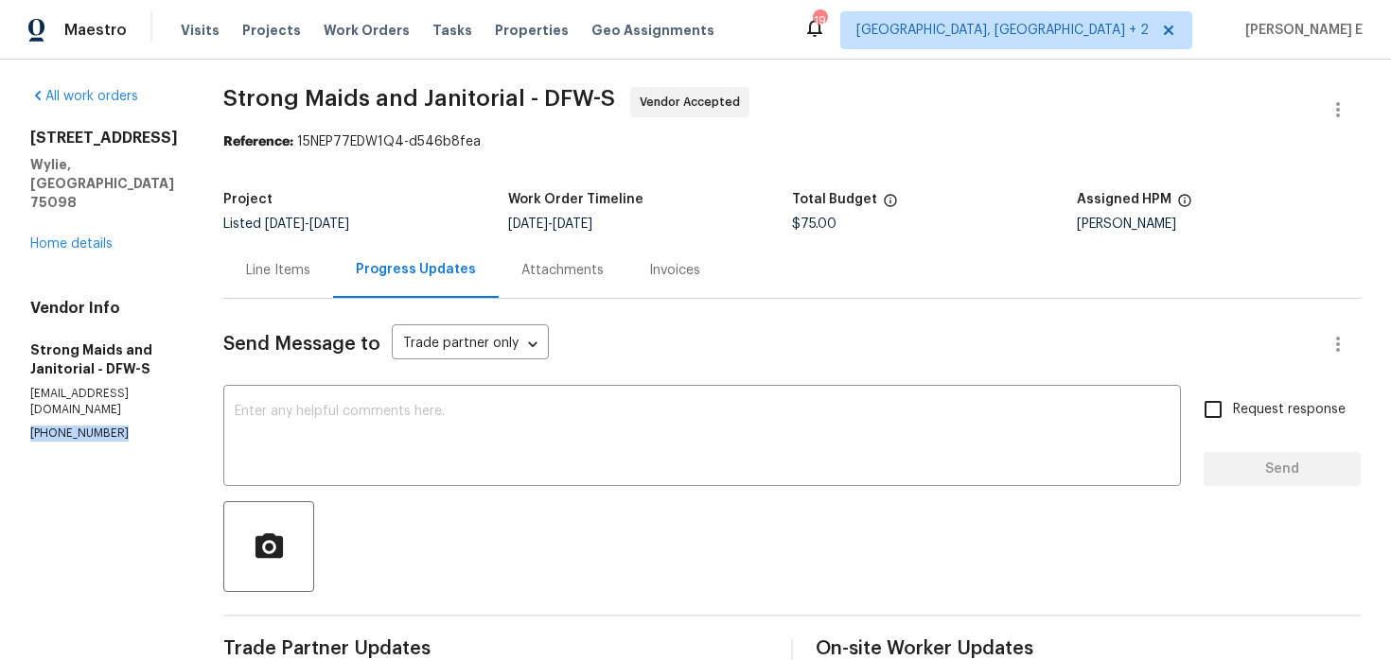
drag, startPoint x: 26, startPoint y: 402, endPoint x: 117, endPoint y: 402, distance: 91.8
click div "All work orders 626 Gunters Mountain Ln Wylie, TX 75098 Home details Vendor Inf…"
copy p "(214) 694-8119"
click textarea
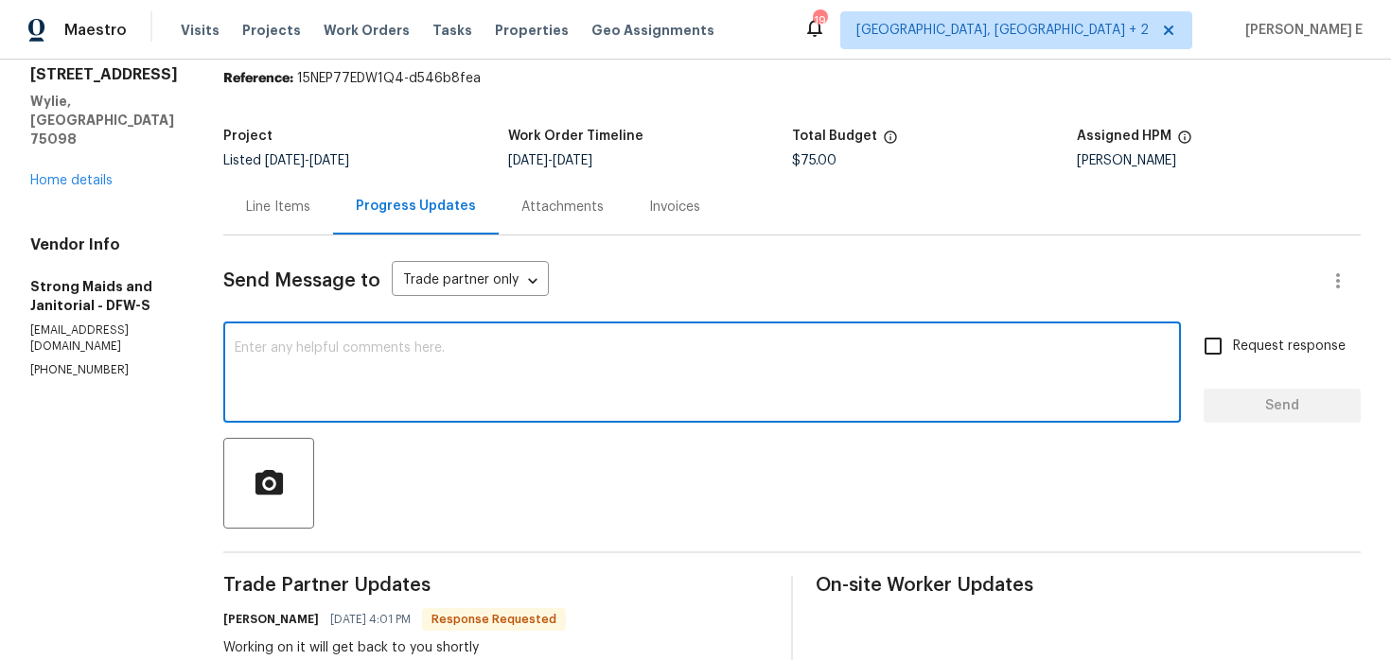
scroll to position [54, 0]
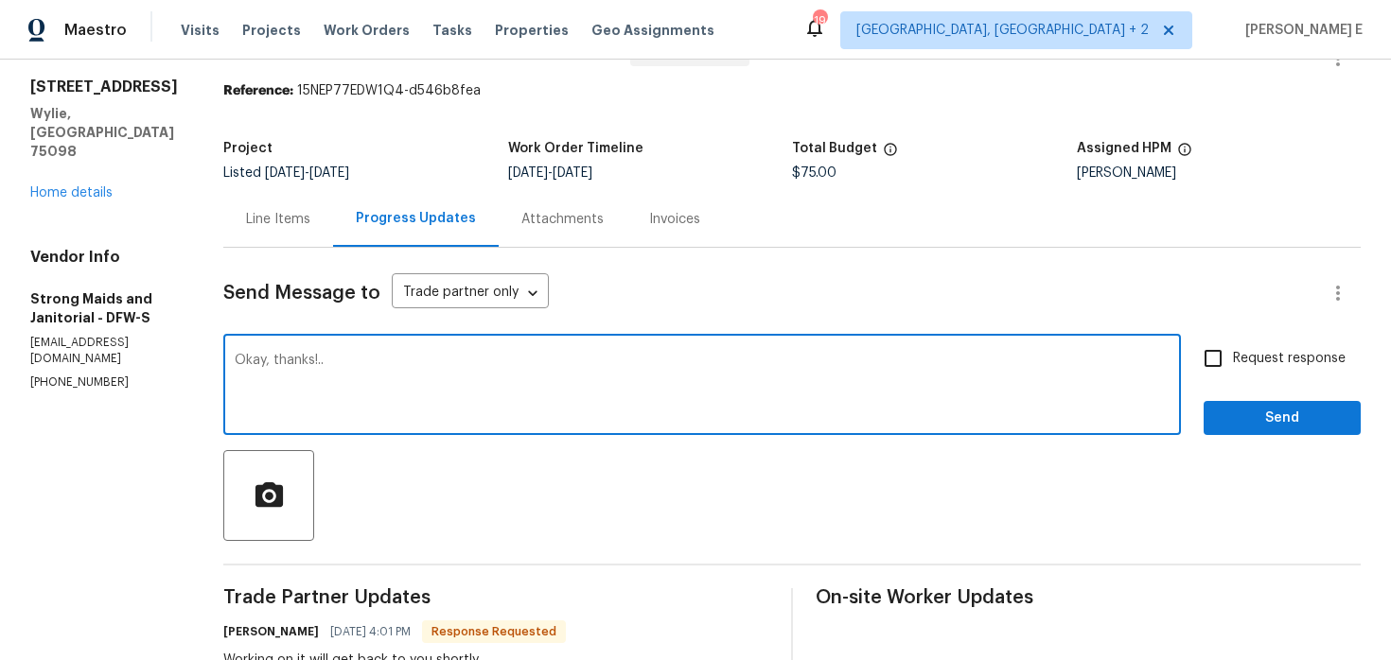
type textarea "Okay, thanks!.."
click span "Send"
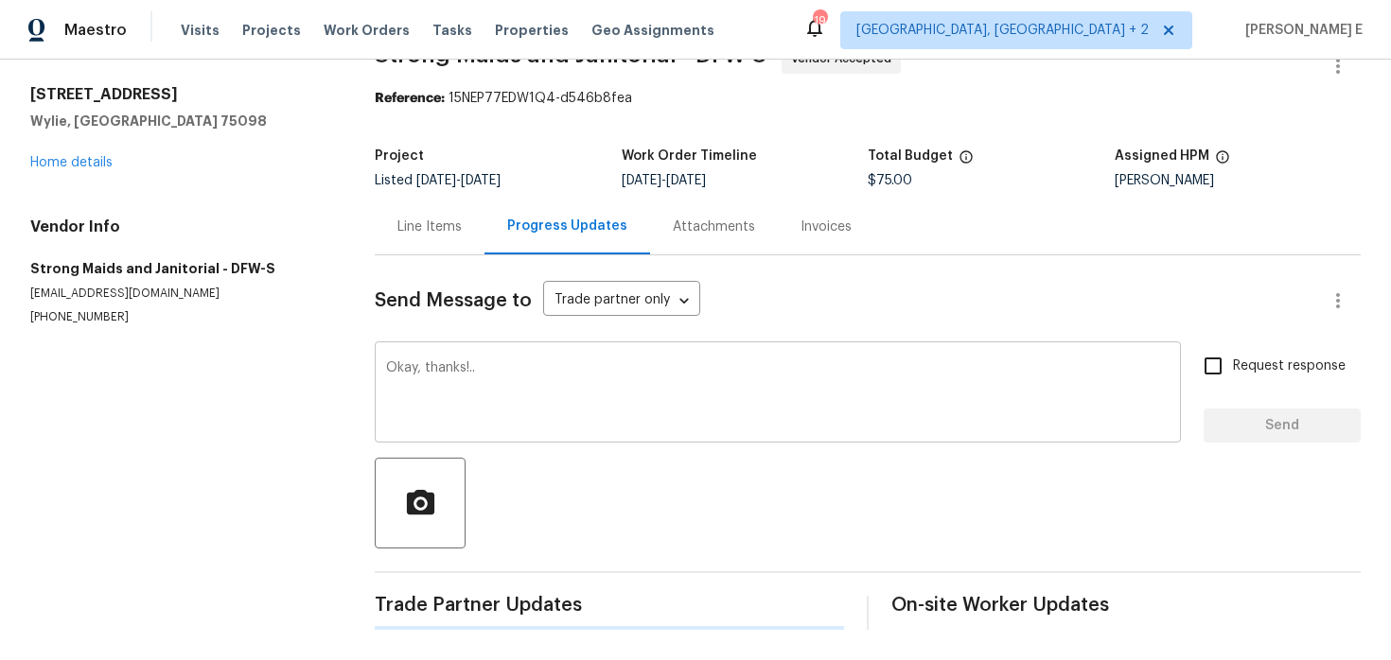
scroll to position [0, 0]
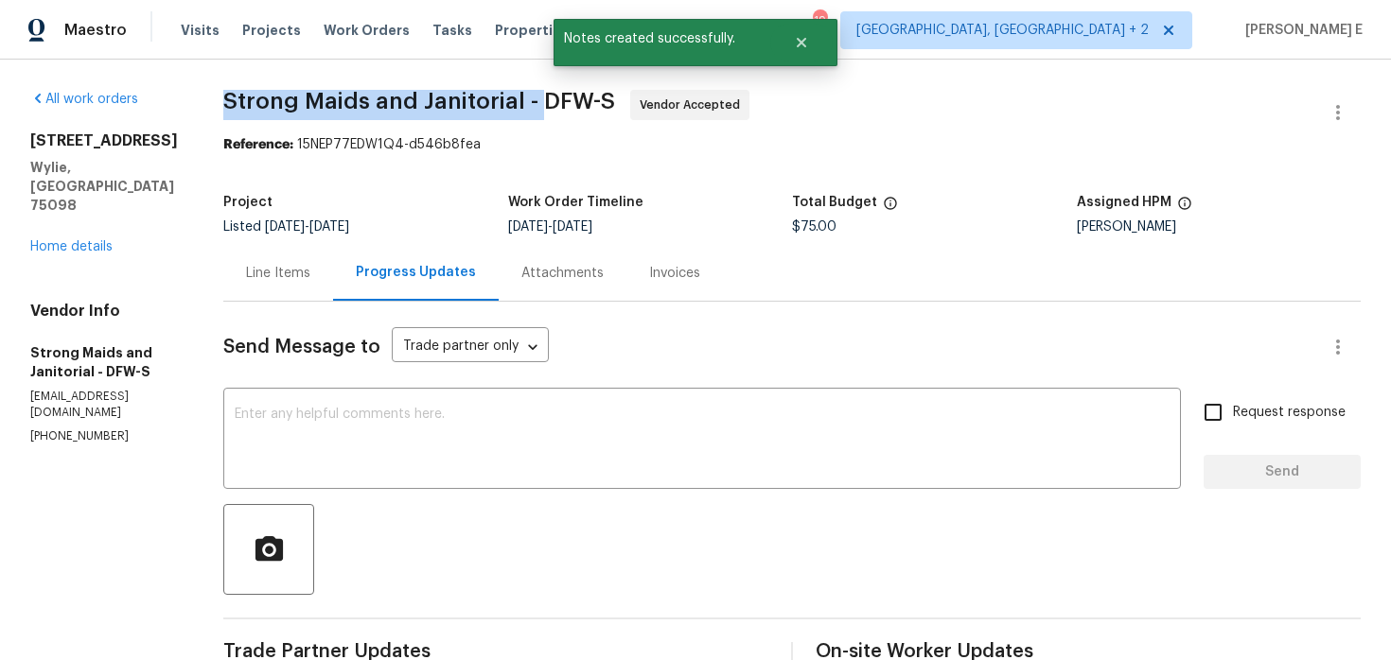
drag, startPoint x: 219, startPoint y: 93, endPoint x: 535, endPoint y: 100, distance: 317.0
click div "All work orders 626 Gunters Mountain Ln Wylie, TX 75098 Home details Vendor Inf…"
copy span "Strong Maids and Janitorial -"
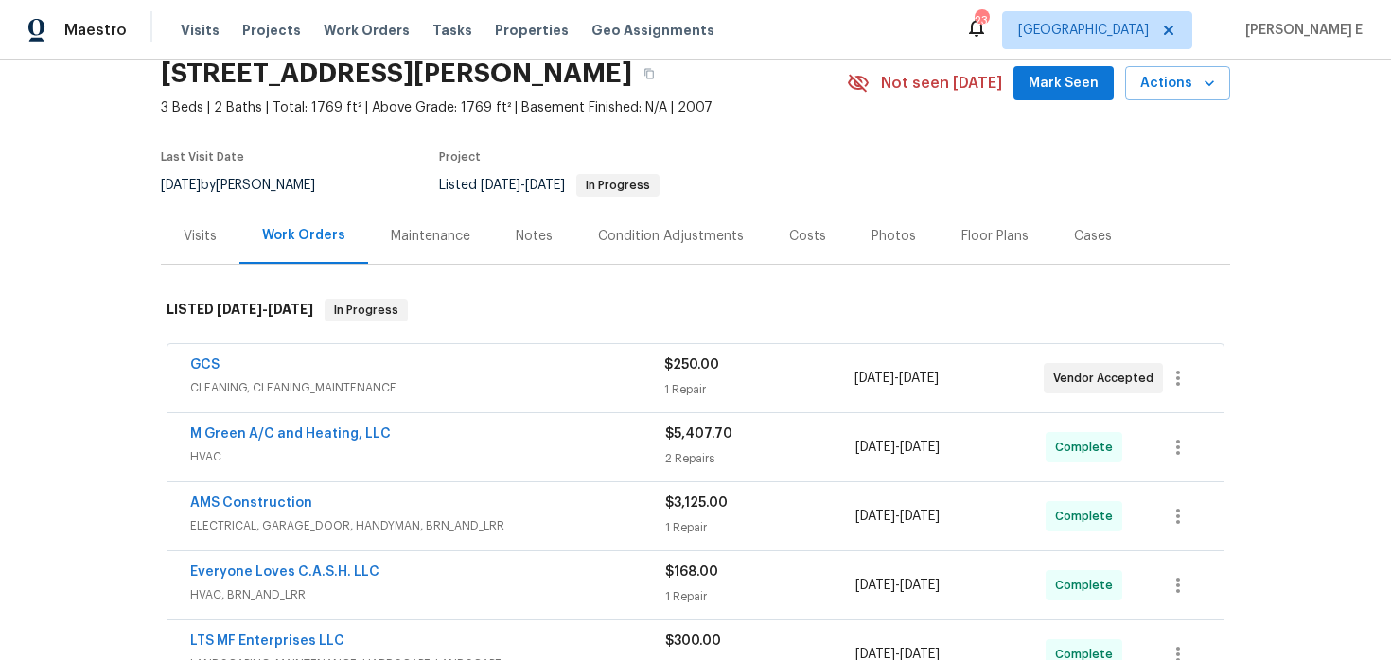
scroll to position [94, 0]
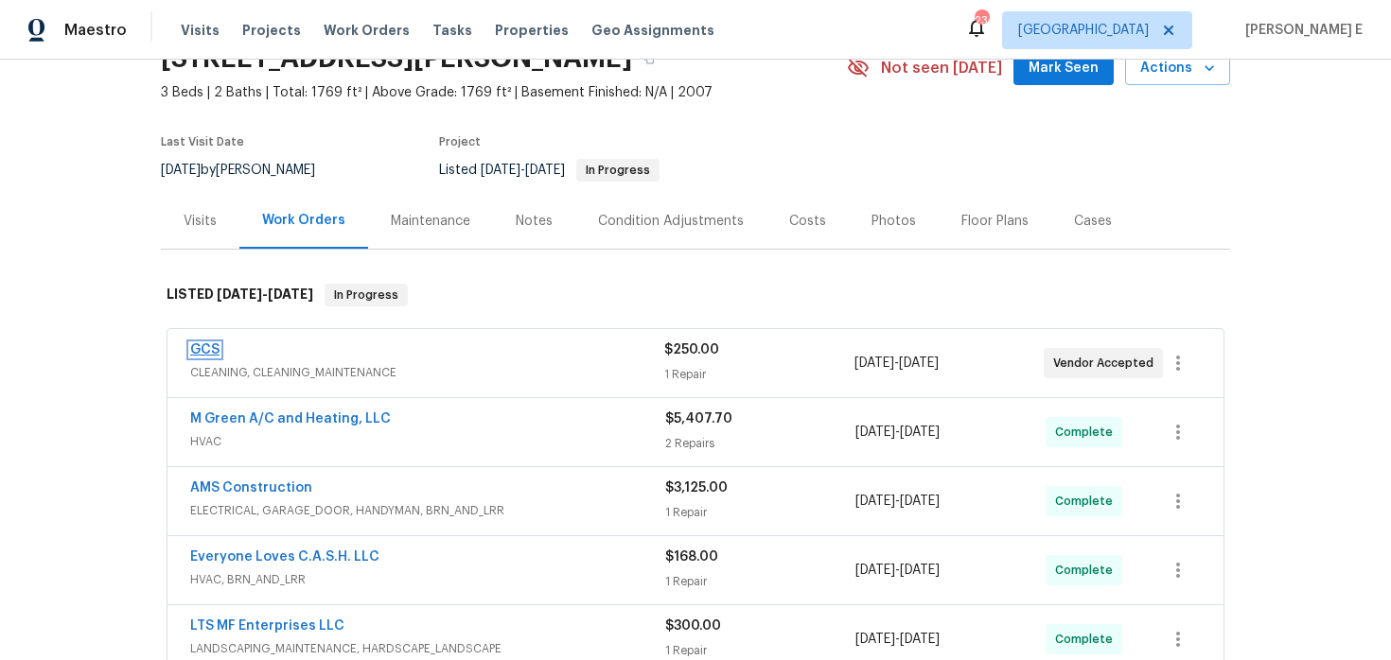
click at [216, 356] on link "GCS" at bounding box center [204, 349] width 29 height 13
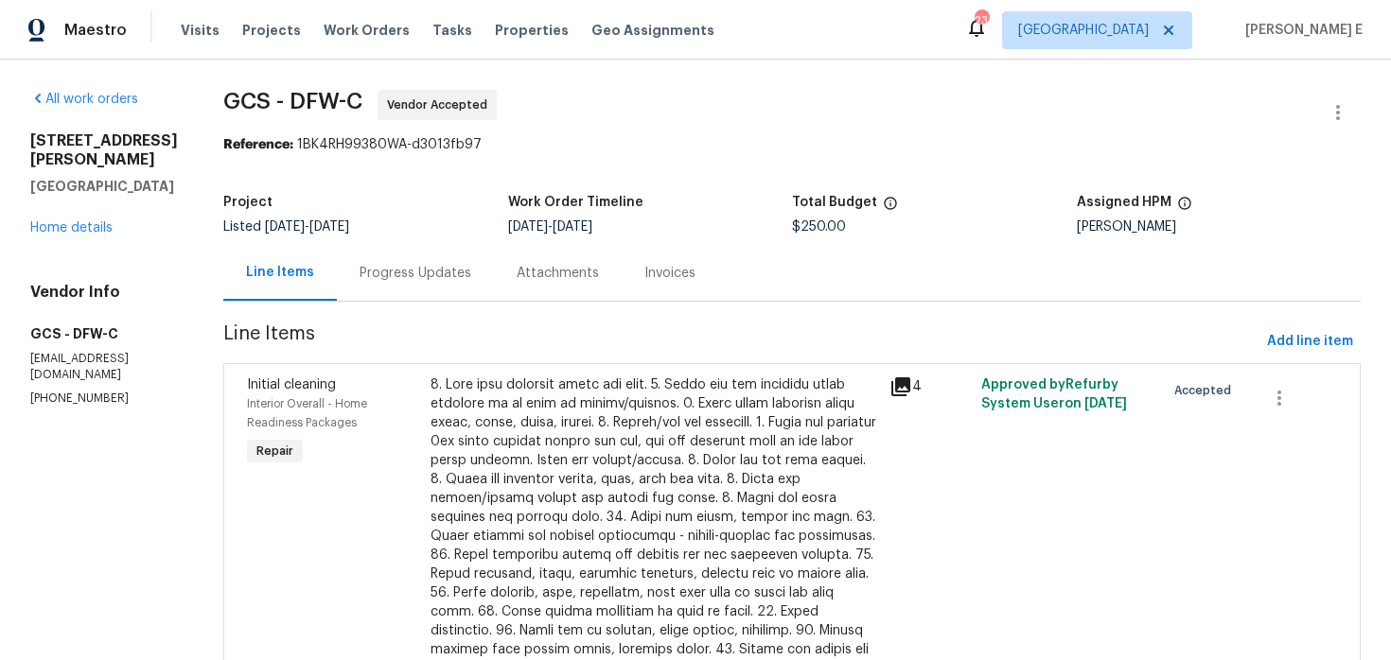
click at [385, 273] on div "Progress Updates" at bounding box center [415, 273] width 112 height 19
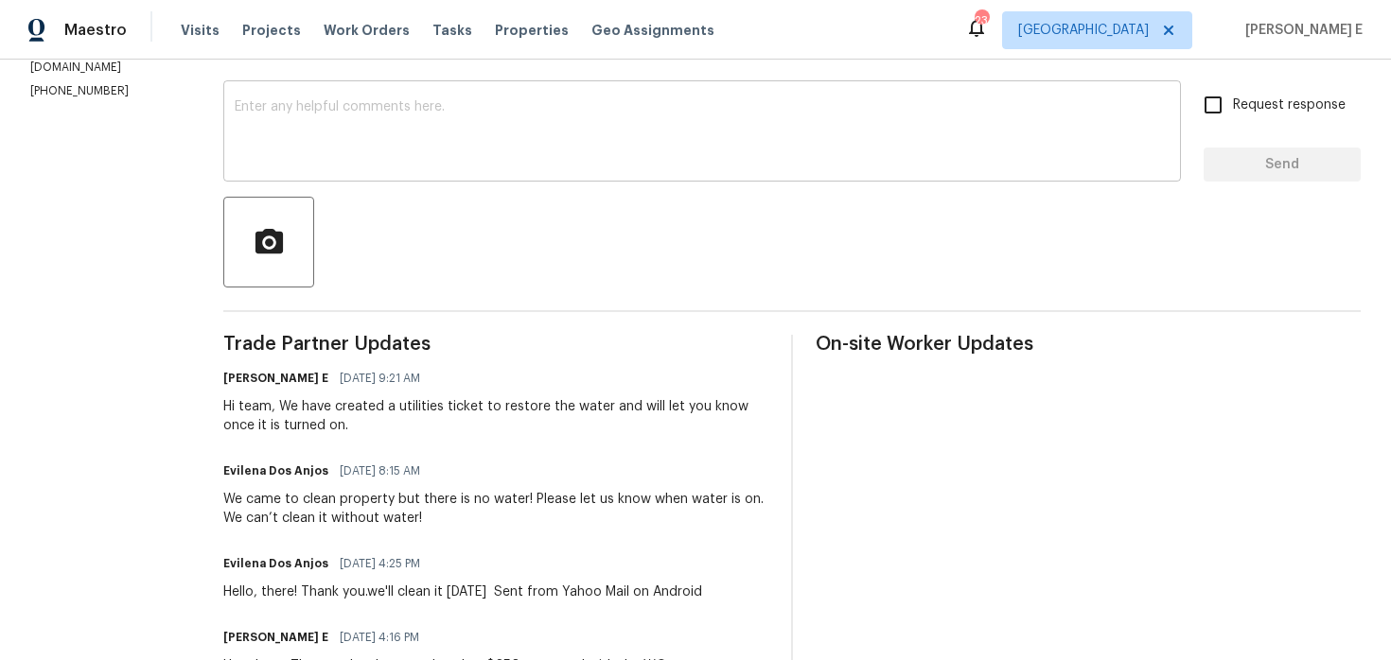
scroll to position [177, 0]
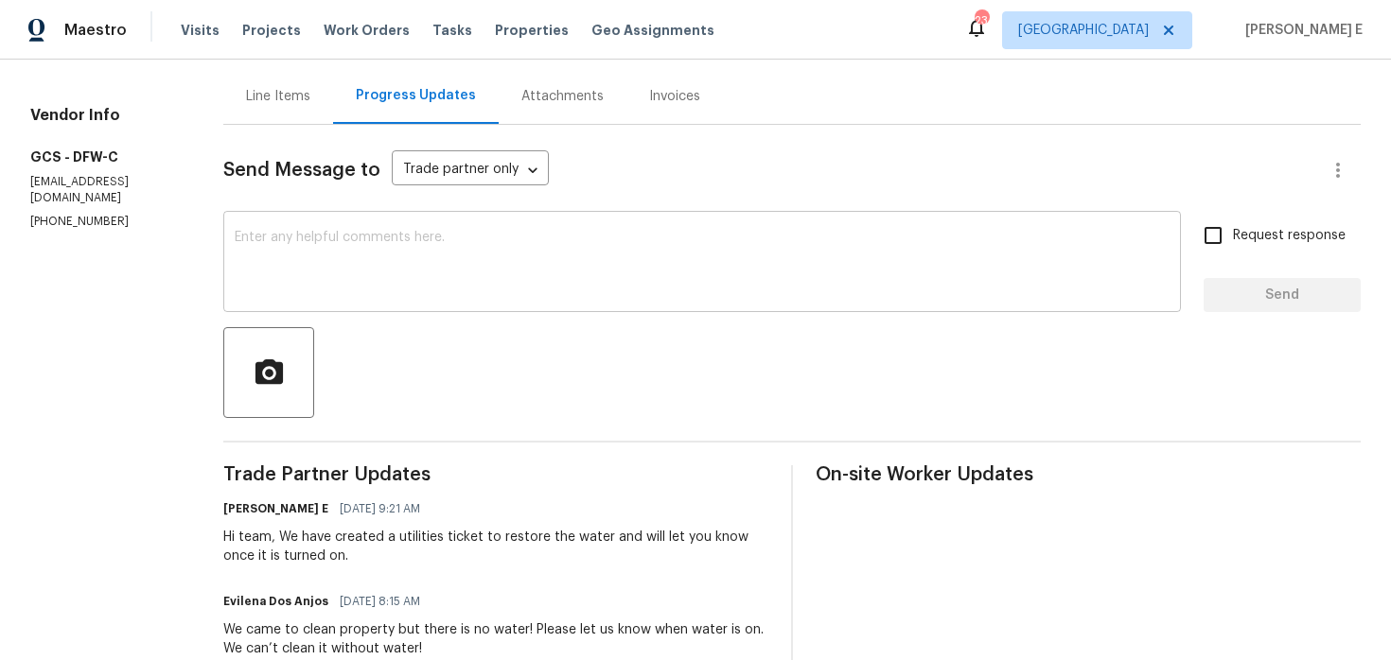
click at [481, 250] on textarea at bounding box center [702, 264] width 935 height 66
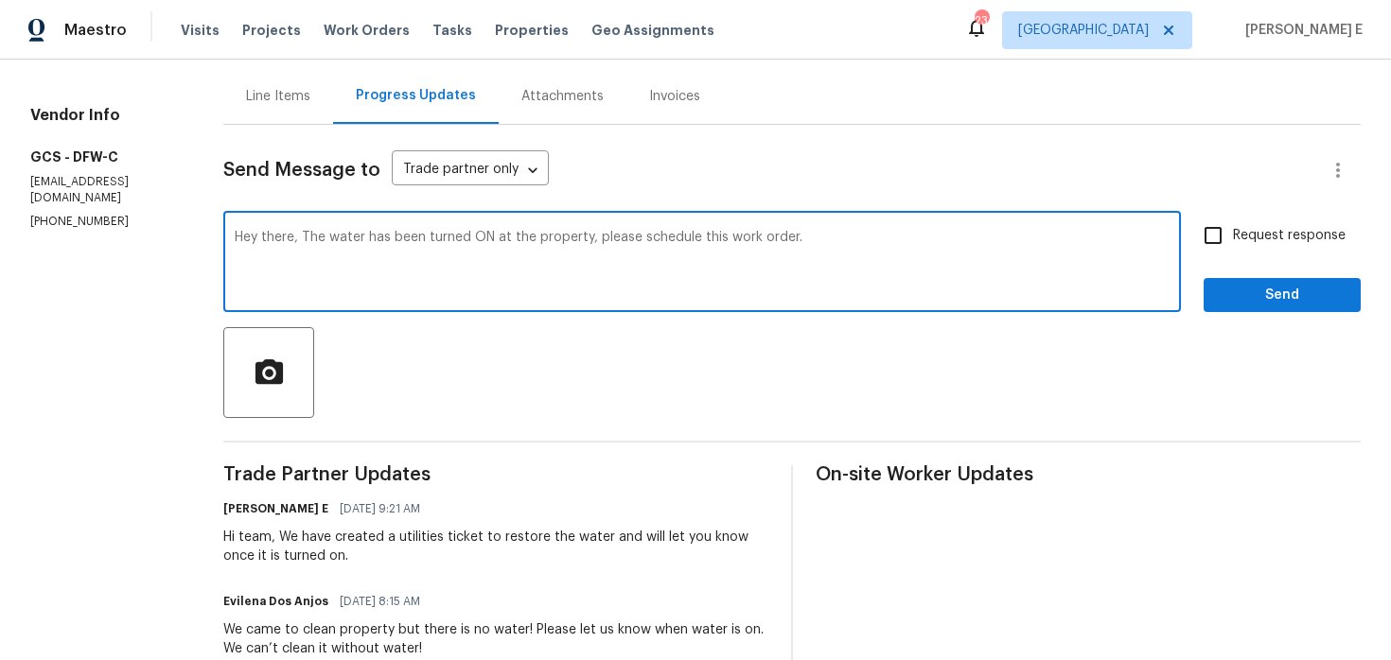
type textarea "Hey there, The water has been turned ON at the property, please schedule this w…"
click at [1214, 250] on input "Request response" at bounding box center [1213, 236] width 40 height 40
checkbox input "true"
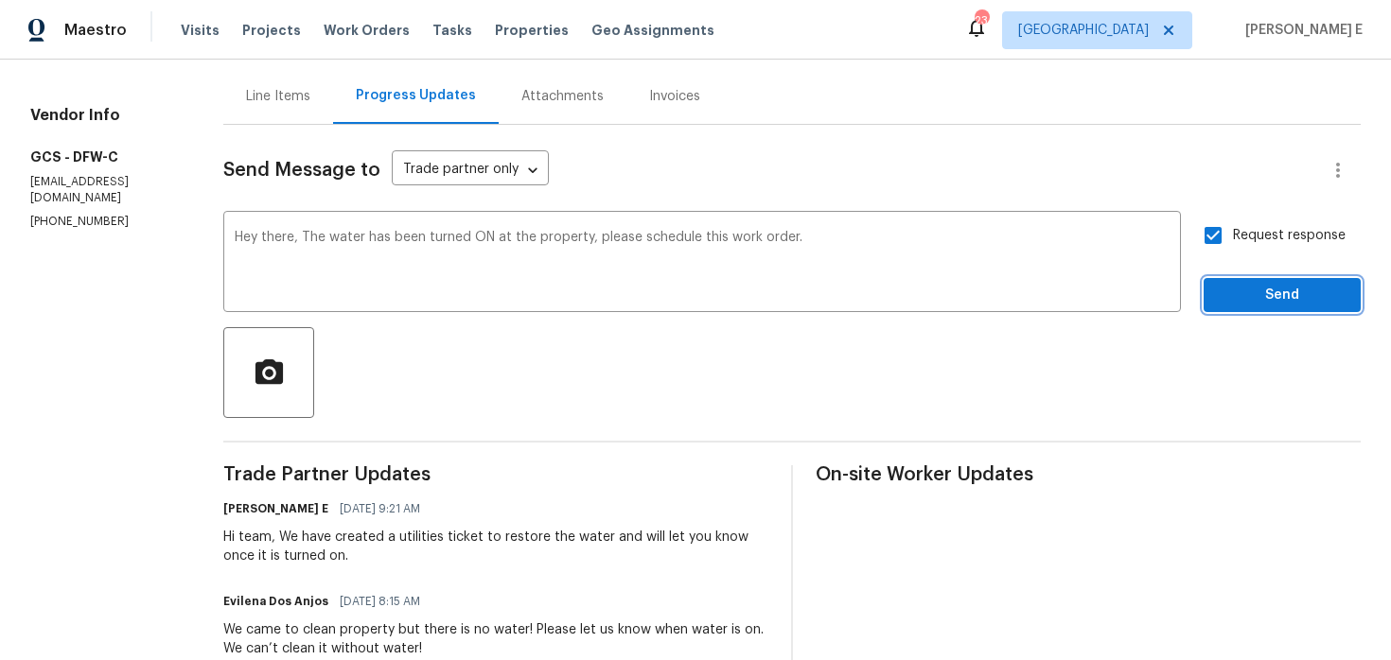
click at [1215, 293] on button "Send" at bounding box center [1281, 295] width 157 height 35
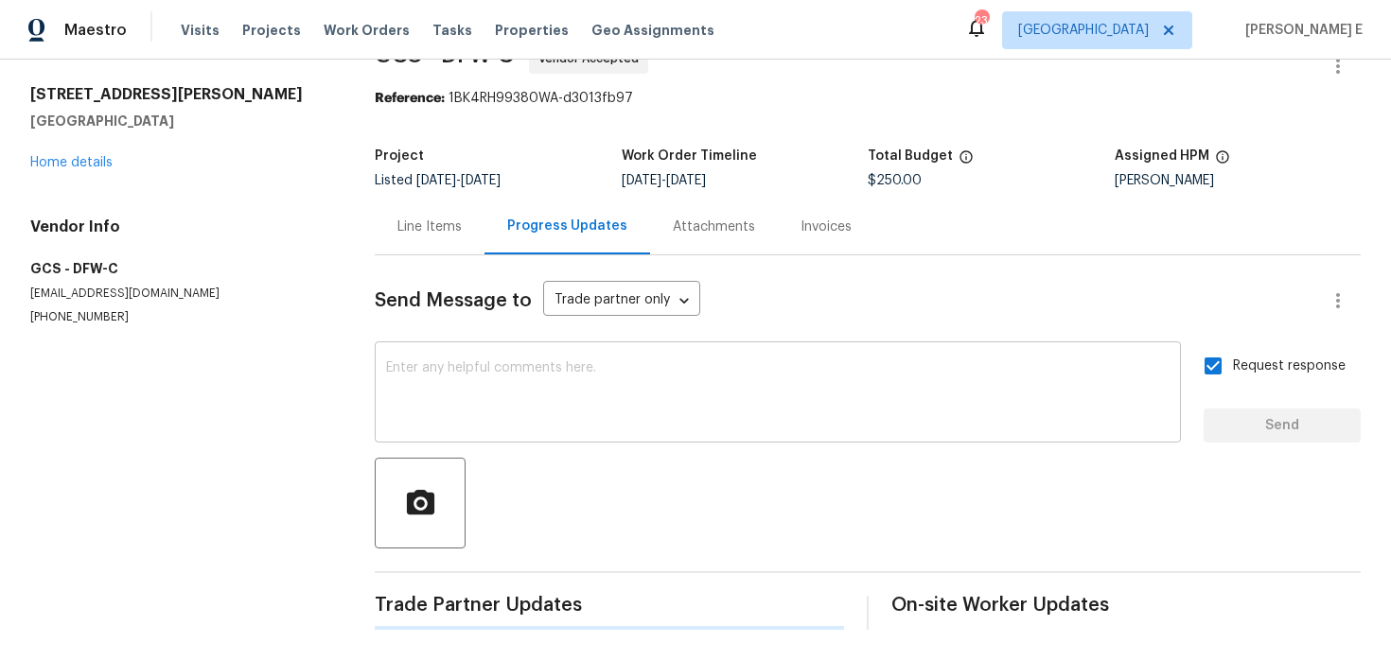
scroll to position [0, 0]
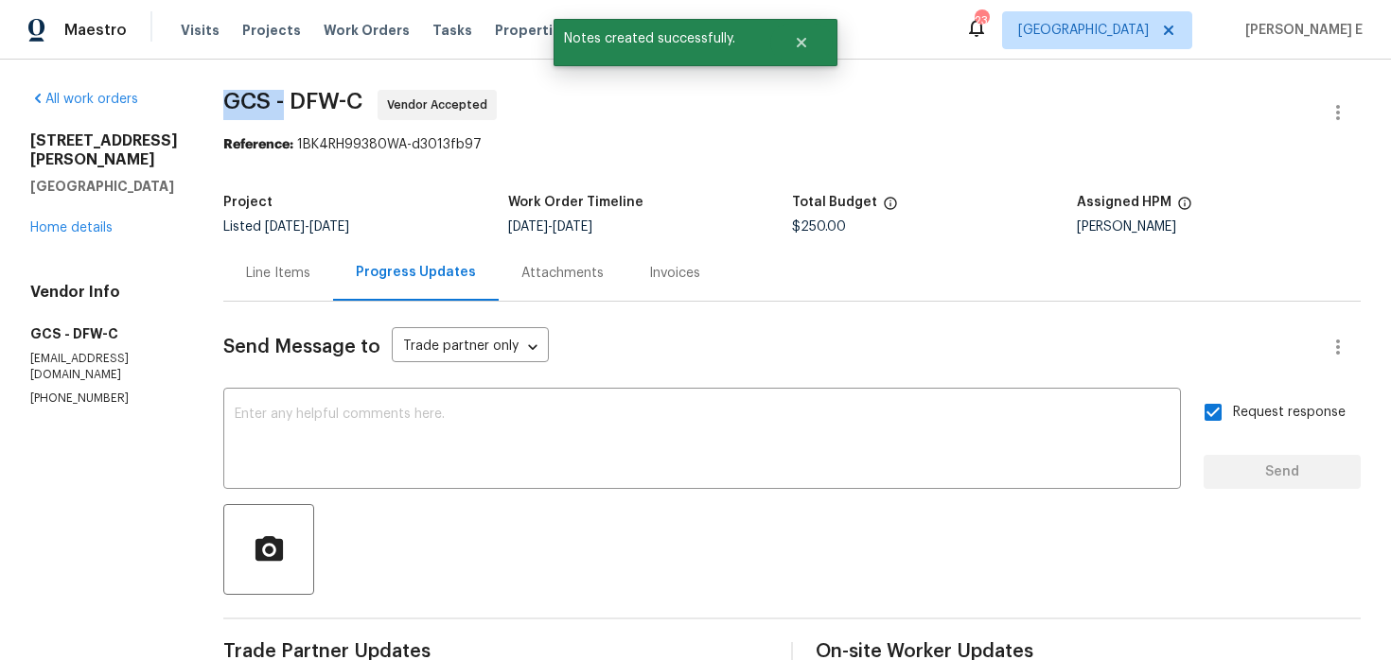
drag, startPoint x: 222, startPoint y: 102, endPoint x: 284, endPoint y: 102, distance: 61.5
click at [284, 102] on span "GCS - DFW-C" at bounding box center [292, 101] width 139 height 23
copy span "GCS -"
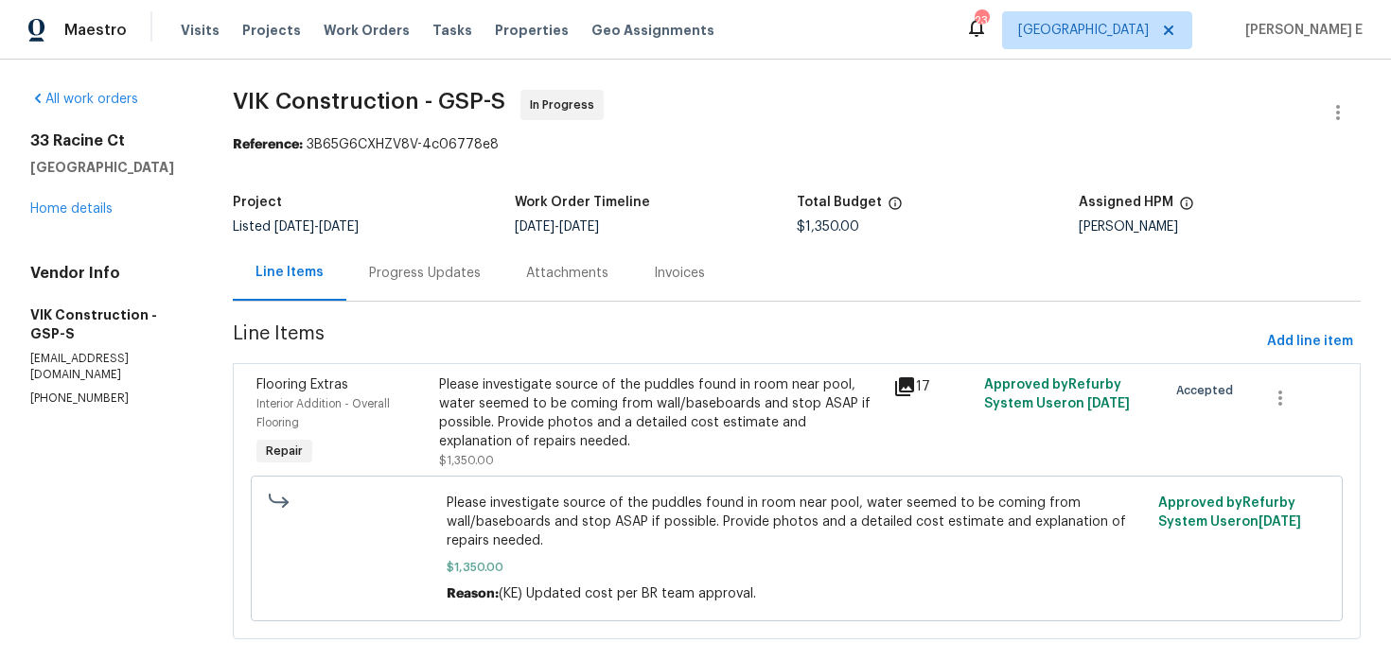
click at [393, 270] on div "Progress Updates" at bounding box center [425, 273] width 112 height 19
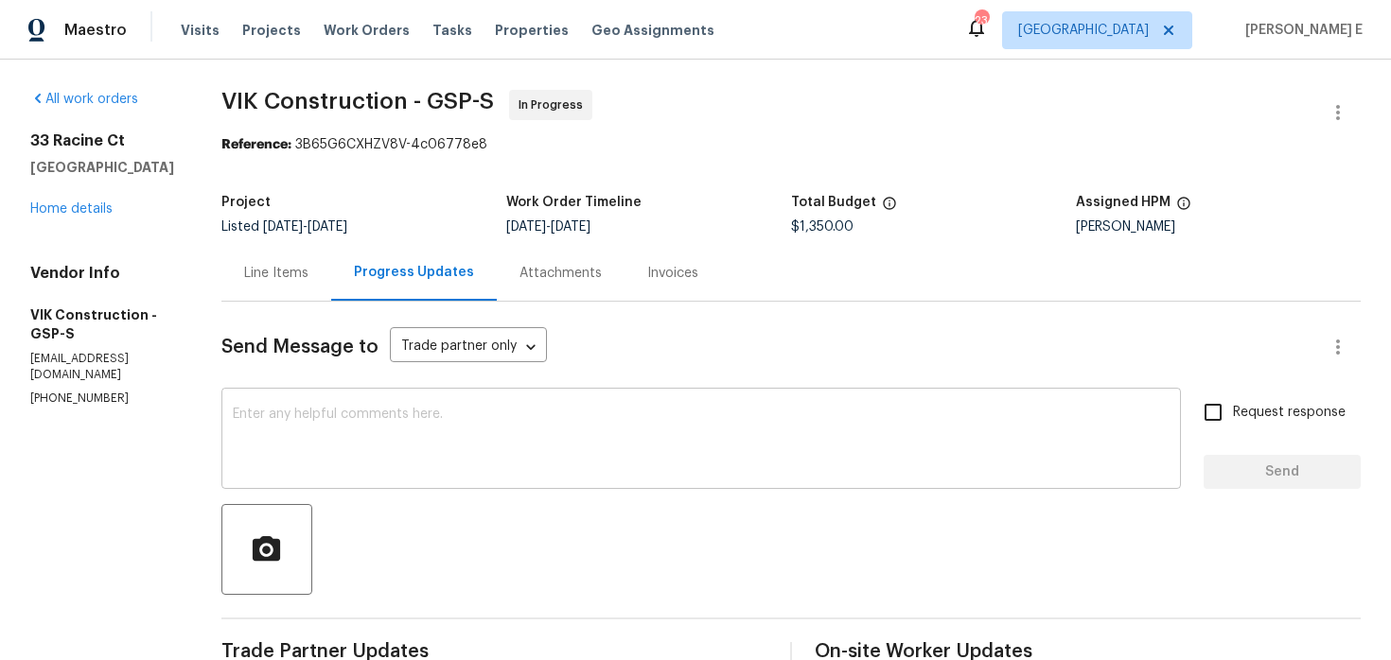
click at [597, 460] on textarea at bounding box center [701, 441] width 936 height 66
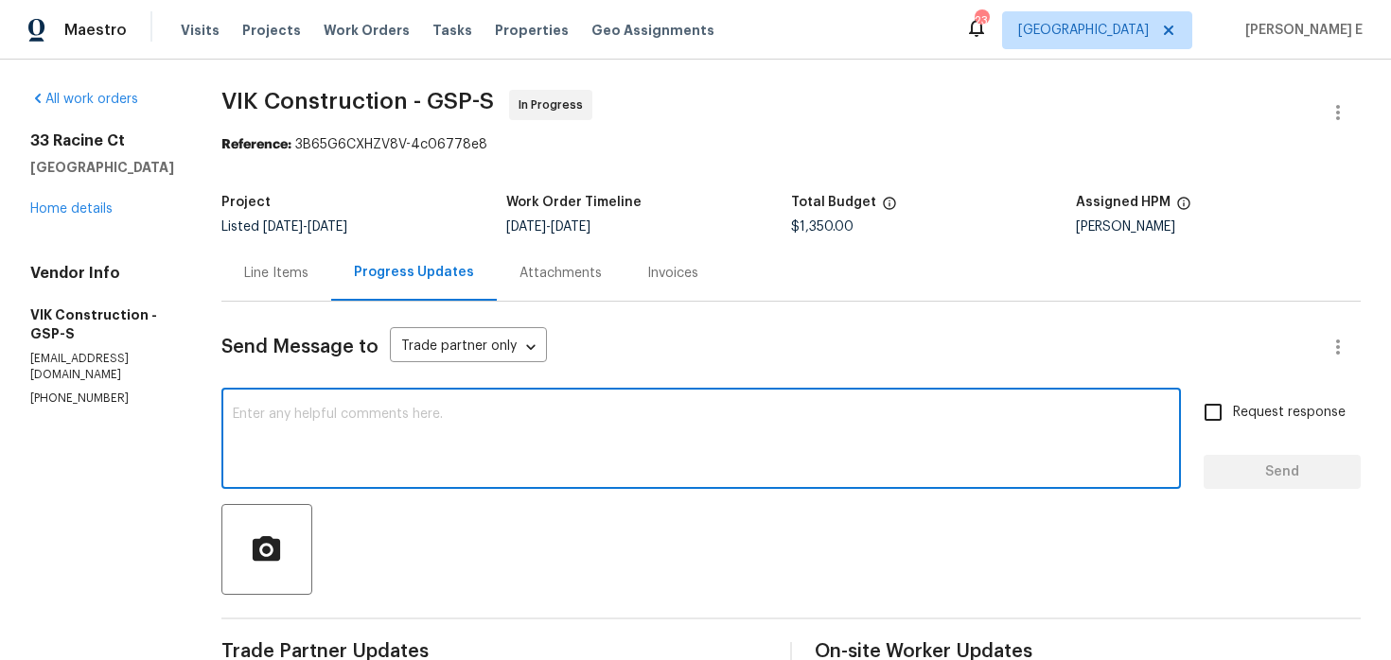
paste textarea "Hey, any word on when this is scheduled?"
type textarea "Hey, any word on when this is scheduled?"
click at [1224, 400] on input "Request response" at bounding box center [1213, 413] width 40 height 40
checkbox input "true"
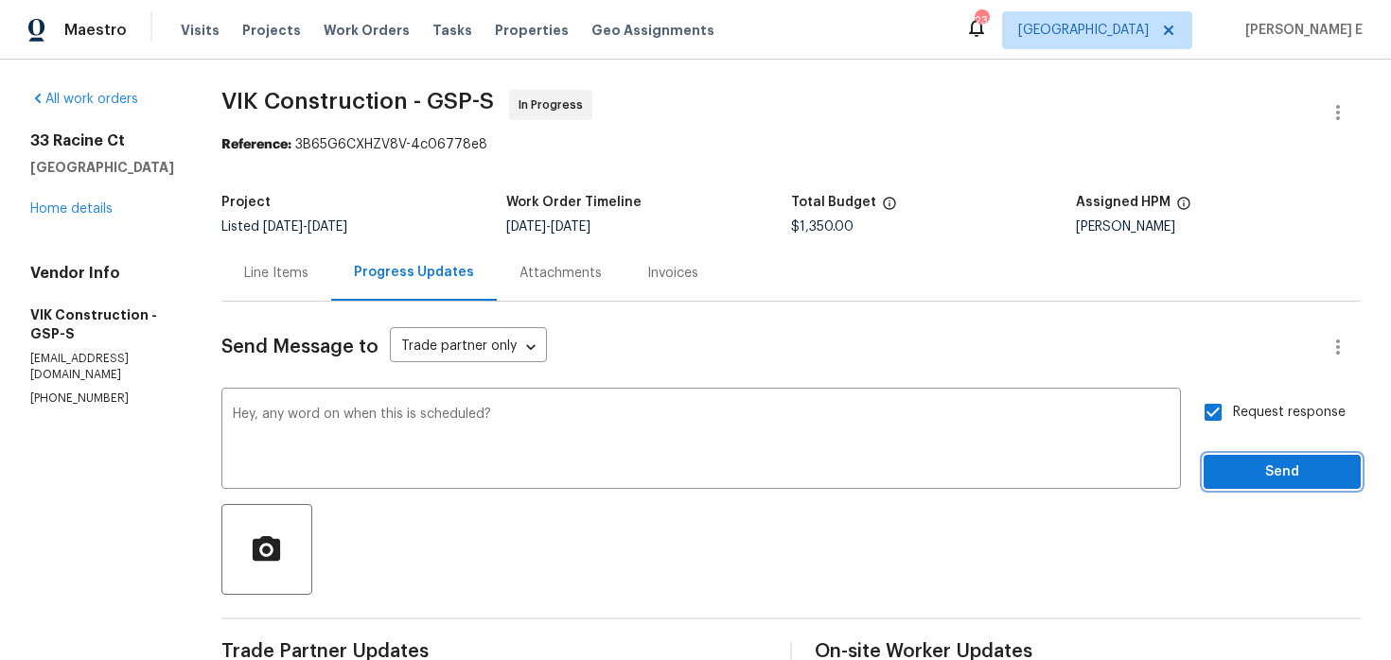
click at [1228, 476] on span "Send" at bounding box center [1281, 473] width 127 height 24
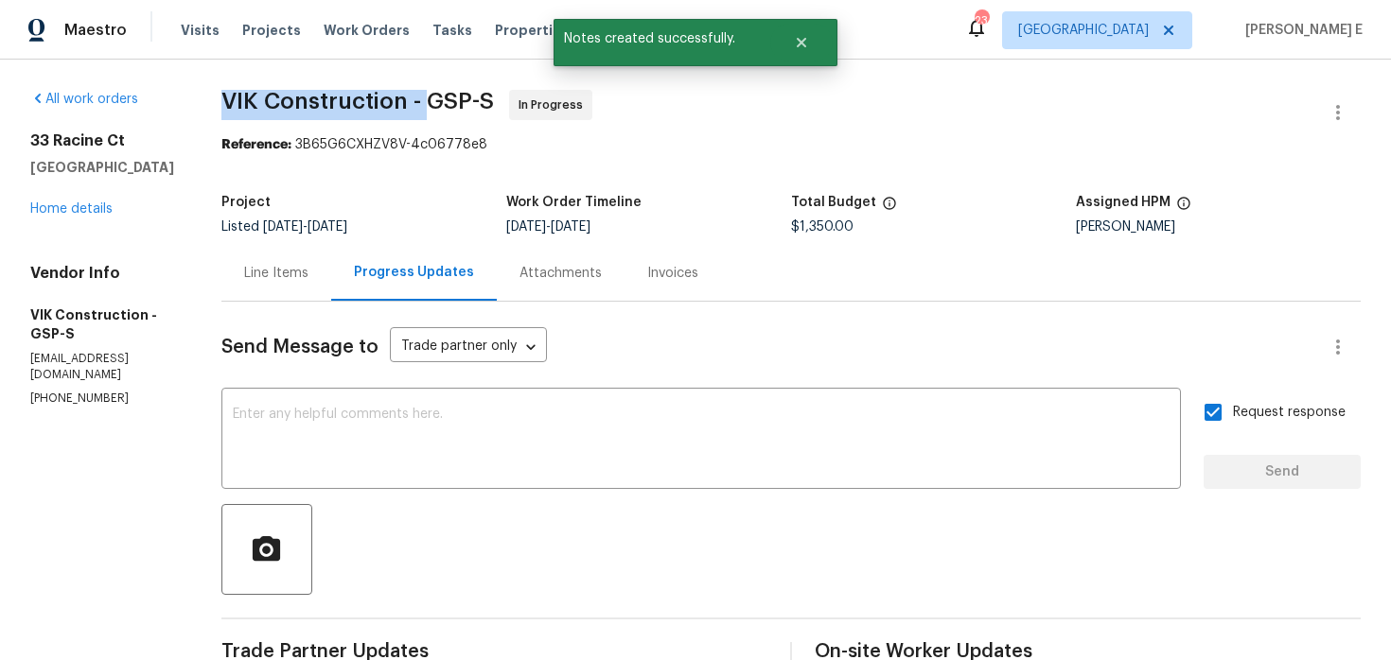
drag, startPoint x: 259, startPoint y: 88, endPoint x: 461, endPoint y: 101, distance: 201.9
copy span "VIK Construction -"
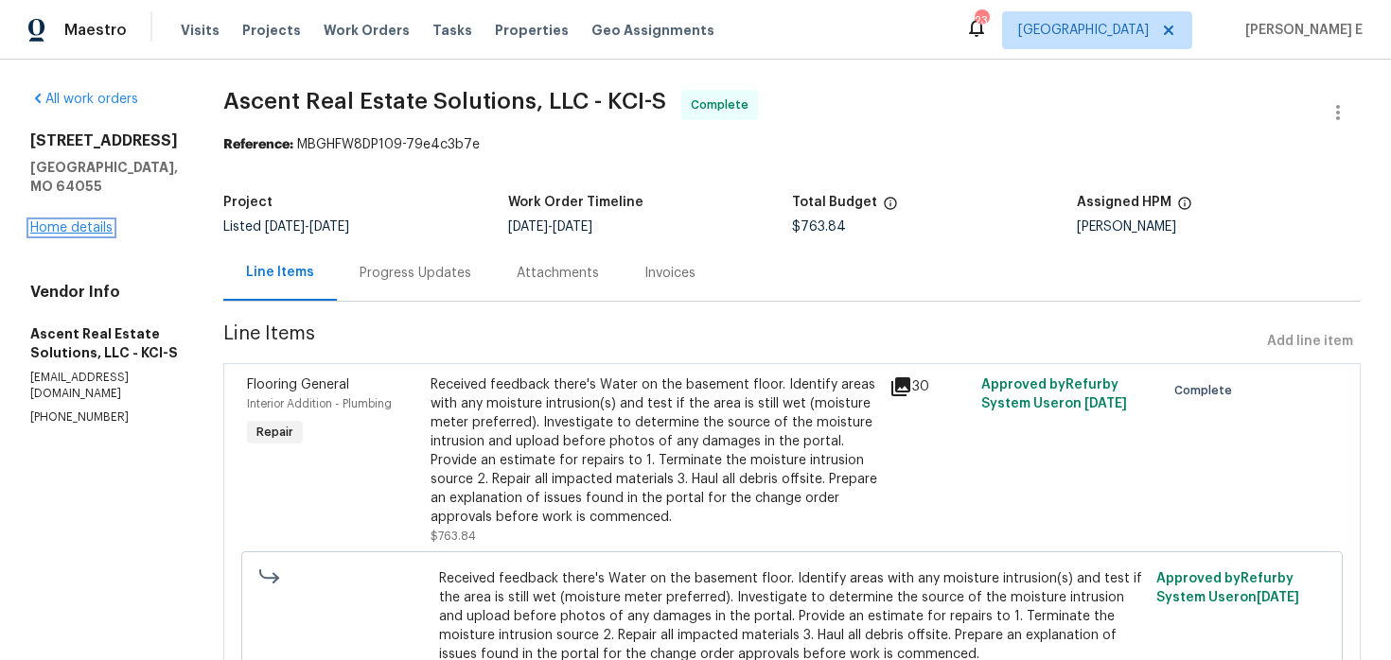
click at [61, 226] on link "Home details" at bounding box center [71, 227] width 82 height 13
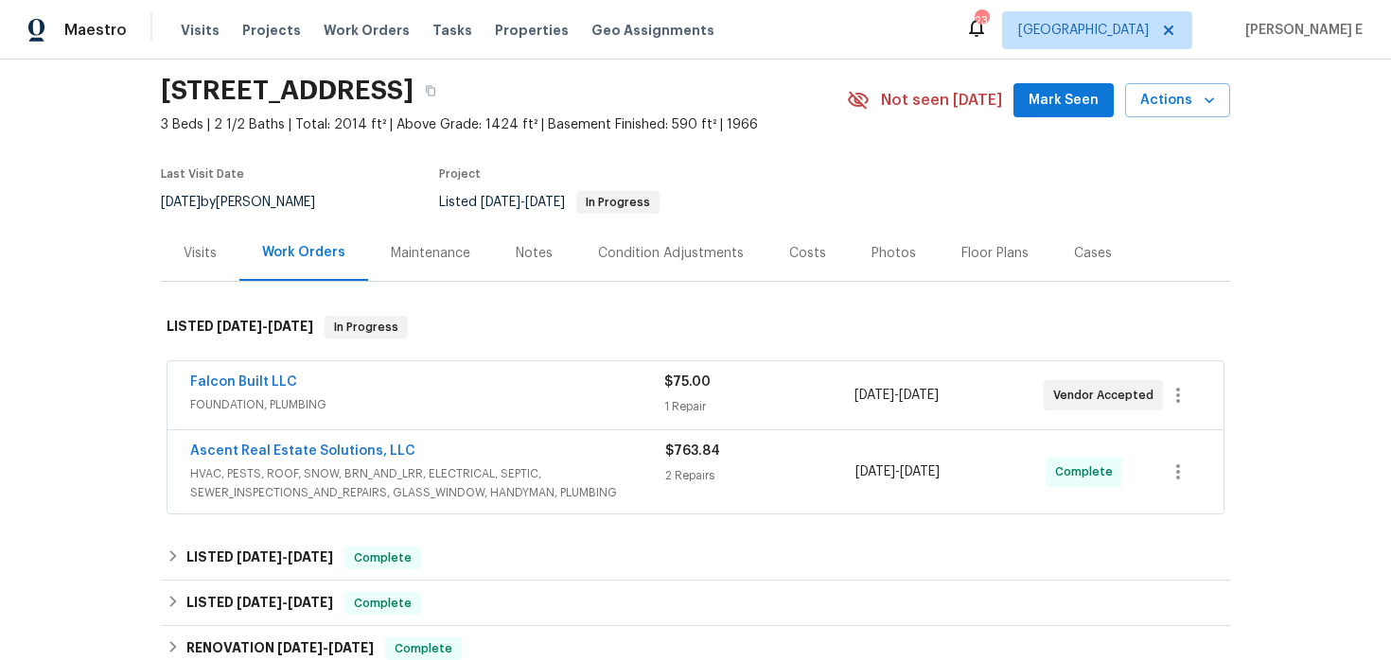
scroll to position [63, 0]
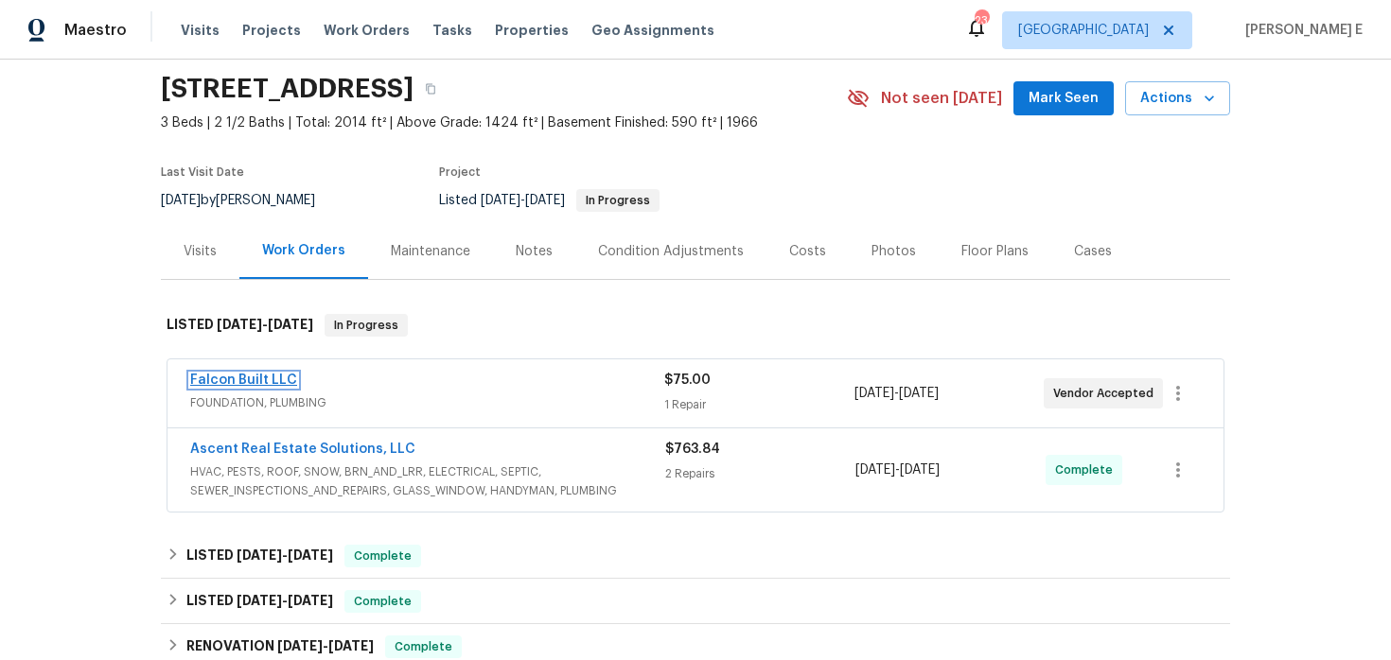
click at [224, 383] on link "Falcon Built LLC" at bounding box center [243, 380] width 107 height 13
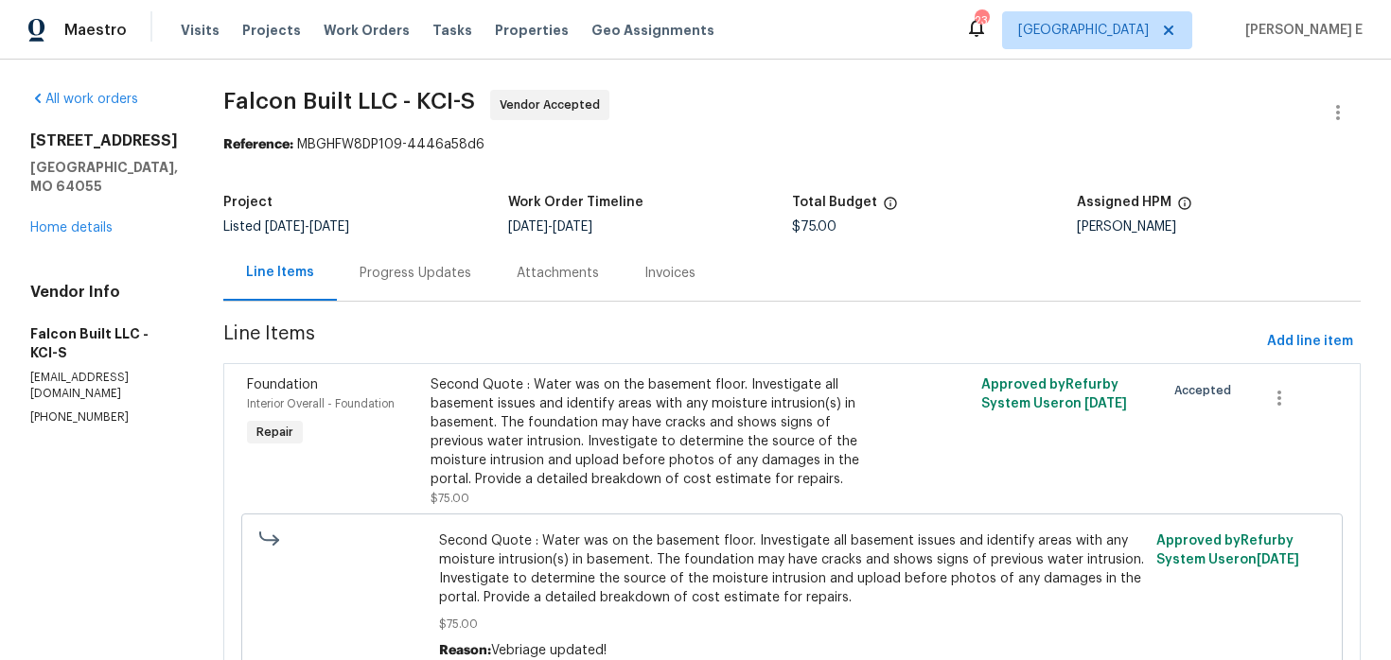
click at [436, 283] on div "Progress Updates" at bounding box center [415, 273] width 157 height 56
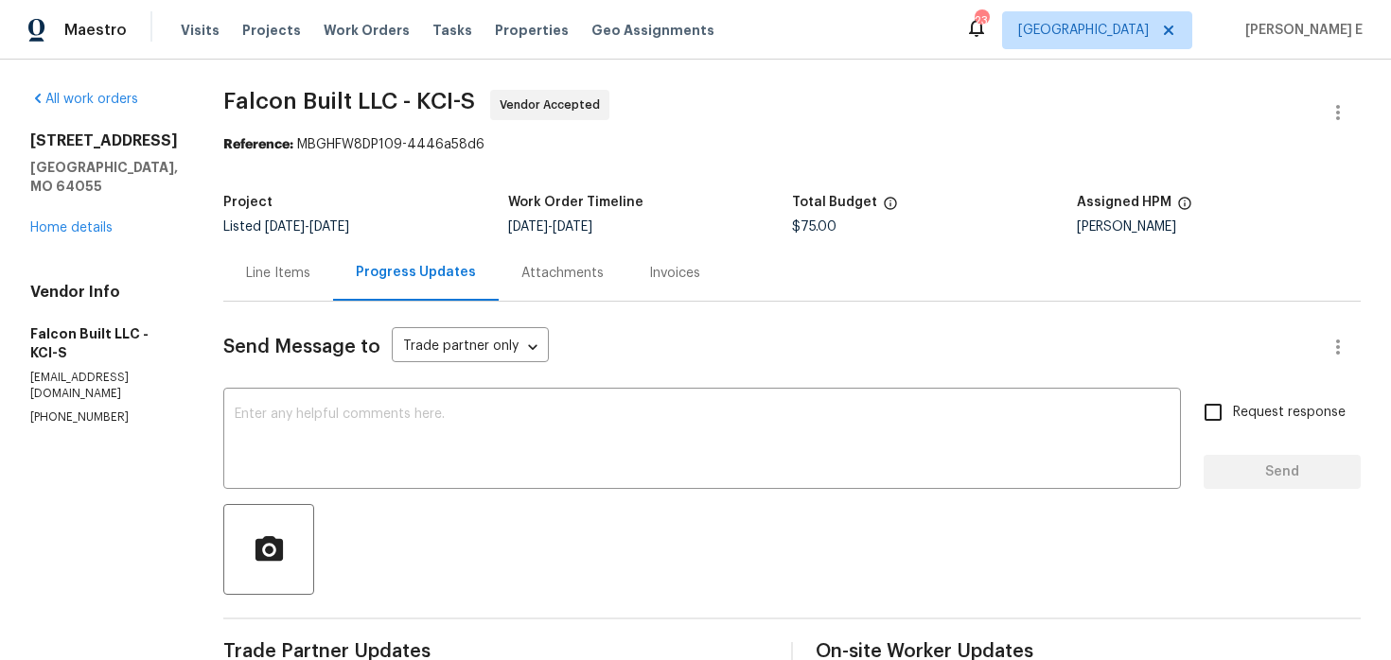
click at [302, 272] on div "Line Items" at bounding box center [278, 273] width 64 height 19
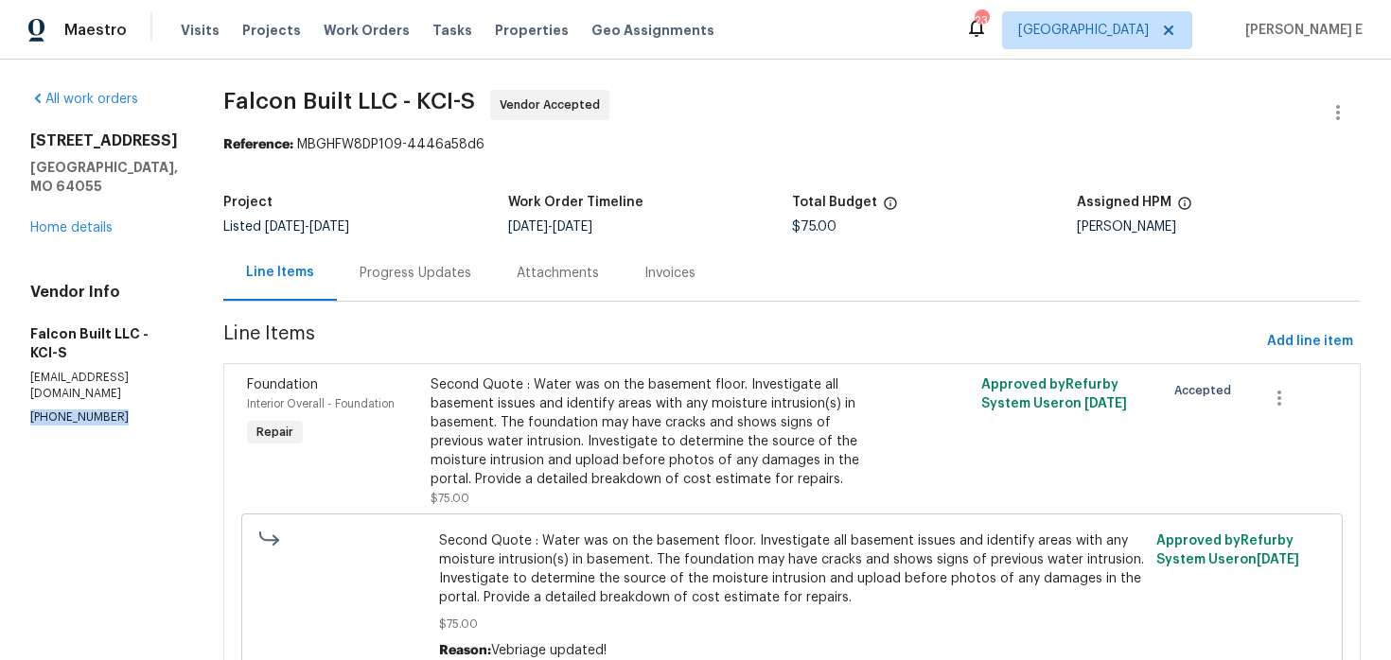
drag, startPoint x: 25, startPoint y: 385, endPoint x: 139, endPoint y: 384, distance: 114.5
click at [139, 384] on div "All work orders [STREET_ADDRESS] Home details Vendor Info Falcon Built LLC - KC…" at bounding box center [695, 405] width 1391 height 690
copy p "[PHONE_NUMBER]"
click at [444, 272] on div "Progress Updates" at bounding box center [415, 273] width 112 height 19
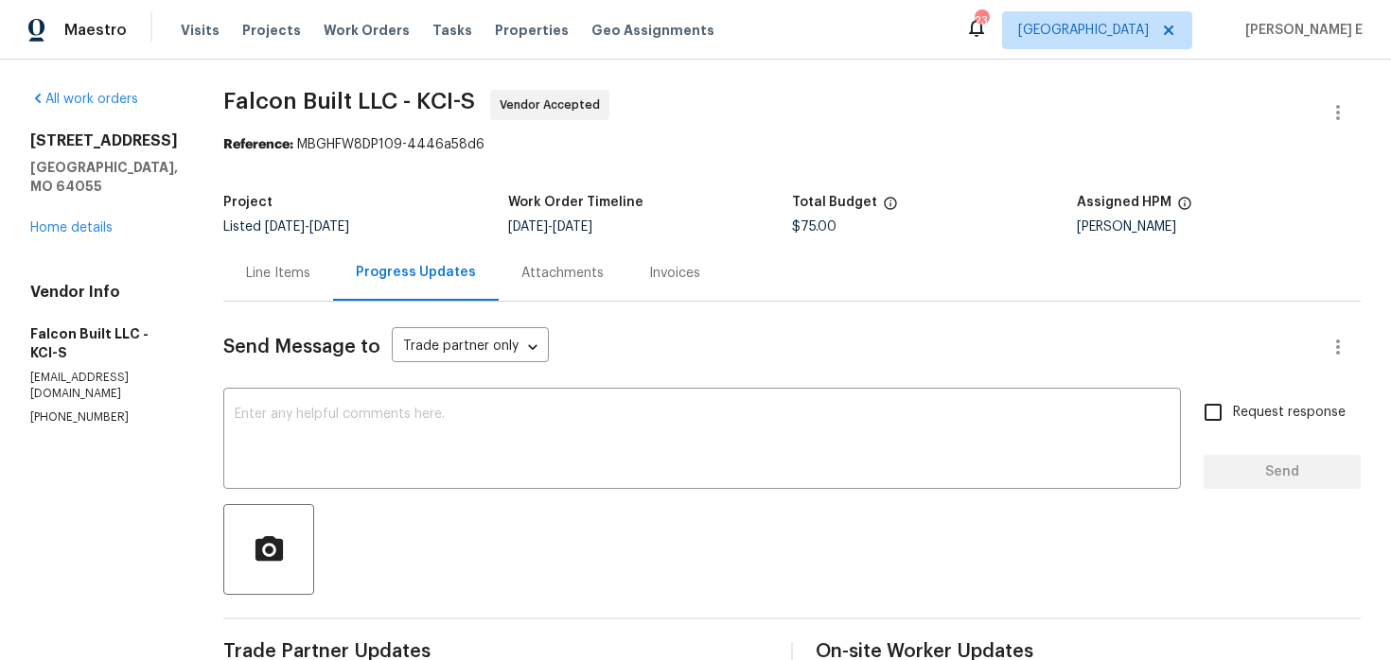
click at [311, 283] on div "Line Items" at bounding box center [278, 273] width 110 height 56
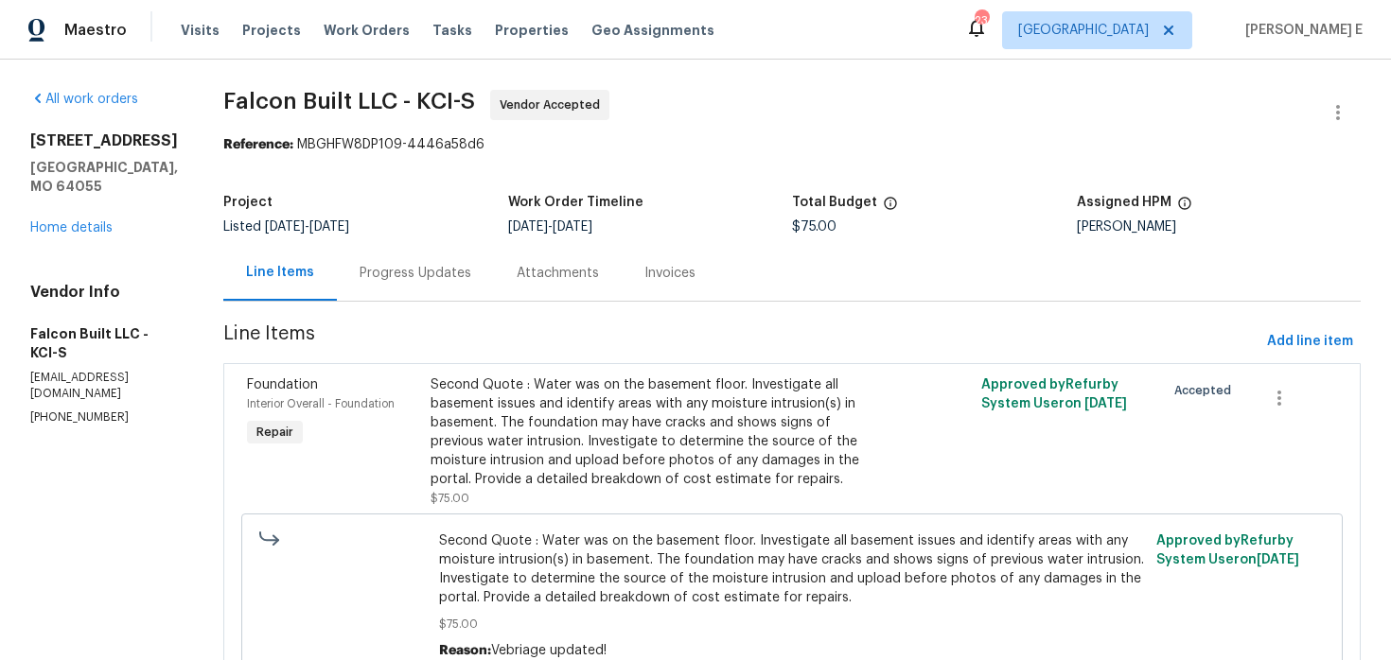
click at [457, 269] on div "Progress Updates" at bounding box center [415, 273] width 112 height 19
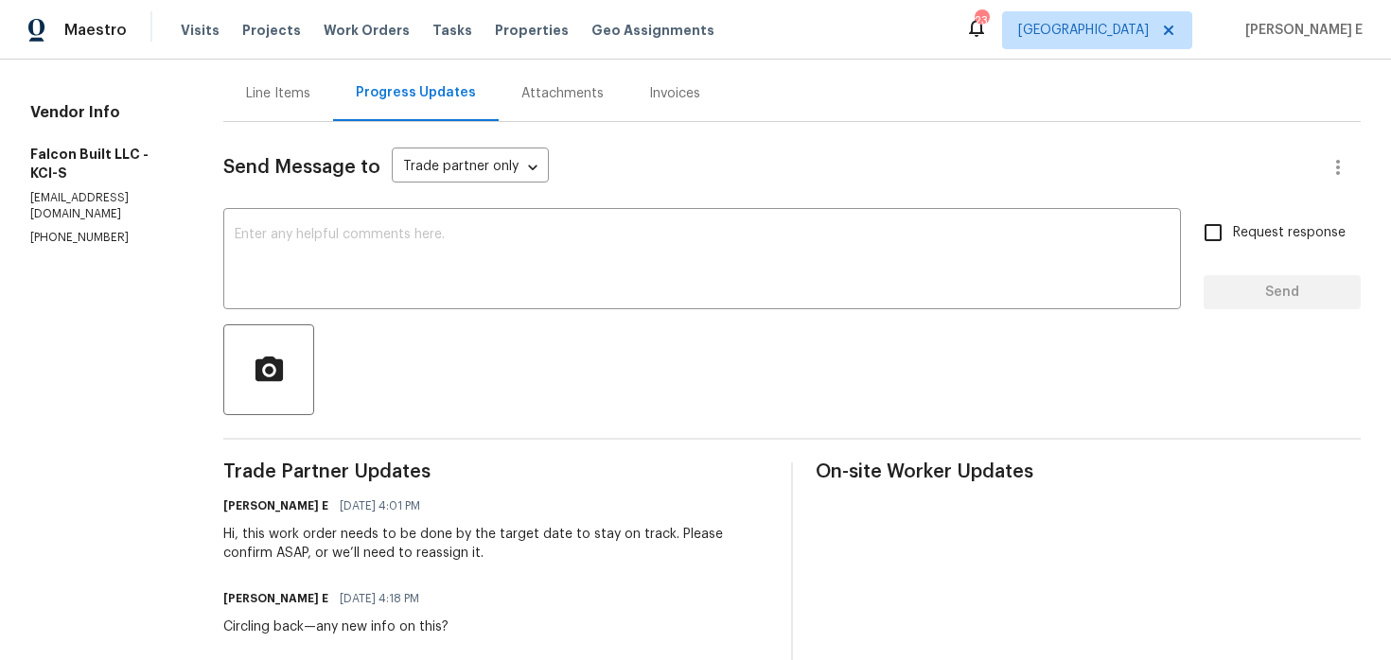
scroll to position [175, 0]
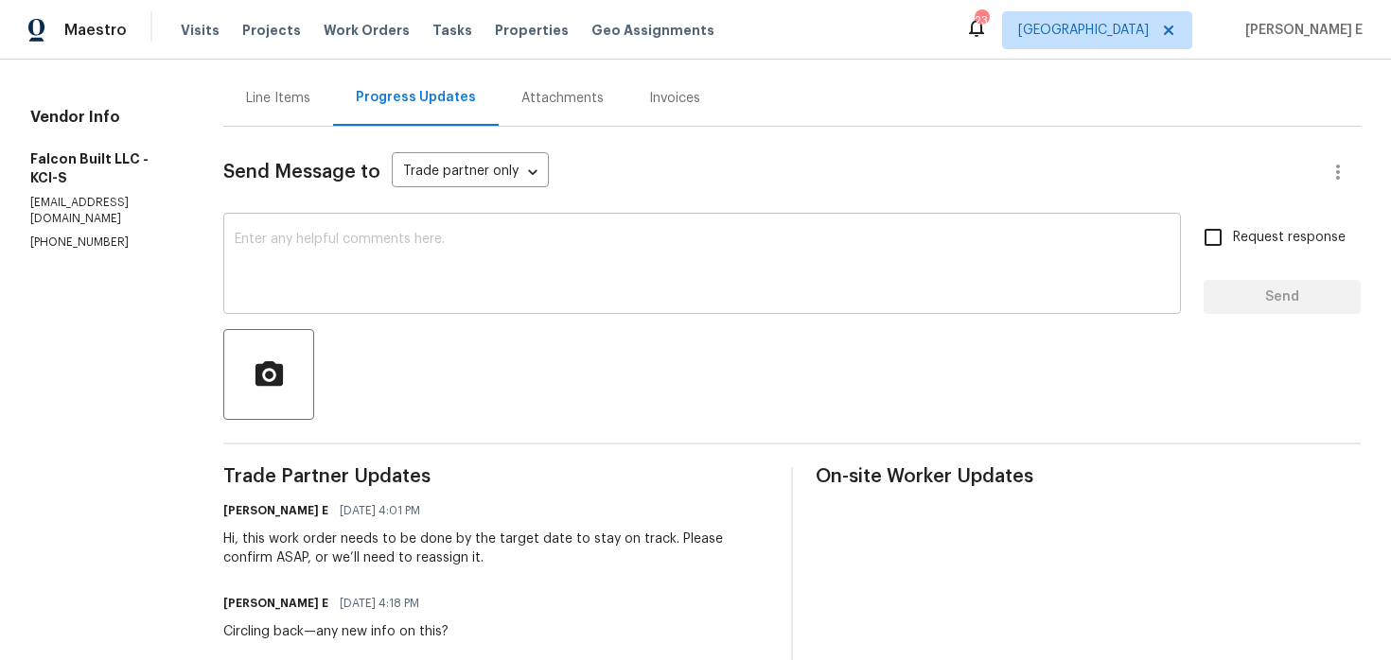
click at [341, 299] on div "x ​" at bounding box center [701, 266] width 957 height 96
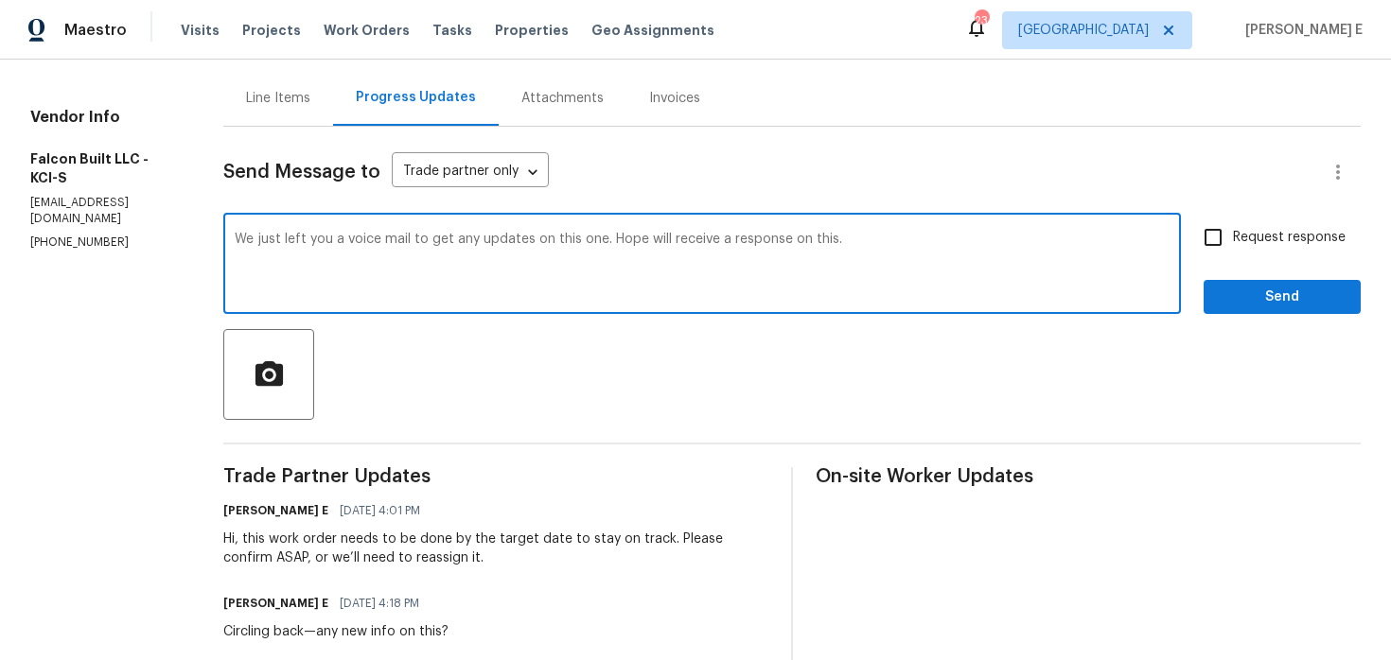
paste textarea "mail to get any updates on this and look forward to your response"
type textarea "We just left you a voicemail to get any updates on this and look forward to you…"
click at [1231, 236] on input "Request response" at bounding box center [1213, 238] width 40 height 40
checkbox input "true"
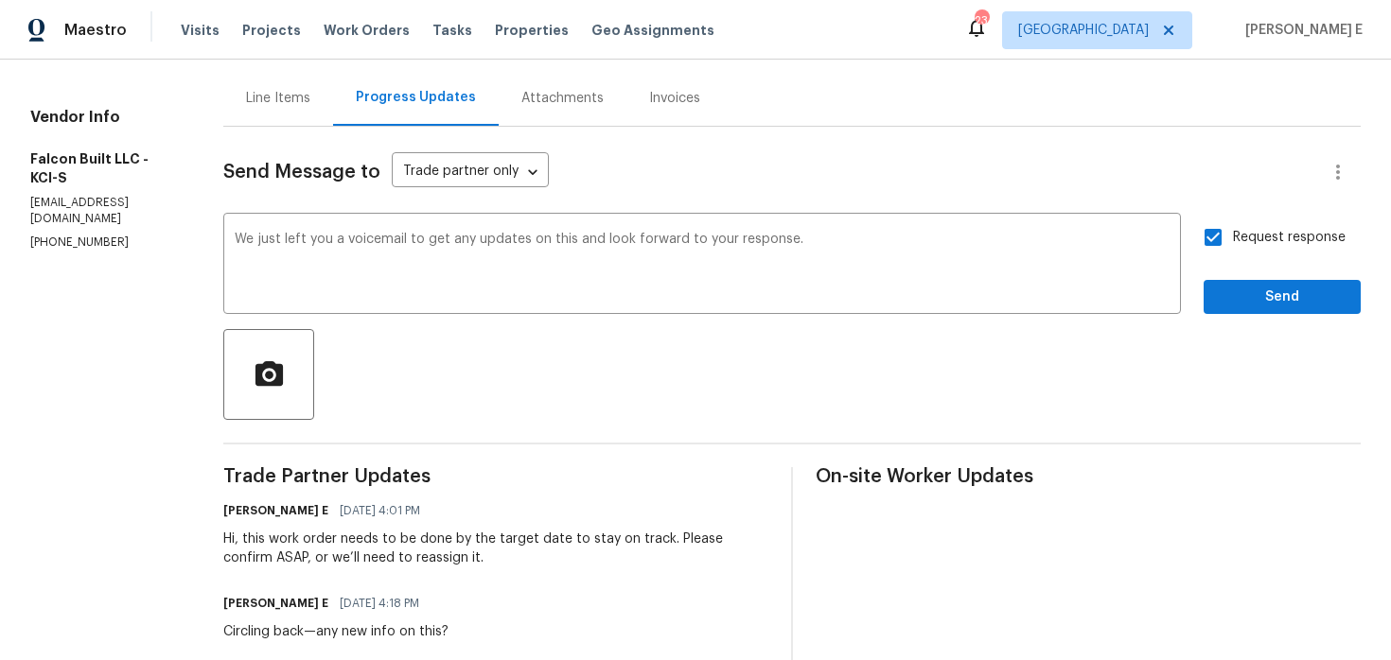
click at [1228, 277] on div "Request response Send" at bounding box center [1281, 266] width 157 height 96
click at [1231, 300] on span "Send" at bounding box center [1281, 298] width 127 height 24
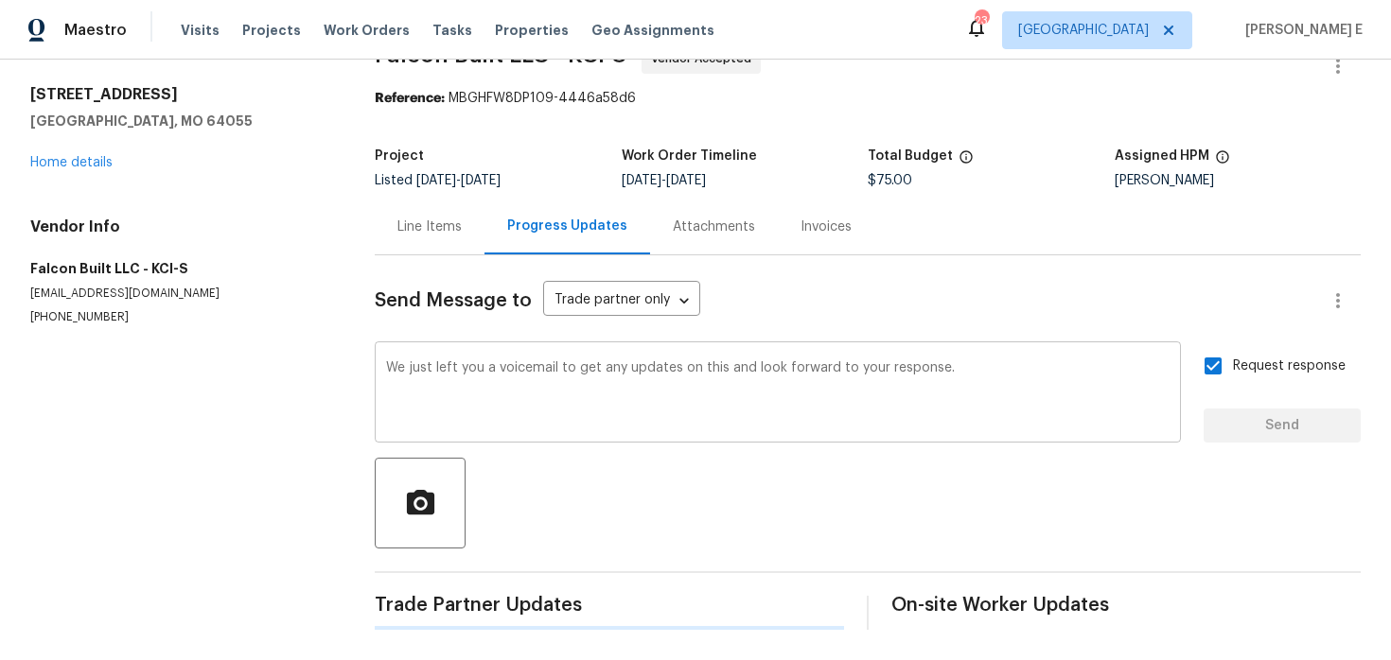
scroll to position [0, 0]
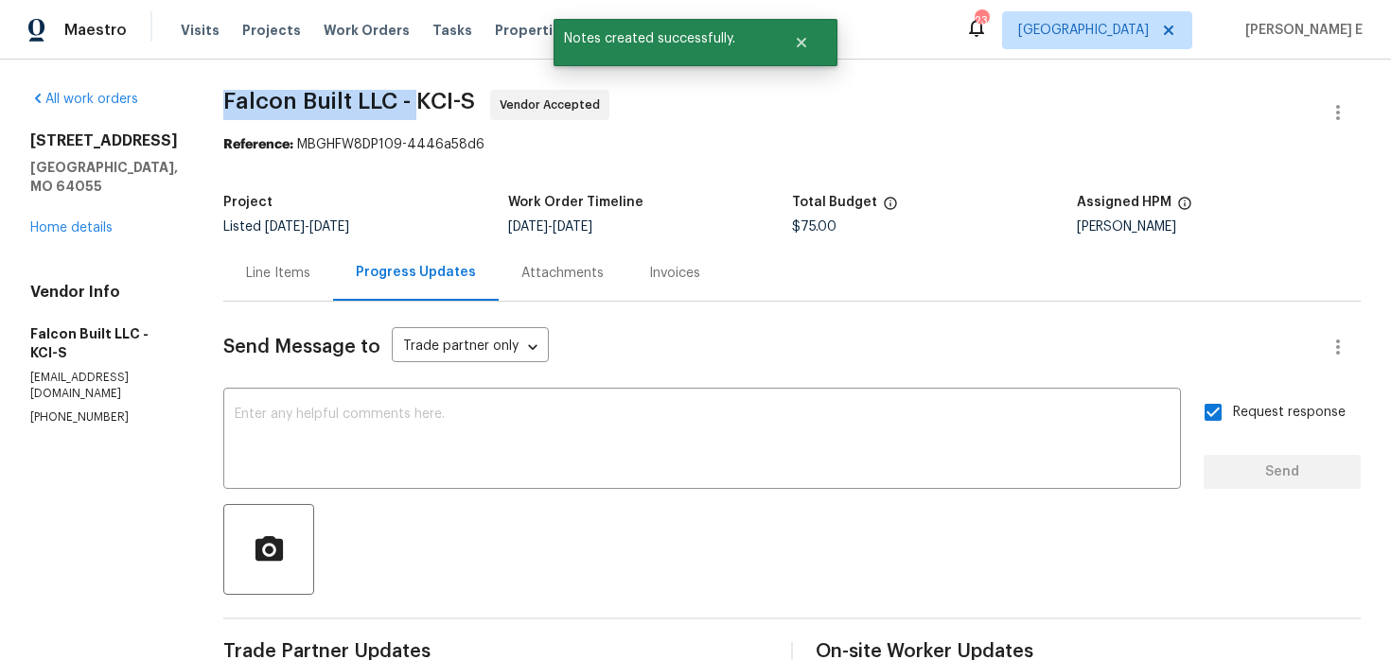
drag, startPoint x: 245, startPoint y: 101, endPoint x: 432, endPoint y: 102, distance: 187.3
click at [431, 102] on span "Falcon Built LLC - KCI-S" at bounding box center [349, 101] width 252 height 23
copy span "Falcon Built LLC -"
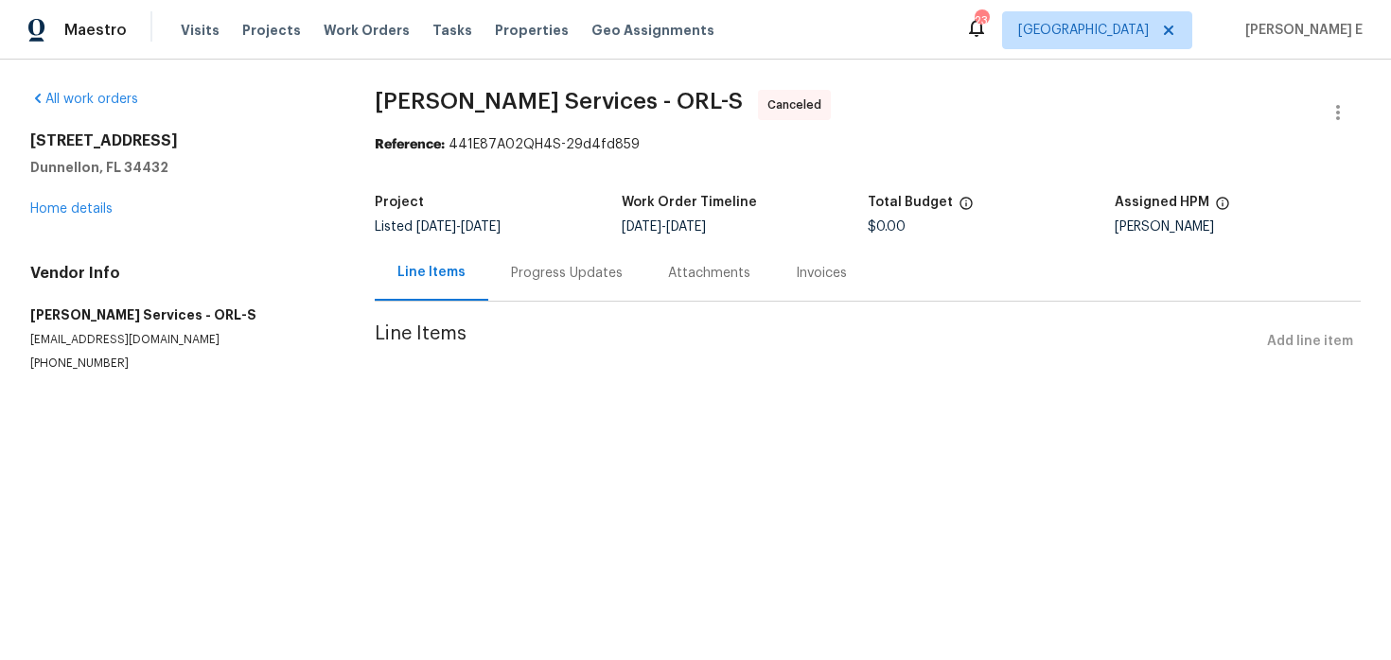
click at [27, 211] on div "All work orders [STREET_ADDRESS] Home details Vendor Info [PERSON_NAME] Service…" at bounding box center [695, 254] width 1391 height 388
click at [48, 205] on link "Home details" at bounding box center [71, 208] width 82 height 13
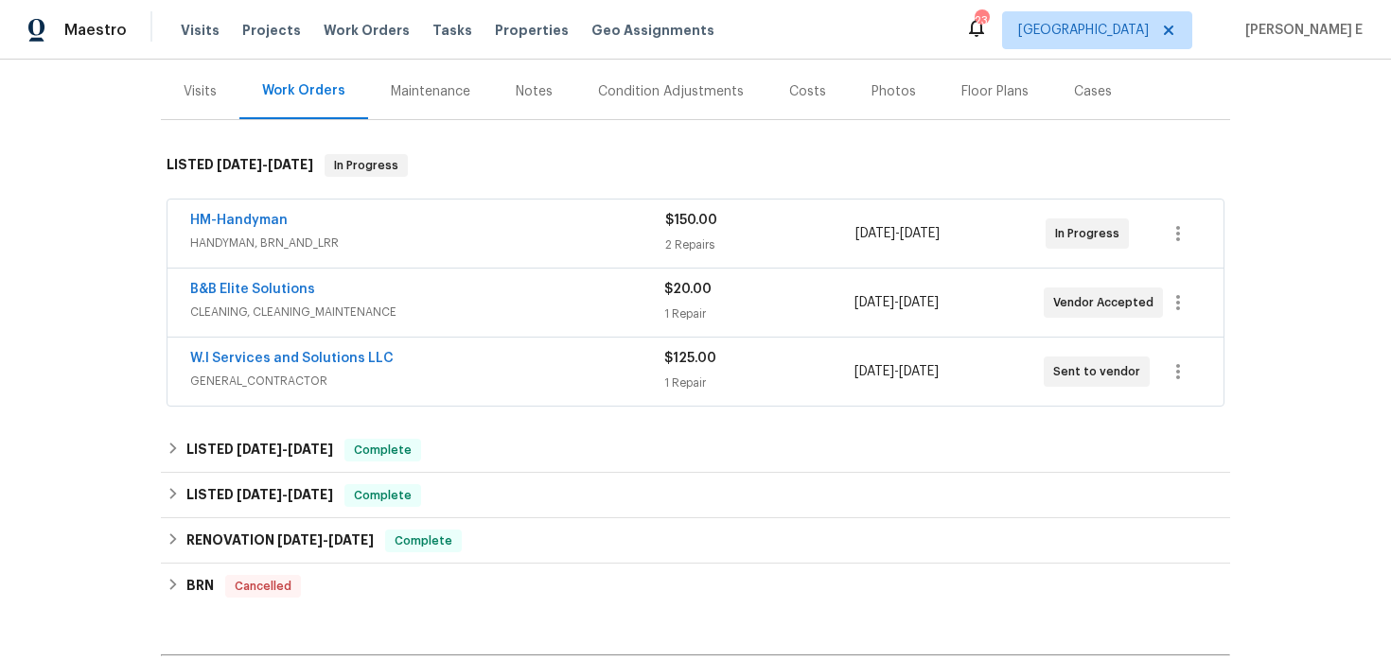
scroll to position [224, 0]
click at [519, 355] on div "W.I Services and Solutions LLC" at bounding box center [427, 359] width 474 height 23
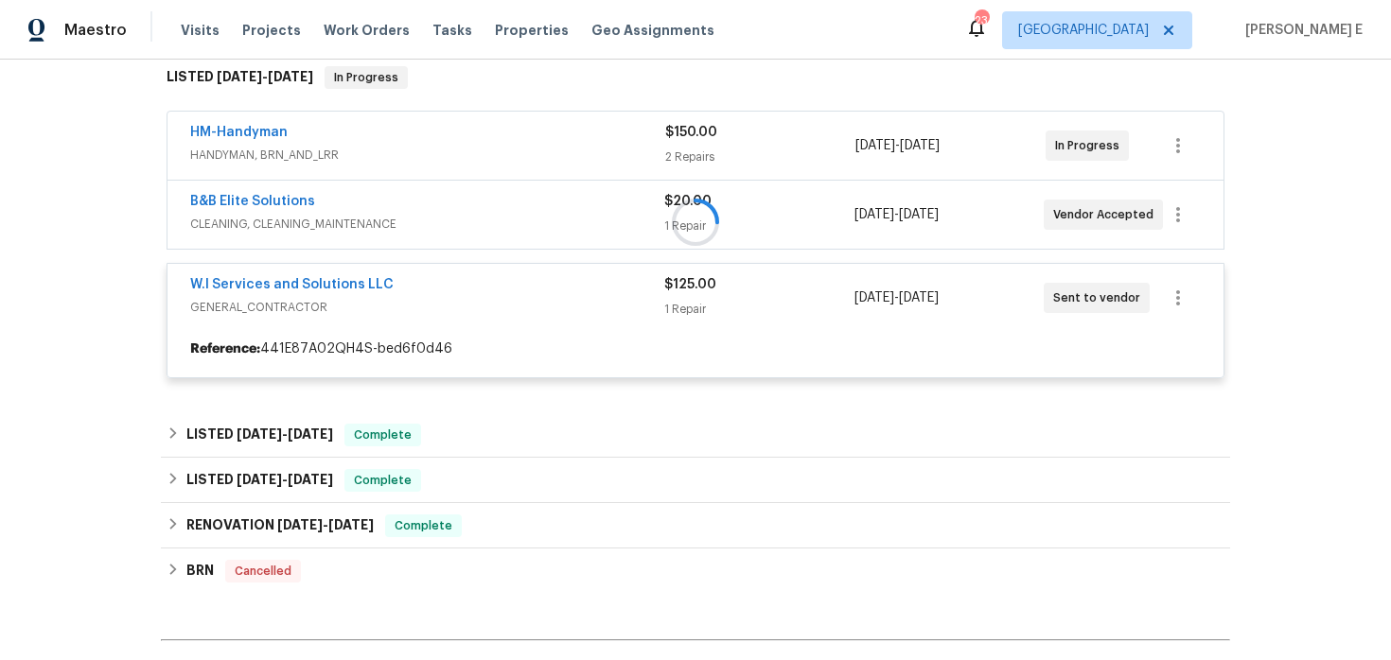
scroll to position [320, 0]
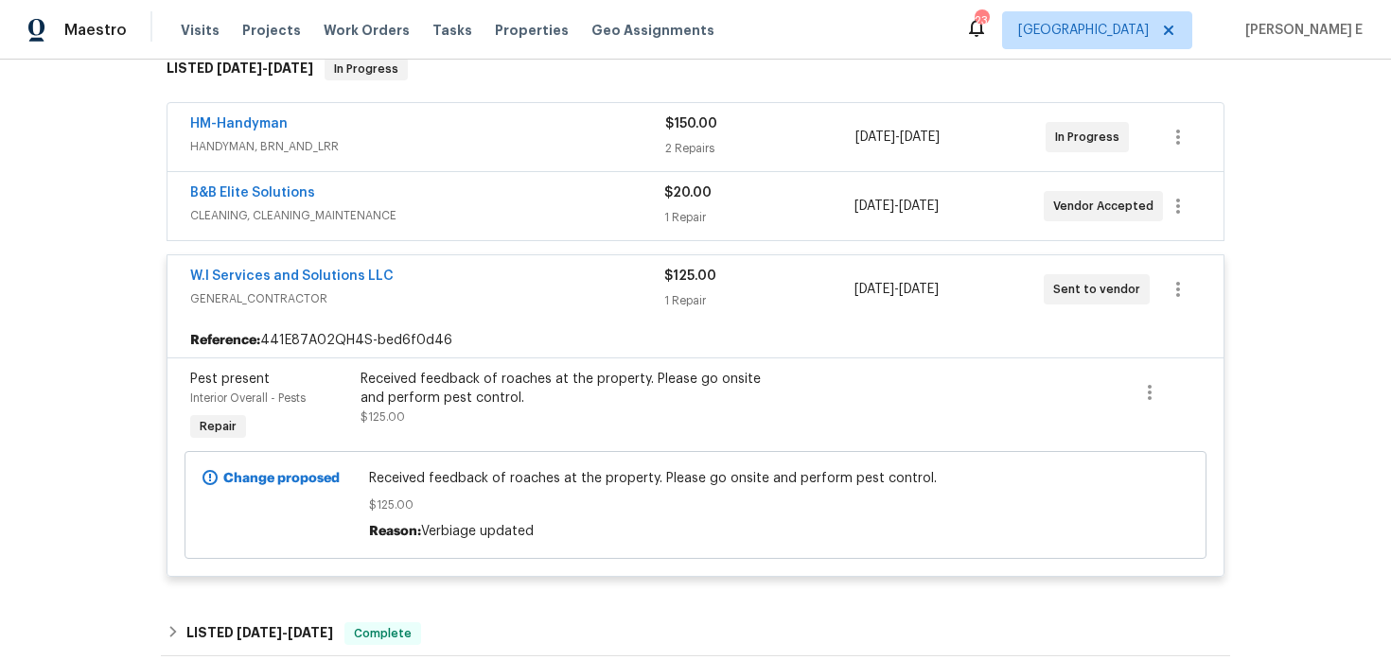
click at [403, 194] on div "B&B Elite Solutions" at bounding box center [427, 195] width 474 height 23
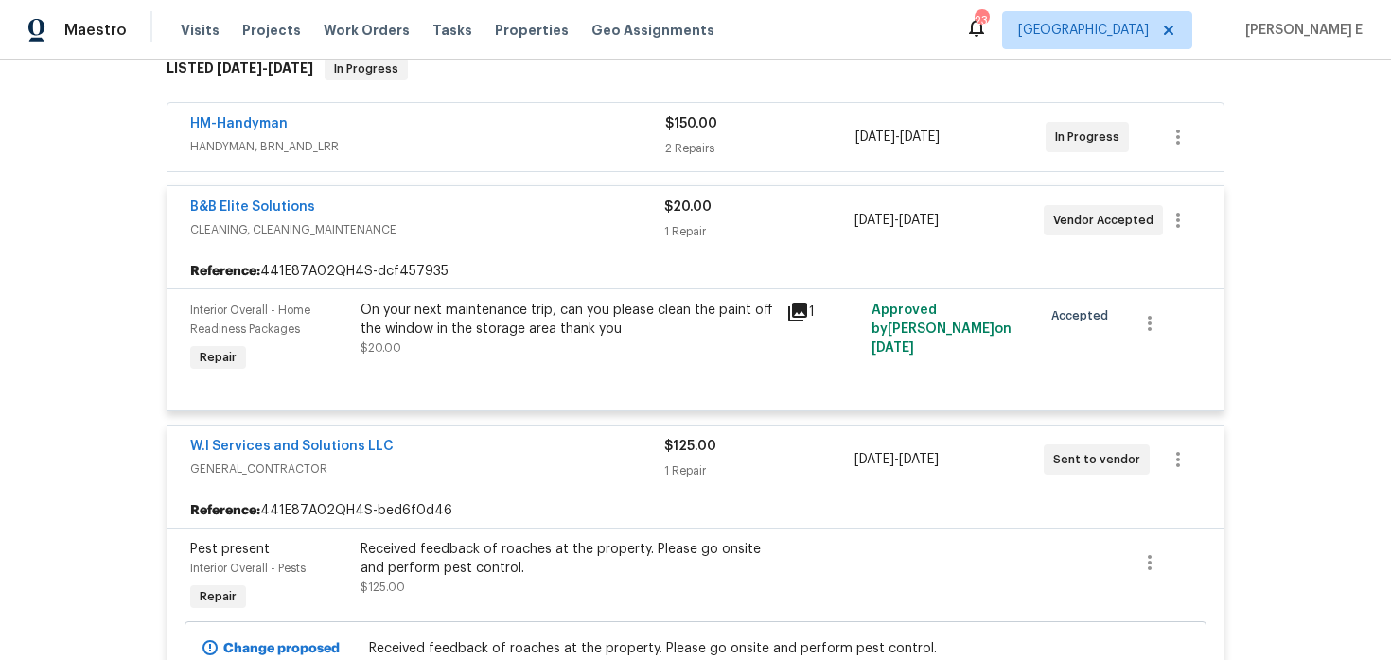
click at [426, 145] on span "HANDYMAN, BRN_AND_LRR" at bounding box center [427, 146] width 475 height 19
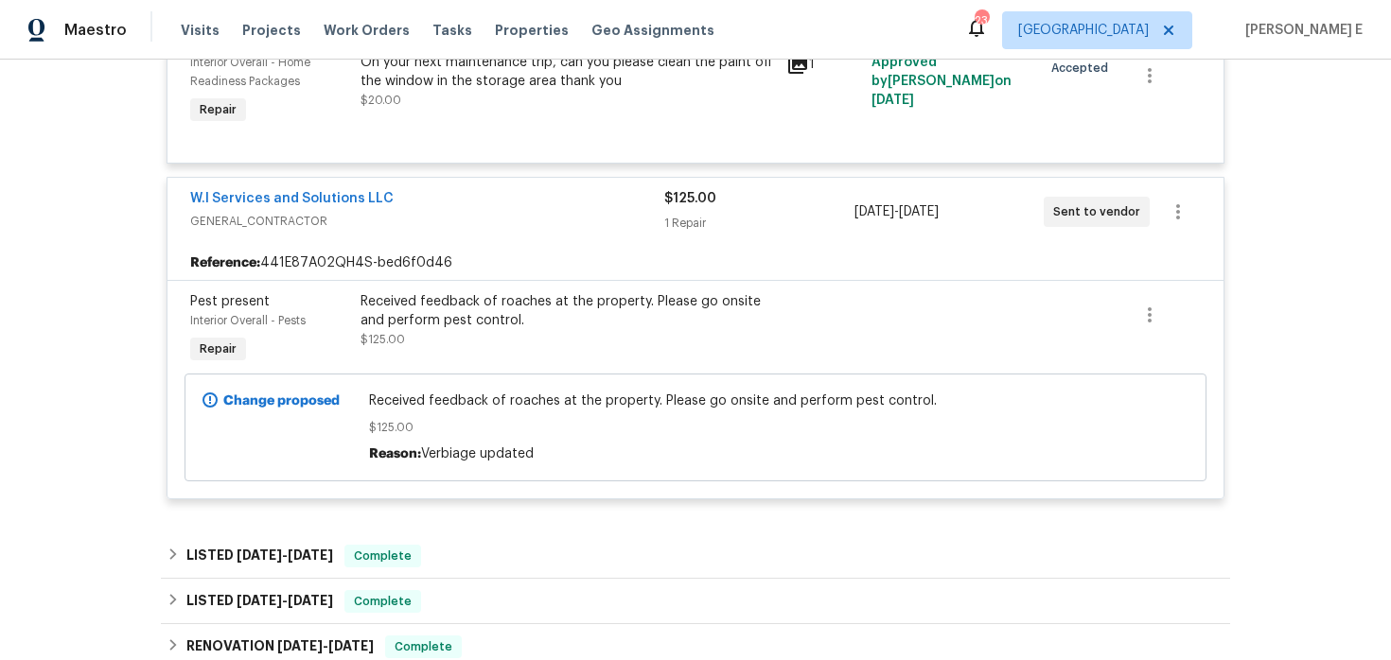
scroll to position [904, 0]
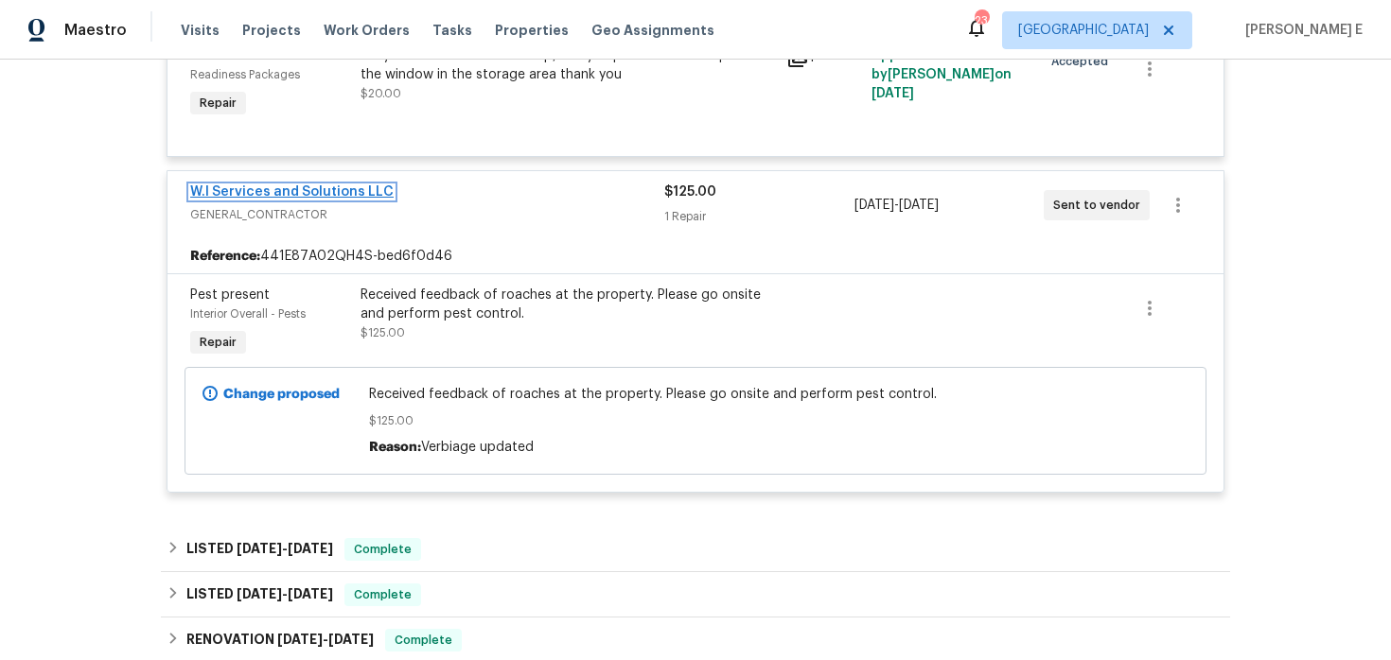
click at [350, 196] on link "W.I Services and Solutions LLC" at bounding box center [291, 191] width 203 height 13
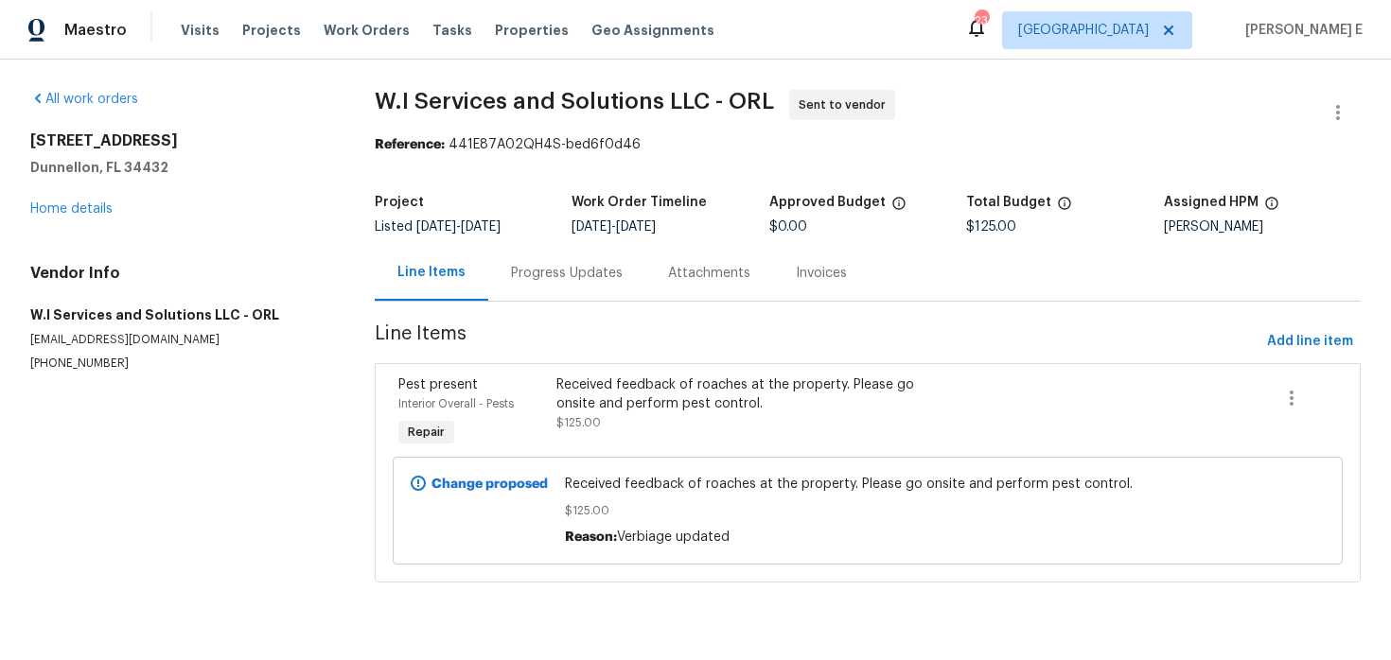
click at [516, 280] on div "Progress Updates" at bounding box center [567, 273] width 112 height 19
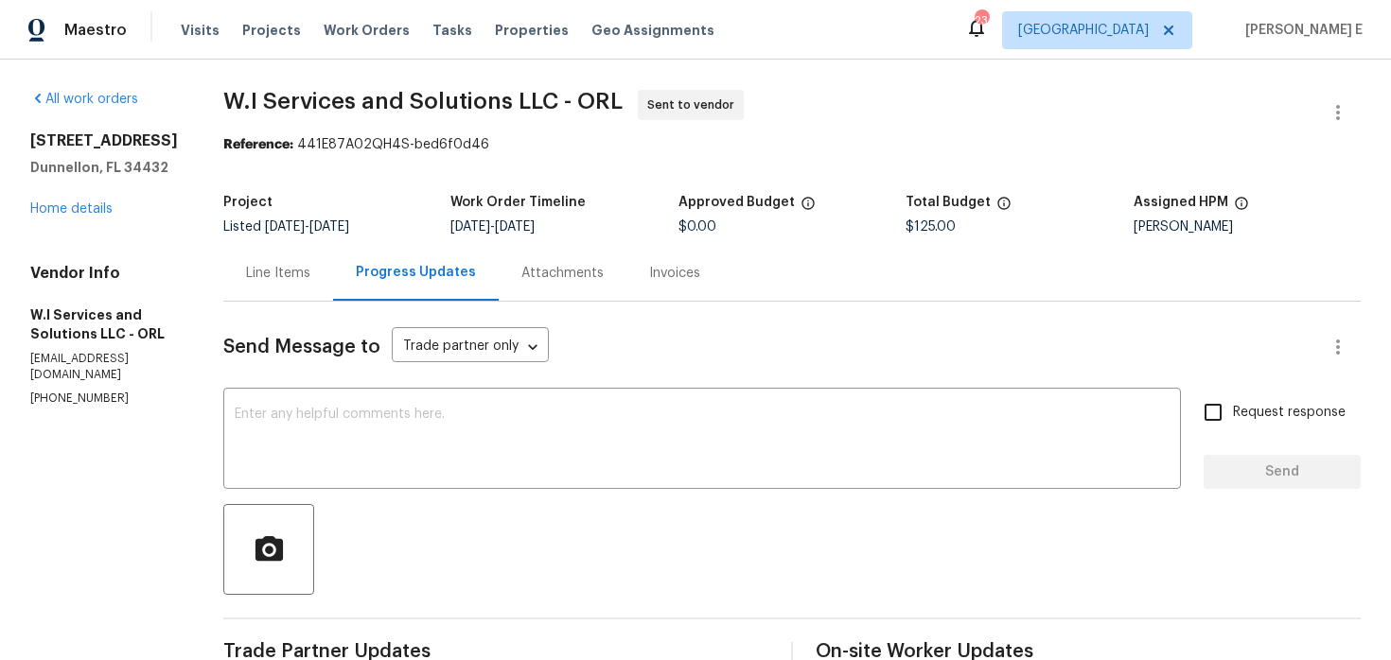
click at [394, 320] on div "Send Message to Trade partner only Trade partner only ​ x ​ Request response Se…" at bounding box center [791, 552] width 1137 height 501
click at [757, 482] on div "x ​" at bounding box center [701, 441] width 957 height 96
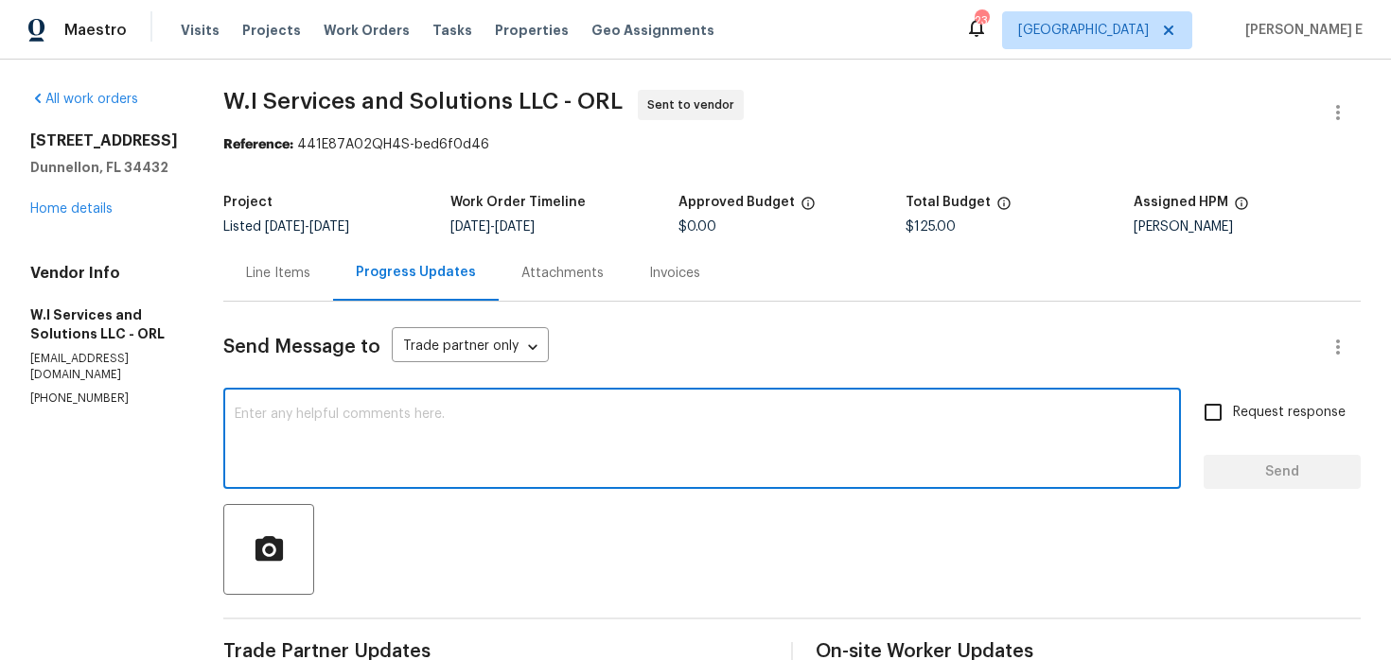
paste textarea "Please accept the work order and share the schedule to meet the deadline, or it…"
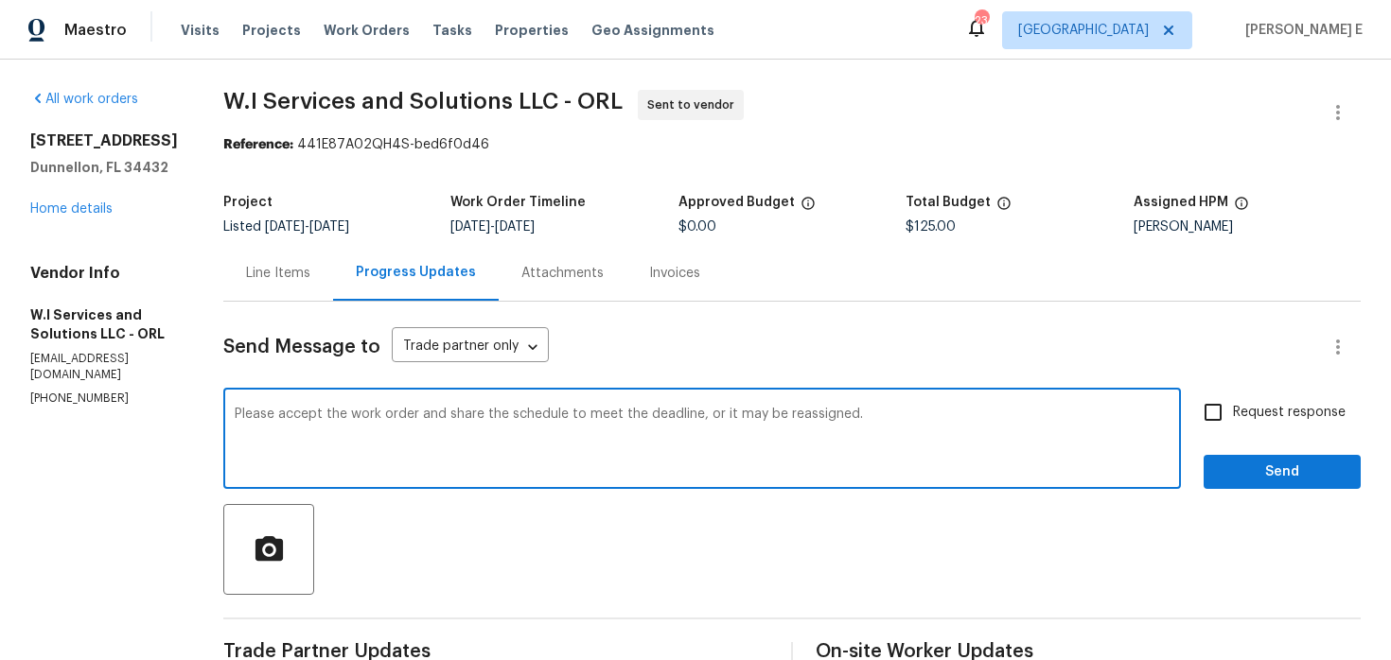
type textarea "Please accept the work order and share the schedule to meet the deadline, or it…"
click at [1249, 406] on span "Request response" at bounding box center [1289, 413] width 113 height 20
click at [1233, 406] on input "Request response" at bounding box center [1213, 413] width 40 height 40
checkbox input "true"
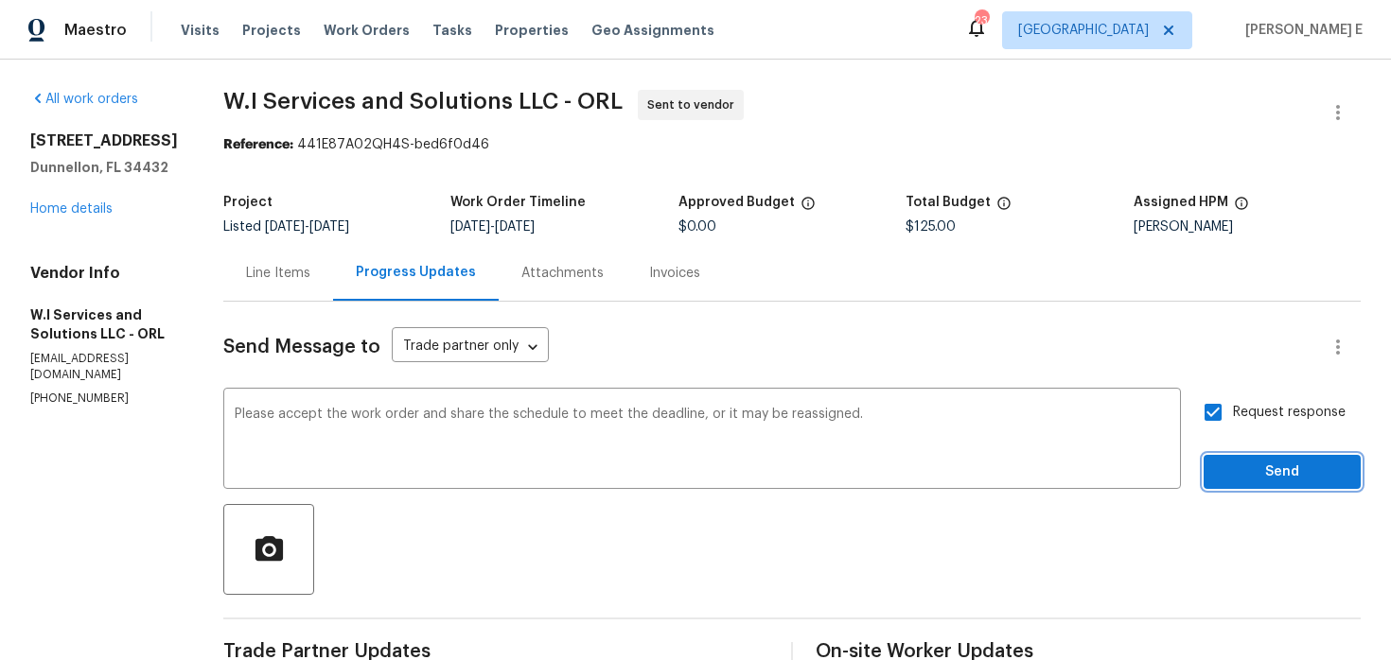
click at [1246, 466] on span "Send" at bounding box center [1281, 473] width 127 height 24
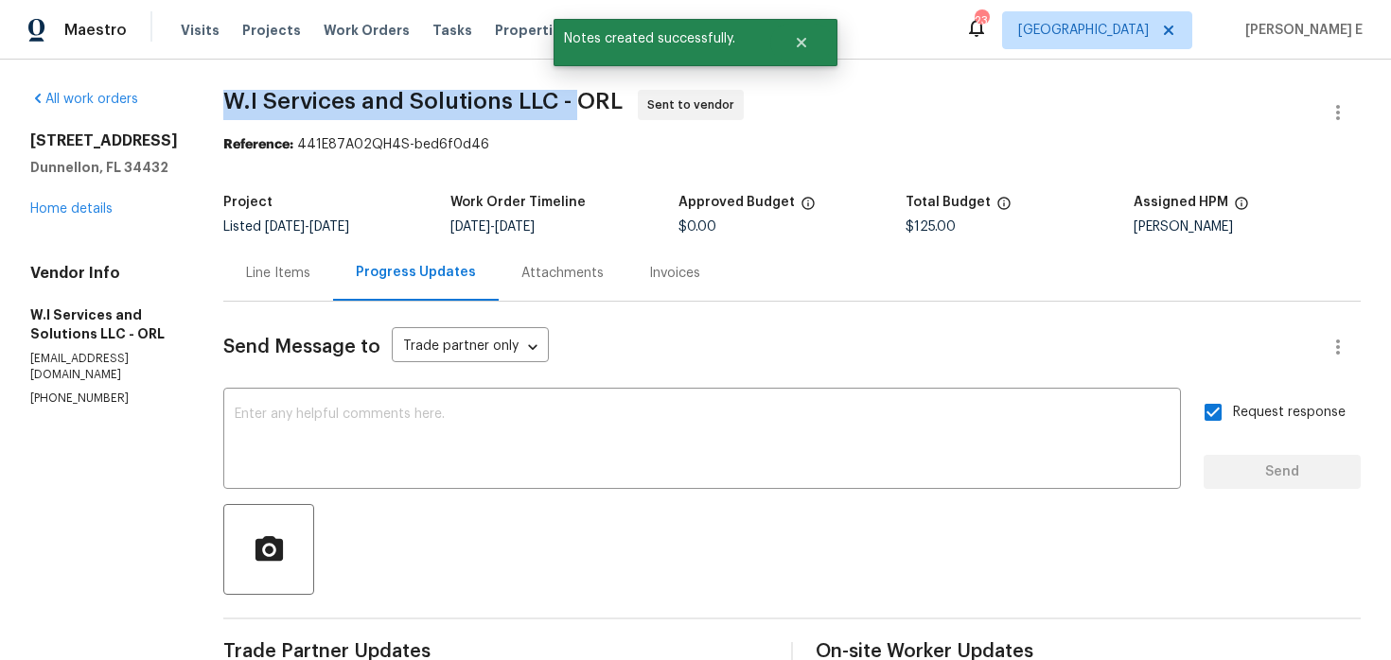
drag, startPoint x: 268, startPoint y: 100, endPoint x: 632, endPoint y: 104, distance: 364.2
click at [632, 104] on div "All work orders 13794 SW 112th St Dunnellon, FL 34432 Home details Vendor Info …" at bounding box center [695, 493] width 1391 height 866
copy span "W.I Services and Solutions LLC -"
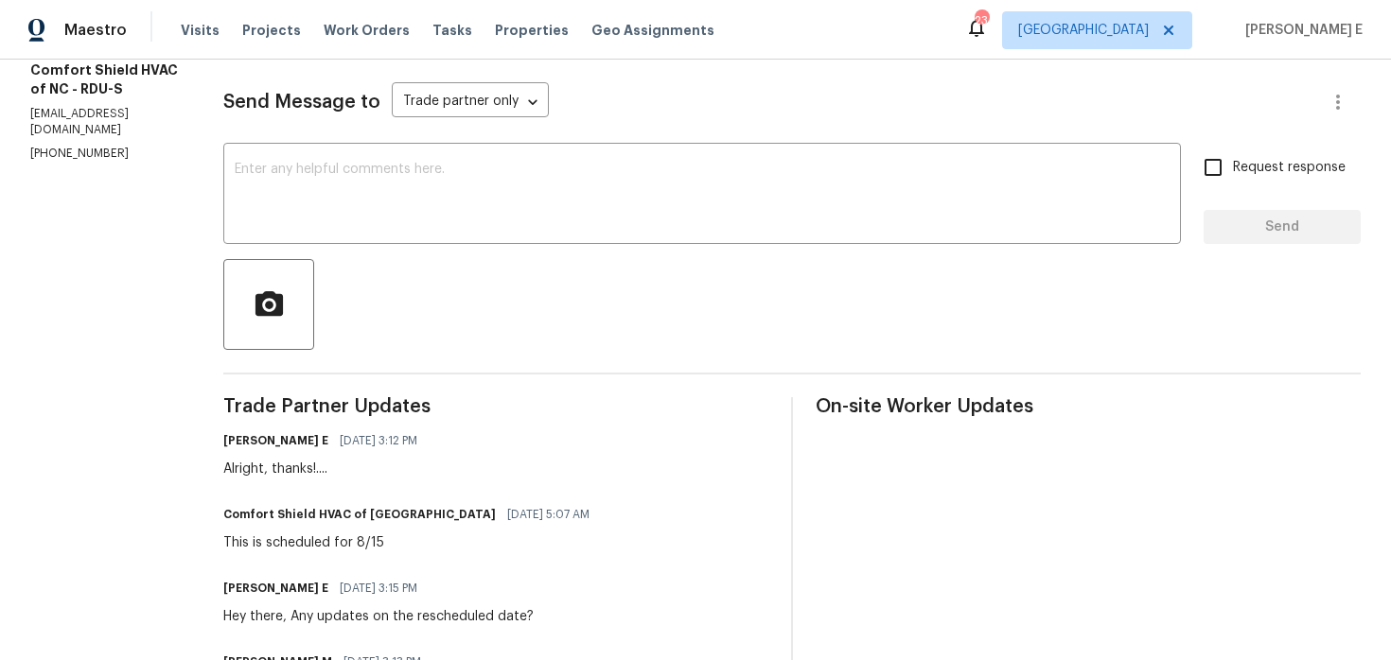
scroll to position [182, 0]
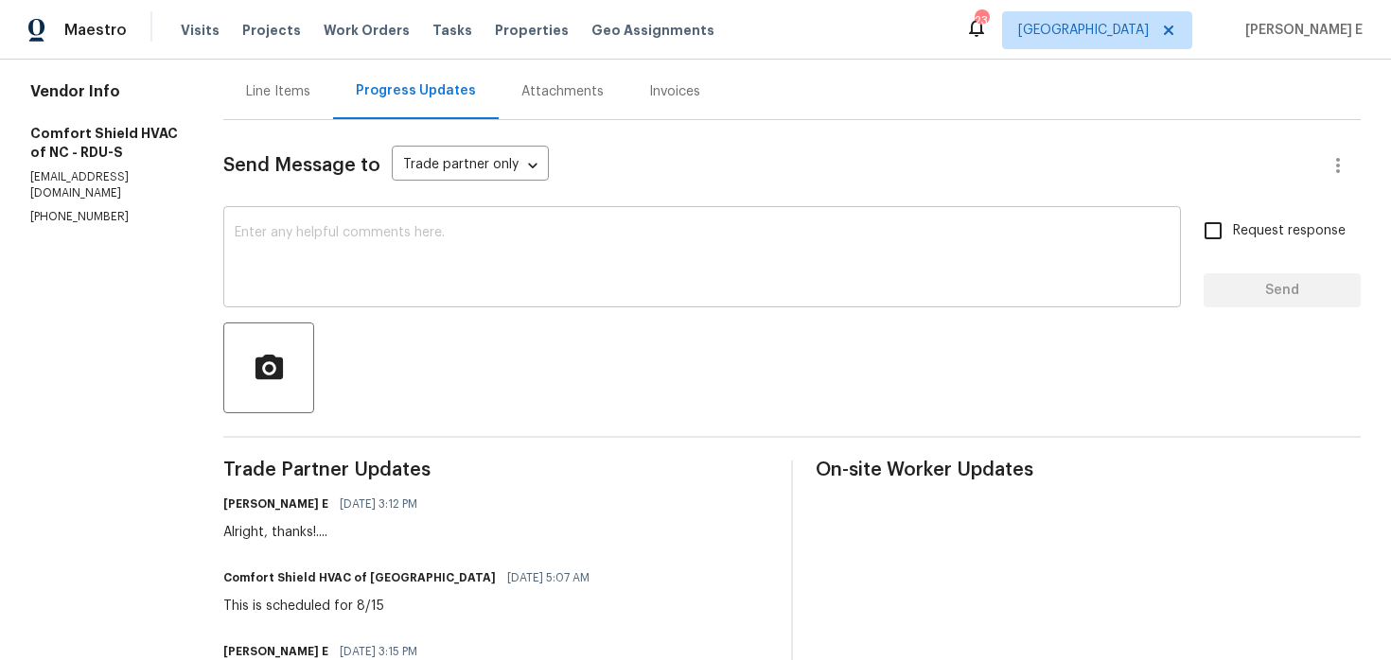
click at [965, 290] on textarea at bounding box center [702, 259] width 935 height 66
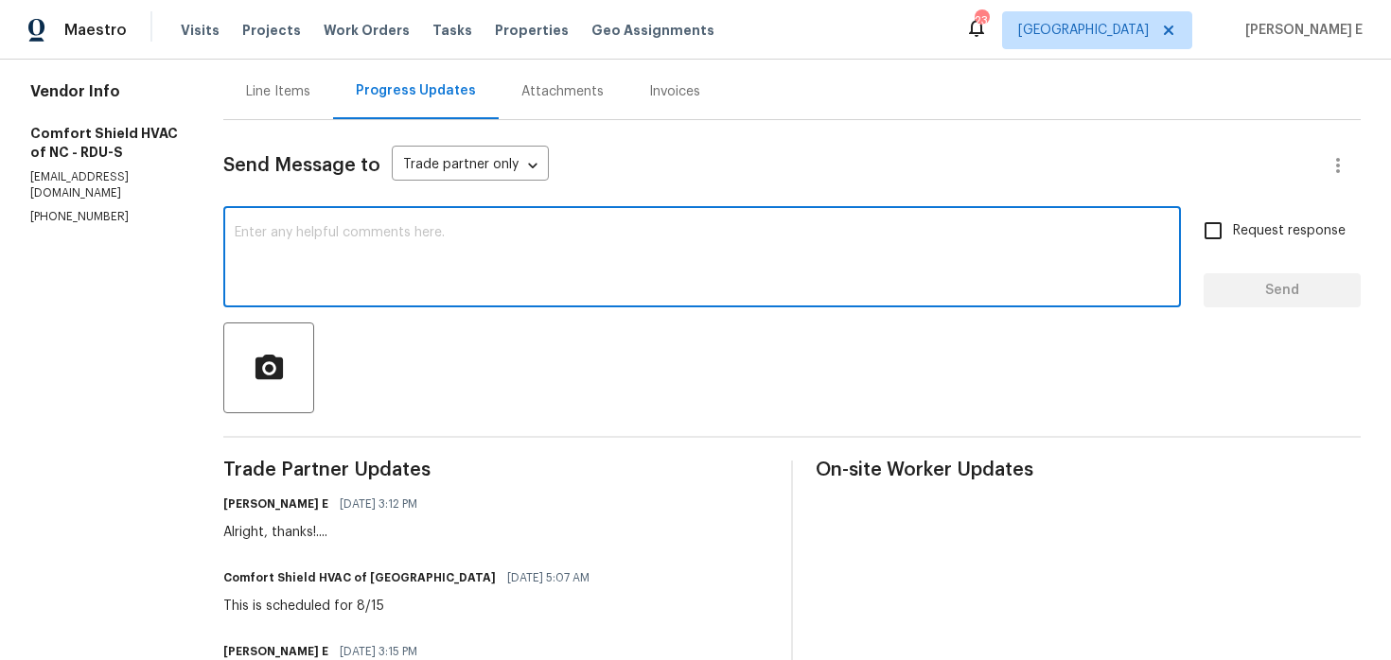
paste textarea "Just checking in—are we still on track with this work order [DATE]?"
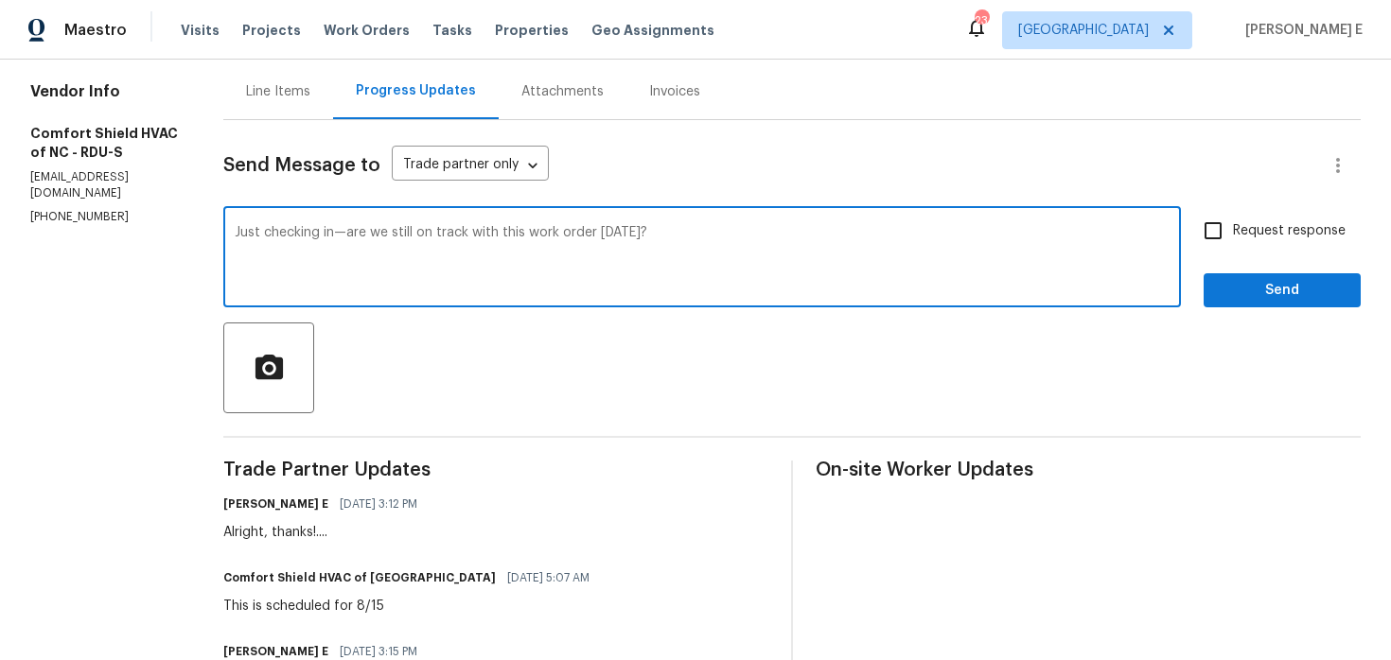
type textarea "Just checking in—are we still on track with this work order [DATE]?"
click at [1255, 225] on span "Request response" at bounding box center [1289, 231] width 113 height 20
click at [1233, 225] on input "Request response" at bounding box center [1213, 231] width 40 height 40
checkbox input "true"
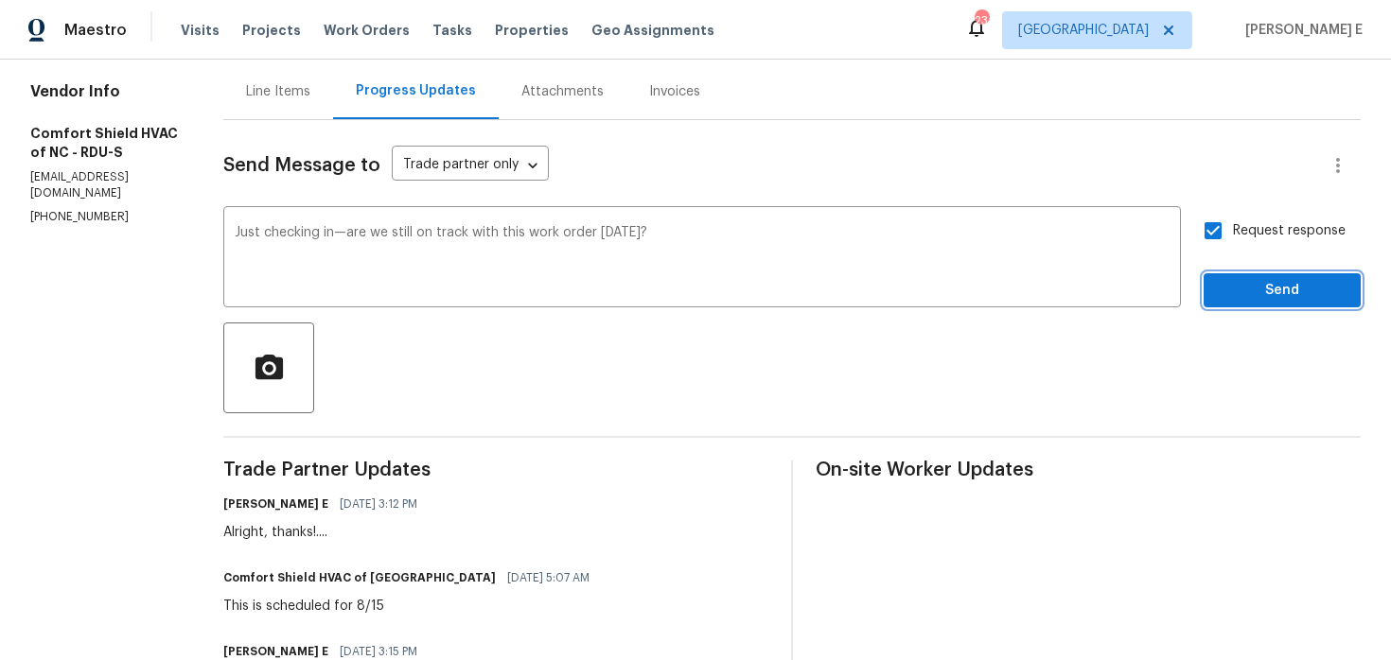
click at [1256, 292] on span "Send" at bounding box center [1281, 291] width 127 height 24
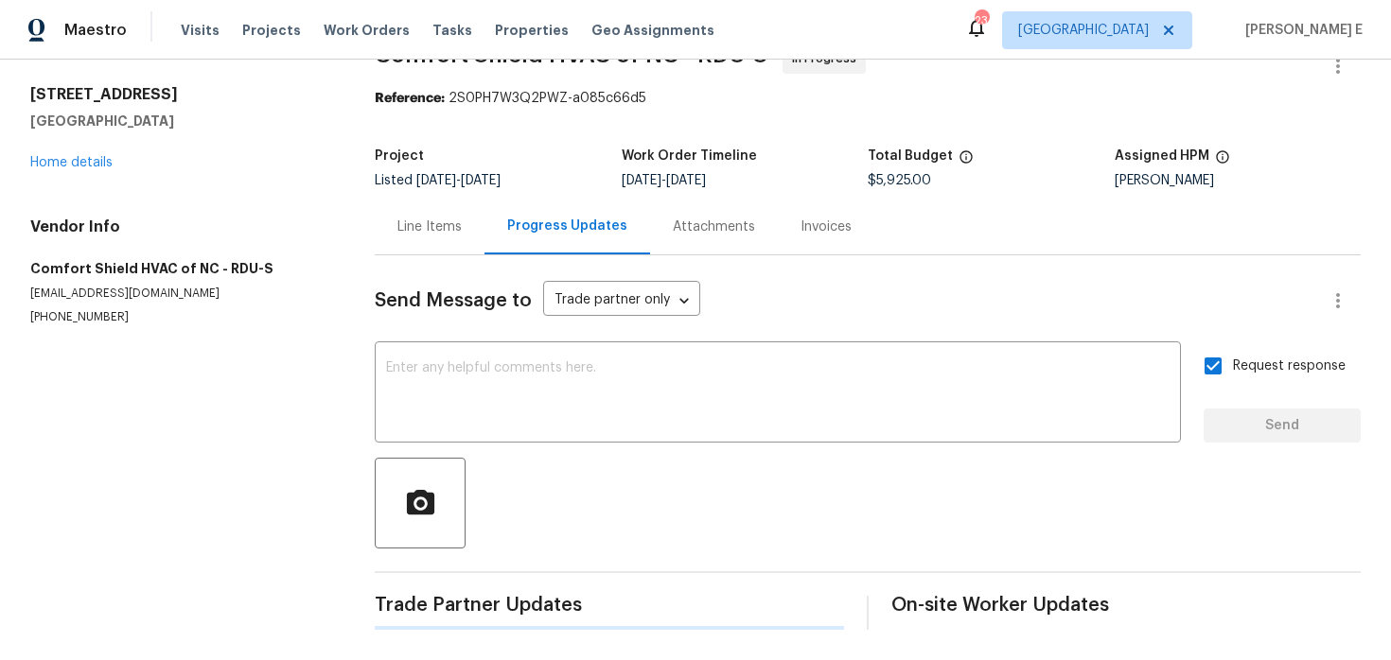
scroll to position [0, 0]
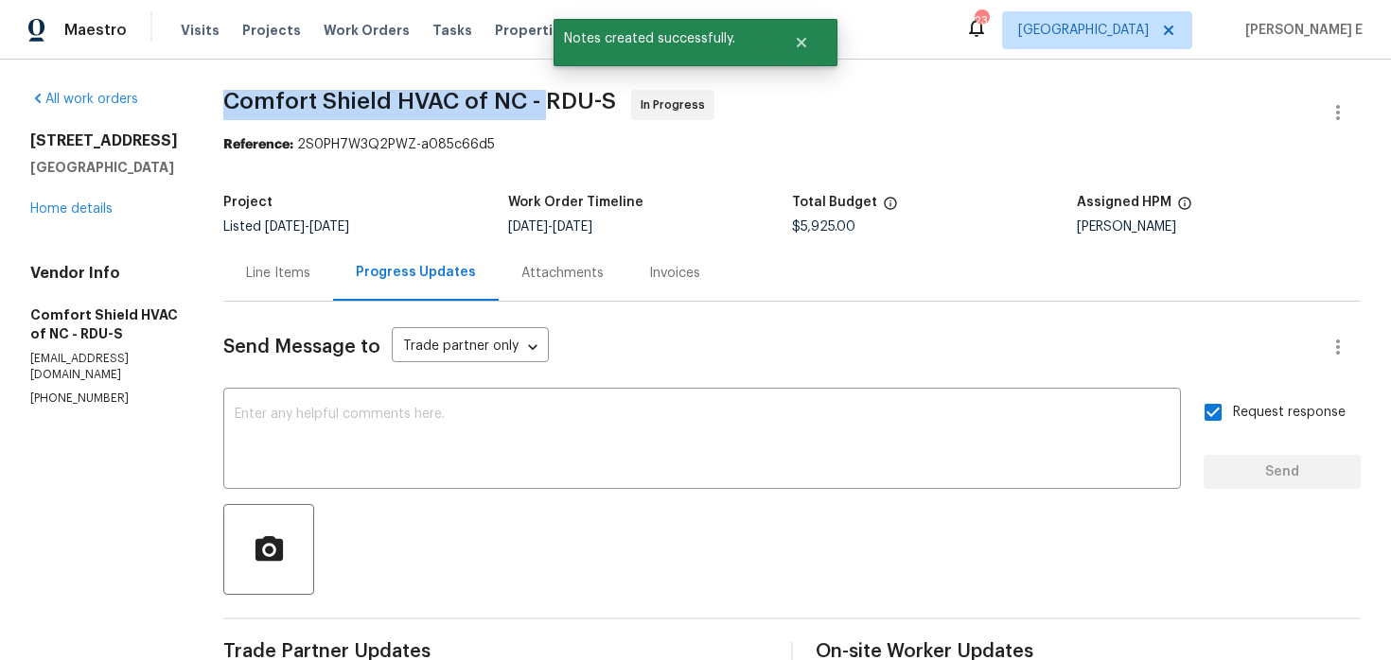
drag, startPoint x: 278, startPoint y: 111, endPoint x: 595, endPoint y: 106, distance: 316.9
click at [595, 106] on span "Comfort Shield HVAC of NC - RDU-S" at bounding box center [419, 101] width 393 height 23
copy span "Comfort Shield HVAC of NC -"
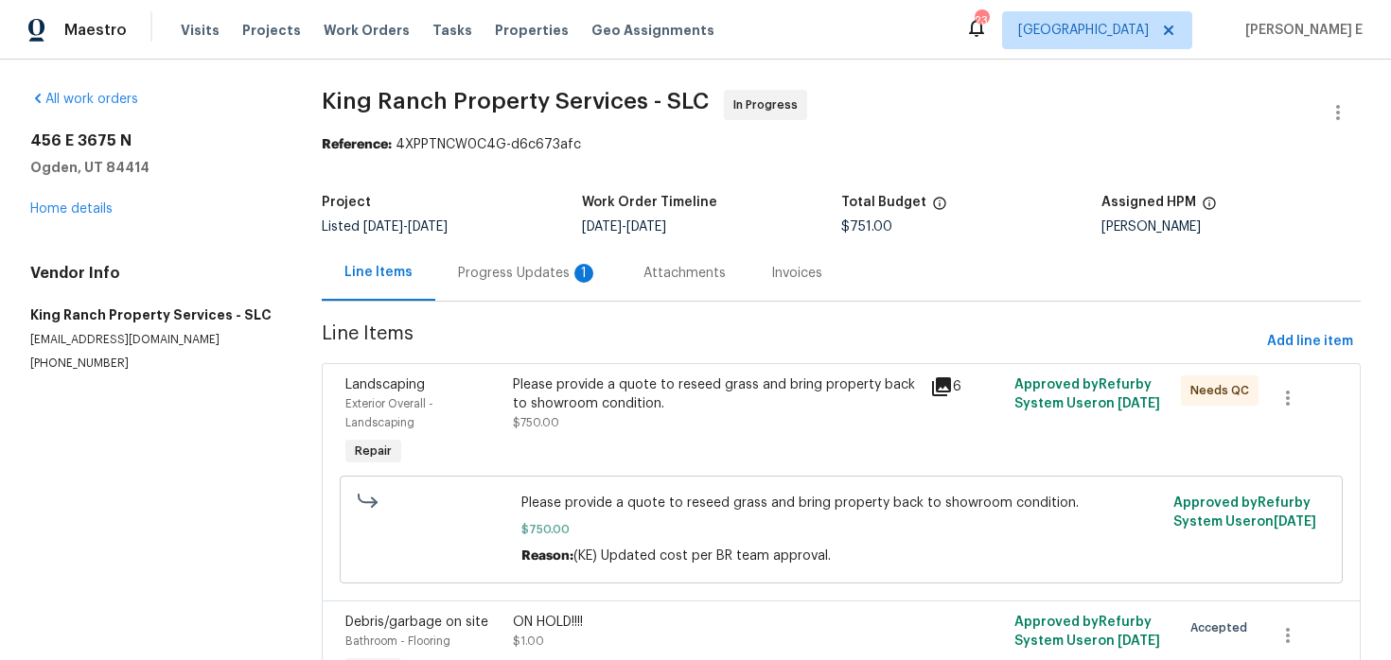
click at [485, 263] on div "Progress Updates 1" at bounding box center [527, 273] width 185 height 56
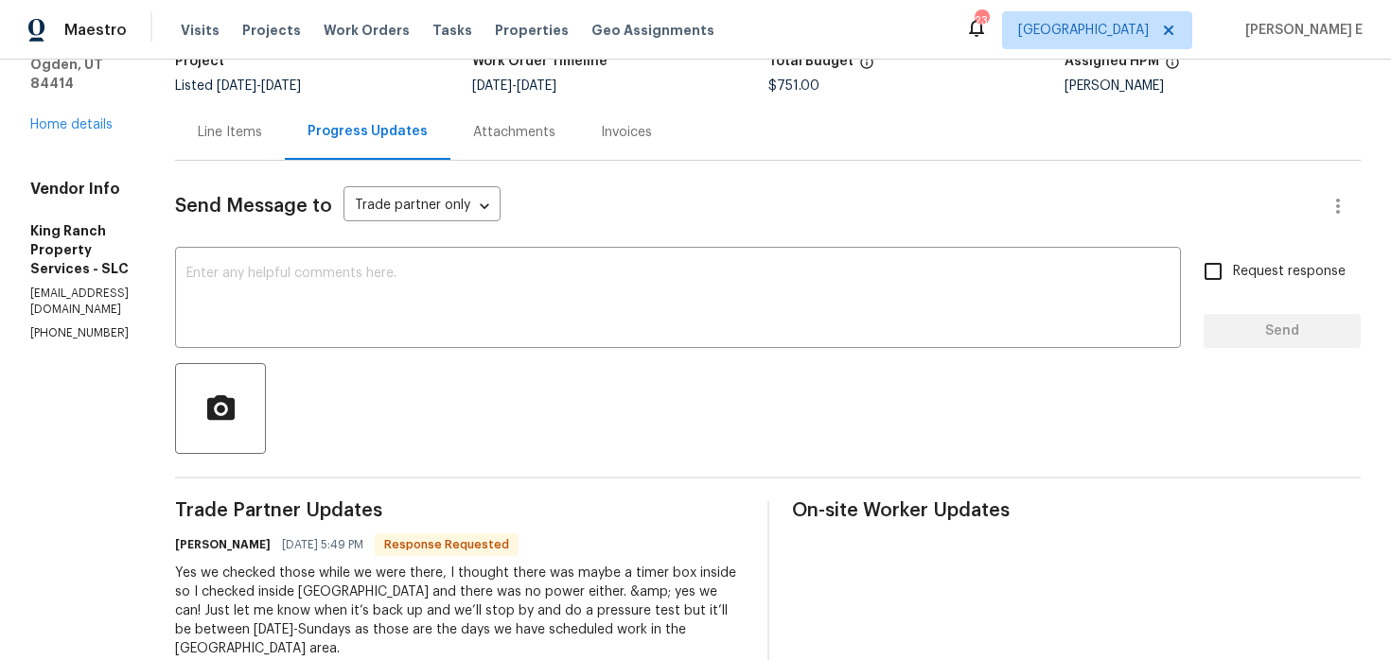
scroll to position [136, 0]
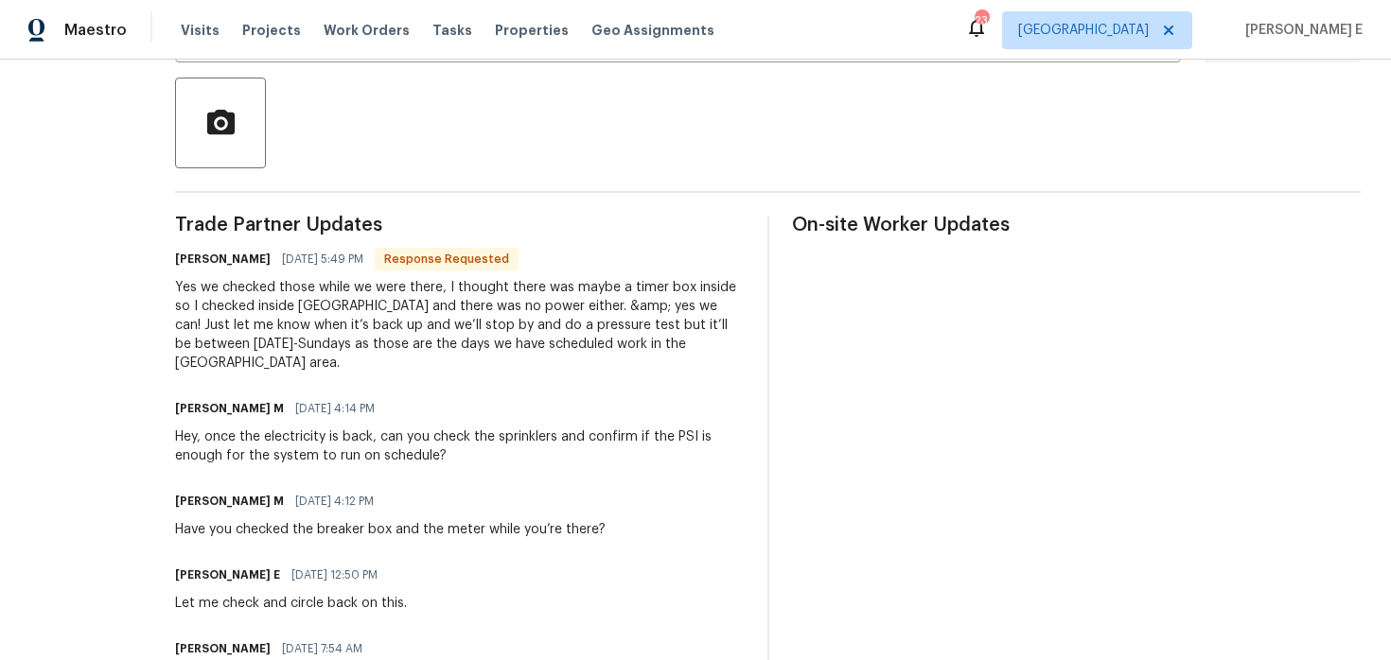
scroll to position [0, 0]
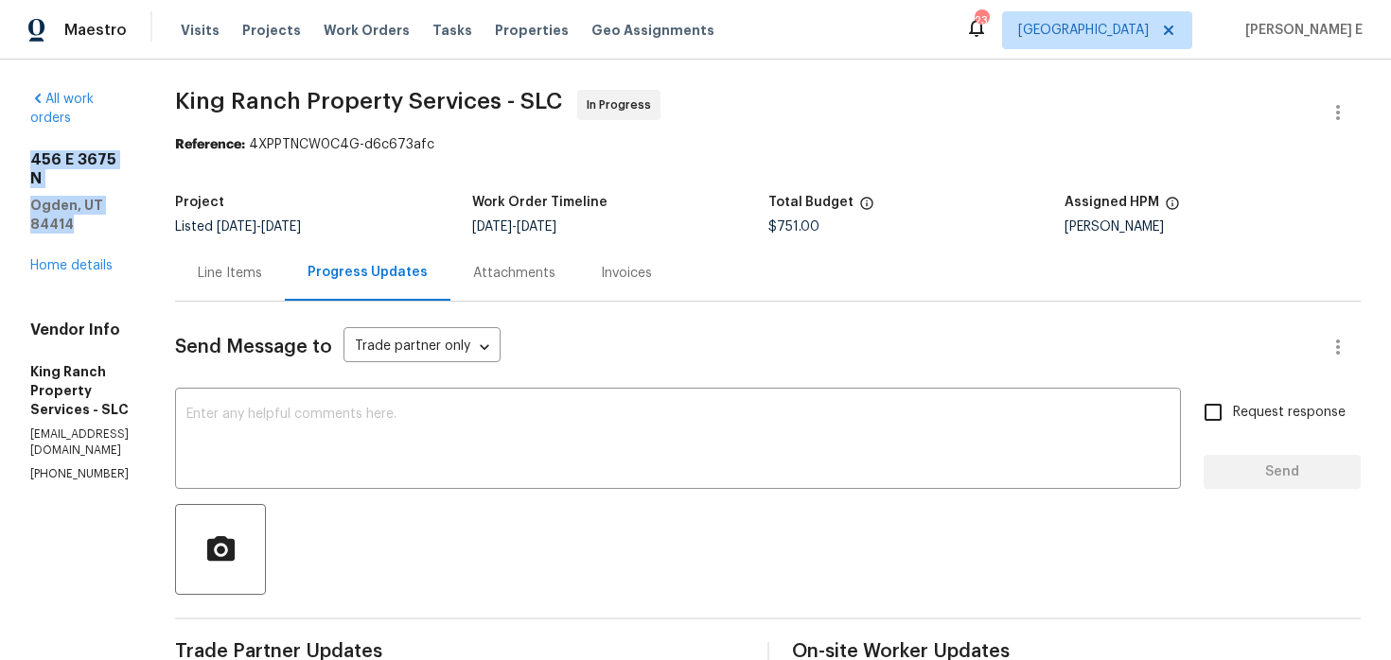
drag, startPoint x: 25, startPoint y: 138, endPoint x: 167, endPoint y: 173, distance: 147.1
copy div "[STREET_ADDRESS]"
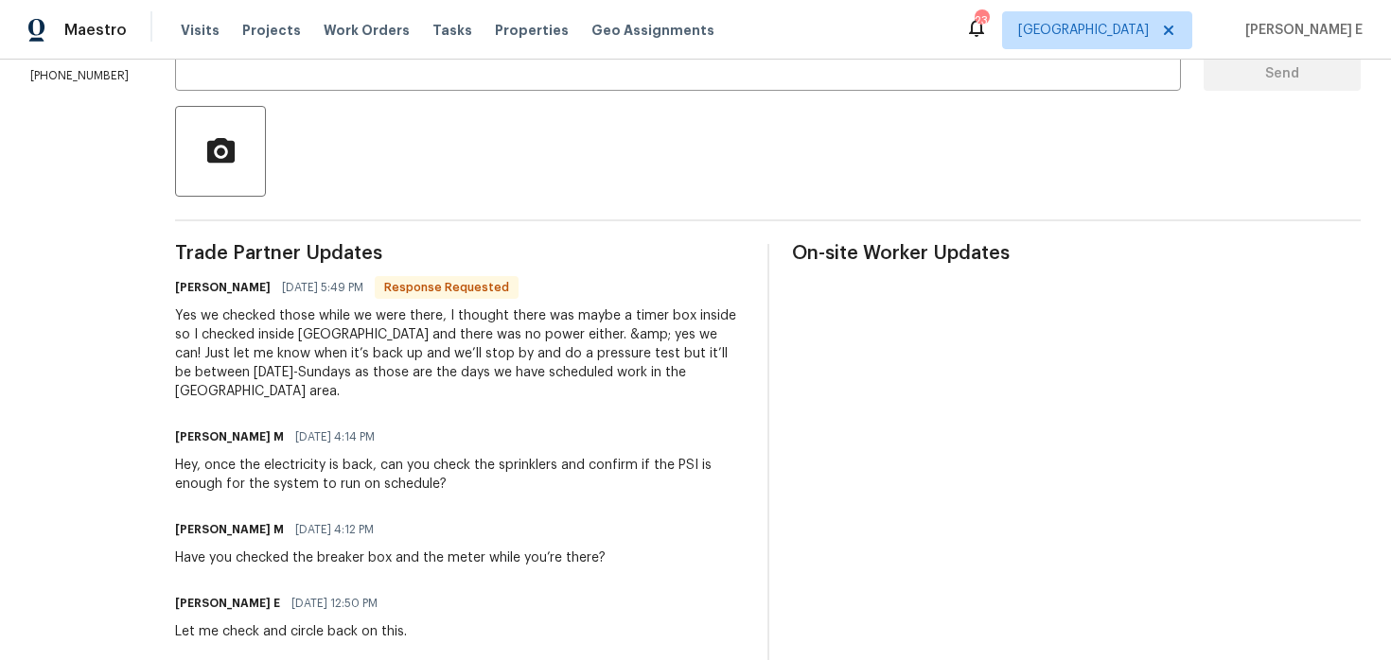
click at [467, 361] on div "Yes we checked those while we were there, I thought there was maybe a timer box…" at bounding box center [459, 353] width 569 height 95
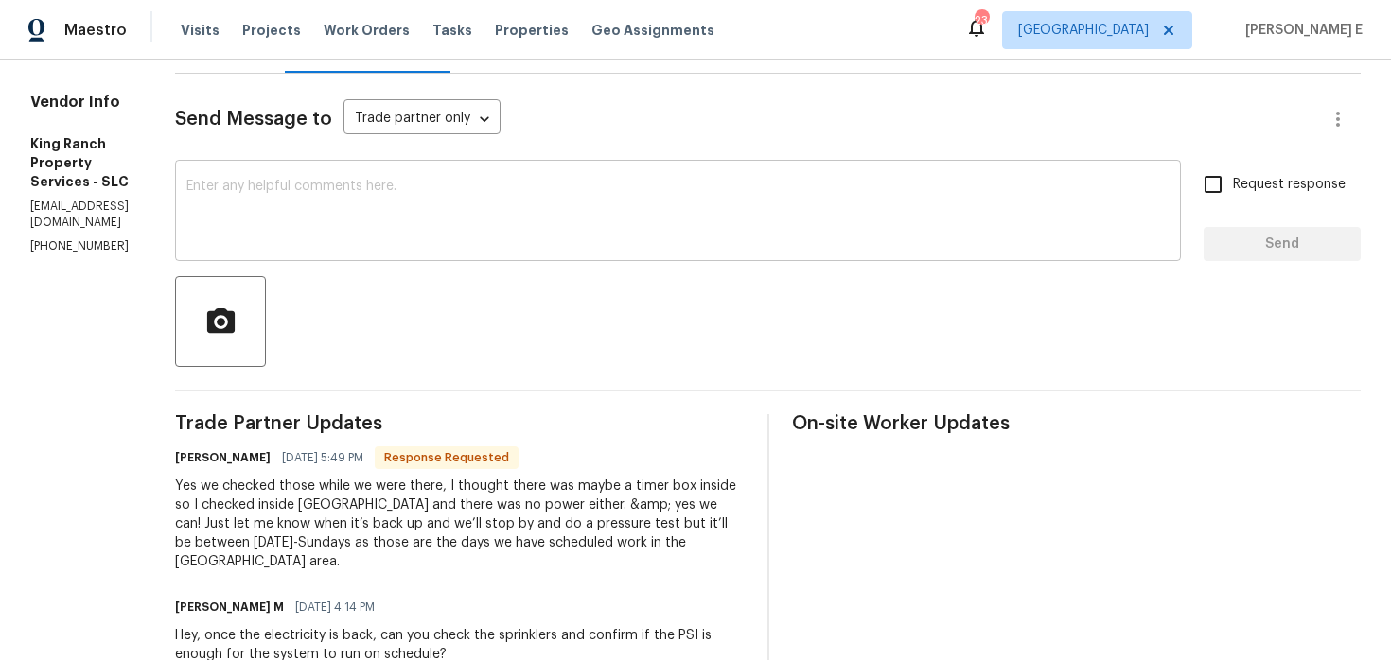
click at [541, 193] on textarea at bounding box center [677, 213] width 983 height 66
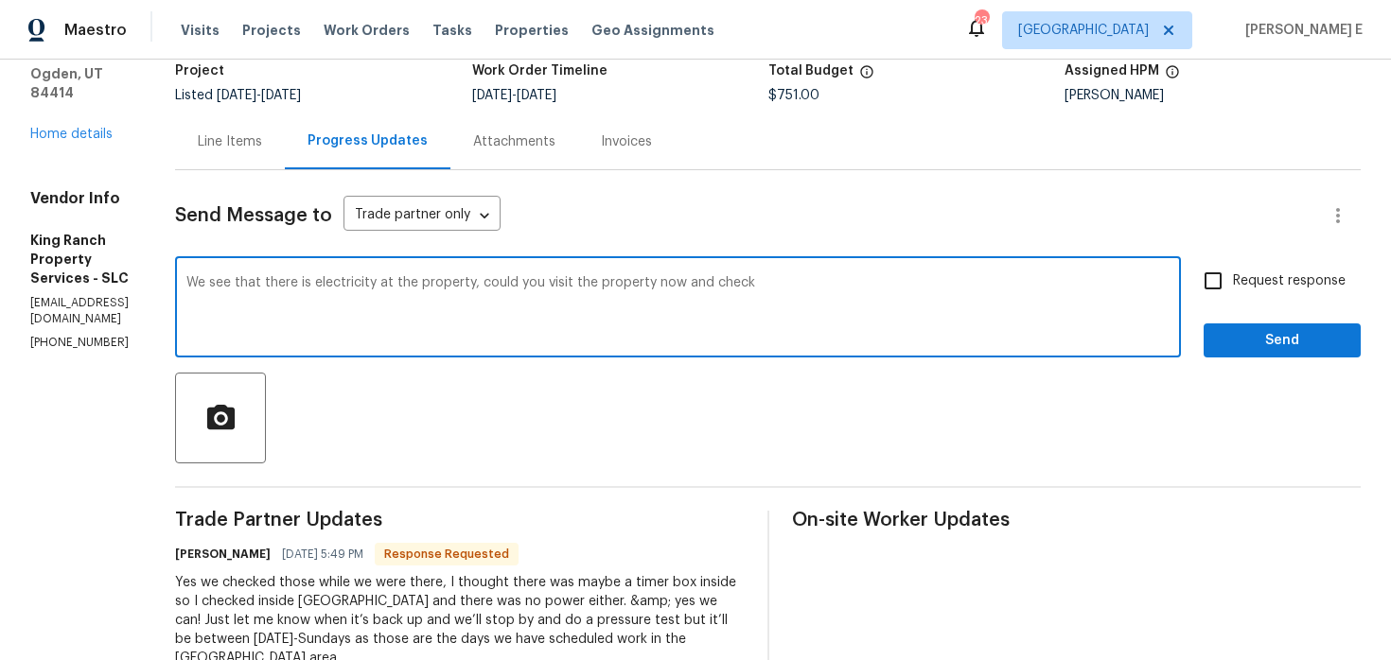
scroll to position [115, 0]
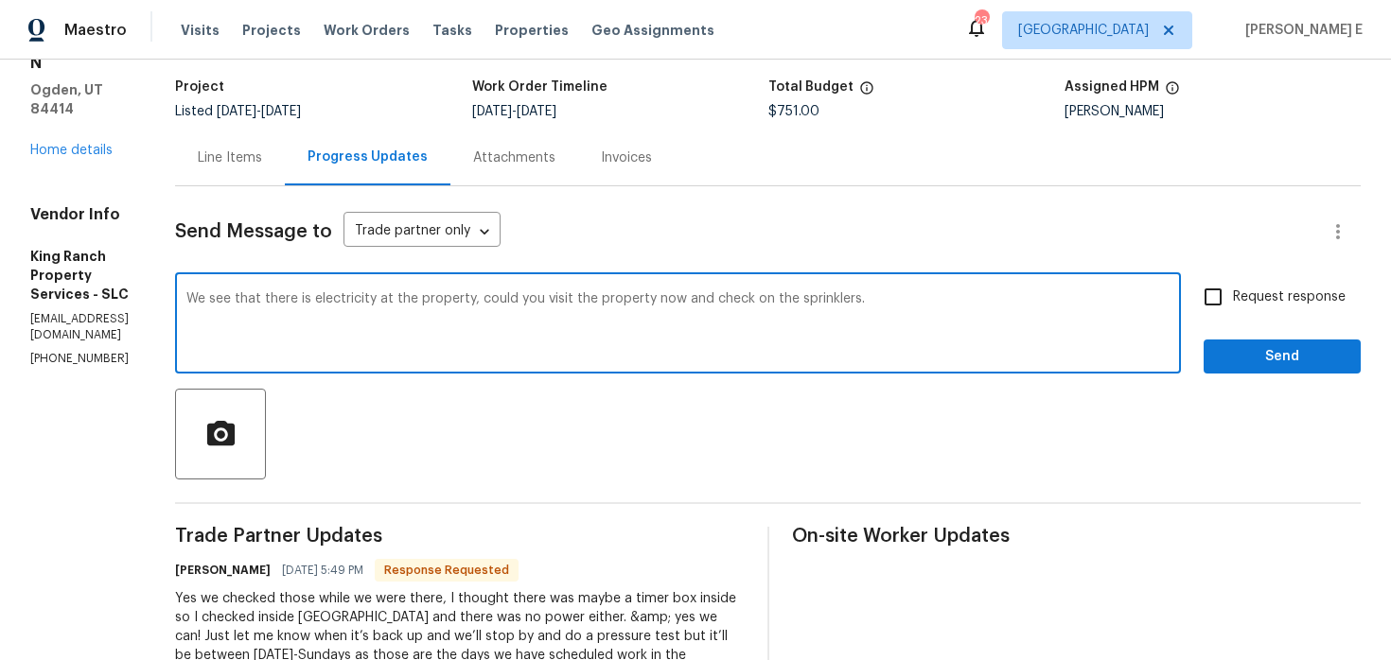
paste textarea "property has electricity. Could you visit now and check the sprinklers?"
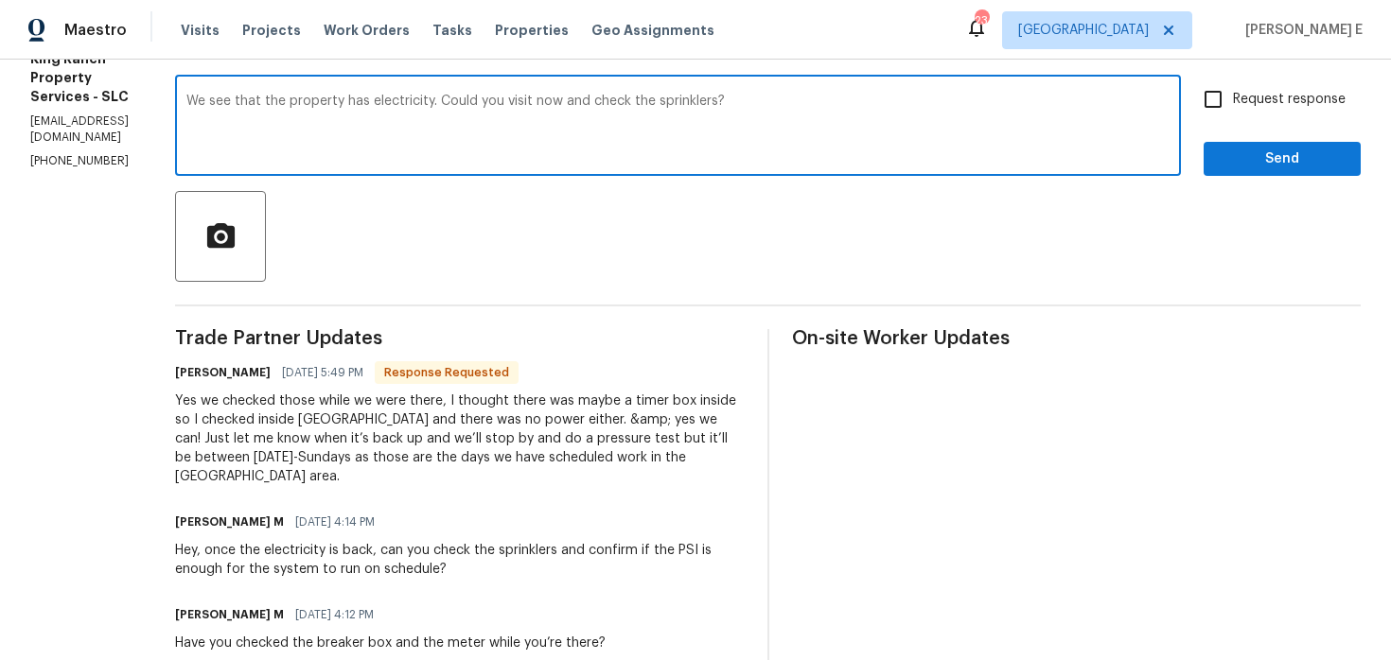
scroll to position [321, 0]
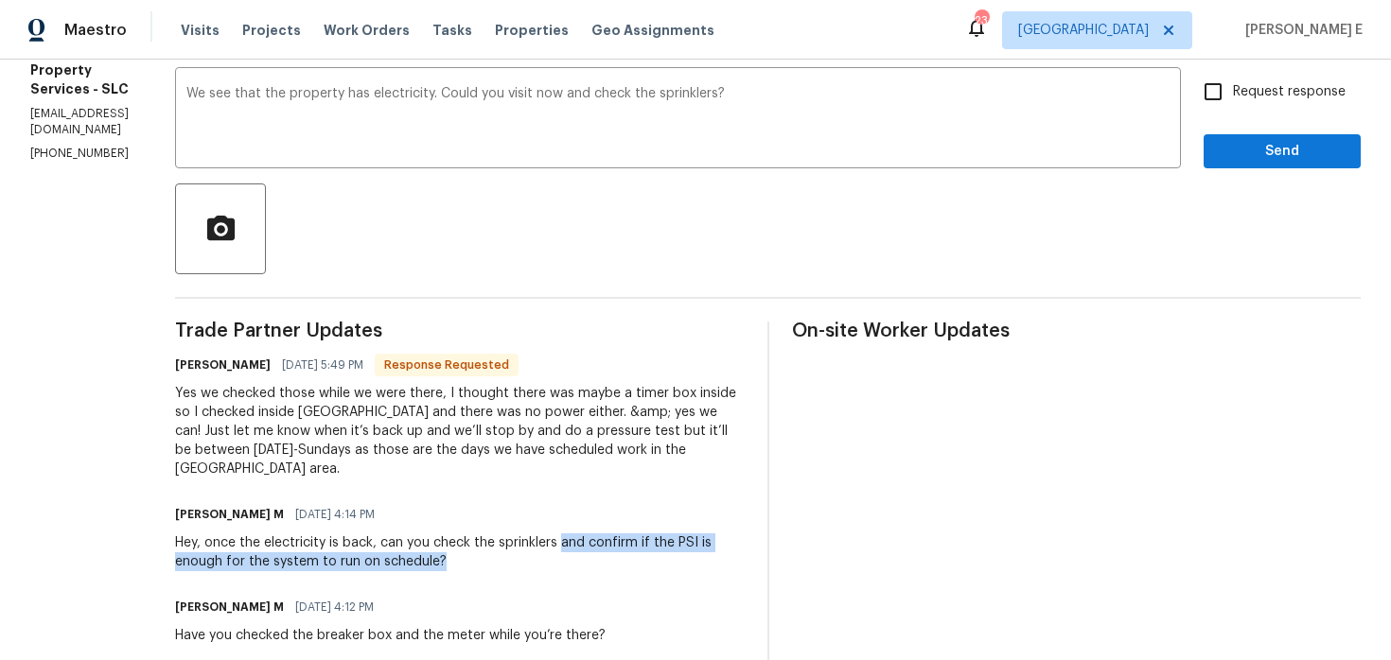
drag, startPoint x: 604, startPoint y: 547, endPoint x: 604, endPoint y: 558, distance: 11.4
click at [604, 558] on div "Hey, once the electricity is back, can you check the sprinklers and confirm if …" at bounding box center [459, 553] width 569 height 38
copy div "and confirm if the PSI is enough for the system to run on schedule?"
click at [758, 94] on textarea "We see that the property has electricity. Could you visit now and check the spr…" at bounding box center [677, 120] width 983 height 66
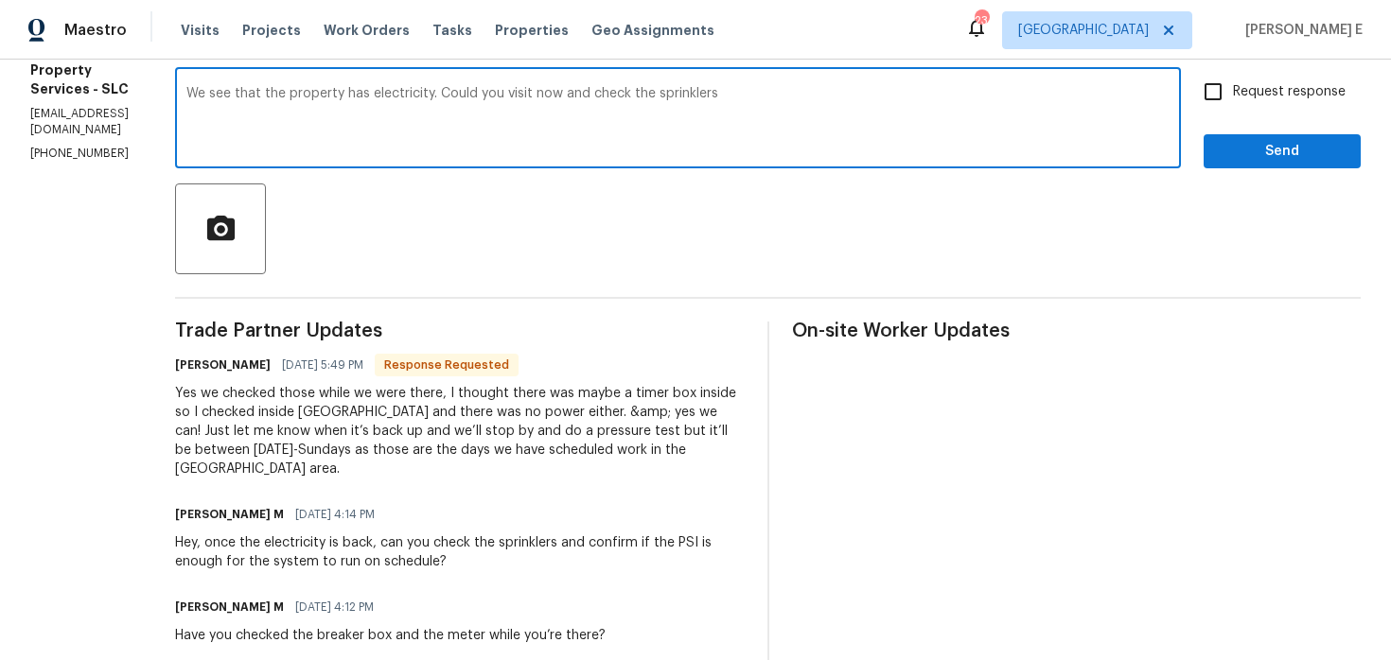
paste textarea "and confirm if the PSI is enough for the system to run on schedule?"
type textarea "We see that the property has electricity. Could you visit now and check the spr…"
click at [1219, 106] on input "Request response" at bounding box center [1213, 92] width 40 height 40
checkbox input "true"
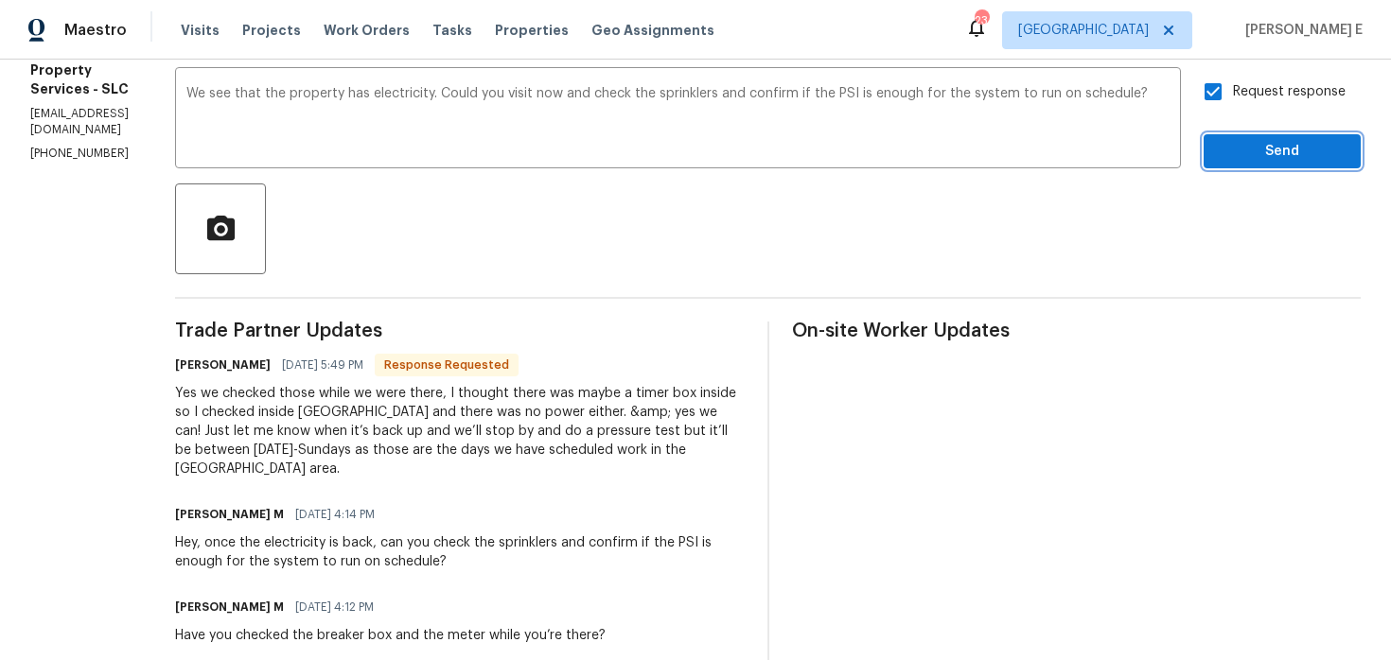
click at [1233, 149] on span "Send" at bounding box center [1281, 152] width 127 height 24
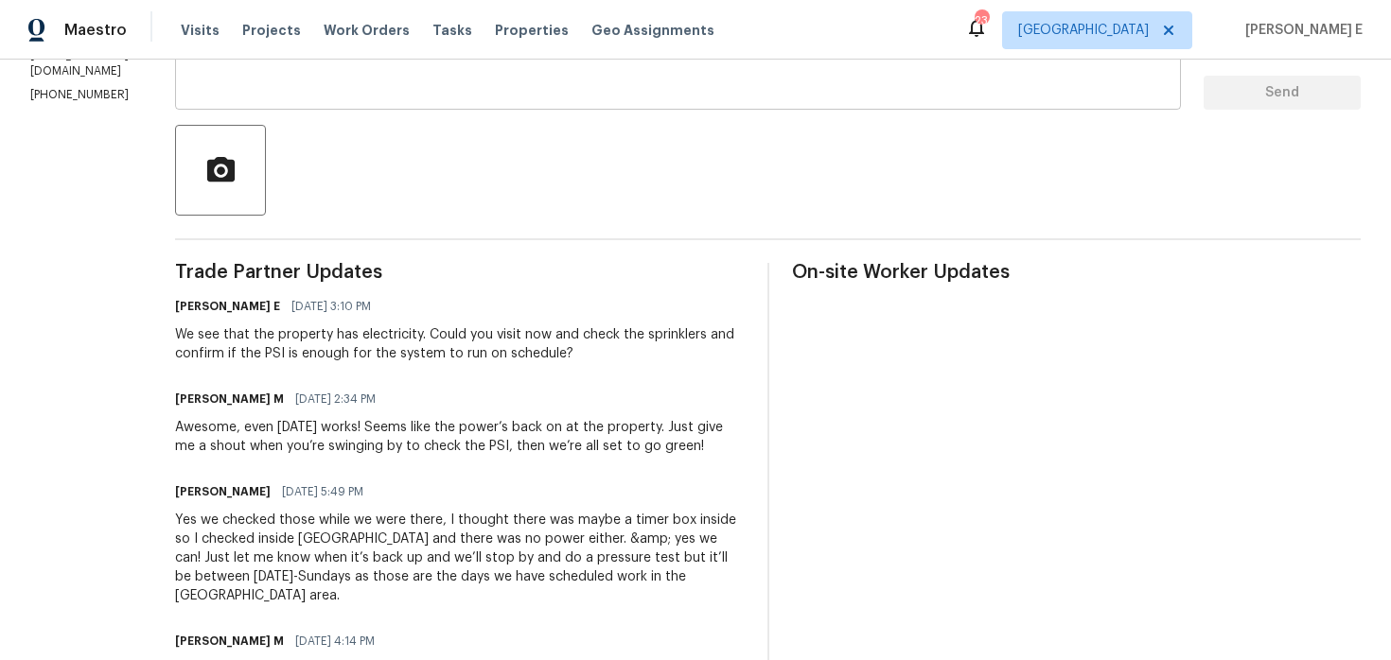
scroll to position [0, 0]
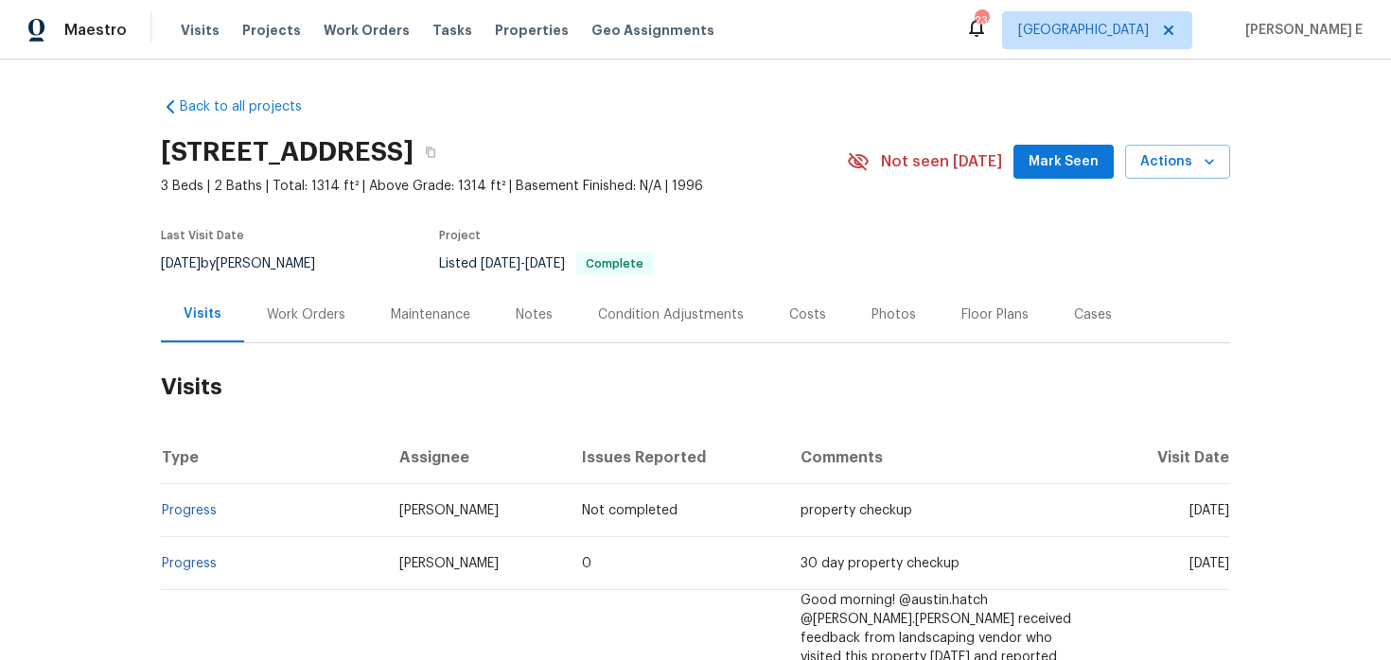
click at [328, 322] on div "Work Orders" at bounding box center [306, 315] width 79 height 19
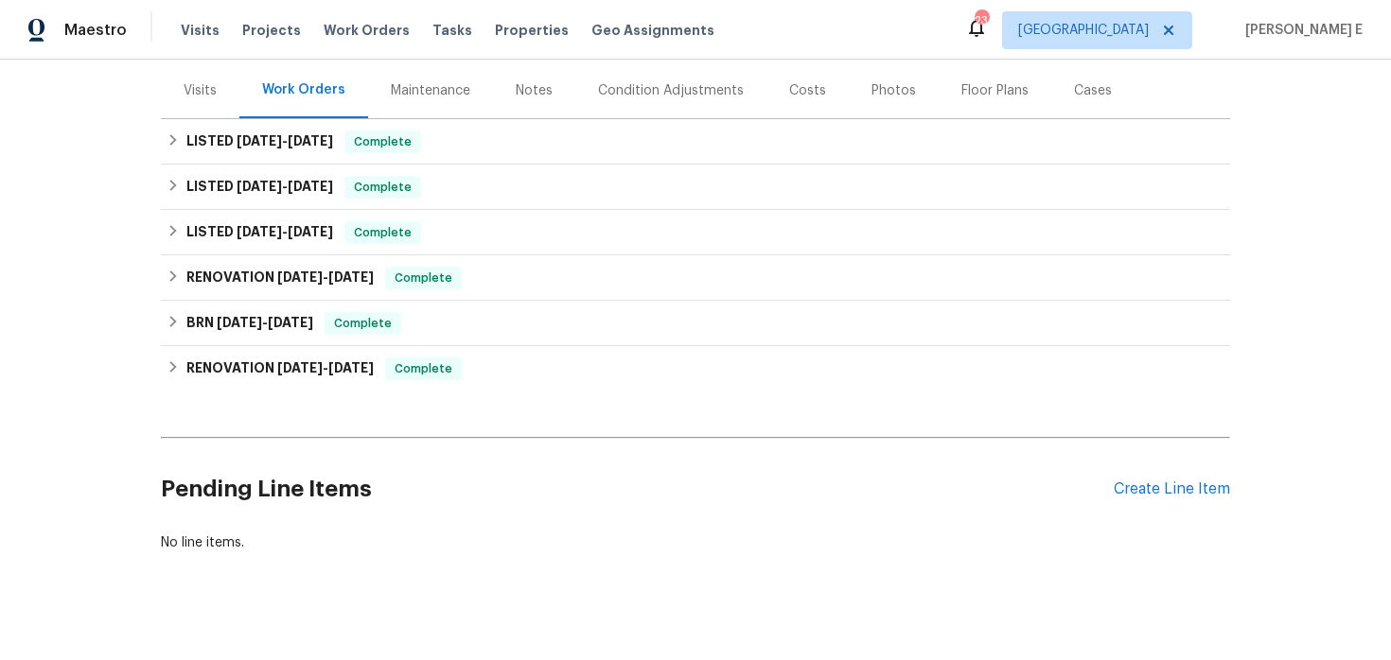
scroll to position [245, 0]
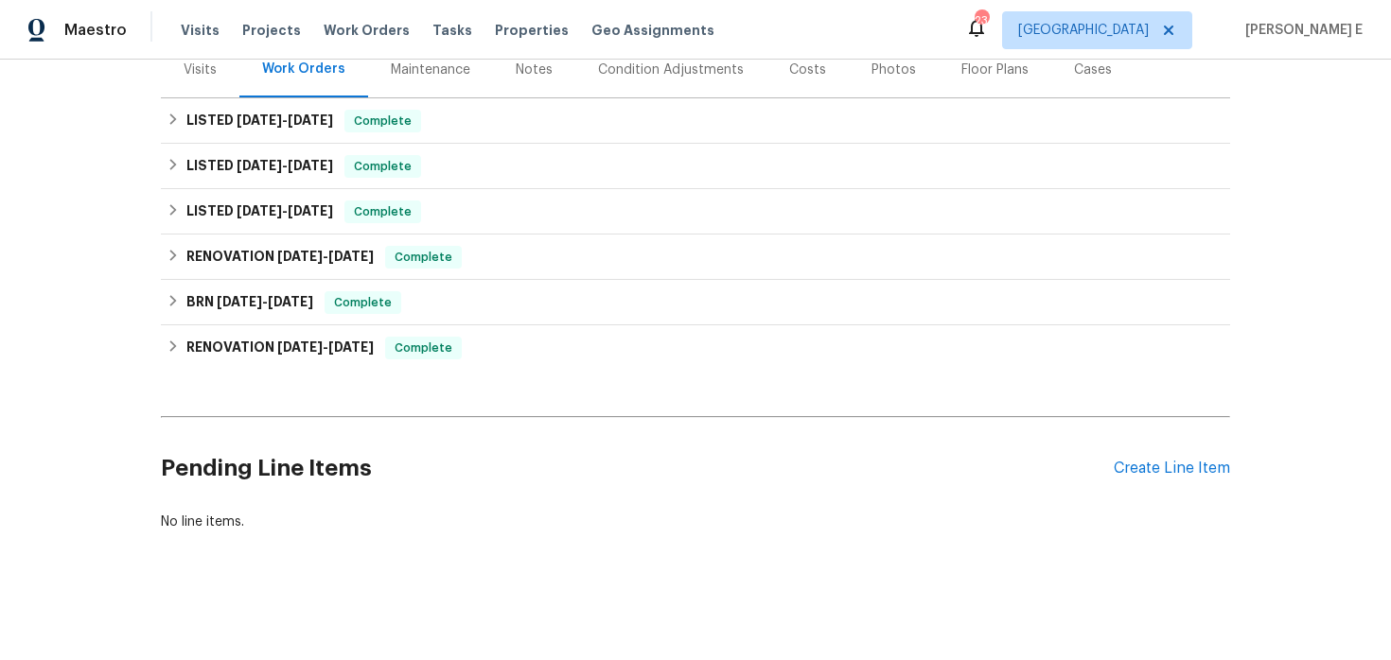
click at [1174, 481] on div "Pending Line Items Create Line Item" at bounding box center [695, 469] width 1069 height 88
click at [1180, 472] on div "Create Line Item" at bounding box center [1171, 469] width 116 height 18
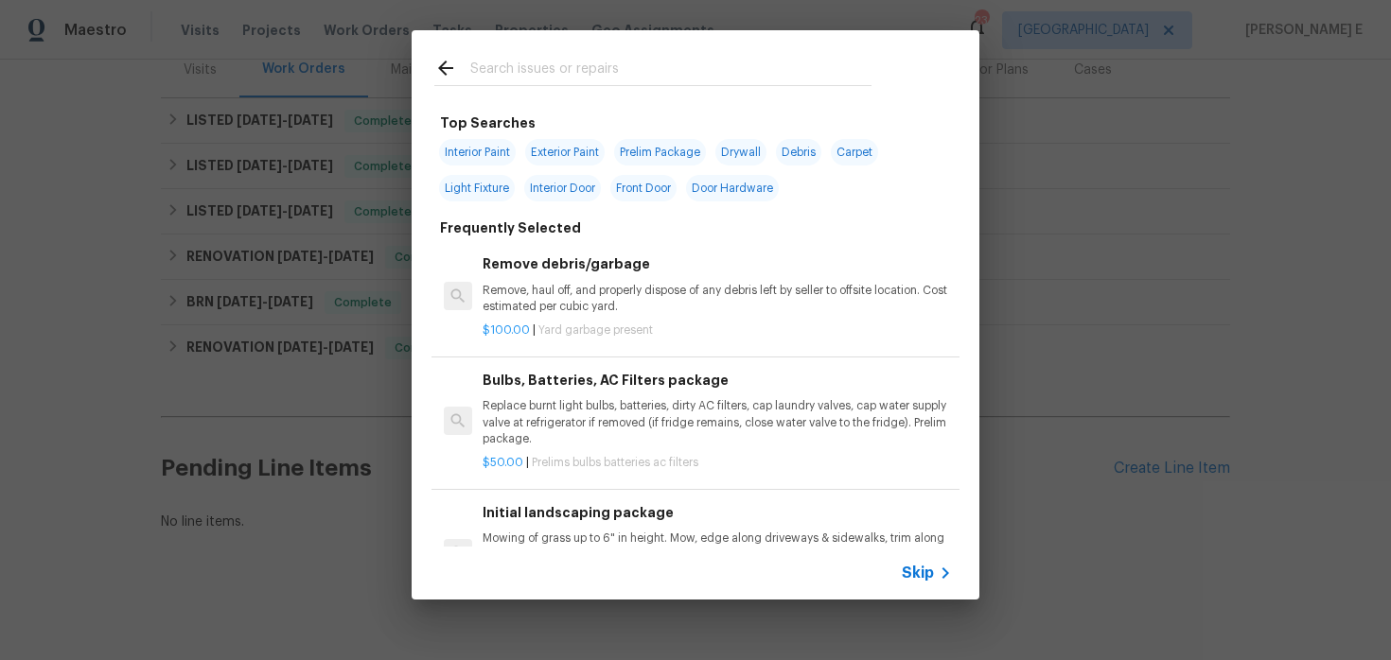
click at [919, 586] on div "Skip" at bounding box center [695, 573] width 568 height 53
click at [917, 568] on span "Skip" at bounding box center [917, 573] width 32 height 19
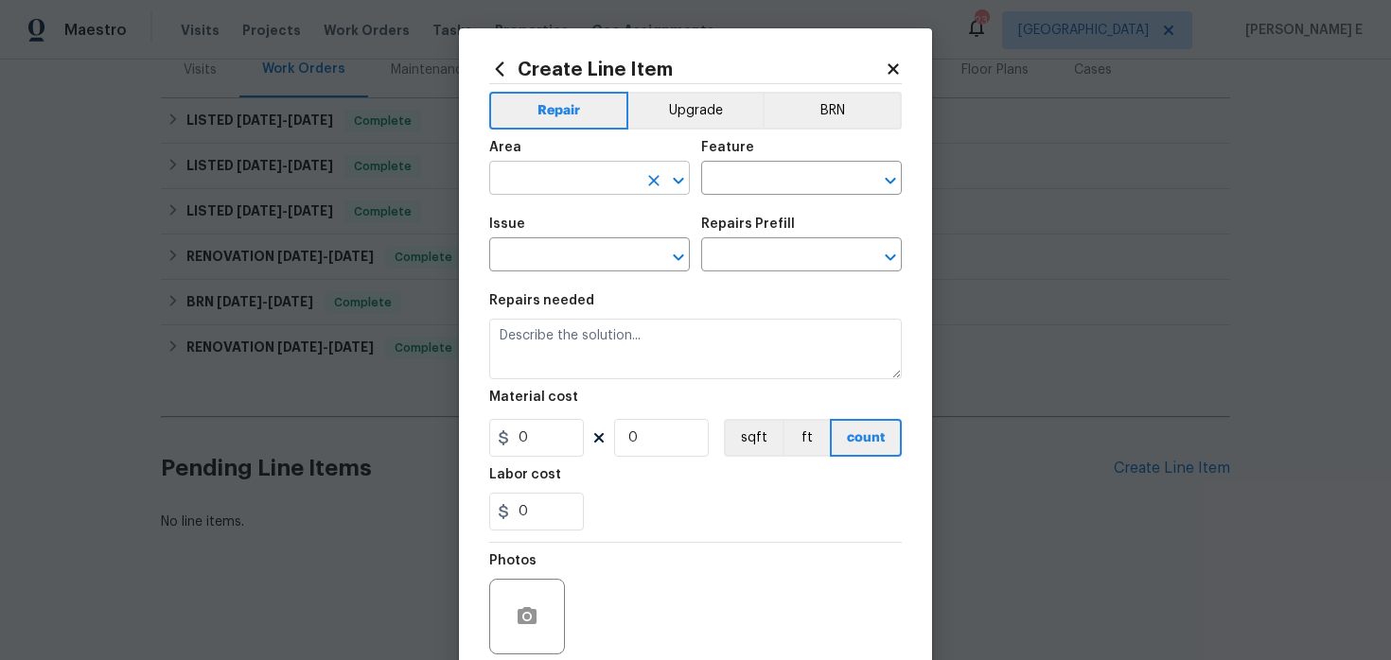
click at [559, 184] on input "text" at bounding box center [563, 180] width 148 height 29
type input "Interior Overall"
type input "Pests"
click at [633, 266] on input "text" at bounding box center [563, 256] width 148 height 29
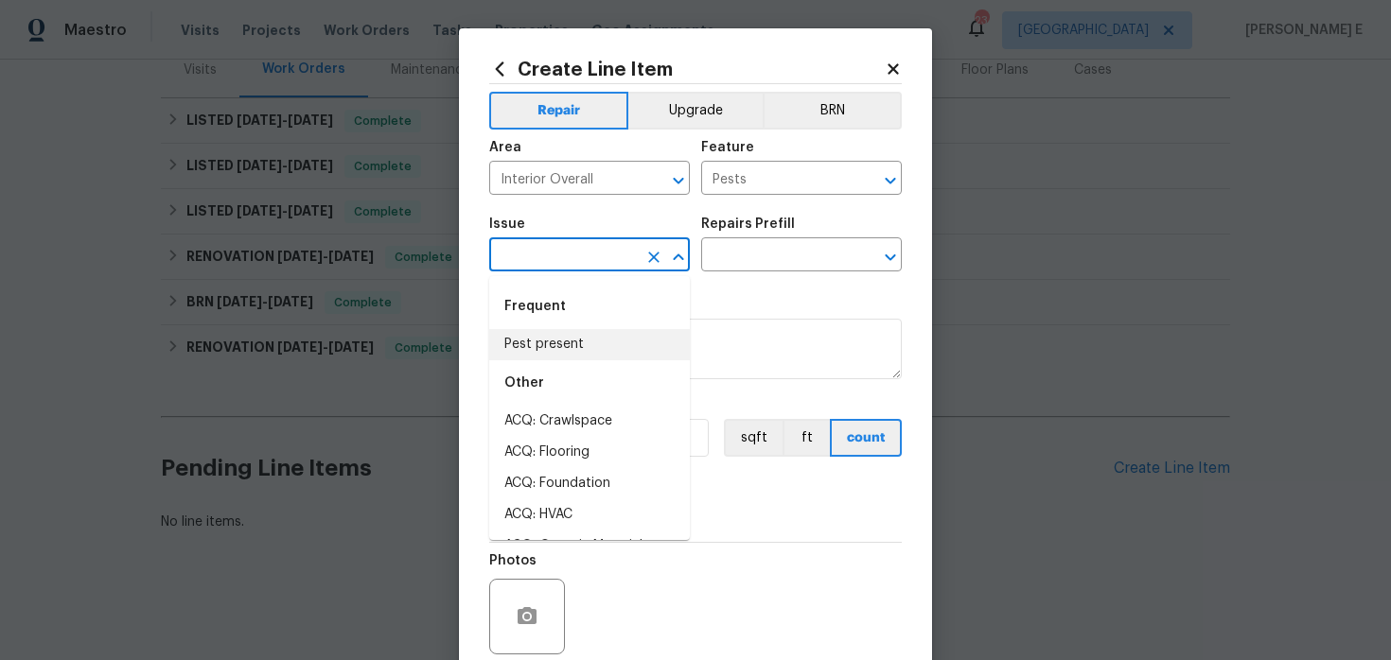
type input "Pest present"
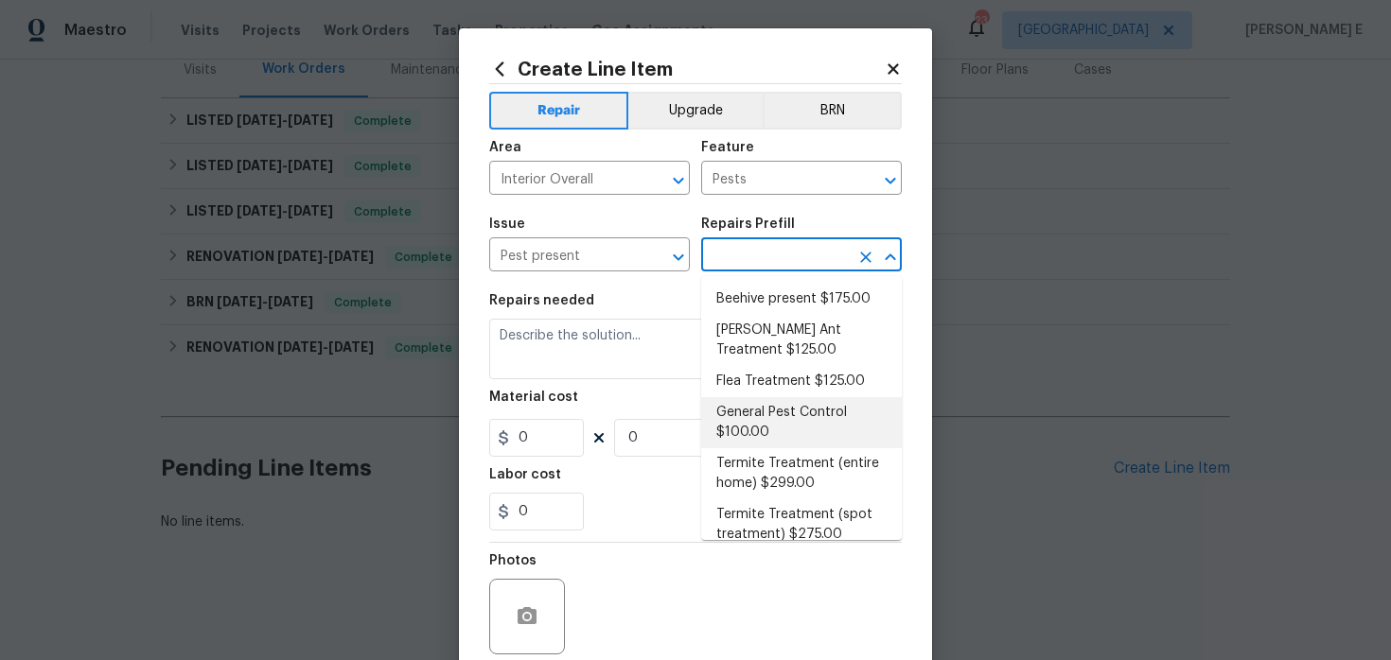
scroll to position [18, 0]
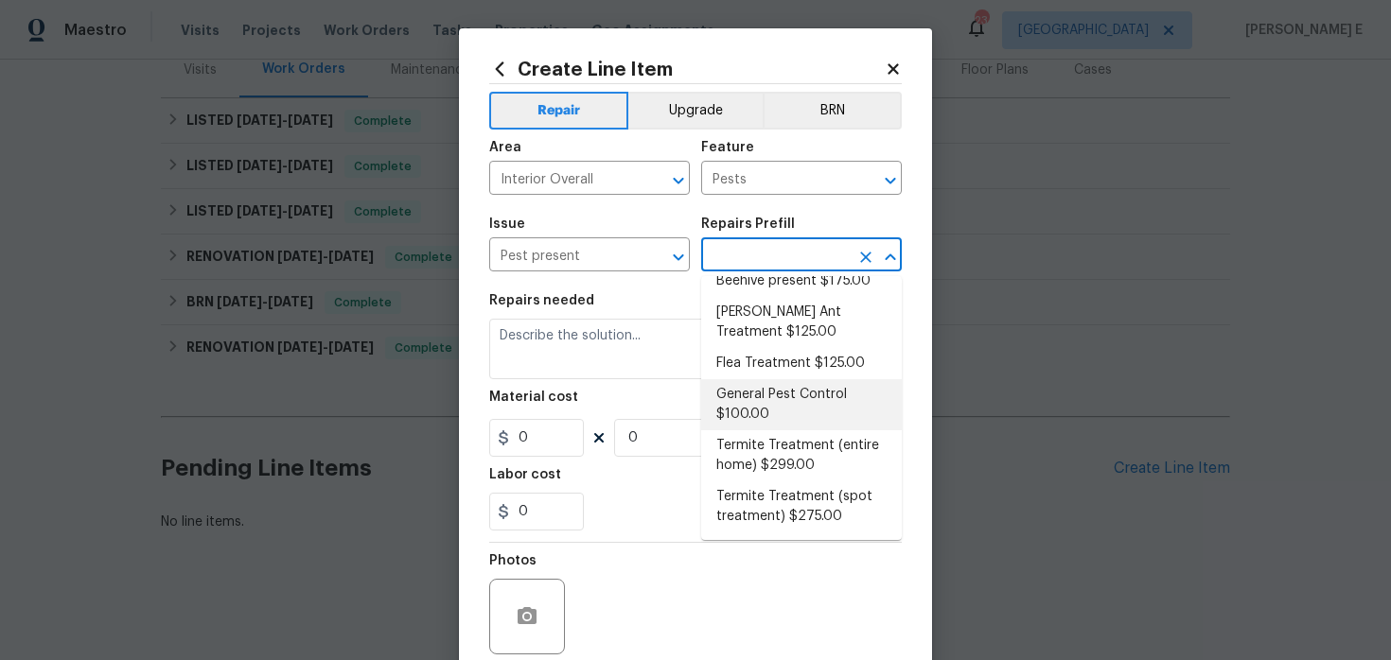
click at [734, 409] on li "General Pest Control $100.00" at bounding box center [801, 404] width 201 height 51
type input "General Pest Control $100.00"
type textarea "General pest treatment for active pest/insect infestation - non termite"
type input "100"
type input "1"
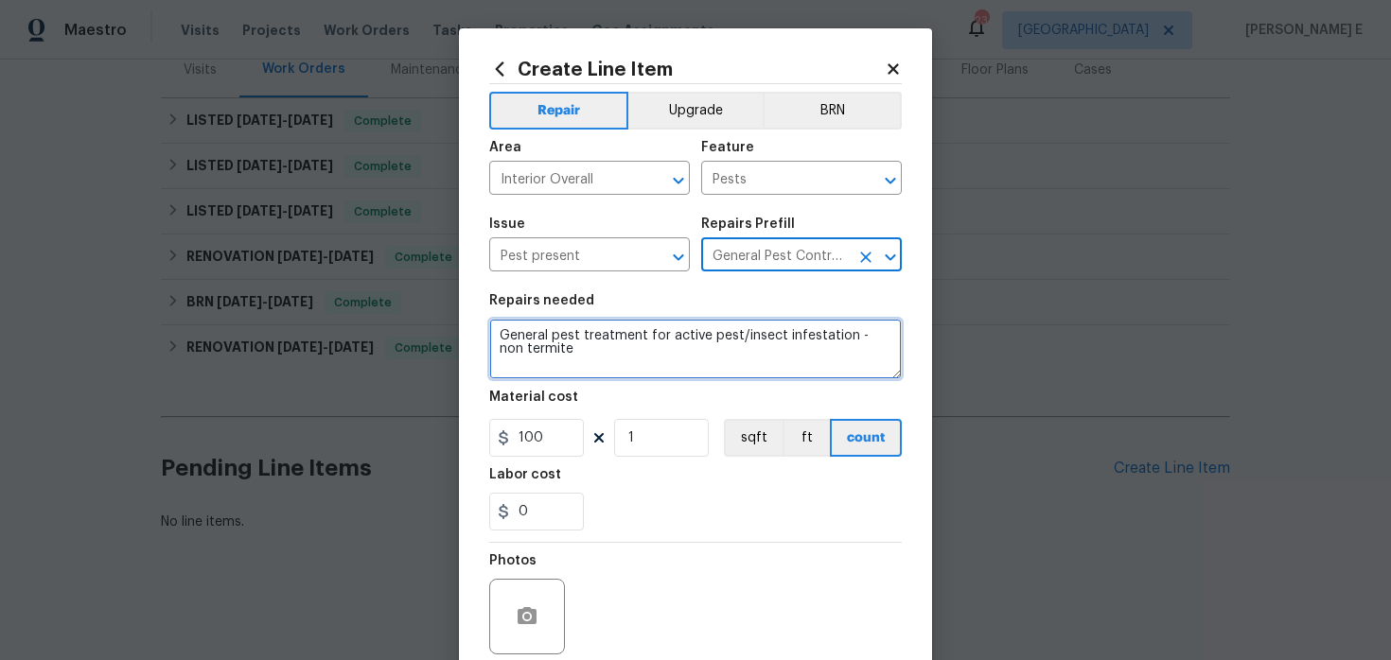
click at [683, 371] on textarea "General pest treatment for active pest/insect infestation - non termite" at bounding box center [695, 349] width 412 height 61
paste textarea "A dead pigeon is present on-site. Please remove and dispose of it safely."
type textarea "A dead pigeon is present on-site. Please remove and dispose of it safely."
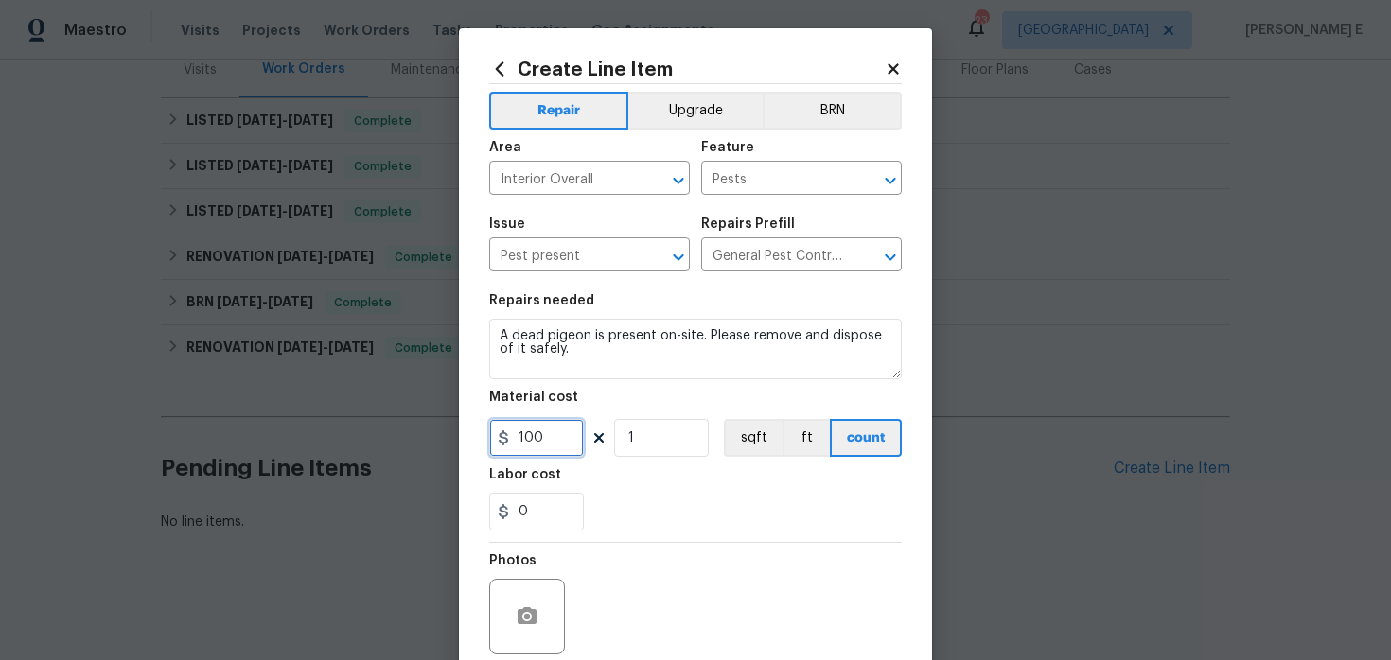
click at [536, 440] on input "100" at bounding box center [536, 438] width 95 height 38
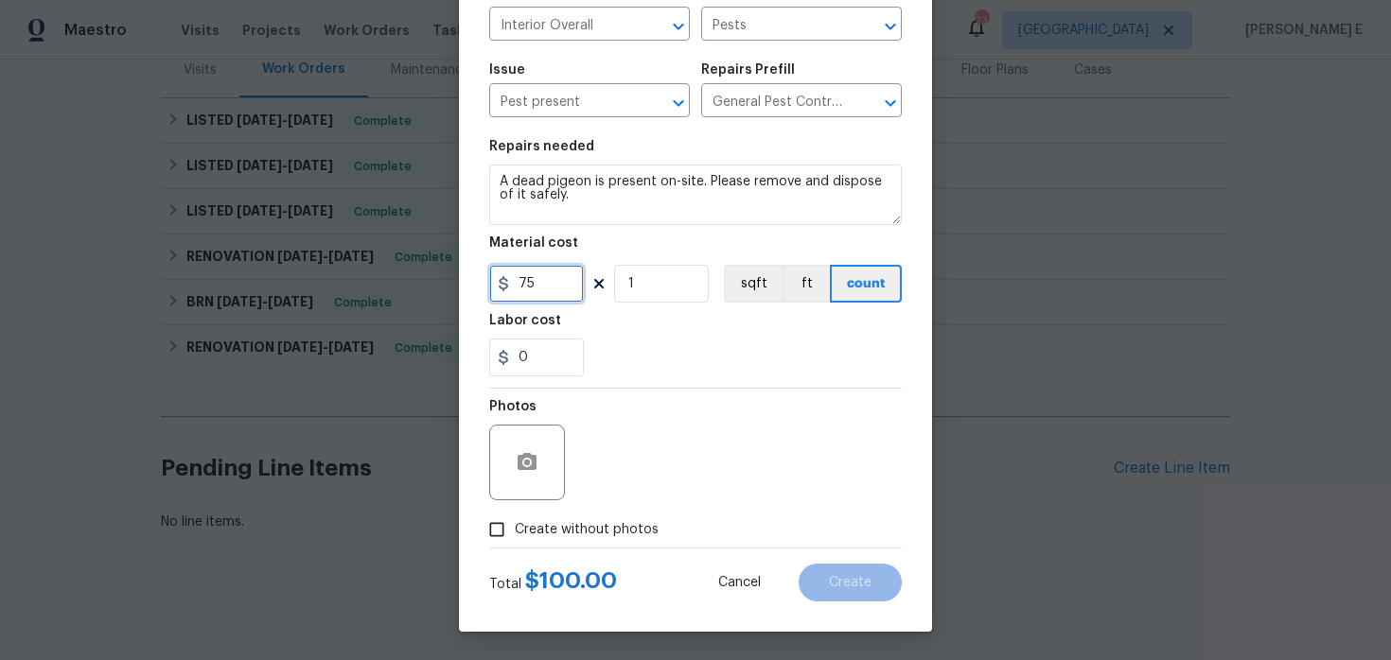
type input "75"
click at [547, 518] on label "Create without photos" at bounding box center [569, 530] width 180 height 36
click at [515, 518] on input "Create without photos" at bounding box center [497, 530] width 36 height 36
checkbox input "true"
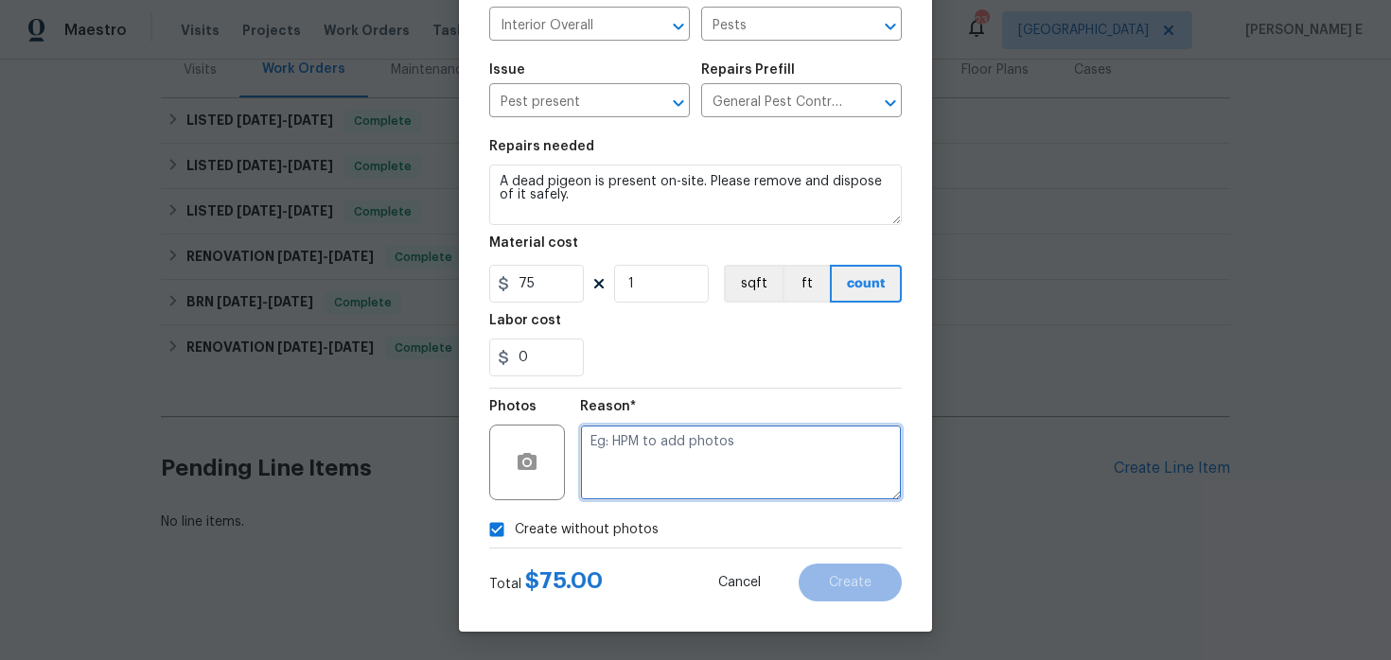
click at [627, 468] on textarea at bounding box center [741, 463] width 322 height 76
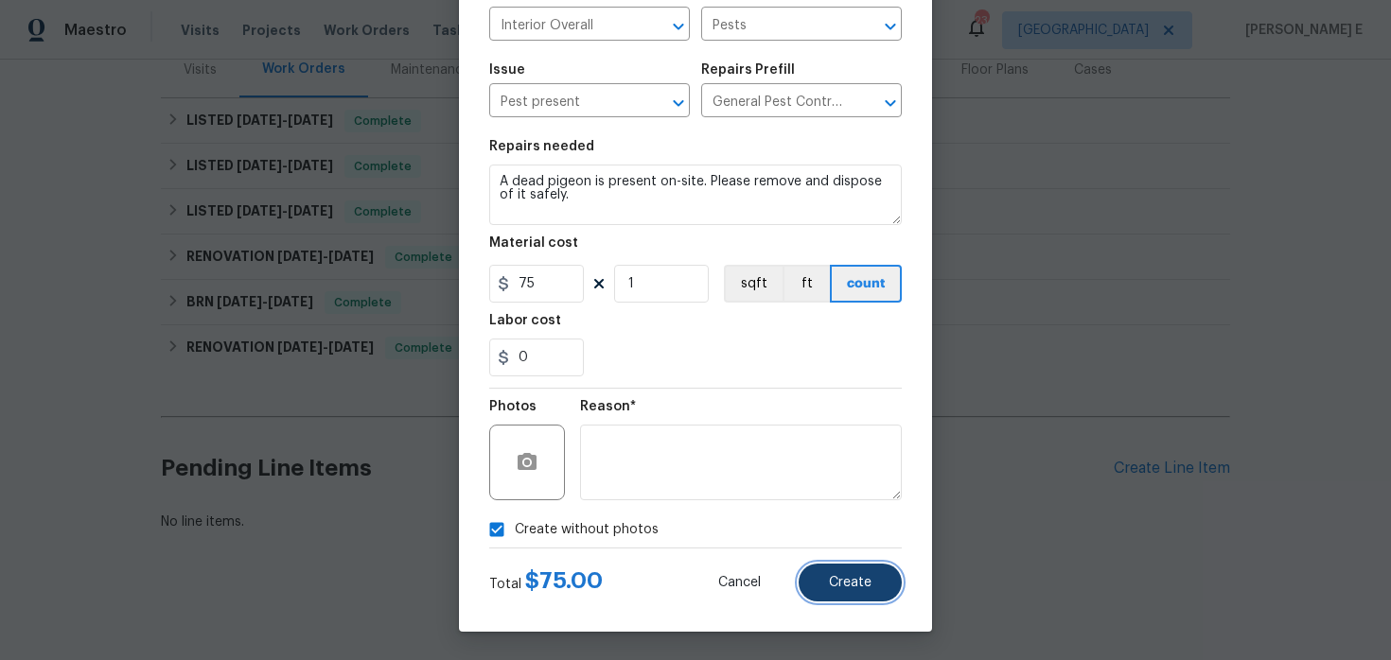
click at [852, 571] on button "Create" at bounding box center [849, 583] width 103 height 38
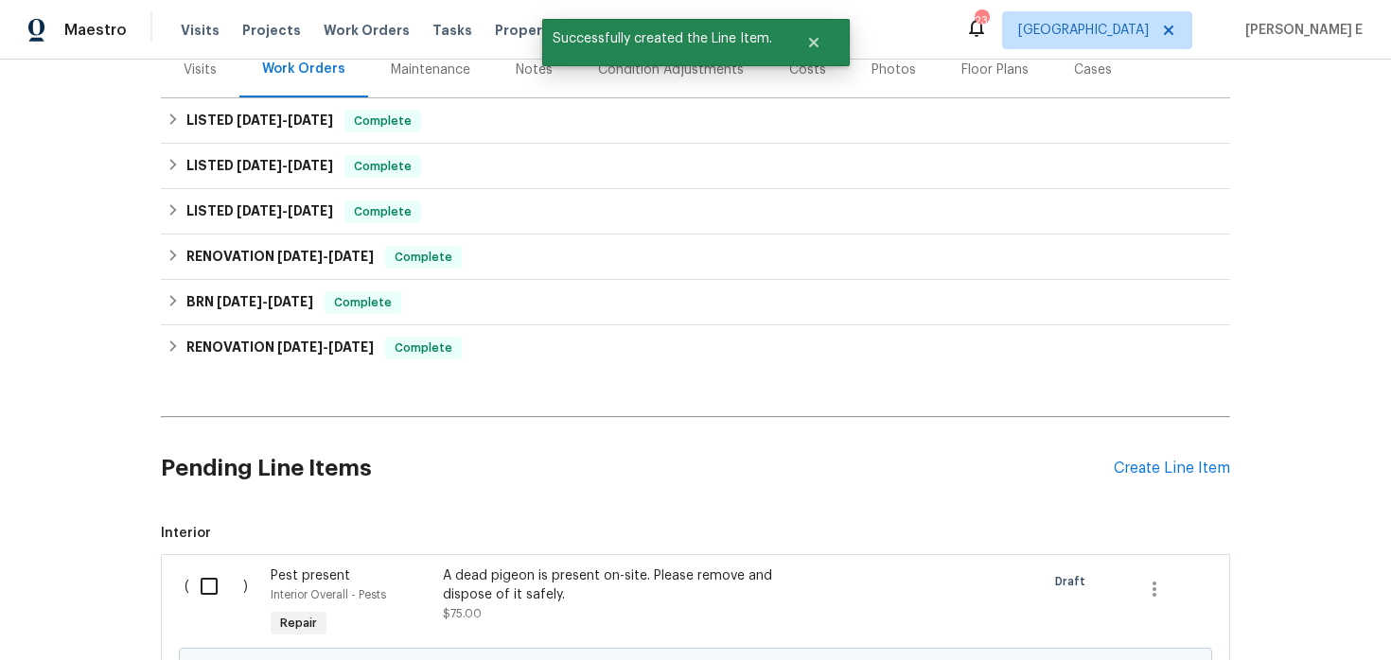
scroll to position [461, 0]
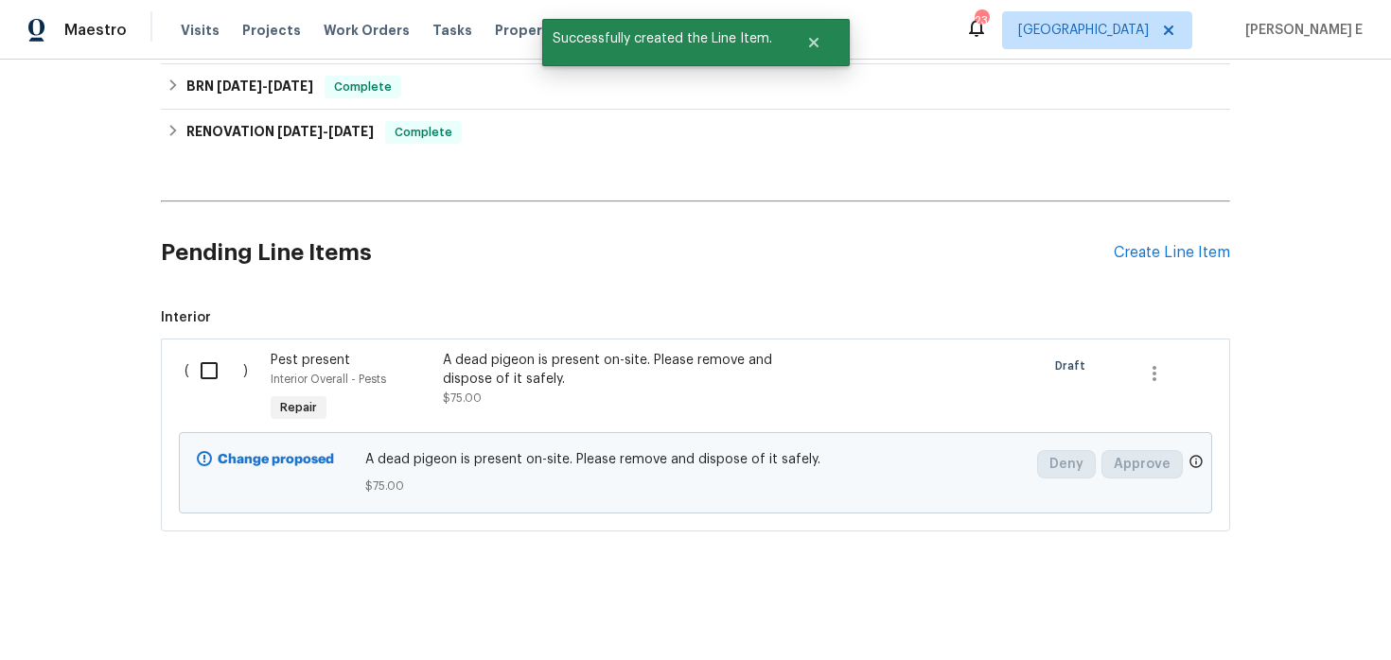
click at [234, 376] on input "checkbox" at bounding box center [216, 371] width 54 height 40
checkbox input "true"
click at [1286, 602] on span "Create Work Order" at bounding box center [1282, 614] width 126 height 24
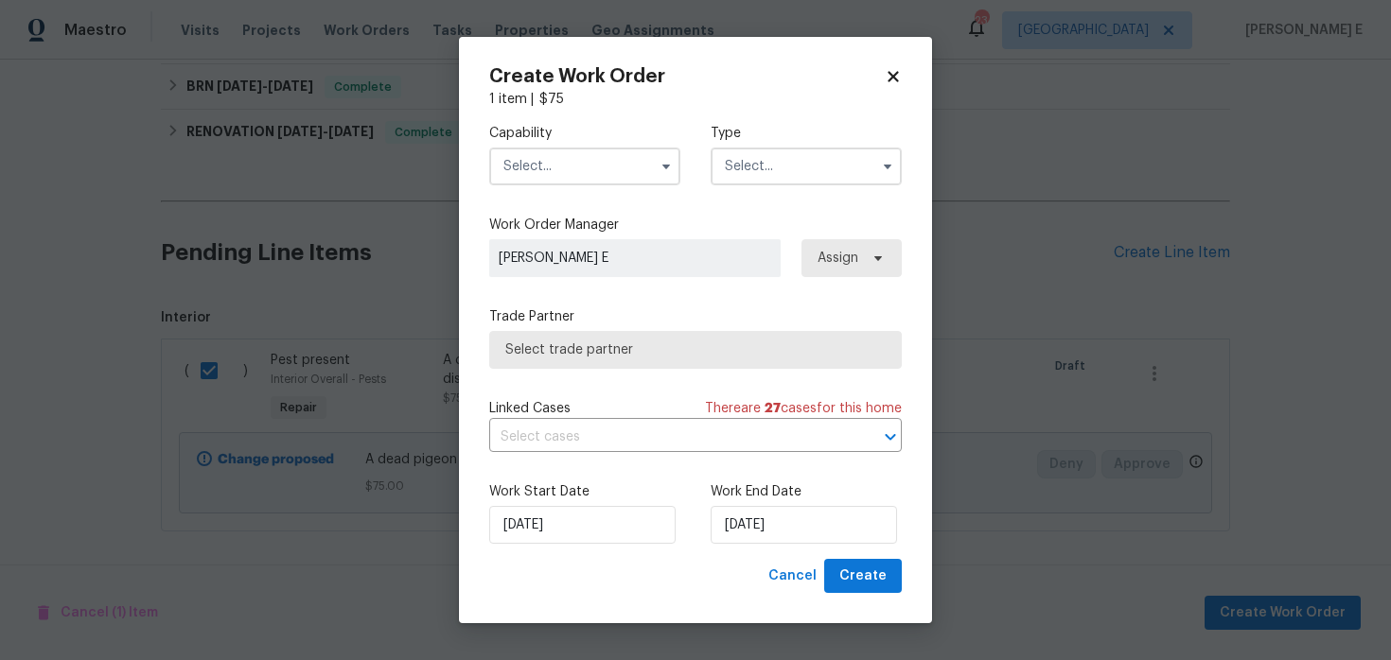
click at [580, 180] on input "text" at bounding box center [584, 167] width 191 height 38
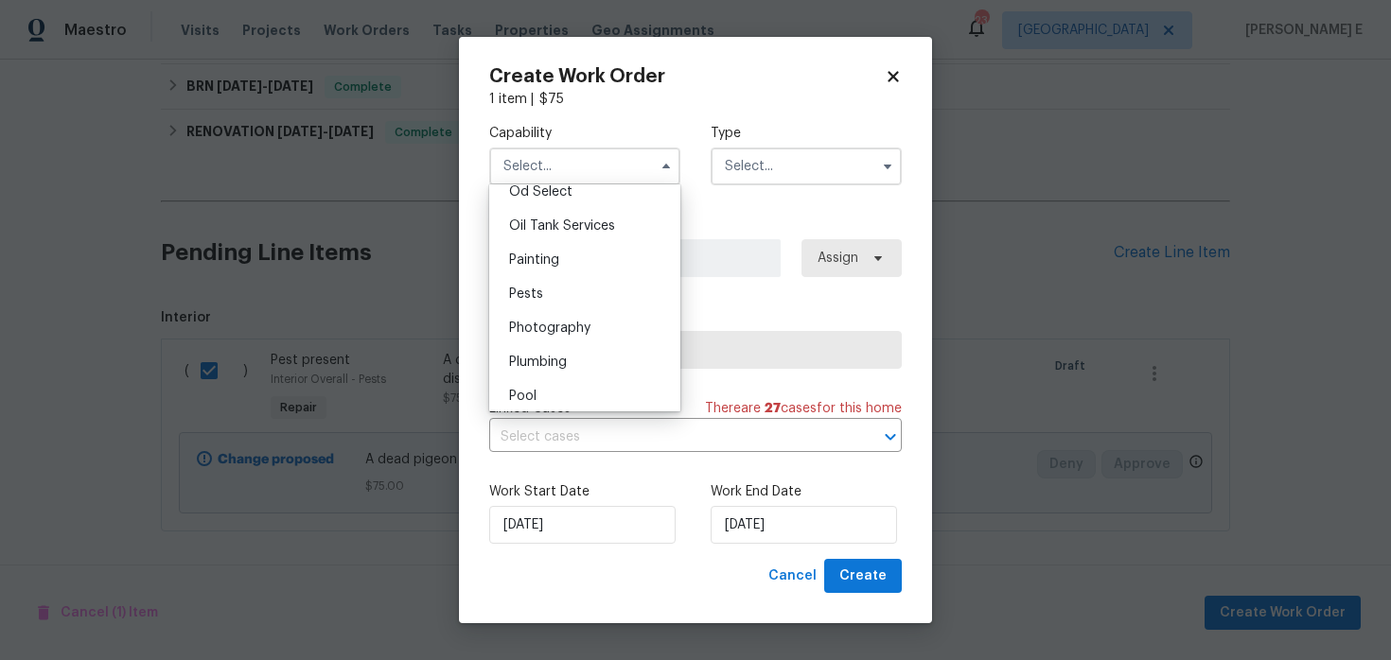
scroll to position [1536, 0]
click at [576, 303] on div "Pests" at bounding box center [585, 293] width 182 height 34
type input "Pests"
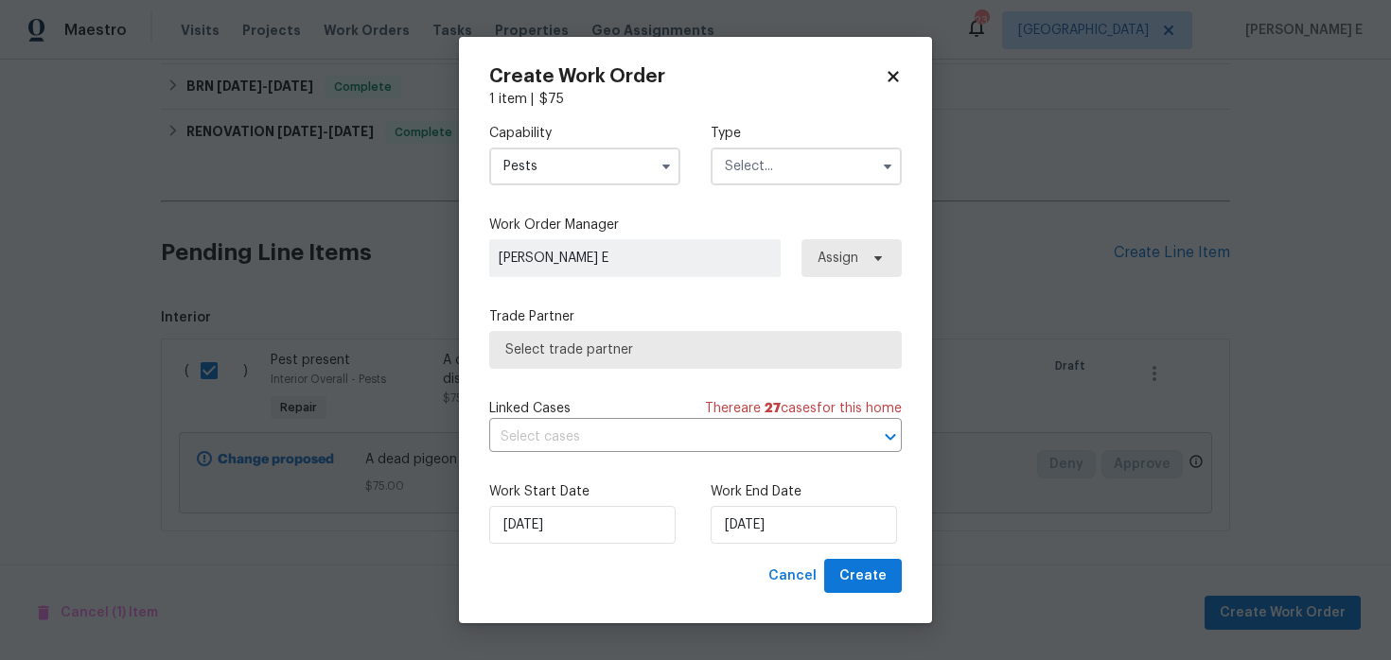
click at [761, 181] on input "text" at bounding box center [805, 167] width 191 height 38
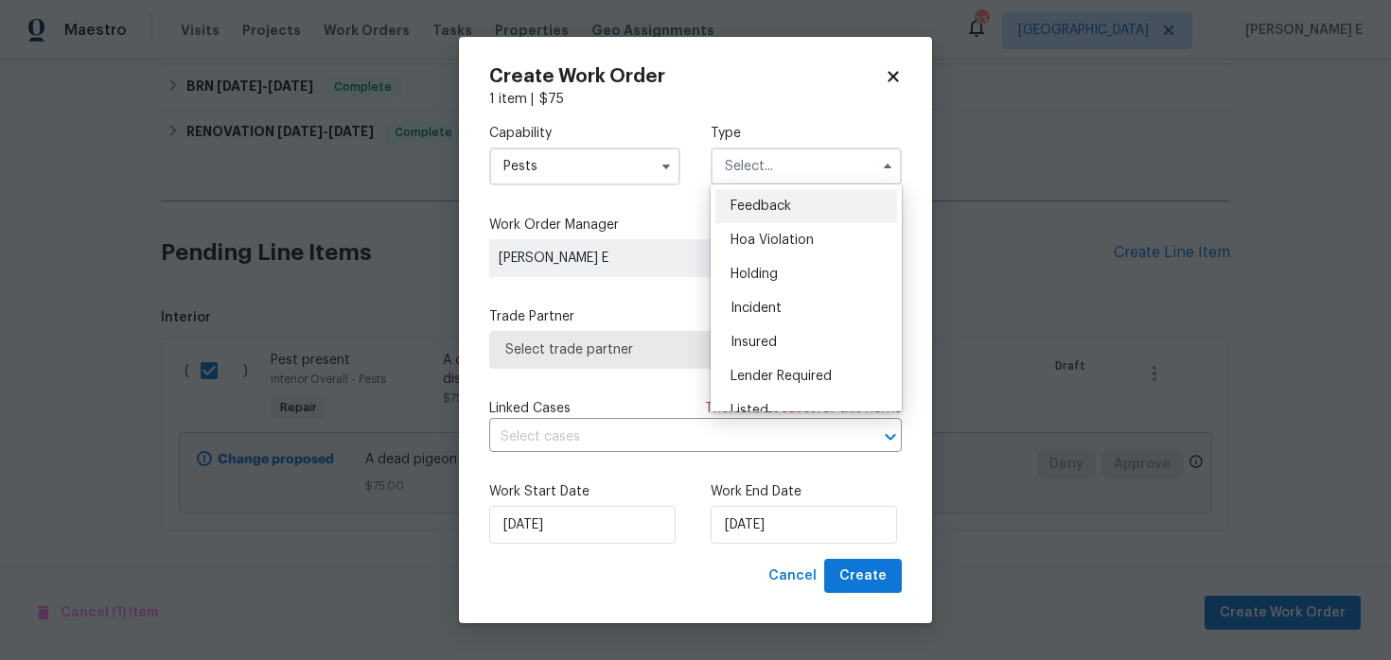
click at [756, 219] on div "Feedback" at bounding box center [806, 206] width 182 height 34
type input "Feedback"
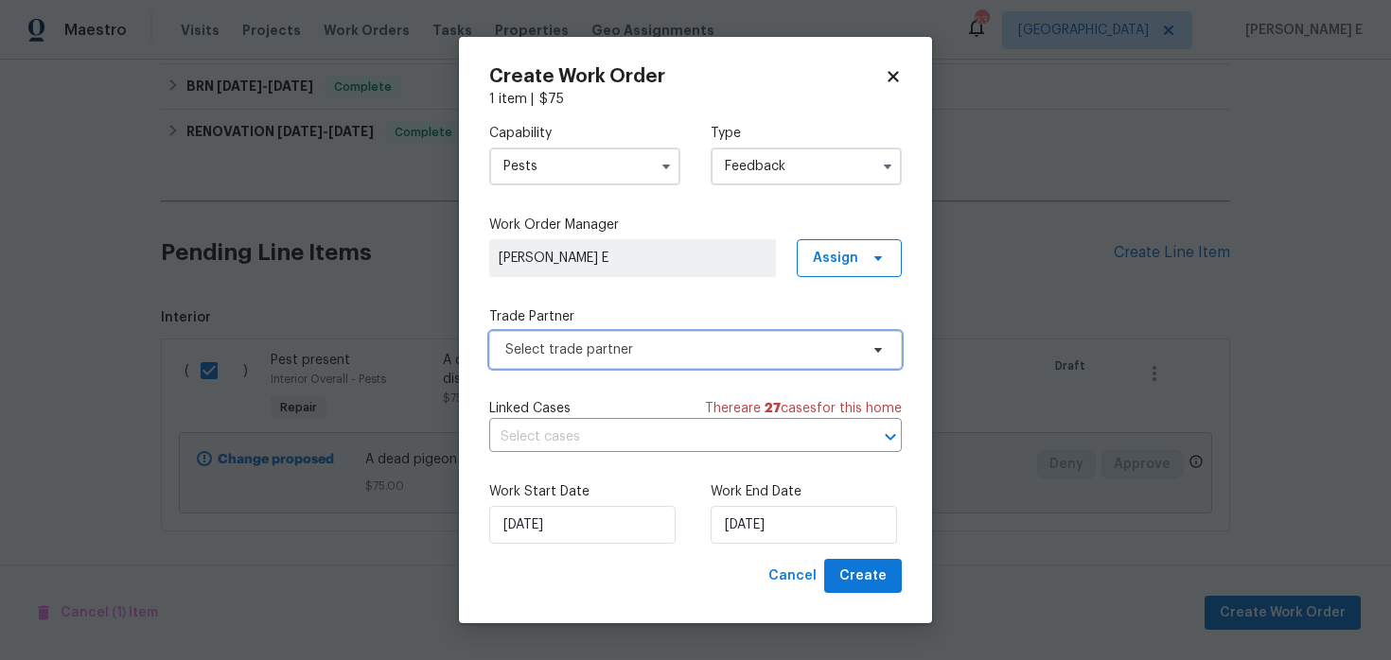
click at [572, 332] on span "Select trade partner" at bounding box center [695, 350] width 412 height 38
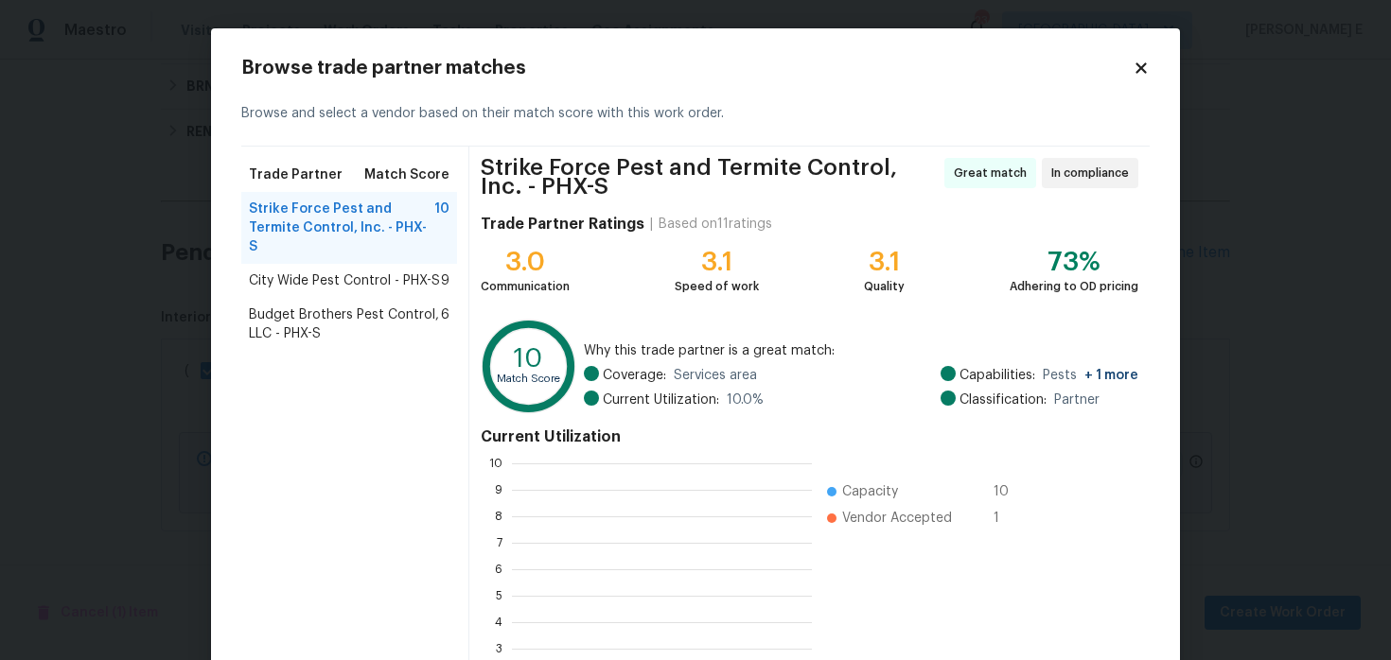
scroll to position [265, 300]
click at [395, 271] on span "City Wide Pest Control - PHX-S" at bounding box center [344, 280] width 191 height 19
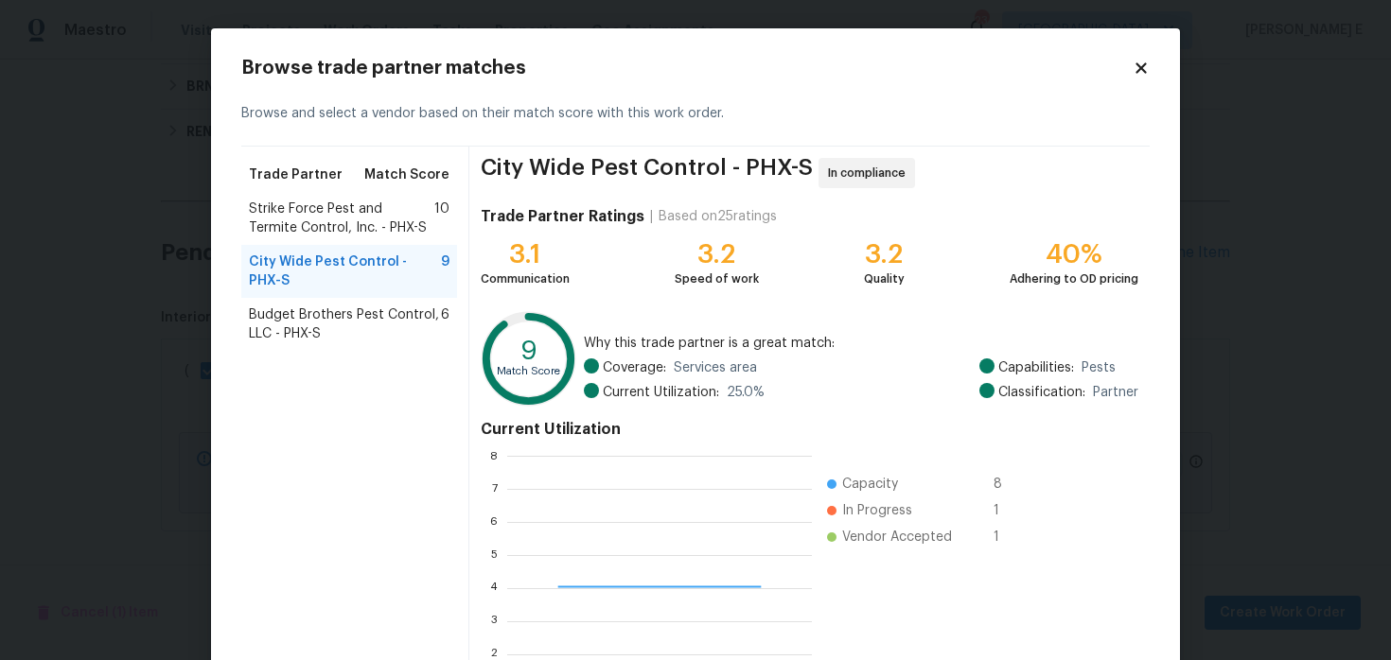
scroll to position [265, 304]
click at [295, 313] on span "Budget Brothers Pest Control, LLC - PHX-S" at bounding box center [345, 325] width 192 height 38
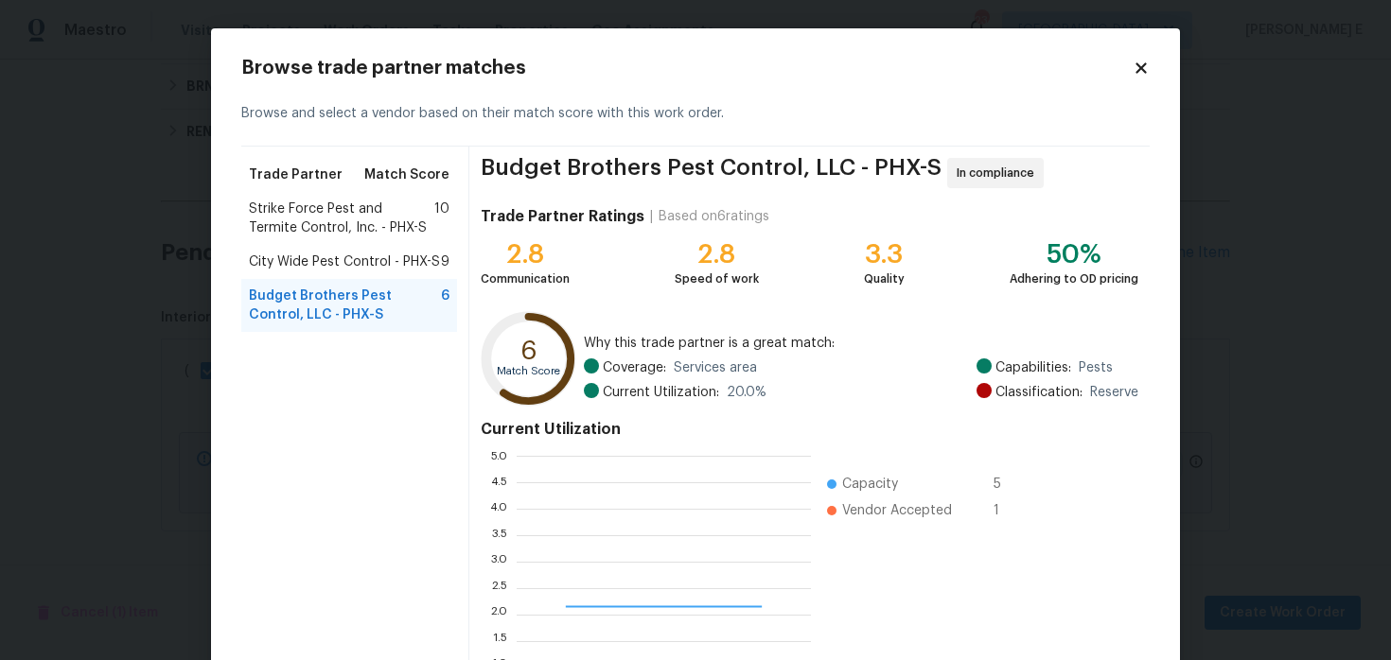
scroll to position [265, 294]
click at [274, 247] on div "City Wide Pest Control - PHX-S 9" at bounding box center [349, 262] width 216 height 34
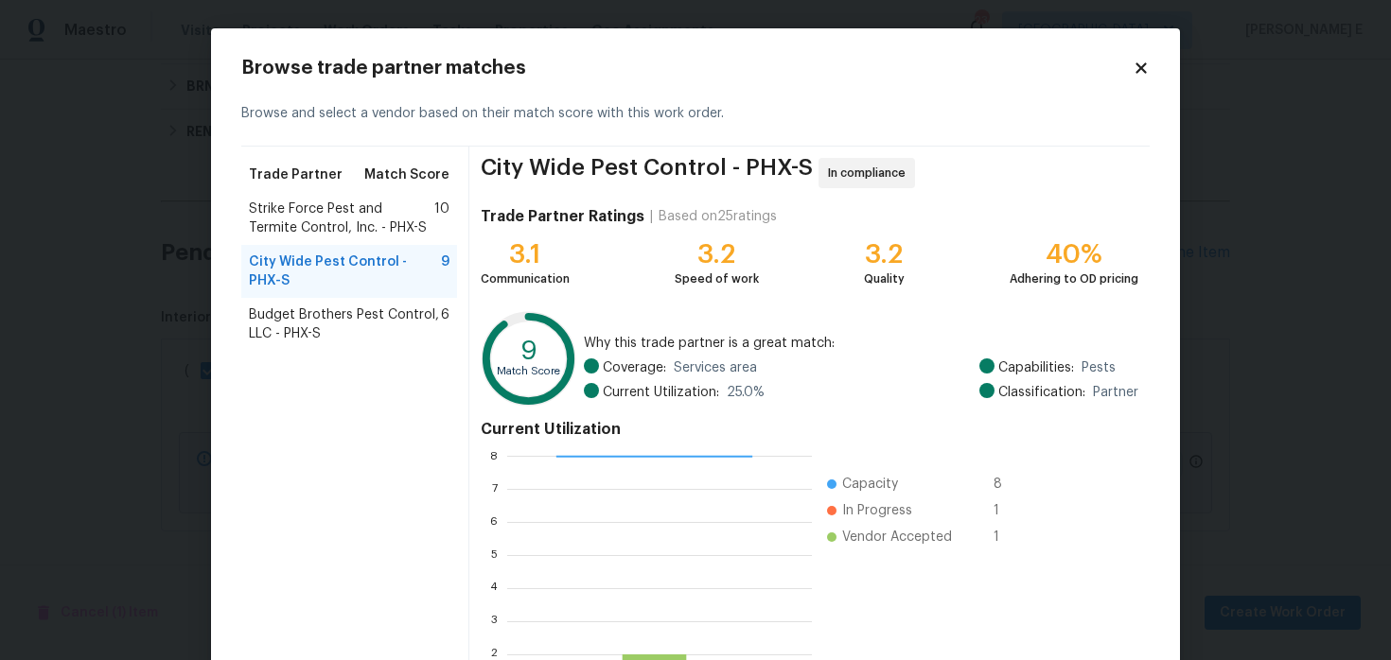
click at [313, 206] on span "Strike Force Pest and Termite Control, Inc. - PHX-S" at bounding box center [341, 219] width 185 height 38
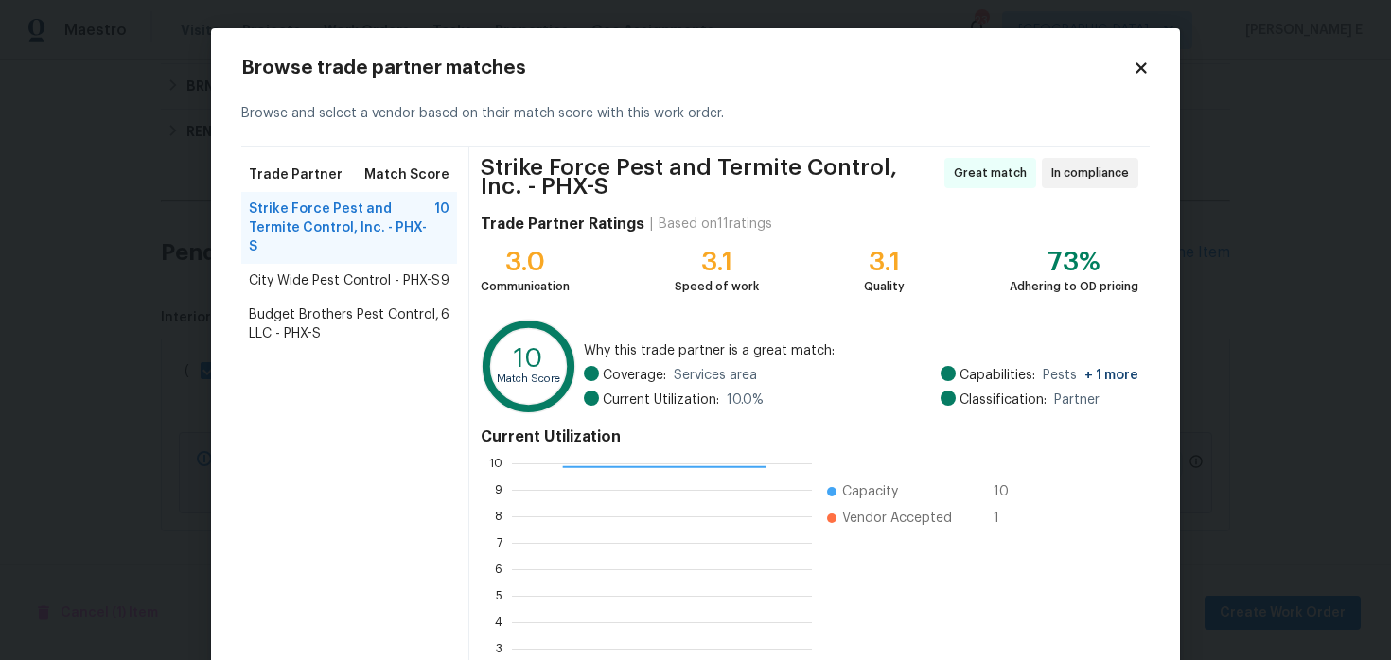
scroll to position [182, 0]
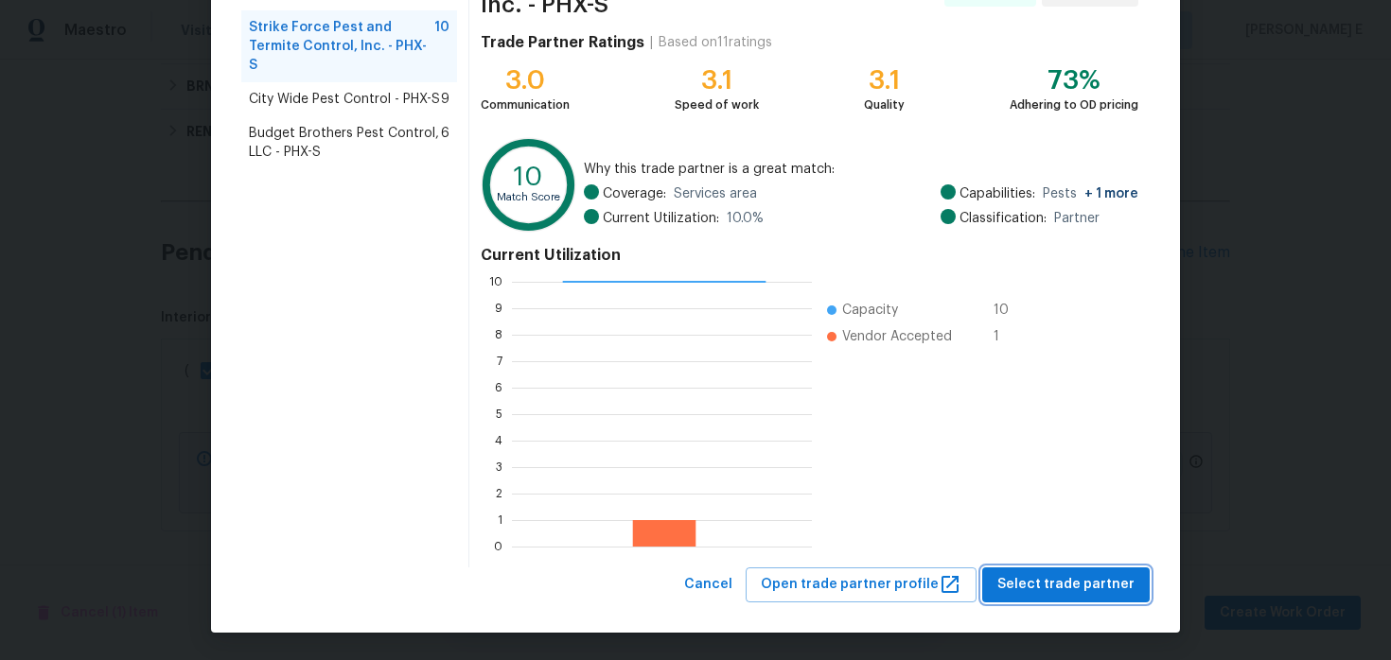
click at [1076, 594] on span "Select trade partner" at bounding box center [1065, 585] width 137 height 24
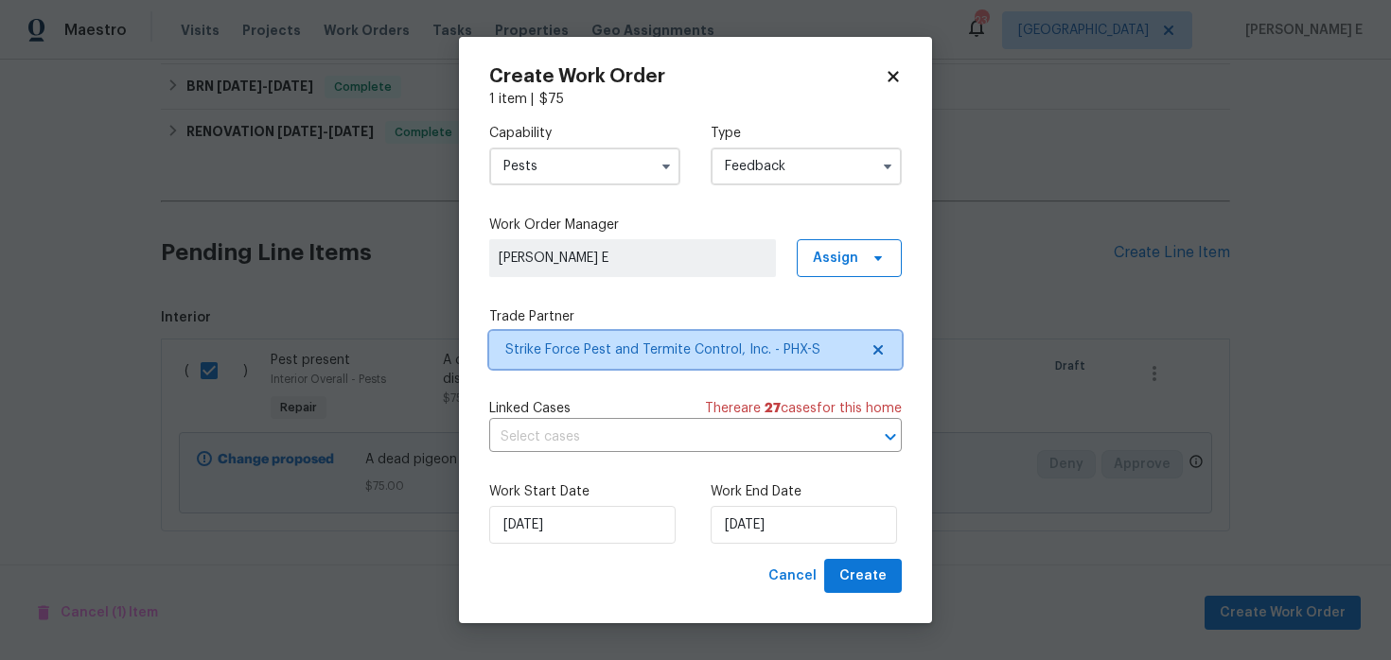
scroll to position [0, 0]
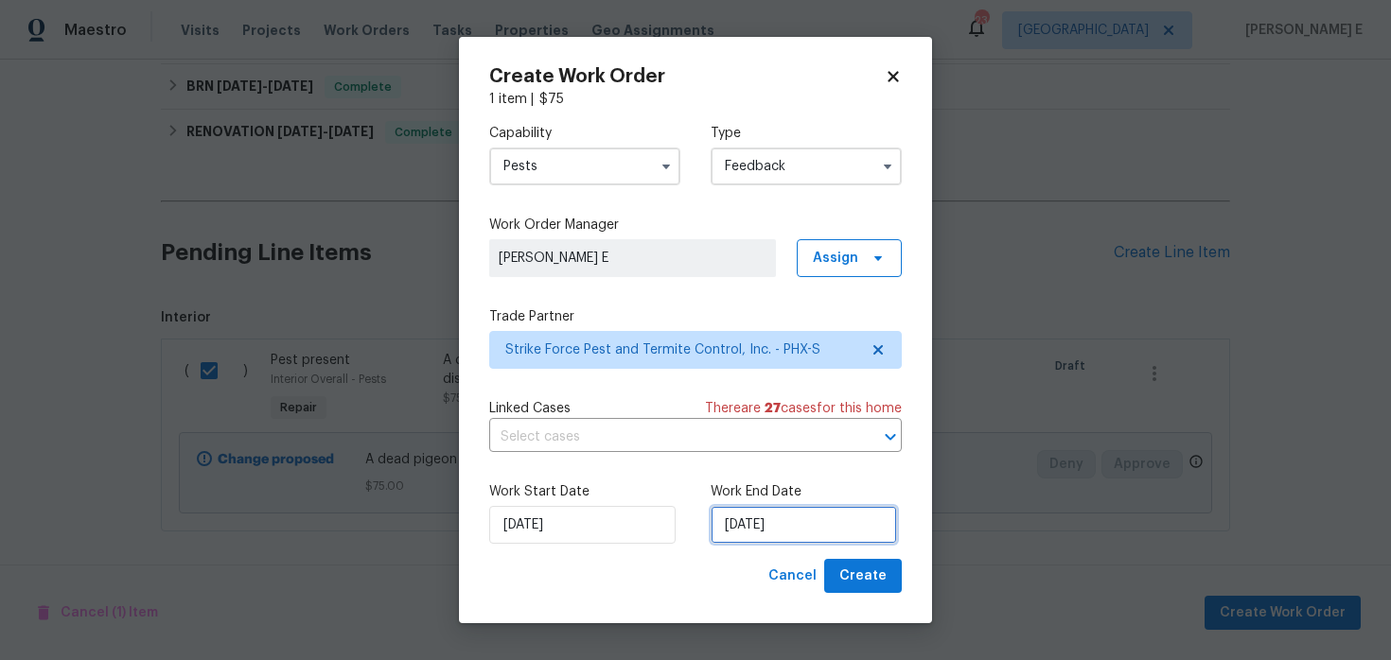
click at [835, 533] on input "15/08/2025" at bounding box center [803, 525] width 186 height 38
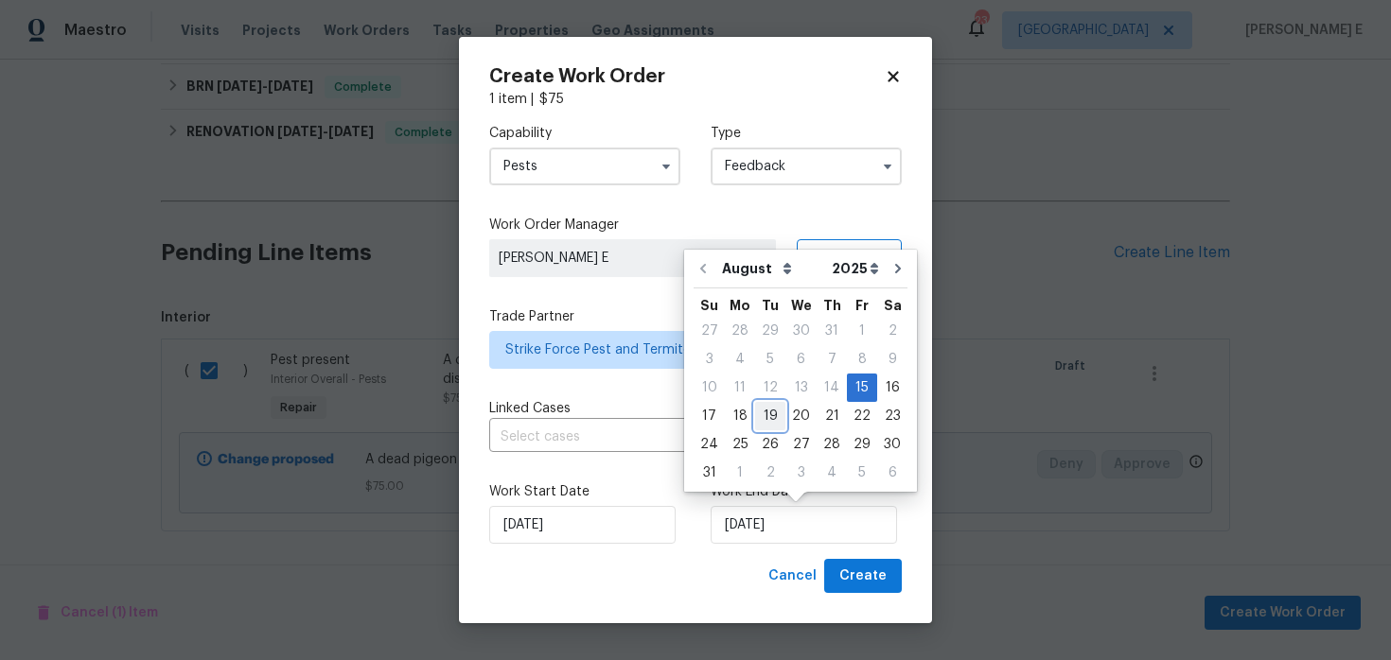
click at [764, 421] on div "19" at bounding box center [770, 416] width 30 height 26
type input "19/08/2025"
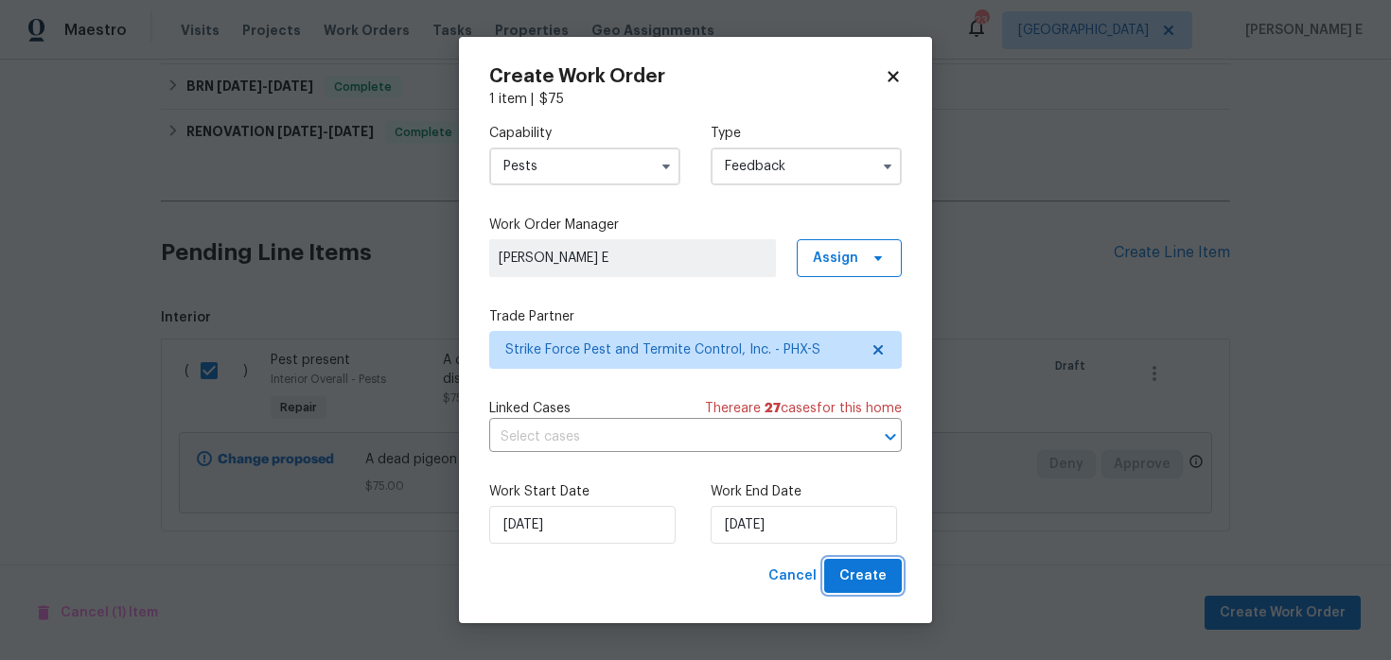
click at [856, 579] on span "Create" at bounding box center [862, 577] width 47 height 24
checkbox input "false"
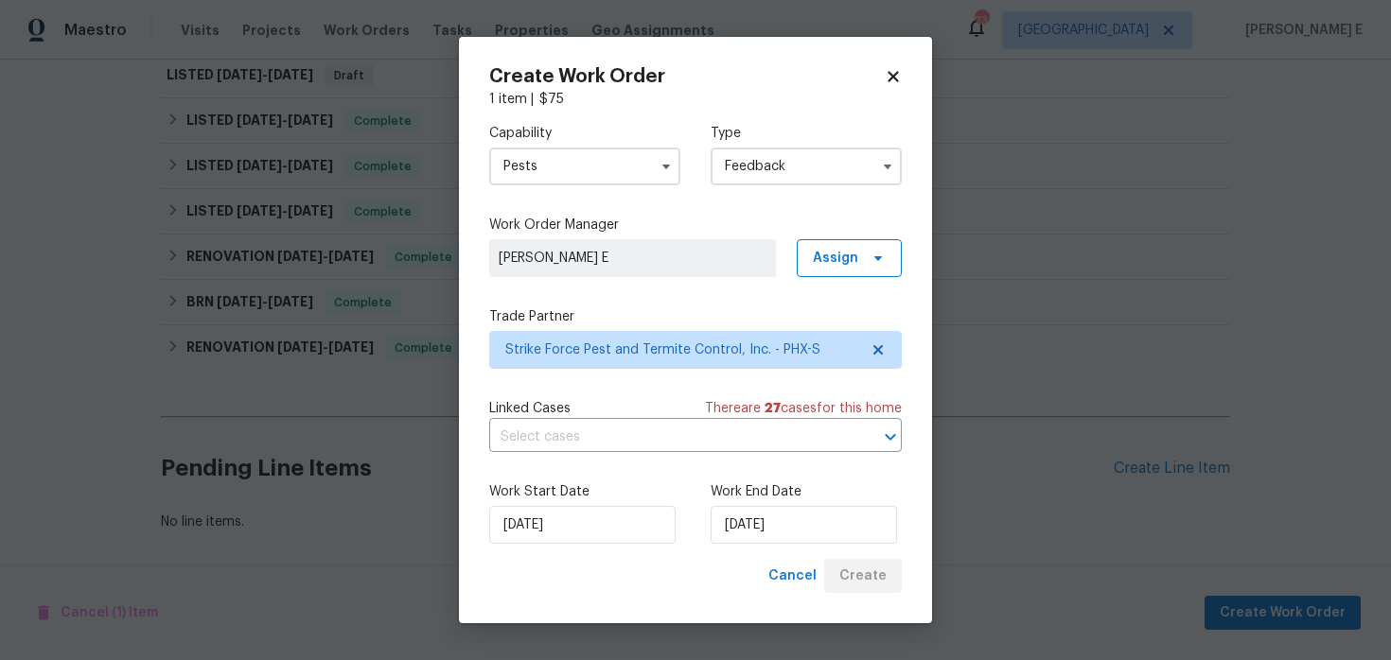
scroll to position [290, 0]
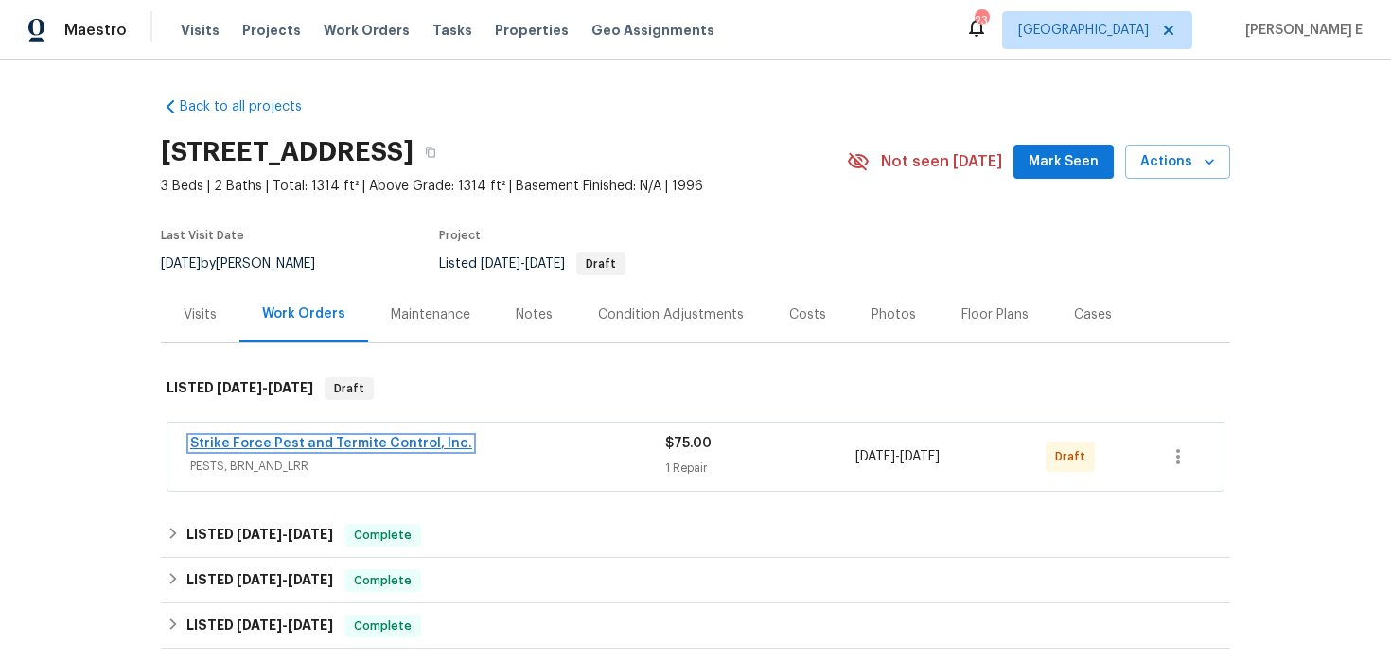
click at [318, 445] on link "Strike Force Pest and Termite Control, Inc." at bounding box center [331, 443] width 282 height 13
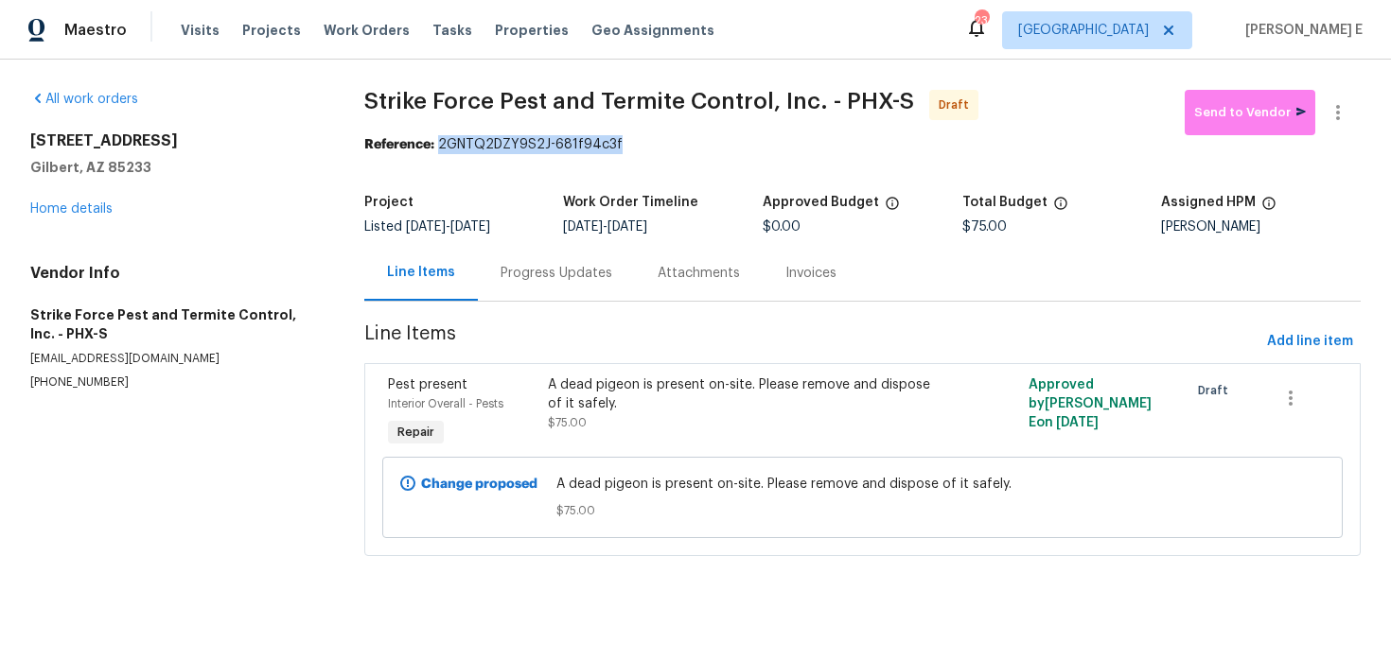
drag, startPoint x: 445, startPoint y: 142, endPoint x: 631, endPoint y: 144, distance: 186.4
click at [631, 144] on div "Reference: 2GNTQ2DZY9S2J-681f94c3f" at bounding box center [862, 144] width 996 height 19
copy div "2GNTQ2DZY9S2J-681f94c3f"
click at [547, 261] on div "Progress Updates" at bounding box center [556, 273] width 157 height 56
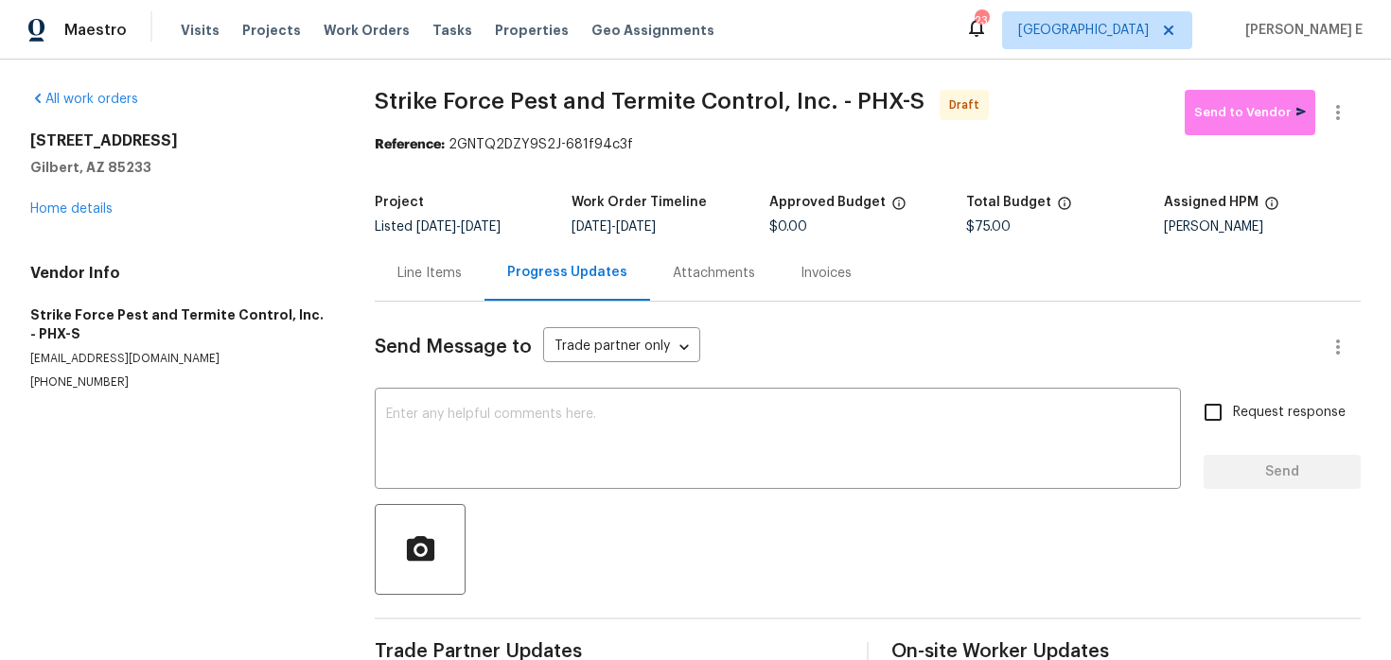
click at [521, 388] on div "Send Message to Trade partner only Trade partner only ​ x ​ Request response Se…" at bounding box center [868, 487] width 986 height 371
click at [479, 422] on textarea at bounding box center [777, 441] width 783 height 66
paste textarea "Hi this is Keerthana with Opendoor. I’m confirming you received the WO for the …"
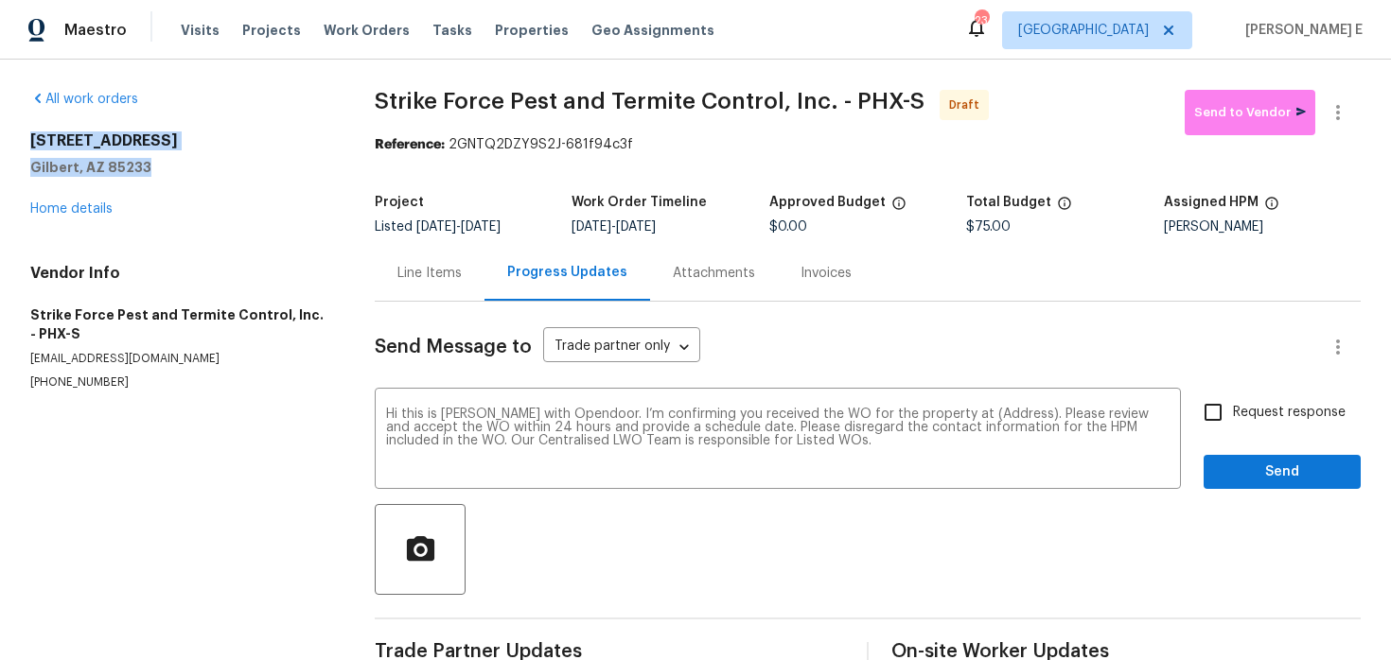
drag, startPoint x: 30, startPoint y: 137, endPoint x: 162, endPoint y: 171, distance: 135.8
click at [162, 170] on div "All work orders 1488 W Page Ave Gilbert, AZ 85233 Home details Vendor Info Stri…" at bounding box center [695, 381] width 1391 height 643
copy div "1488 W Page Ave Gilbert, AZ 85233"
click at [971, 409] on textarea "Hi this is Keerthana with Opendoor. I’m confirming you received the WO for the …" at bounding box center [777, 441] width 783 height 66
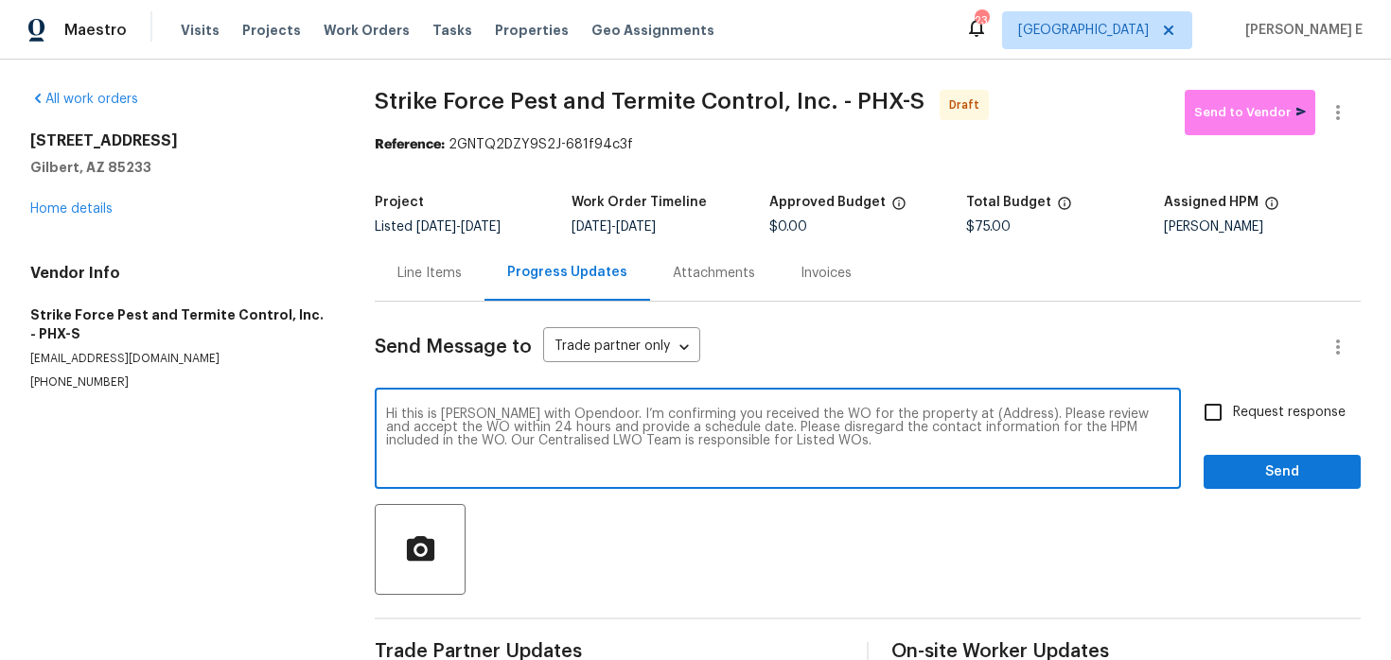
paste textarea "1488 W Page Ave Gilbert, AZ 85233"
type textarea "Hi this is Keerthana with Opendoor. I’m confirming you received the WO for the …"
click at [1228, 429] on input "Request response" at bounding box center [1213, 413] width 40 height 40
checkbox input "true"
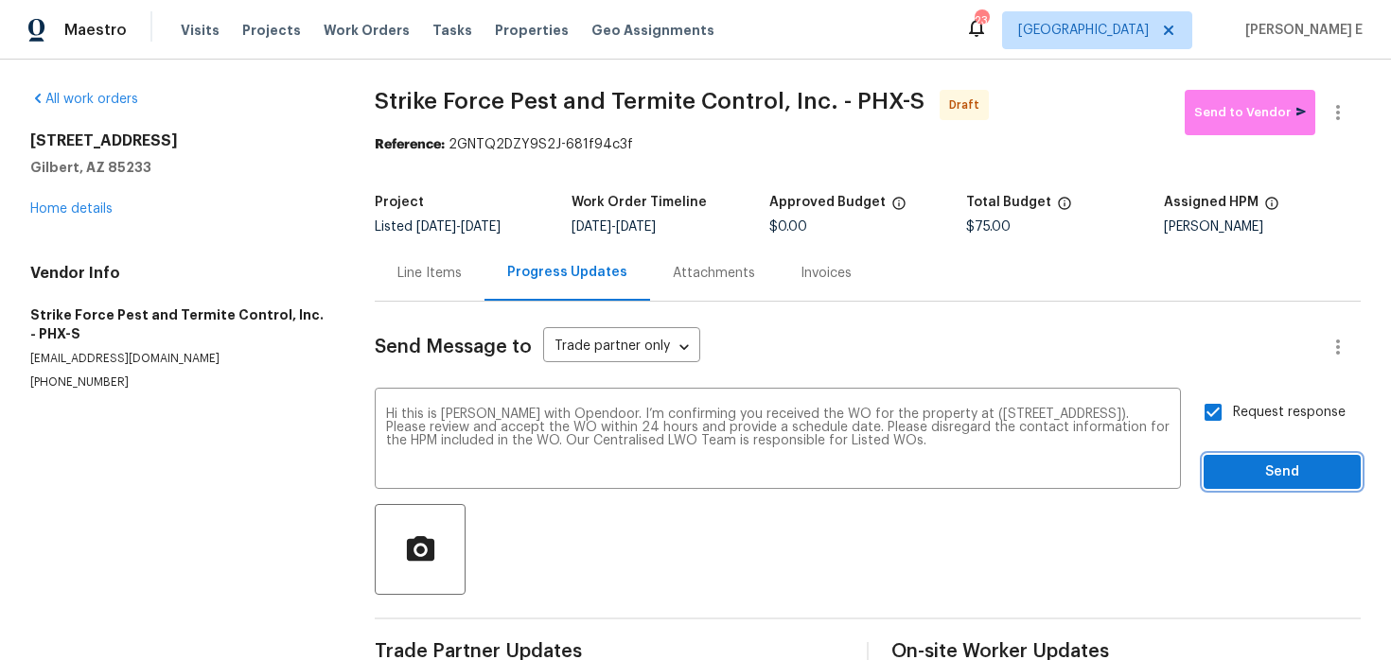
click at [1282, 467] on span "Send" at bounding box center [1281, 473] width 127 height 24
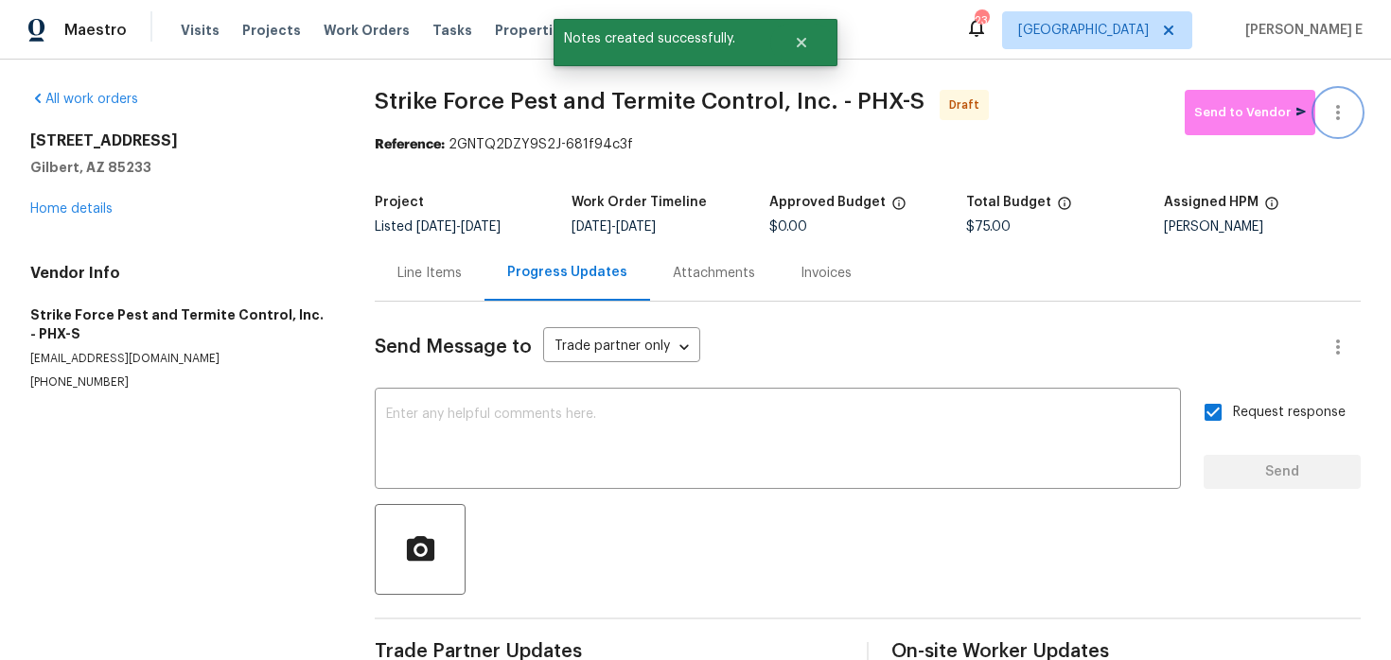
click at [1340, 105] on icon "button" at bounding box center [1337, 112] width 23 height 23
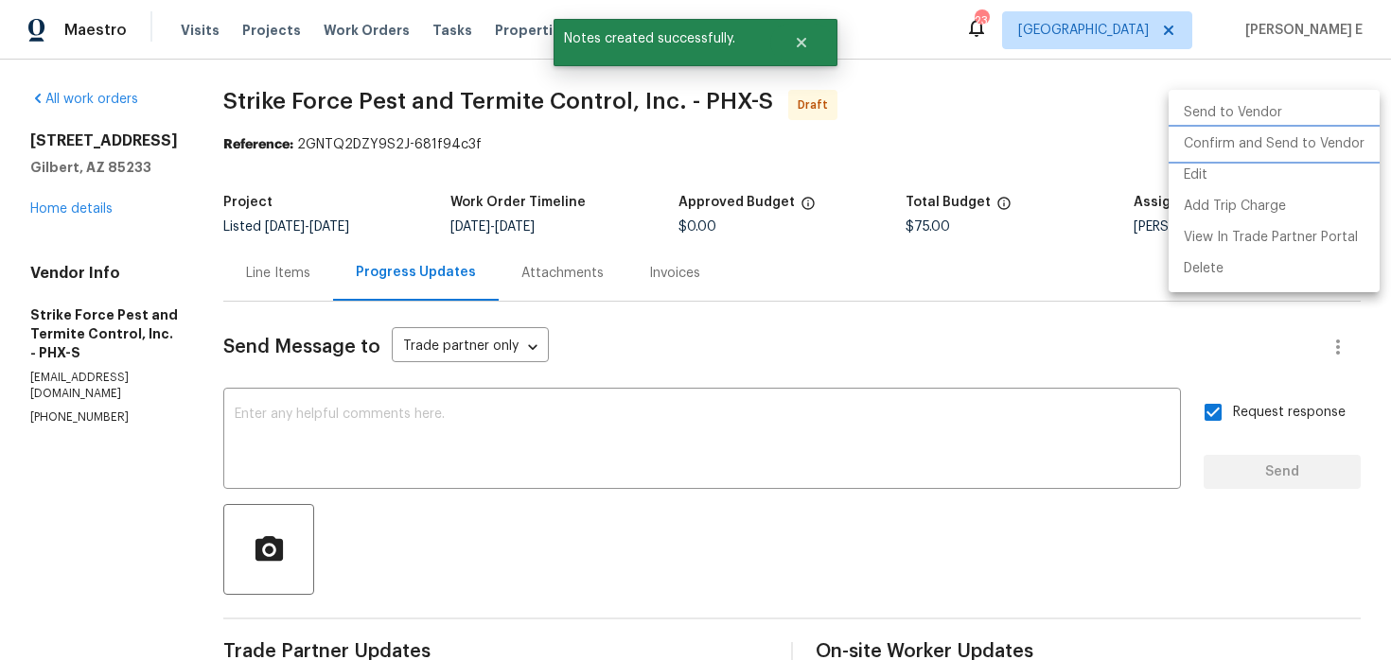
click at [1222, 144] on li "Confirm and Send to Vendor" at bounding box center [1273, 144] width 211 height 31
click at [910, 166] on div at bounding box center [695, 330] width 1391 height 660
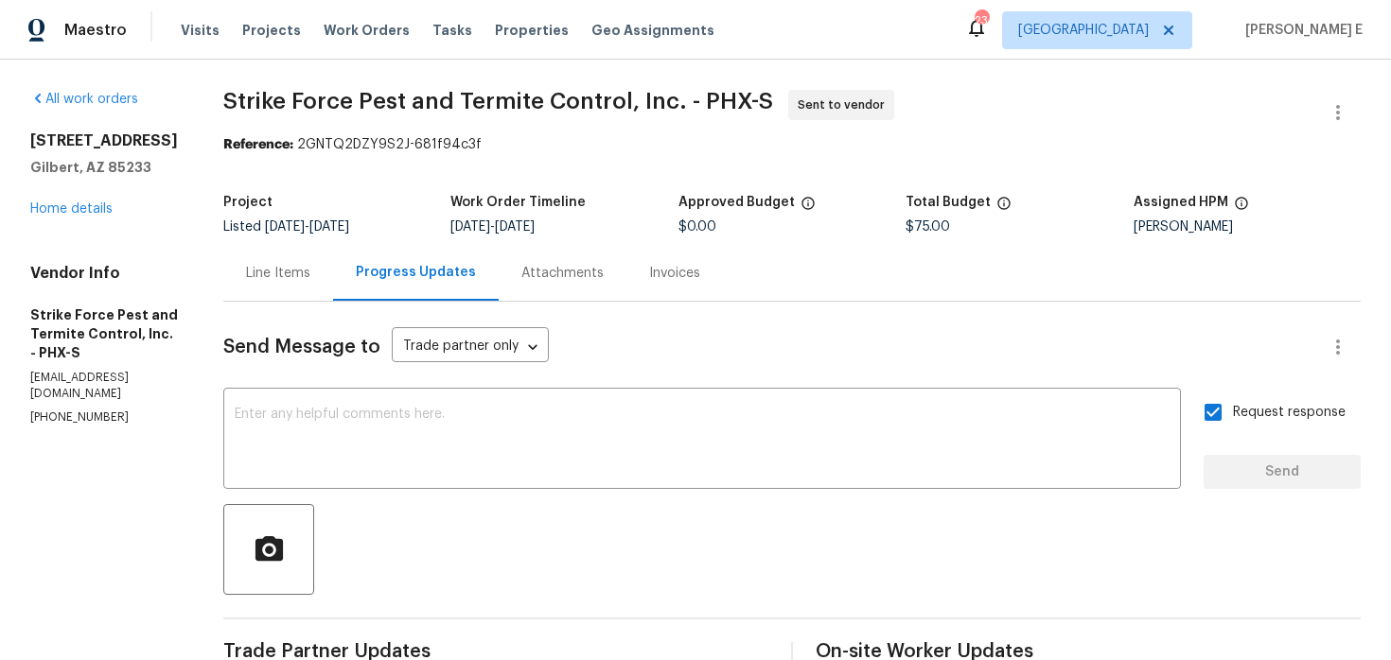
click at [245, 185] on div "Project Listed 8/15/2025 - 8/19/2025 Work Order Timeline 8/15/2025 - 8/19/2025 …" at bounding box center [791, 214] width 1137 height 61
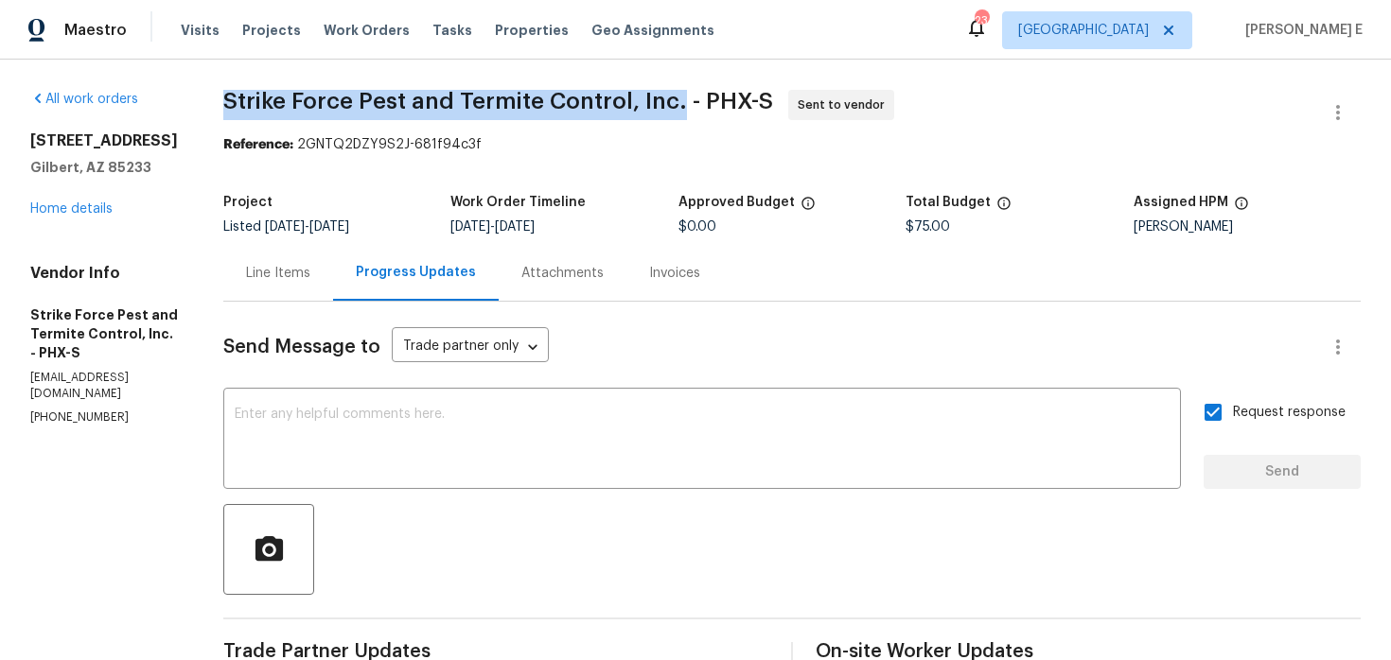
drag, startPoint x: 236, startPoint y: 101, endPoint x: 691, endPoint y: 105, distance: 454.1
click at [691, 105] on span "Strike Force Pest and Termite Control, Inc. - PHX-S" at bounding box center [498, 101] width 550 height 23
copy span "Strike Force Pest and Termite Control, Inc."
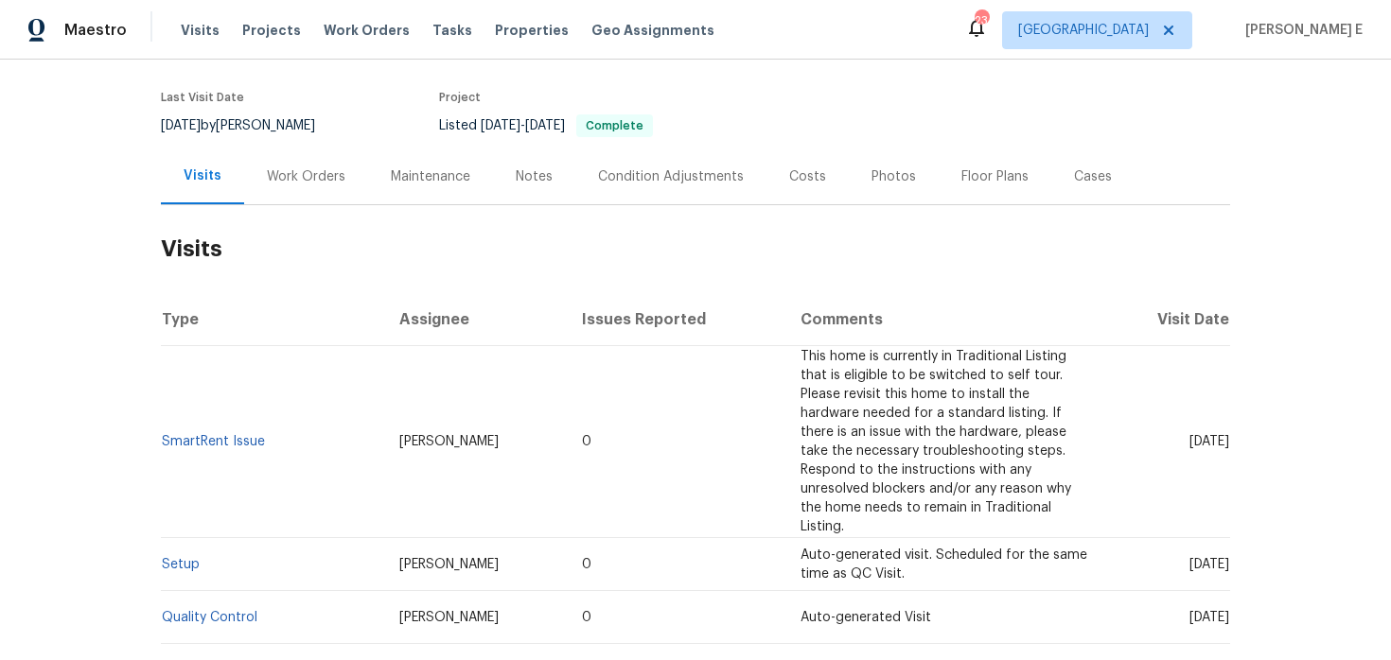
scroll to position [26, 0]
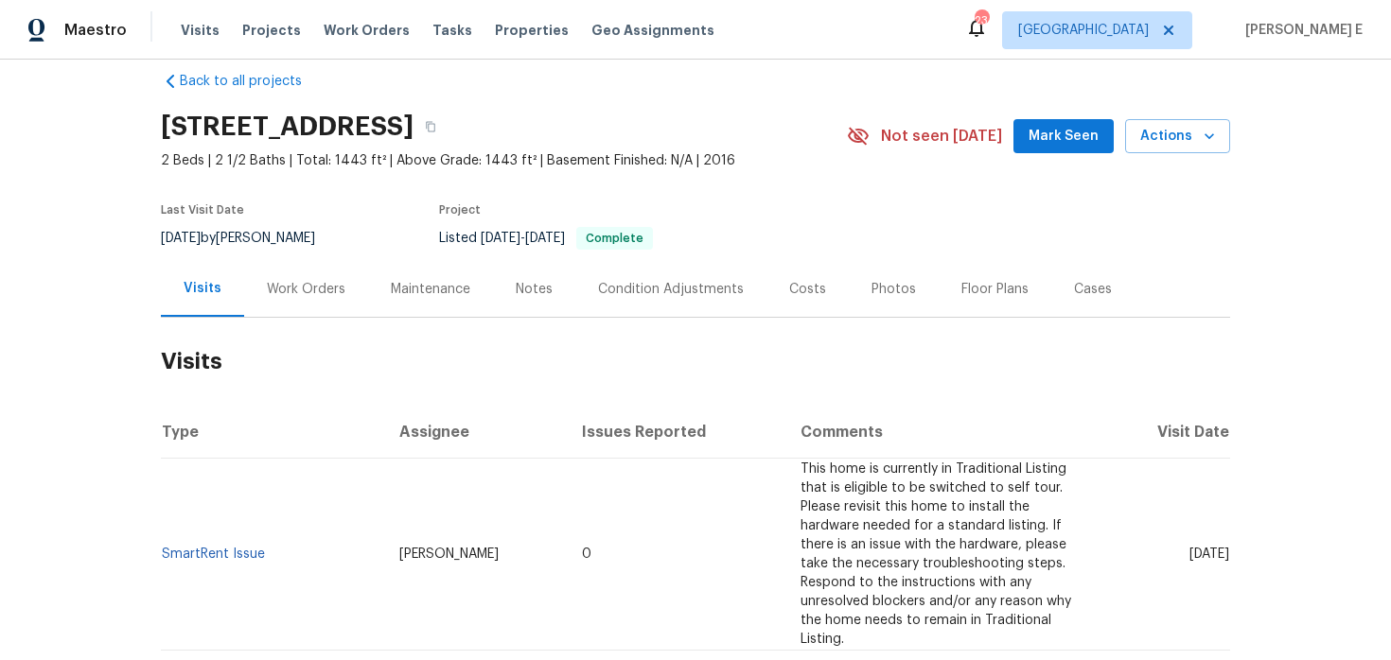
click at [342, 293] on div "Work Orders" at bounding box center [306, 289] width 124 height 56
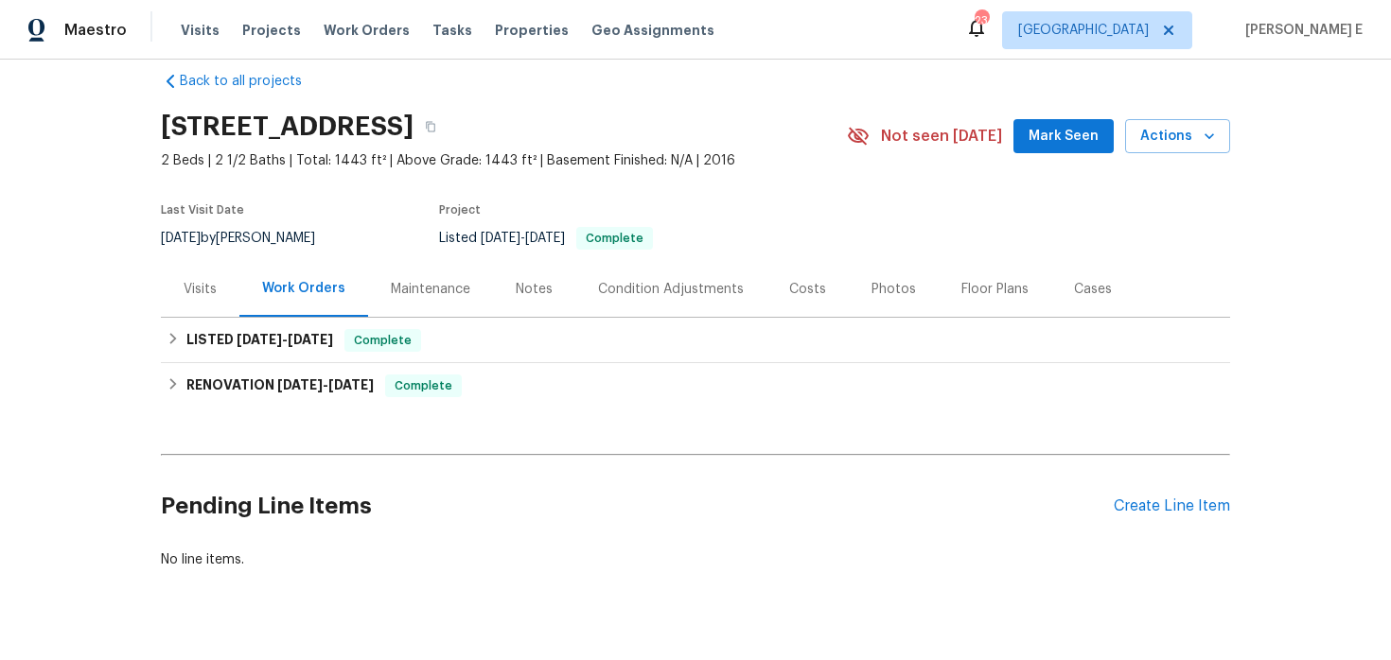
scroll to position [63, 0]
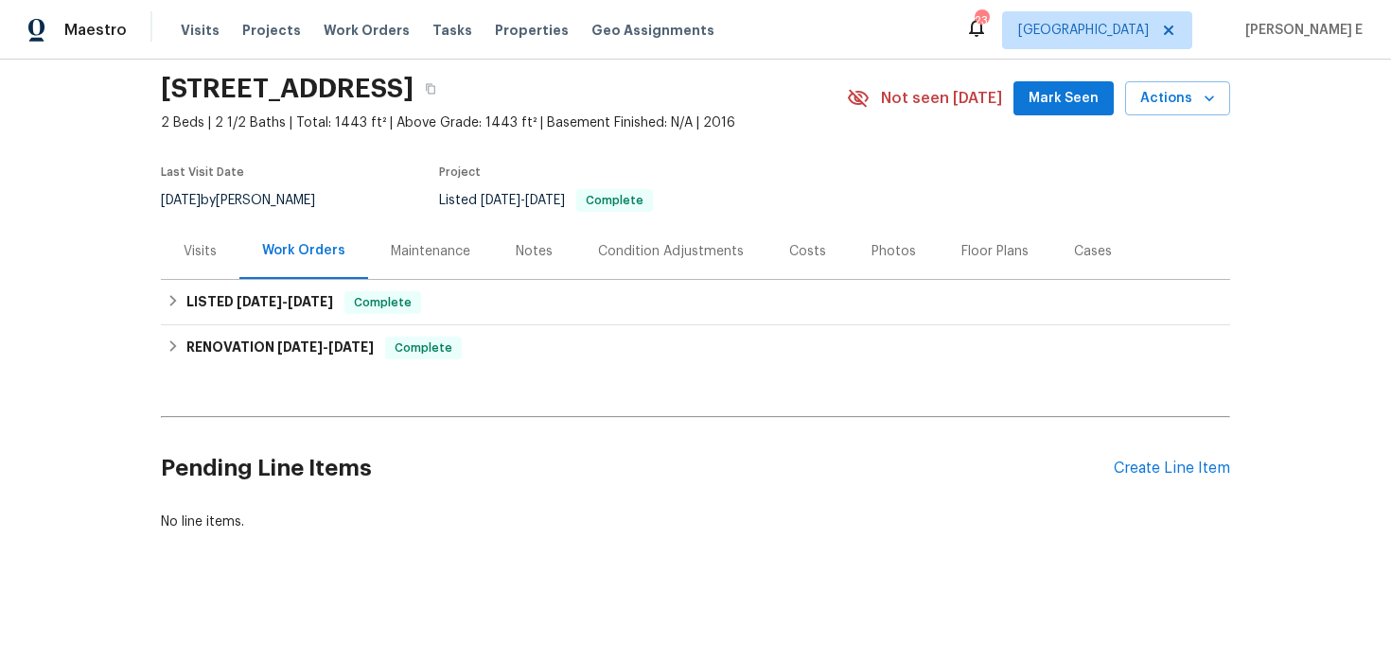
click at [1201, 481] on div "Pending Line Items Create Line Item" at bounding box center [695, 469] width 1069 height 88
click at [1207, 453] on div "Pending Line Items Create Line Item" at bounding box center [695, 469] width 1069 height 88
click at [1189, 469] on div "Create Line Item" at bounding box center [1171, 469] width 116 height 18
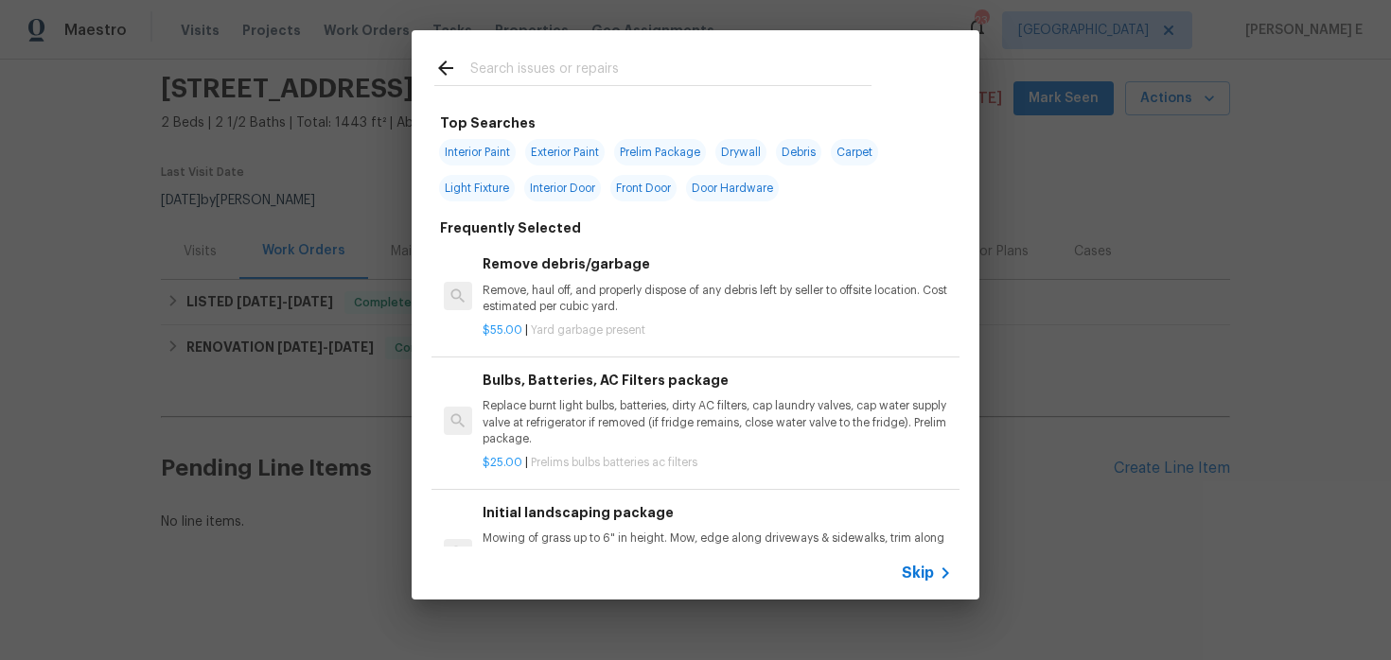
click at [911, 572] on span "Skip" at bounding box center [917, 573] width 32 height 19
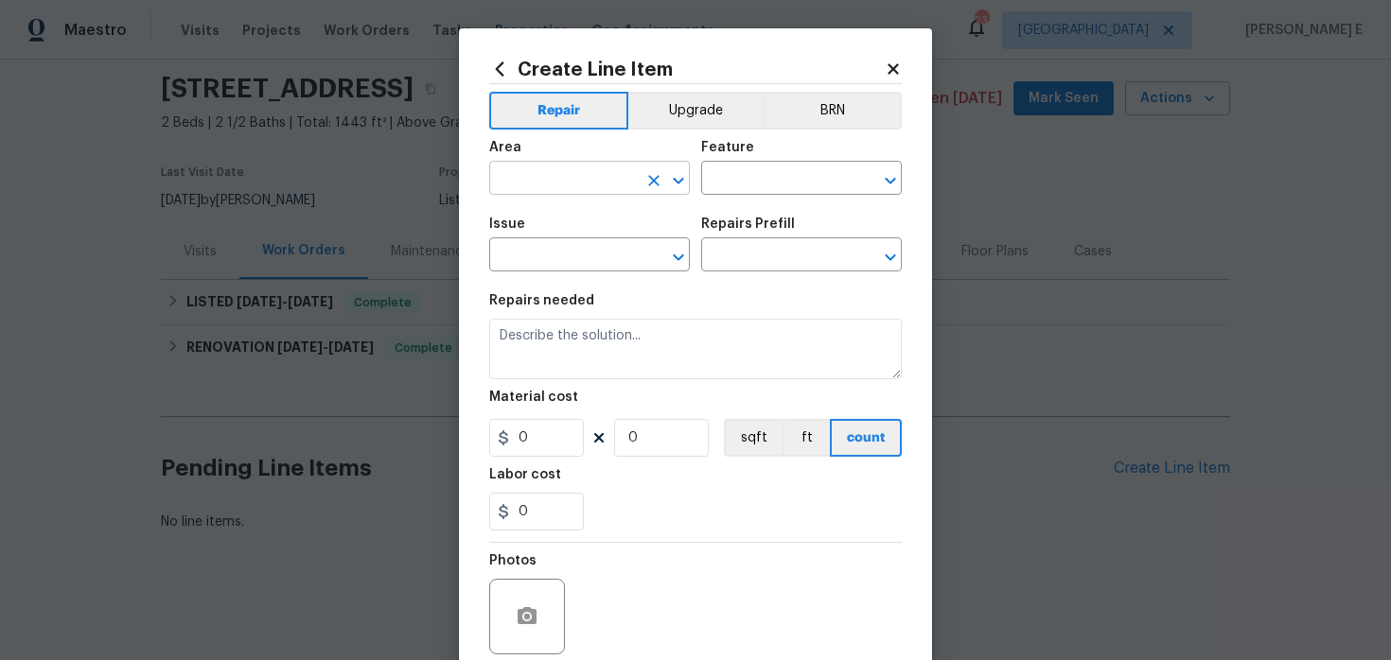
click at [560, 188] on input "text" at bounding box center [563, 180] width 148 height 29
type input "Interior Overall"
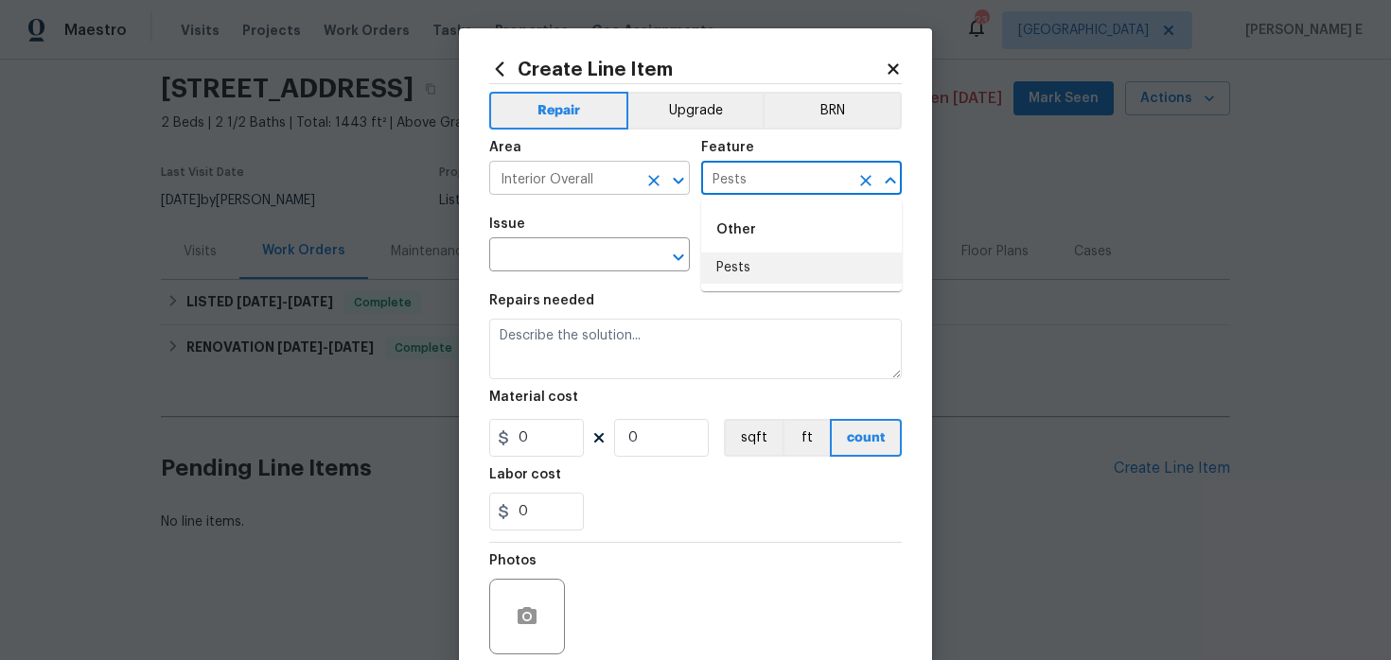
type input "Pests"
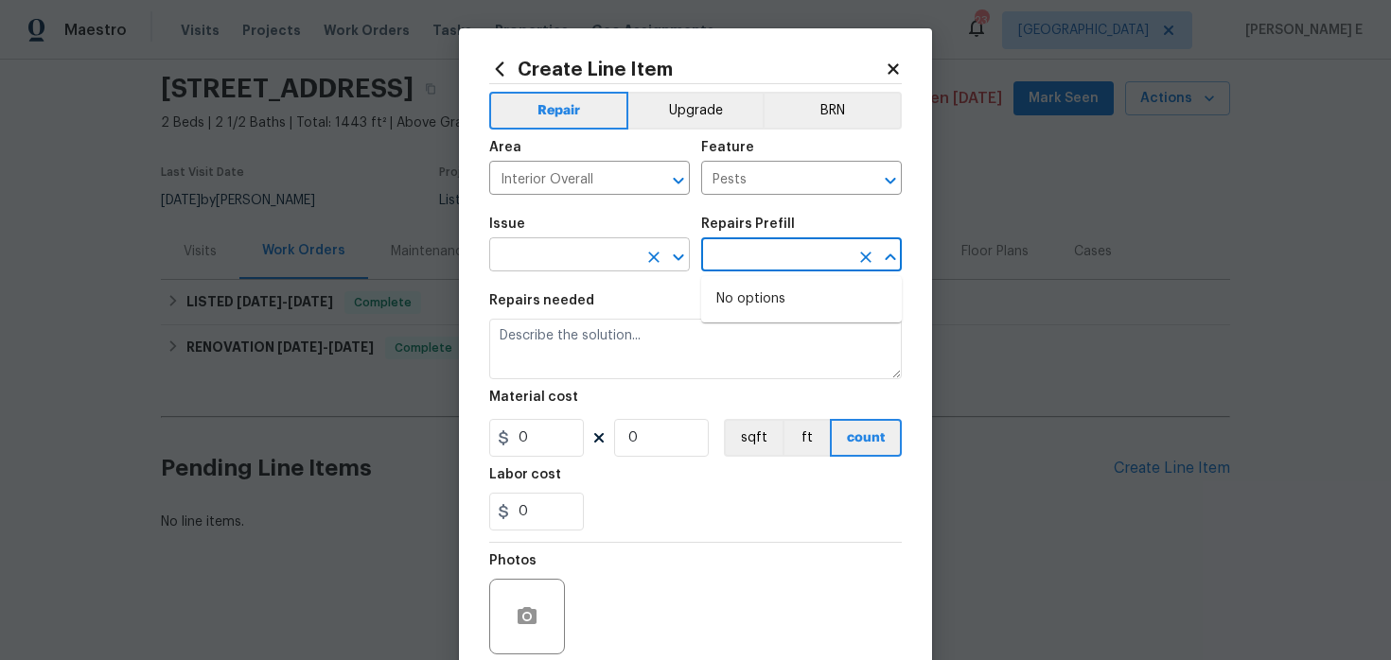
click at [545, 260] on input "text" at bounding box center [563, 256] width 148 height 29
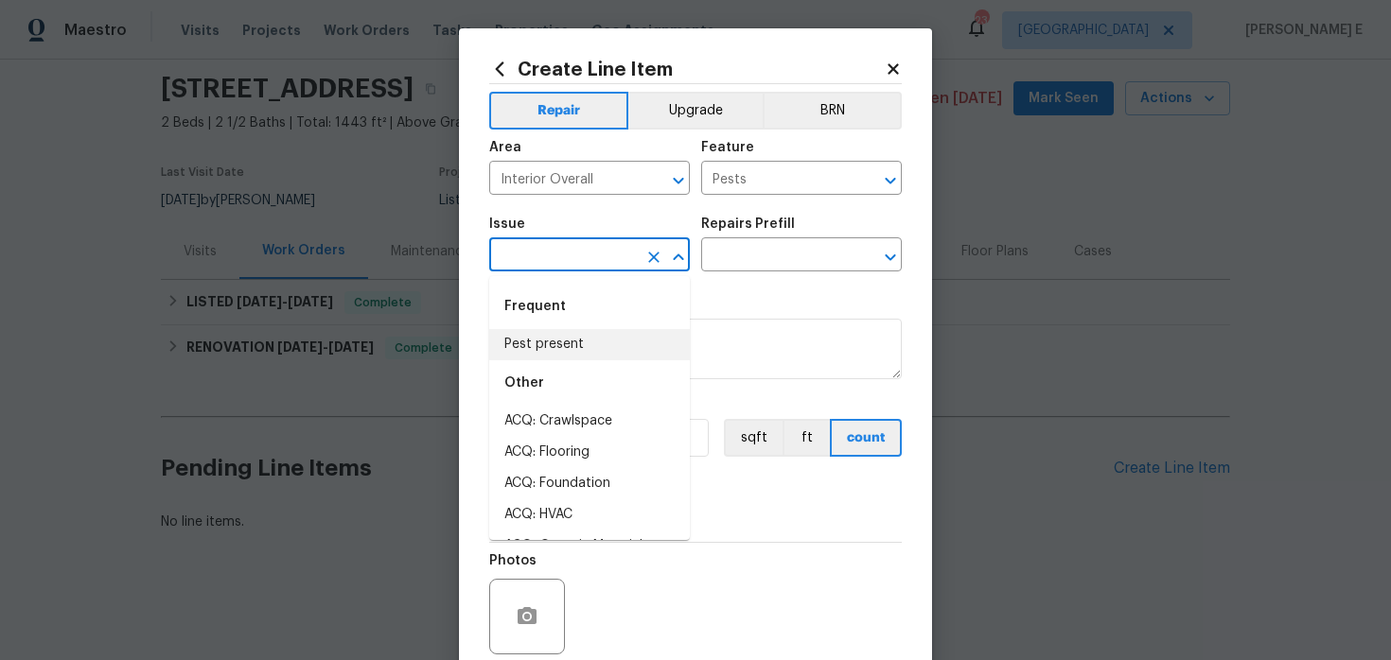
click at [546, 346] on li "Pest present" at bounding box center [589, 344] width 201 height 31
type input "Pest present"
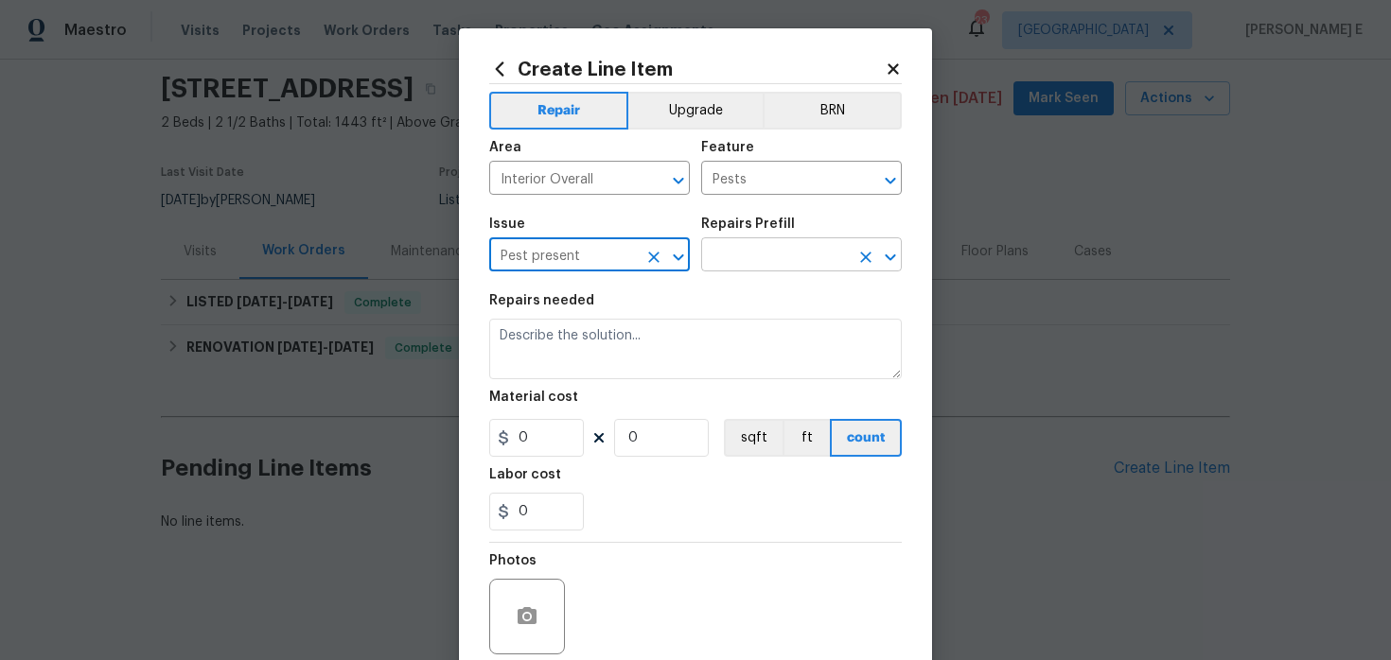
click at [789, 267] on input "text" at bounding box center [775, 256] width 148 height 29
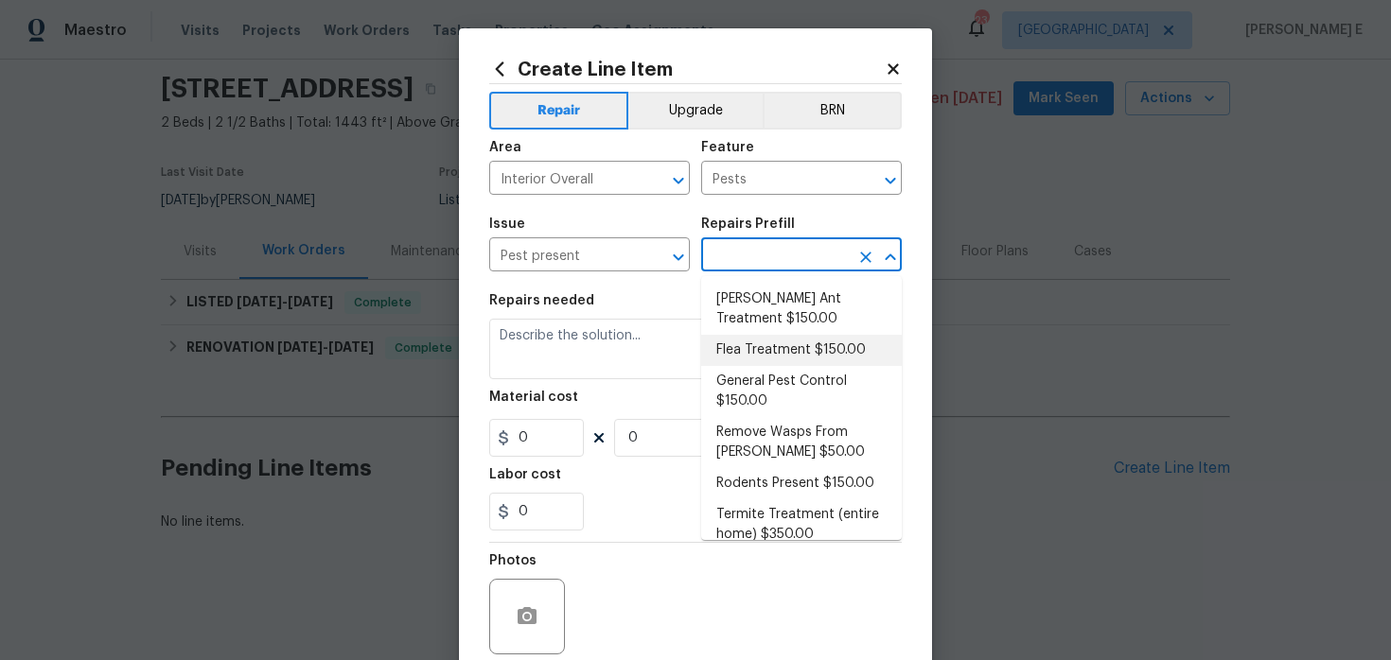
scroll to position [18, 0]
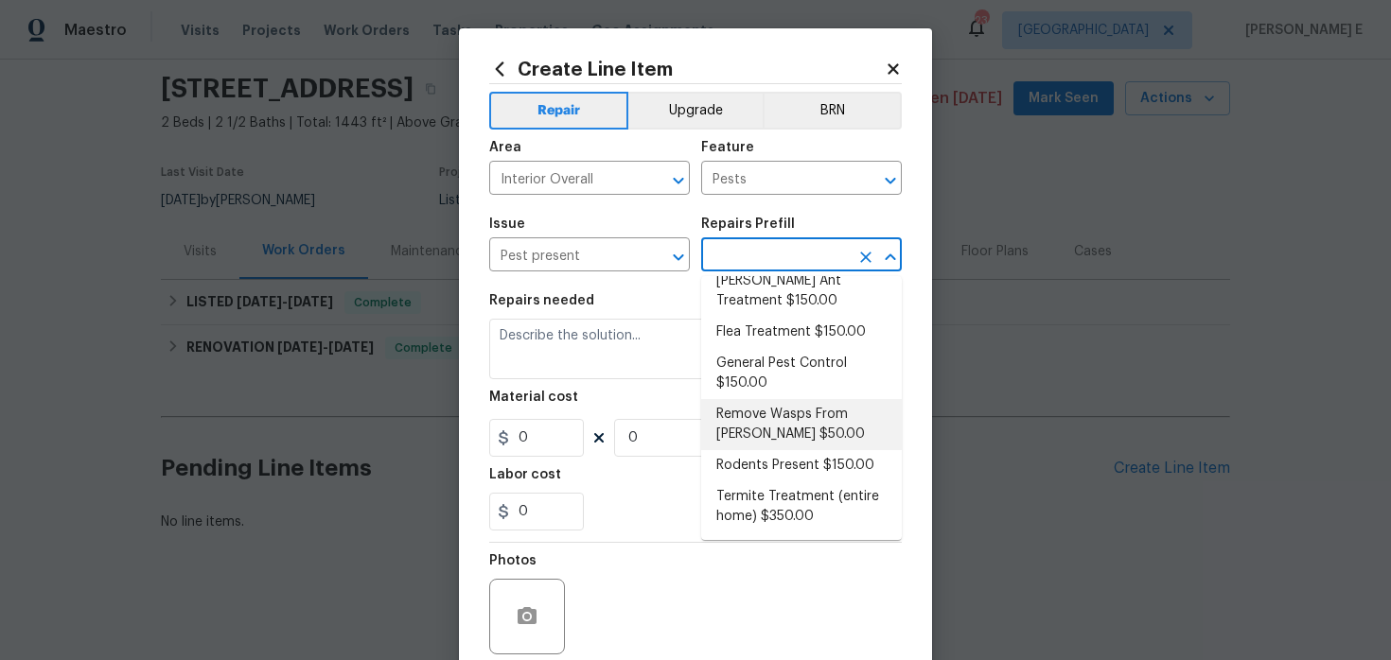
click at [770, 439] on li "Remove Wasps From [PERSON_NAME] $50.00" at bounding box center [801, 424] width 201 height 51
type input "Remove Wasps From [PERSON_NAME] $50.00"
type textarea "Remove Wasps From [PERSON_NAME]"
type input "50"
type input "1"
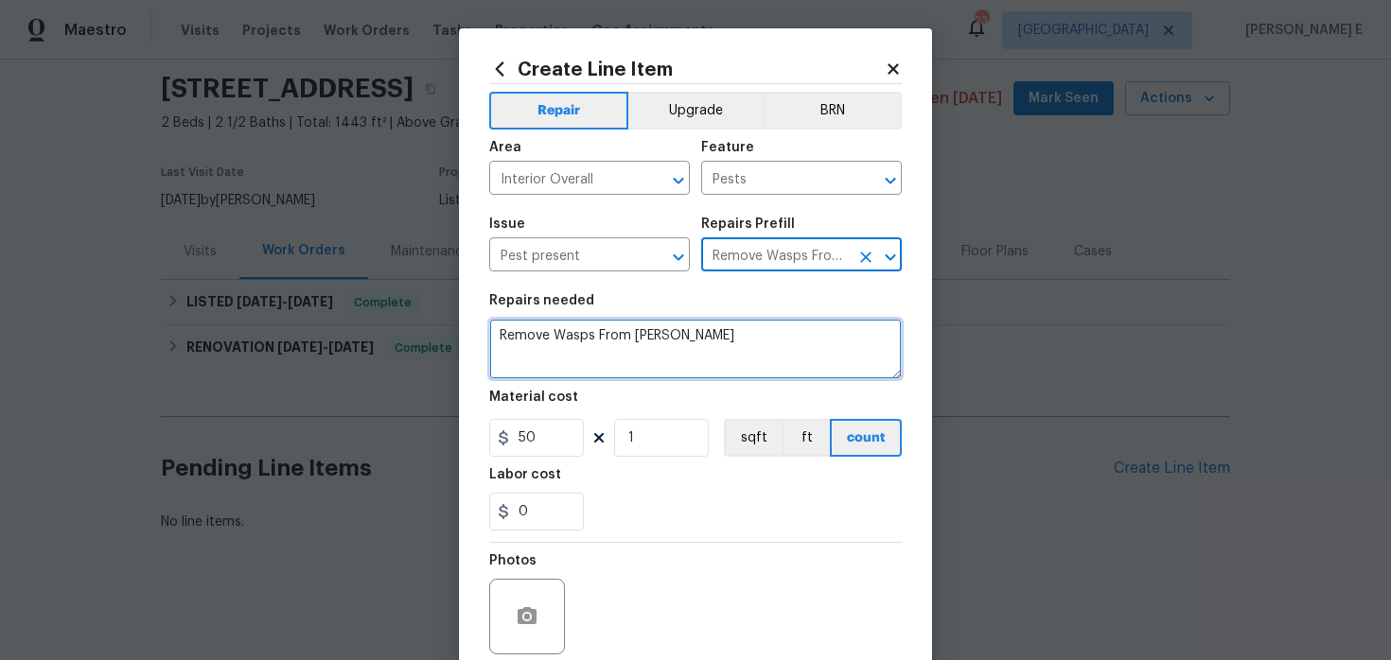
click at [697, 356] on textarea "Remove Wasps From [PERSON_NAME]" at bounding box center [695, 349] width 412 height 61
paste textarea "Please remove/eradicate wasp nest and haul away and dispose of all debris prope…"
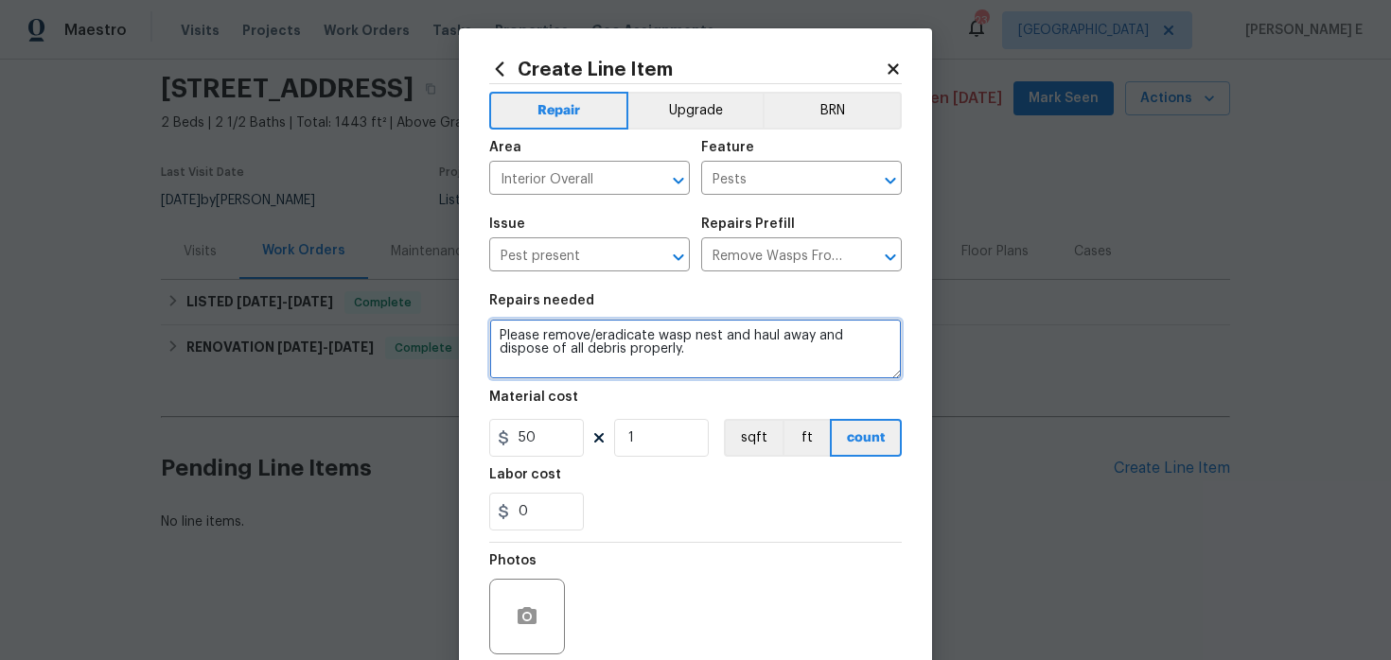
type textarea "Please remove/eradicate wasp nest and haul away and dispose of all debris prope…"
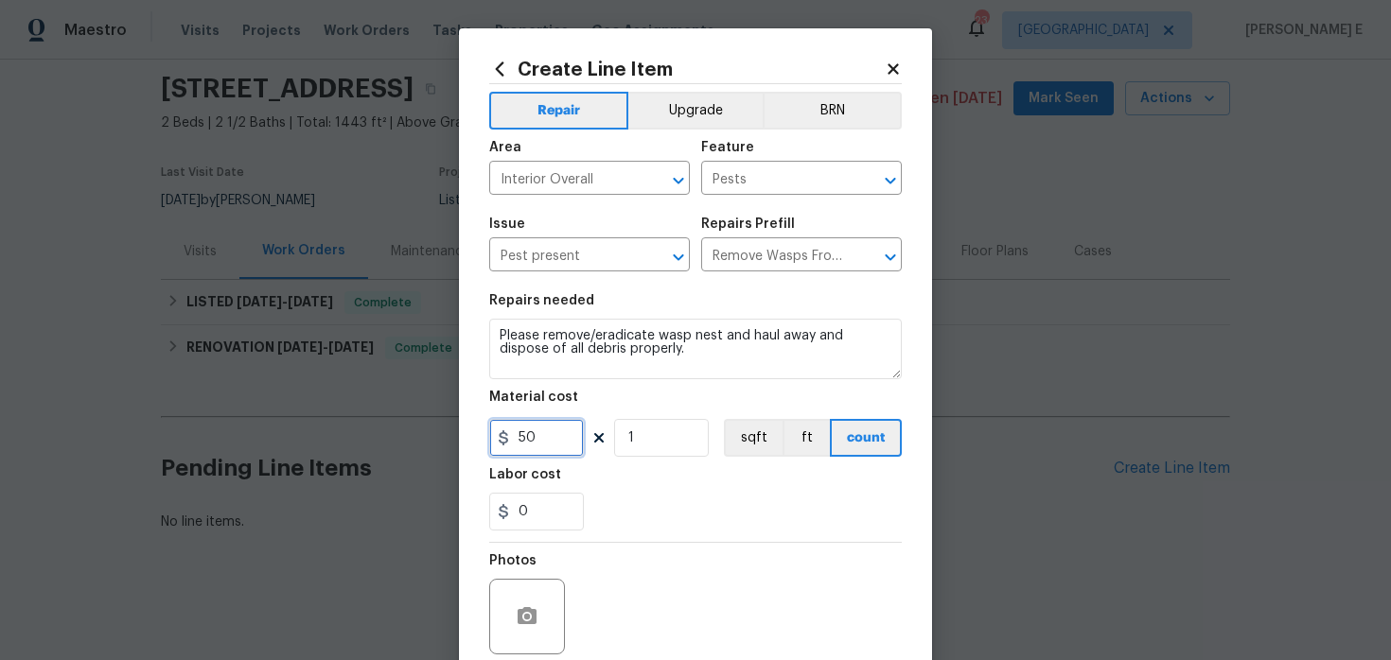
click at [534, 447] on input "50" at bounding box center [536, 438] width 95 height 38
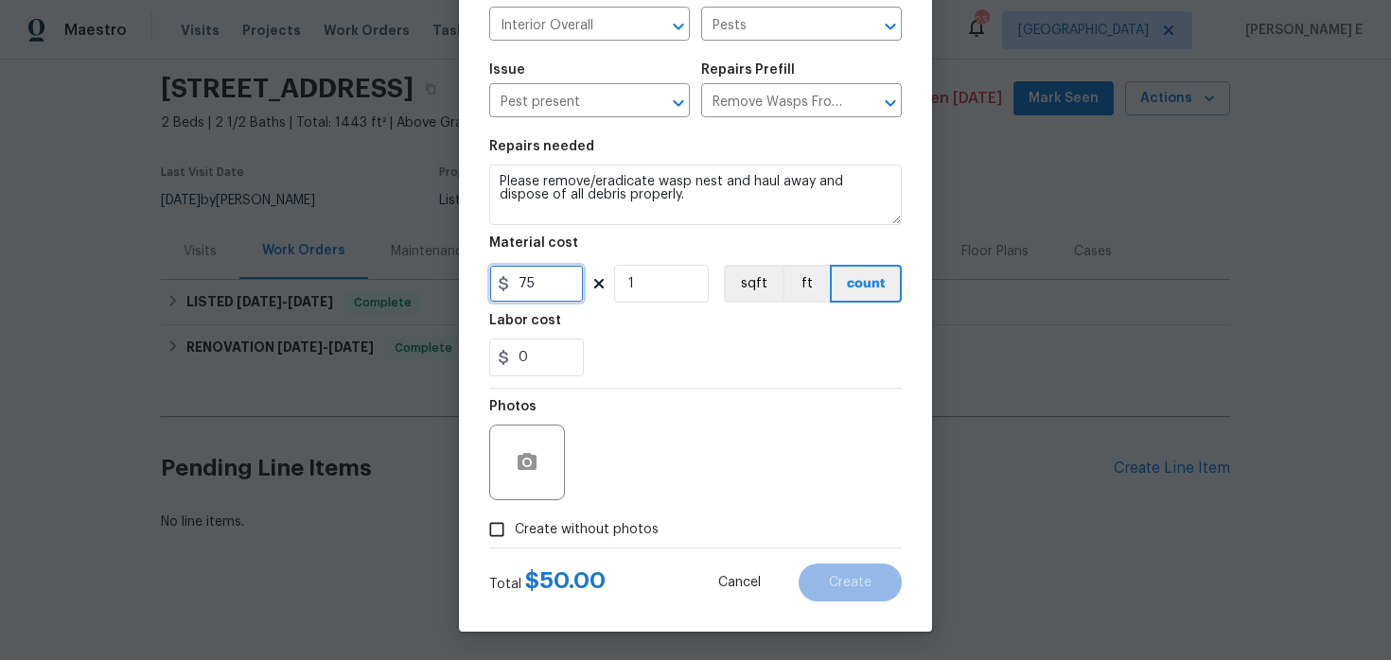
type input "75"
click at [593, 509] on div "Photos" at bounding box center [695, 450] width 412 height 123
click at [583, 520] on span "Create without photos" at bounding box center [587, 530] width 144 height 20
click at [515, 519] on input "Create without photos" at bounding box center [497, 530] width 36 height 36
checkbox input "true"
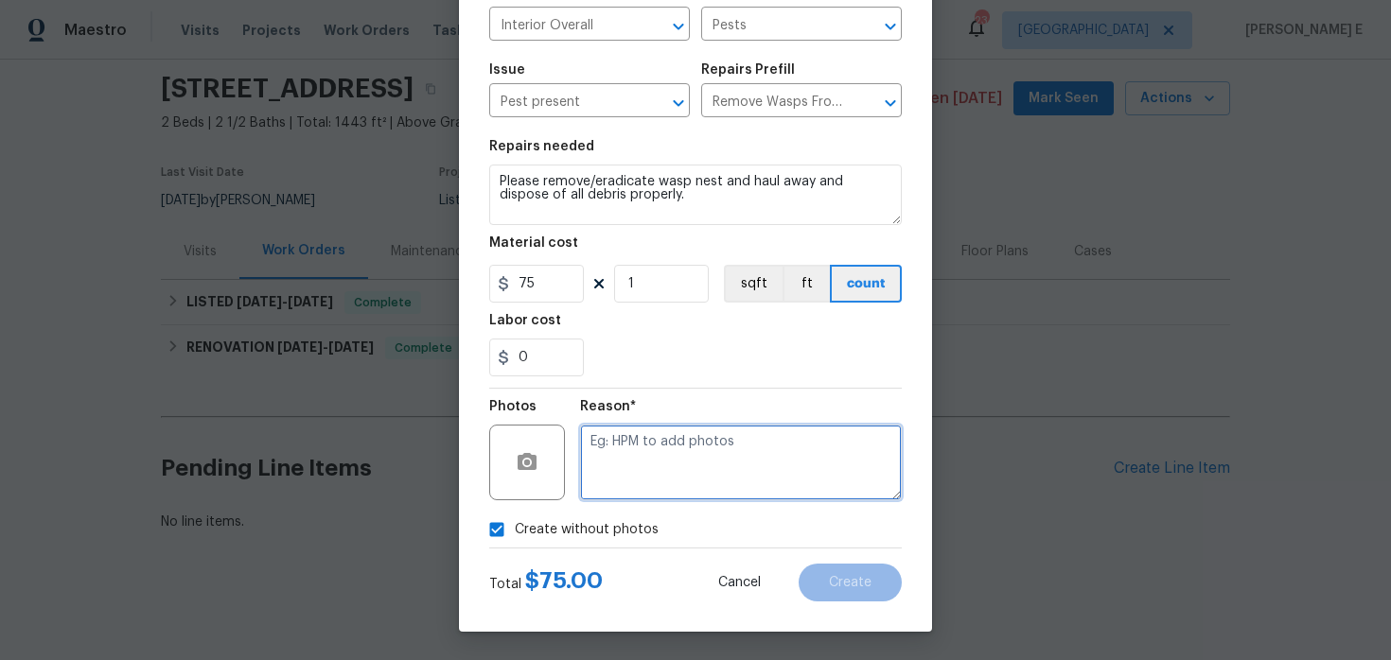
click at [653, 476] on textarea at bounding box center [741, 463] width 322 height 76
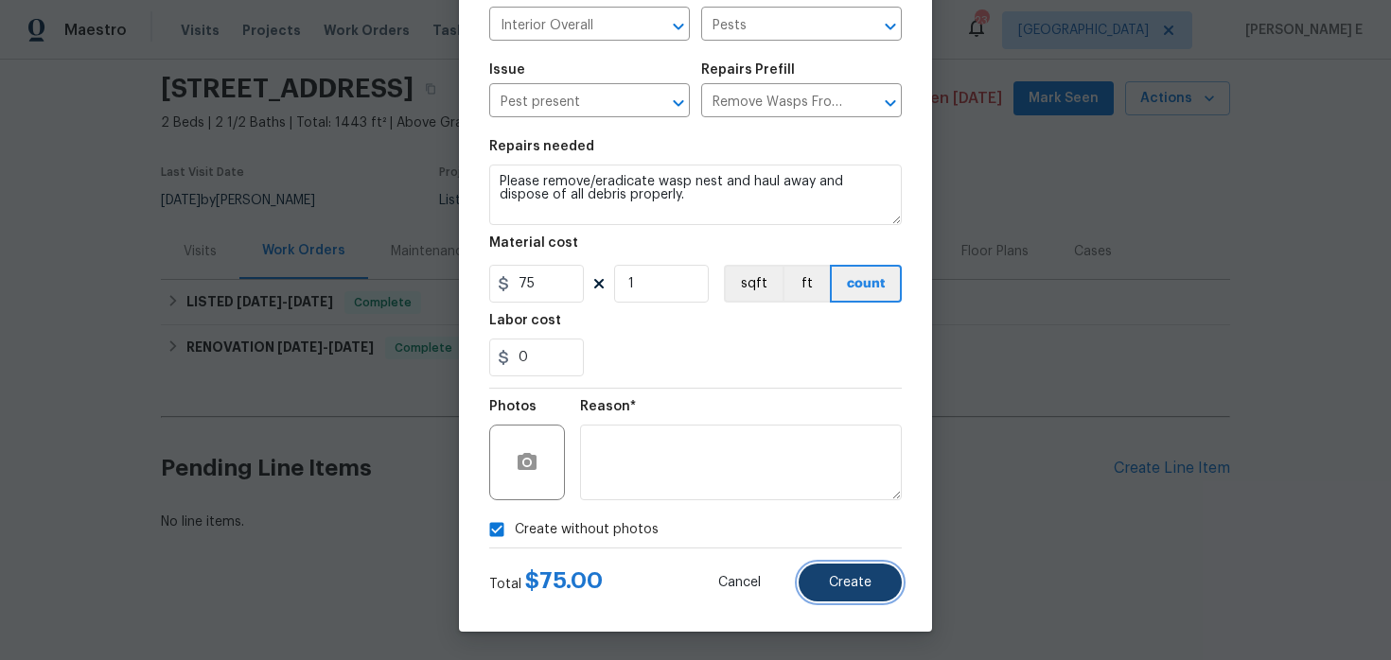
click at [829, 584] on span "Create" at bounding box center [850, 583] width 43 height 14
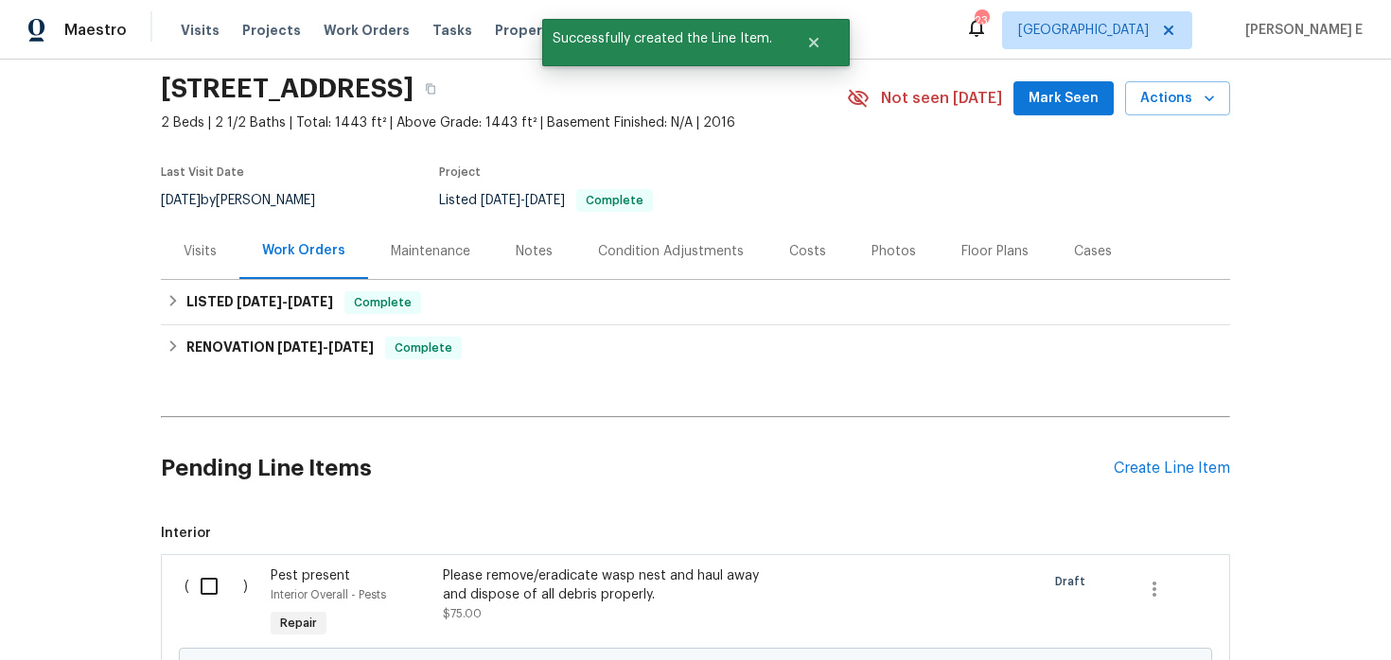
scroll to position [279, 0]
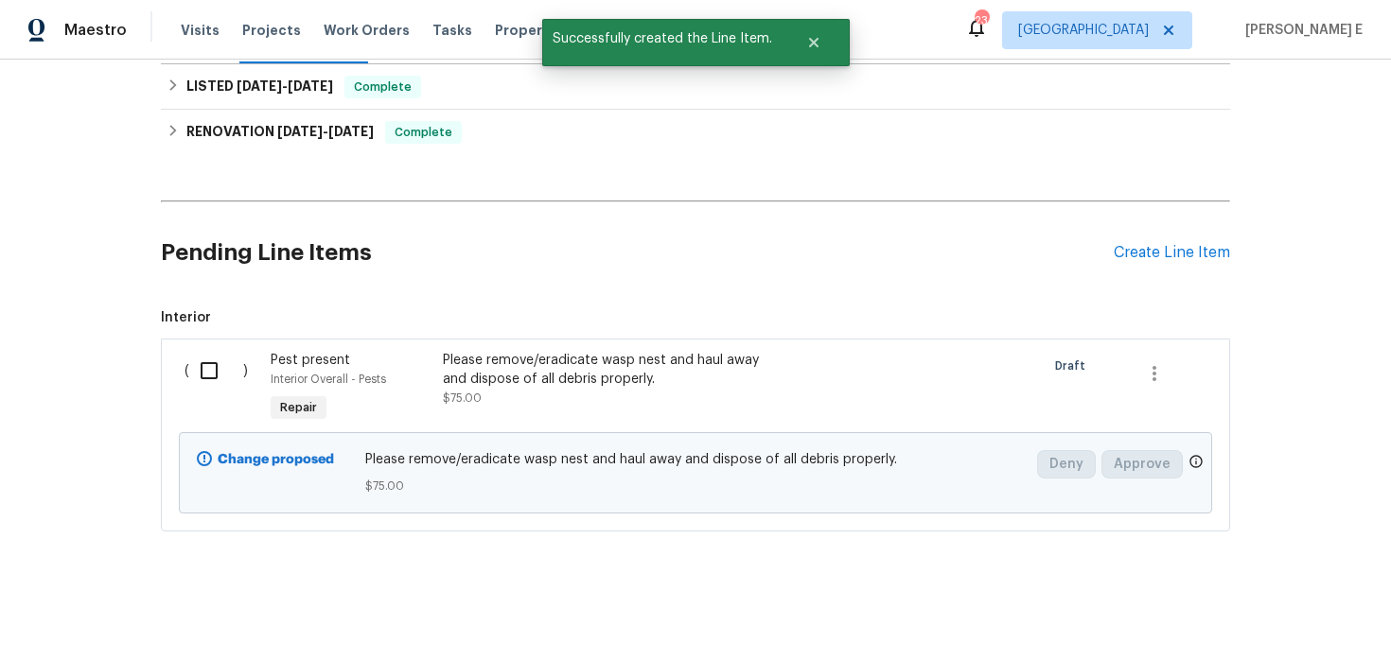
click at [205, 371] on input "checkbox" at bounding box center [216, 371] width 54 height 40
checkbox input "true"
click at [1286, 621] on span "Create Work Order" at bounding box center [1282, 614] width 126 height 24
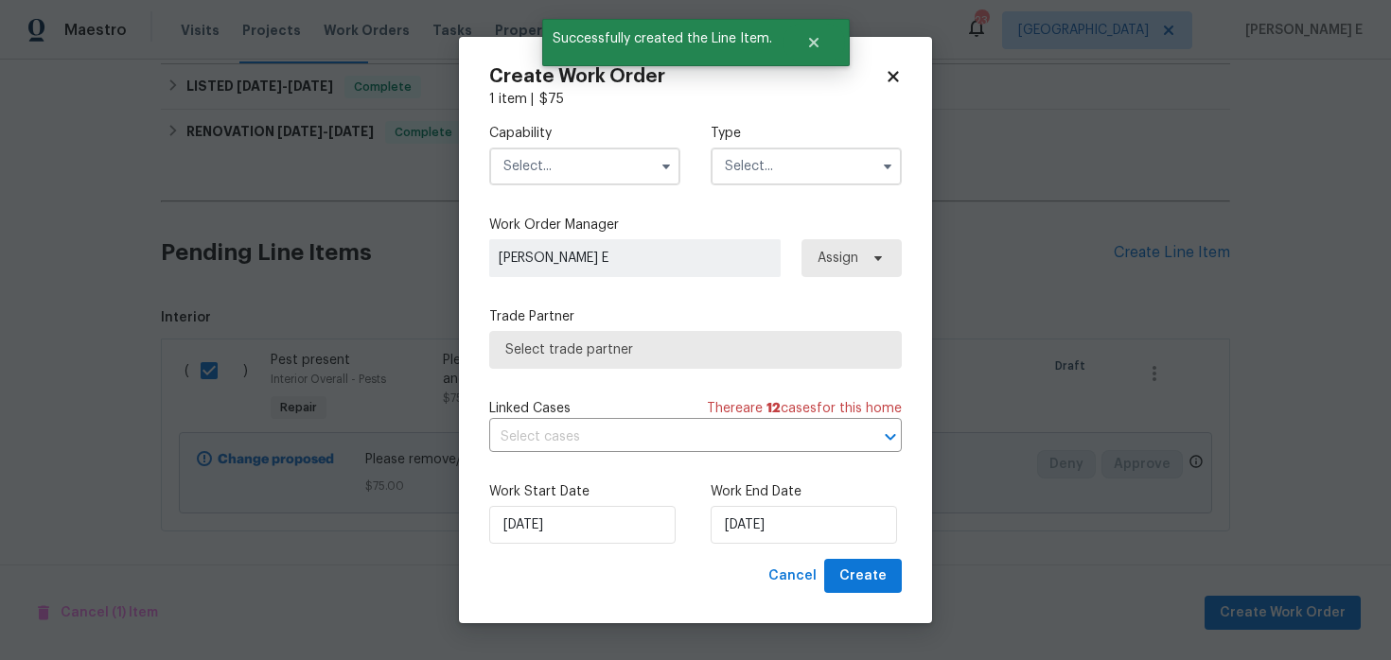
click at [599, 160] on input "text" at bounding box center [584, 167] width 191 height 38
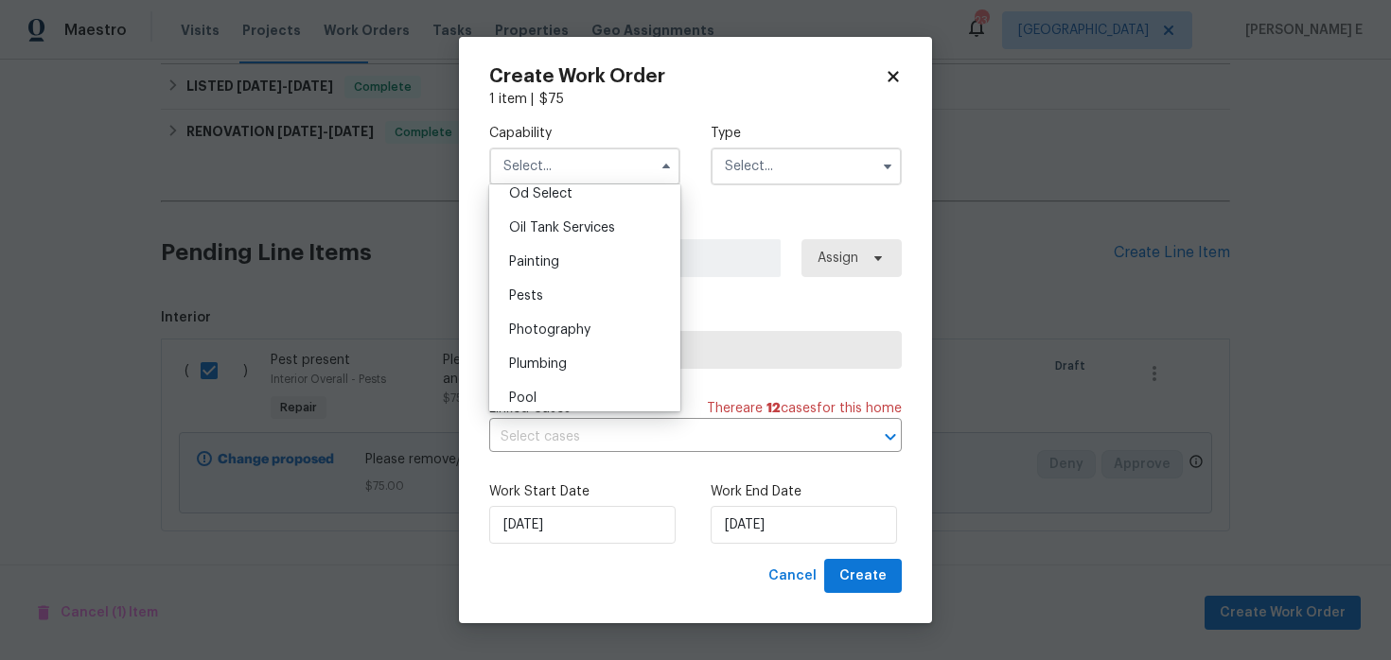
scroll to position [1533, 0]
click at [589, 289] on div "Pests" at bounding box center [585, 296] width 182 height 34
type input "Pests"
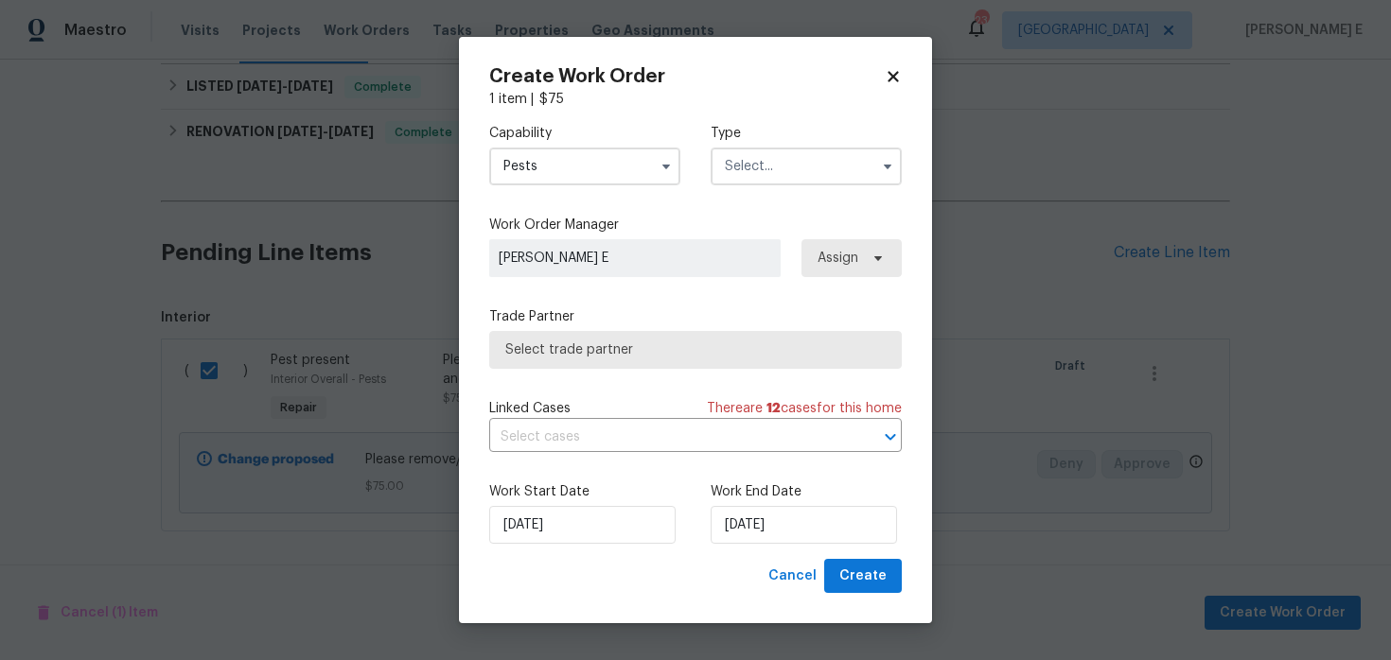
click at [793, 142] on div "Type" at bounding box center [805, 154] width 191 height 61
click at [768, 167] on input "text" at bounding box center [805, 167] width 191 height 38
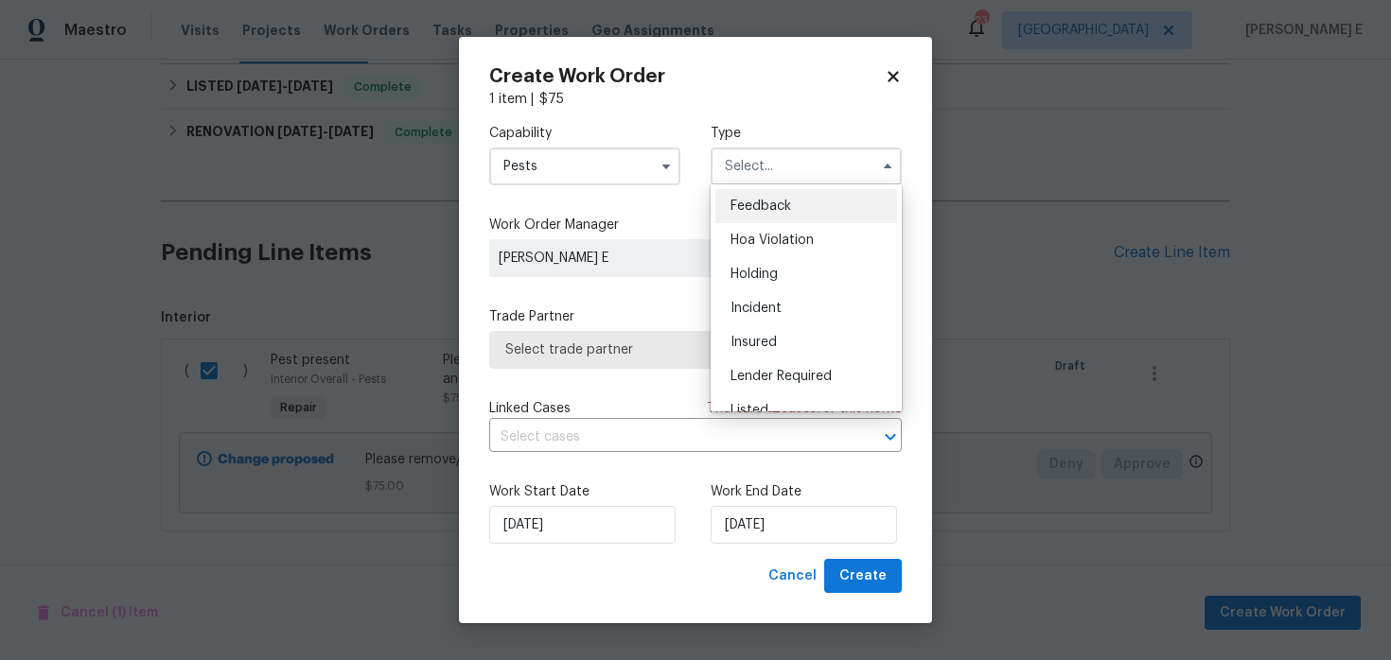
click at [783, 203] on span "Feedback" at bounding box center [760, 206] width 61 height 13
type input "Feedback"
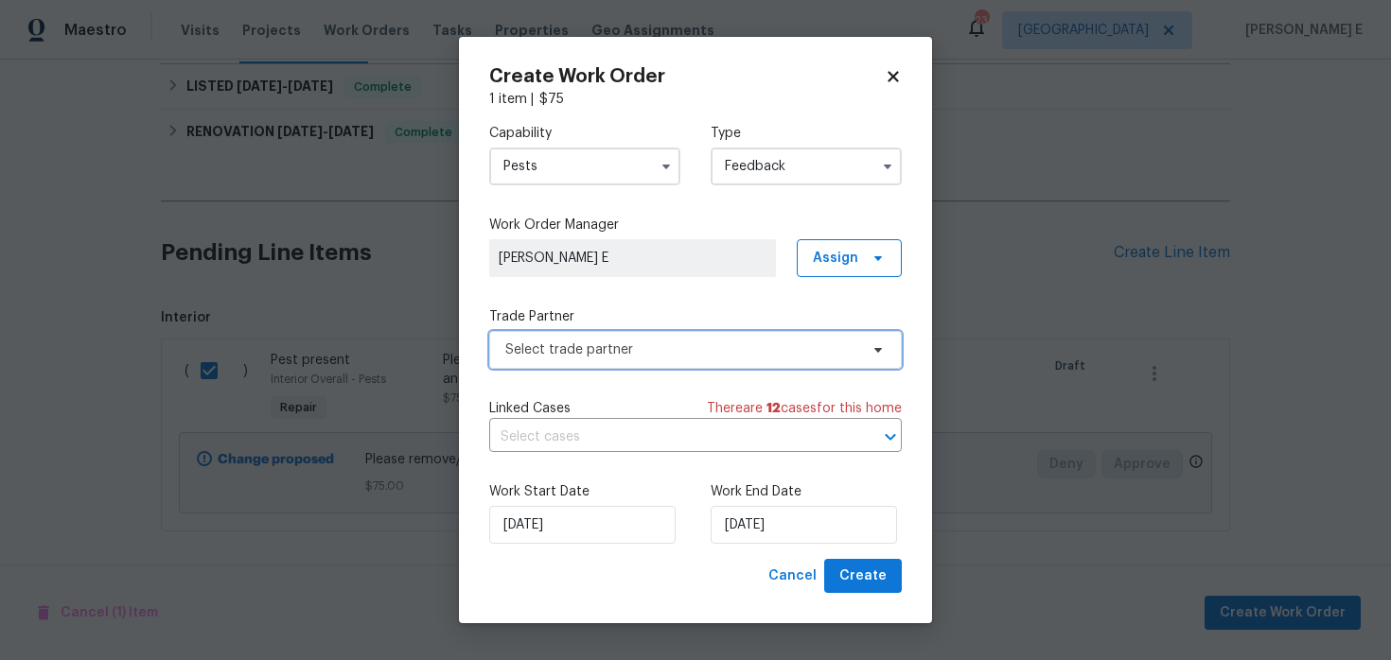
click at [594, 361] on span "Select trade partner" at bounding box center [695, 350] width 412 height 38
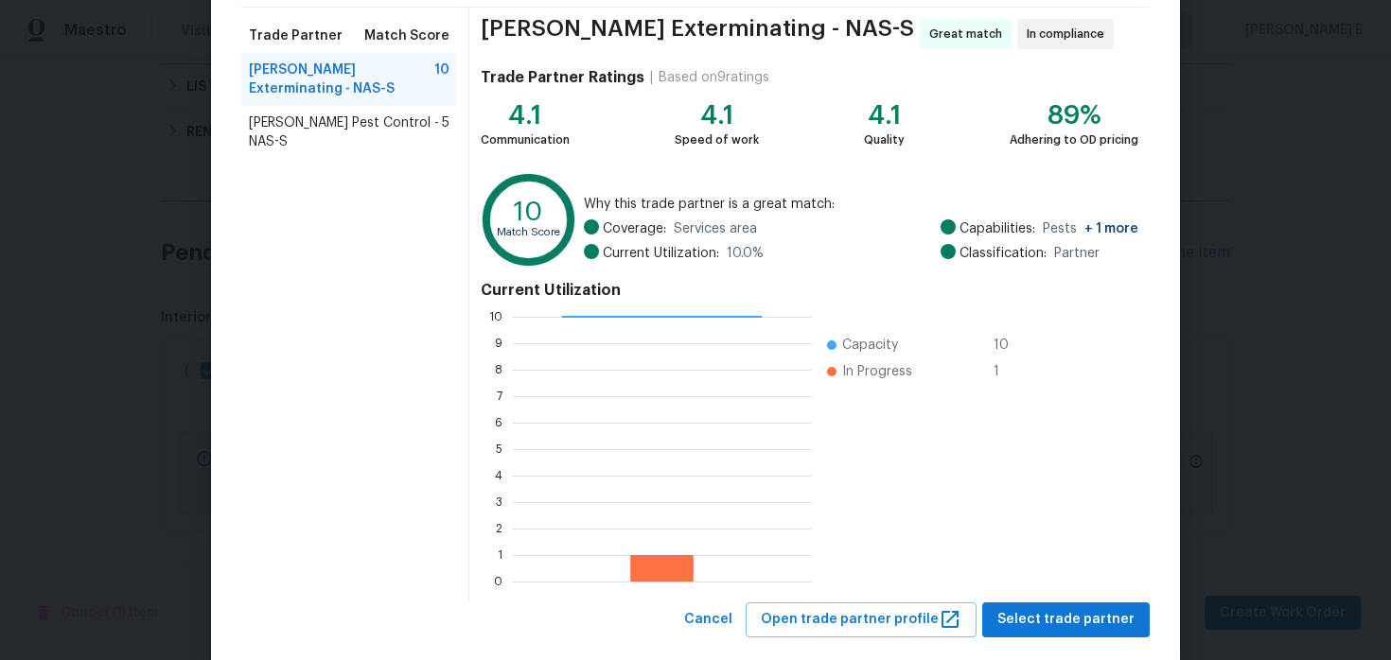
scroll to position [174, 0]
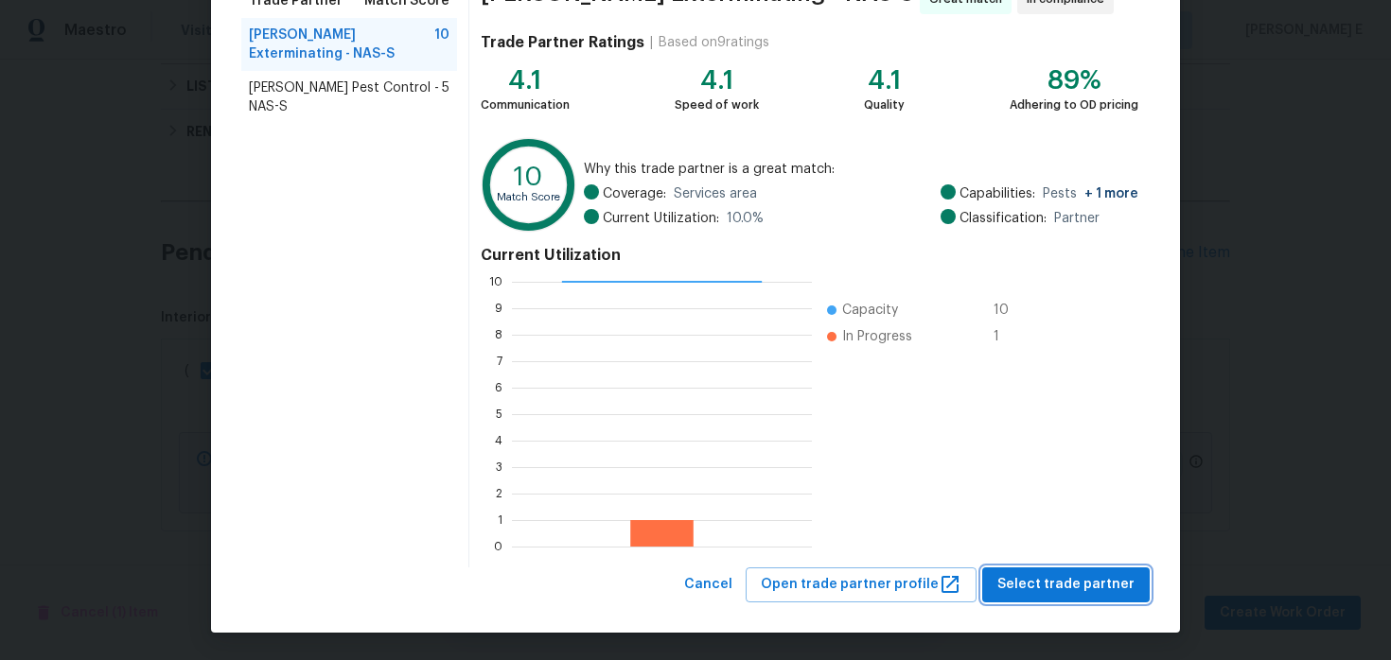
click at [1088, 579] on span "Select trade partner" at bounding box center [1065, 585] width 137 height 24
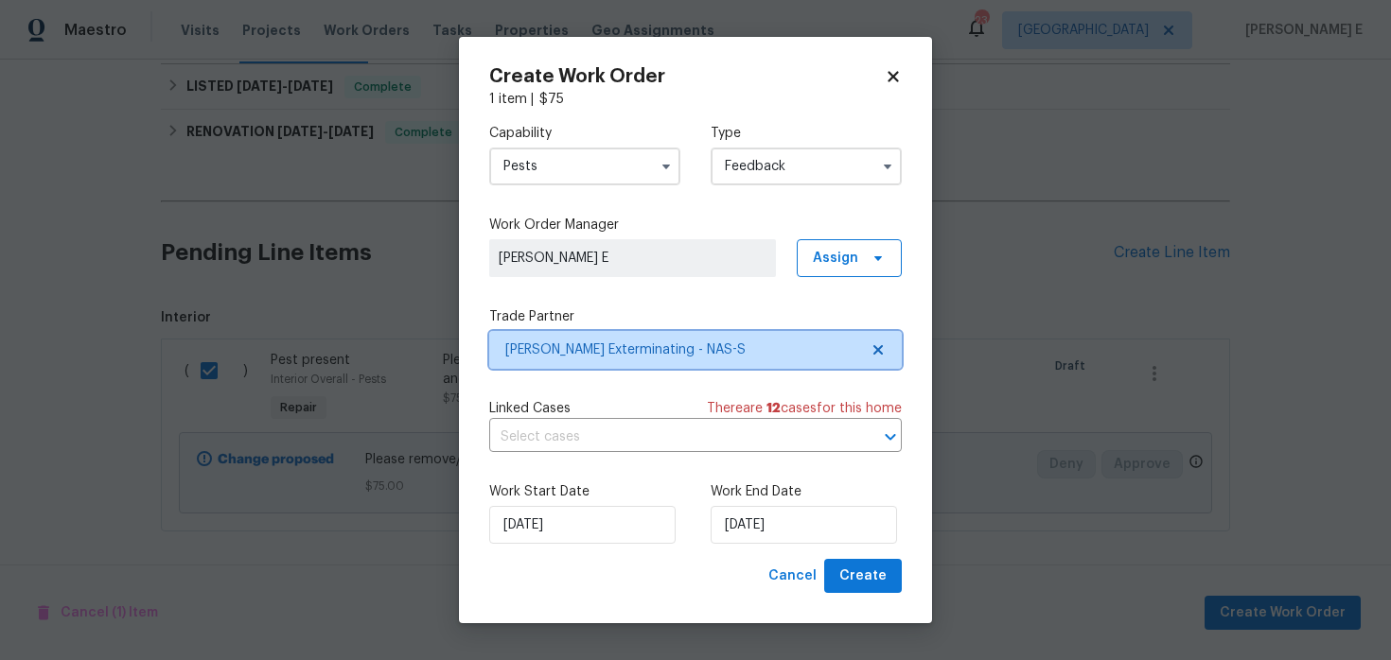
scroll to position [0, 0]
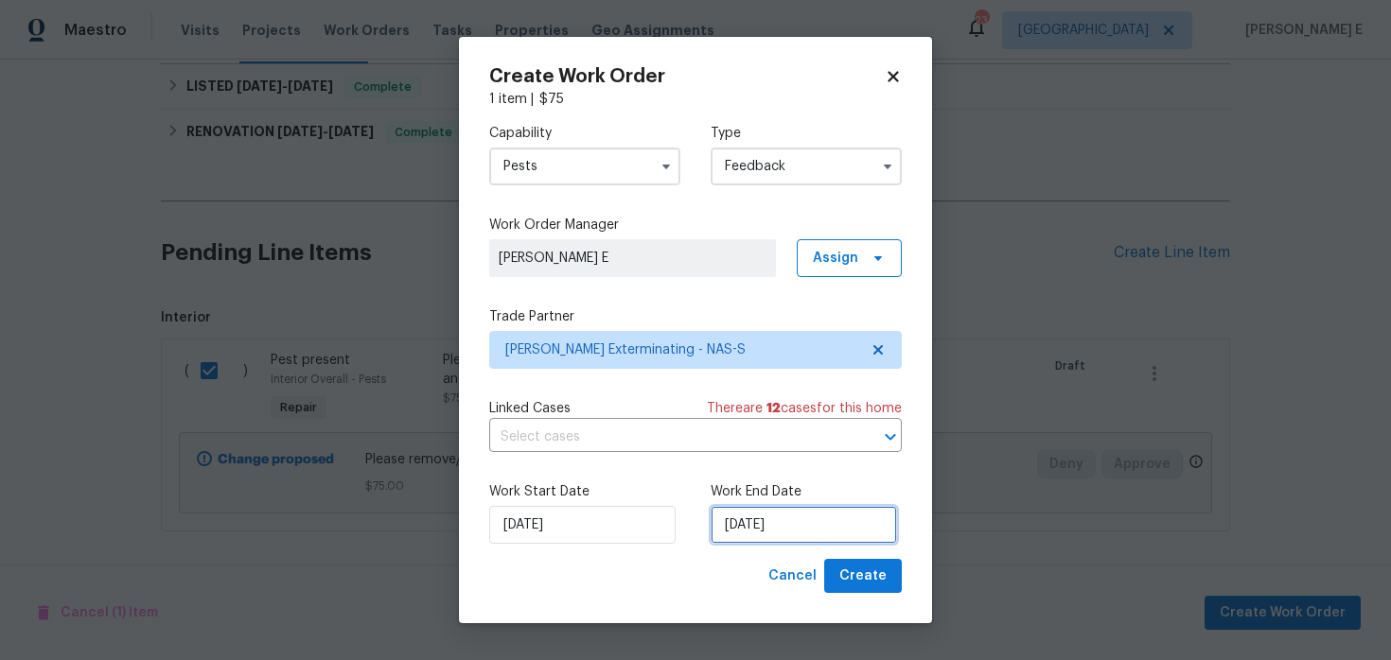
click at [750, 523] on input "[DATE]" at bounding box center [803, 525] width 186 height 38
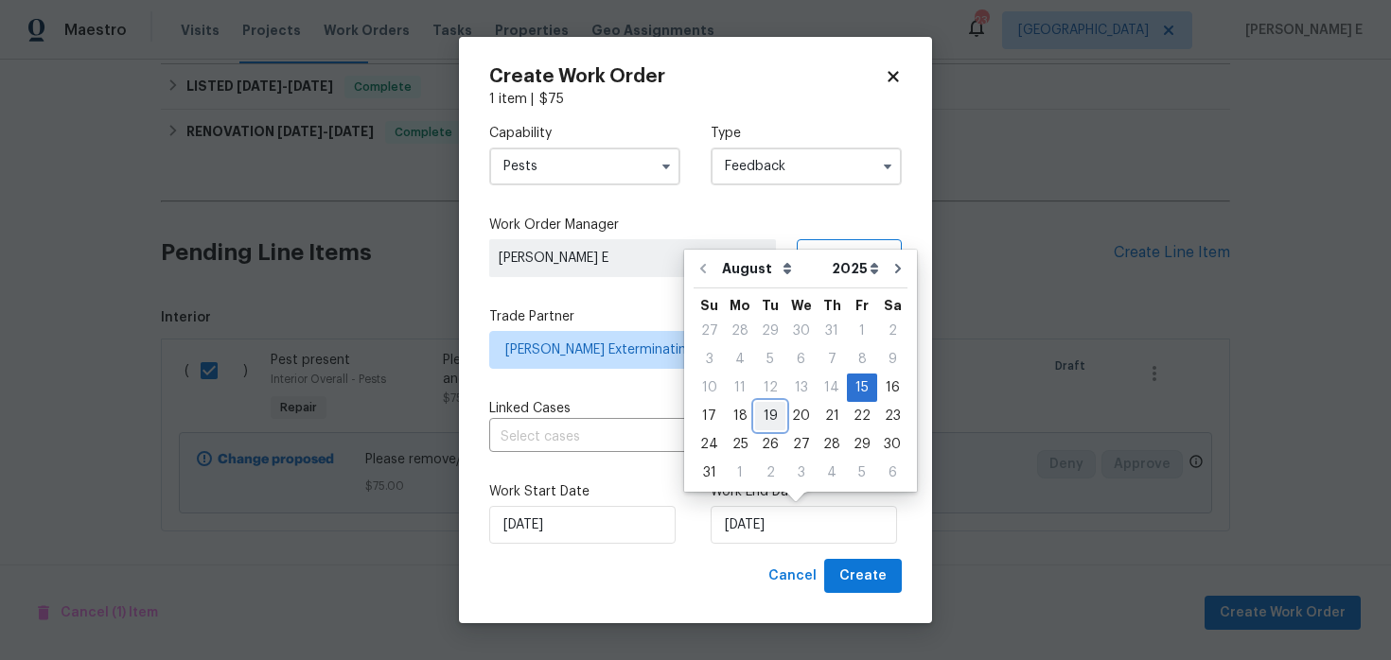
click at [769, 419] on div "19" at bounding box center [770, 416] width 30 height 26
type input "[DATE]"
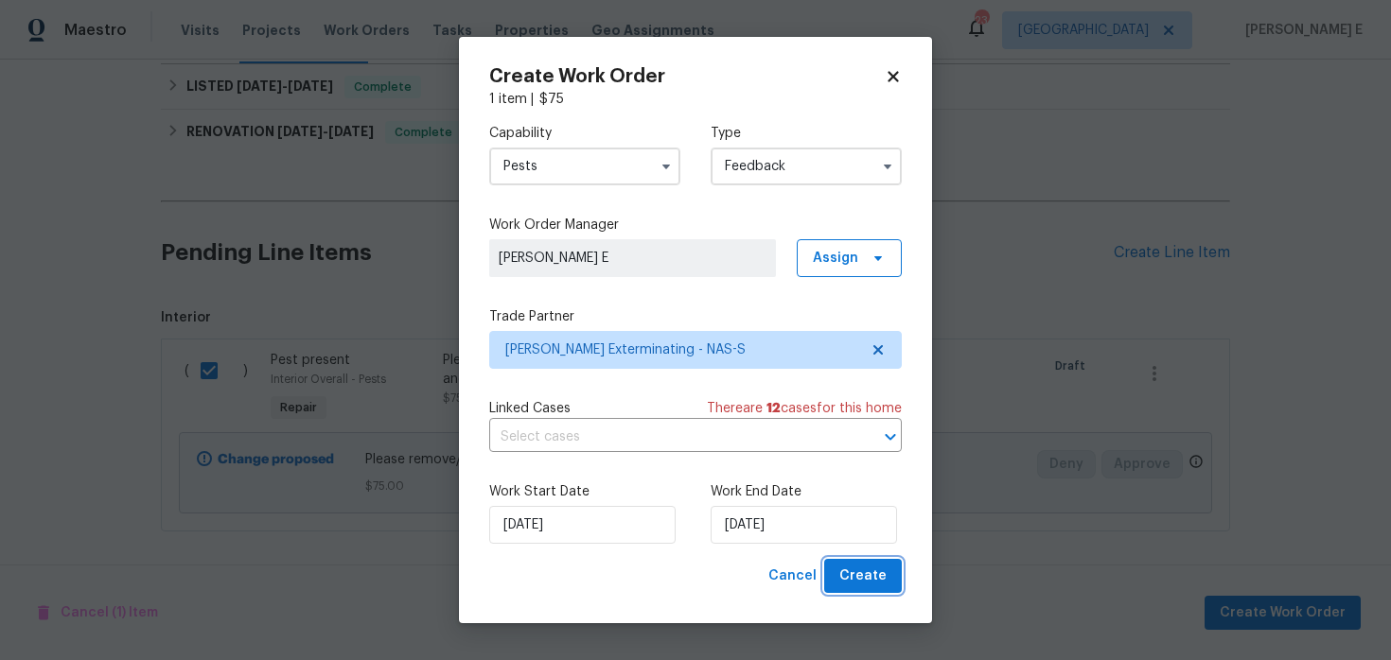
click at [853, 566] on span "Create" at bounding box center [862, 577] width 47 height 24
checkbox input "false"
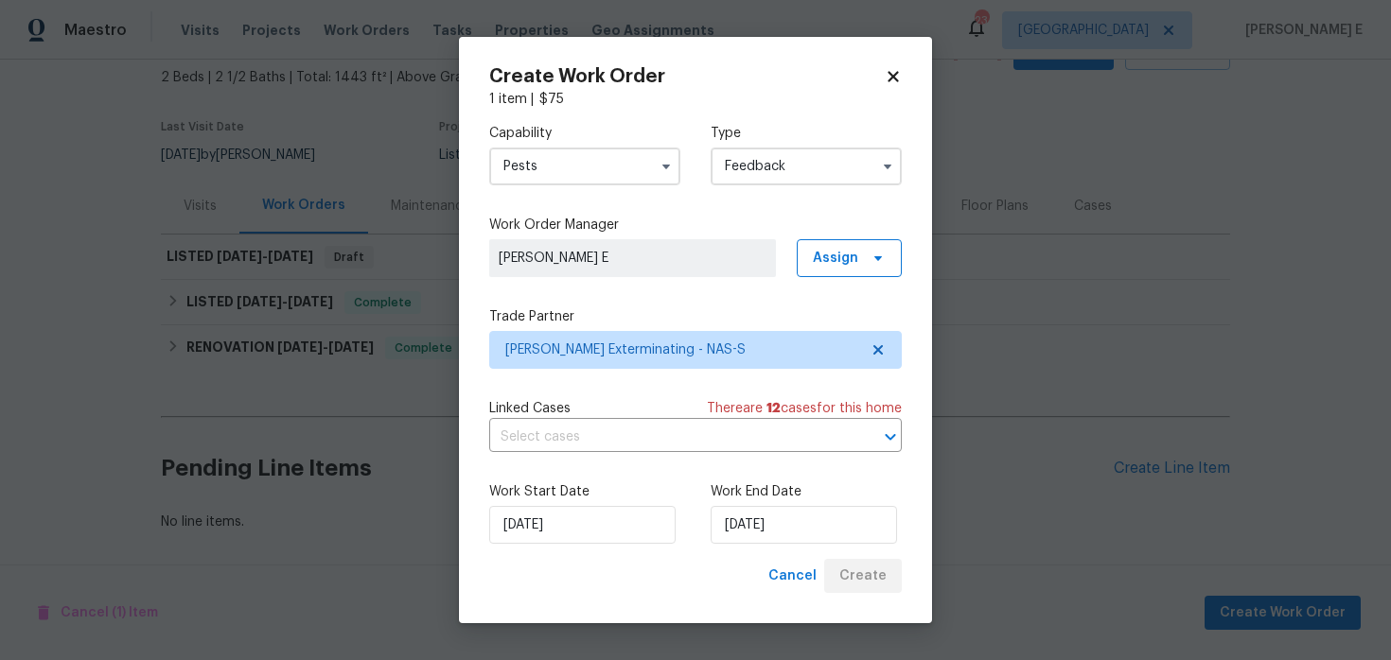
scroll to position [109, 0]
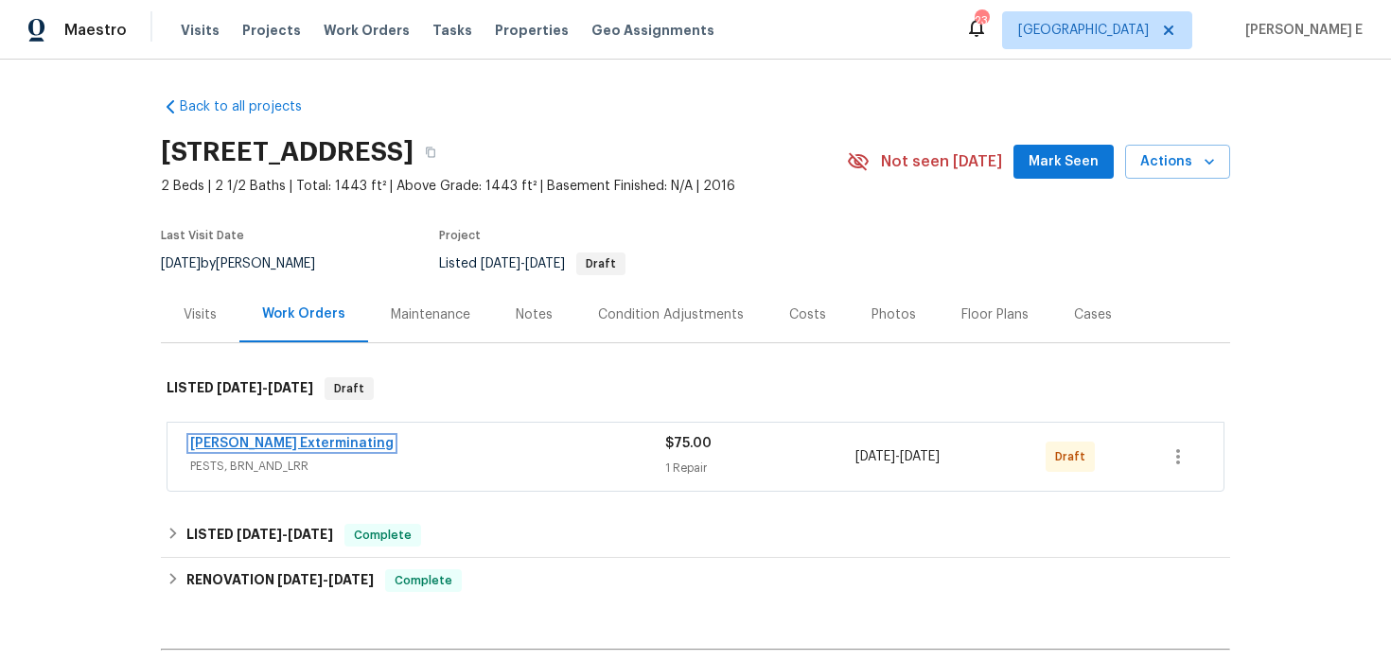
click at [336, 446] on link "[PERSON_NAME] Exterminating" at bounding box center [291, 443] width 203 height 13
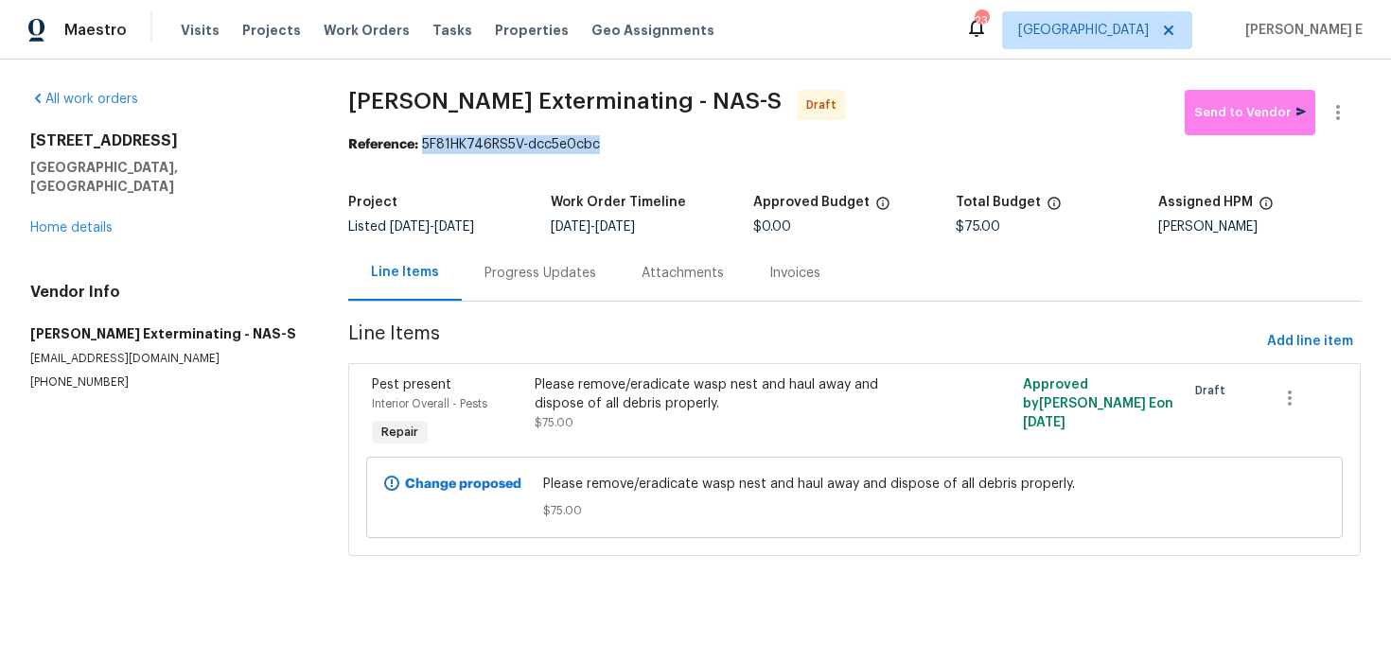
drag, startPoint x: 428, startPoint y: 144, endPoint x: 615, endPoint y: 145, distance: 187.3
click at [614, 145] on div "Reference: 5F81HK746RS5V-dcc5e0cbc" at bounding box center [854, 144] width 1012 height 19
copy div "5F81HK746RS5V-dcc5e0cbc"
click at [559, 277] on div "Progress Updates" at bounding box center [540, 273] width 112 height 19
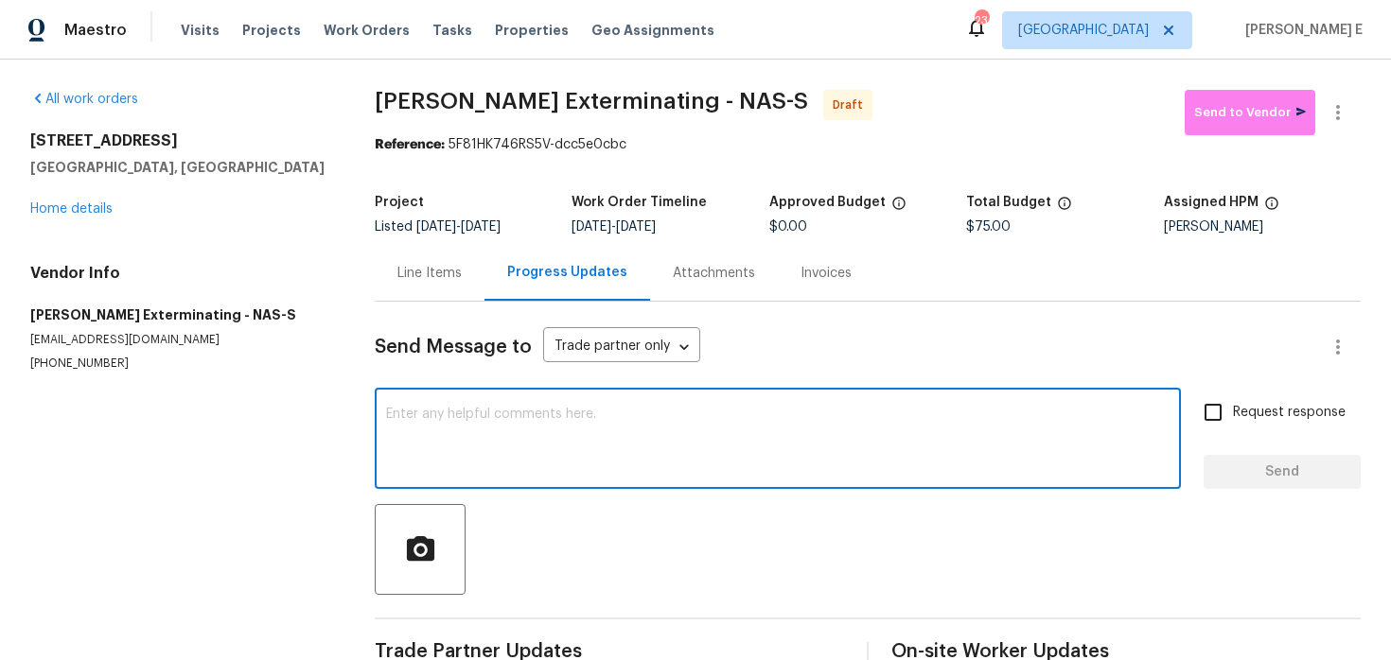
click at [552, 456] on textarea at bounding box center [777, 441] width 783 height 66
paste textarea "Hi this is [PERSON_NAME] with Opendoor. I’m confirming you received the WO for …"
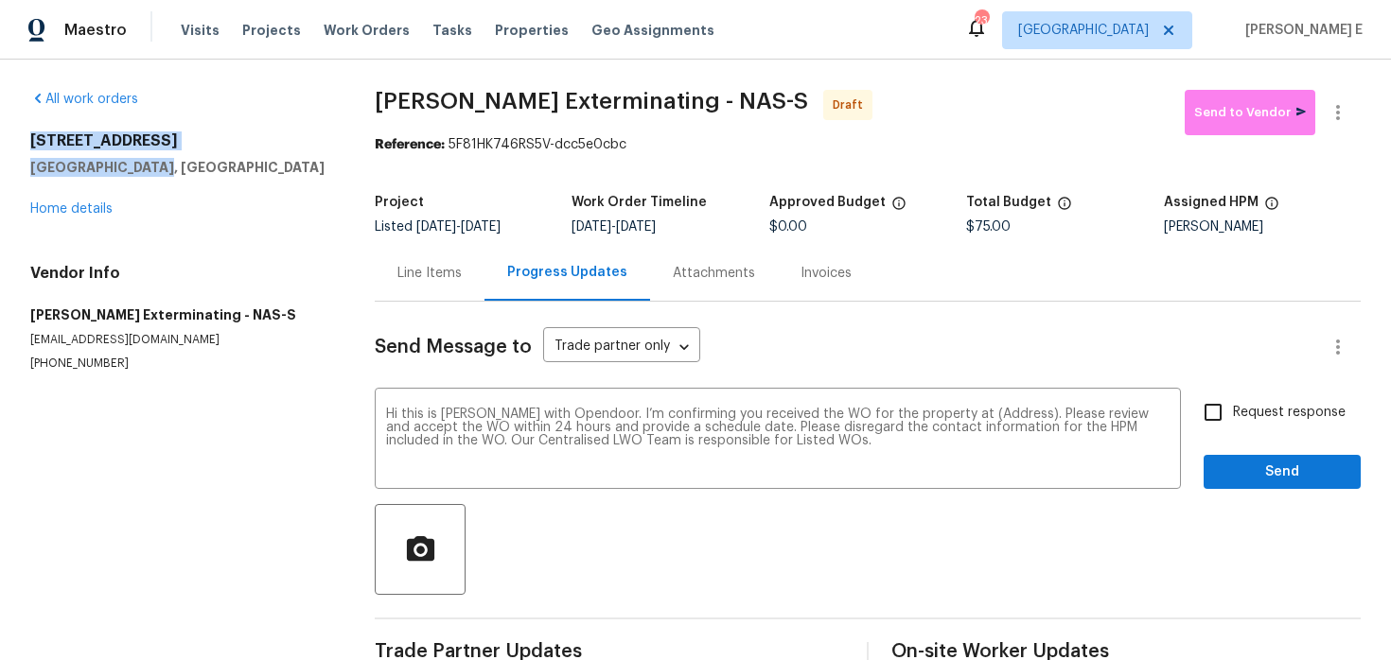
drag, startPoint x: 25, startPoint y: 144, endPoint x: 184, endPoint y: 163, distance: 161.0
click at [184, 163] on div "All work orders [STREET_ADDRESS] Home details Vendor Info [PERSON_NAME] Extermi…" at bounding box center [695, 381] width 1391 height 643
copy div "[STREET_ADDRESS]"
click at [984, 412] on textarea "Hi this is [PERSON_NAME] with Opendoor. I’m confirming you received the WO for …" at bounding box center [777, 441] width 783 height 66
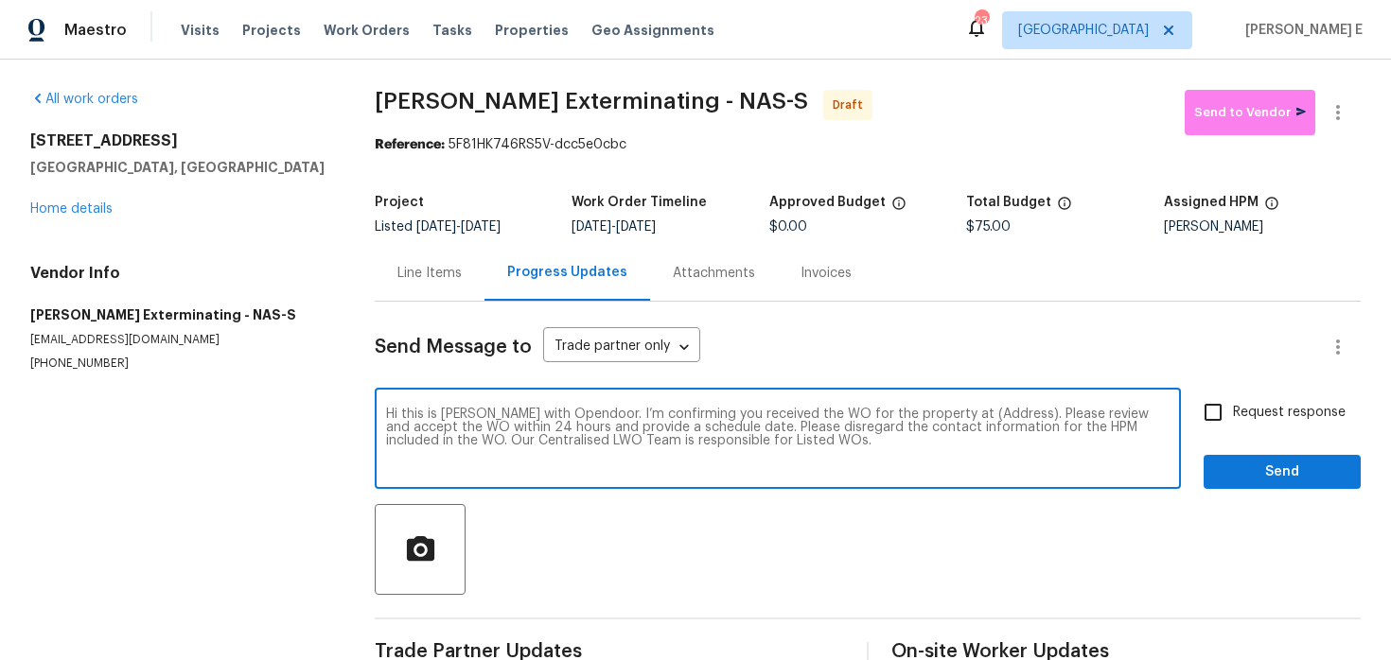
paste textarea "[STREET_ADDRESS]"
type textarea "Hi this is [PERSON_NAME] with Opendoor. I’m confirming you received the WO for …"
click at [1322, 407] on span "Request response" at bounding box center [1289, 413] width 113 height 20
click at [1233, 407] on input "Request response" at bounding box center [1213, 413] width 40 height 40
checkbox input "true"
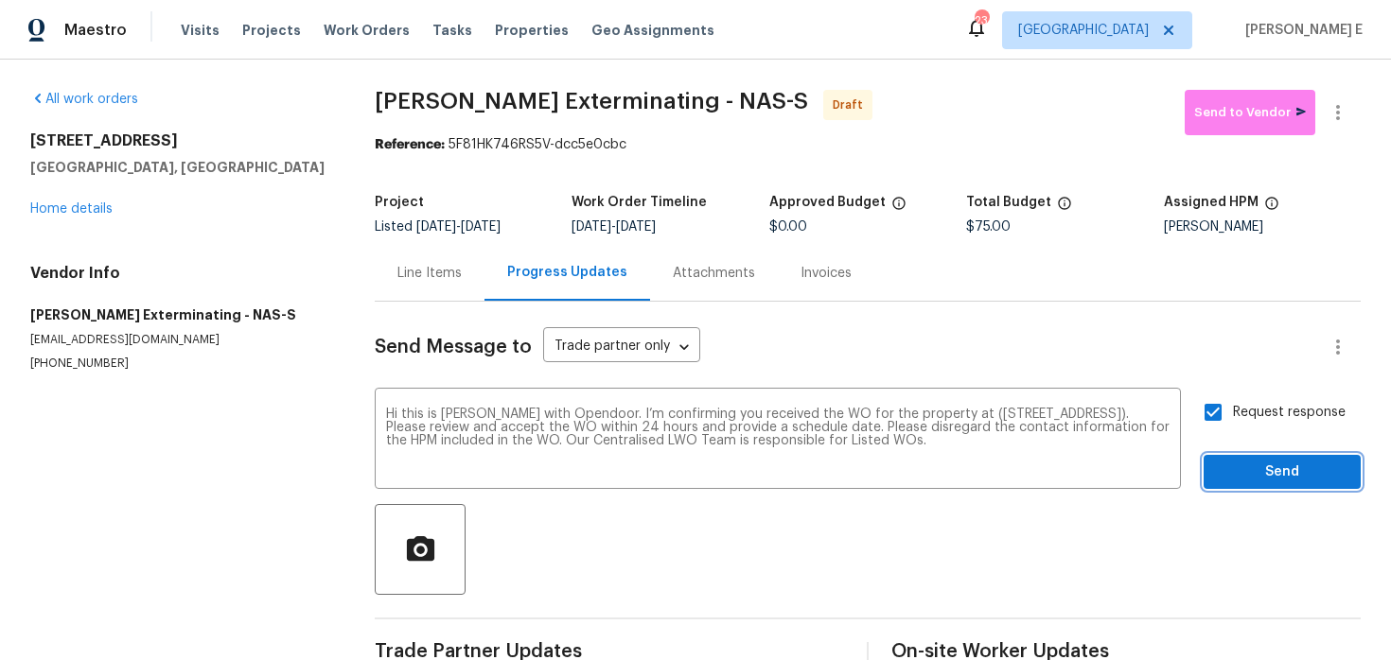
click at [1262, 465] on span "Send" at bounding box center [1281, 473] width 127 height 24
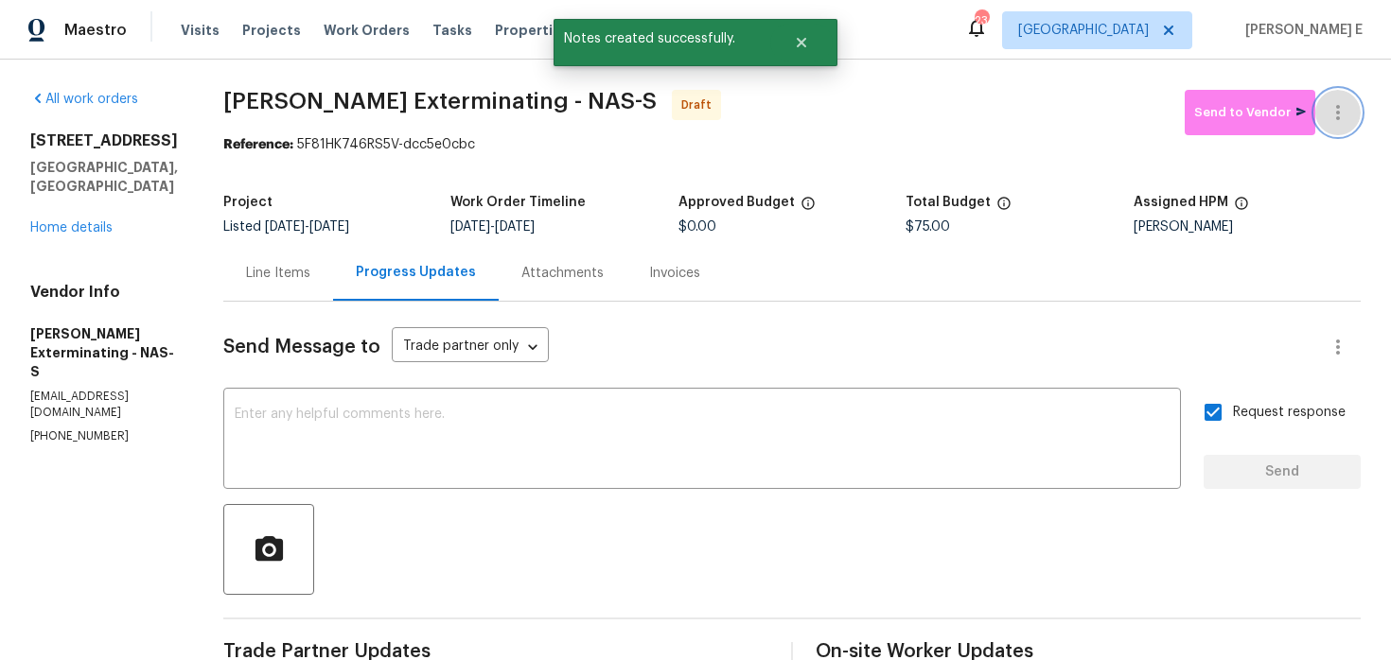
click at [1351, 112] on button "button" at bounding box center [1337, 112] width 45 height 45
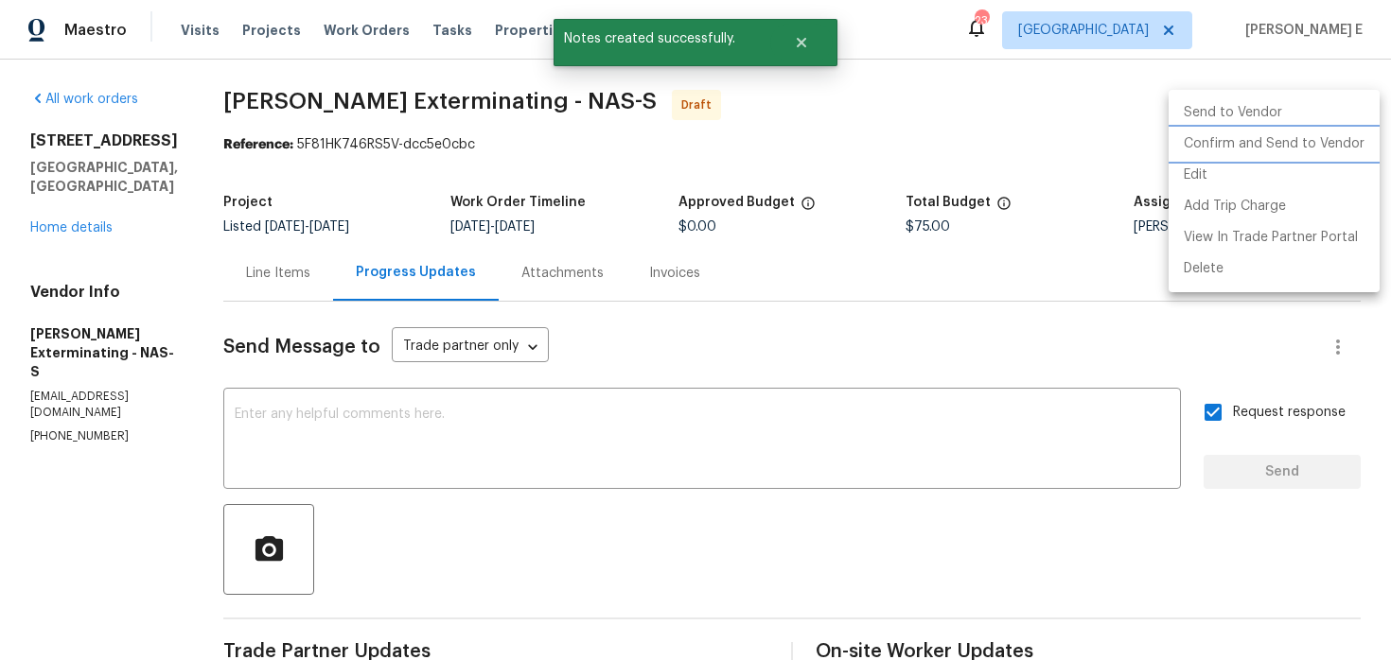
click at [1264, 147] on li "Confirm and Send to Vendor" at bounding box center [1273, 144] width 211 height 31
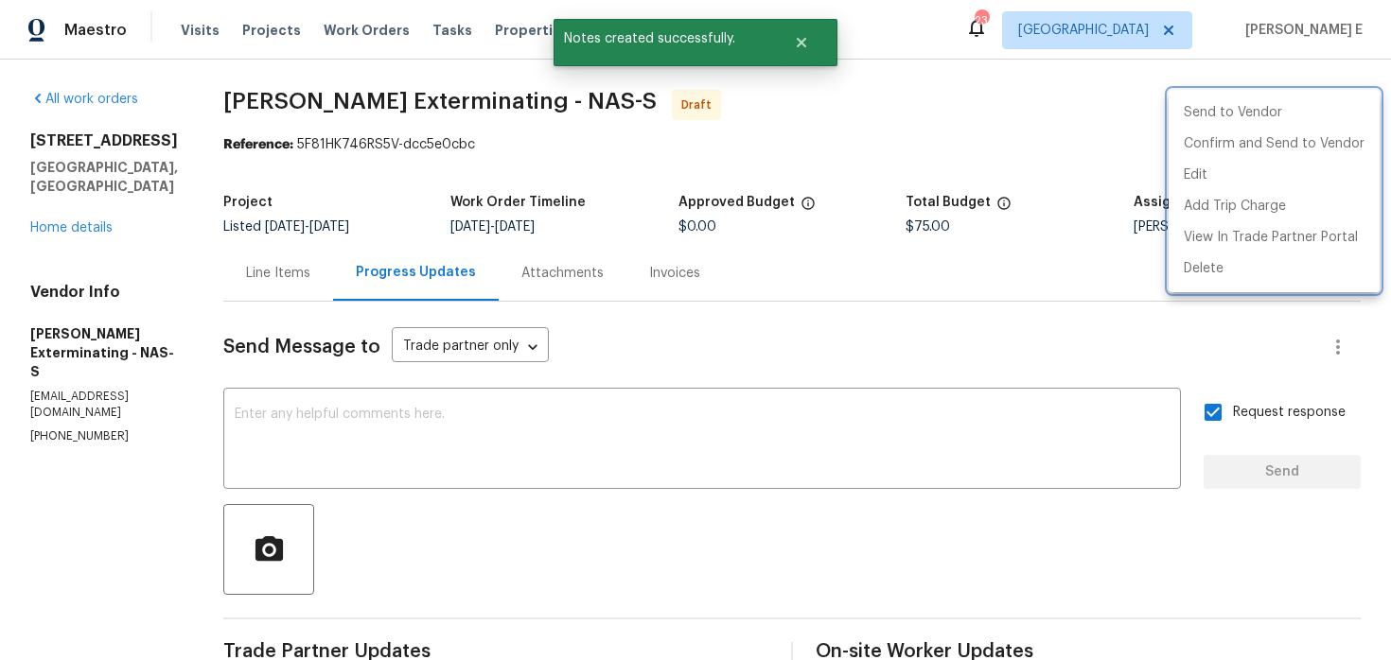
click at [742, 148] on div at bounding box center [695, 330] width 1391 height 660
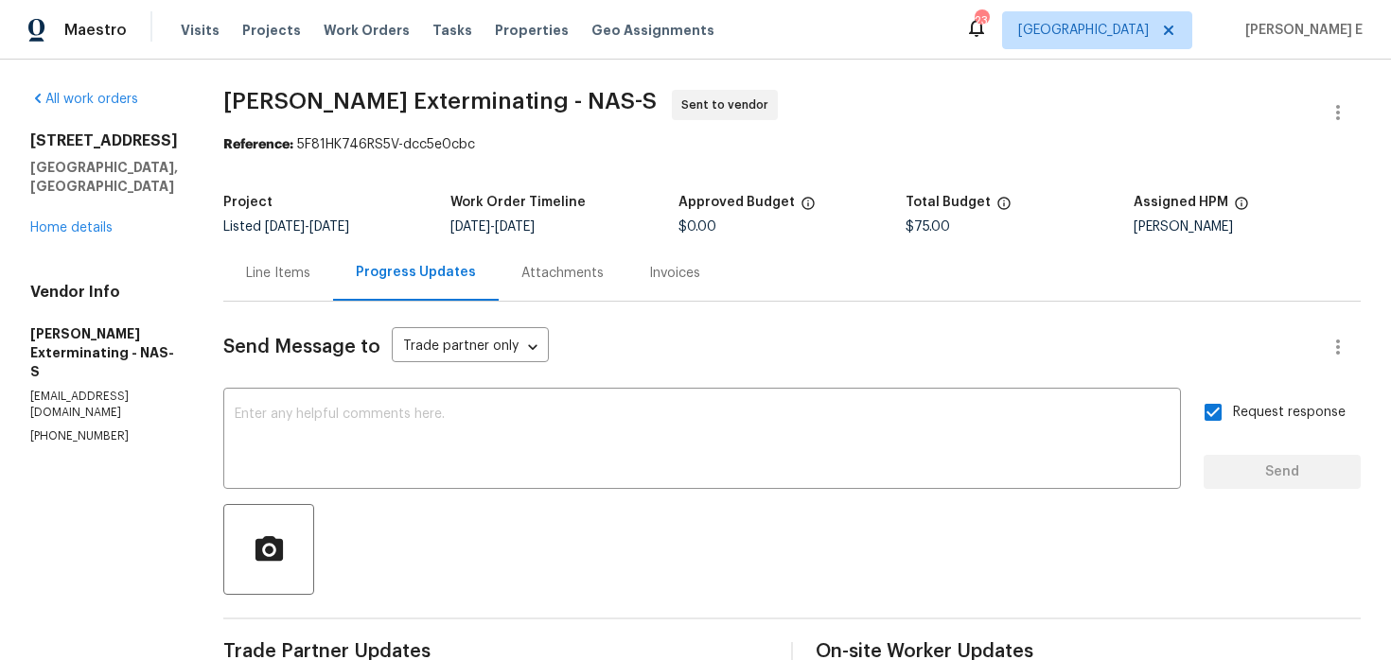
click at [305, 149] on div "Reference: 5F81HK746RS5V-dcc5e0cbc" at bounding box center [791, 144] width 1137 height 19
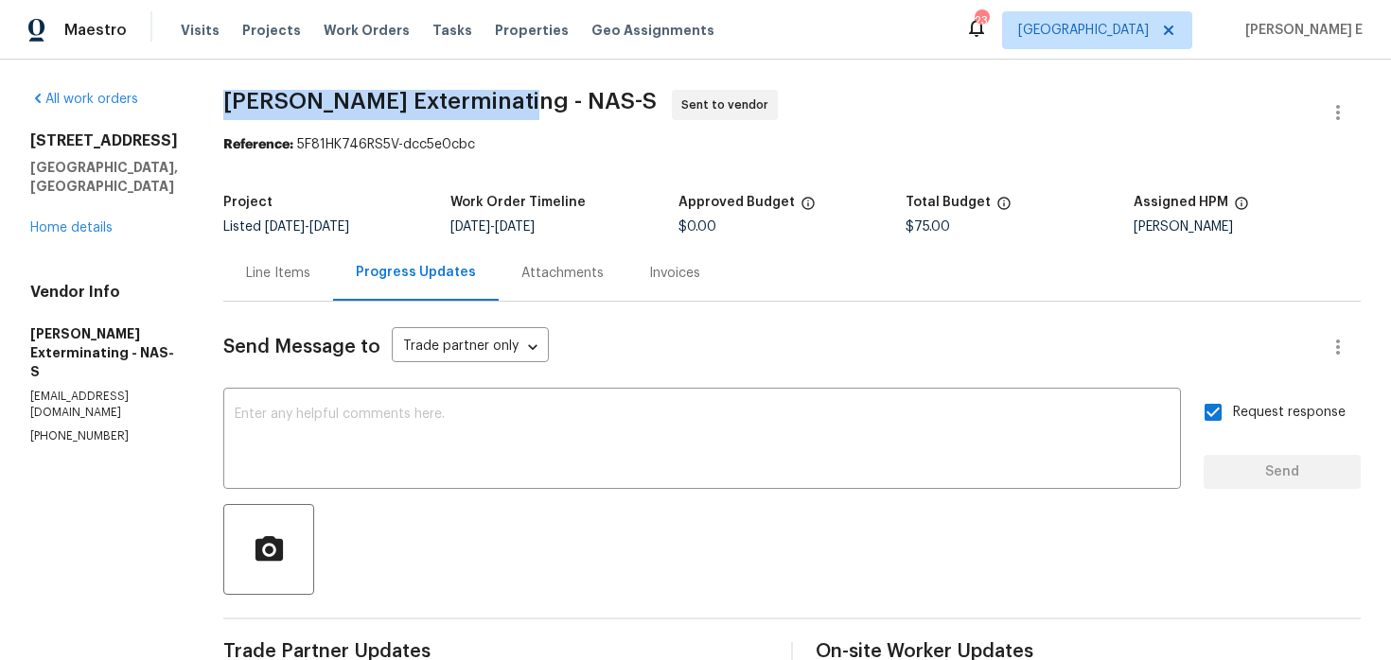
drag, startPoint x: 221, startPoint y: 97, endPoint x: 509, endPoint y: 97, distance: 287.6
click at [509, 97] on span "[PERSON_NAME] Exterminating - NAS-S" at bounding box center [439, 101] width 433 height 23
copy span "[PERSON_NAME] Exterminating"
